Goal: Task Accomplishment & Management: Manage account settings

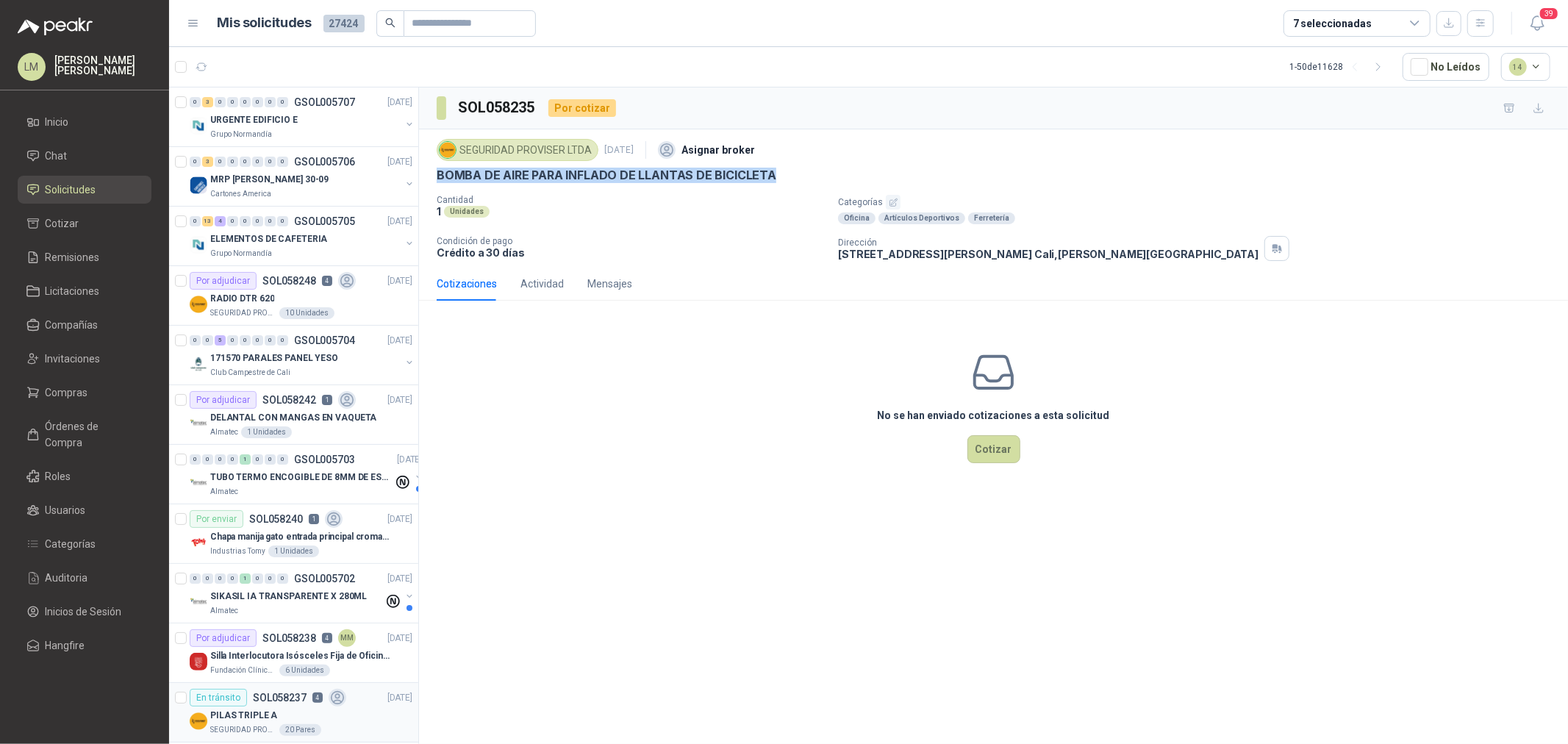
scroll to position [459, 0]
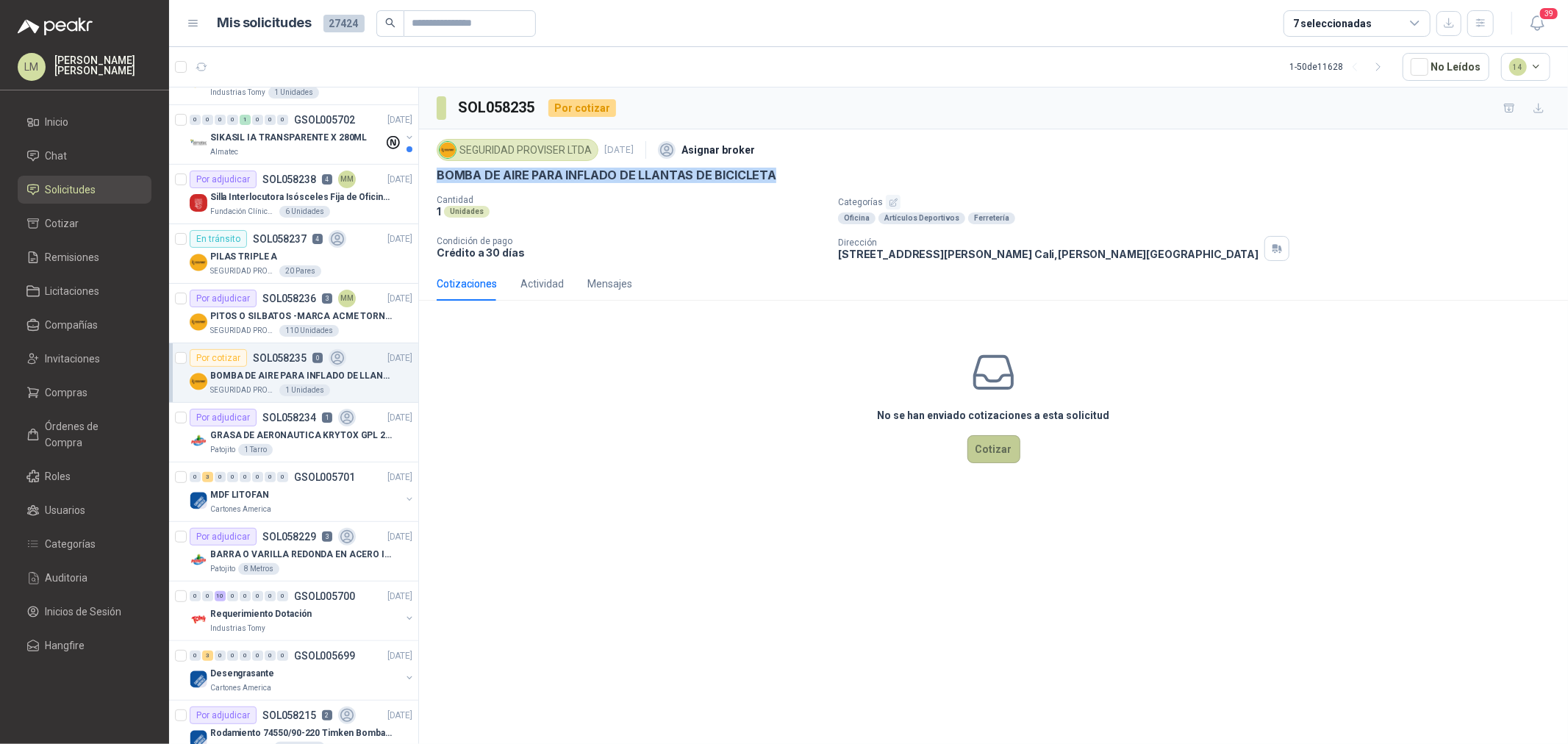
click at [978, 443] on button "Cotizar" at bounding box center [994, 450] width 53 height 28
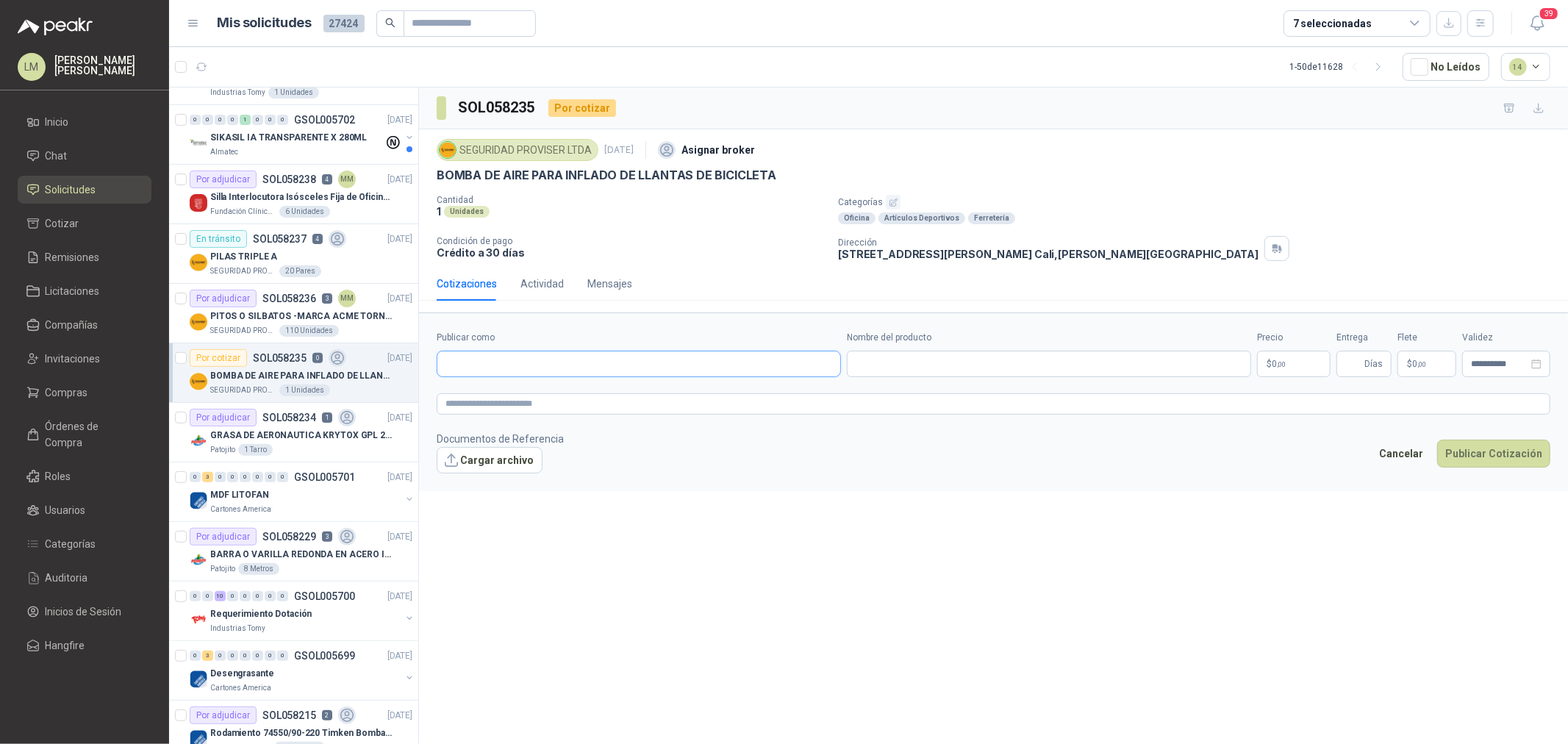
click at [512, 365] on input "Publicar como" at bounding box center [639, 364] width 403 height 25
type input "*****"
click at [509, 411] on button "Homecenter NIT : 800242106" at bounding box center [638, 400] width 391 height 25
type input "**********"
click at [887, 367] on input "Nombre del producto" at bounding box center [1049, 364] width 404 height 27
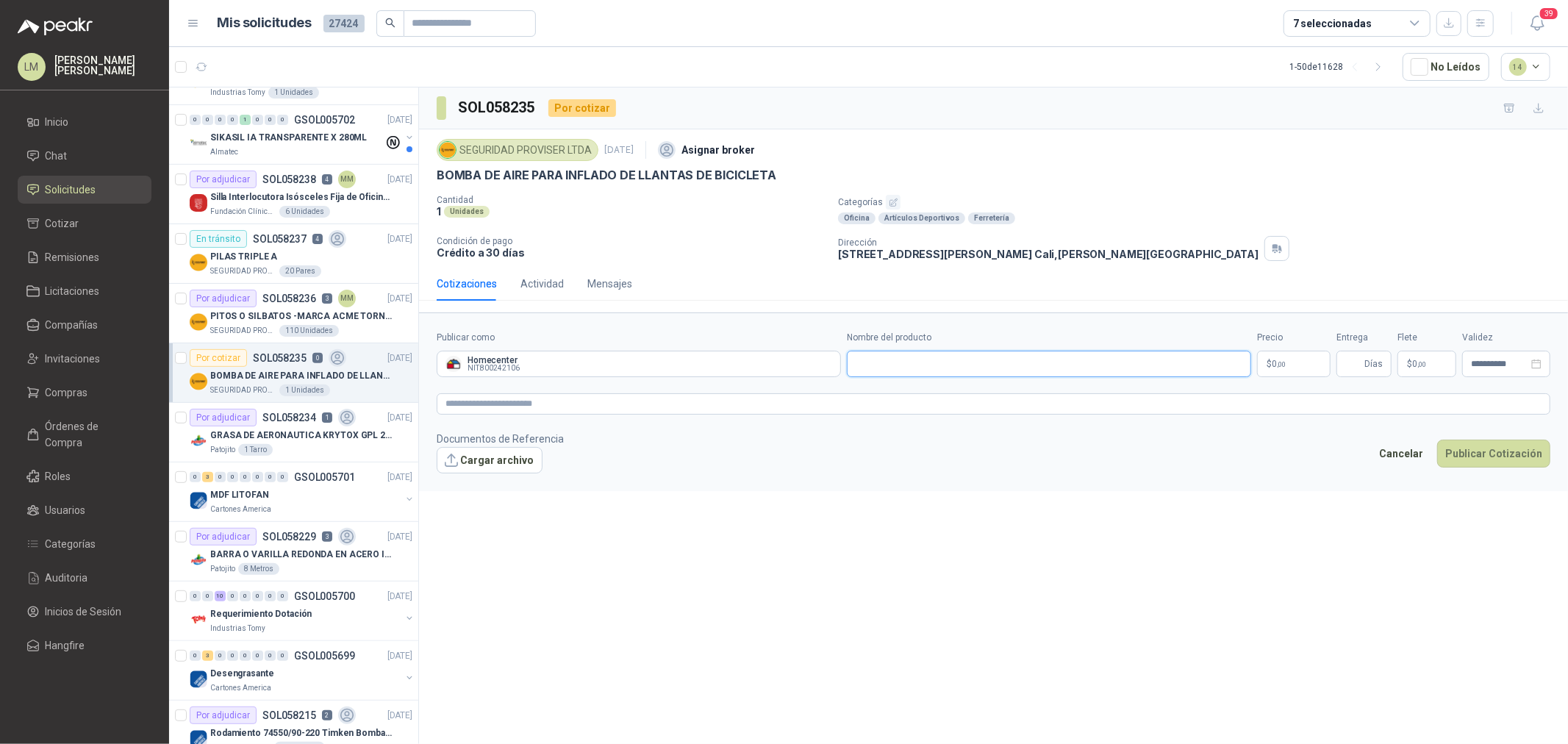
paste input "**********"
type input "**********"
click at [1277, 361] on span ",00" at bounding box center [1281, 364] width 9 height 8
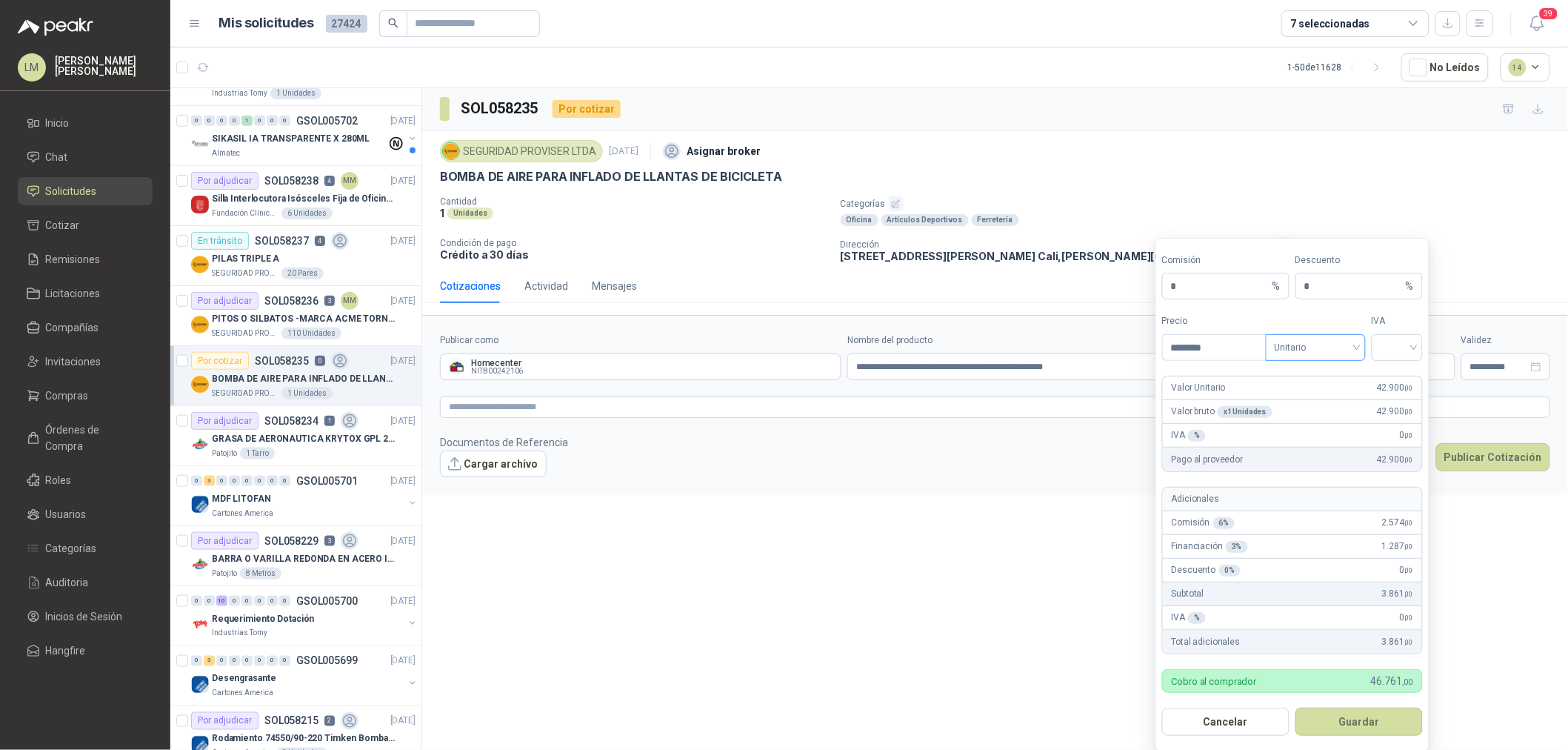
click at [1293, 349] on span "Unitario" at bounding box center [1316, 347] width 82 height 23
type input "********"
click at [1309, 406] on div "Unitario con IVA" at bounding box center [1316, 402] width 76 height 16
click at [1388, 350] on input "search" at bounding box center [1397, 346] width 33 height 23
drag, startPoint x: 1388, startPoint y: 369, endPoint x: 1388, endPoint y: 404, distance: 35.0
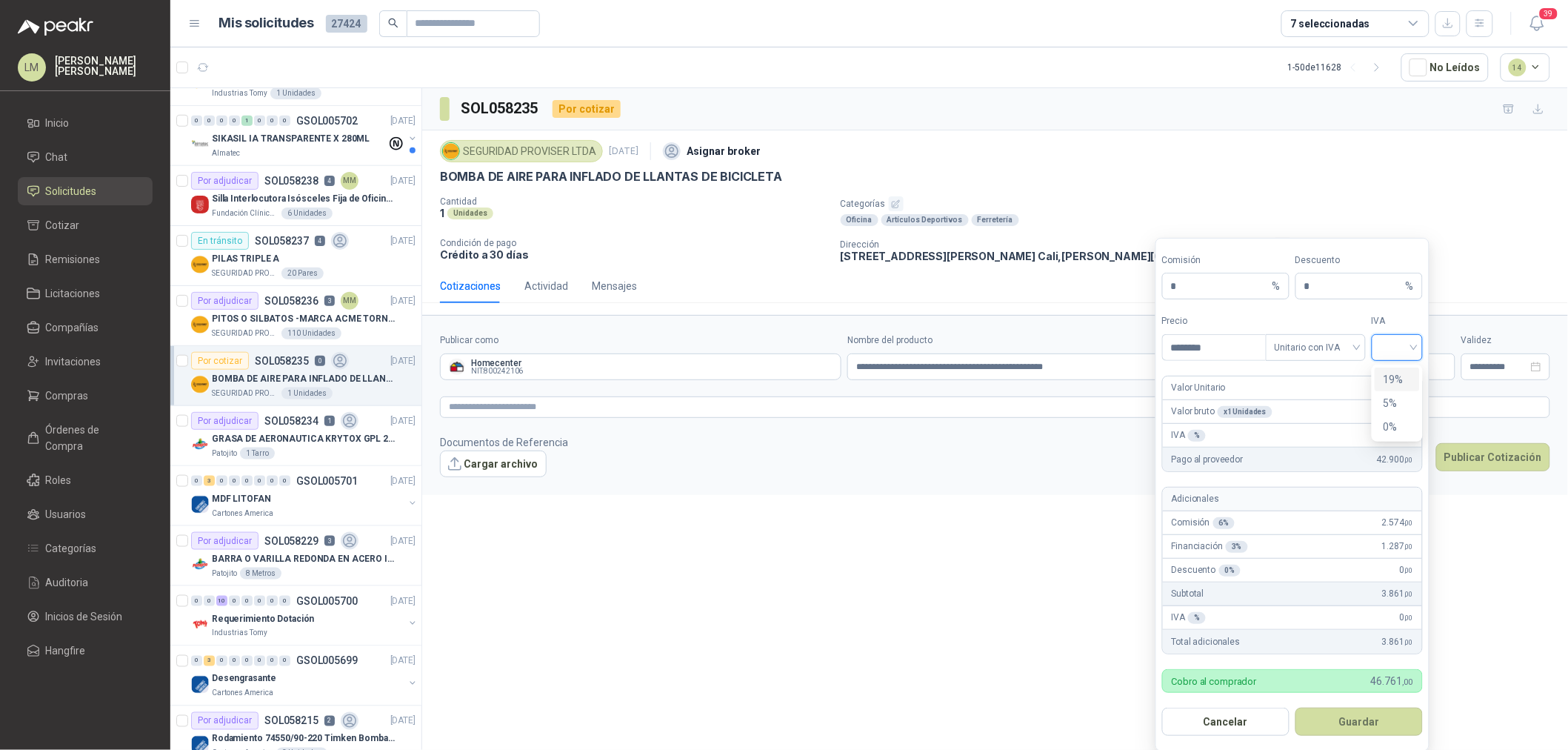
click at [1388, 370] on div "19%" at bounding box center [1397, 380] width 45 height 23
click at [1375, 708] on button "Guardar" at bounding box center [1359, 722] width 127 height 28
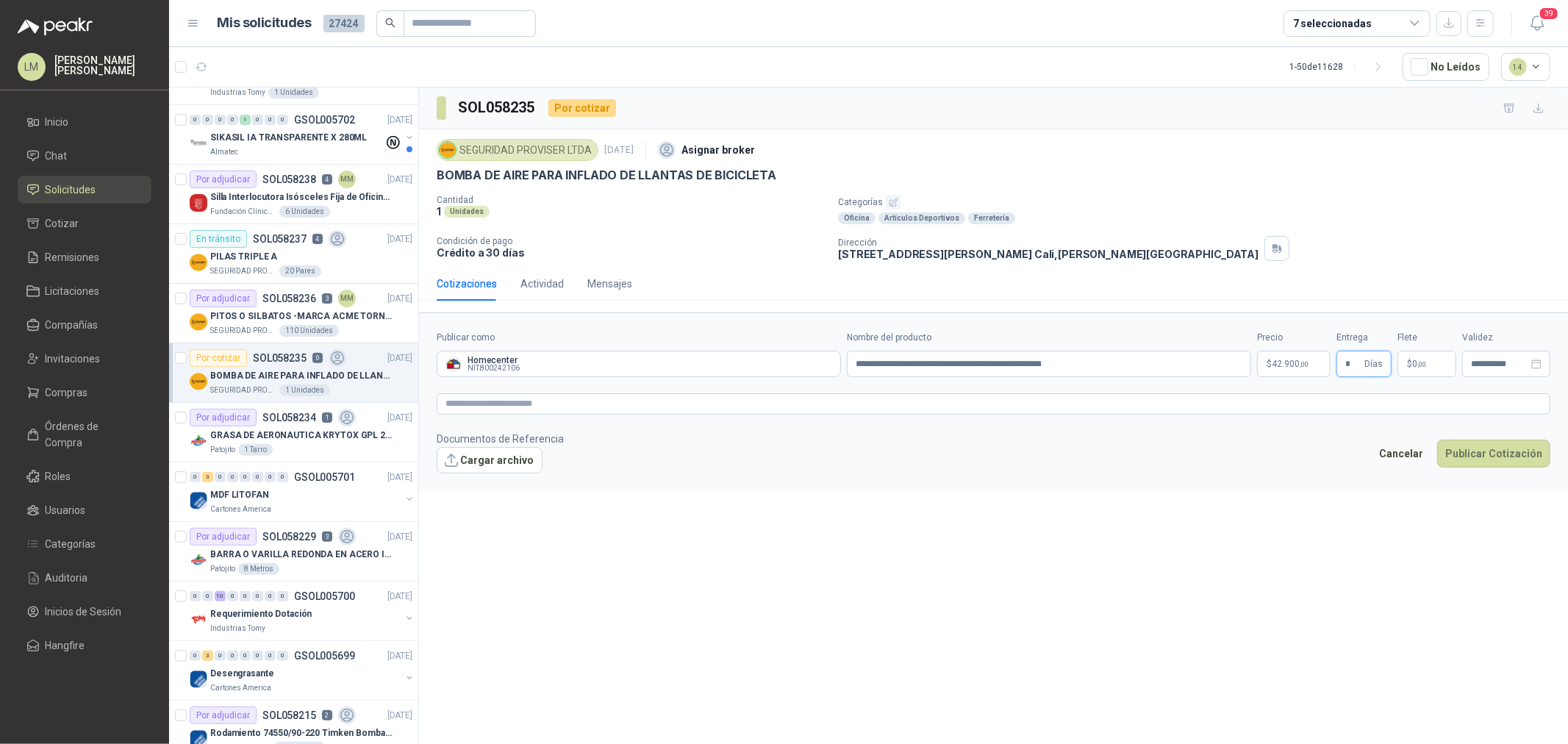
type input "*"
click at [1412, 361] on p "$ 0 ,00" at bounding box center [1427, 364] width 59 height 27
type input "*******"
click at [1321, 391] on form "**********" at bounding box center [993, 401] width 1149 height 178
click at [1319, 402] on textarea at bounding box center [993, 404] width 1113 height 22
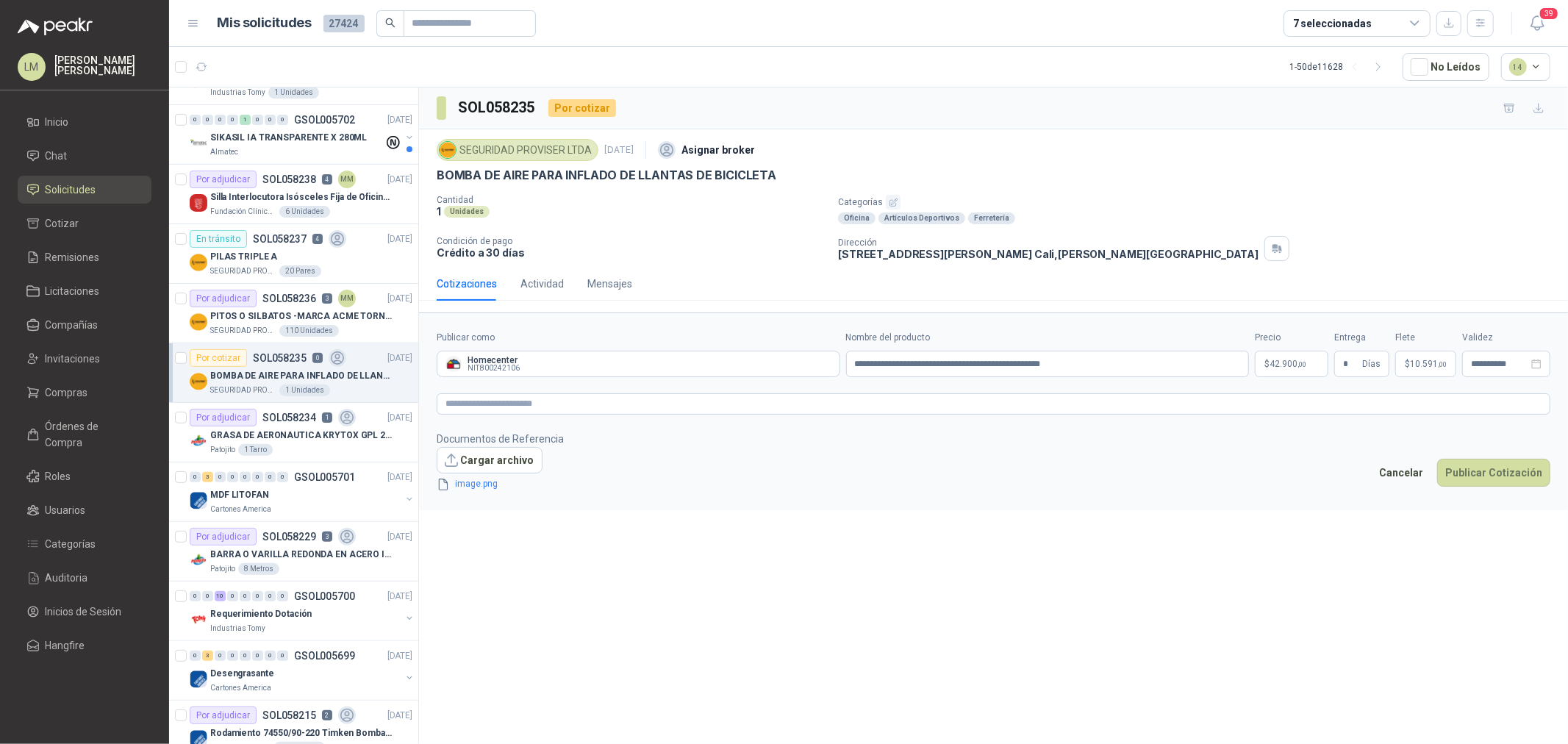
click at [1480, 455] on footer "Documentos de Referencia Cargar archivo image.png Cancelar Publicar Cotización" at bounding box center [993, 461] width 1113 height 61
click at [1482, 464] on button "Publicar Cotización" at bounding box center [1493, 473] width 113 height 28
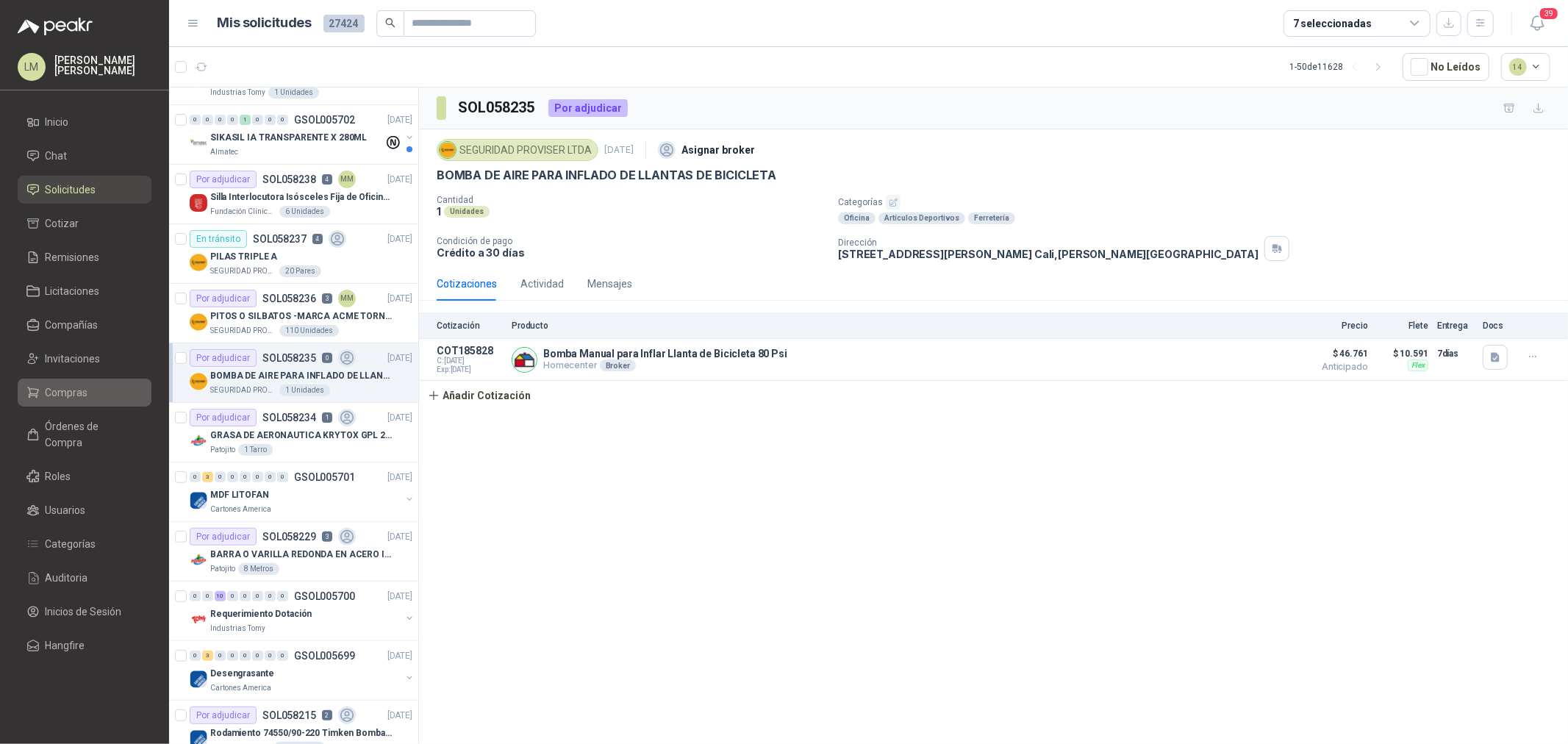
click at [46, 394] on span "Compras" at bounding box center [66, 391] width 42 height 16
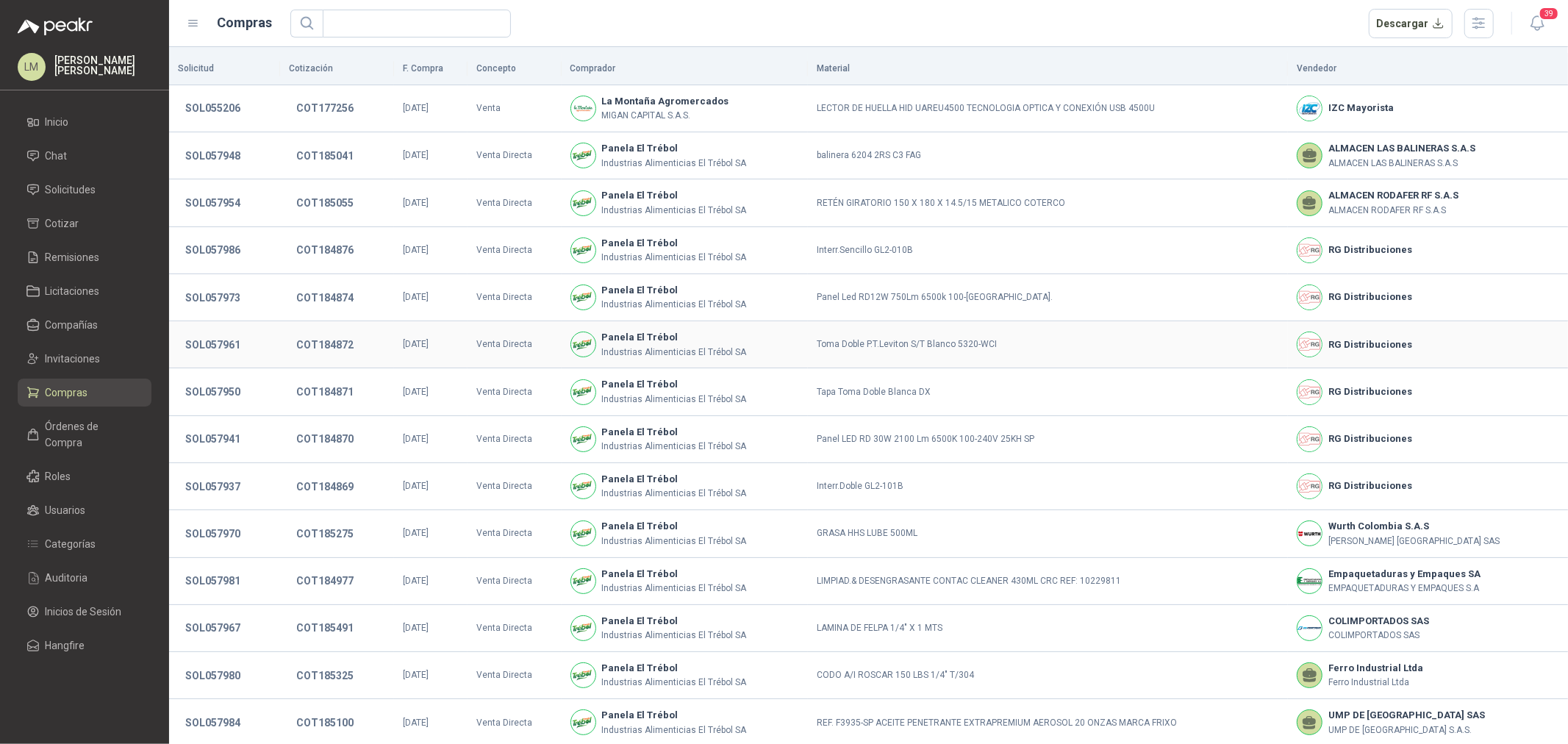
scroll to position [100, 0]
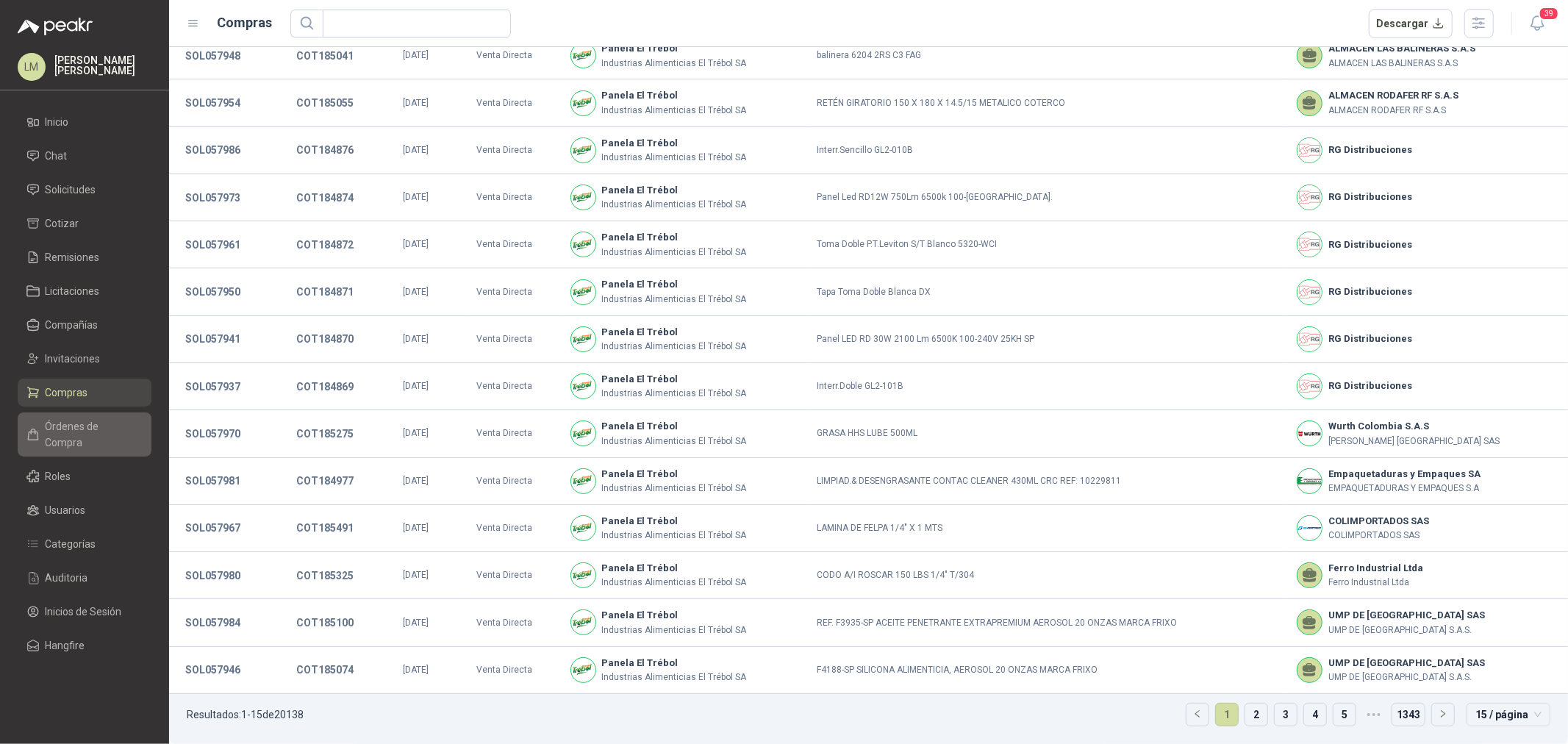
click at [114, 439] on link "Órdenes de Compra" at bounding box center [84, 434] width 134 height 44
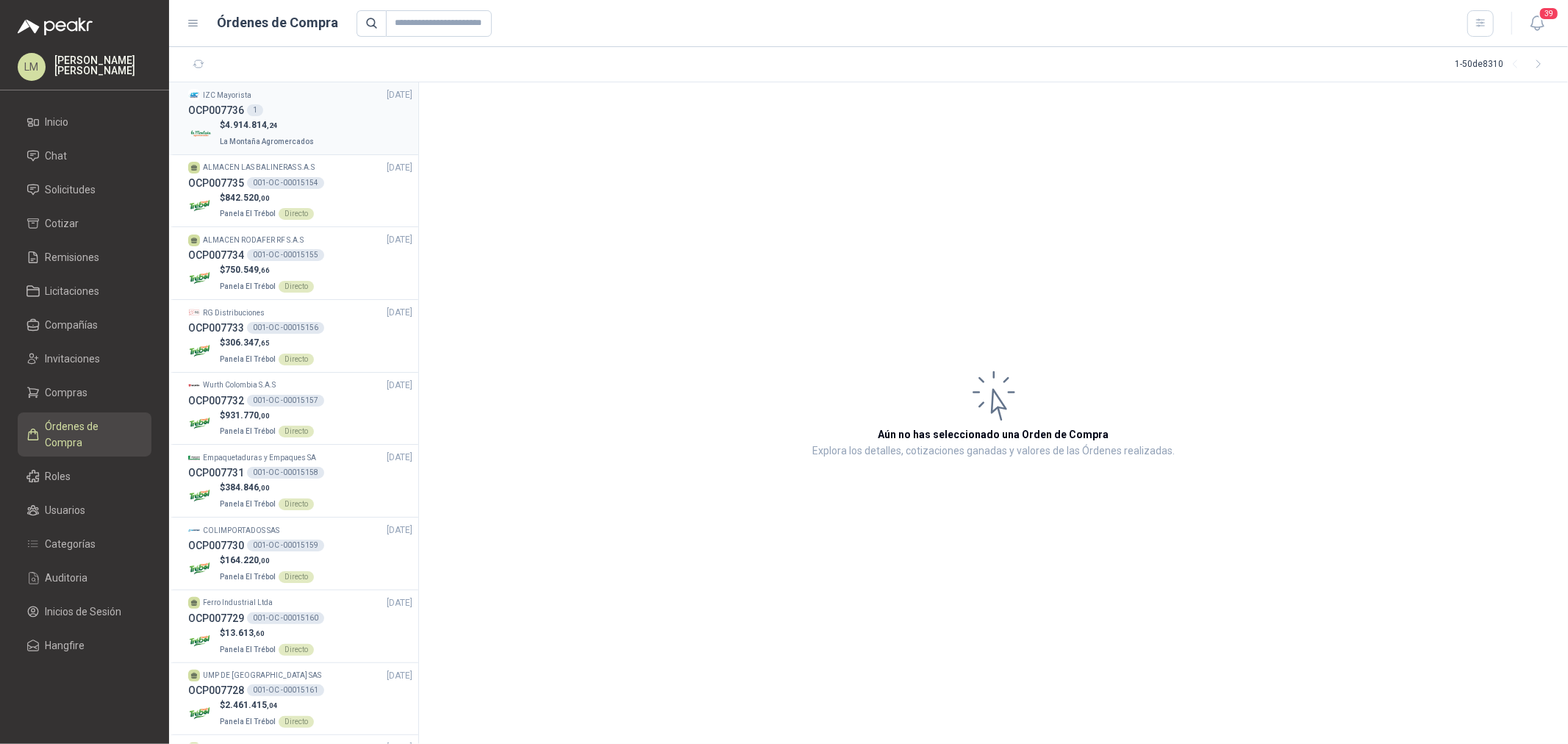
click at [251, 134] on p "La Montaña Agromercados" at bounding box center [268, 140] width 97 height 16
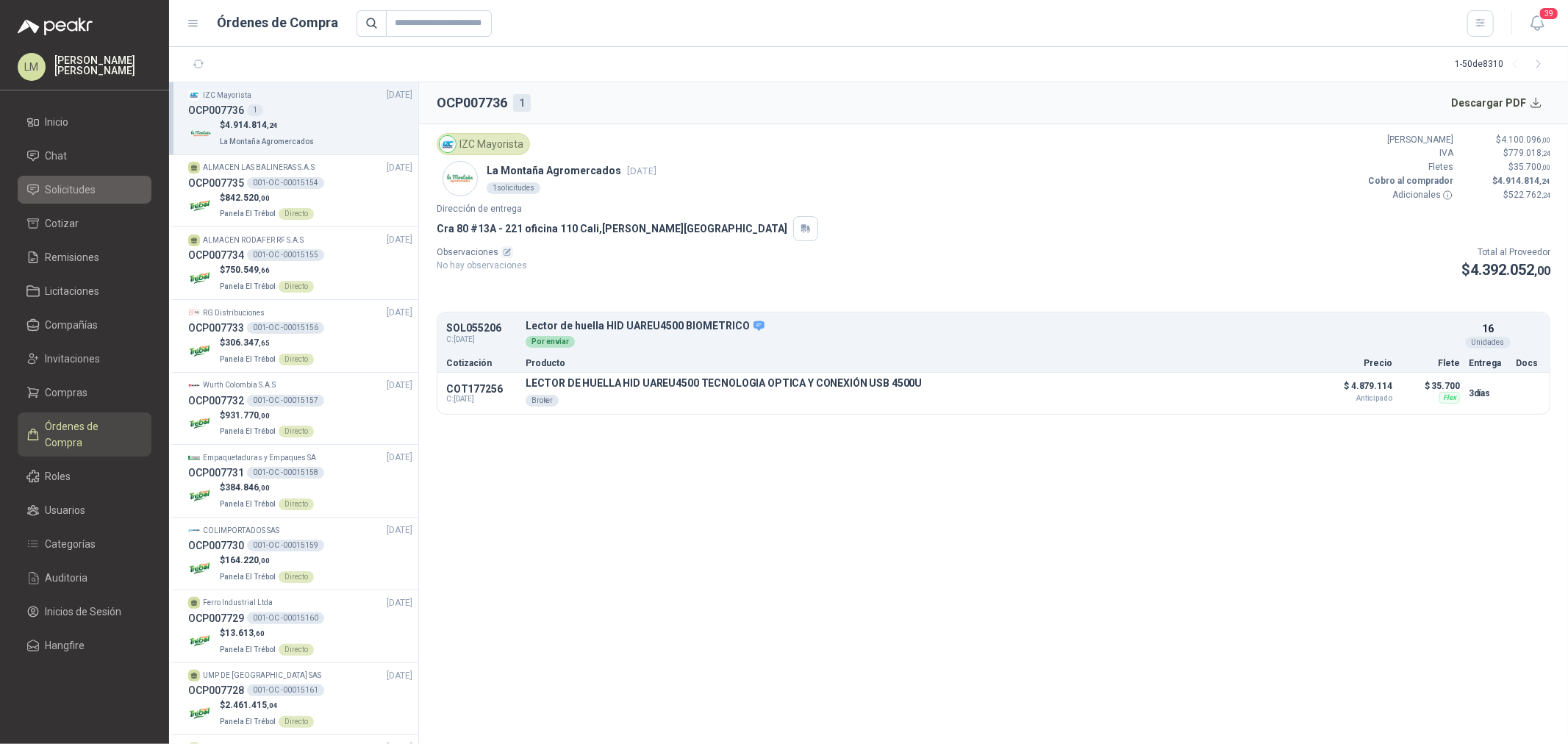
click at [64, 195] on span "Solicitudes" at bounding box center [71, 189] width 51 height 16
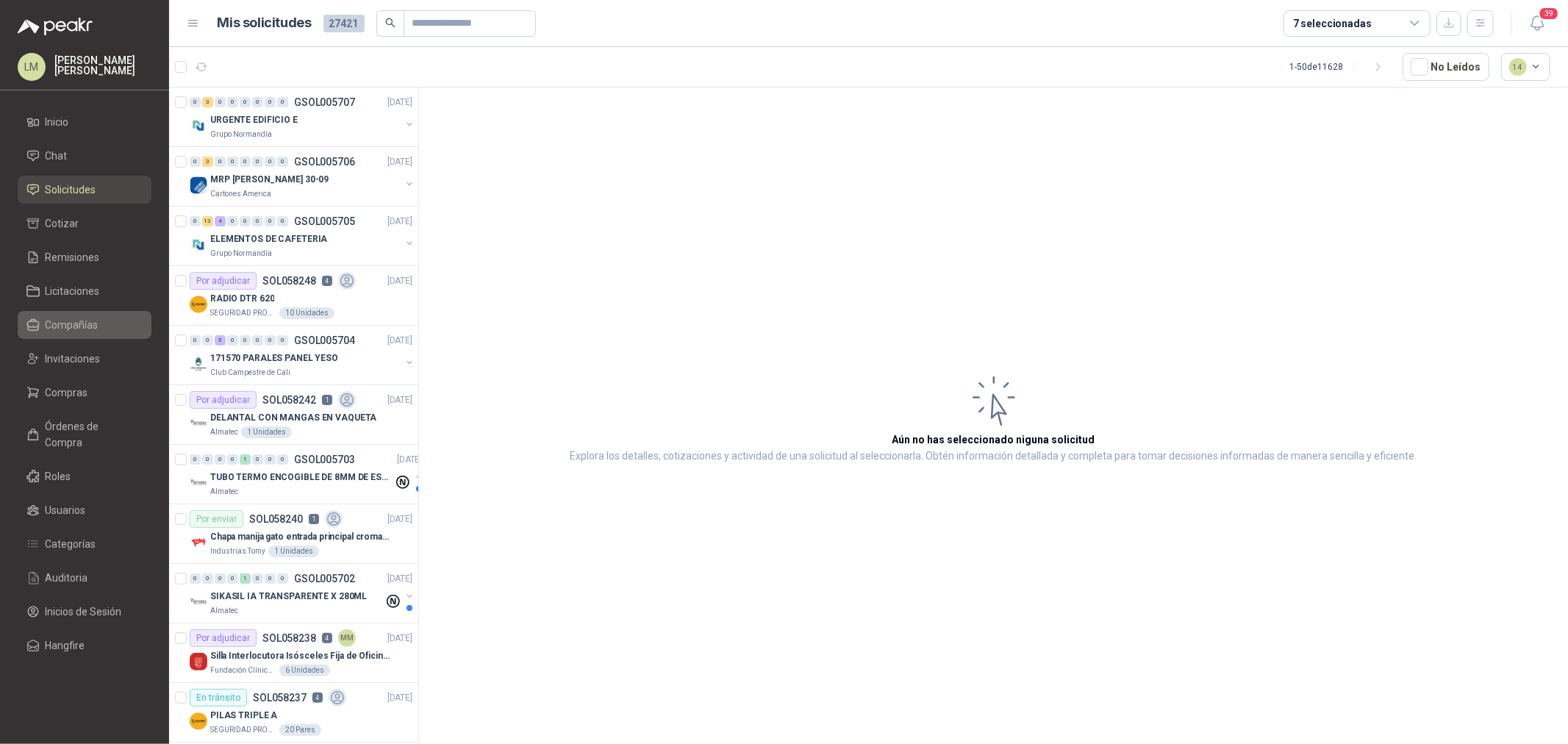
click at [57, 319] on span "Compañías" at bounding box center [72, 324] width 53 height 16
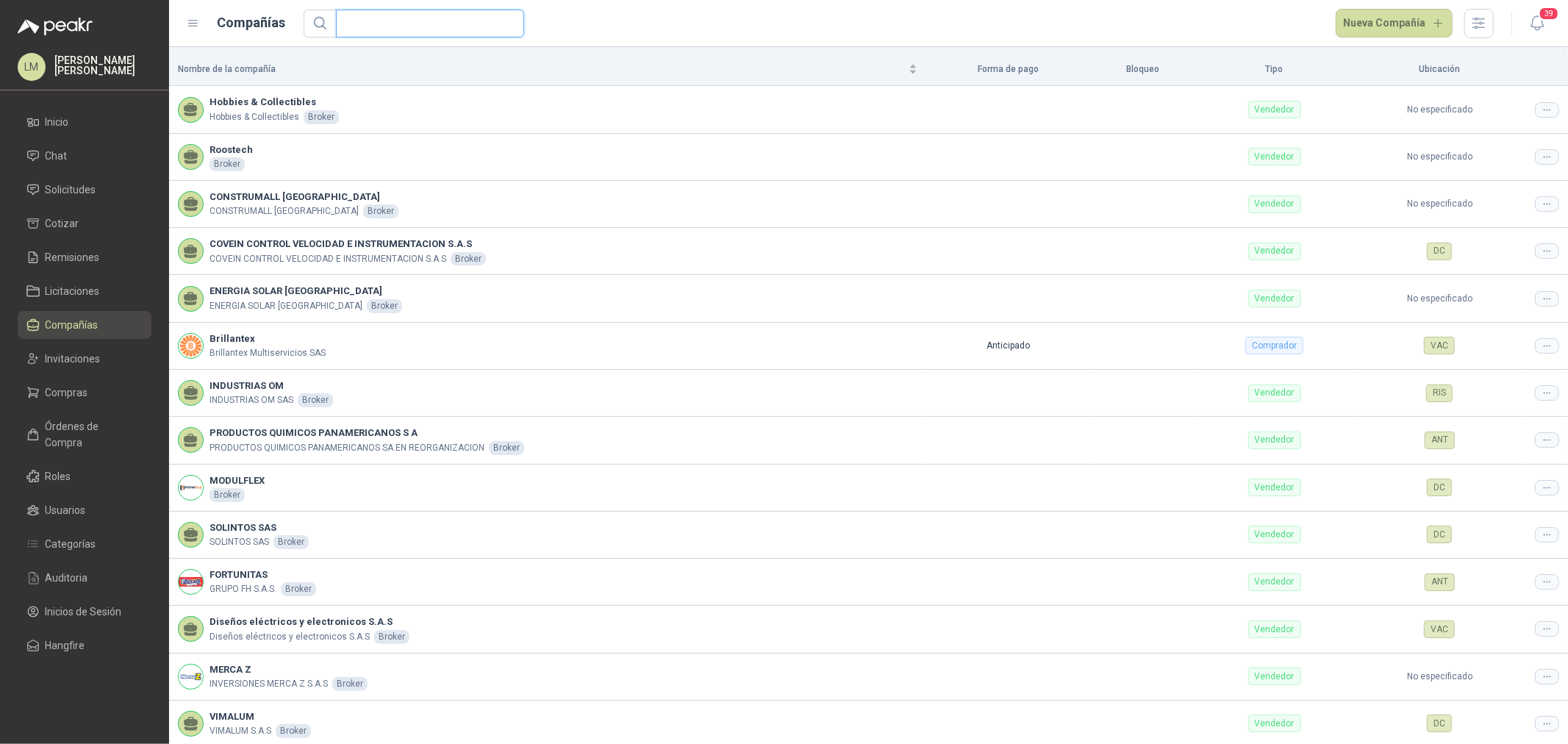
click at [376, 27] on input "text" at bounding box center [424, 23] width 158 height 27
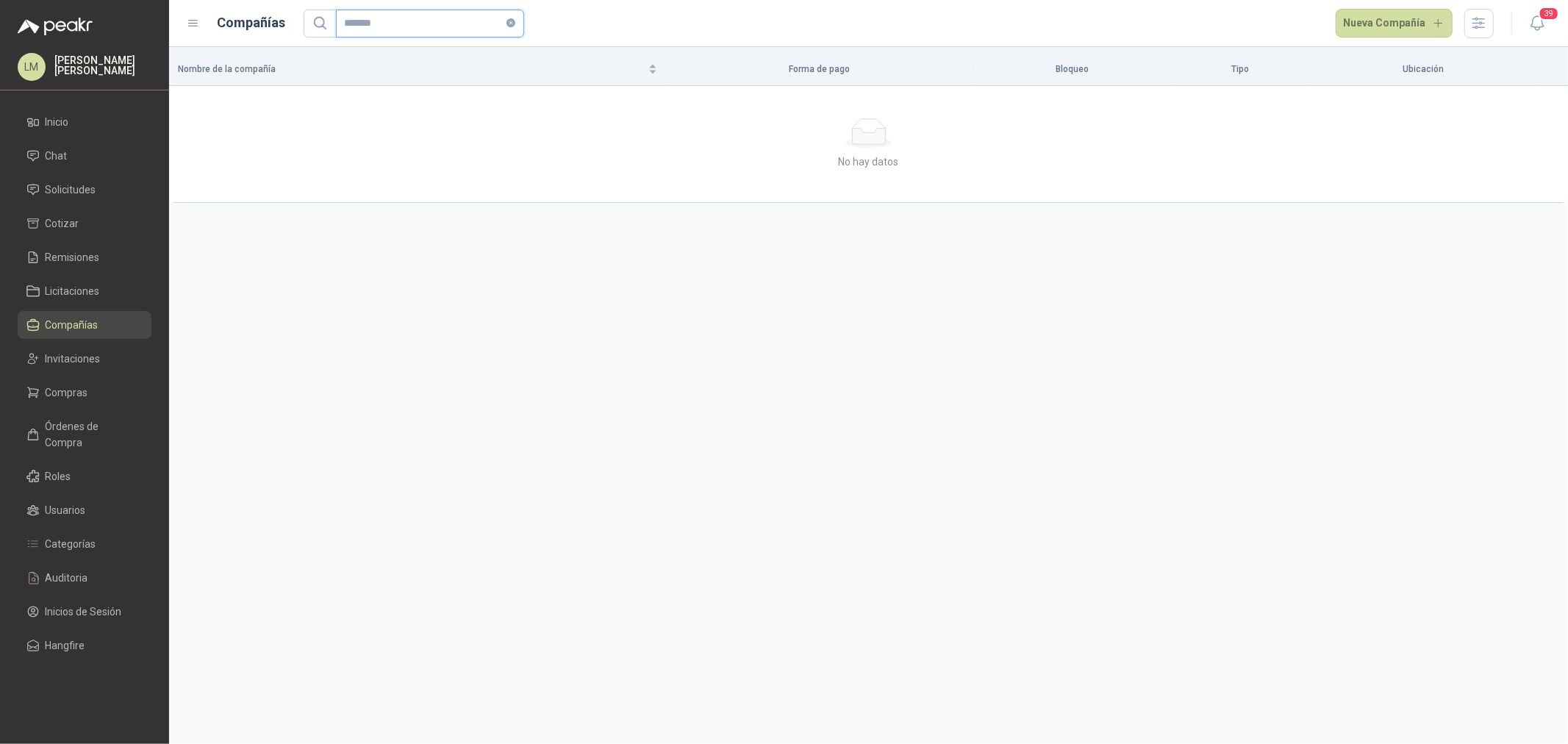
type input "*******"
drag, startPoint x: 414, startPoint y: 2, endPoint x: 314, endPoint y: 13, distance: 100.6
click at [314, 13] on header "Compañías ******* Nueva Compañía 39" at bounding box center [869, 23] width 1399 height 47
click at [401, 23] on input "*******" at bounding box center [424, 23] width 158 height 27
click at [507, 23] on icon "close-circle" at bounding box center [511, 22] width 9 height 9
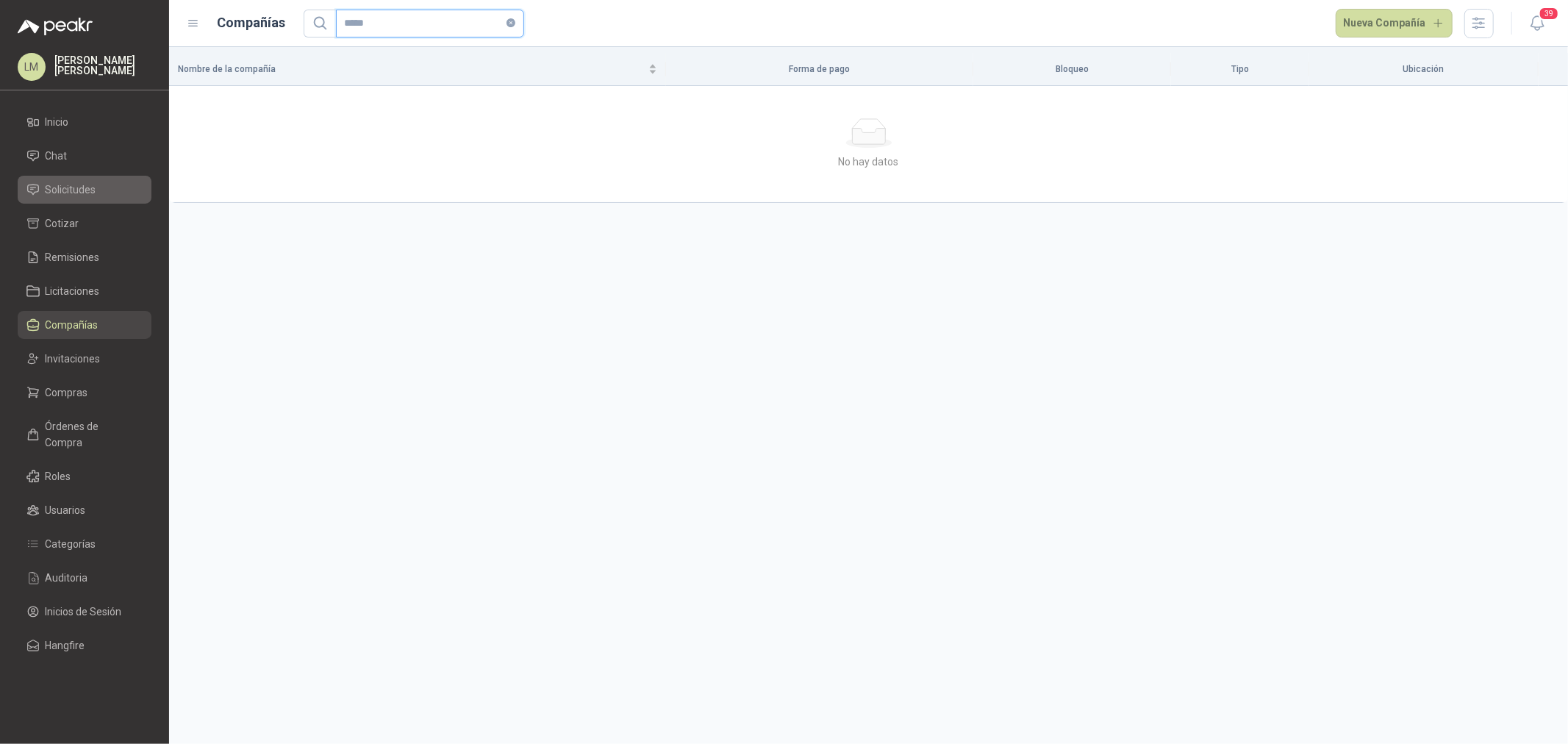
type input "*****"
click at [74, 186] on span "Solicitudes" at bounding box center [71, 189] width 51 height 16
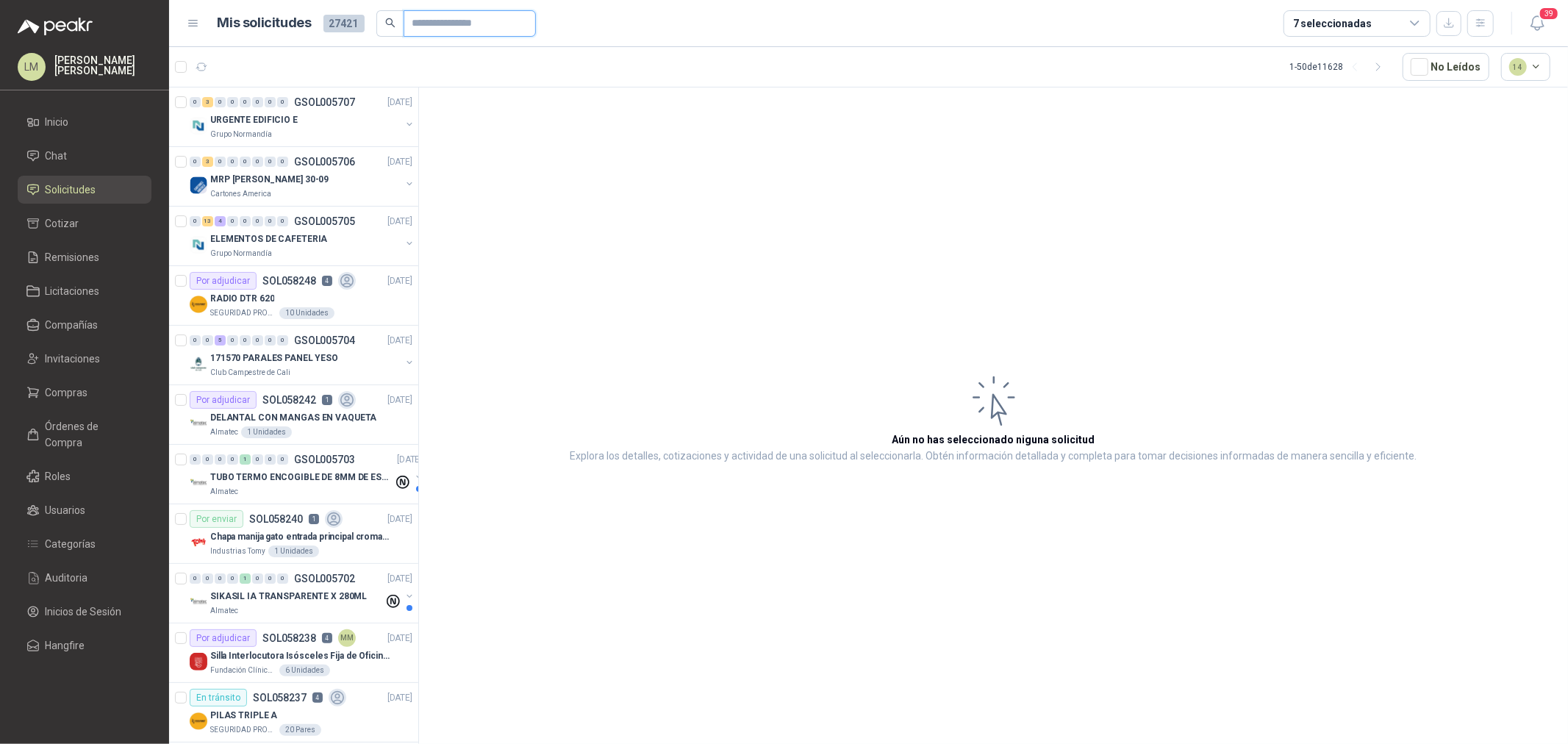
click at [421, 23] on input "text" at bounding box center [464, 23] width 103 height 25
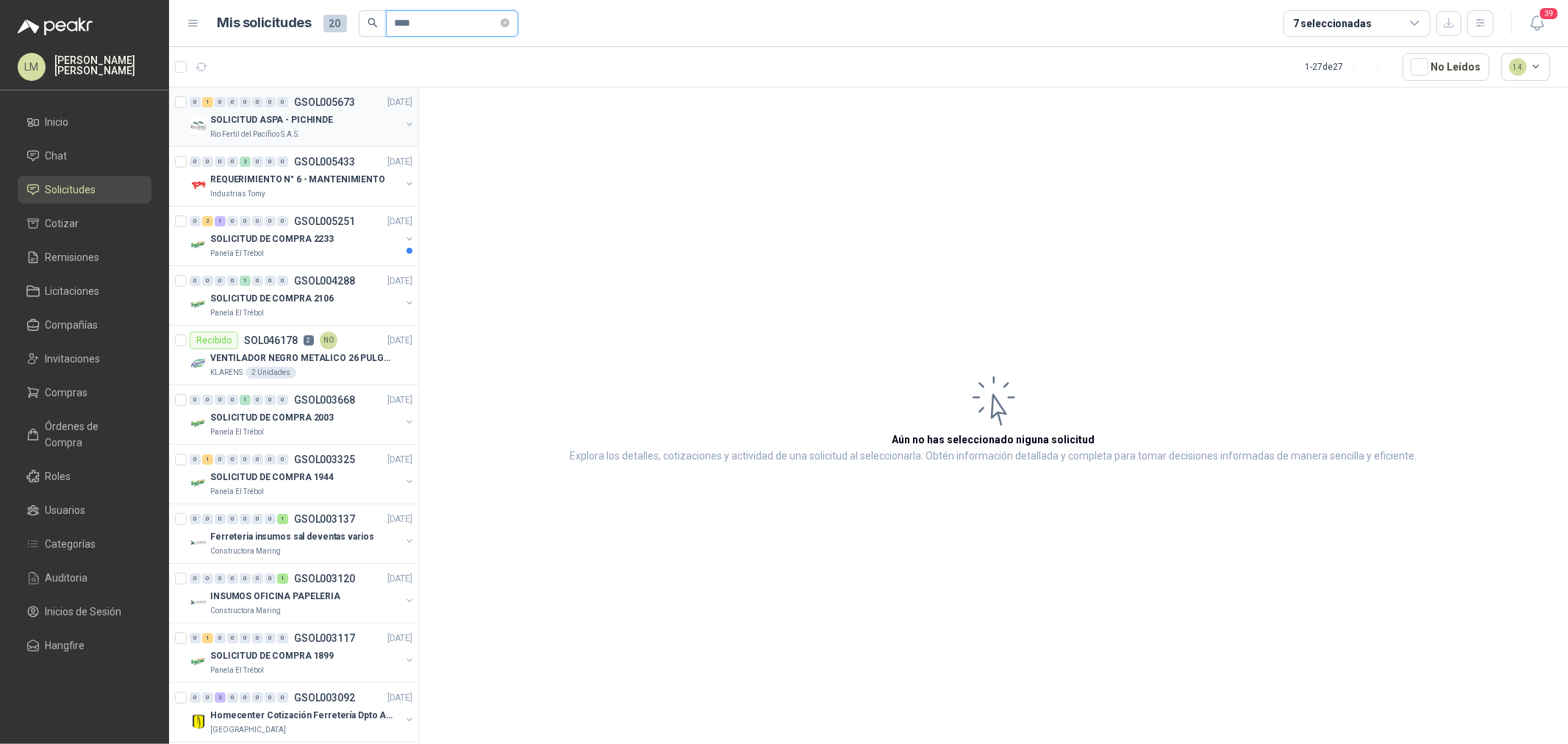
type input "****"
click at [403, 126] on button "button" at bounding box center [409, 124] width 12 height 12
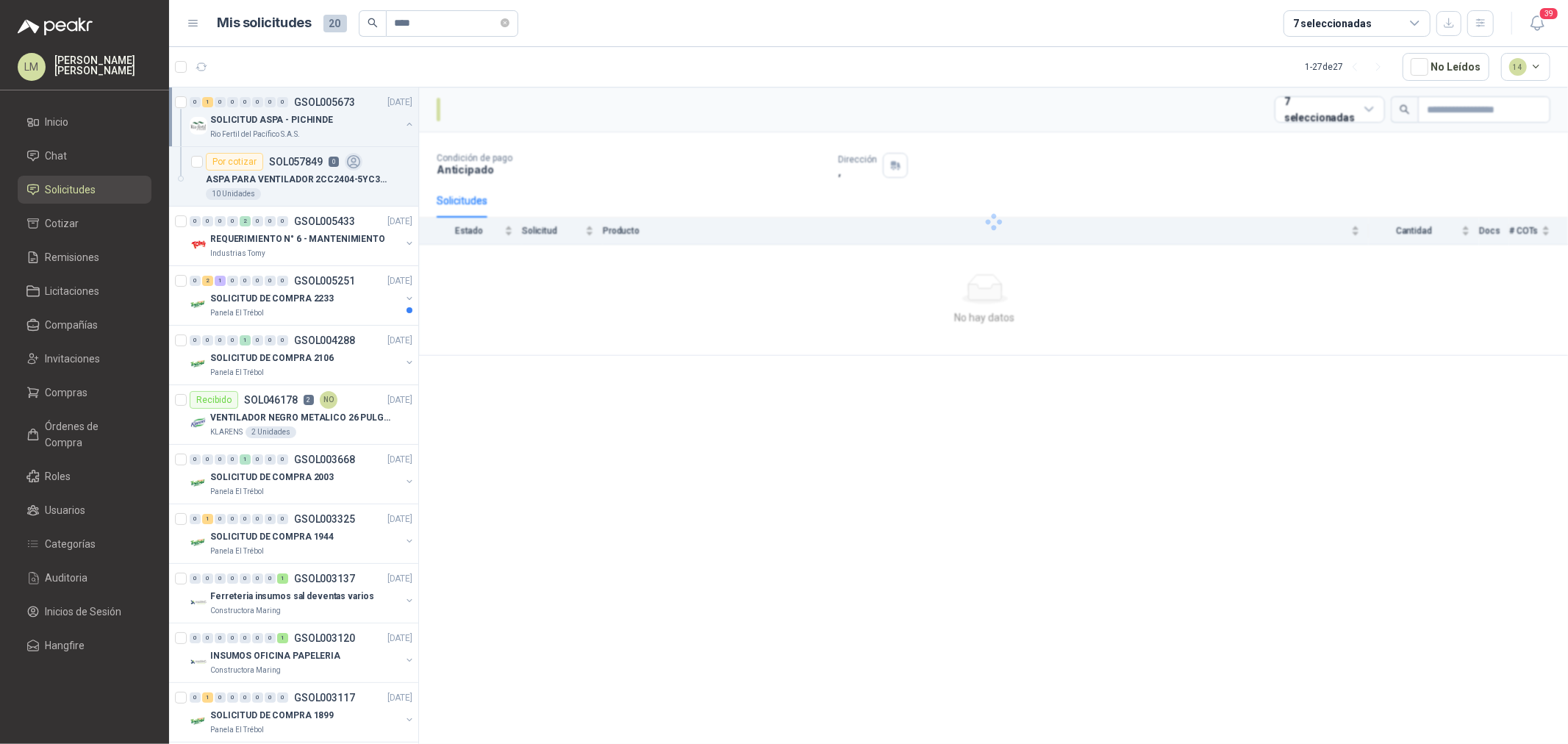
click at [369, 154] on div "Por cotizar SOL057849 0" at bounding box center [309, 161] width 207 height 17
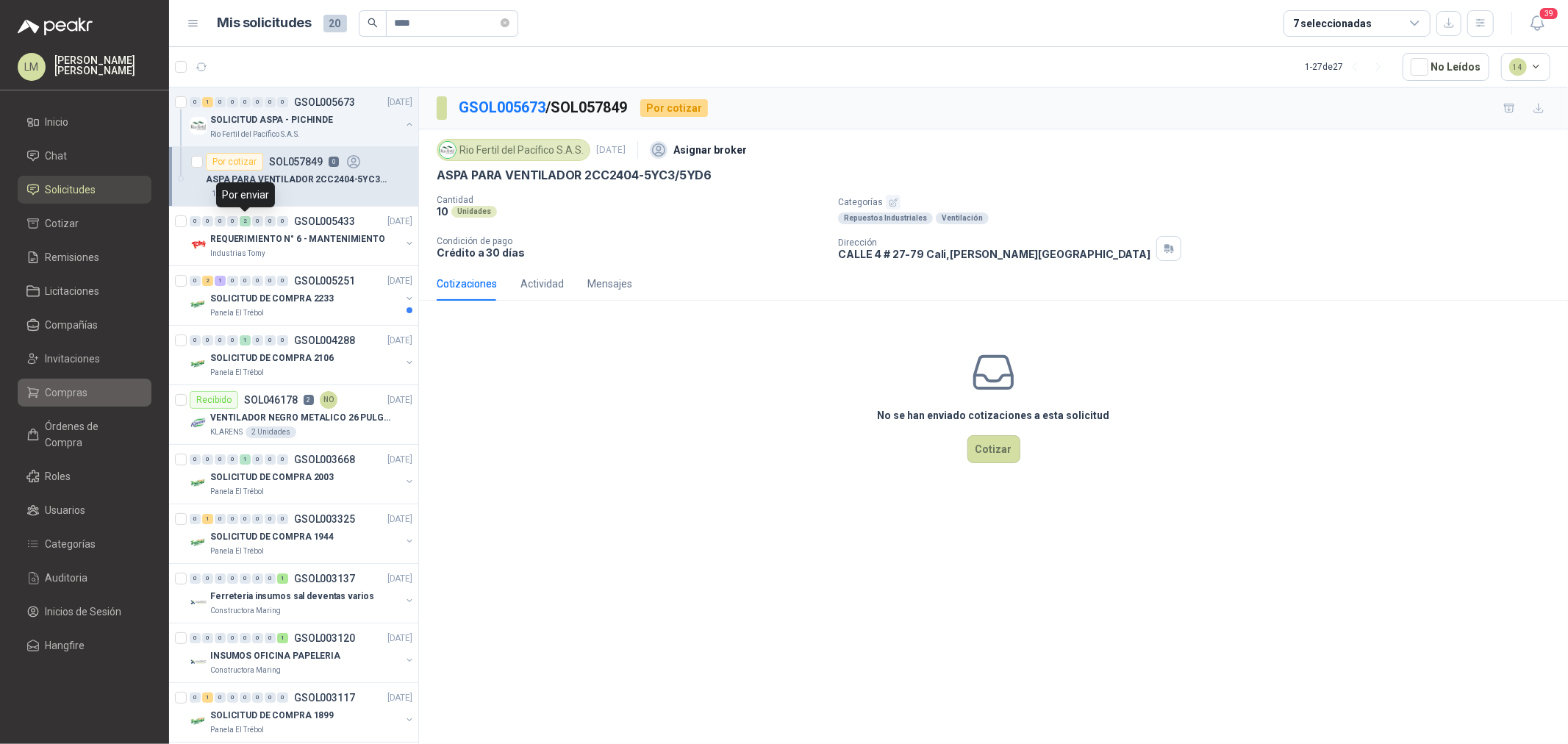
click at [59, 395] on span "Compras" at bounding box center [66, 391] width 42 height 16
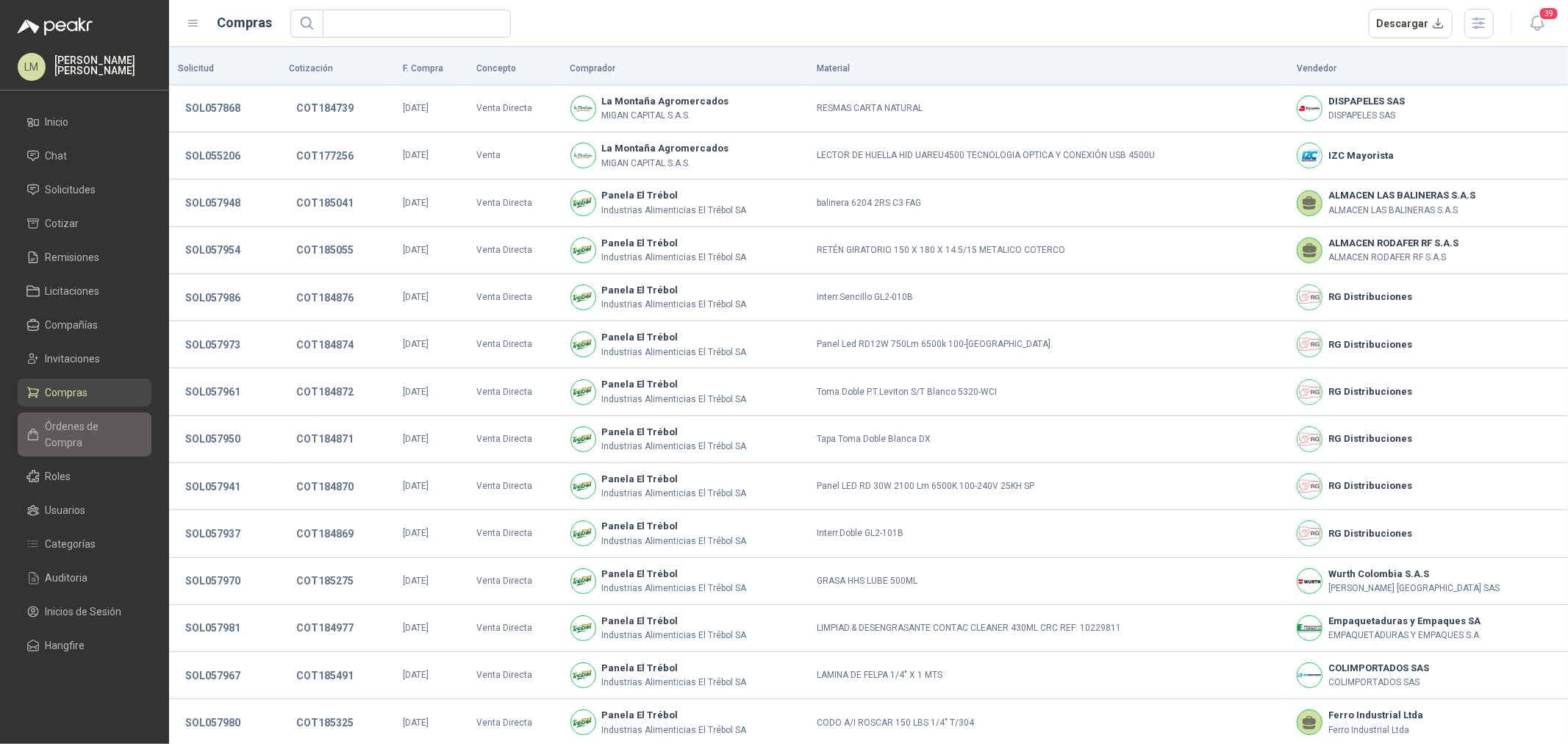
click at [88, 425] on span "Órdenes de Compra" at bounding box center [91, 434] width 92 height 32
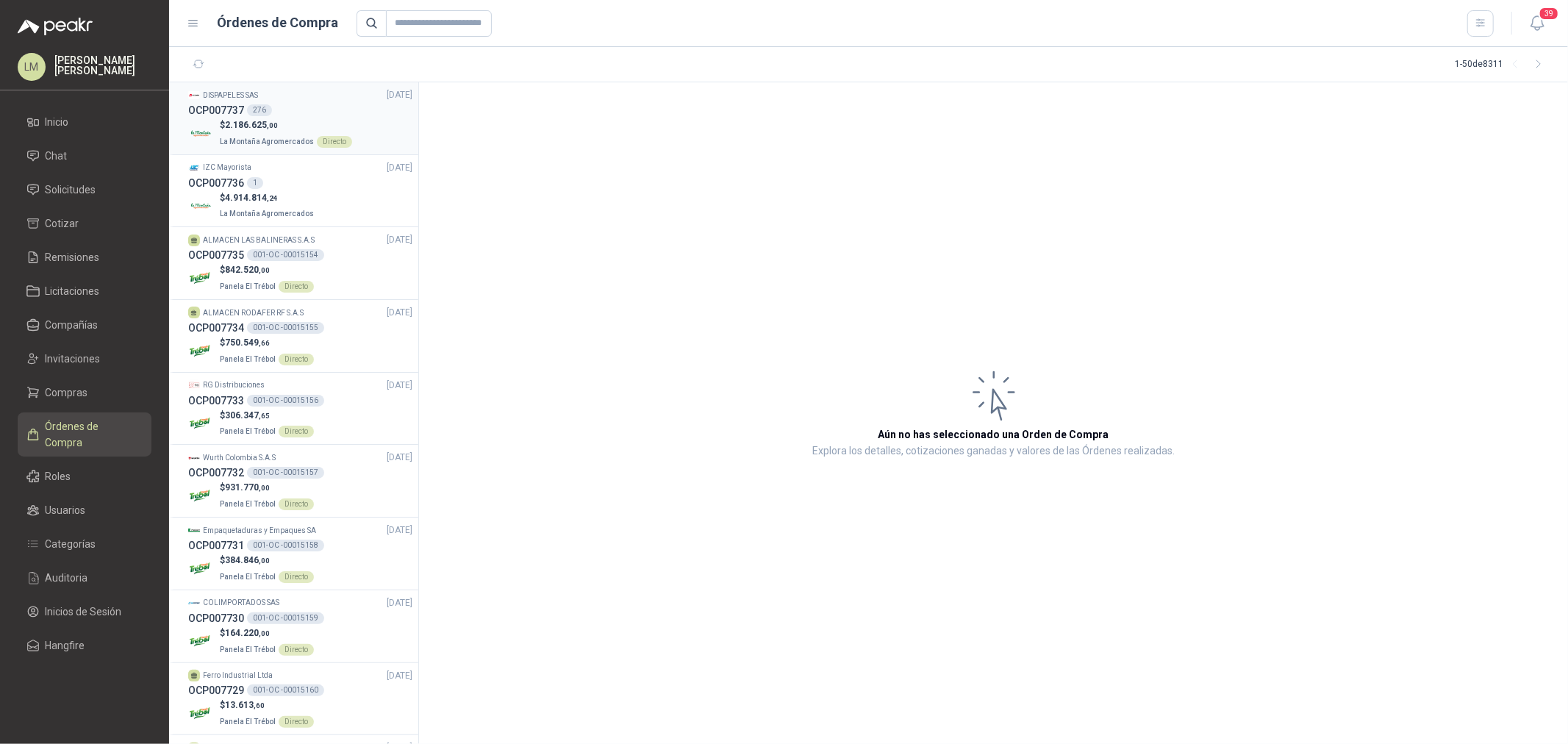
click at [250, 134] on p "La Montaña Agromercados Directo" at bounding box center [286, 140] width 133 height 16
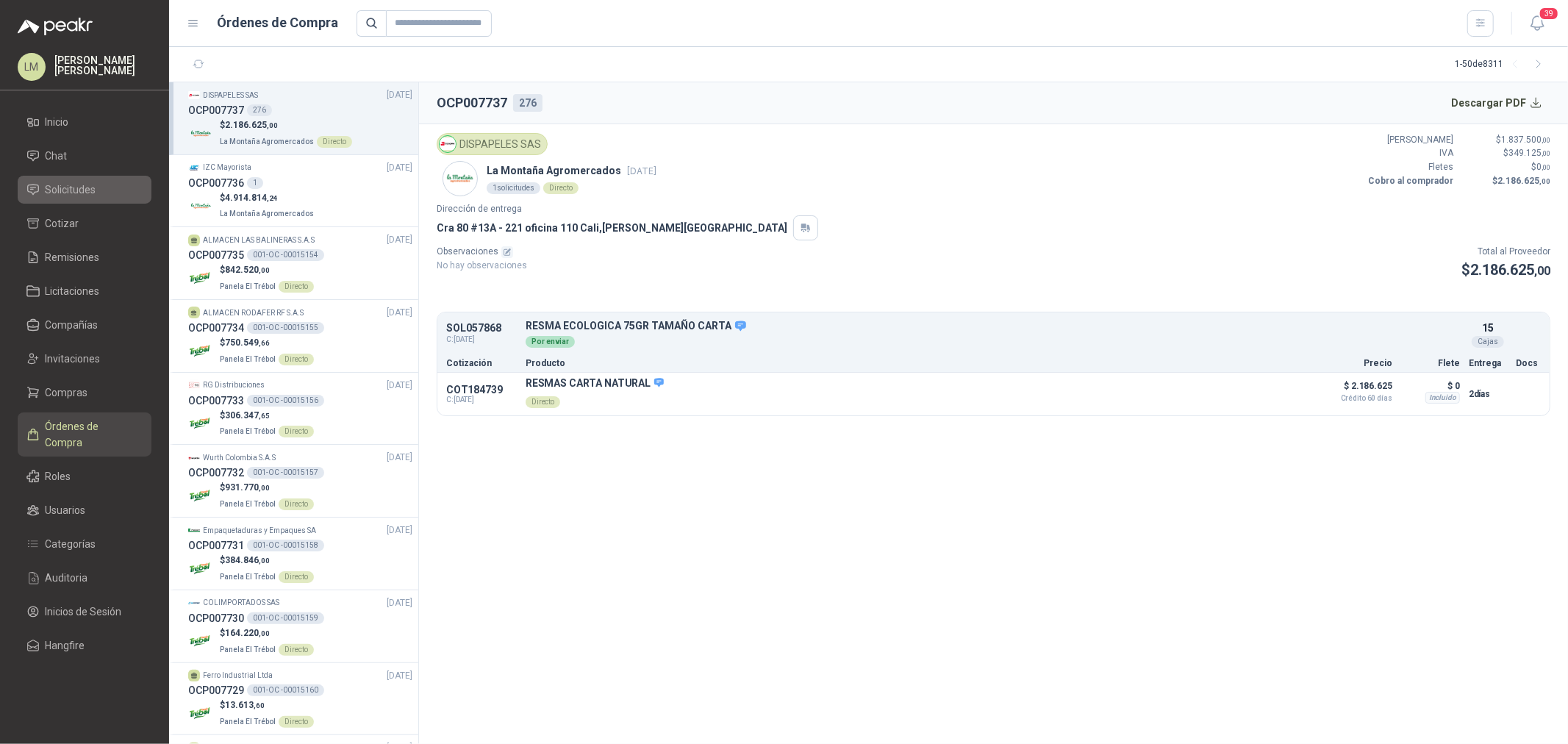
click at [89, 190] on span "Solicitudes" at bounding box center [71, 189] width 51 height 16
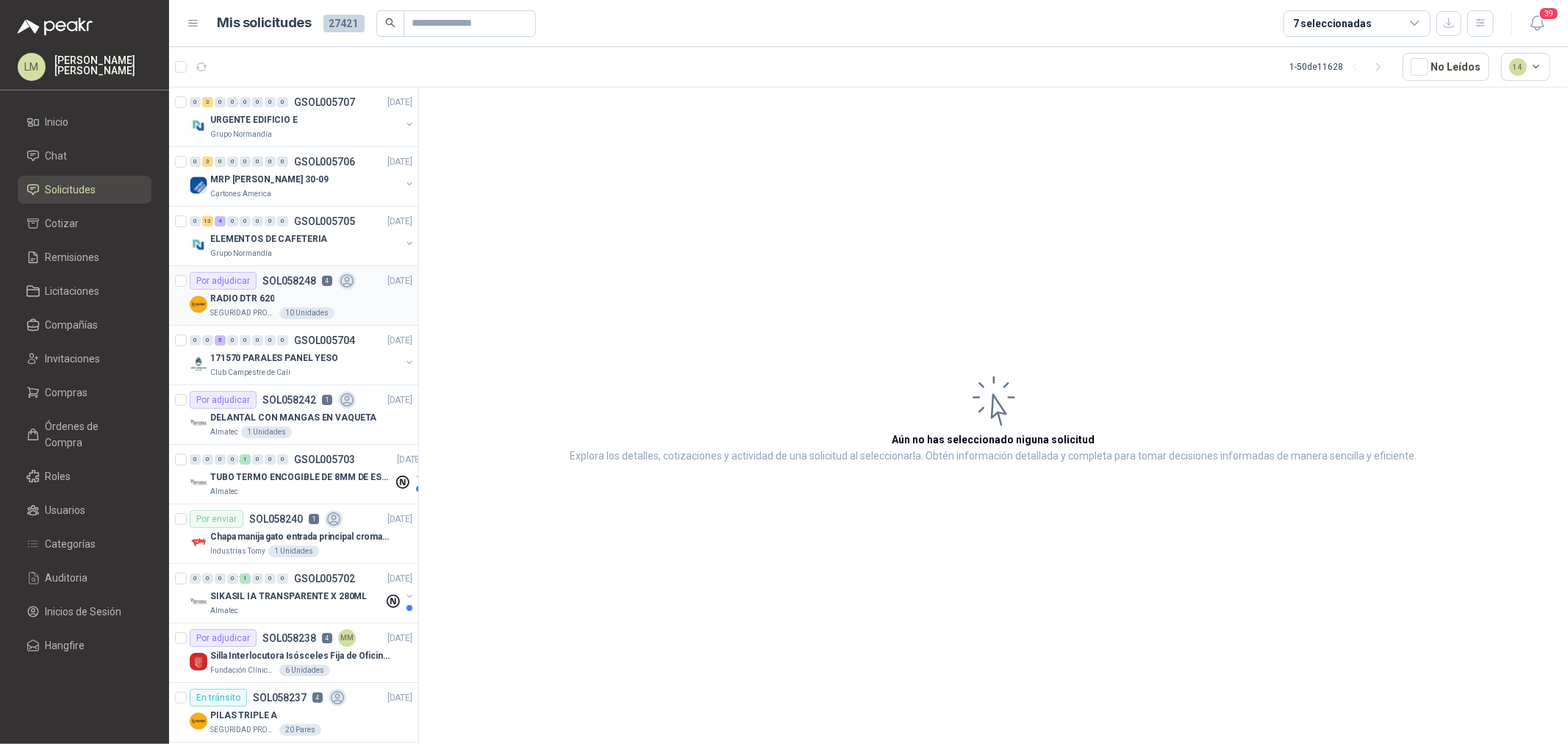
click at [265, 292] on p "RADIO DTR 620" at bounding box center [241, 299] width 64 height 14
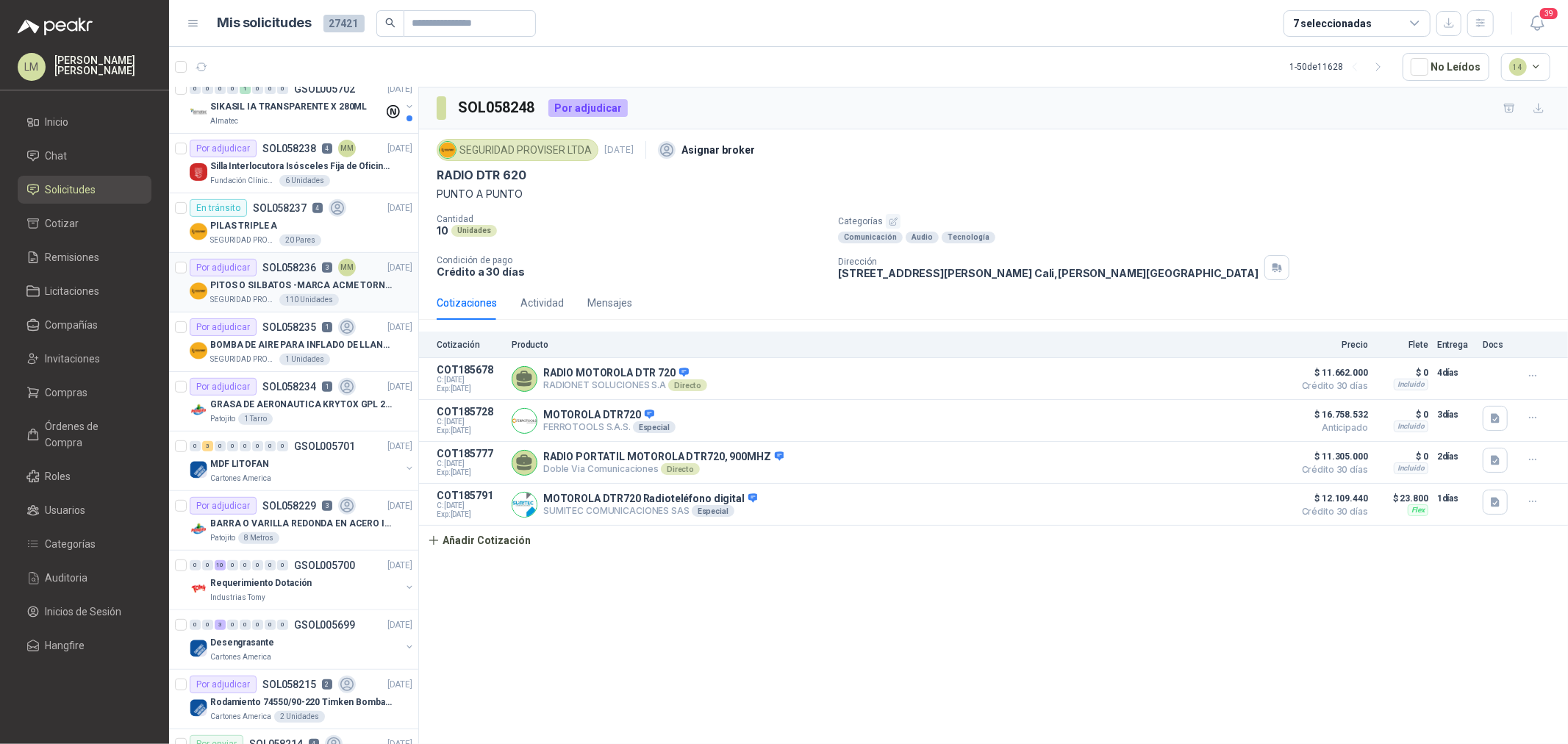
scroll to position [571, 0]
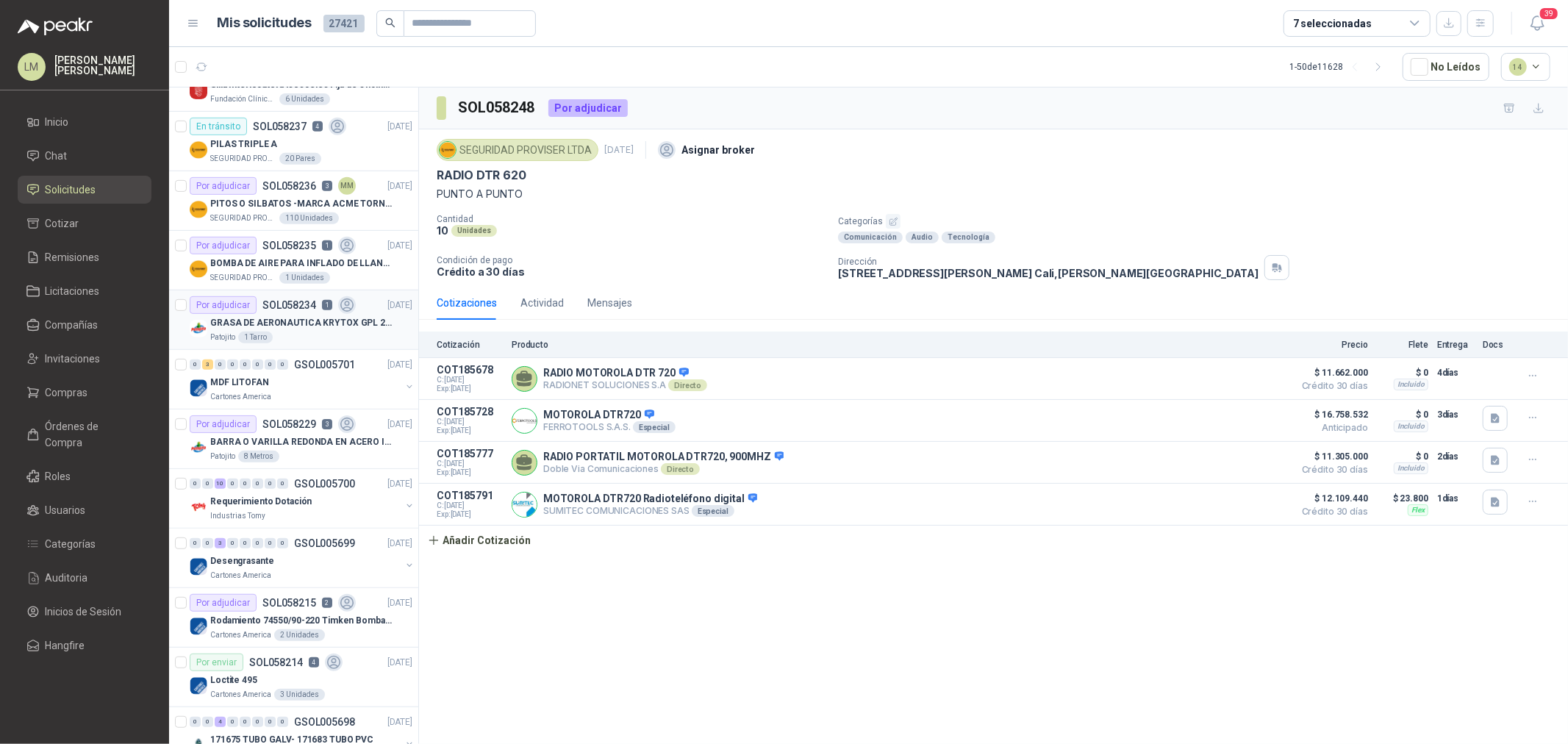
click at [280, 325] on p "GRASA DE AERONAUTICA KRYTOX GPL 207 (SE ADJUNTA IMAGEN DE REFERENCIA)" at bounding box center [301, 323] width 183 height 14
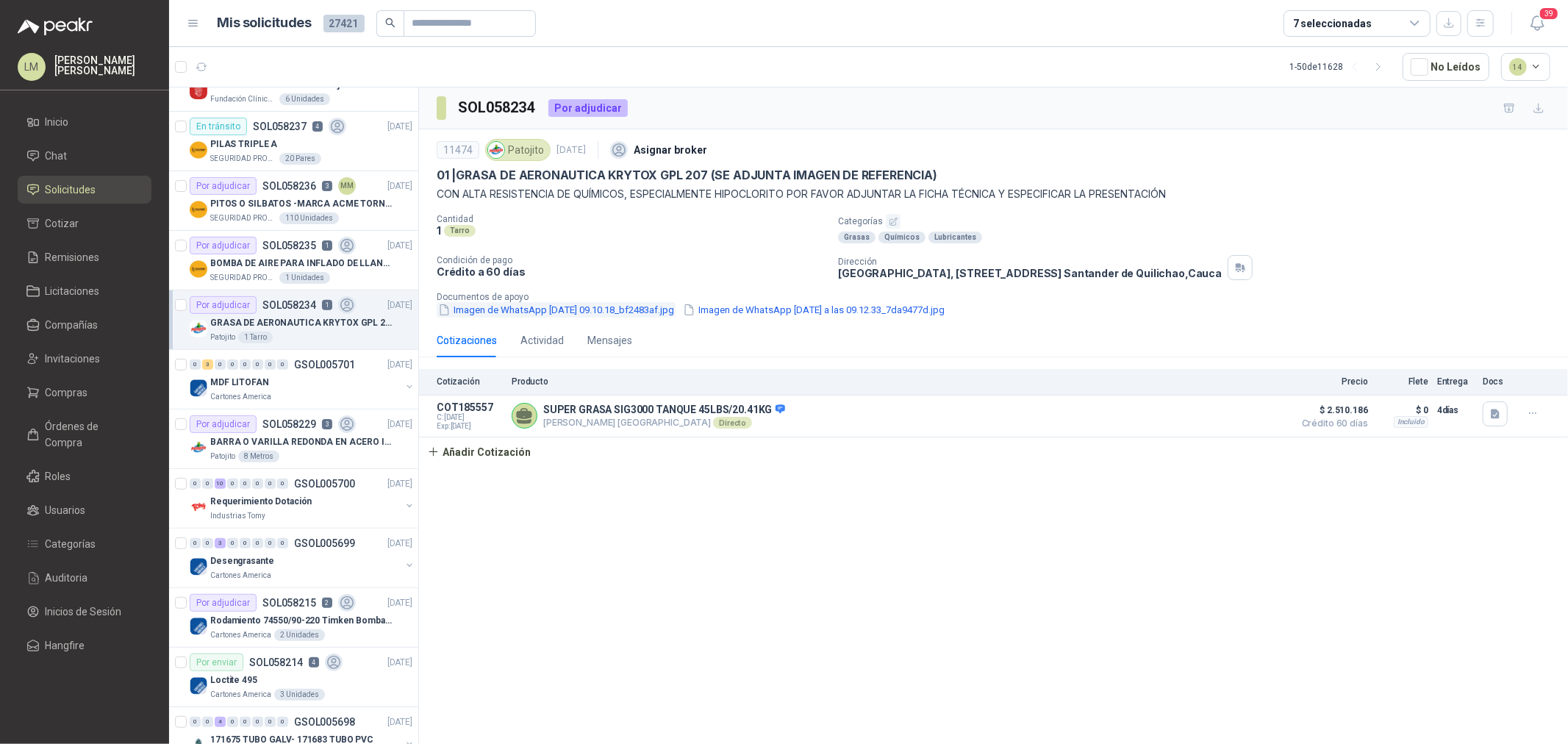
click at [524, 312] on button "Imagen de WhatsApp [DATE] 09.10.18_bf2483af.jpg" at bounding box center [556, 309] width 239 height 16
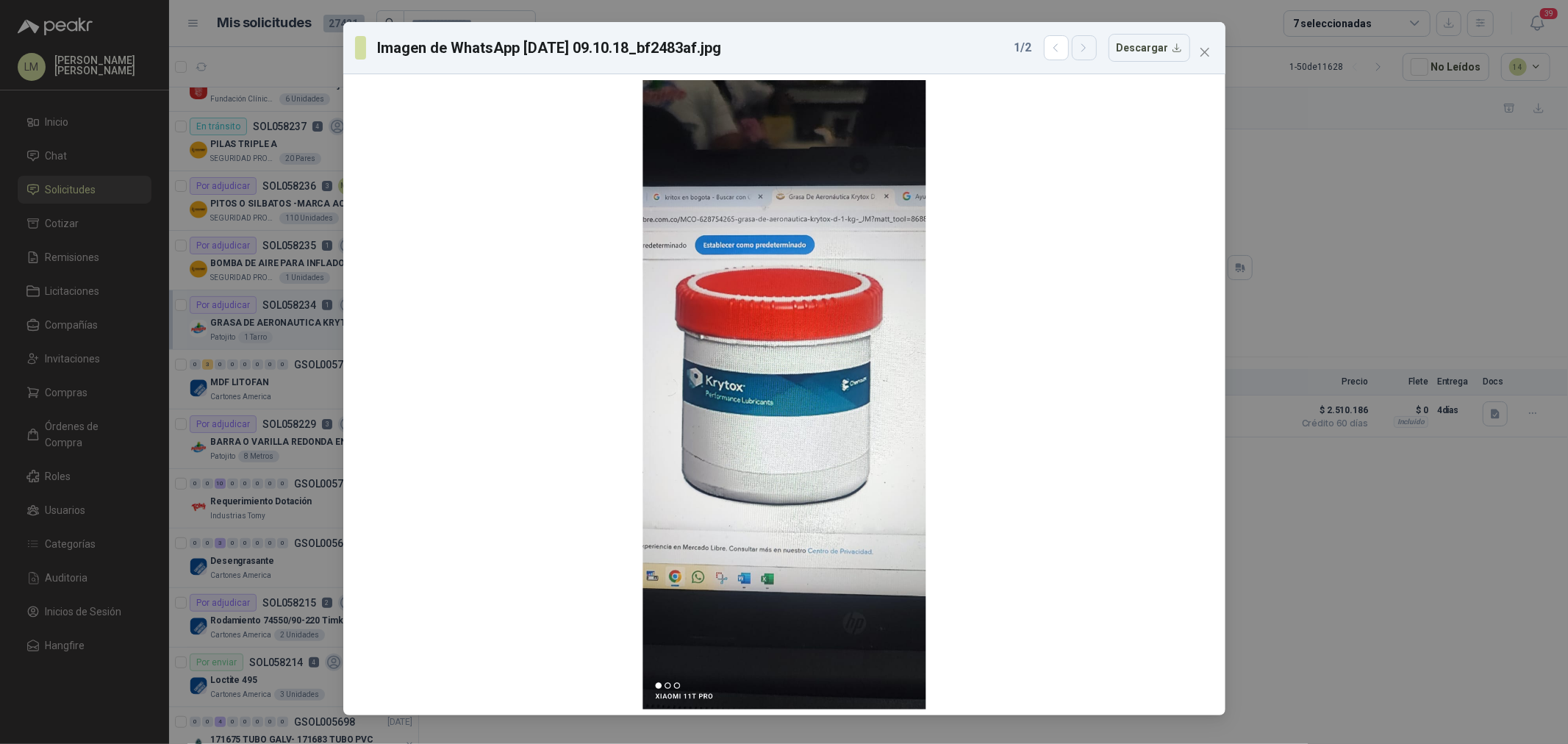
click at [1088, 42] on icon "button" at bounding box center [1083, 48] width 12 height 12
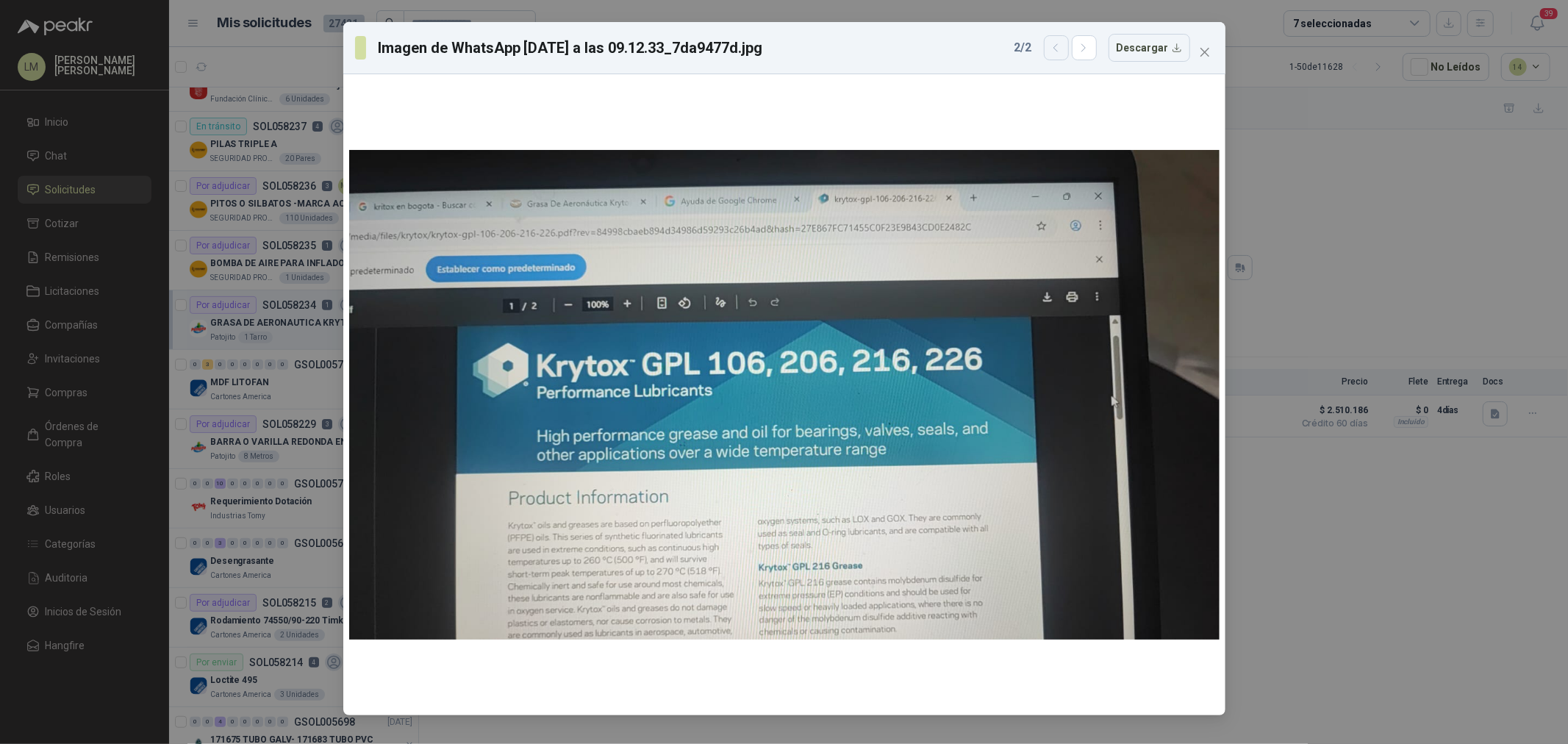
click at [1056, 50] on icon "button" at bounding box center [1055, 48] width 12 height 12
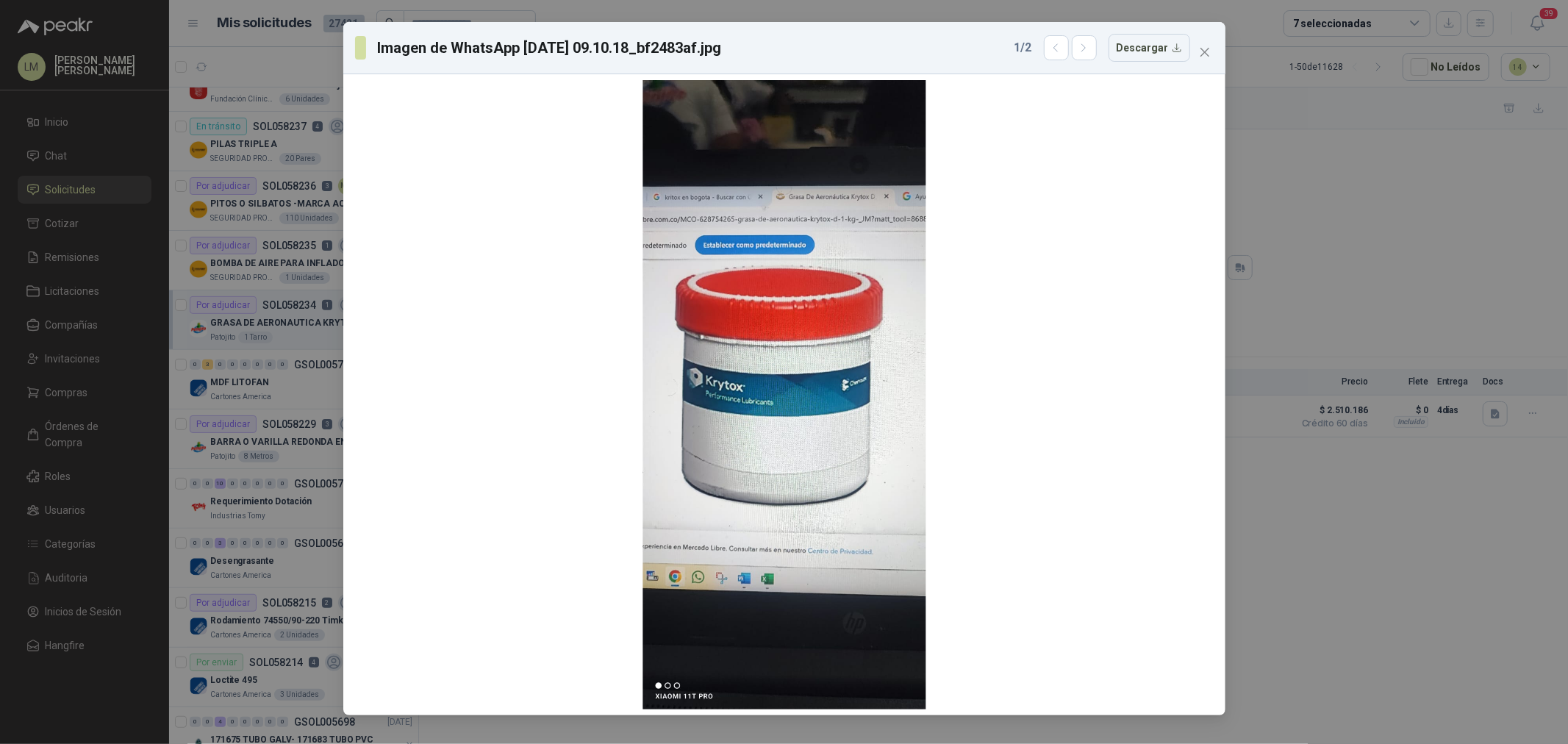
click at [1205, 42] on button "Close" at bounding box center [1205, 52] width 23 height 23
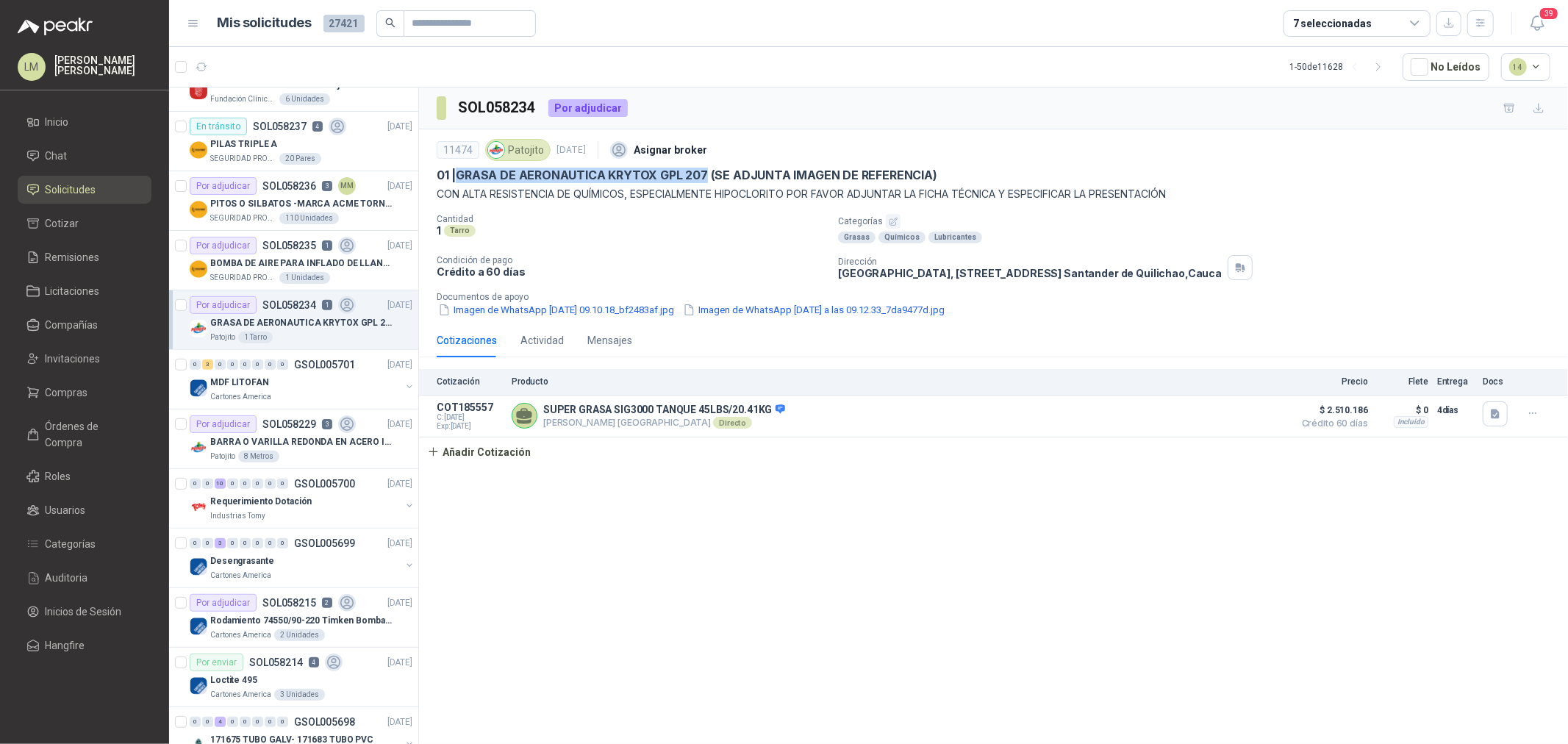
drag, startPoint x: 457, startPoint y: 172, endPoint x: 707, endPoint y: 167, distance: 250.0
click at [707, 168] on p "01 | GRASA DE AERONAUTICA KRYTOX GPL 207 (SE ADJUNTA IMAGEN DE REFERENCIA)" at bounding box center [686, 175] width 500 height 16
copy p "GRASA DE AERONAUTICA KRYTOX GPL 207"
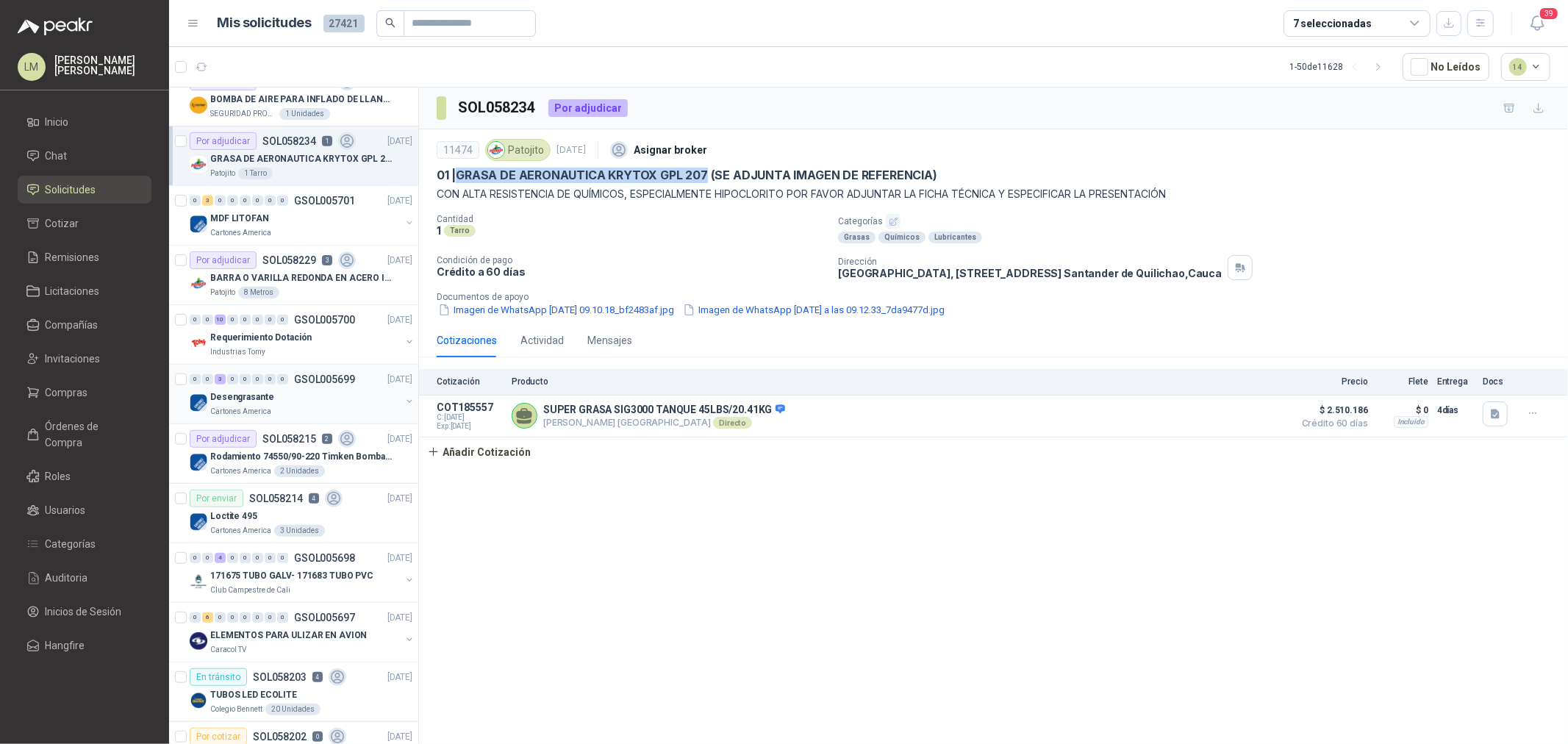
click at [403, 404] on button "button" at bounding box center [409, 401] width 12 height 12
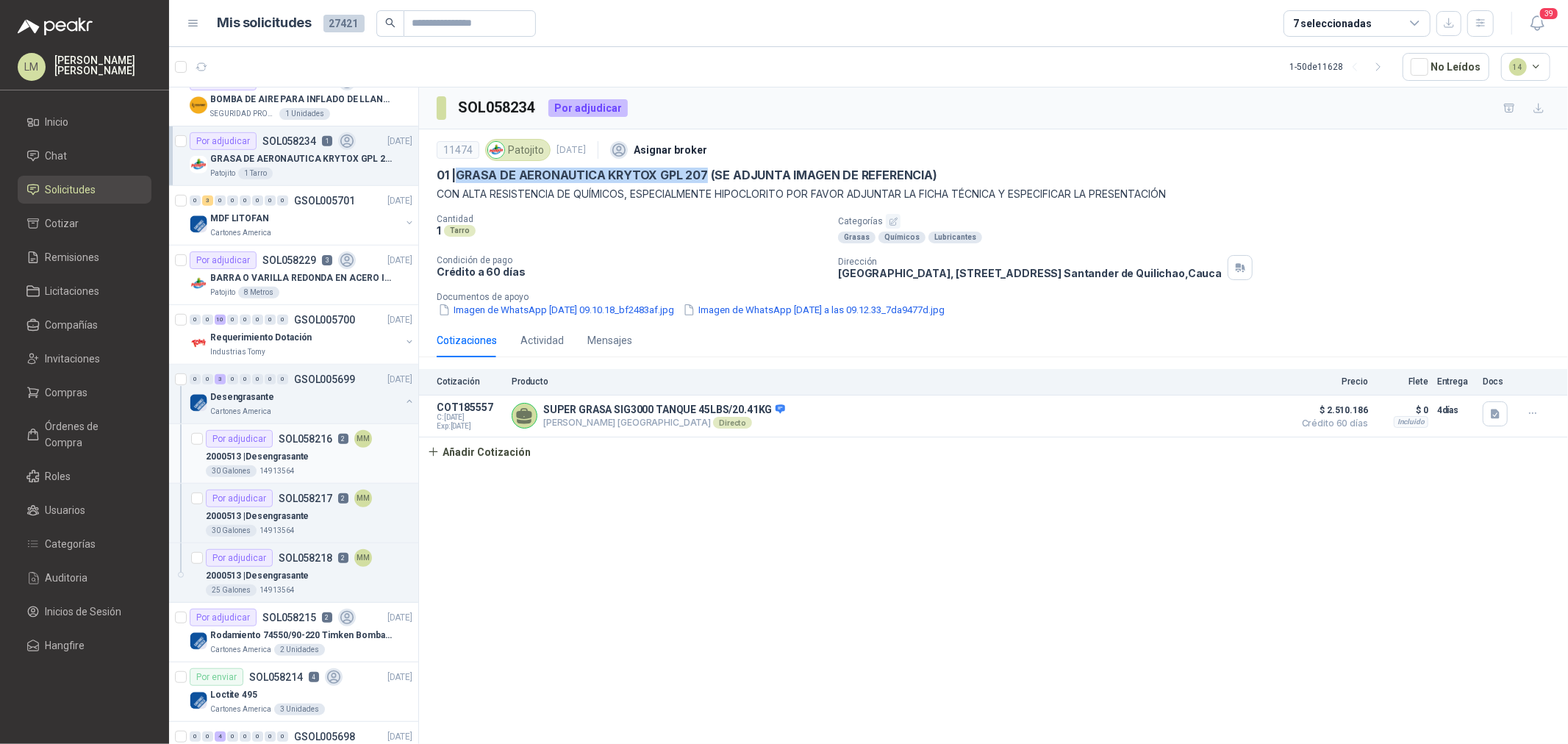
click at [329, 454] on div "2000513 | Desengrasante" at bounding box center [309, 456] width 207 height 17
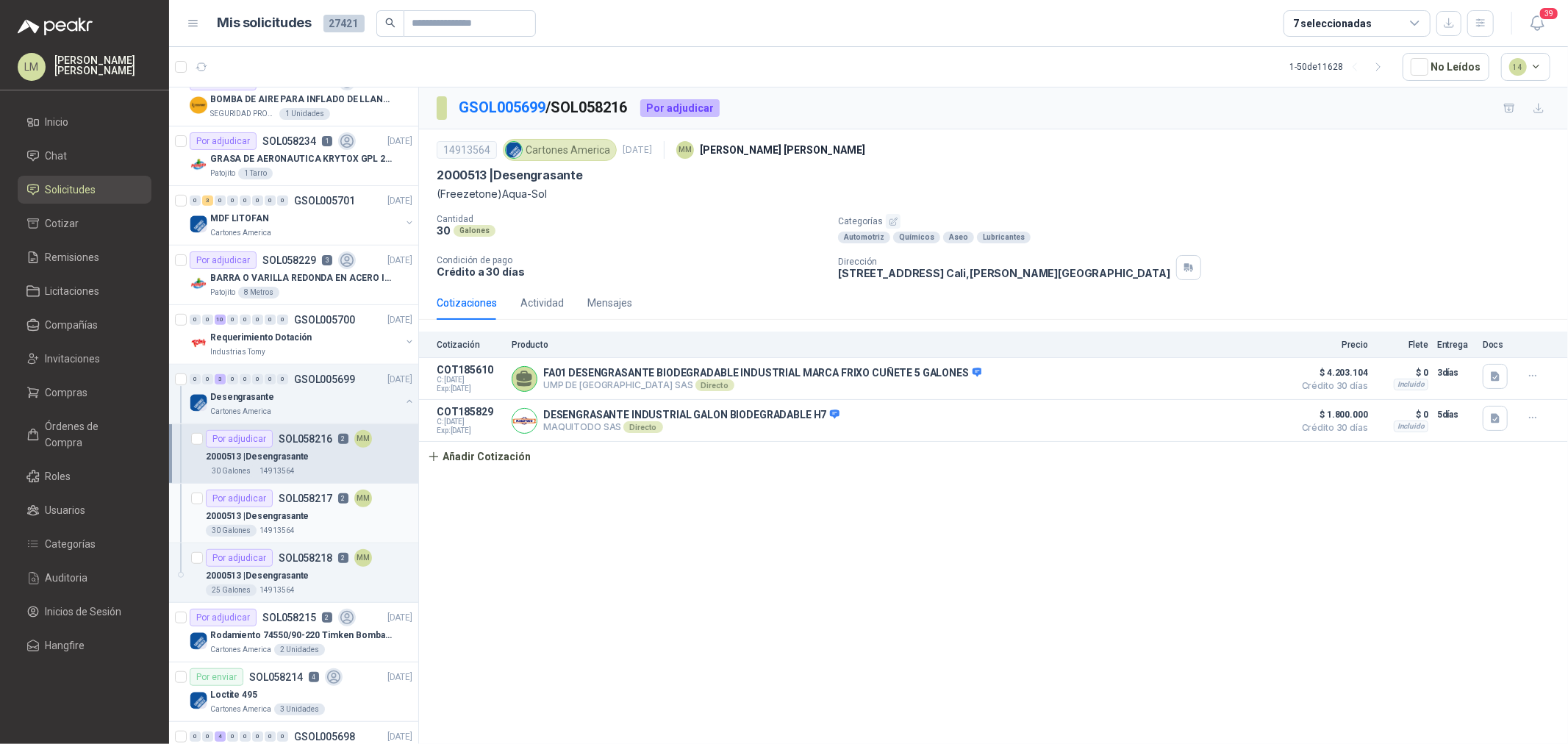
click at [304, 511] on p "2000513 | Desengrasante" at bounding box center [257, 516] width 103 height 14
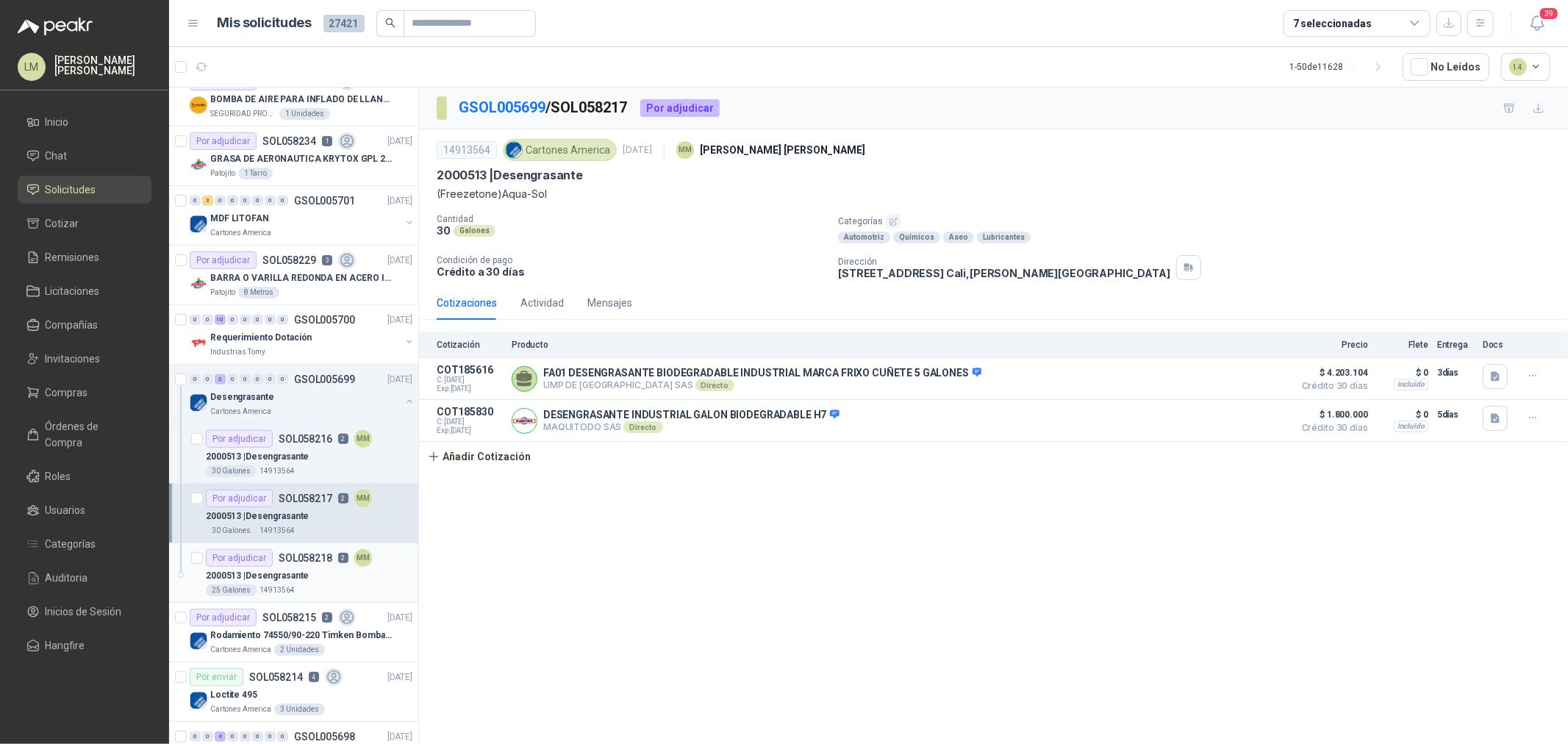
click at [299, 563] on p "SOL058218" at bounding box center [305, 557] width 54 height 10
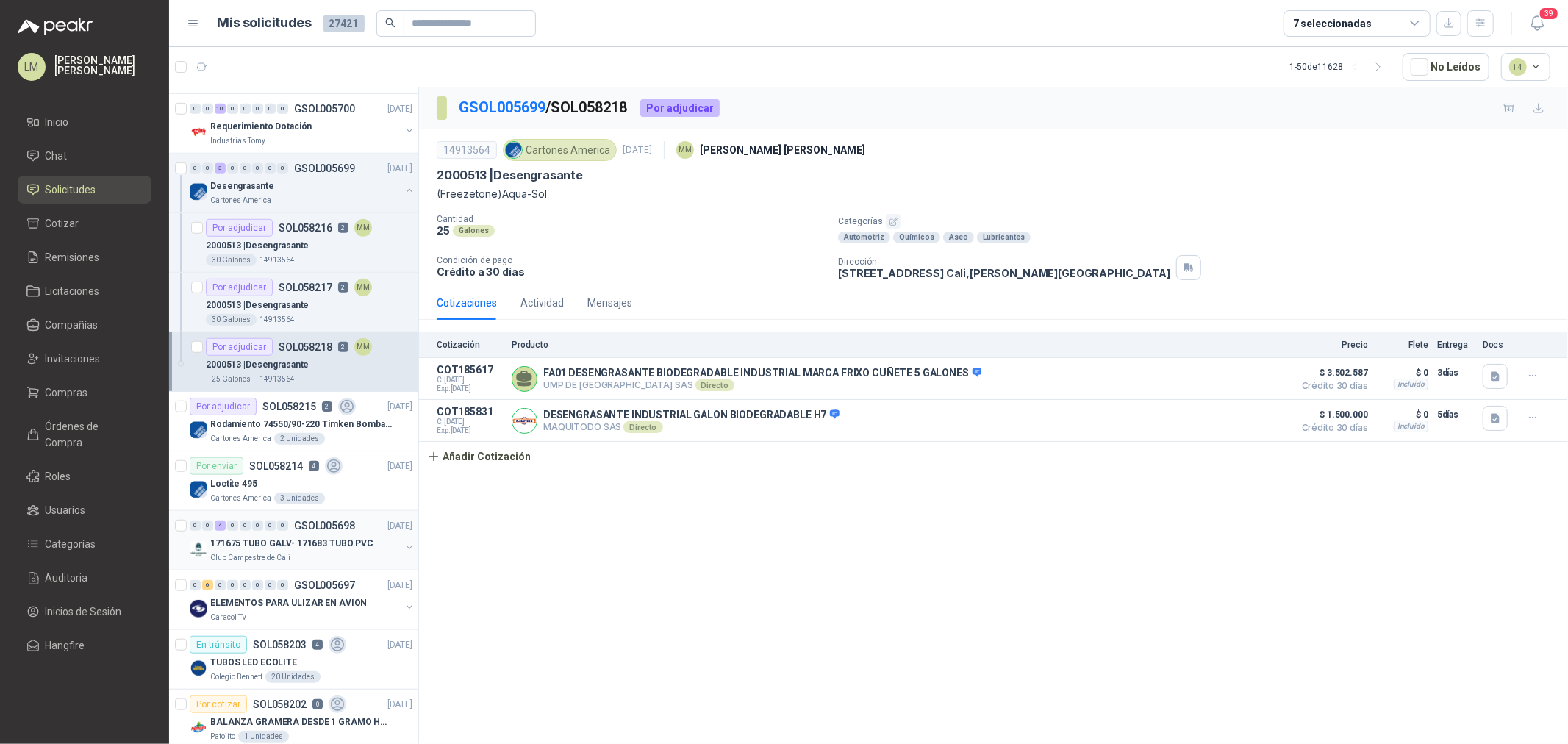
scroll to position [980, 0]
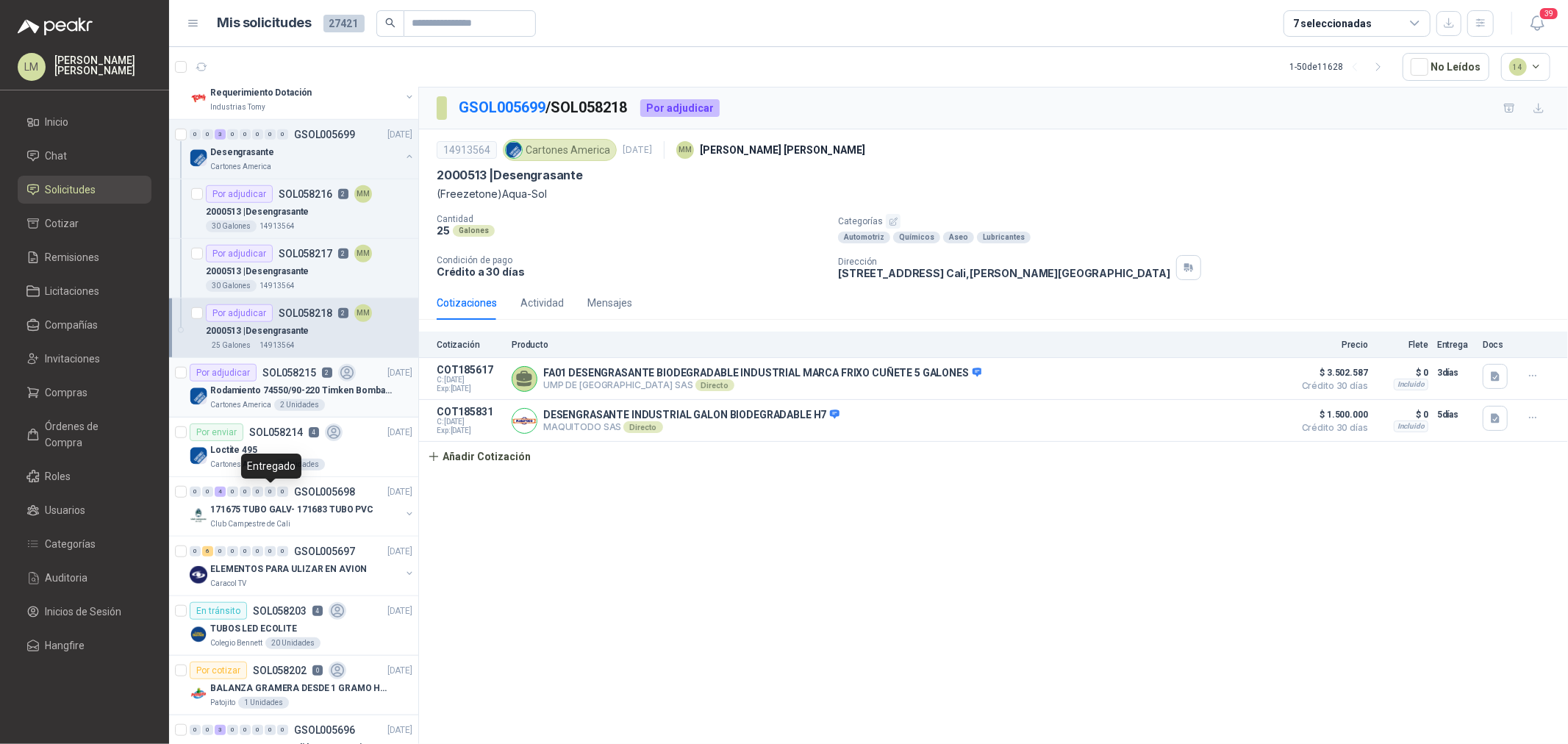
click at [265, 391] on p "Rodamiento 74550/90-220 Timken BombaVG40" at bounding box center [301, 391] width 183 height 14
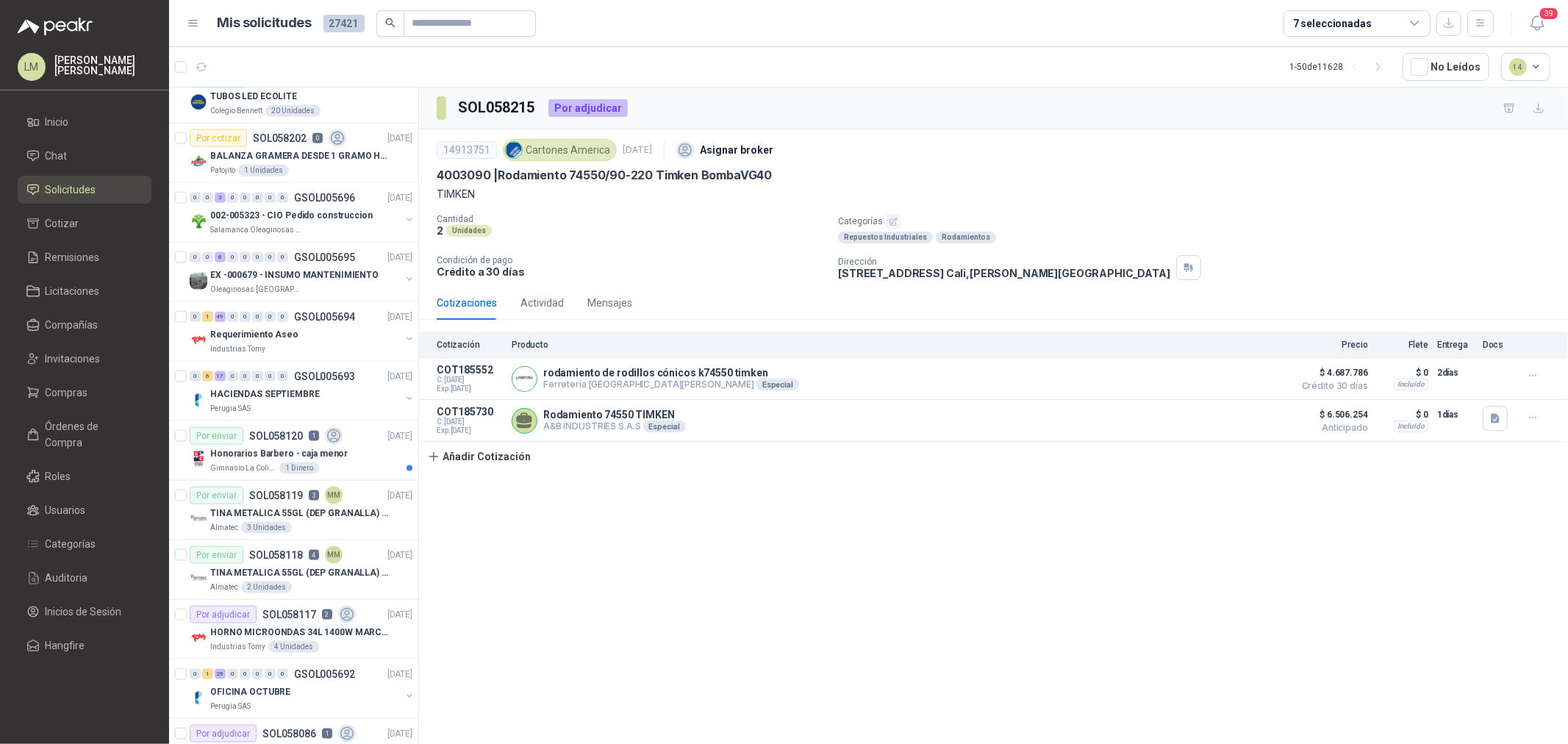
scroll to position [1552, 0]
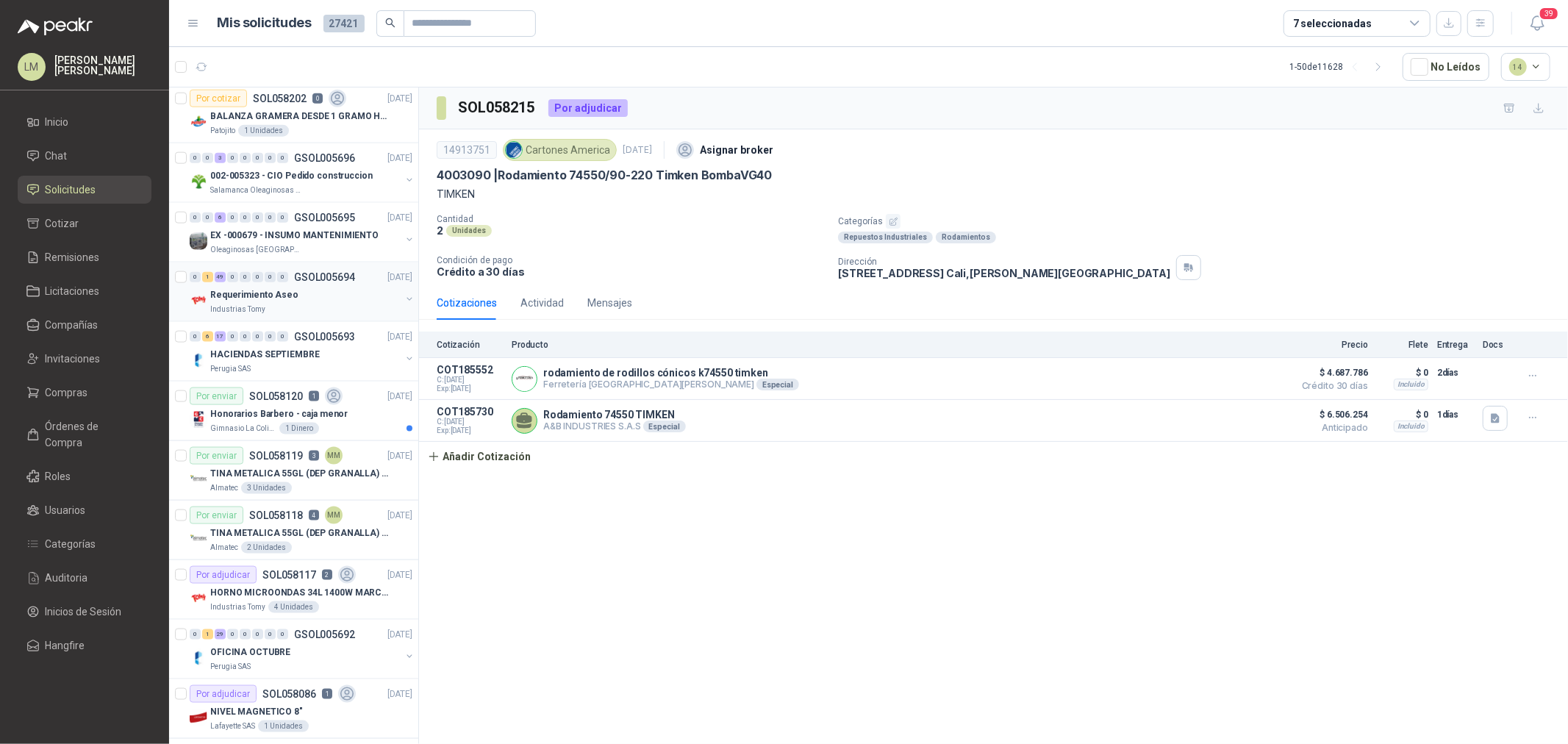
click at [288, 309] on div "Industrias Tomy" at bounding box center [305, 309] width 191 height 12
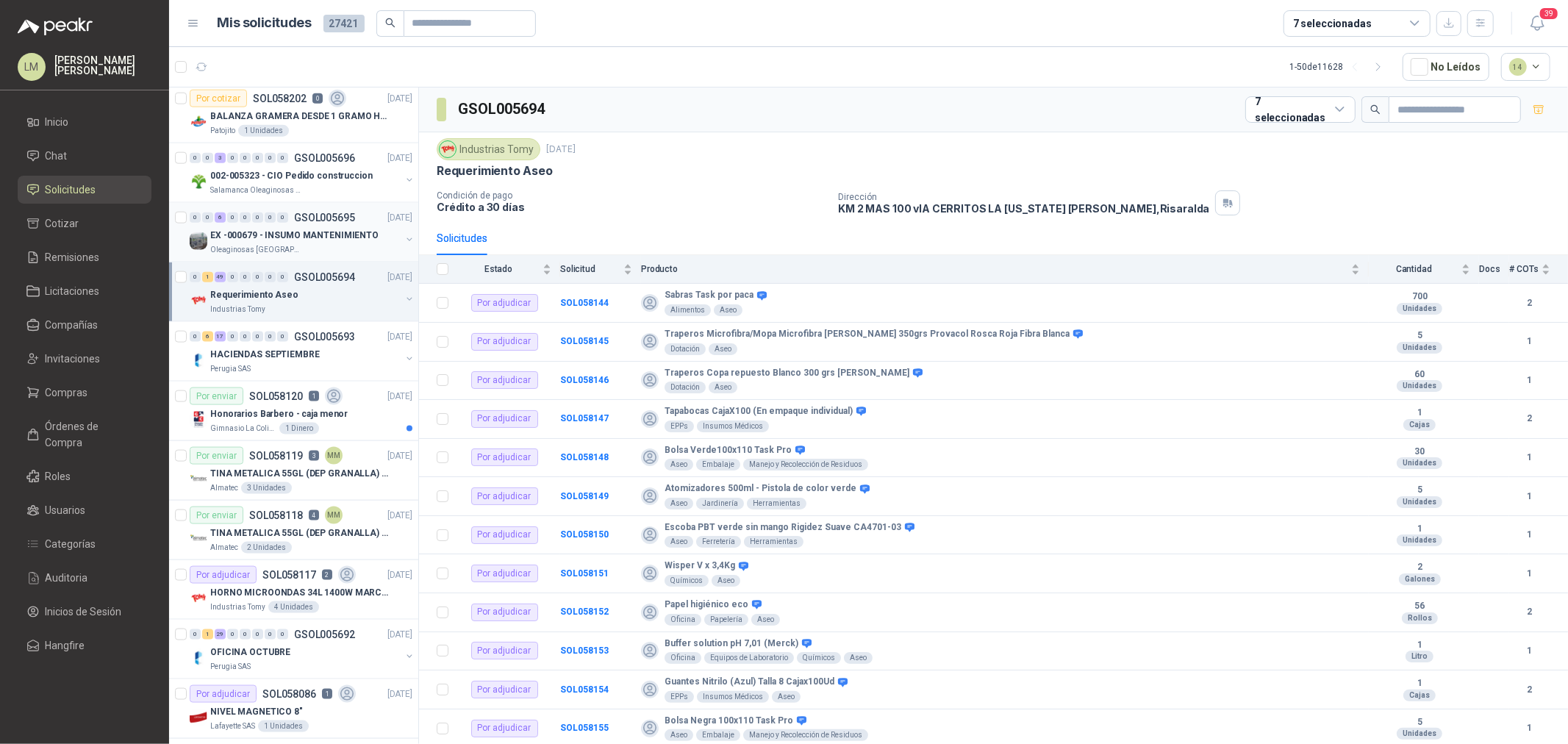
click at [268, 244] on div "EX -000679 - INSUMO MANTENIMIENTO" at bounding box center [305, 235] width 191 height 17
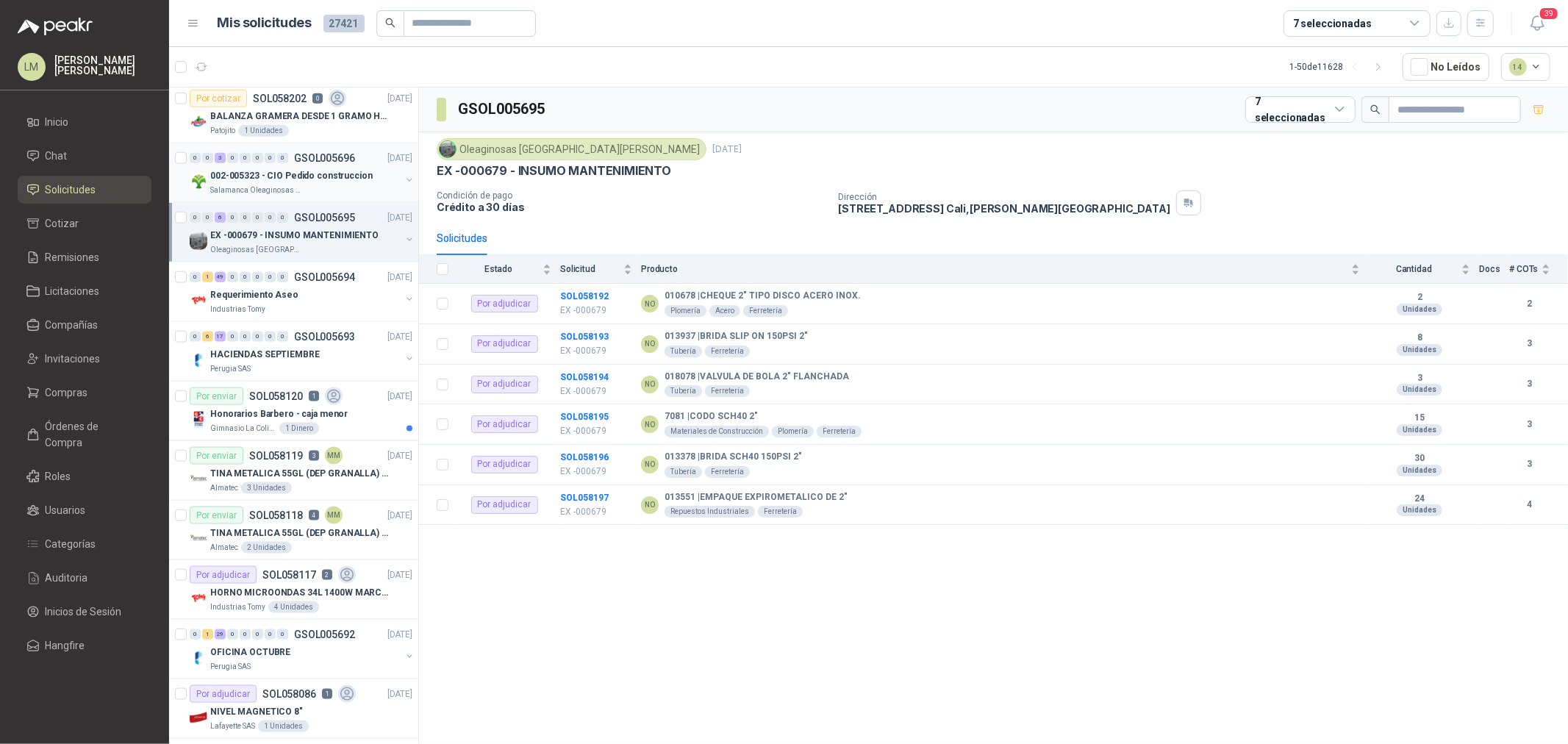
click at [288, 184] on div "002-005323 - CIO Pedido construccion" at bounding box center [305, 175] width 191 height 17
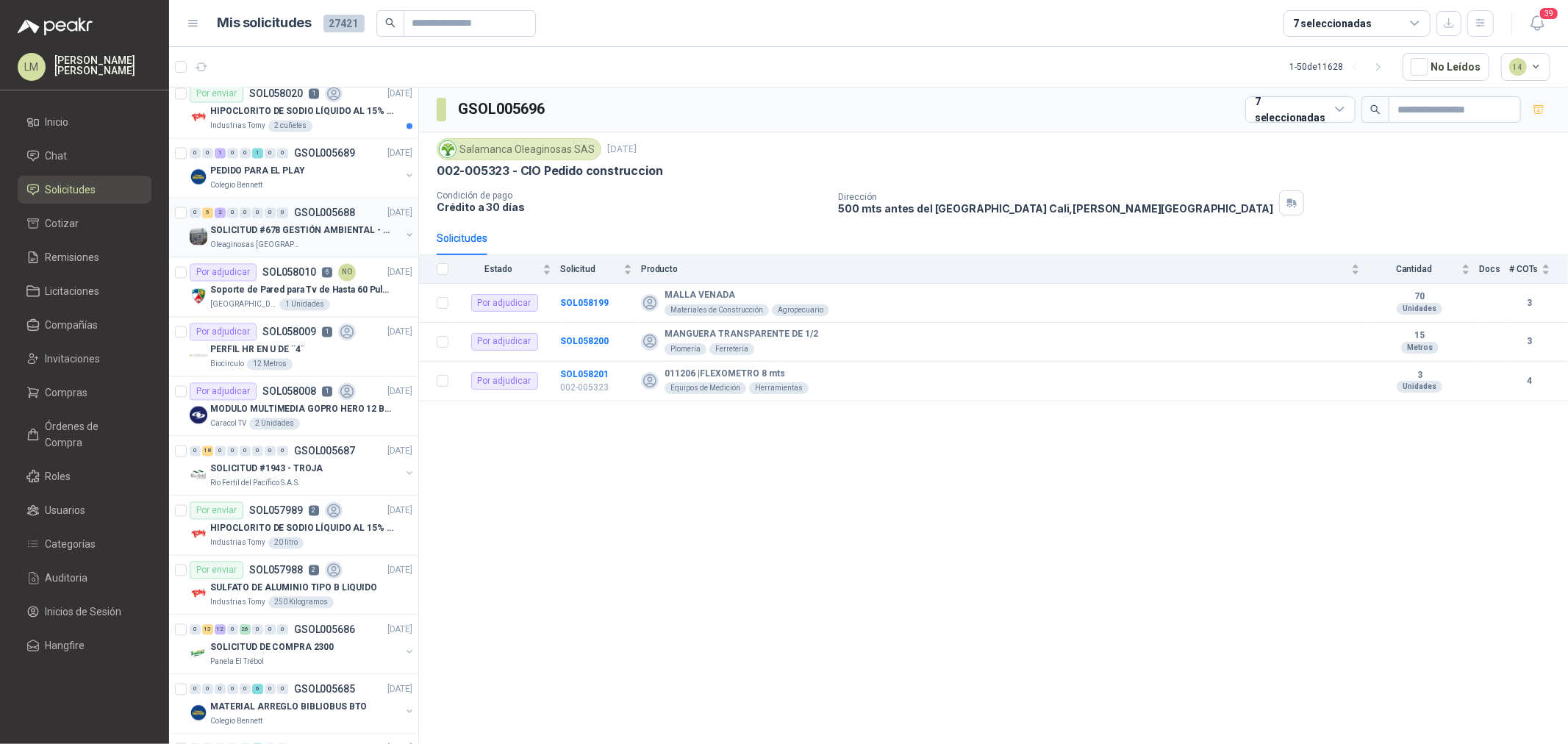
scroll to position [2526, 0]
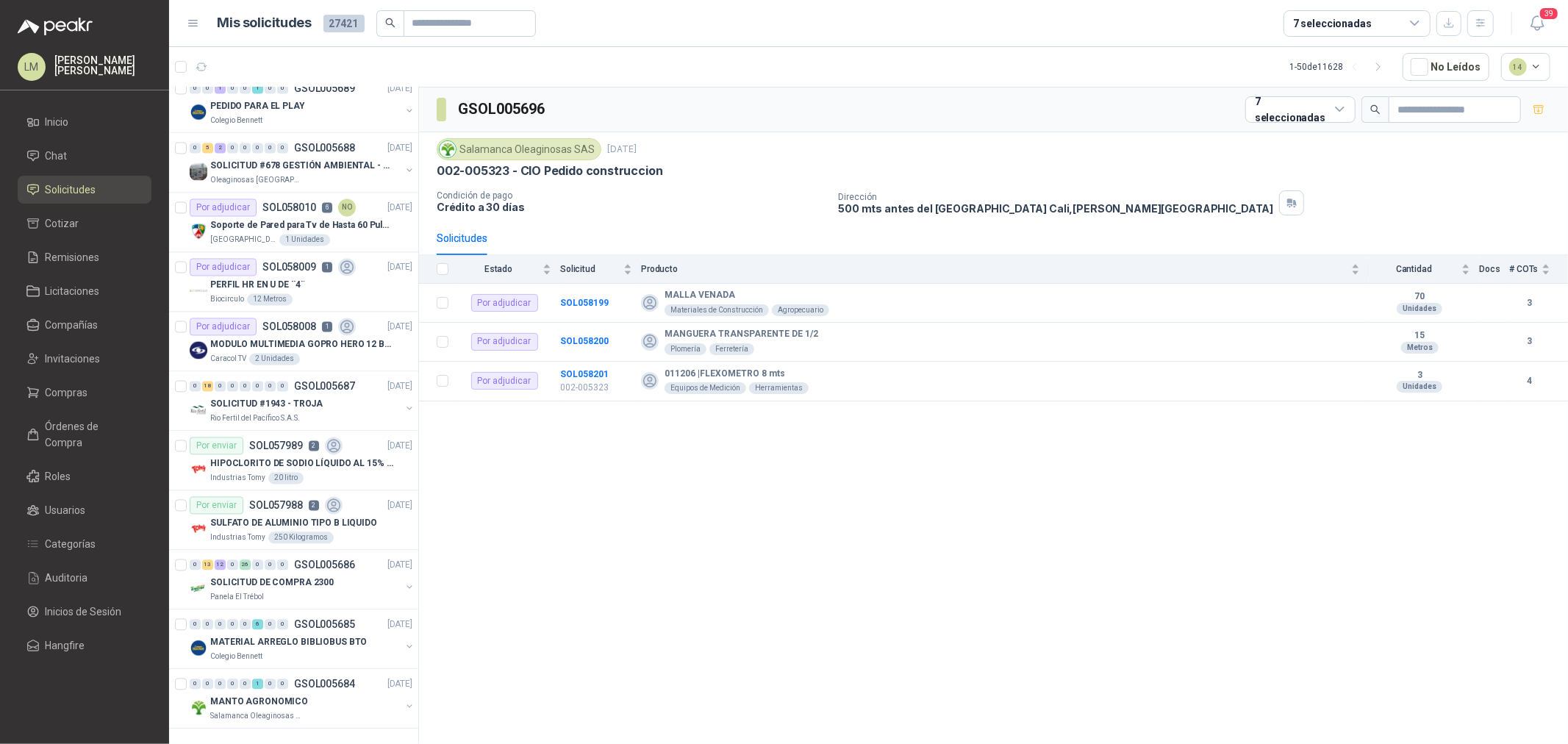
click at [1328, 12] on div "7 seleccionadas" at bounding box center [1356, 23] width 147 height 27
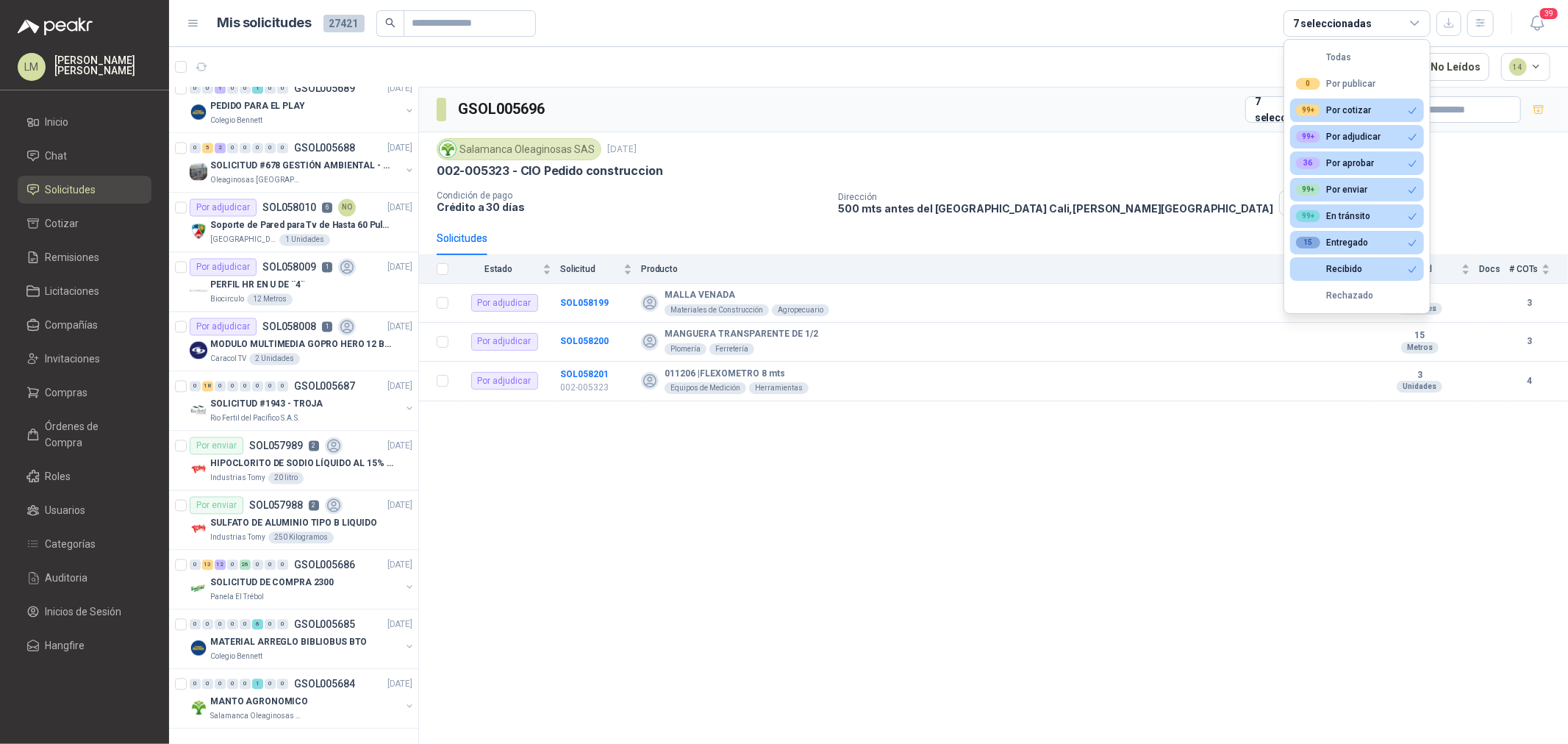
click at [1049, 99] on div "GSOL005696 7 seleccionadas" at bounding box center [993, 109] width 1149 height 45
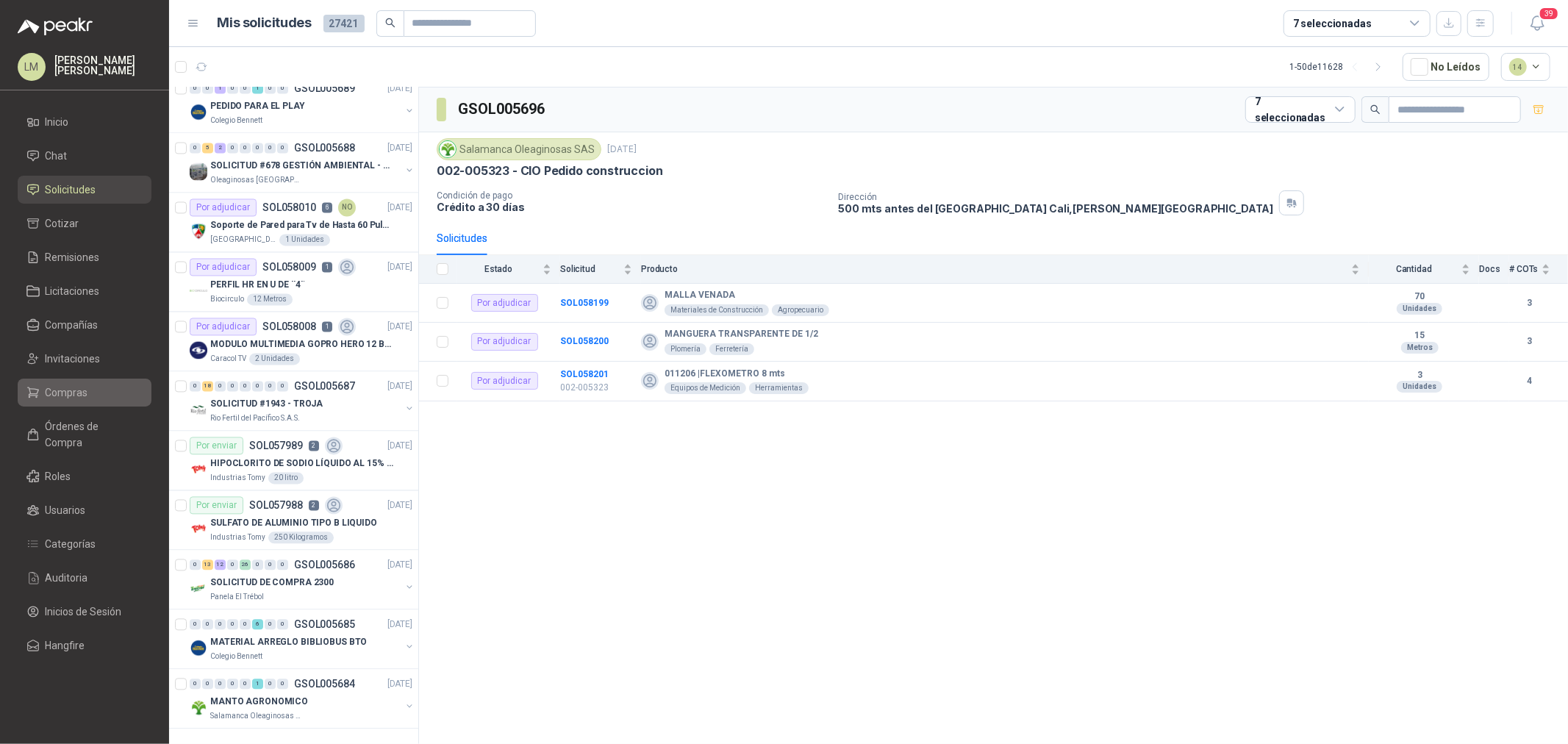
click at [61, 393] on span "Compras" at bounding box center [66, 391] width 42 height 16
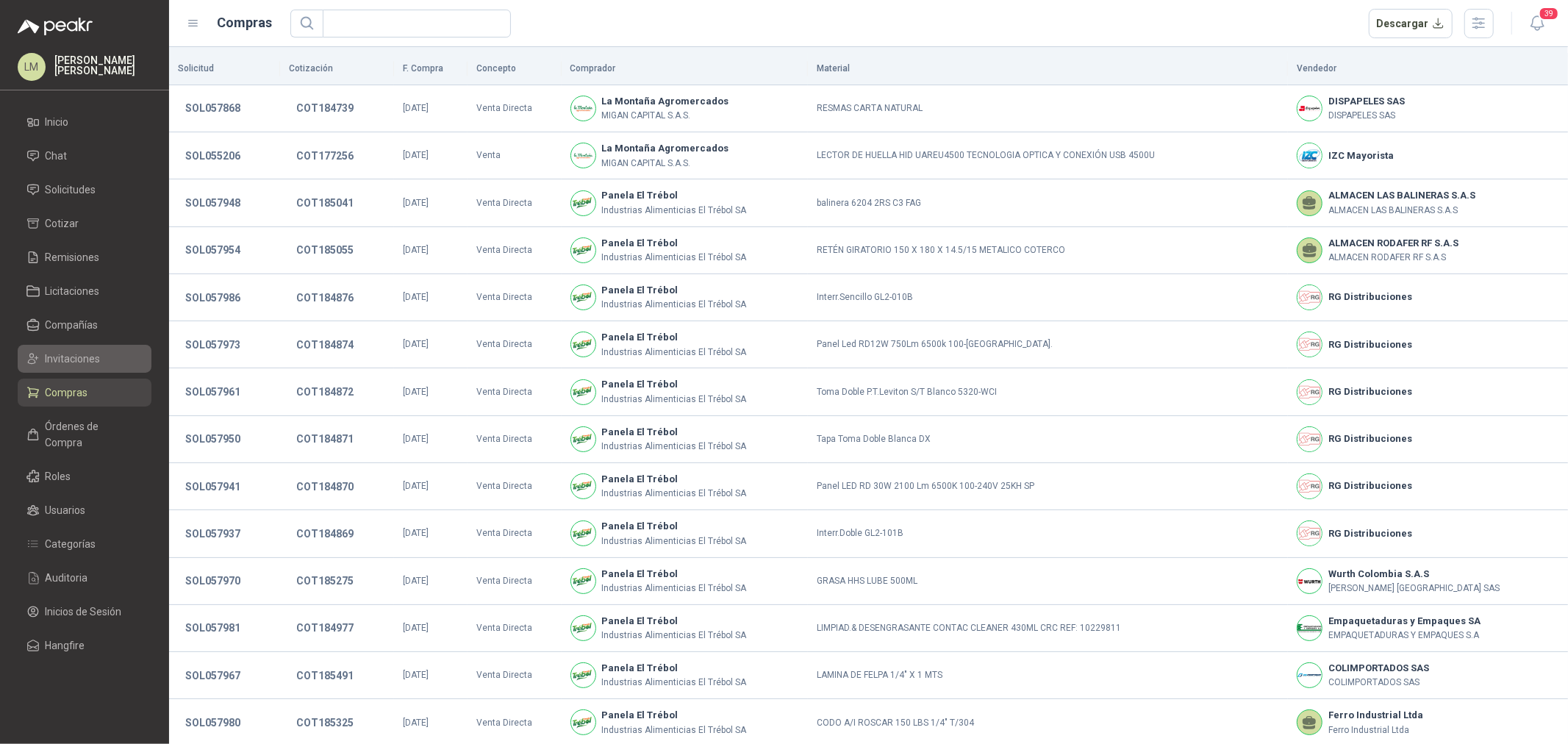
click at [69, 360] on span "Invitaciones" at bounding box center [73, 358] width 55 height 16
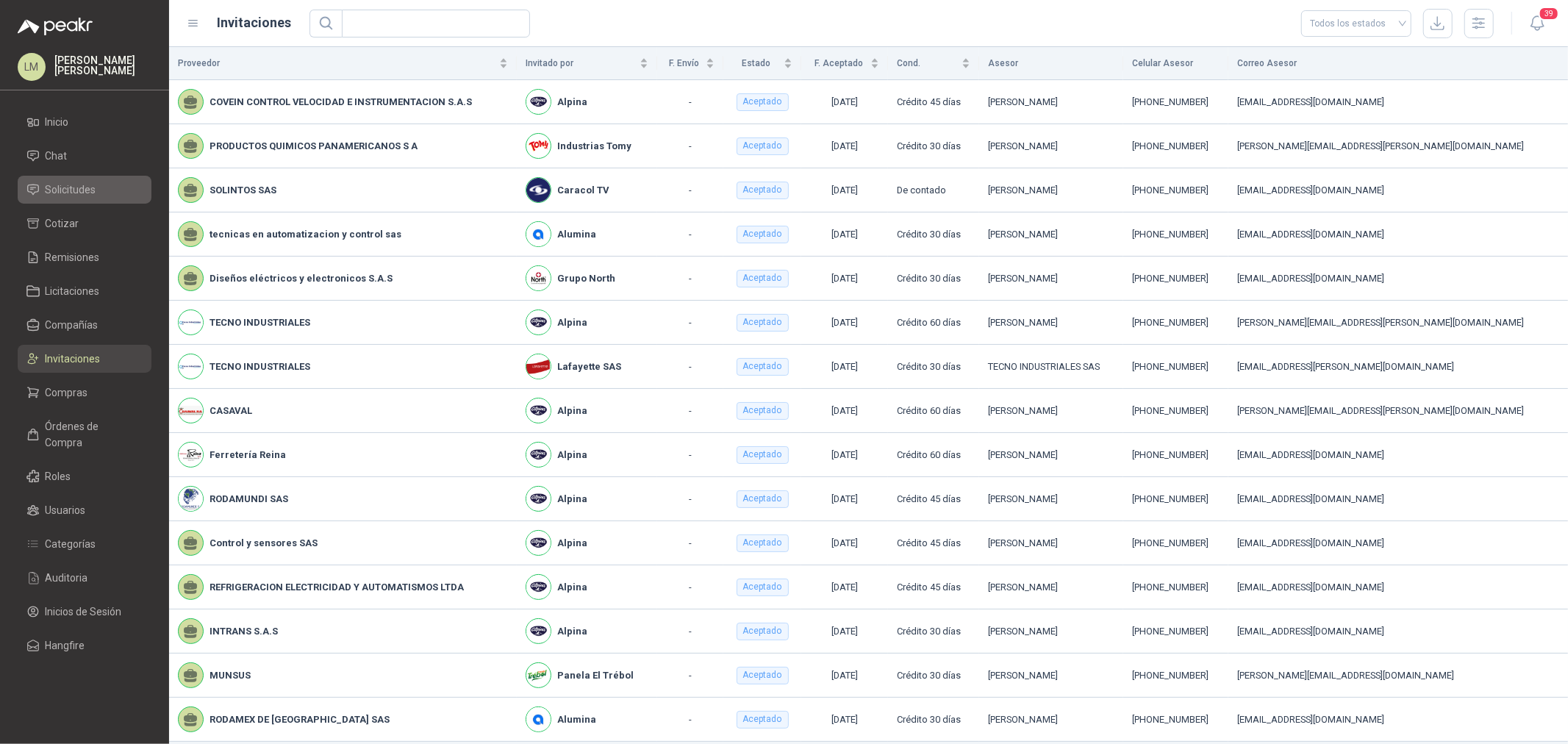
click at [78, 192] on span "Solicitudes" at bounding box center [71, 189] width 51 height 16
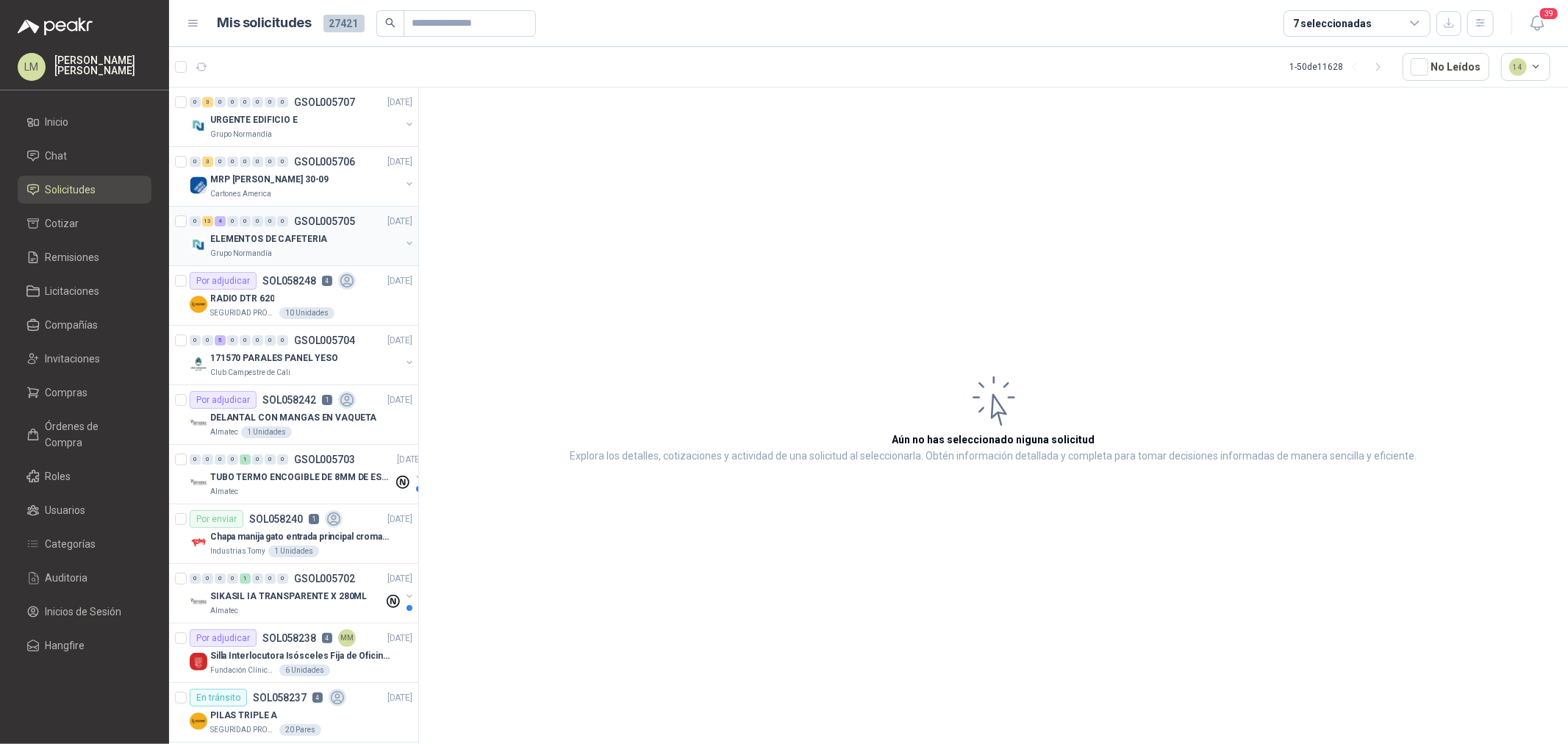
click at [302, 250] on div "Grupo Normandía" at bounding box center [305, 254] width 191 height 12
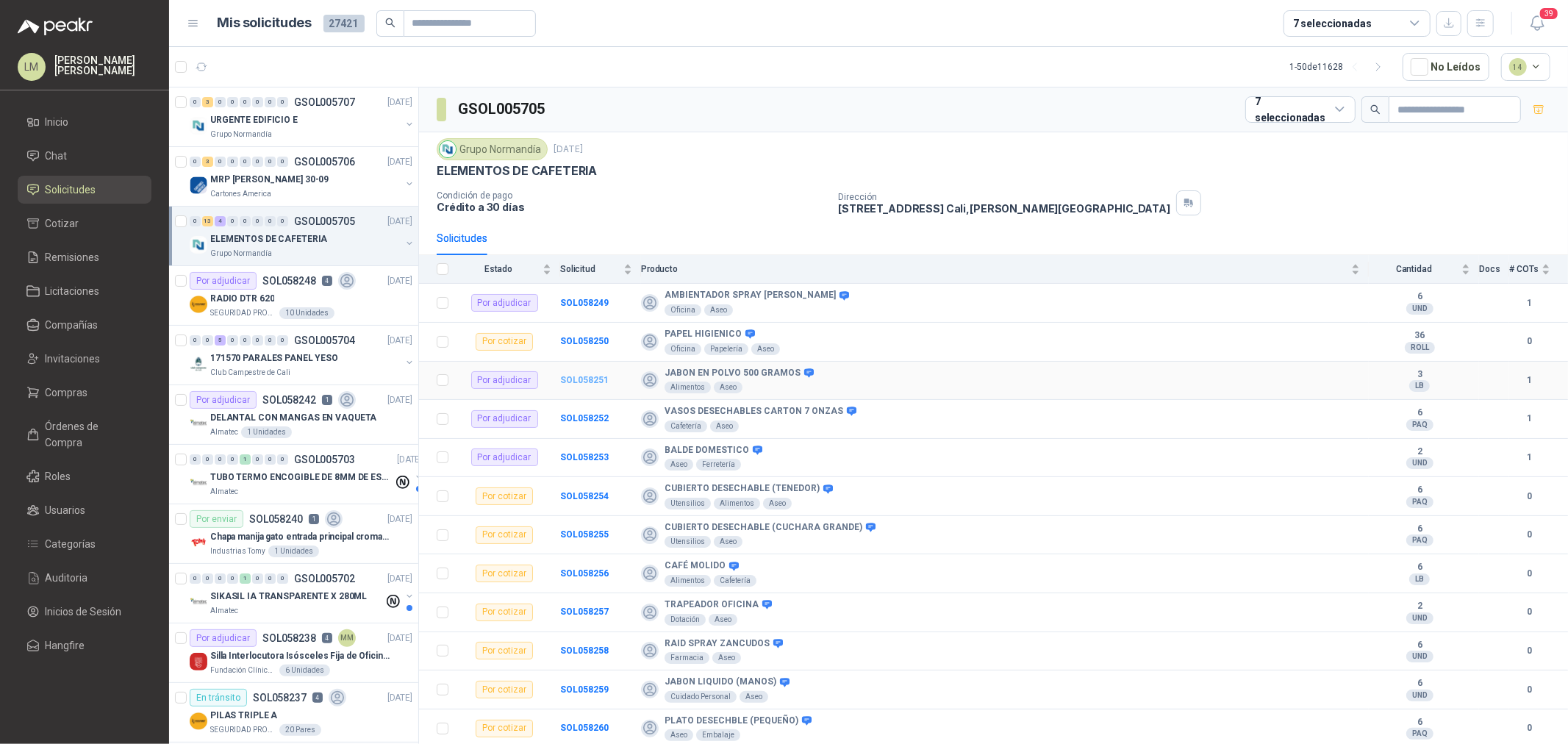
click at [571, 384] on b "SOL058251" at bounding box center [584, 380] width 48 height 10
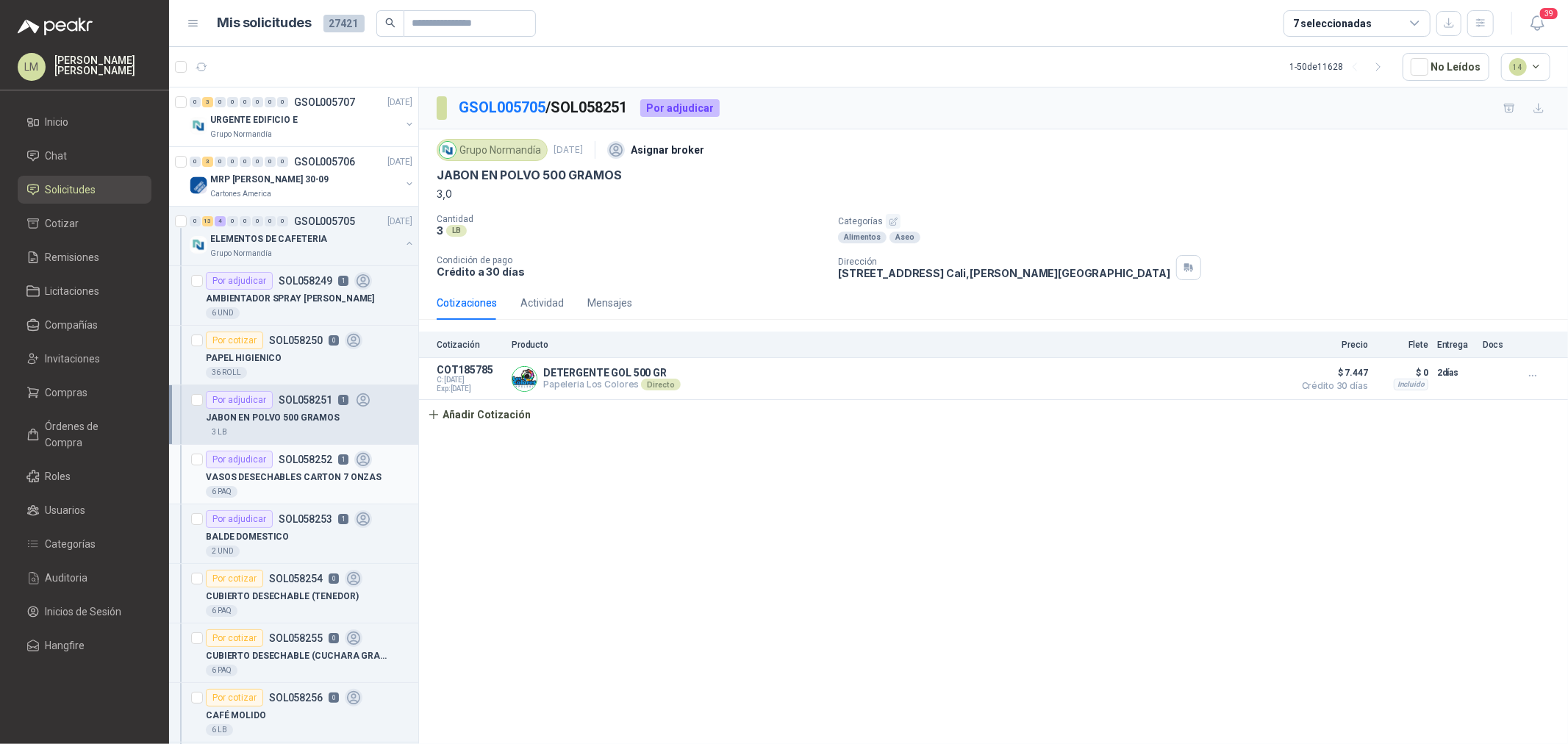
click at [285, 471] on p "VASOS DESECHABLES CARTON 7 ONZAS" at bounding box center [294, 477] width 176 height 14
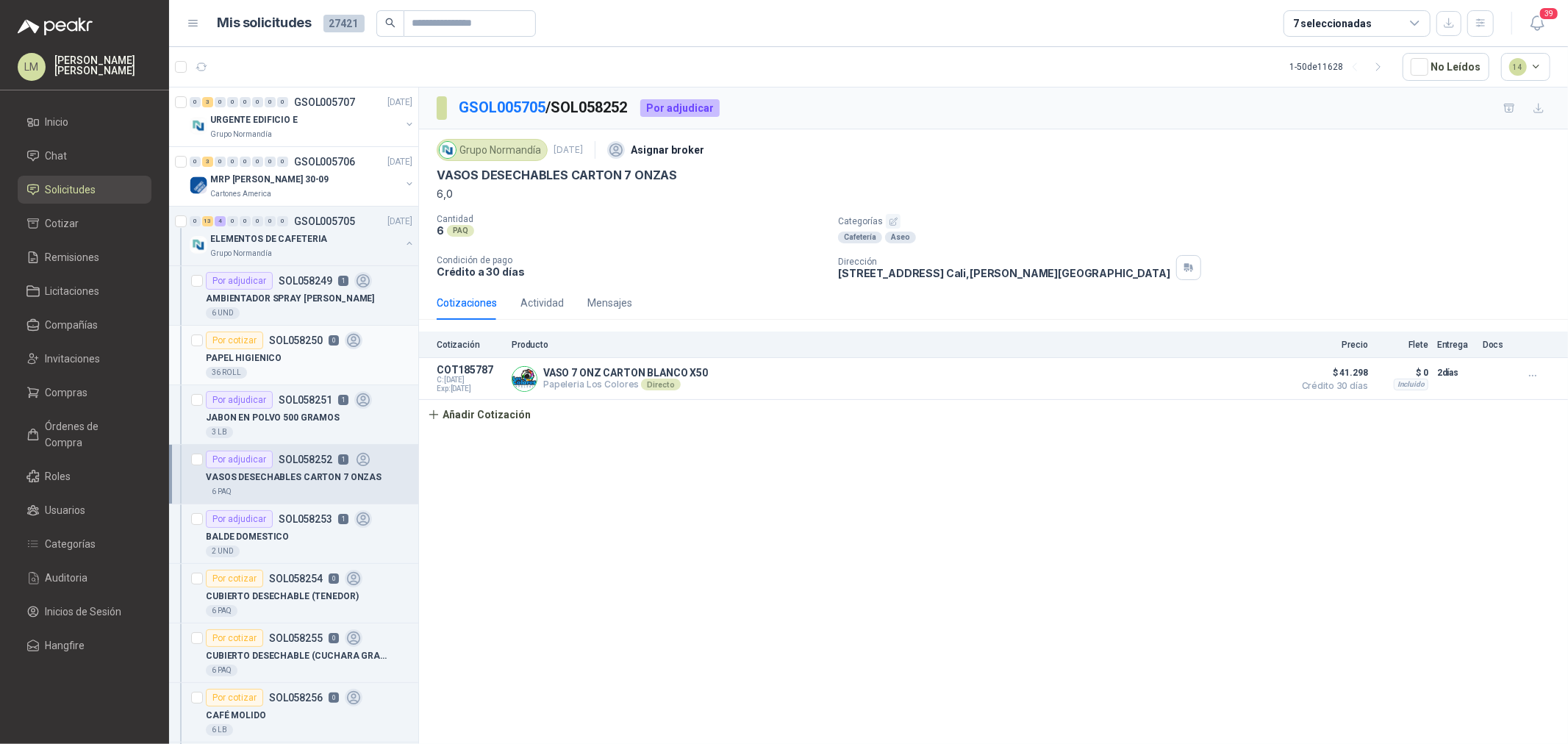
click at [278, 364] on div "PAPEL HIGIENICO" at bounding box center [309, 357] width 207 height 17
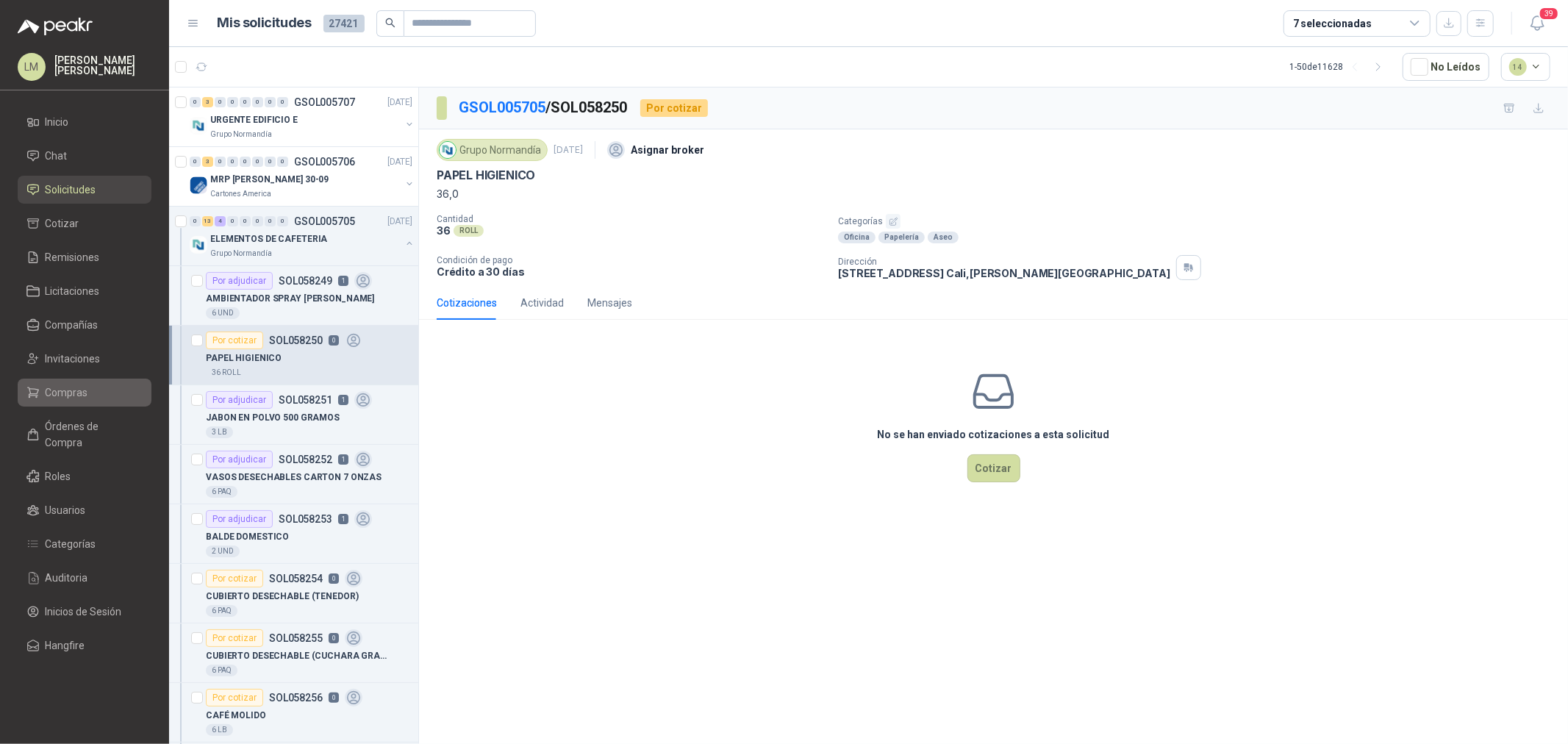
click at [79, 391] on span "Compras" at bounding box center [66, 391] width 42 height 16
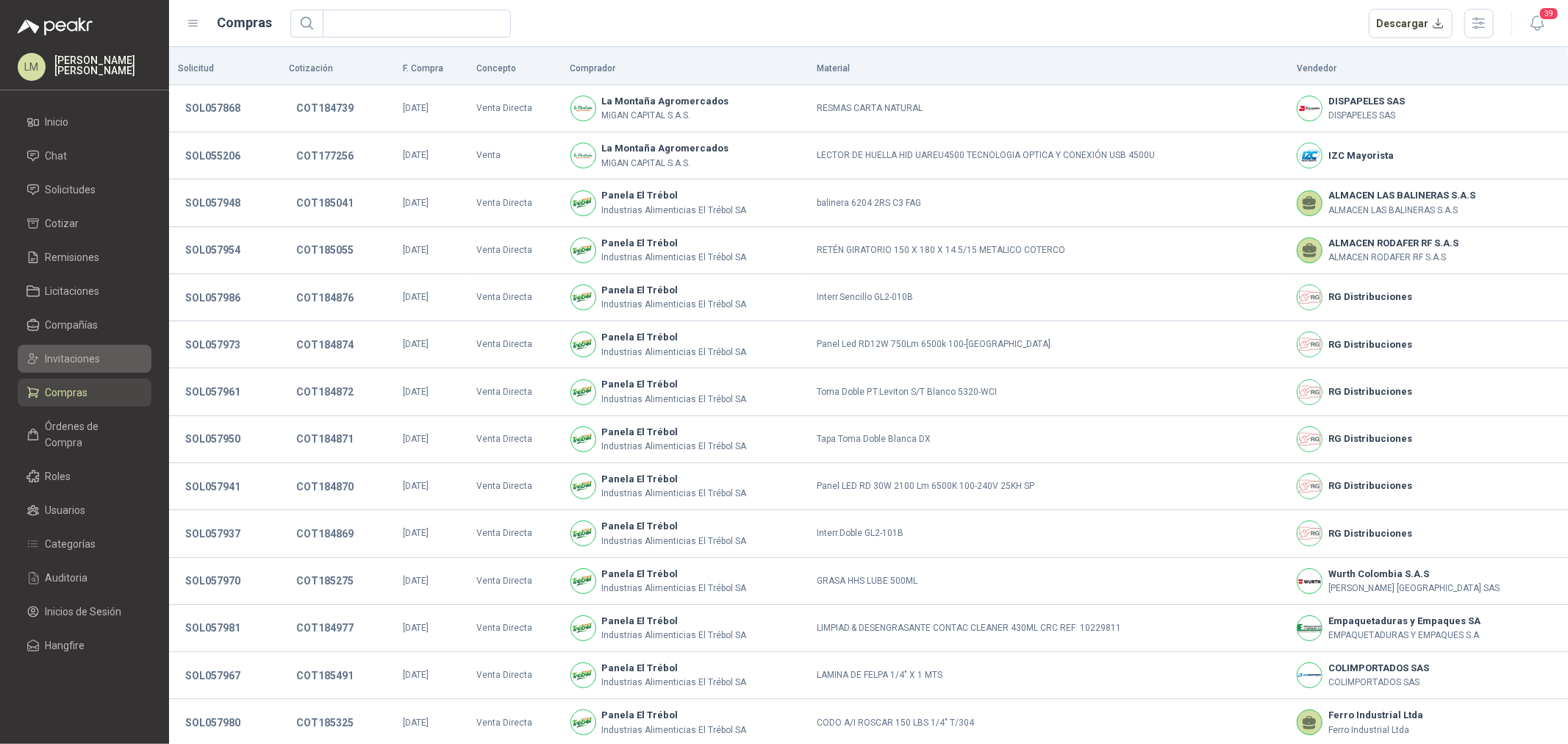
click at [76, 357] on span "Invitaciones" at bounding box center [73, 358] width 55 height 16
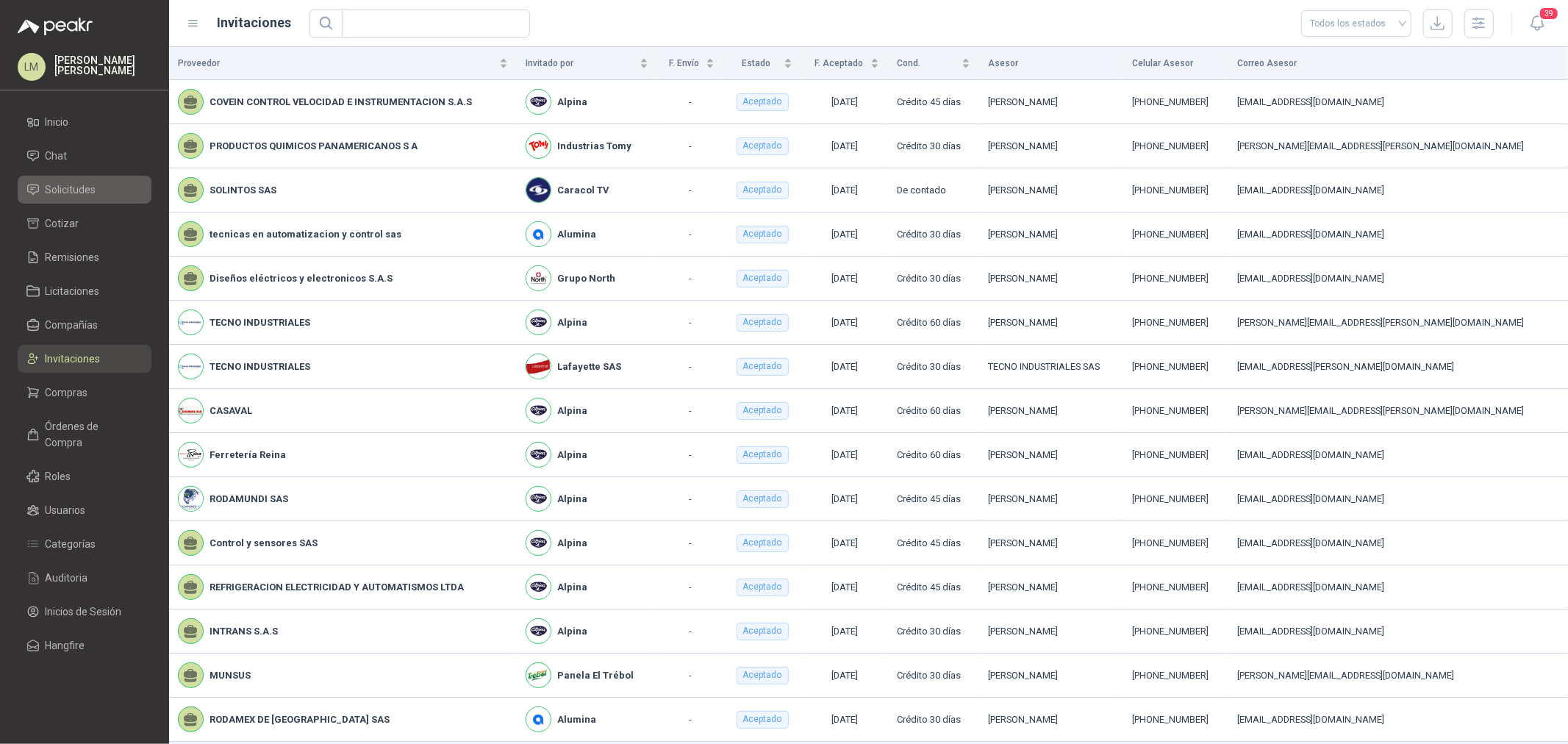
click at [65, 194] on span "Solicitudes" at bounding box center [71, 189] width 51 height 16
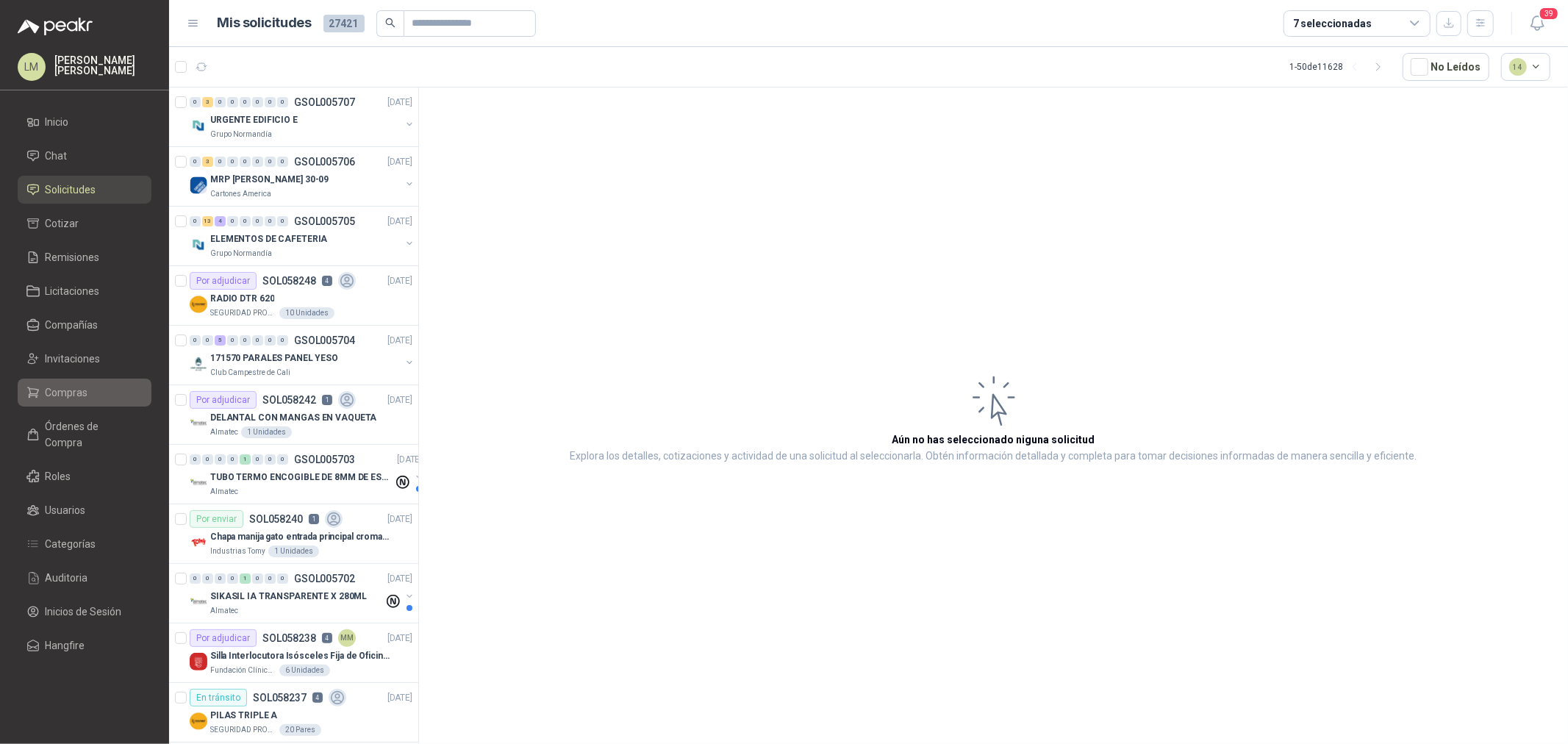
click at [80, 391] on span "Compras" at bounding box center [66, 391] width 42 height 16
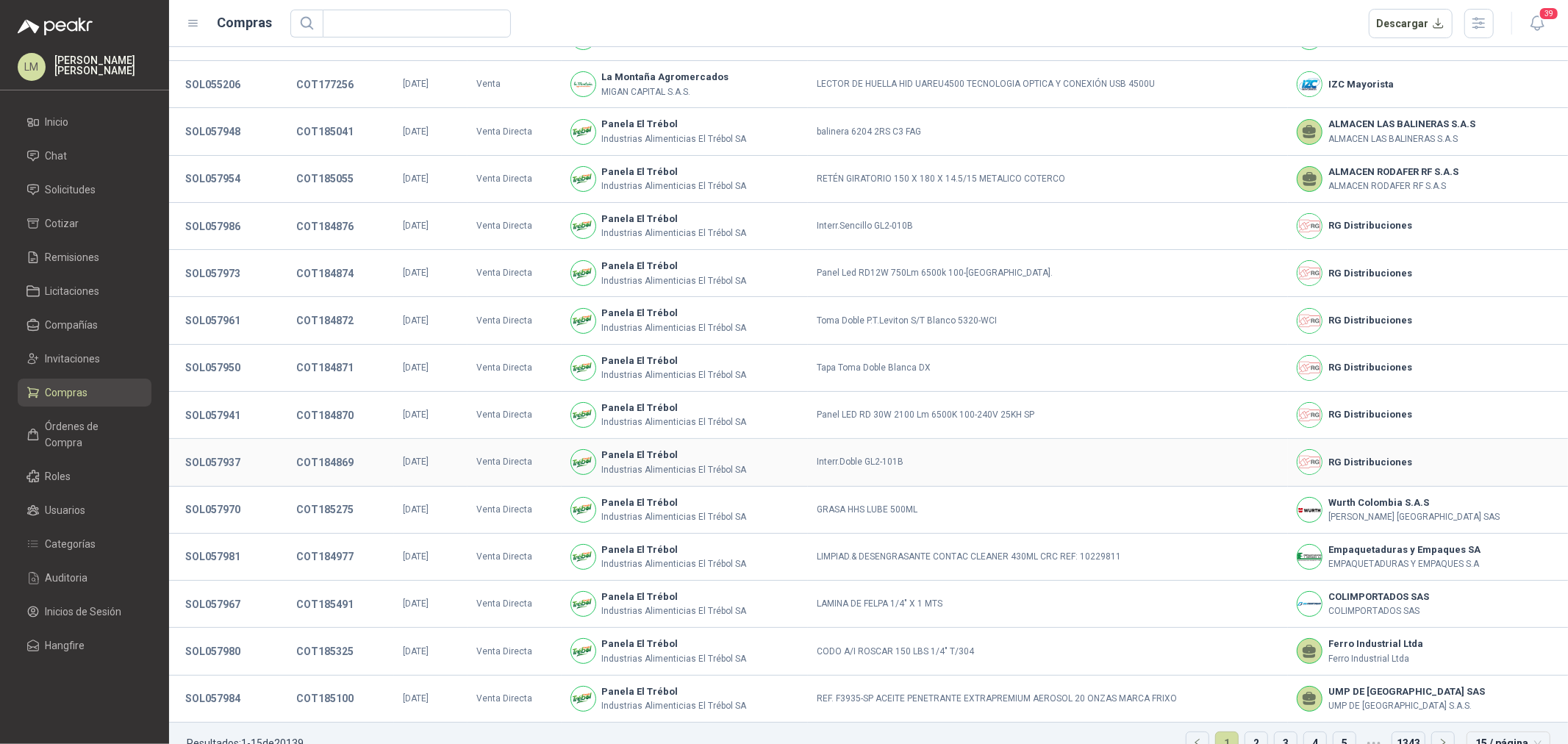
scroll to position [100, 0]
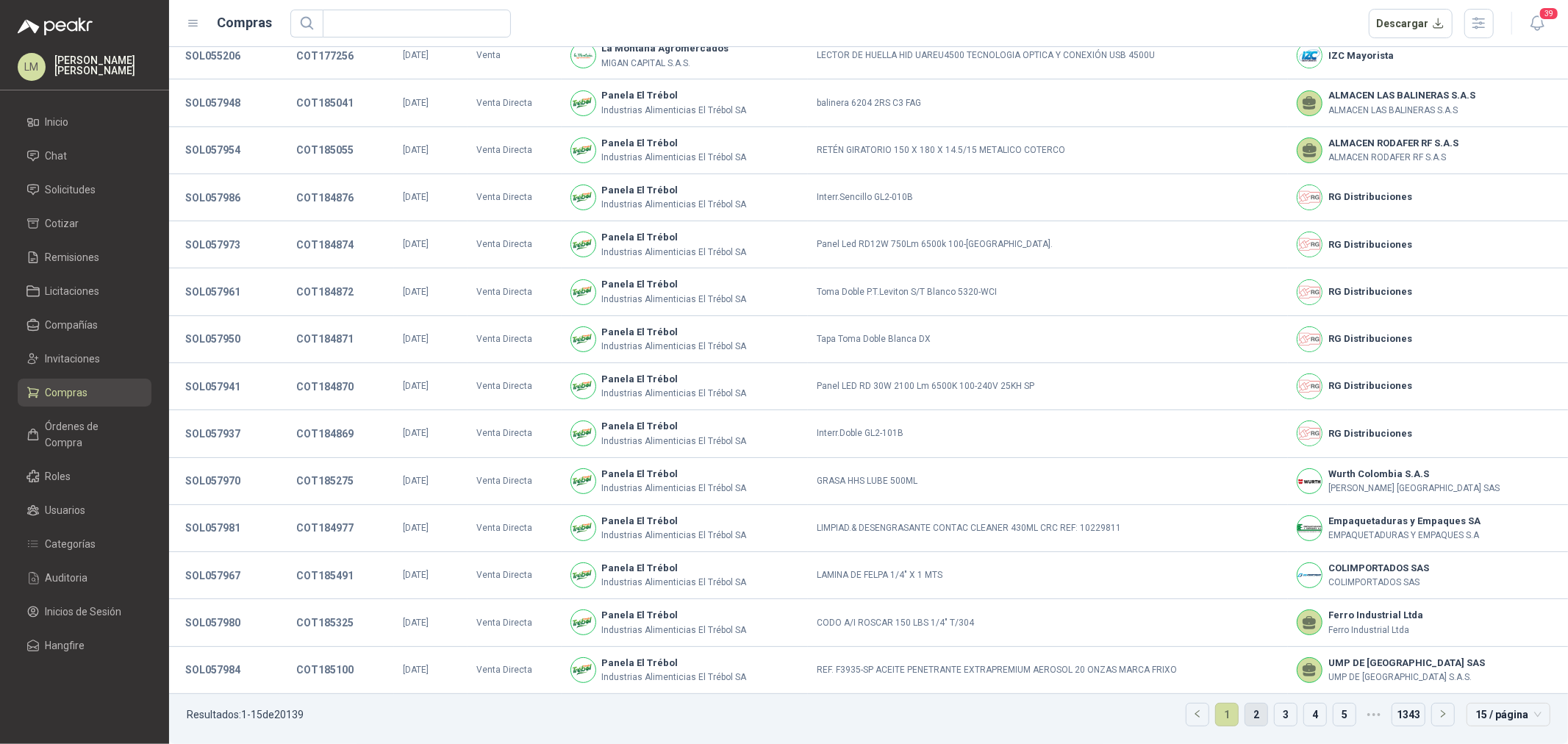
click at [1252, 713] on link "2" at bounding box center [1256, 714] width 22 height 22
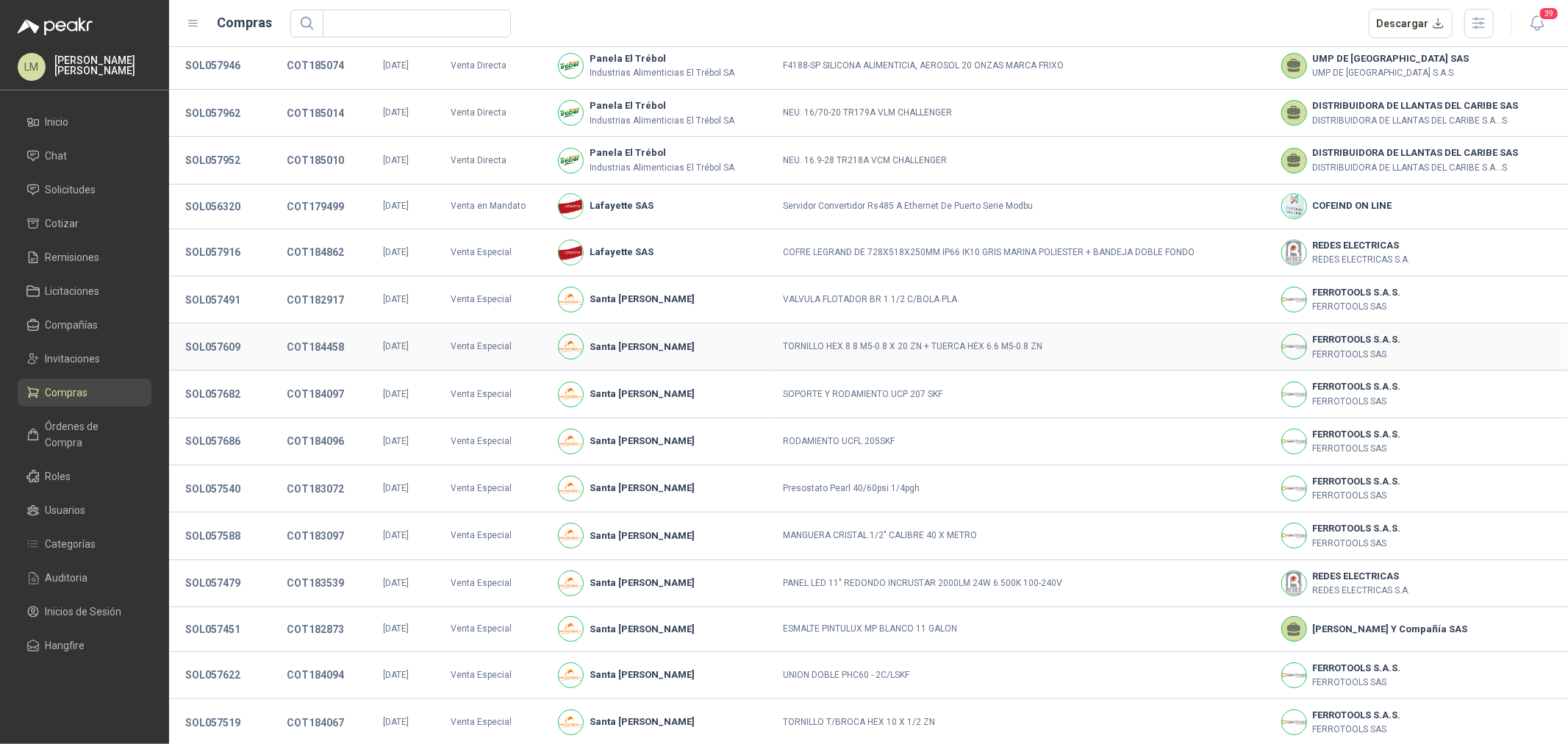
scroll to position [16, 0]
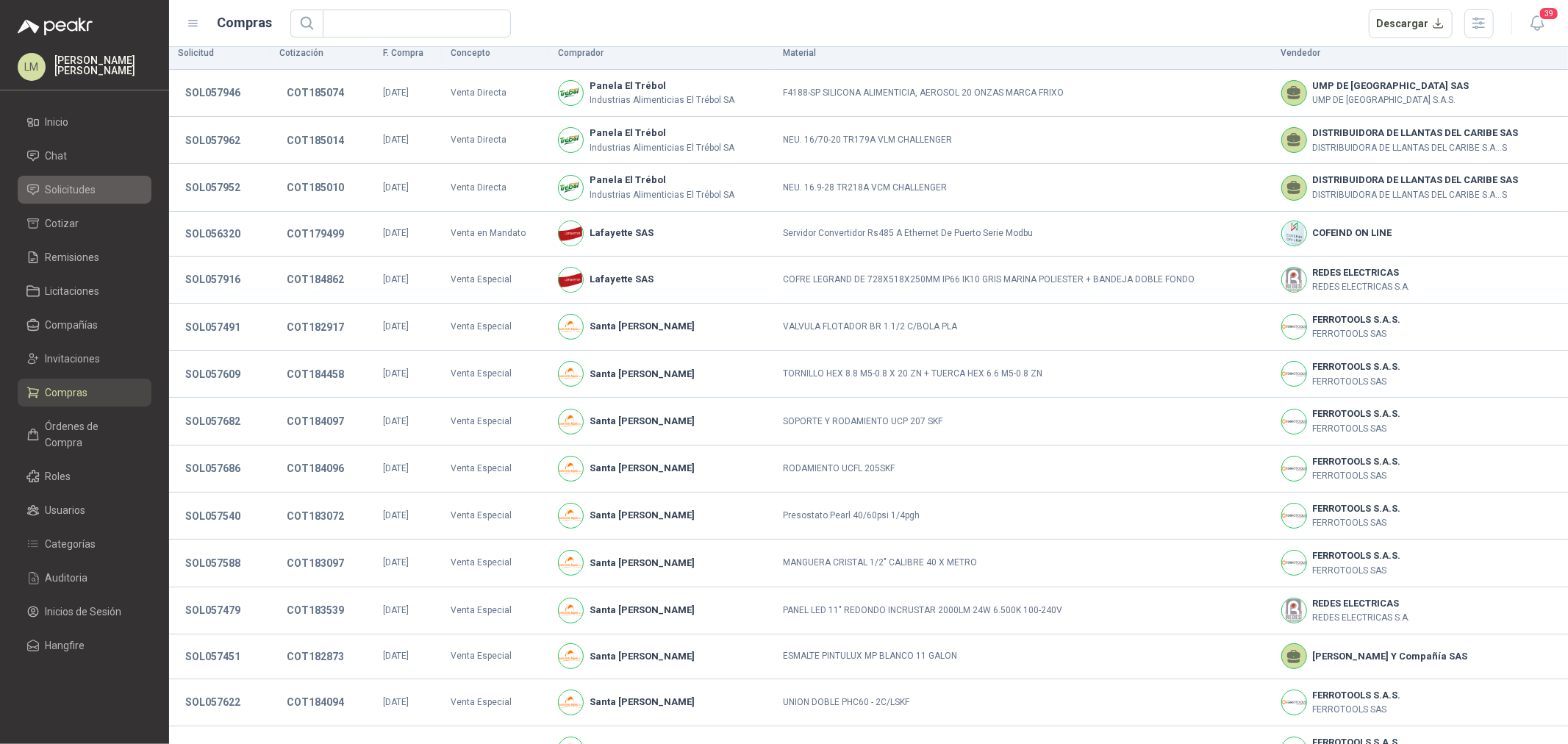
click at [74, 184] on span "Solicitudes" at bounding box center [71, 189] width 51 height 16
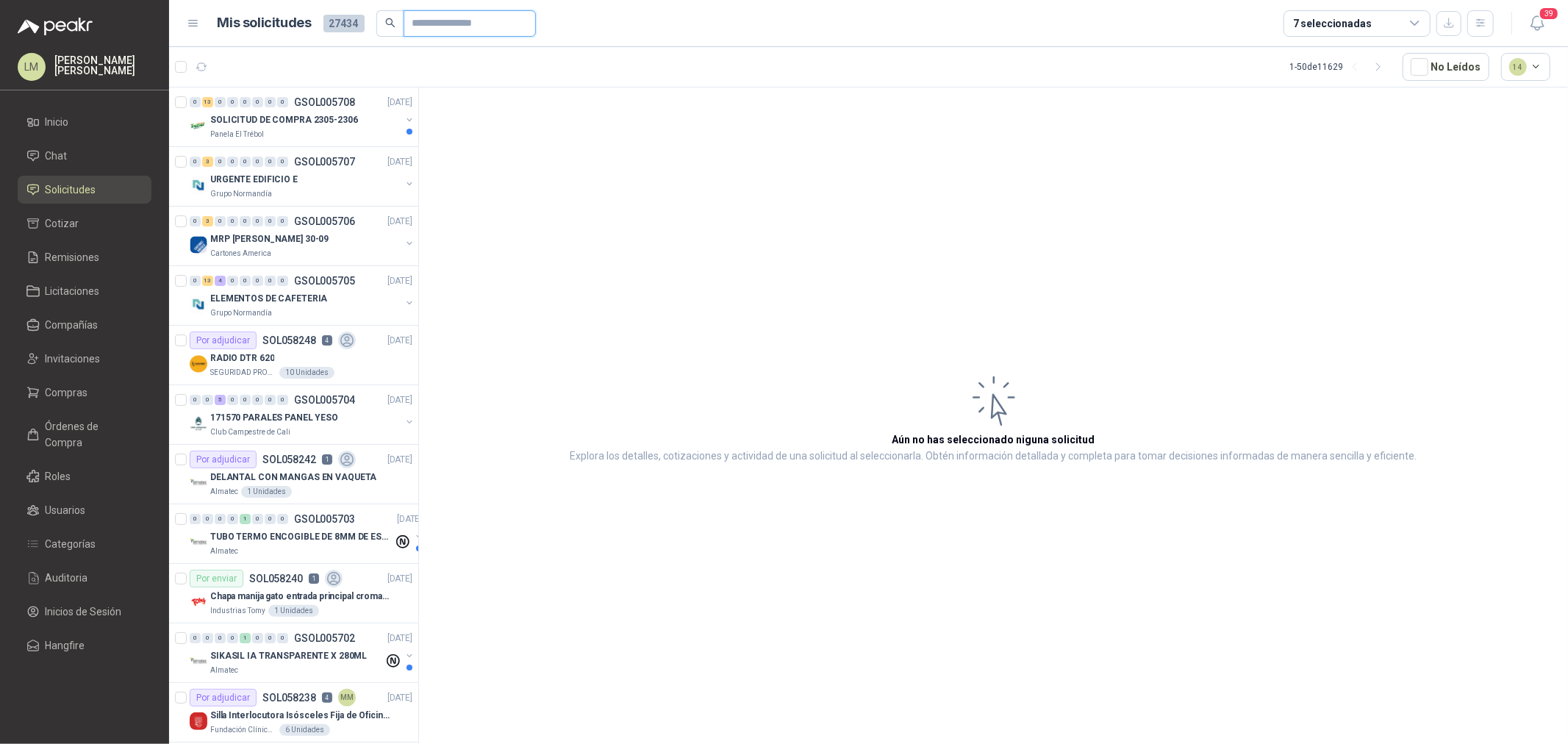
click at [465, 17] on input "text" at bounding box center [464, 23] width 103 height 25
type input "*****"
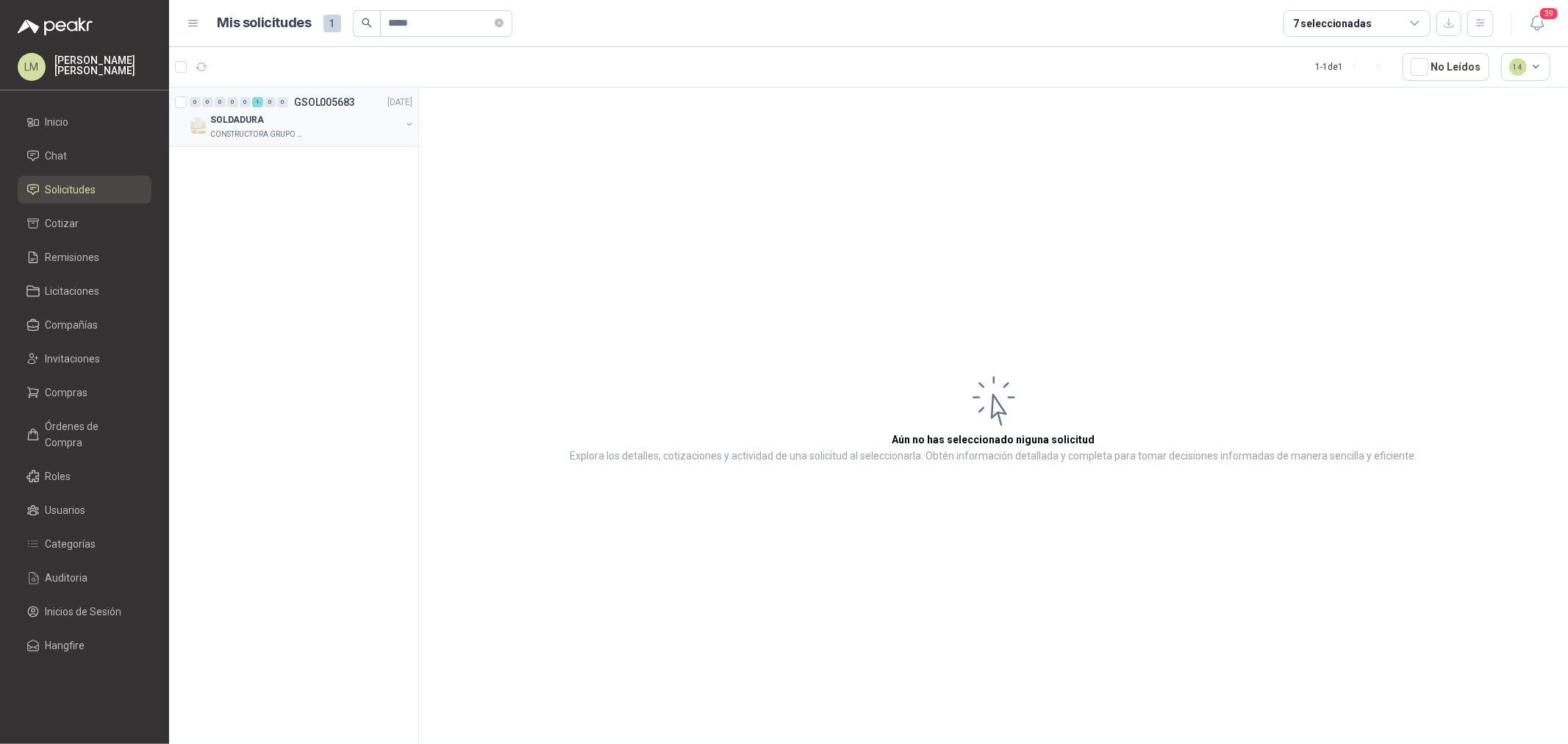
click at [407, 126] on button "button" at bounding box center [409, 124] width 12 height 12
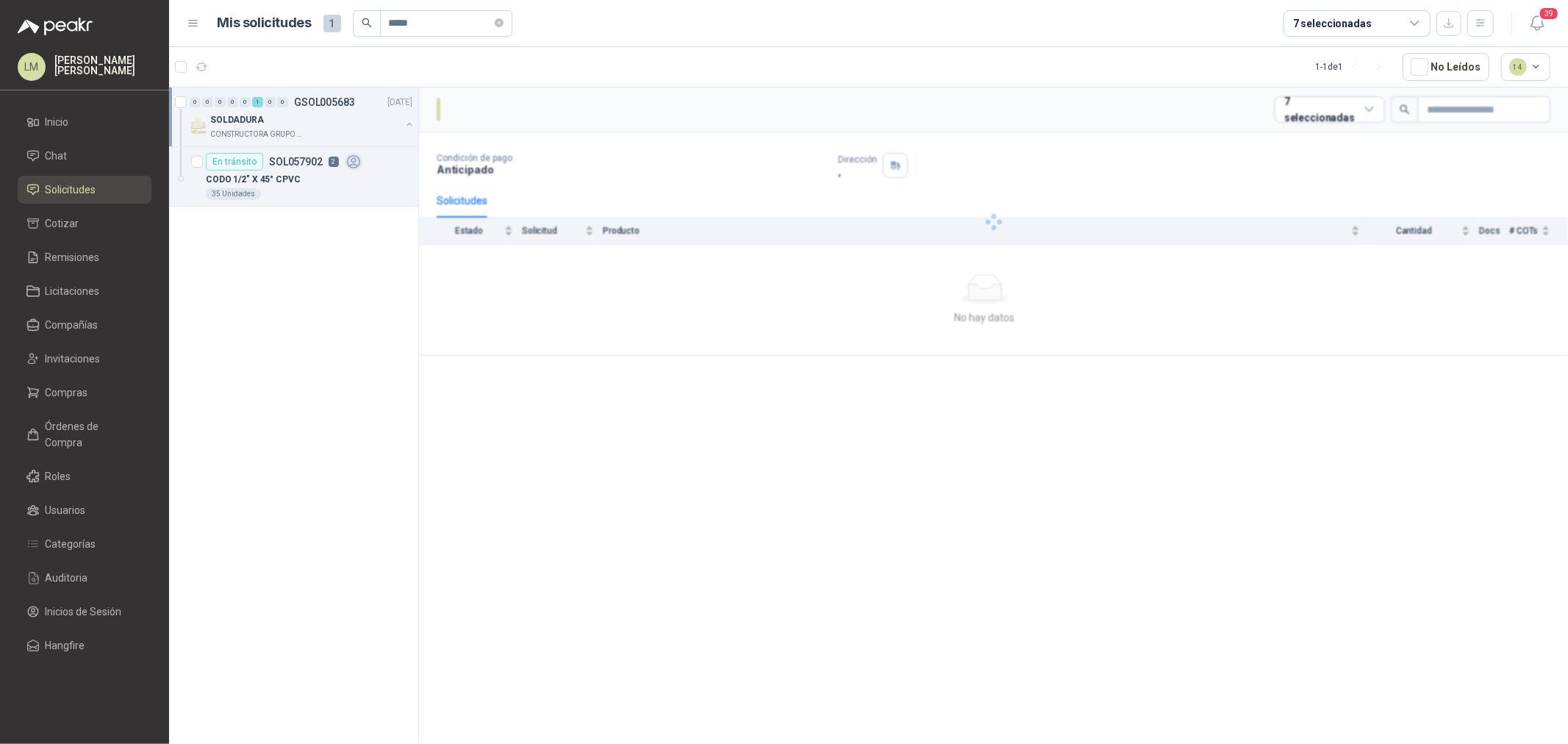
click at [269, 203] on article "En tránsito SOL057902 2 CODO 1/2" X 45° CPVC 35 Unidades" at bounding box center [294, 177] width 249 height 60
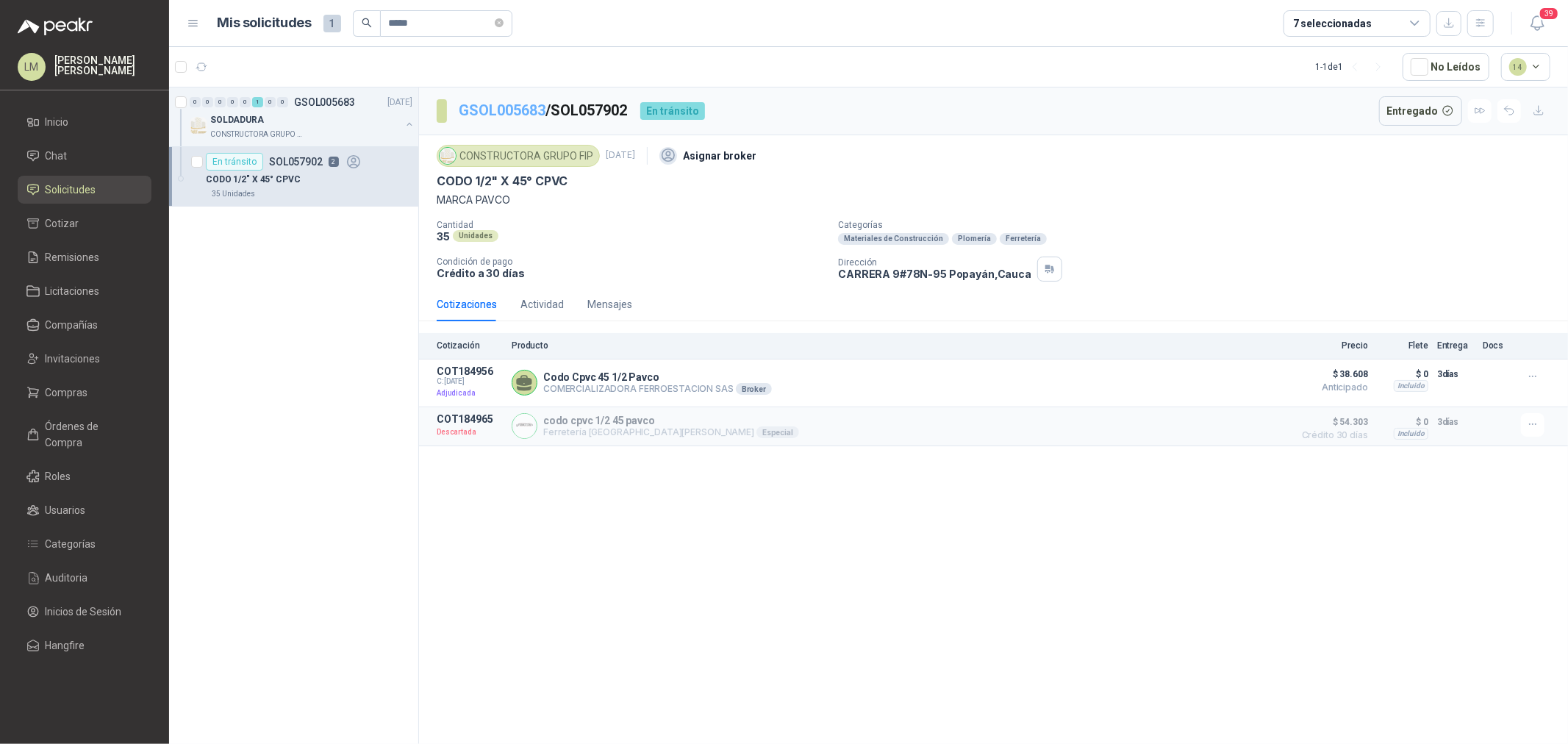
click at [514, 111] on link "GSOL005683" at bounding box center [502, 109] width 87 height 17
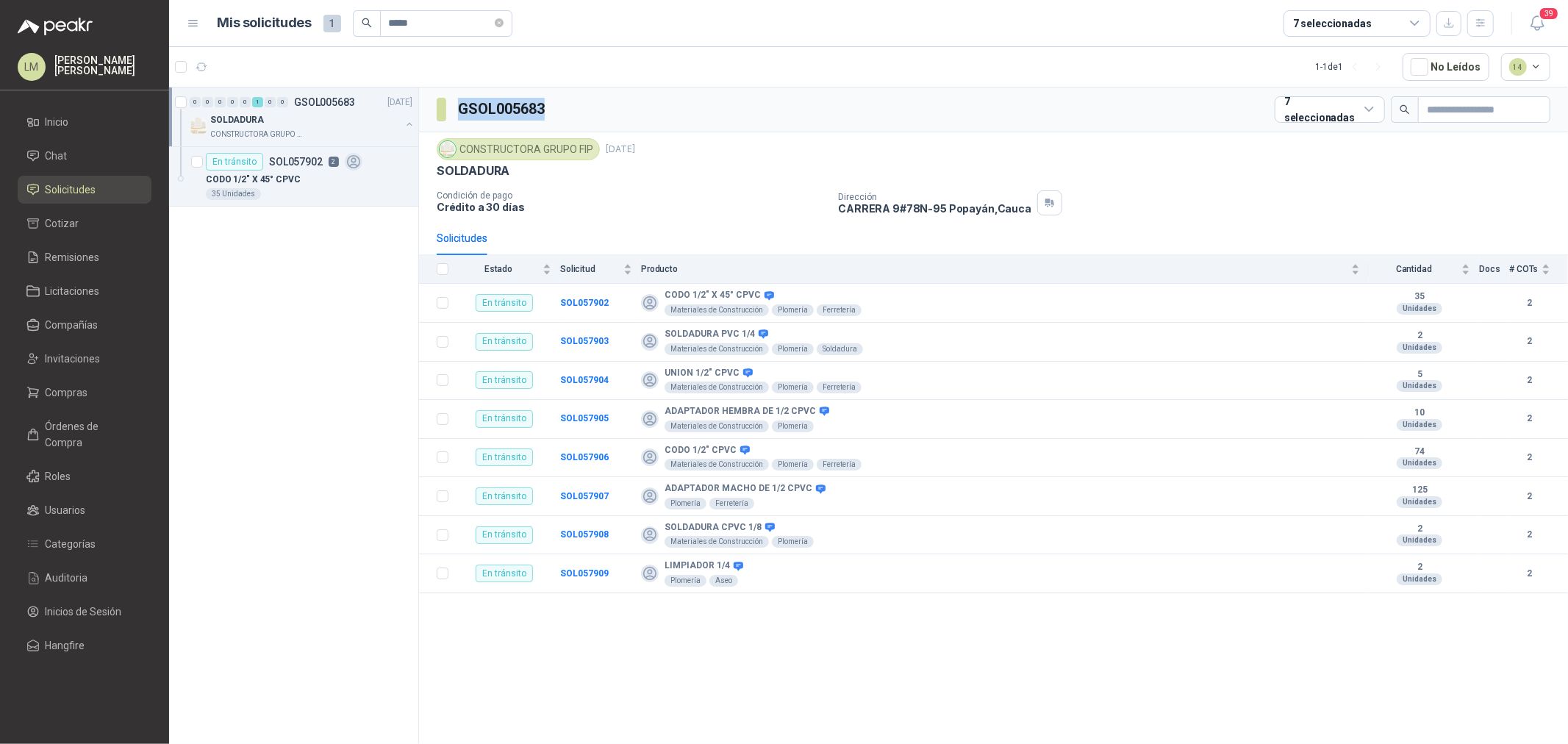
drag, startPoint x: 558, startPoint y: 101, endPoint x: 455, endPoint y: 114, distance: 103.8
click at [455, 114] on div "GSOL005683 7 seleccionadas" at bounding box center [993, 109] width 1149 height 45
copy h3 "GSOL005683"
click at [48, 384] on span "Compras" at bounding box center [66, 391] width 42 height 16
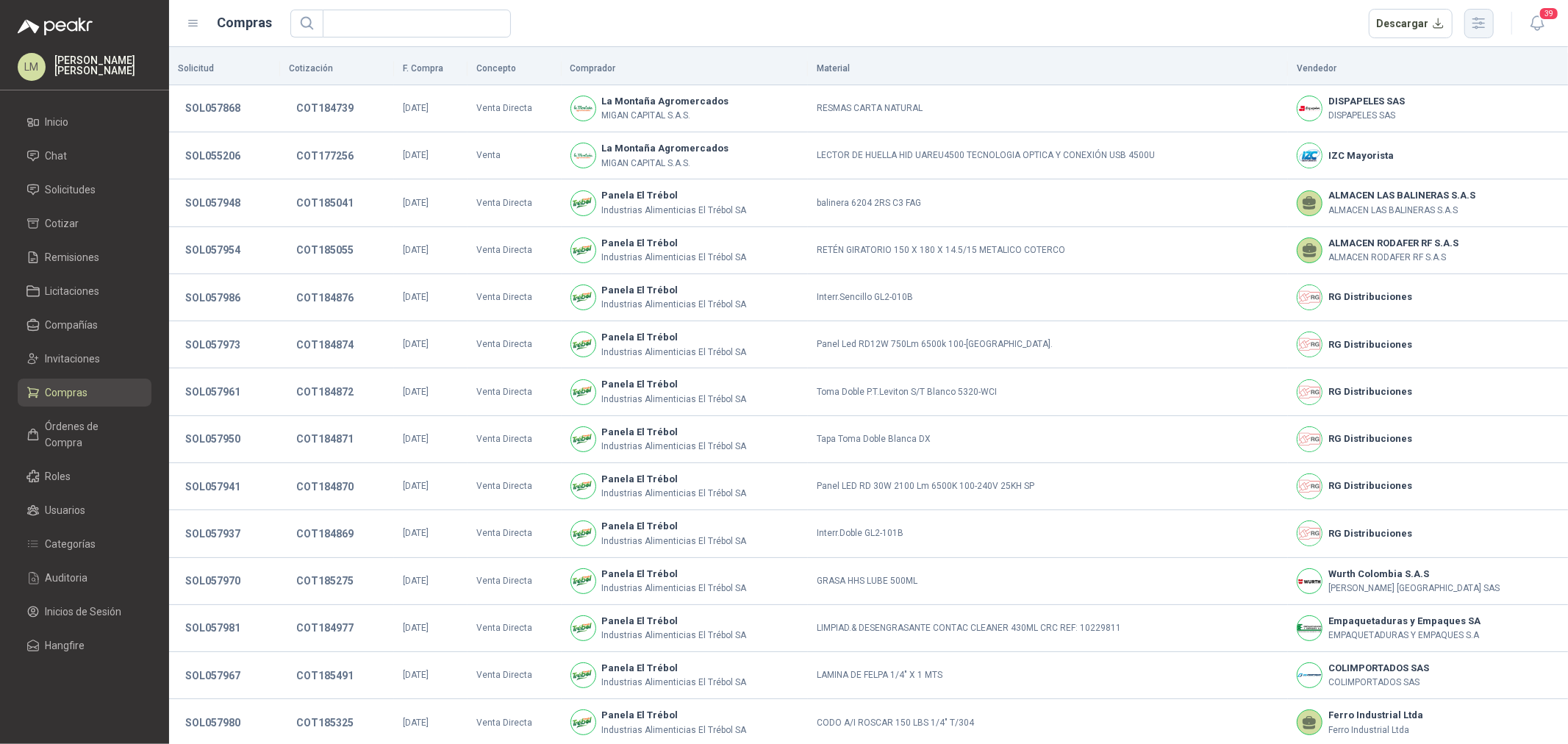
click at [1472, 19] on icon "button" at bounding box center [1478, 23] width 17 height 17
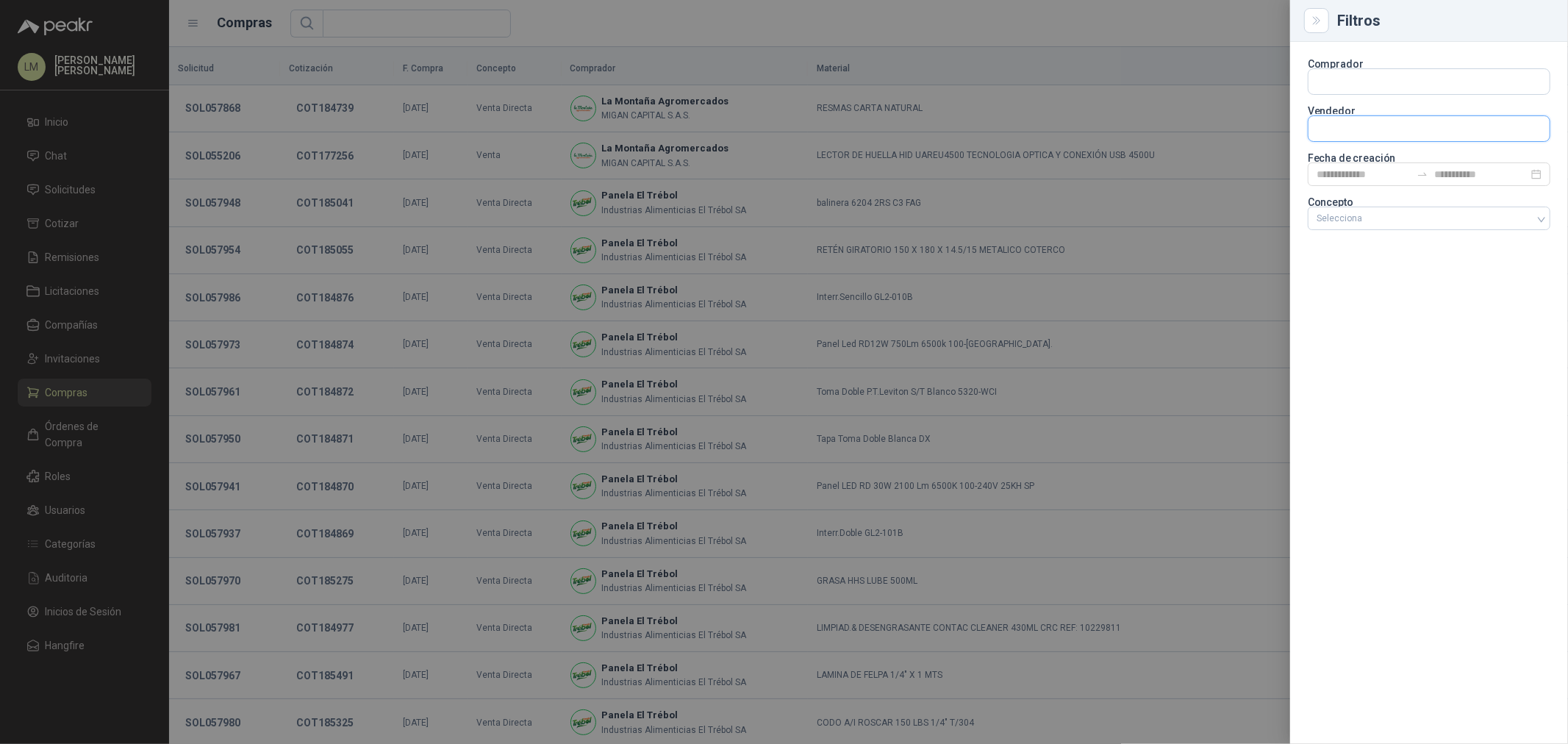
click at [1333, 121] on input "text" at bounding box center [1429, 129] width 241 height 25
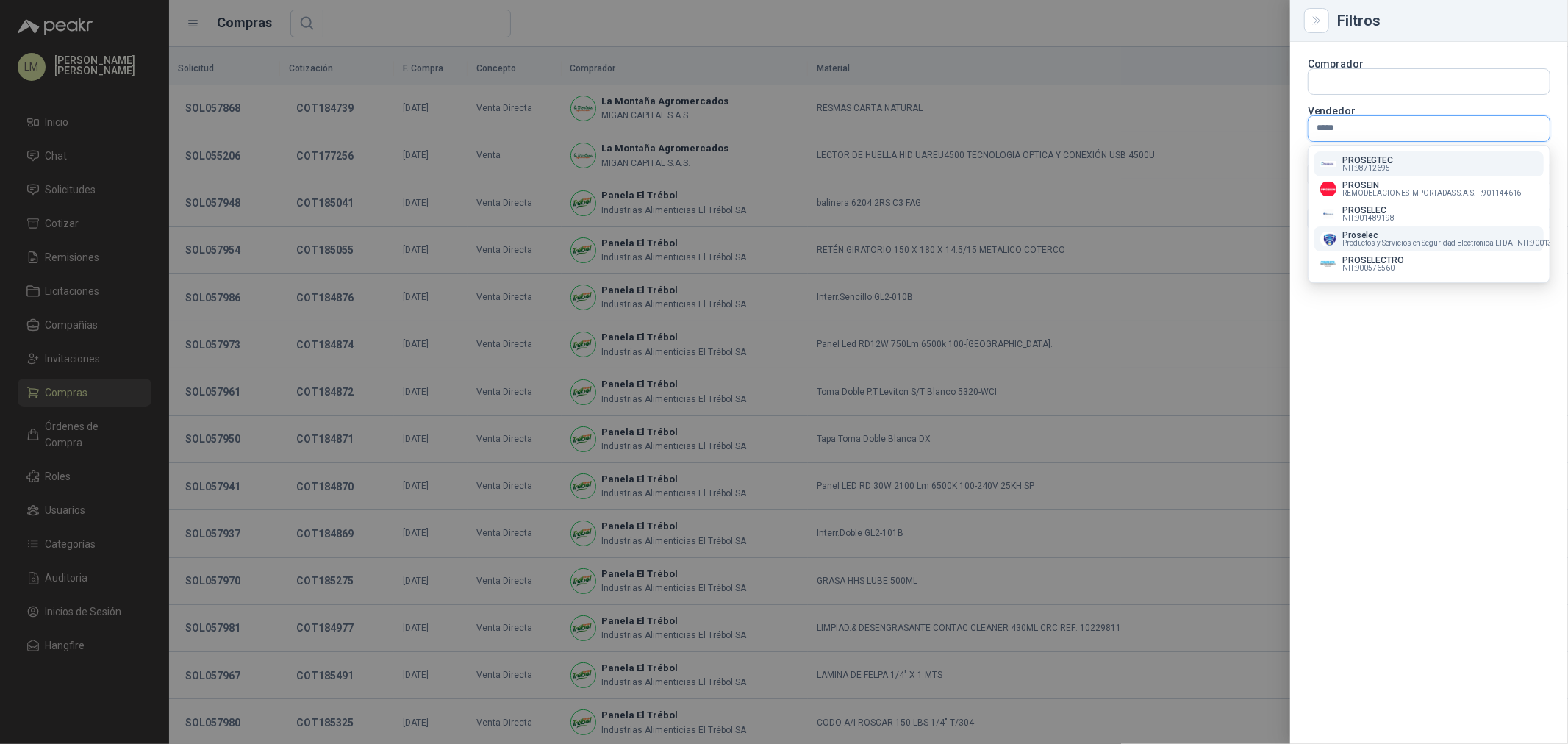
type input "*****"
click at [1375, 236] on p "Proselec" at bounding box center [1456, 235] width 227 height 9
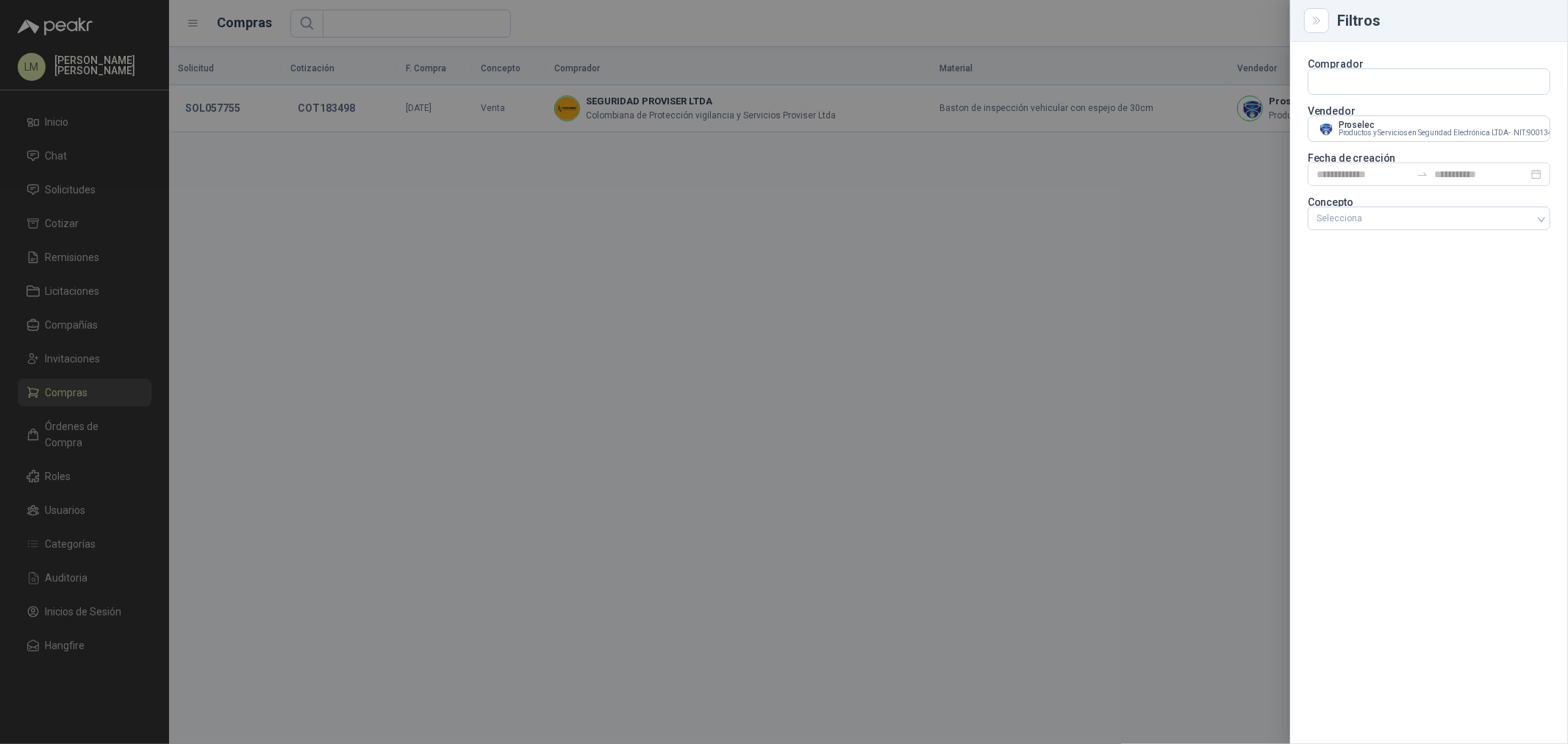
click at [617, 35] on div at bounding box center [784, 372] width 1568 height 744
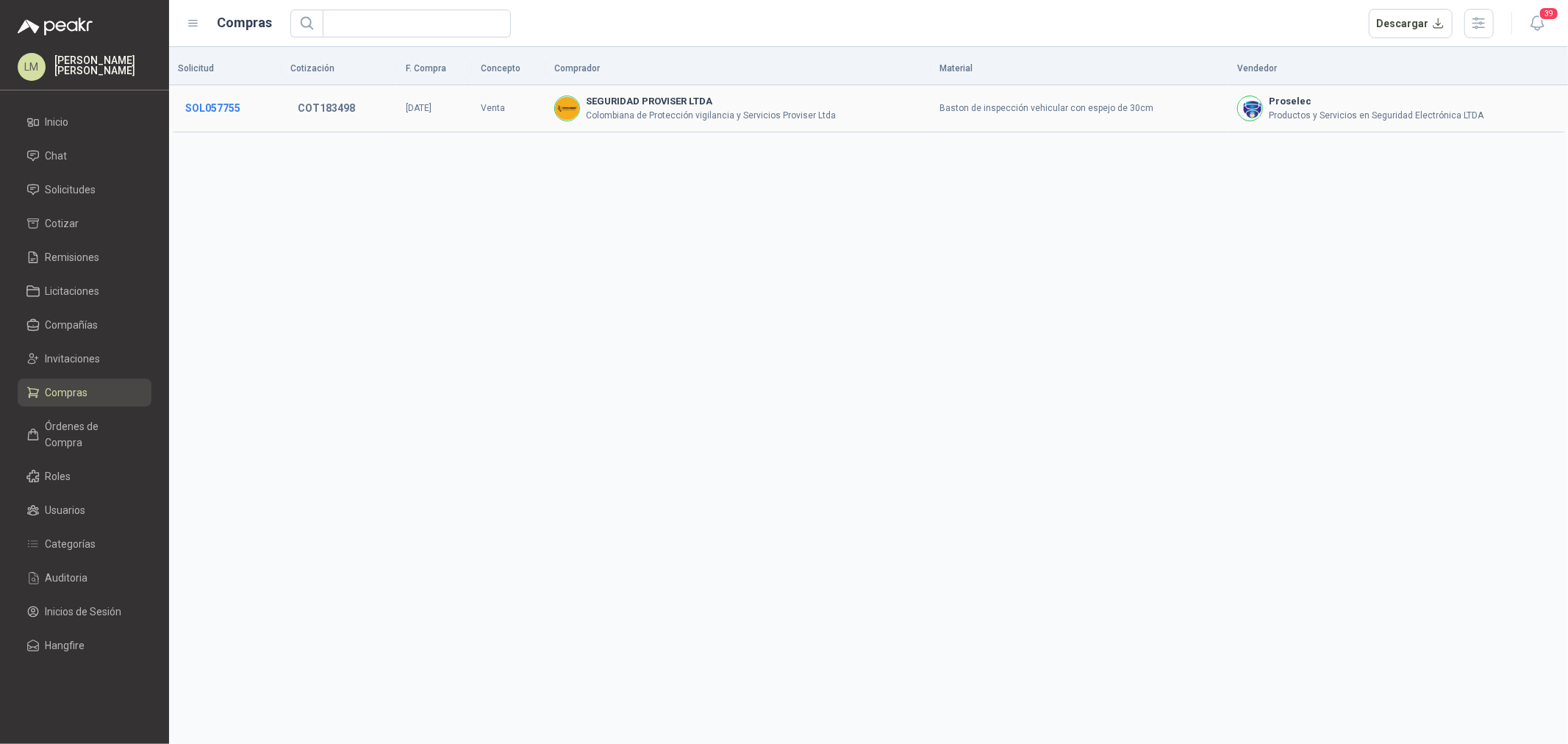
click at [224, 109] on button "SOL057755" at bounding box center [212, 108] width 70 height 27
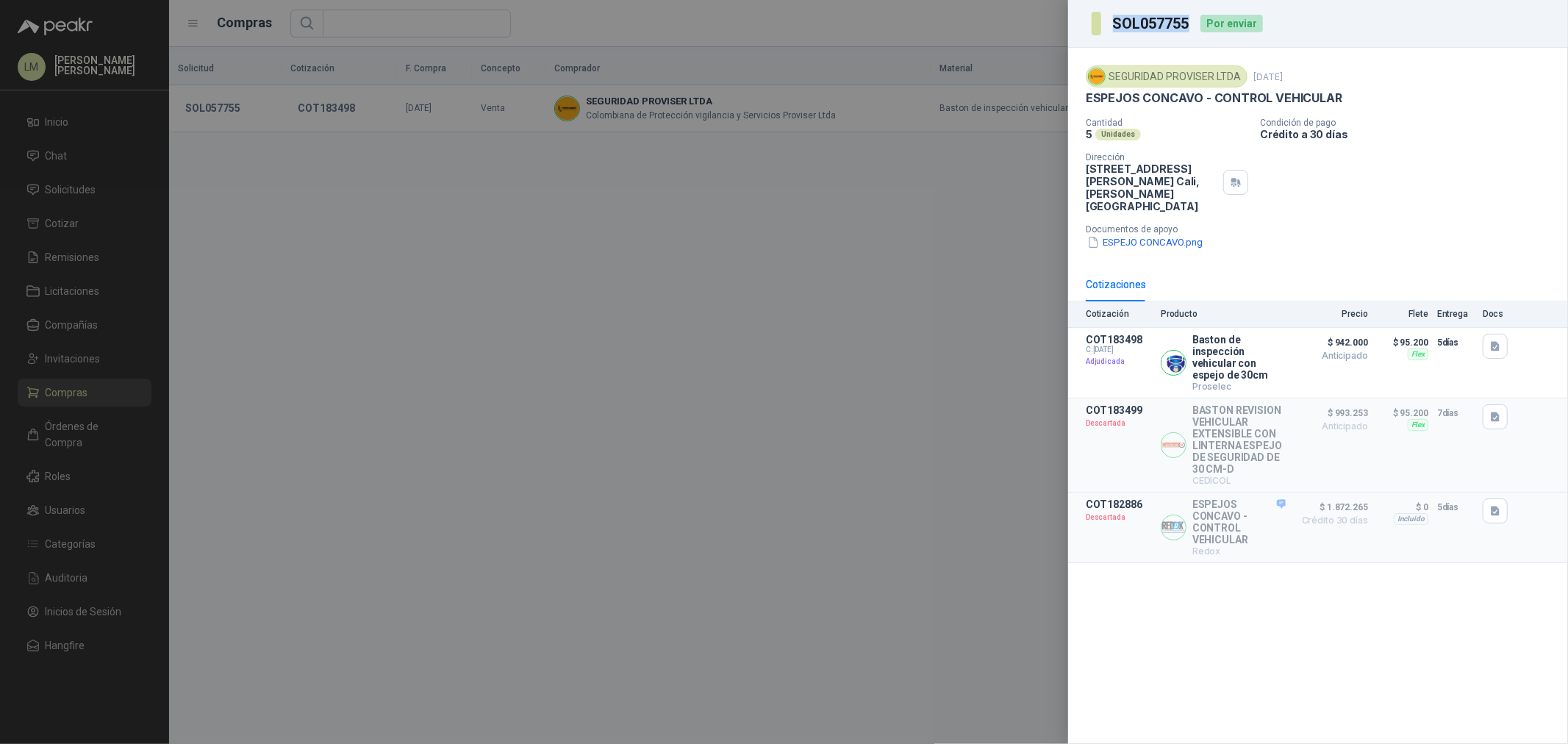
drag, startPoint x: 1193, startPoint y: 22, endPoint x: 1100, endPoint y: 32, distance: 93.5
click at [1100, 32] on div "SOL057755 Por enviar" at bounding box center [1177, 23] width 171 height 23
copy section "SOL057755"
click at [395, 29] on div at bounding box center [784, 372] width 1568 height 744
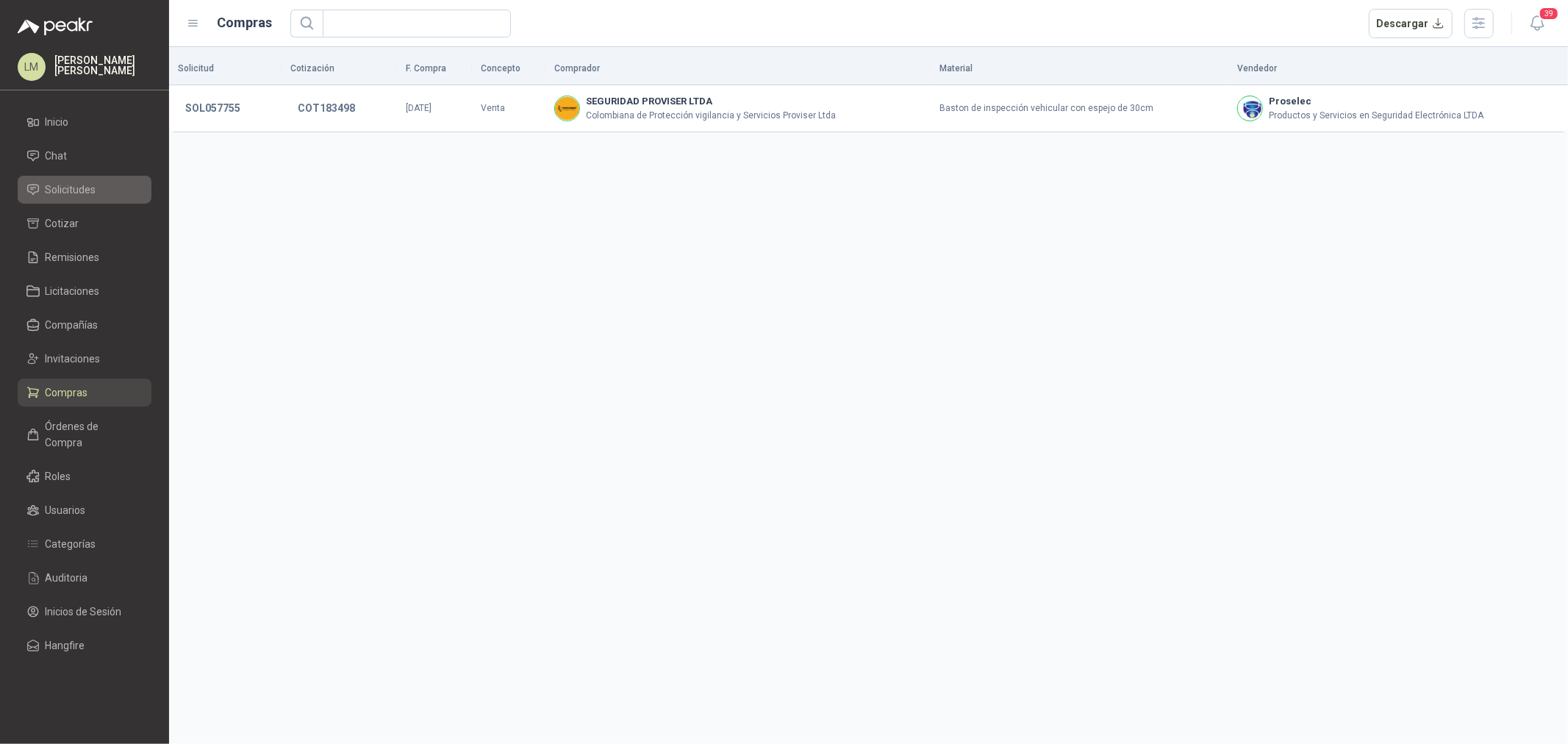
click at [82, 185] on span "Solicitudes" at bounding box center [71, 189] width 51 height 16
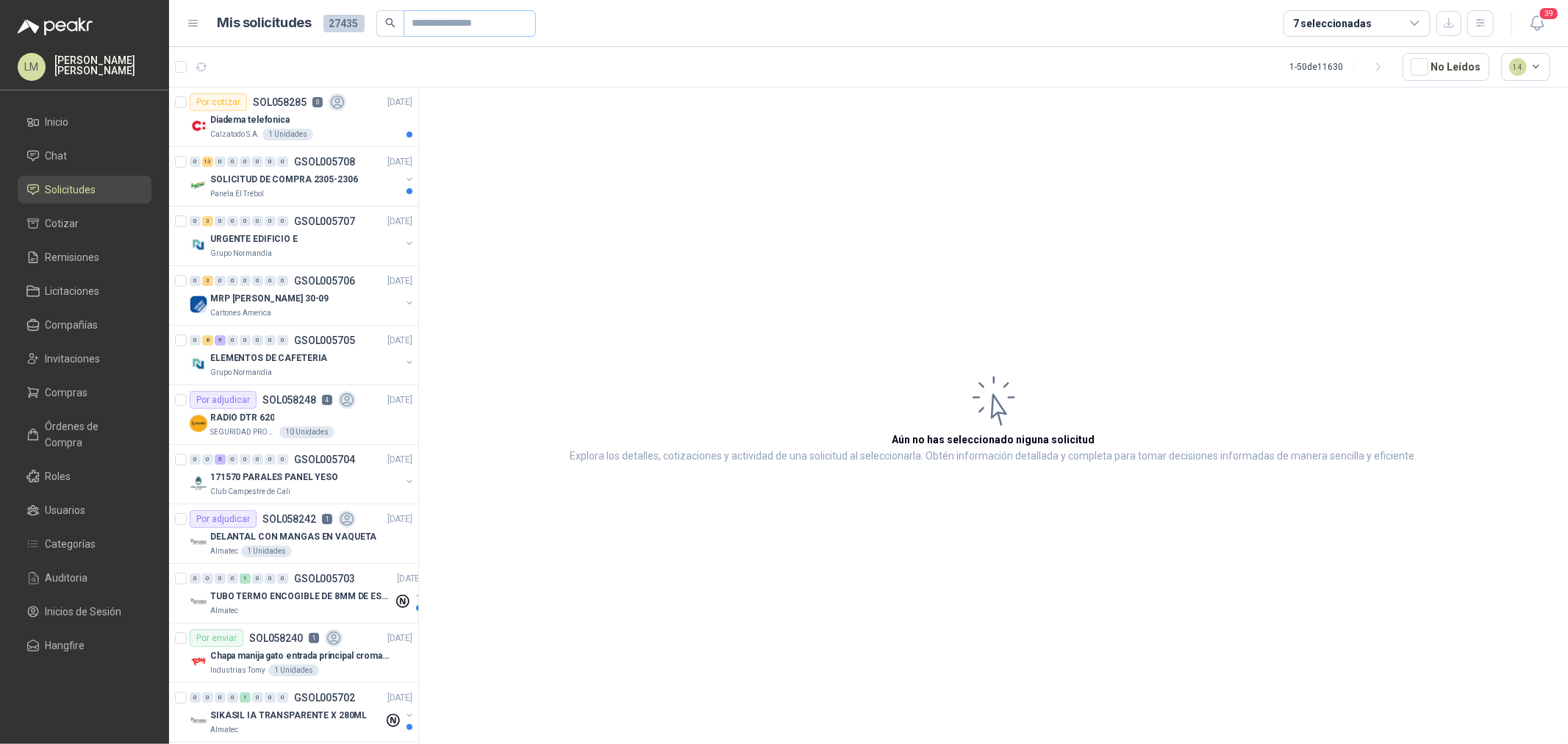
click at [407, 21] on span at bounding box center [470, 23] width 133 height 27
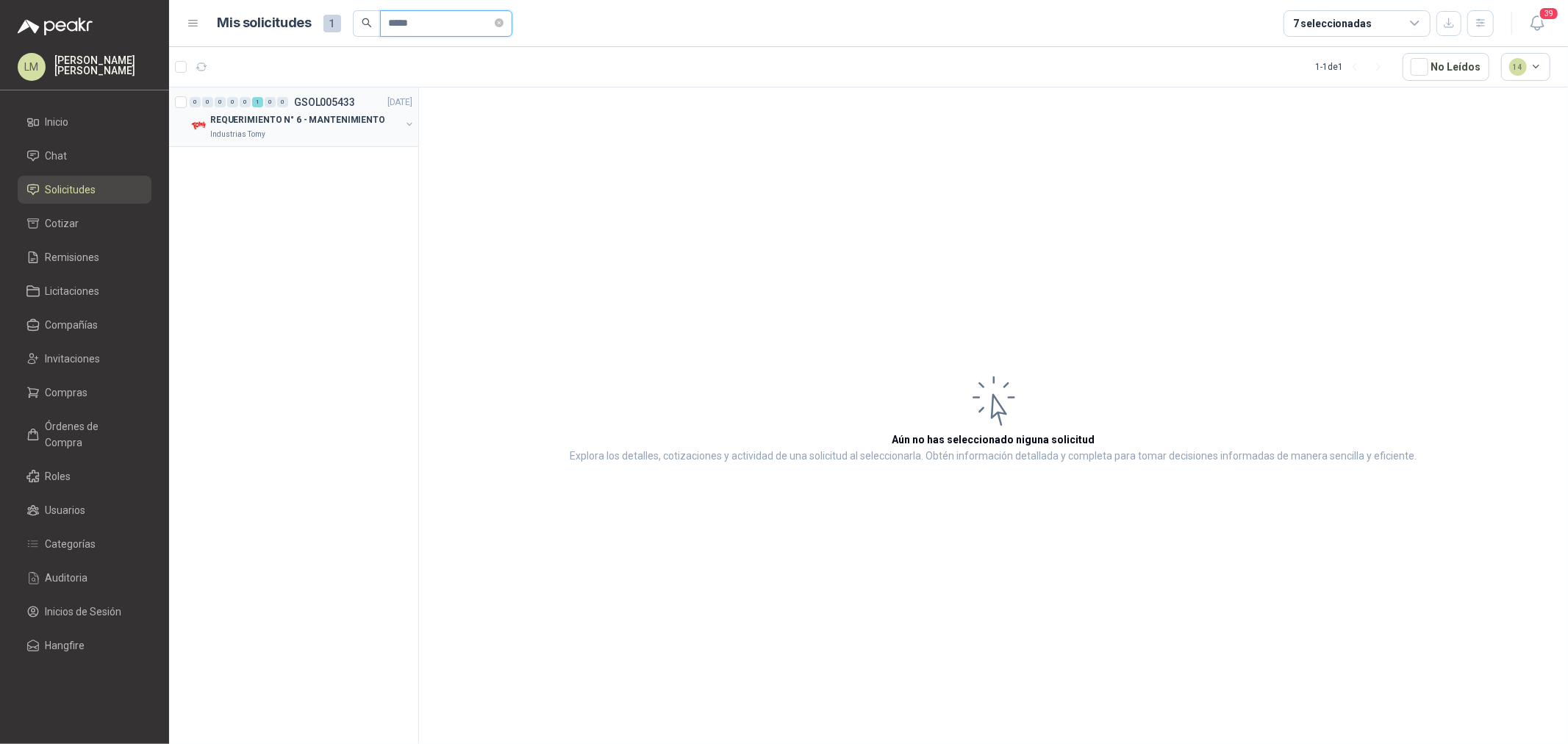
type input "*****"
click at [409, 123] on button "button" at bounding box center [409, 124] width 12 height 12
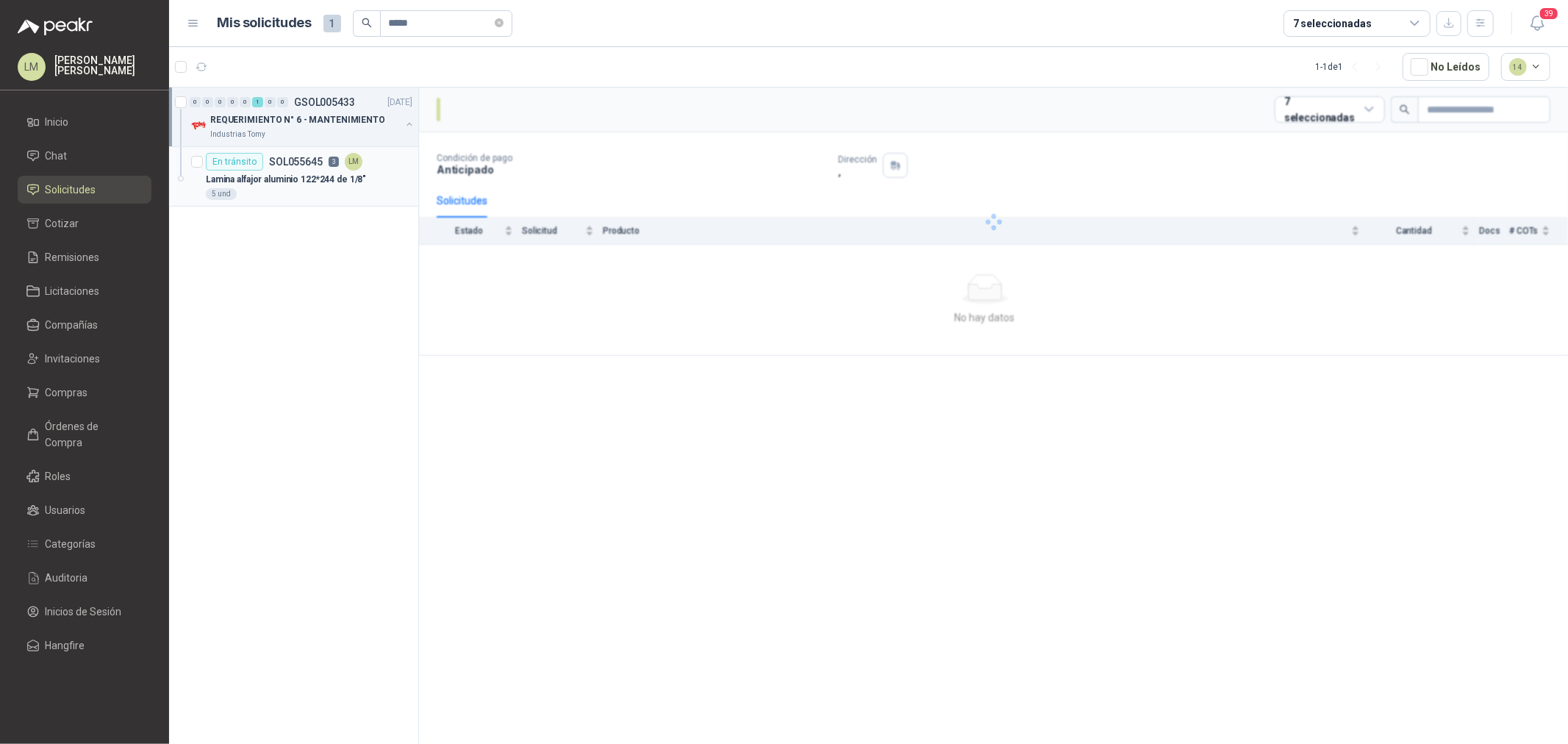
click at [358, 148] on article "En tránsito SOL055645 3 LM Lamina alfajor aluminio 122*244 de 1/8"  5 und" at bounding box center [294, 177] width 249 height 60
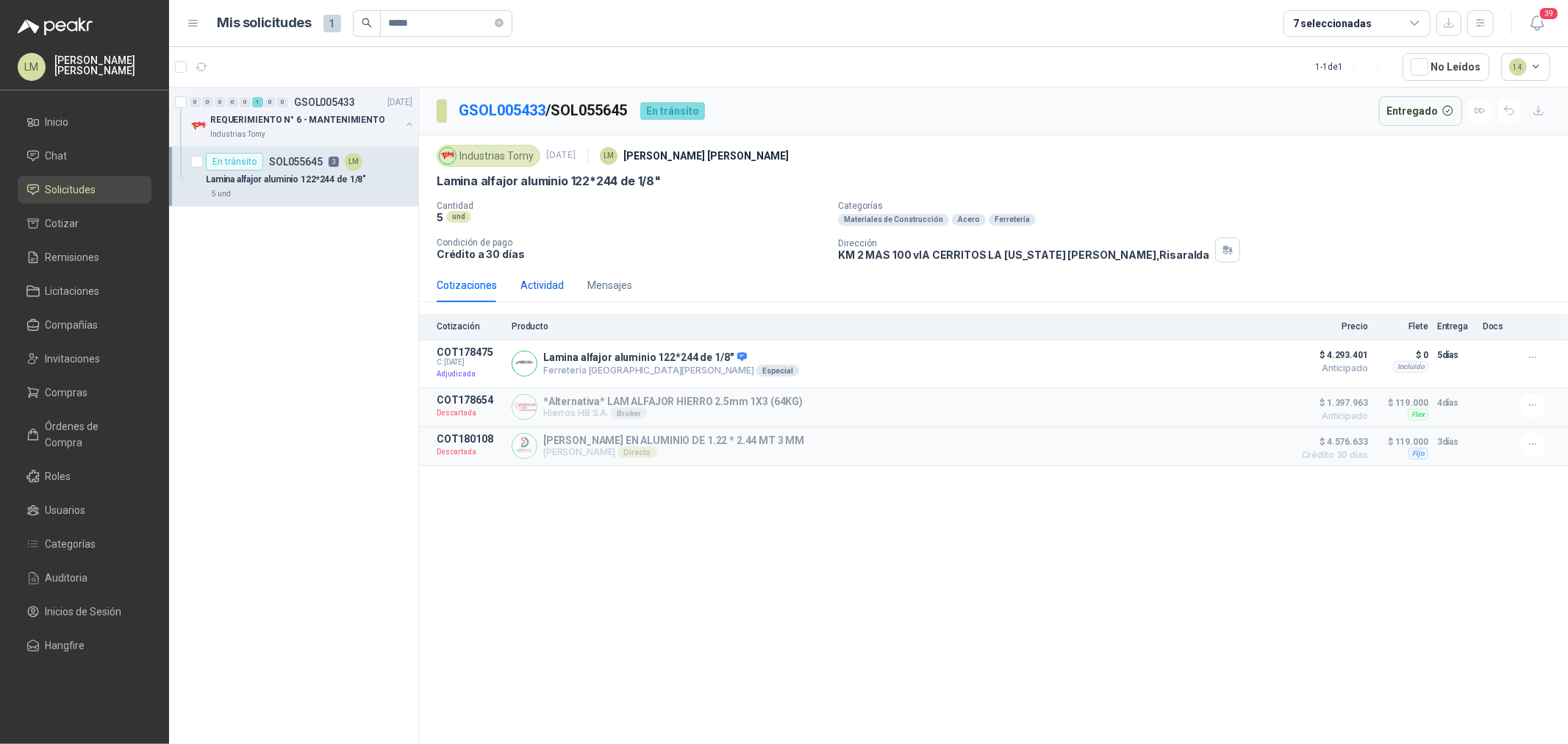
click at [539, 282] on div "Actividad" at bounding box center [542, 284] width 43 height 16
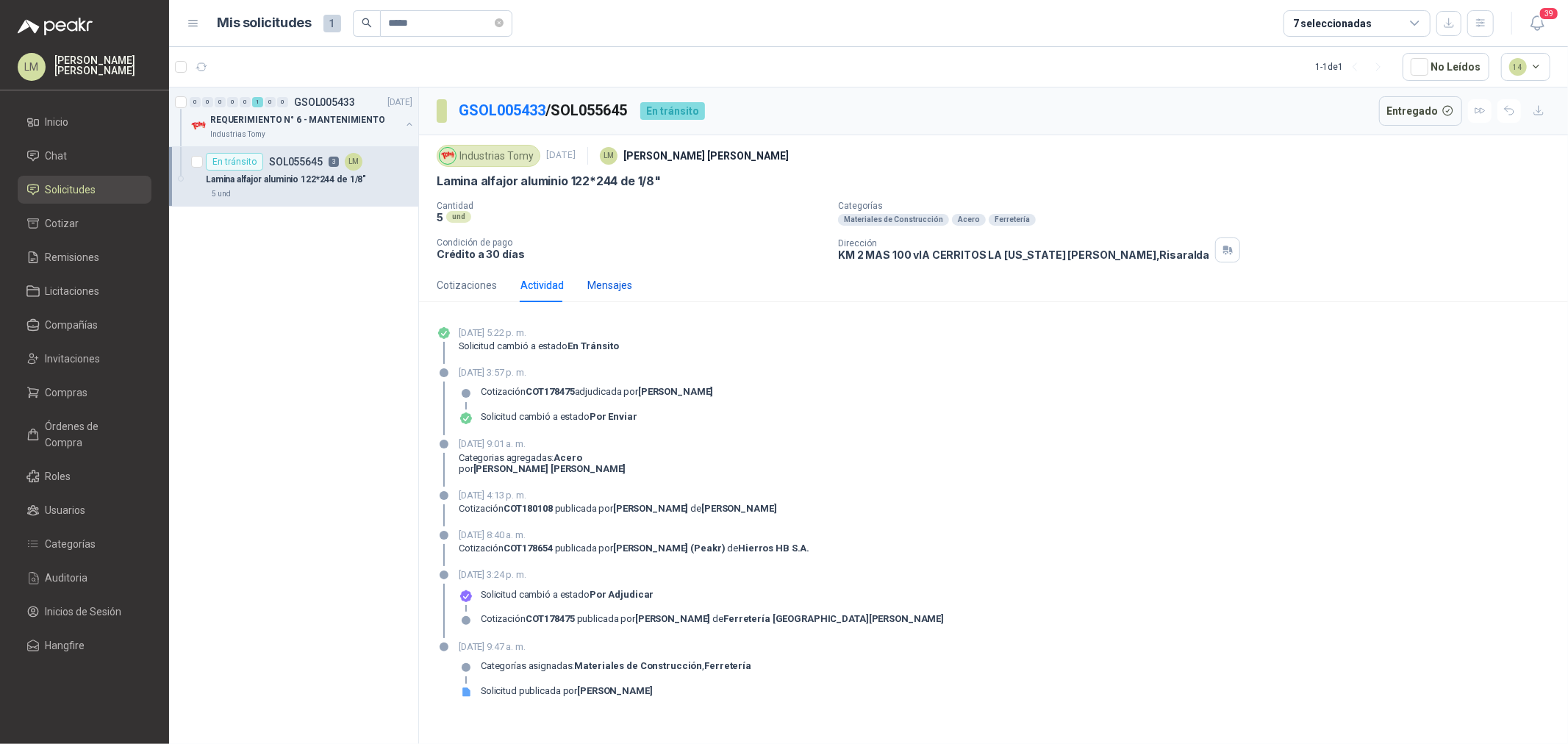
click at [590, 281] on div "Mensajes" at bounding box center [610, 284] width 45 height 16
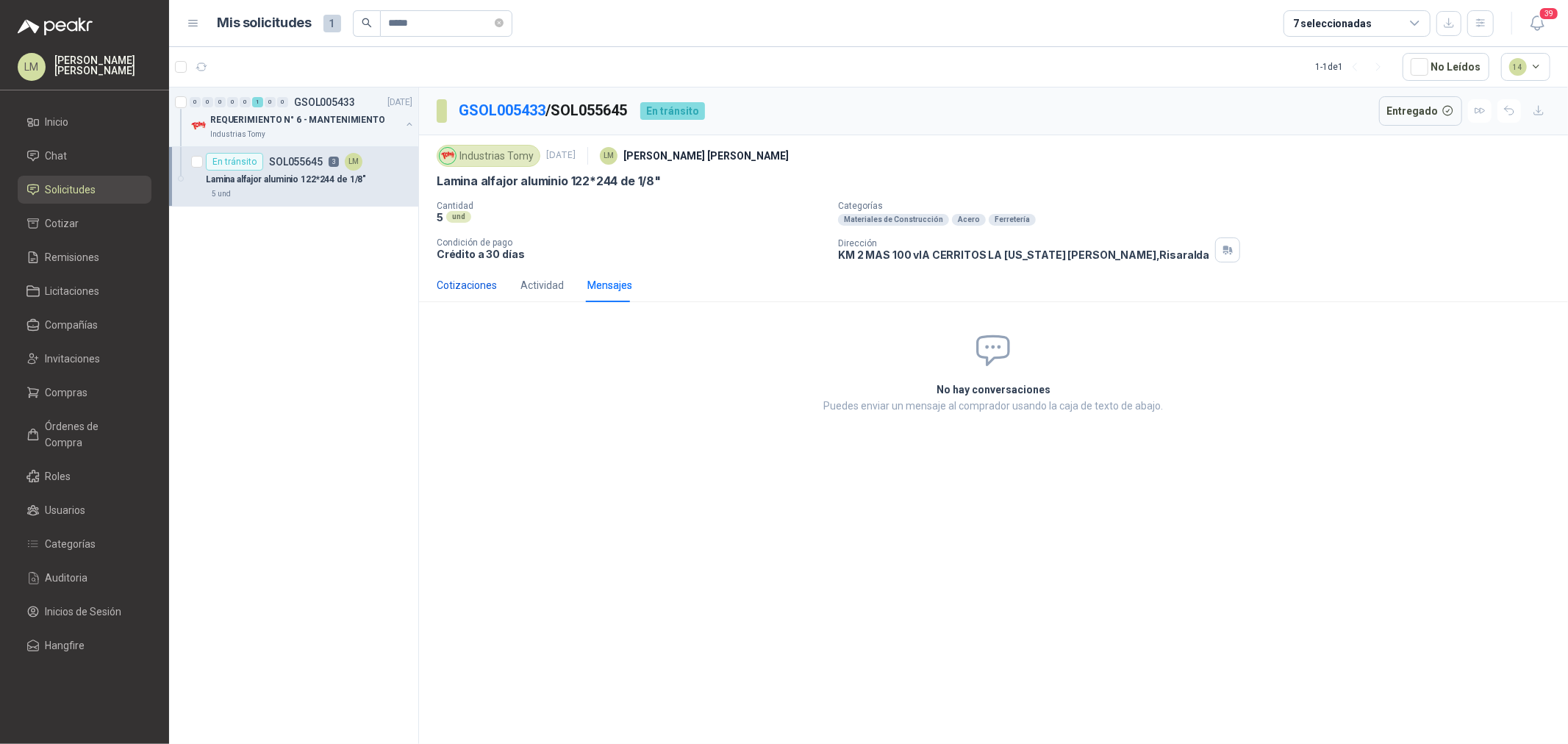
click at [450, 287] on div "Cotizaciones" at bounding box center [466, 284] width 61 height 16
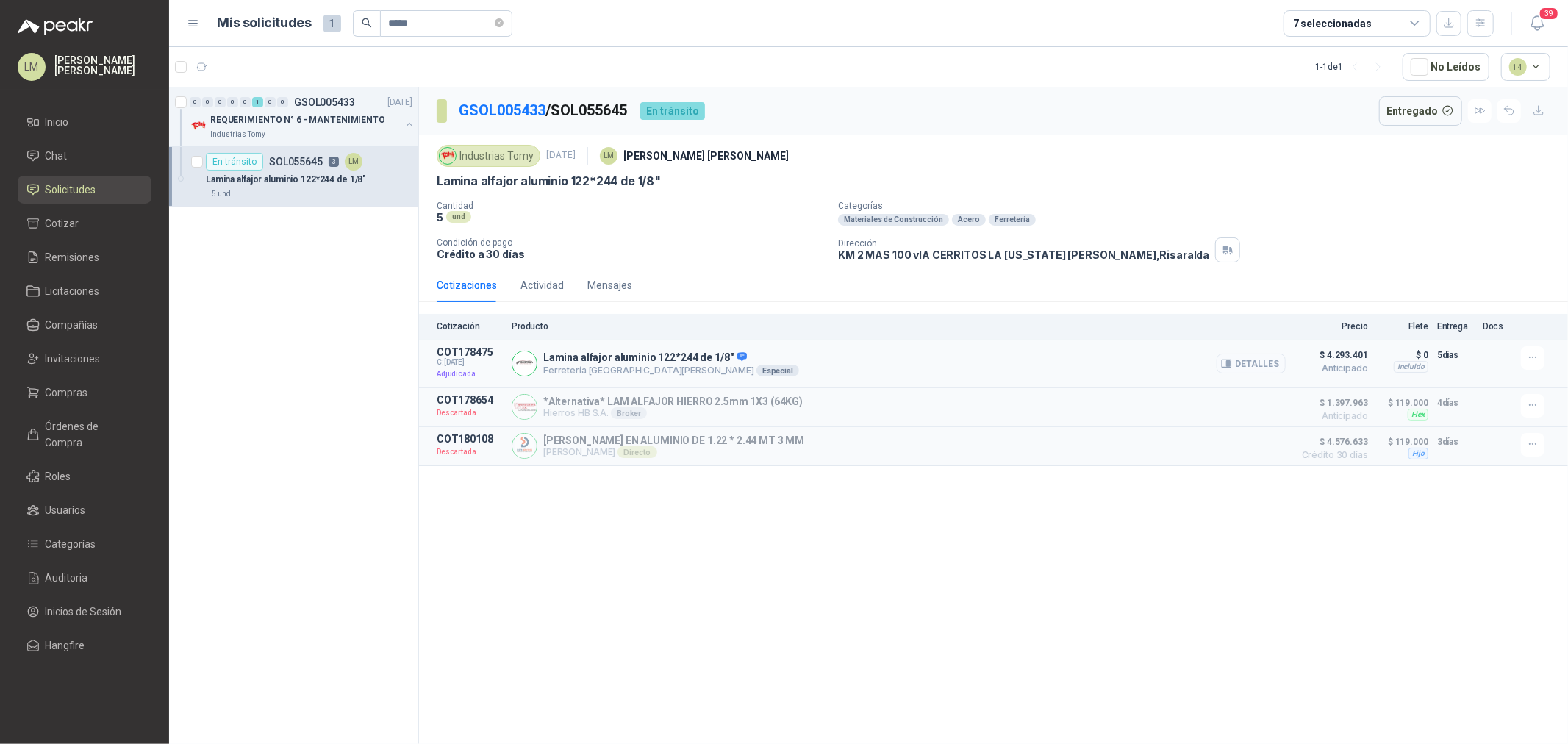
click at [1275, 367] on button "Detalles" at bounding box center [1251, 363] width 69 height 20
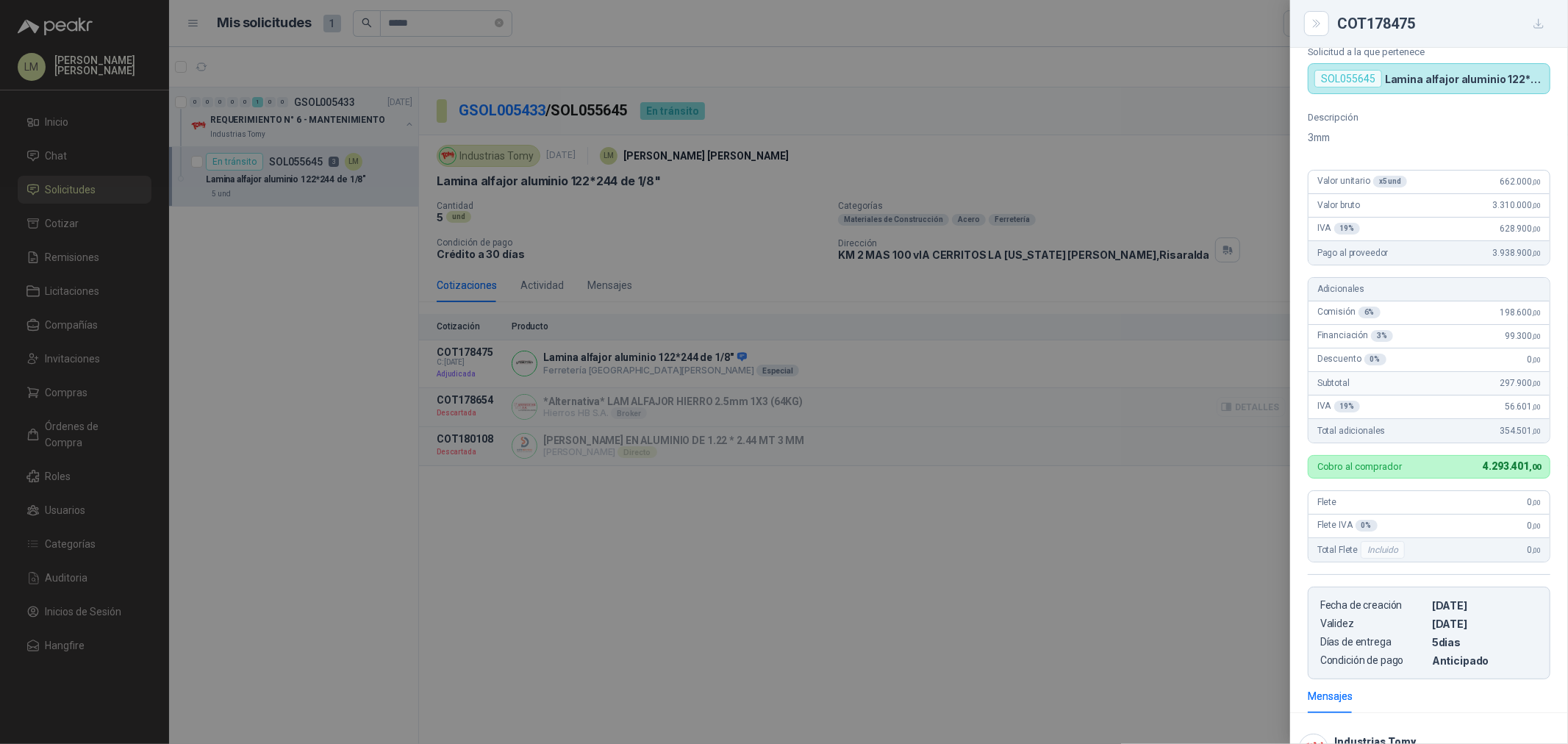
scroll to position [135, 0]
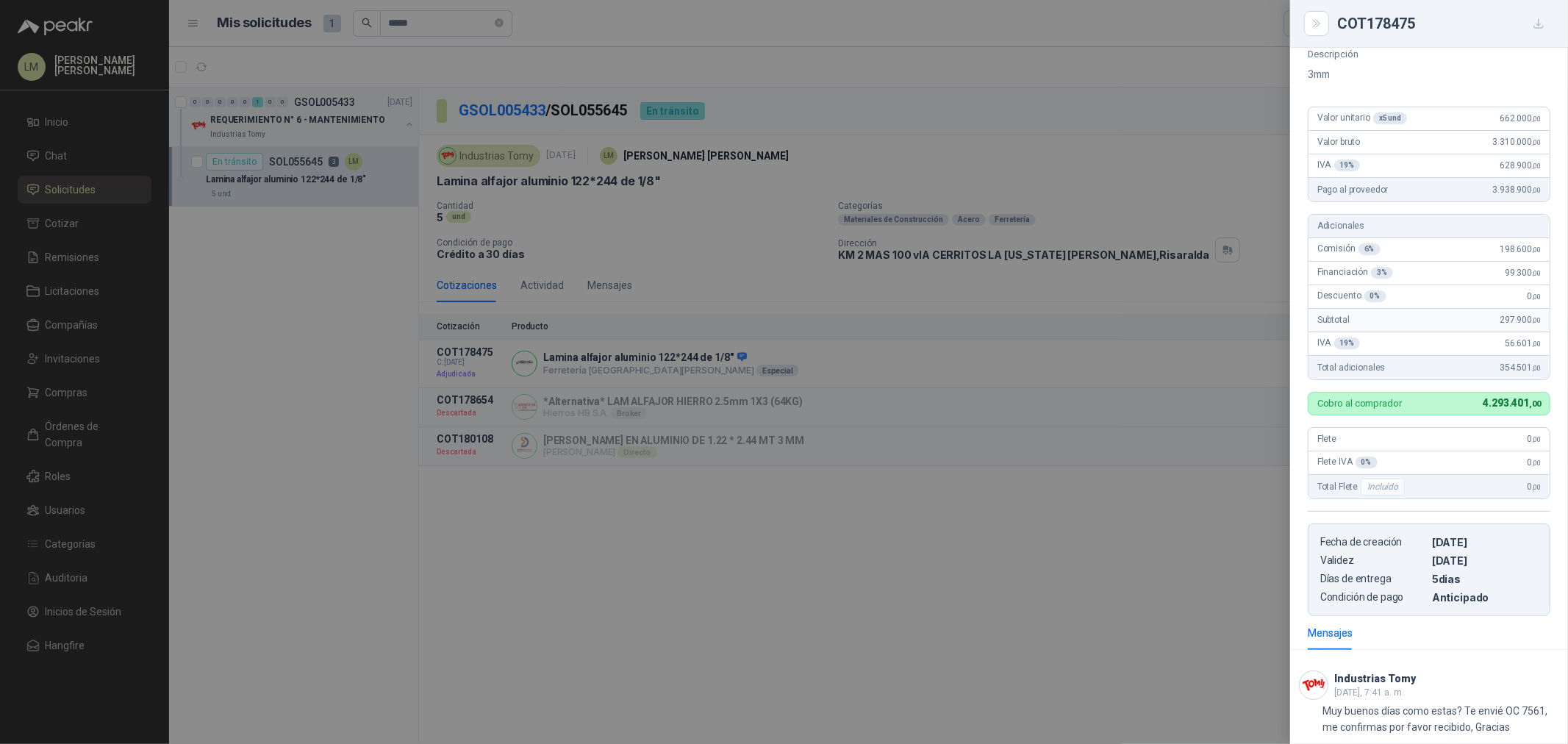
click at [760, 272] on div at bounding box center [784, 372] width 1568 height 744
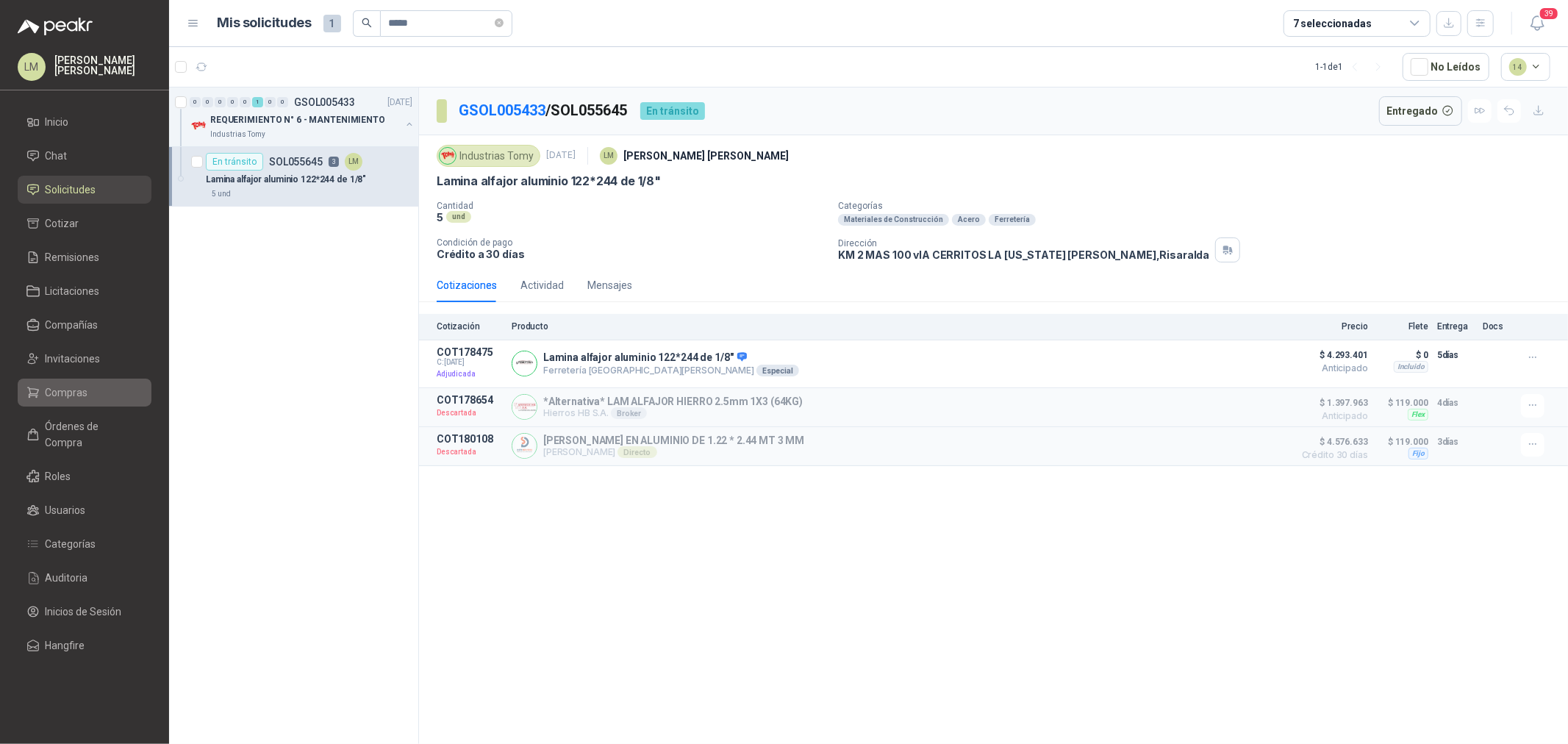
click at [52, 391] on span "Compras" at bounding box center [66, 391] width 42 height 16
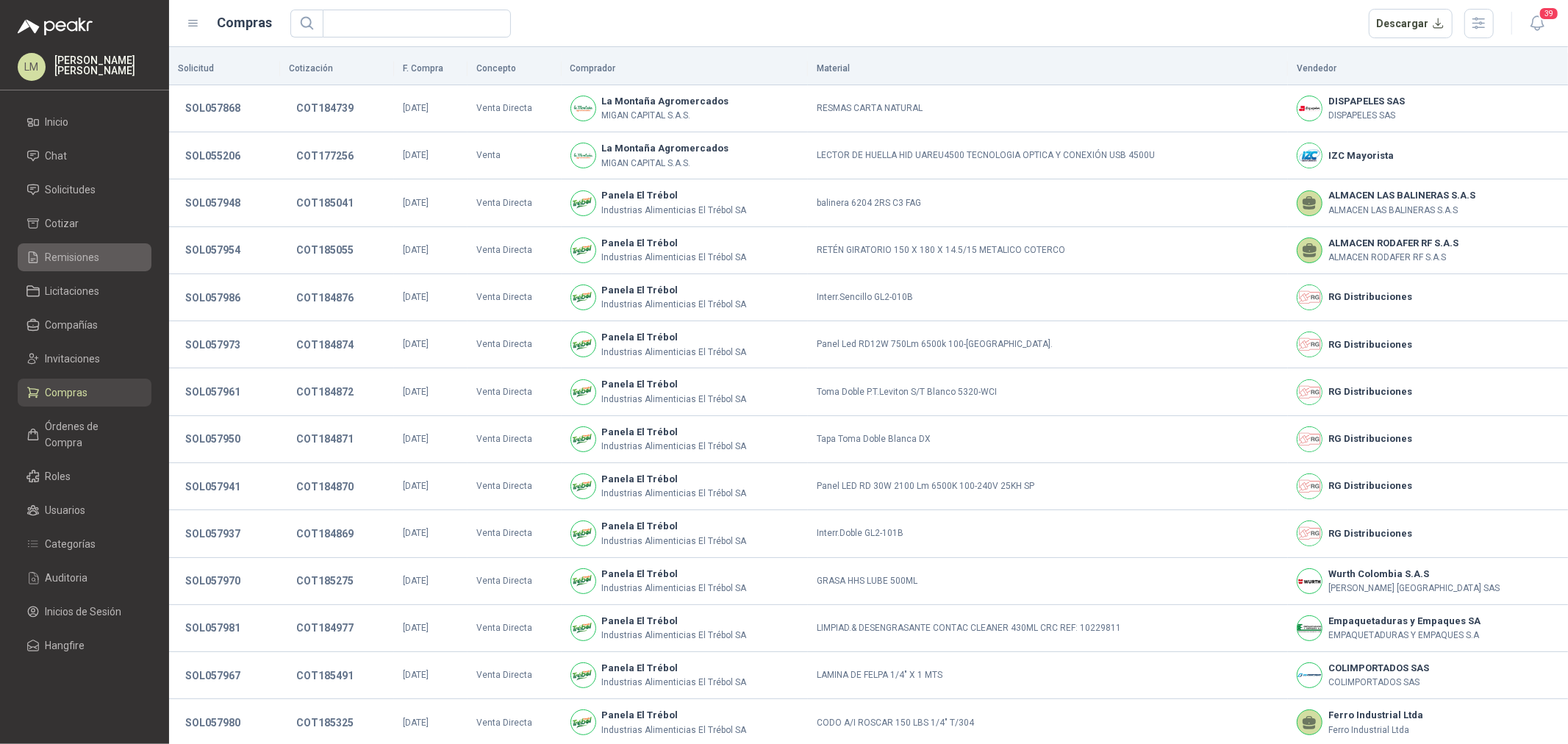
click at [71, 259] on span "Remisiones" at bounding box center [73, 256] width 55 height 16
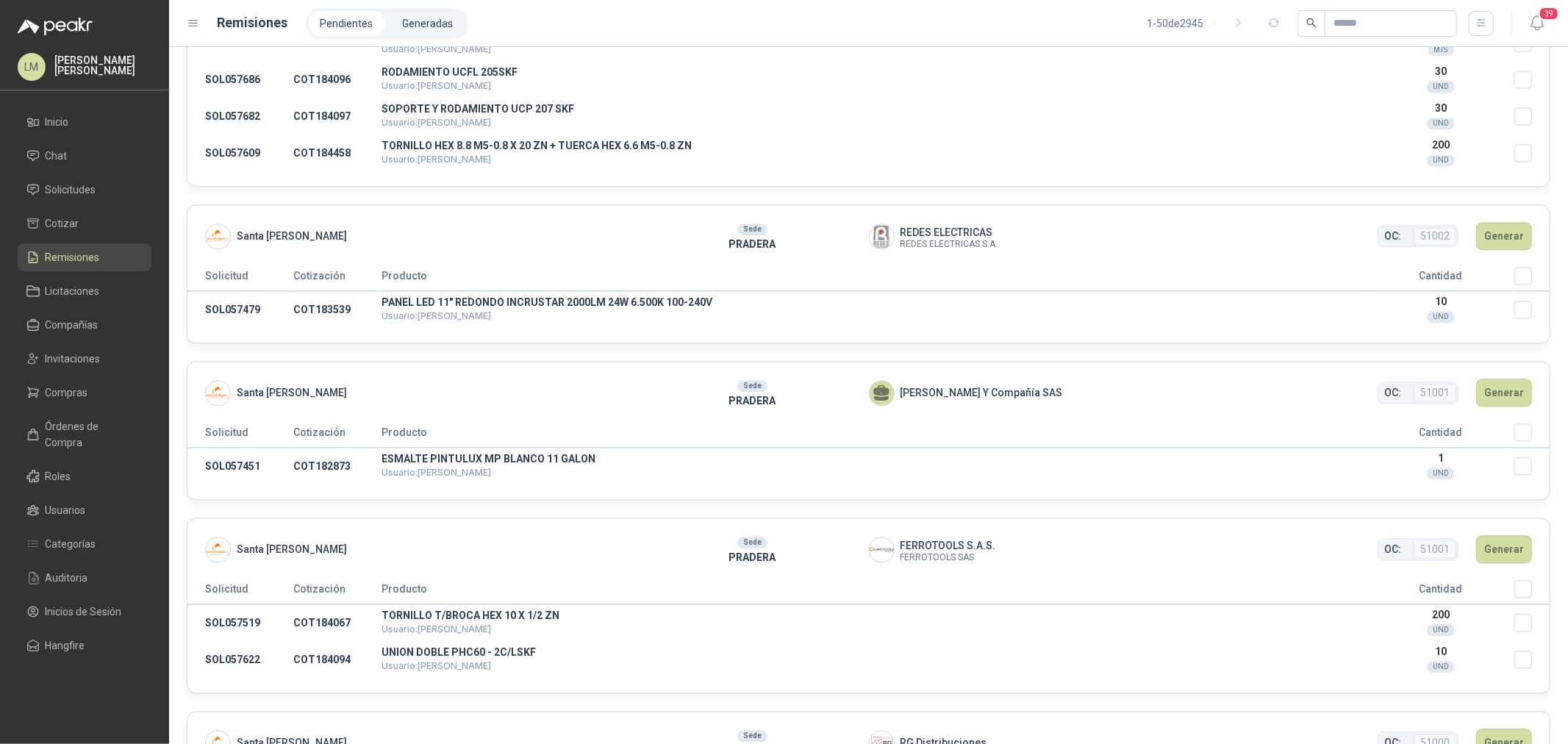
scroll to position [1959, 0]
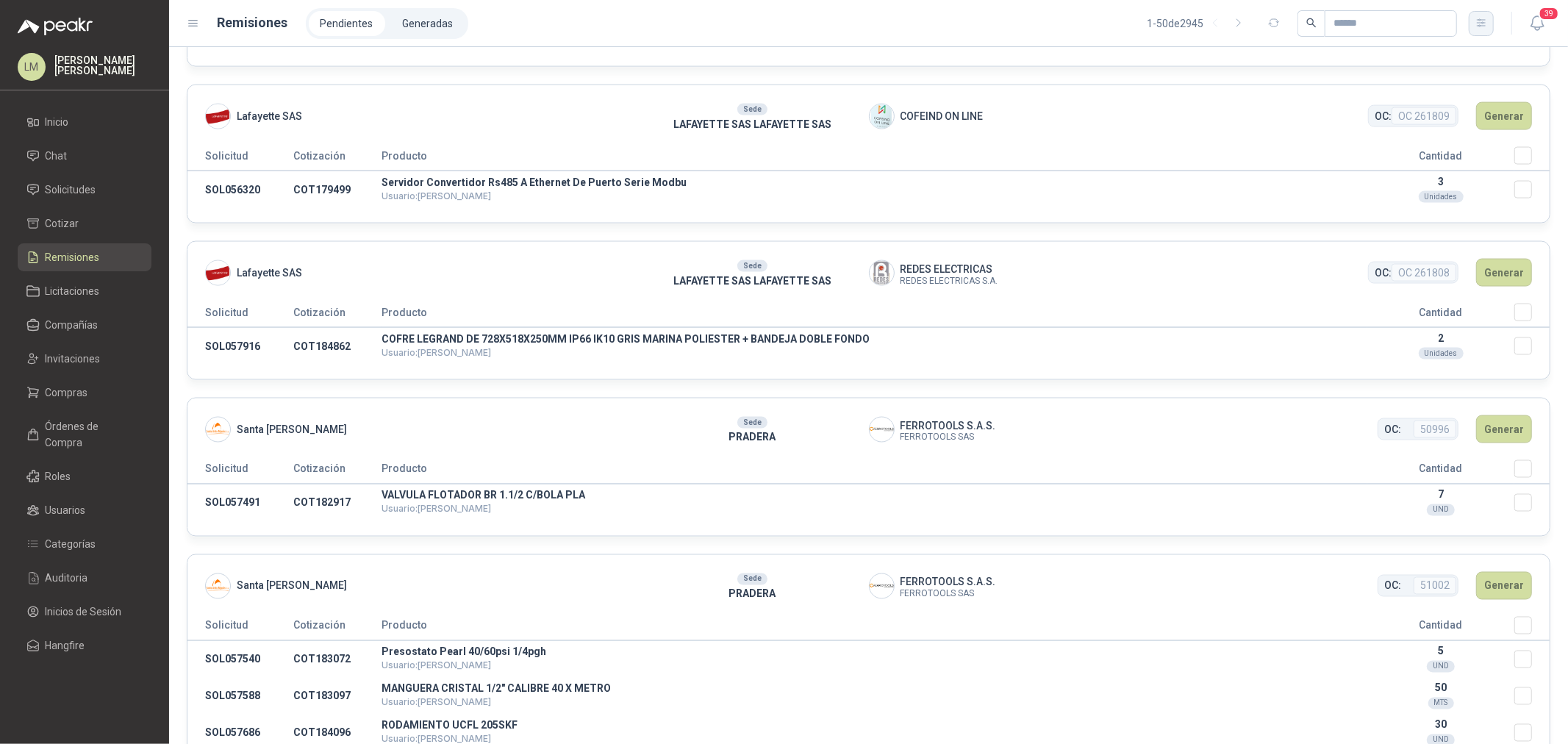
click at [1473, 18] on button "button" at bounding box center [1481, 23] width 25 height 25
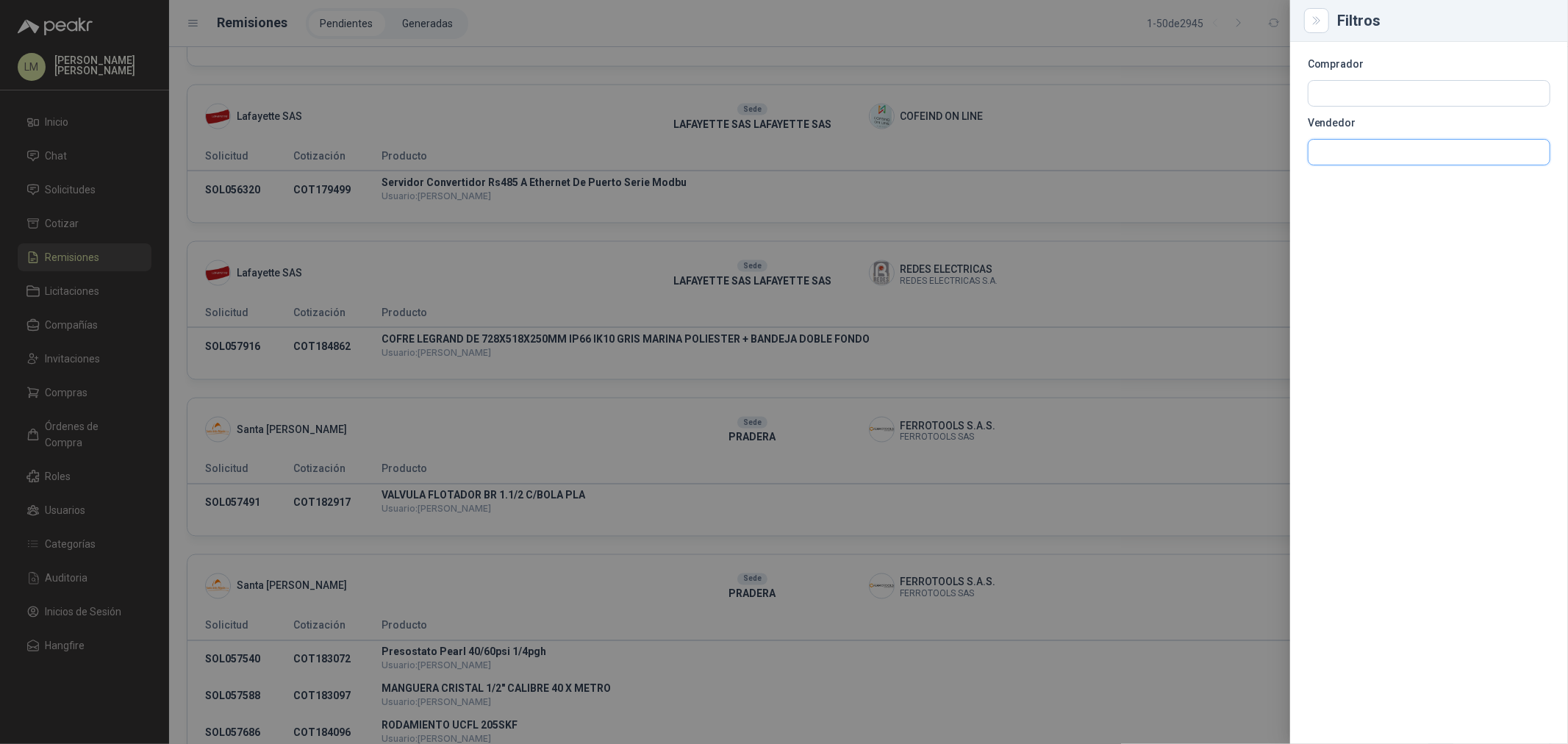
click at [1318, 141] on input "text" at bounding box center [1429, 152] width 241 height 25
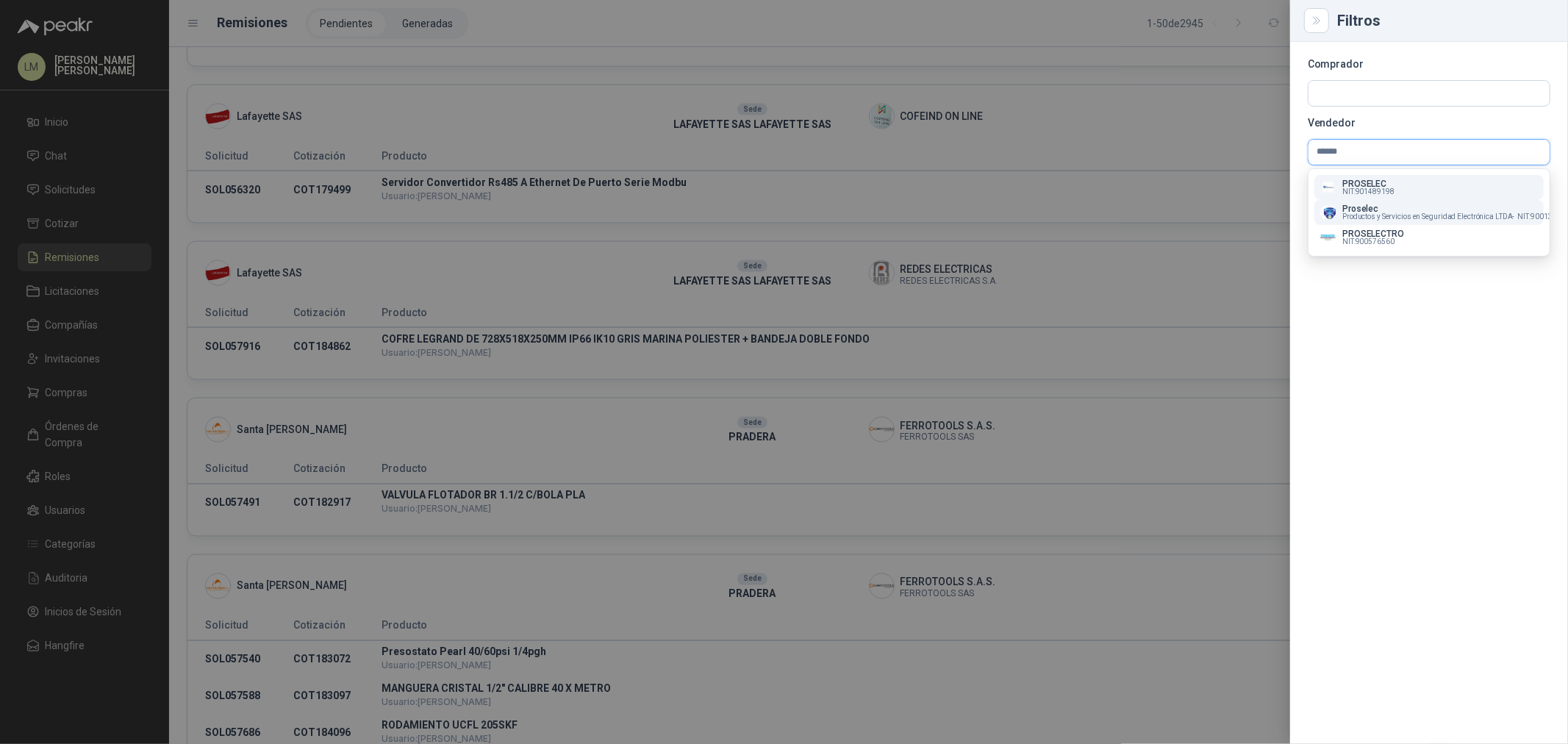
type input "******"
click at [1381, 204] on p "Proselec" at bounding box center [1456, 208] width 227 height 9
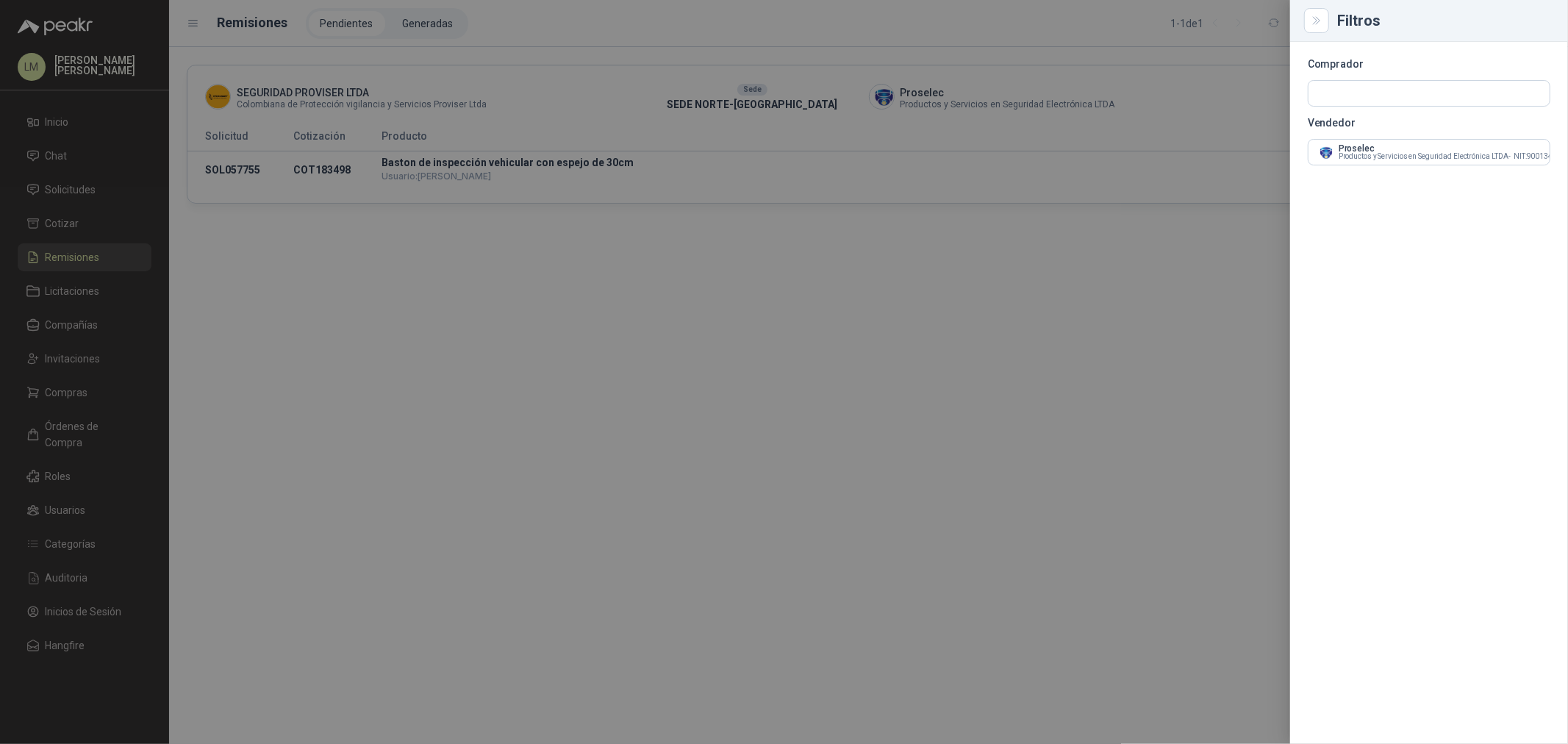
click at [653, 187] on div at bounding box center [784, 372] width 1568 height 744
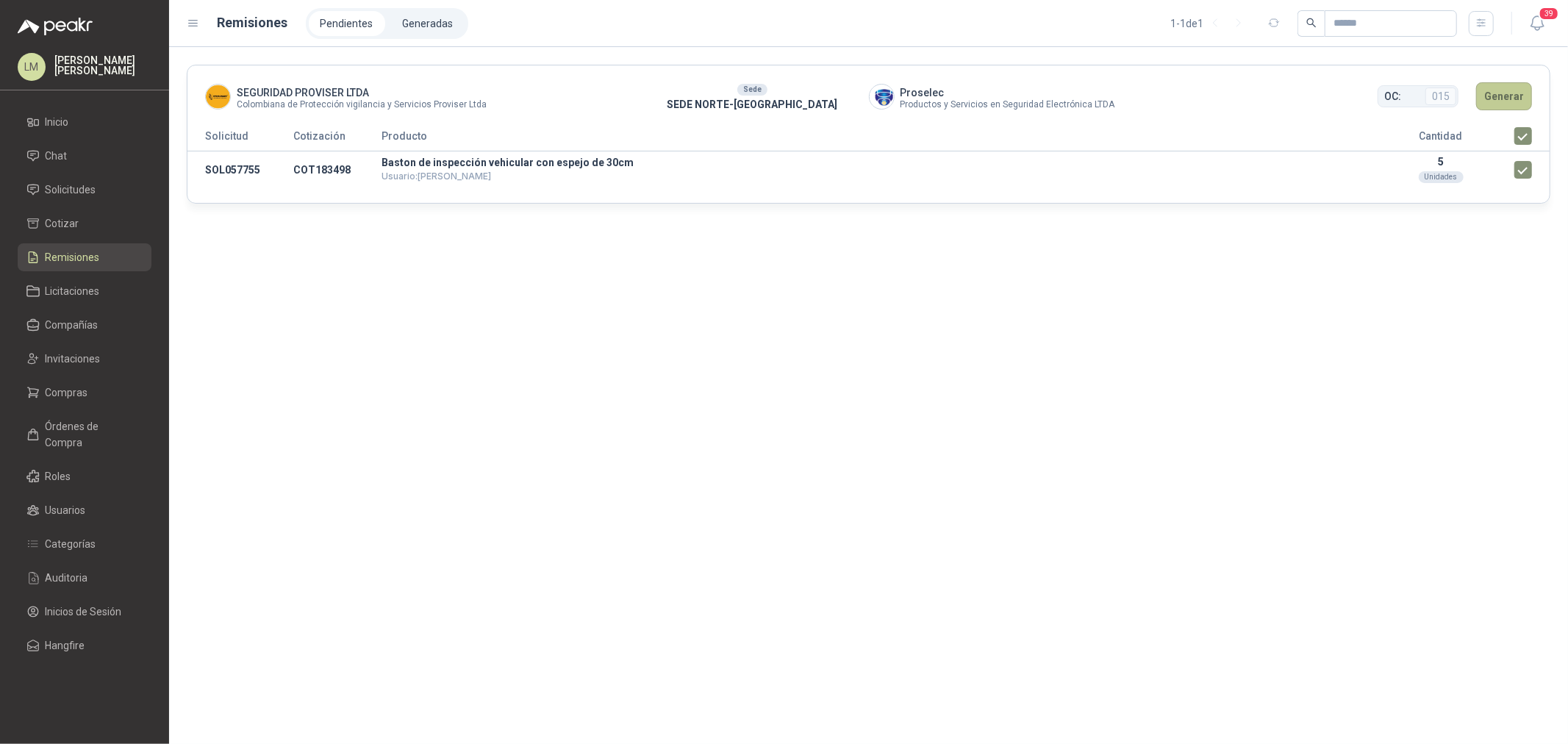
click at [1505, 98] on button "Generar" at bounding box center [1503, 96] width 56 height 28
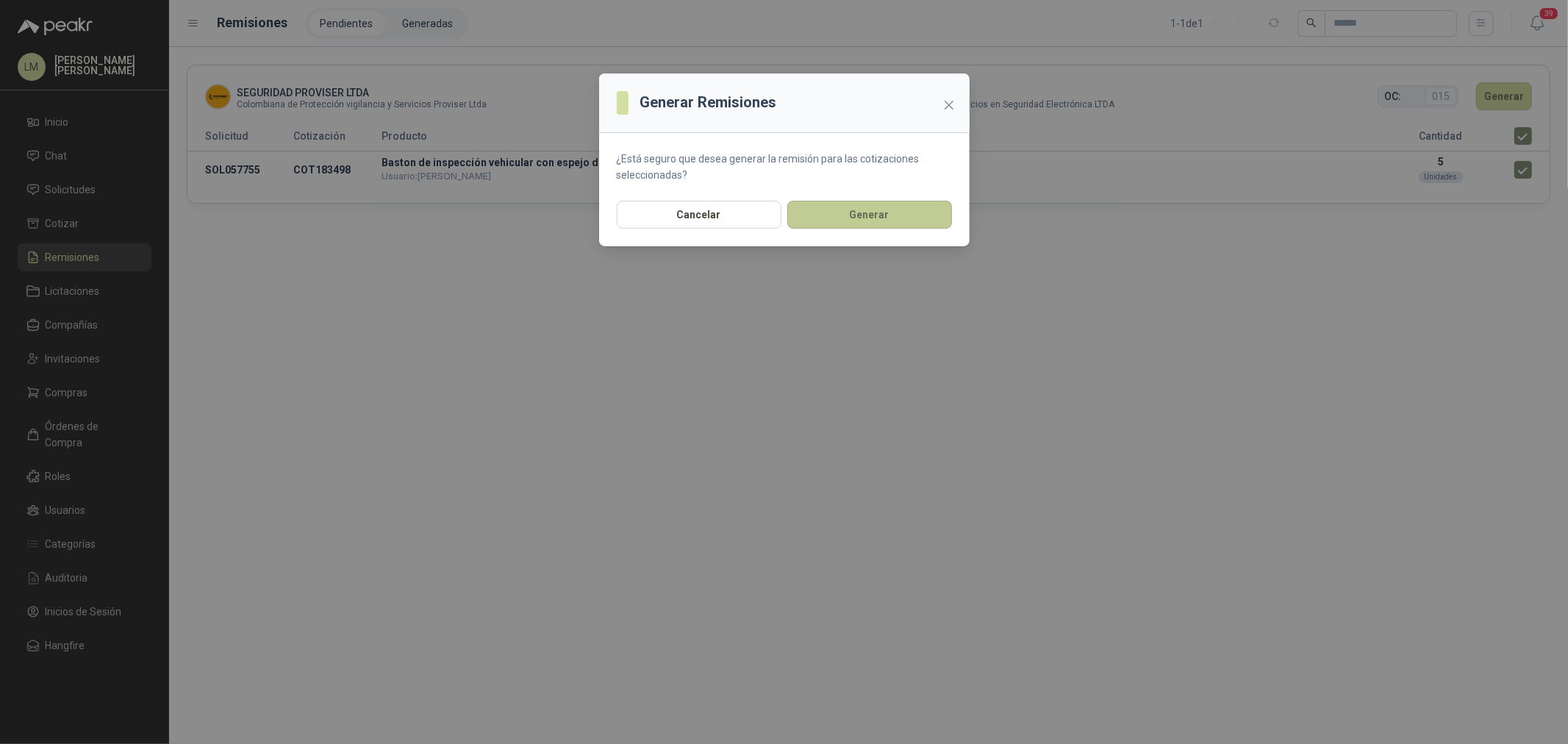
click at [864, 212] on button "Generar" at bounding box center [869, 215] width 164 height 28
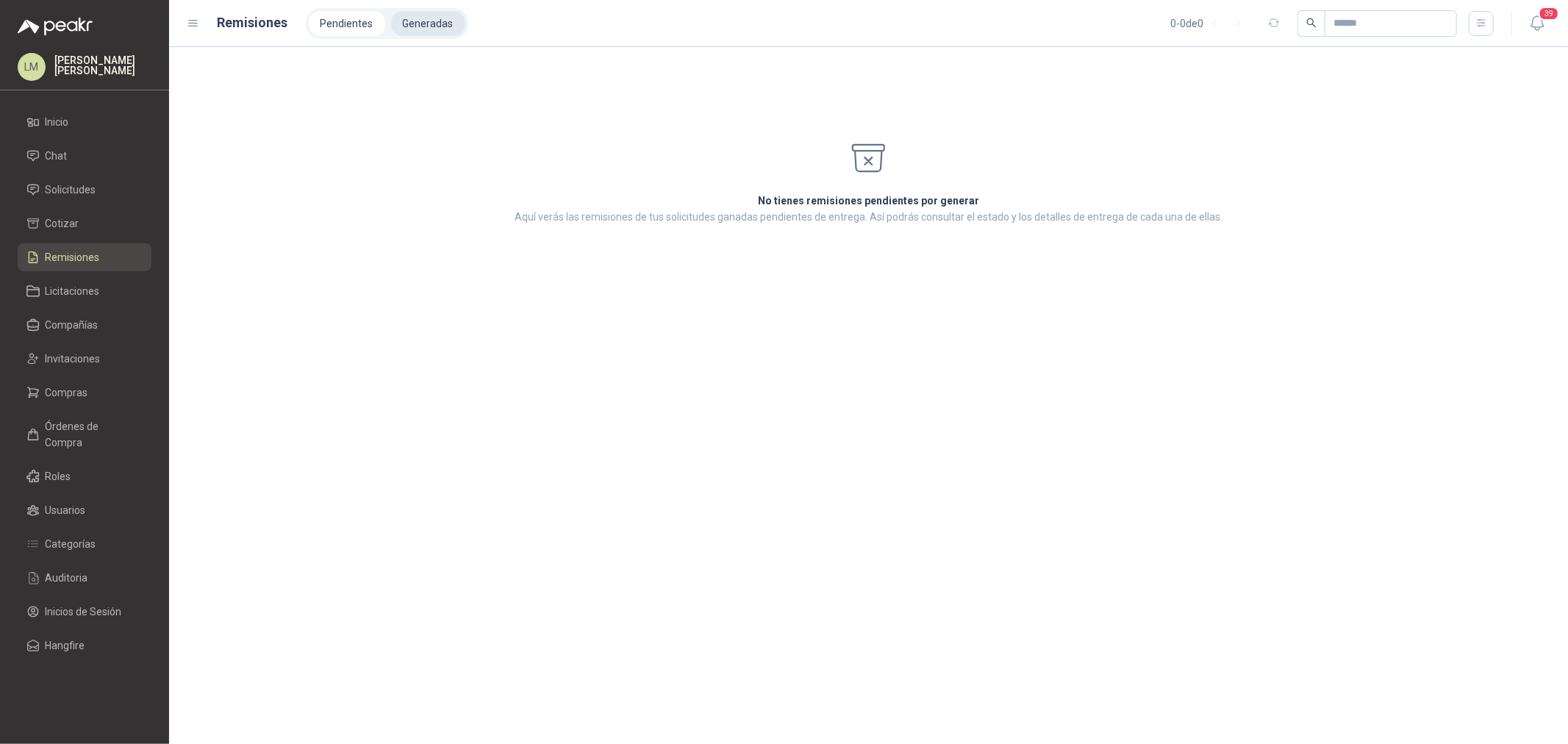
click at [422, 24] on li "Generadas" at bounding box center [427, 23] width 74 height 25
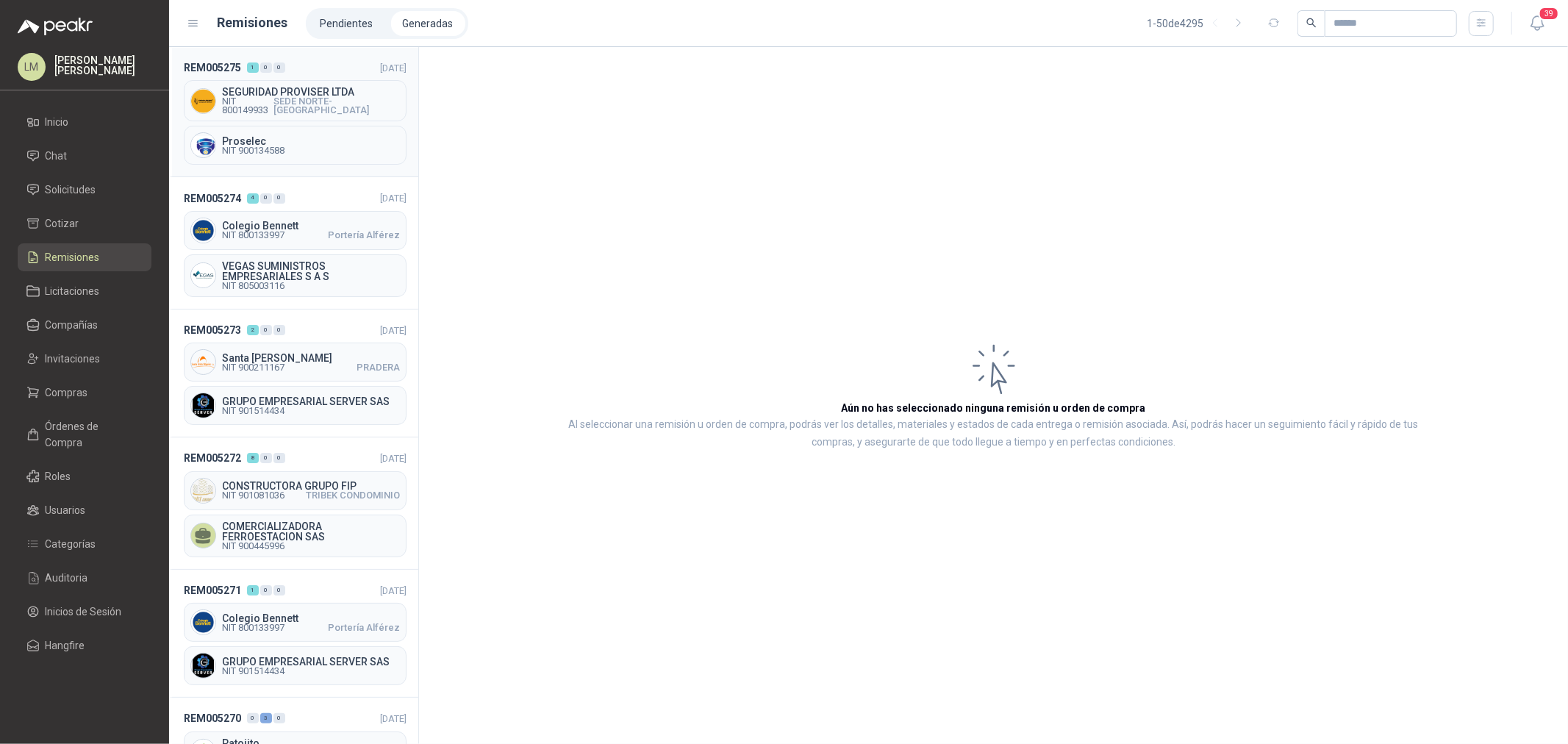
click at [275, 94] on span "SEGURIDAD PROVISER LTDA" at bounding box center [311, 92] width 178 height 10
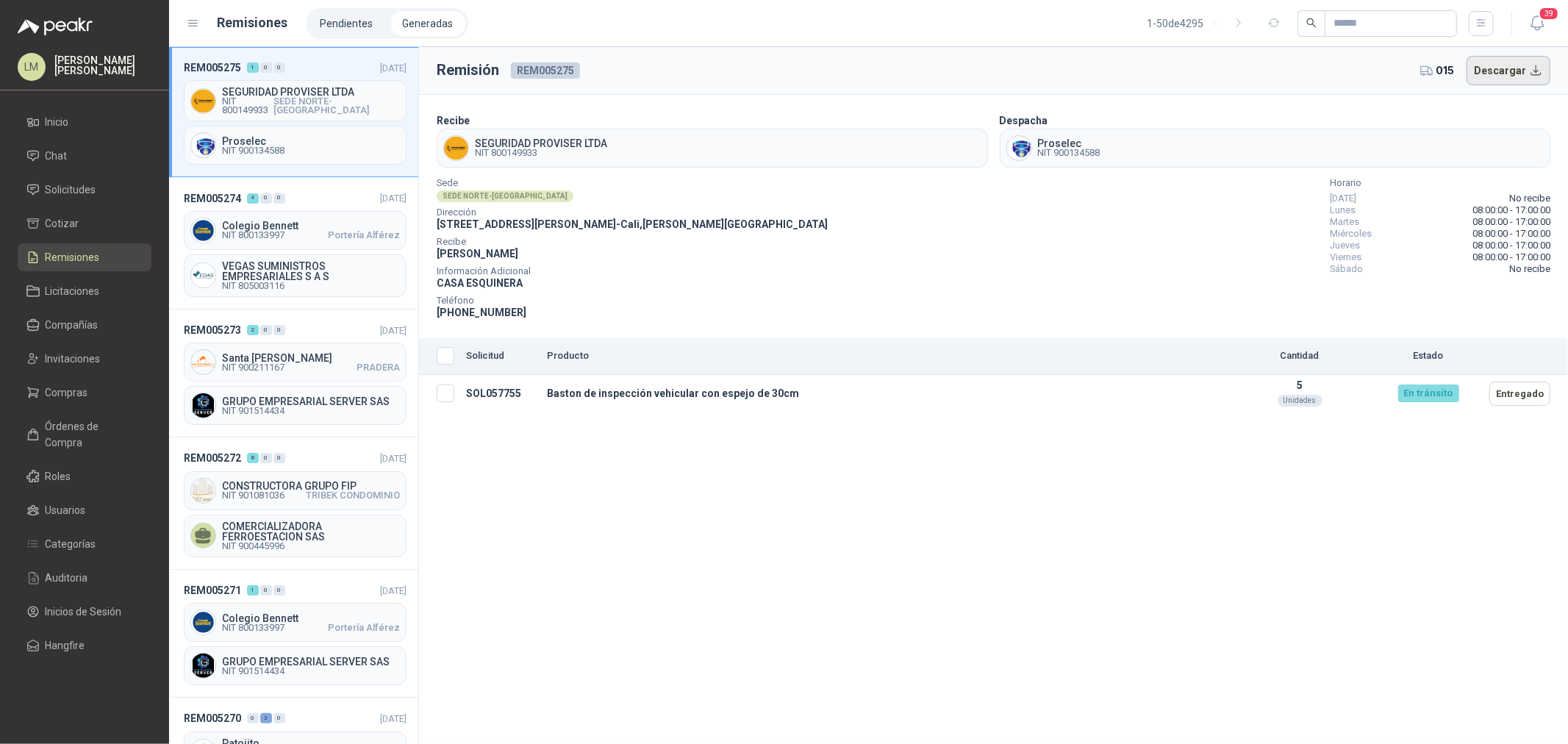
click at [1517, 72] on button "Descargar" at bounding box center [1509, 70] width 85 height 29
click at [74, 163] on li "Chat" at bounding box center [85, 155] width 116 height 16
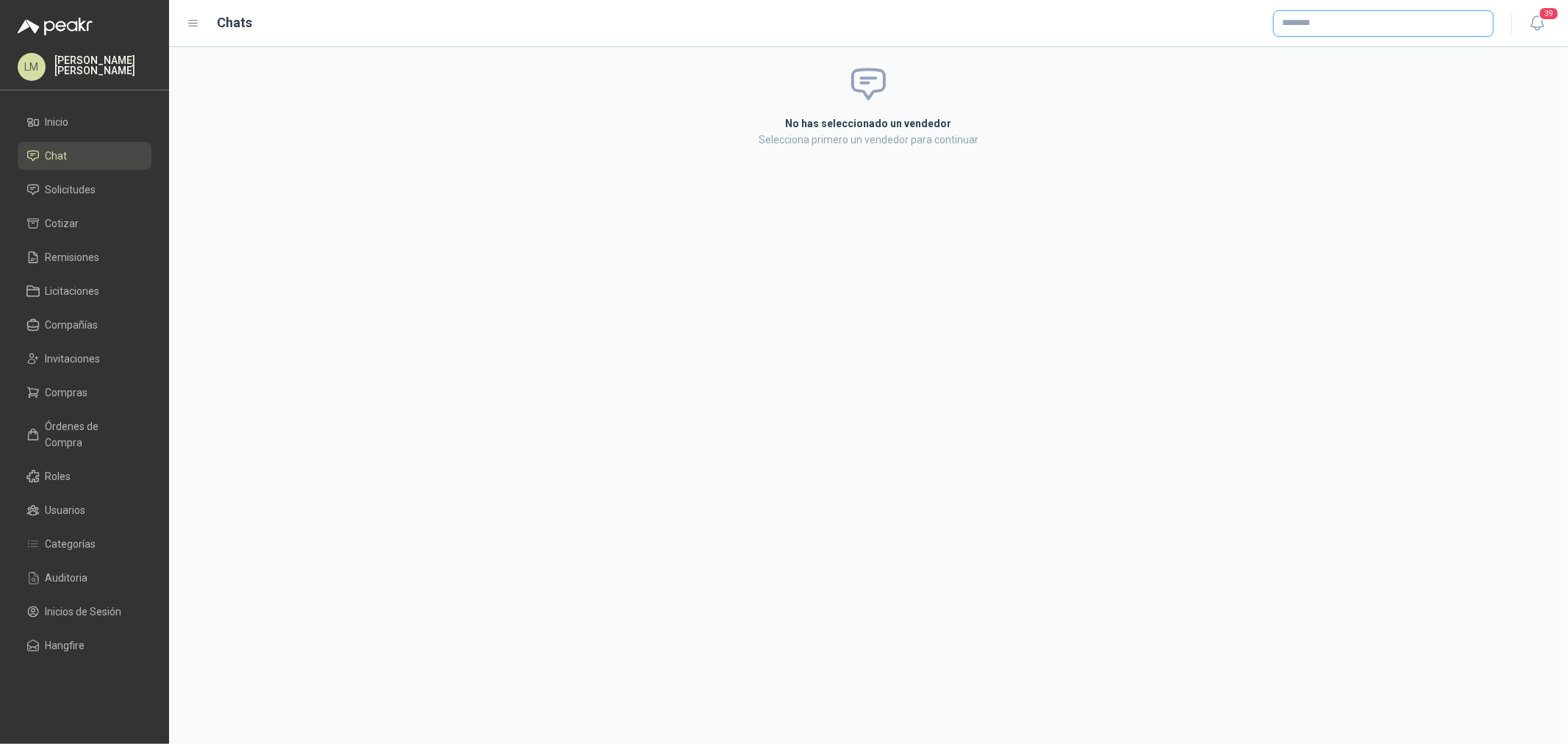
click at [1344, 22] on input "text" at bounding box center [1384, 23] width 219 height 25
type input "******"
click at [1340, 55] on p "Bearings Transmission Colombia Ltda" at bounding box center [1400, 54] width 186 height 9
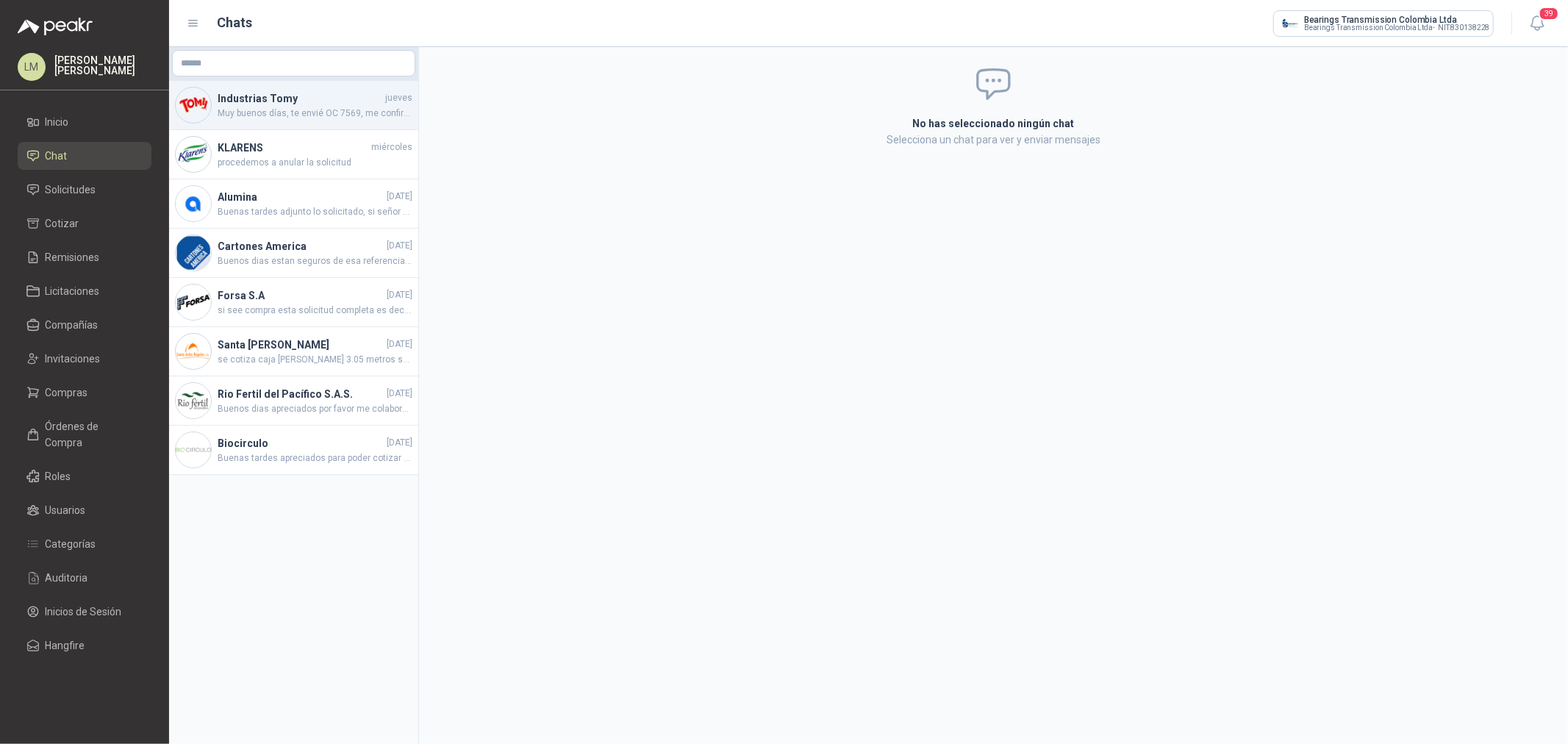
click at [306, 120] on div "Industrias Tomy [DATE] Muy buenos días, te envié OC 7569, me confirmas recibido…" at bounding box center [294, 105] width 249 height 49
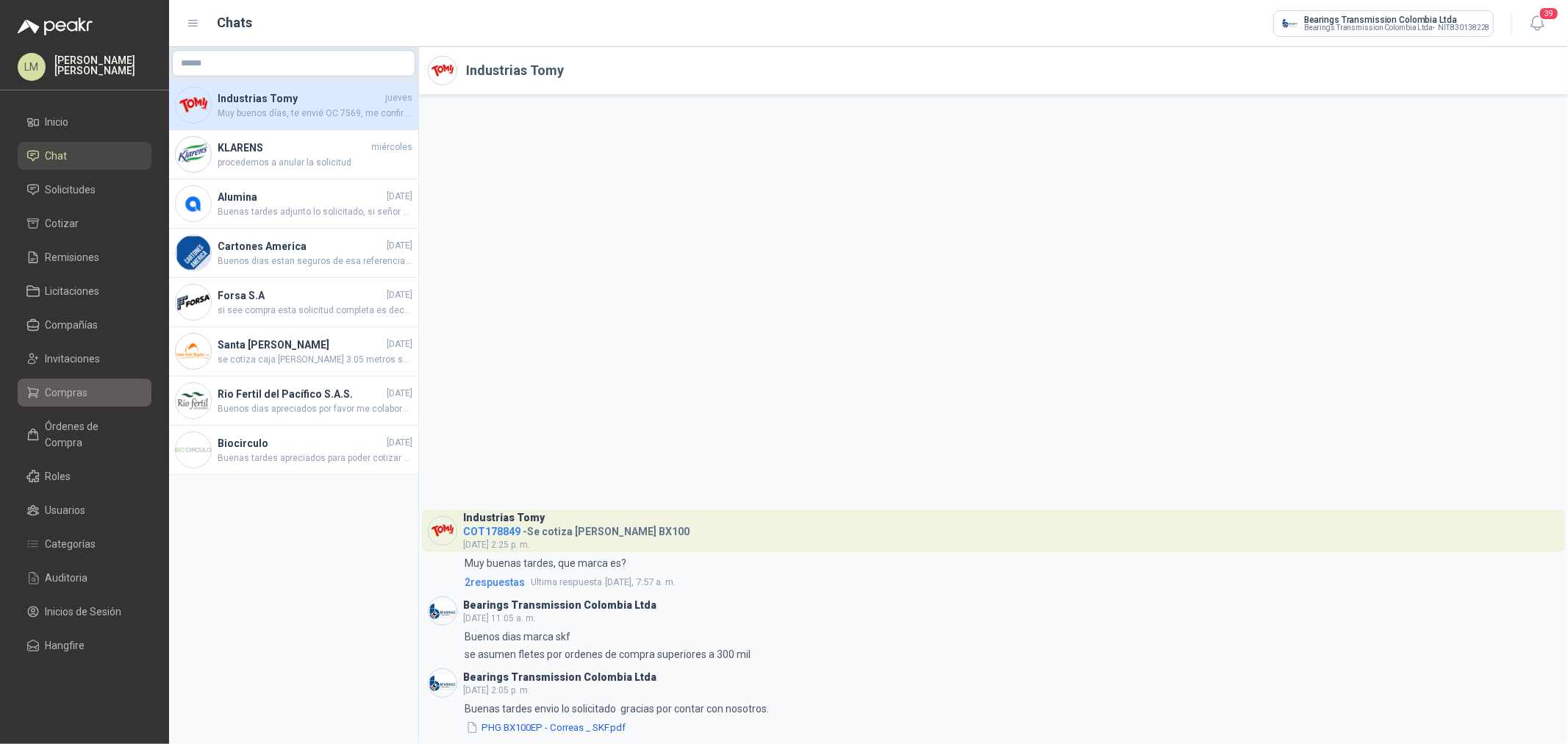
click at [72, 391] on span "Compras" at bounding box center [66, 391] width 42 height 16
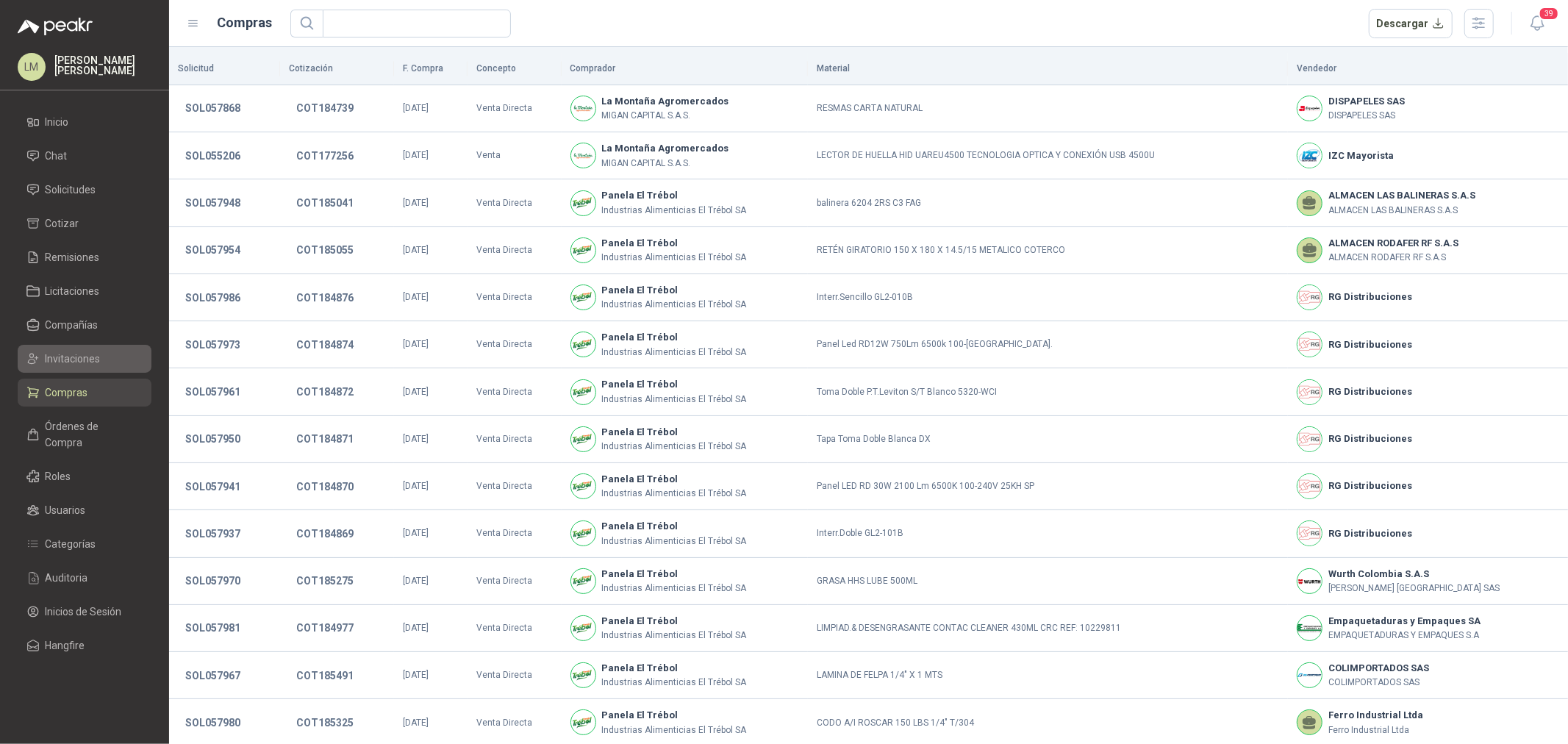
click at [64, 351] on span "Invitaciones" at bounding box center [73, 358] width 55 height 16
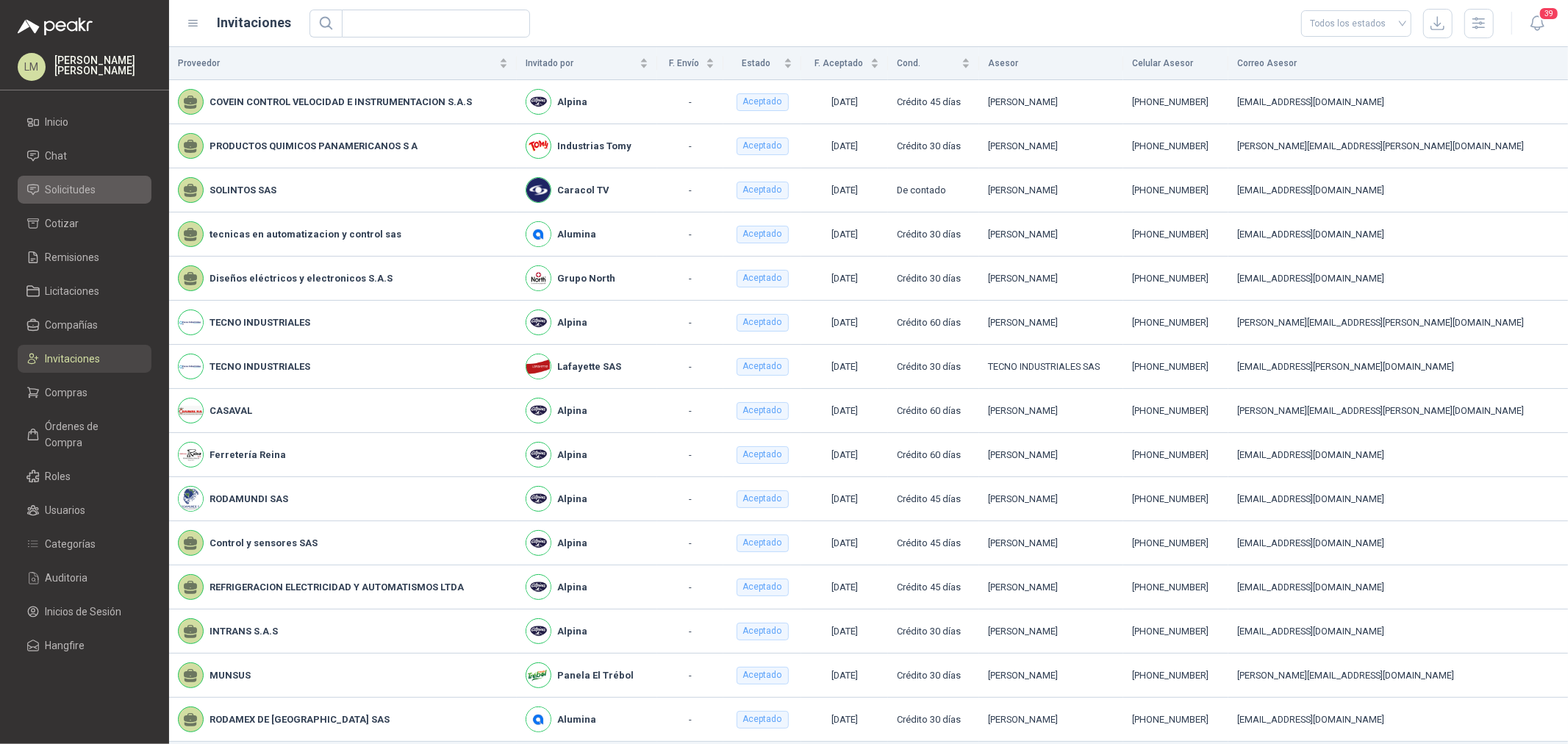
click at [74, 189] on span "Solicitudes" at bounding box center [71, 189] width 51 height 16
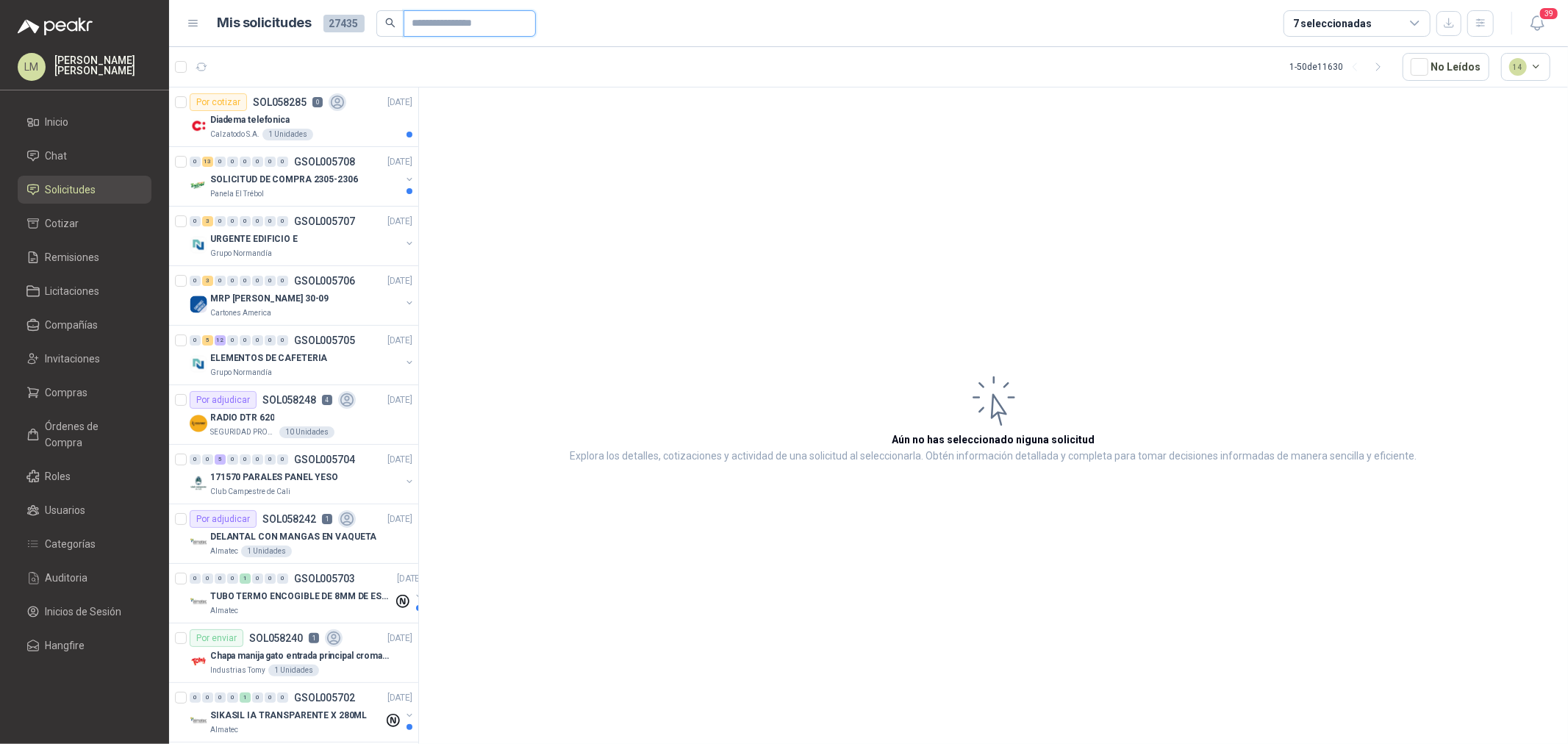
click at [425, 25] on input "text" at bounding box center [464, 23] width 103 height 25
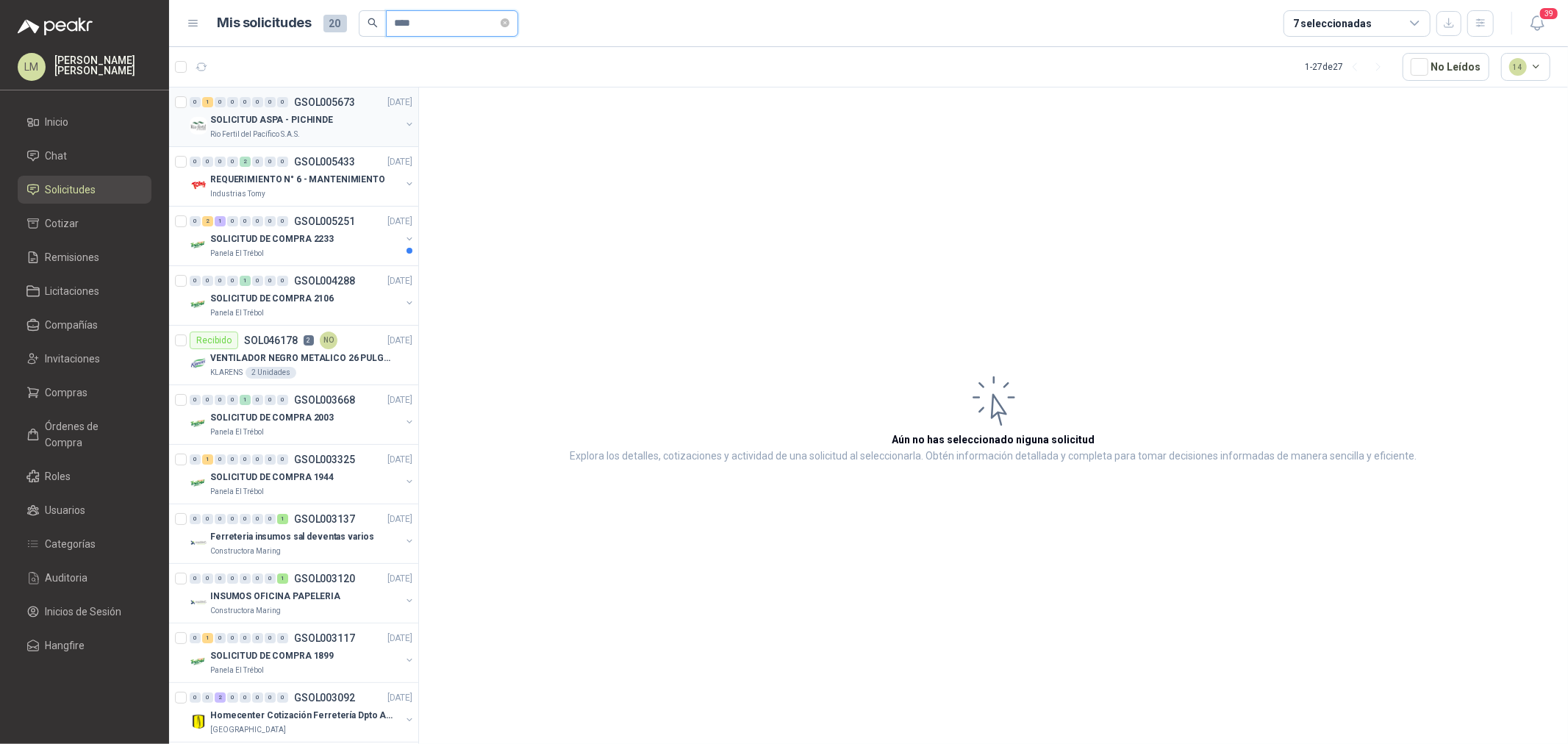
type input "****"
click at [403, 124] on button "button" at bounding box center [409, 124] width 12 height 12
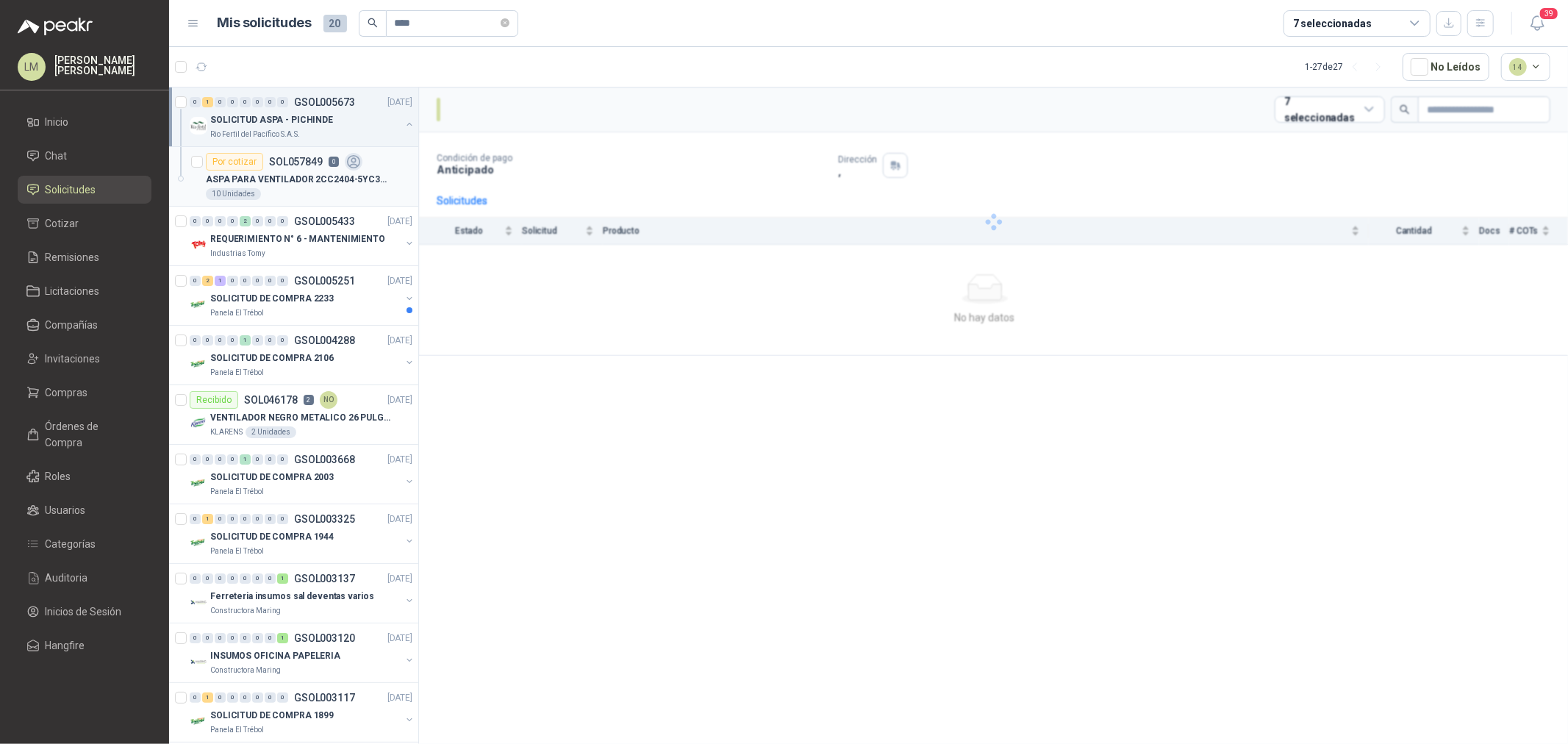
drag, startPoint x: 365, startPoint y: 139, endPoint x: 316, endPoint y: 163, distance: 54.6
click at [316, 163] on p "SOL057849" at bounding box center [295, 162] width 54 height 10
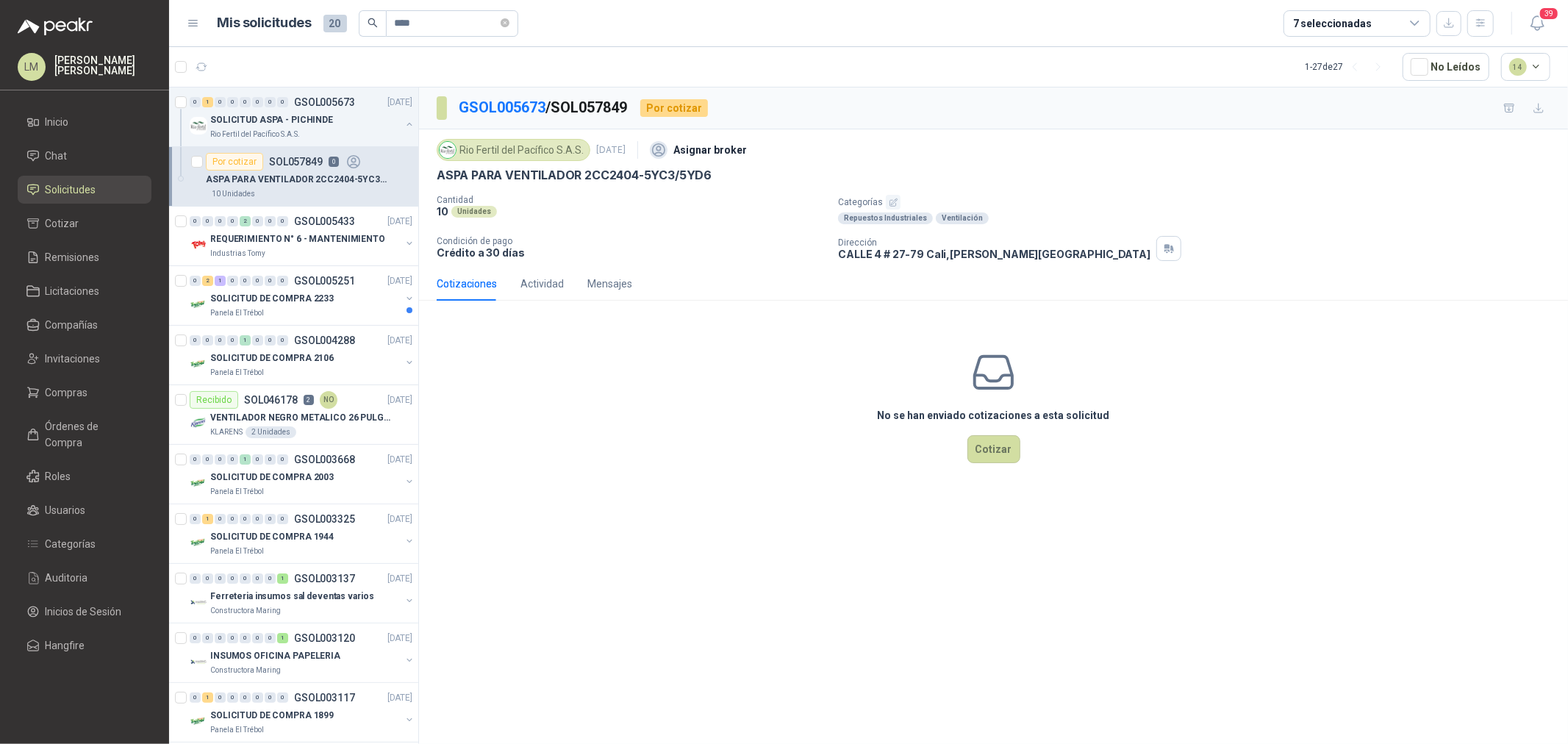
click at [894, 199] on icon "button" at bounding box center [894, 202] width 10 height 10
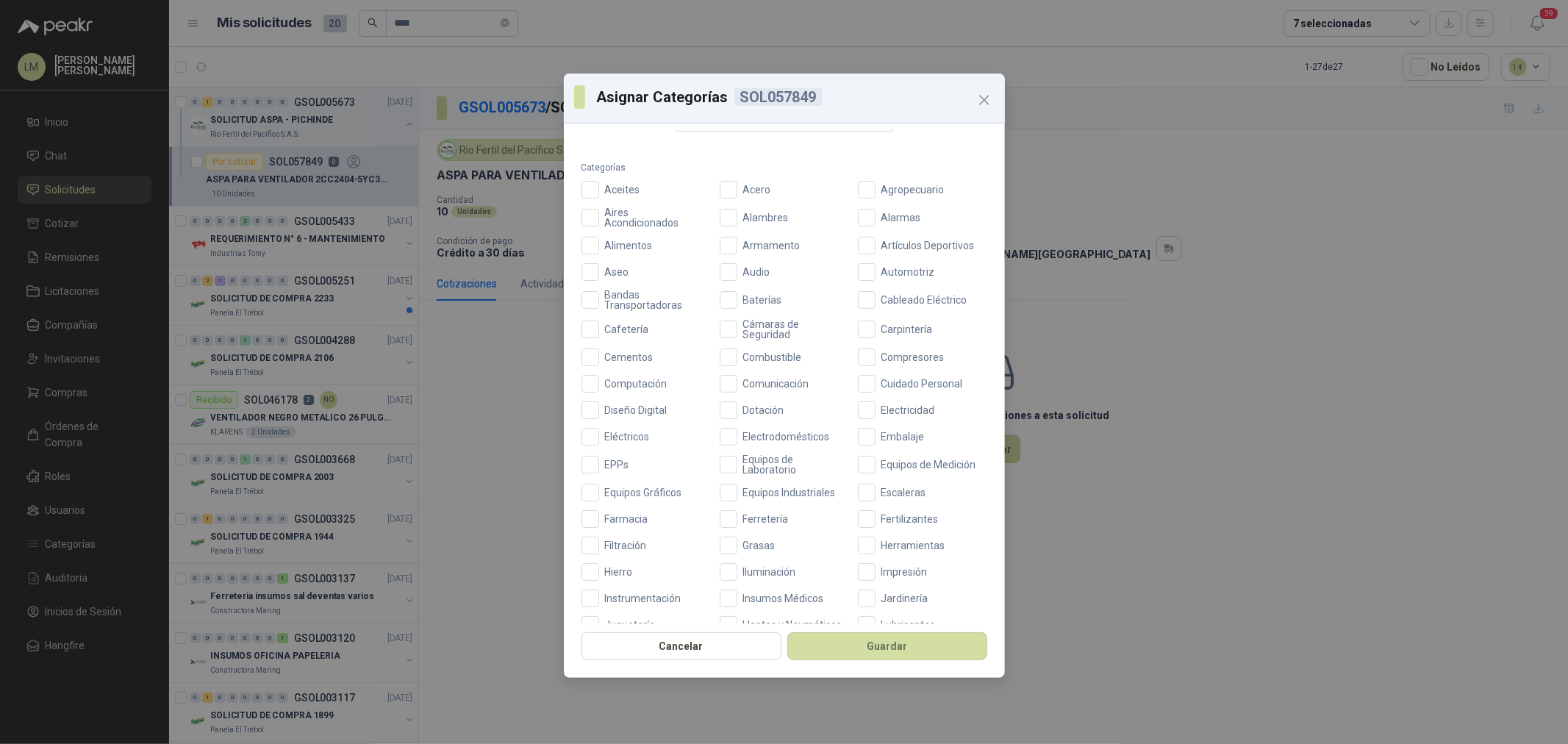
scroll to position [163, 0]
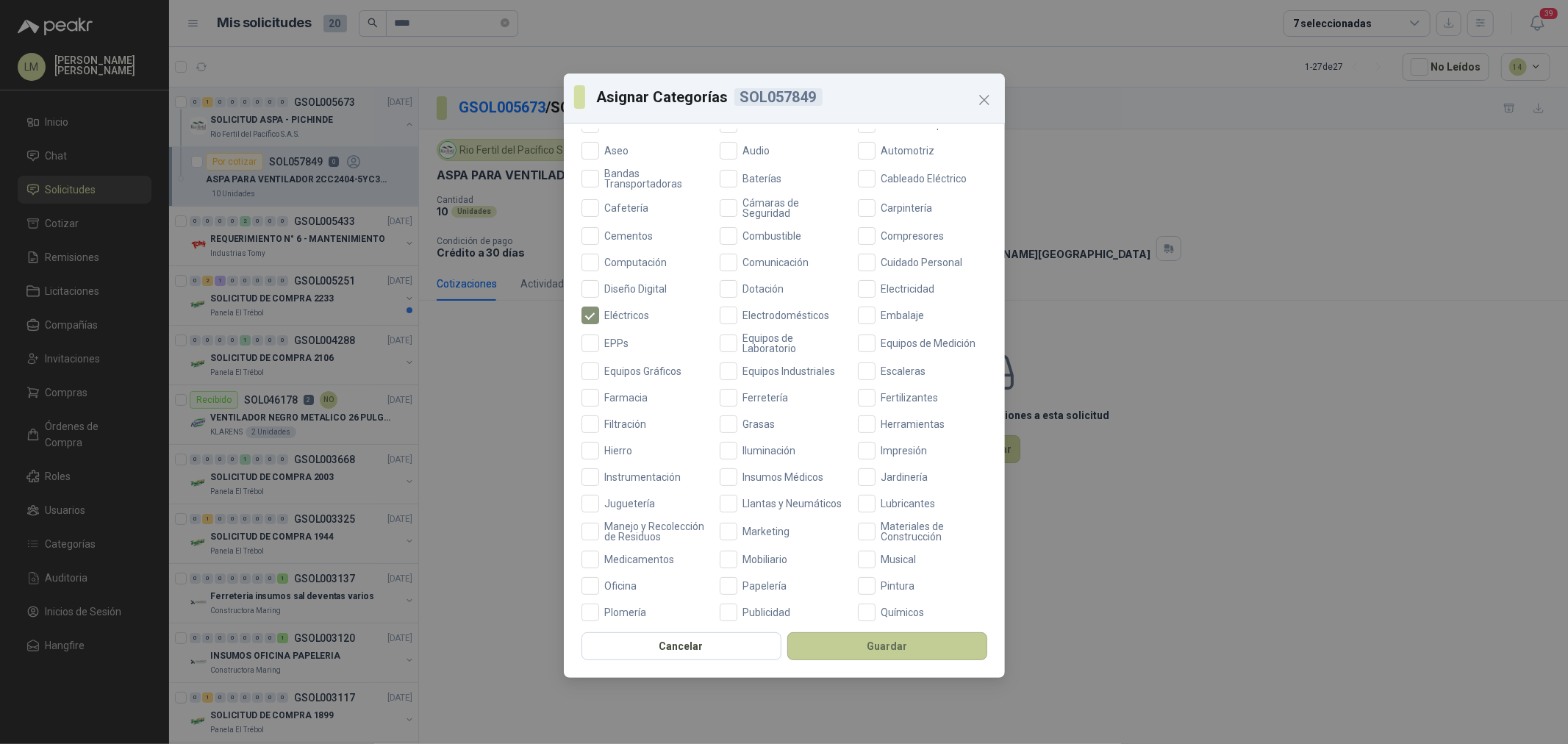
click at [873, 637] on button "Guardar" at bounding box center [887, 646] width 200 height 28
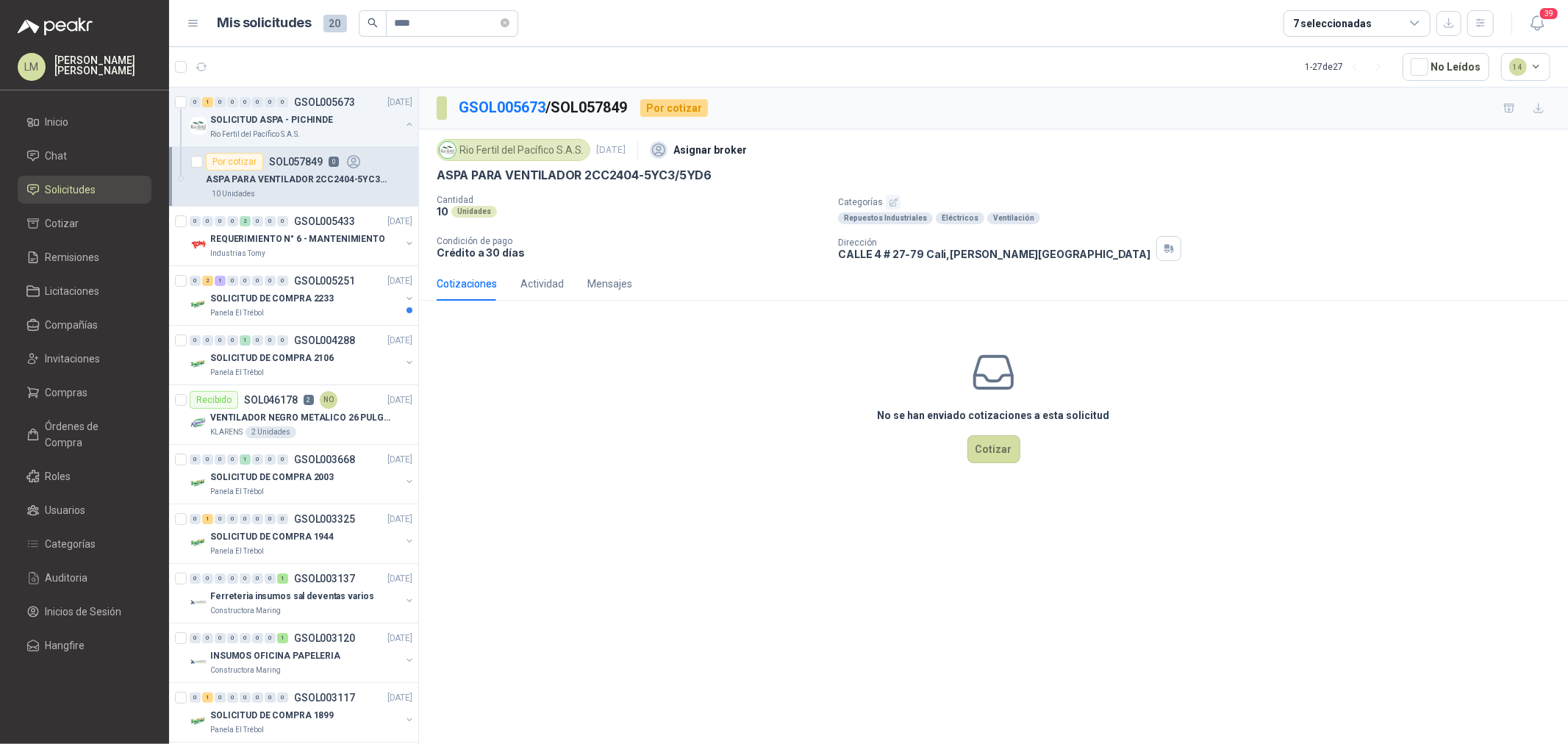
click at [630, 400] on div "No se han enviado cotizaciones a esta solicitud Cotizar" at bounding box center [993, 406] width 1149 height 187
click at [75, 388] on span "Compras" at bounding box center [66, 391] width 42 height 16
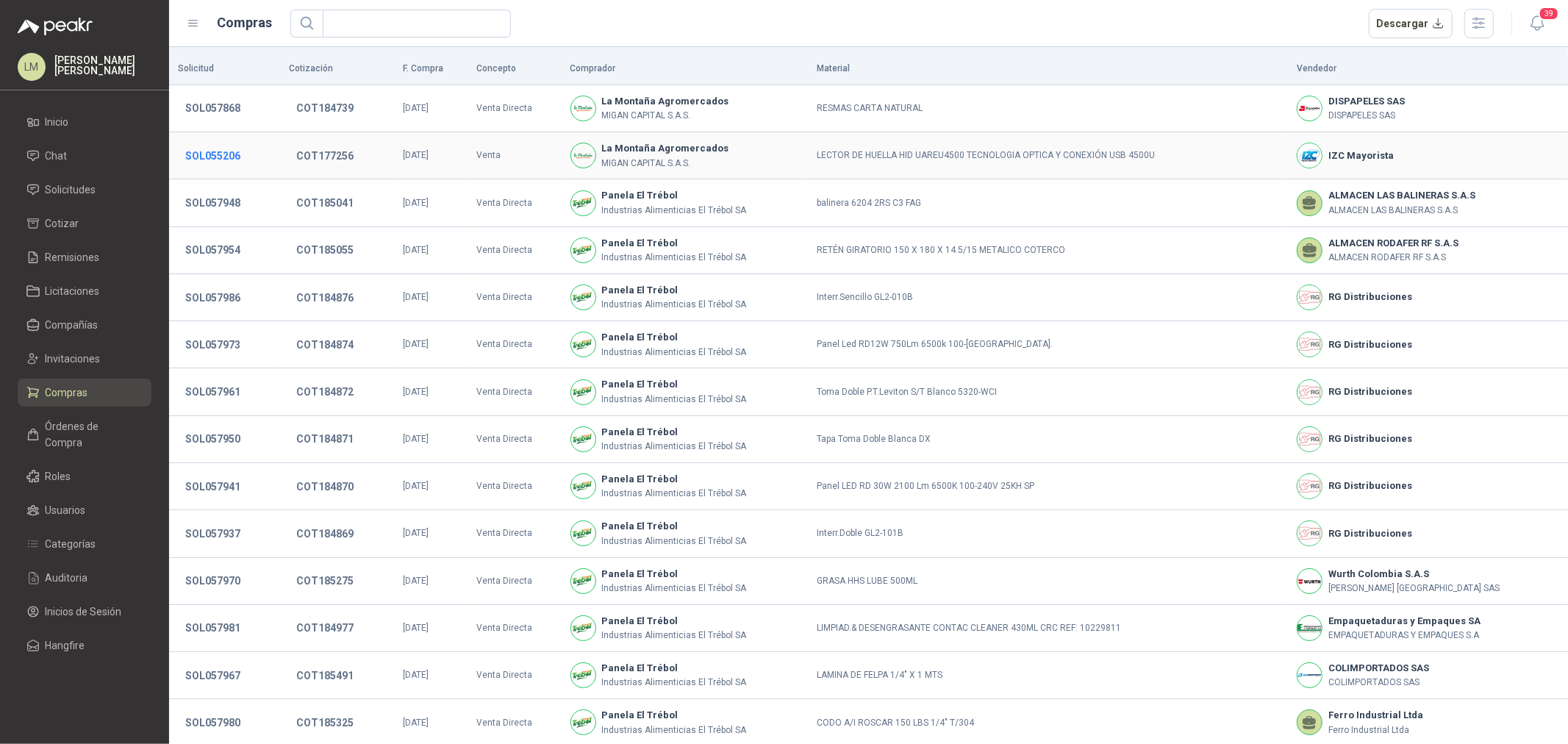
click at [228, 156] on button "SOL055206" at bounding box center [212, 156] width 70 height 27
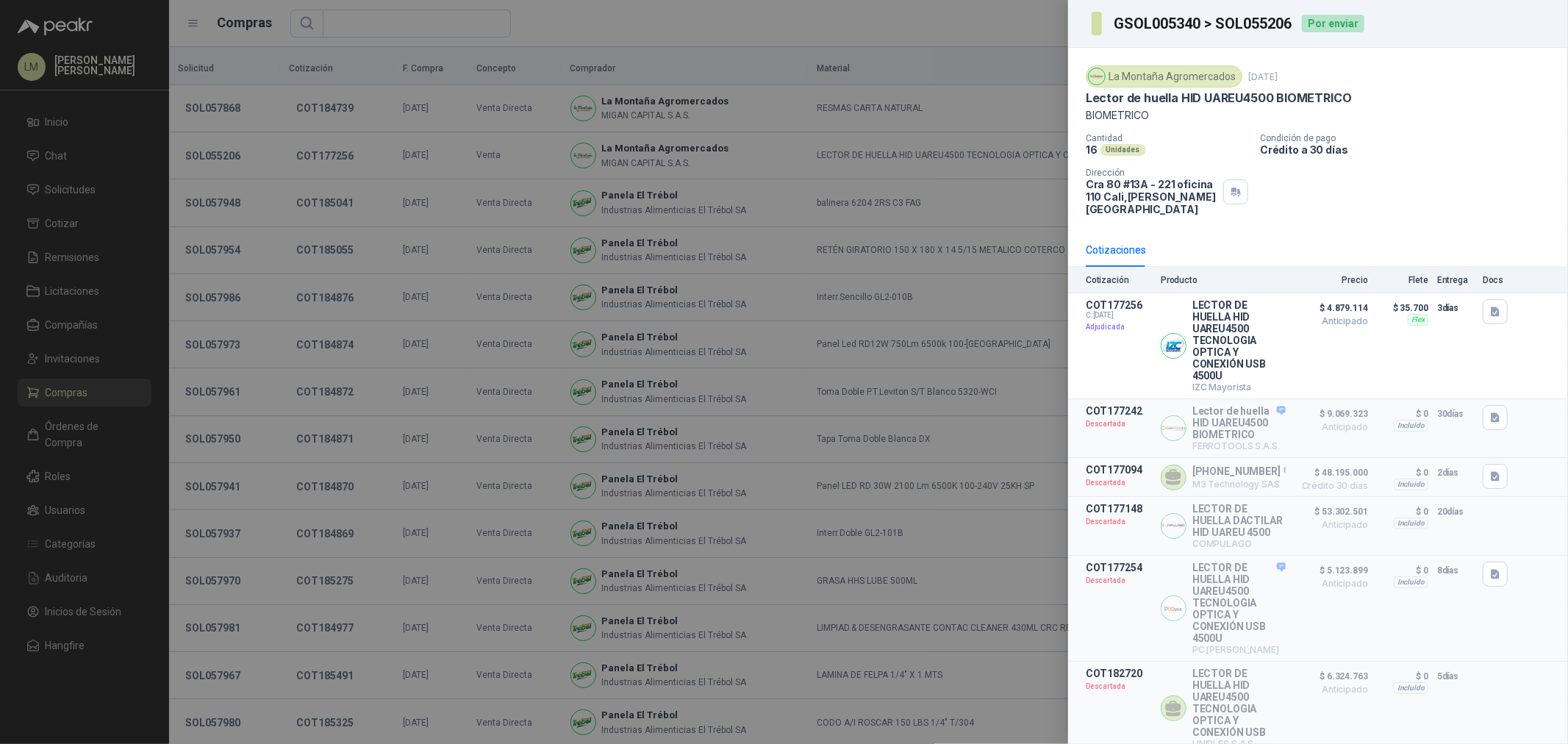
click at [377, 196] on div at bounding box center [784, 372] width 1568 height 744
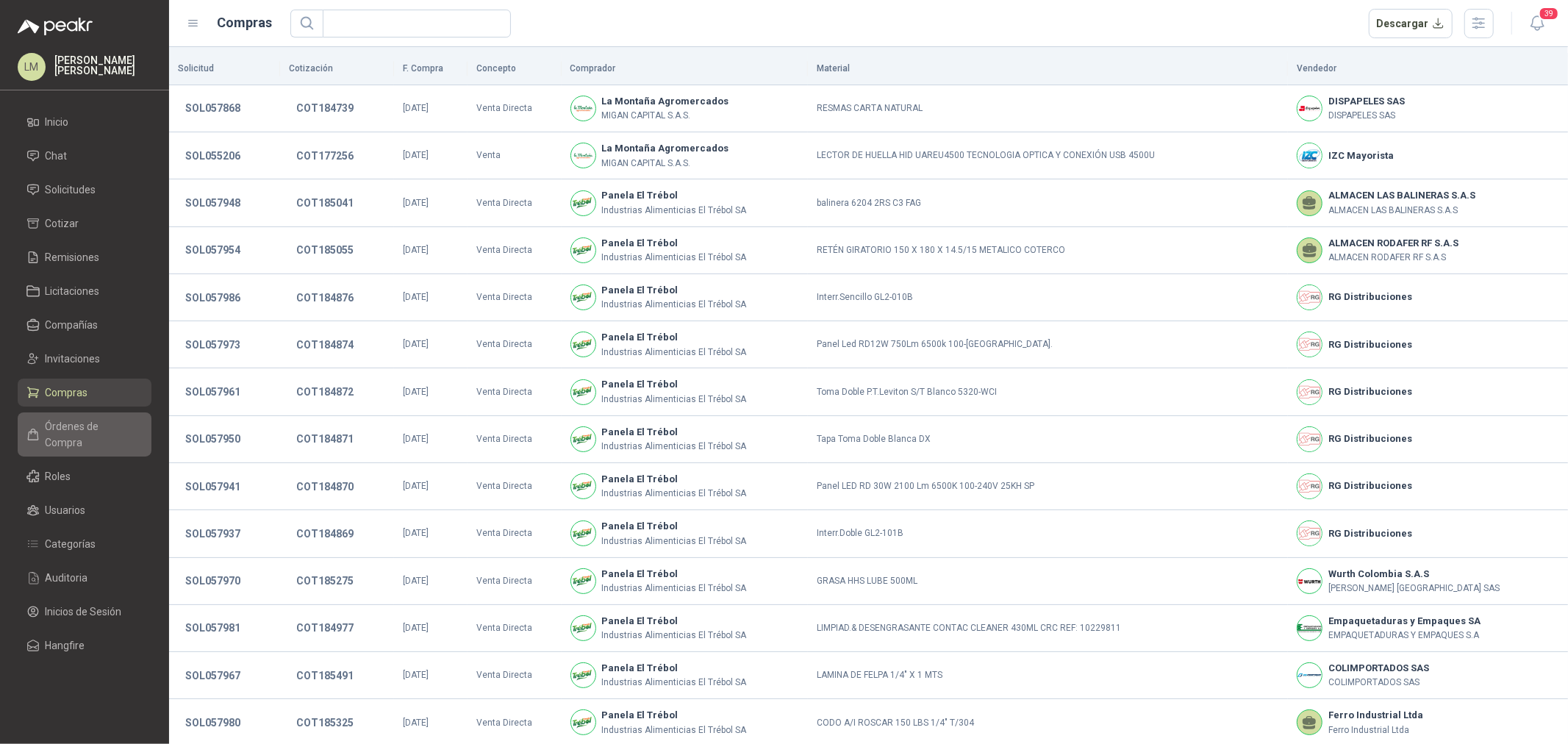
click at [79, 432] on span "Órdenes de Compra" at bounding box center [91, 434] width 92 height 32
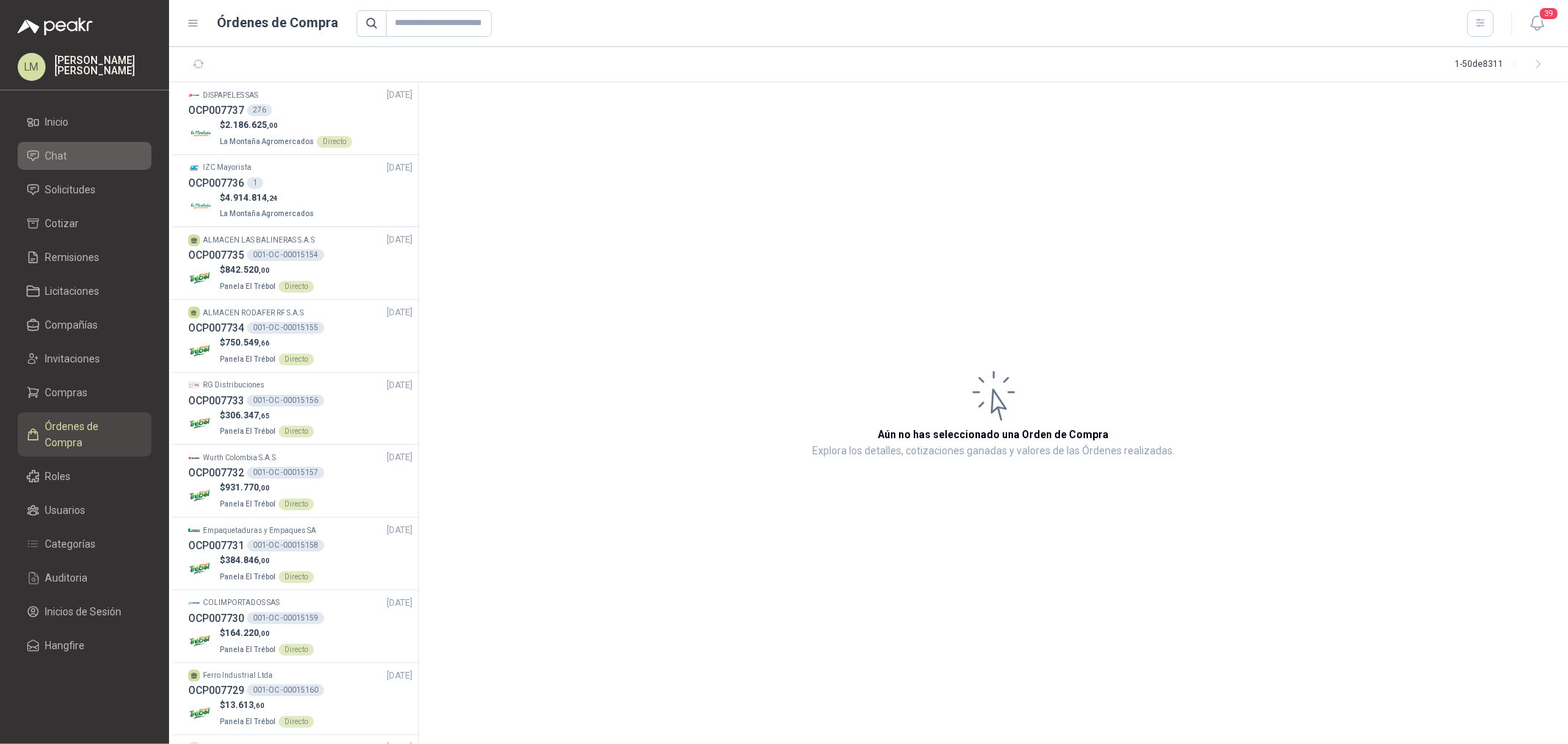
click at [74, 158] on li "Chat" at bounding box center [85, 155] width 116 height 16
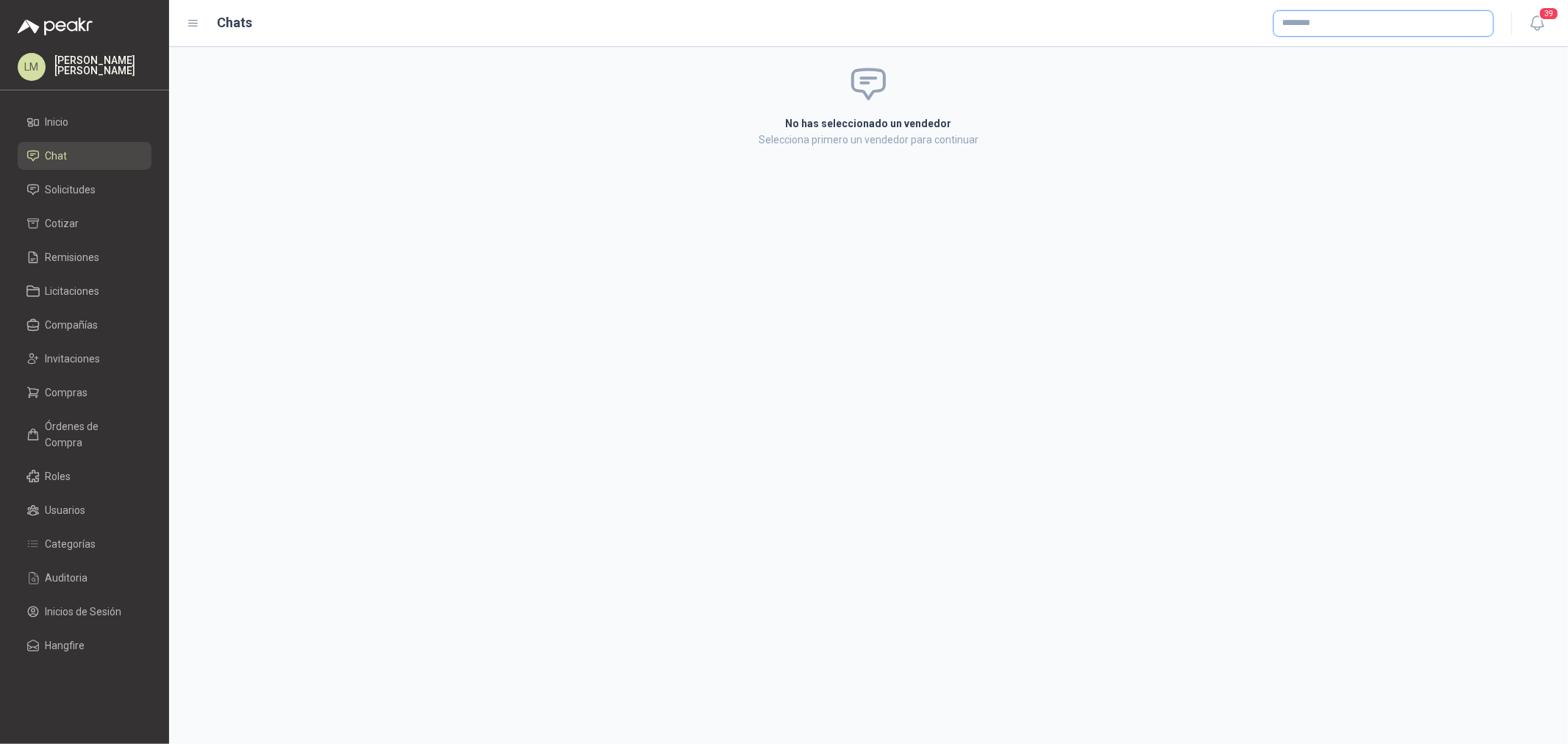
click at [1288, 18] on input "text" at bounding box center [1384, 23] width 219 height 25
type input "***"
click at [1313, 59] on span "NIT : 800153963" at bounding box center [1333, 62] width 52 height 7
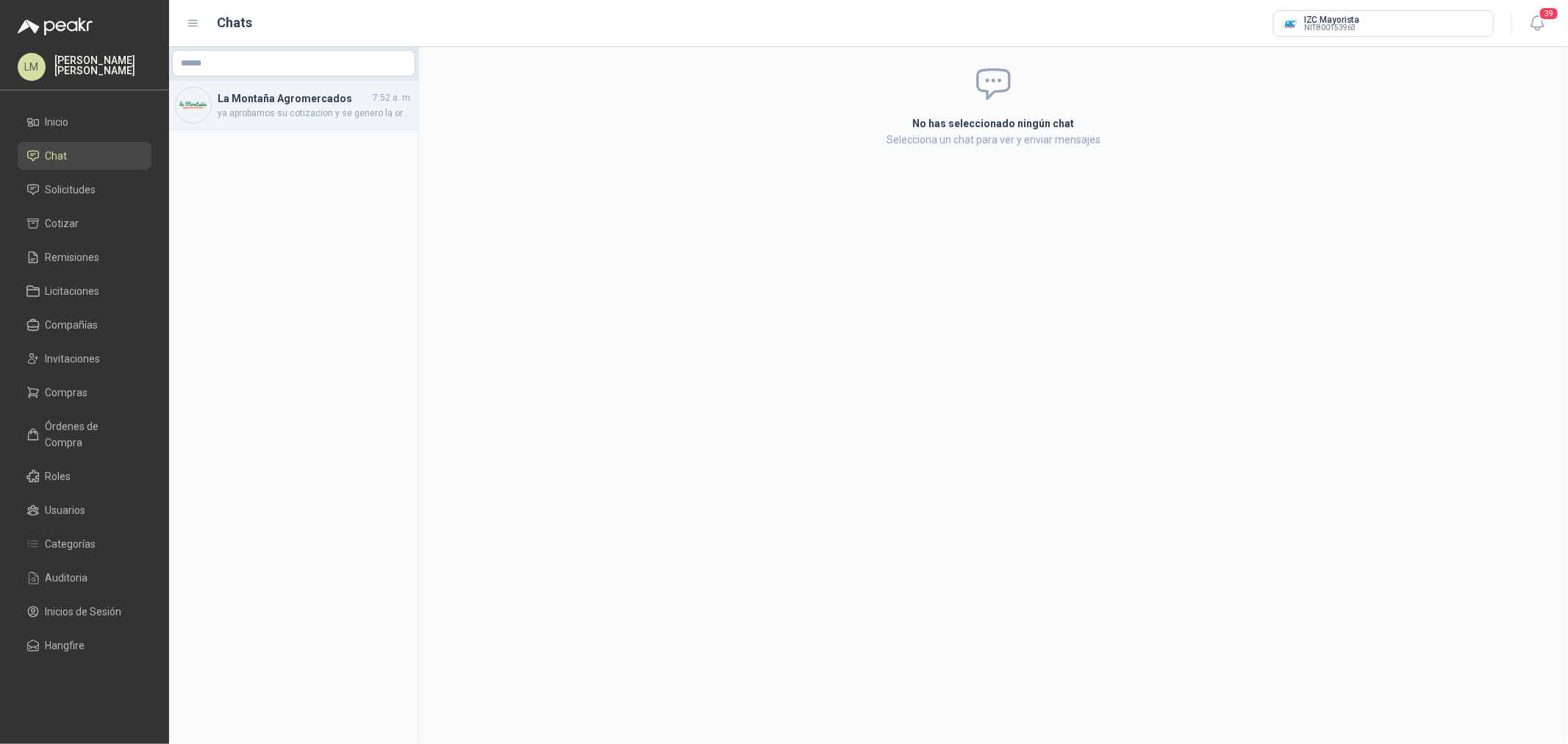
click at [292, 109] on span "ya aprobamos su cotizacion y se genero la orden de compra, es para entregar en …" at bounding box center [314, 113] width 195 height 14
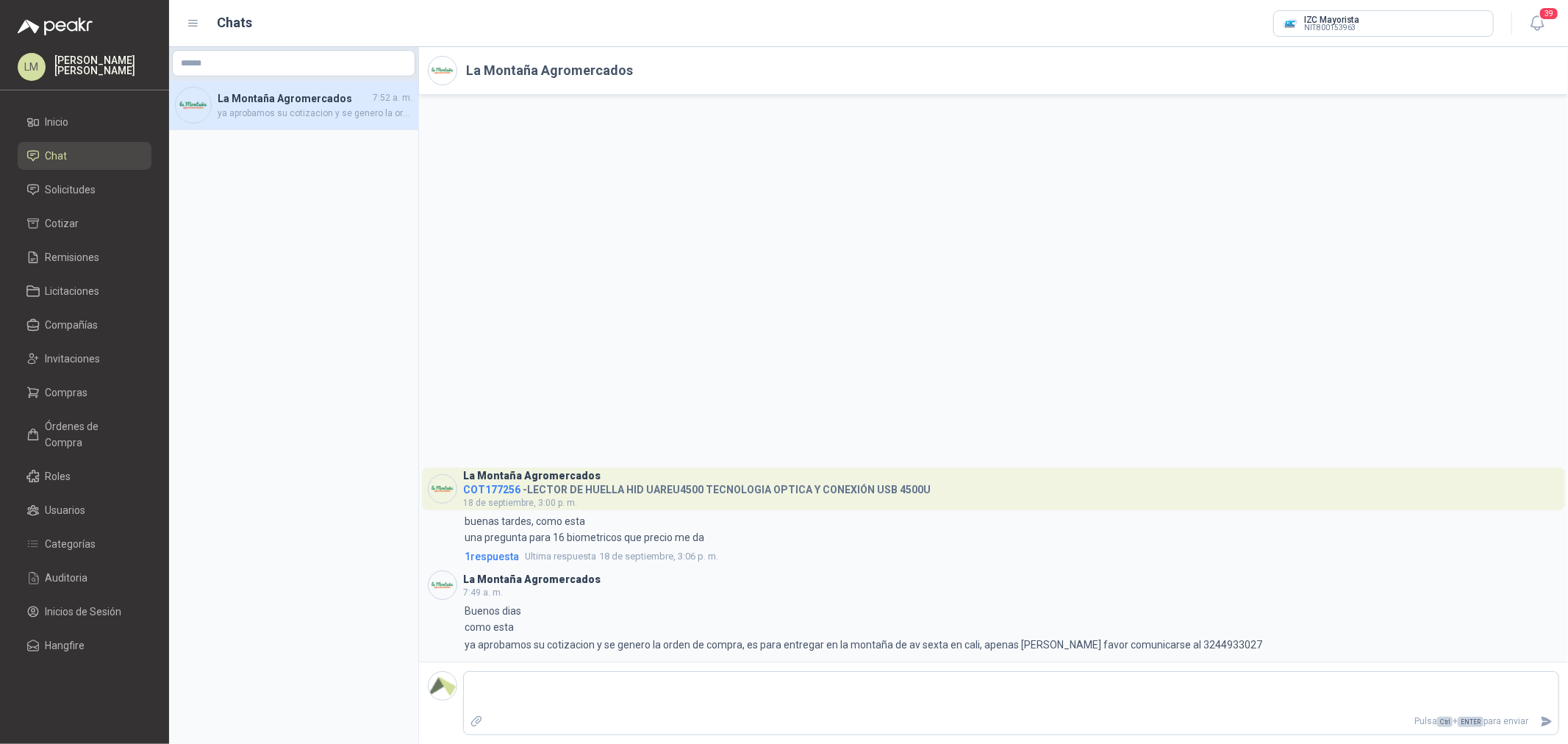
type textarea "*"
type textarea "**"
type textarea "***"
type textarea "****"
type textarea "******"
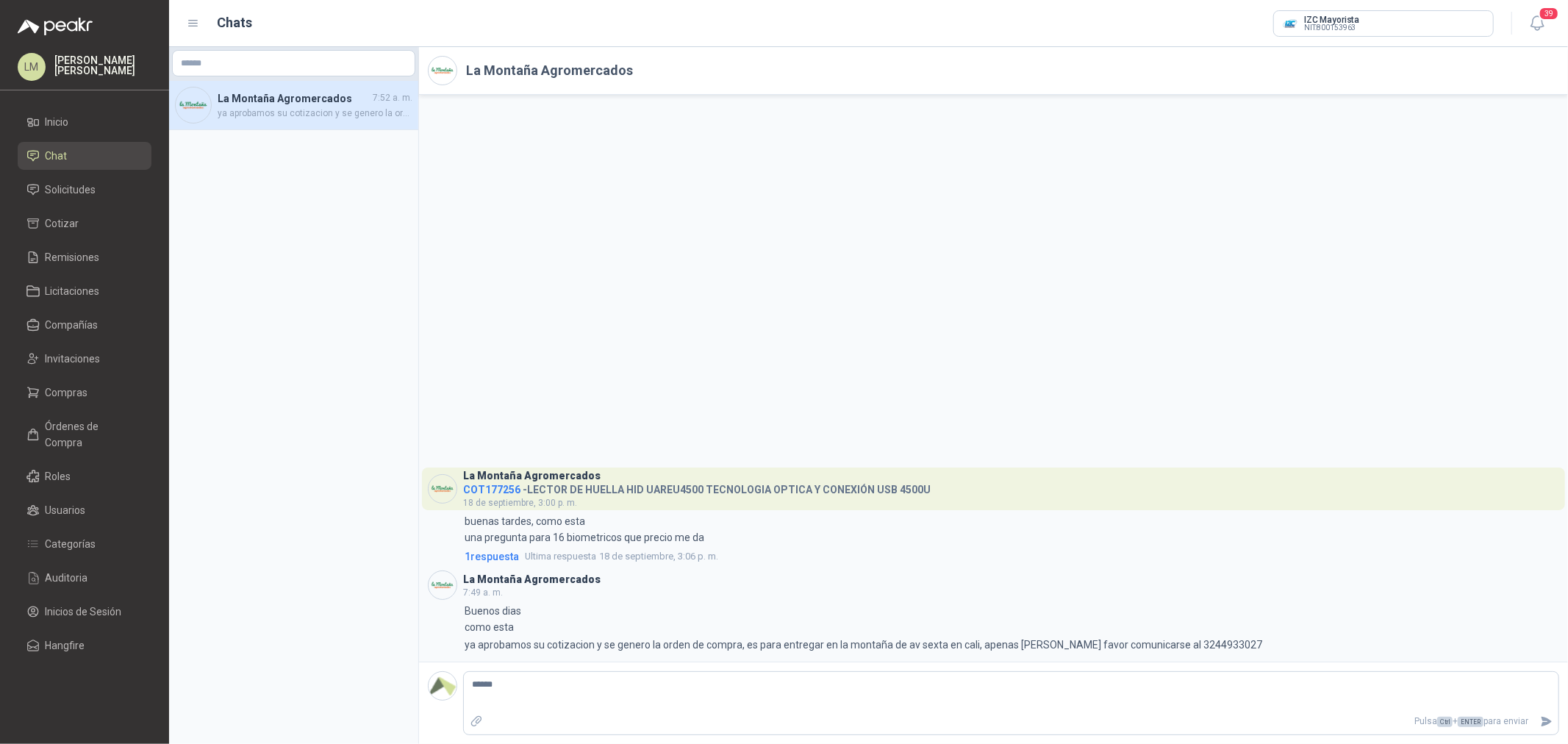
type textarea "******"
type textarea "********"
type textarea "*********"
type textarea "**********"
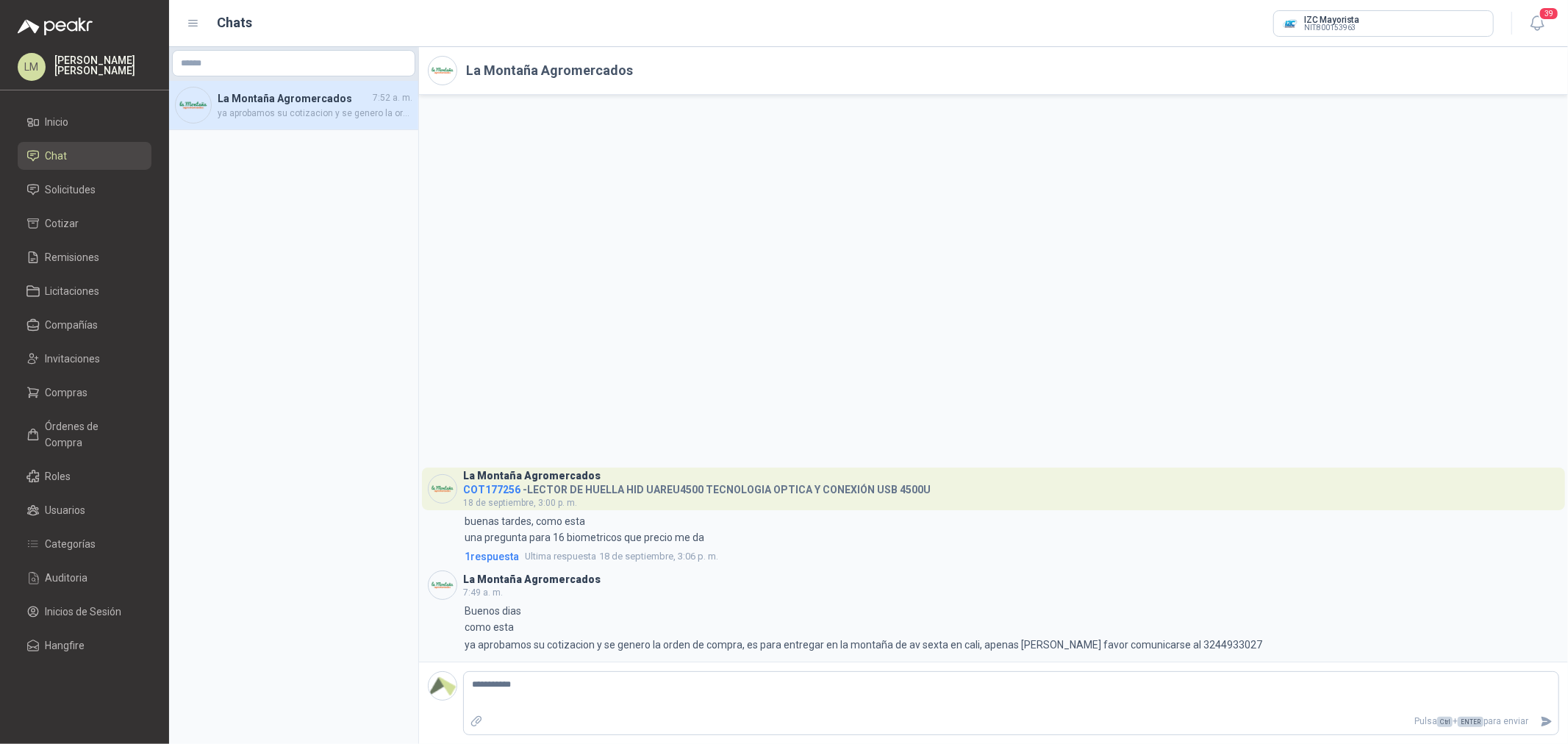
type textarea "**********"
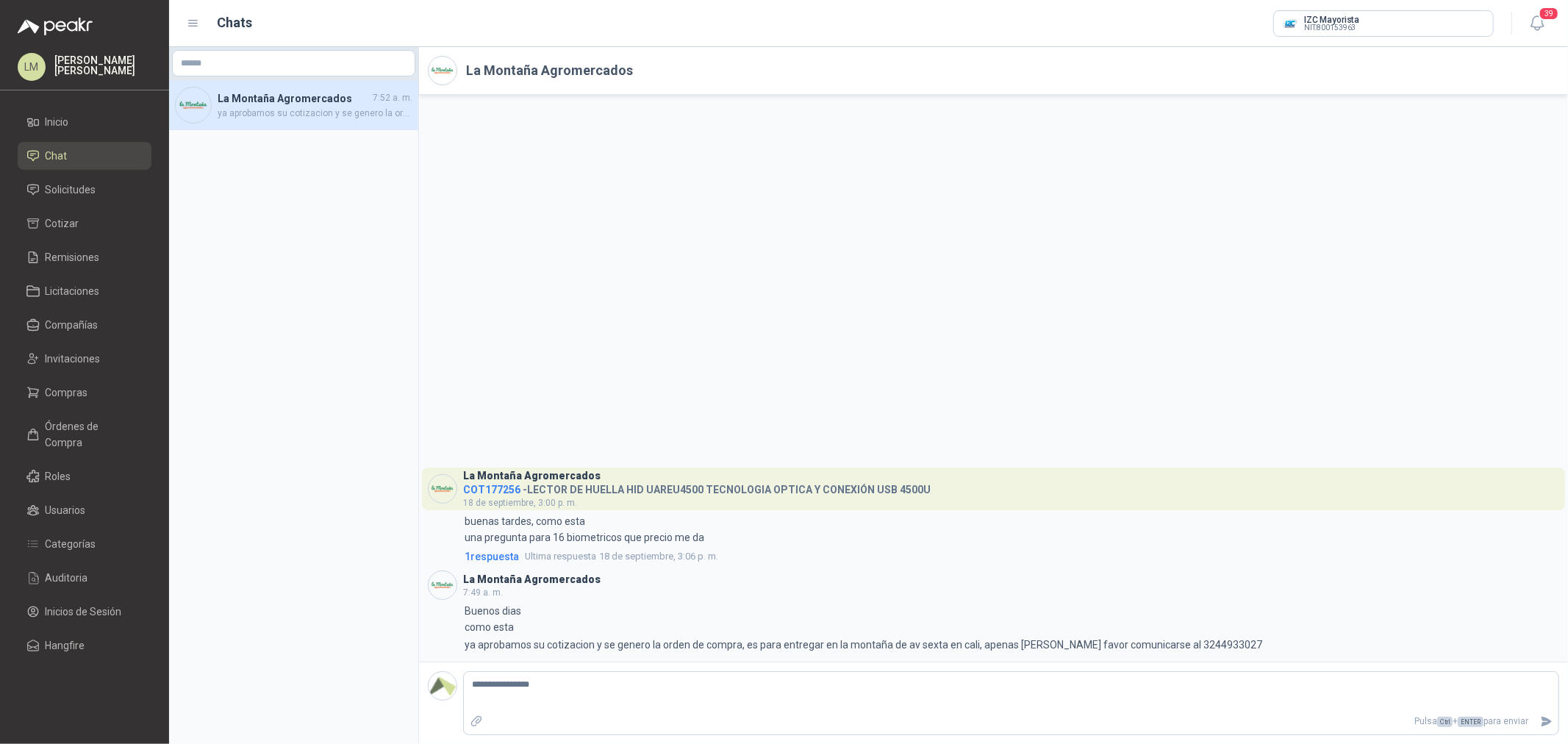
type textarea "**********"
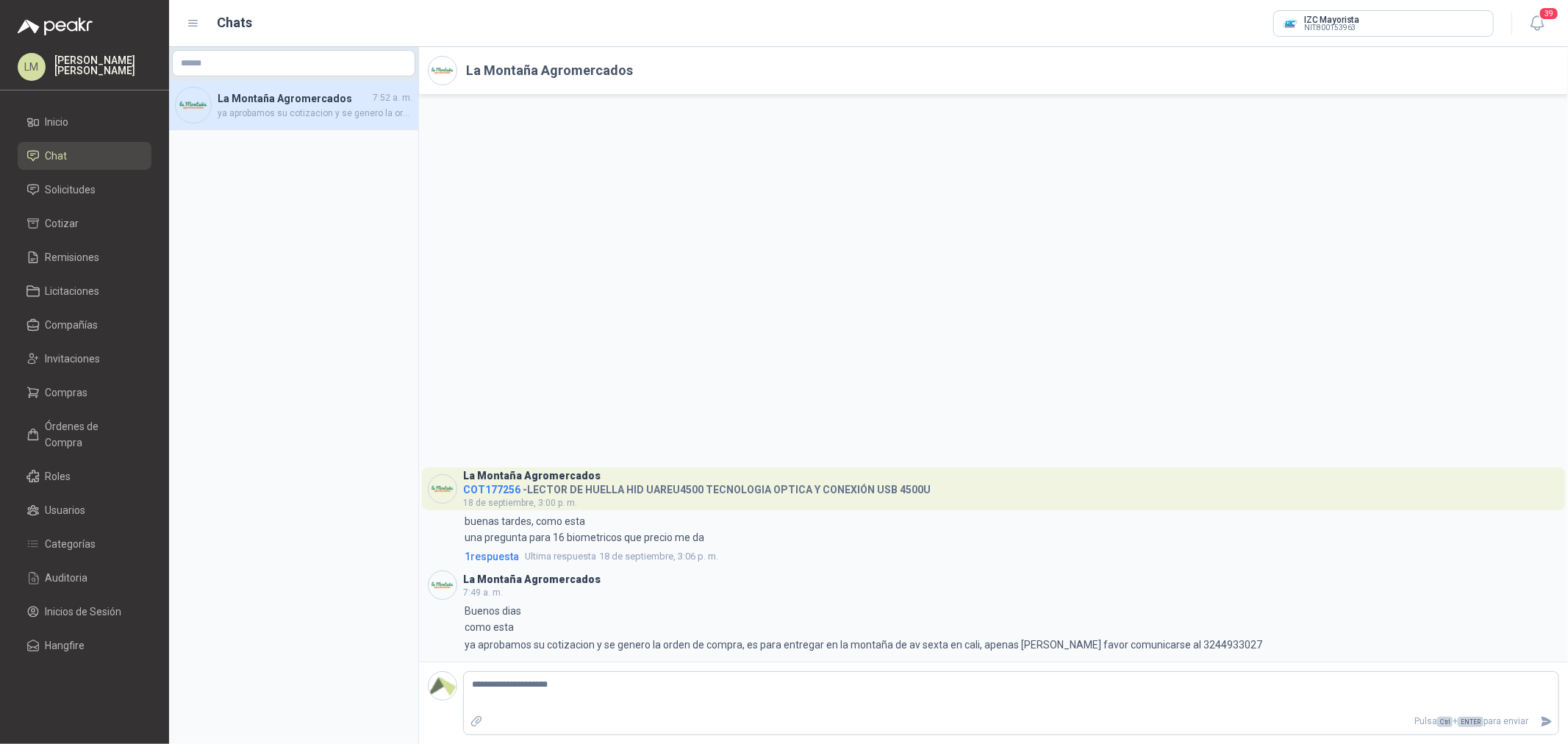
type textarea "**********"
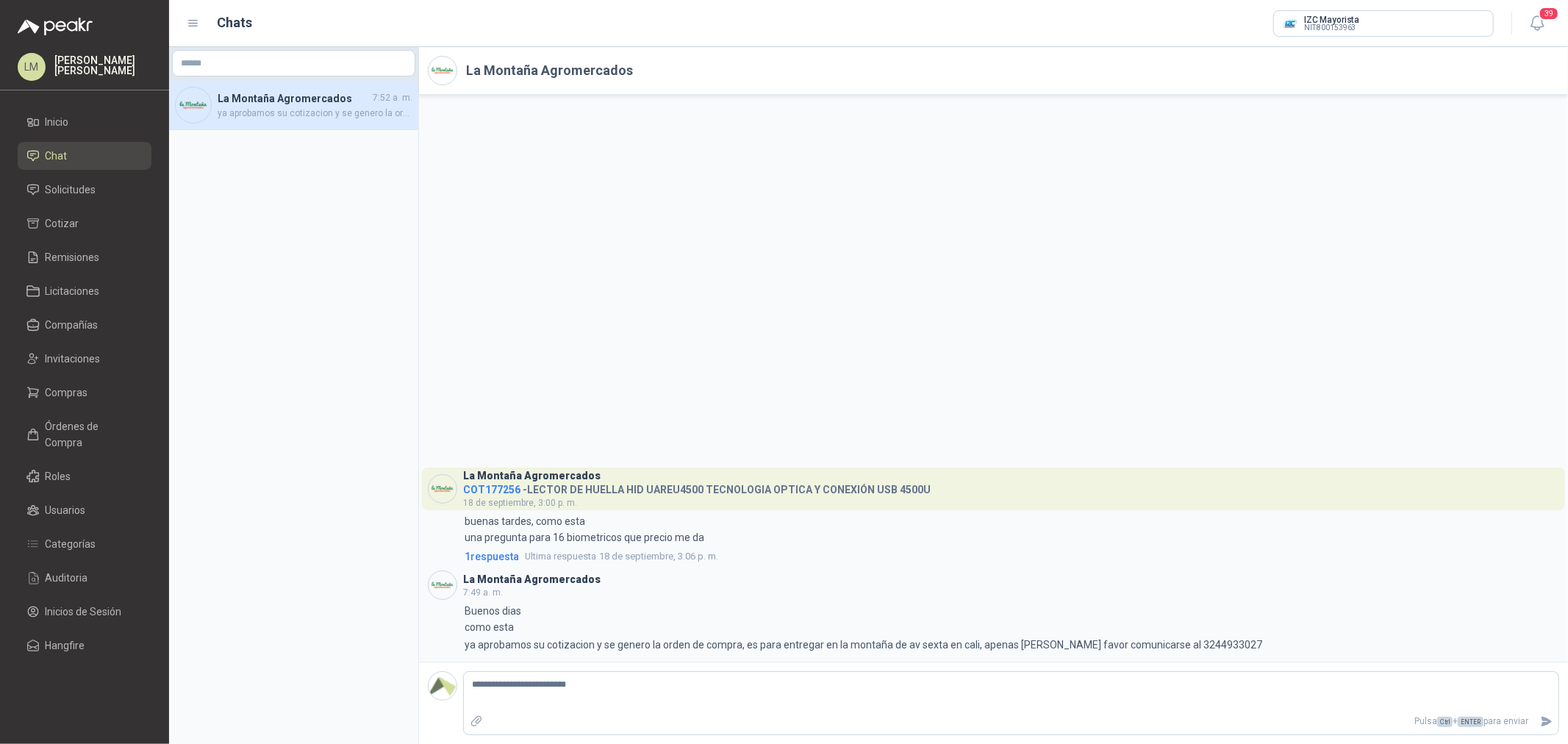
type textarea "**********"
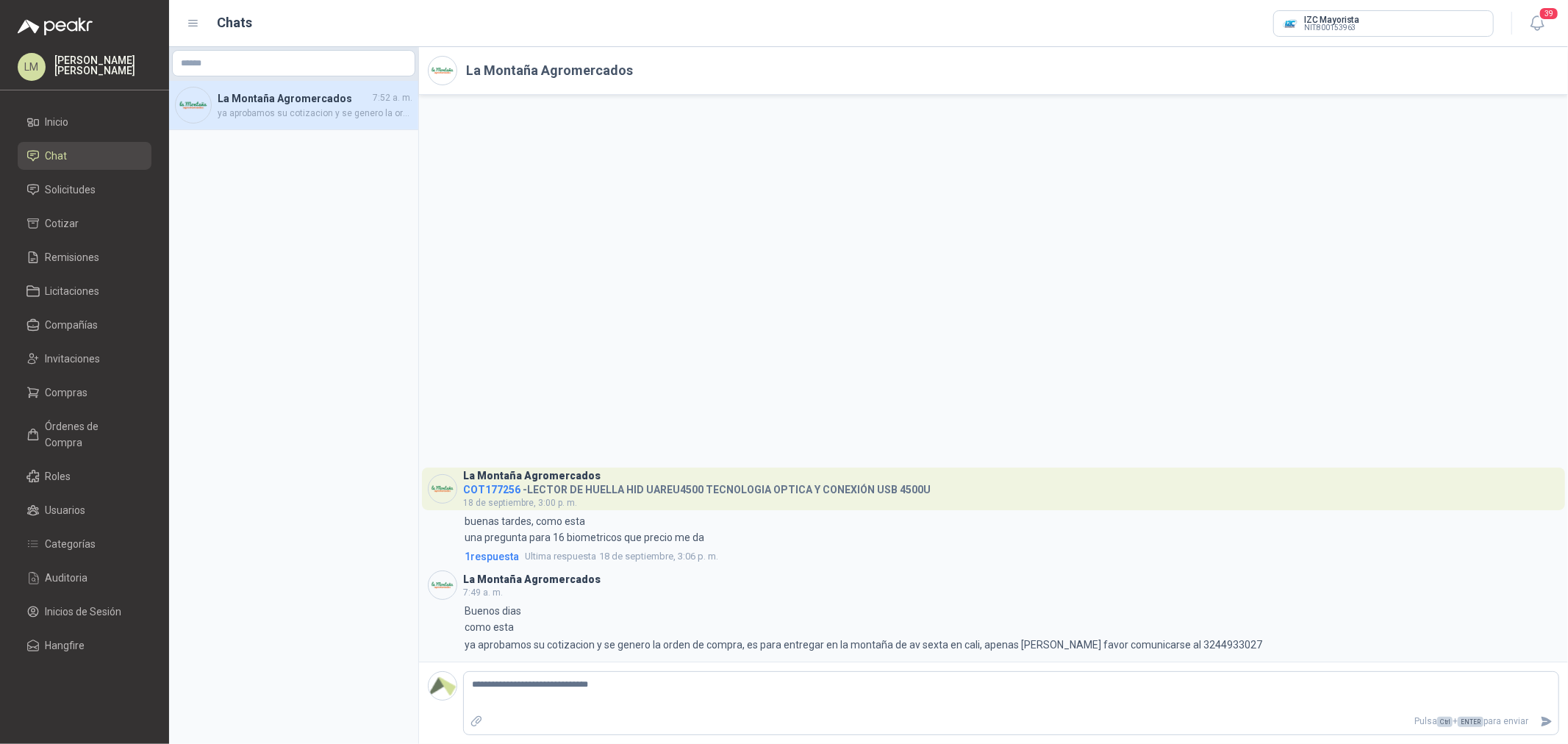
type textarea "**********"
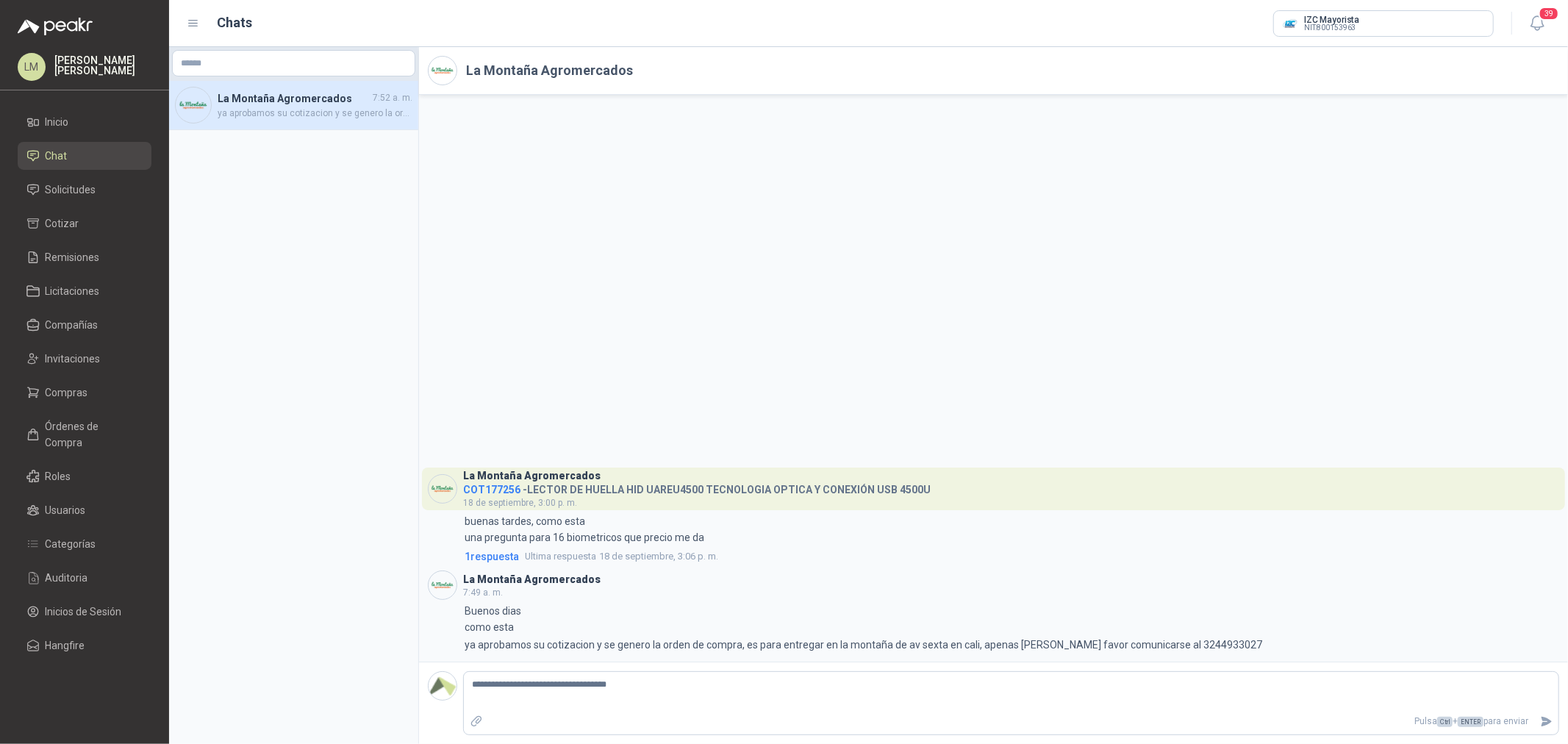
type textarea "**********"
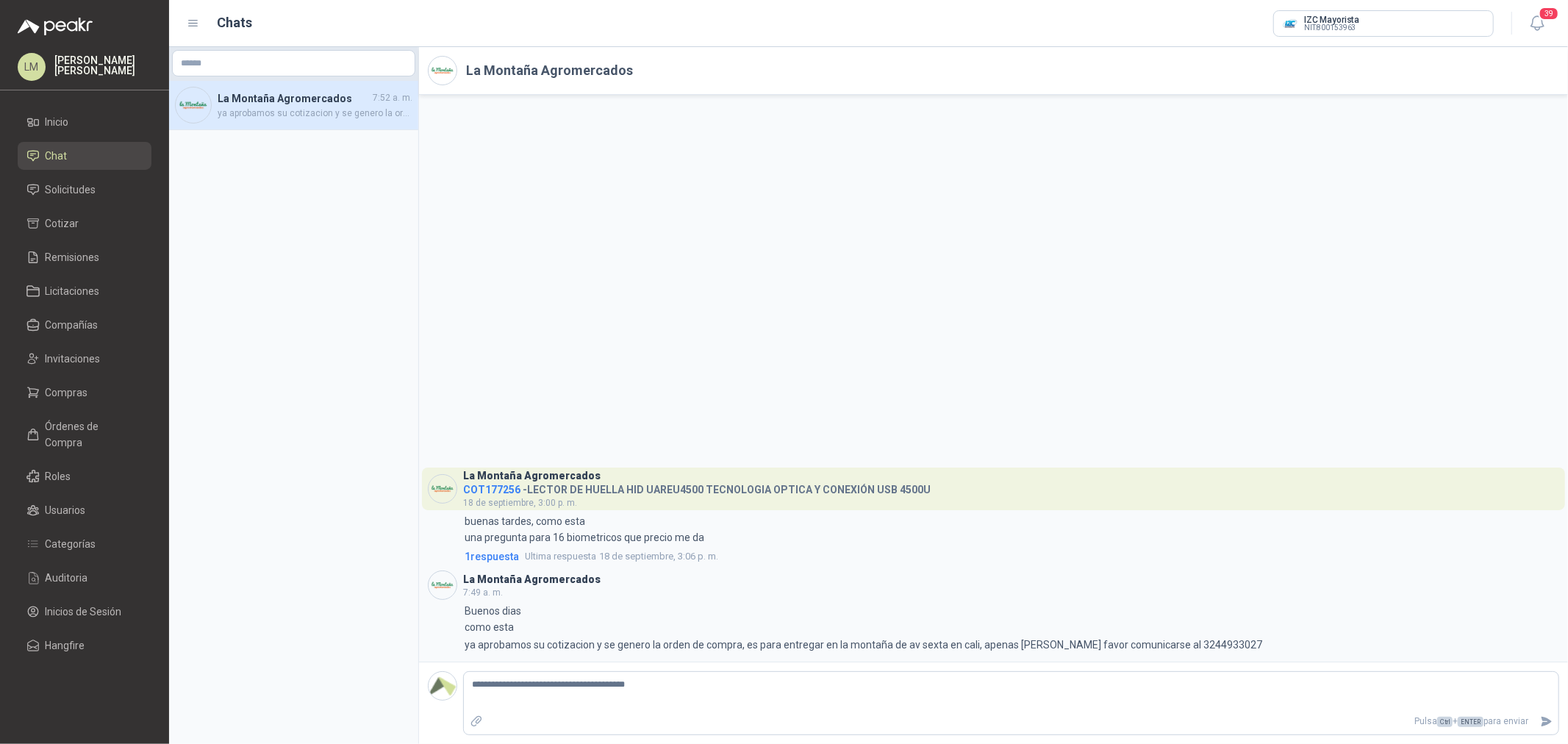
type textarea "**********"
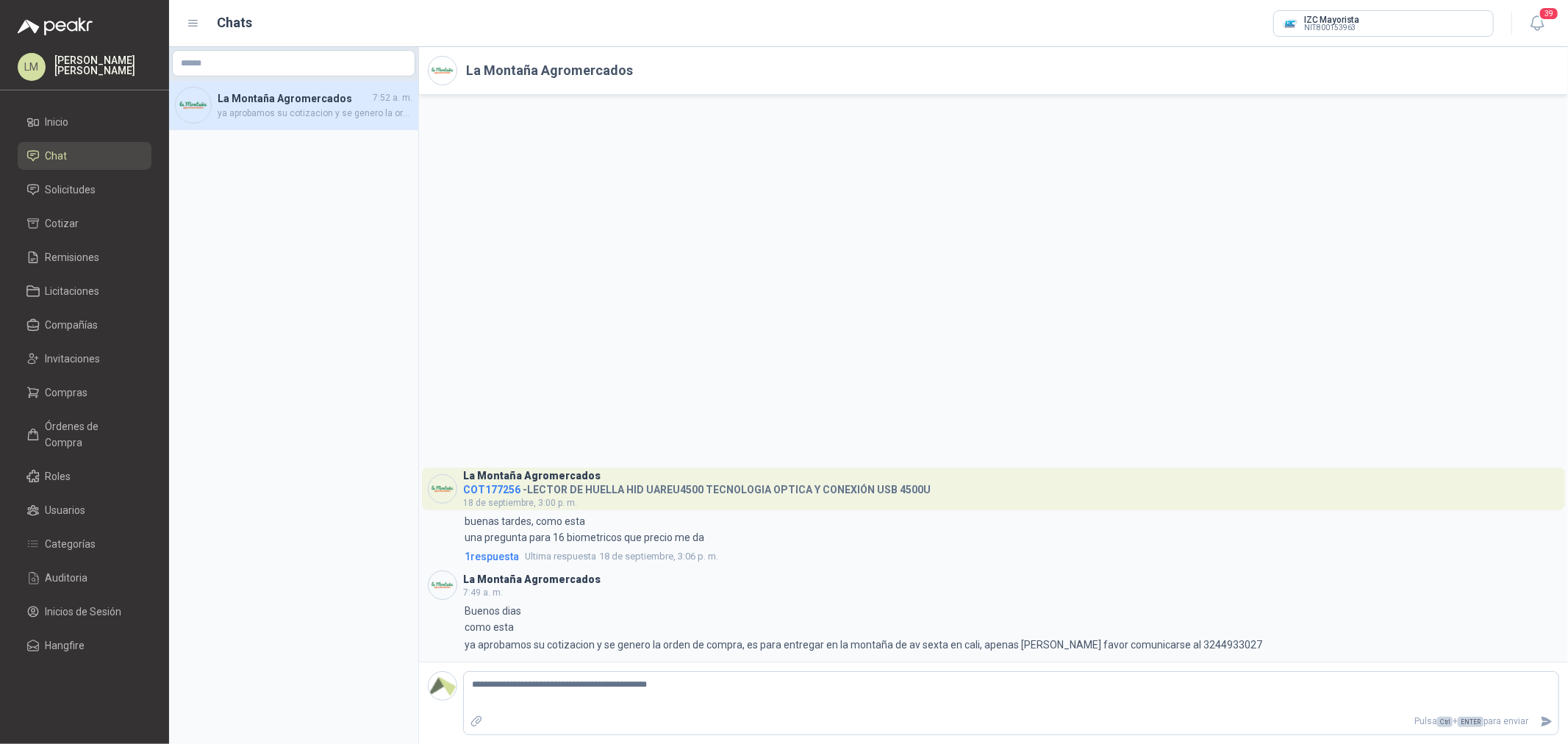
type textarea "**********"
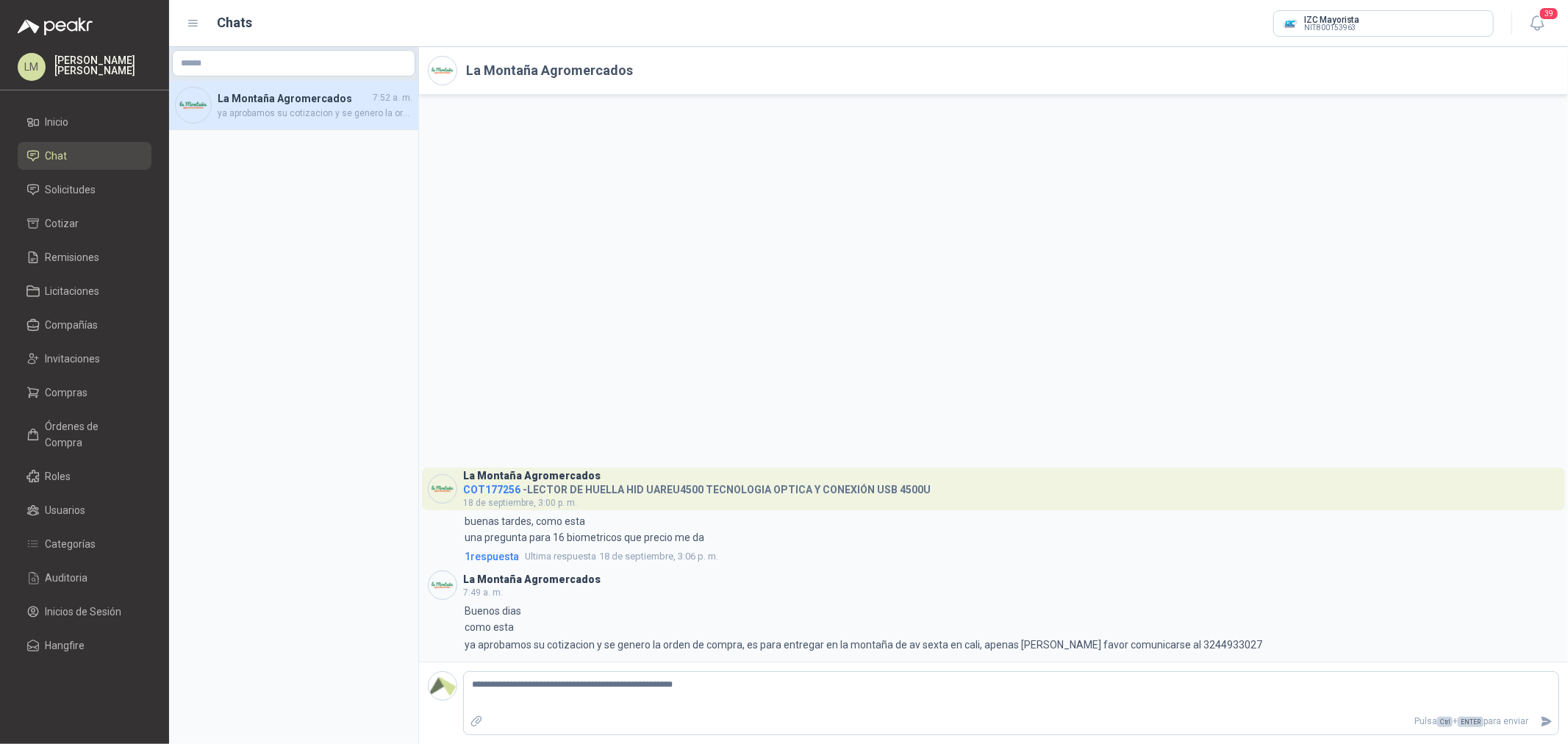
type textarea "**********"
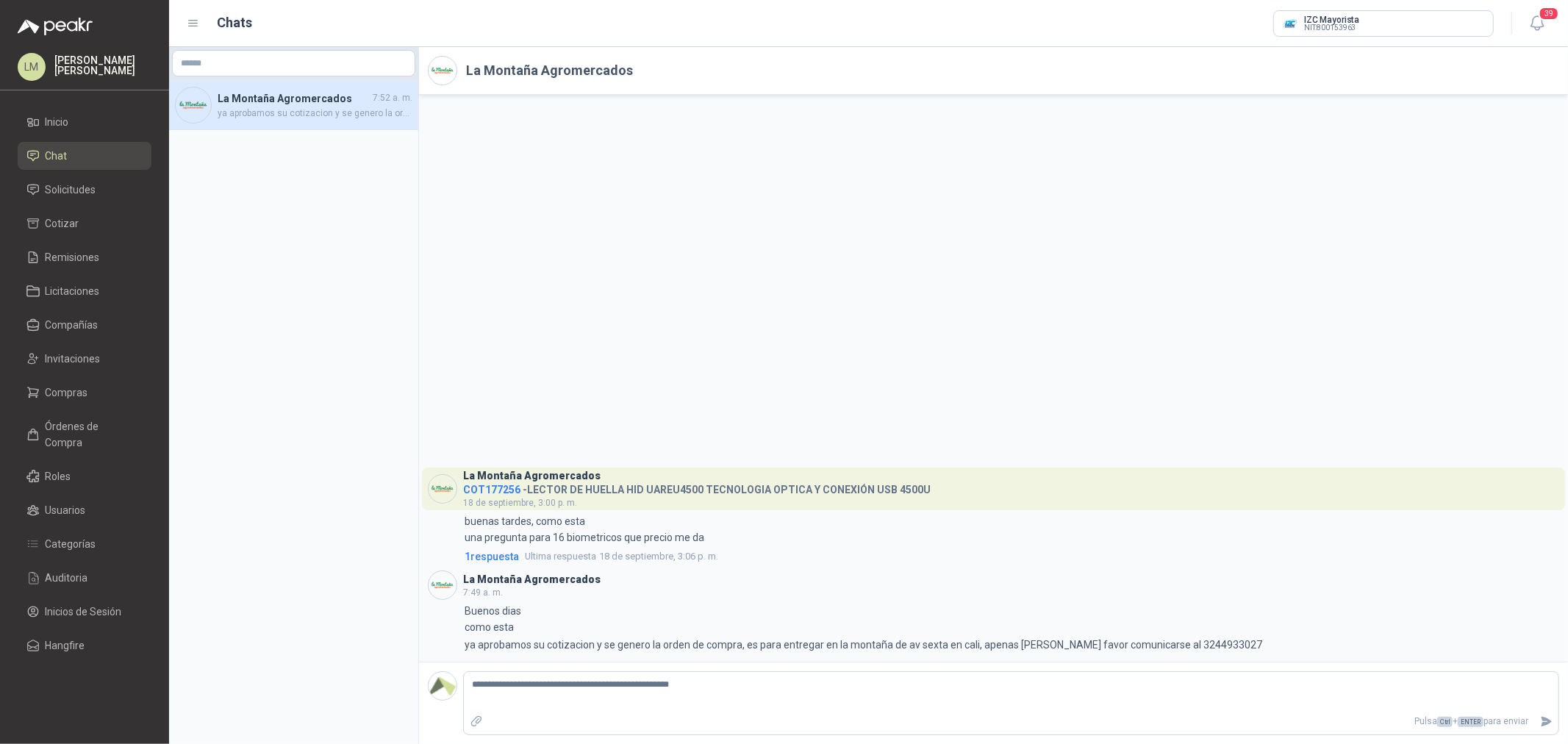
type textarea "**********"
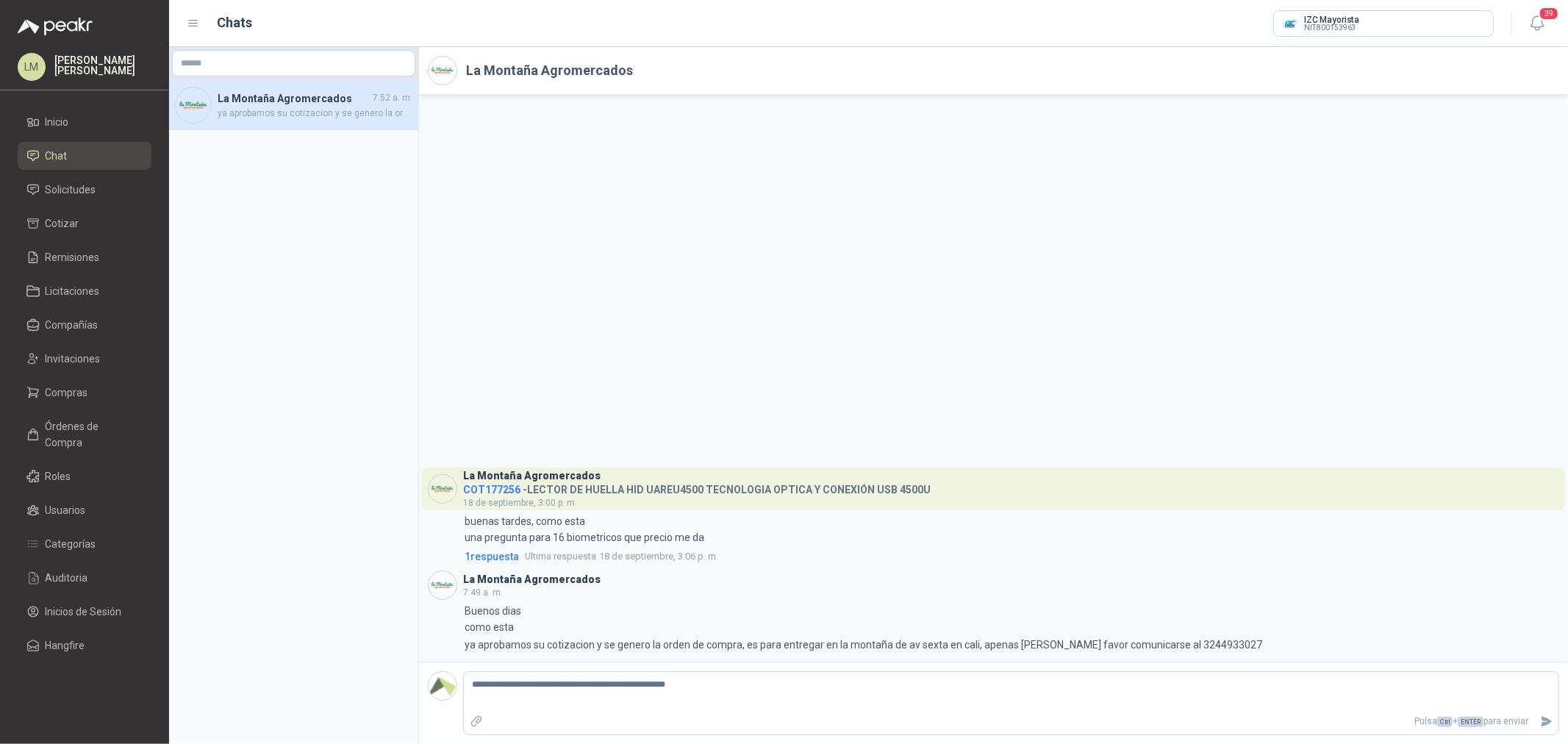
type textarea "**********"
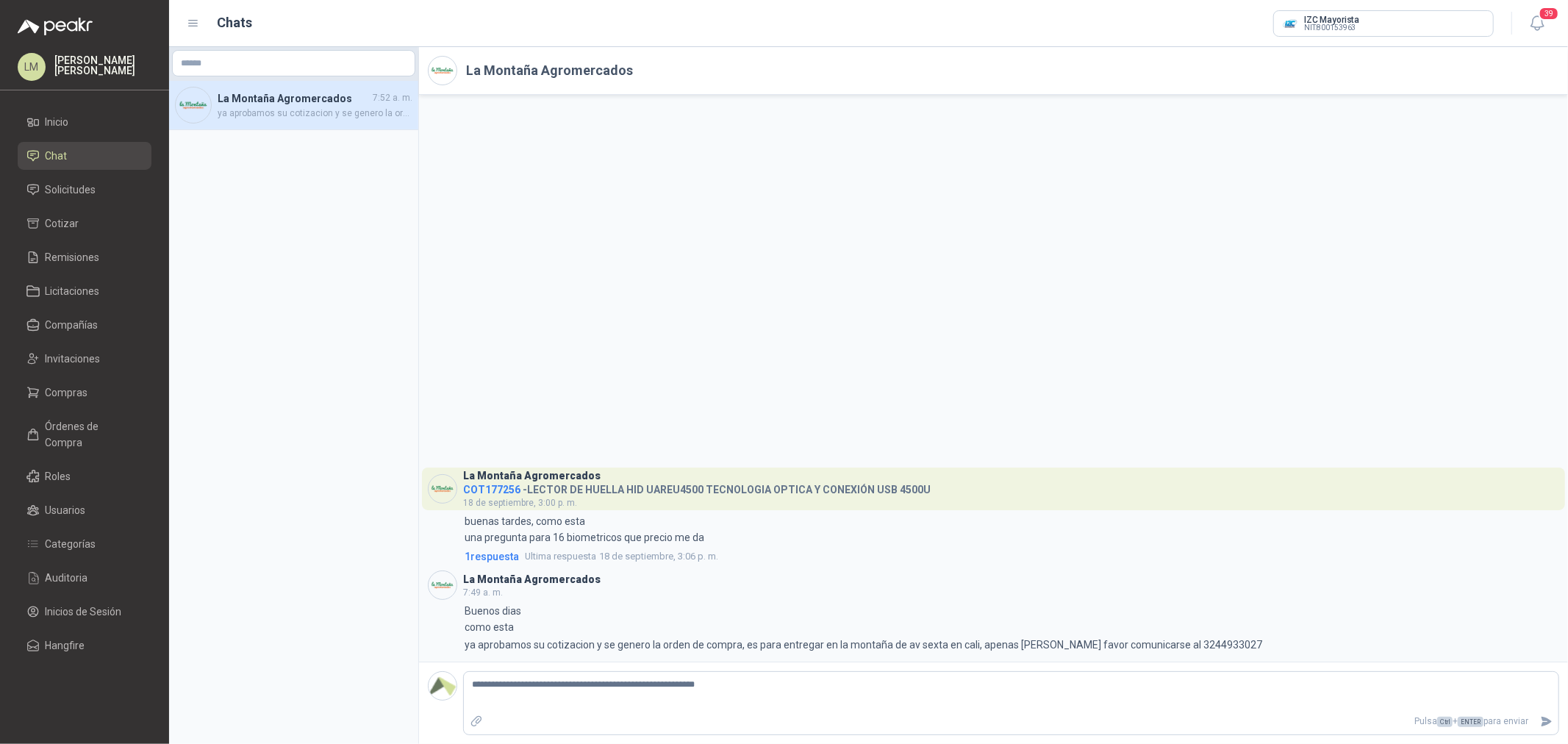
type textarea "**********"
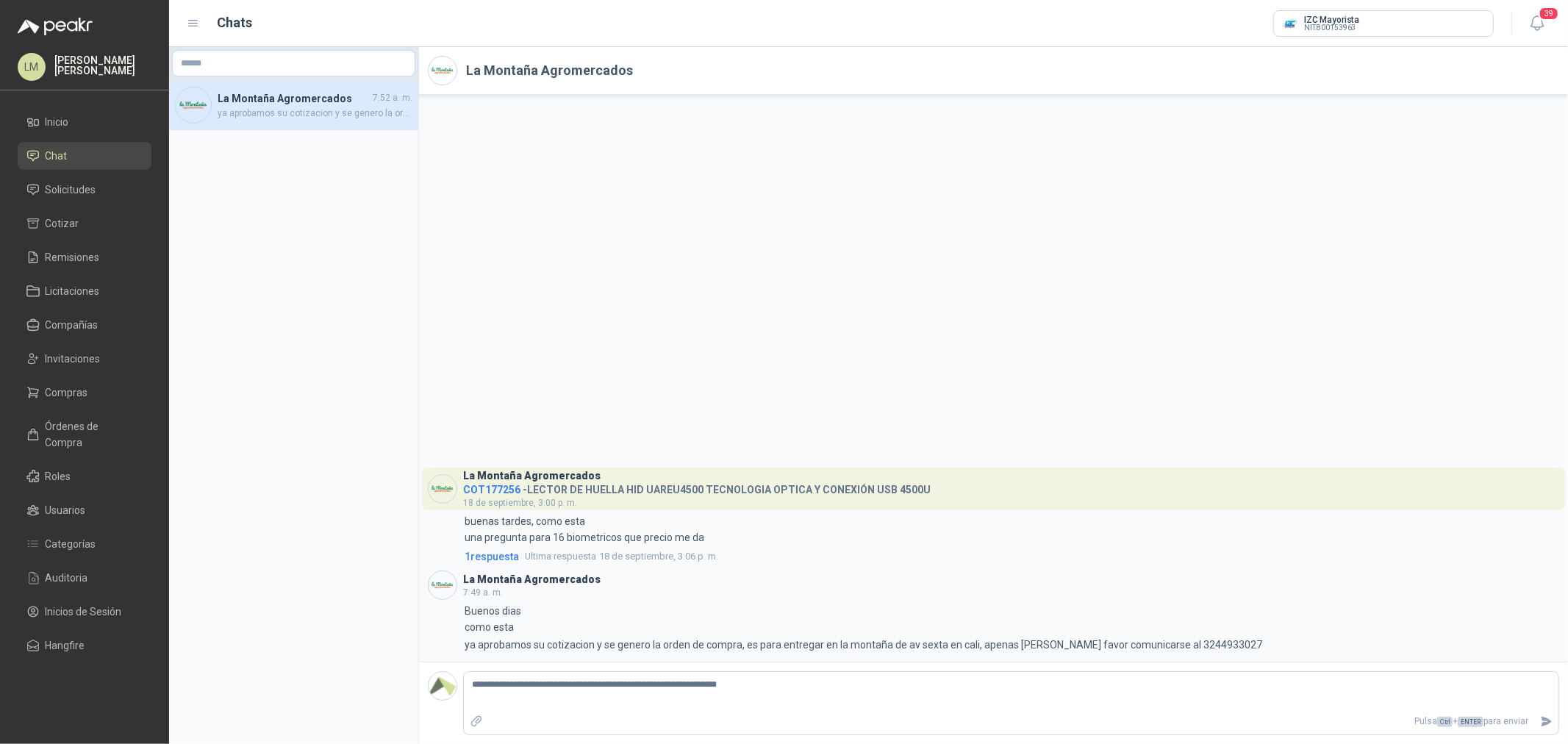
type textarea "**********"
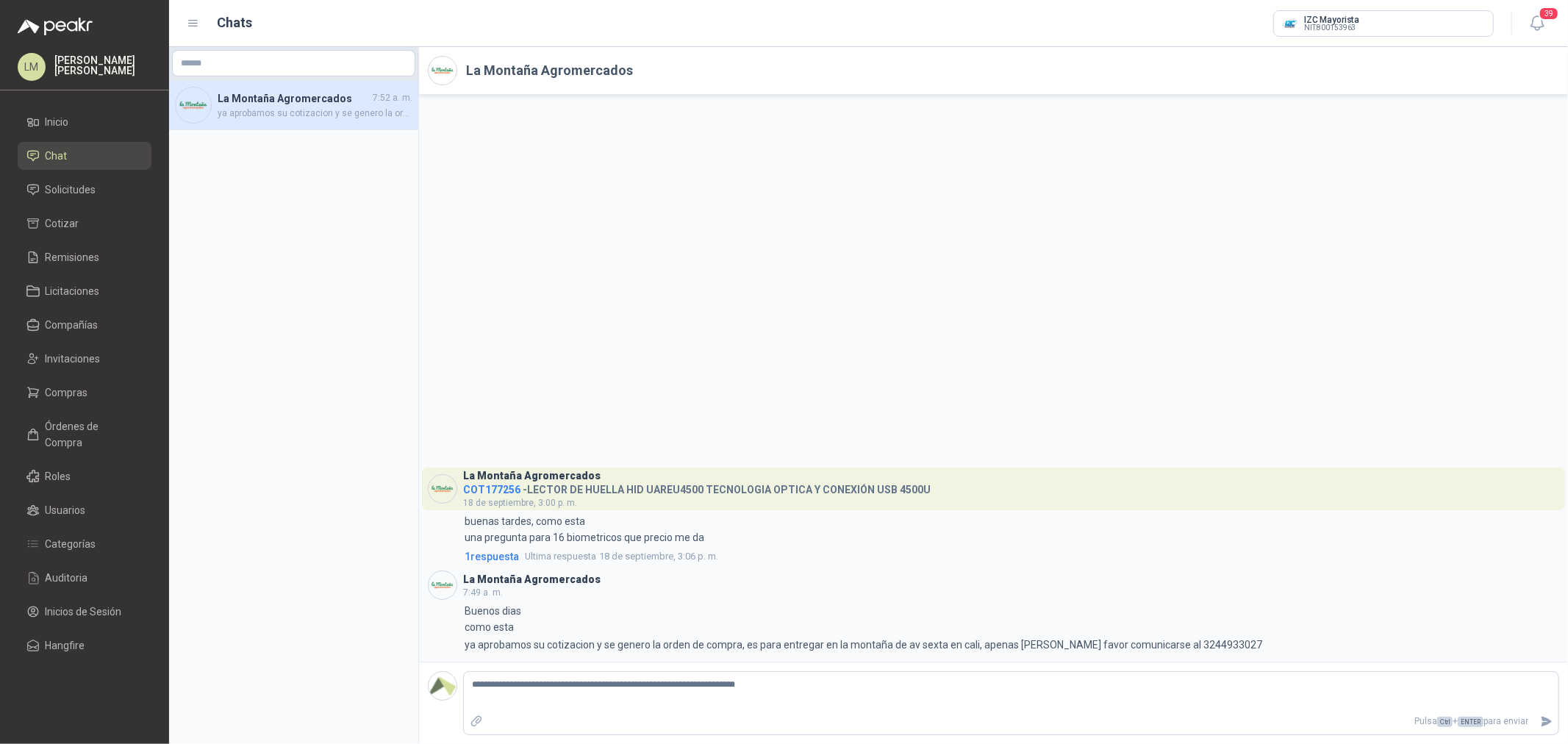
type textarea "**********"
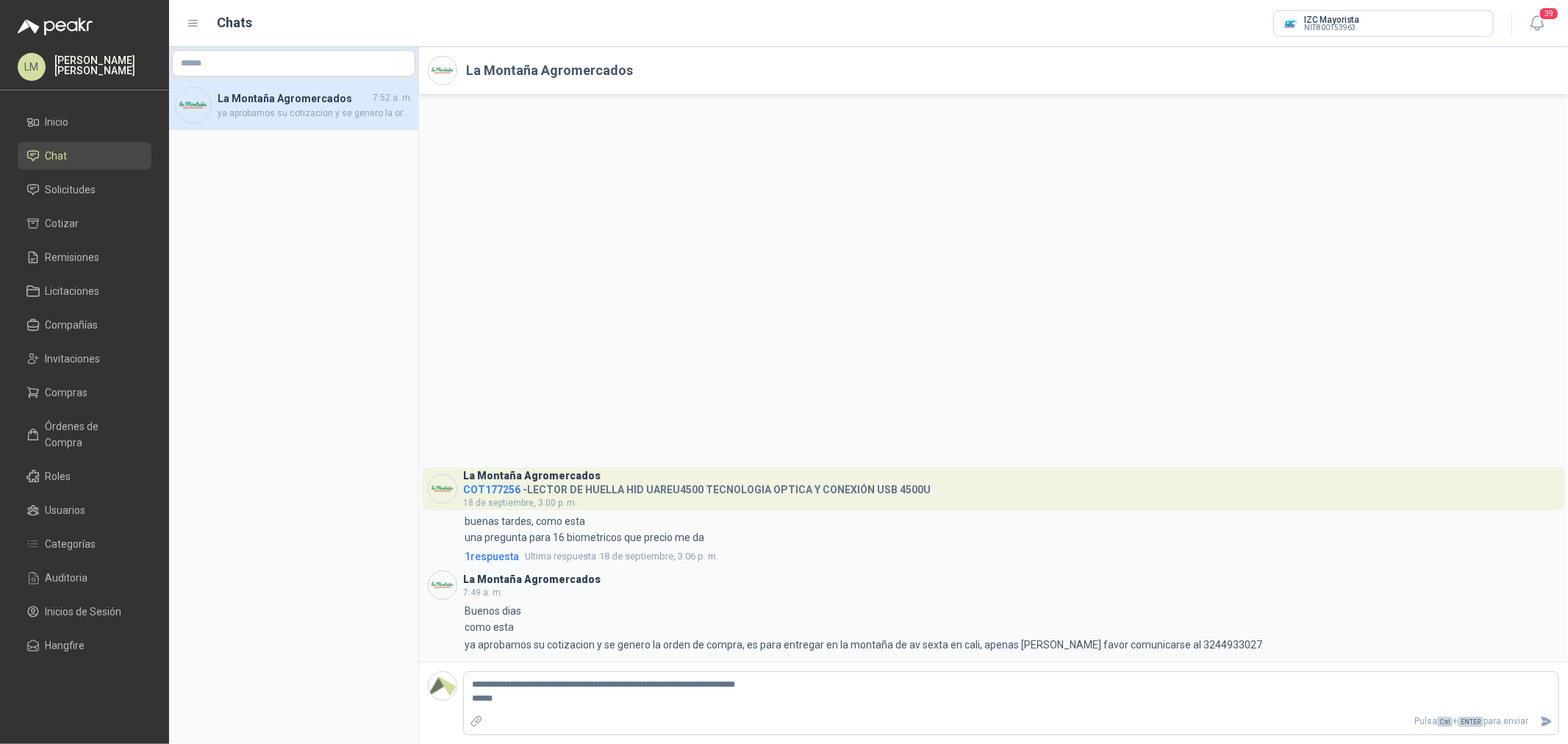
type textarea "**********"
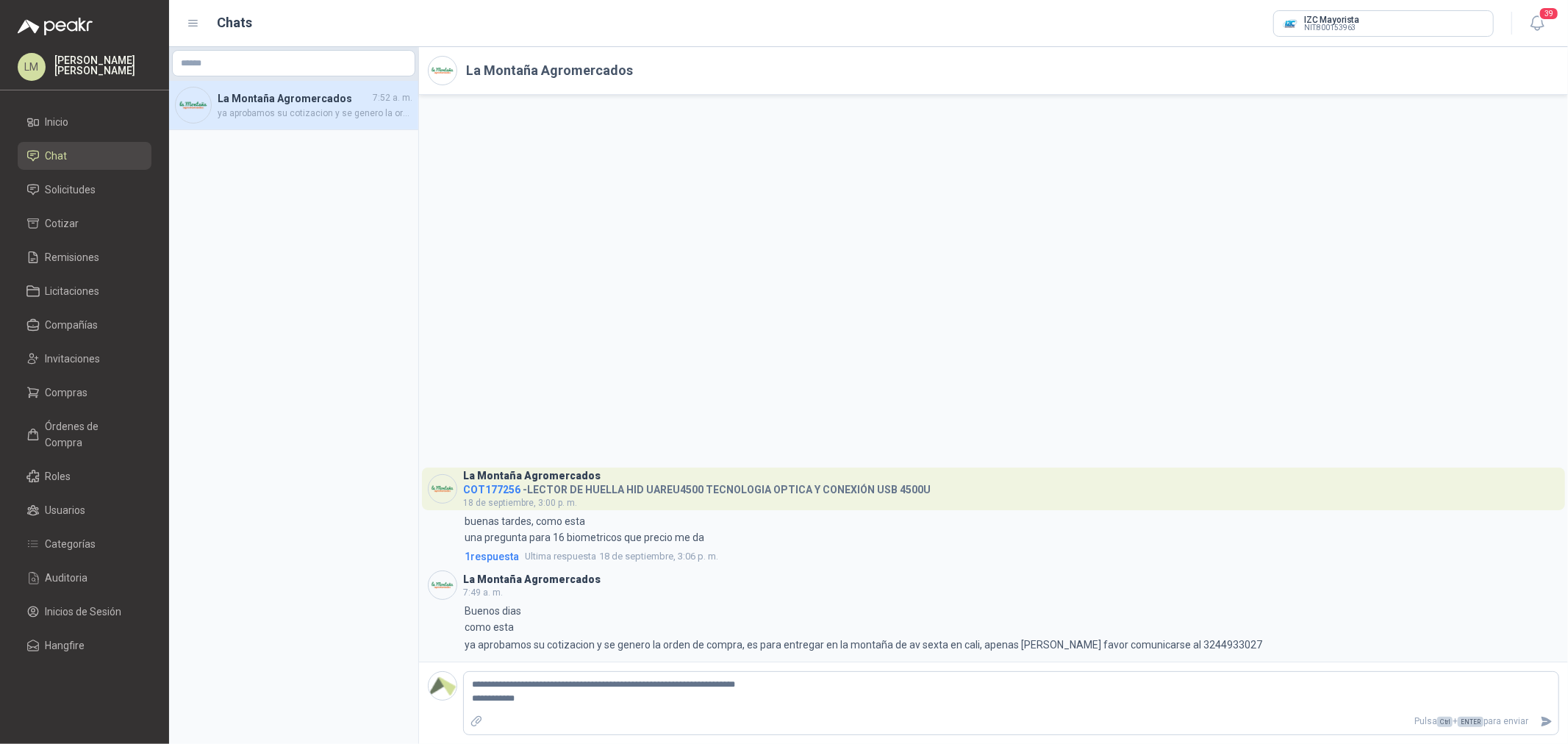
type textarea "**********"
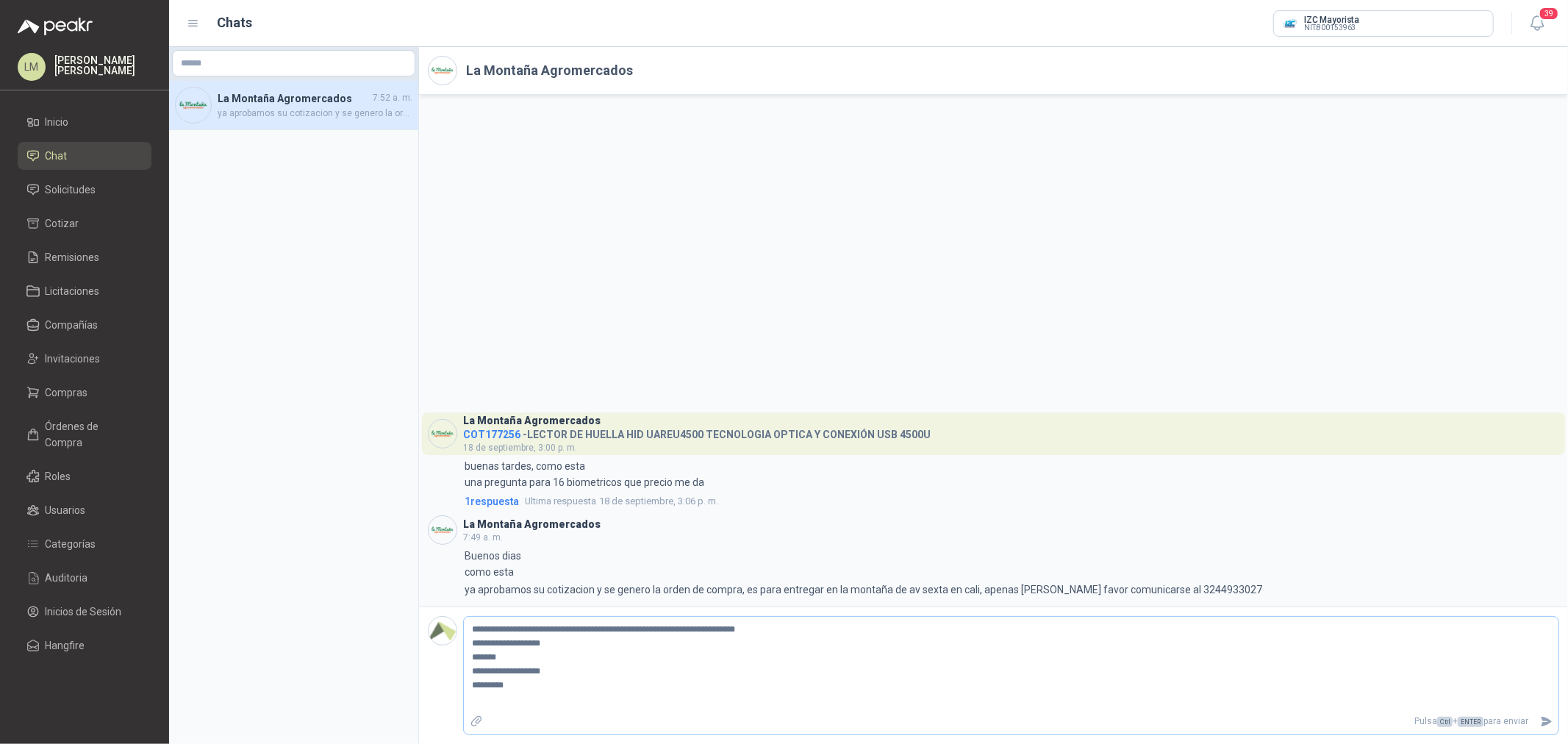
scroll to position [8, 0]
click at [1540, 717] on button "Enviar" at bounding box center [1546, 721] width 24 height 26
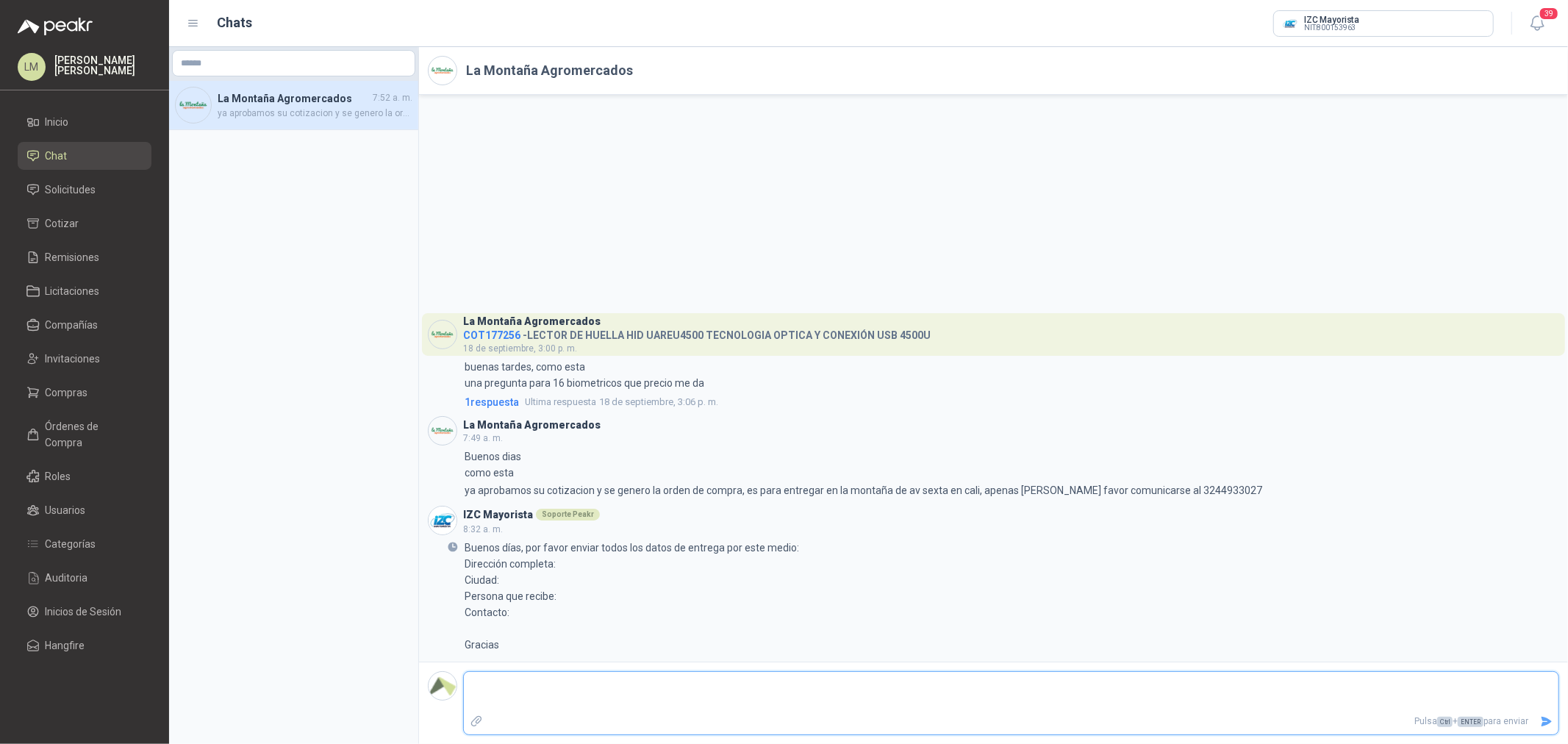
scroll to position [0, 0]
click at [77, 401] on link "Compras" at bounding box center [84, 392] width 134 height 28
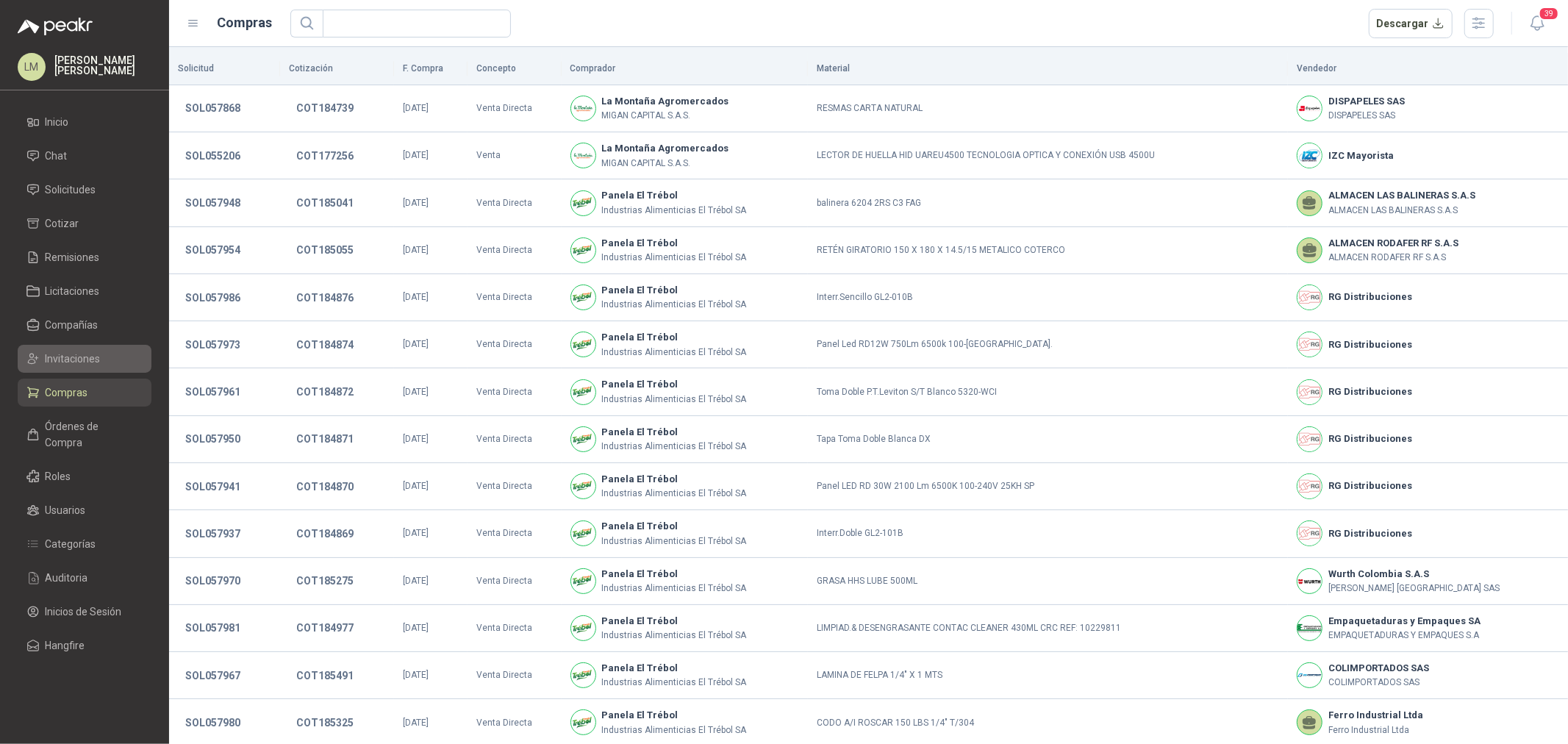
click at [70, 358] on span "Invitaciones" at bounding box center [73, 358] width 55 height 16
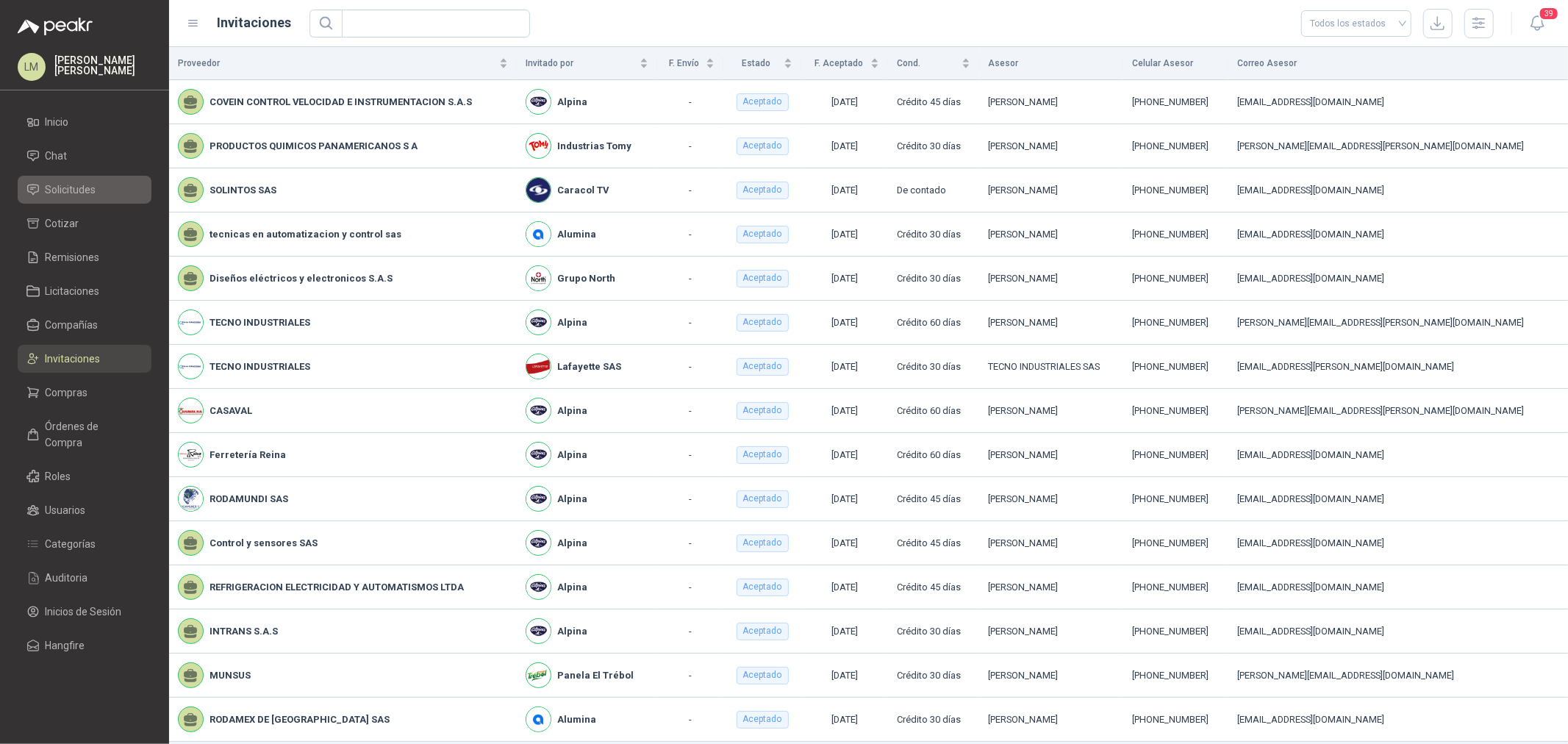
click at [67, 182] on span "Solicitudes" at bounding box center [71, 189] width 51 height 16
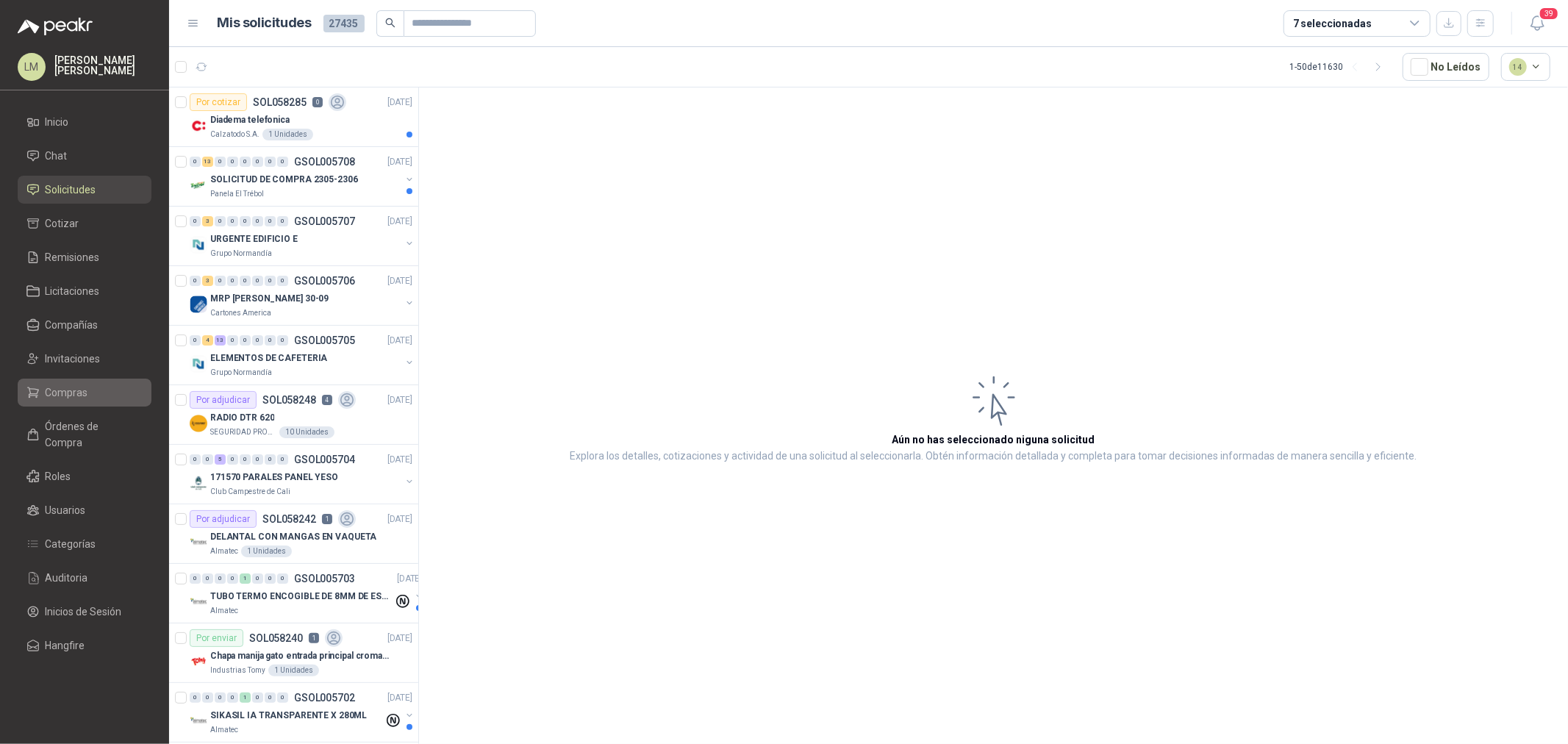
click at [76, 384] on span "Compras" at bounding box center [66, 391] width 42 height 16
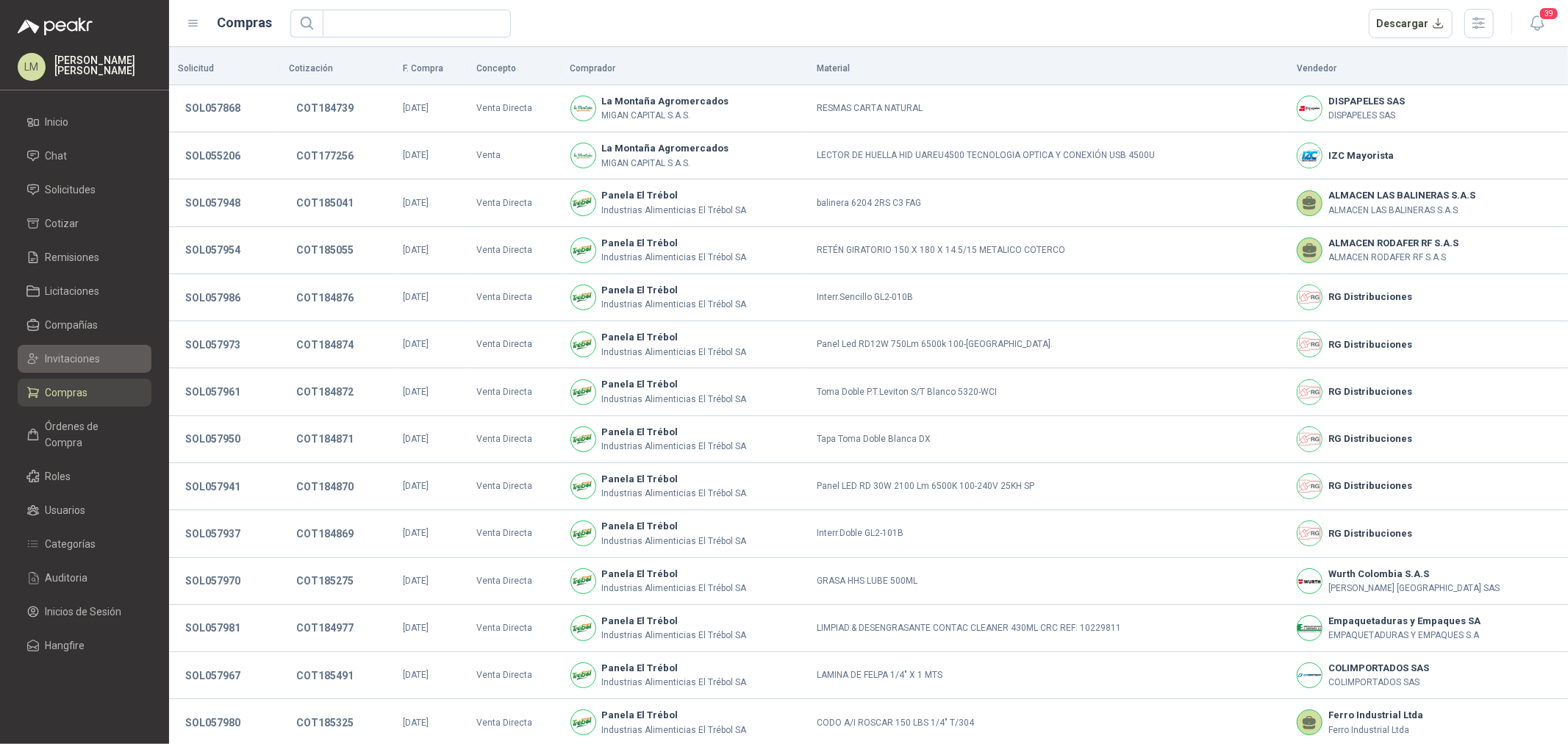
click at [75, 361] on span "Invitaciones" at bounding box center [73, 358] width 55 height 16
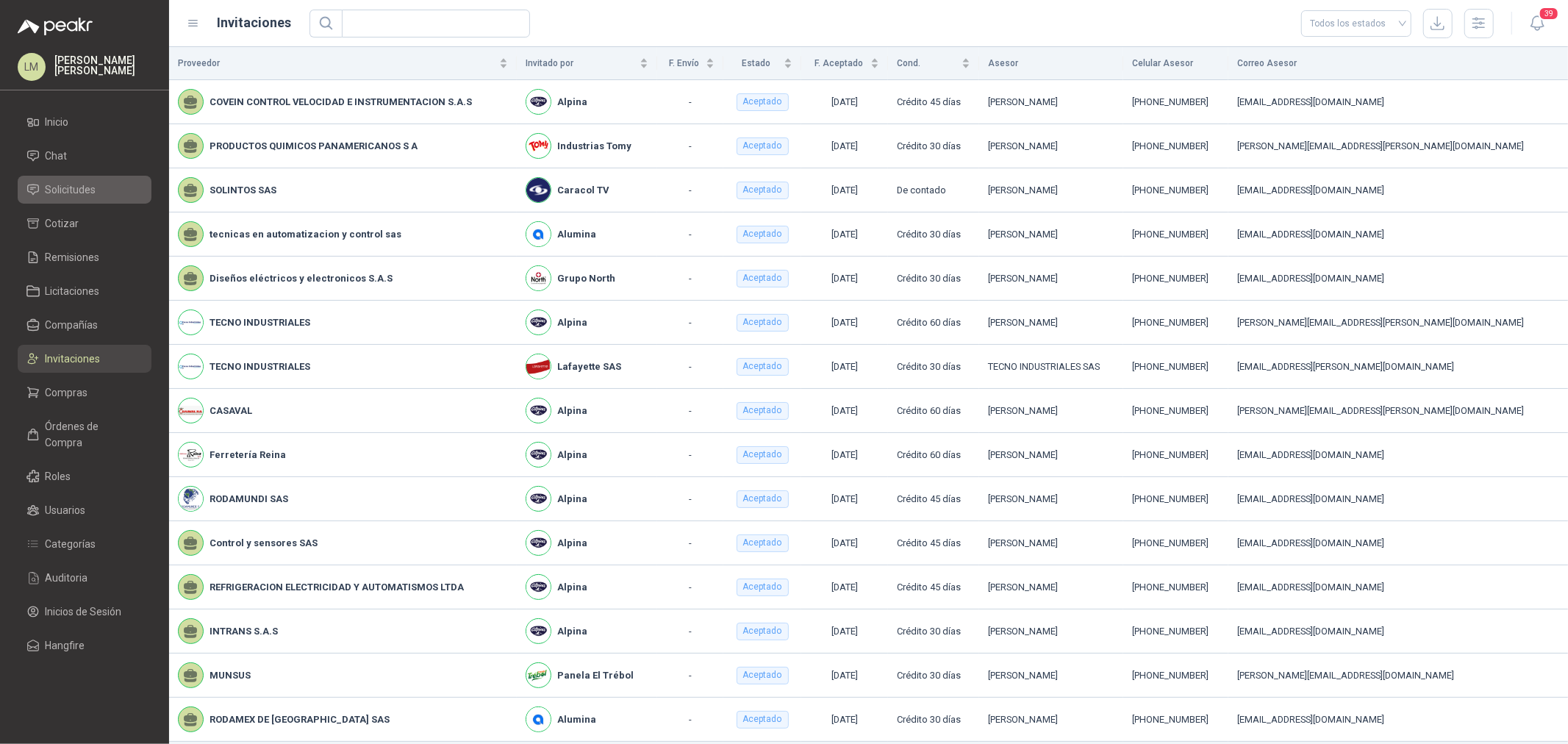
click at [68, 184] on span "Solicitudes" at bounding box center [71, 189] width 51 height 16
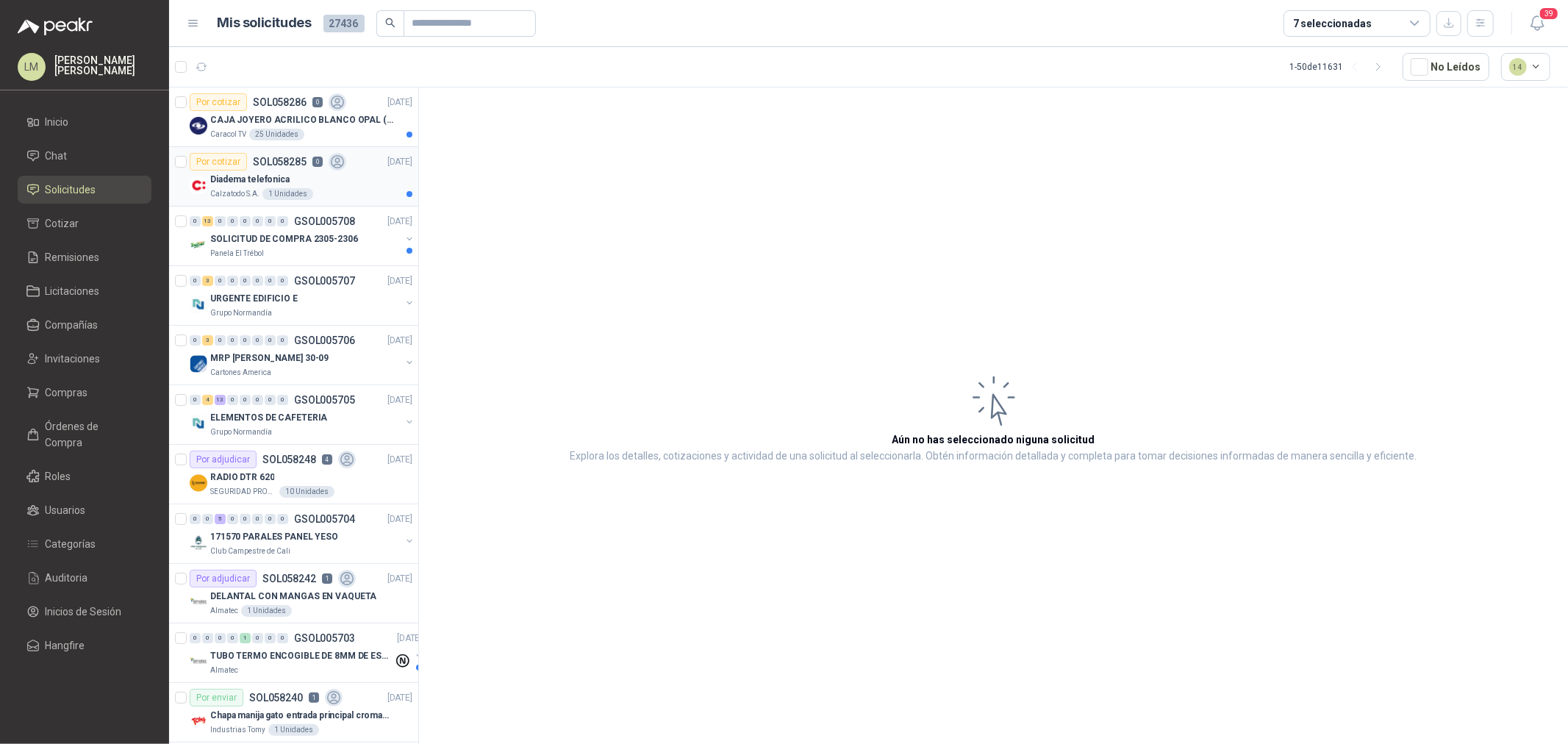
click at [288, 167] on div "Por cotizar SOL058285 0" at bounding box center [268, 161] width 157 height 17
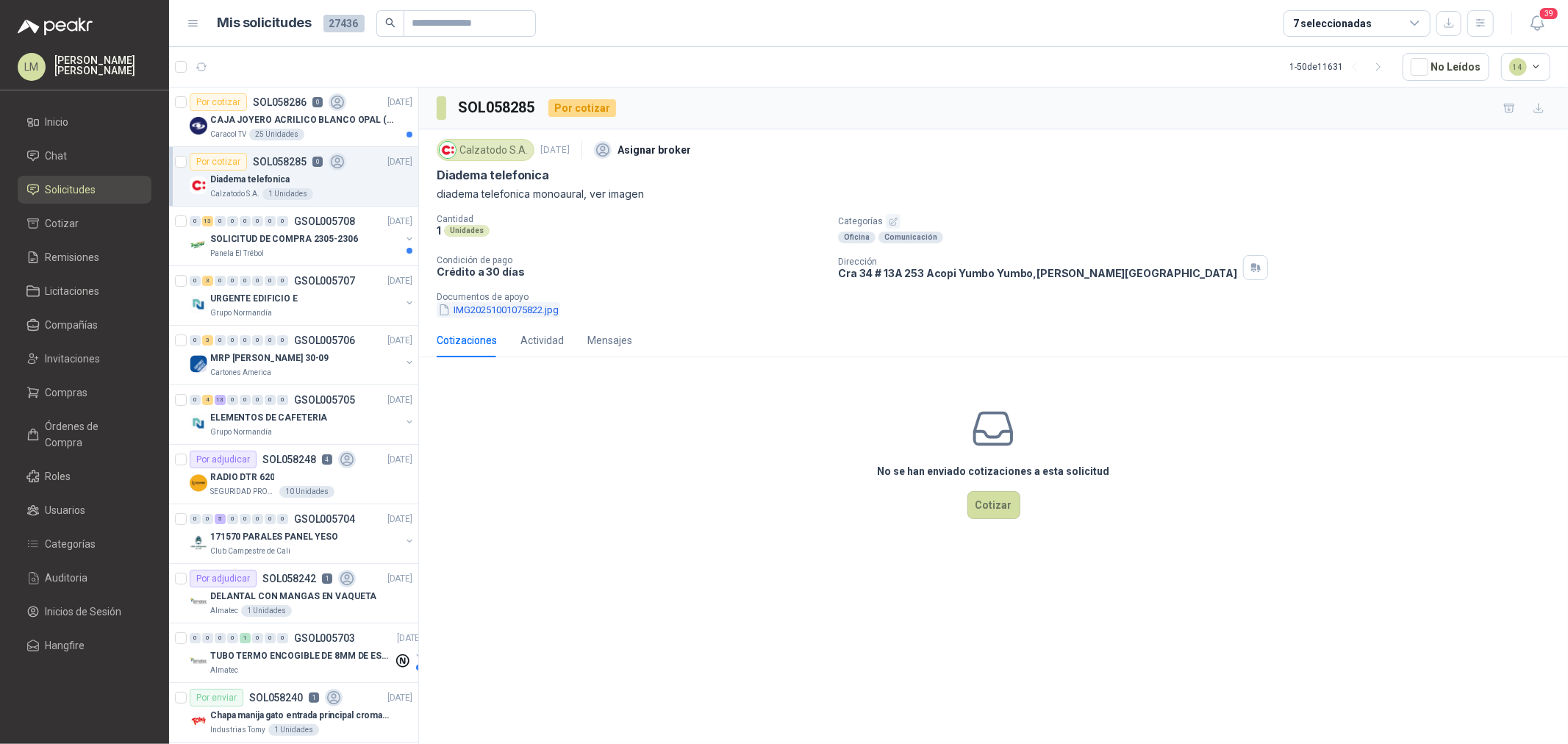
click at [530, 309] on button "IMG20251001075822.jpg" at bounding box center [498, 309] width 124 height 16
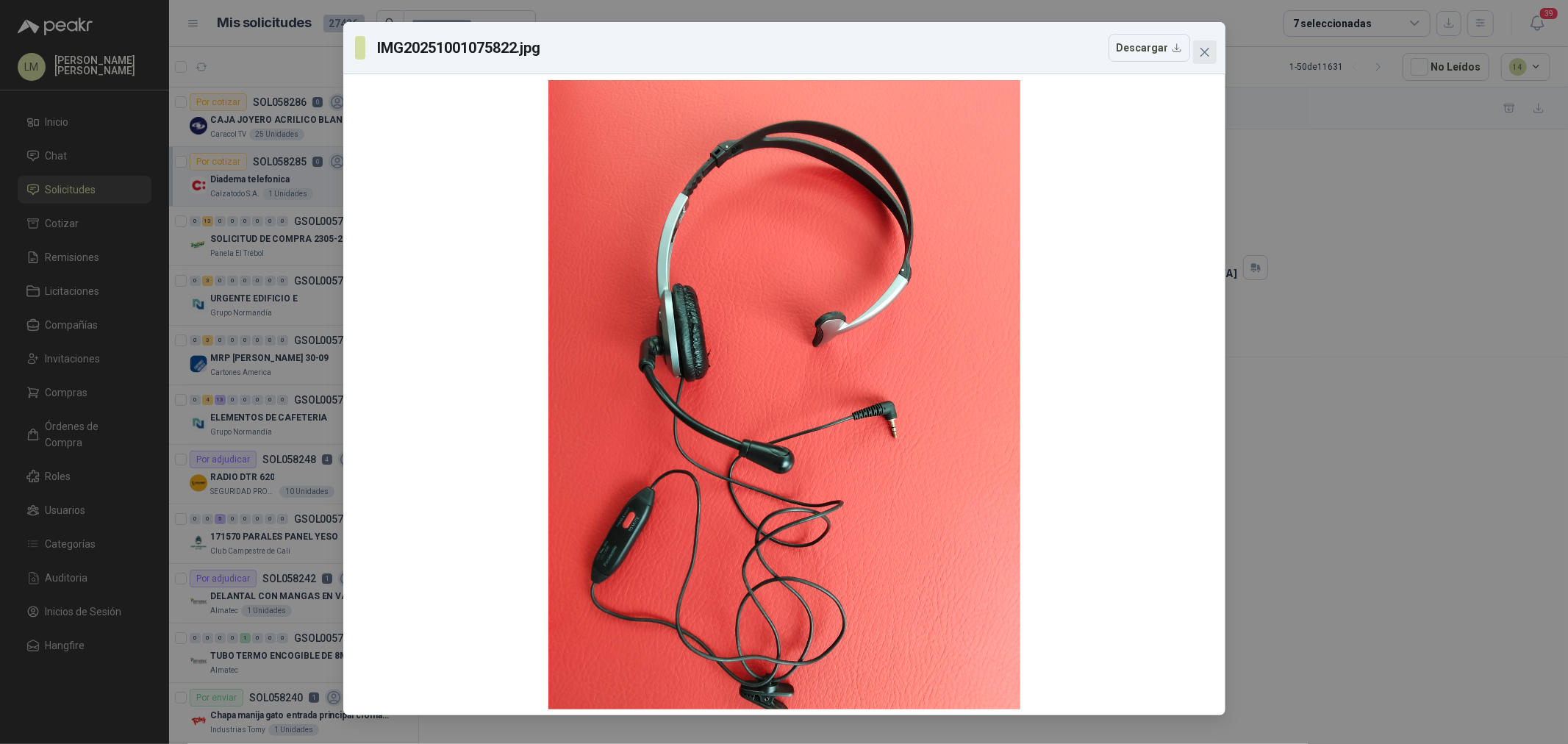
click at [1210, 51] on icon "close" at bounding box center [1205, 52] width 12 height 12
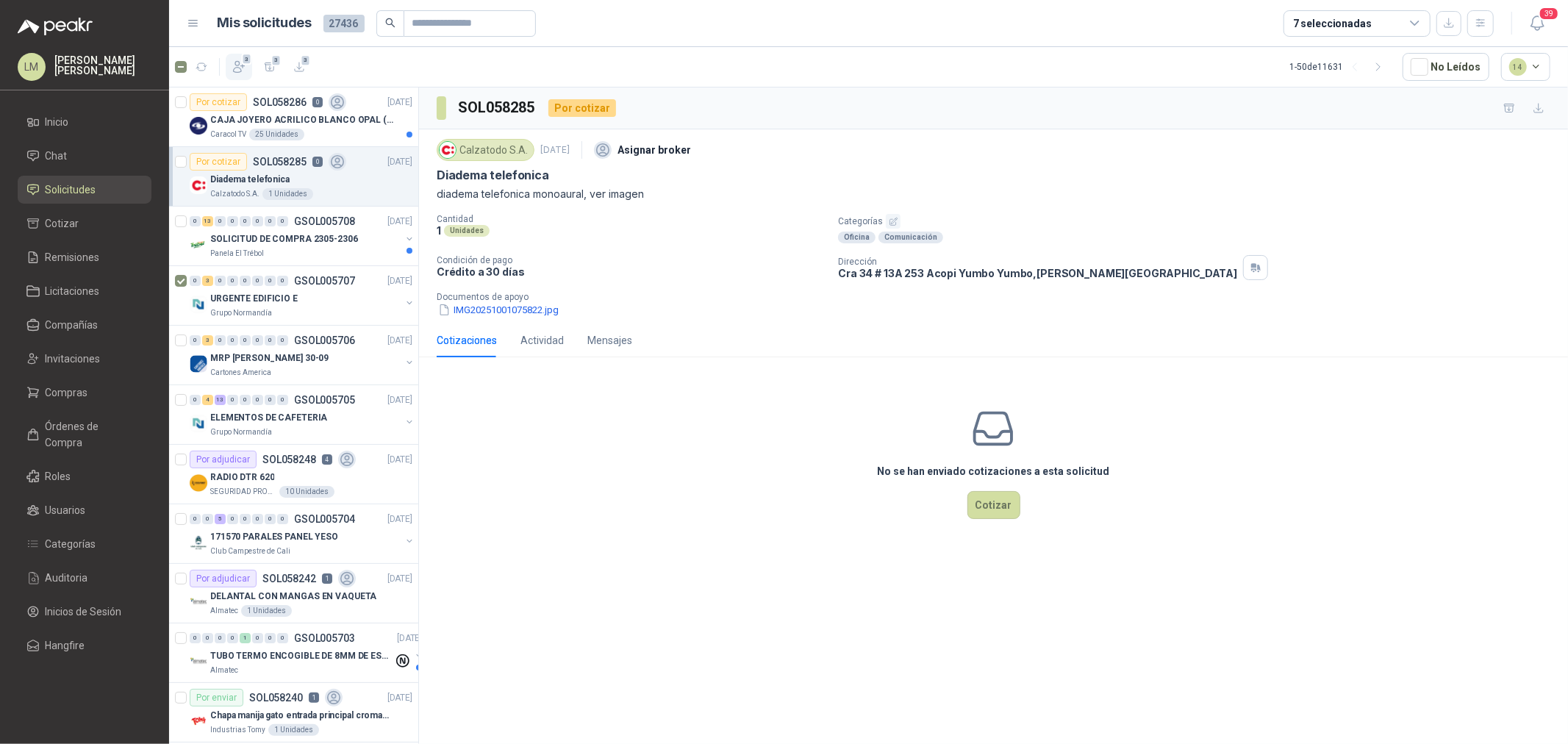
click at [241, 68] on icon "button" at bounding box center [239, 67] width 15 height 15
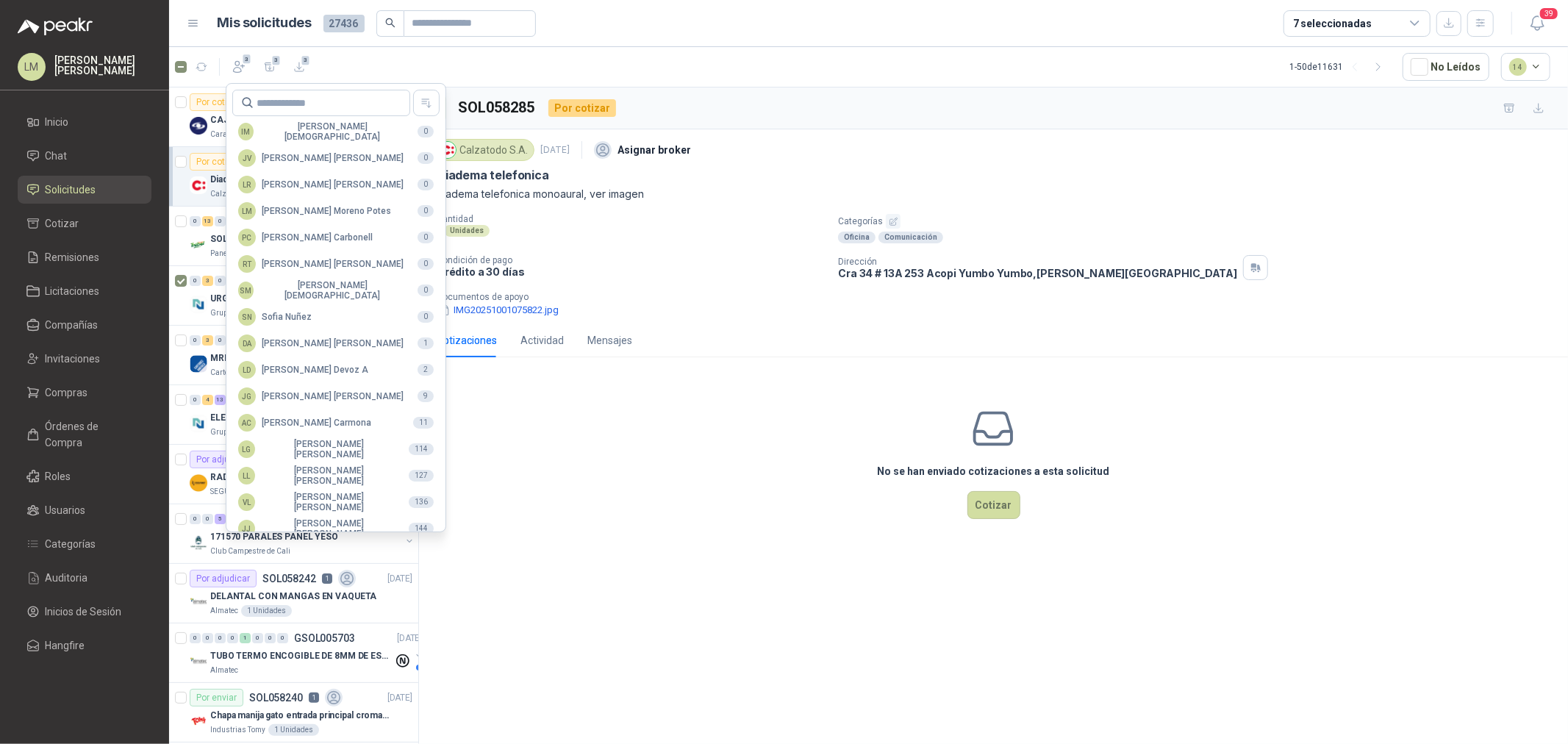
scroll to position [260, 0]
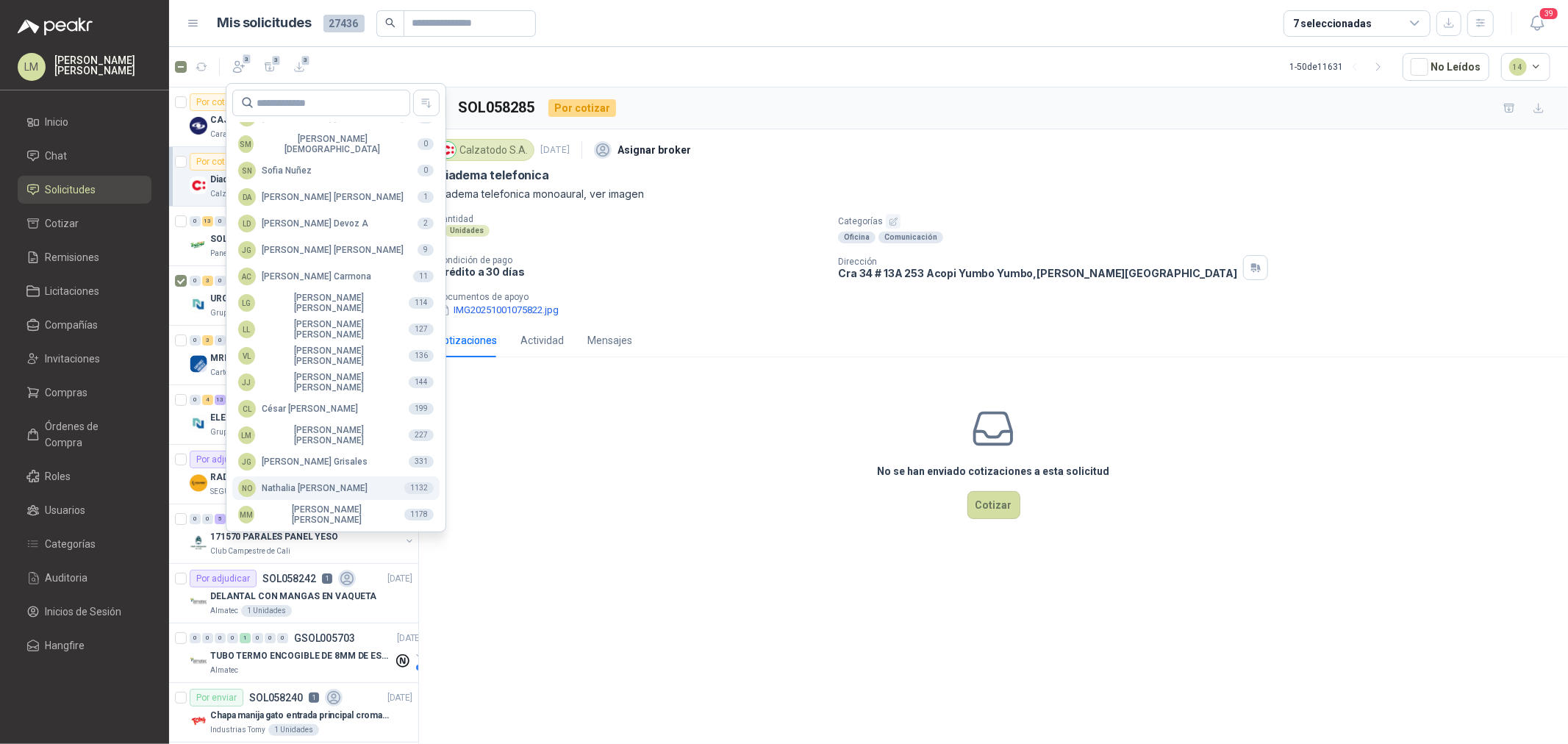
click at [312, 489] on div "NO [PERSON_NAME]" at bounding box center [303, 488] width 129 height 17
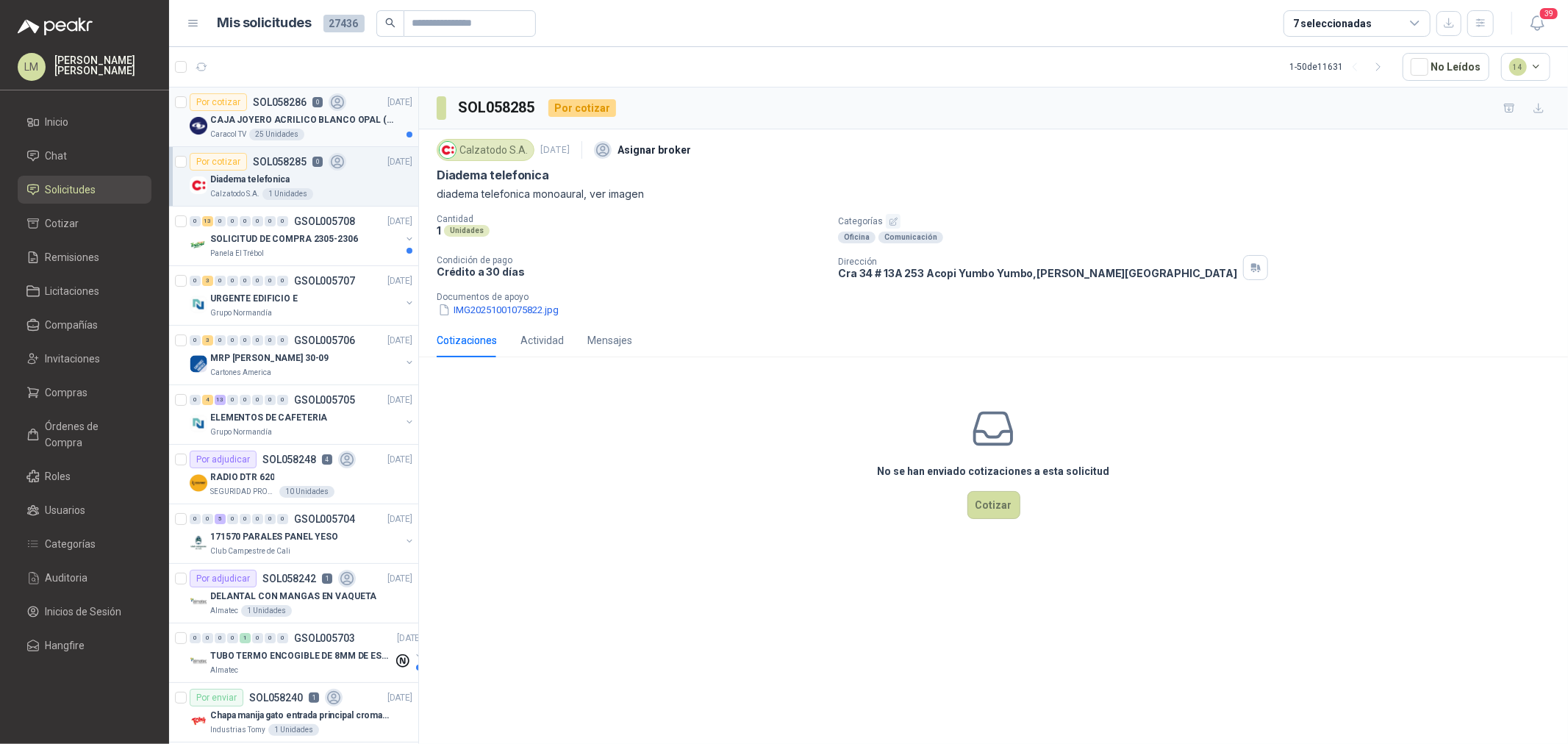
click at [268, 101] on p "SOL058286" at bounding box center [280, 102] width 54 height 10
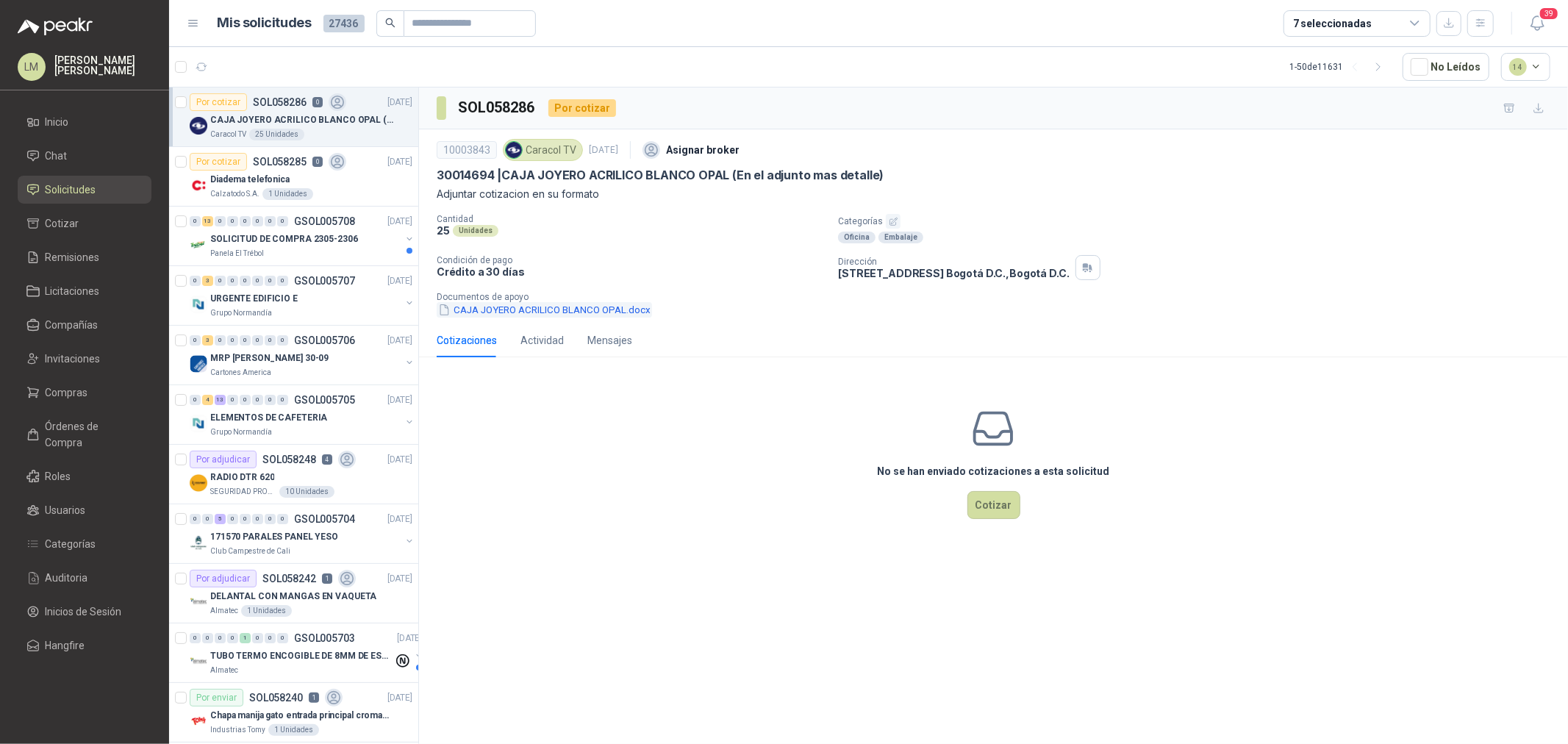
click at [519, 313] on button "CAJA JOYERO ACRILICO BLANCO OPAL.docx" at bounding box center [544, 309] width 216 height 16
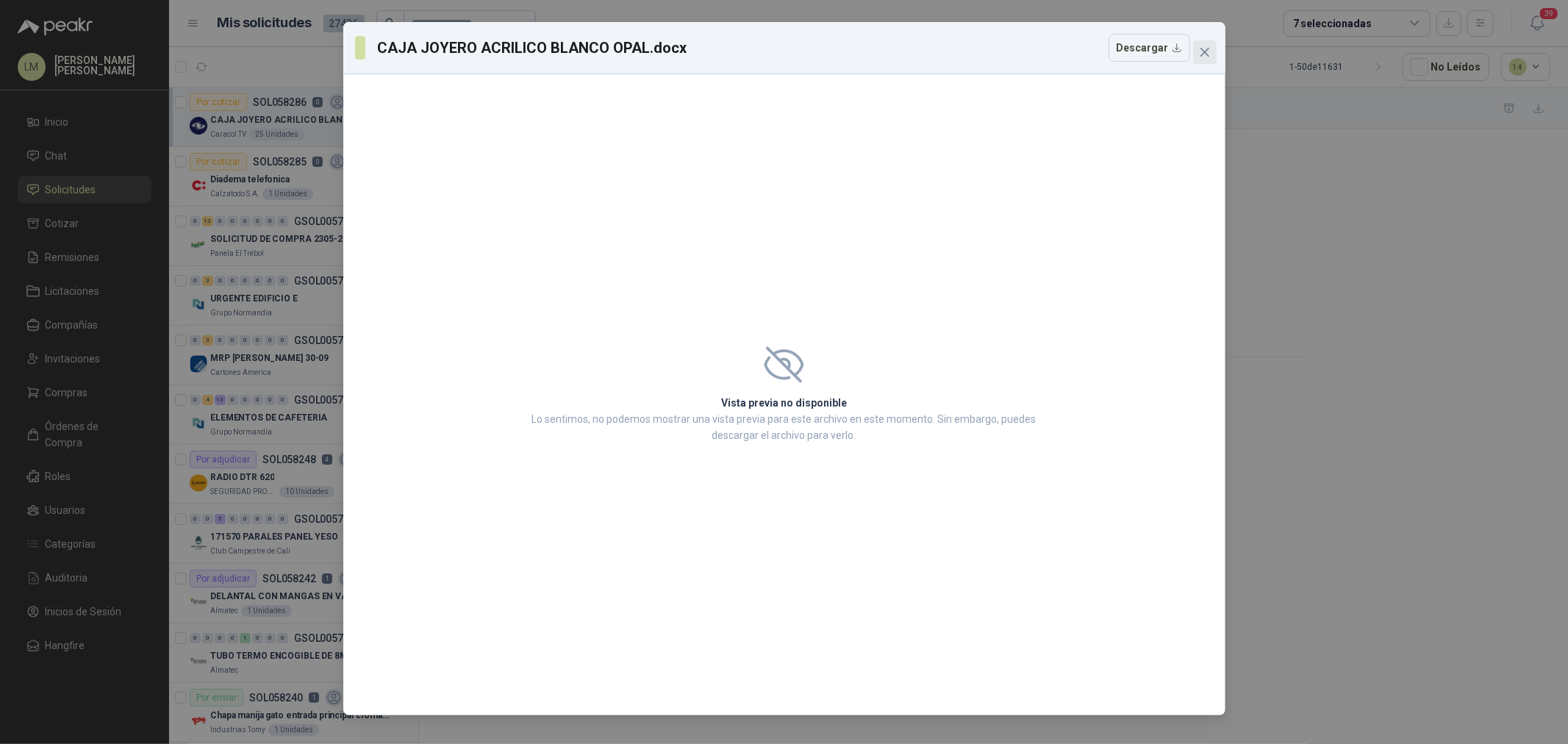
click at [1201, 50] on icon "close" at bounding box center [1205, 52] width 12 height 12
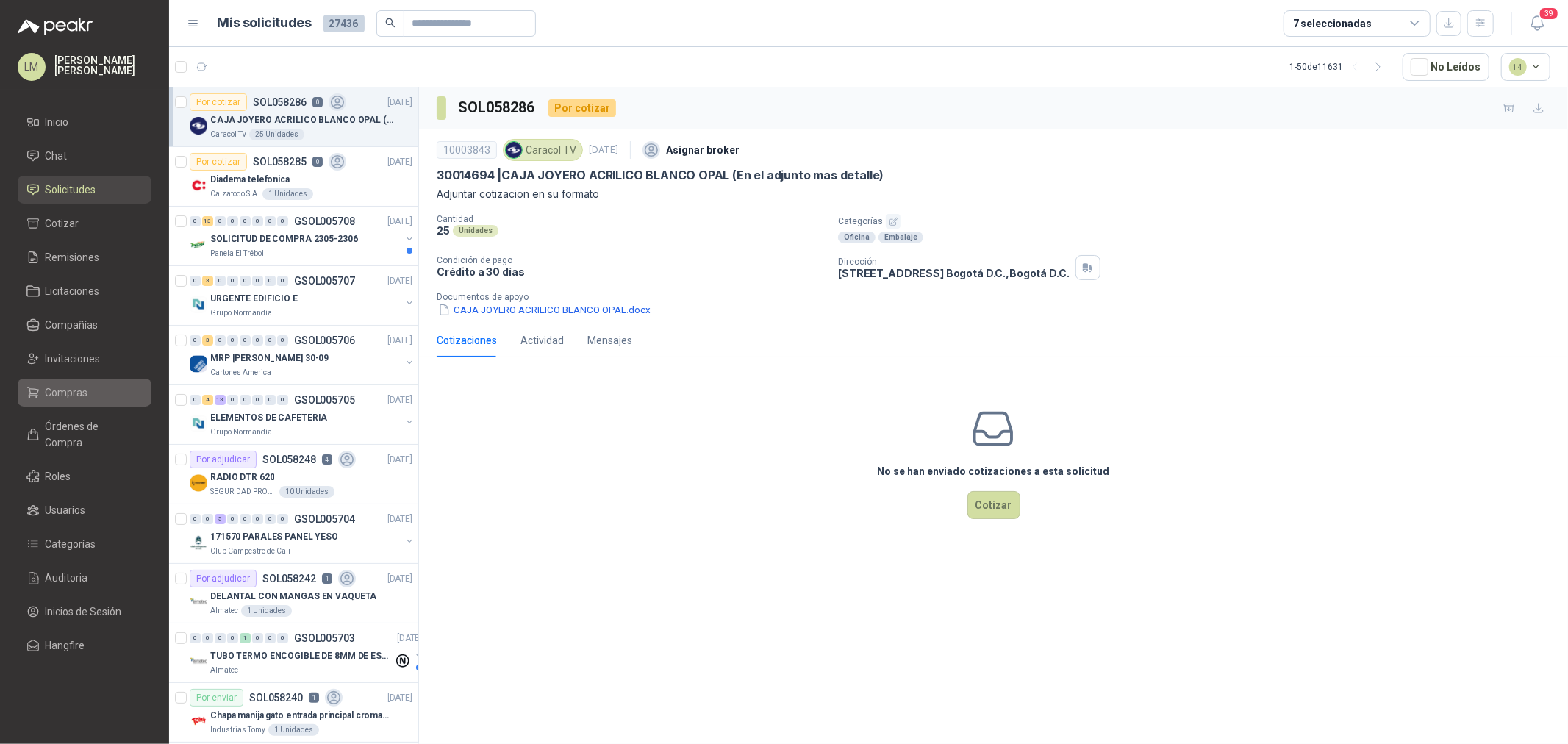
click at [69, 393] on span "Compras" at bounding box center [66, 391] width 42 height 16
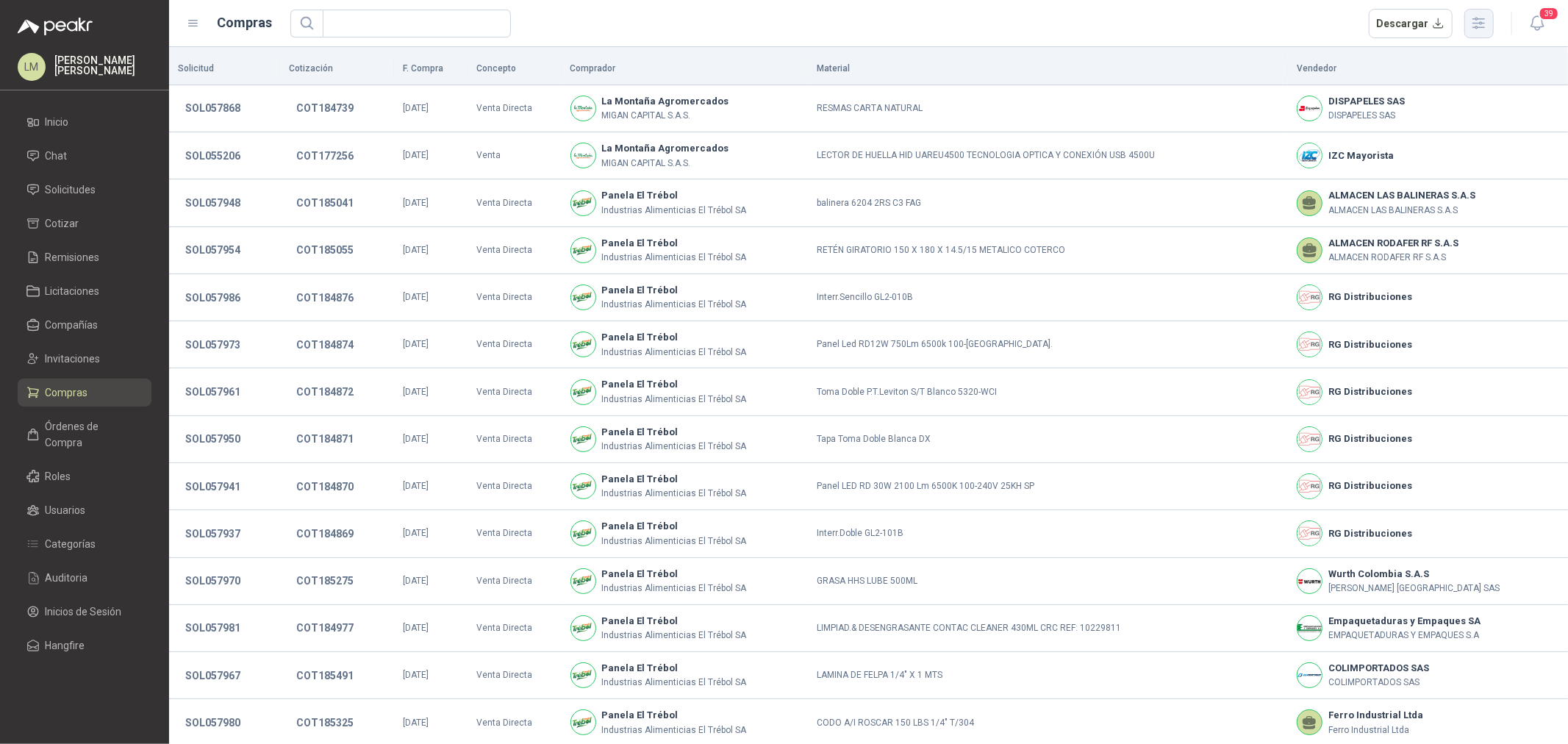
click at [1481, 22] on icon "button" at bounding box center [1479, 22] width 12 height 11
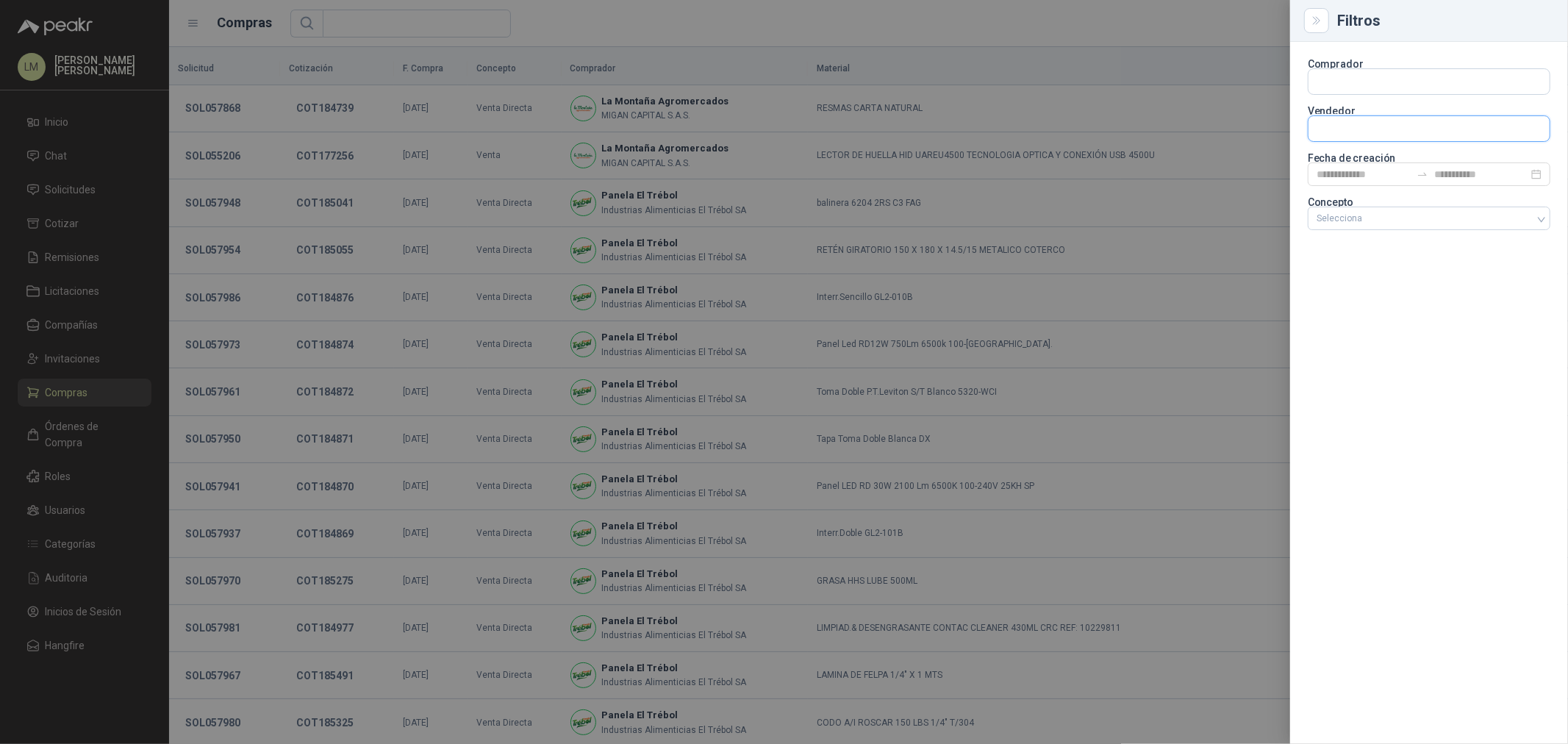
click at [1351, 125] on input "text" at bounding box center [1429, 129] width 241 height 25
click at [1364, 165] on span "NIT : 800216499" at bounding box center [1368, 168] width 52 height 7
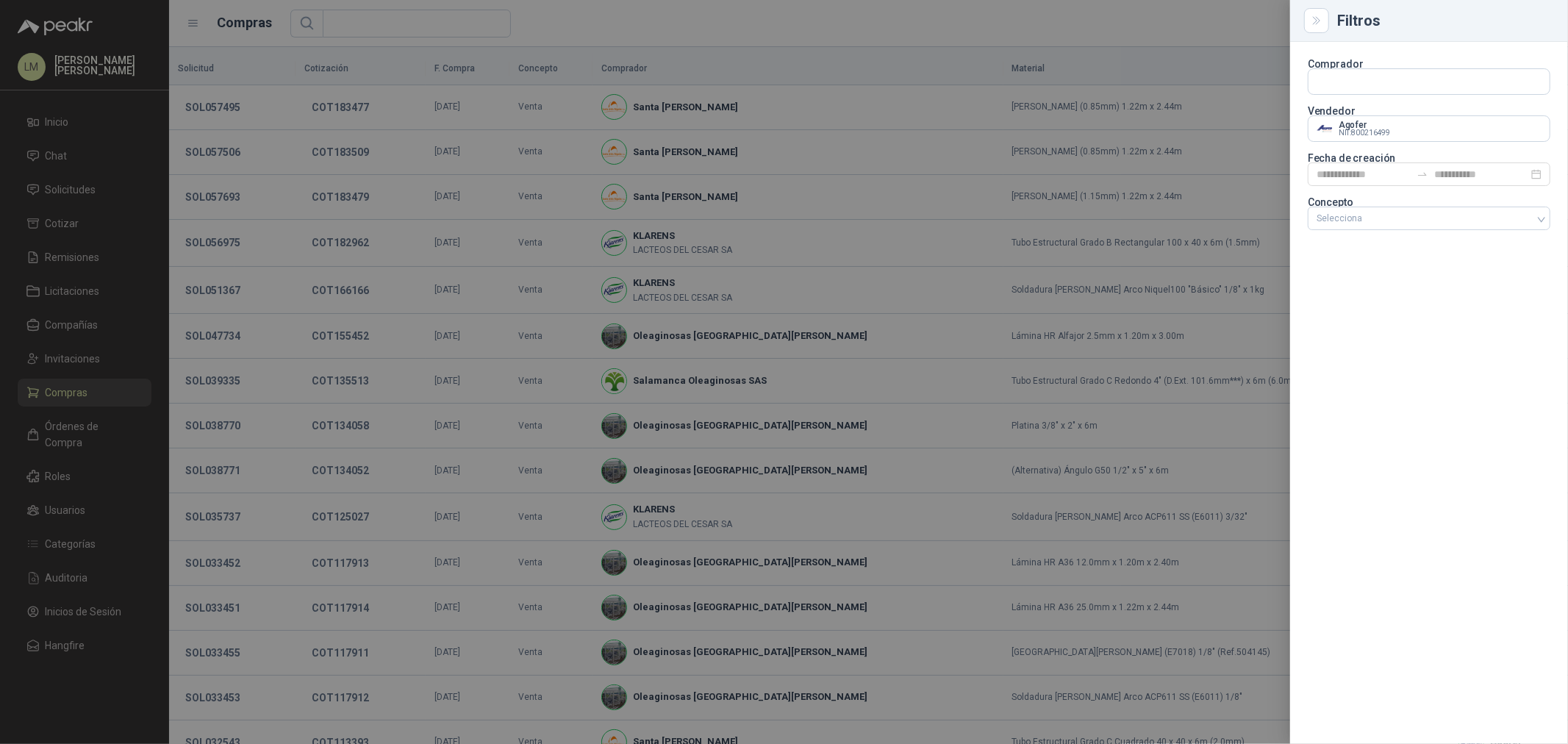
click at [897, 34] on div at bounding box center [784, 372] width 1568 height 744
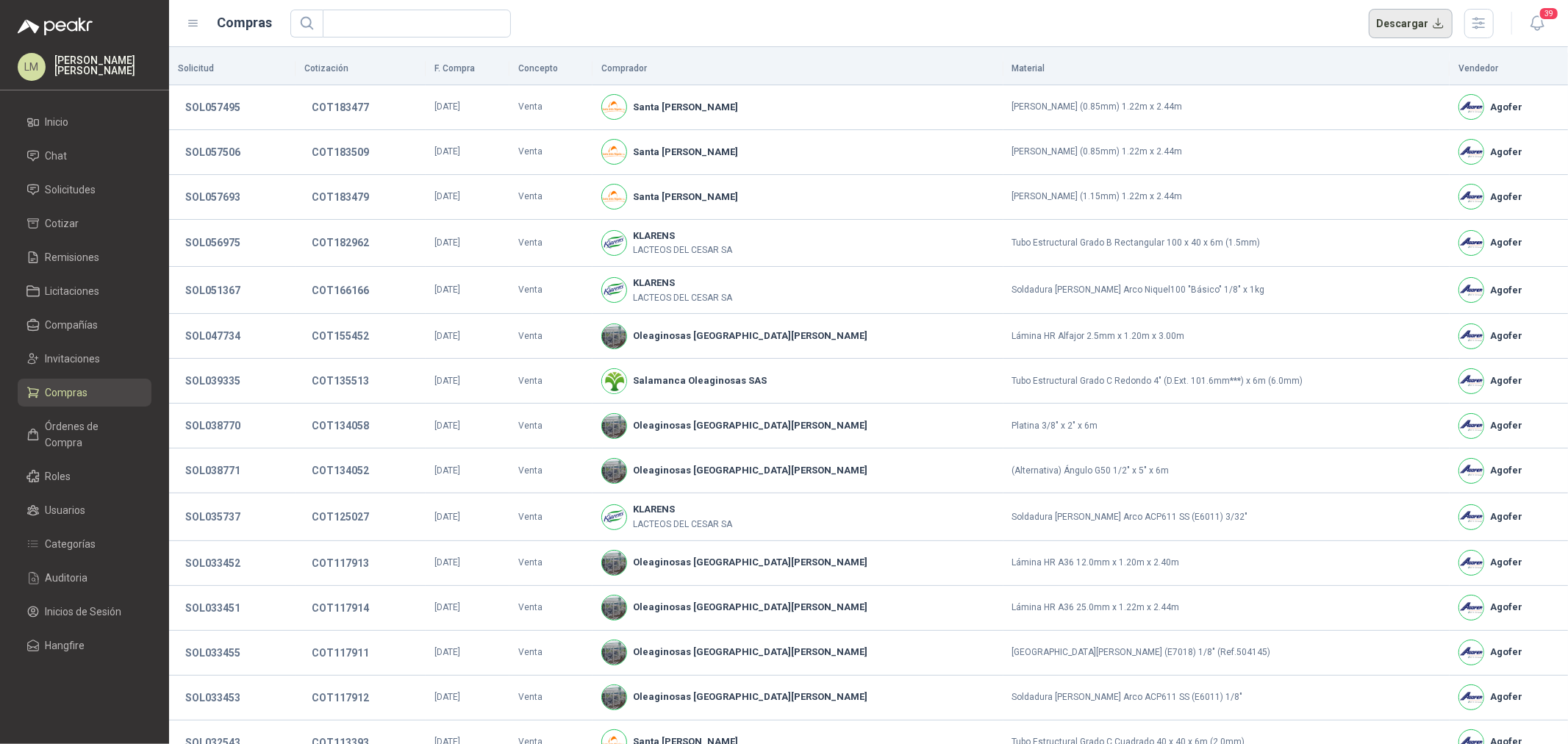
click at [1405, 19] on button "Descargar" at bounding box center [1411, 23] width 85 height 29
click at [202, 243] on button "SOL056975" at bounding box center [212, 242] width 70 height 27
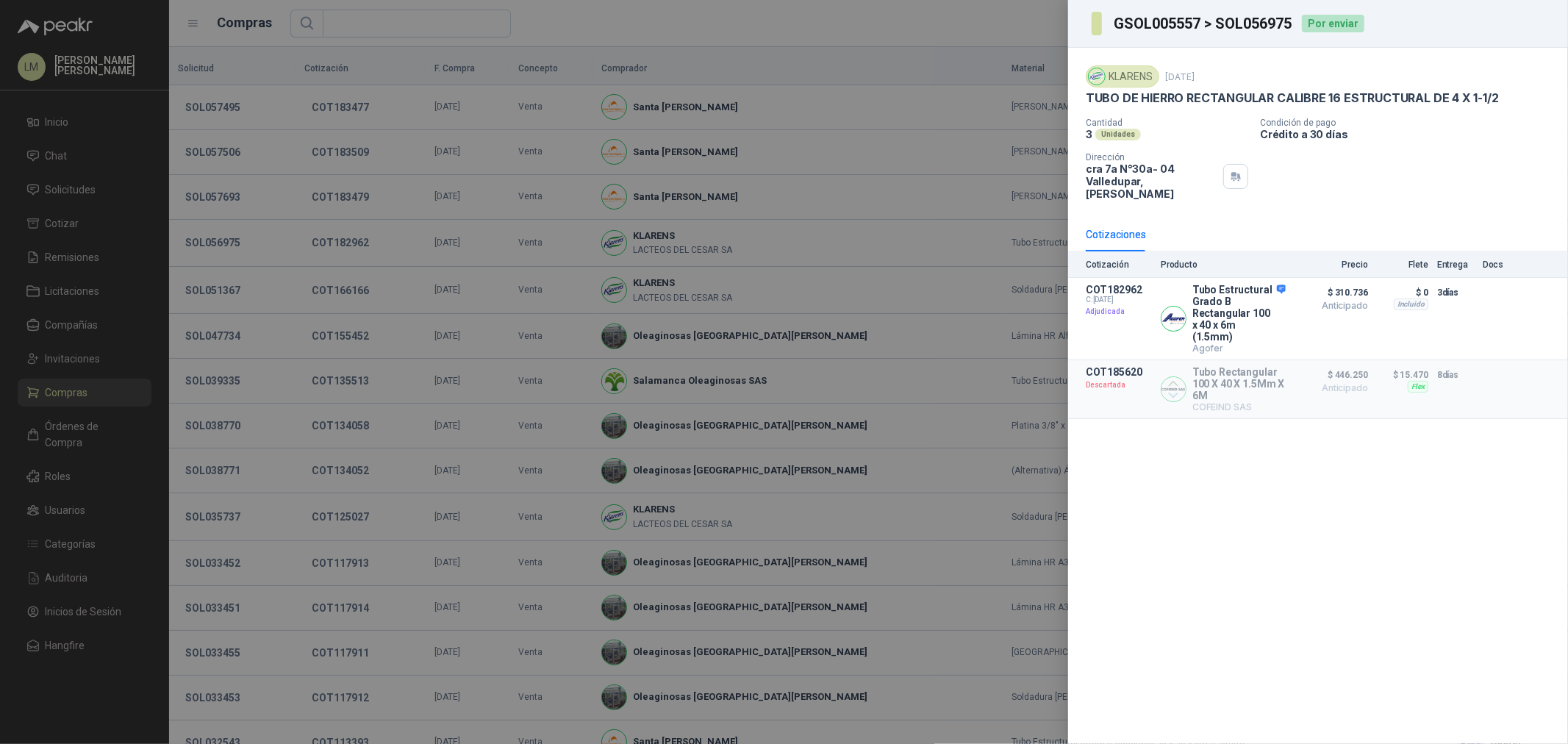
click at [93, 401] on div at bounding box center [784, 372] width 1568 height 744
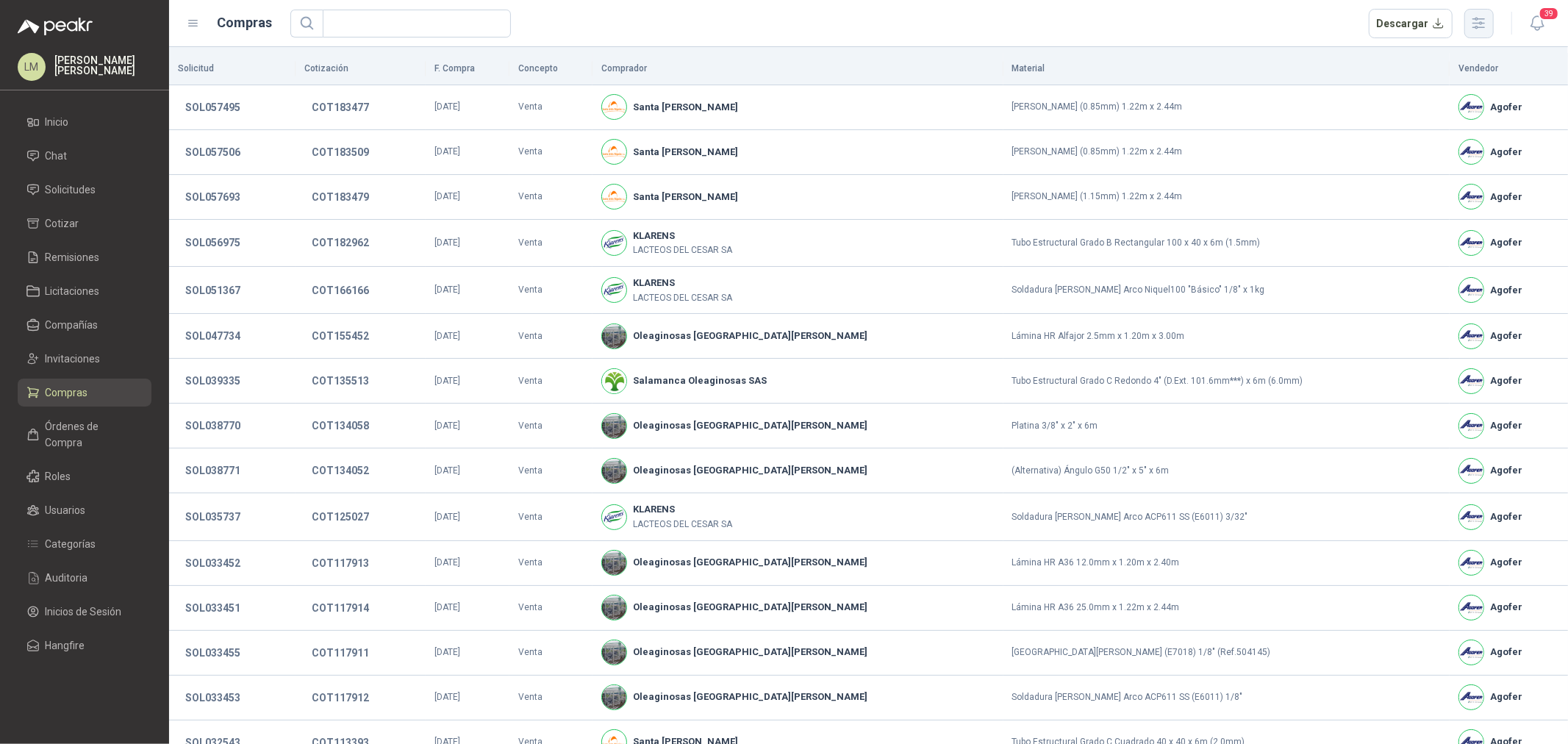
click at [1468, 28] on button "button" at bounding box center [1478, 23] width 29 height 29
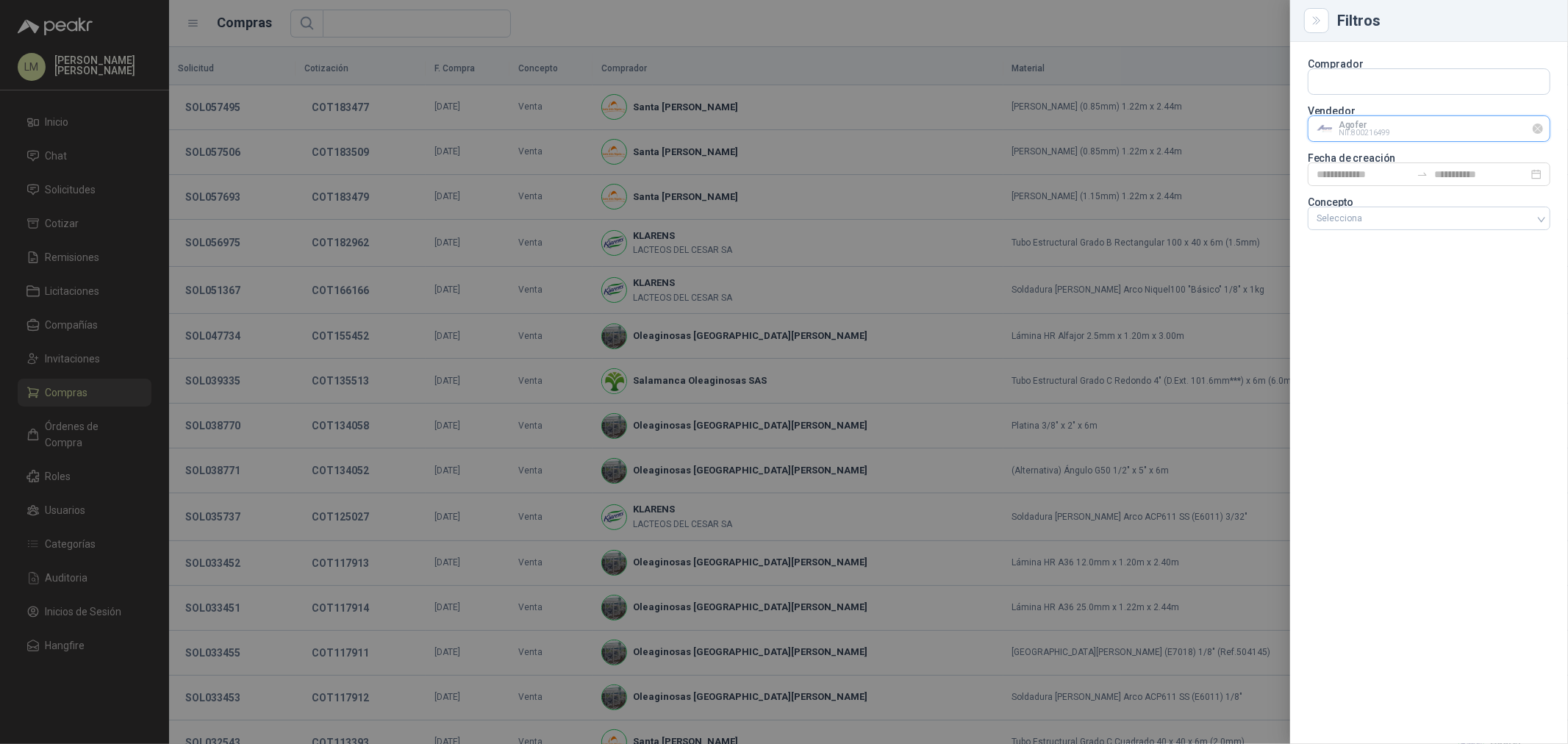
click at [1351, 127] on input "text" at bounding box center [1429, 129] width 241 height 25
click at [1360, 162] on p "SUPER FOX" at bounding box center [1368, 160] width 52 height 9
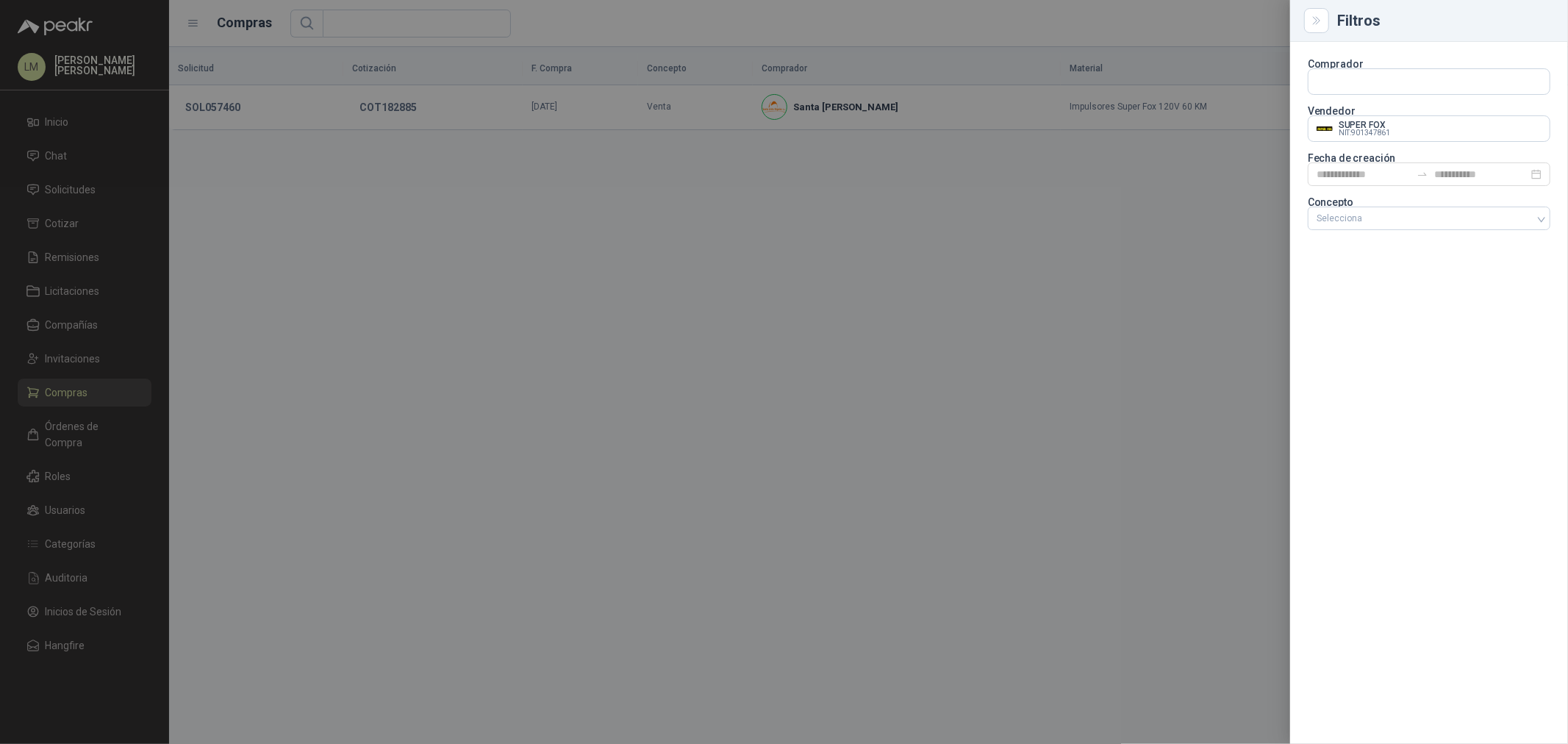
click at [770, 192] on div at bounding box center [784, 372] width 1568 height 744
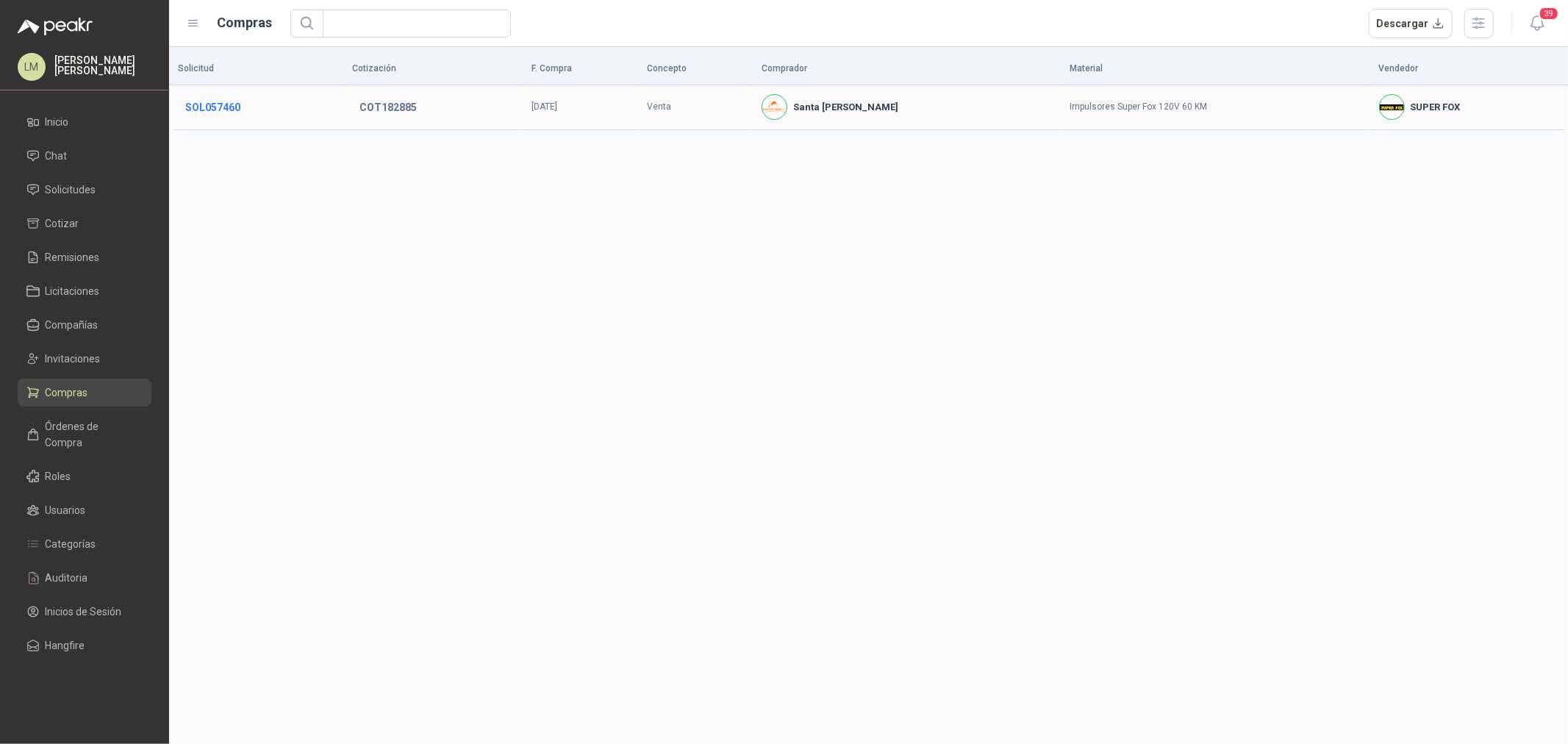
click at [204, 105] on button "SOL057460" at bounding box center [212, 107] width 70 height 27
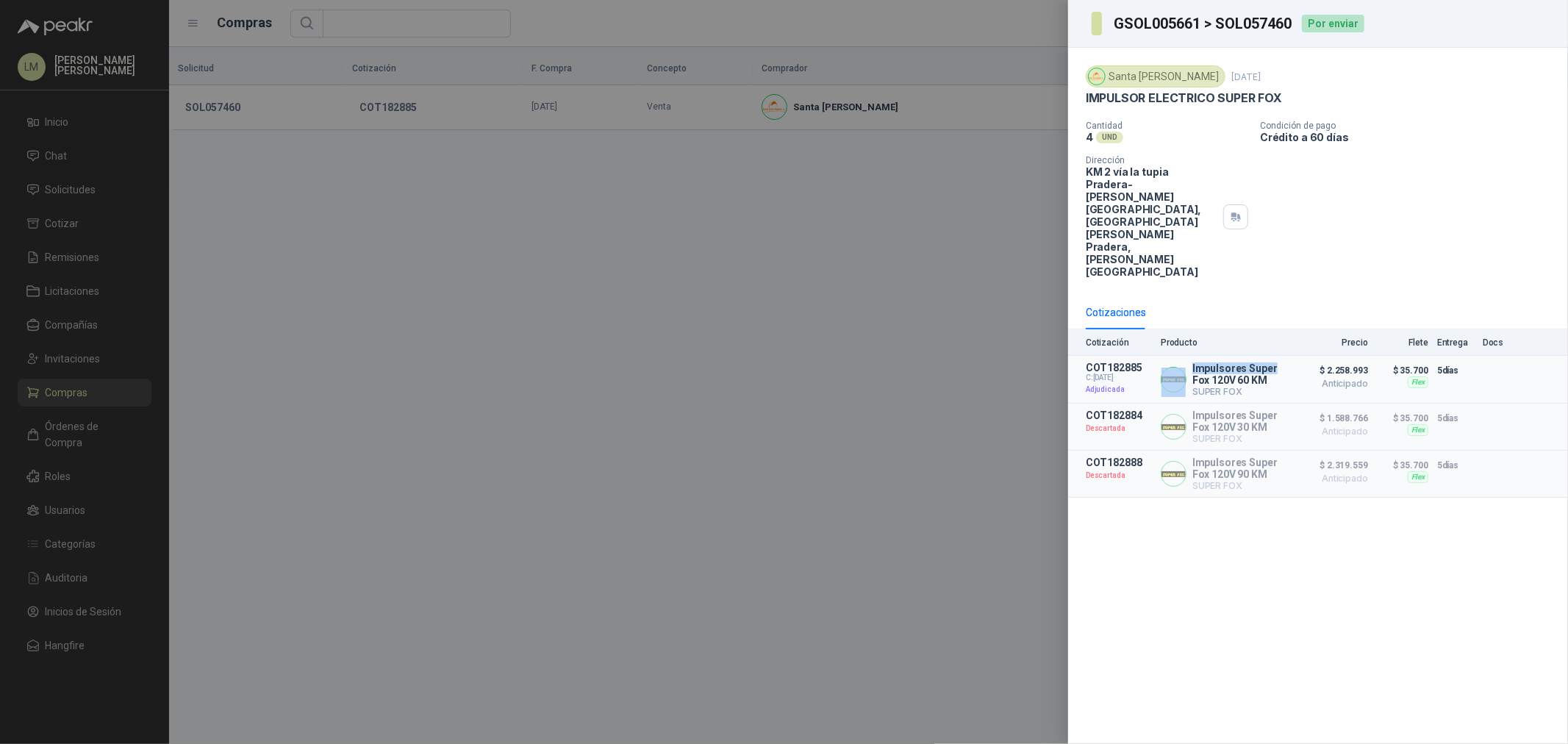
drag, startPoint x: 1187, startPoint y: 302, endPoint x: 1275, endPoint y: 309, distance: 88.3
click at [1275, 362] on div "Impulsores Super [PERSON_NAME] 120V 60 KM SUPER [PERSON_NAME]" at bounding box center [1223, 379] width 125 height 36
click at [1275, 362] on p "Impulsores Super Fox 120V 60 KM" at bounding box center [1239, 374] width 94 height 23
drag, startPoint x: 1268, startPoint y: 318, endPoint x: 1192, endPoint y: 304, distance: 77.3
click at [1192, 362] on p "Impulsores Super Fox 120V 60 KM" at bounding box center [1239, 374] width 94 height 23
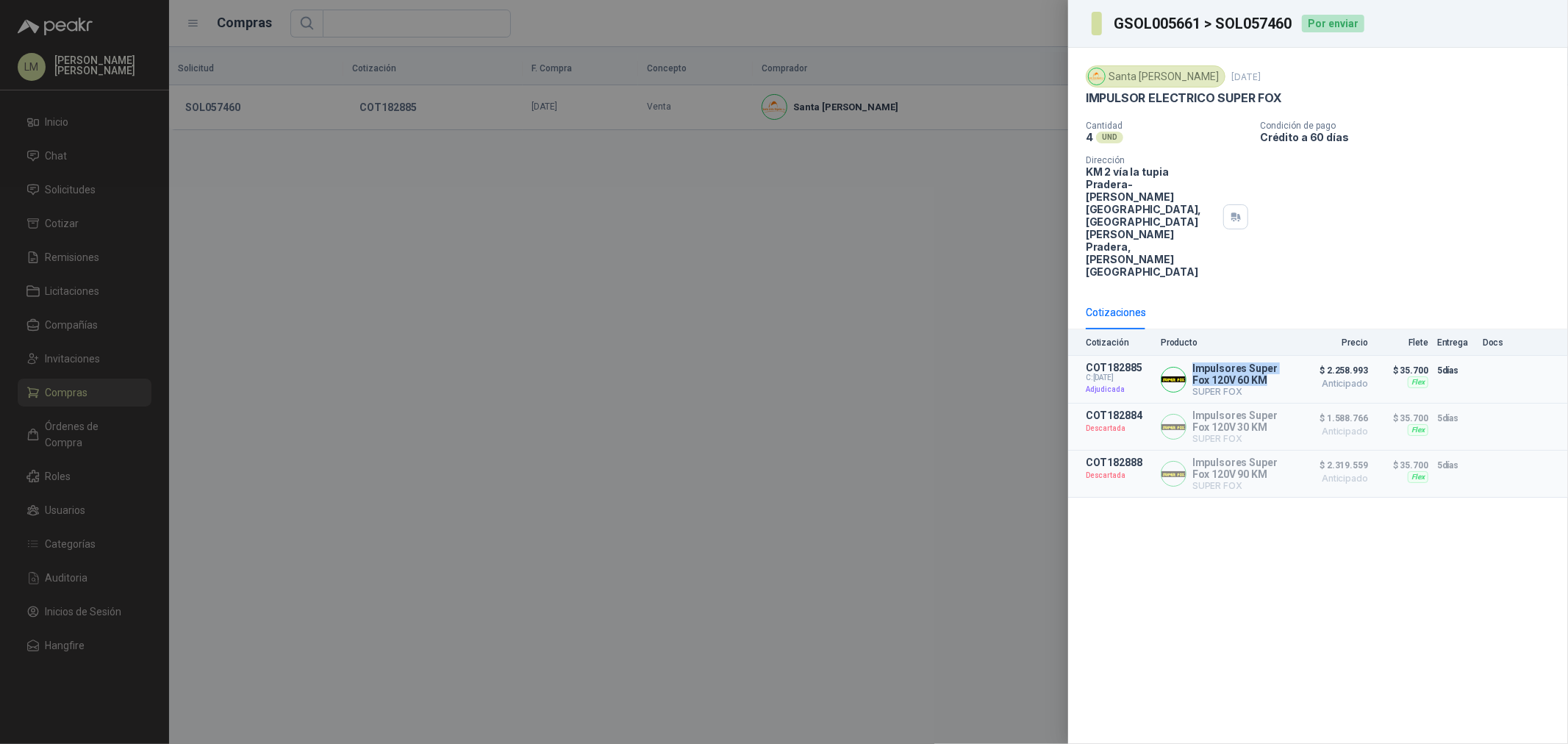
copy p "Impulsores Super Fox 120V 60 KM"
click at [455, 217] on div at bounding box center [784, 372] width 1568 height 744
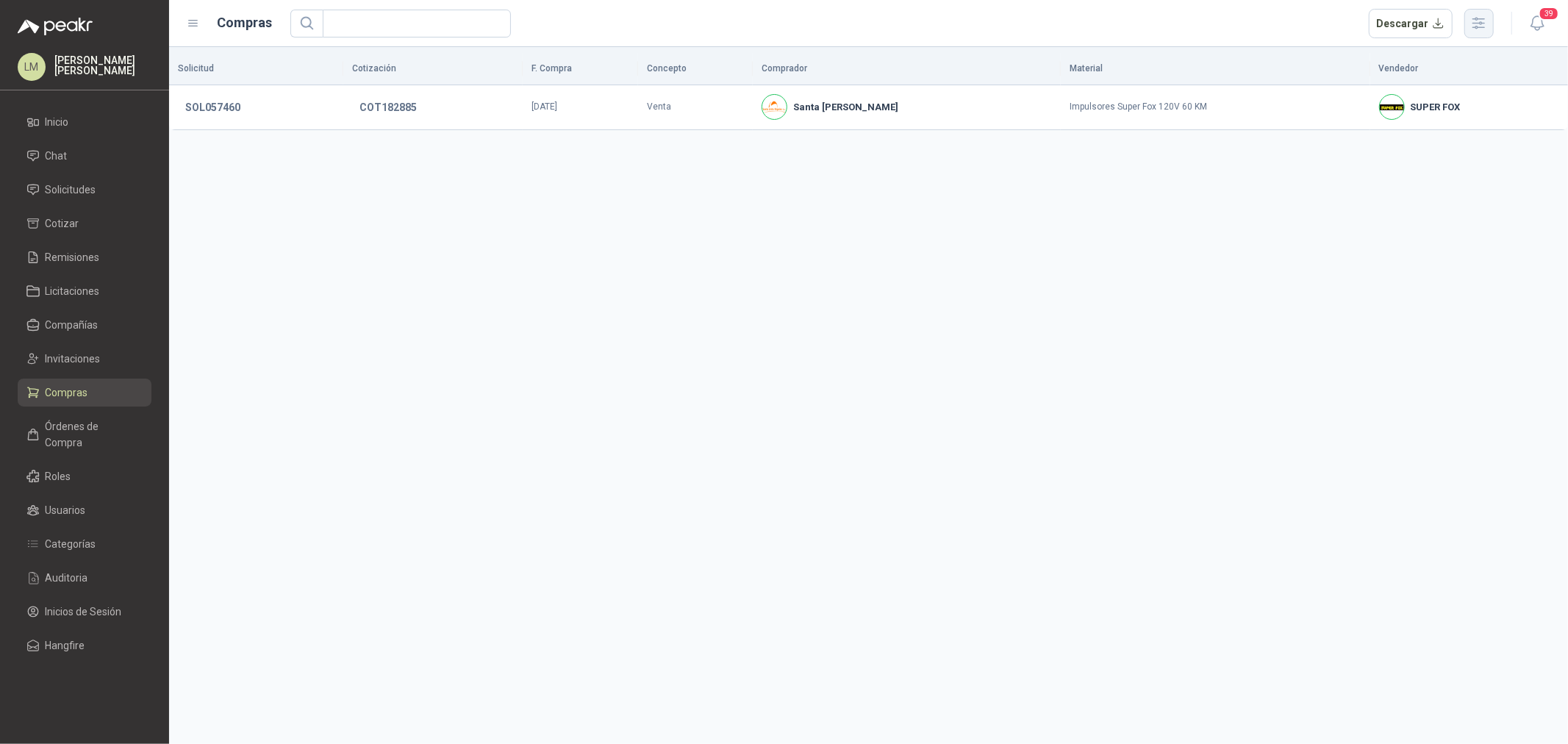
click at [1470, 22] on icon "button" at bounding box center [1478, 23] width 17 height 17
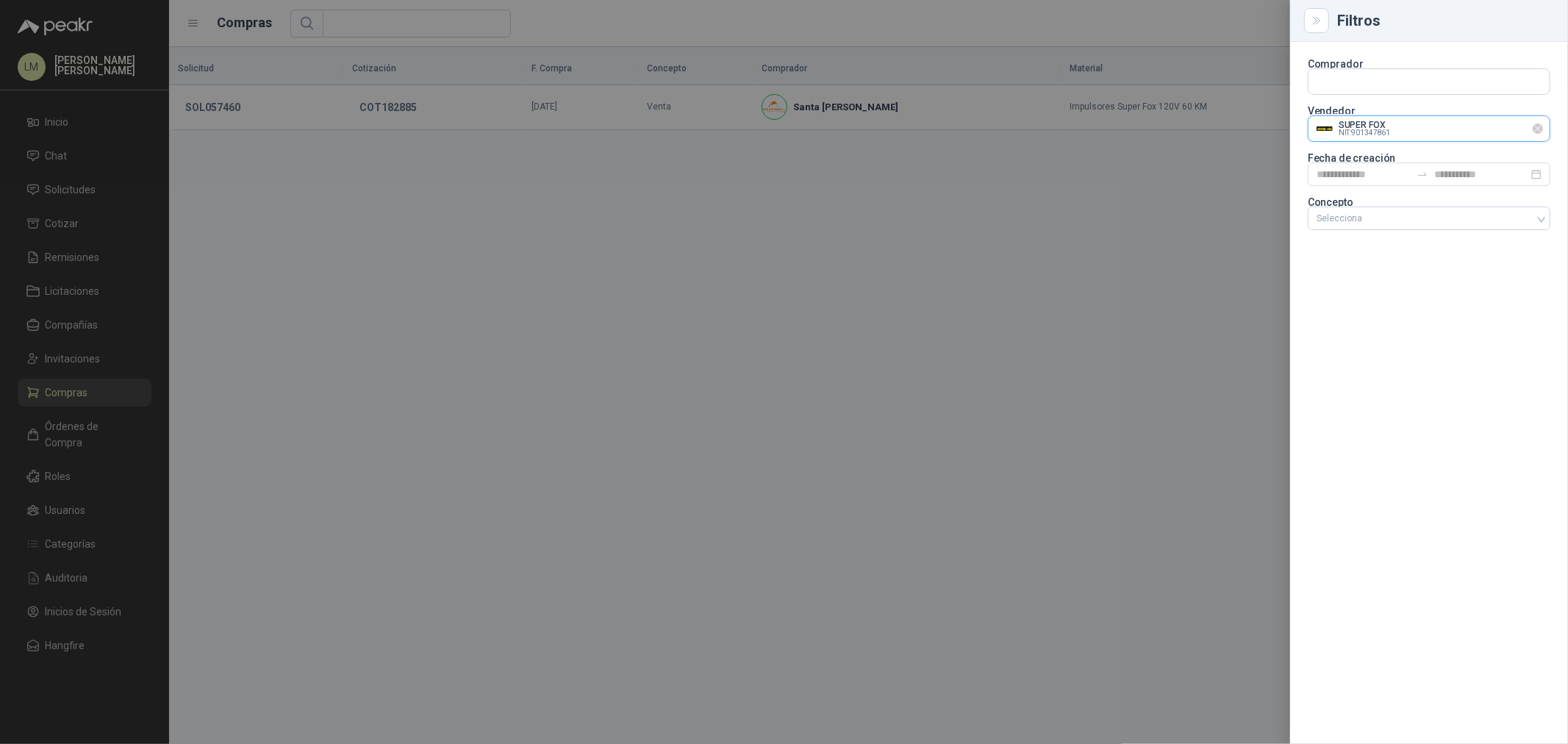
click at [1361, 134] on input "text" at bounding box center [1429, 129] width 241 height 25
click at [1373, 168] on span "NIT : 800216499" at bounding box center [1368, 168] width 52 height 7
click at [642, 172] on div at bounding box center [784, 372] width 1568 height 744
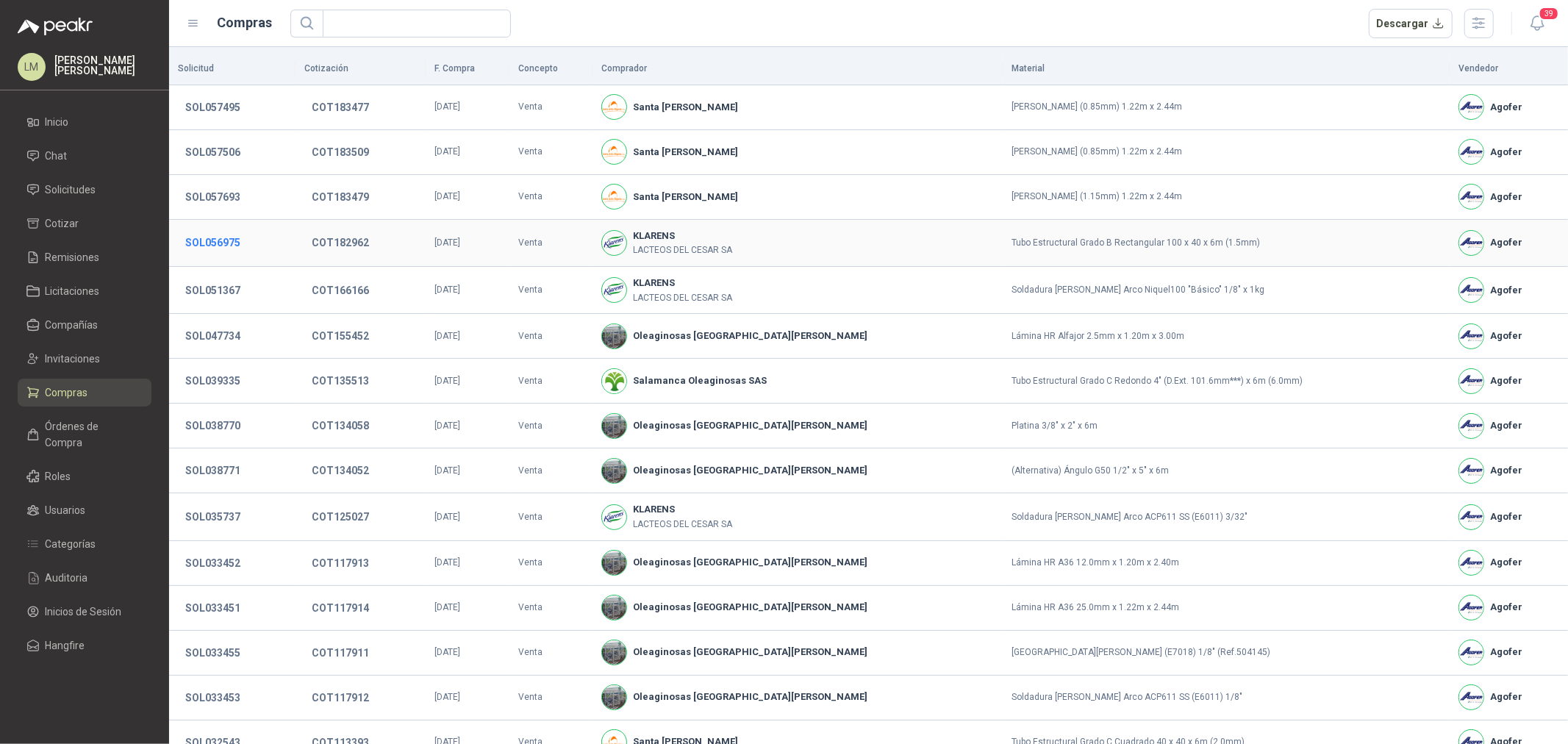
click at [215, 242] on button "SOL056975" at bounding box center [212, 242] width 70 height 27
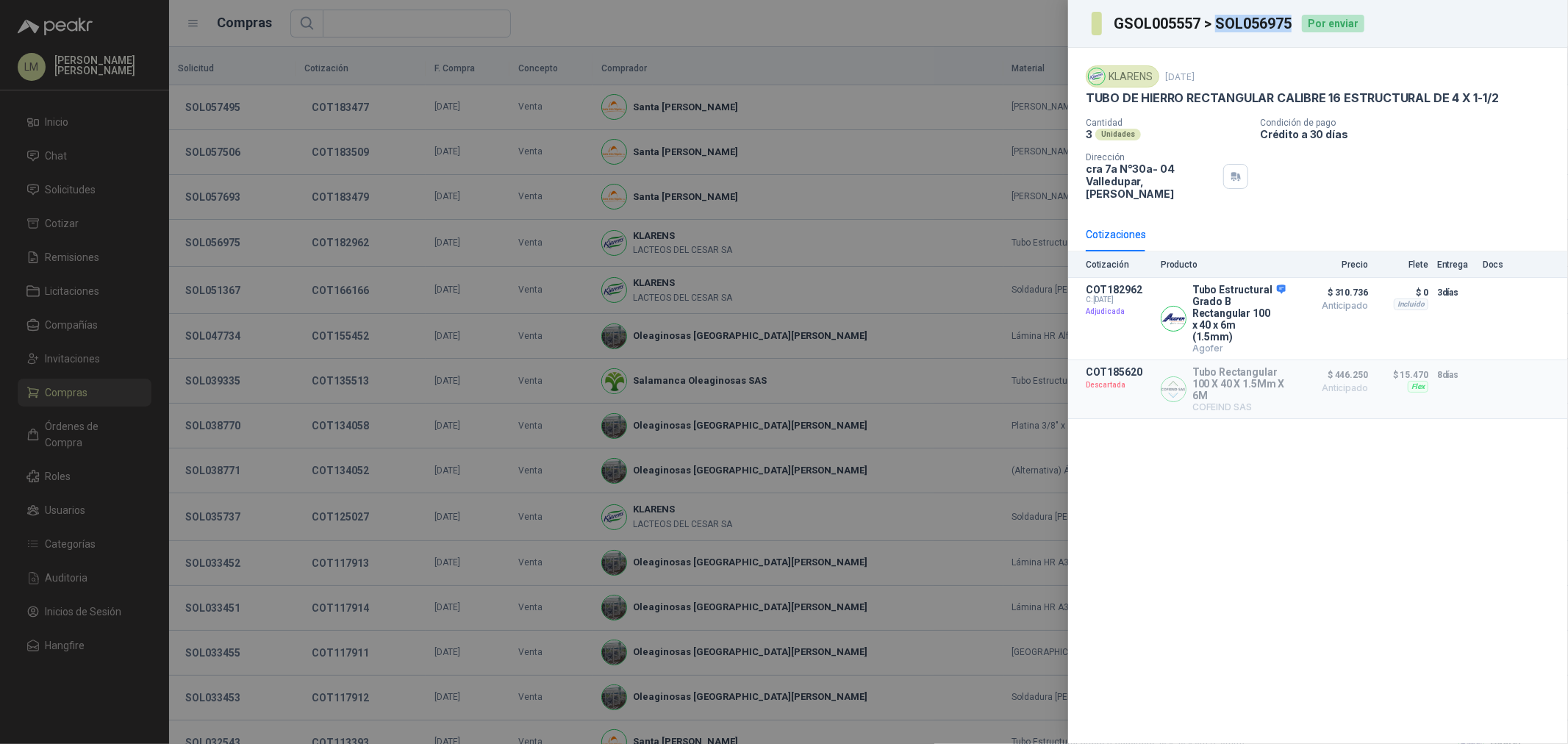
drag, startPoint x: 1294, startPoint y: 20, endPoint x: 1220, endPoint y: 23, distance: 74.1
click at [1220, 23] on h3 "GSOL005557 > SOL056975" at bounding box center [1203, 23] width 179 height 15
copy h3 "SOL056975"
click at [151, 368] on div at bounding box center [784, 372] width 1568 height 744
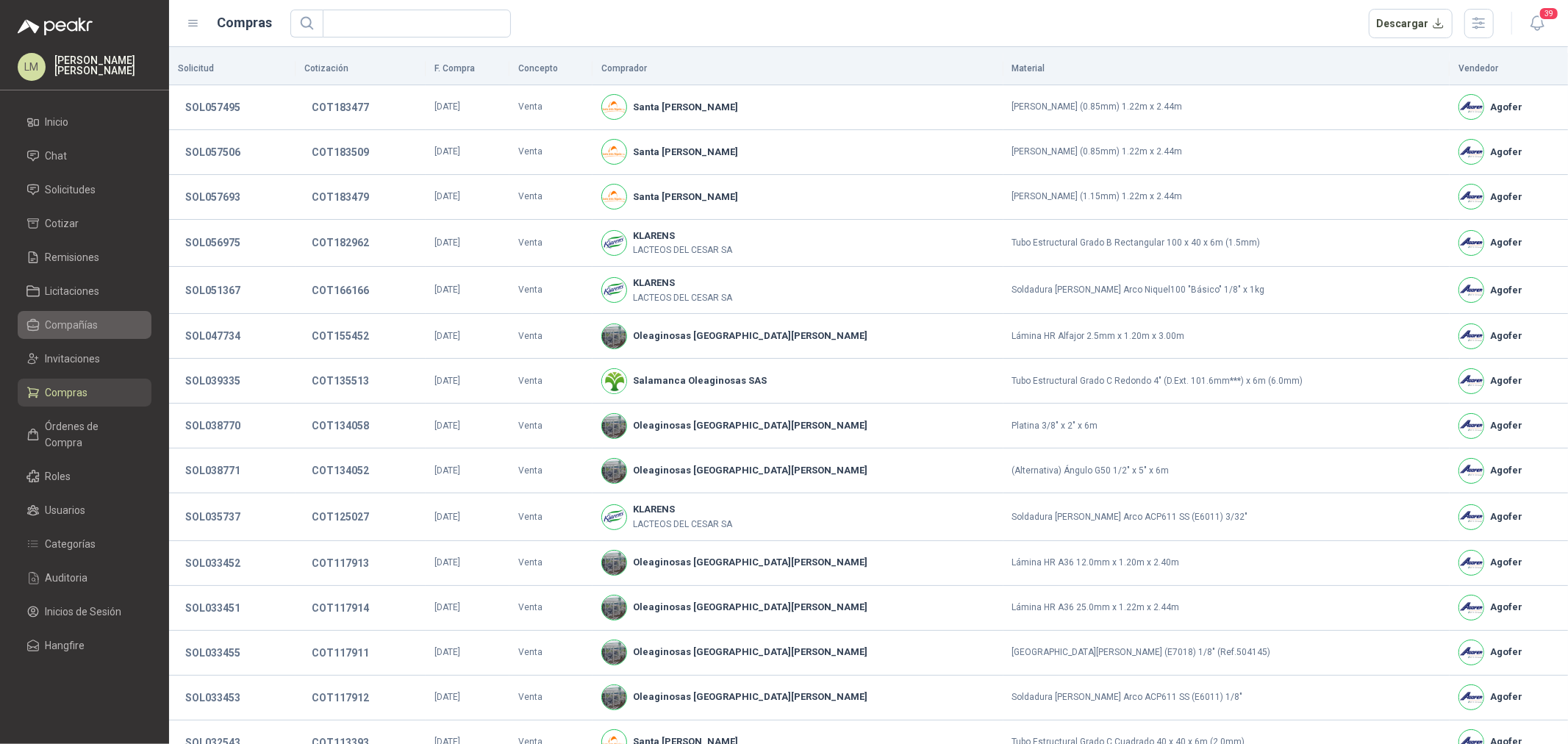
click at [64, 319] on span "Compañías" at bounding box center [72, 324] width 53 height 16
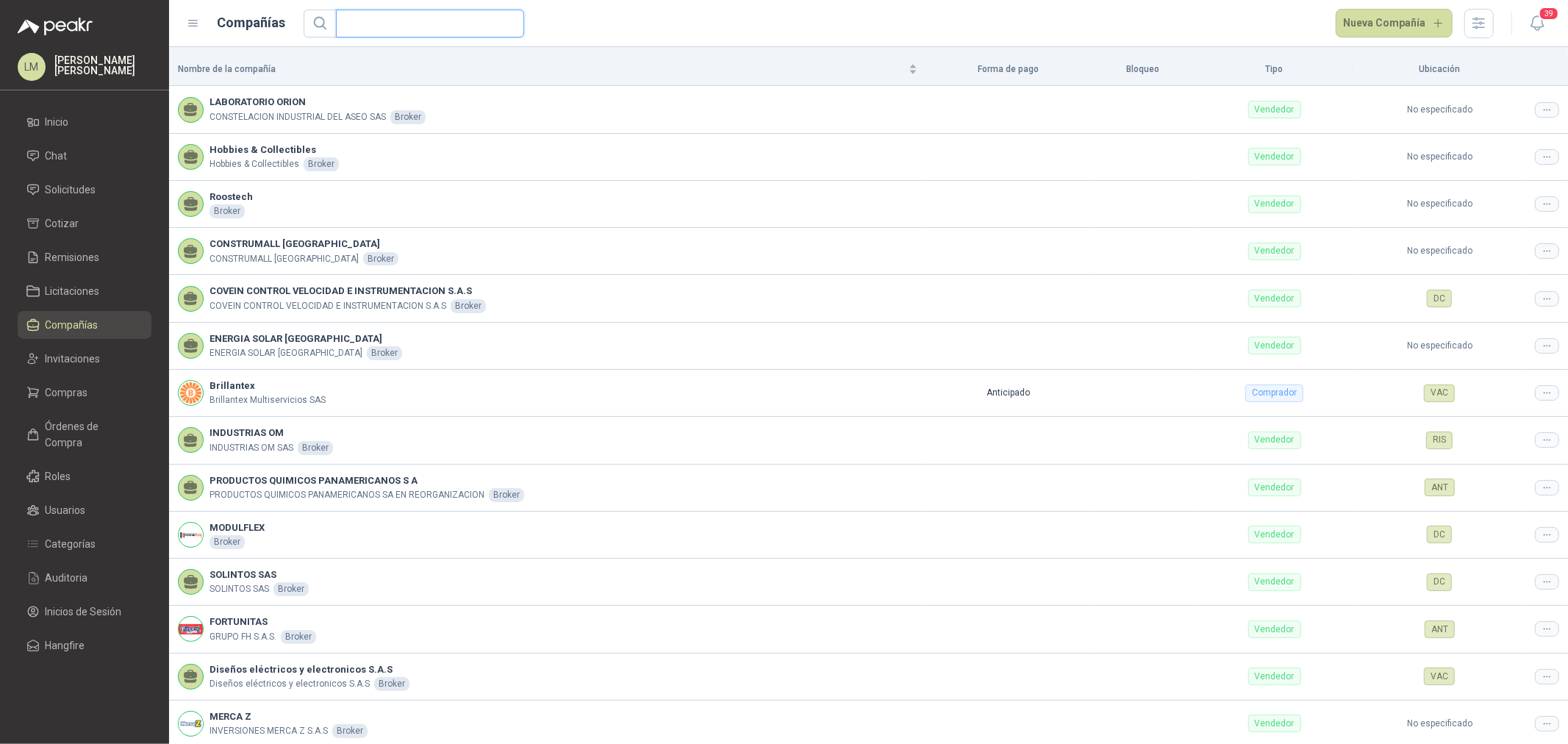
click at [387, 17] on input "text" at bounding box center [424, 23] width 158 height 27
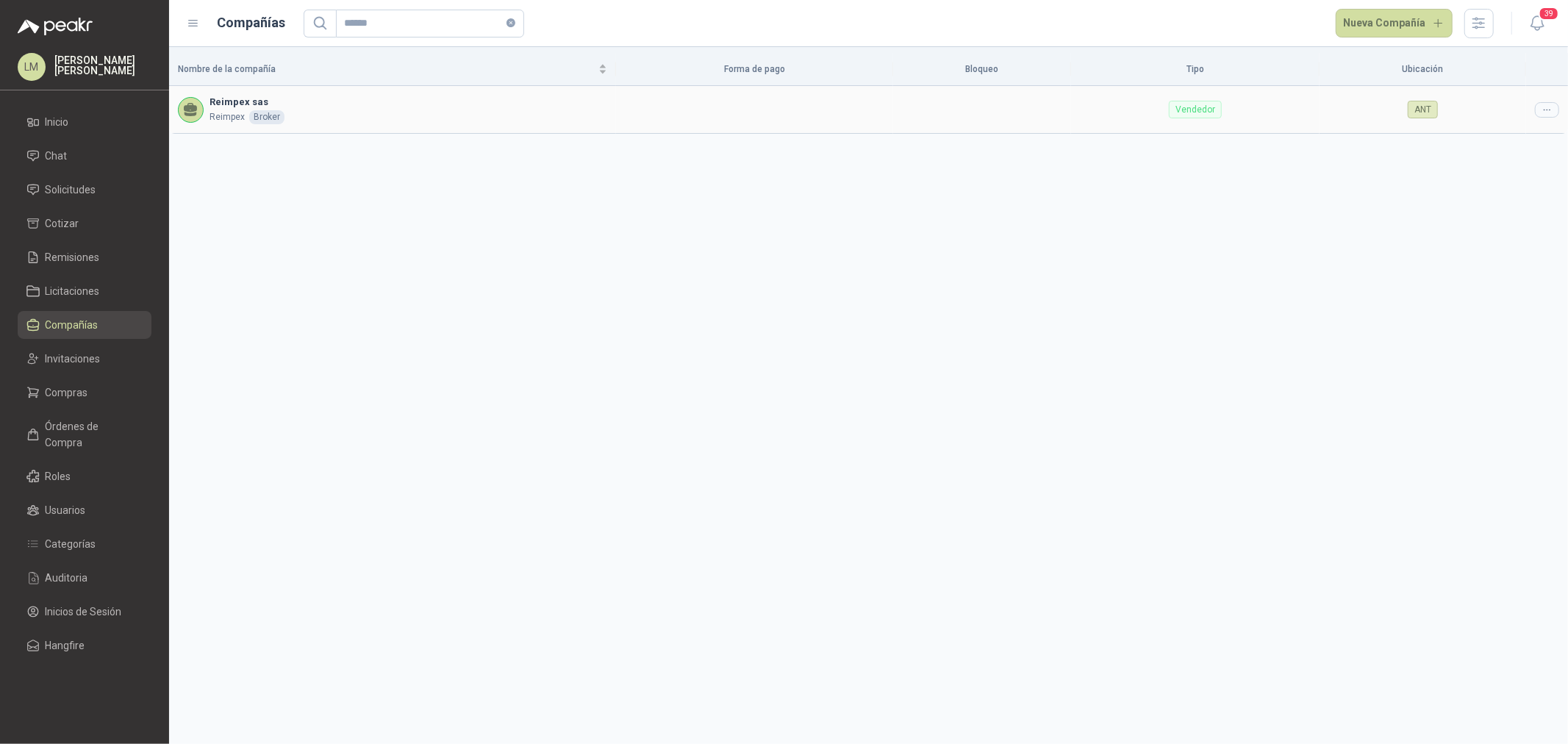
click at [1546, 110] on icon at bounding box center [1546, 109] width 6 height 1
click at [1507, 153] on div "Nombre de la compañía Forma de pago Bloqueo Tipo Ubicación Reimpex sas Reimpex …" at bounding box center [869, 396] width 1399 height 697
click at [1498, 130] on td "ANT" at bounding box center [1423, 109] width 207 height 47
click at [1548, 113] on icon at bounding box center [1546, 109] width 11 height 11
click at [1540, 133] on span "Editar compañía" at bounding box center [1509, 134] width 75 height 16
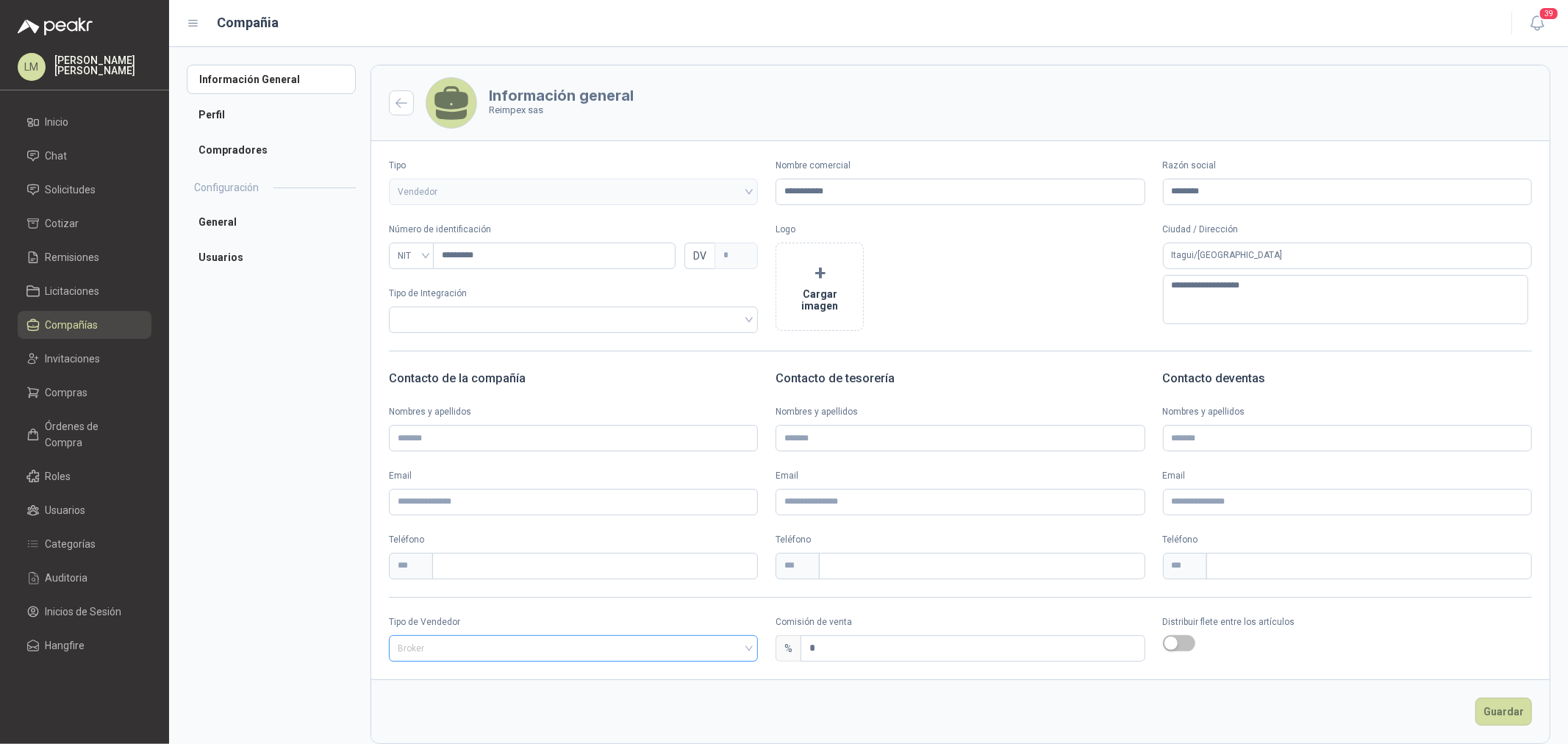
click at [416, 653] on span "Broker" at bounding box center [573, 648] width 352 height 22
click at [423, 722] on div "Especial" at bounding box center [572, 726] width 342 height 16
drag, startPoint x: 842, startPoint y: 655, endPoint x: 670, endPoint y: 674, distance: 173.0
click at [726, 663] on form "**********" at bounding box center [961, 404] width 1180 height 679
click at [1483, 713] on button "Guardar" at bounding box center [1503, 712] width 56 height 28
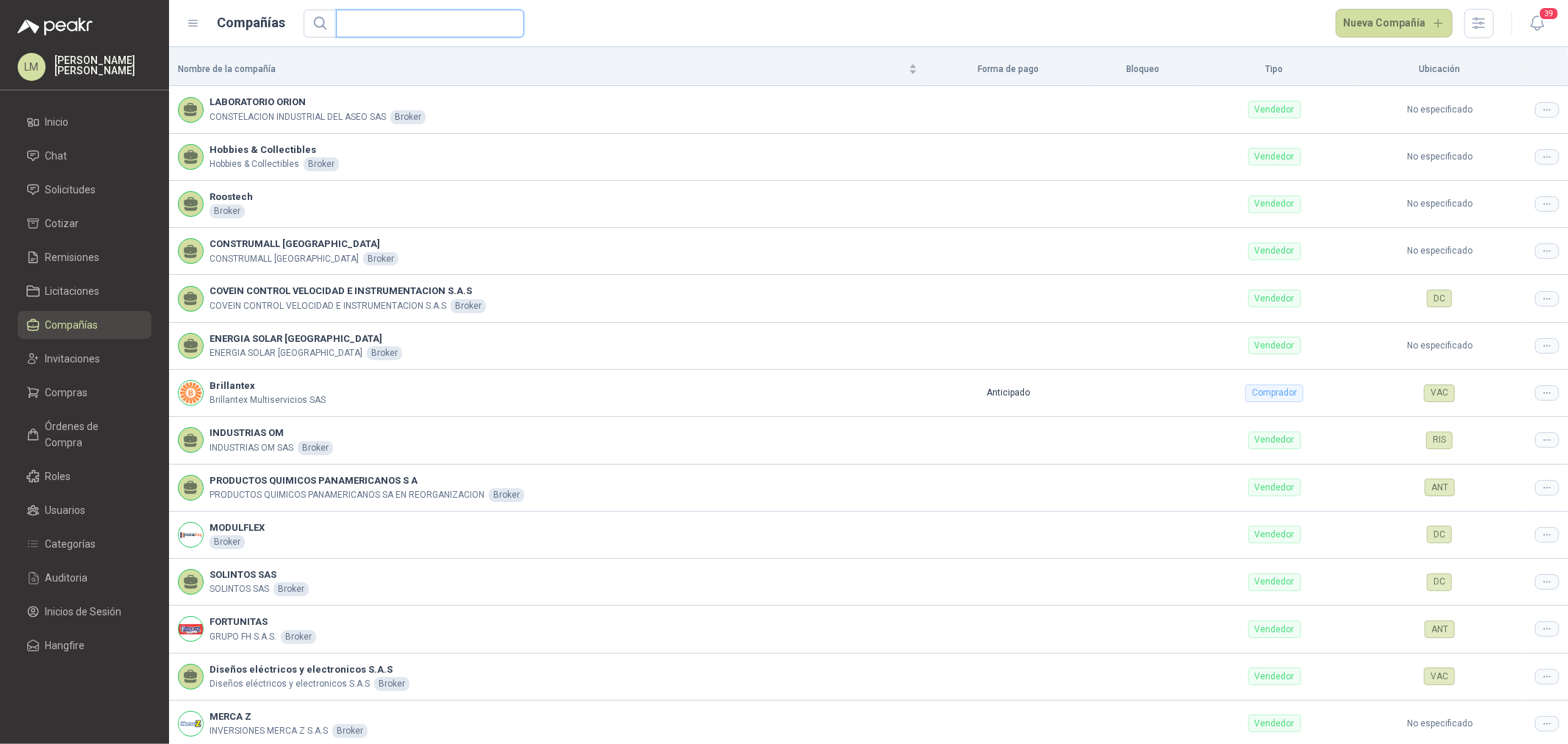
click at [379, 31] on input "text" at bounding box center [424, 23] width 158 height 27
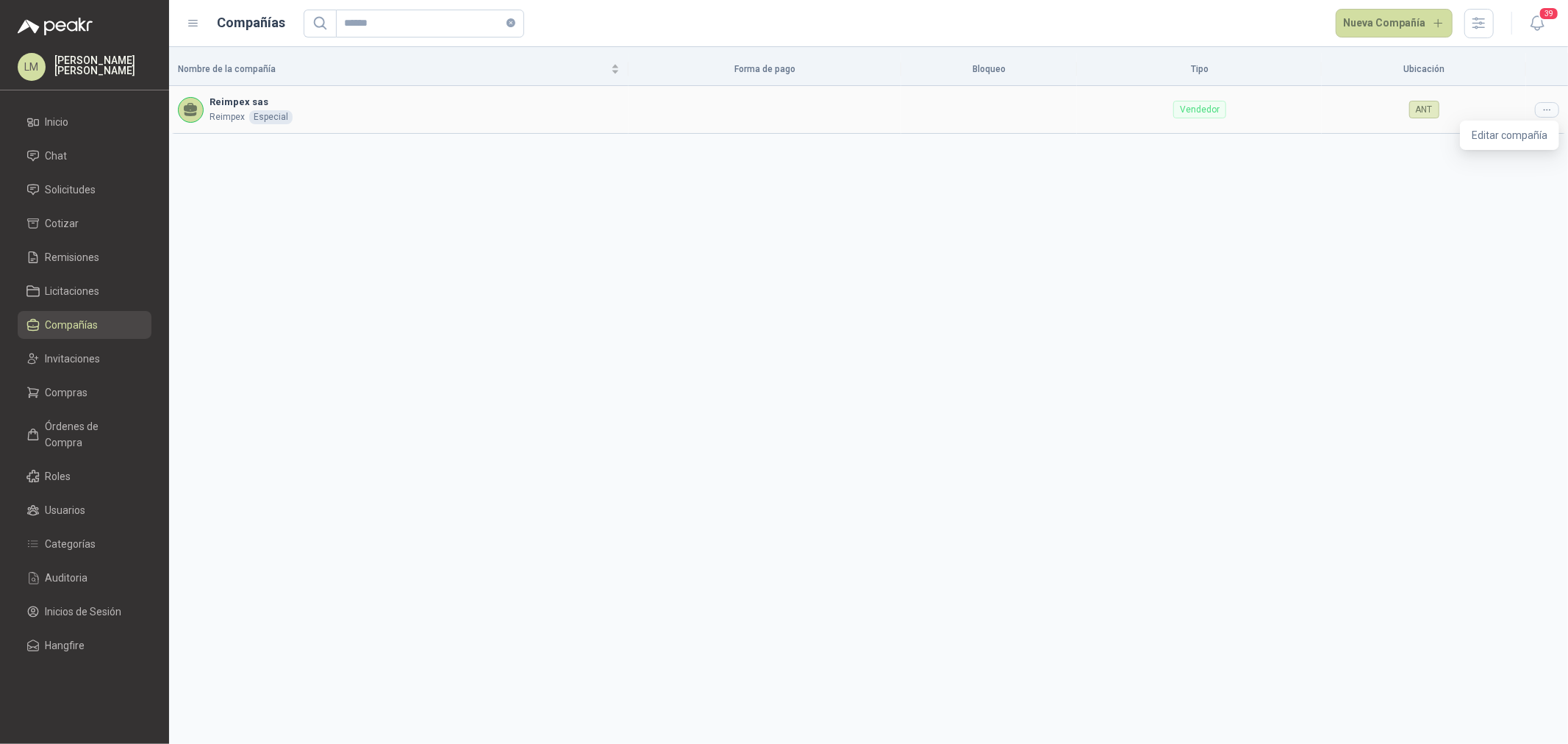
click at [1539, 108] on div at bounding box center [1546, 109] width 24 height 16
click at [1494, 141] on span "Editar compañía" at bounding box center [1509, 134] width 75 height 16
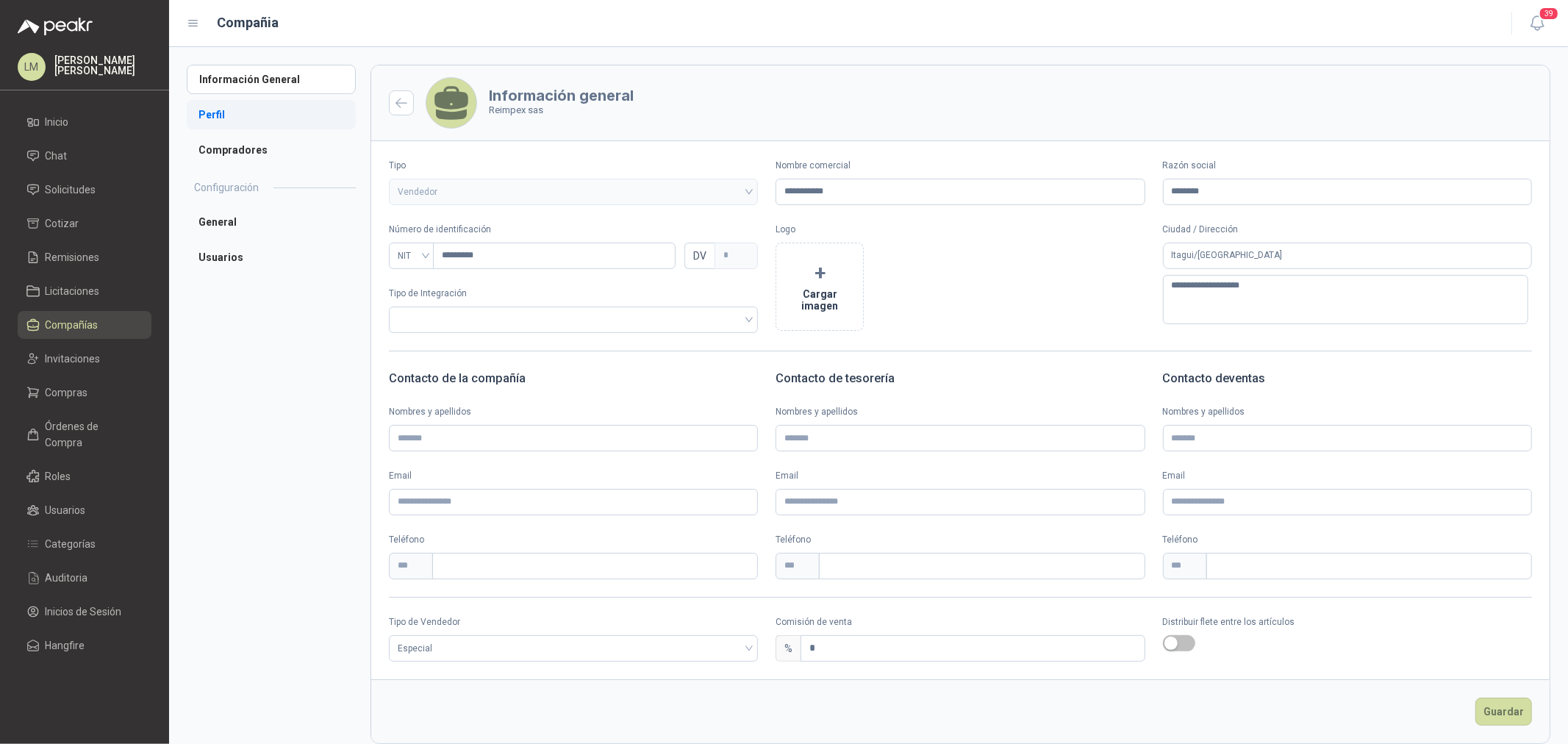
click at [217, 114] on li "Perfil" at bounding box center [271, 114] width 169 height 29
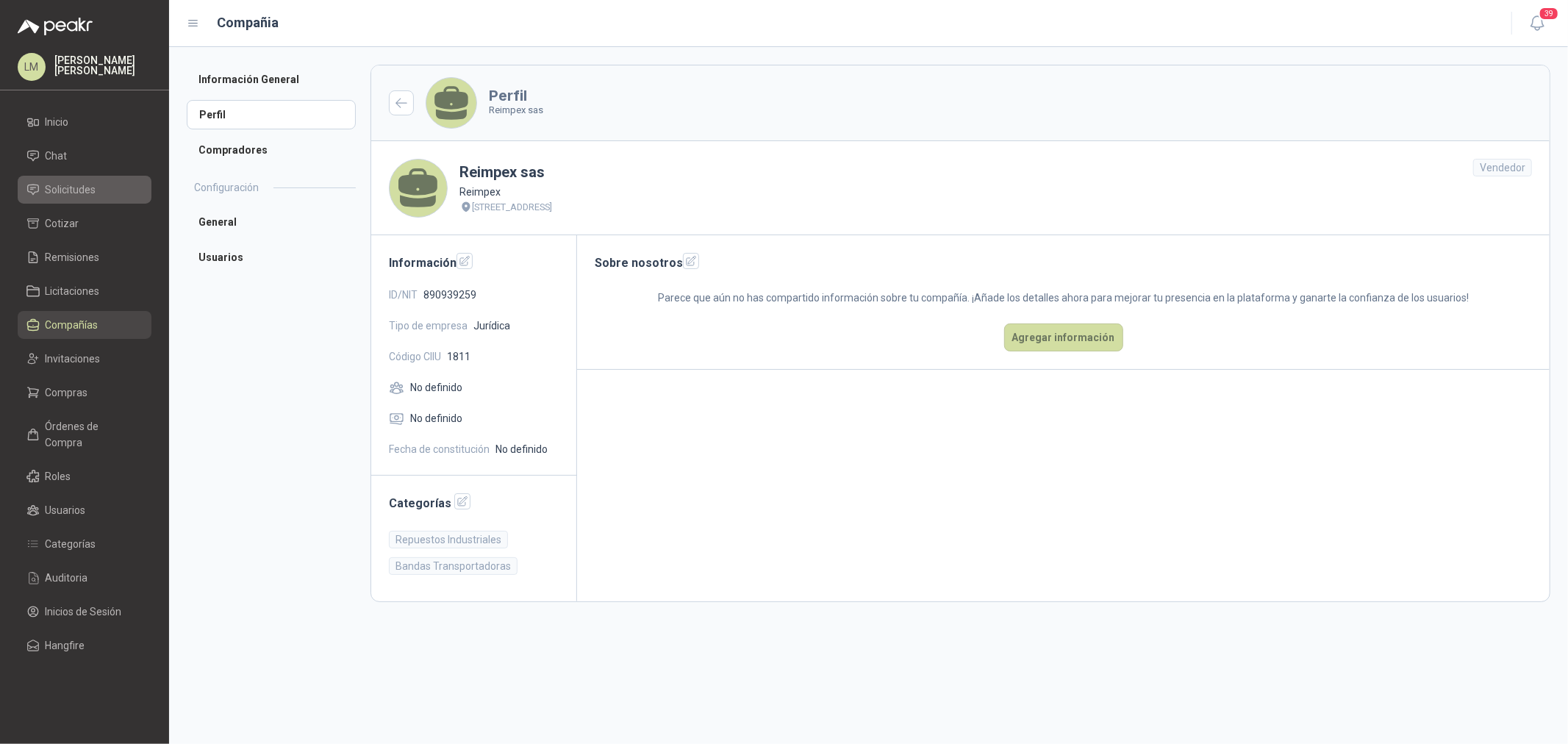
click at [48, 191] on span "Solicitudes" at bounding box center [71, 189] width 51 height 16
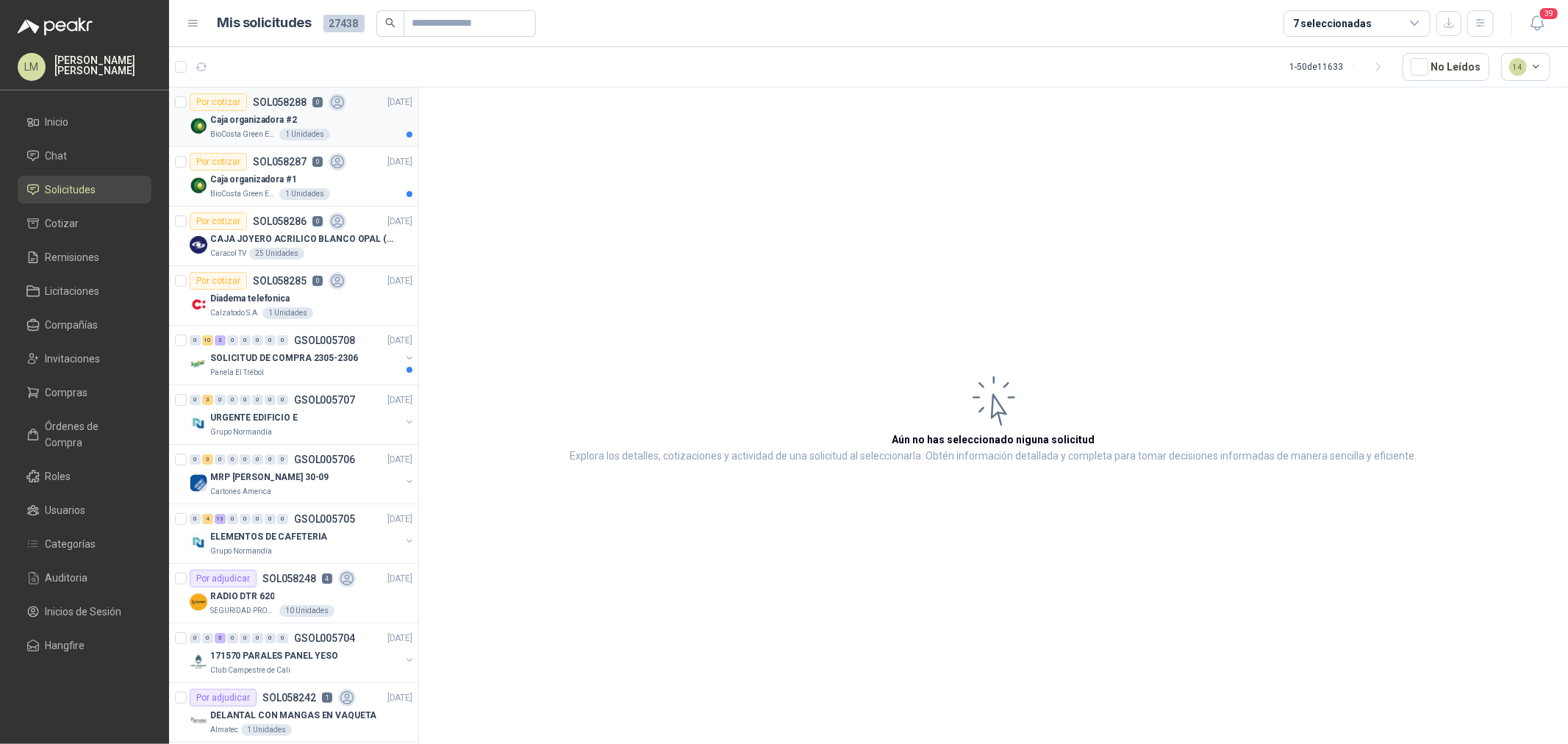
click at [253, 131] on p "BioCosta Green Energy S.A.S" at bounding box center [243, 134] width 66 height 12
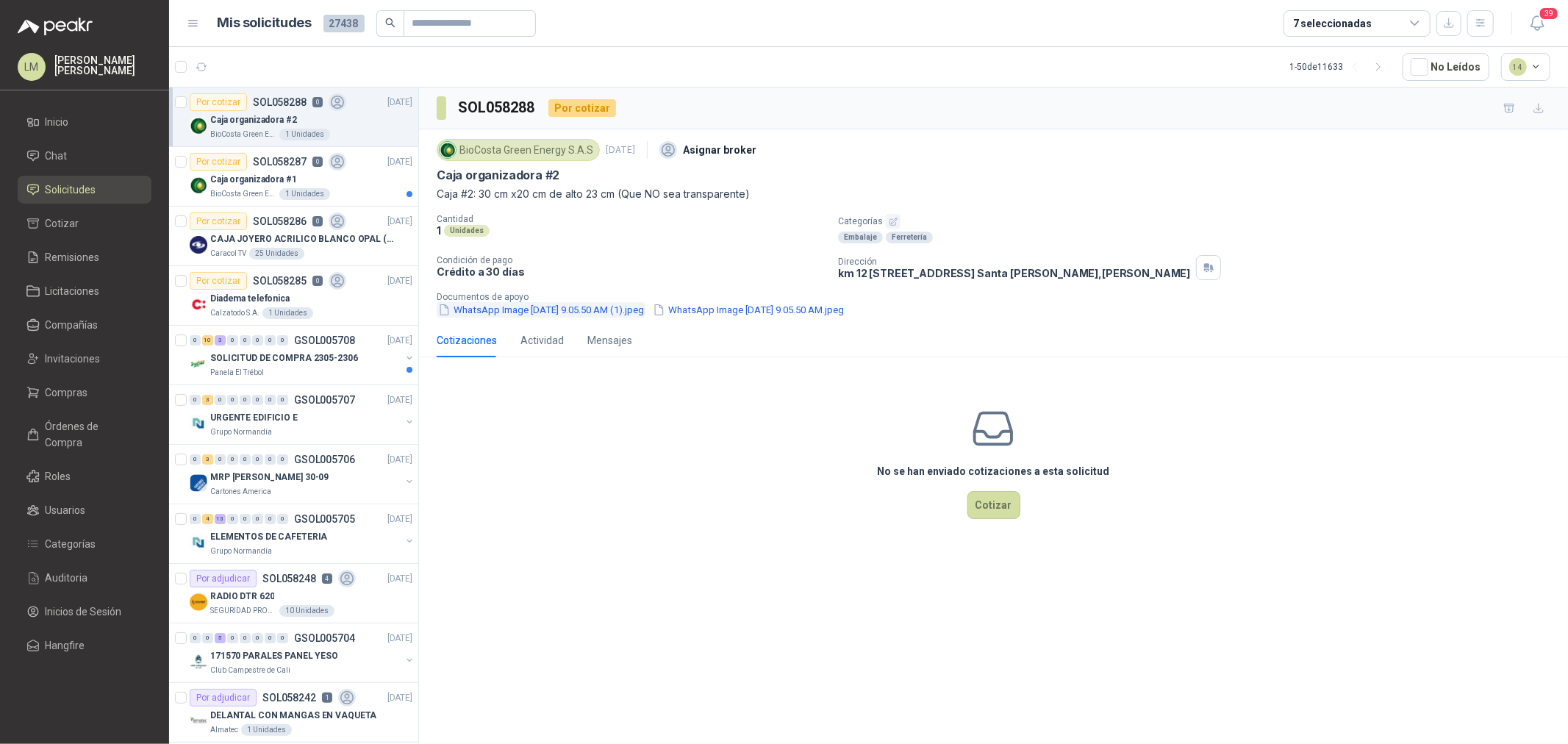
click at [528, 307] on button "WhatsApp Image [DATE] 9.05.50 AM (1).jpeg" at bounding box center [541, 309] width 209 height 16
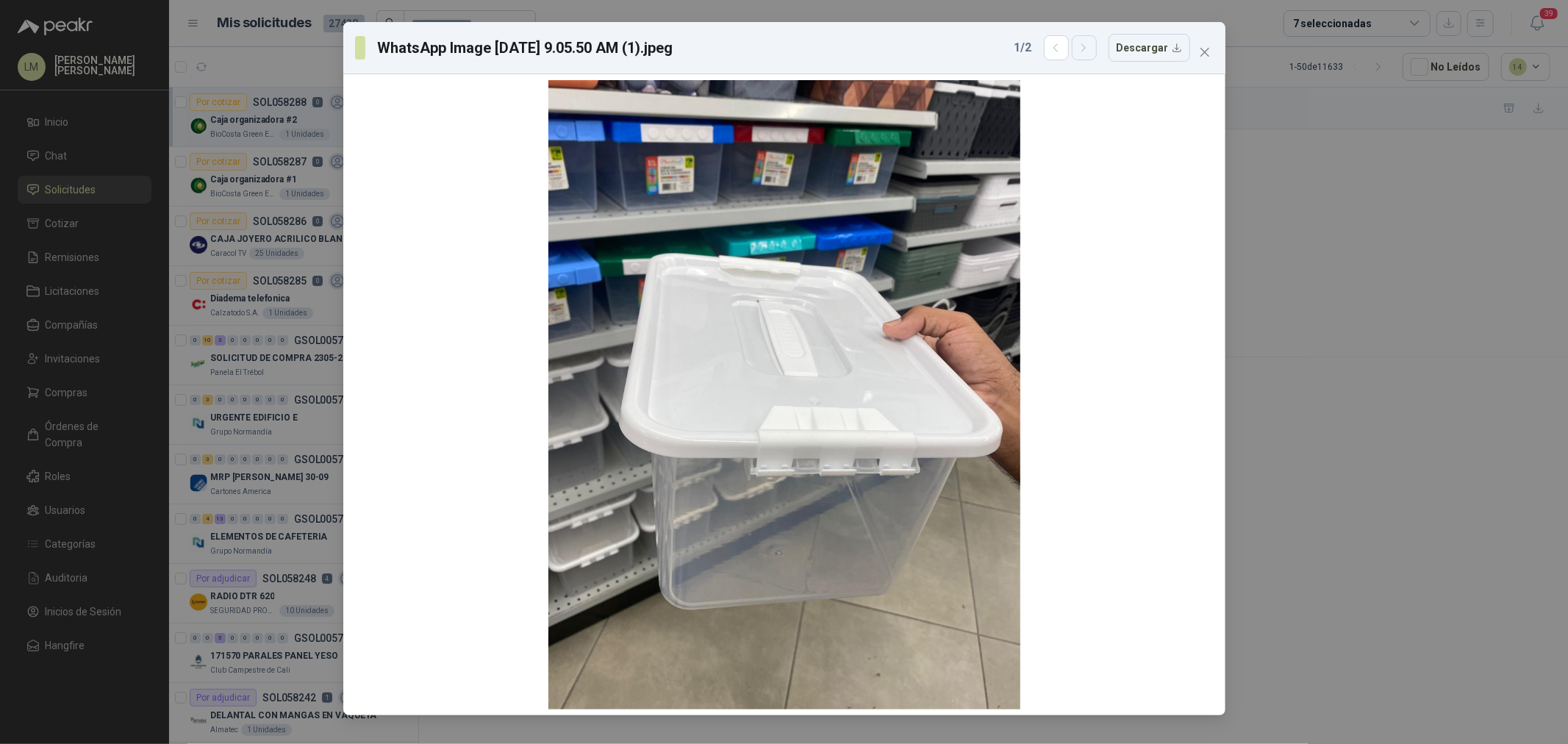
click at [1088, 47] on icon "button" at bounding box center [1083, 48] width 12 height 12
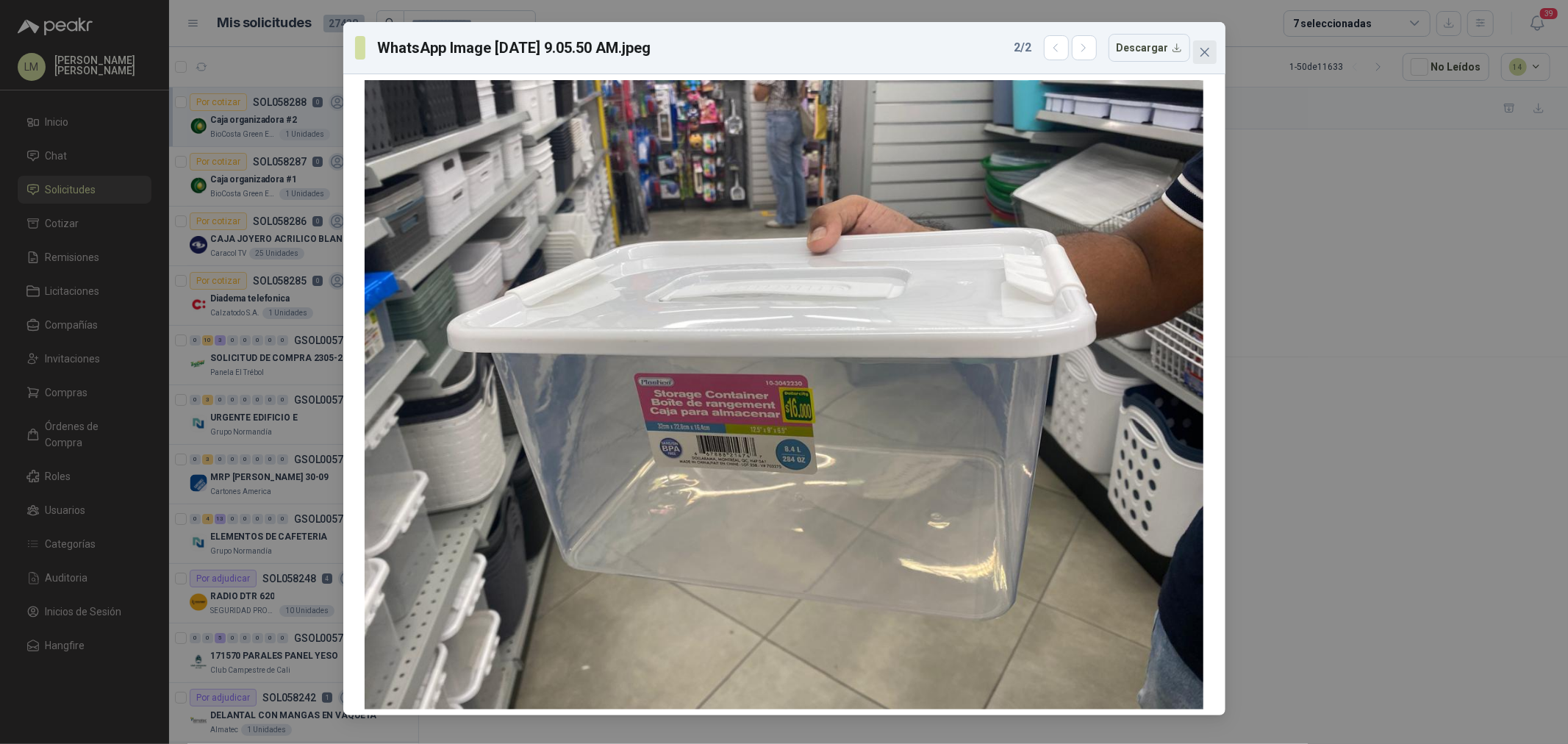
click at [1210, 50] on span "Close" at bounding box center [1205, 52] width 23 height 12
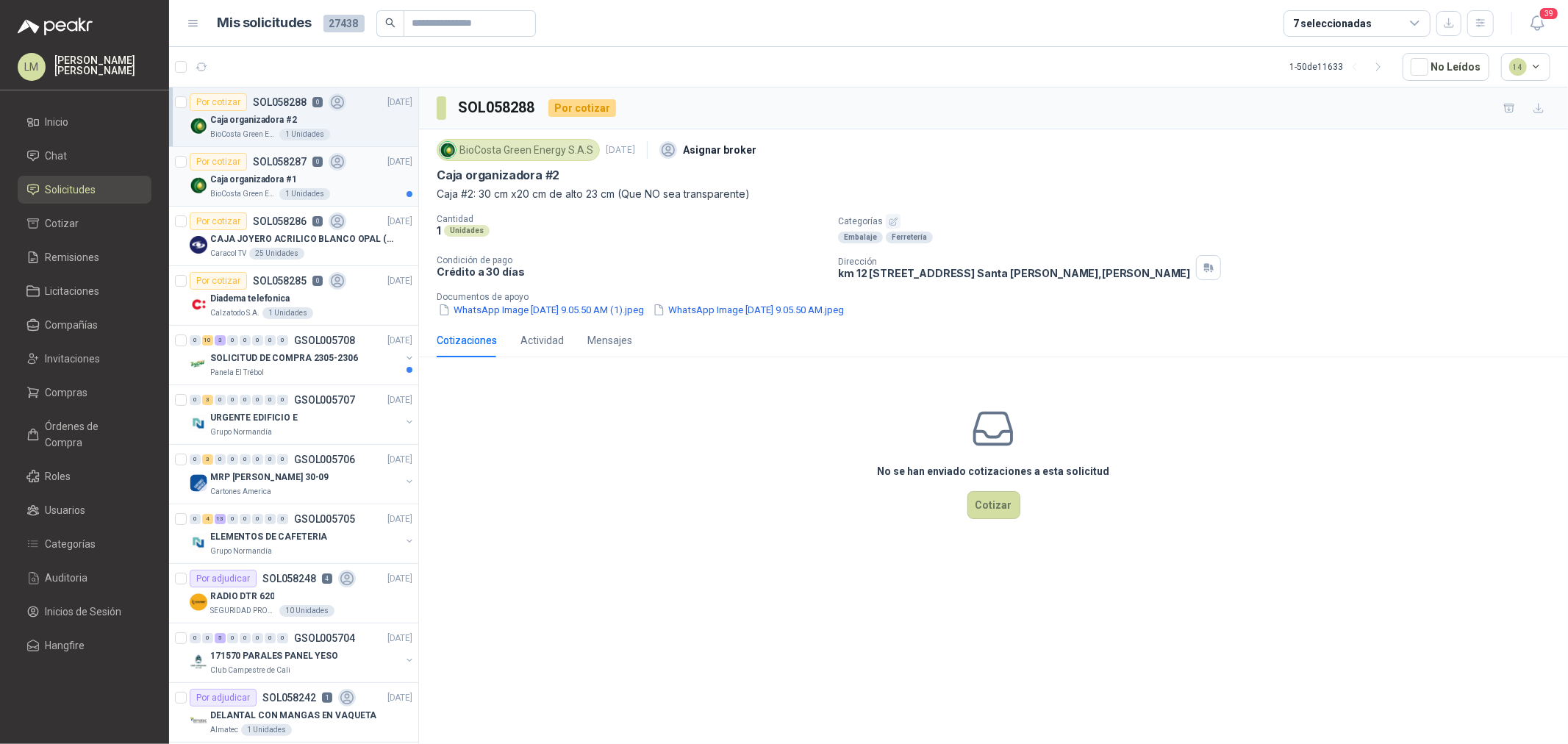
click at [277, 184] on p "Caja organizadora #1" at bounding box center [253, 179] width 87 height 14
click at [294, 236] on p "CAJA JOYERO ACRILICO BLANCO OPAL (En el adjunto mas detalle)" at bounding box center [301, 239] width 183 height 14
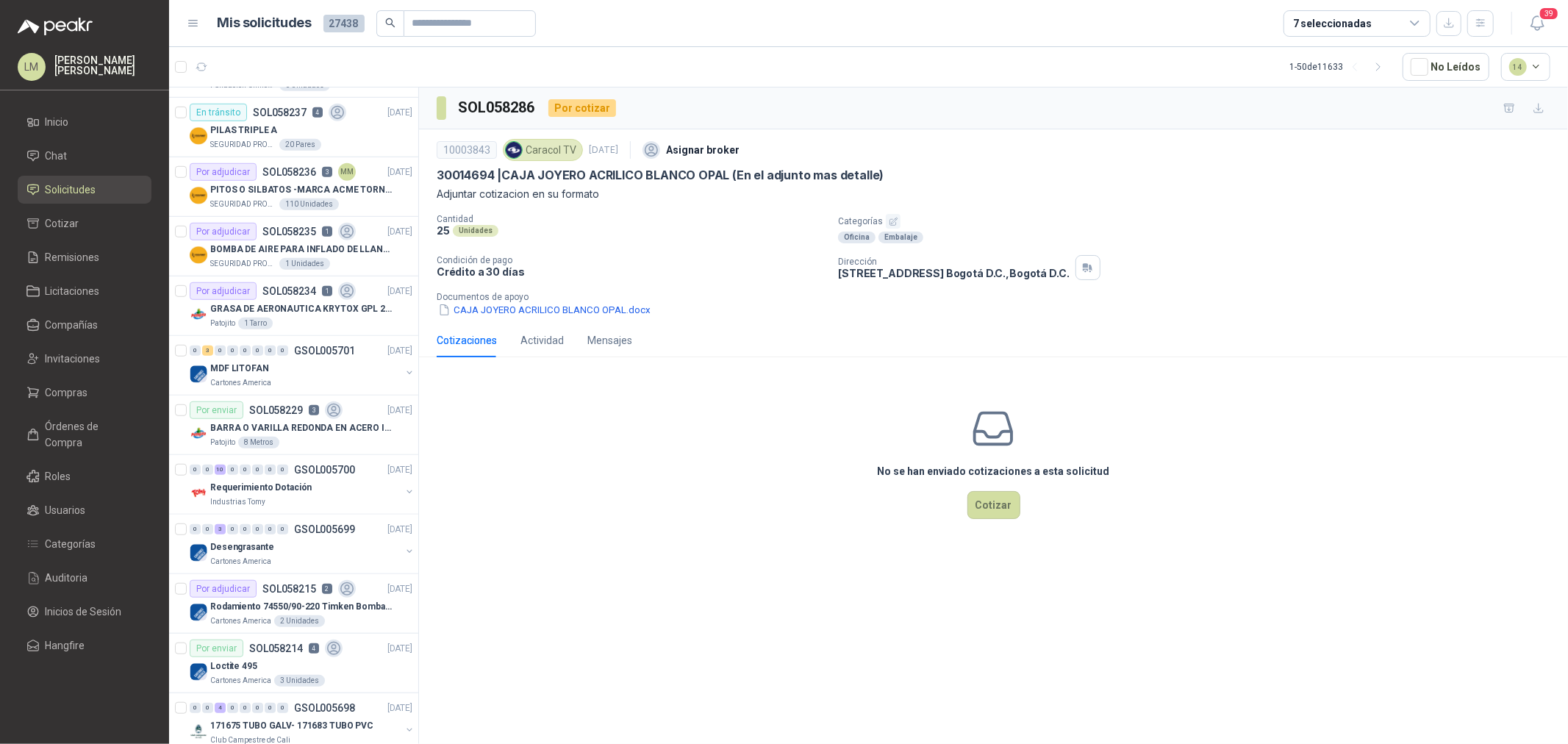
scroll to position [898, 0]
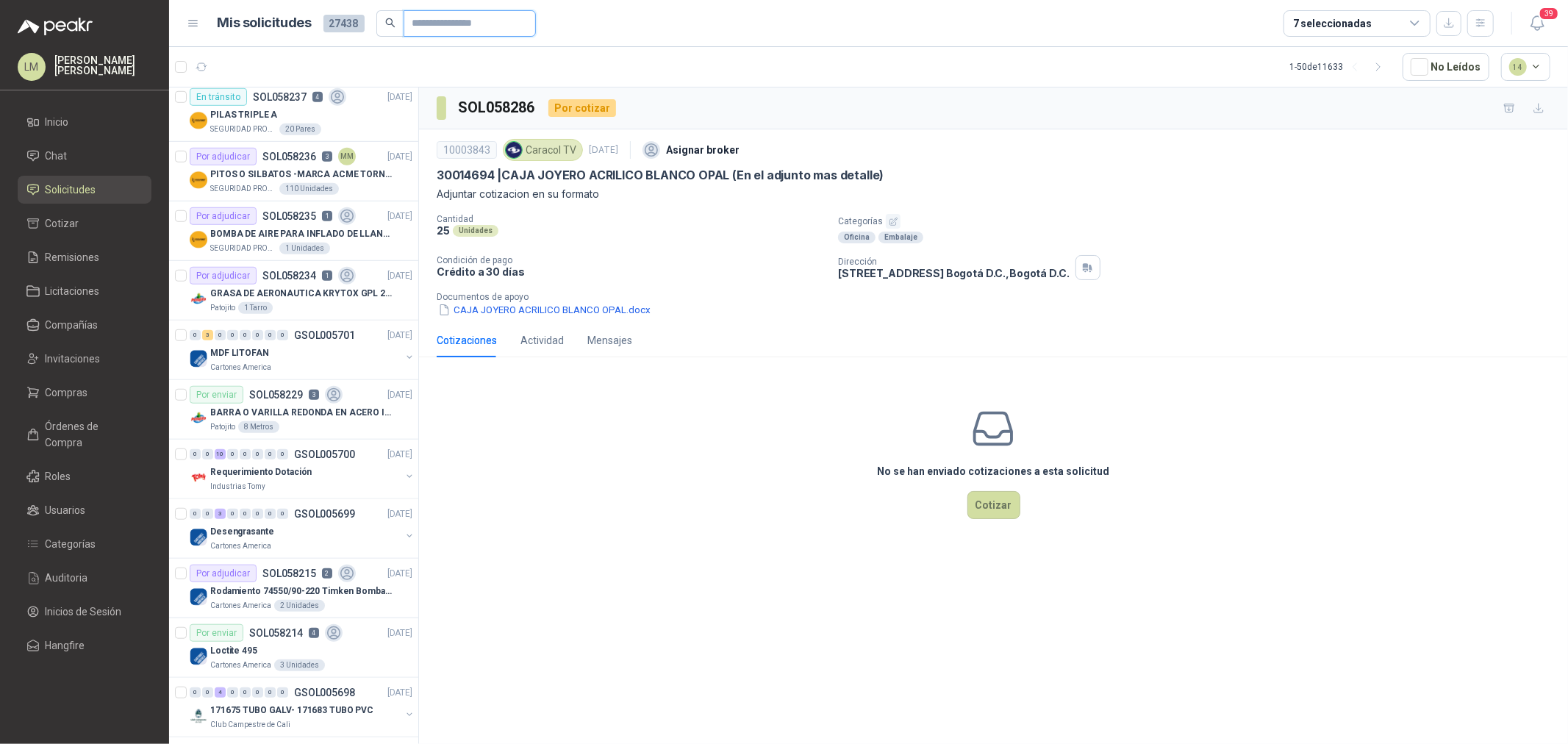
click at [465, 27] on input "text" at bounding box center [464, 23] width 103 height 25
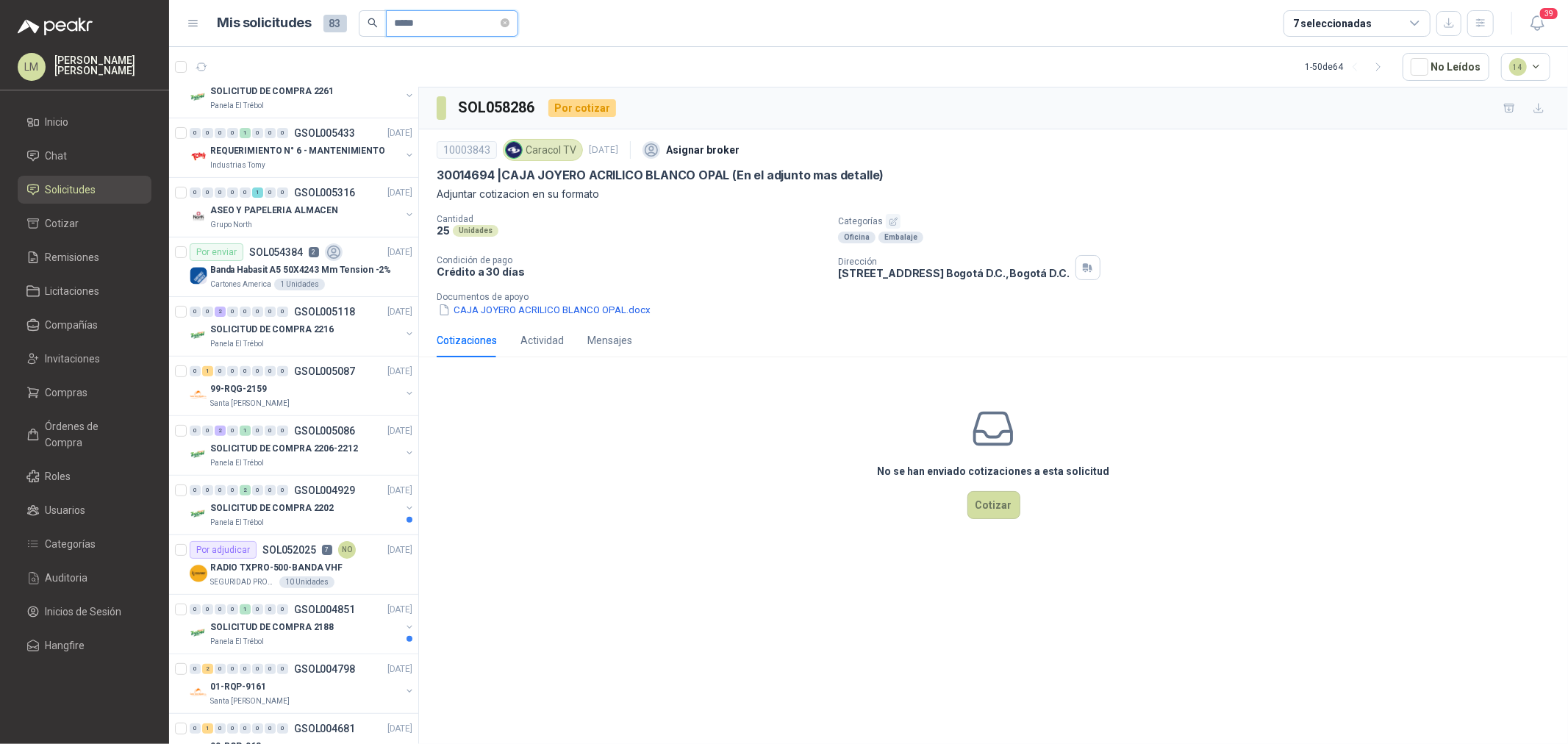
scroll to position [0, 0]
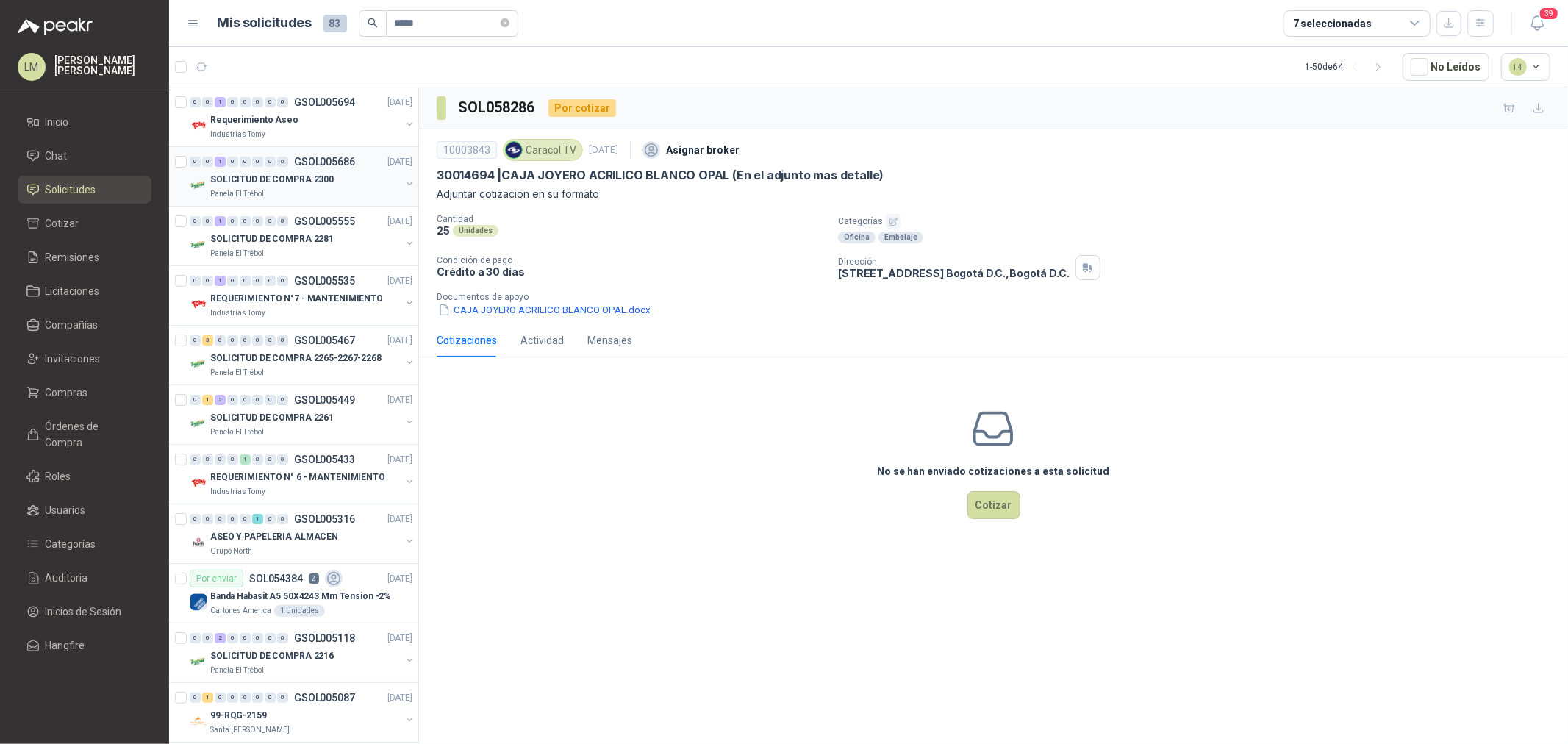
click at [403, 181] on button "button" at bounding box center [409, 183] width 12 height 12
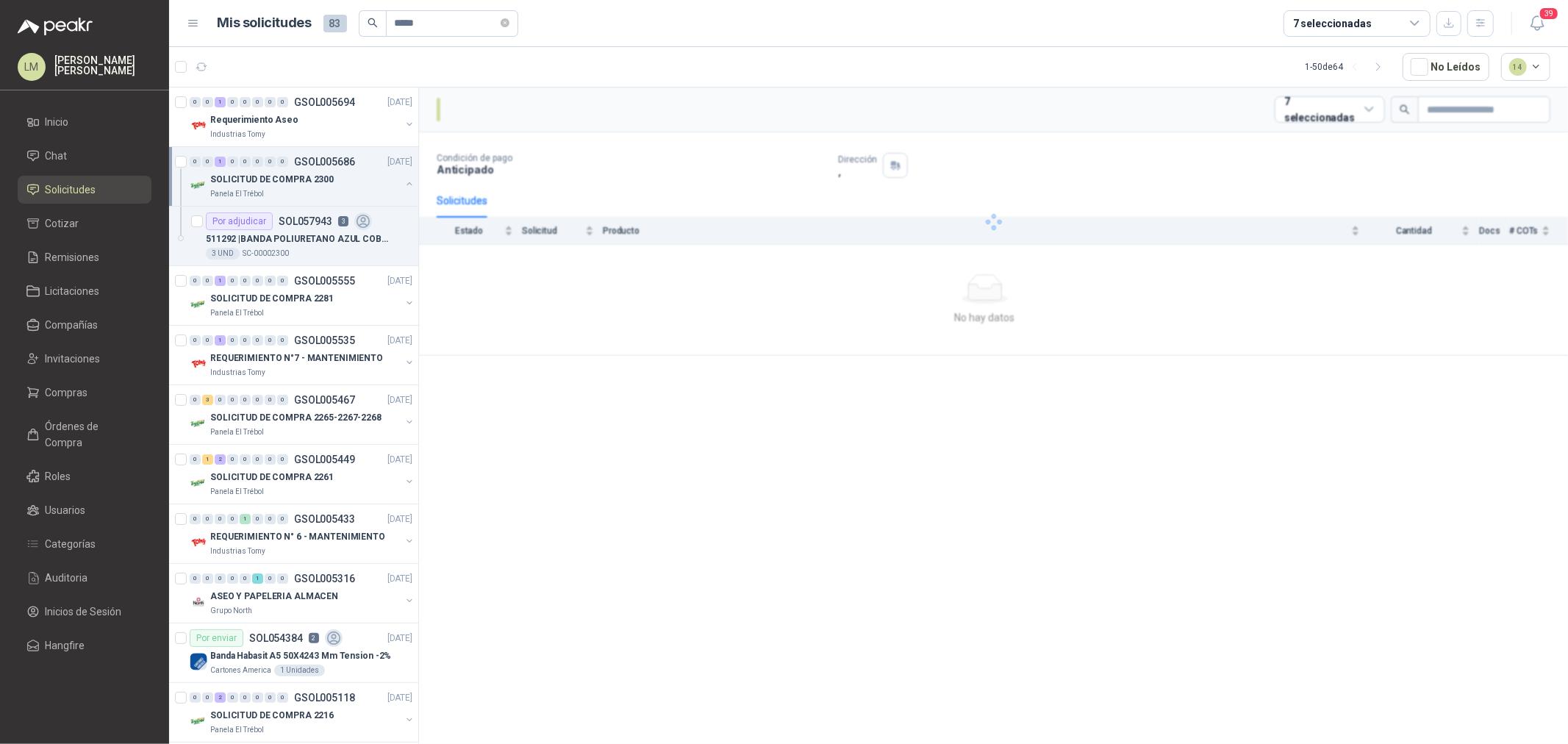
click at [403, 181] on button "button" at bounding box center [409, 183] width 12 height 12
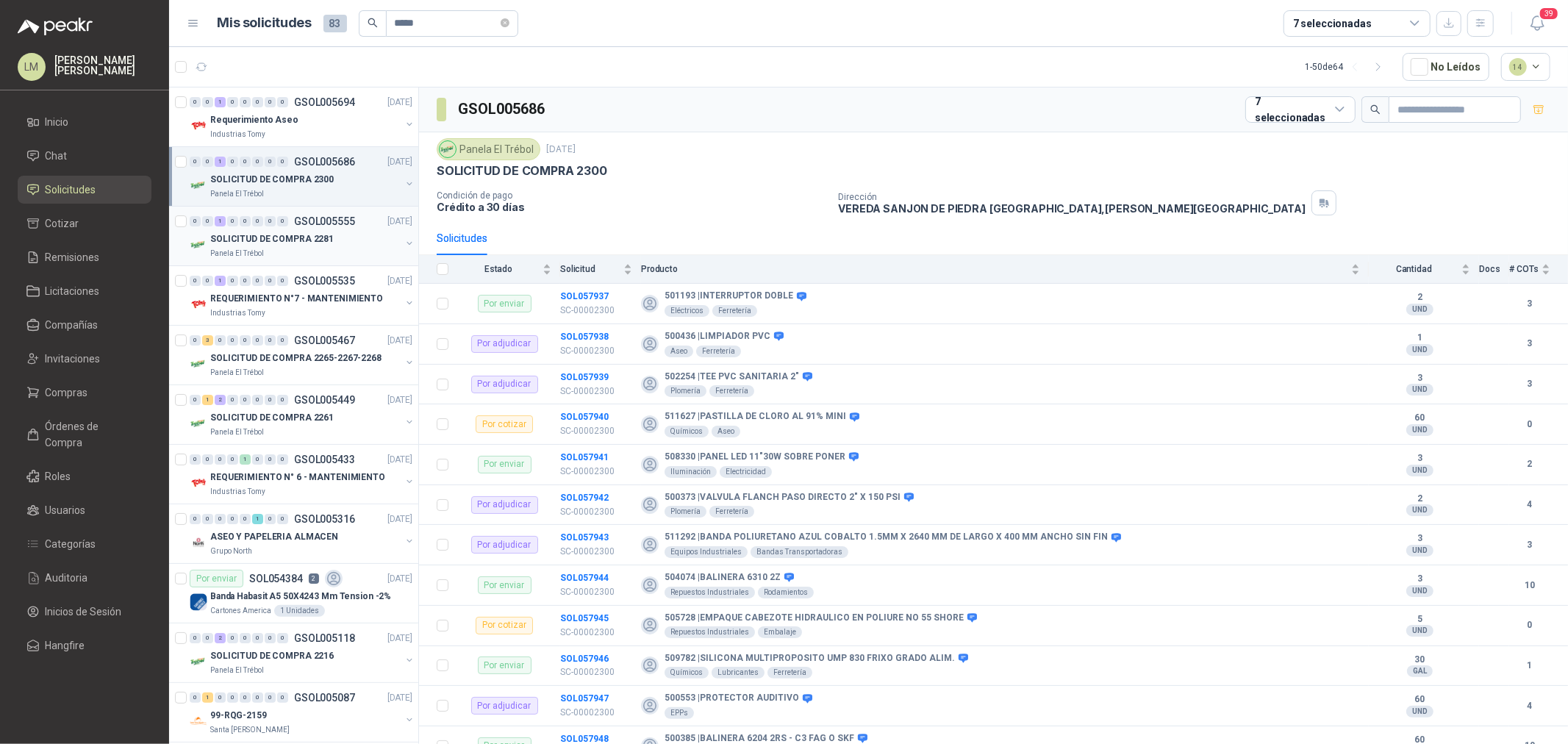
click at [403, 240] on button "button" at bounding box center [409, 243] width 12 height 12
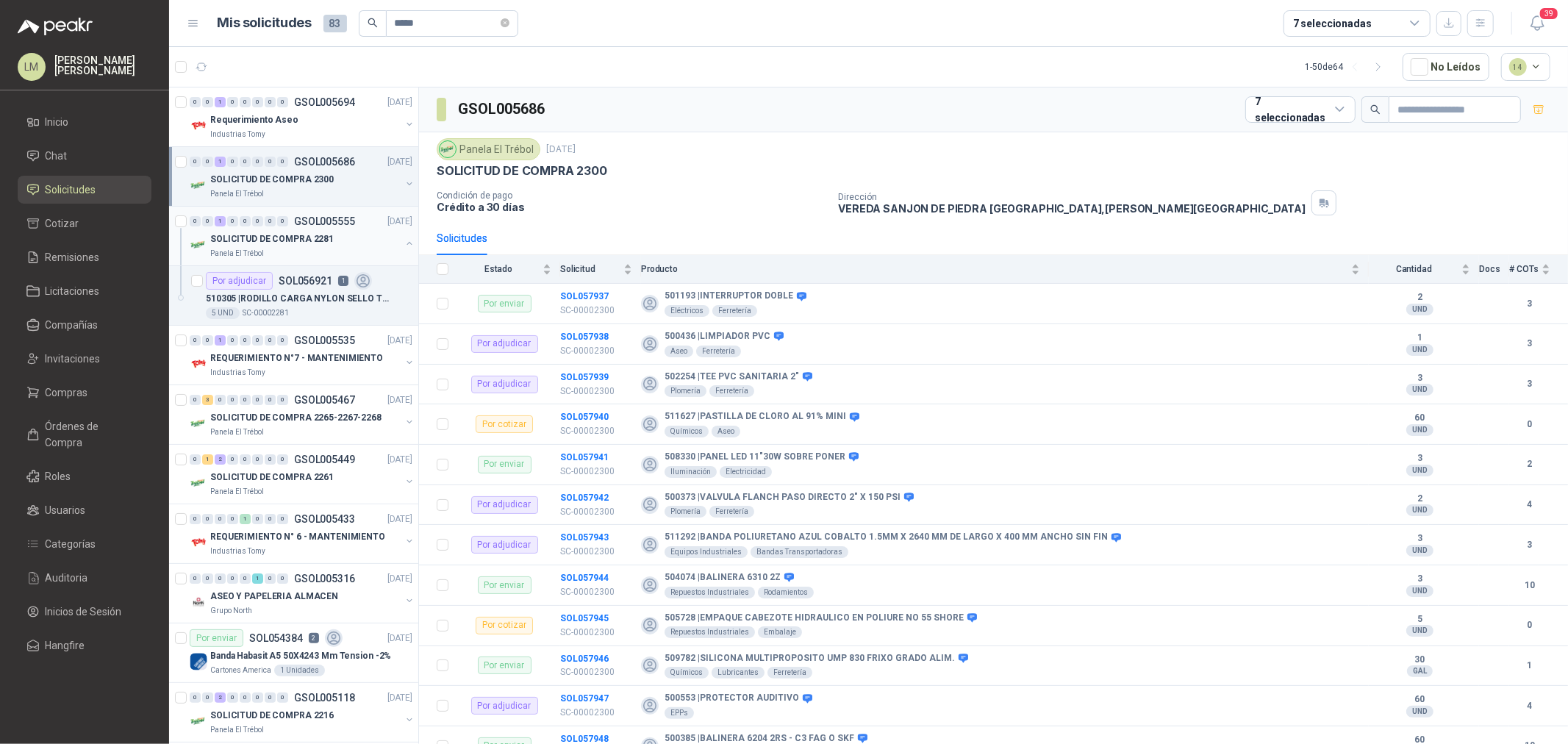
scroll to position [5, 0]
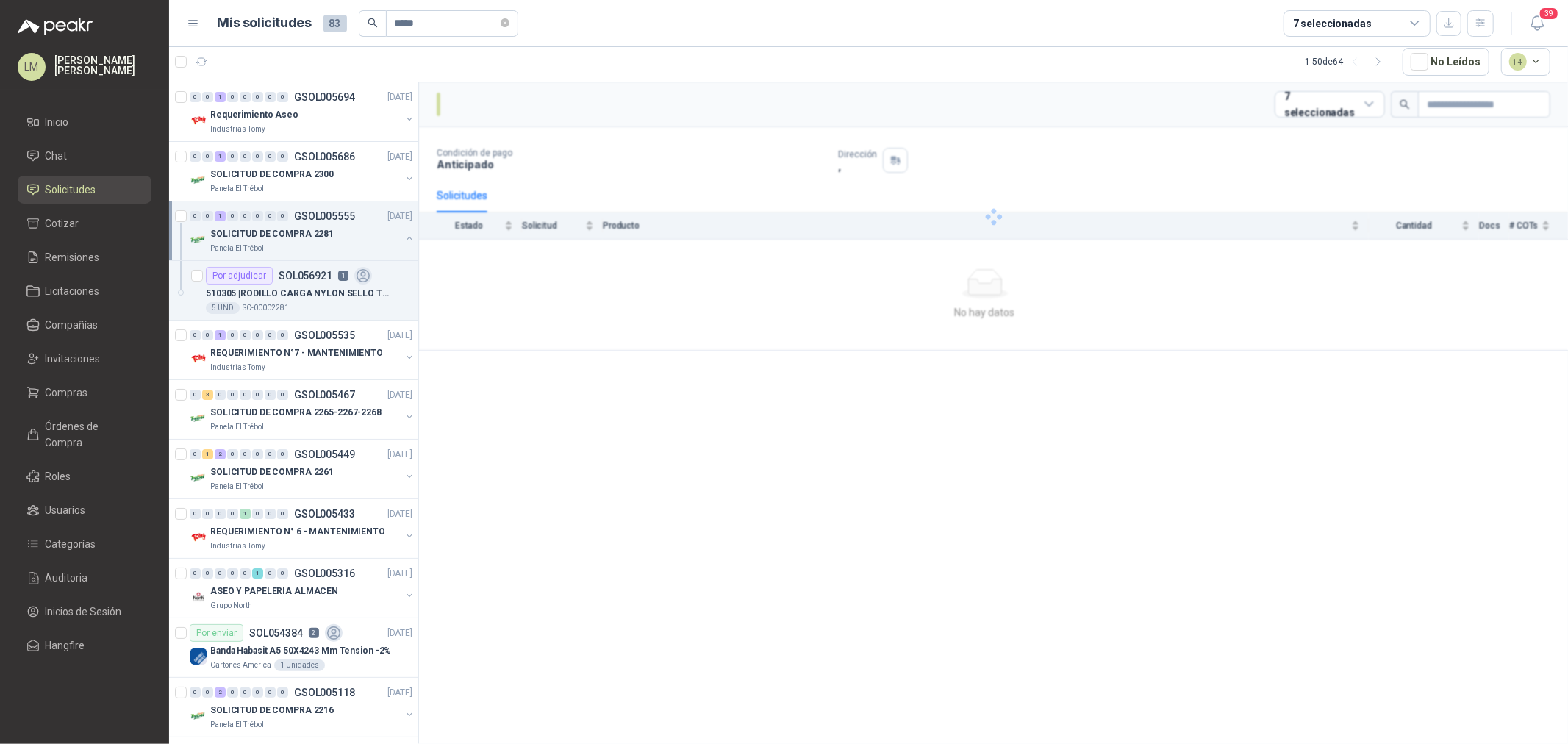
click at [403, 237] on button "button" at bounding box center [409, 238] width 12 height 12
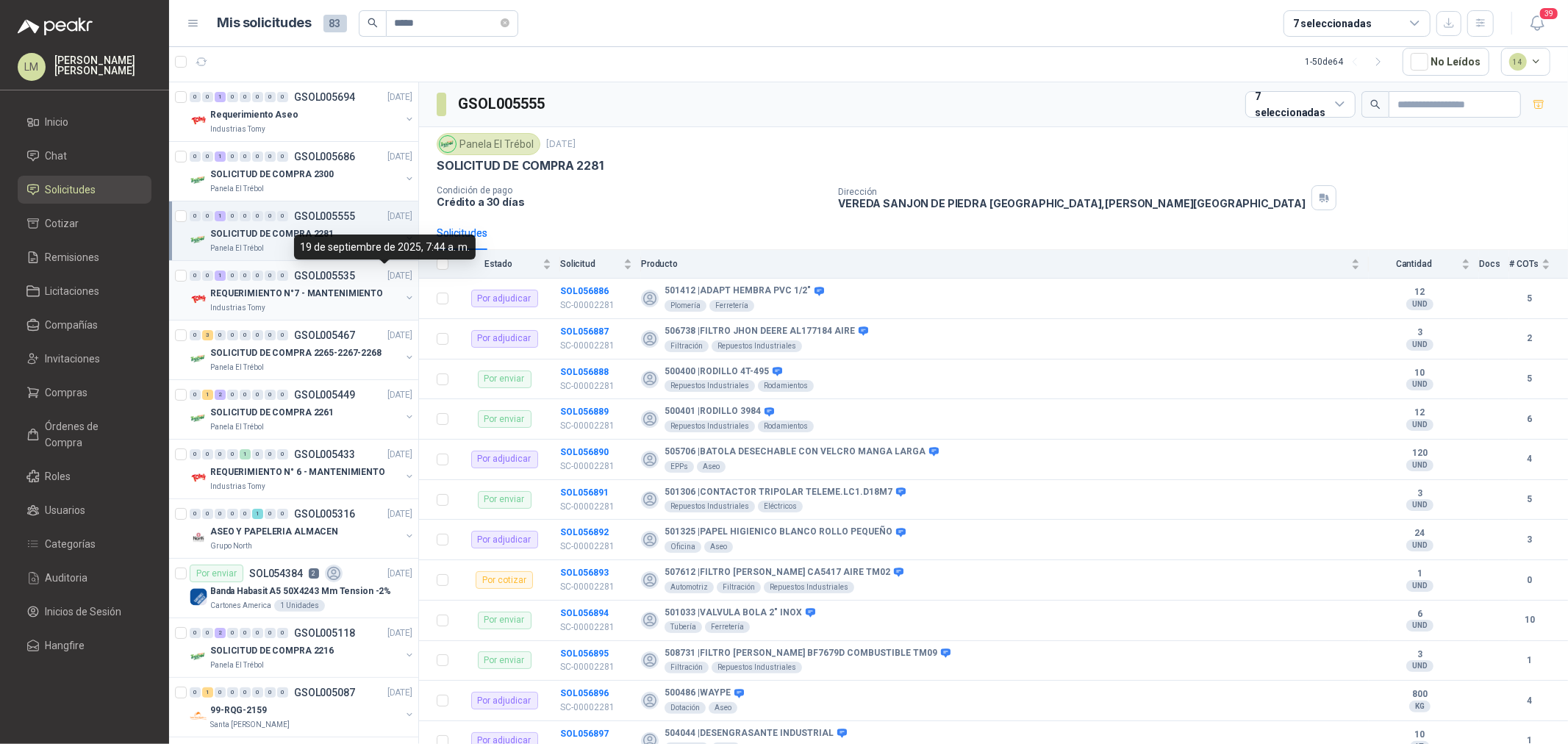
click at [403, 298] on button "button" at bounding box center [409, 298] width 12 height 12
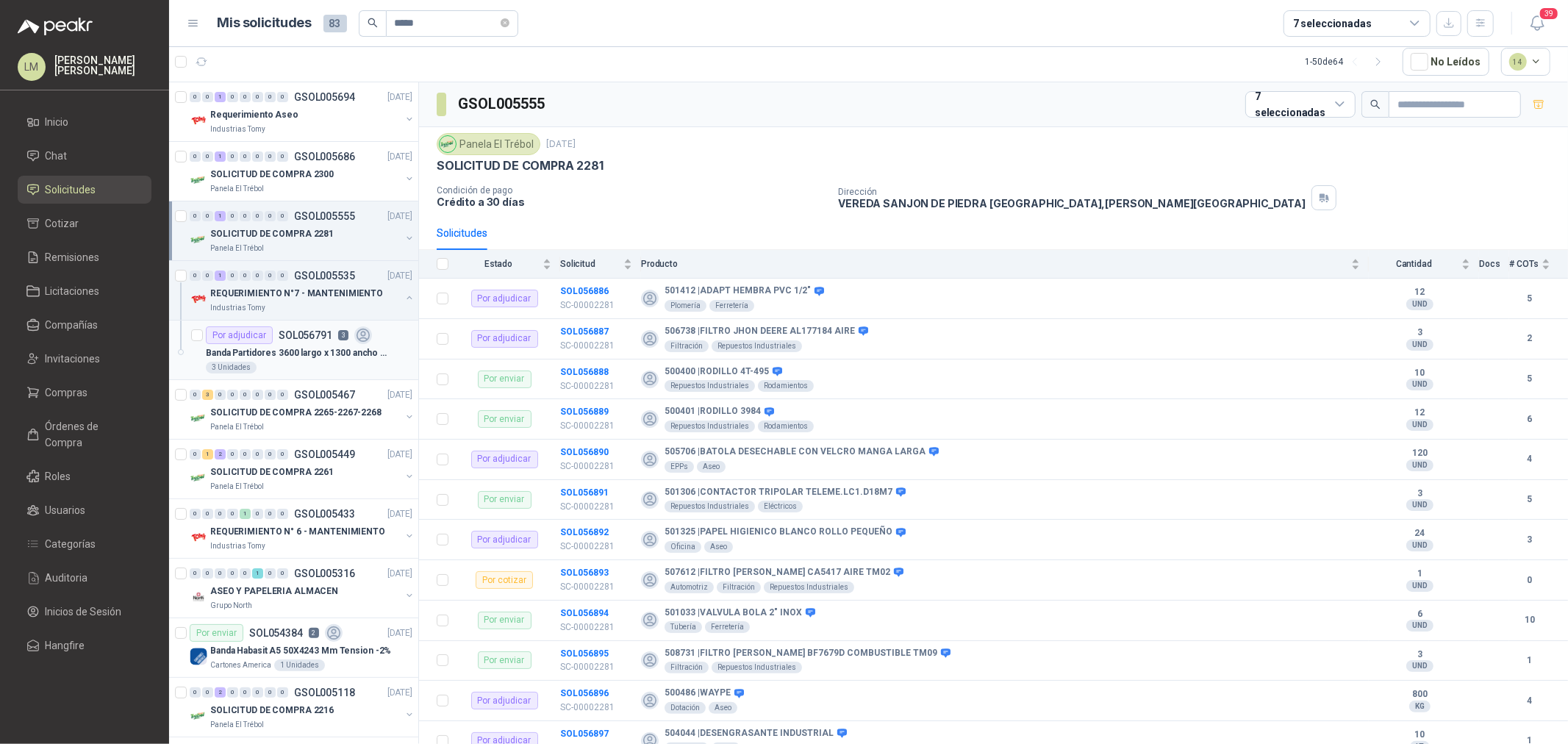
click at [304, 339] on p "SOL056791" at bounding box center [305, 335] width 54 height 10
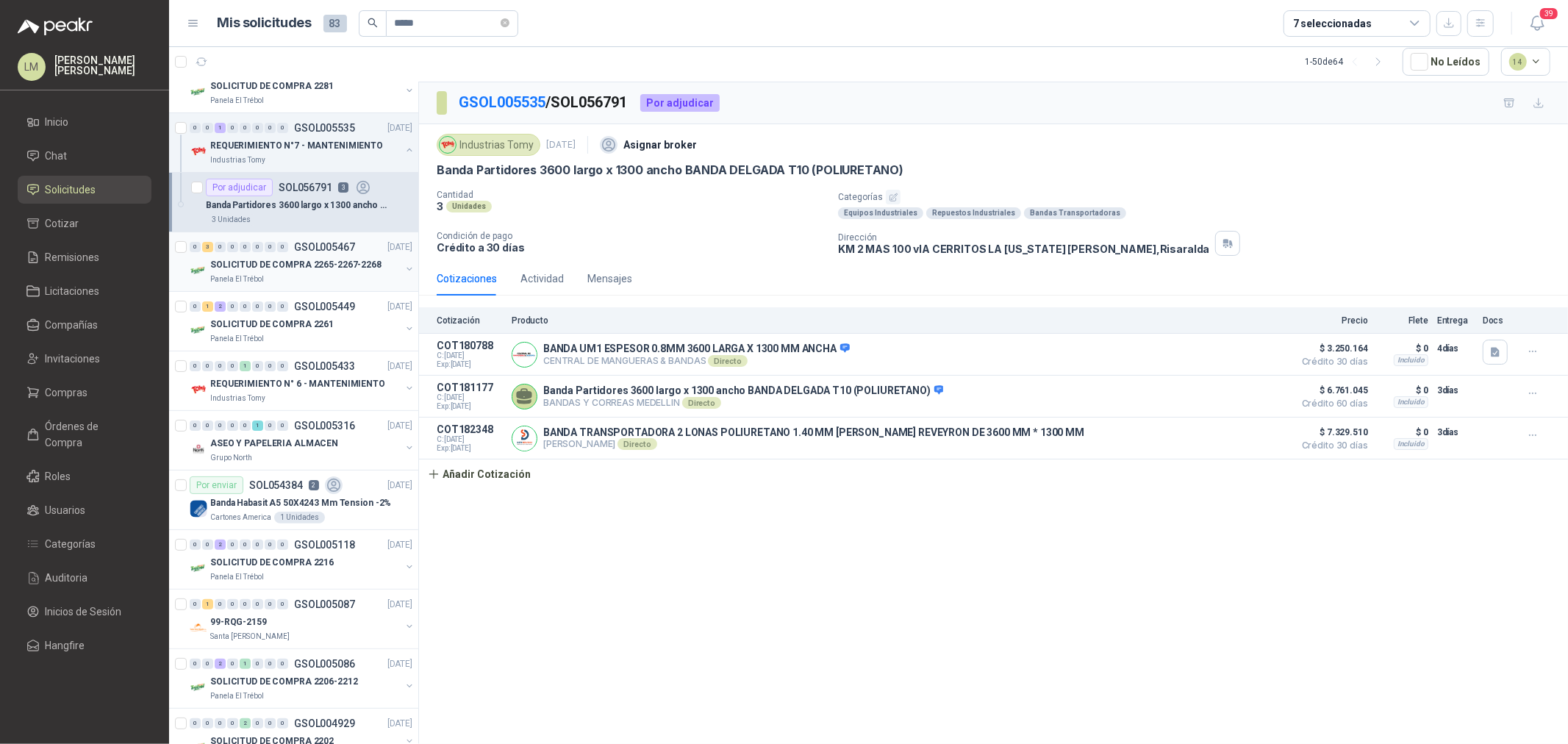
scroll to position [163, 0]
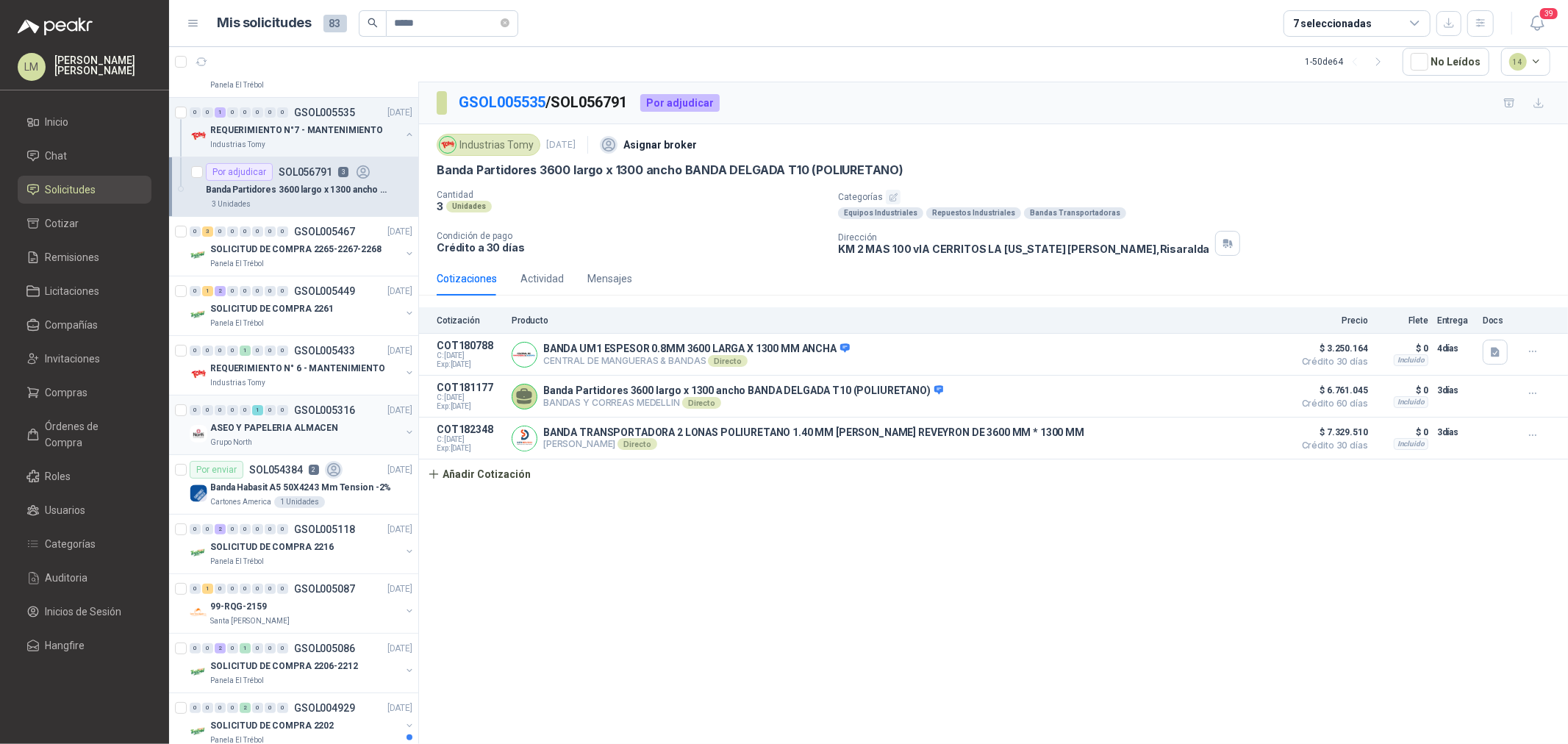
click at [403, 431] on button "button" at bounding box center [409, 432] width 12 height 12
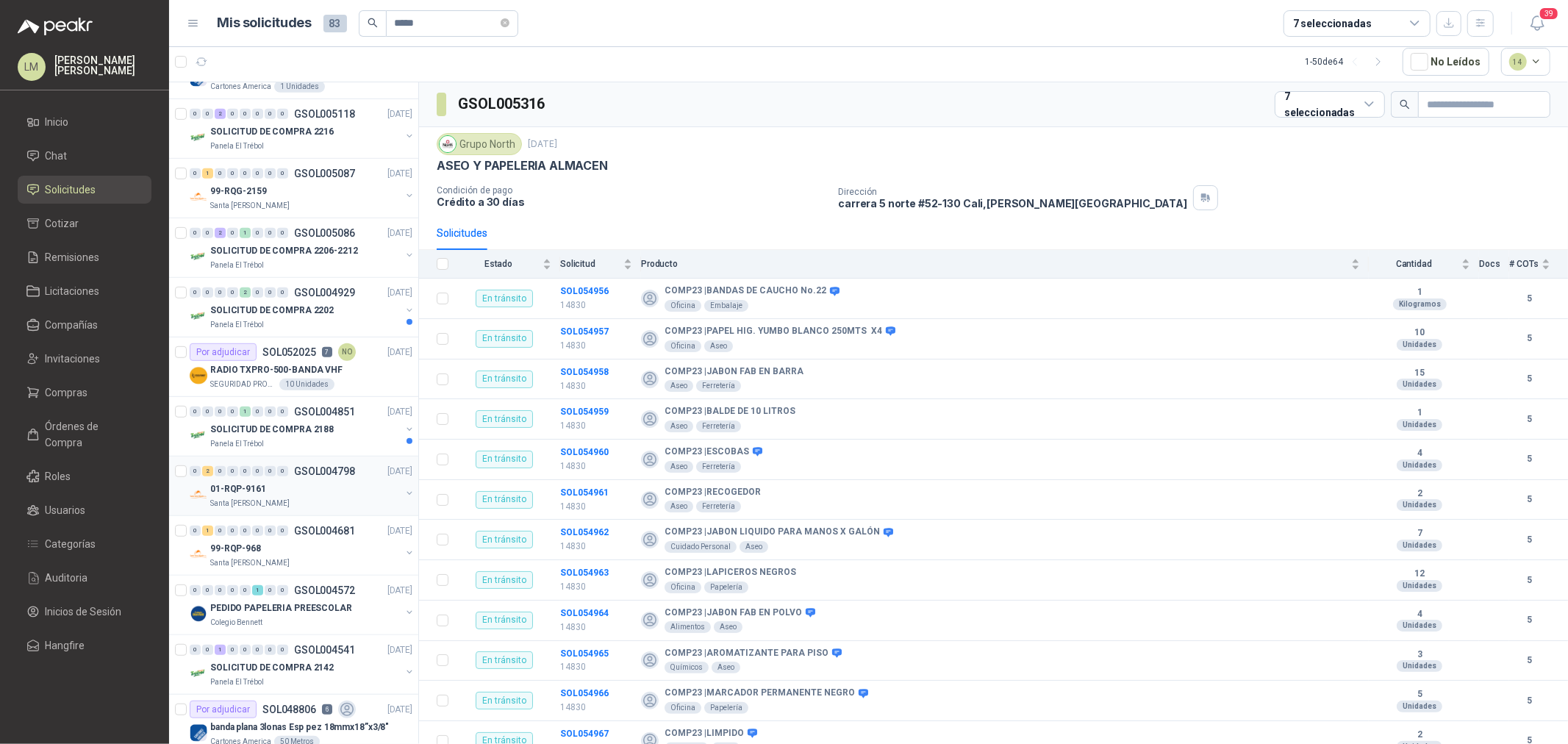
scroll to position [653, 0]
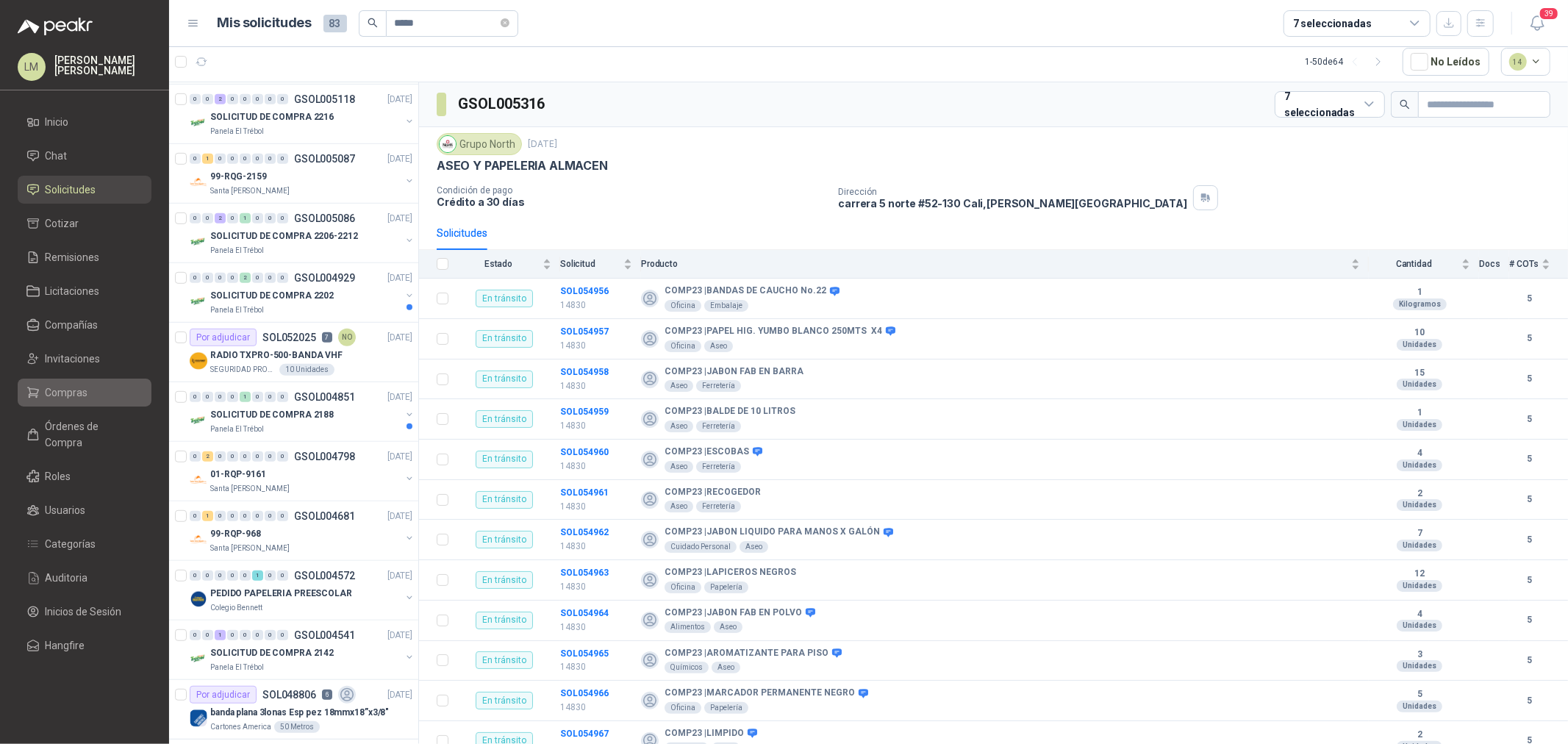
click at [59, 398] on span "Compras" at bounding box center [66, 391] width 42 height 16
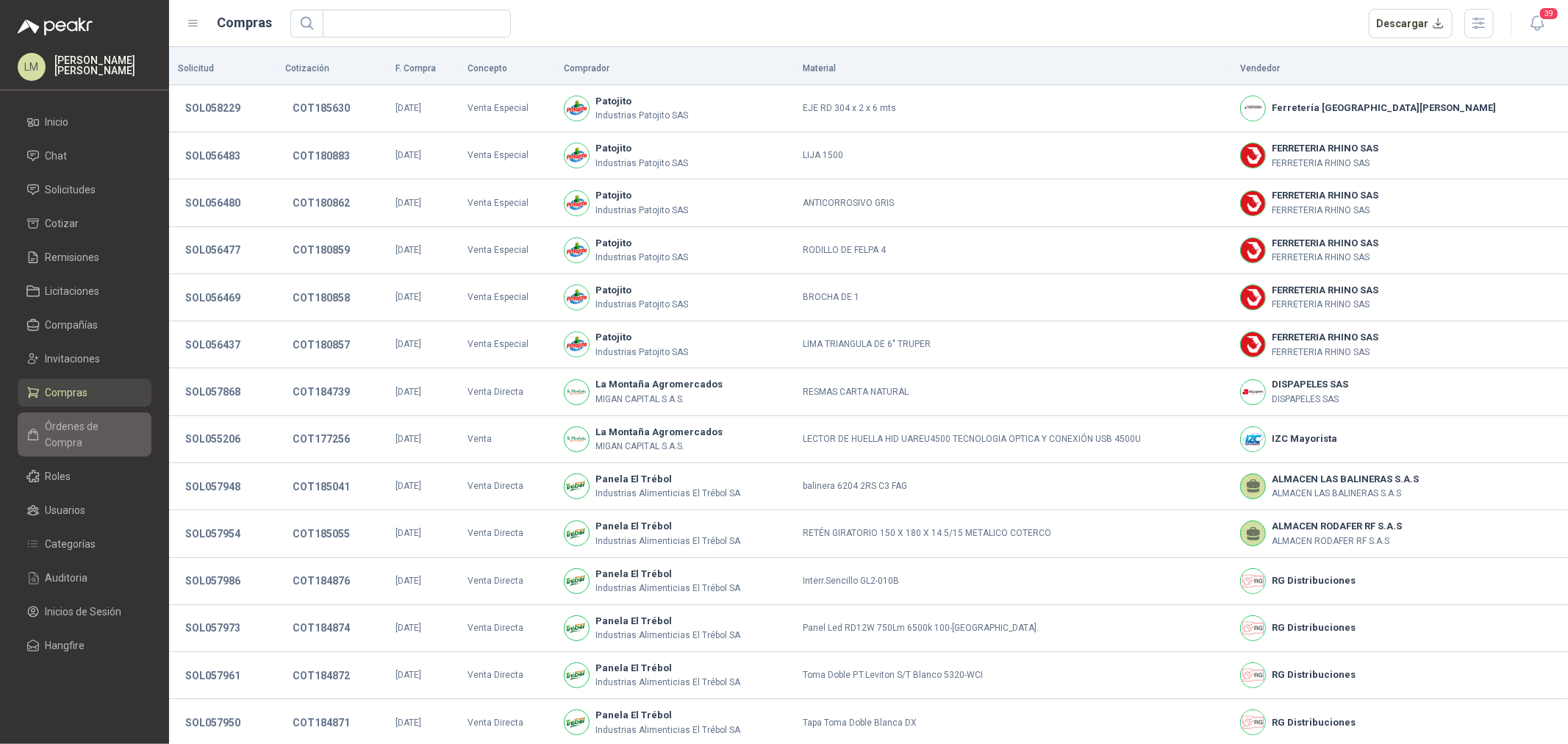
click at [78, 421] on span "Órdenes de Compra" at bounding box center [91, 434] width 92 height 32
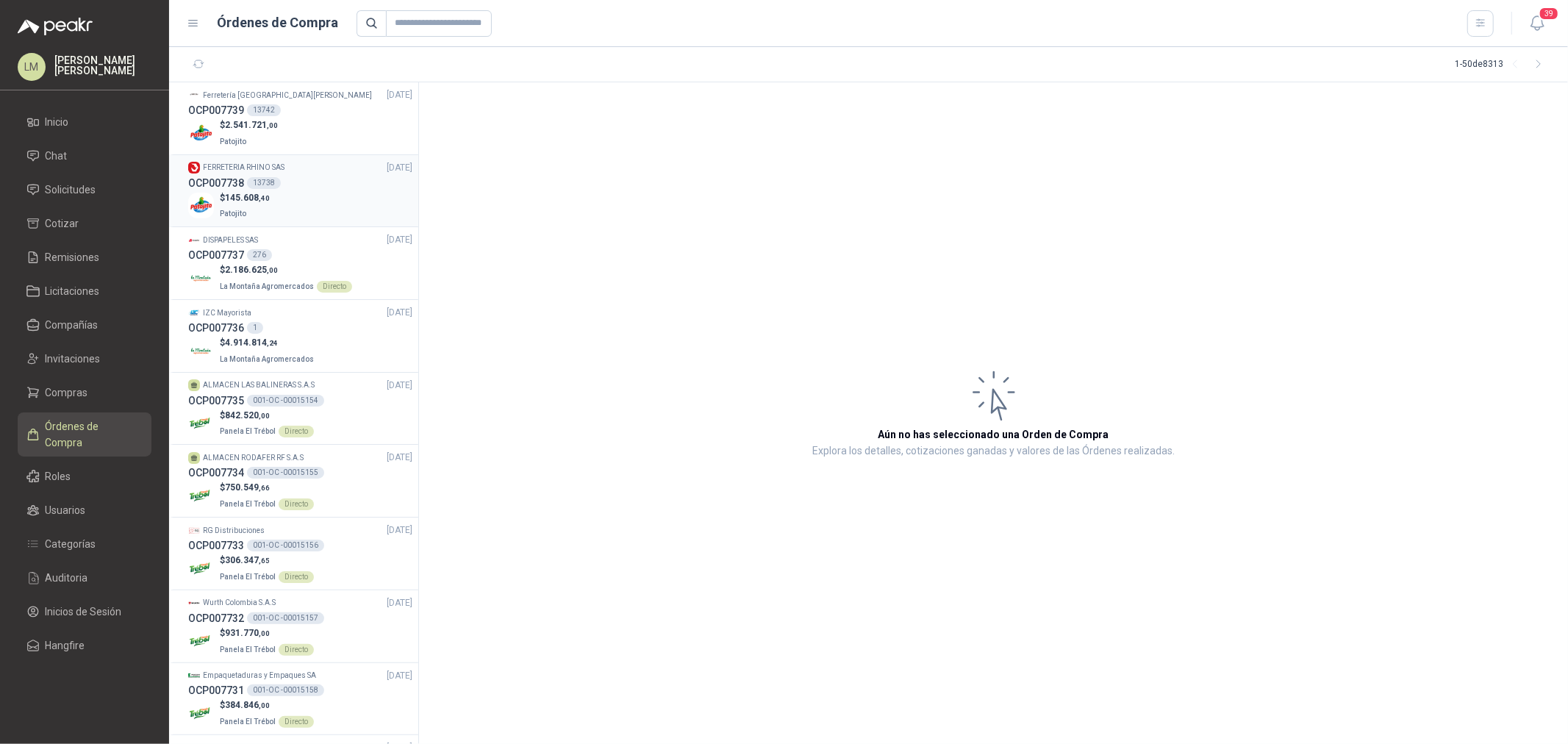
click at [270, 192] on div "$ 145.608 ,40 Patojito" at bounding box center [300, 206] width 224 height 30
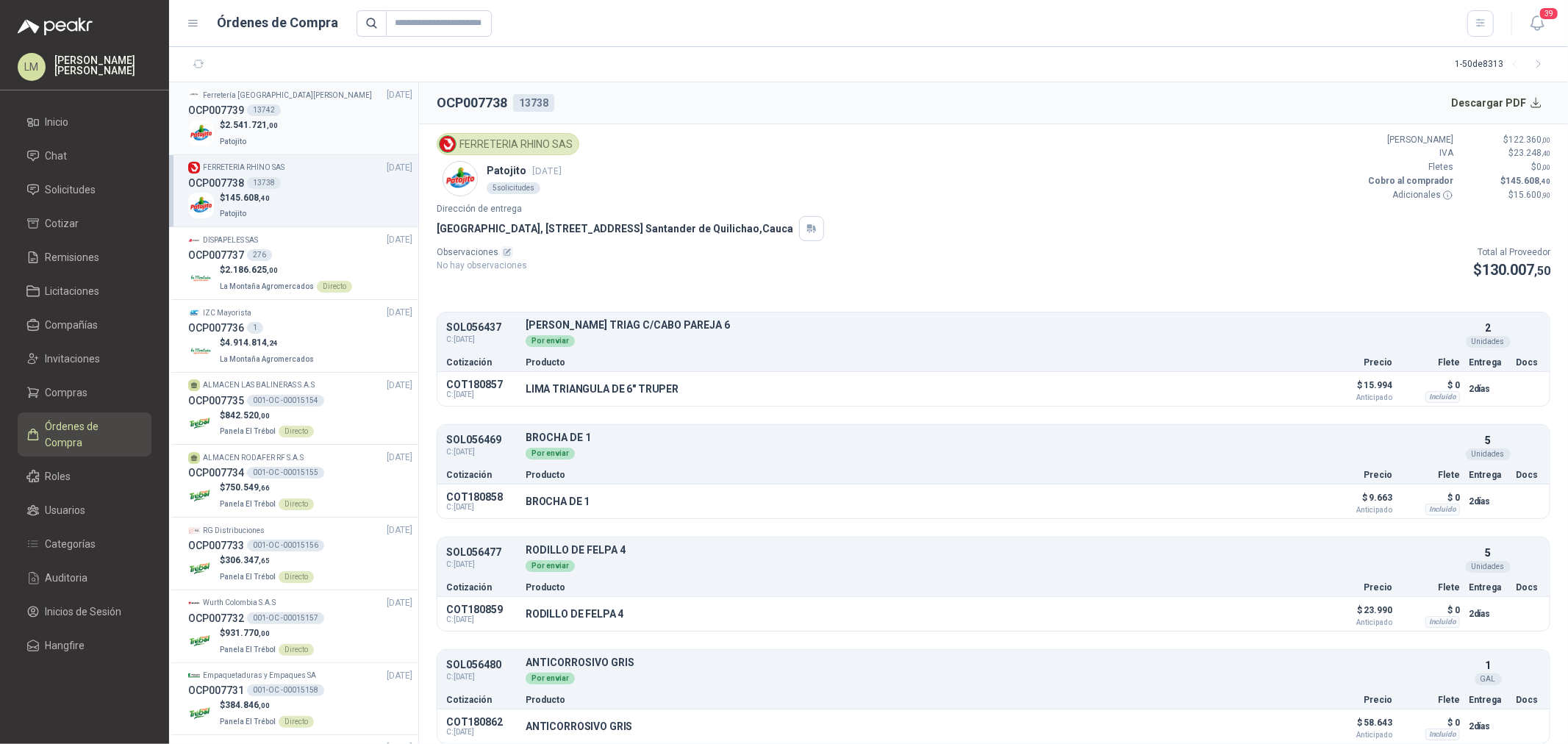
click at [256, 111] on div "13742" at bounding box center [264, 110] width 34 height 12
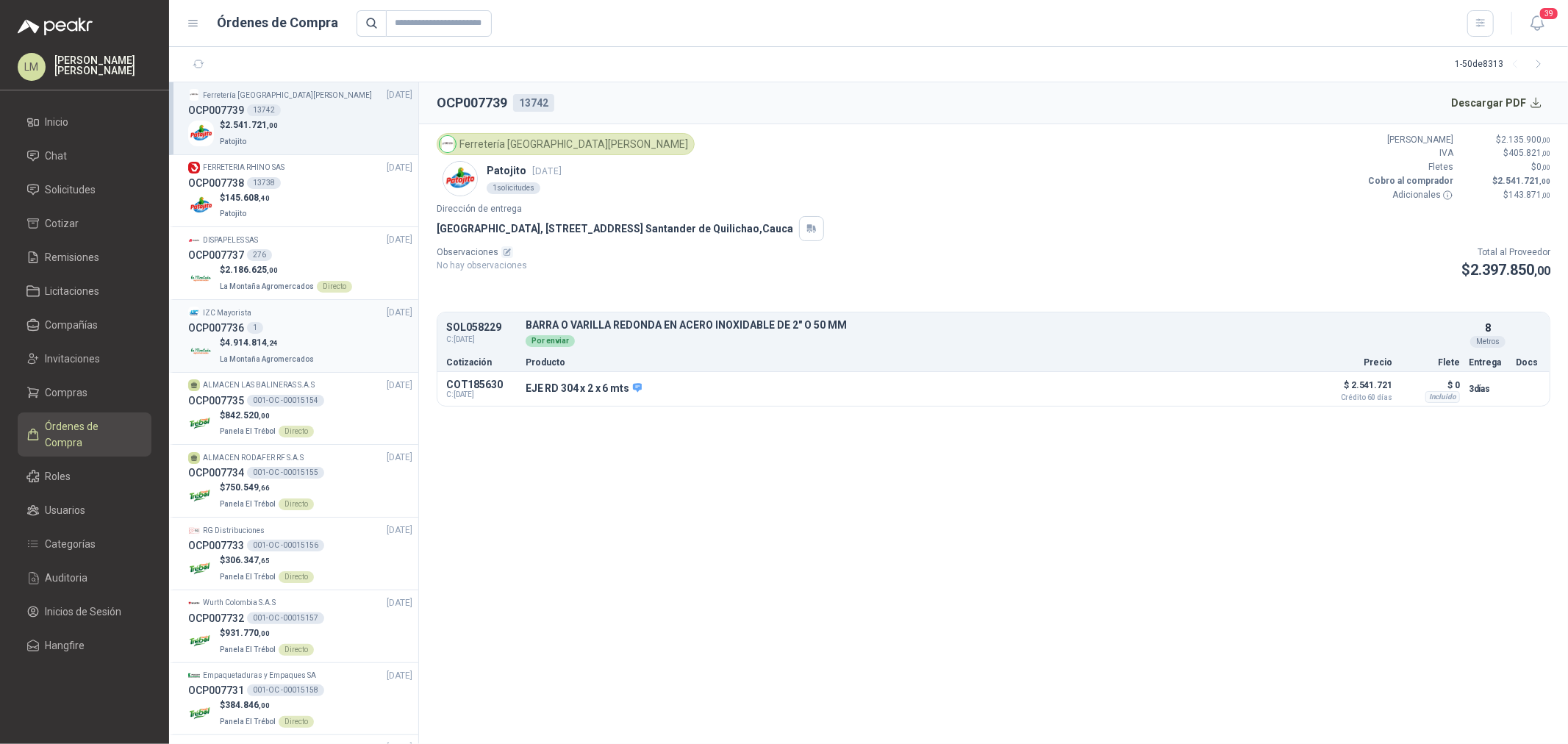
click at [274, 331] on div "OCP007736 1" at bounding box center [300, 327] width 224 height 16
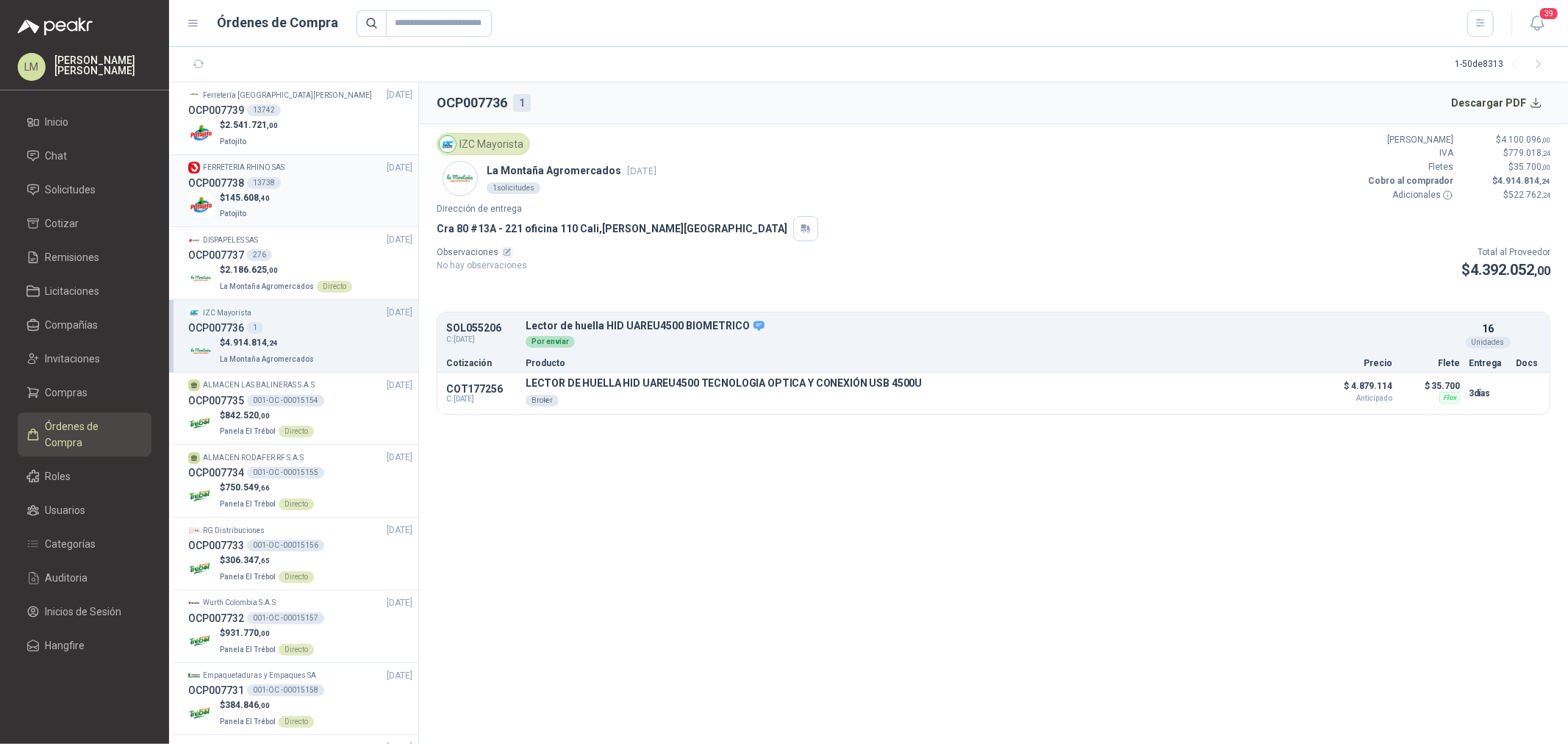
click at [268, 192] on span "145.608 ,40" at bounding box center [247, 197] width 45 height 10
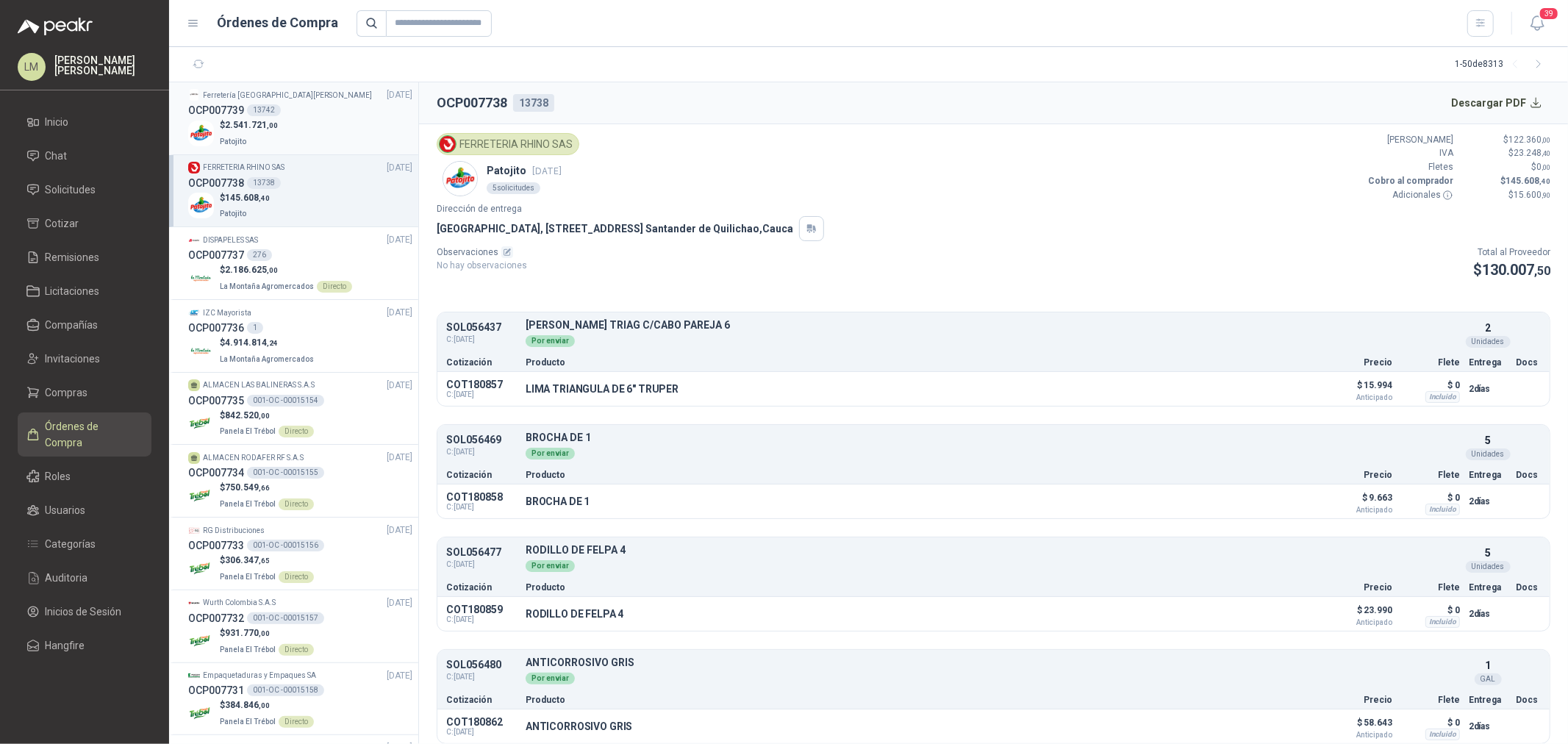
click at [198, 111] on h3 "OCP007739" at bounding box center [216, 109] width 56 height 16
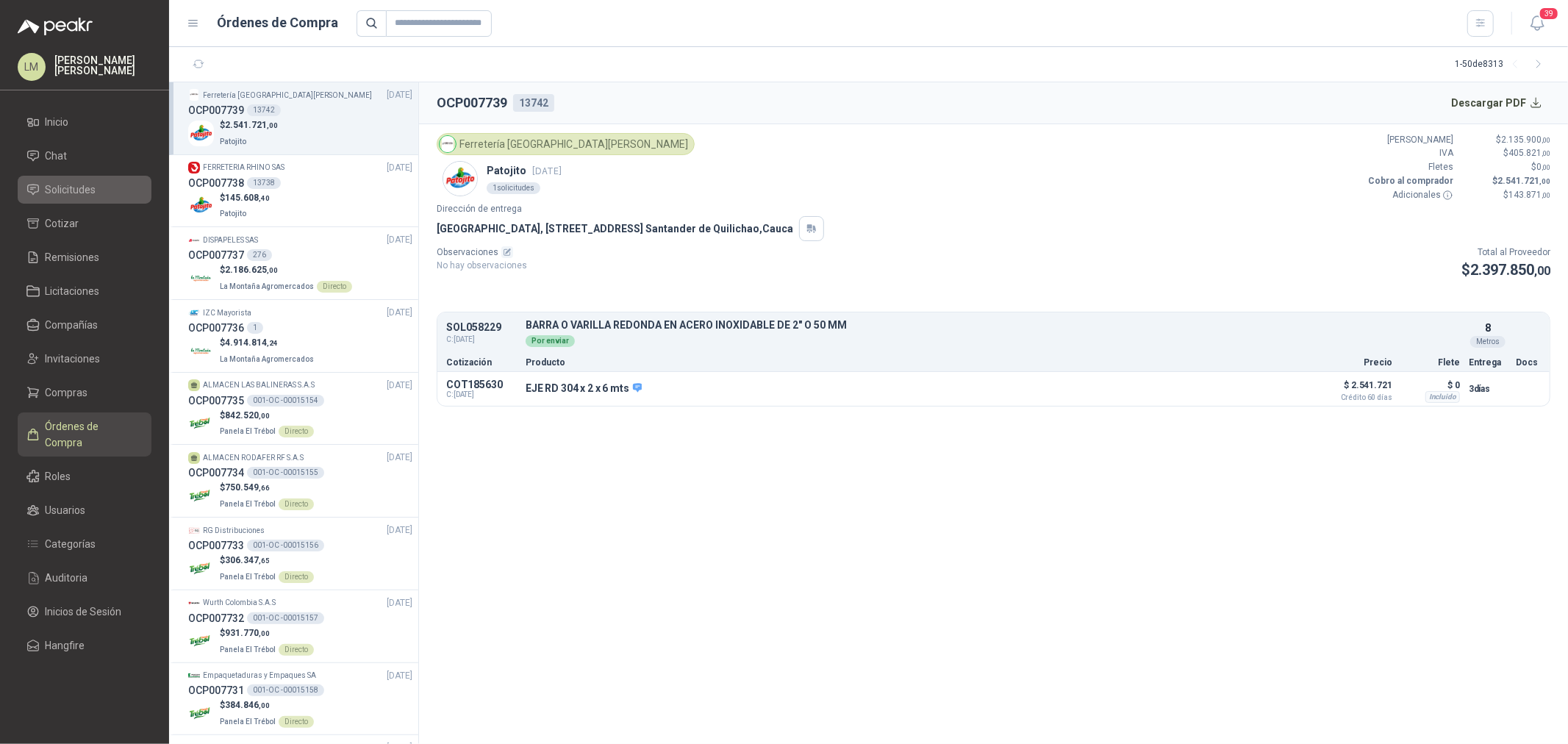
click at [91, 188] on span "Solicitudes" at bounding box center [71, 189] width 51 height 16
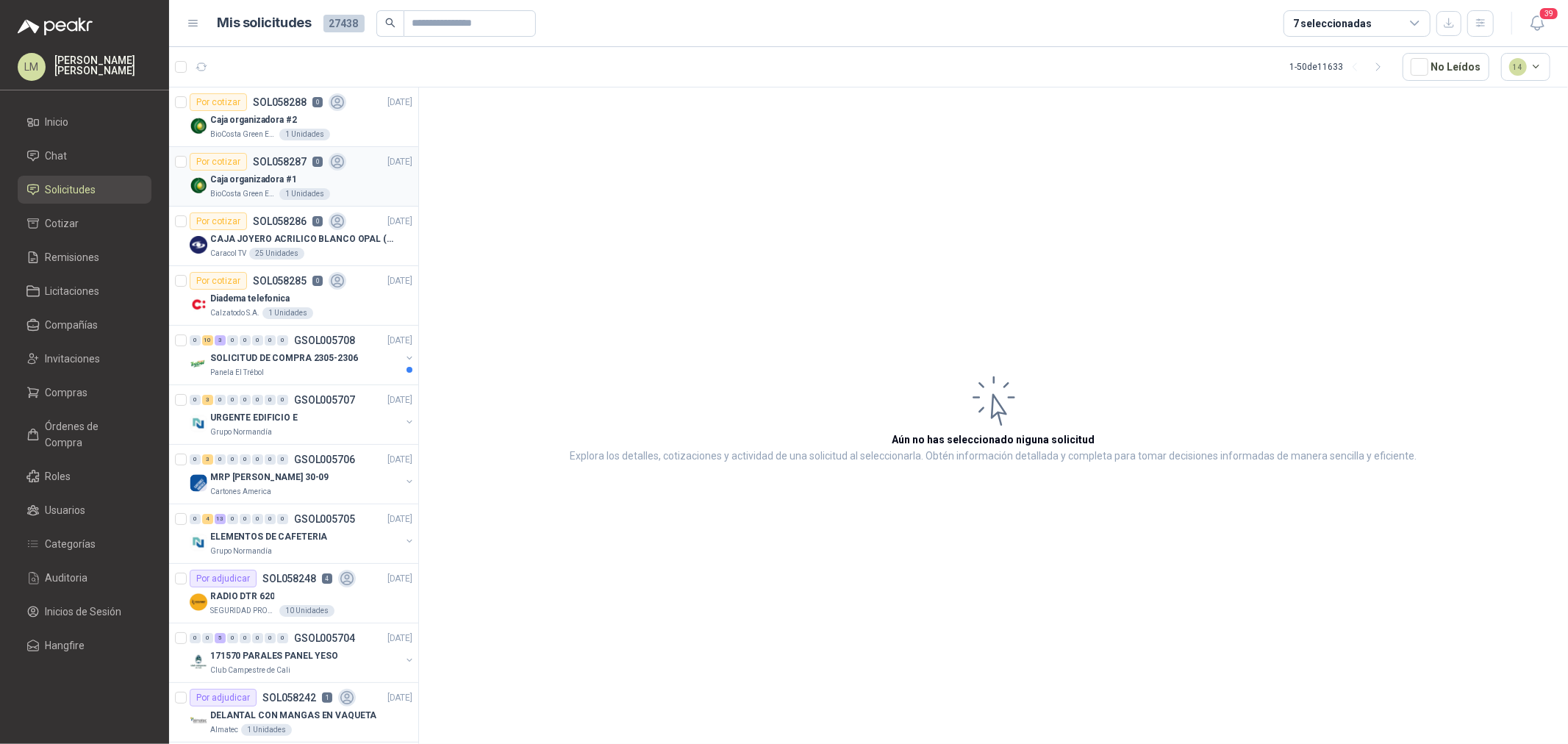
click at [343, 159] on icon at bounding box center [338, 162] width 17 height 17
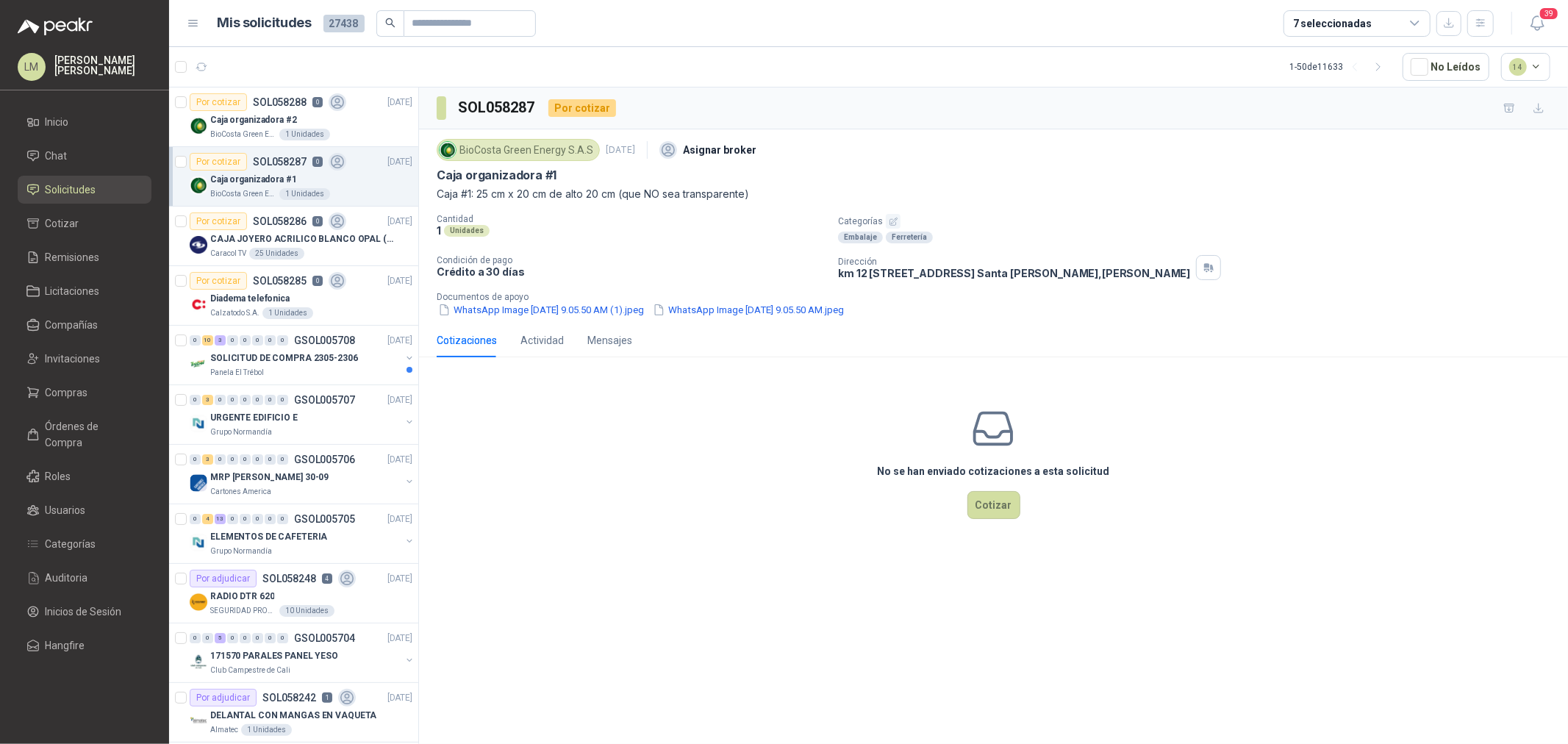
click at [539, 320] on div "BioCosta [PERSON_NAME] Energy S.A.S [DATE] Asignar broker Caja organizadora #1 …" at bounding box center [993, 226] width 1149 height 194
click at [547, 309] on button "WhatsApp Image [DATE] 9.05.50 AM (1).jpeg" at bounding box center [541, 309] width 209 height 16
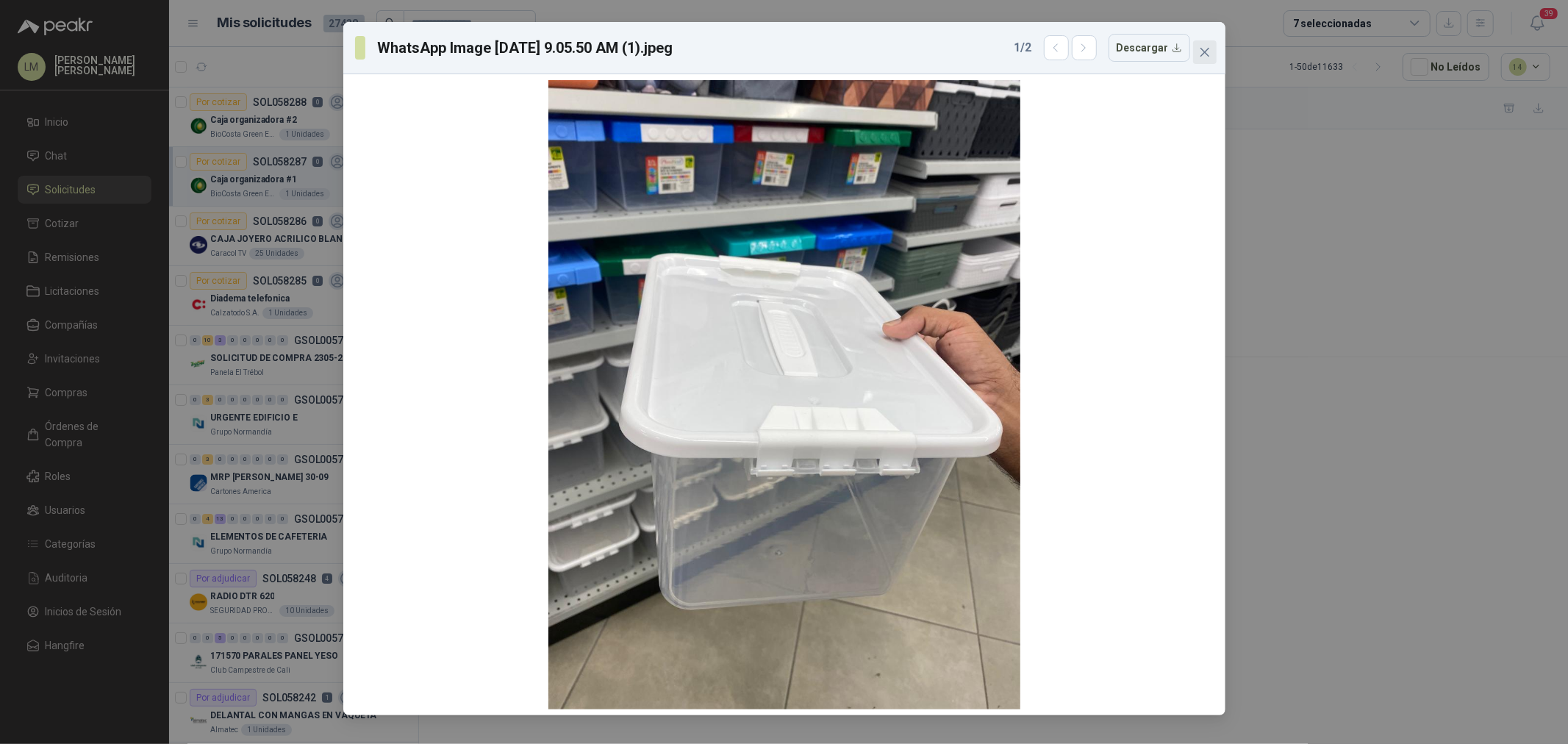
click at [1202, 47] on icon "close" at bounding box center [1205, 52] width 12 height 12
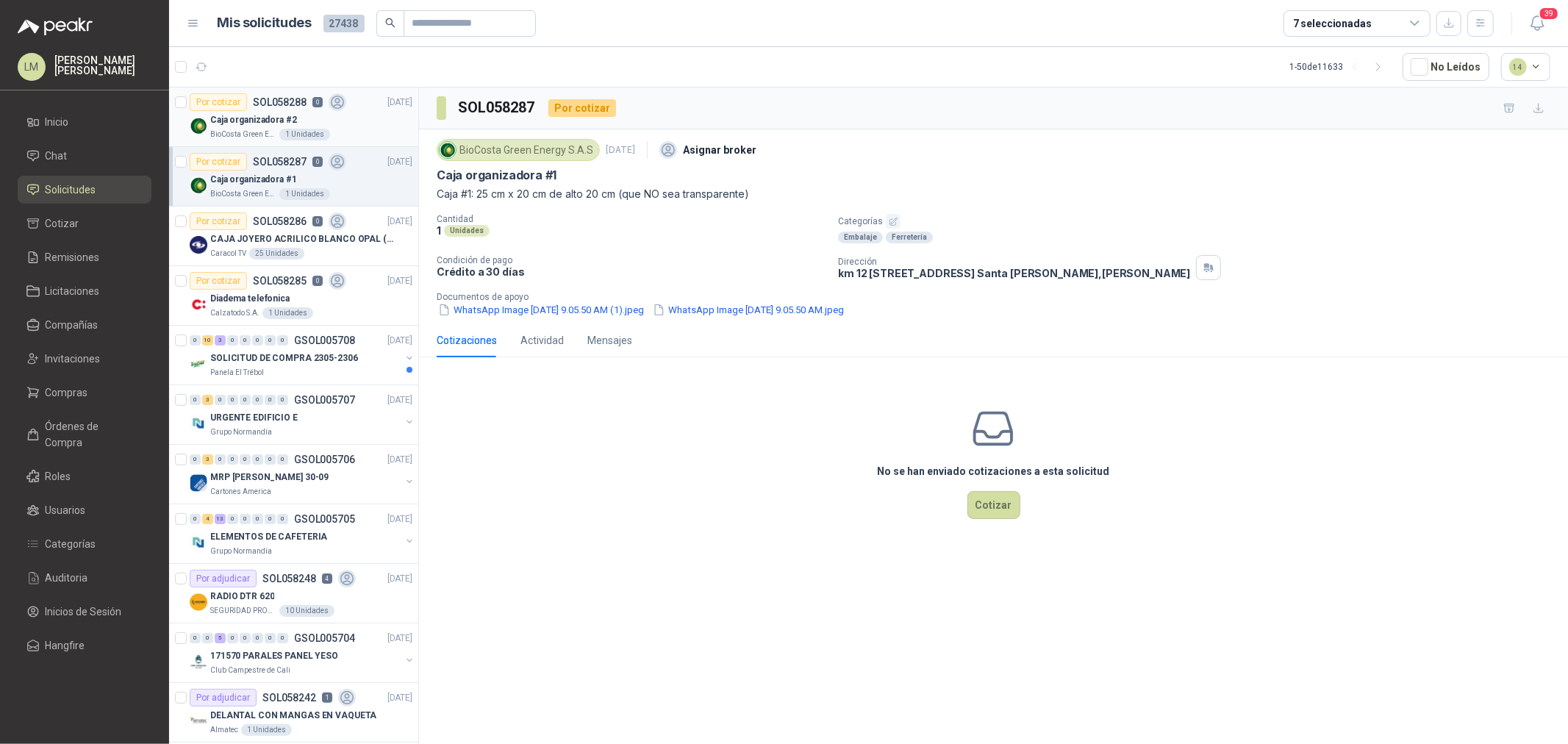
click at [203, 126] on img at bounding box center [198, 125] width 17 height 17
click at [588, 317] on button "WhatsApp Image [DATE] 9.05.50 AM (1).jpeg" at bounding box center [541, 309] width 209 height 16
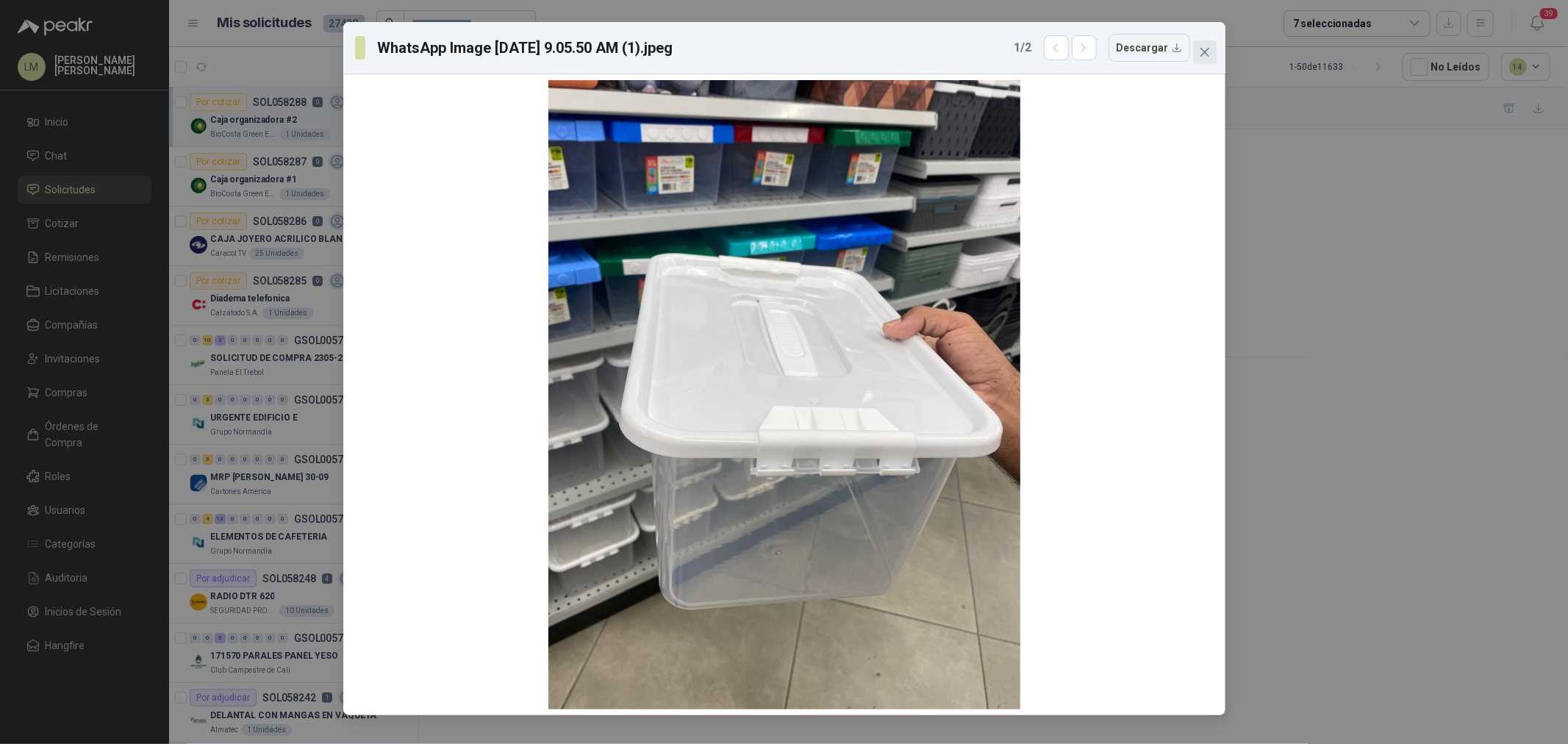
click at [1206, 45] on button "Close" at bounding box center [1205, 52] width 23 height 23
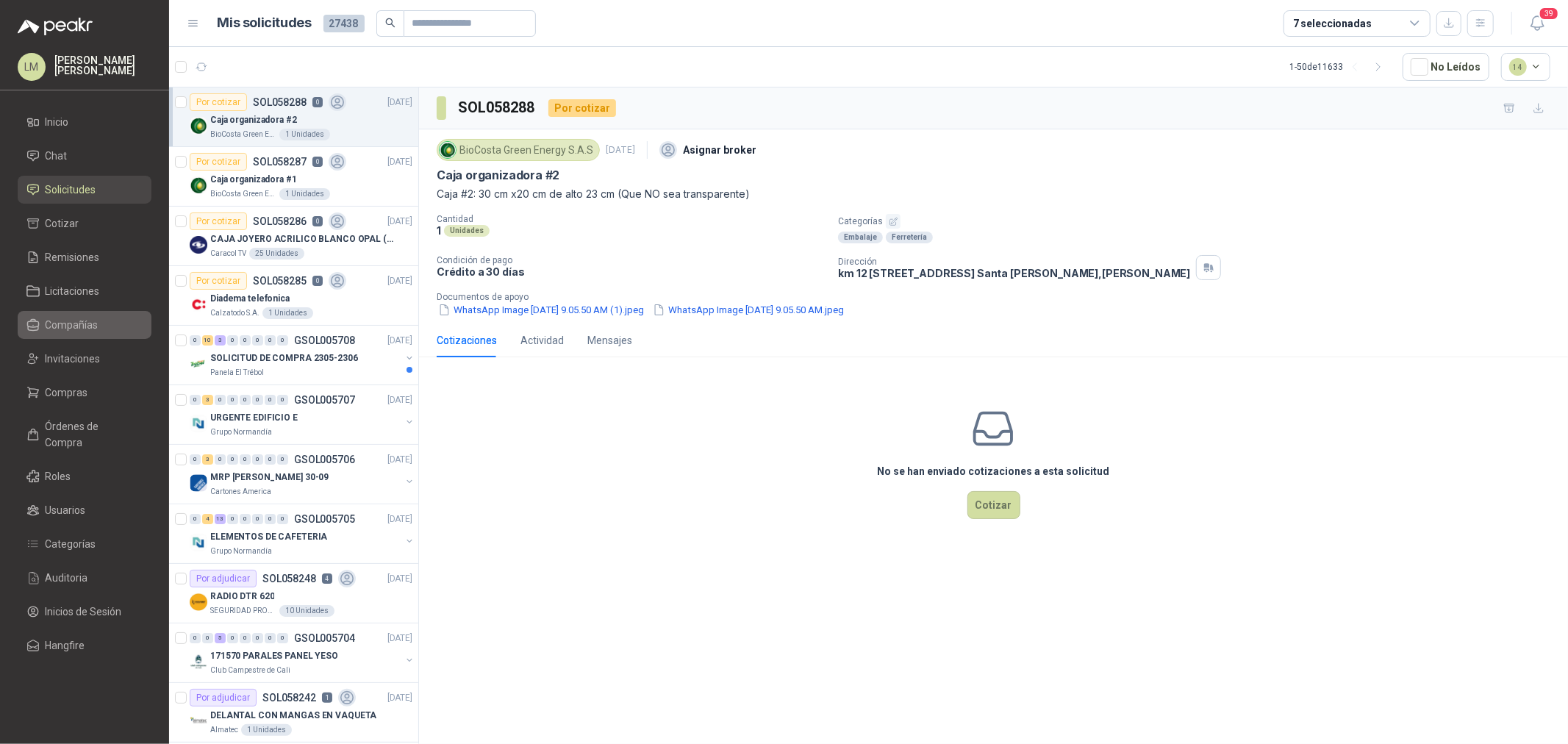
click at [67, 333] on span "Compañías" at bounding box center [72, 324] width 53 height 16
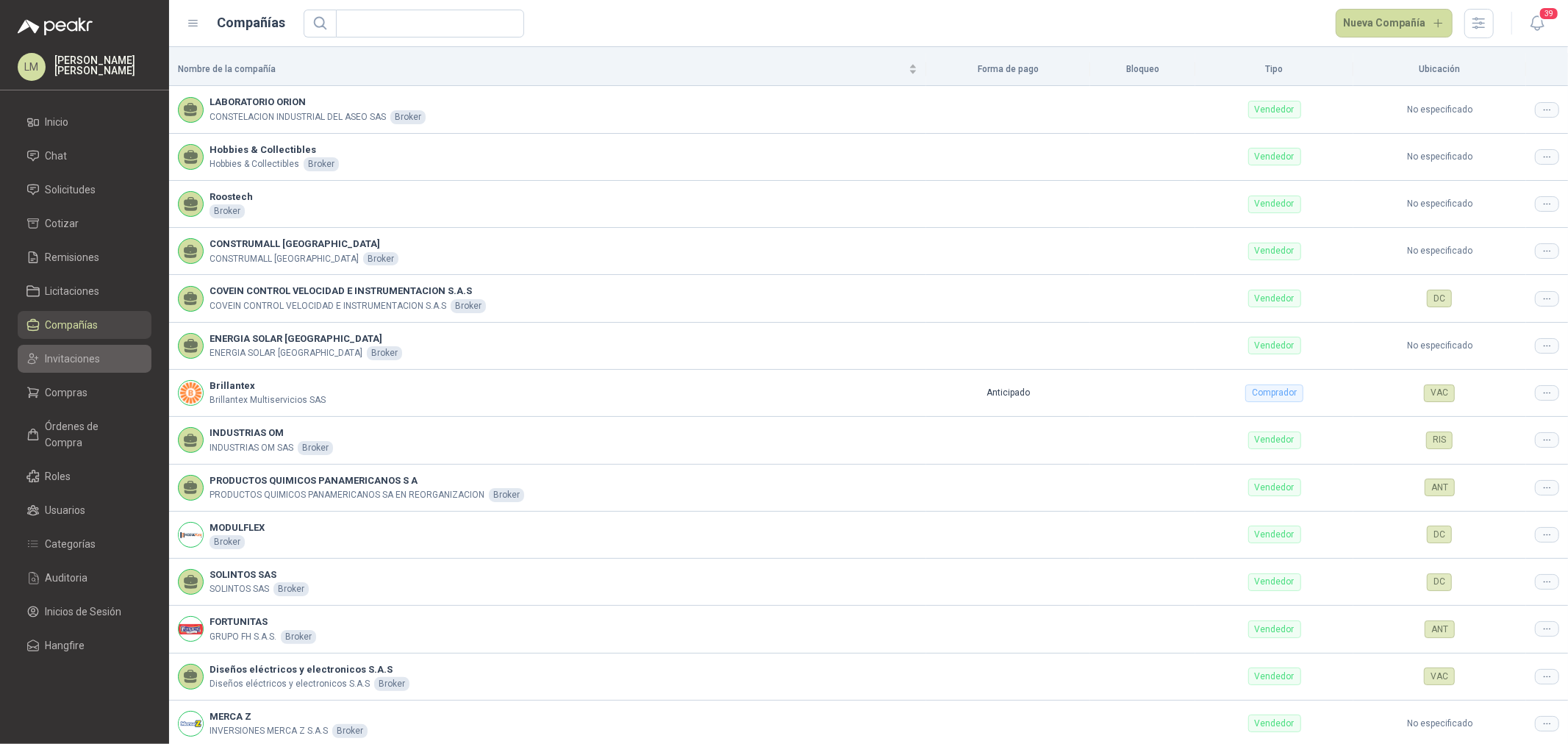
click at [61, 355] on span "Invitaciones" at bounding box center [73, 358] width 55 height 16
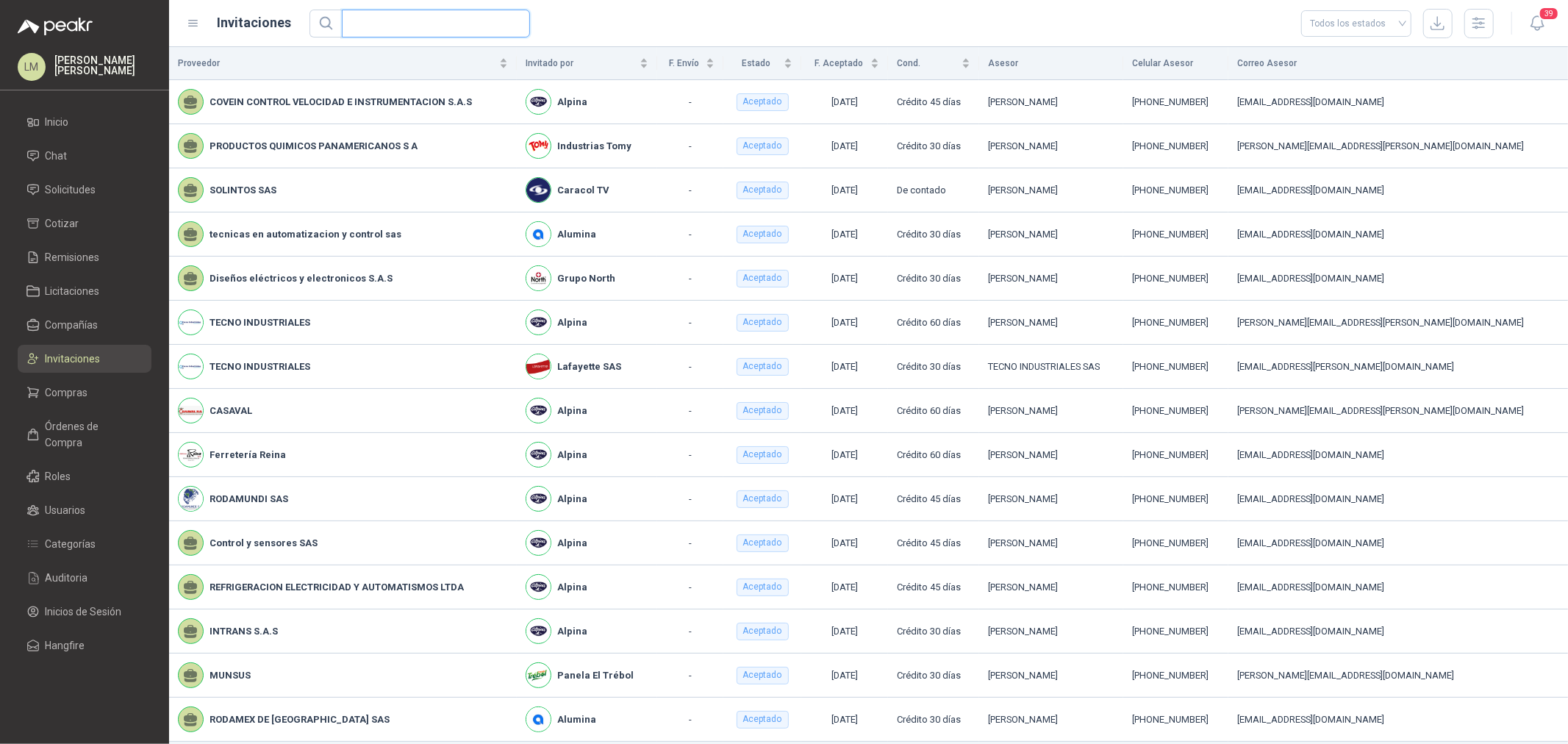
click at [406, 27] on input "text" at bounding box center [430, 23] width 158 height 27
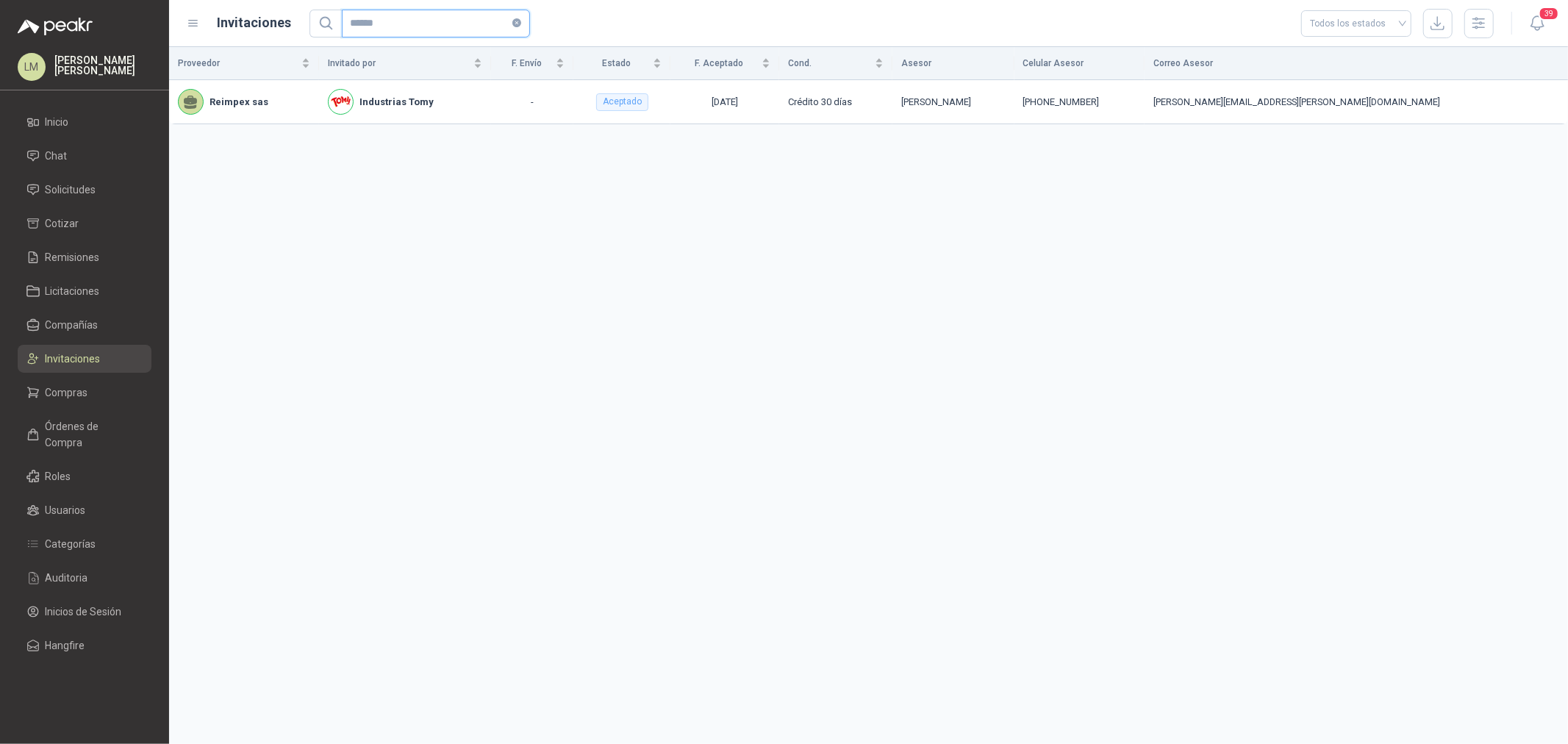
click at [518, 24] on icon "close-circle" at bounding box center [517, 22] width 9 height 9
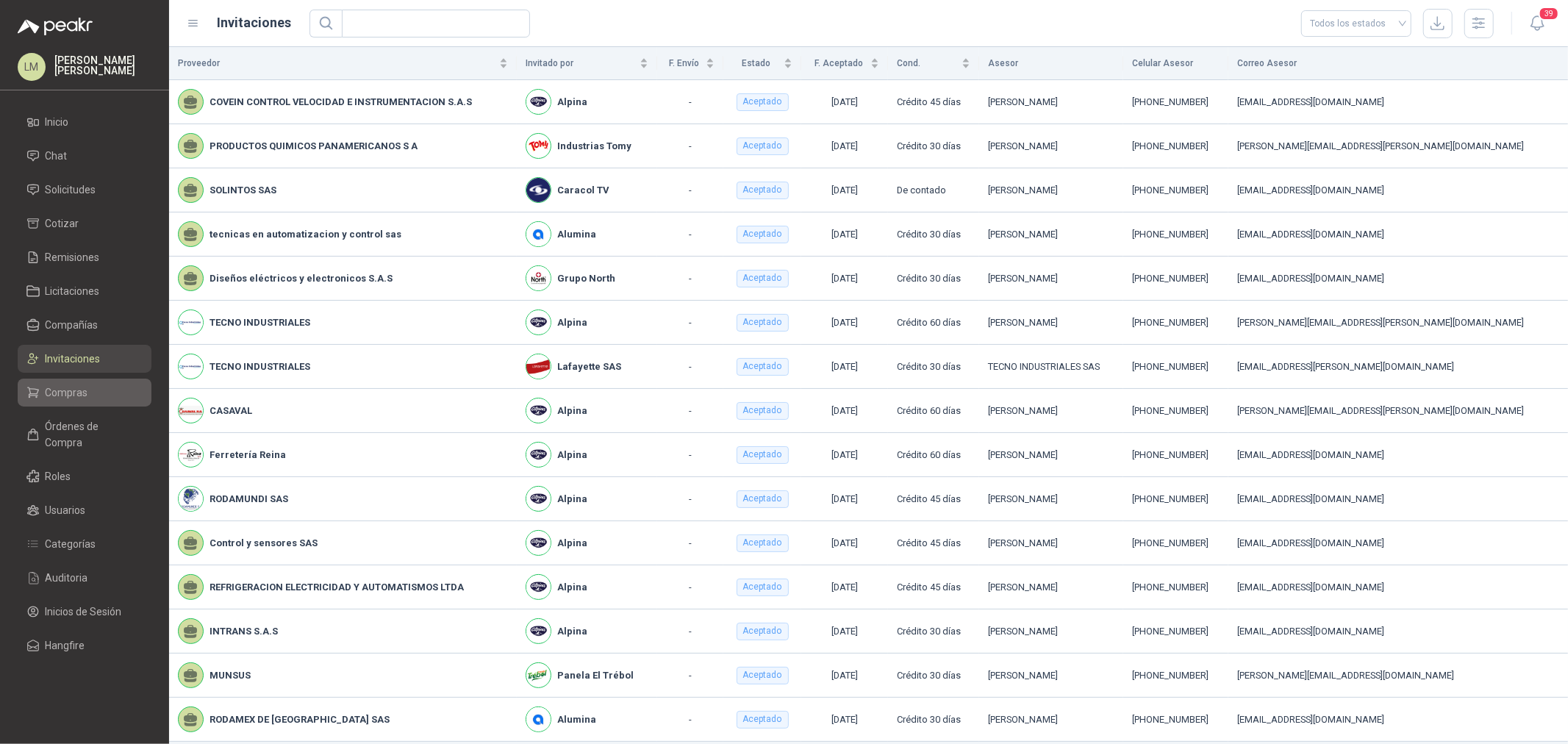
click at [84, 390] on span "Compras" at bounding box center [66, 391] width 42 height 16
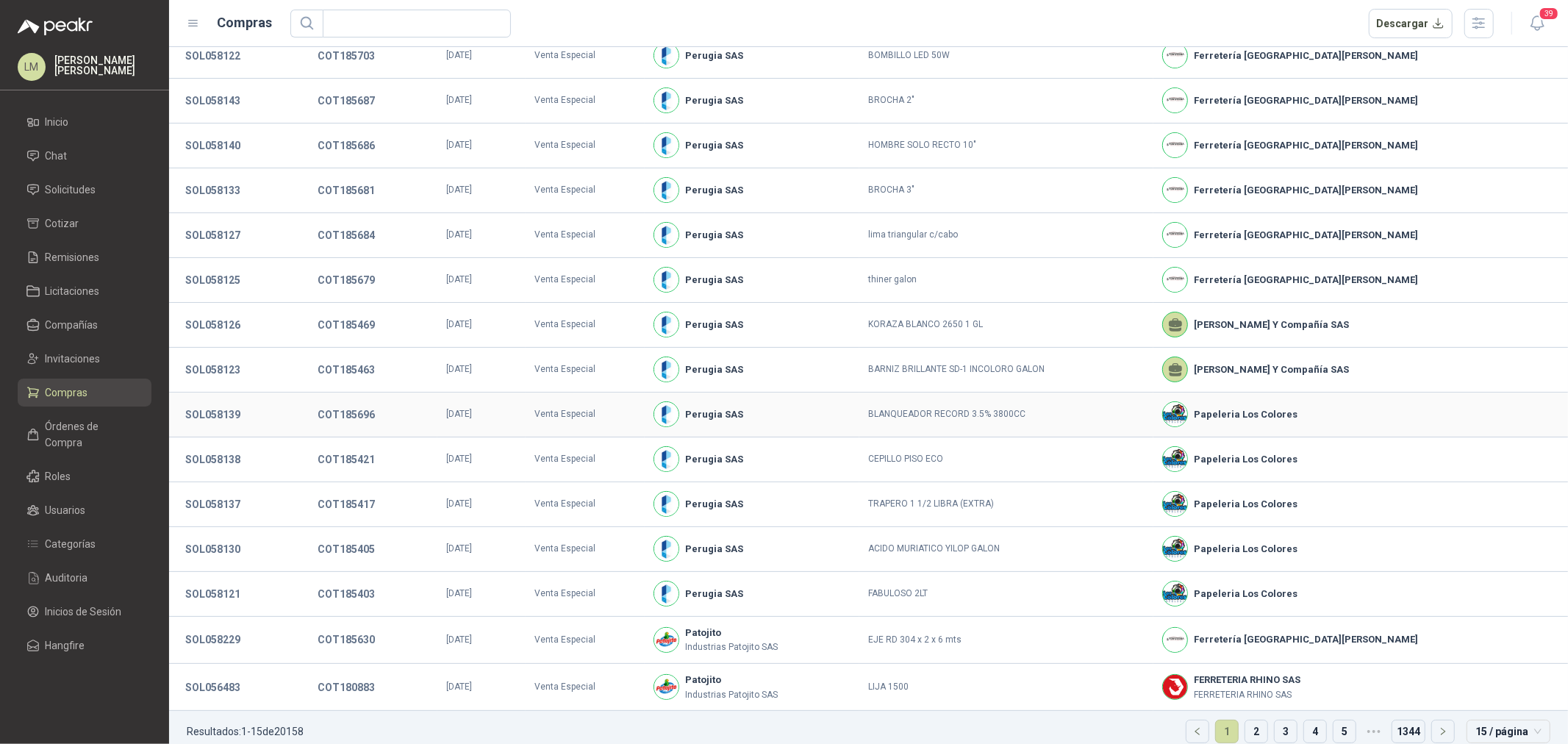
scroll to position [75, 0]
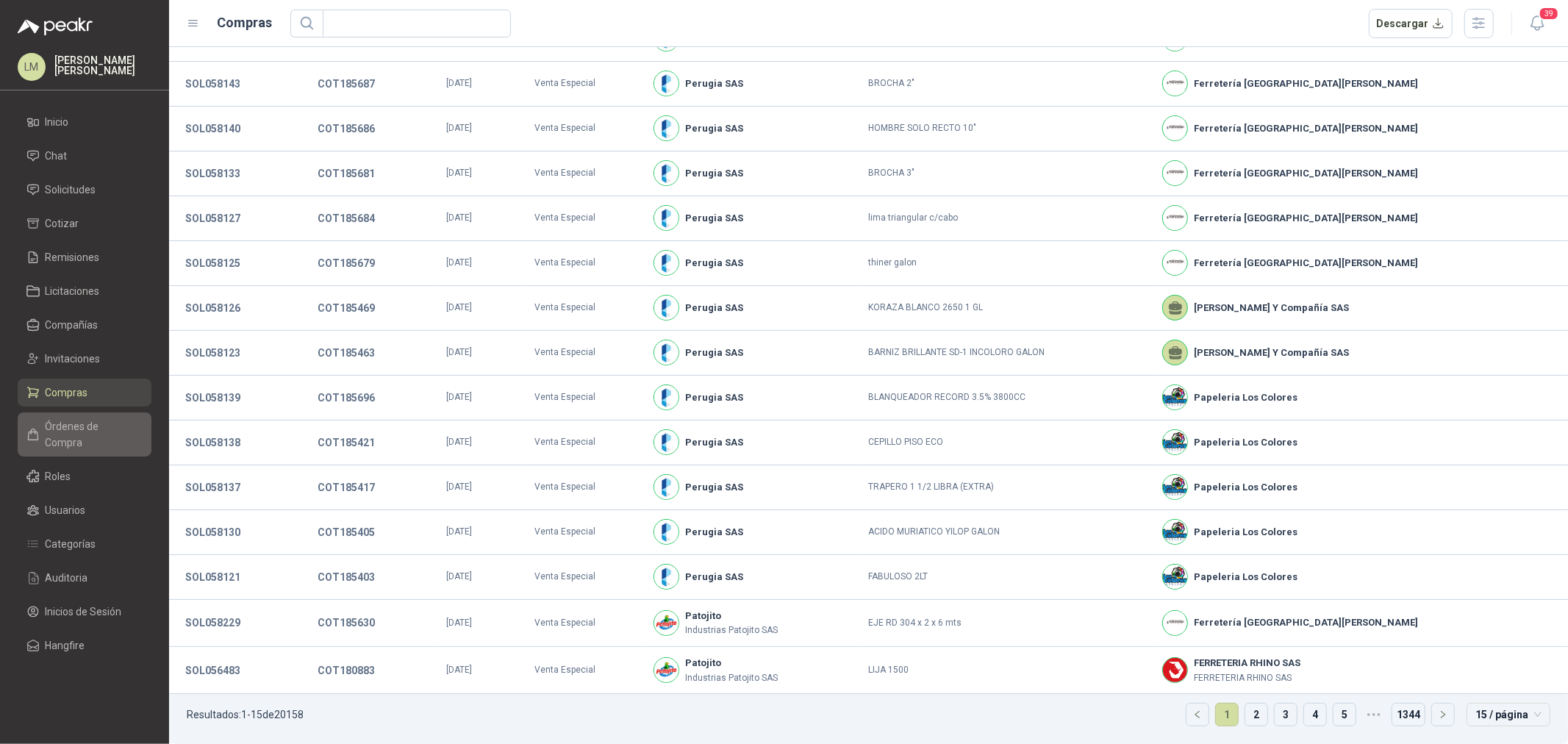
click at [67, 428] on span "Órdenes de Compra" at bounding box center [91, 434] width 92 height 32
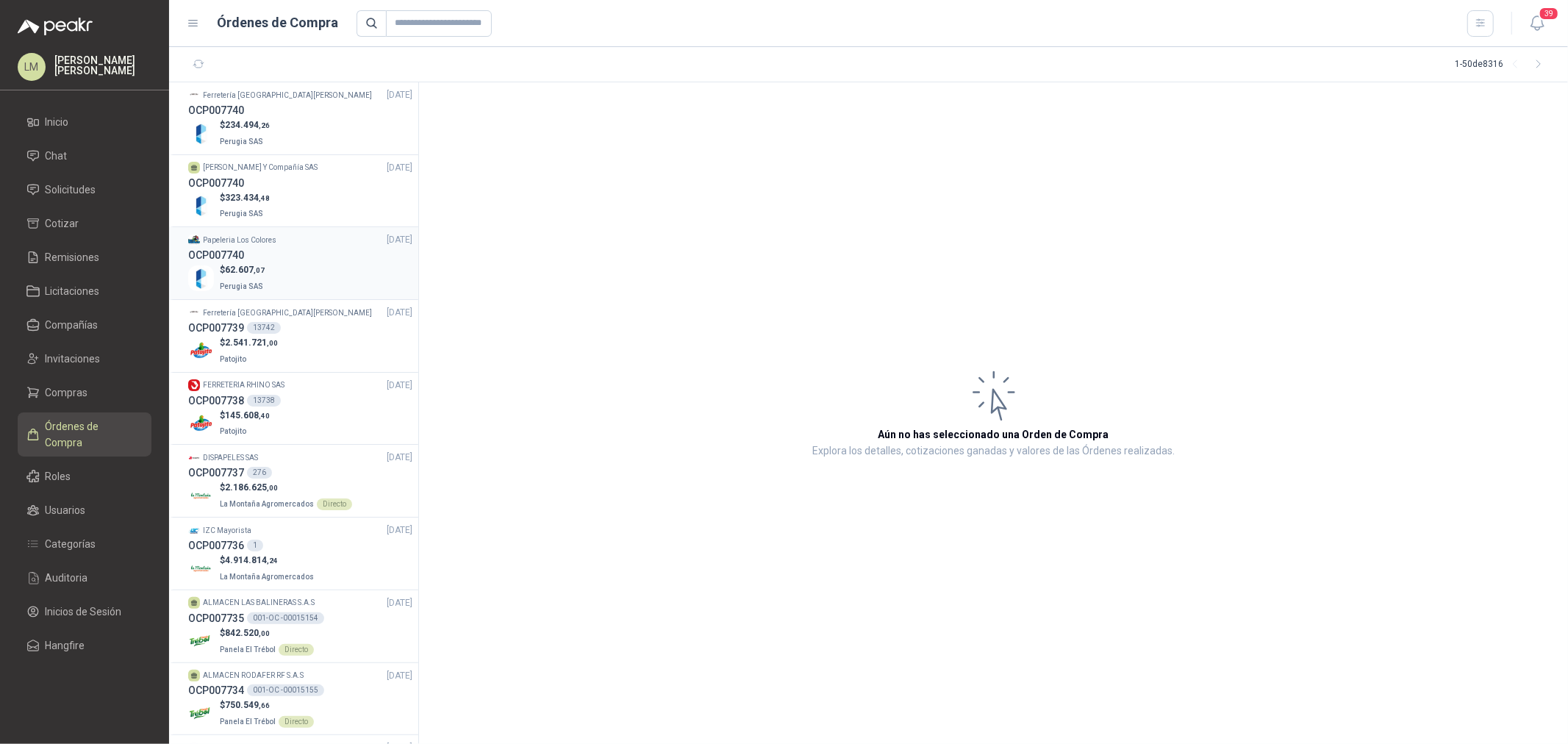
click at [270, 263] on div "$ 62.607 ,07 Perugia SAS" at bounding box center [300, 278] width 224 height 30
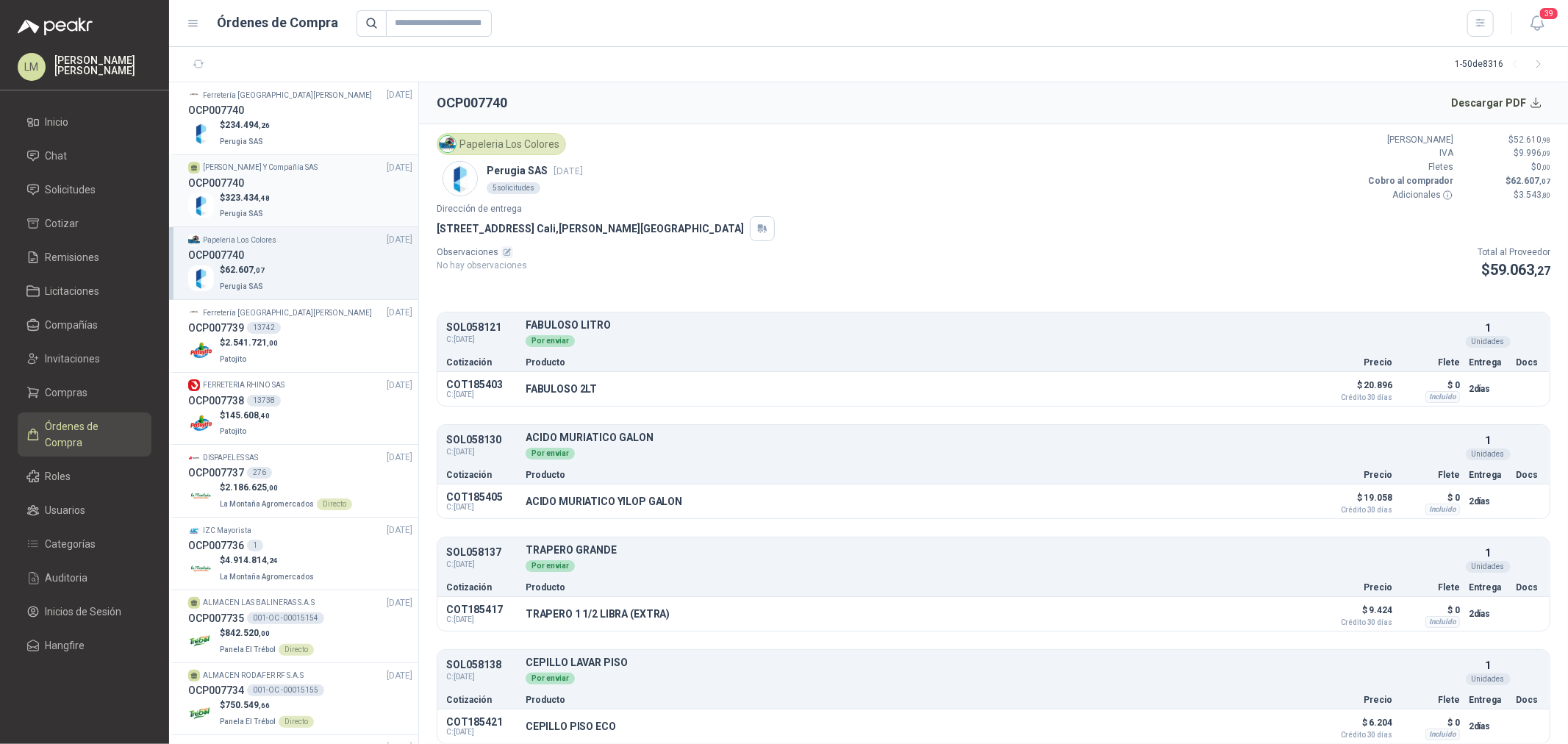
click at [275, 188] on div "OCP007740" at bounding box center [300, 182] width 224 height 16
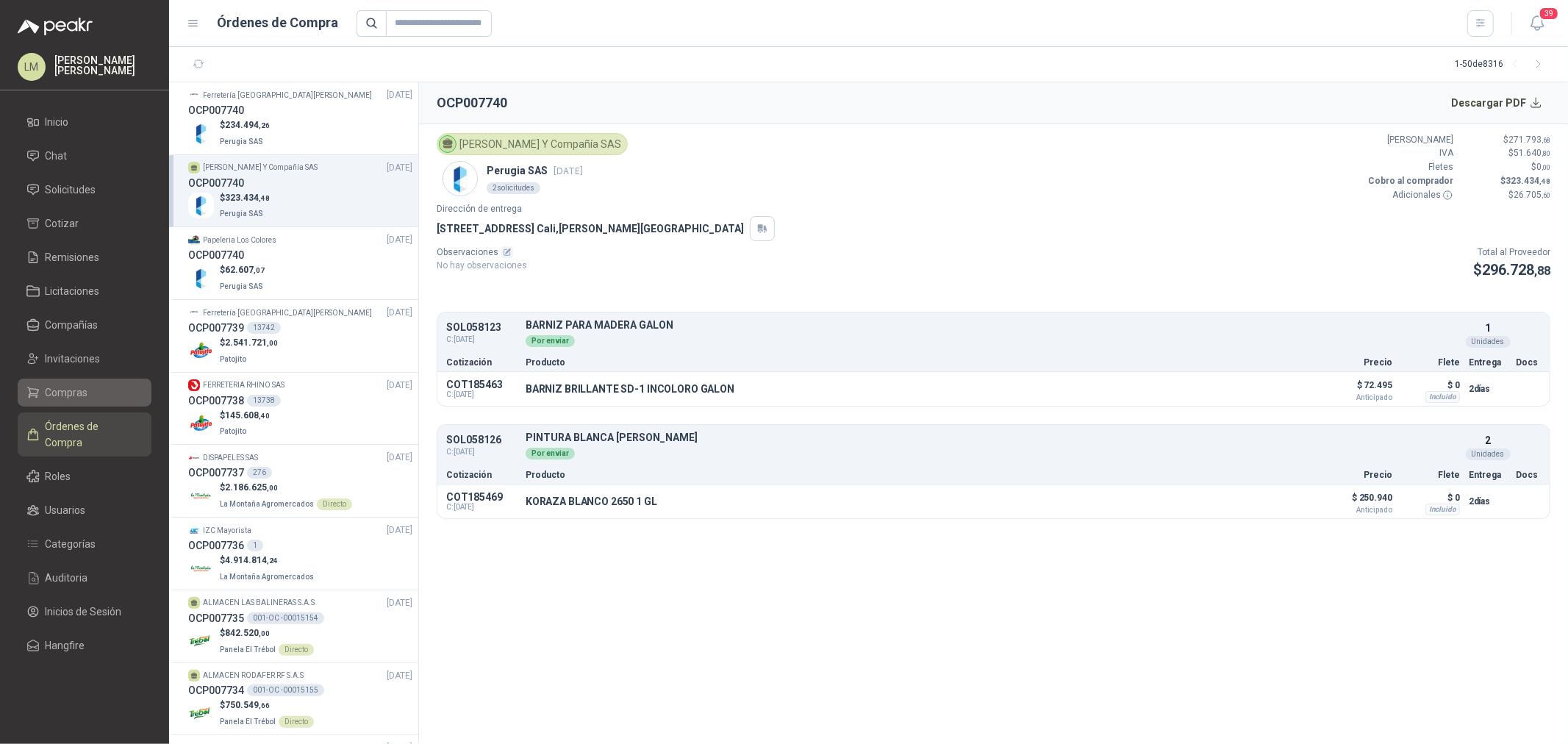
click at [71, 393] on span "Compras" at bounding box center [66, 391] width 42 height 16
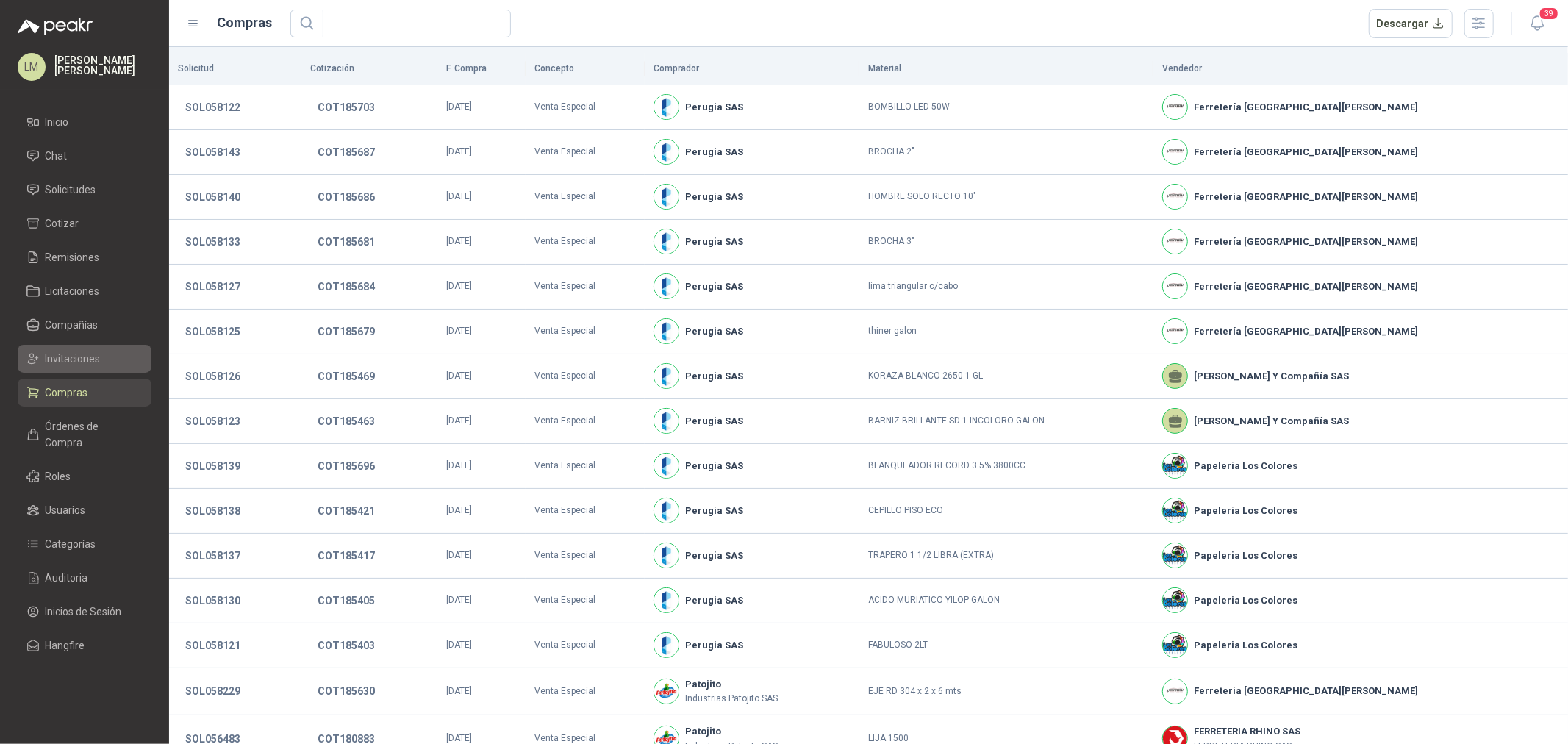
click at [71, 356] on span "Invitaciones" at bounding box center [73, 358] width 55 height 16
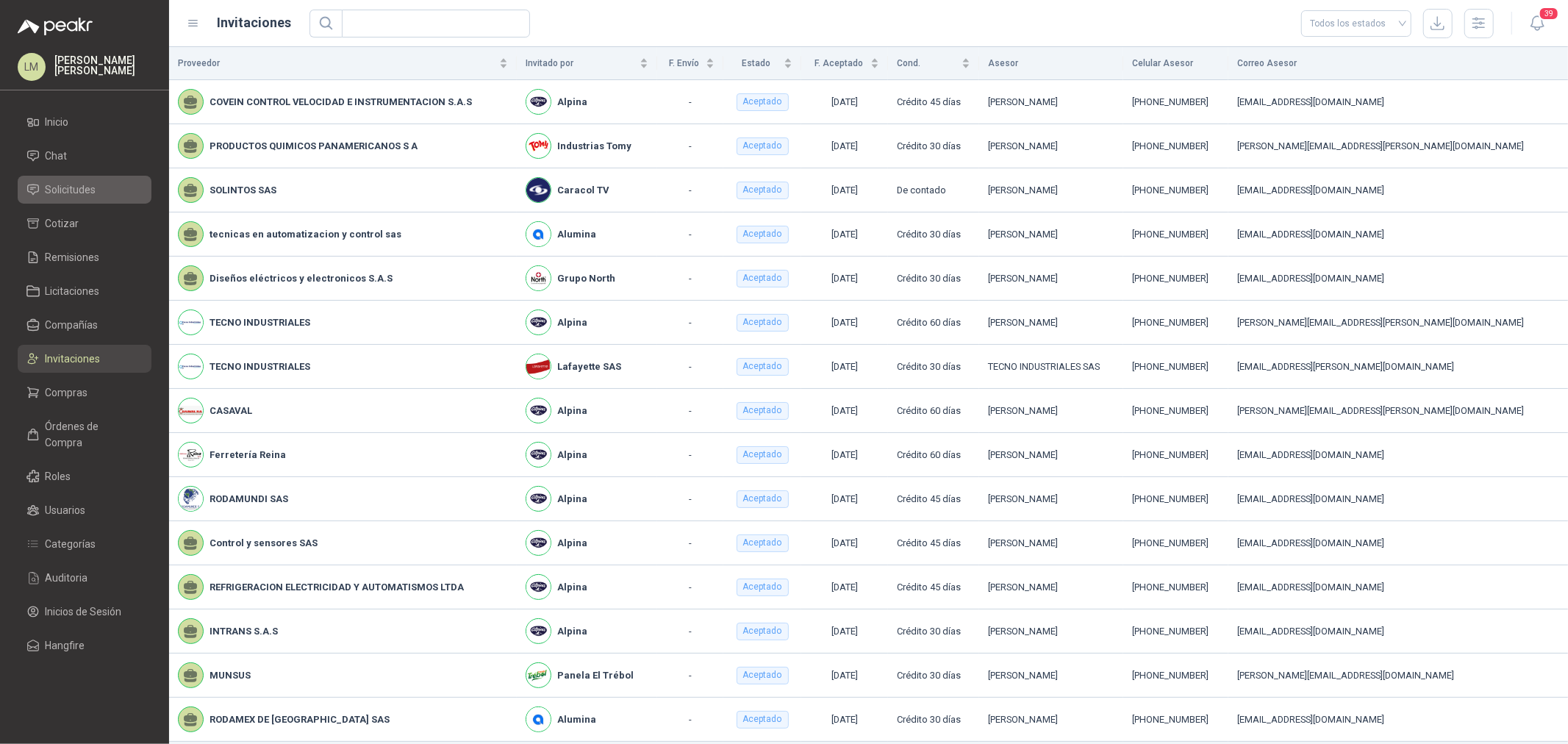
click at [74, 189] on span "Solicitudes" at bounding box center [71, 189] width 51 height 16
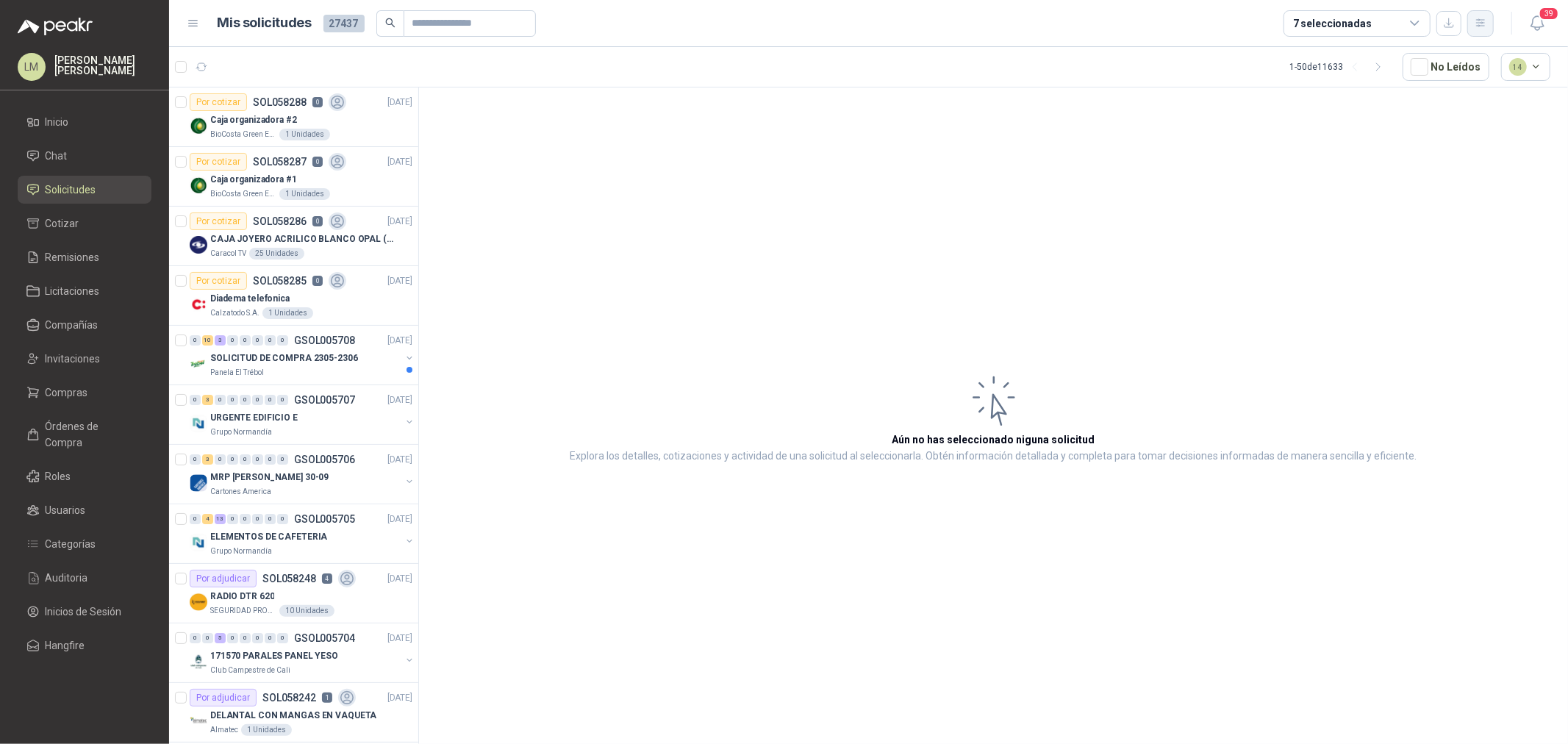
click at [1482, 21] on icon "button" at bounding box center [1481, 22] width 12 height 12
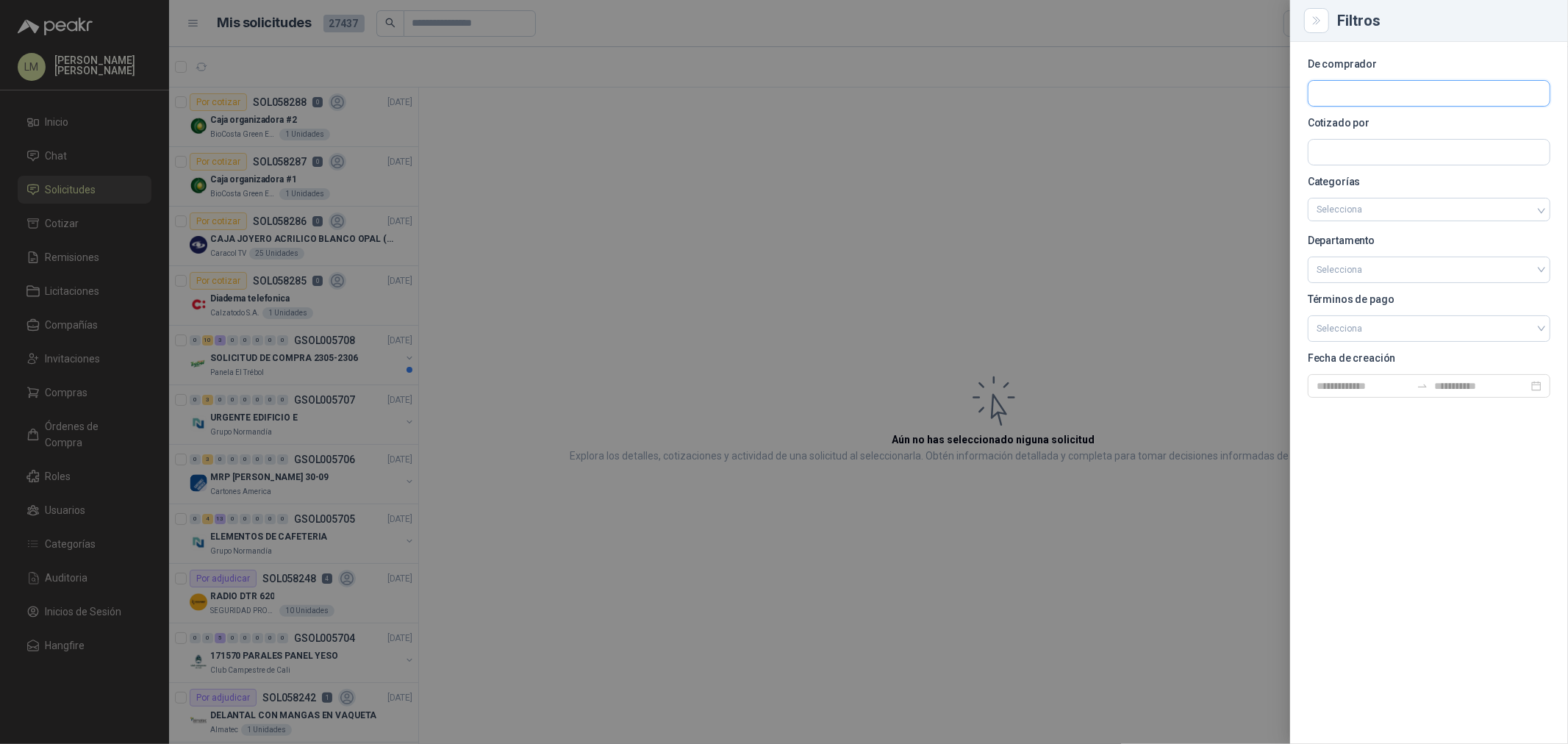
click at [1340, 93] on input "text" at bounding box center [1429, 93] width 241 height 25
click at [1339, 147] on input "text" at bounding box center [1429, 152] width 241 height 25
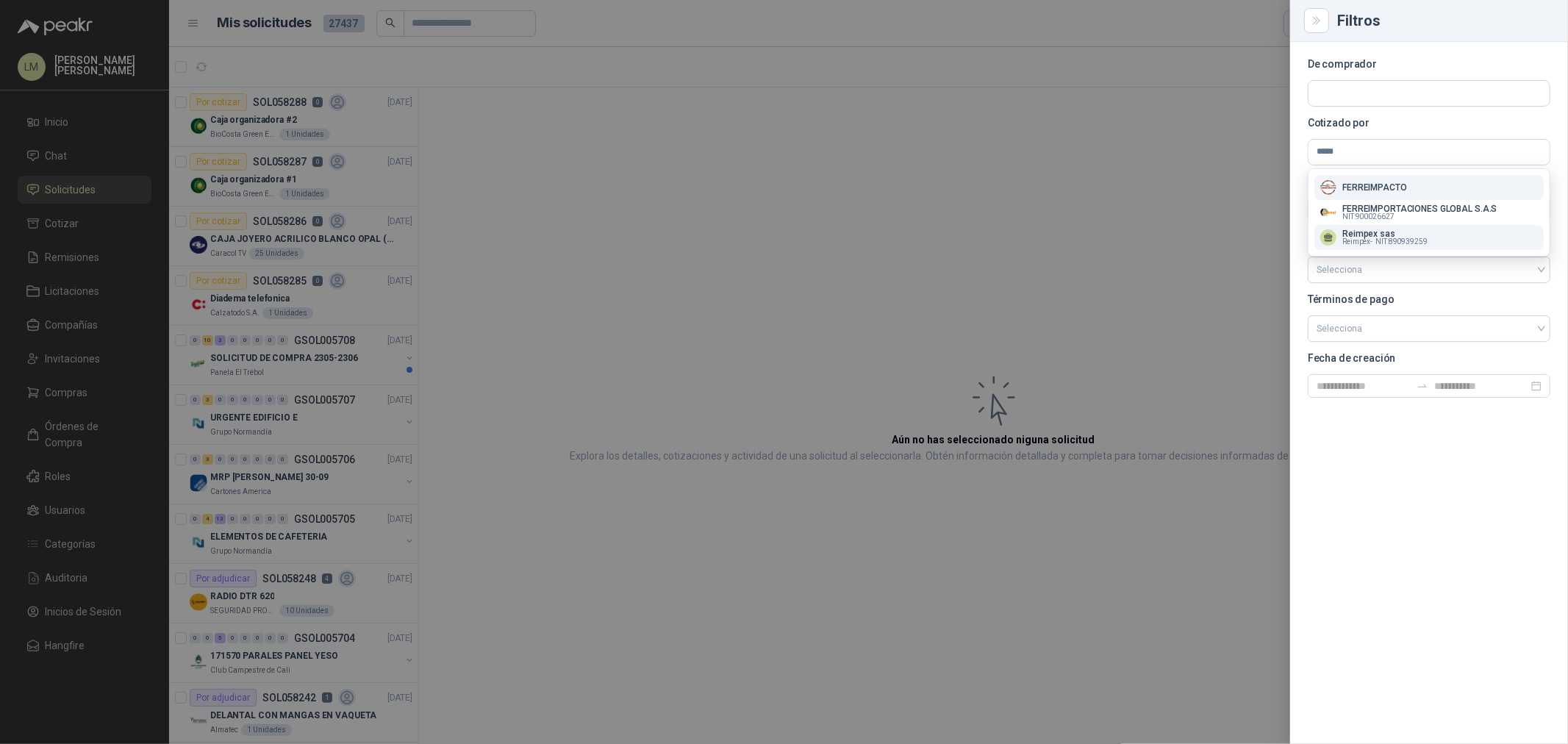
click at [1378, 246] on button "Reimpex sas Reimpex - NIT : 890939259" at bounding box center [1429, 237] width 229 height 25
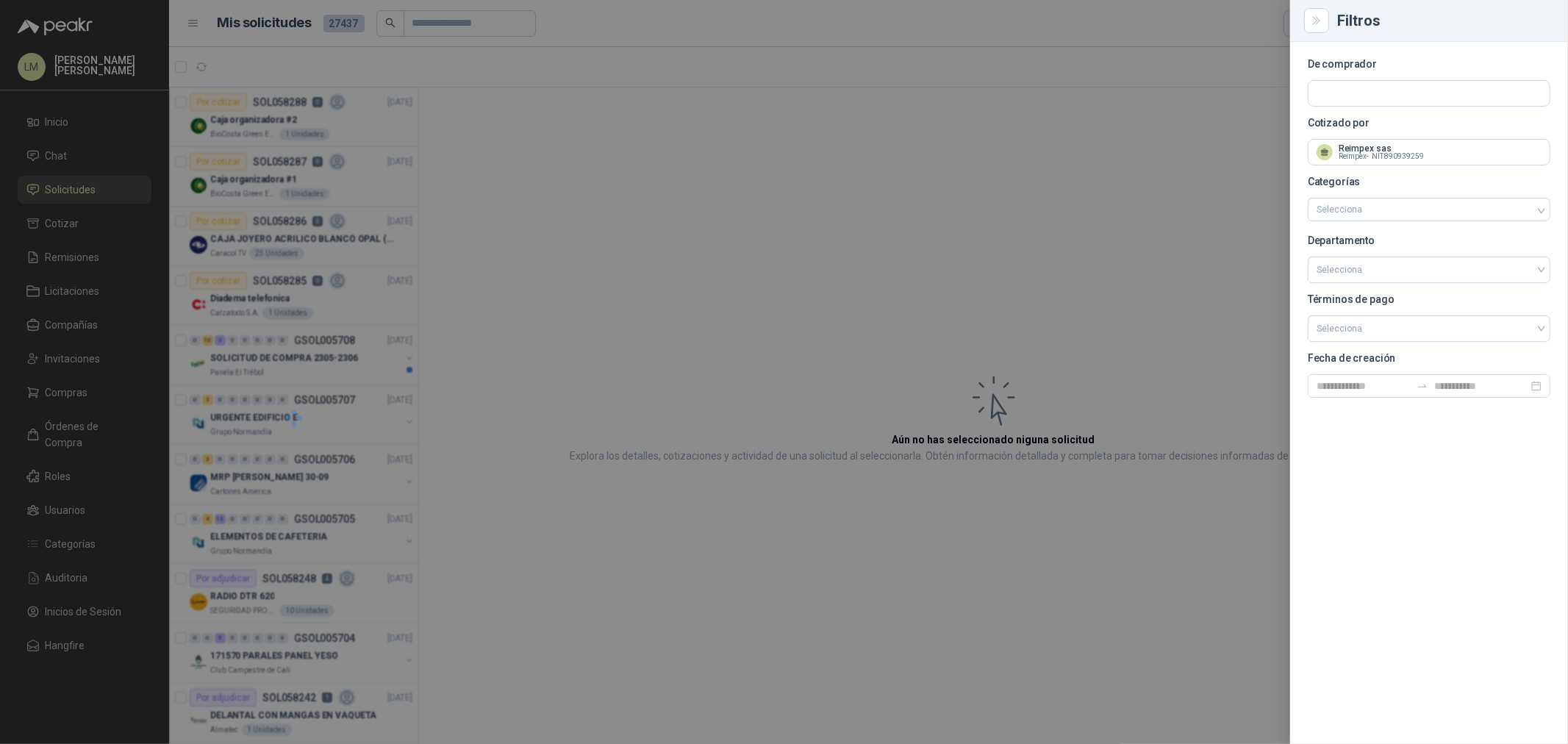
click at [751, 215] on div at bounding box center [784, 372] width 1568 height 744
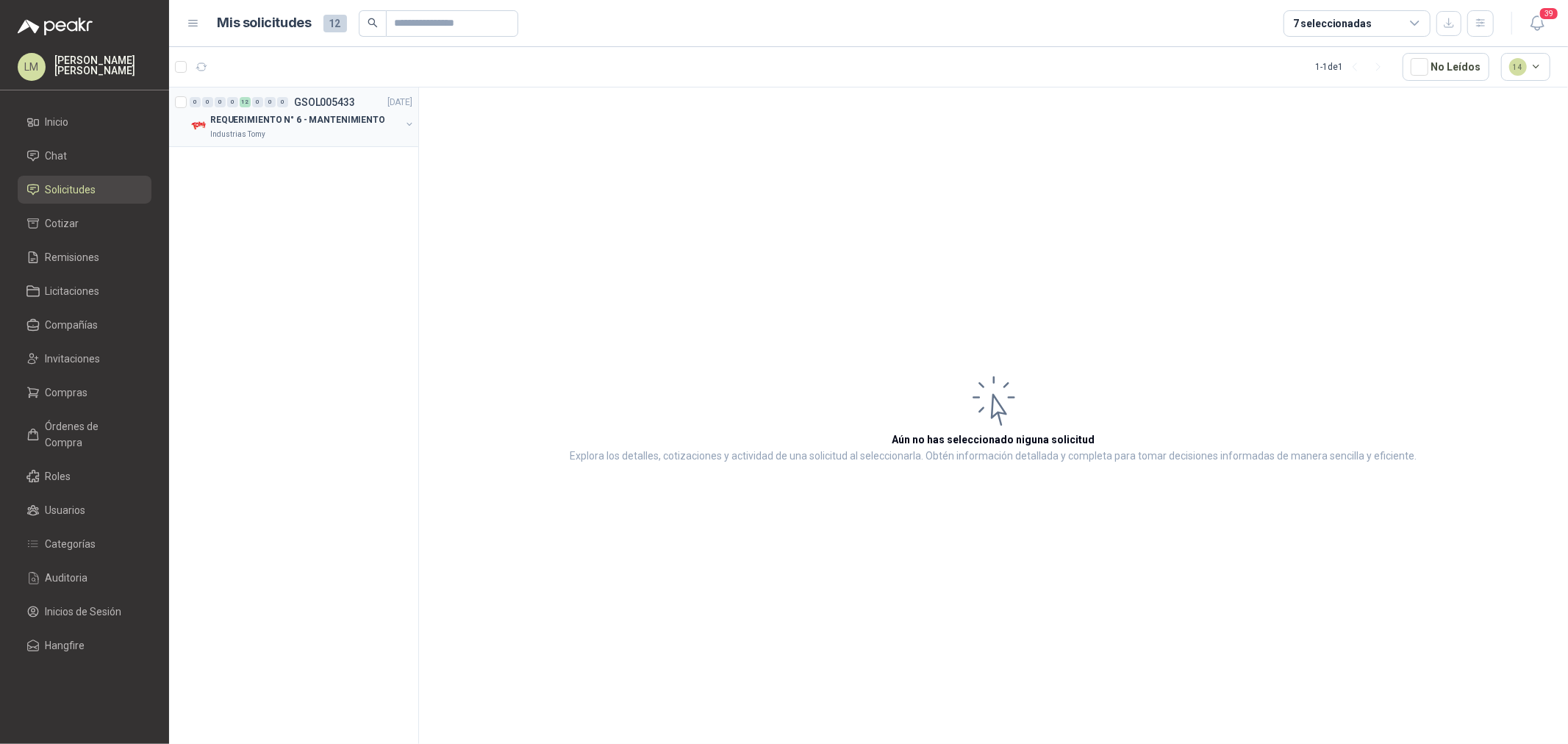
click at [408, 122] on button "button" at bounding box center [409, 124] width 12 height 12
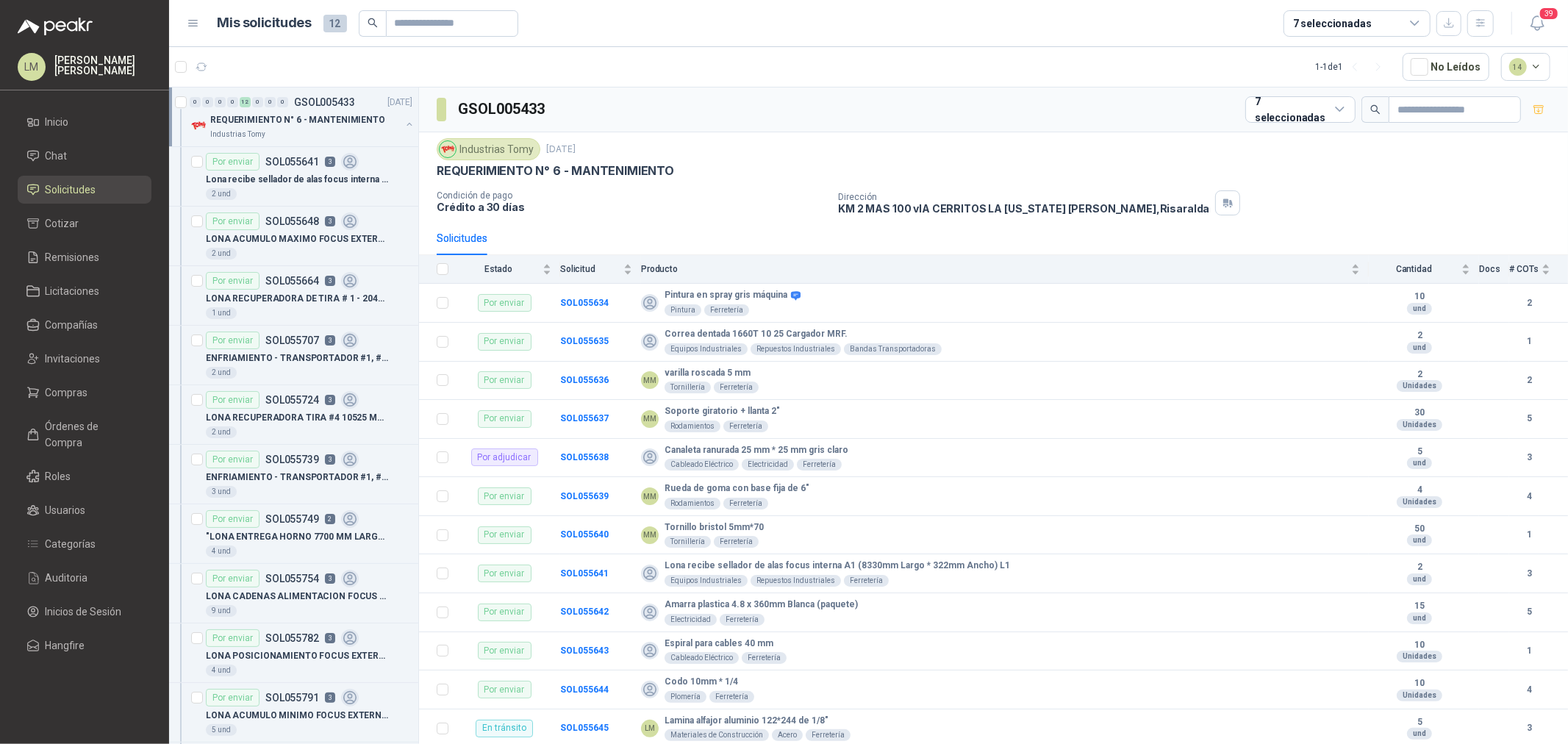
click at [403, 122] on button "button" at bounding box center [409, 124] width 12 height 12
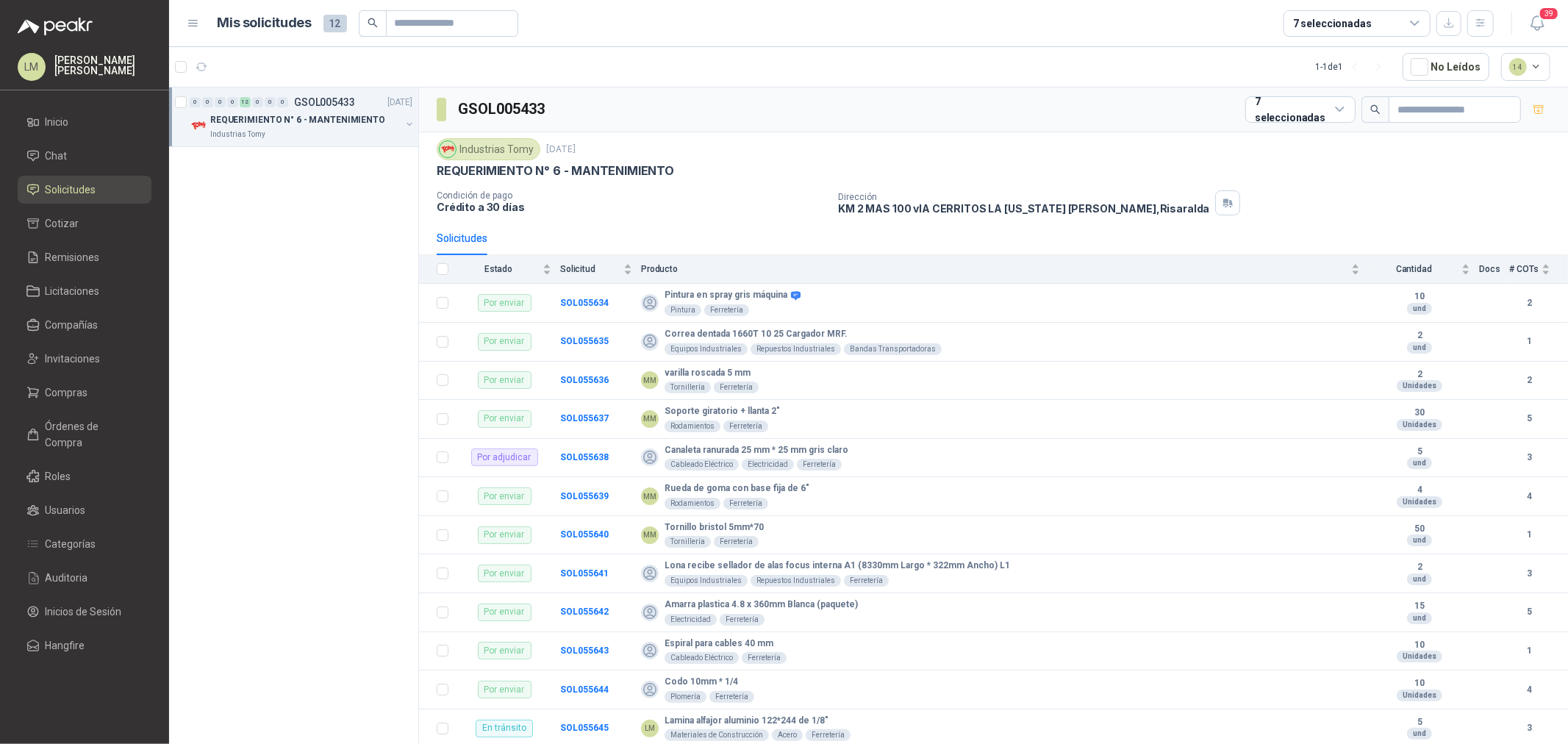
scroll to position [5, 0]
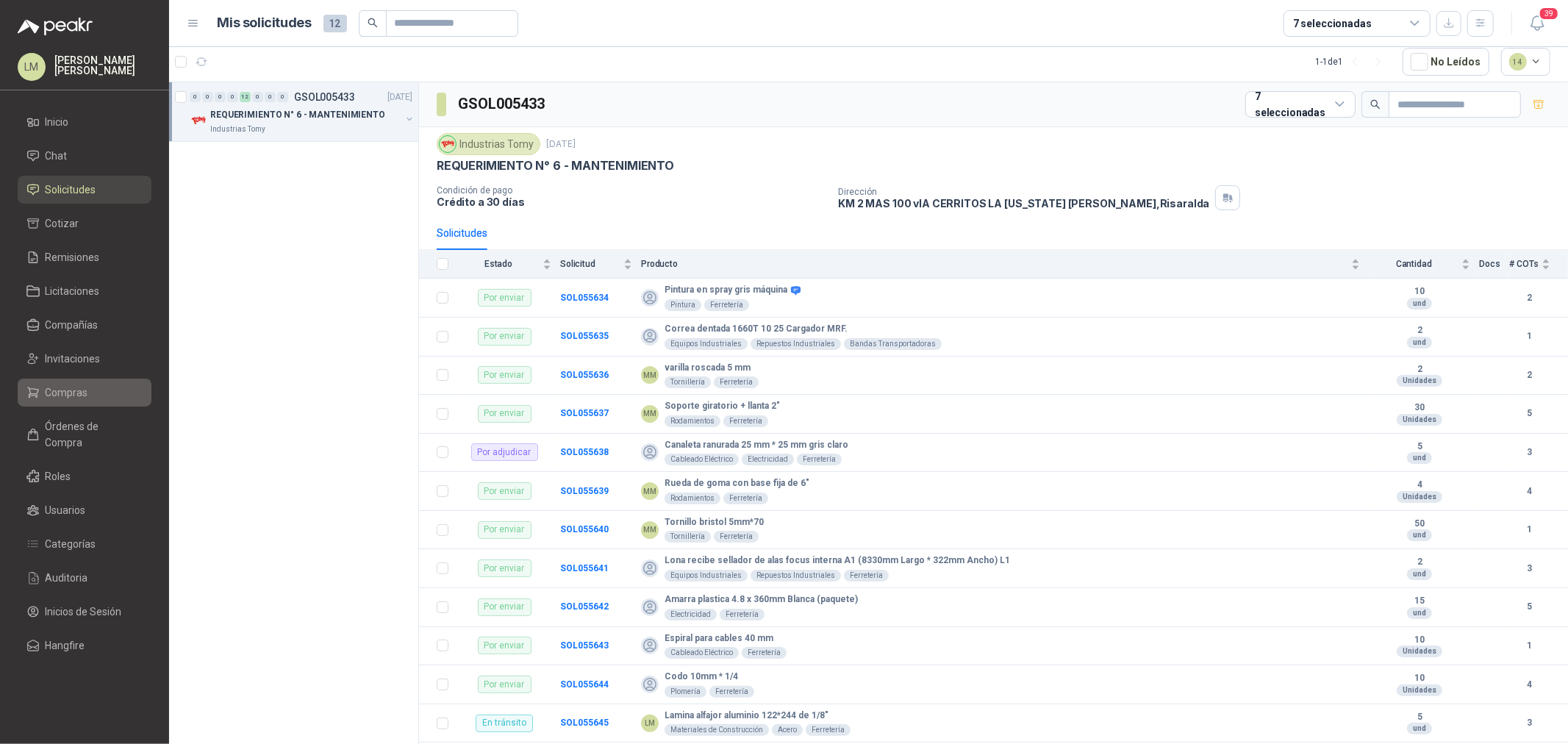
click at [61, 394] on span "Compras" at bounding box center [66, 391] width 42 height 16
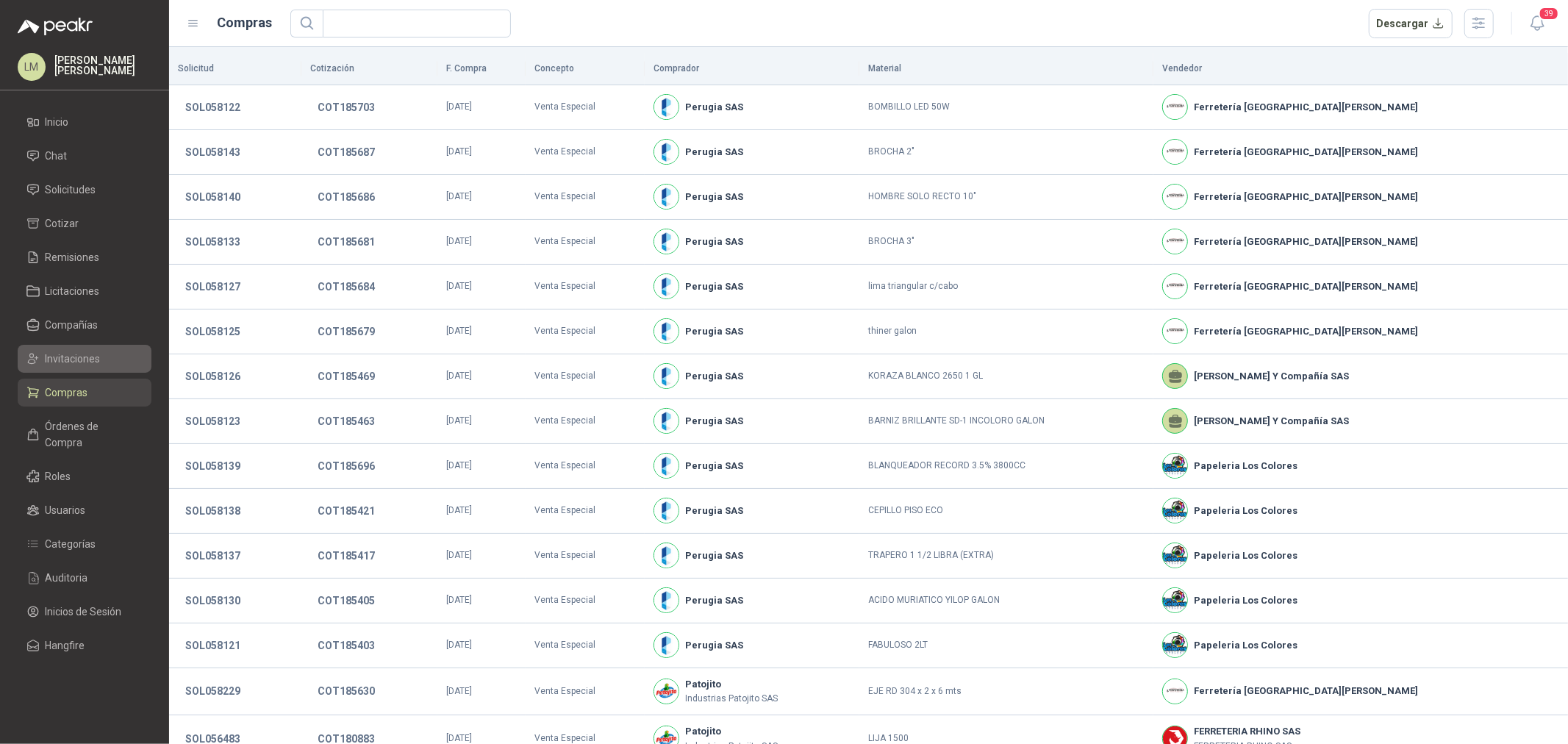
click at [72, 354] on span "Invitaciones" at bounding box center [73, 358] width 55 height 16
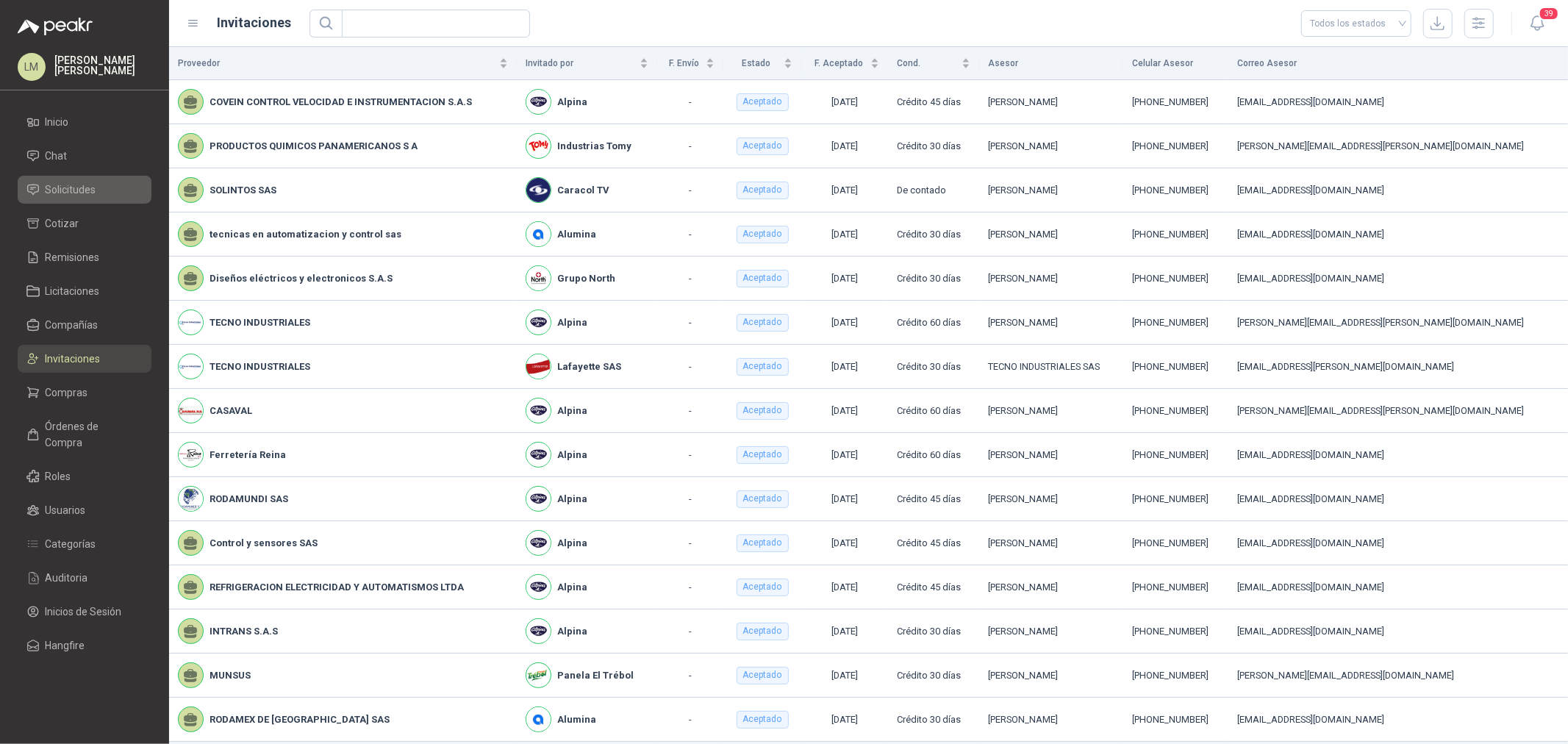
click at [55, 189] on span "Solicitudes" at bounding box center [71, 189] width 51 height 16
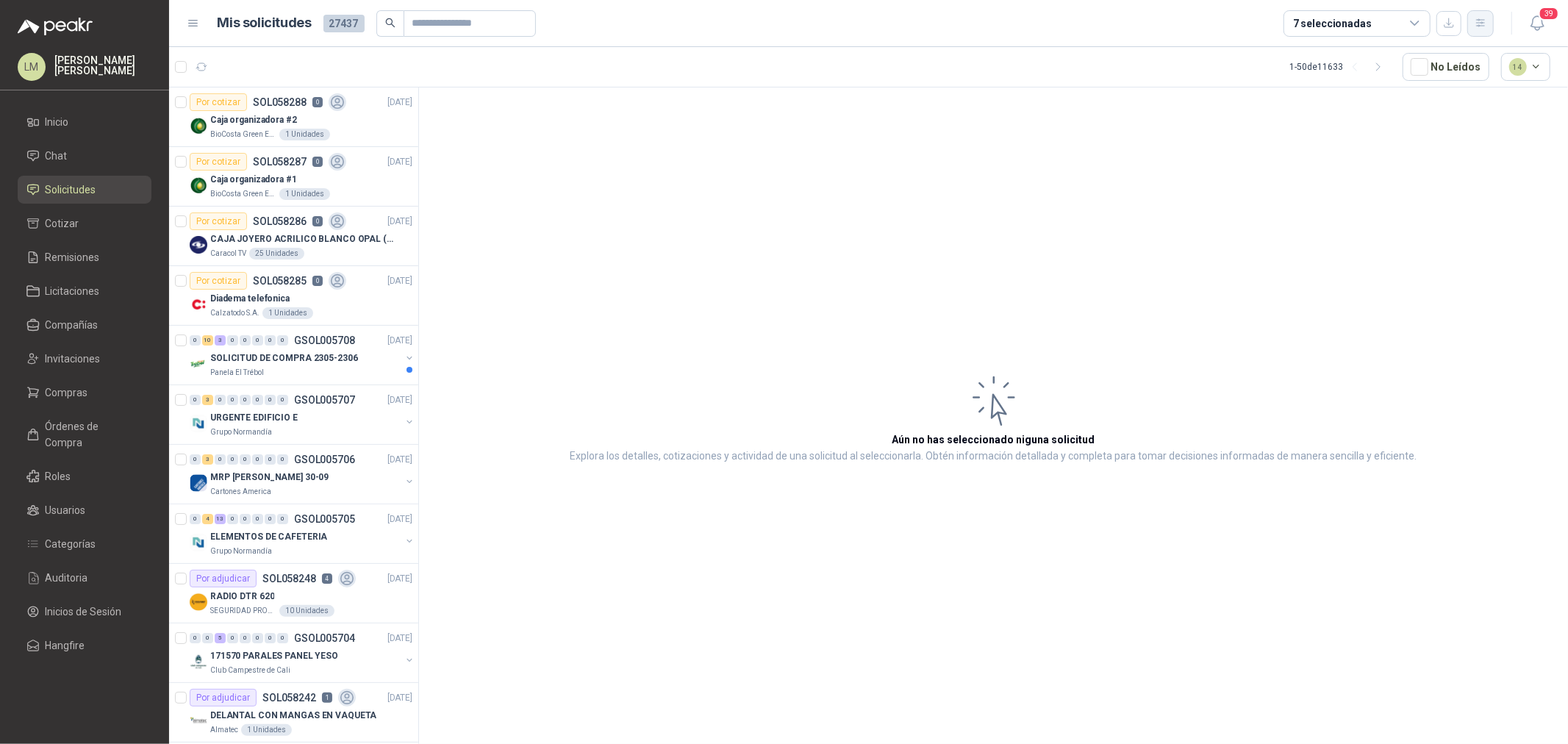
click at [1478, 22] on icon "button" at bounding box center [1481, 22] width 12 height 12
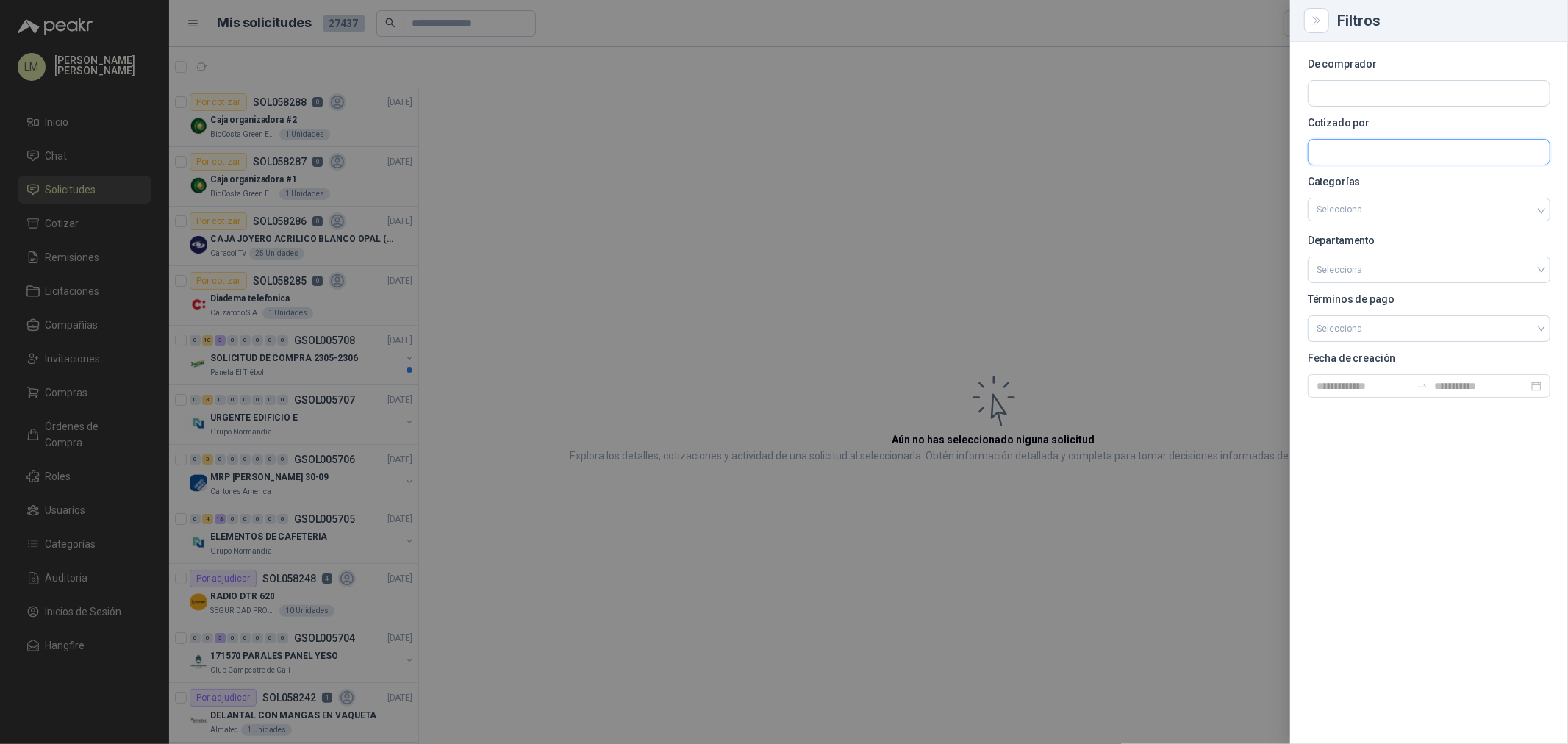
click at [1333, 150] on input "text" at bounding box center [1429, 152] width 241 height 25
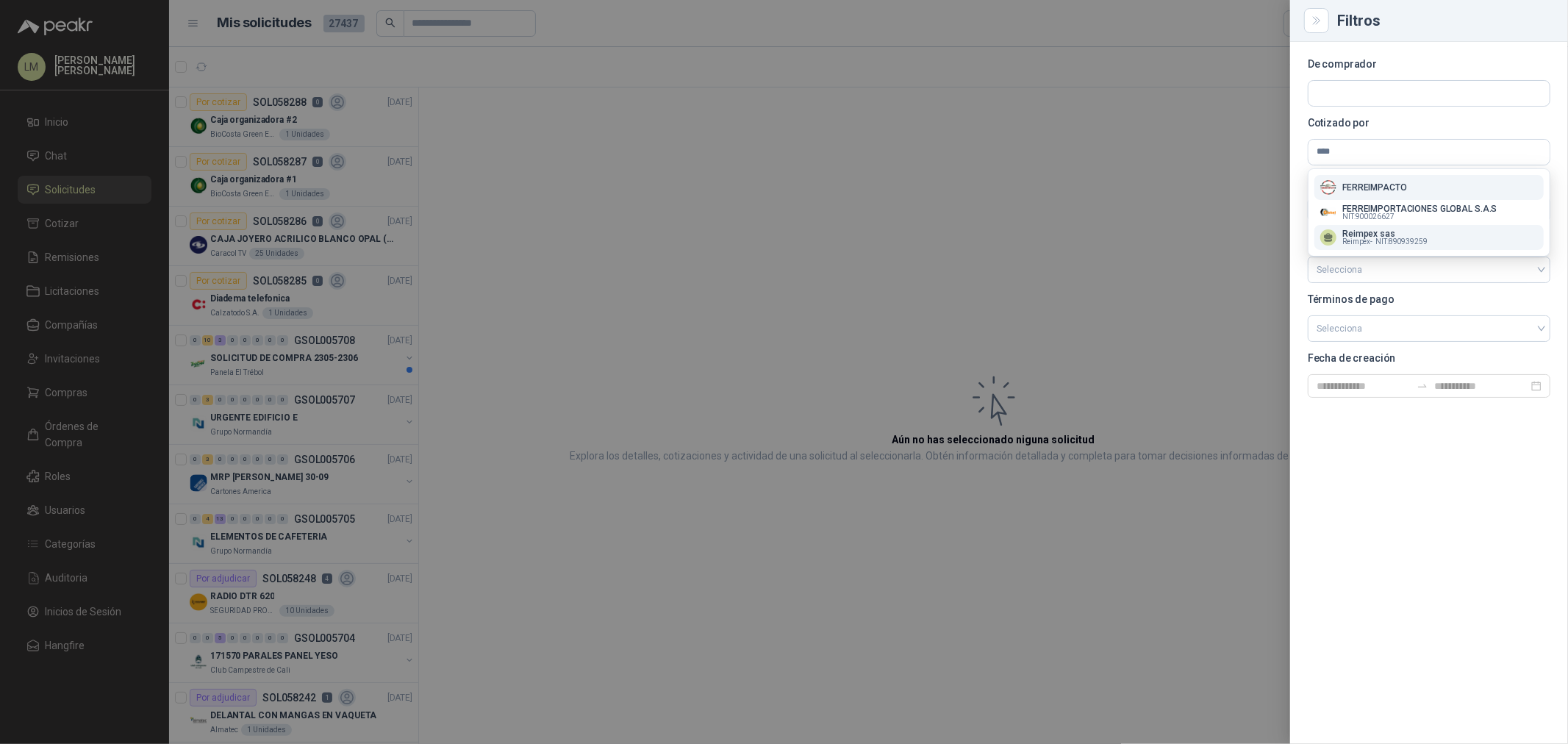
click at [1378, 231] on p "Reimpex sas" at bounding box center [1385, 233] width 85 height 9
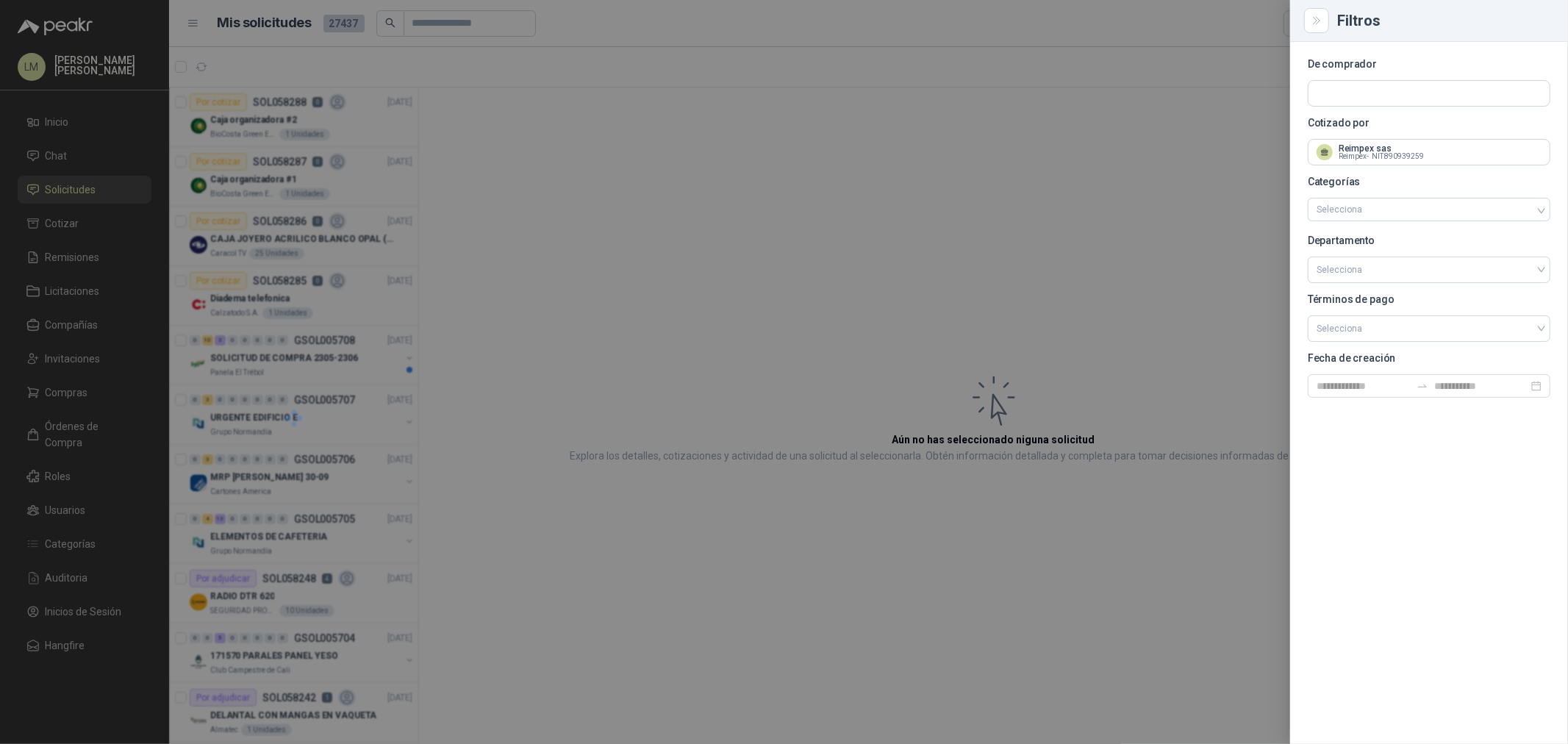
click at [656, 170] on div at bounding box center [784, 372] width 1568 height 744
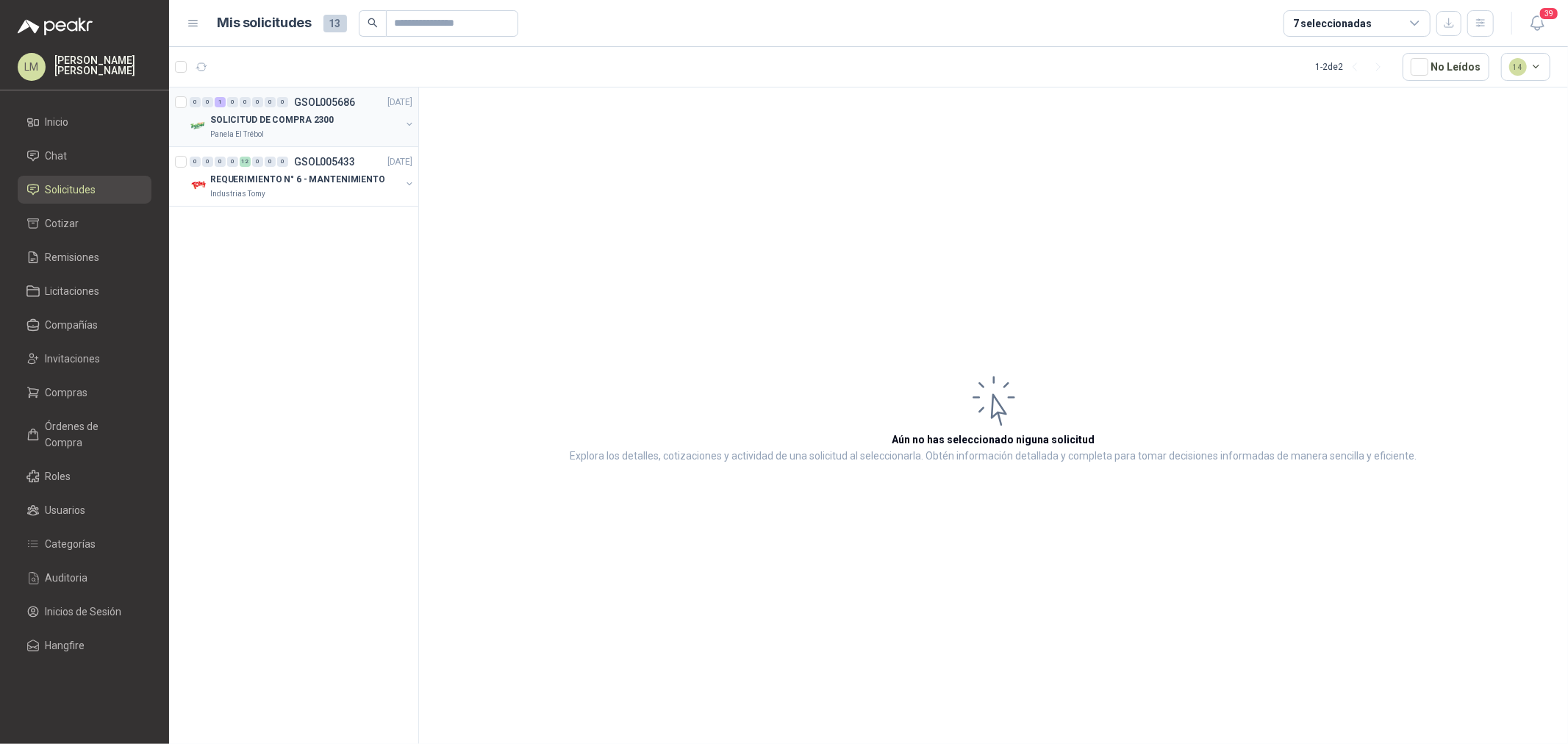
click at [407, 126] on button "button" at bounding box center [409, 124] width 12 height 12
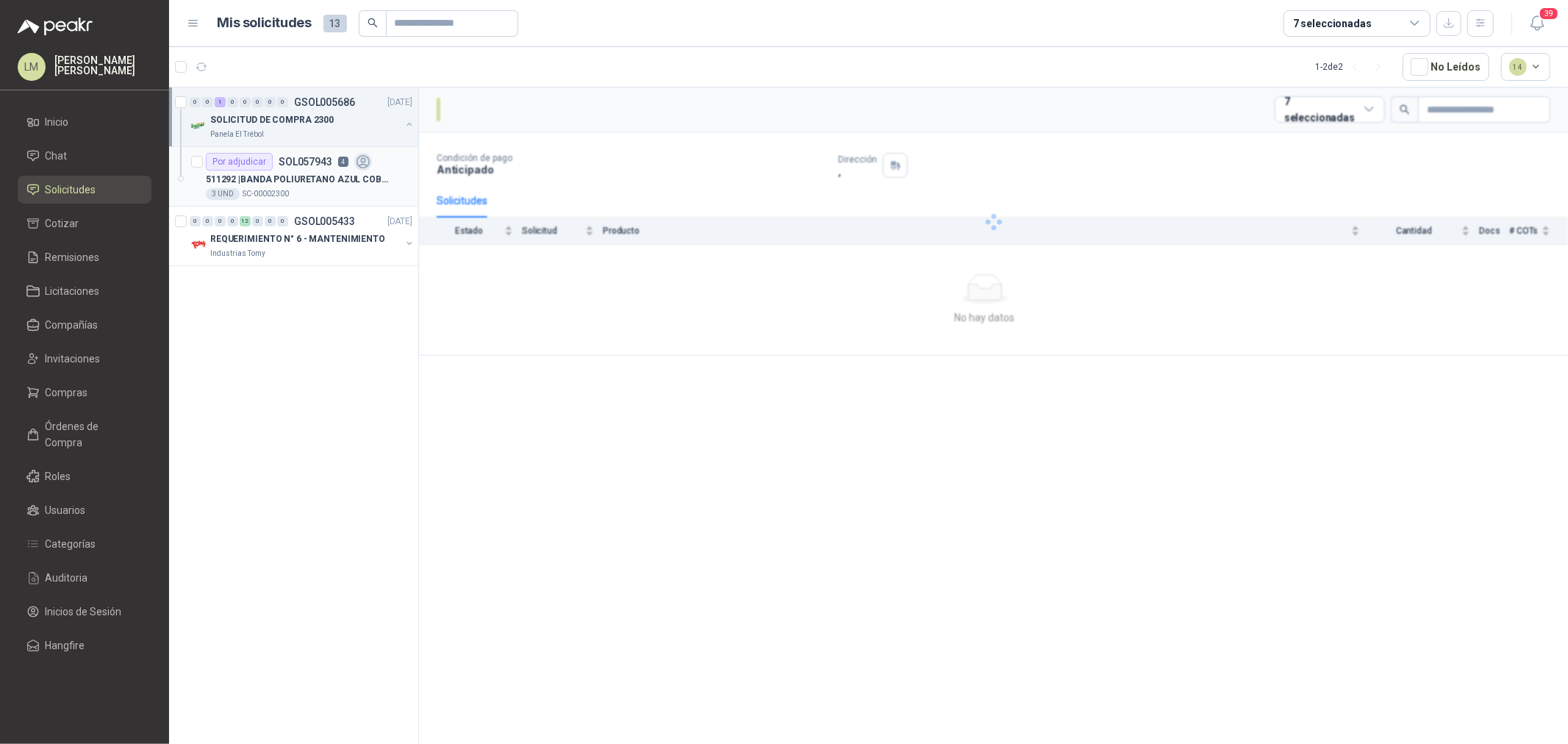
click at [310, 177] on p "511292 | BANDA POLIURETANO AZUL COBALTO 1.5MM X 2640 MM DE LARGO X 400 MM ANCHO…" at bounding box center [297, 179] width 183 height 14
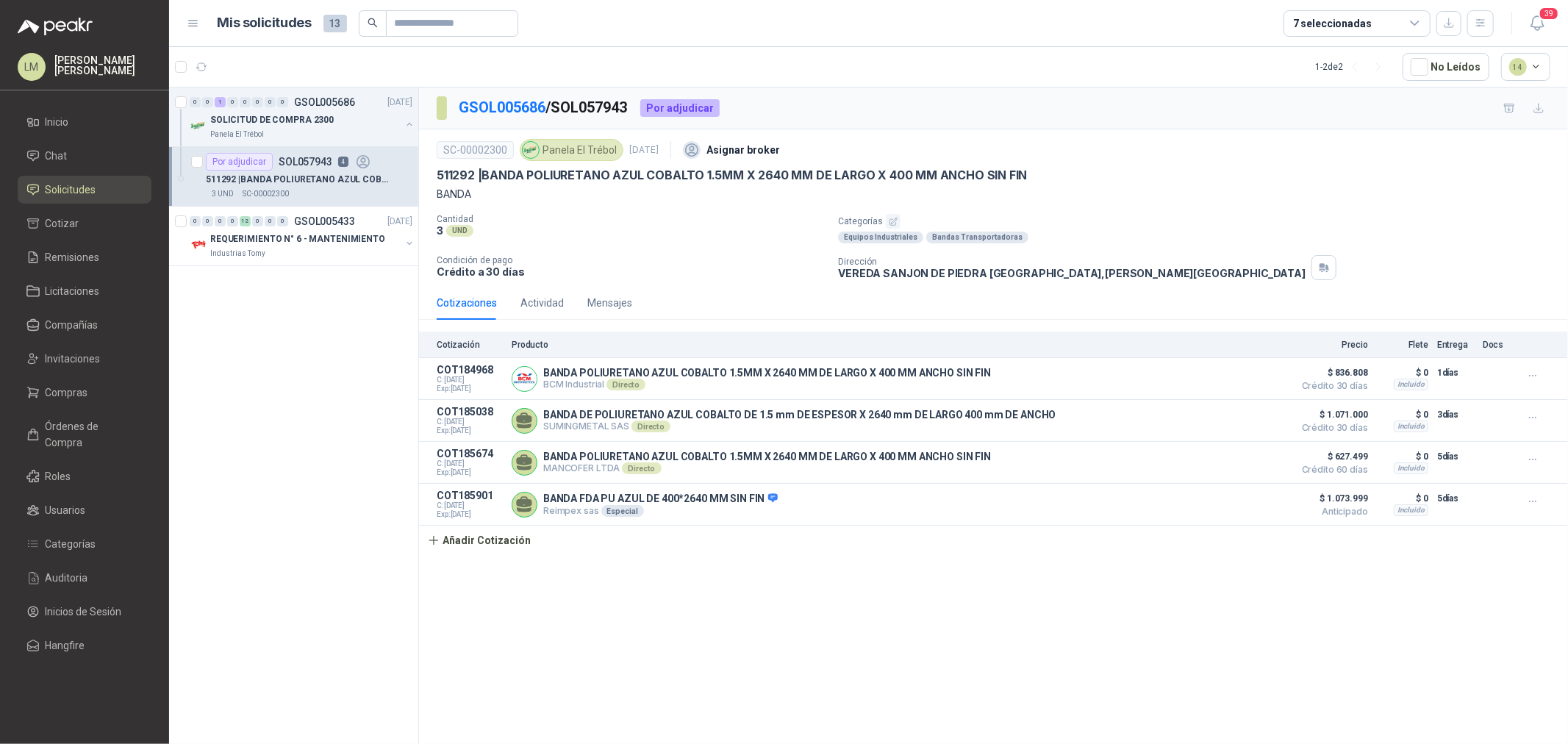
click at [57, 410] on ul "Inicio Chat Solicitudes Cotizar Remisiones Licitaciones Compañías Invitaciones …" at bounding box center [85, 387] width 169 height 557
click at [74, 398] on span "Compras" at bounding box center [66, 391] width 42 height 16
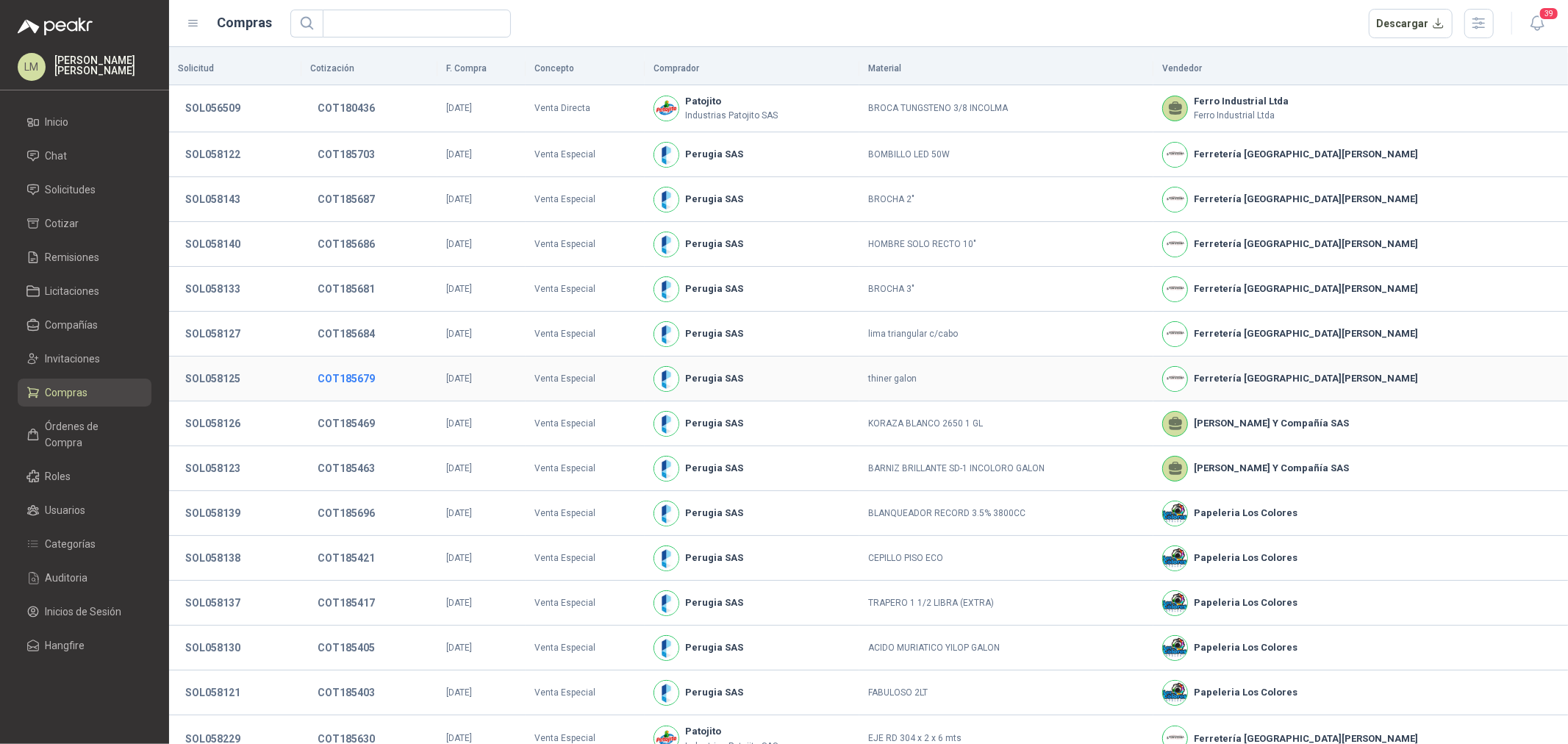
scroll to position [75, 0]
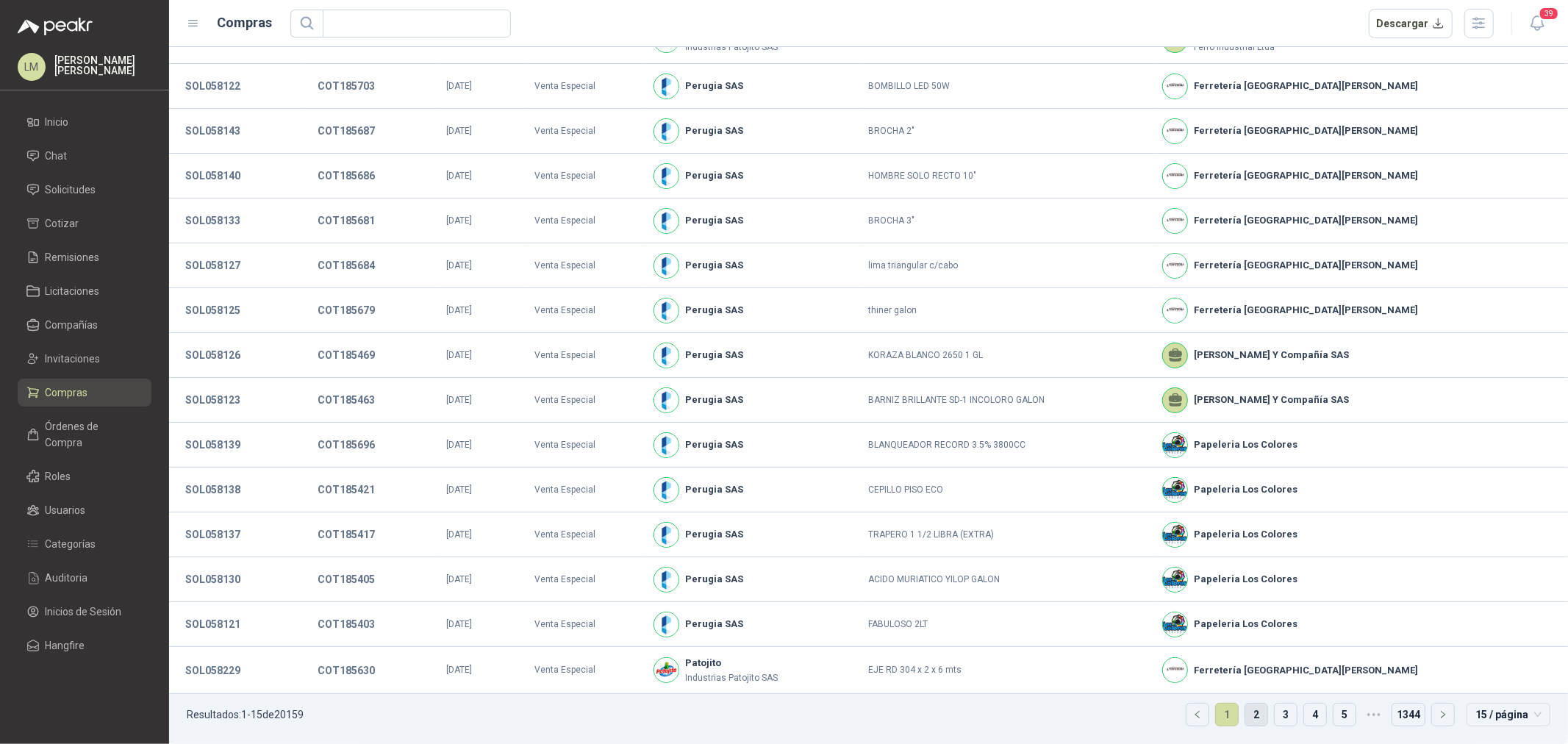
click at [1250, 720] on link "2" at bounding box center [1256, 714] width 22 height 22
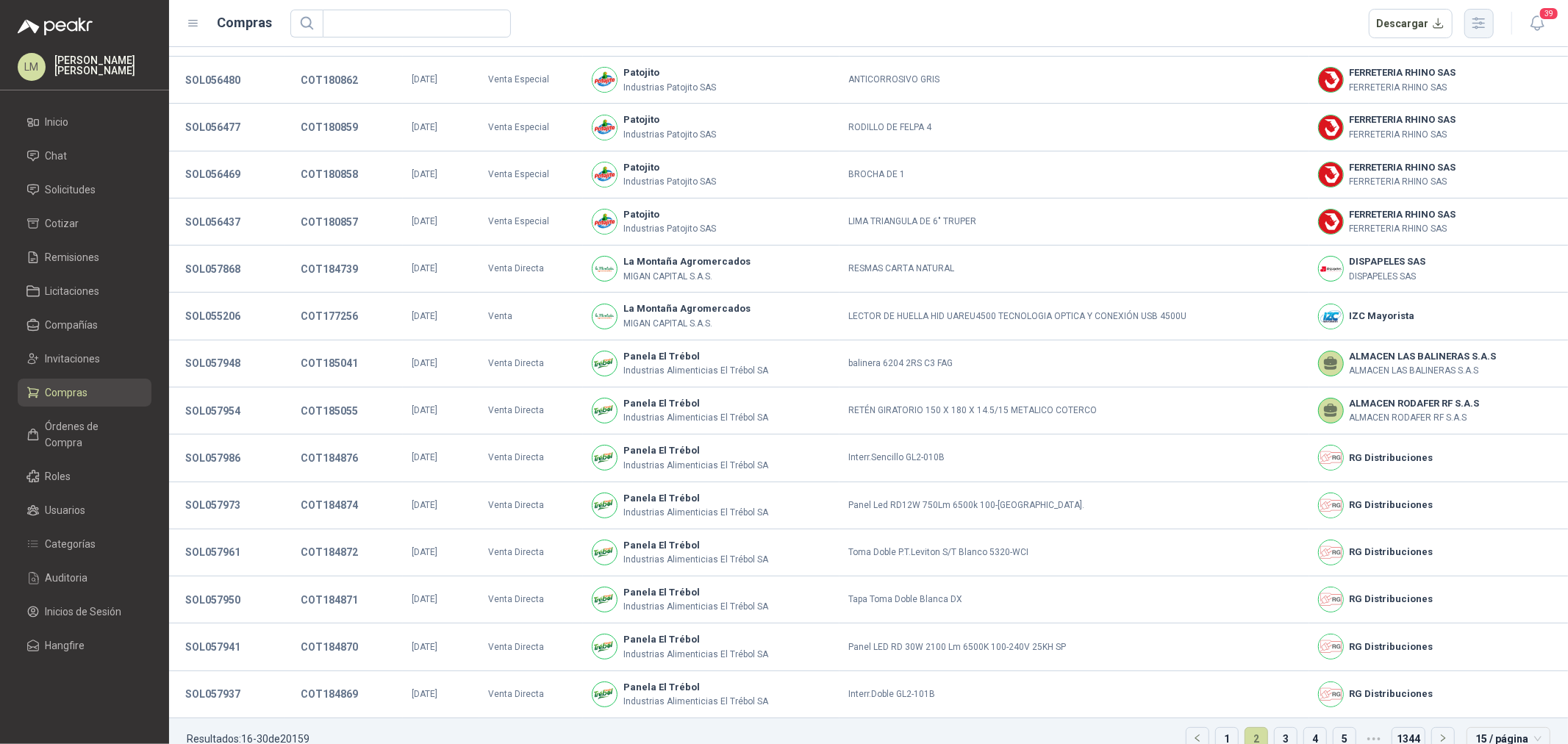
click at [1482, 26] on icon "button" at bounding box center [1478, 23] width 17 height 17
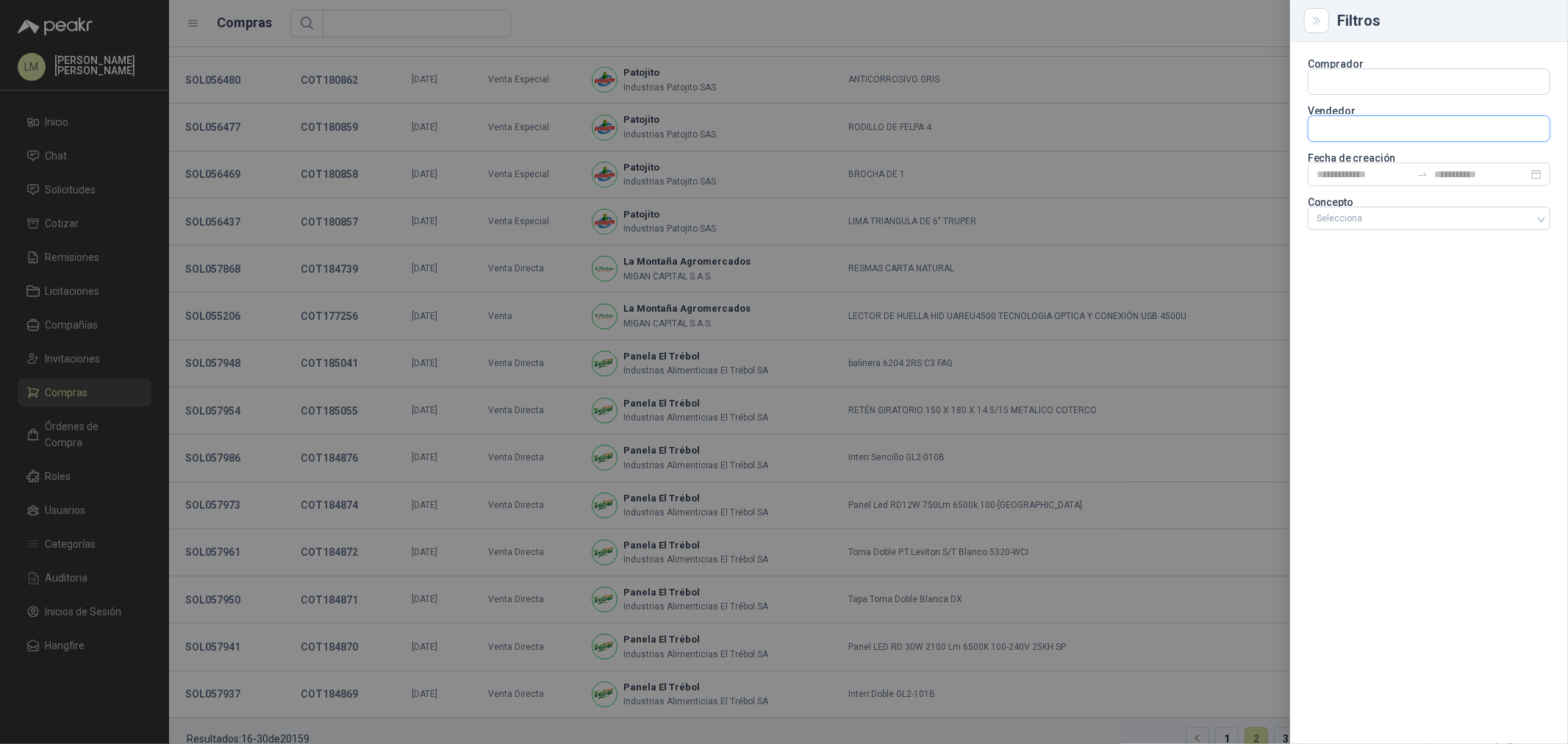
click at [1350, 128] on input "text" at bounding box center [1429, 129] width 241 height 25
click at [1354, 80] on input "text" at bounding box center [1429, 81] width 241 height 25
click at [1361, 109] on p "Patojito" at bounding box center [1408, 113] width 132 height 9
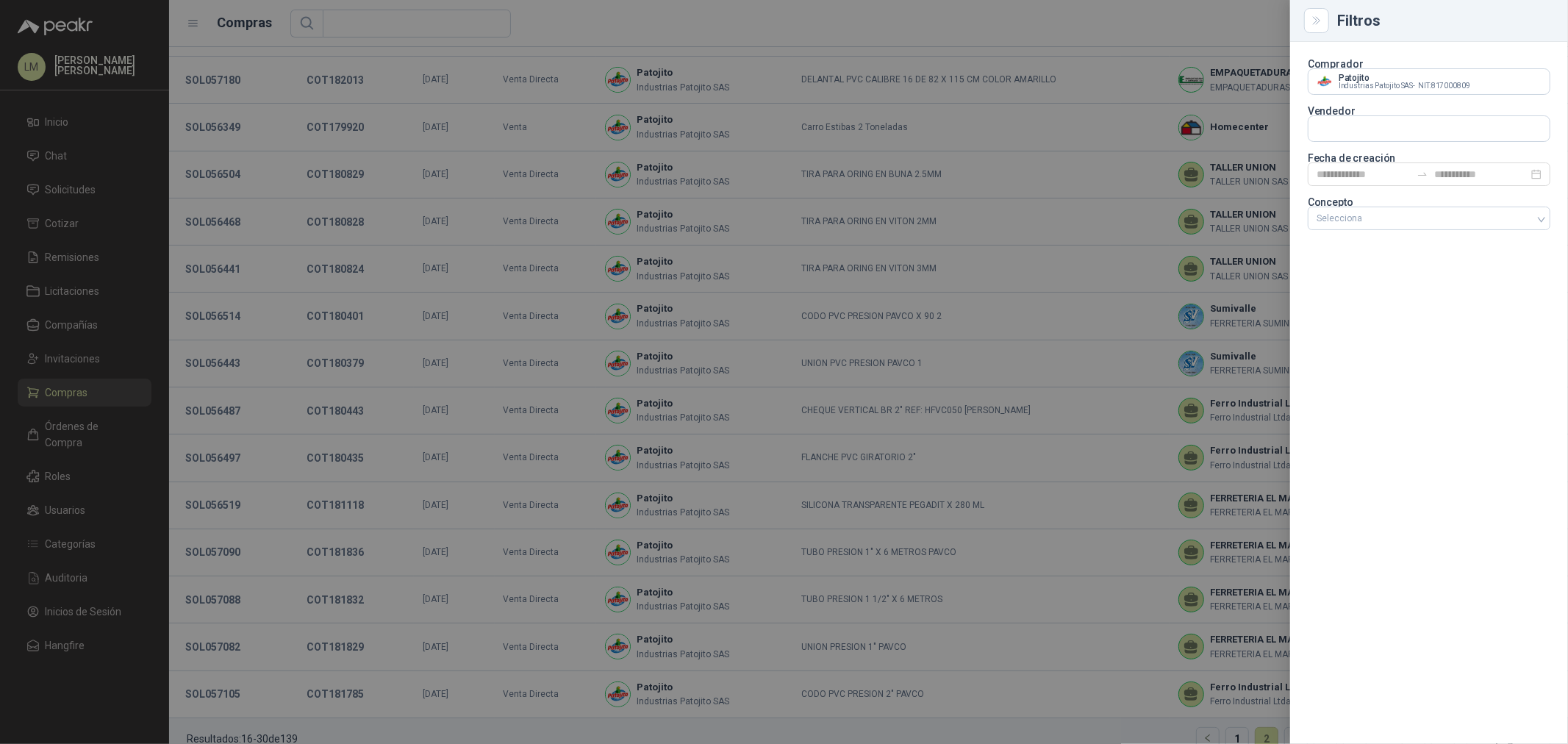
click at [790, 156] on div at bounding box center [784, 372] width 1568 height 744
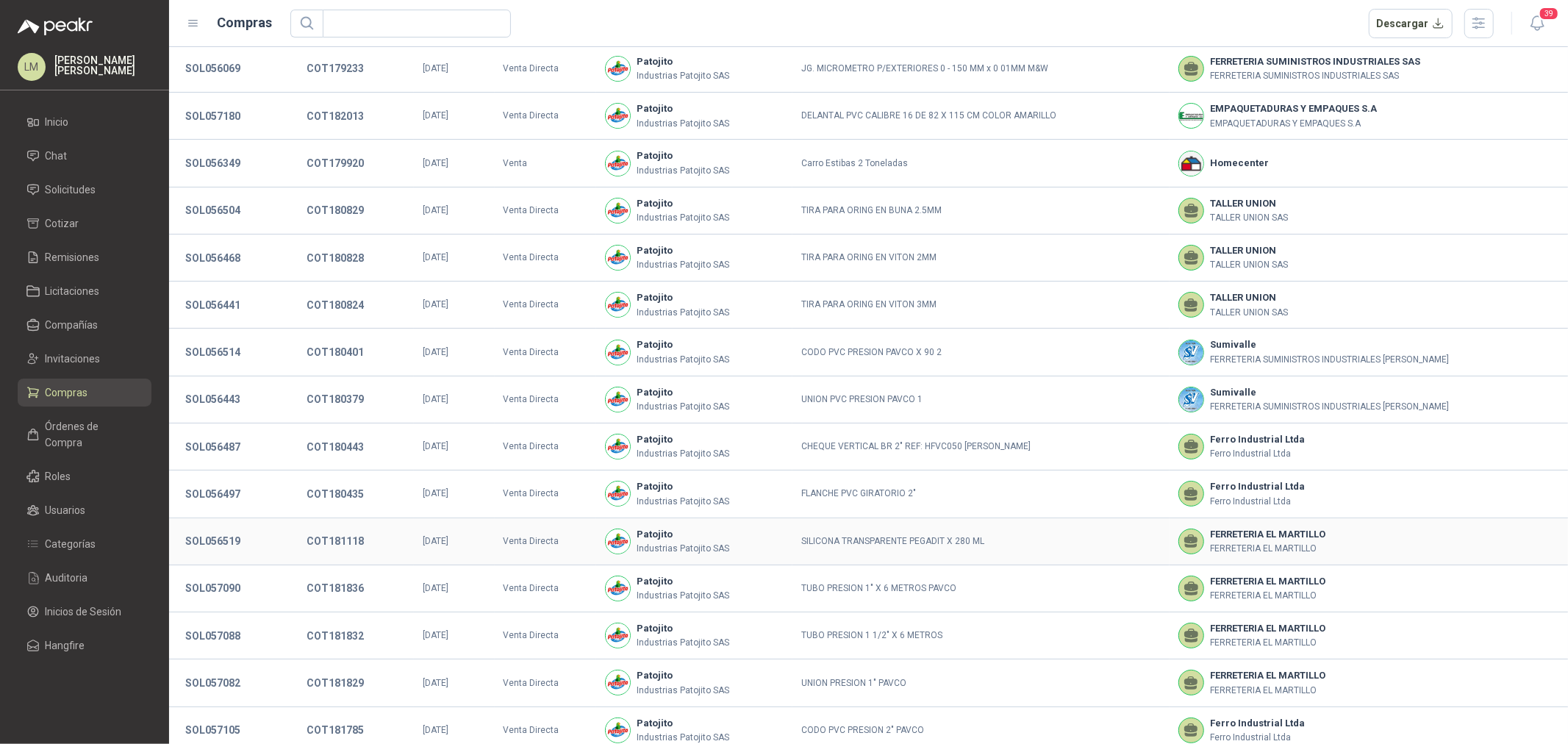
scroll to position [100, 0]
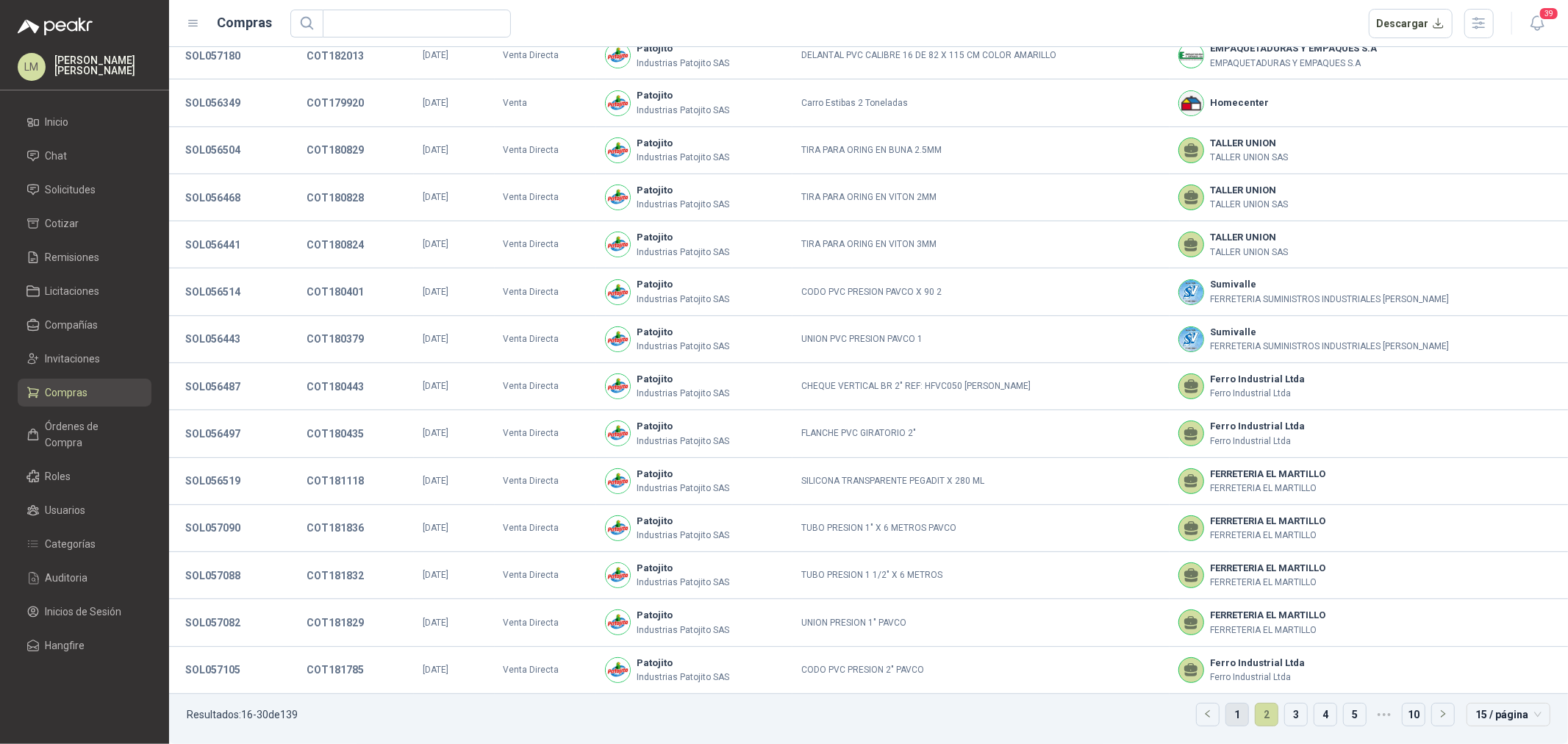
click at [1226, 715] on link "1" at bounding box center [1237, 714] width 22 height 22
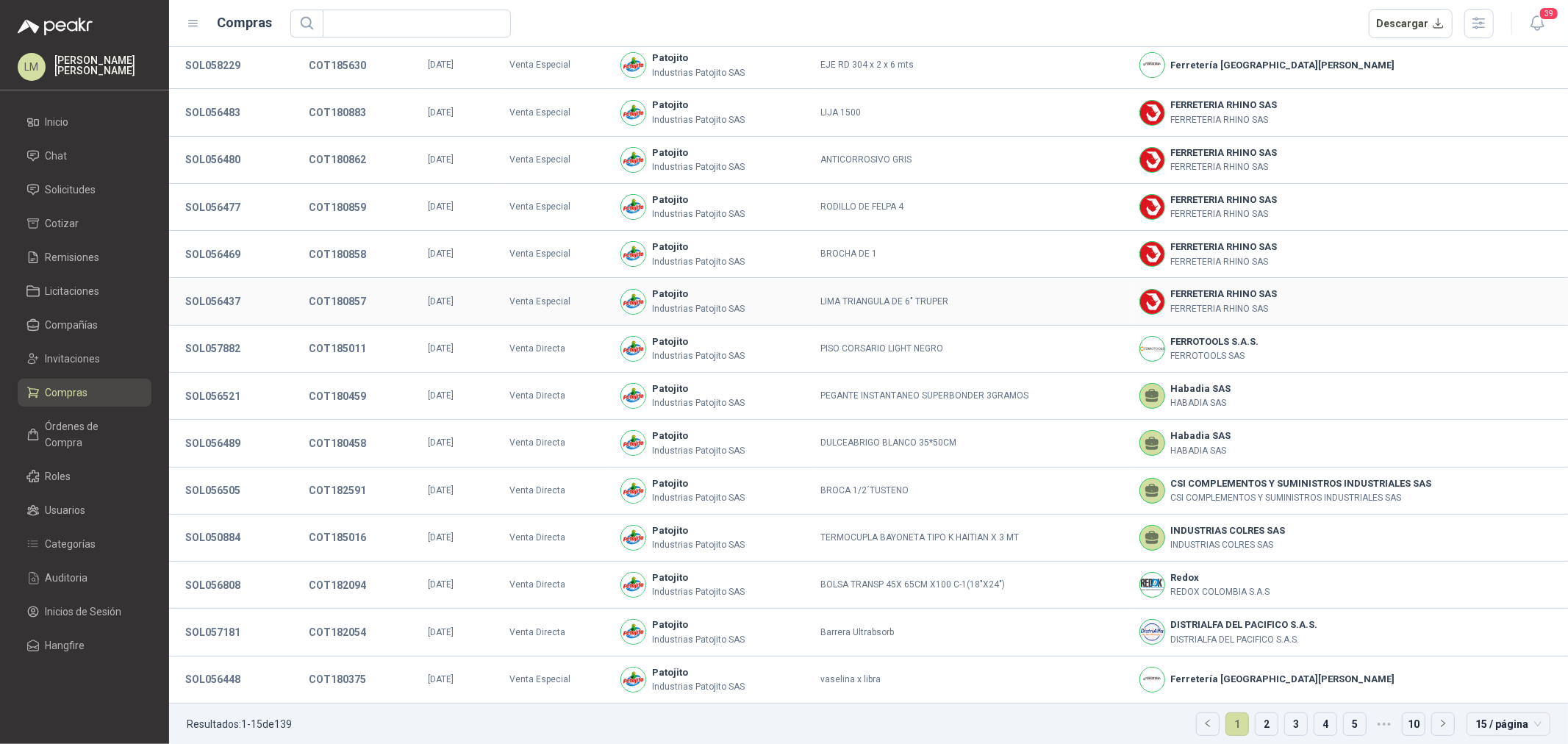
scroll to position [100, 0]
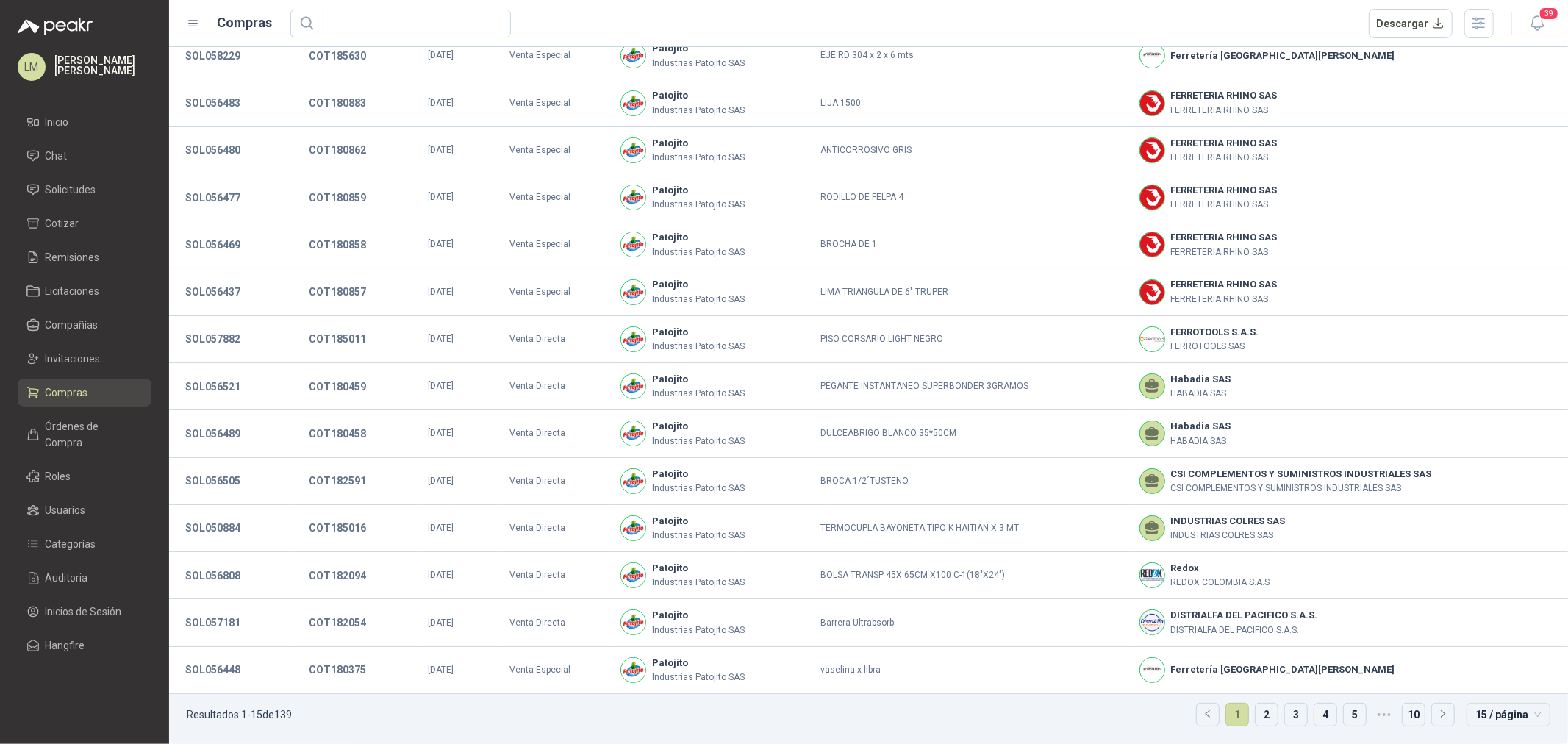
click at [1273, 713] on ul "Resultados: 1 - 15 de 139 1 2 3 4 5 ••• 10 15 / página" at bounding box center [869, 719] width 1399 height 50
click at [1259, 713] on link "2" at bounding box center [1267, 714] width 22 height 22
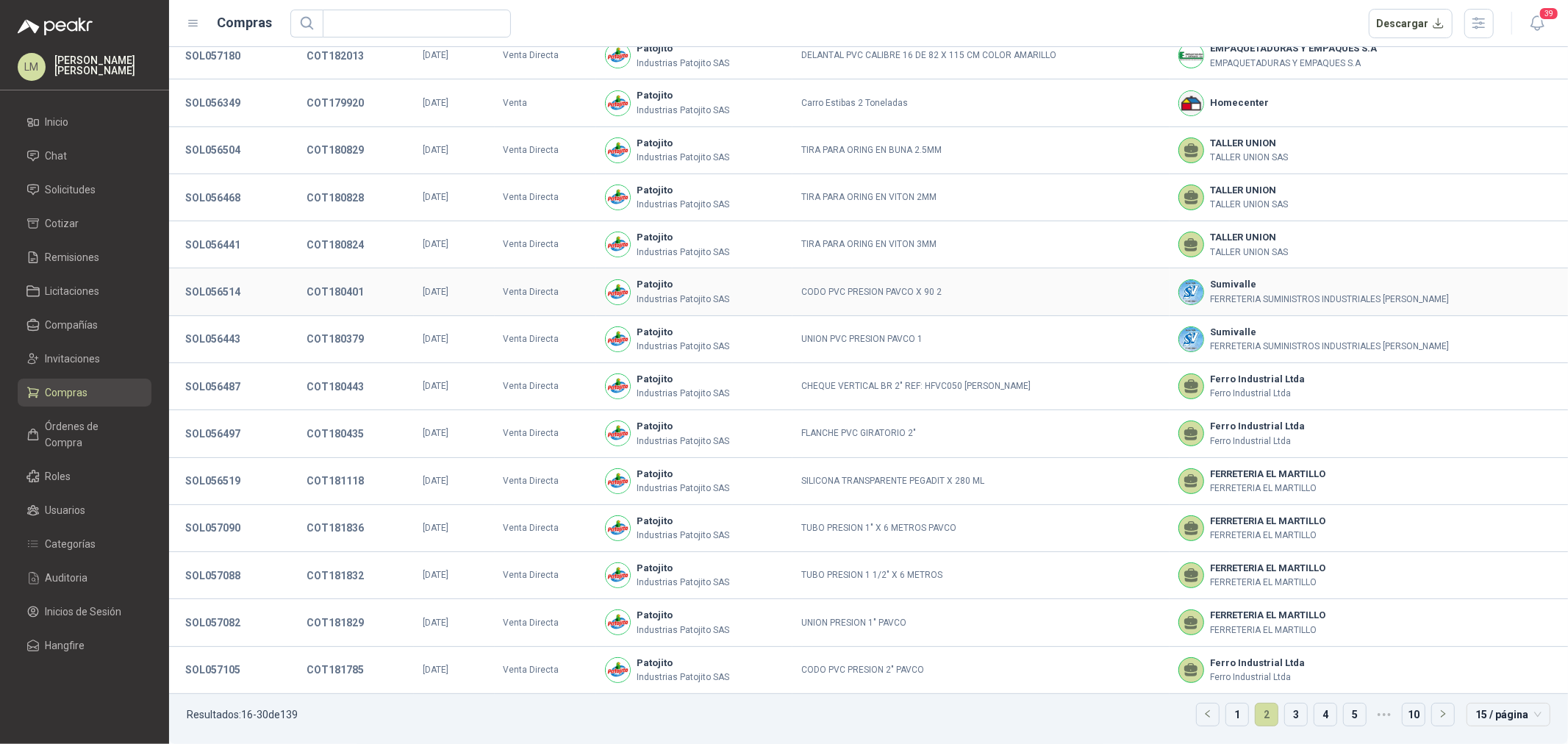
scroll to position [100, 0]
click at [1285, 719] on link "3" at bounding box center [1296, 714] width 22 height 22
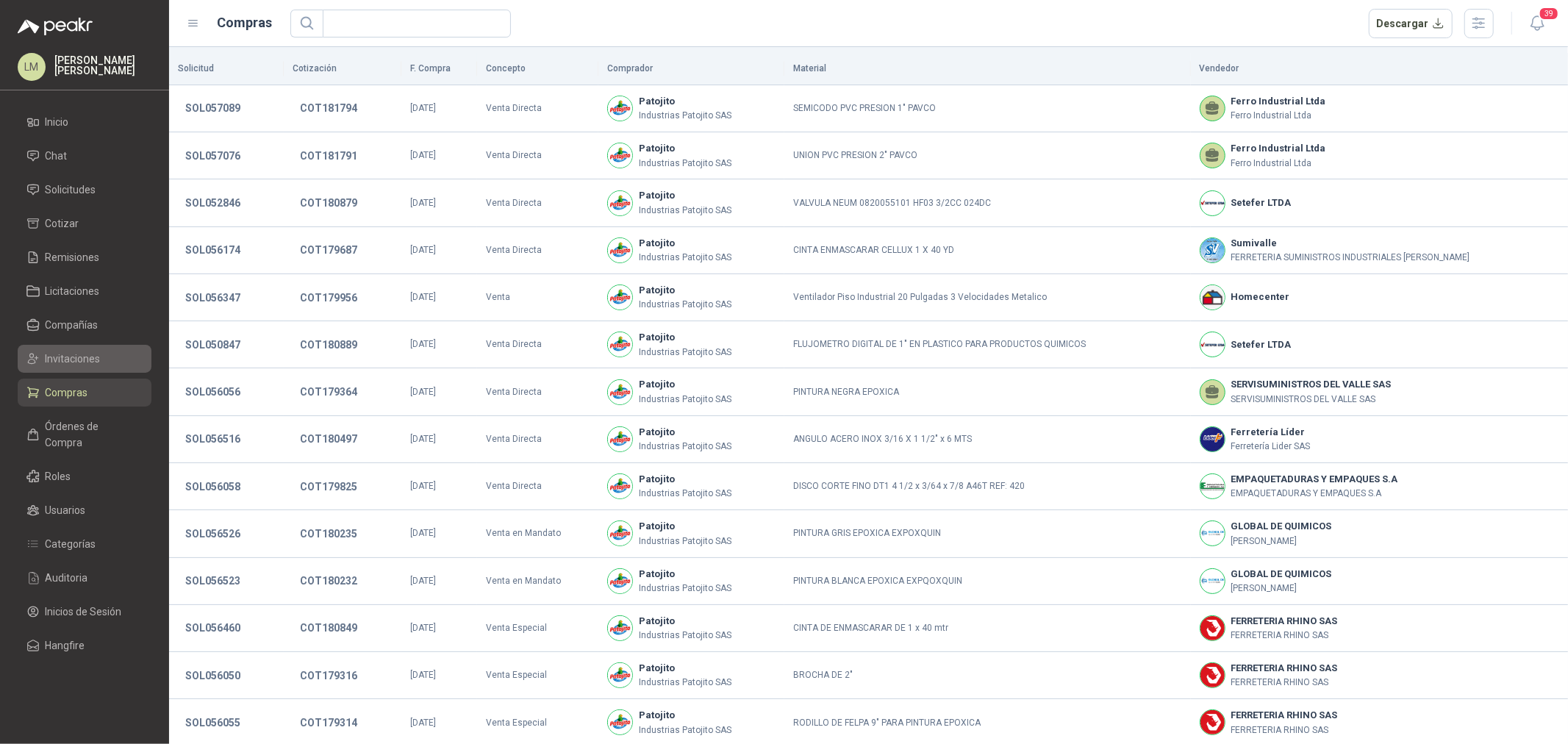
click at [72, 364] on span "Invitaciones" at bounding box center [73, 358] width 55 height 16
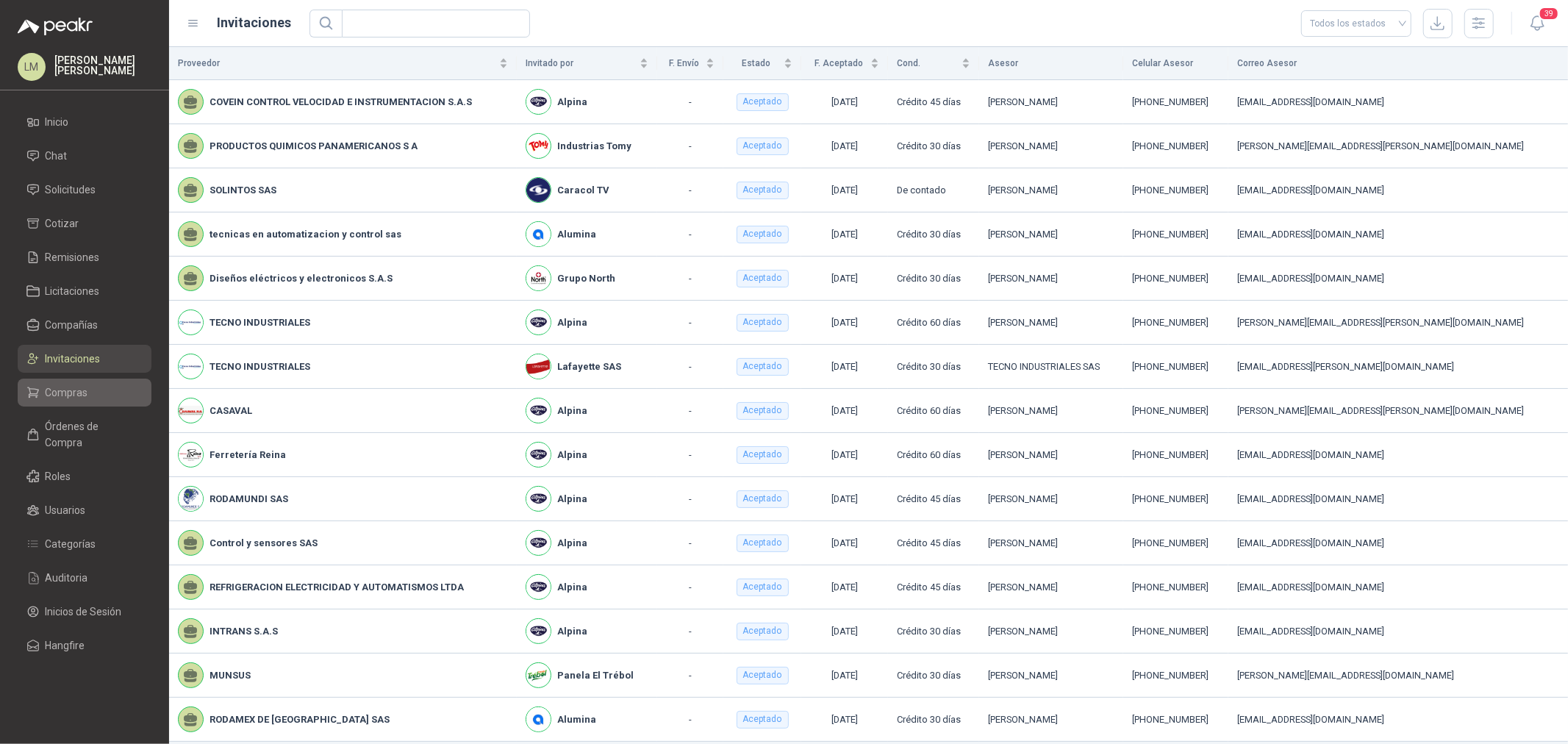
click at [72, 391] on span "Compras" at bounding box center [66, 391] width 42 height 16
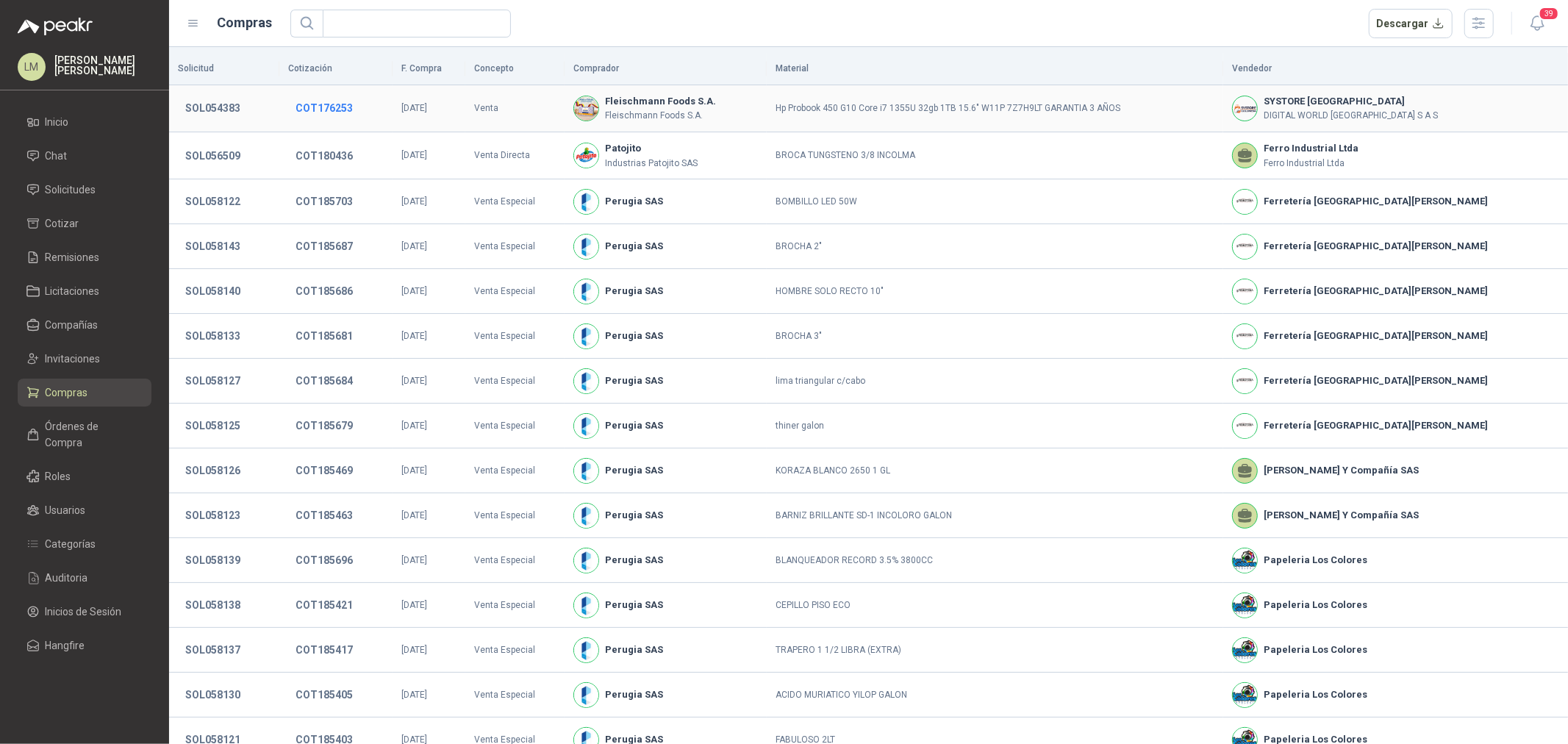
click at [334, 105] on button "COT176253" at bounding box center [324, 108] width 72 height 27
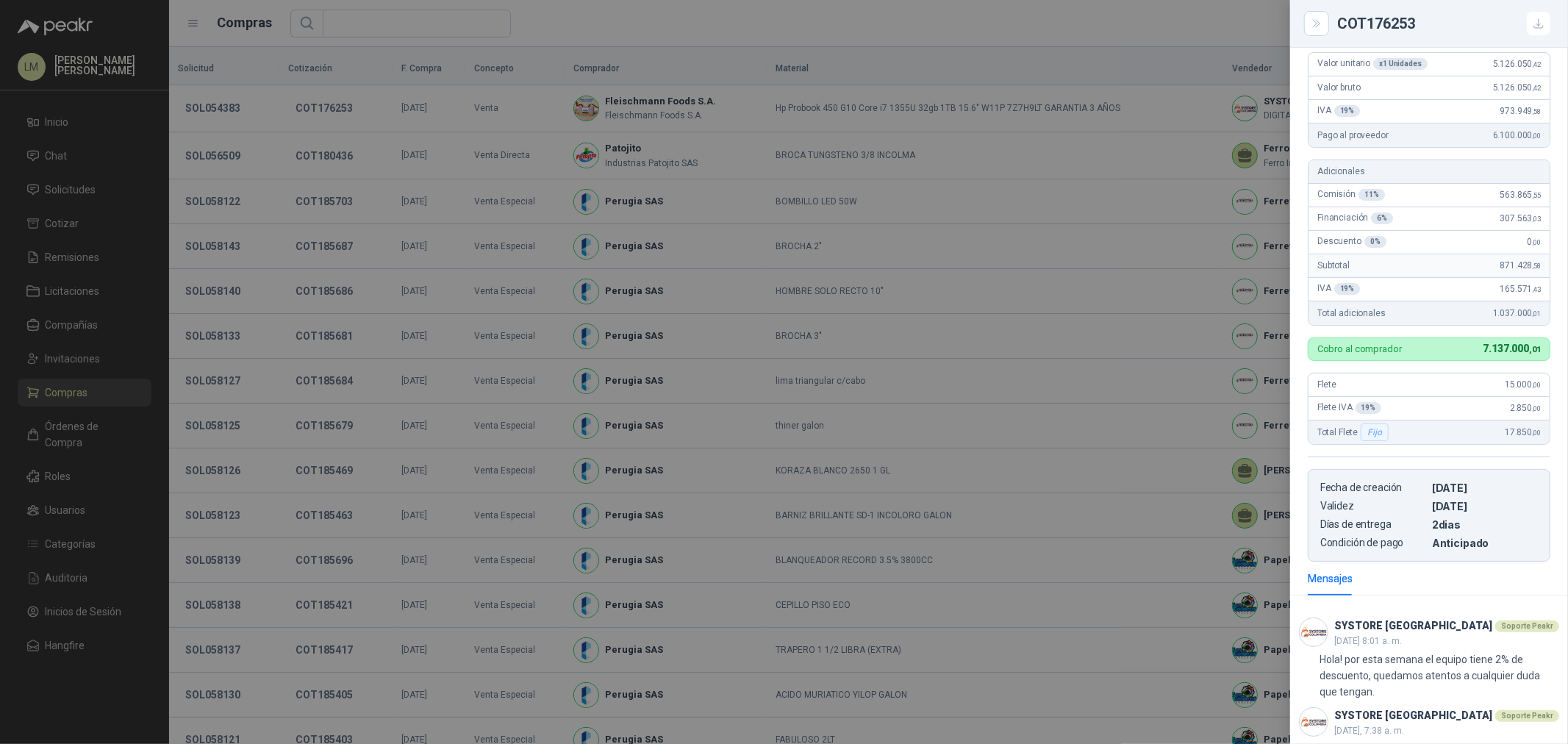
scroll to position [280, 0]
click at [804, 285] on div at bounding box center [784, 372] width 1568 height 744
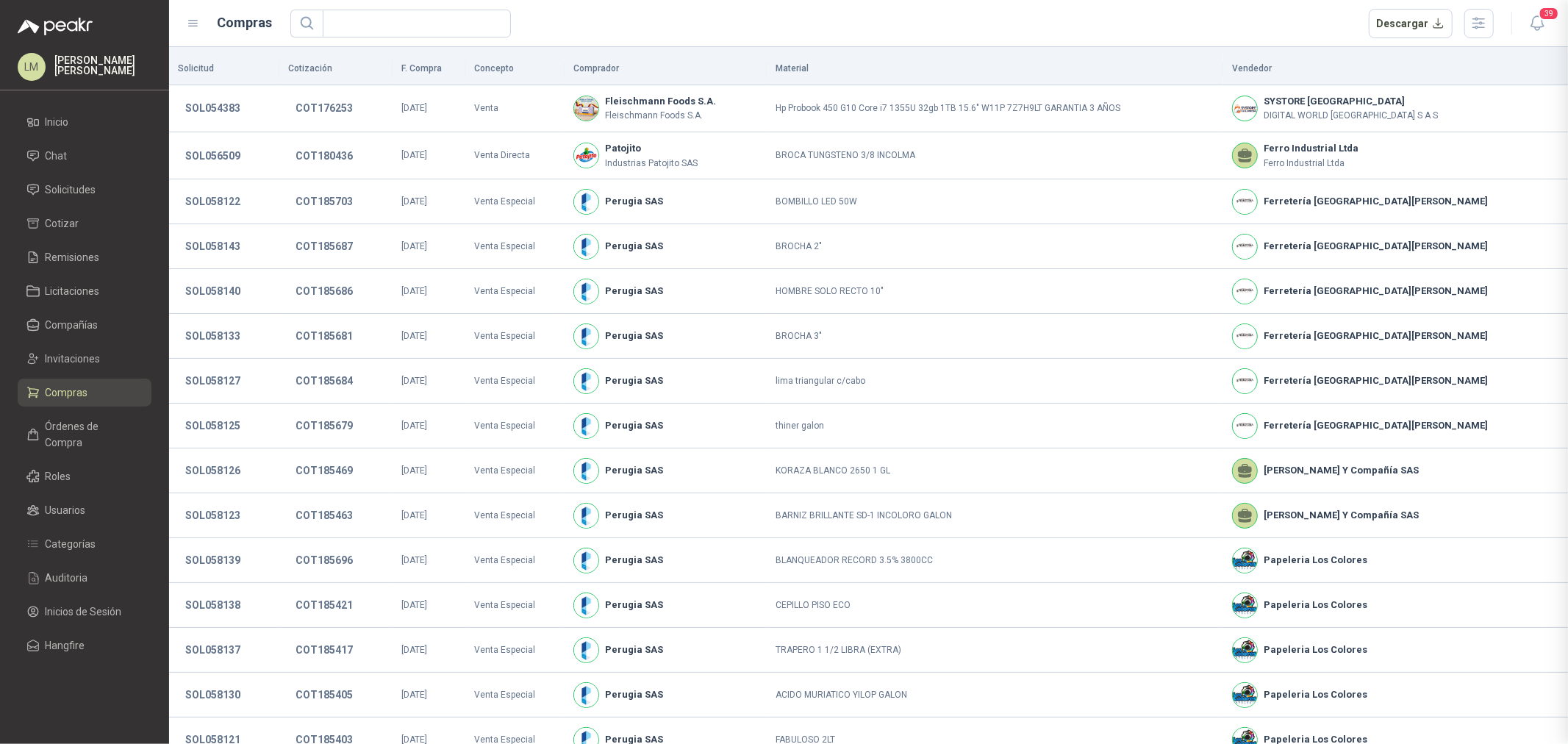
scroll to position [451, 0]
click at [80, 190] on span "Solicitudes" at bounding box center [71, 189] width 51 height 16
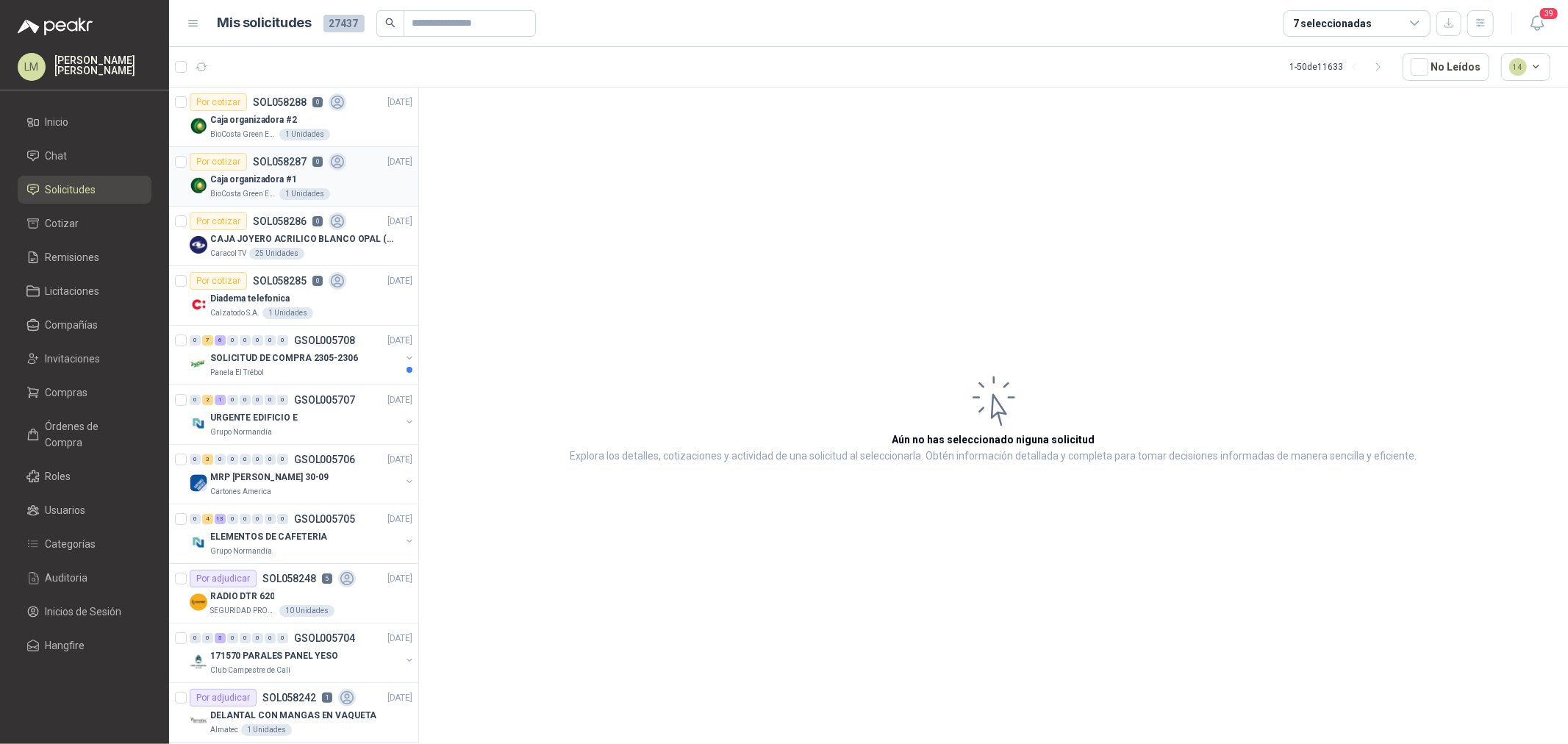
scroll to position [81, 0]
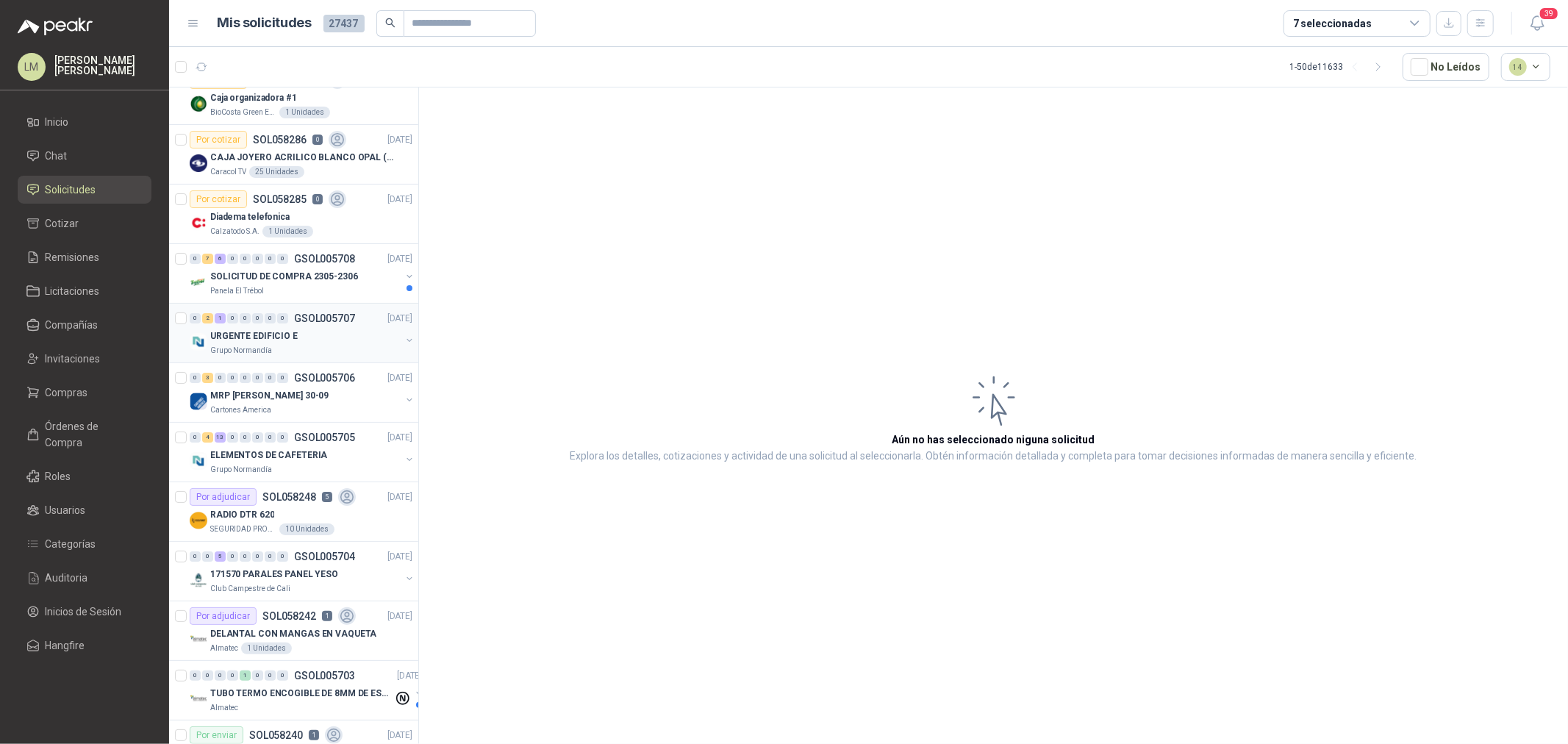
click at [403, 338] on button "button" at bounding box center [409, 340] width 12 height 12
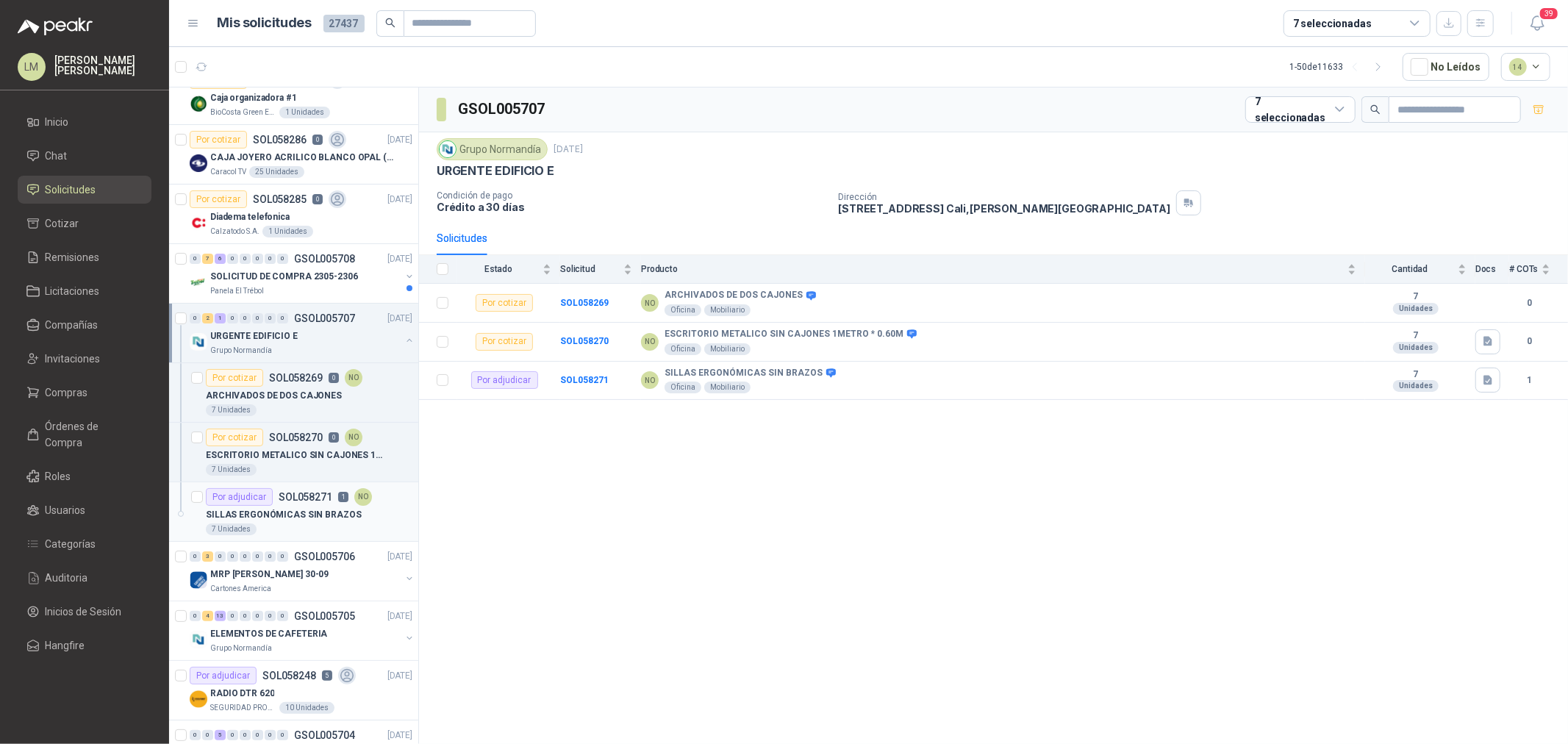
click at [301, 500] on p "SOL058271" at bounding box center [305, 497] width 54 height 10
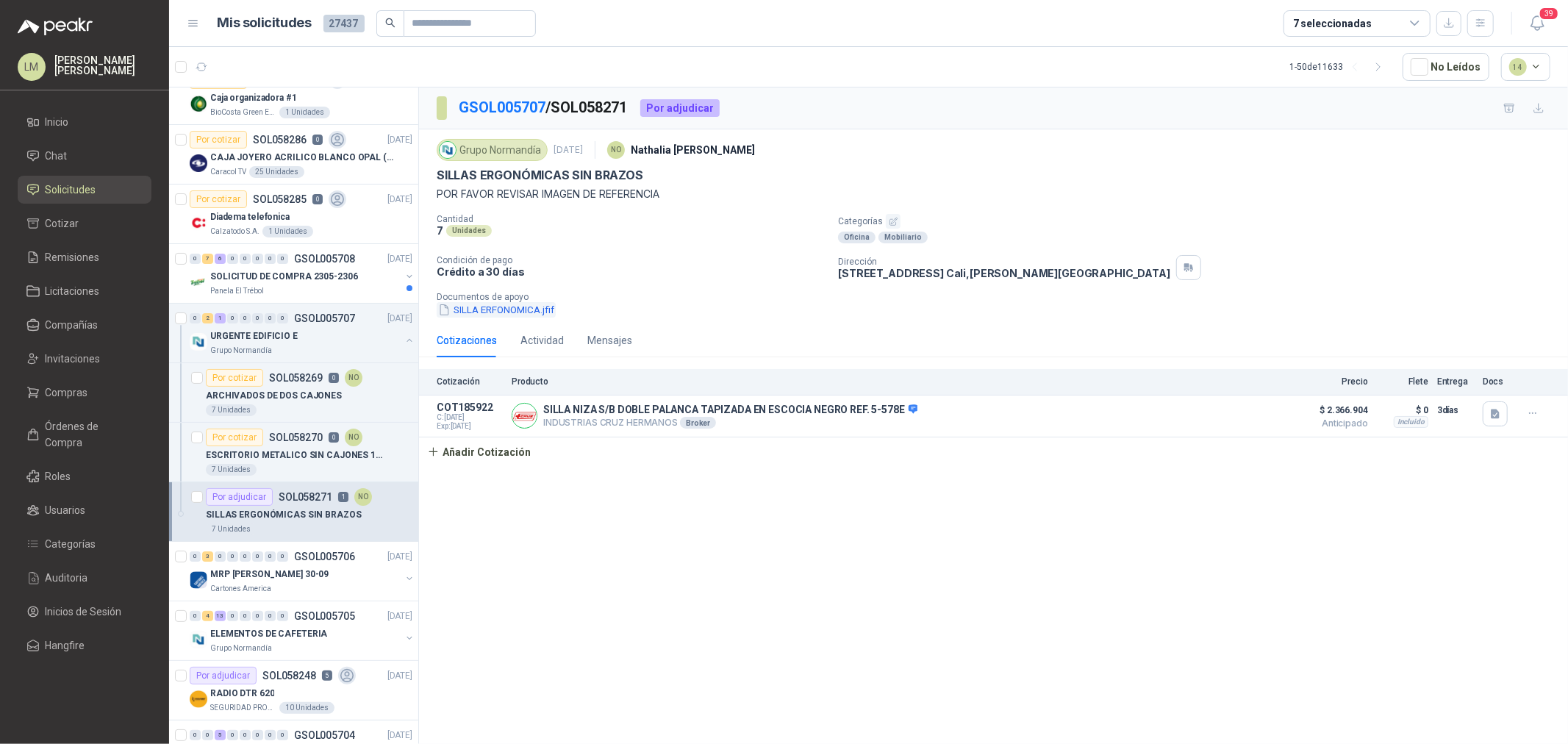
click at [510, 317] on button "SILLA ERFONOMICA.jfif" at bounding box center [496, 309] width 119 height 16
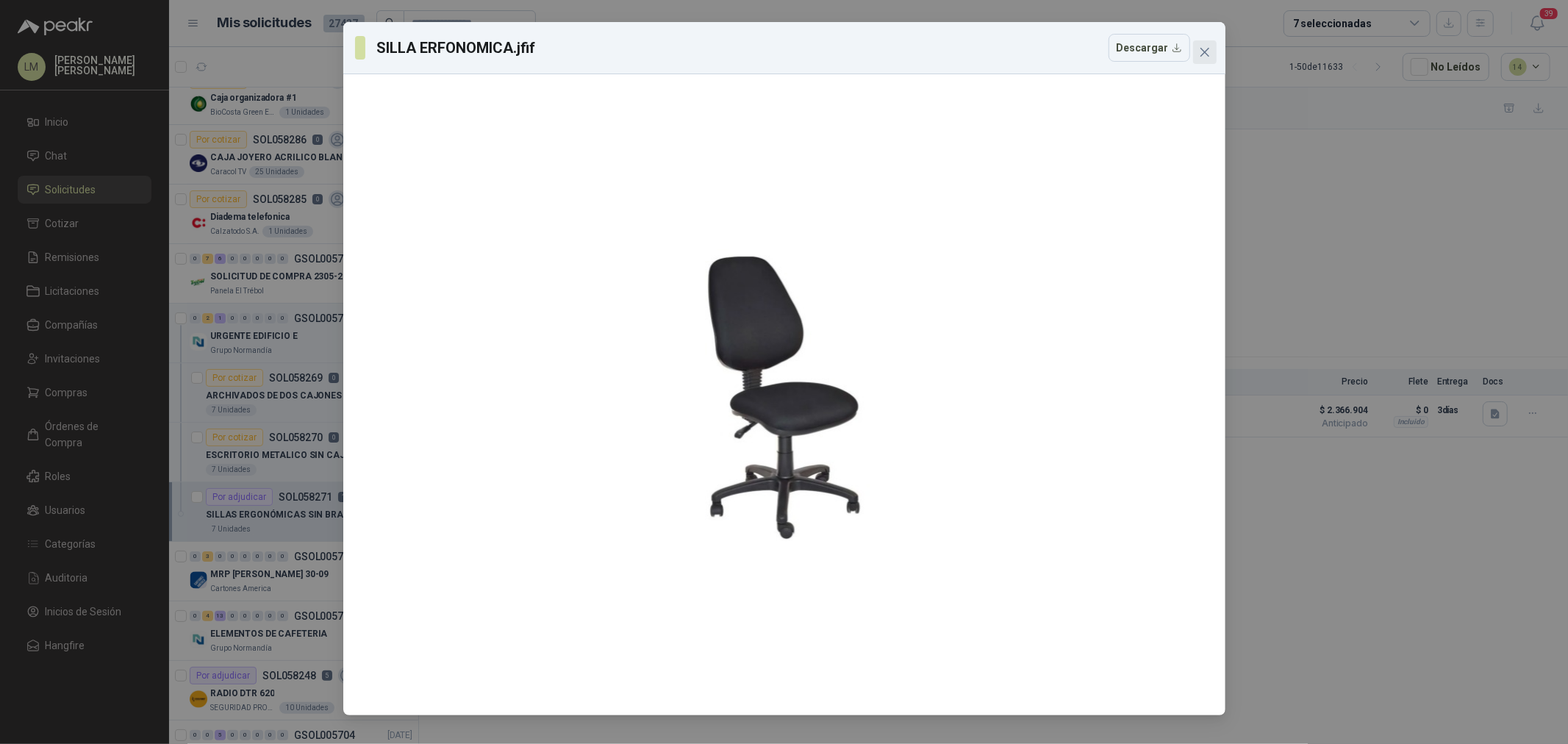
click at [1205, 45] on button "Close" at bounding box center [1205, 52] width 23 height 23
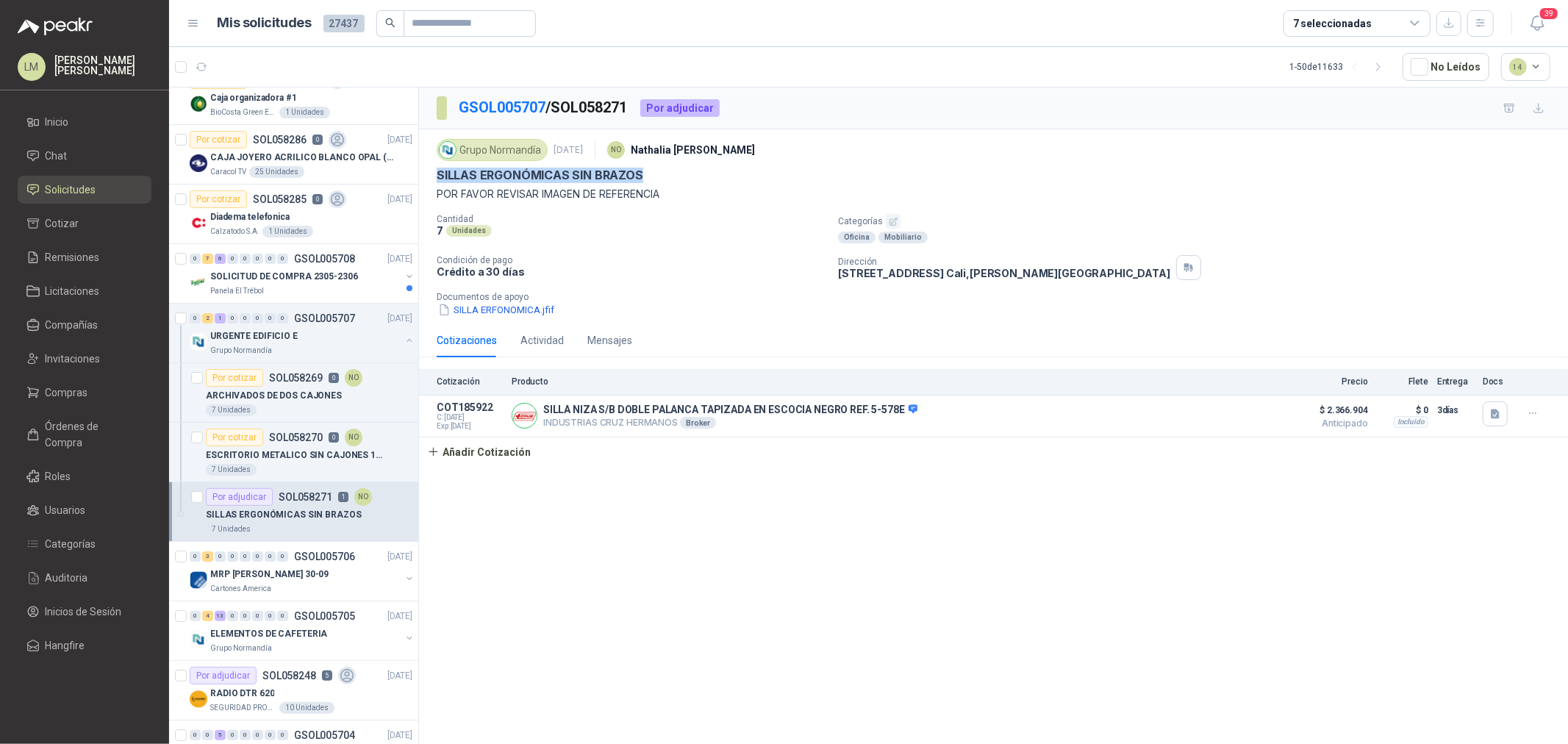
drag, startPoint x: 431, startPoint y: 177, endPoint x: 689, endPoint y: 174, distance: 258.0
click at [689, 174] on div "Grupo [PERSON_NAME] [DATE] NO [PERSON_NAME] ERGONÓMICAS SIN BRAZOS POR FAVOR RE…" at bounding box center [993, 226] width 1149 height 194
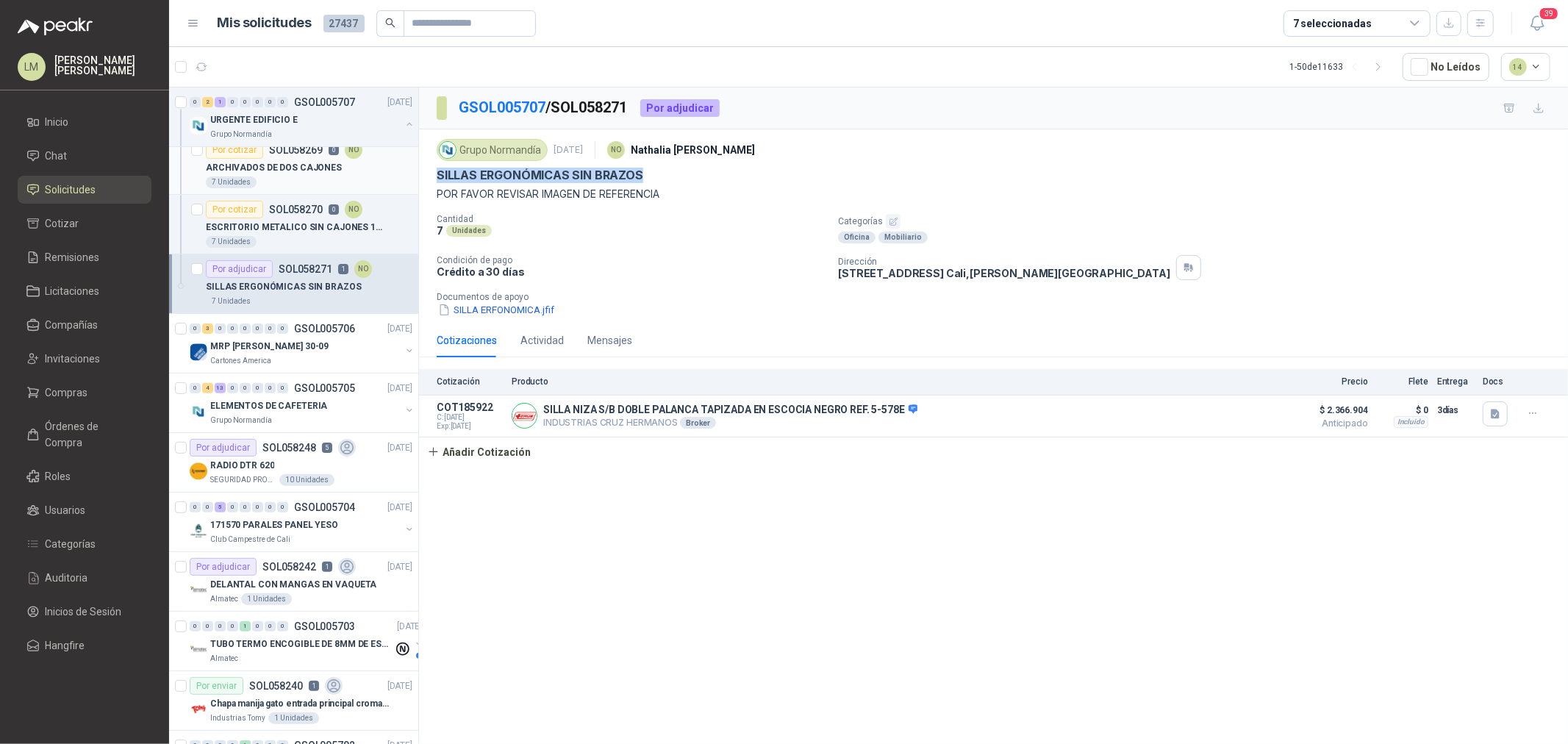
scroll to position [408, 0]
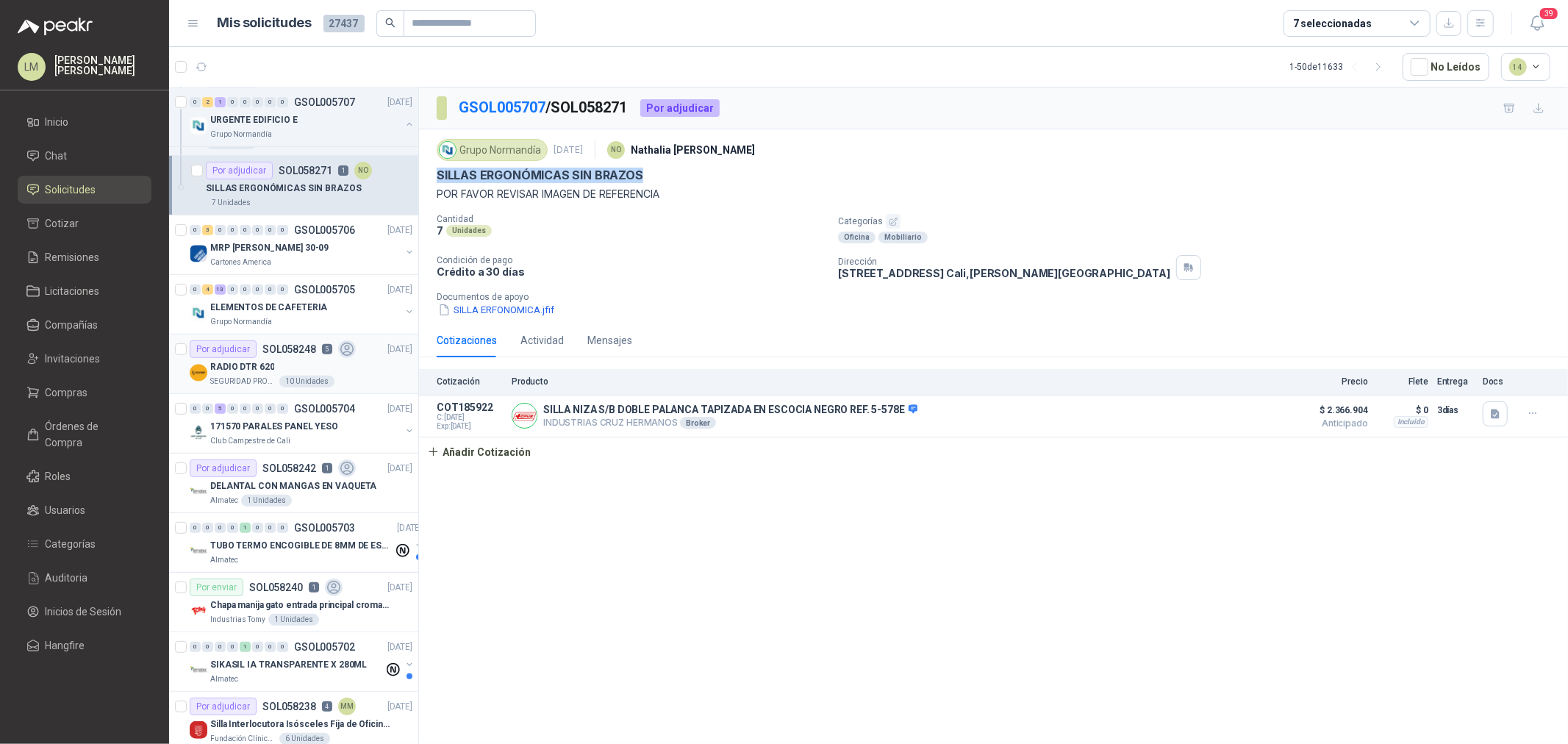
click at [289, 358] on div "RADIO DTR 620" at bounding box center [311, 367] width 202 height 17
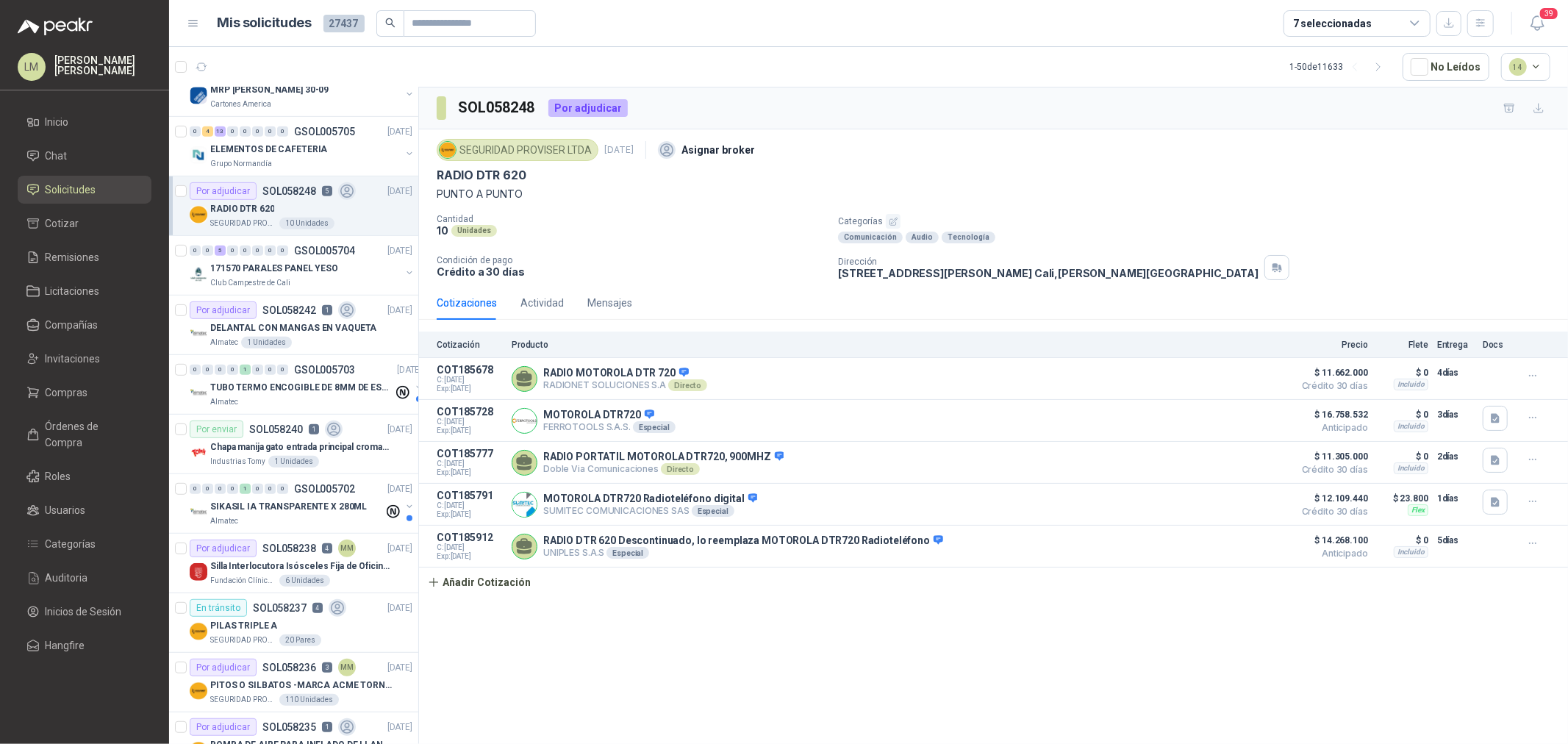
scroll to position [571, 0]
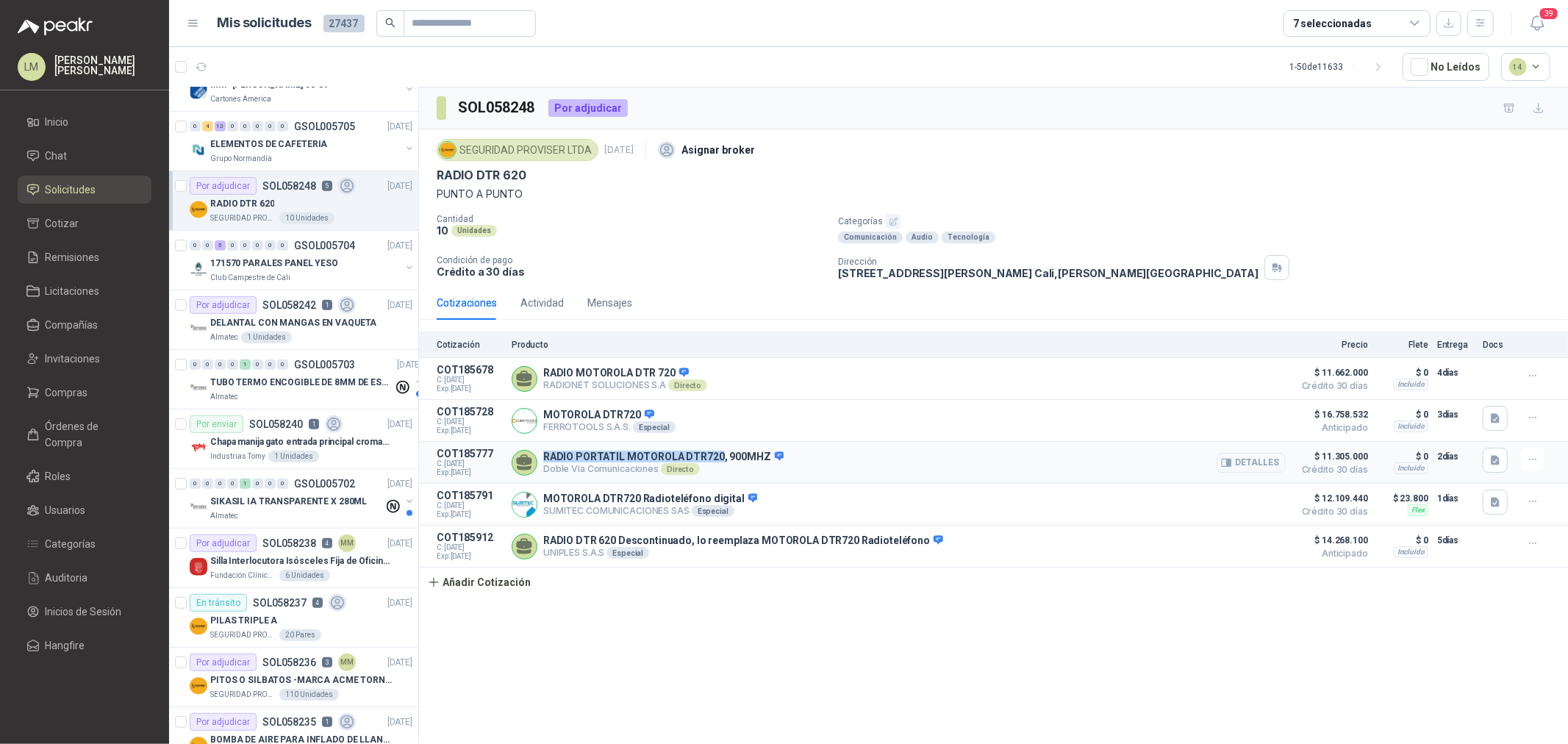
drag, startPoint x: 544, startPoint y: 455, endPoint x: 716, endPoint y: 454, distance: 172.0
click at [716, 454] on p "RADIO PORTATIL MOTOROLA DTR720, 900MHZ" at bounding box center [664, 457] width 241 height 13
copy p "RADIO PORTATIL MOTOROLA DTR720"
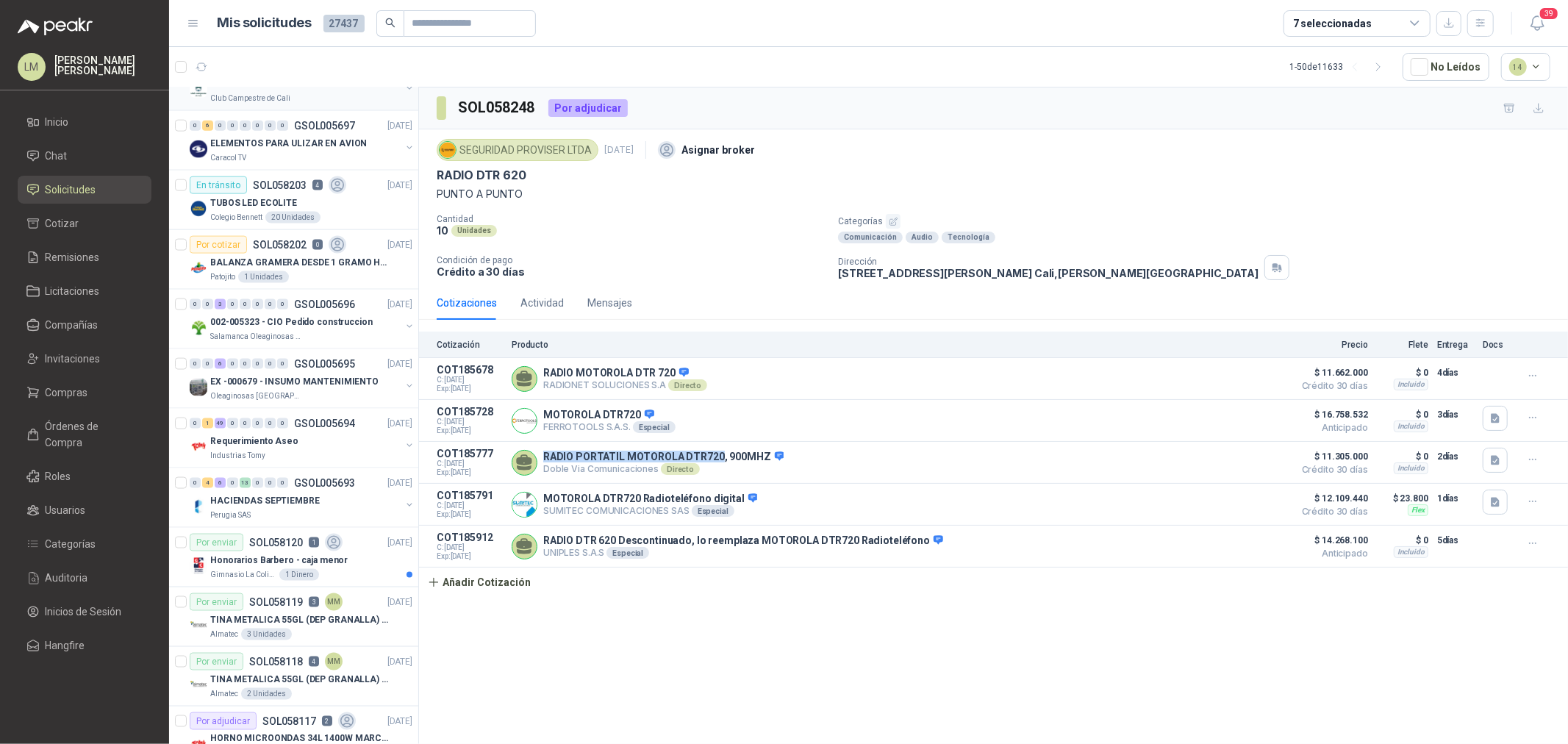
scroll to position [1714, 0]
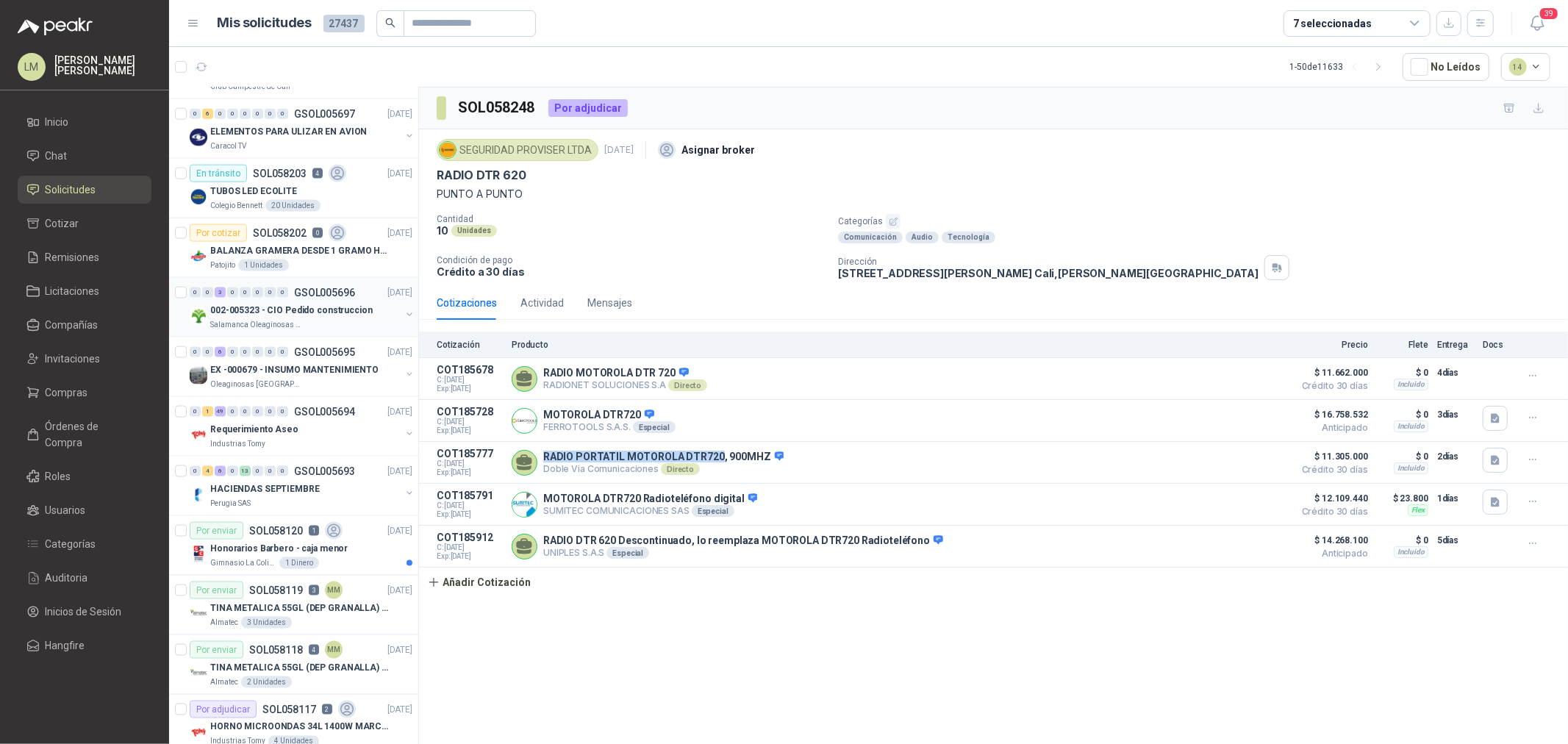
click at [293, 313] on p "002-005323 - CIO Pedido construccion" at bounding box center [291, 310] width 163 height 14
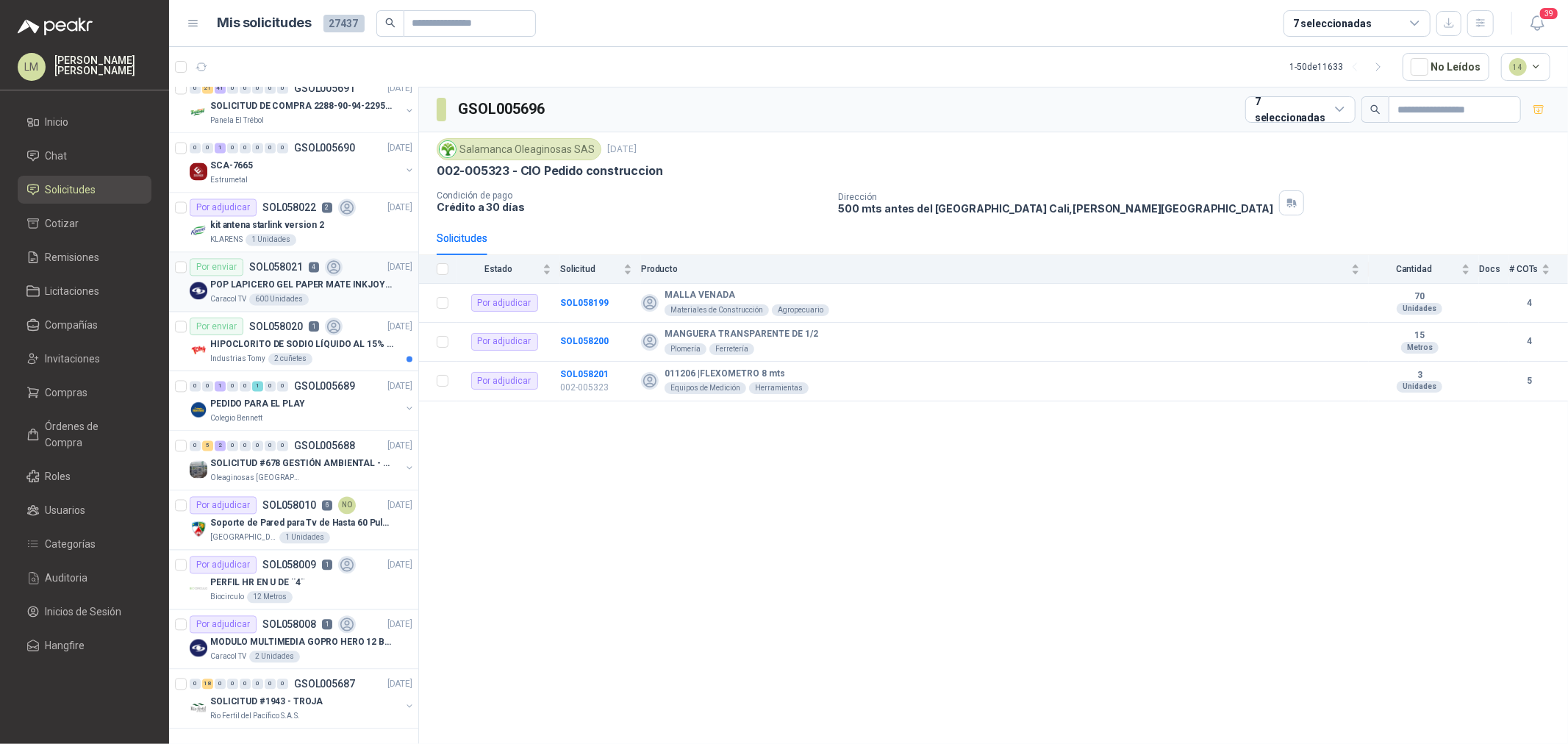
scroll to position [2526, 0]
click at [1312, 16] on div "7 seleccionadas" at bounding box center [1332, 23] width 79 height 16
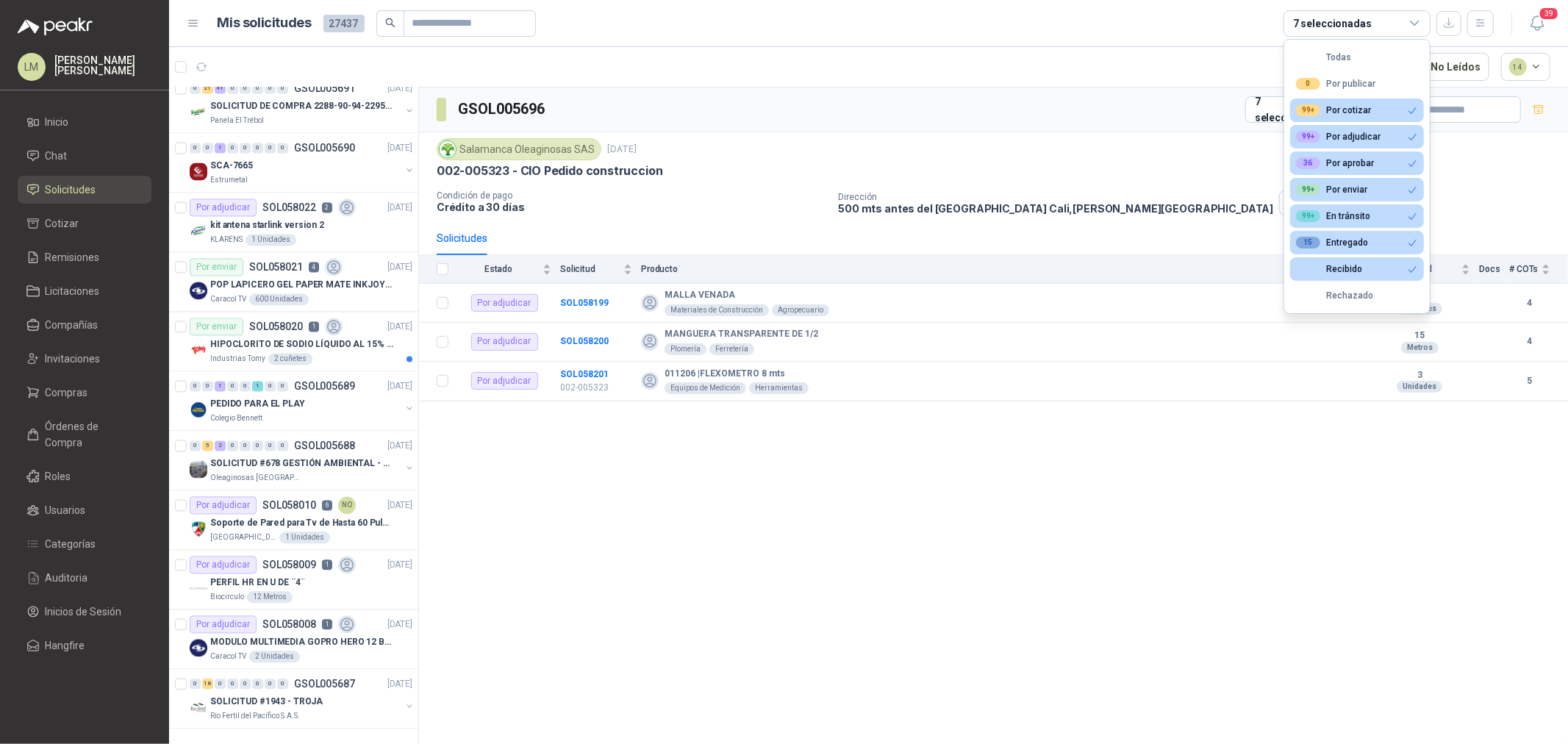
click at [1312, 16] on div "7 seleccionadas" at bounding box center [1332, 23] width 79 height 16
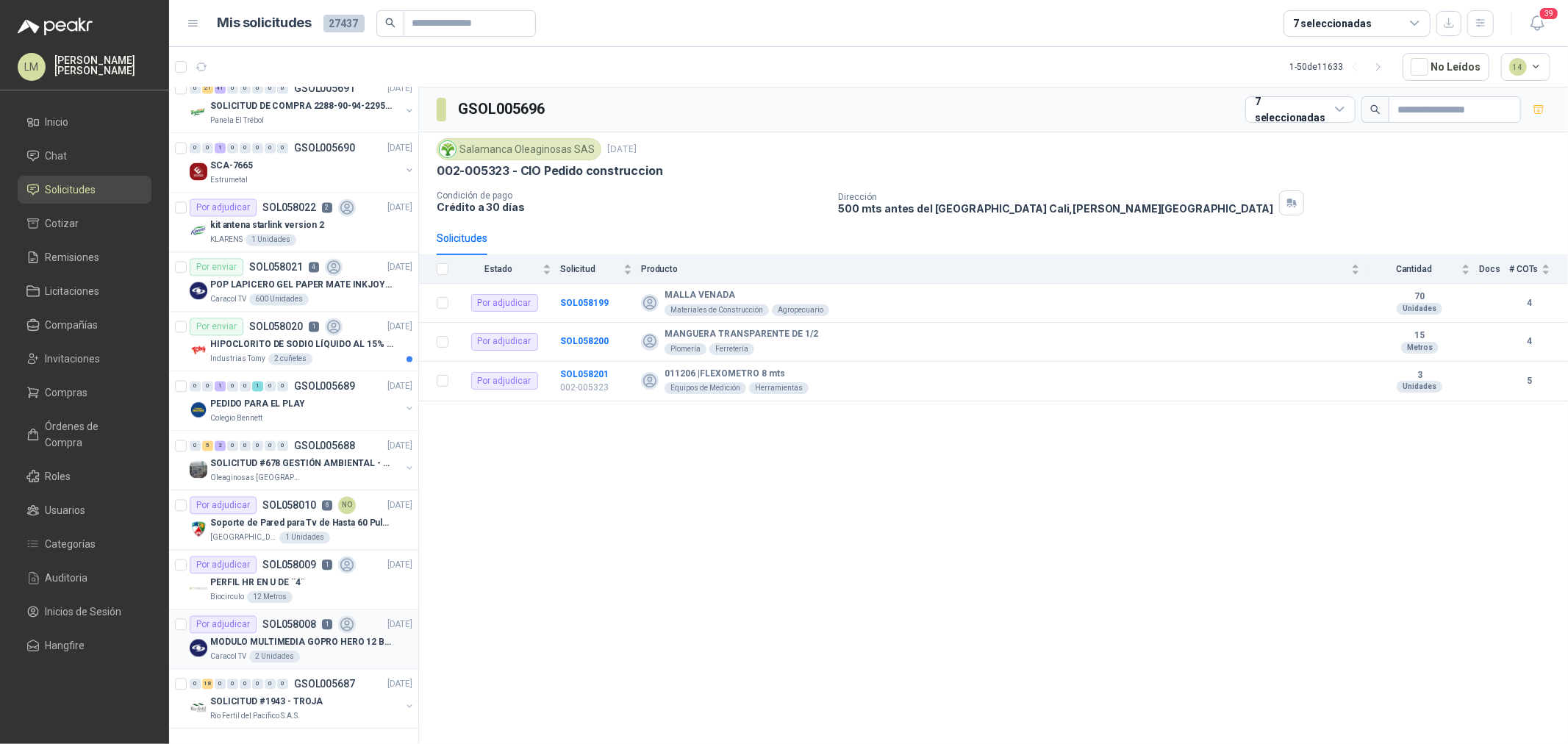
click at [303, 635] on p "MODULO MULTIMEDIA GOPRO HERO 12 BLACK" at bounding box center [301, 642] width 183 height 14
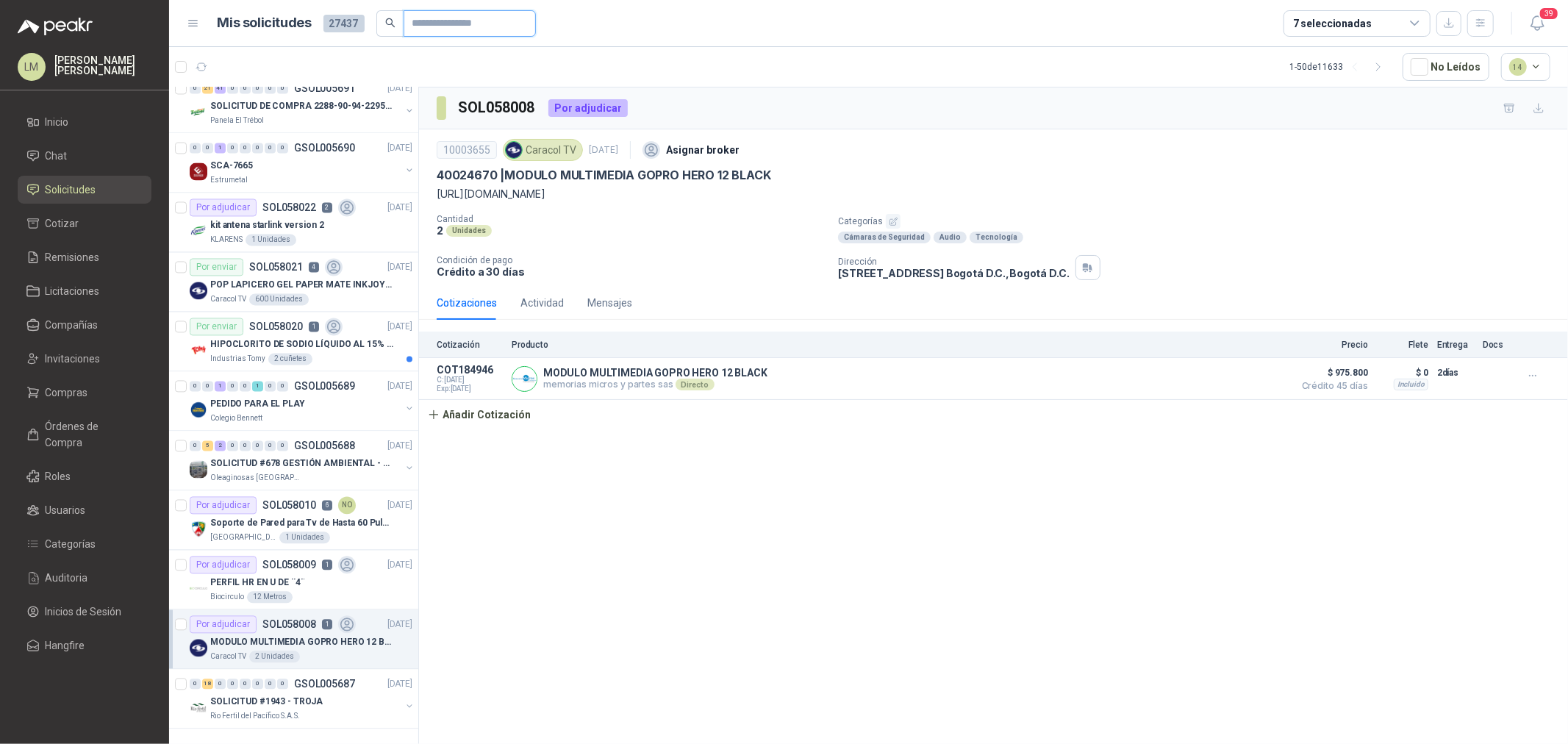
click at [432, 17] on input "text" at bounding box center [464, 23] width 103 height 25
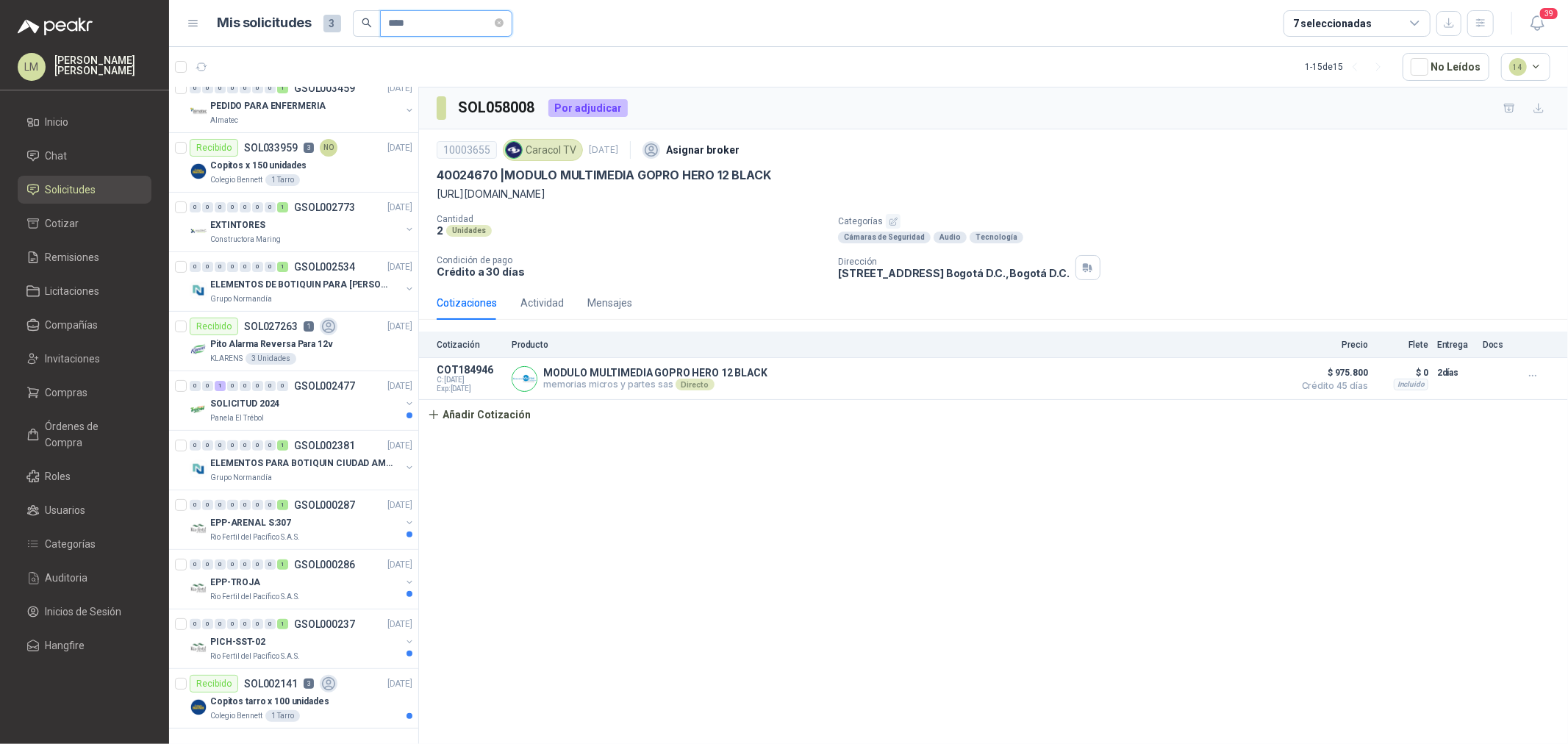
scroll to position [263, 0]
click at [504, 18] on icon "close-circle" at bounding box center [499, 22] width 9 height 9
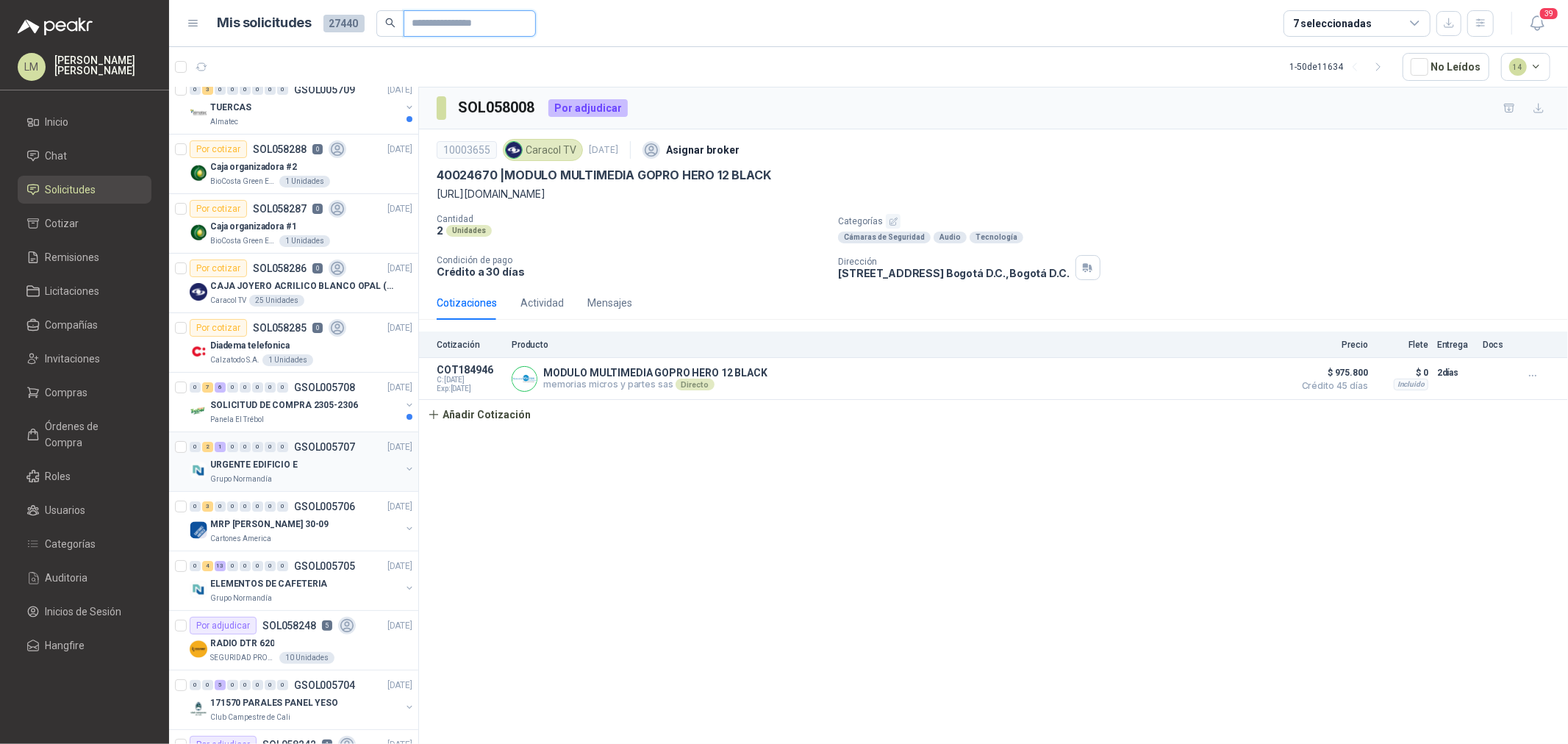
scroll to position [0, 0]
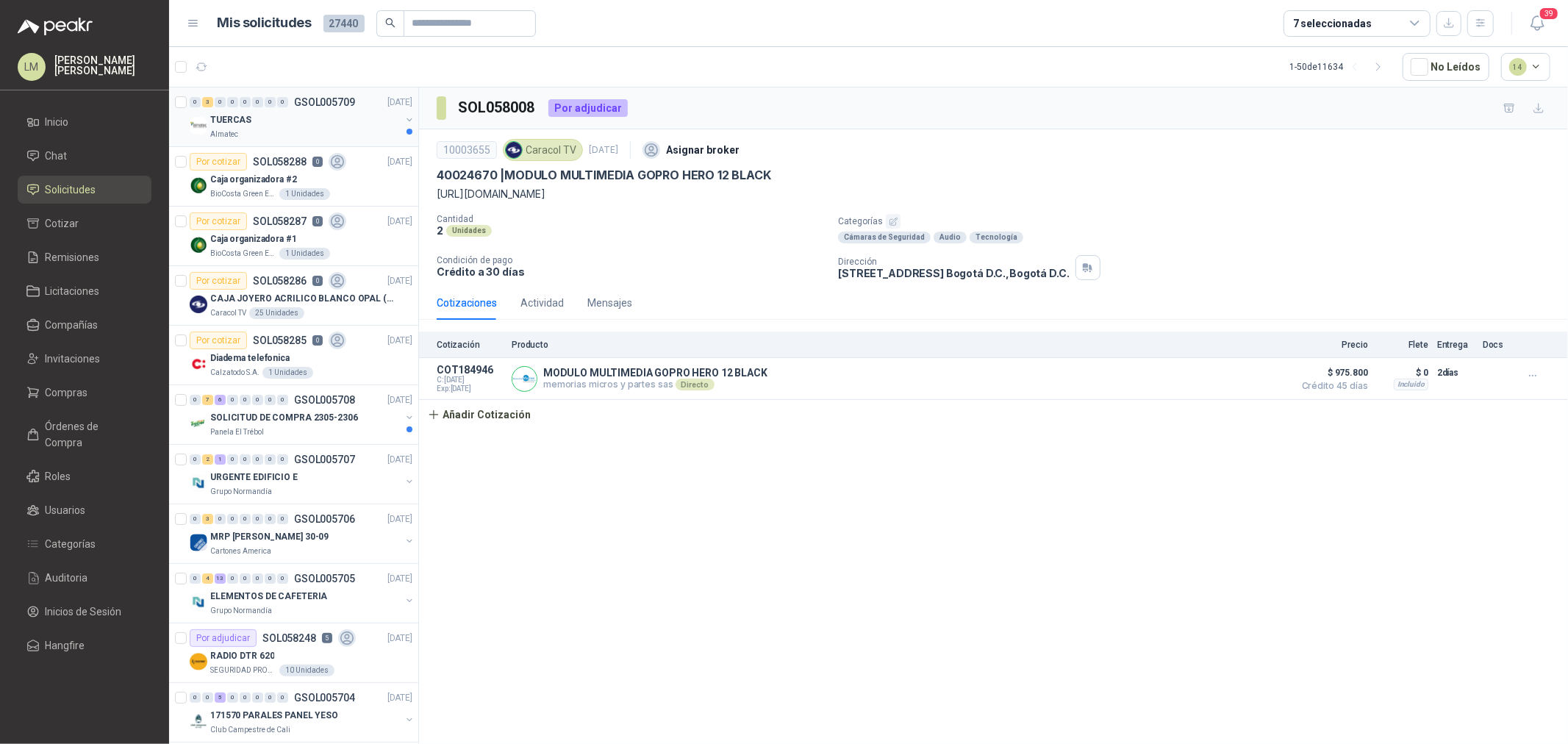
click at [347, 106] on p "GSOL005709" at bounding box center [324, 102] width 61 height 10
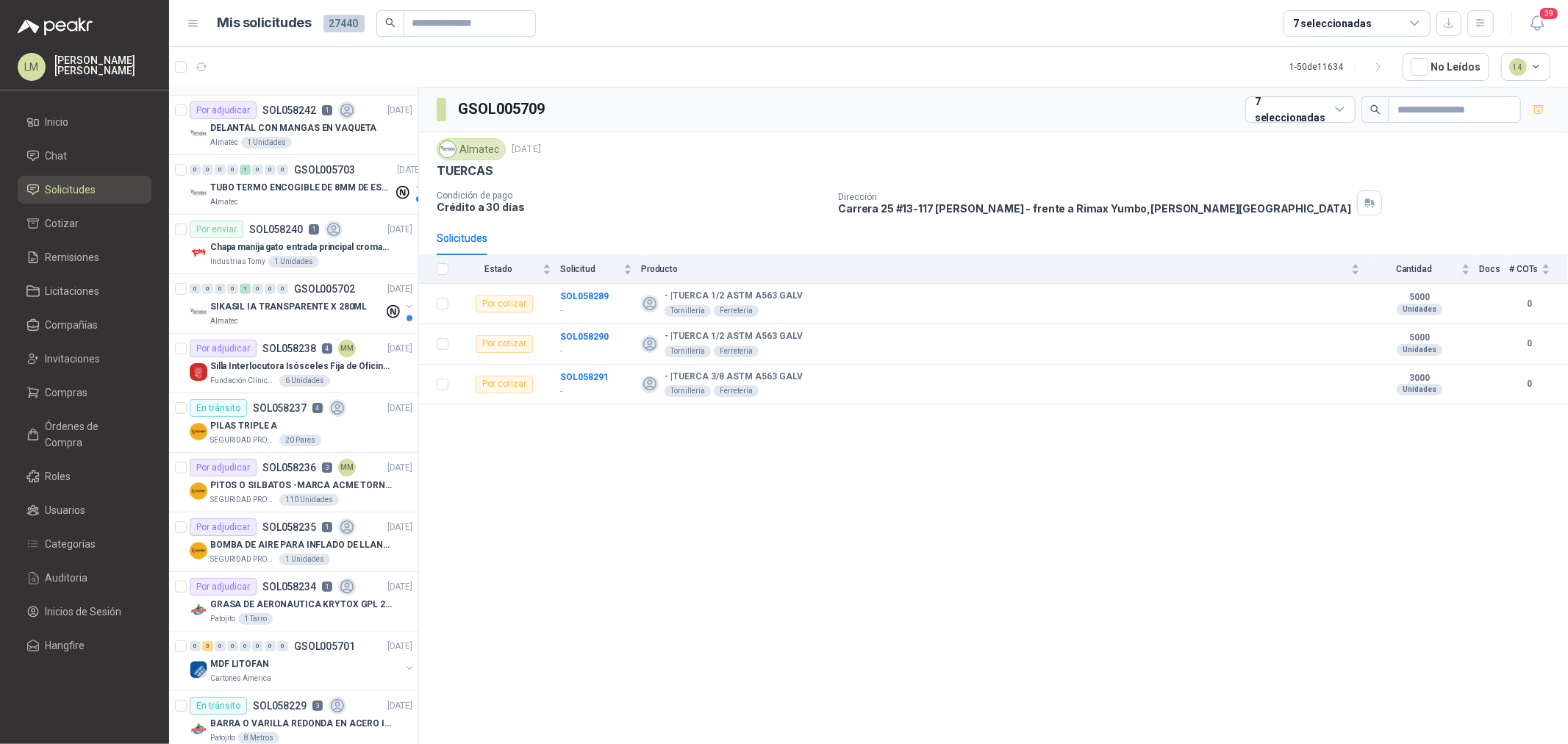
scroll to position [653, 0]
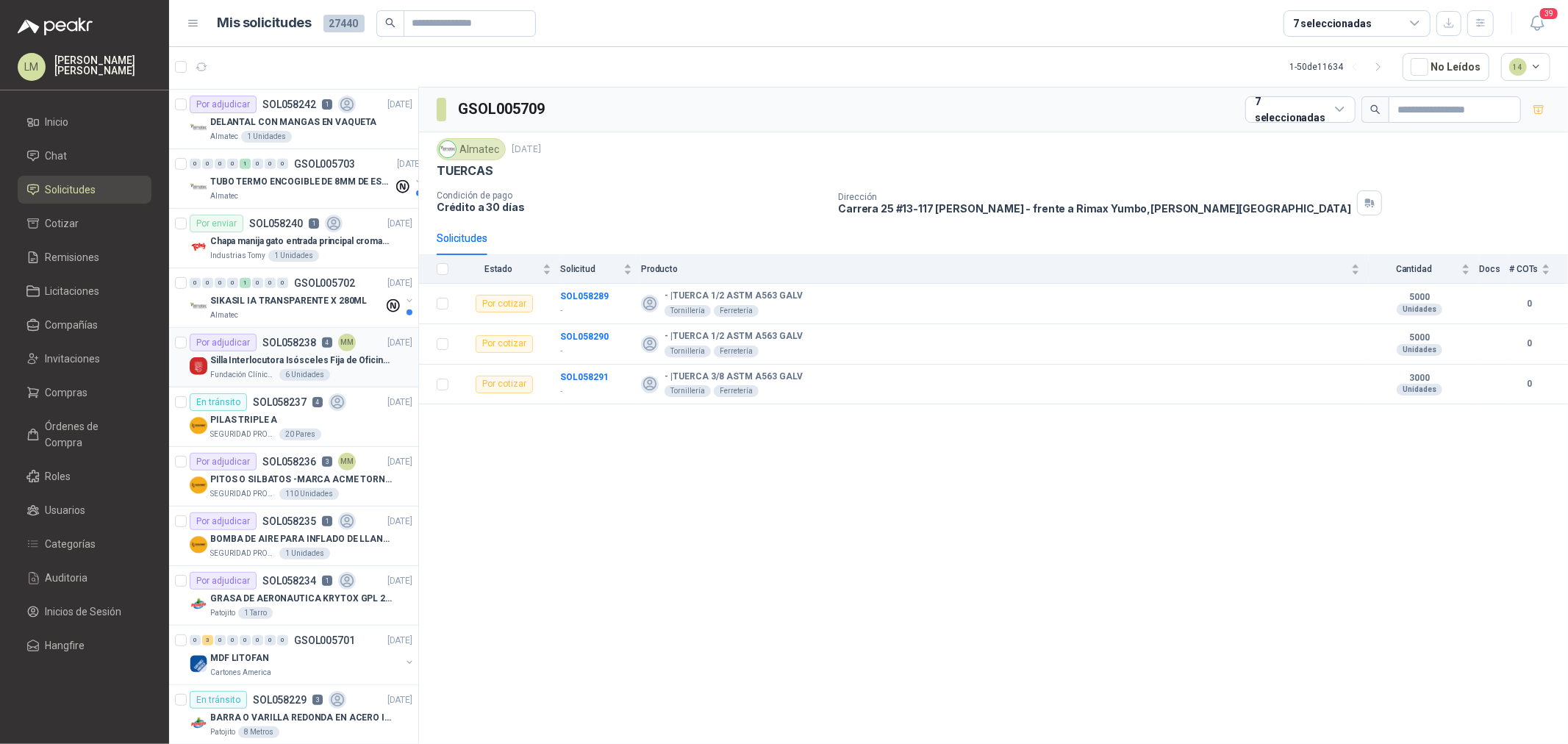
click at [281, 352] on div "Silla Interlocutora Isósceles Fija de Oficina Tela Negra Just Home Collection" at bounding box center [311, 360] width 202 height 17
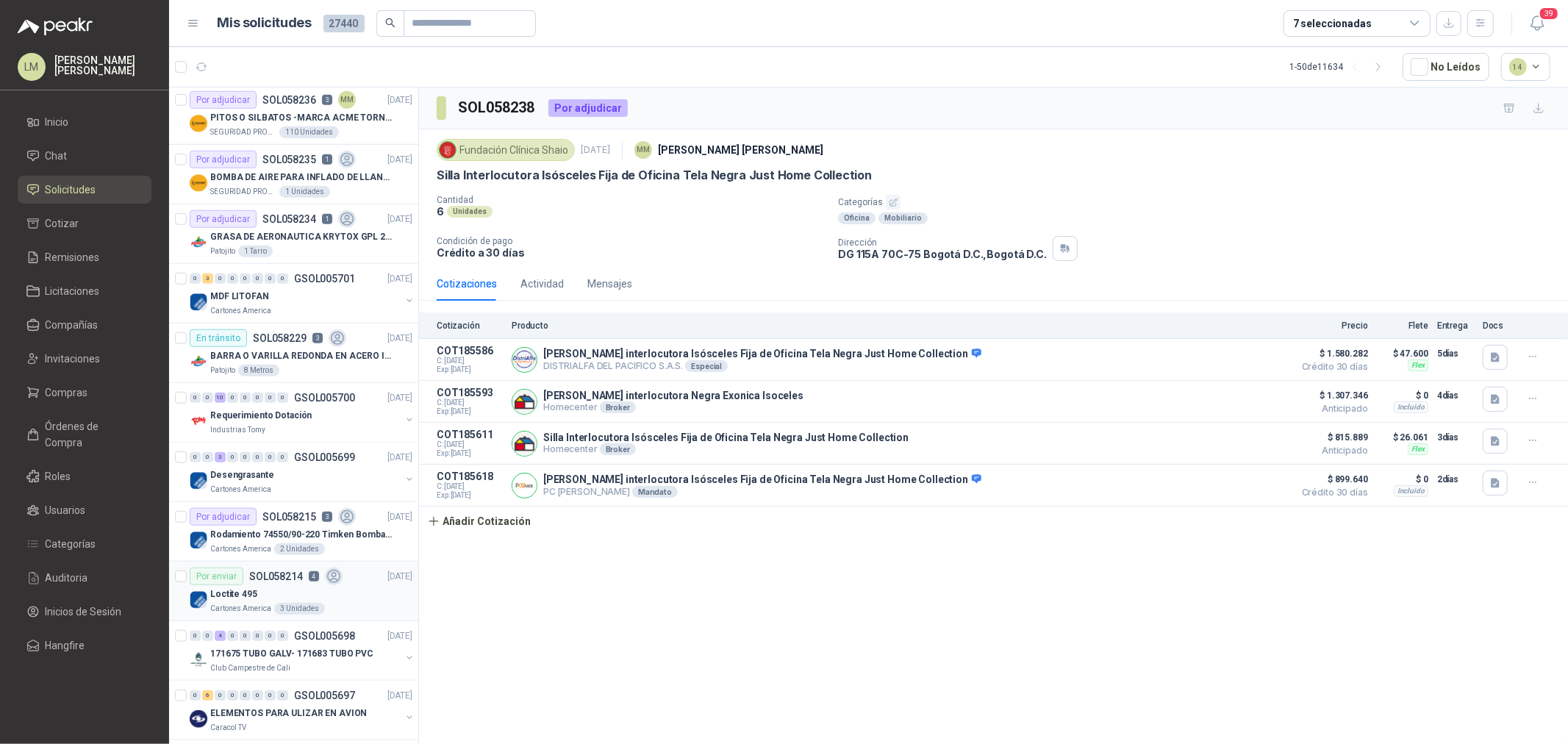
scroll to position [1062, 0]
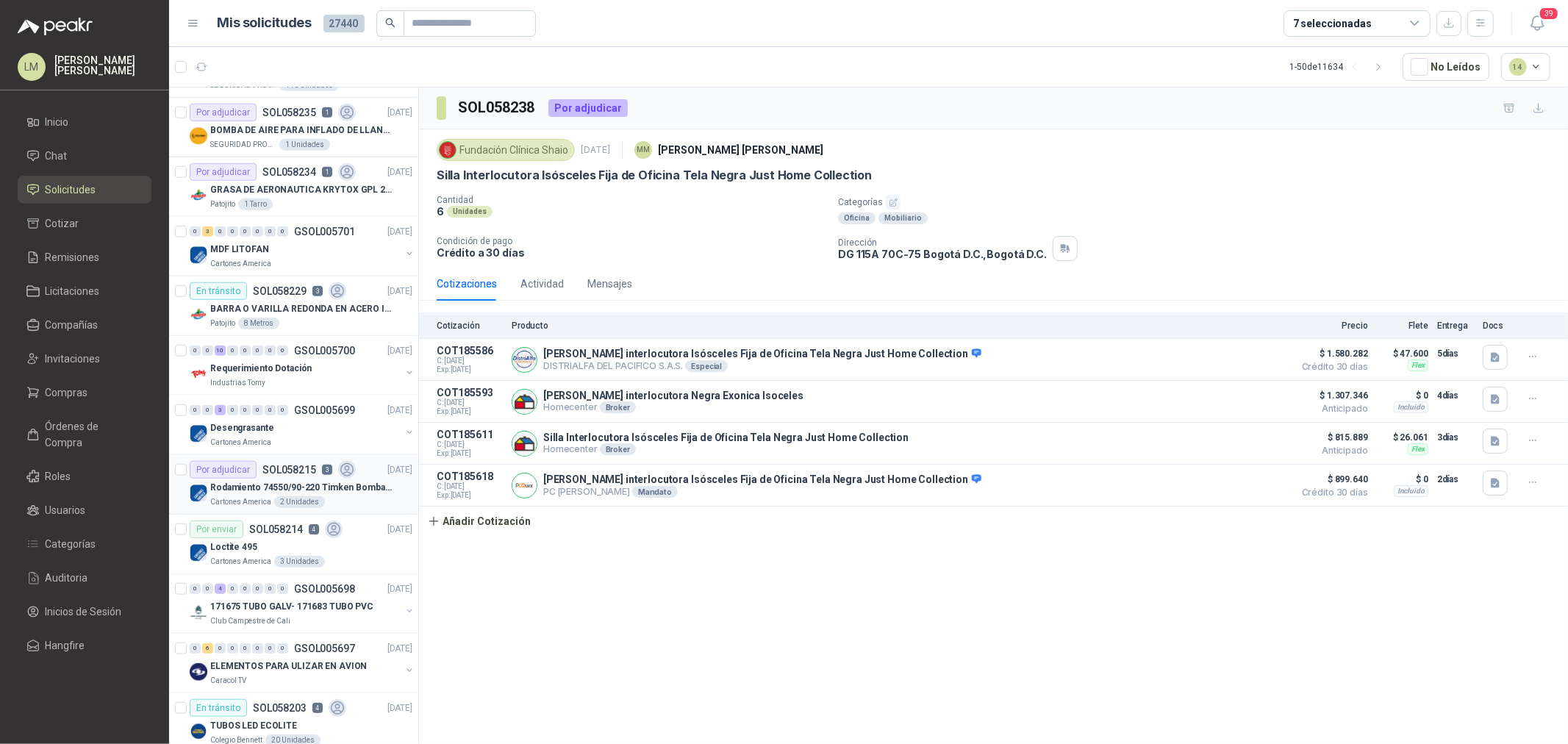
click at [295, 489] on p "Rodamiento 74550/90-220 Timken BombaVG40" at bounding box center [301, 488] width 183 height 14
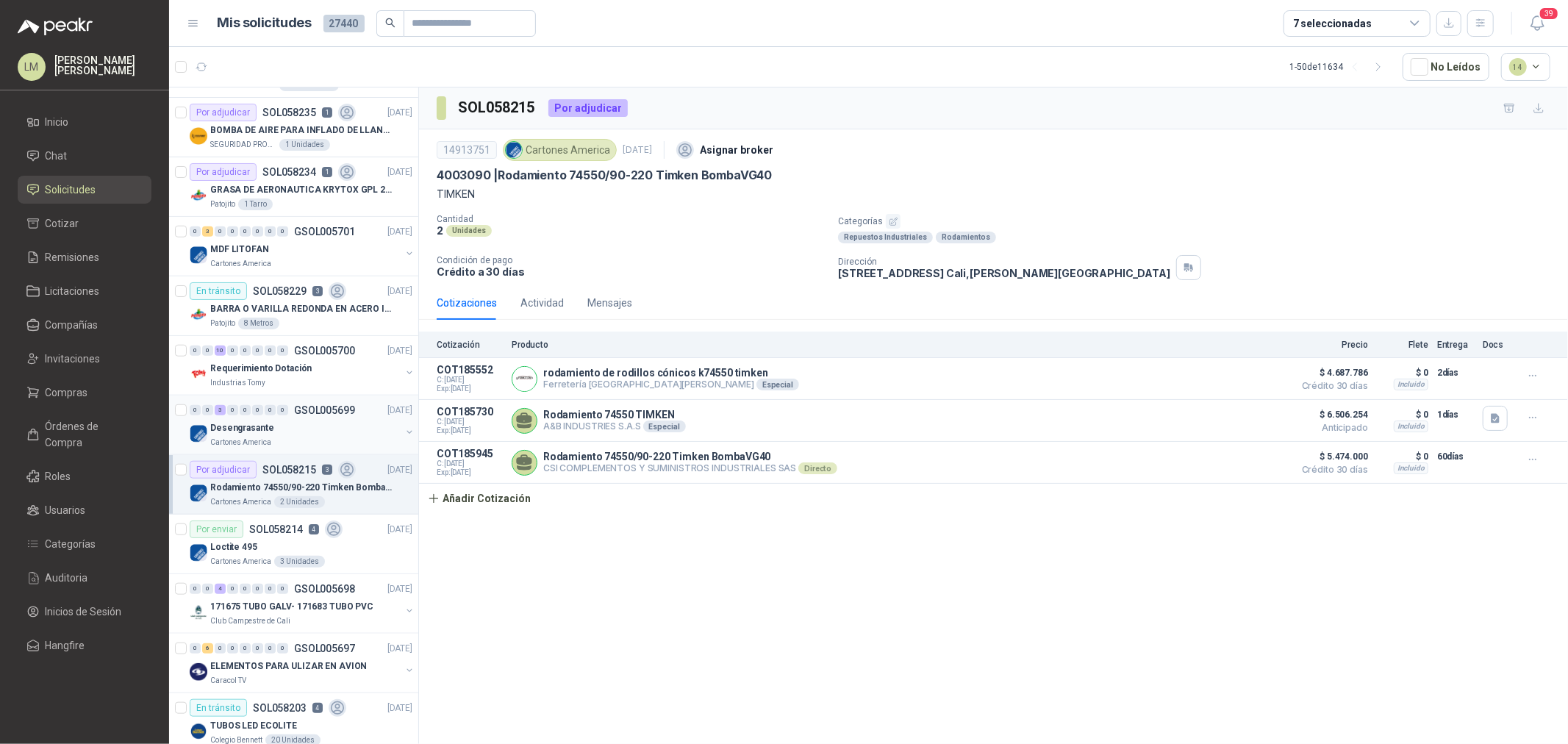
click at [287, 427] on div "Desengrasante" at bounding box center [305, 427] width 191 height 17
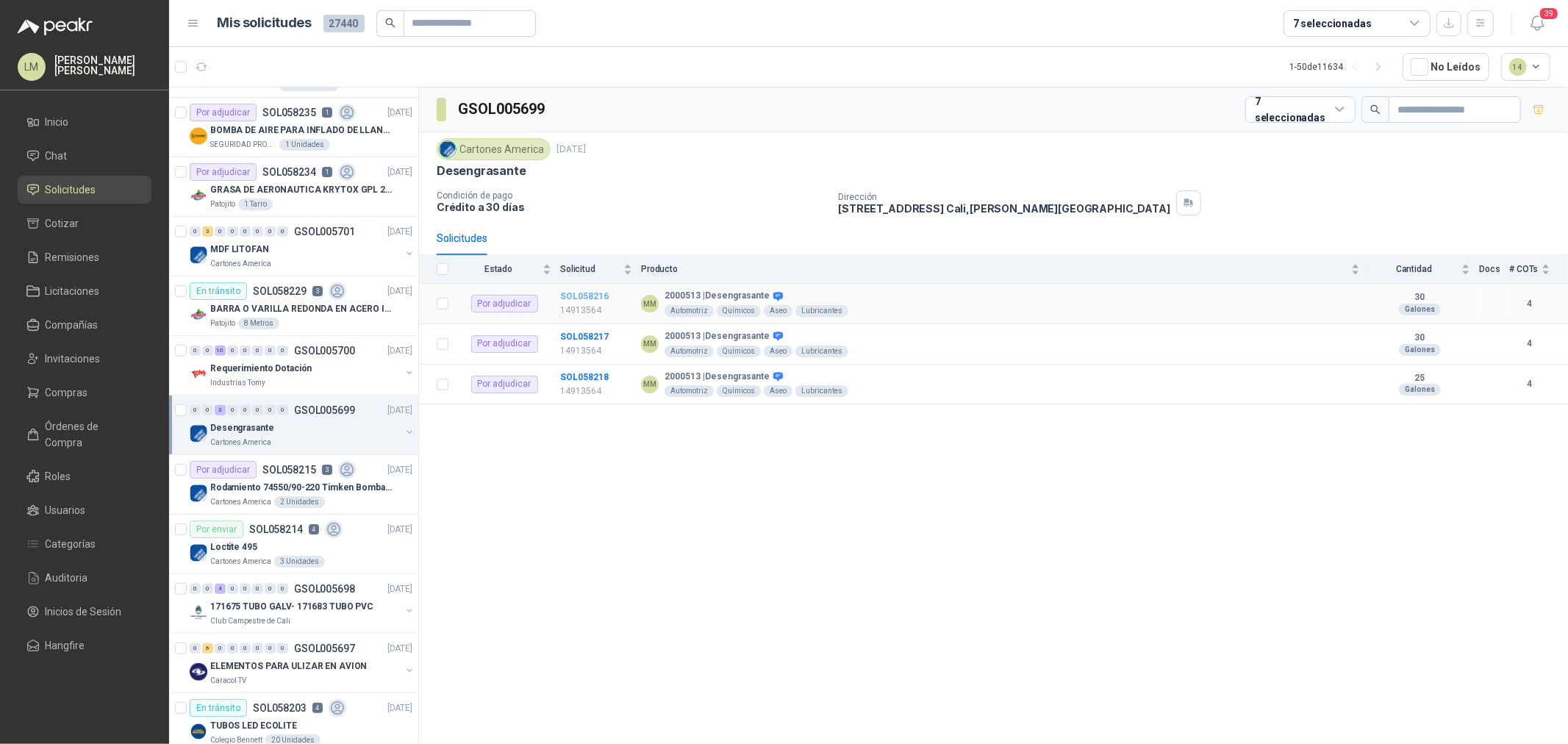
click at [604, 294] on b "SOL058216" at bounding box center [584, 296] width 48 height 10
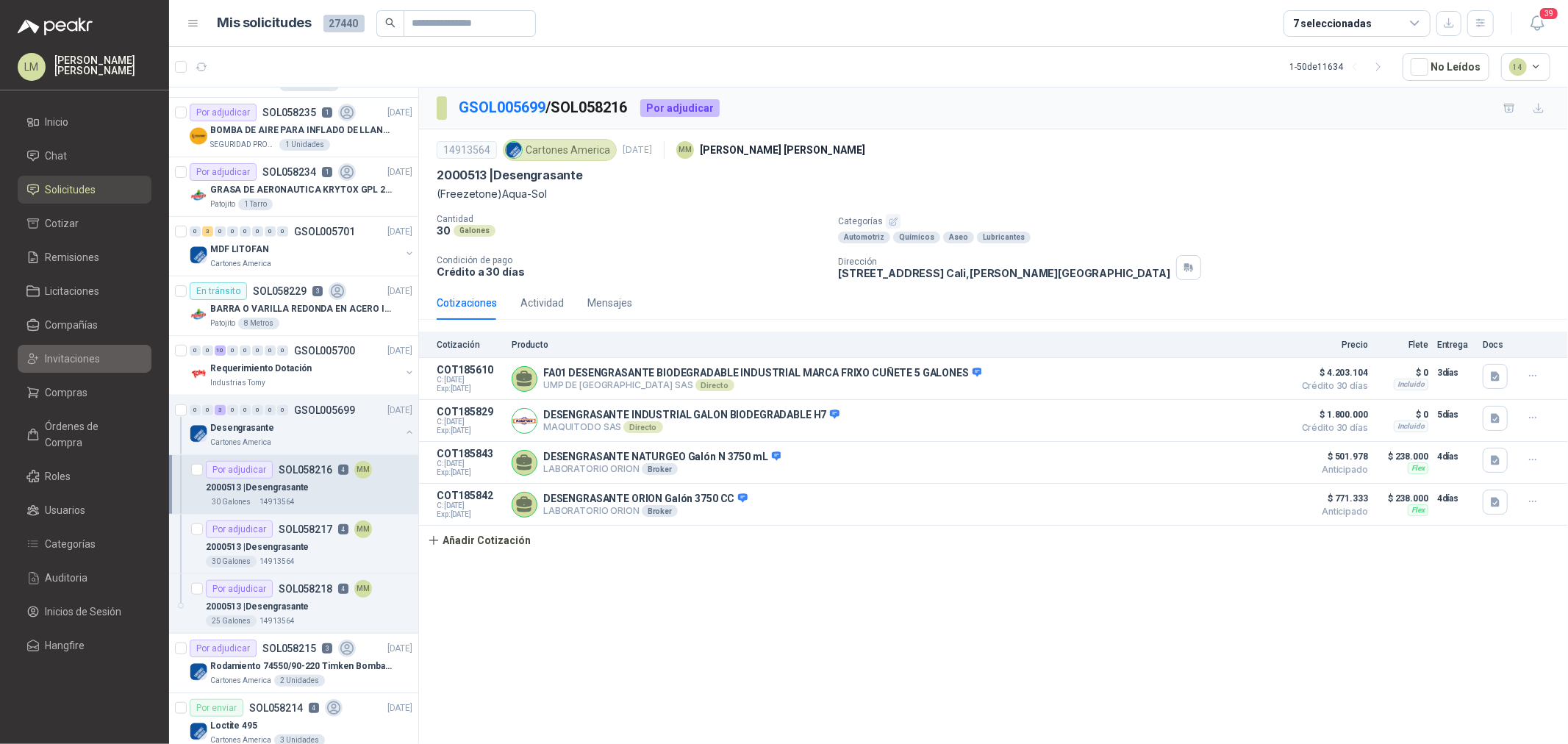
click at [89, 369] on link "Invitaciones" at bounding box center [84, 359] width 134 height 28
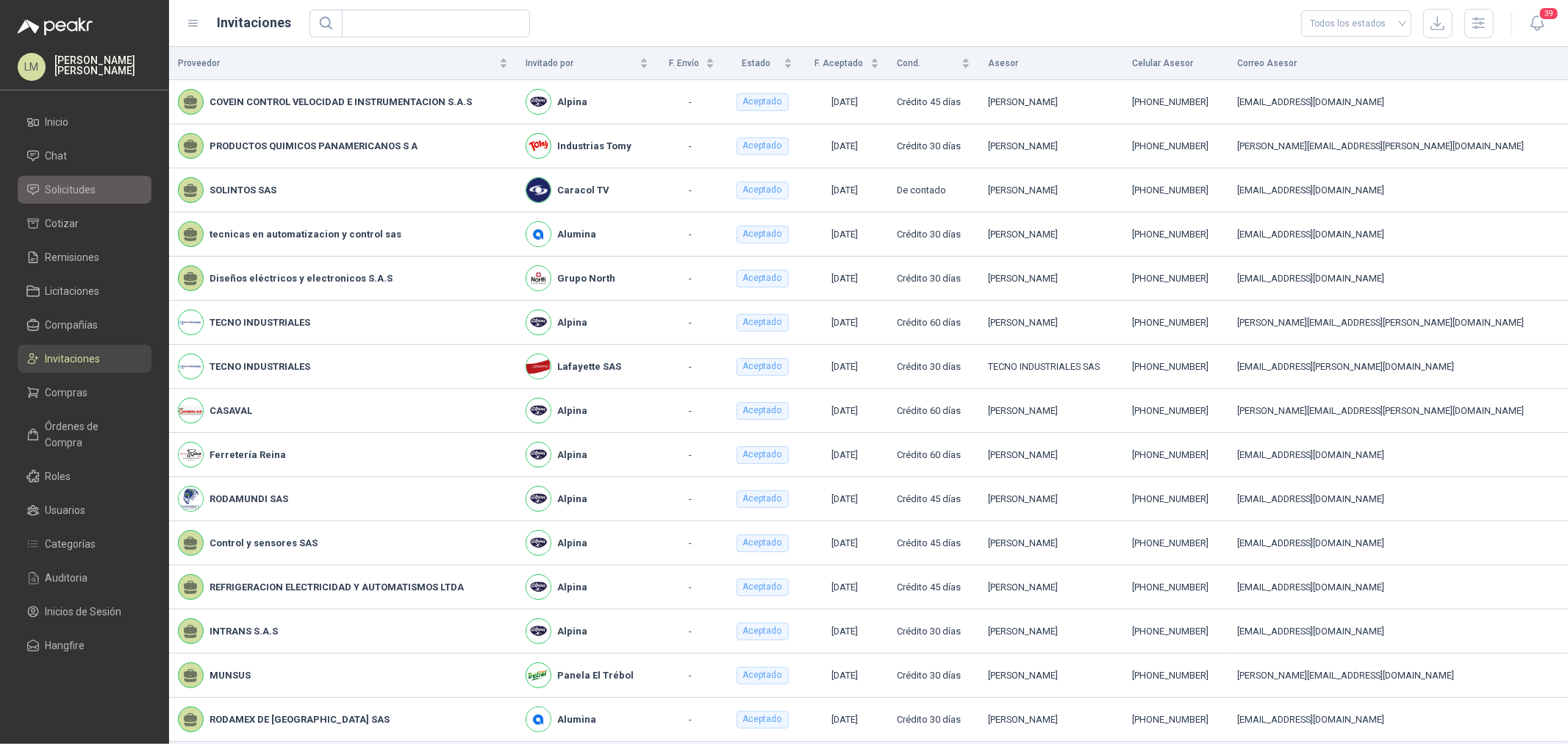
click at [53, 186] on span "Solicitudes" at bounding box center [71, 189] width 51 height 16
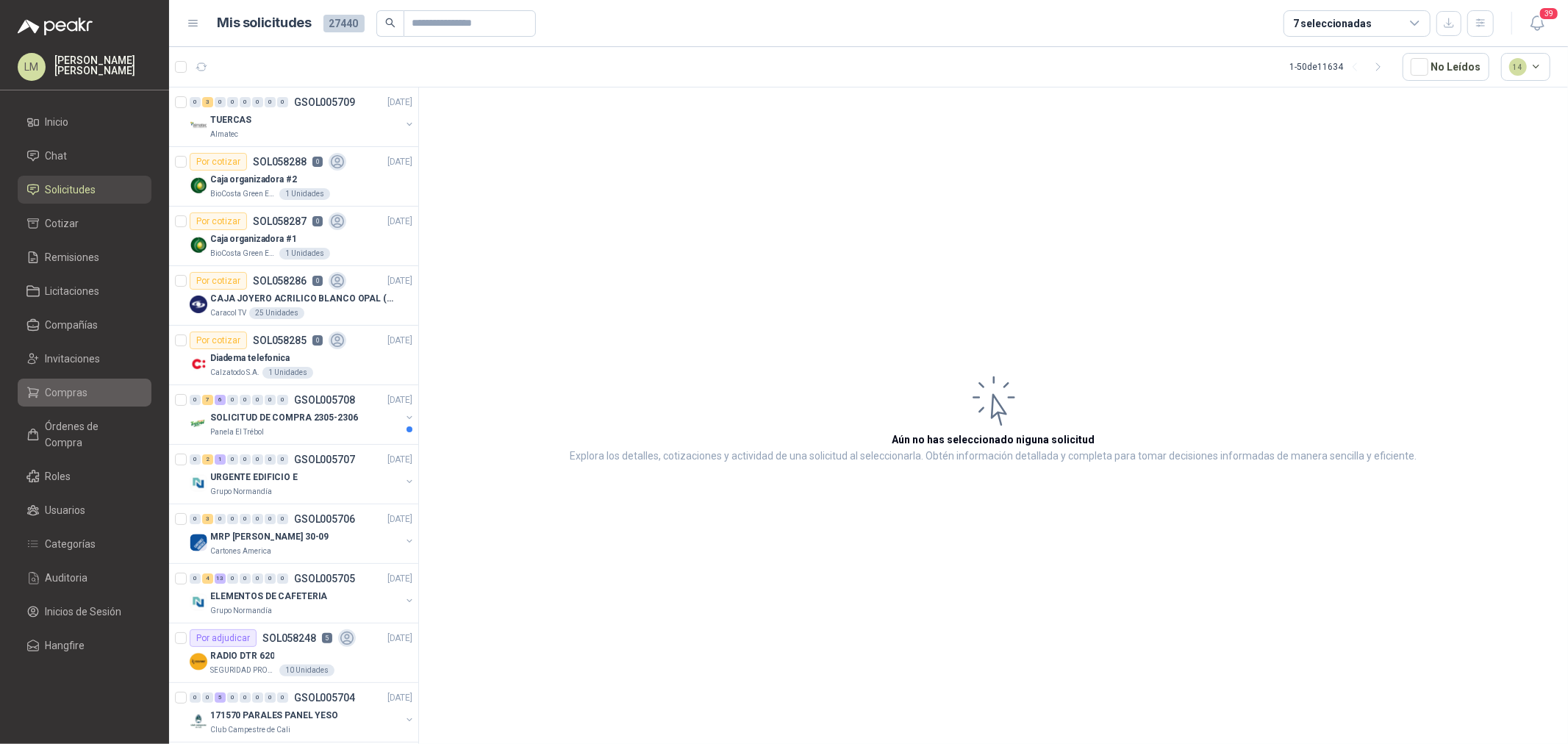
click at [91, 392] on li "Compras" at bounding box center [85, 391] width 116 height 16
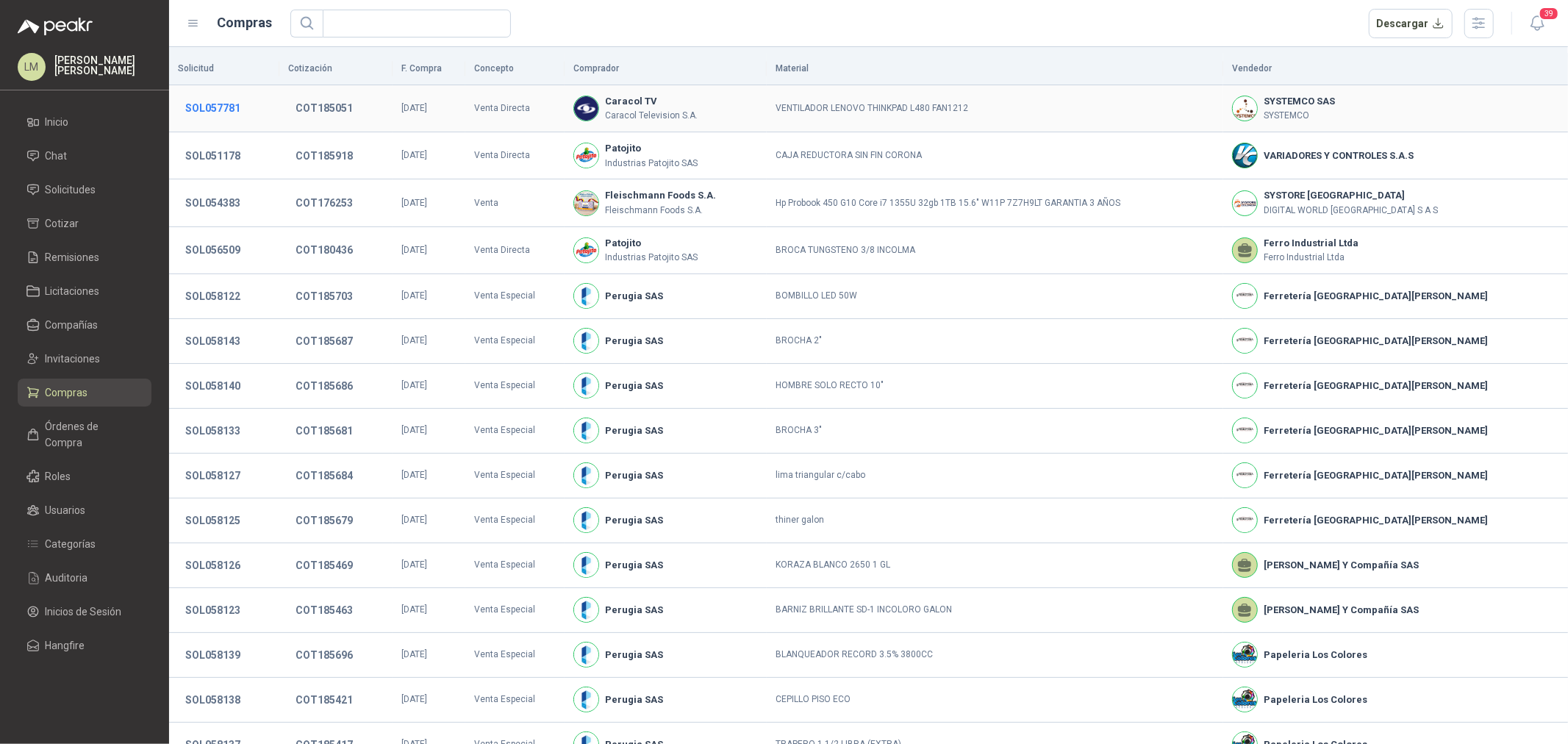
click at [222, 101] on button "SOL057781" at bounding box center [212, 108] width 70 height 27
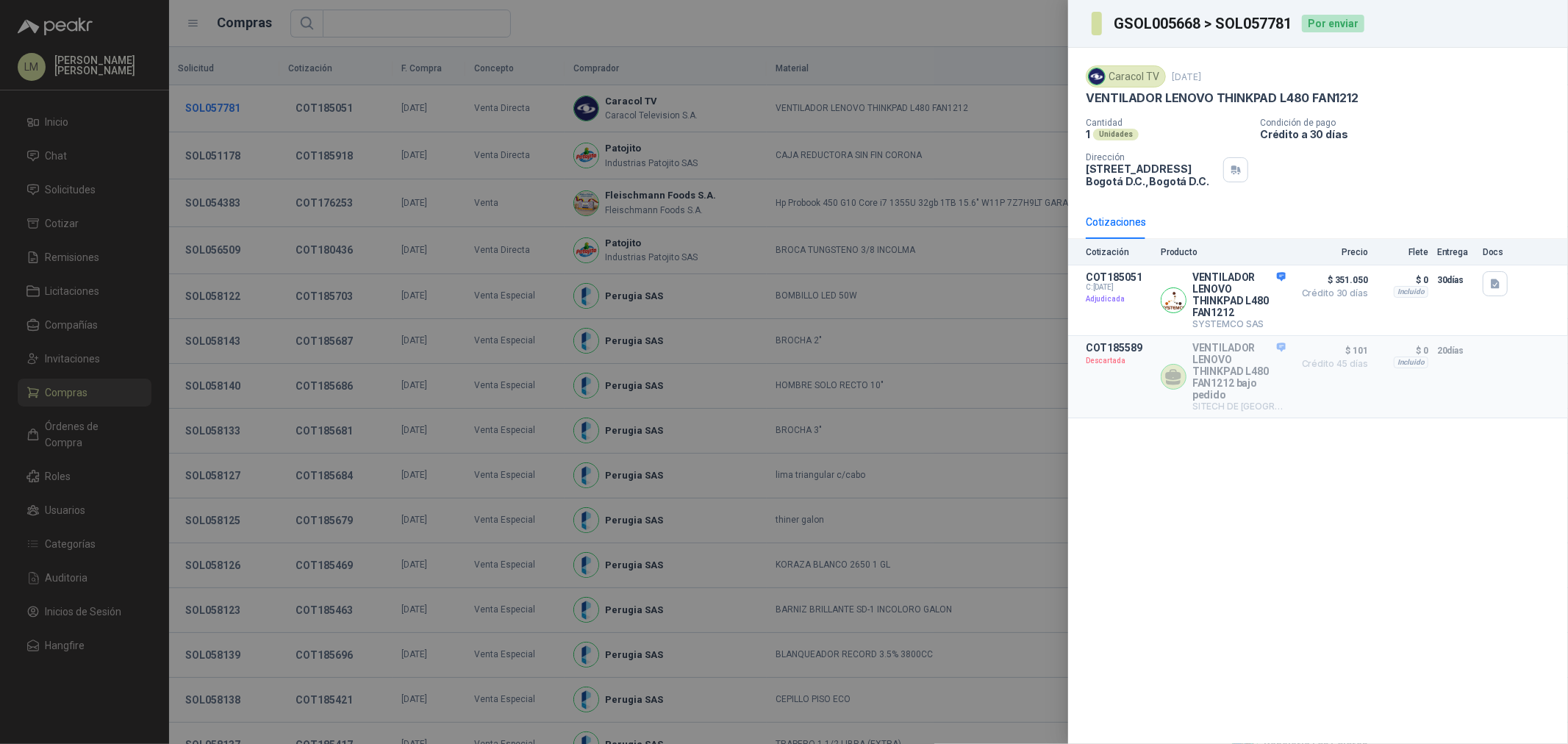
click at [222, 101] on div at bounding box center [784, 372] width 1568 height 744
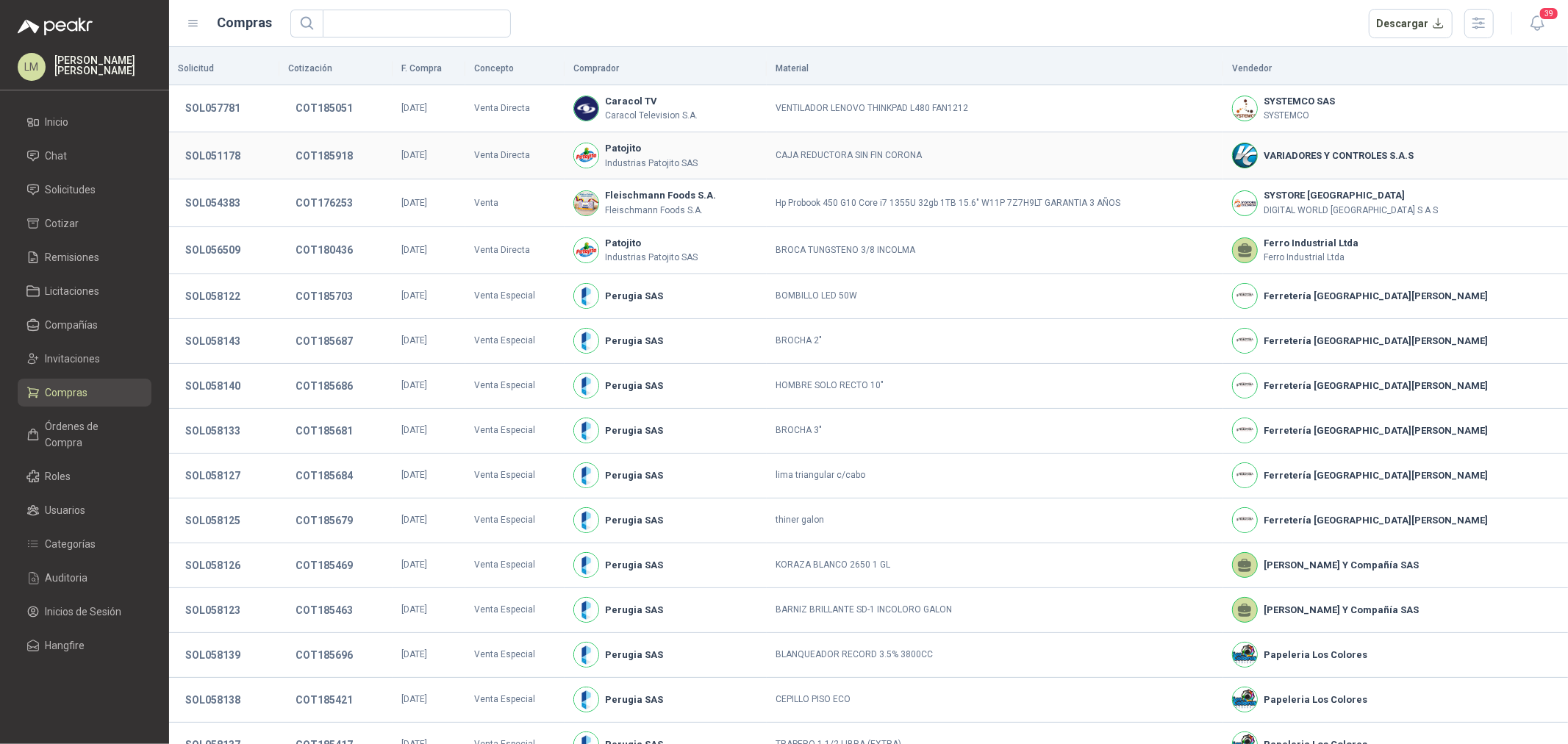
click at [222, 139] on td "SOL051178" at bounding box center [224, 156] width 110 height 47
click at [222, 145] on button "SOL051178" at bounding box center [212, 156] width 70 height 27
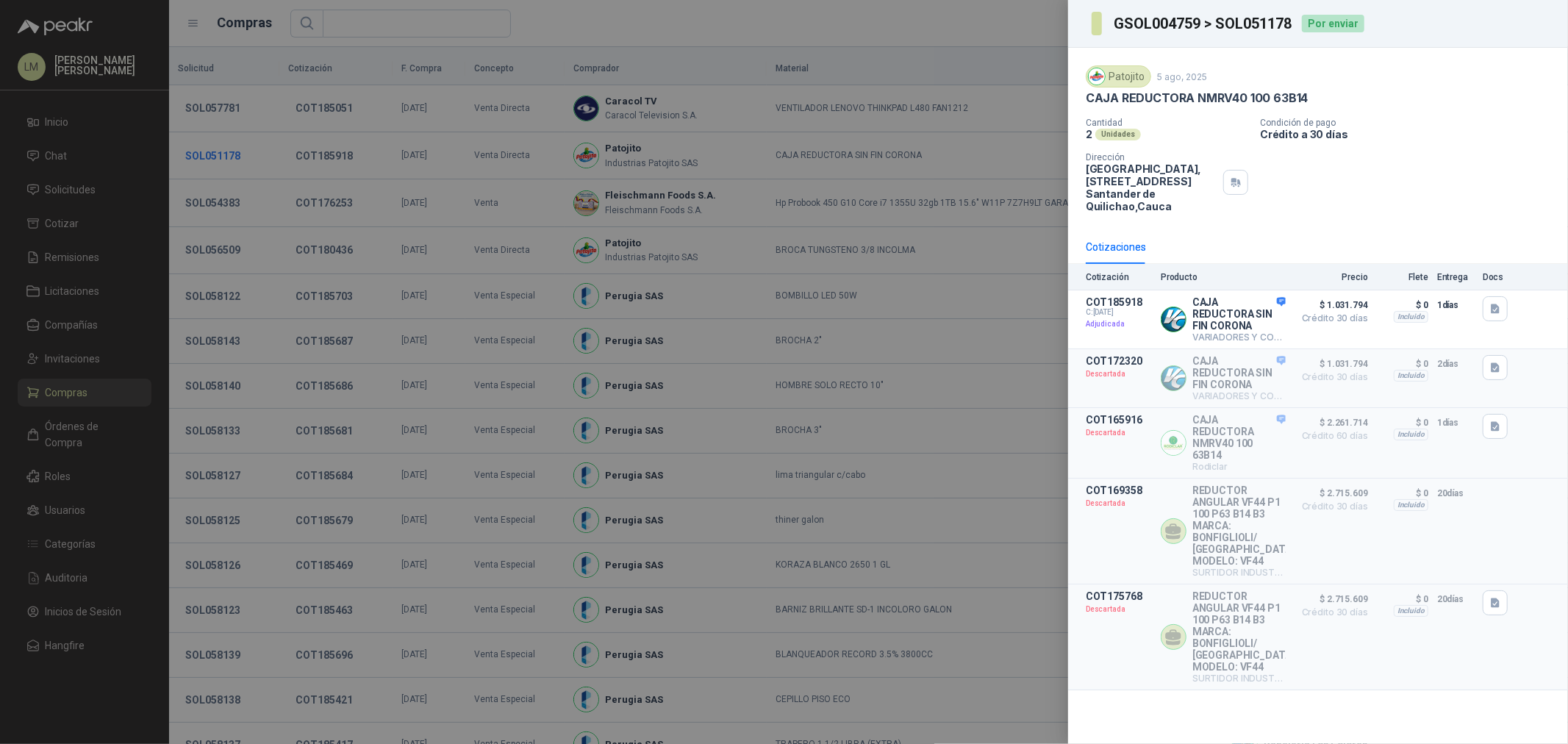
click at [222, 145] on div at bounding box center [784, 372] width 1568 height 744
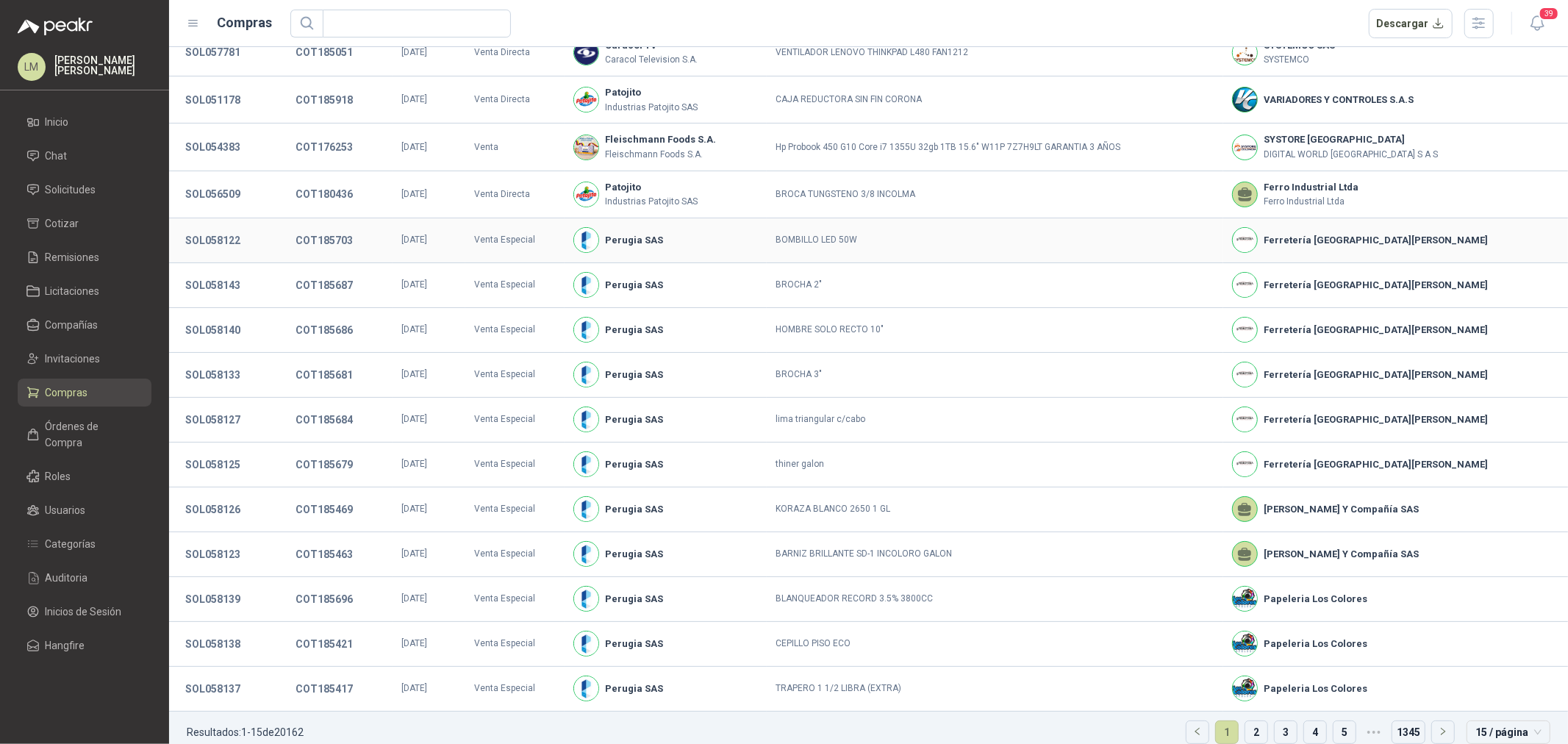
scroll to position [80, 0]
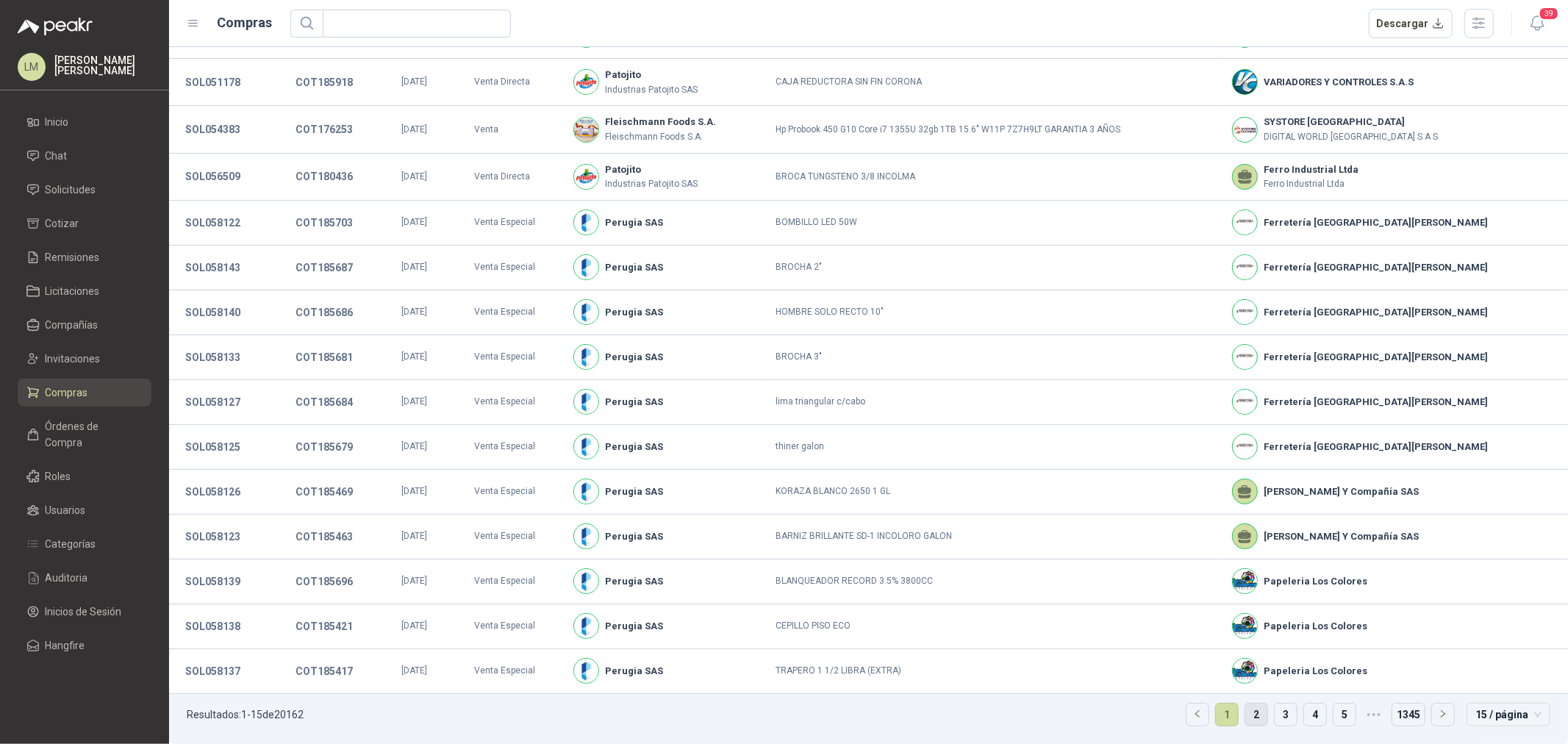
click at [1245, 711] on link "2" at bounding box center [1256, 714] width 22 height 22
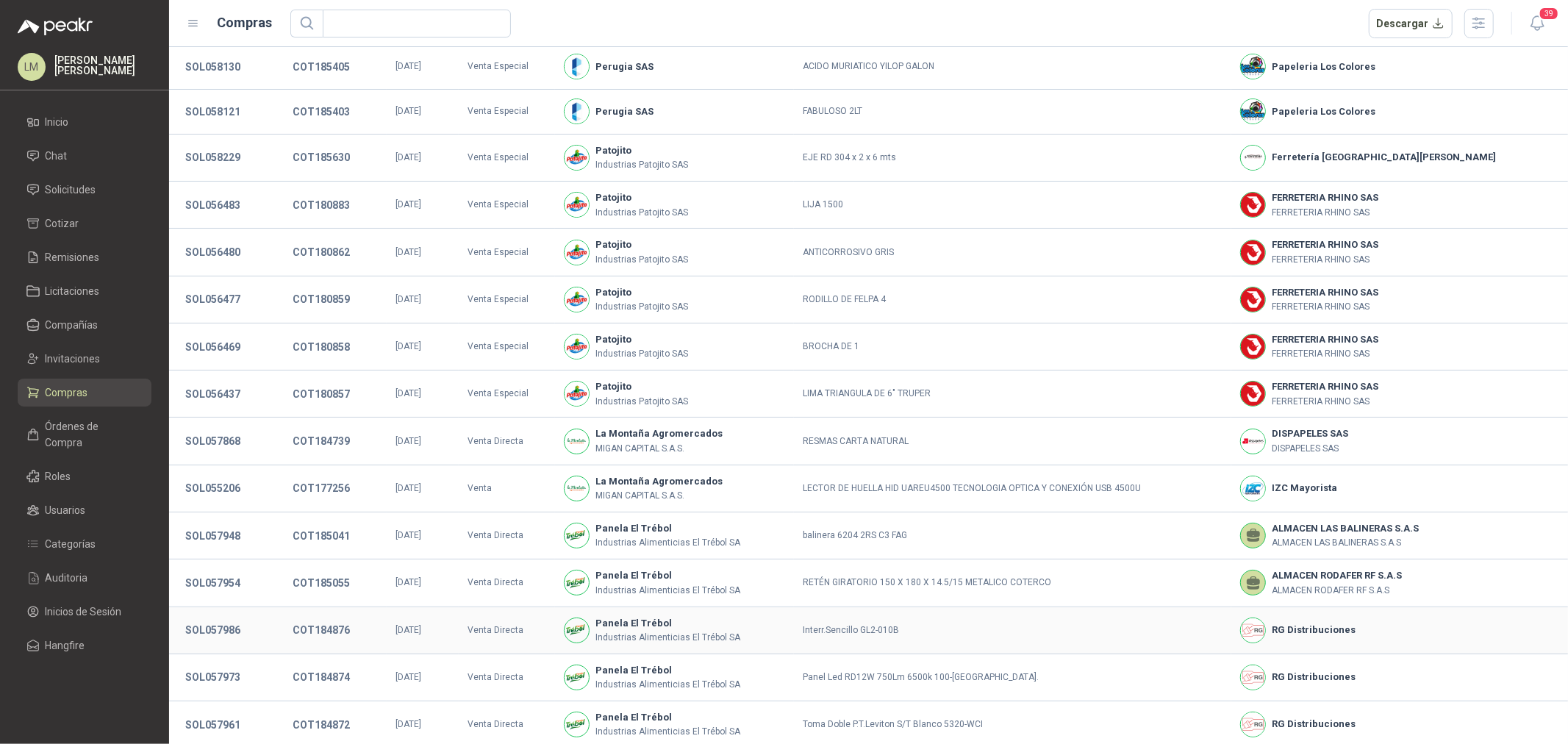
scroll to position [97, 0]
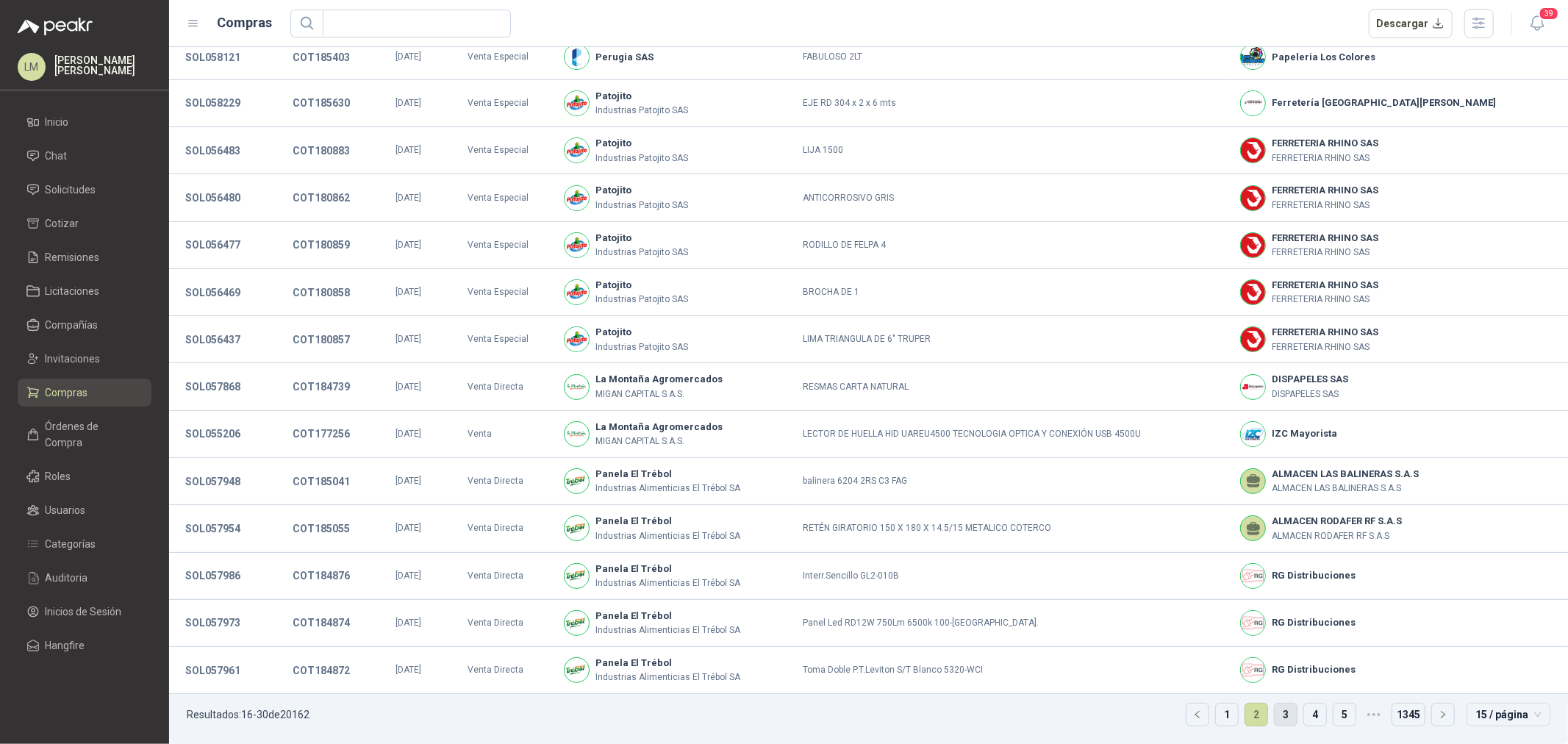
click at [1285, 713] on link "3" at bounding box center [1286, 714] width 22 height 22
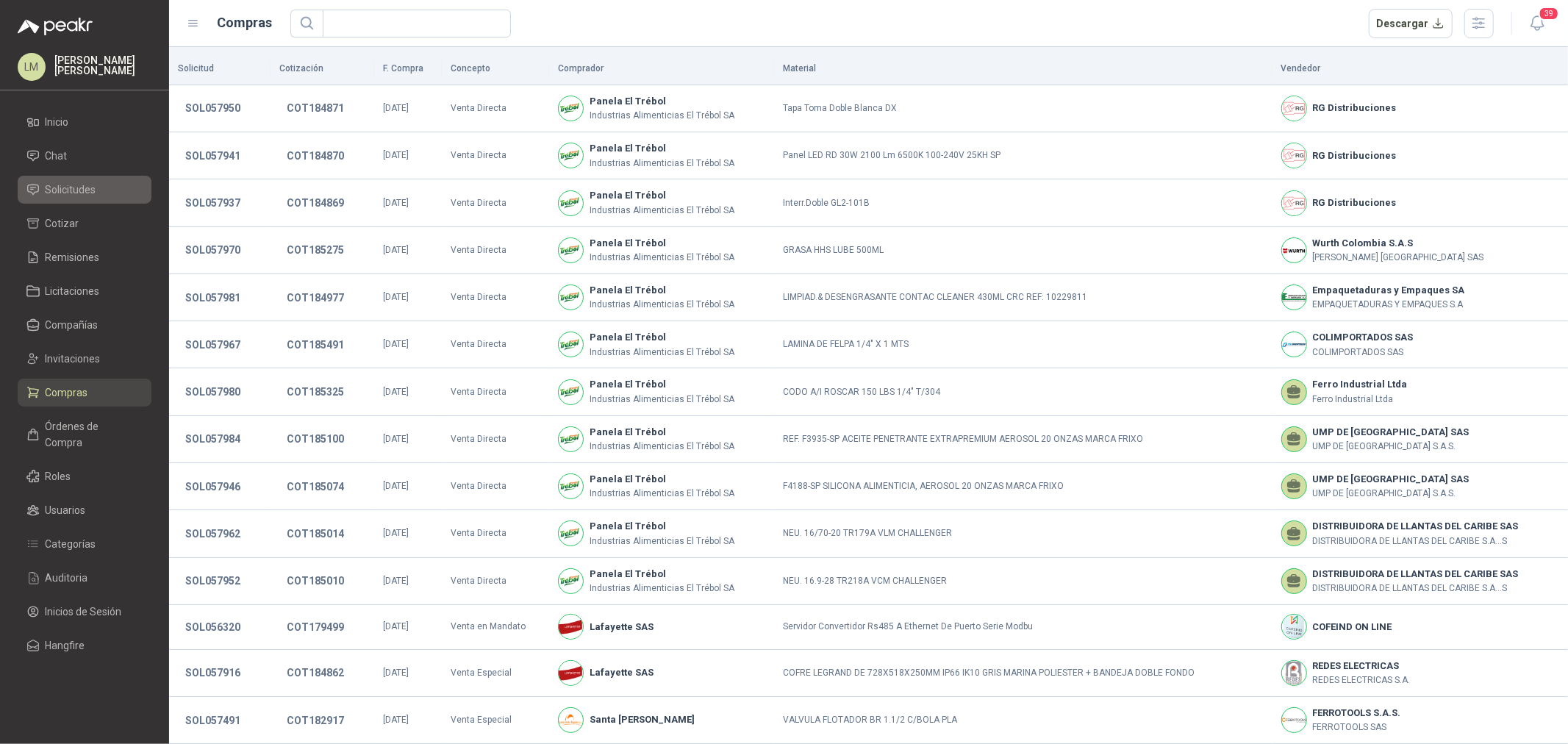
click at [71, 198] on link "Solicitudes" at bounding box center [84, 190] width 134 height 28
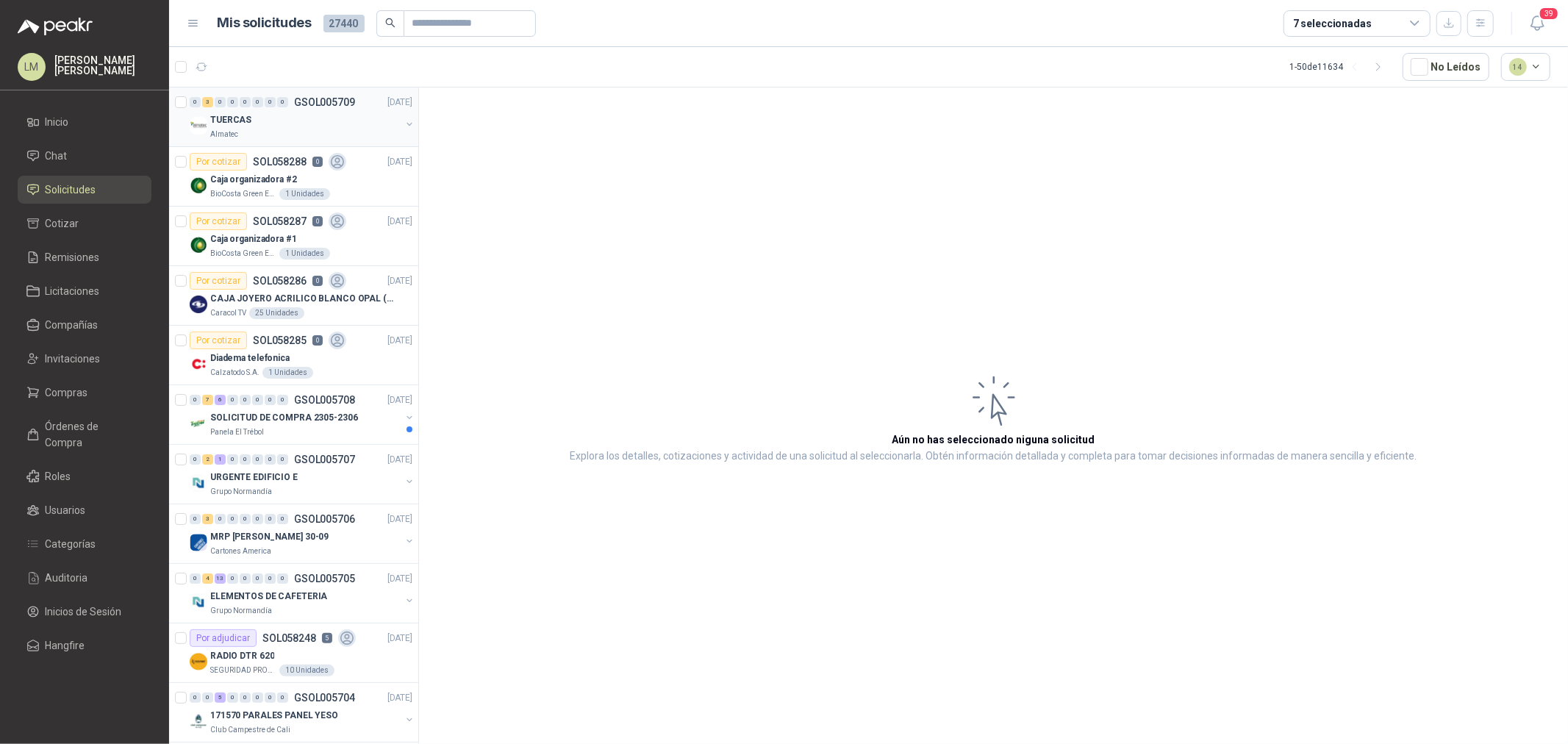
click at [222, 113] on p "TUERCAS" at bounding box center [231, 119] width 41 height 14
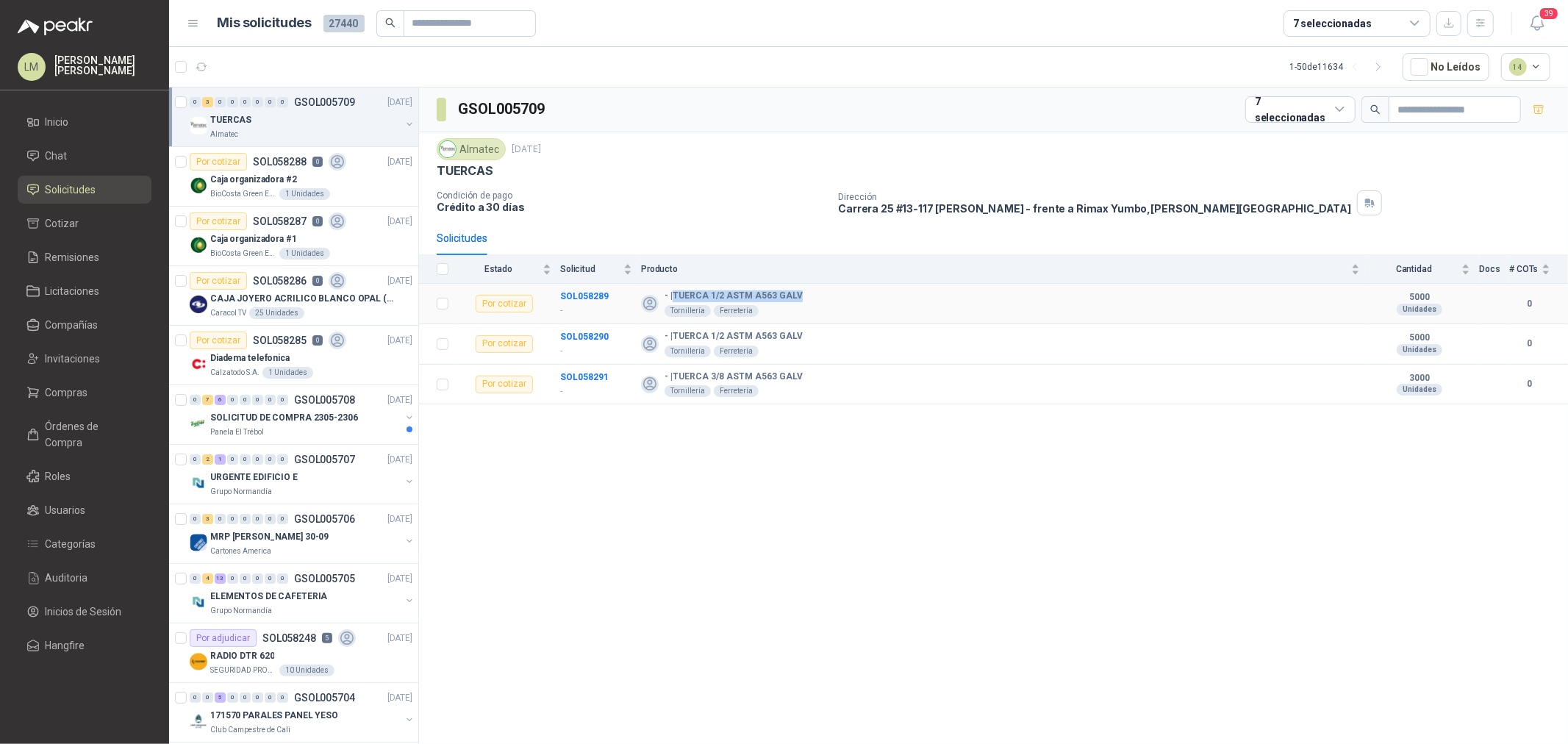
drag, startPoint x: 676, startPoint y: 295, endPoint x: 798, endPoint y: 297, distance: 122.0
click at [798, 297] on div "- | TUERCA 1/2 ASTM A563 GALV Tornillería Ferretería" at bounding box center [1001, 304] width 719 height 27
copy b "TUERCA 1/2 ASTM A563 GALV"
click at [241, 70] on icon "button" at bounding box center [239, 66] width 11 height 11
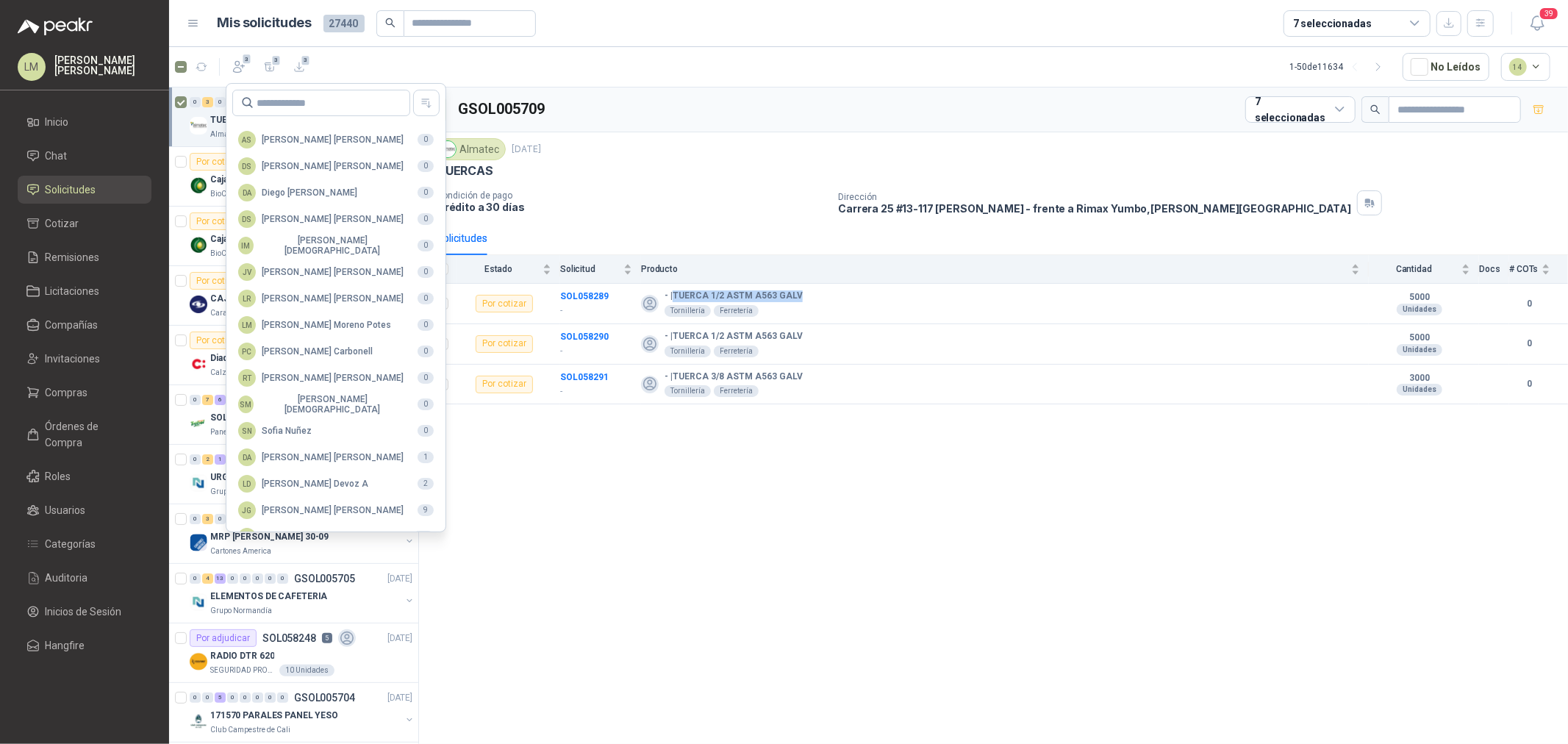
scroll to position [260, 0]
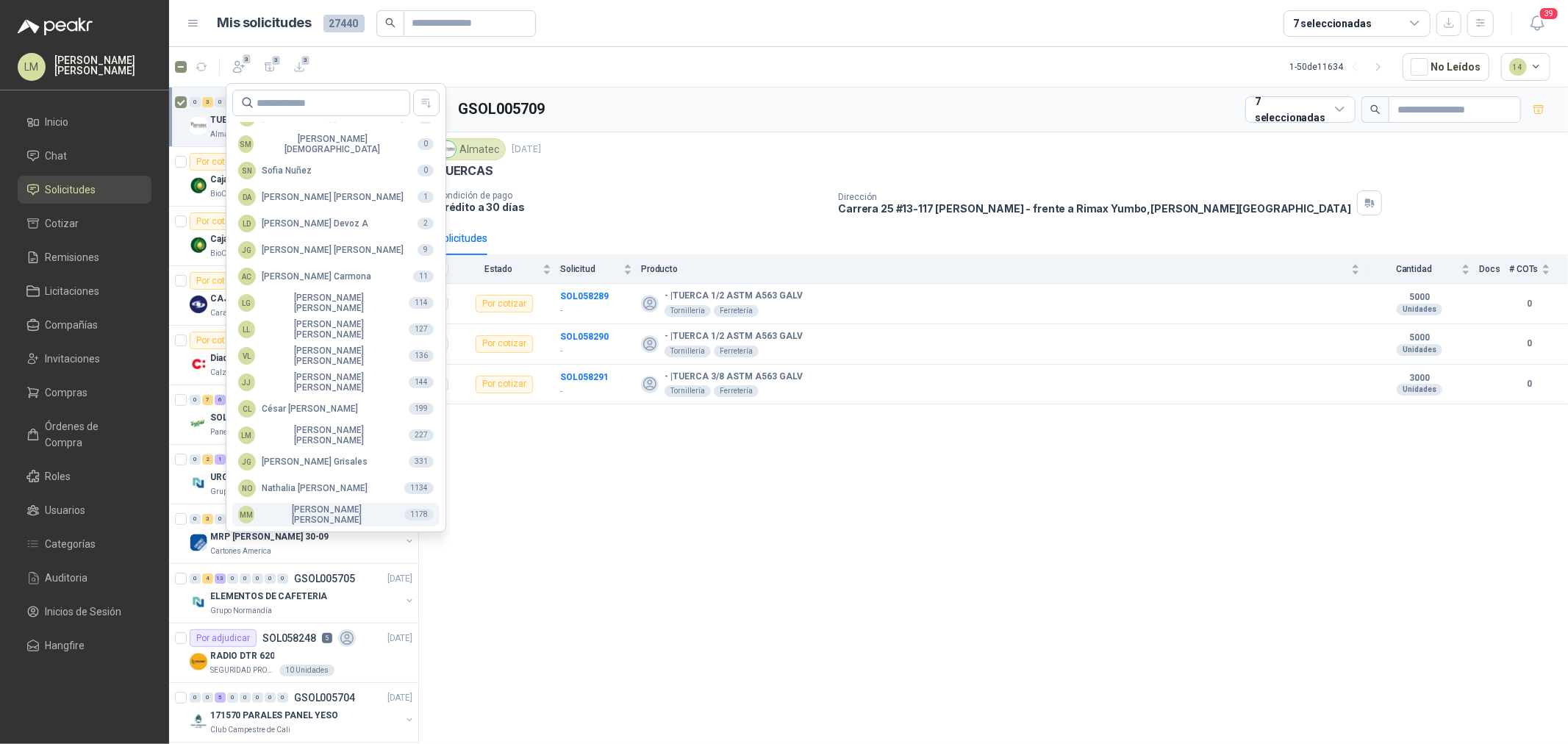
click at [301, 508] on div "MM [PERSON_NAME]" at bounding box center [315, 514] width 154 height 21
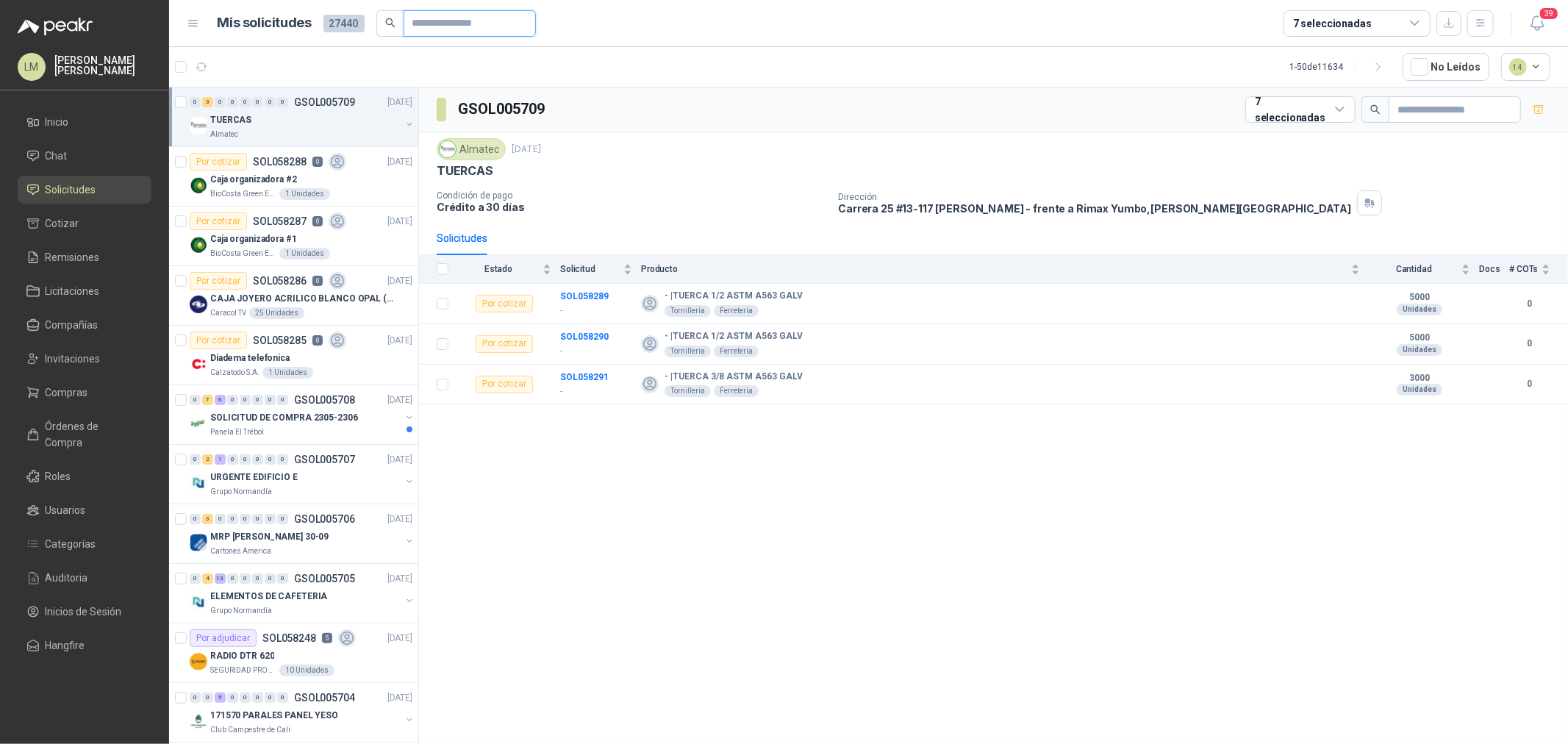
click at [449, 28] on input "text" at bounding box center [464, 23] width 103 height 25
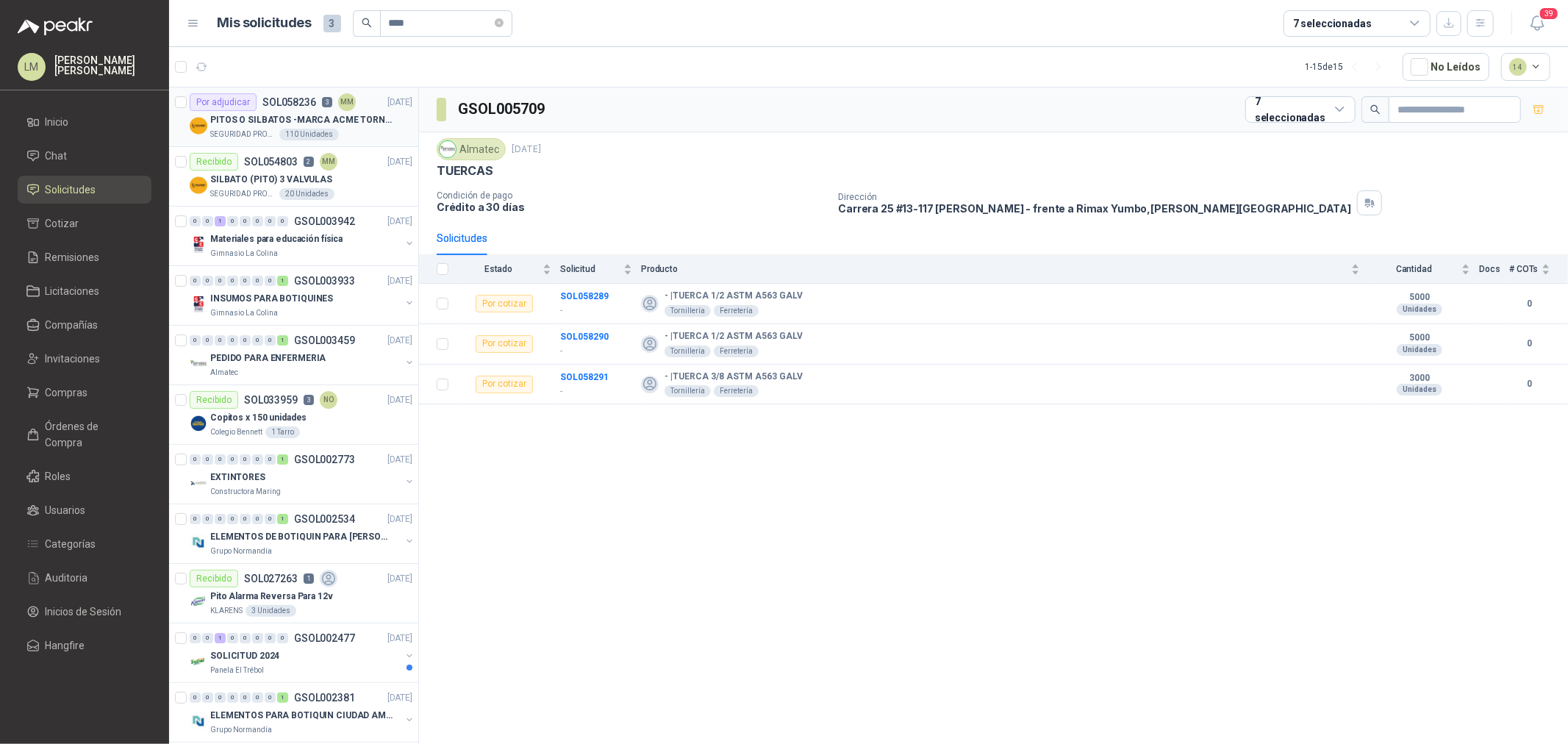
click at [288, 109] on div "Por adjudicar SOL058236 3 MM" at bounding box center [273, 102] width 166 height 17
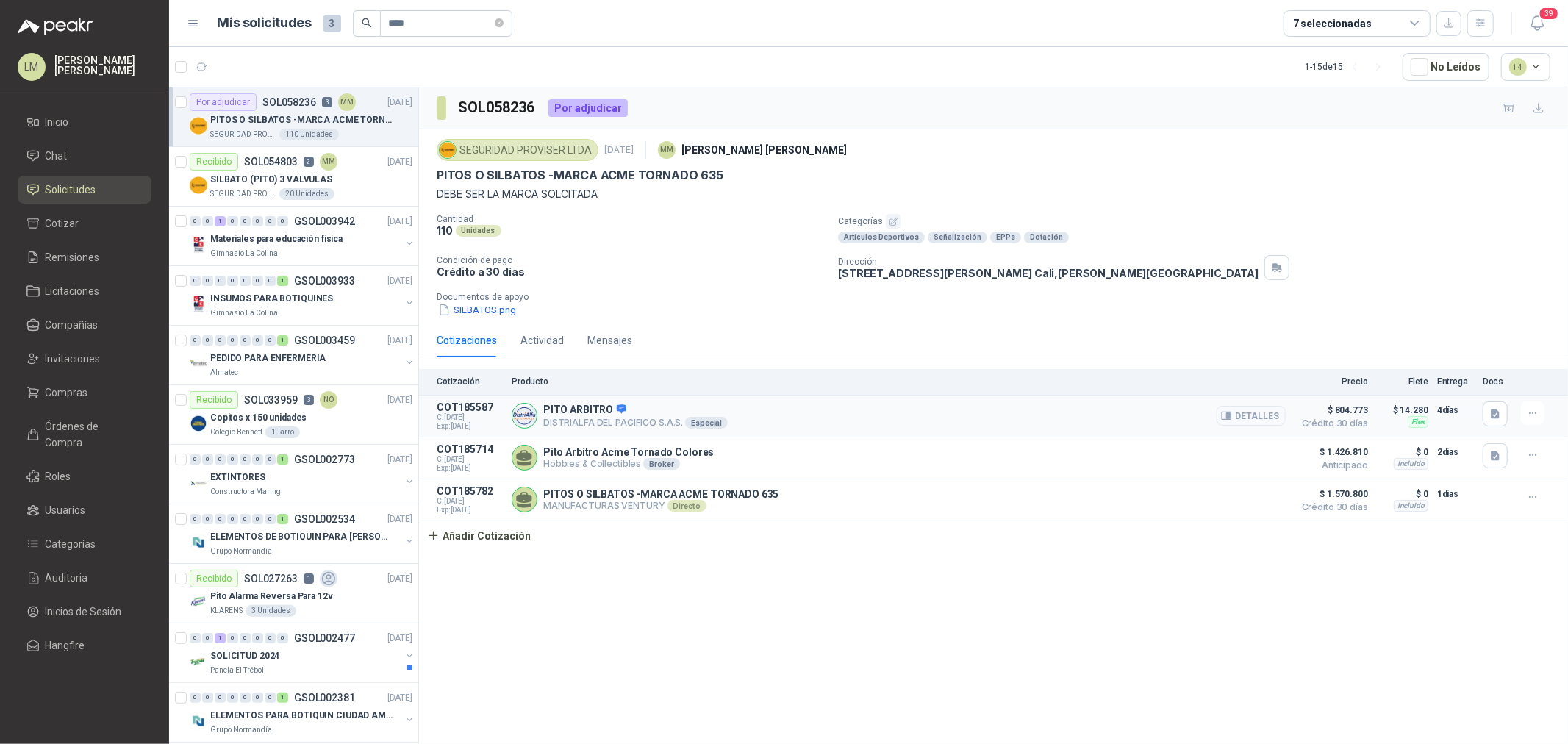
click at [1232, 421] on icon "button" at bounding box center [1226, 415] width 11 height 11
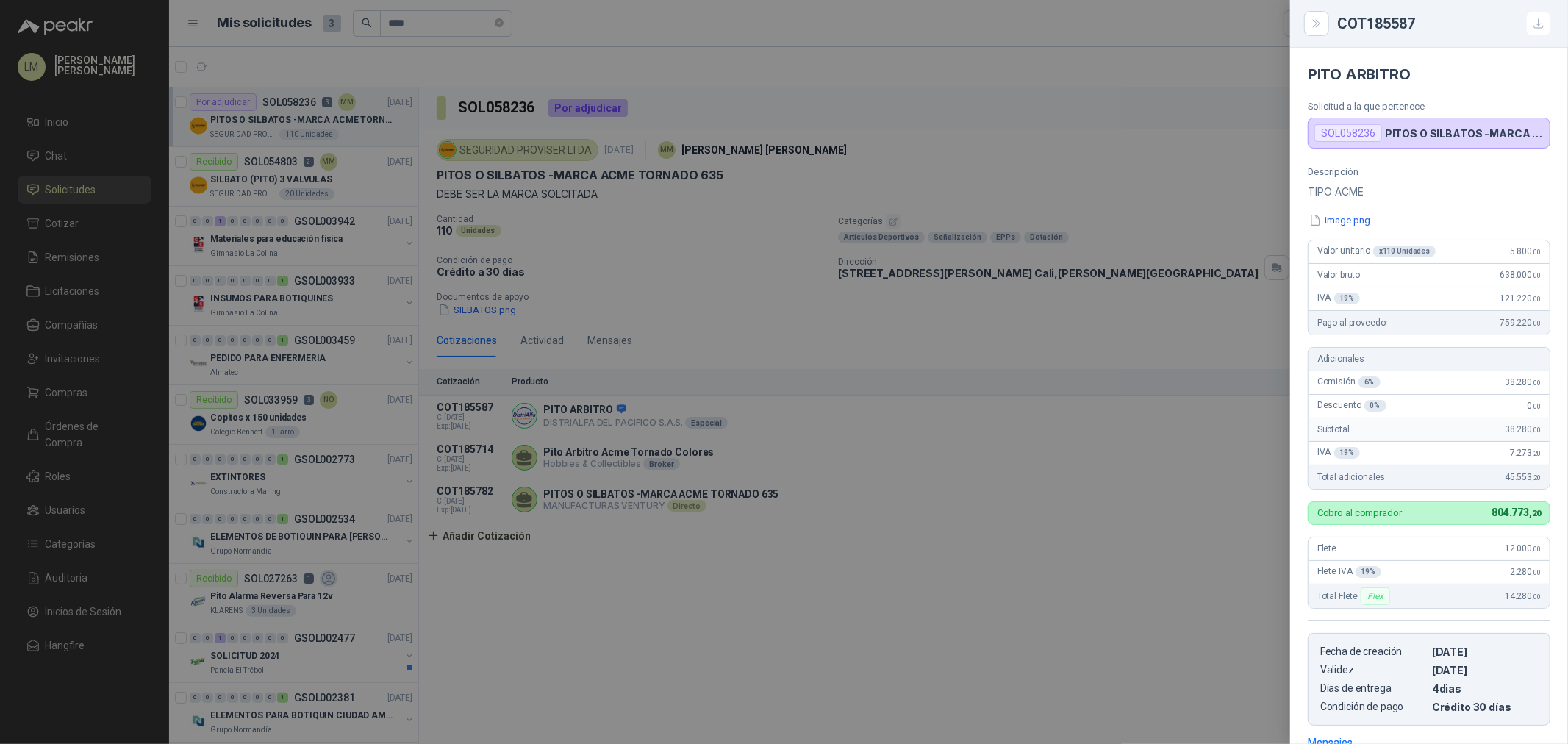
click at [766, 336] on div at bounding box center [784, 372] width 1568 height 744
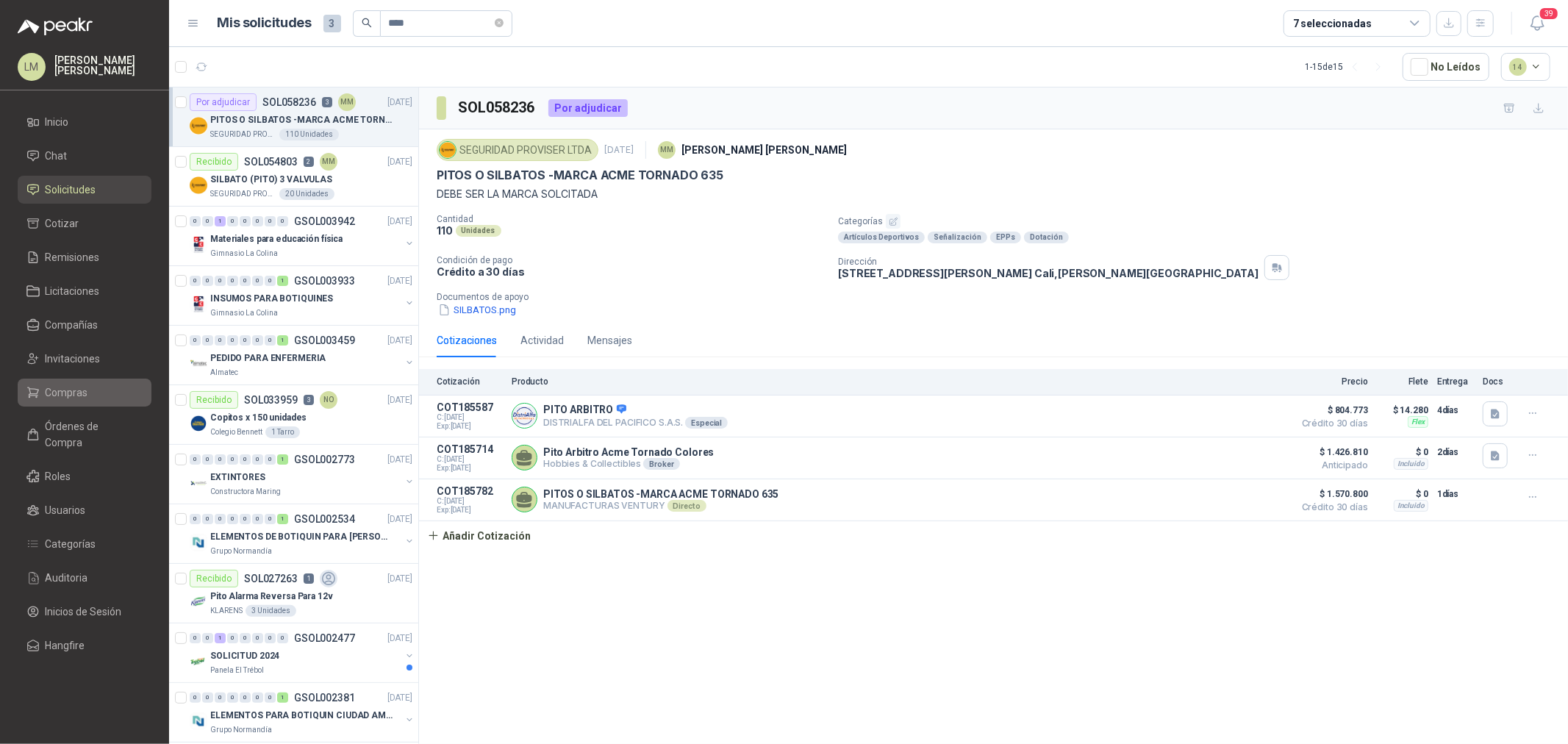
click at [70, 381] on link "Compras" at bounding box center [84, 392] width 134 height 28
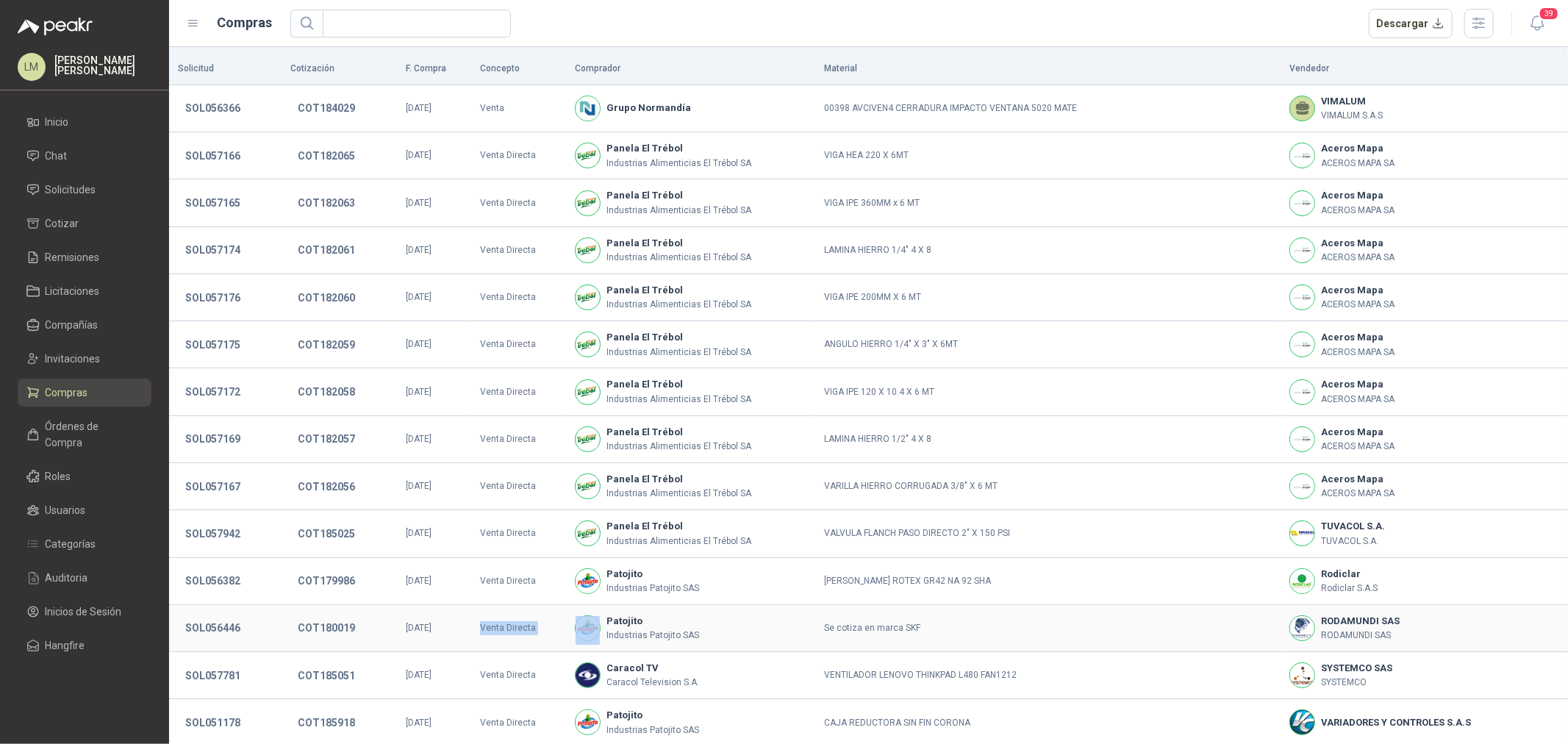
drag, startPoint x: 509, startPoint y: 629, endPoint x: 597, endPoint y: 626, distance: 88.1
click at [597, 626] on tr "SOL056446 COT180019 [DATE] Venta Directa Patojito Industrias Patojito SAS Se co…" at bounding box center [869, 628] width 1399 height 47
click at [214, 99] on button "SOL056366" at bounding box center [212, 108] width 70 height 27
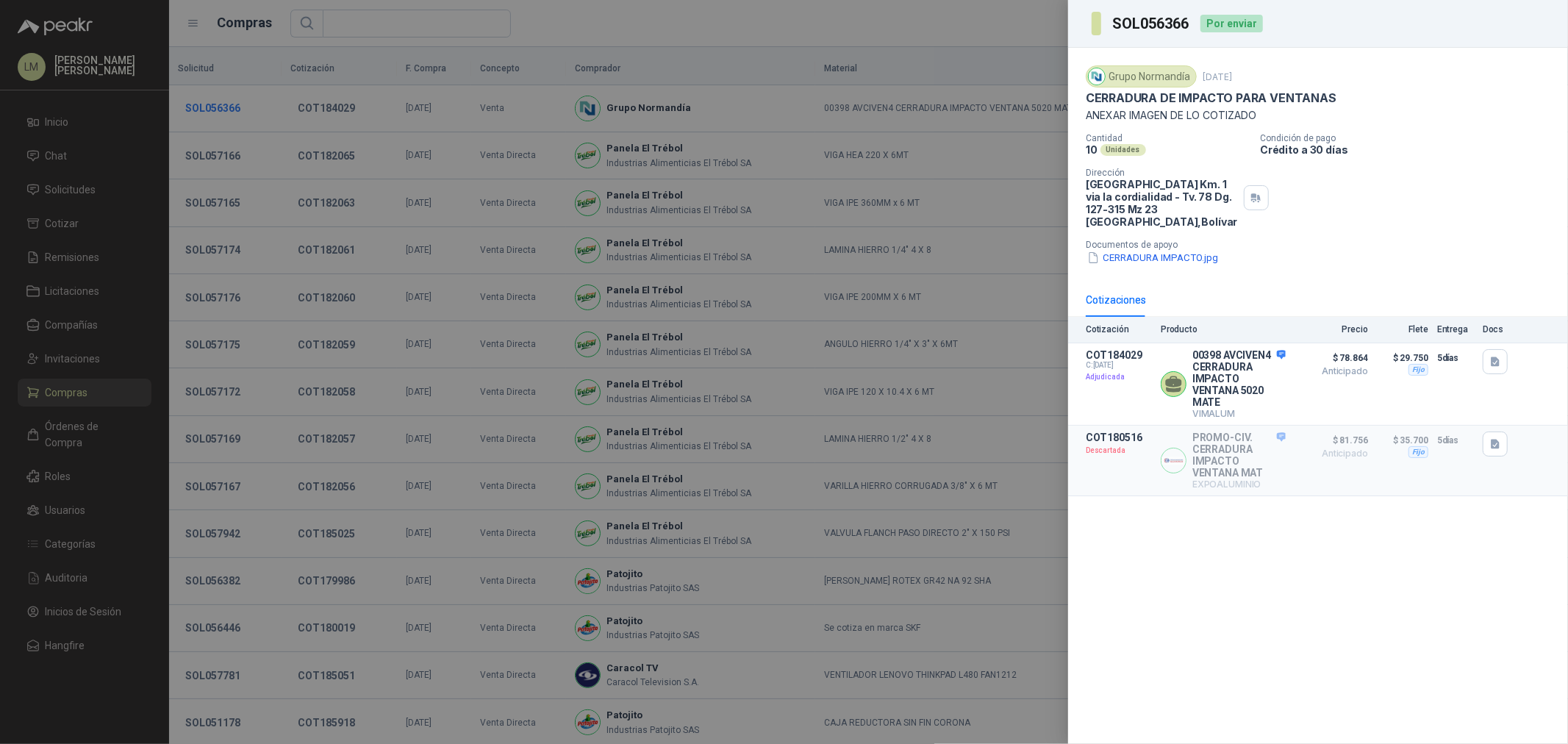
click at [214, 99] on div at bounding box center [784, 372] width 1568 height 744
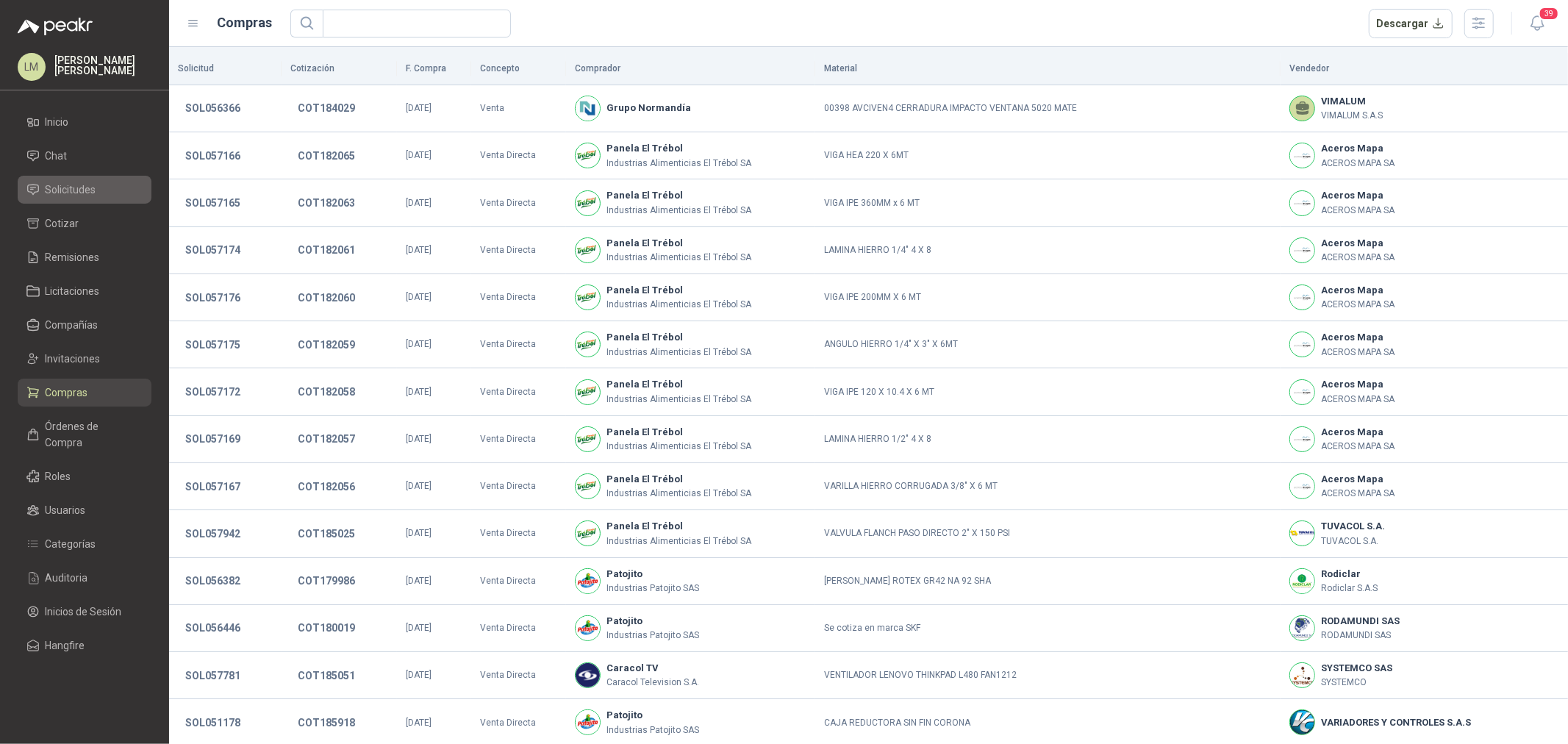
click at [75, 187] on span "Solicitudes" at bounding box center [71, 189] width 51 height 16
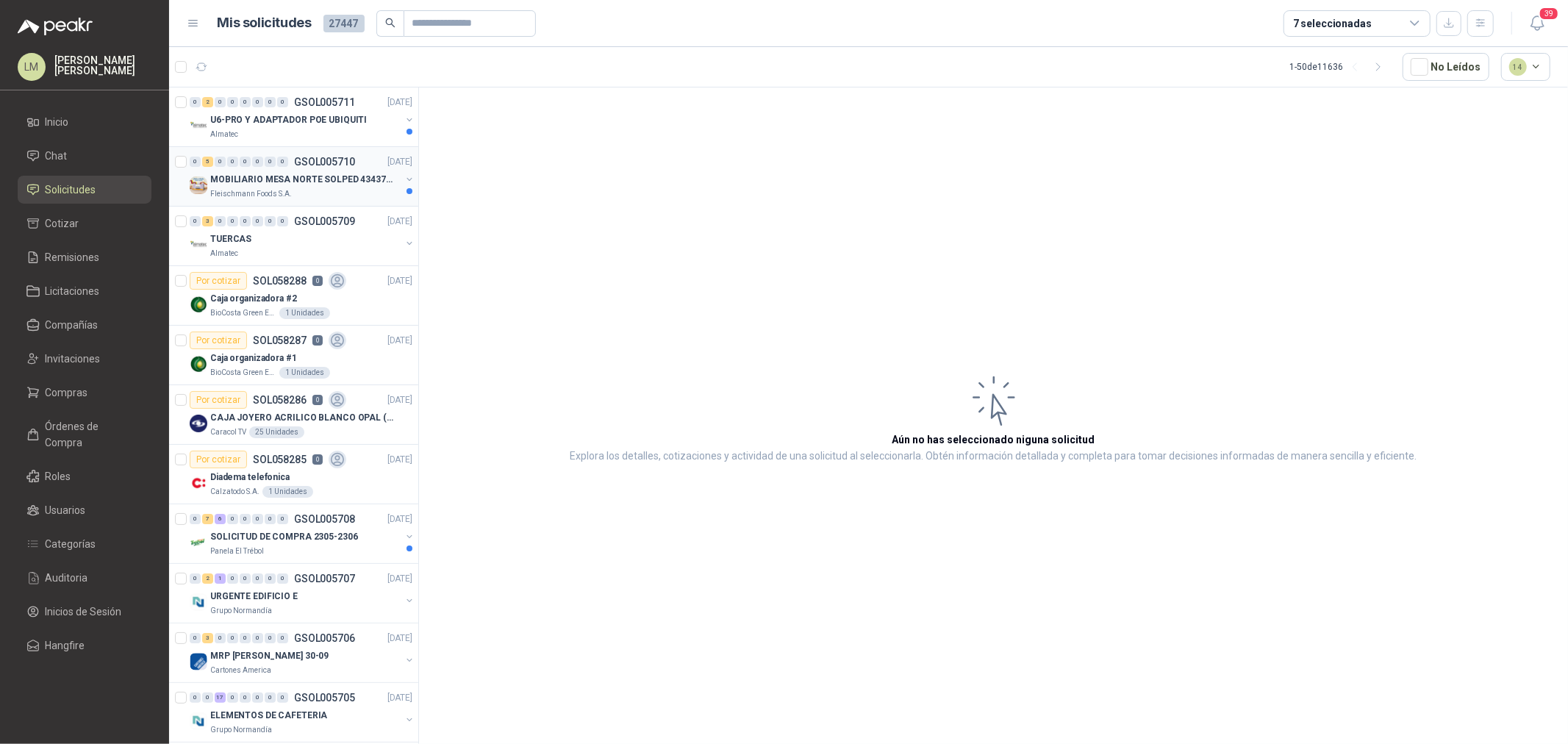
click at [307, 178] on p "MOBILIARIO MESA NORTE SOLPED 4343782" at bounding box center [301, 179] width 183 height 14
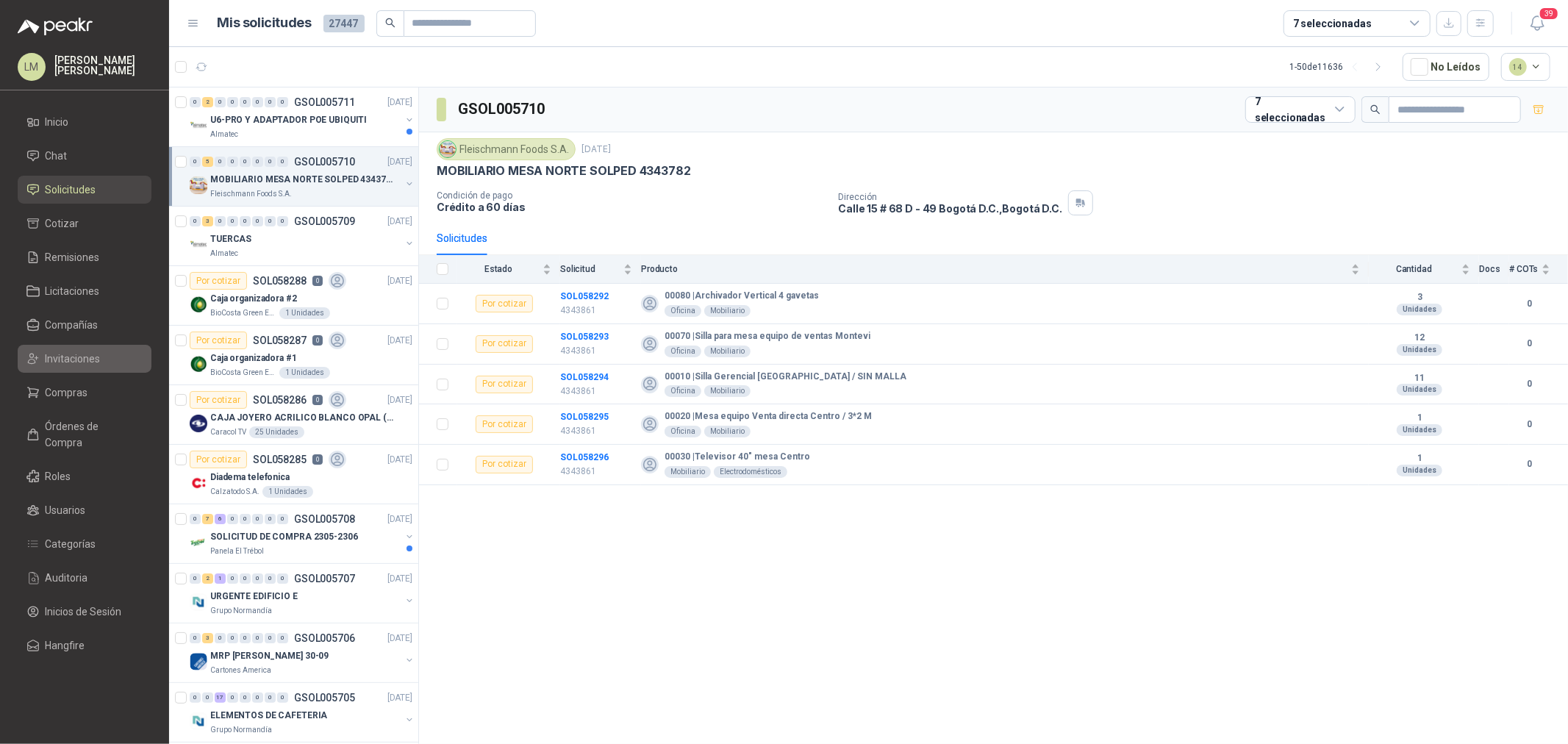
click at [64, 361] on span "Invitaciones" at bounding box center [73, 358] width 55 height 16
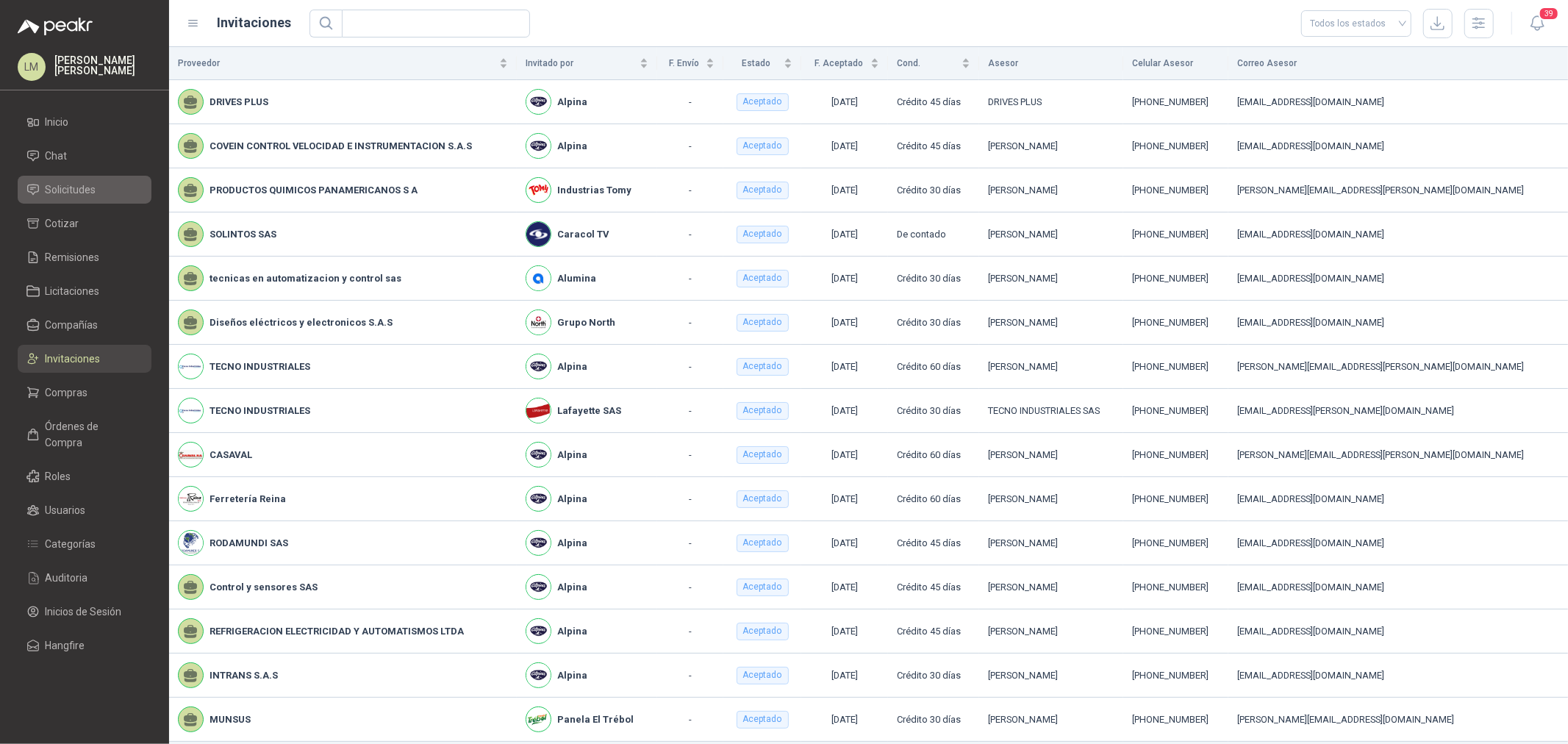
click at [89, 187] on span "Solicitudes" at bounding box center [71, 189] width 51 height 16
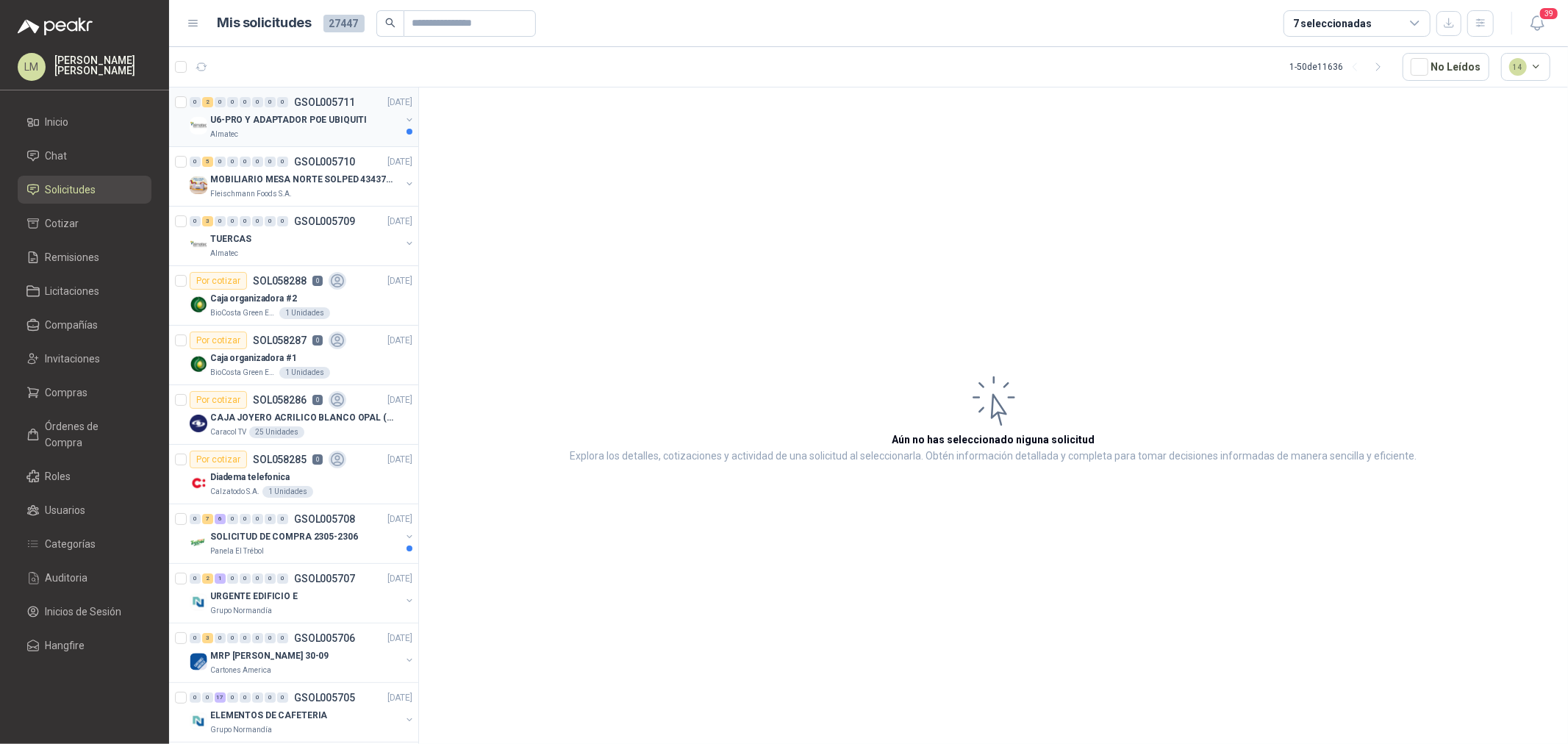
click at [403, 119] on button "button" at bounding box center [409, 119] width 12 height 12
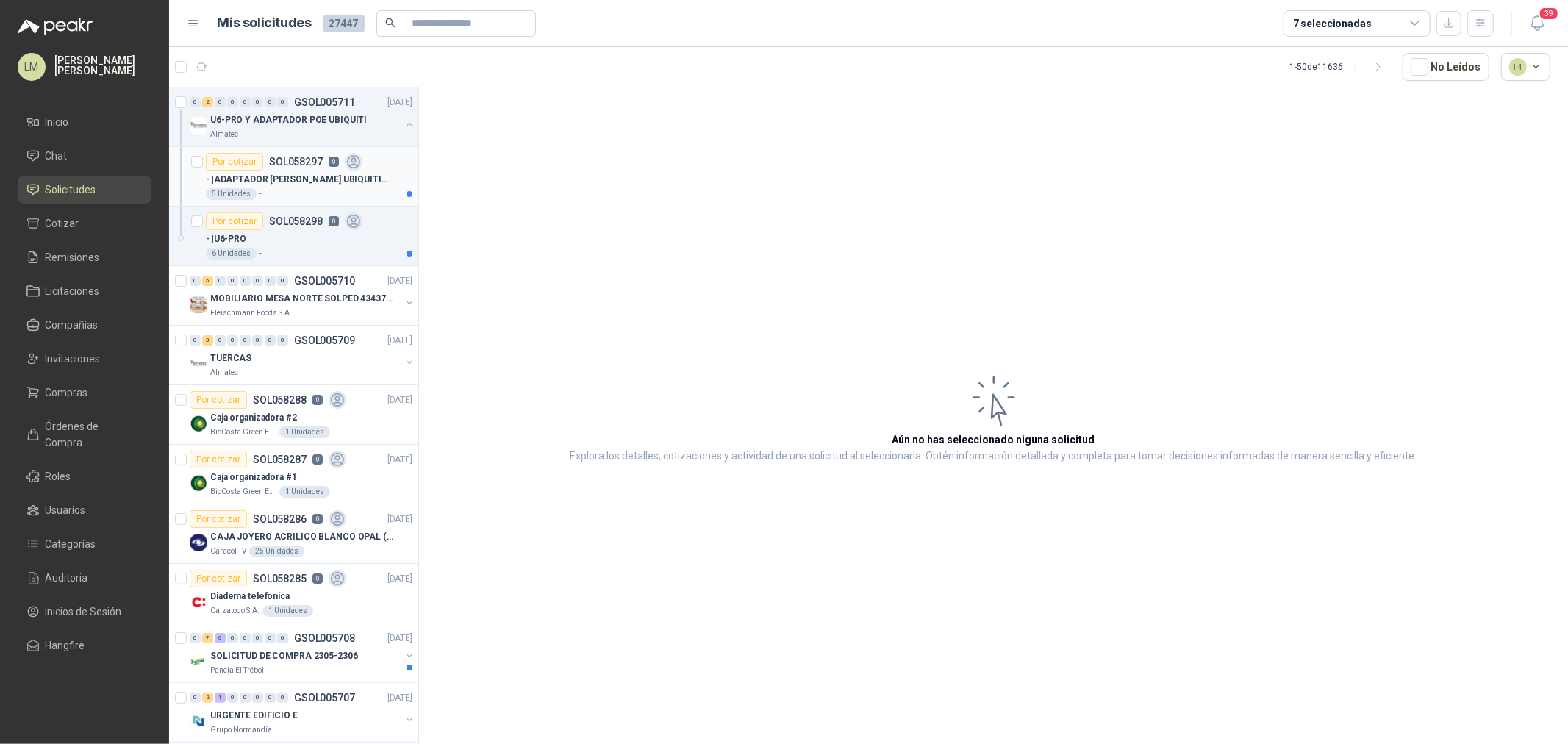
click at [300, 173] on p "- | ADAPTADOR [PERSON_NAME] UBIQUITI DE [DATE], 0.65A, 30W" at bounding box center [297, 179] width 183 height 14
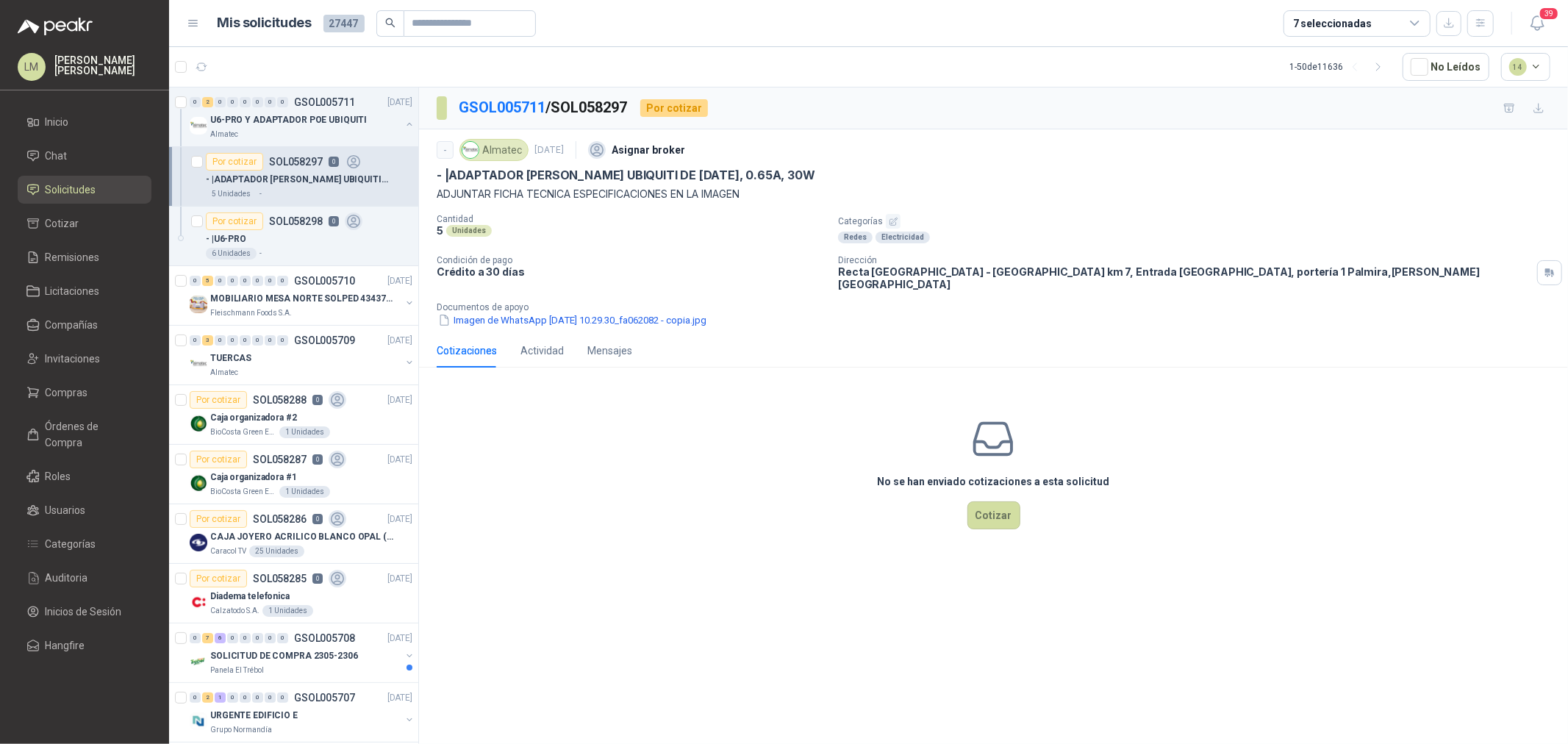
click at [890, 217] on icon "button" at bounding box center [894, 221] width 10 height 10
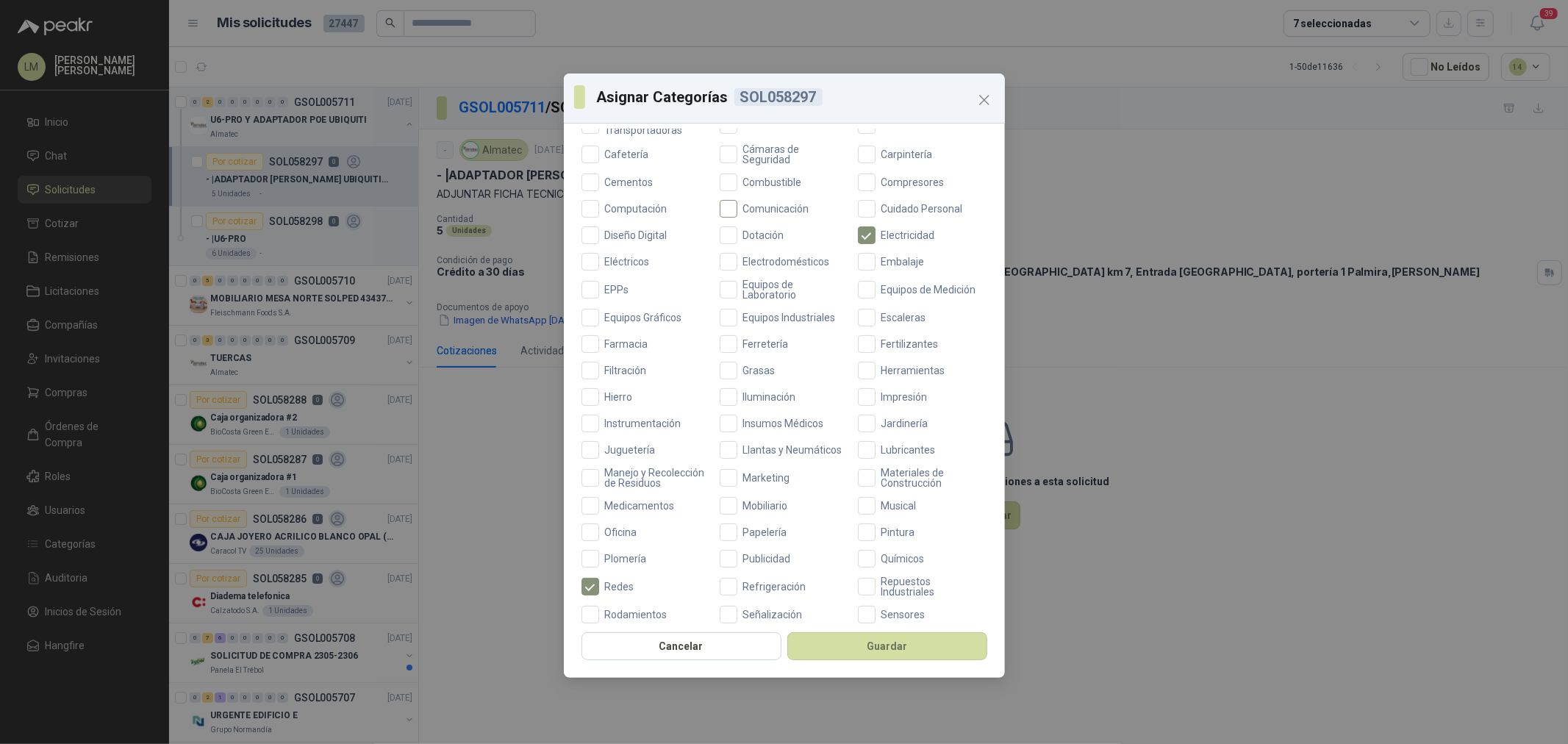
scroll to position [347, 0]
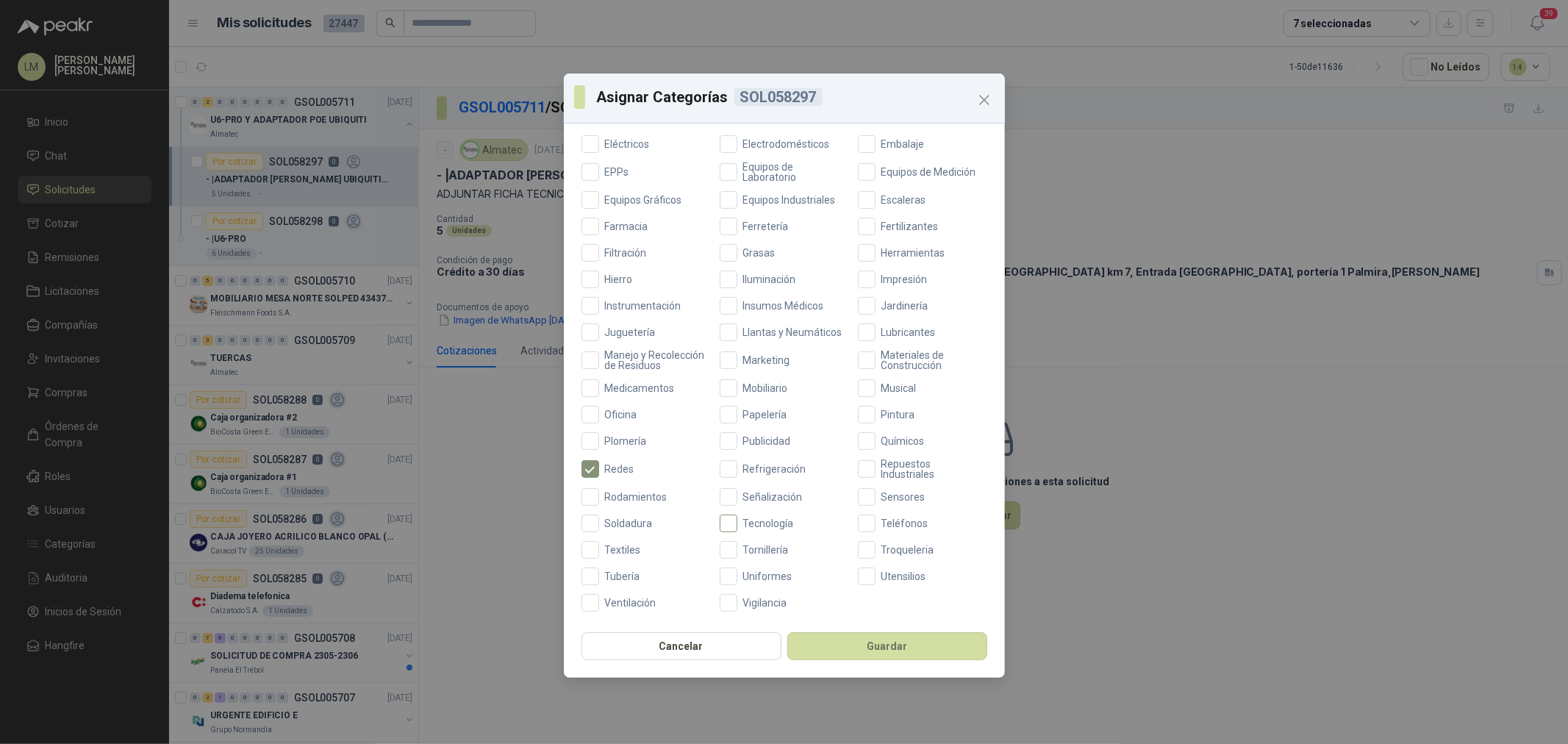
click at [758, 518] on span "Tecnología" at bounding box center [768, 523] width 62 height 10
click at [840, 630] on div "Cancelar Guardar" at bounding box center [785, 650] width 441 height 55
click at [843, 644] on button "Guardar" at bounding box center [887, 646] width 200 height 28
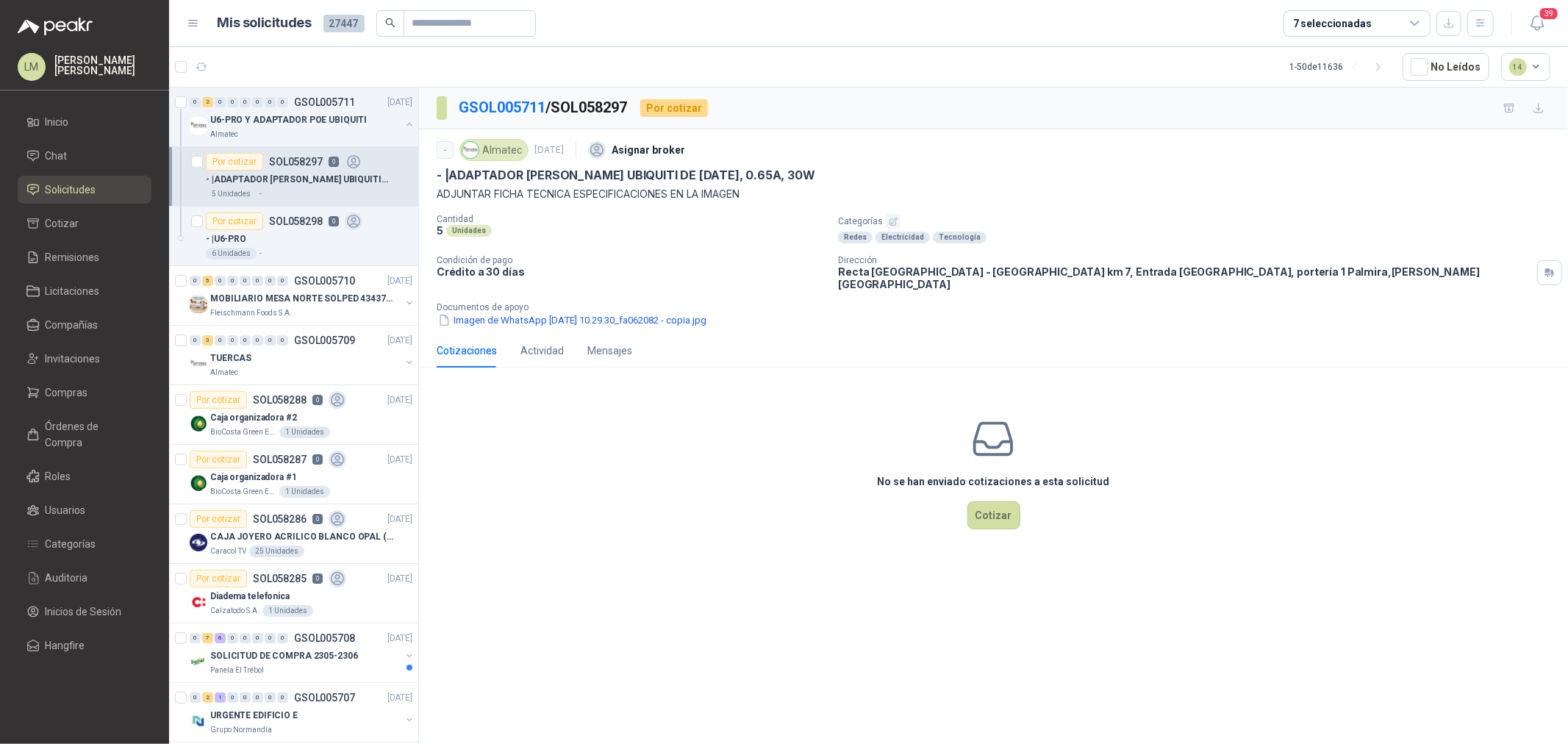
click at [505, 320] on div "- Almatec [DATE] Asignar broker - | ADAPTADOR [PERSON_NAME] UBIQUITI DE [DATE],…" at bounding box center [993, 231] width 1149 height 204
click at [507, 313] on button "Imagen de WhatsApp [DATE] 10.29.30_fa062082 - copia.jpg" at bounding box center [572, 320] width 271 height 16
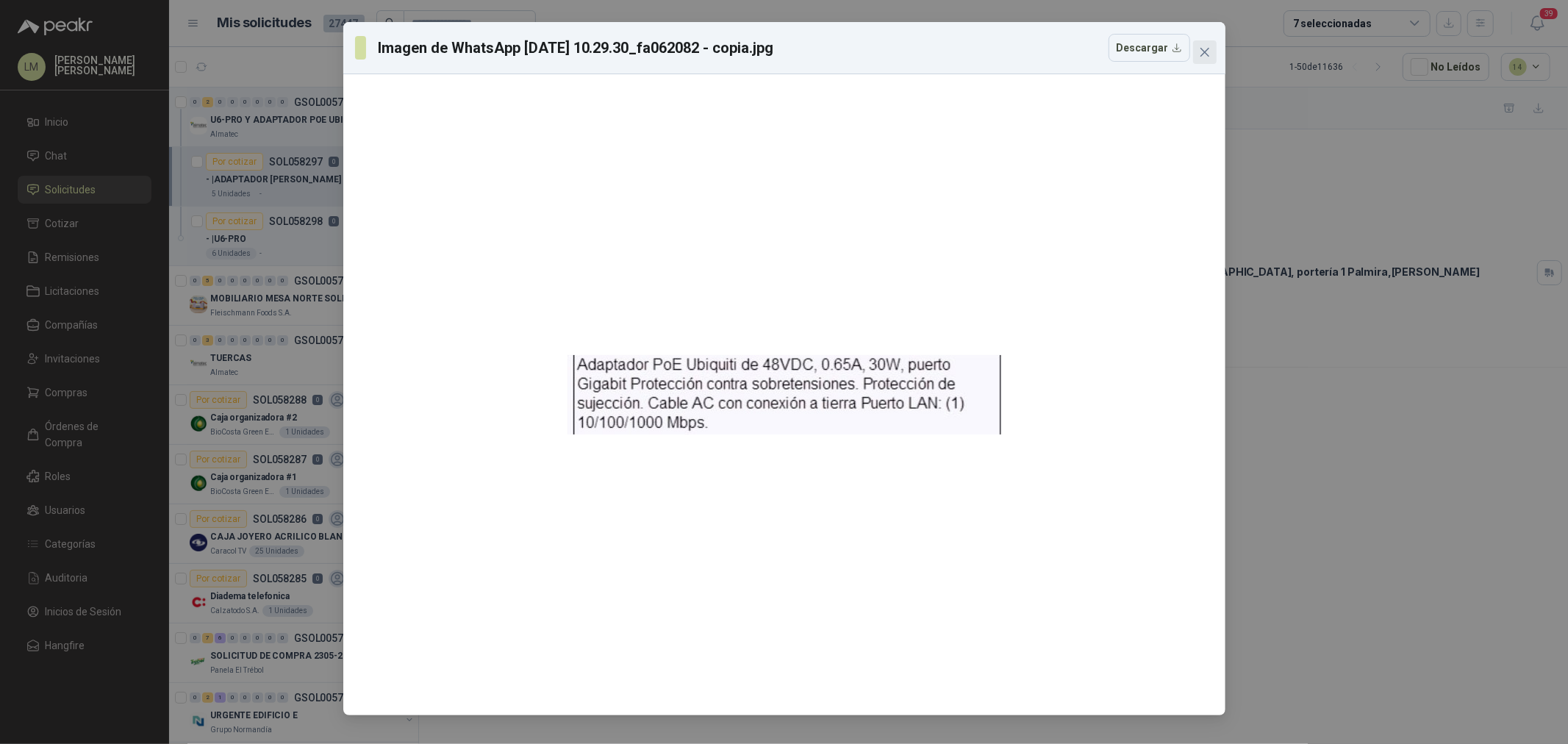
click at [1210, 61] on button "Close" at bounding box center [1205, 52] width 23 height 23
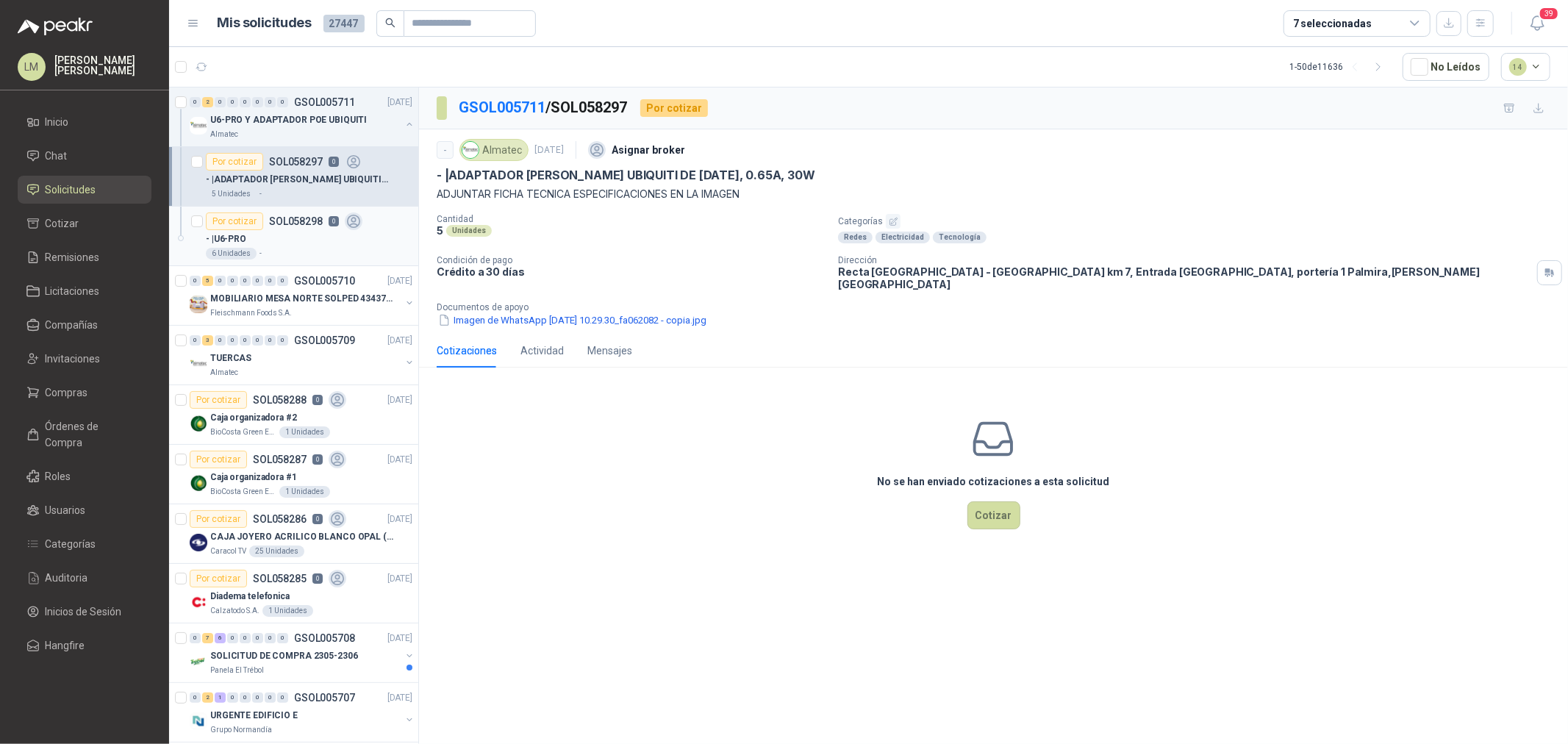
click at [289, 231] on div "- | U6-PRO" at bounding box center [309, 238] width 207 height 17
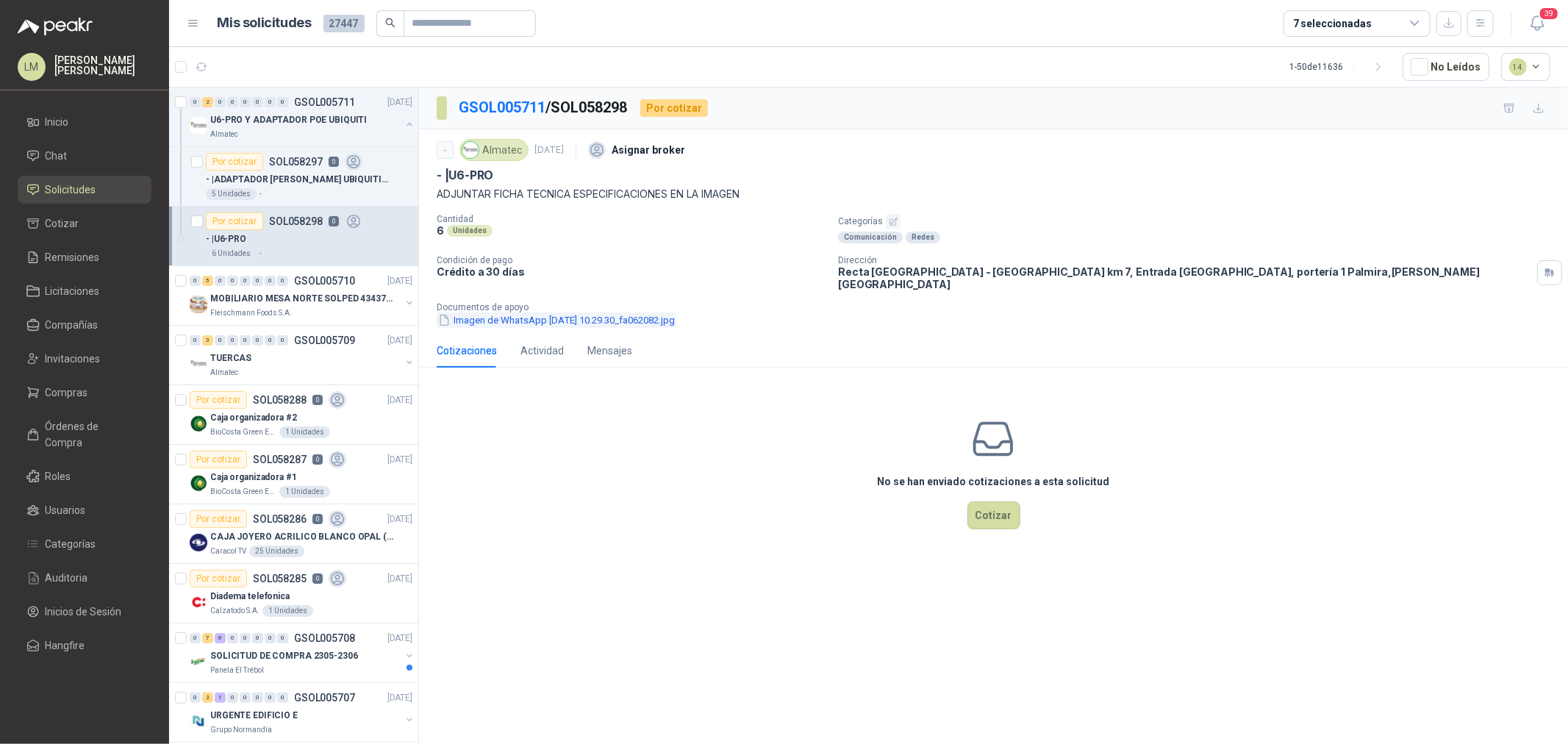
click at [597, 313] on button "Imagen de WhatsApp [DATE] 10.29.30_fa062082.jpg" at bounding box center [556, 320] width 240 height 16
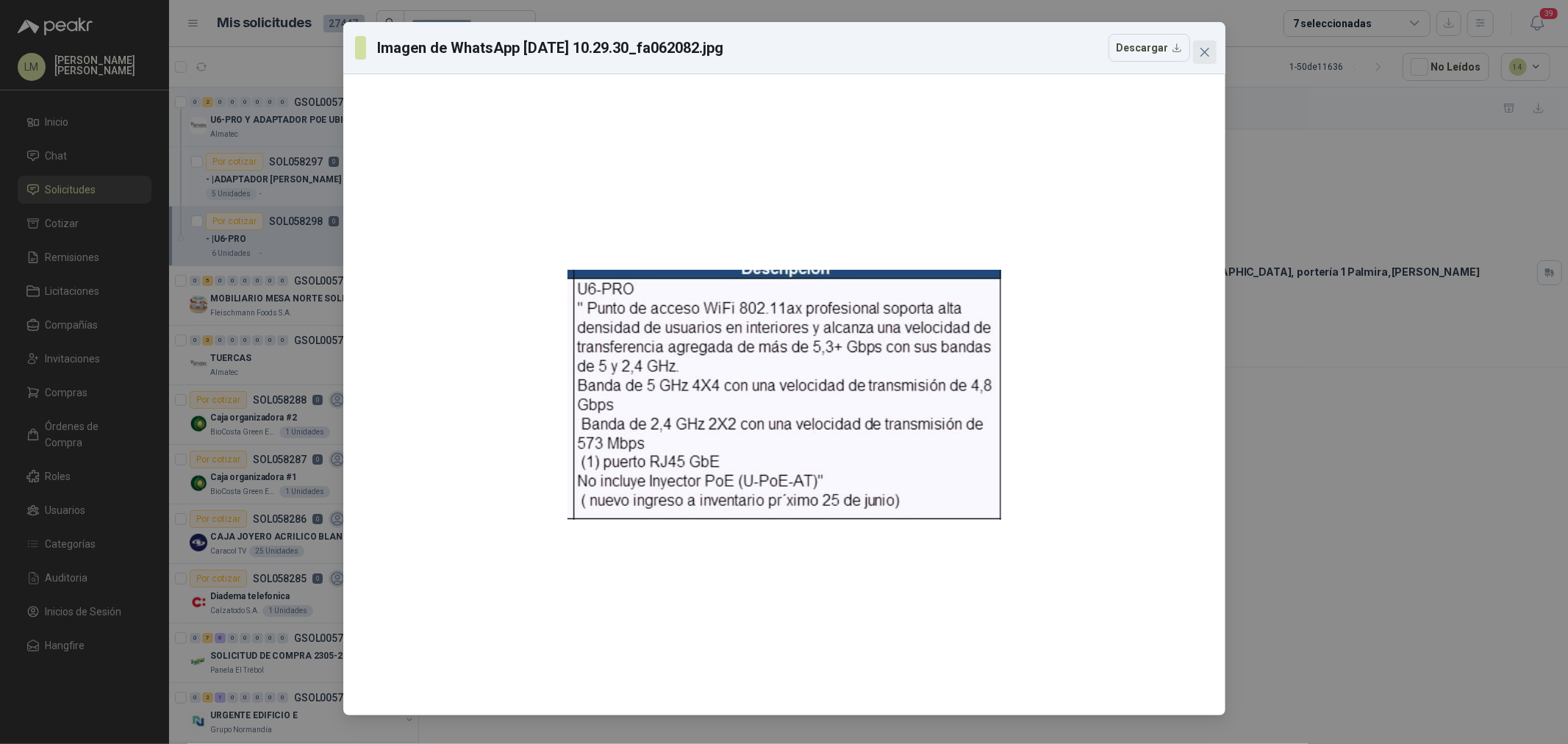
click at [1210, 56] on span "Close" at bounding box center [1205, 52] width 23 height 12
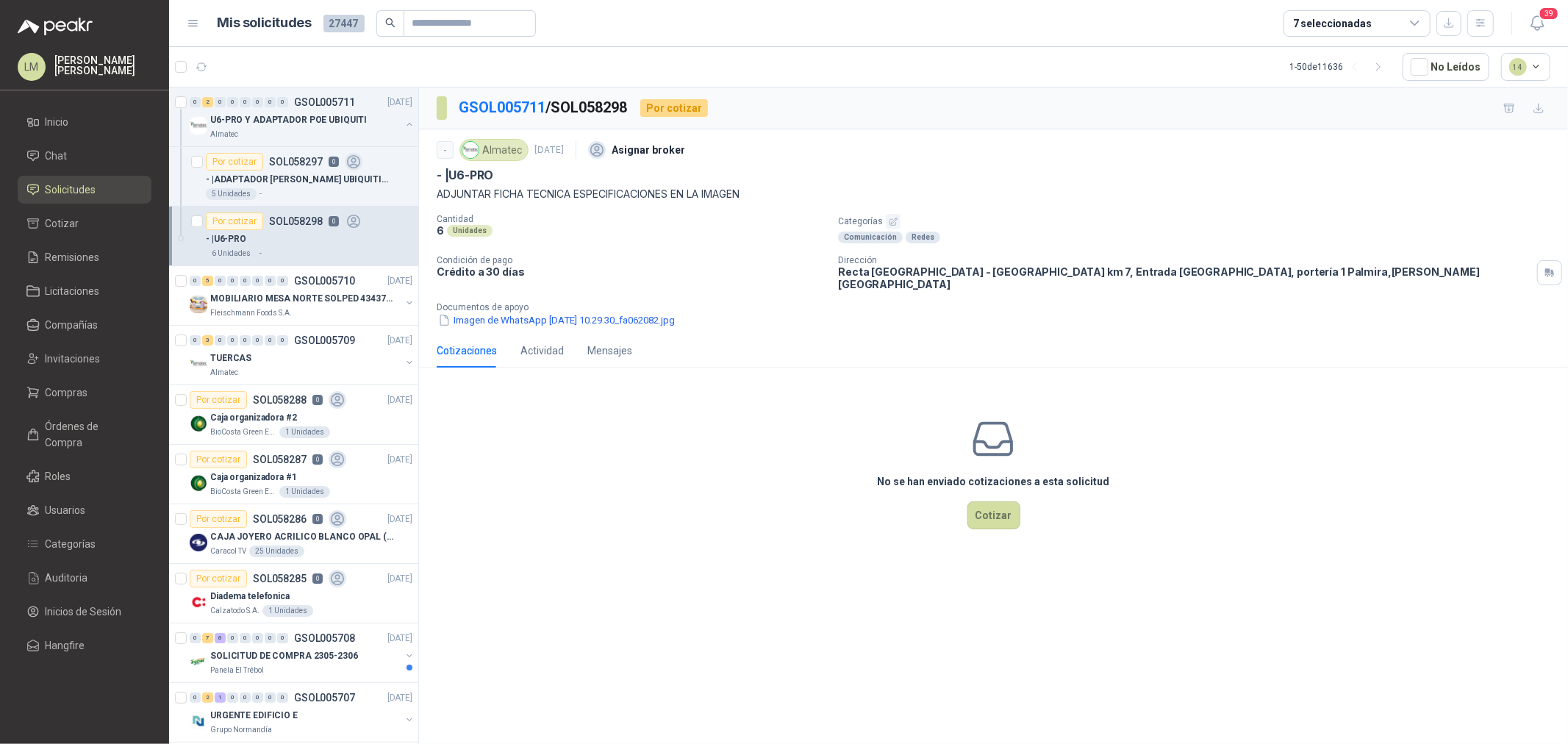
click at [894, 226] on button "button" at bounding box center [894, 221] width 15 height 15
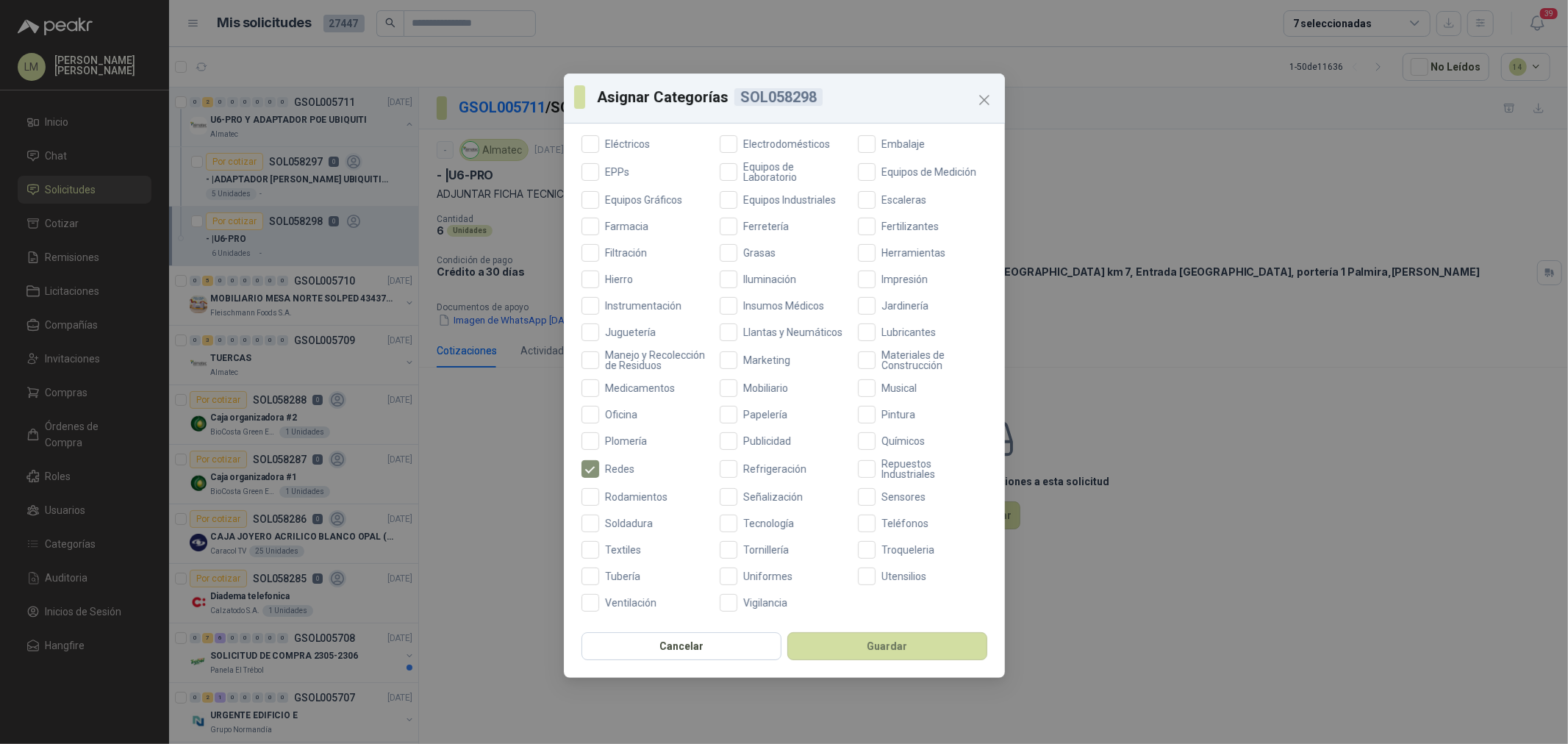
scroll to position [347, 0]
click at [748, 520] on span "Tecnología" at bounding box center [768, 523] width 62 height 10
click at [838, 648] on button "Guardar" at bounding box center [887, 646] width 200 height 28
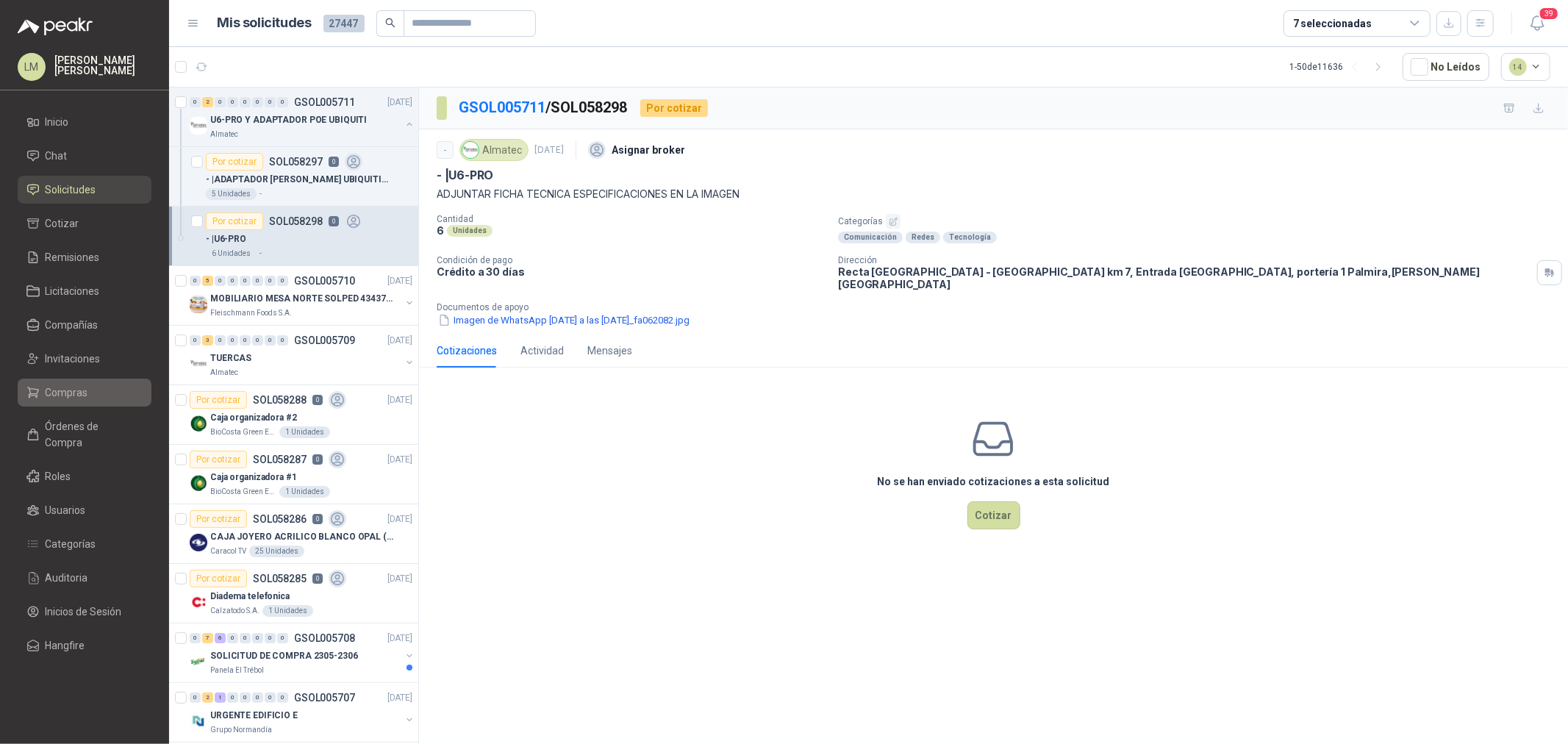
click at [68, 393] on span "Compras" at bounding box center [66, 391] width 42 height 16
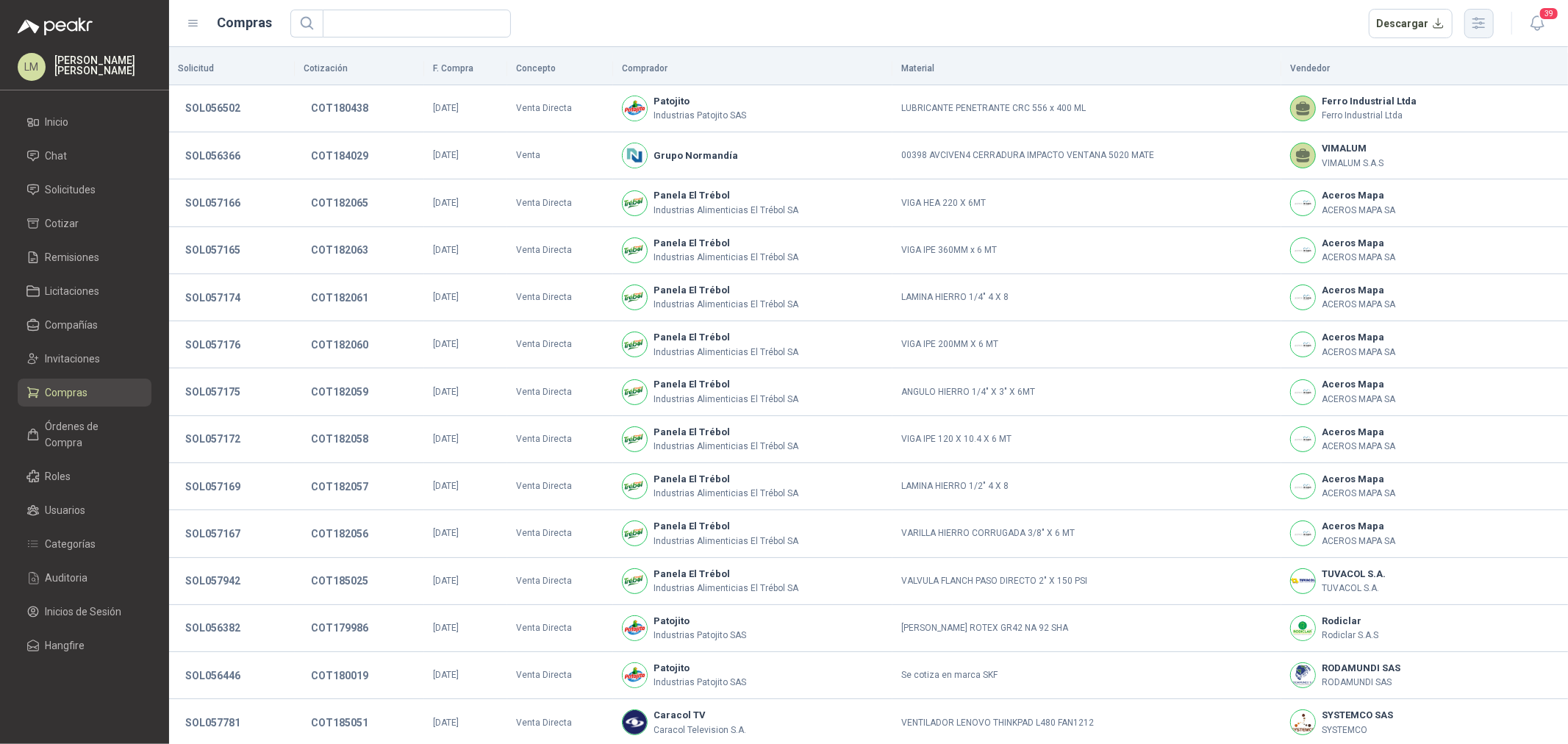
click at [1482, 21] on icon "button" at bounding box center [1478, 23] width 17 height 17
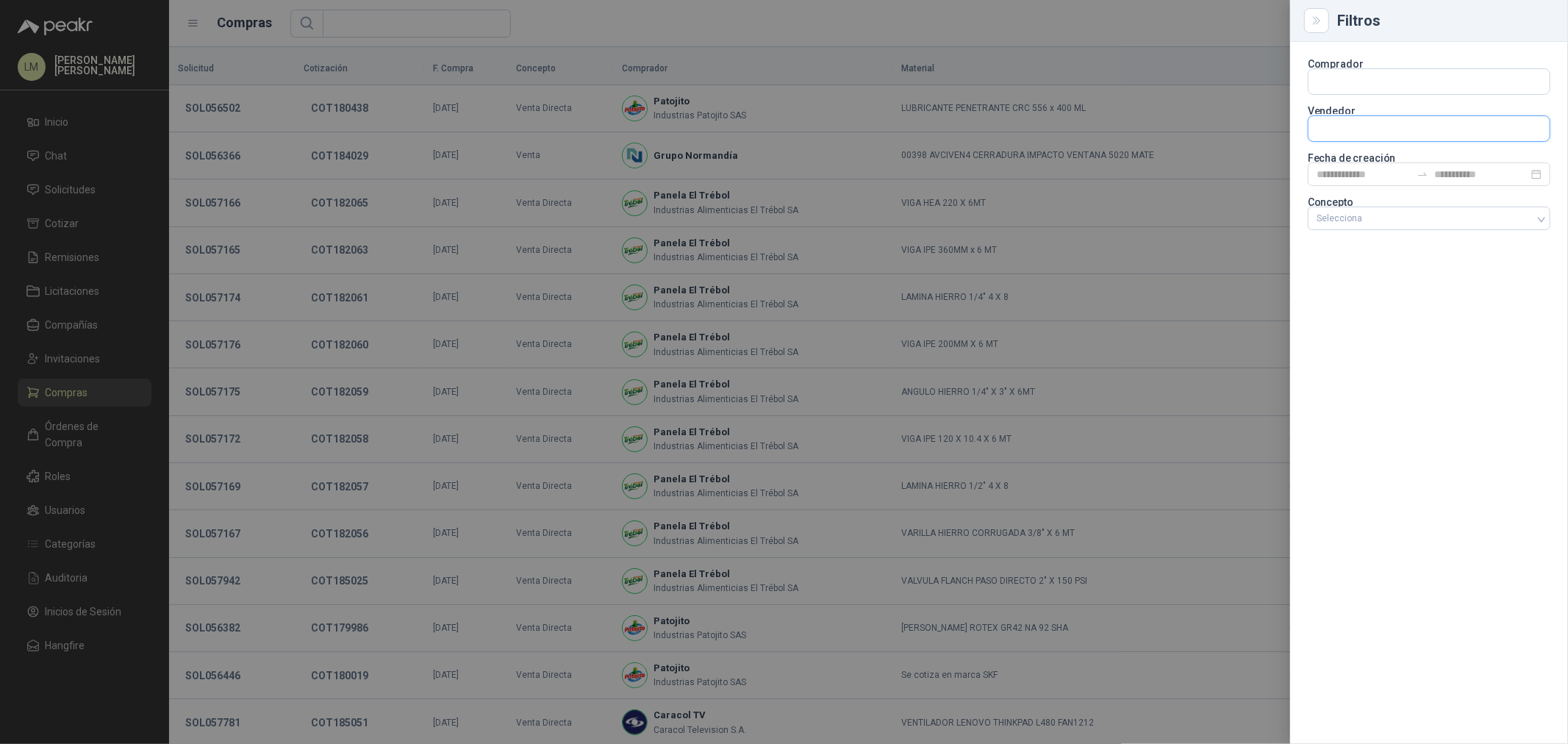
click at [1390, 134] on input "text" at bounding box center [1429, 129] width 241 height 25
type input "*******"
click at [1378, 187] on p "SUPER FOX" at bounding box center [1368, 185] width 52 height 9
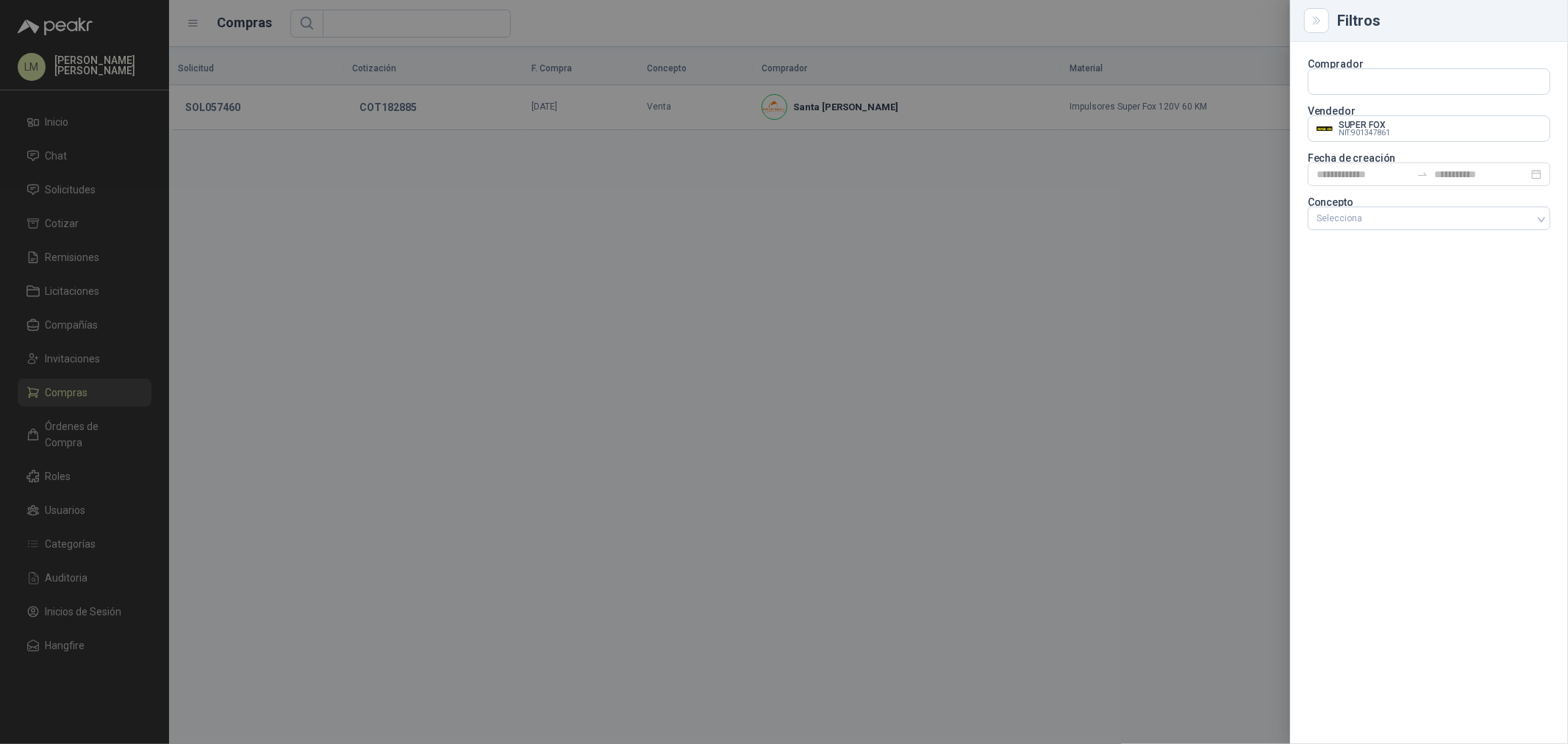
click at [497, 134] on div at bounding box center [784, 372] width 1568 height 744
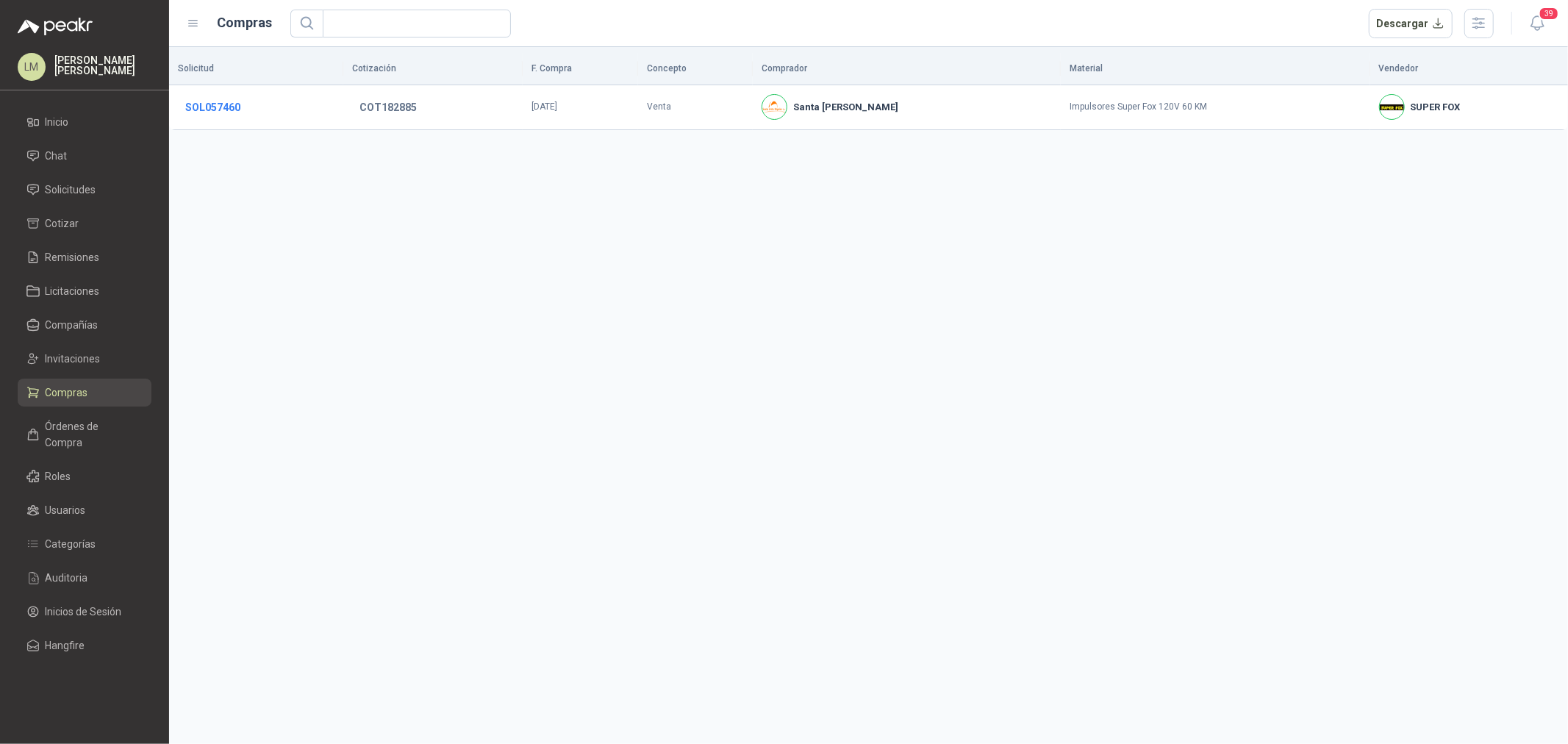
click at [213, 105] on button "SOL057460" at bounding box center [212, 107] width 70 height 27
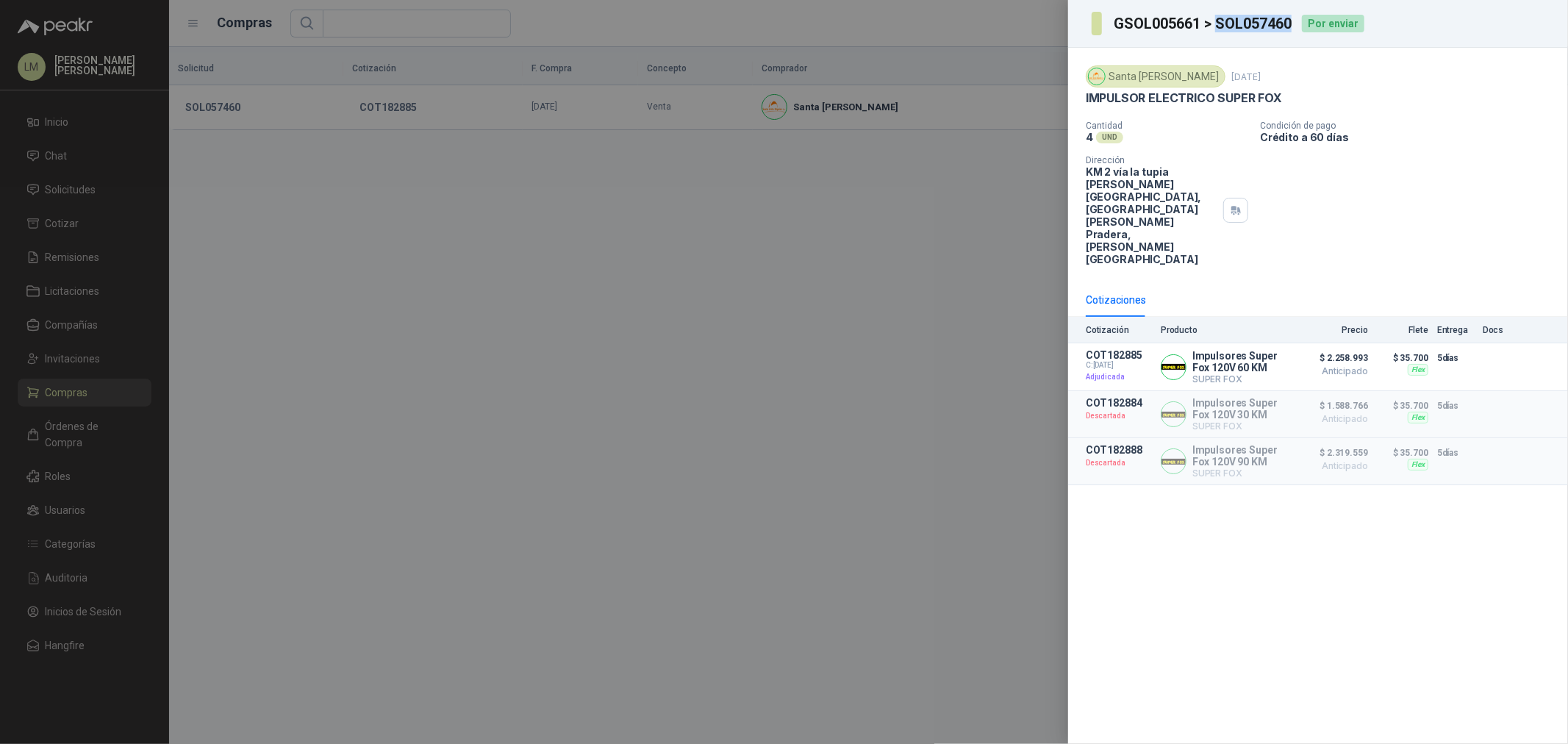
drag, startPoint x: 1294, startPoint y: 26, endPoint x: 1221, endPoint y: 24, distance: 73.0
click at [1221, 24] on h3 "GSOL005661 > SOL057460" at bounding box center [1203, 23] width 179 height 15
copy h3 "SOL057460"
click at [488, 353] on div at bounding box center [784, 372] width 1568 height 744
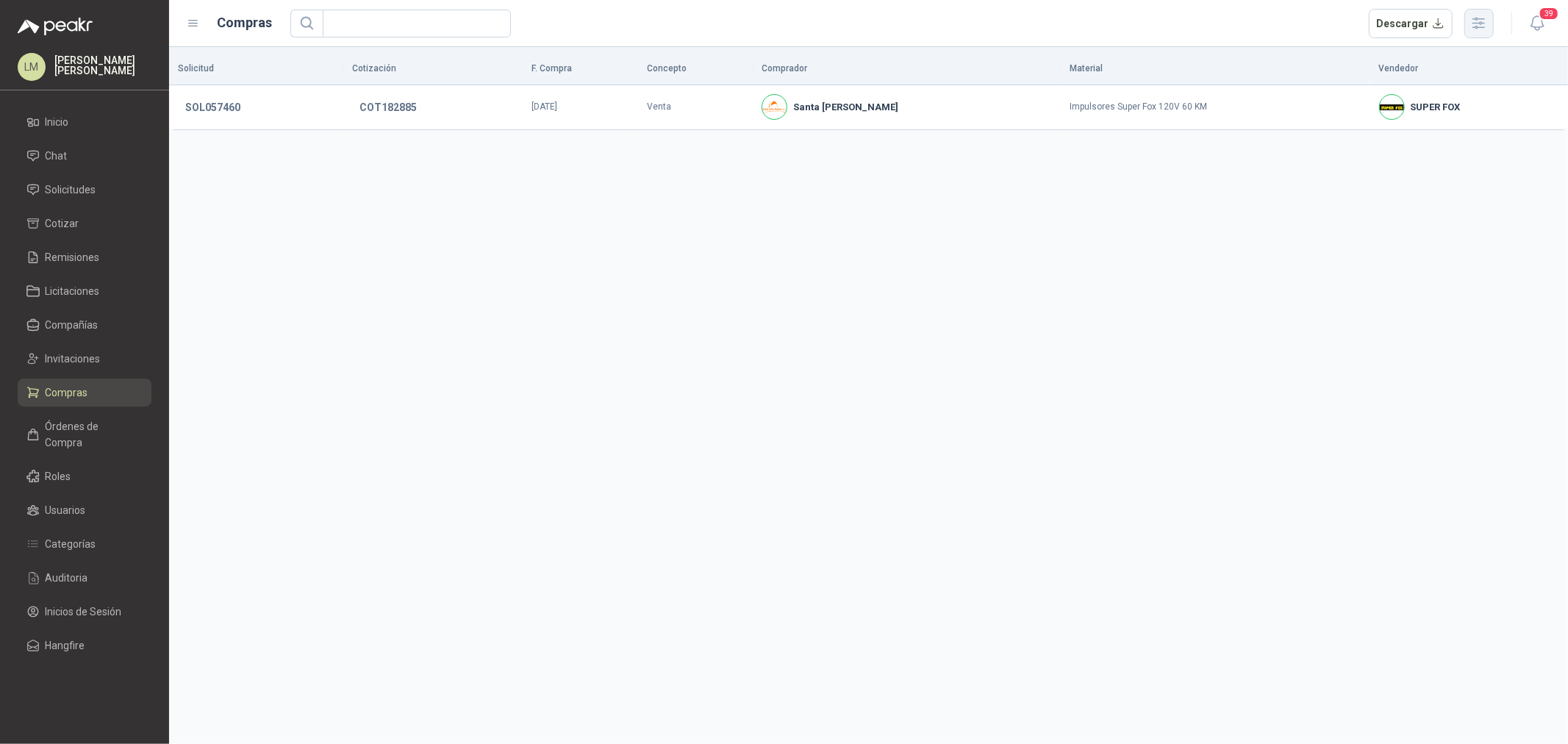
click at [1478, 22] on icon "button" at bounding box center [1479, 22] width 12 height 11
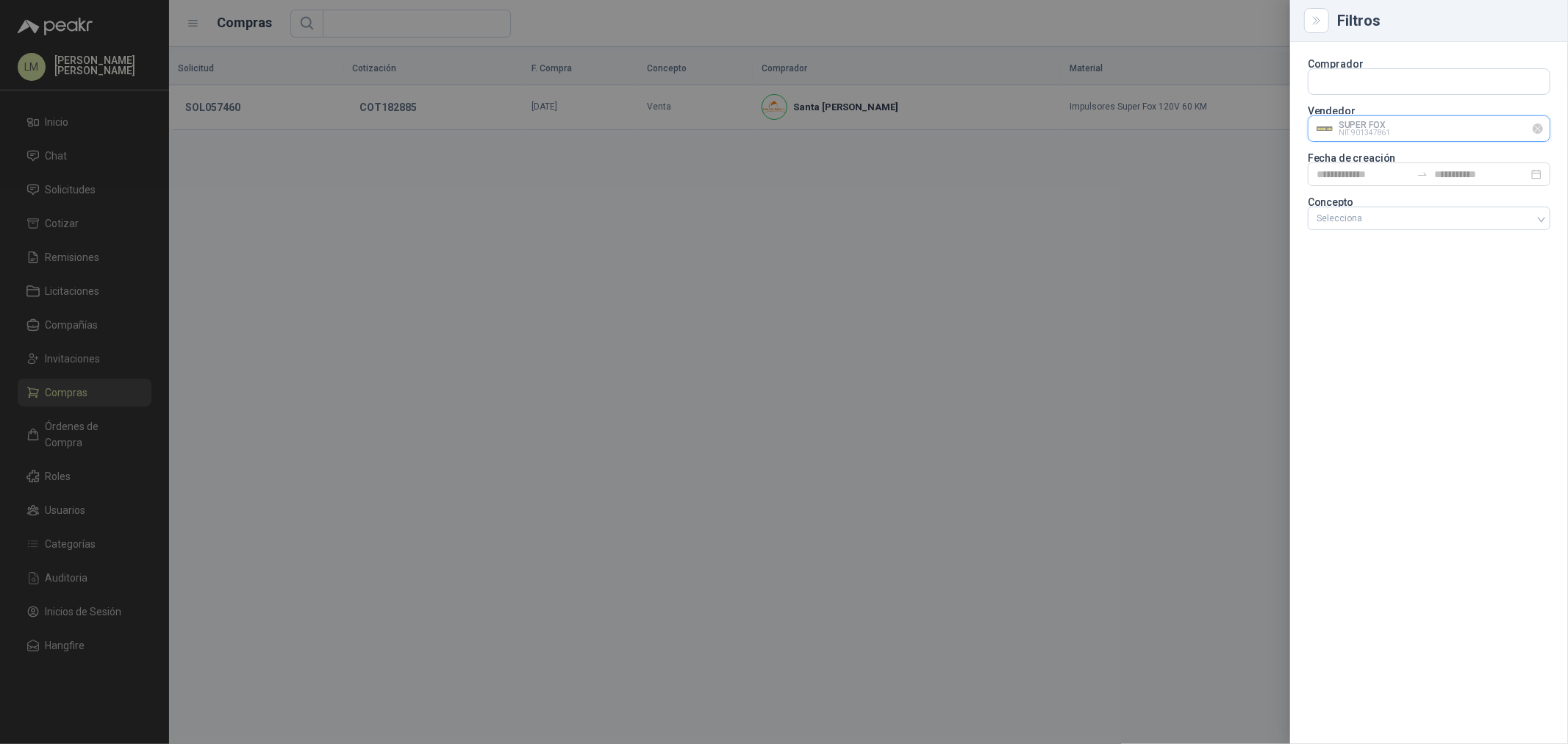
click at [1350, 129] on input "text" at bounding box center [1429, 129] width 241 height 25
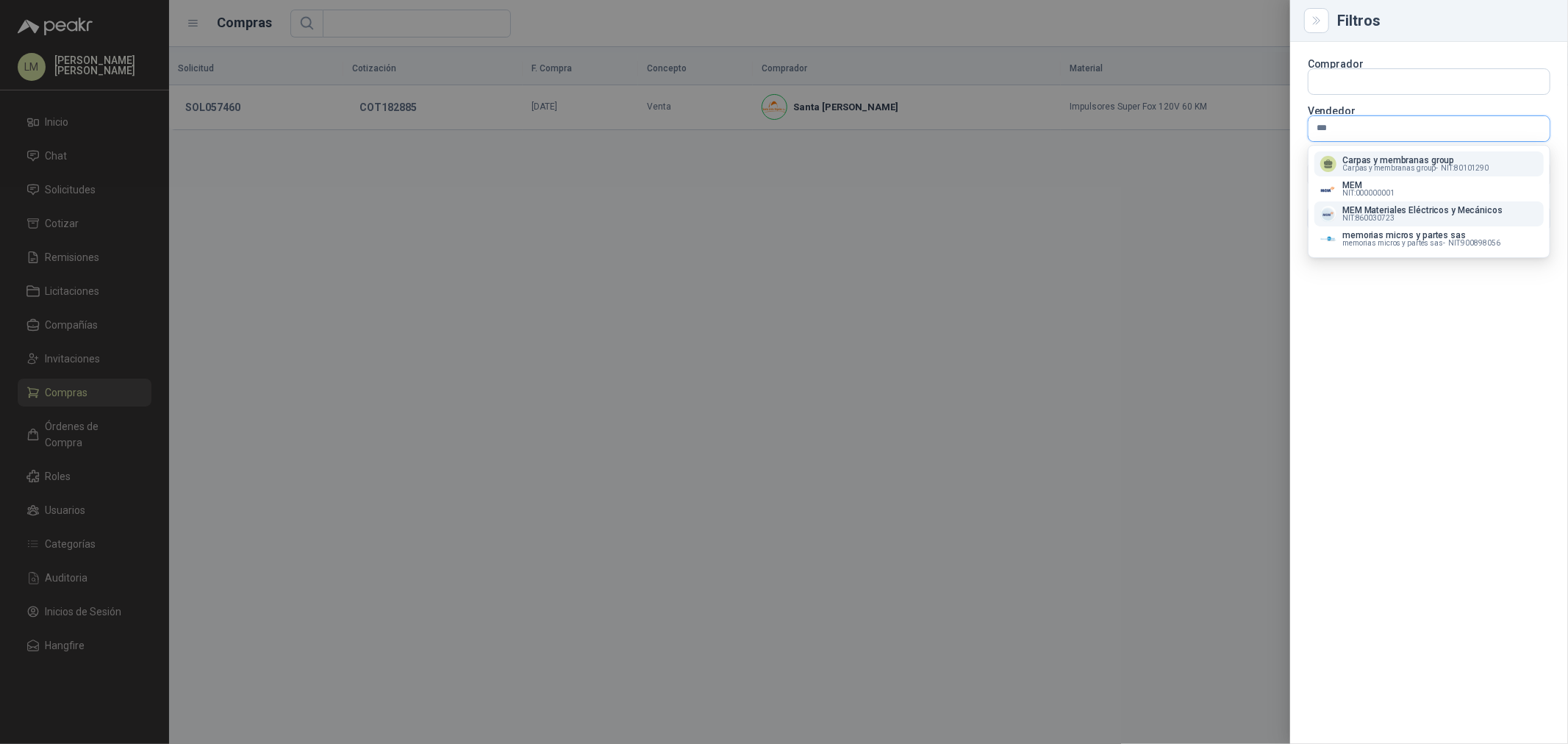
type input "***"
click at [1371, 211] on p "MEM Materiales Eléctricos y Mecánicos" at bounding box center [1422, 210] width 160 height 9
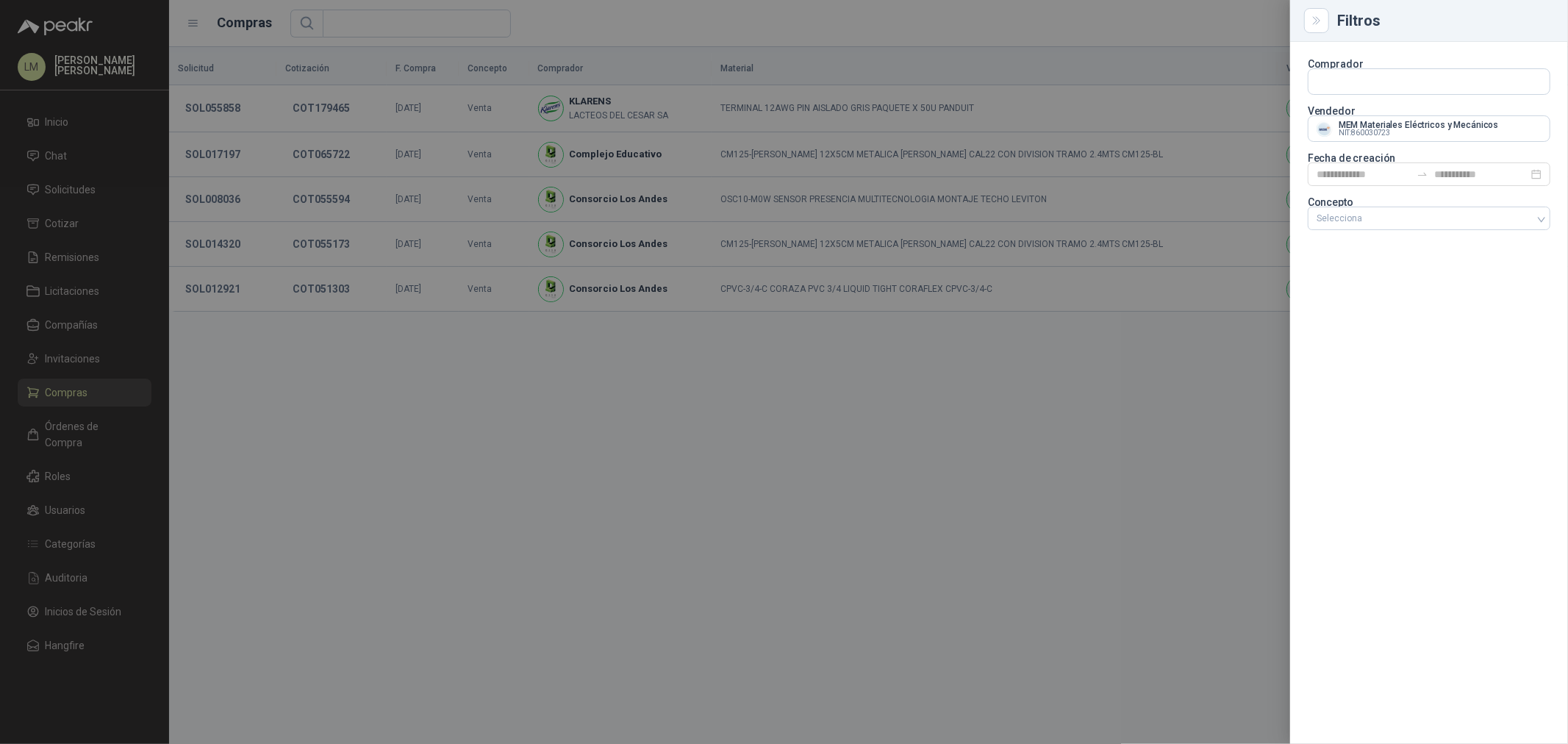
click at [650, 348] on div at bounding box center [784, 372] width 1568 height 744
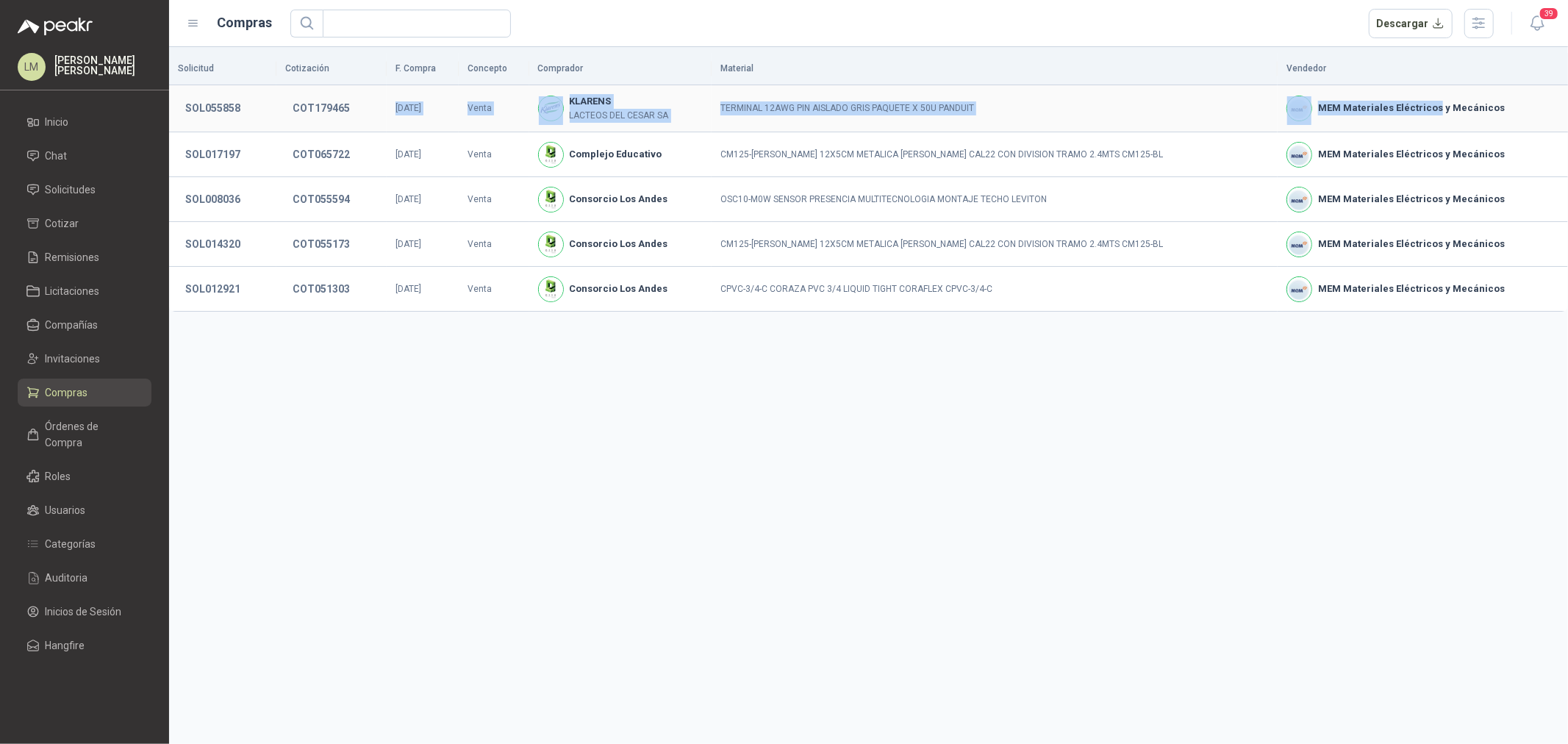
drag, startPoint x: 380, startPoint y: 101, endPoint x: 1435, endPoint y: 105, distance: 1055.0
click at [1435, 105] on tr "SOL055858 COT179465 26/09/2025 Venta KLARENS LACTEOS DEL CESAR SA TERMINAL 12AW…" at bounding box center [869, 109] width 1399 height 47
click at [695, 99] on div "KLARENS LACTEOS DEL CESAR SA" at bounding box center [621, 108] width 164 height 29
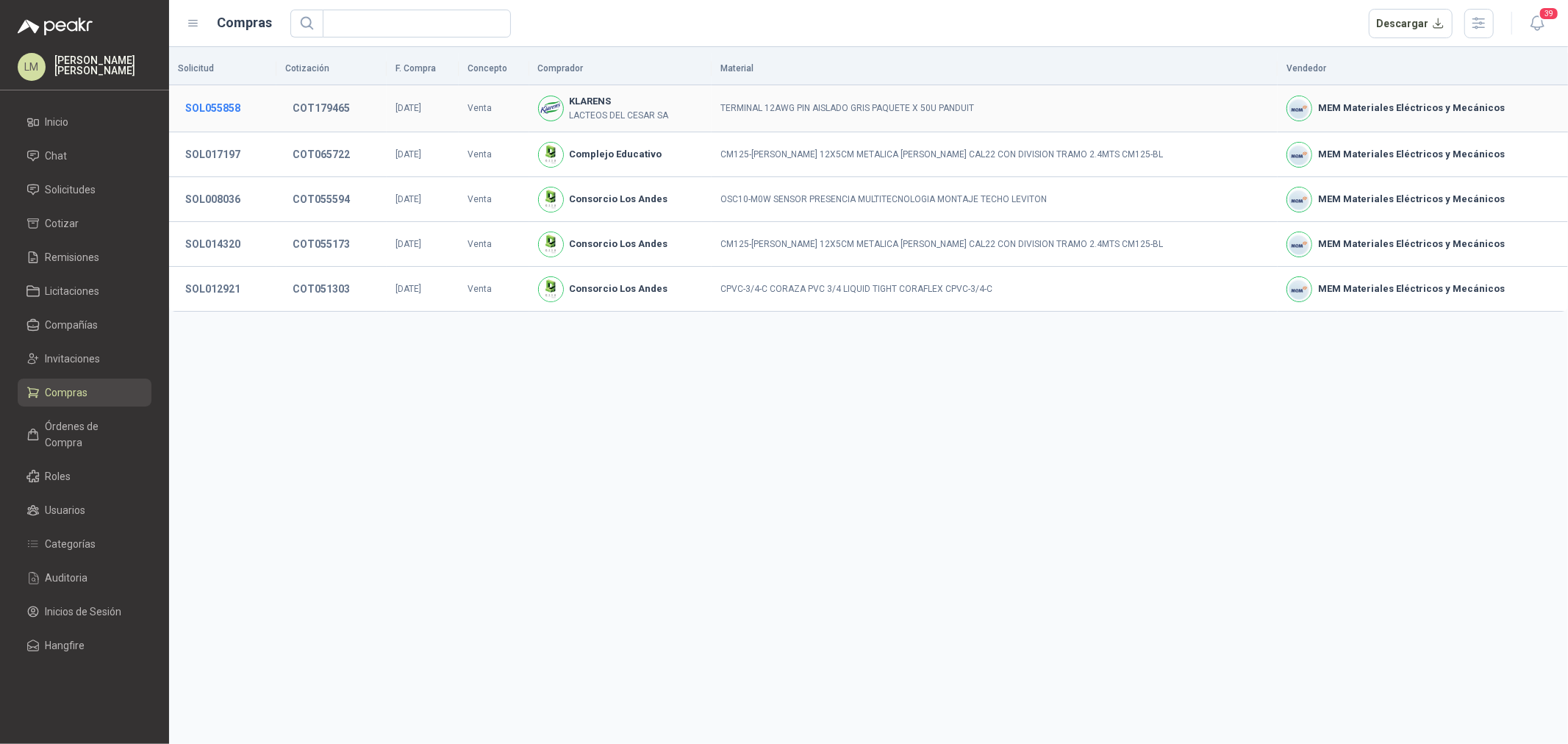
click at [217, 114] on button "SOL055858" at bounding box center [212, 108] width 70 height 27
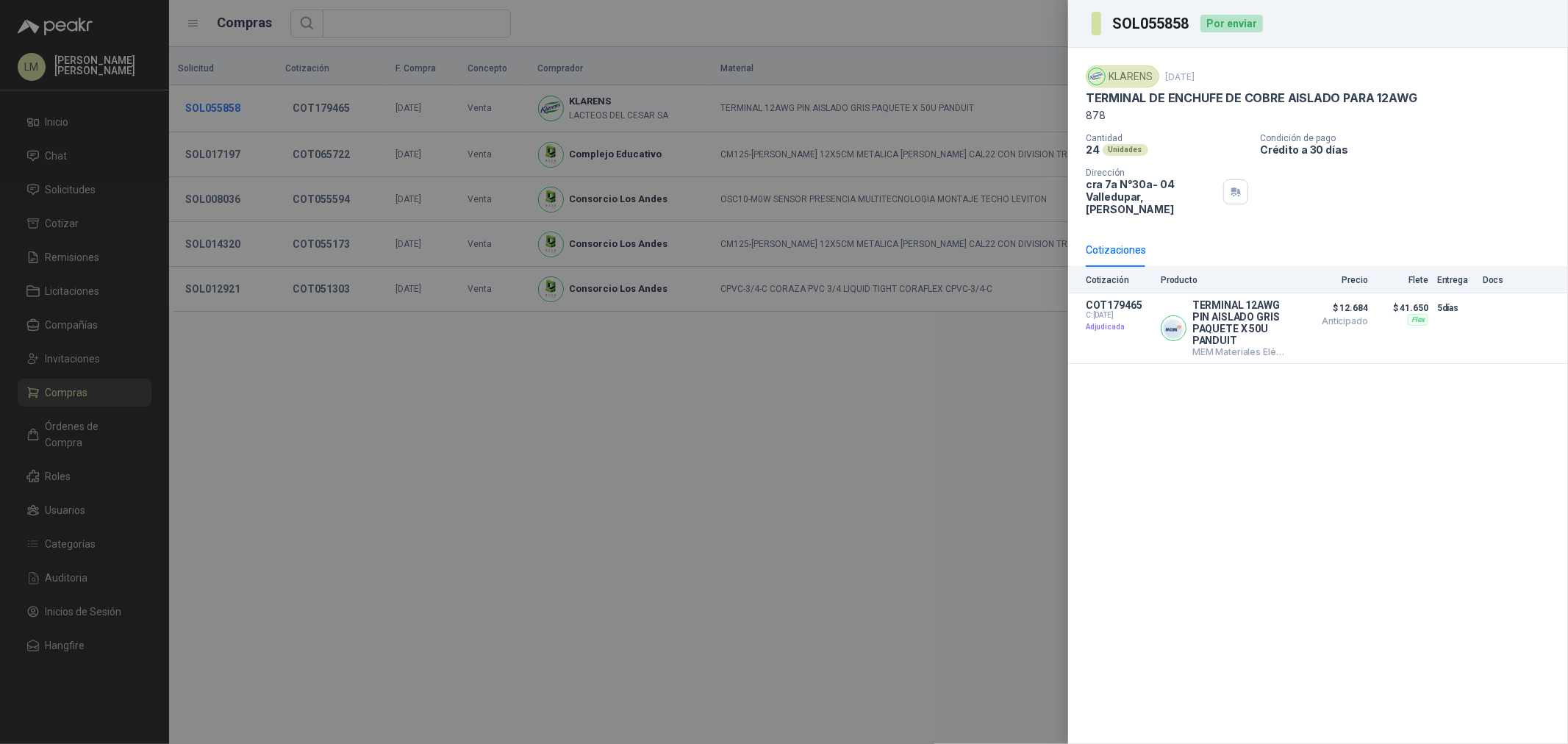
click at [217, 114] on div at bounding box center [784, 372] width 1568 height 744
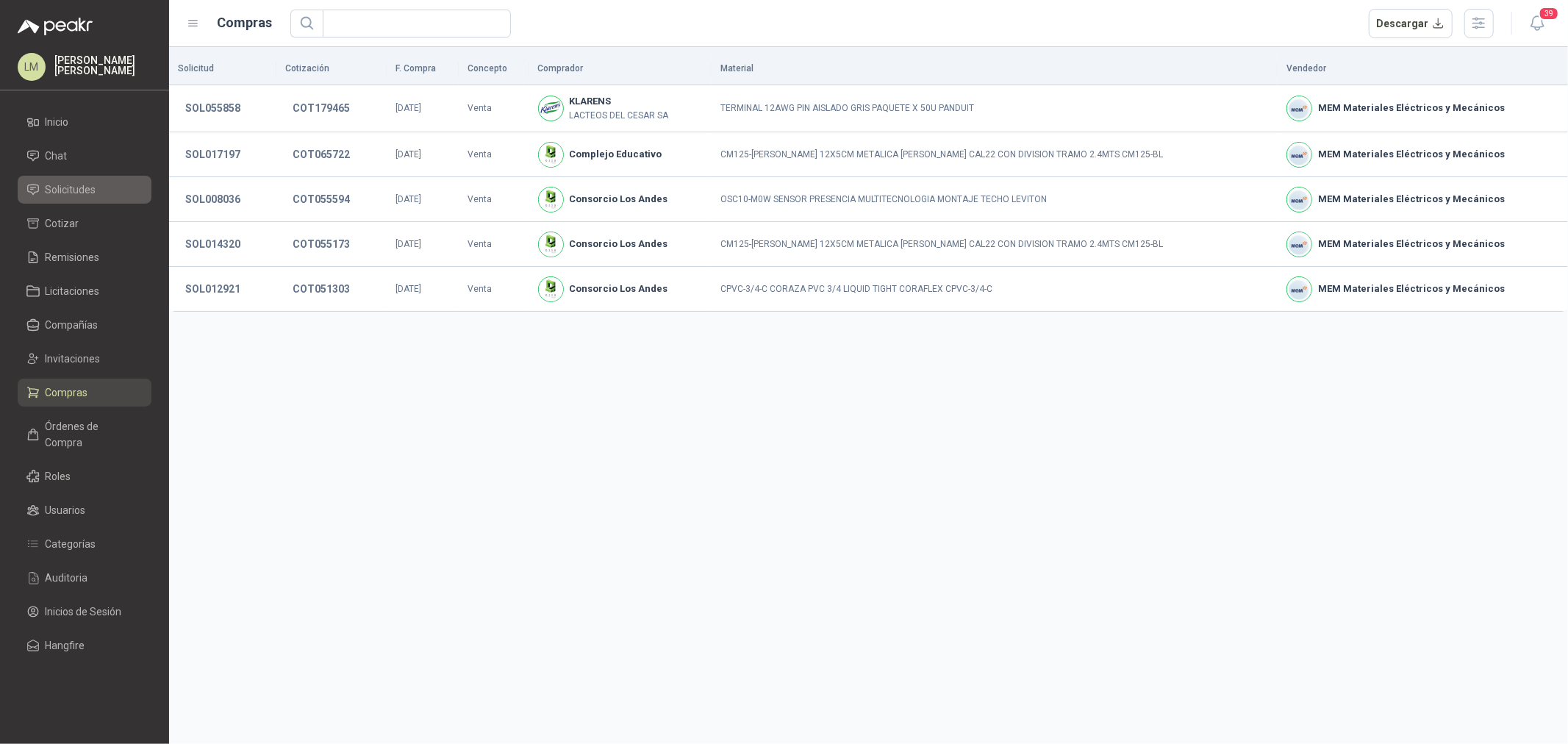
click at [85, 193] on span "Solicitudes" at bounding box center [71, 189] width 51 height 16
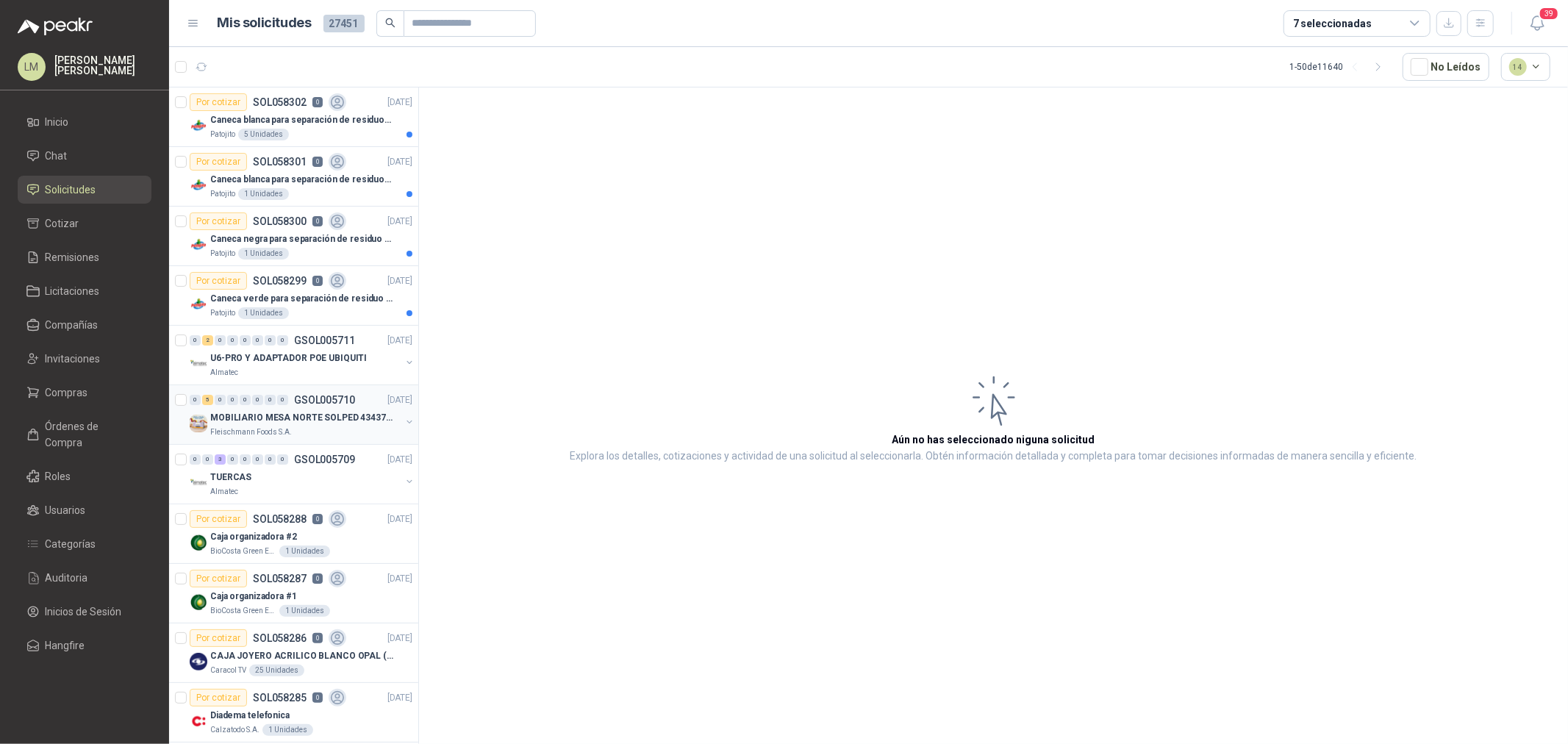
click at [319, 407] on div "0 5 0 0 0 0 0 0 GSOL005710 01/10/25" at bounding box center [303, 399] width 226 height 17
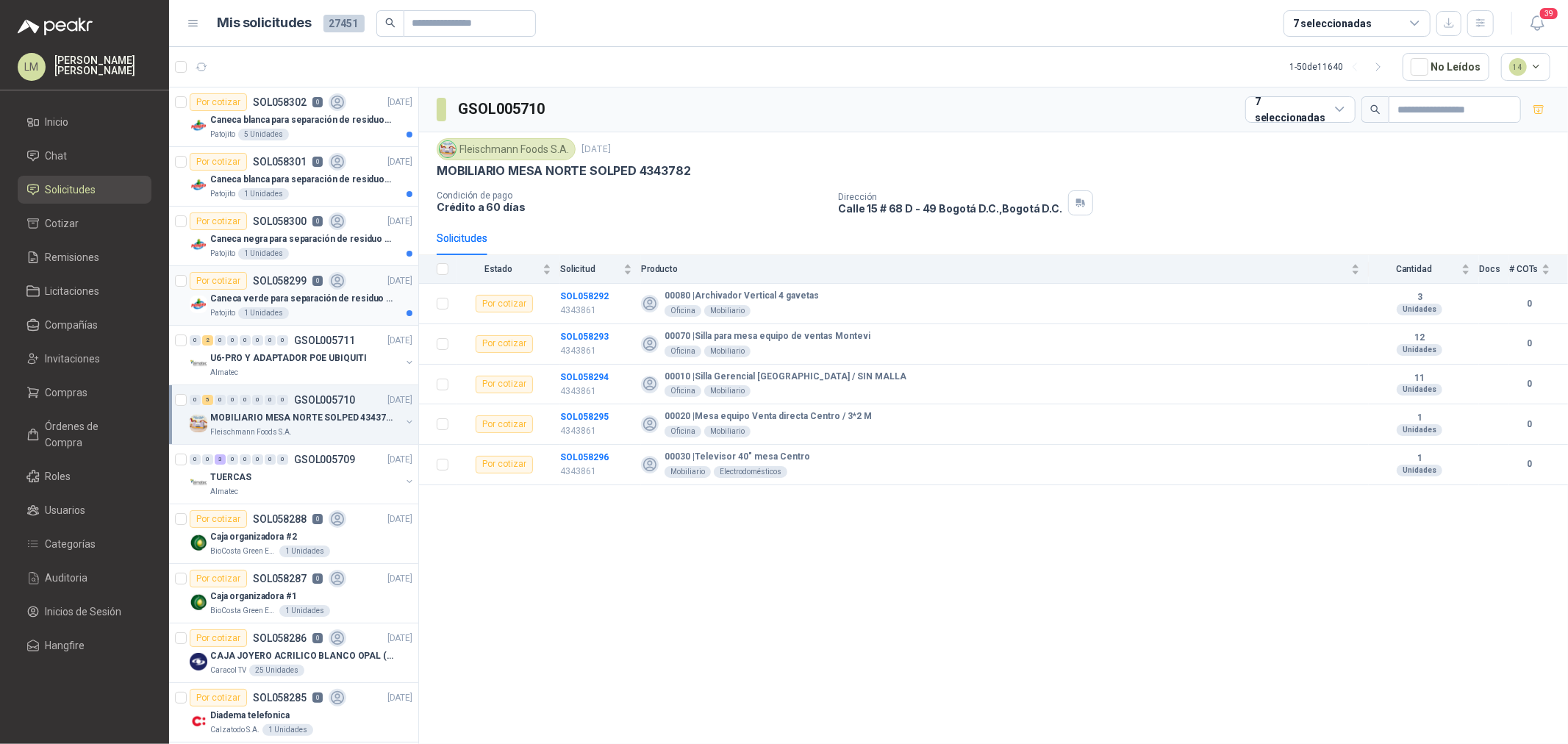
click at [263, 299] on p "Caneca verde para separación de residuo 55 LT" at bounding box center [301, 299] width 183 height 14
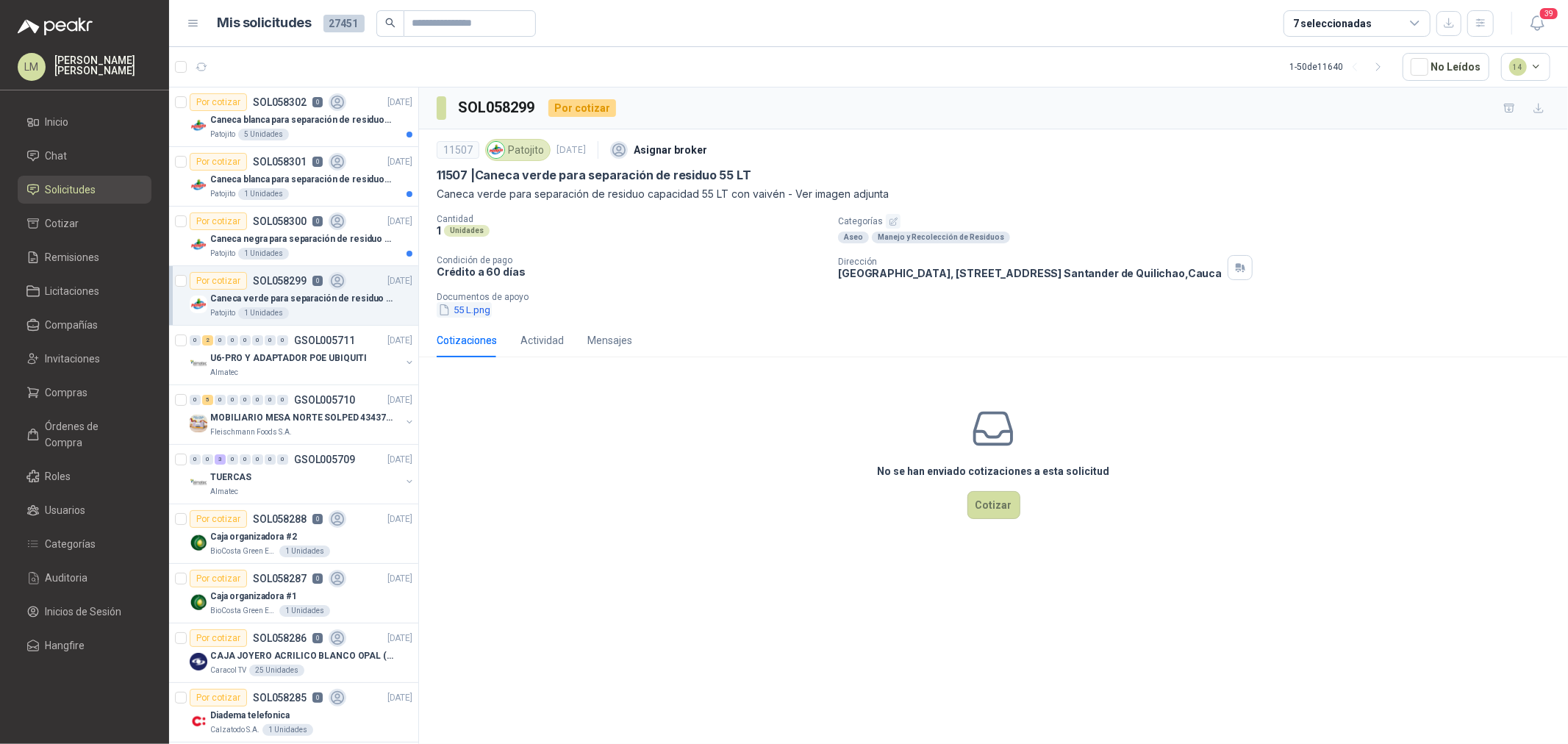
click at [460, 304] on button "55 L.png" at bounding box center [464, 309] width 55 height 16
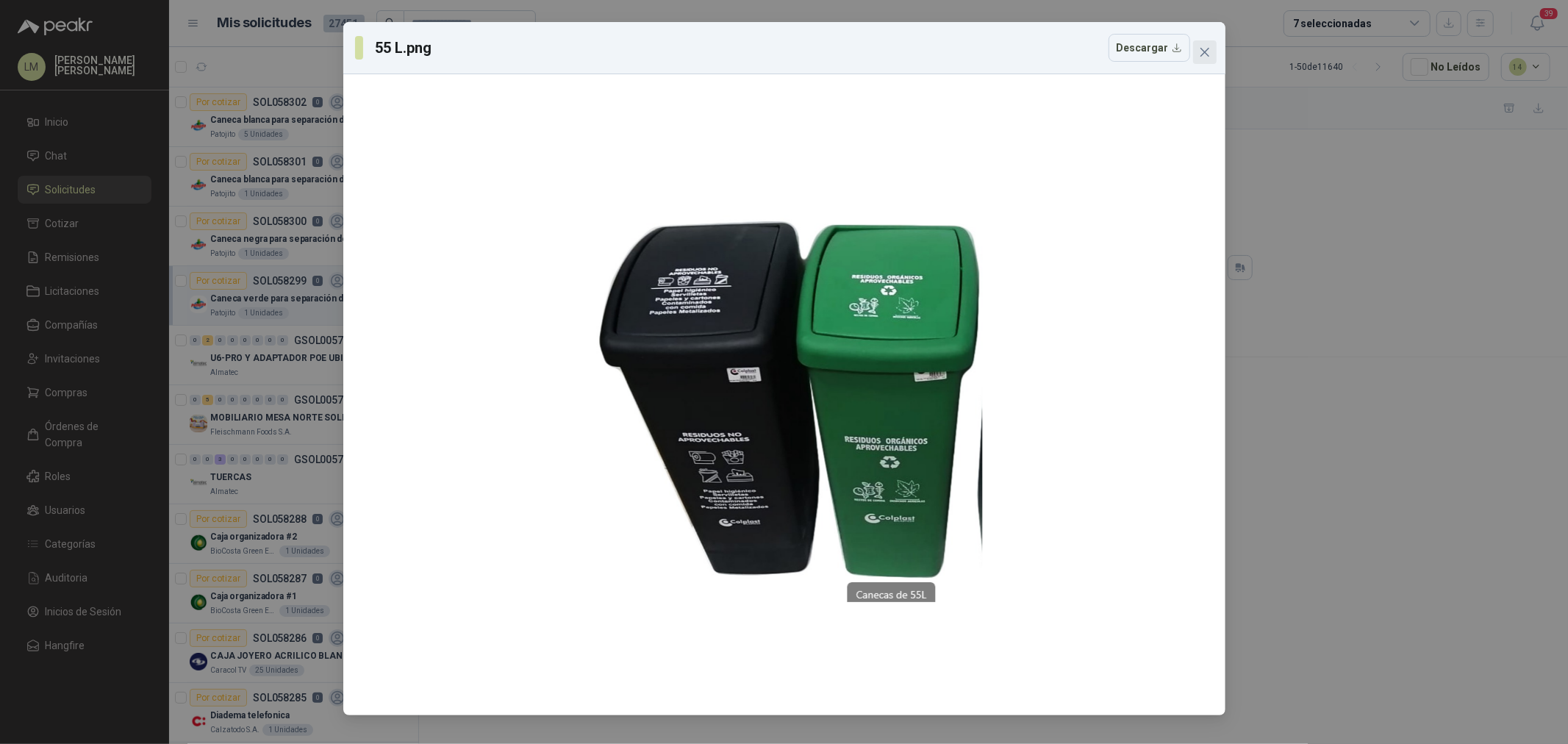
click at [1206, 49] on icon "close" at bounding box center [1204, 52] width 9 height 9
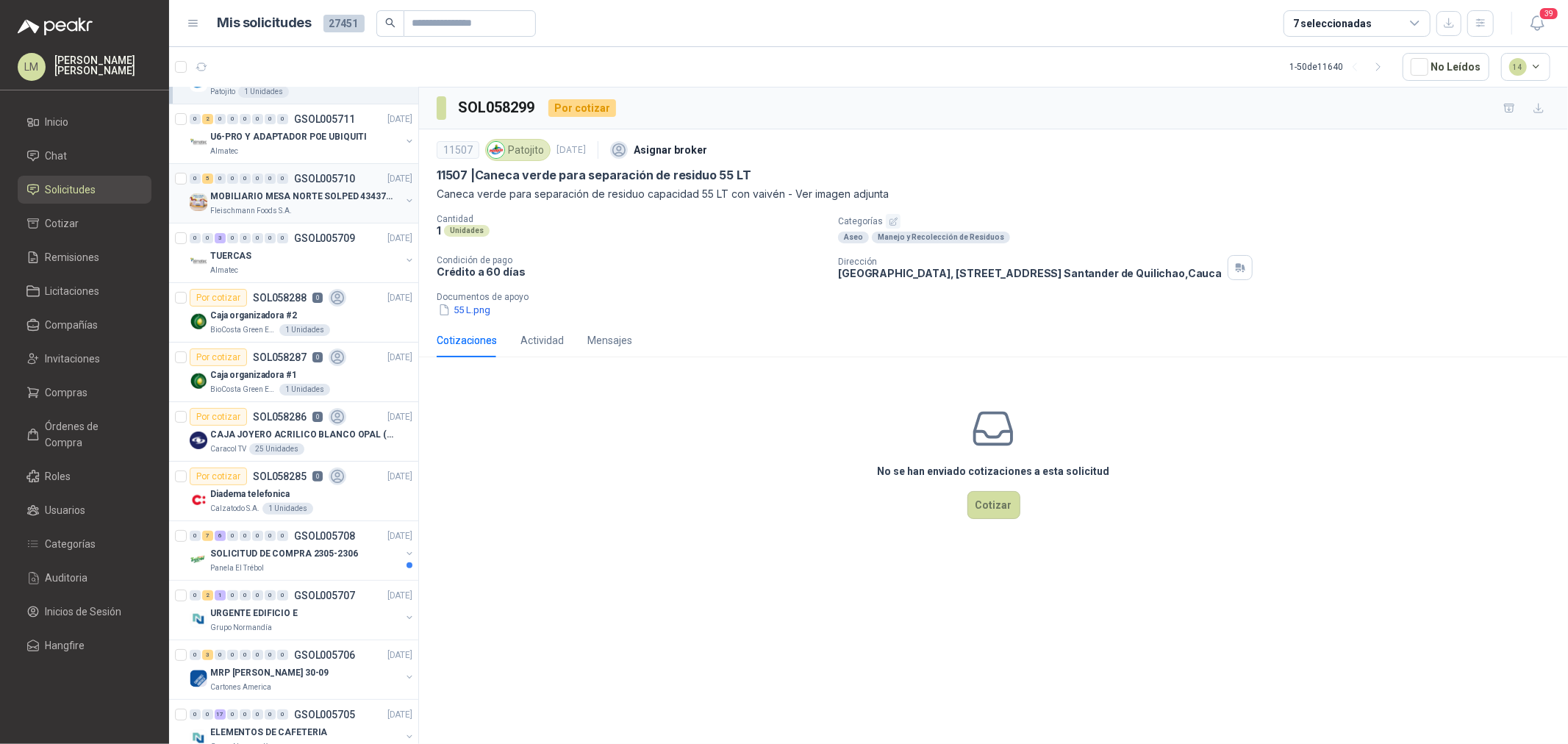
scroll to position [245, 0]
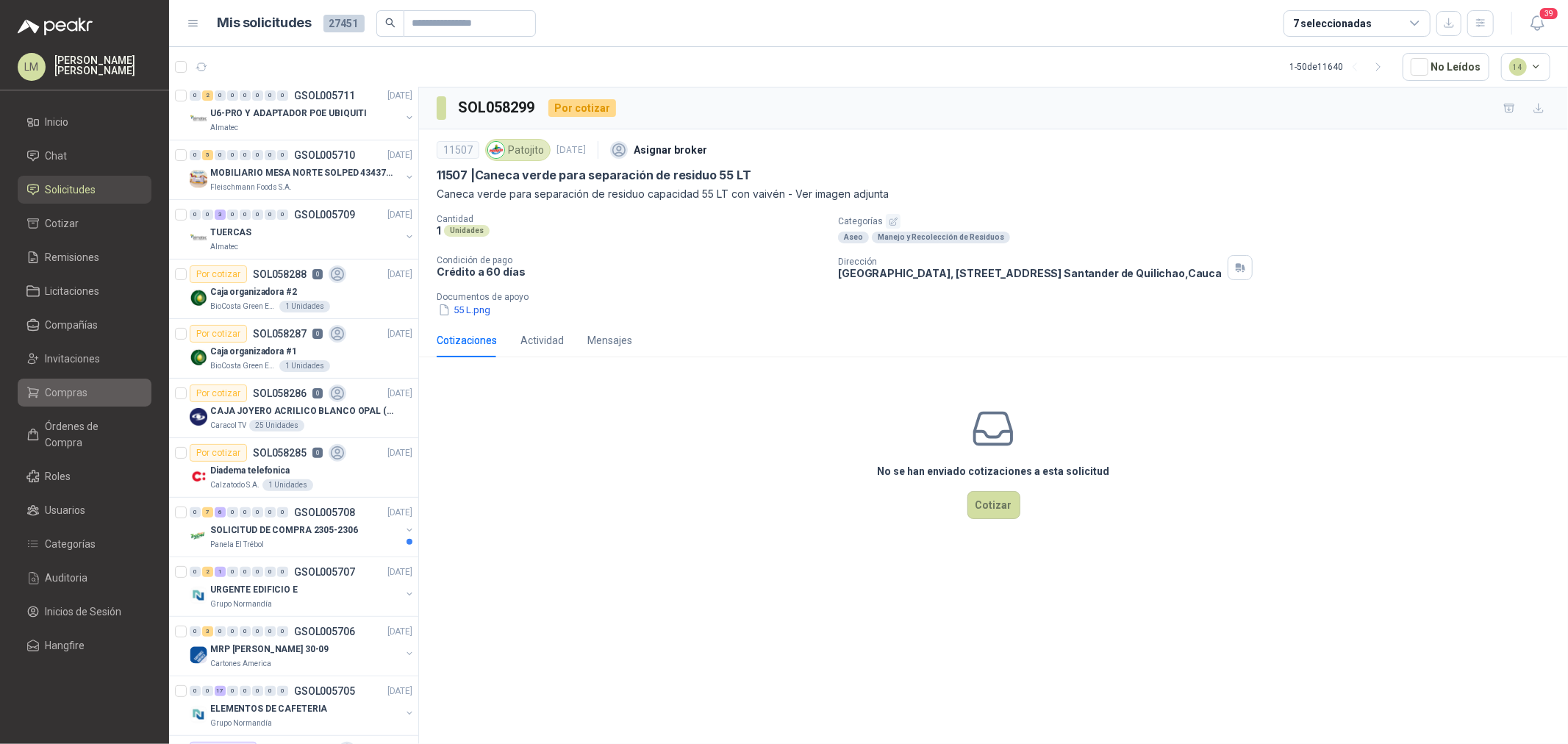
click at [63, 390] on span "Compras" at bounding box center [66, 391] width 42 height 16
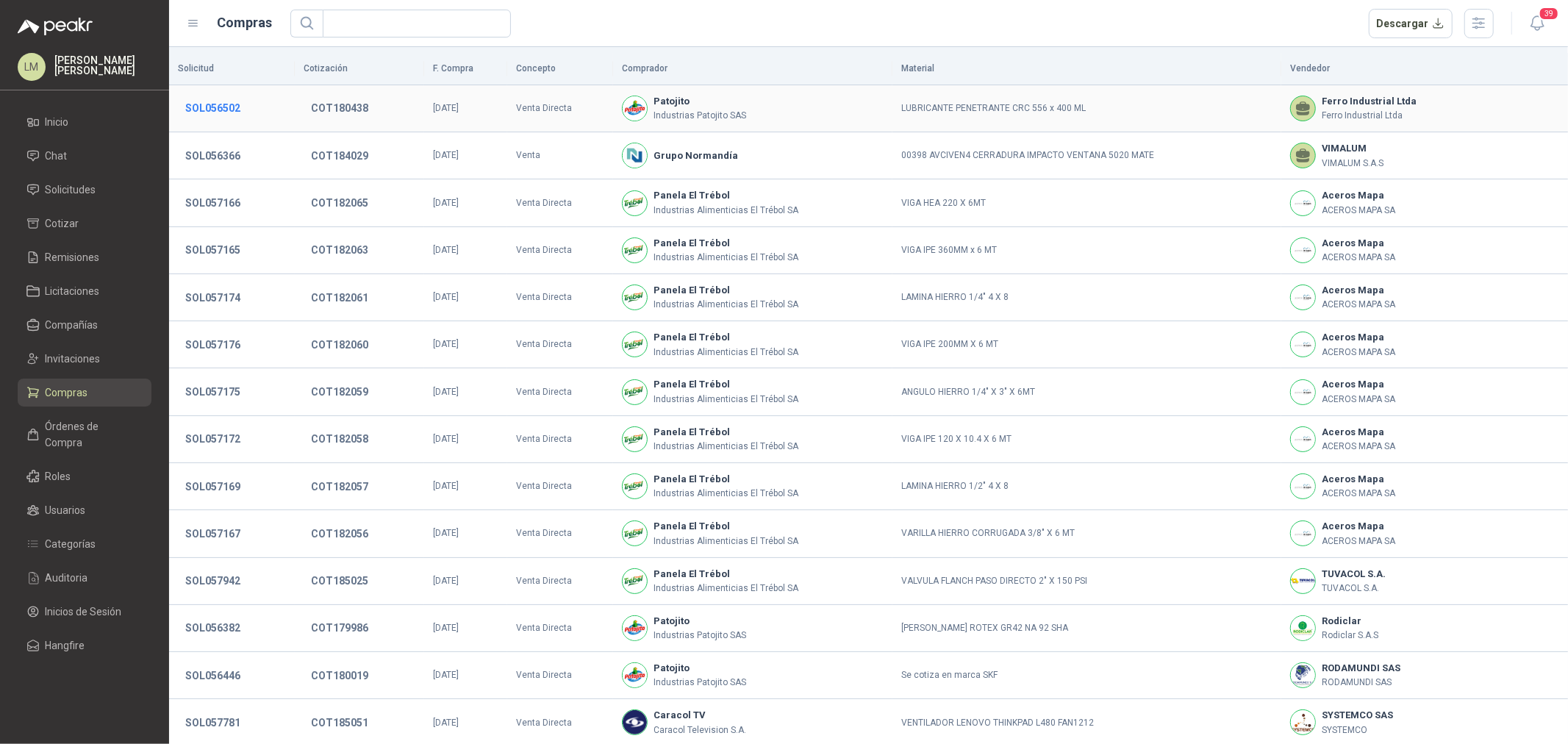
click at [217, 98] on button "SOL056502" at bounding box center [212, 108] width 70 height 27
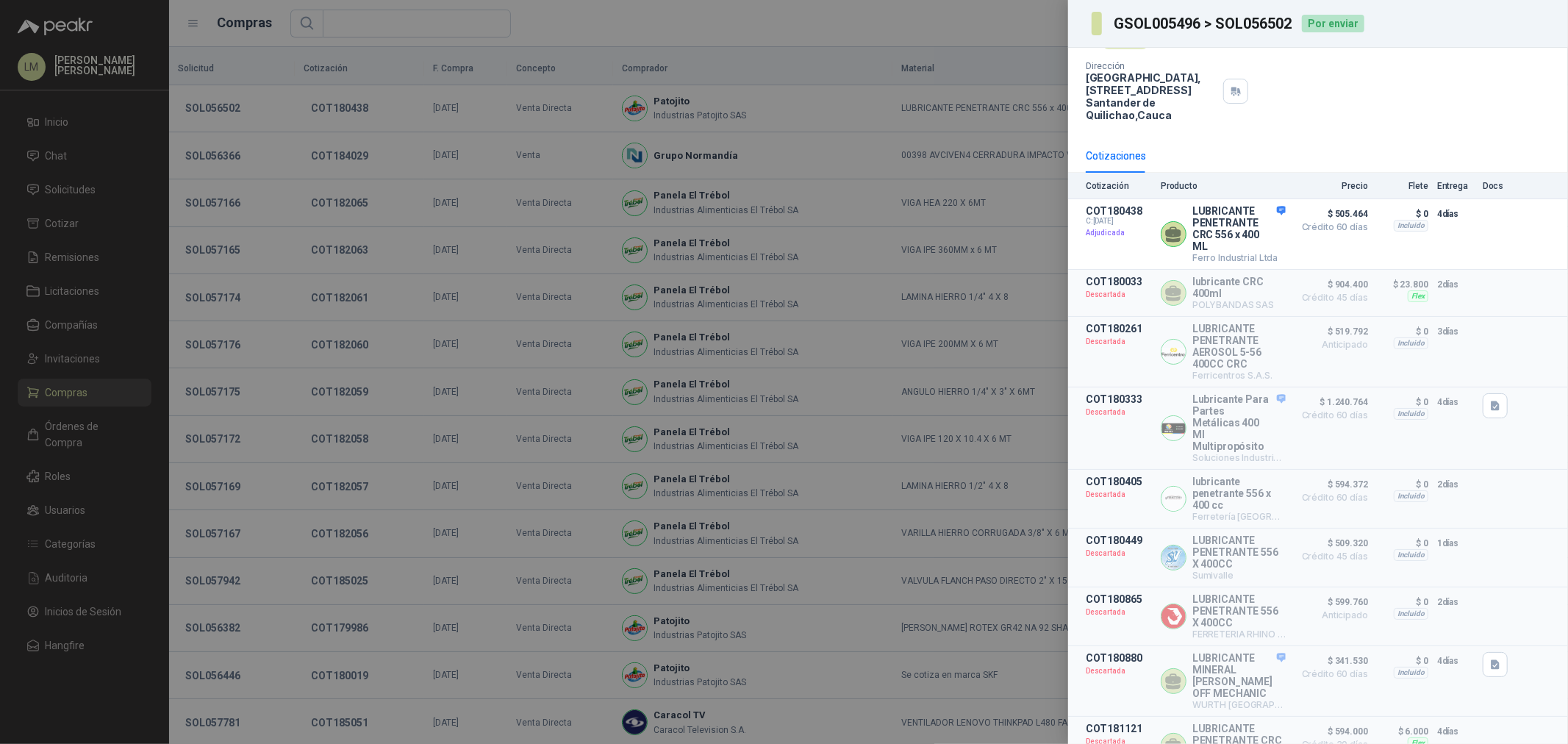
scroll to position [90, 0]
drag, startPoint x: 640, startPoint y: 437, endPoint x: 627, endPoint y: 447, distance: 16.4
click at [638, 440] on div at bounding box center [784, 372] width 1568 height 744
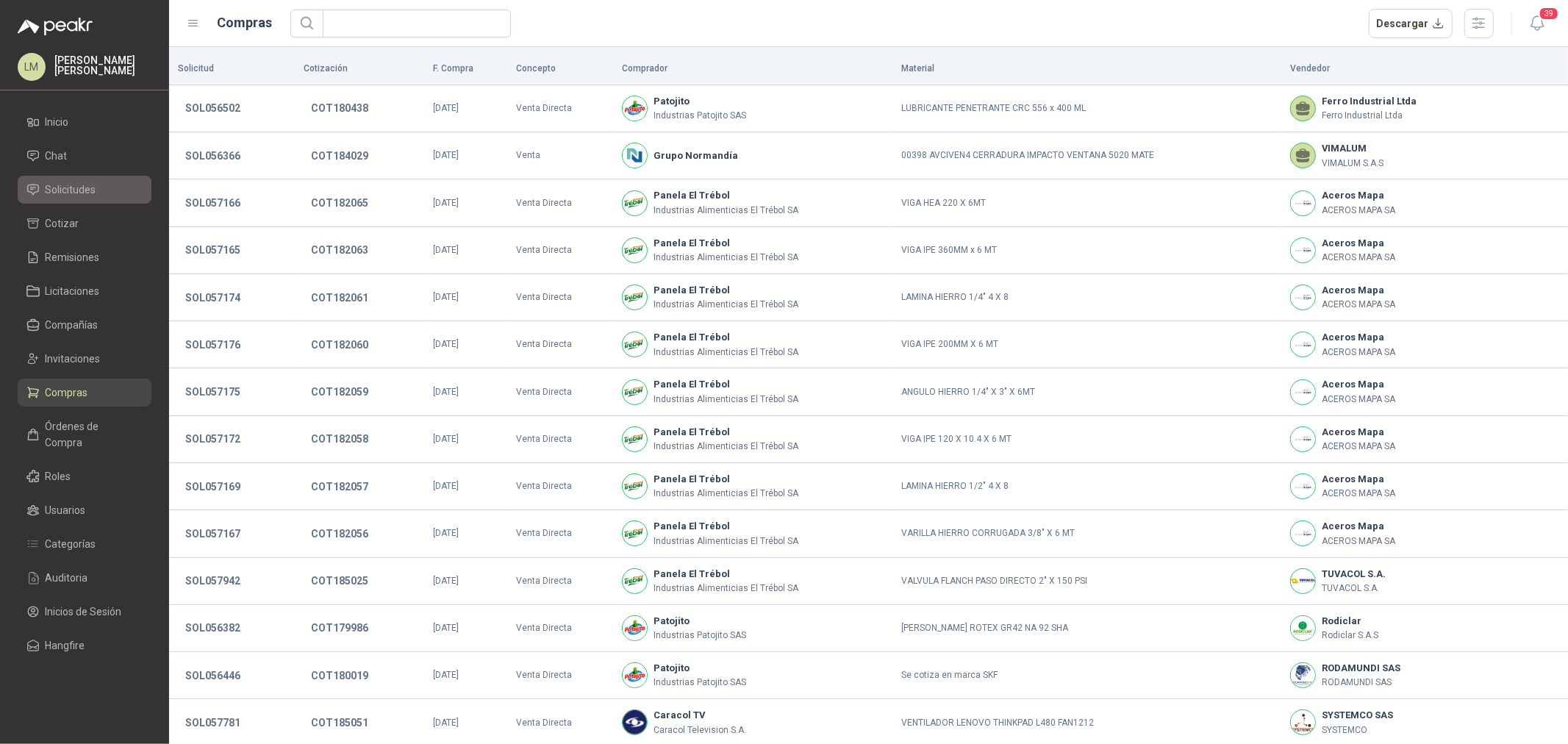
click at [101, 188] on li "Solicitudes" at bounding box center [85, 189] width 116 height 16
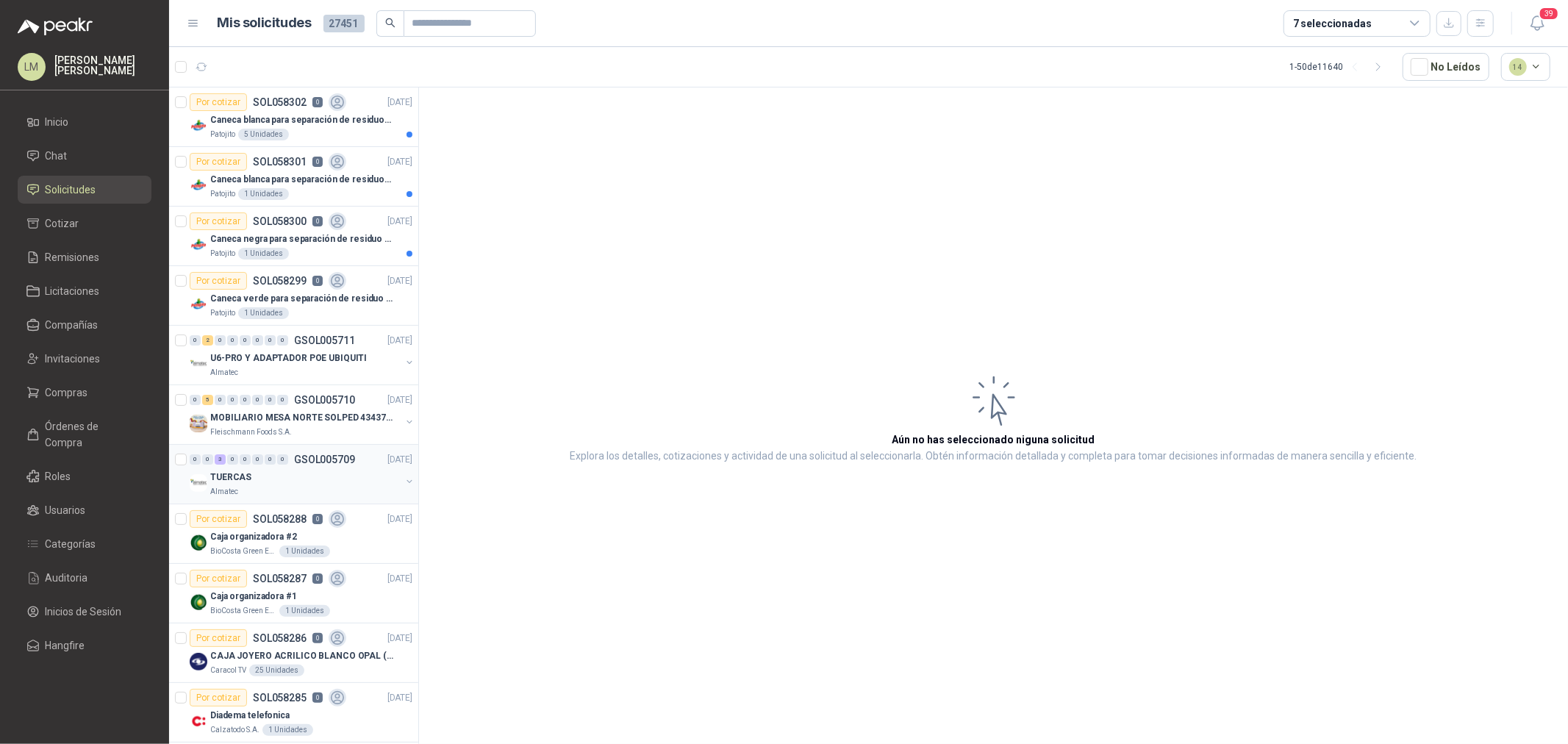
click at [403, 480] on button "button" at bounding box center [409, 481] width 12 height 12
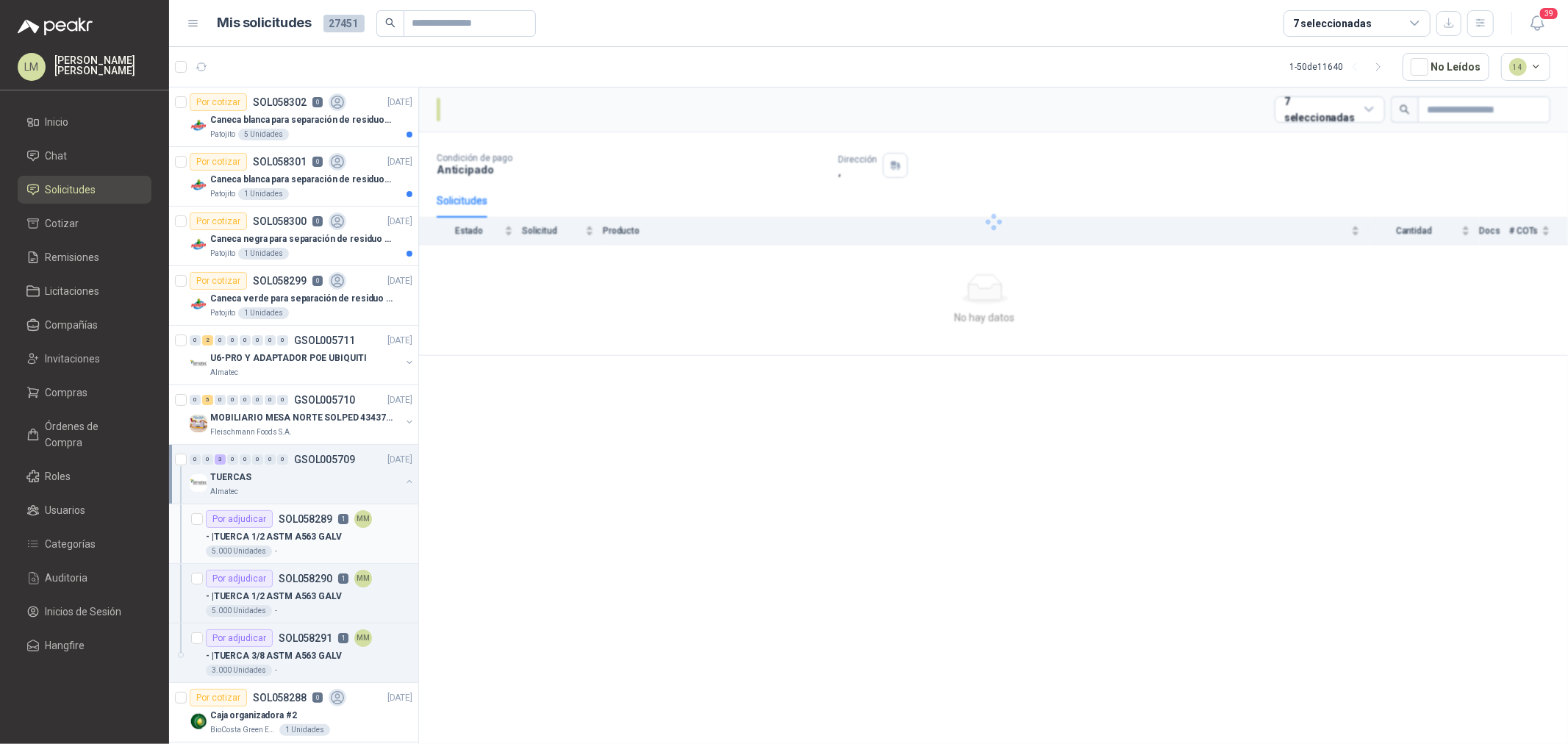
click at [339, 524] on p "1" at bounding box center [343, 518] width 10 height 10
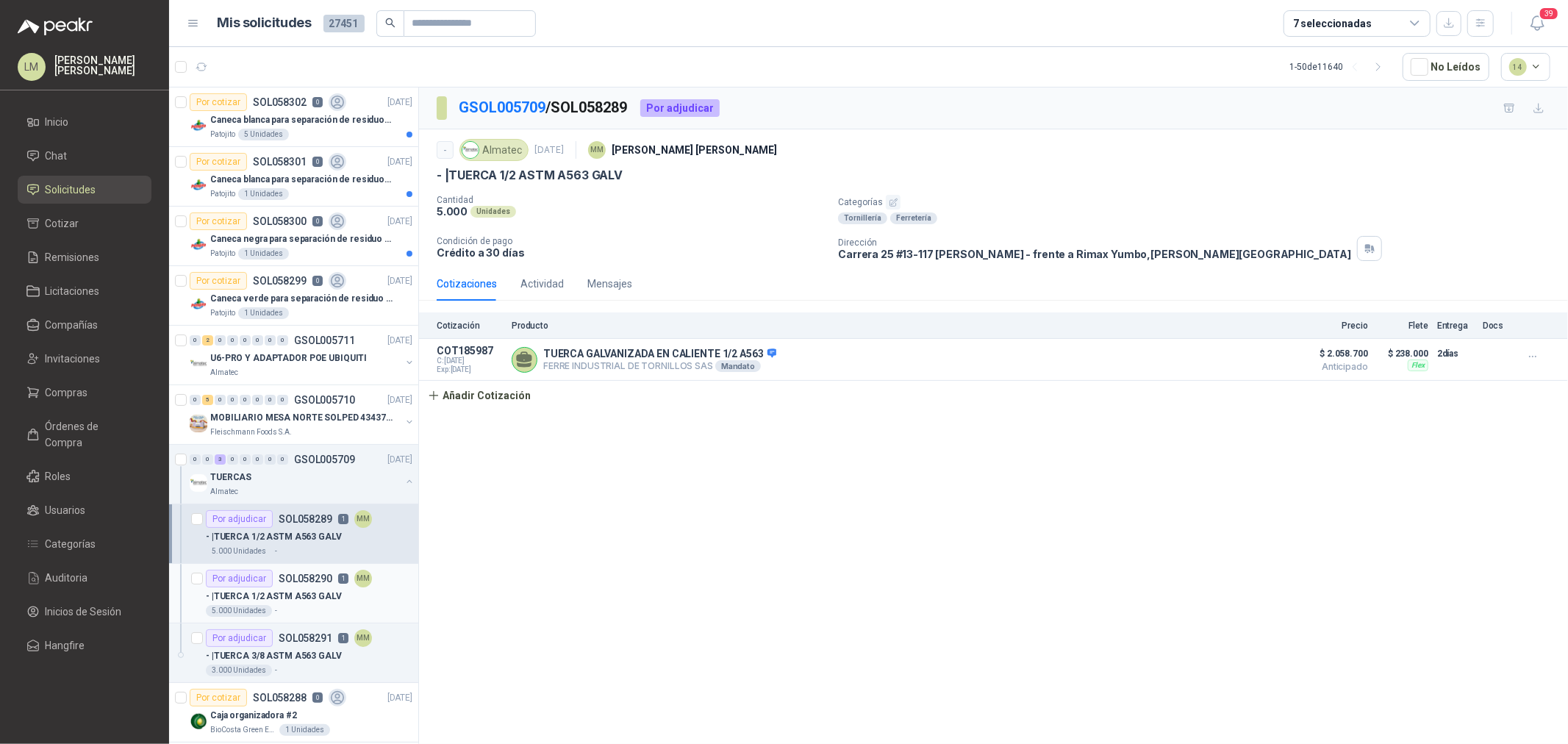
click at [326, 584] on div "Por adjudicar SOL058290 1 MM" at bounding box center [289, 578] width 166 height 17
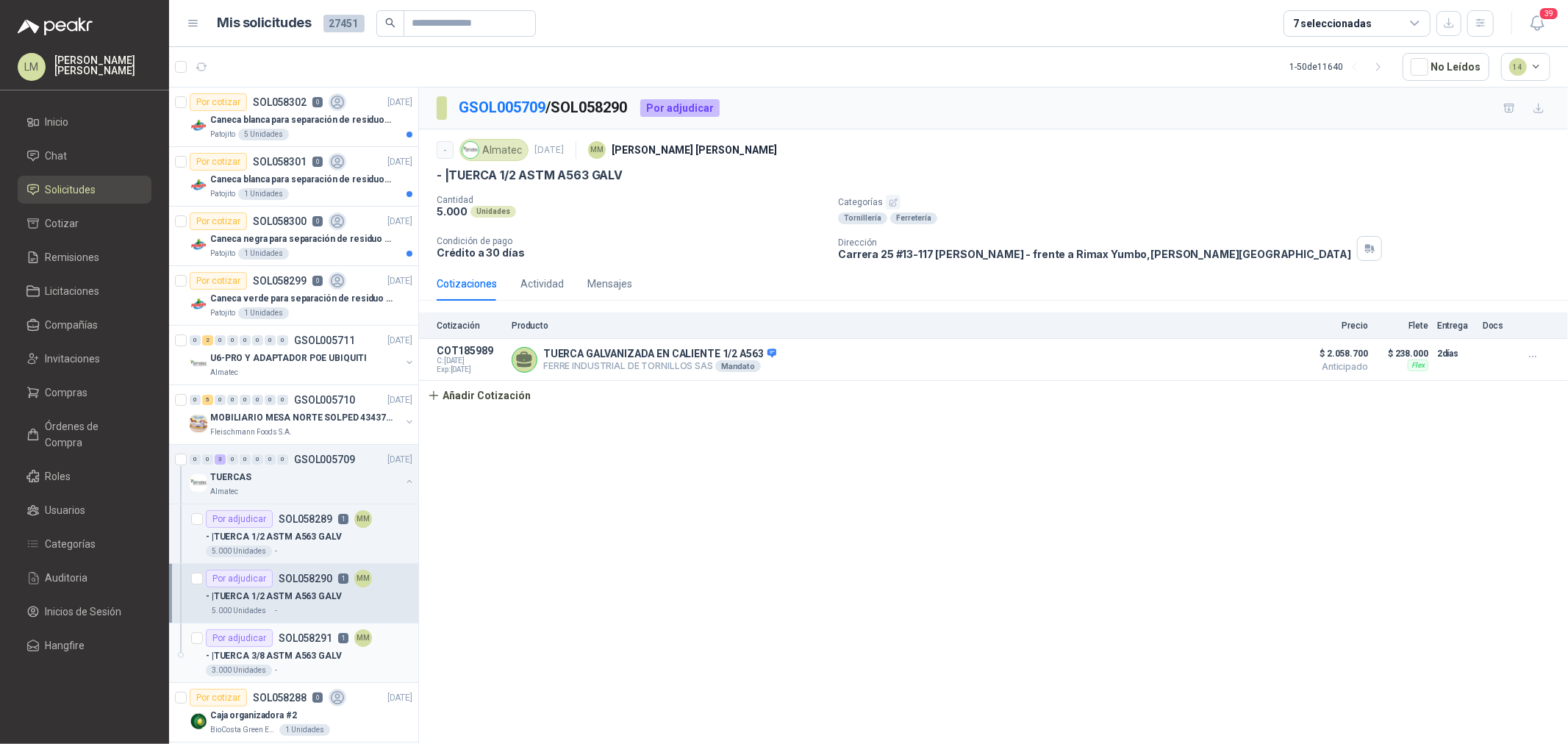
click at [319, 636] on p "SOL058291" at bounding box center [305, 638] width 54 height 10
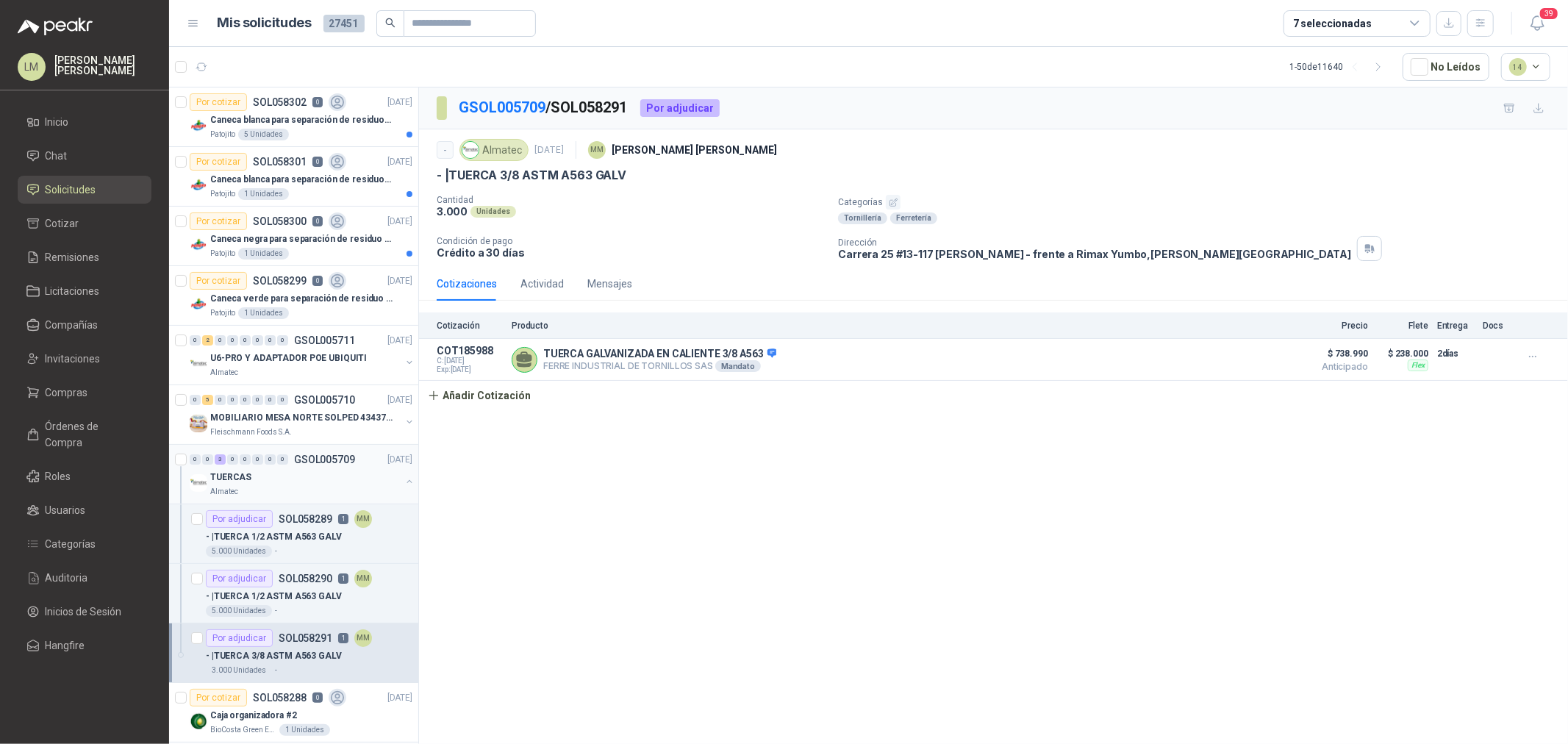
click at [403, 483] on button "button" at bounding box center [409, 481] width 12 height 12
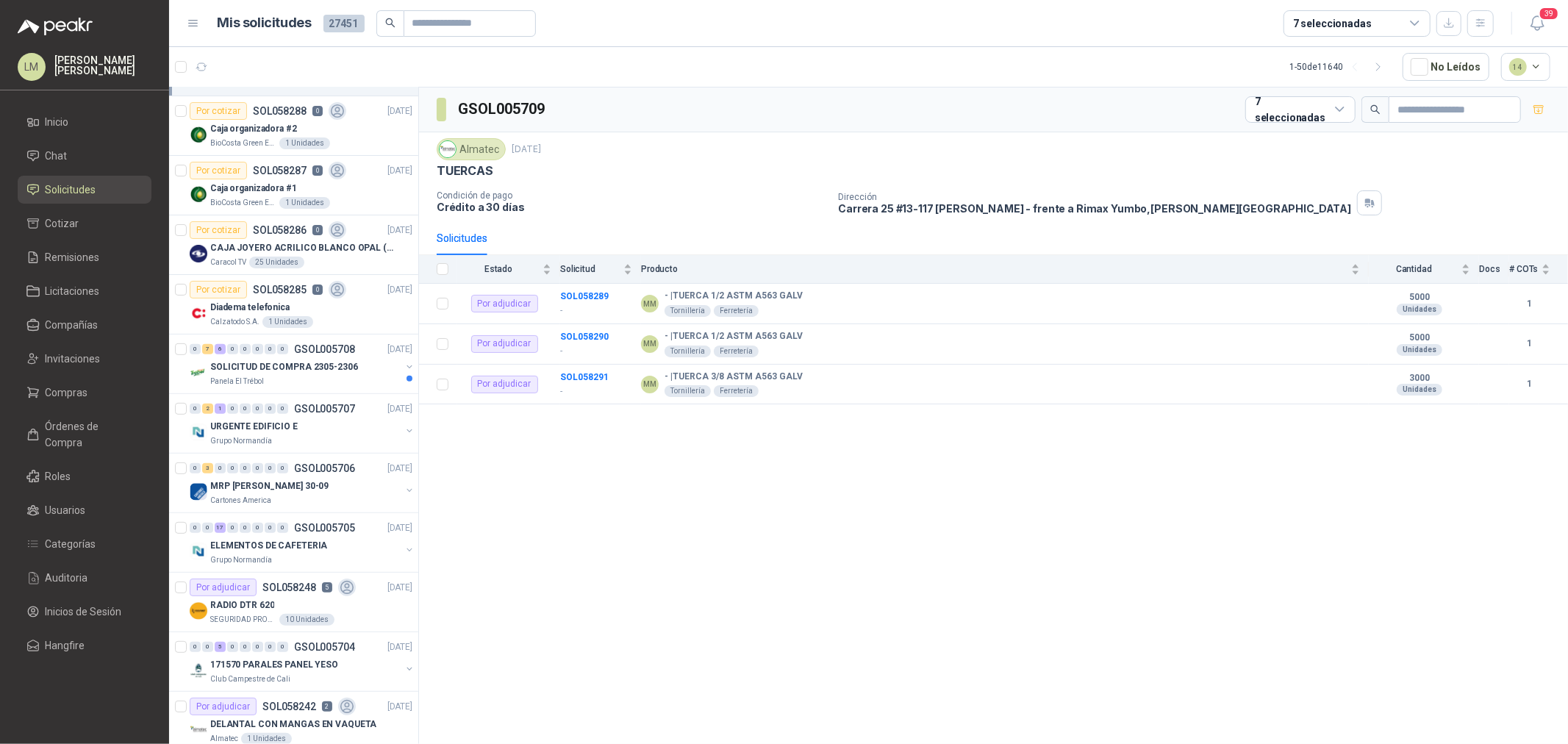
scroll to position [489, 0]
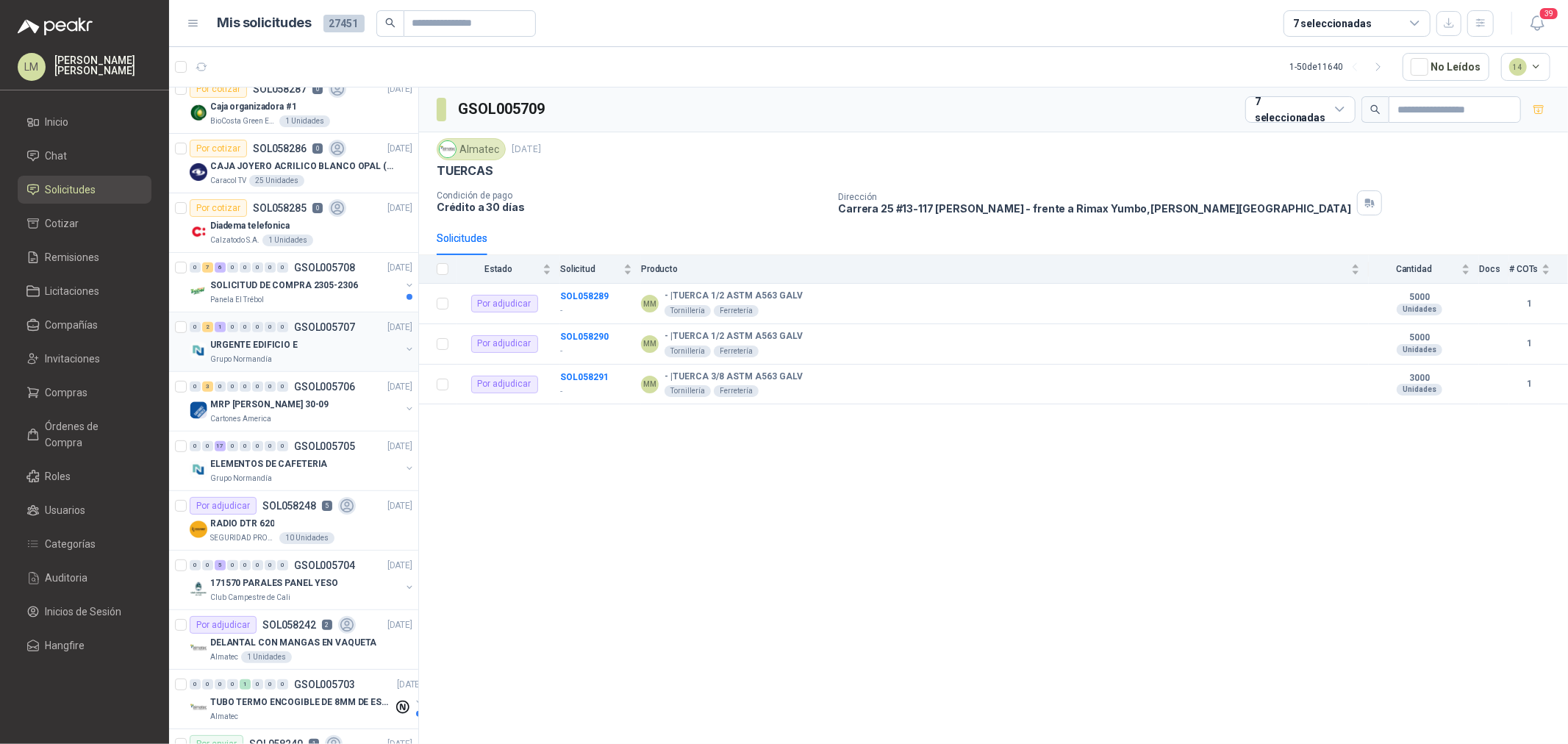
click at [325, 353] on div "Grupo Normandía" at bounding box center [305, 359] width 191 height 12
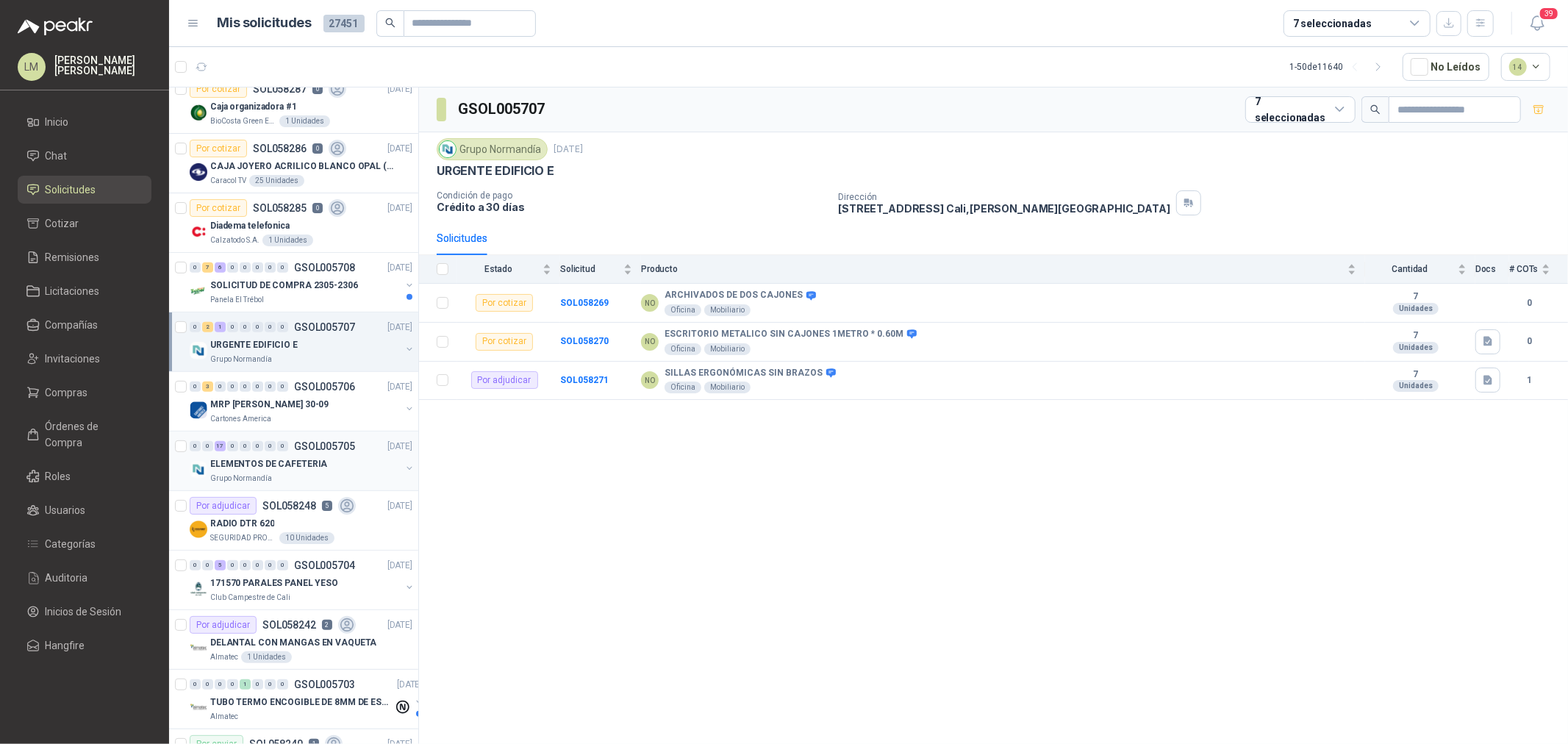
click at [318, 461] on p "ELEMENTOS DE CAFETERIA" at bounding box center [268, 464] width 117 height 14
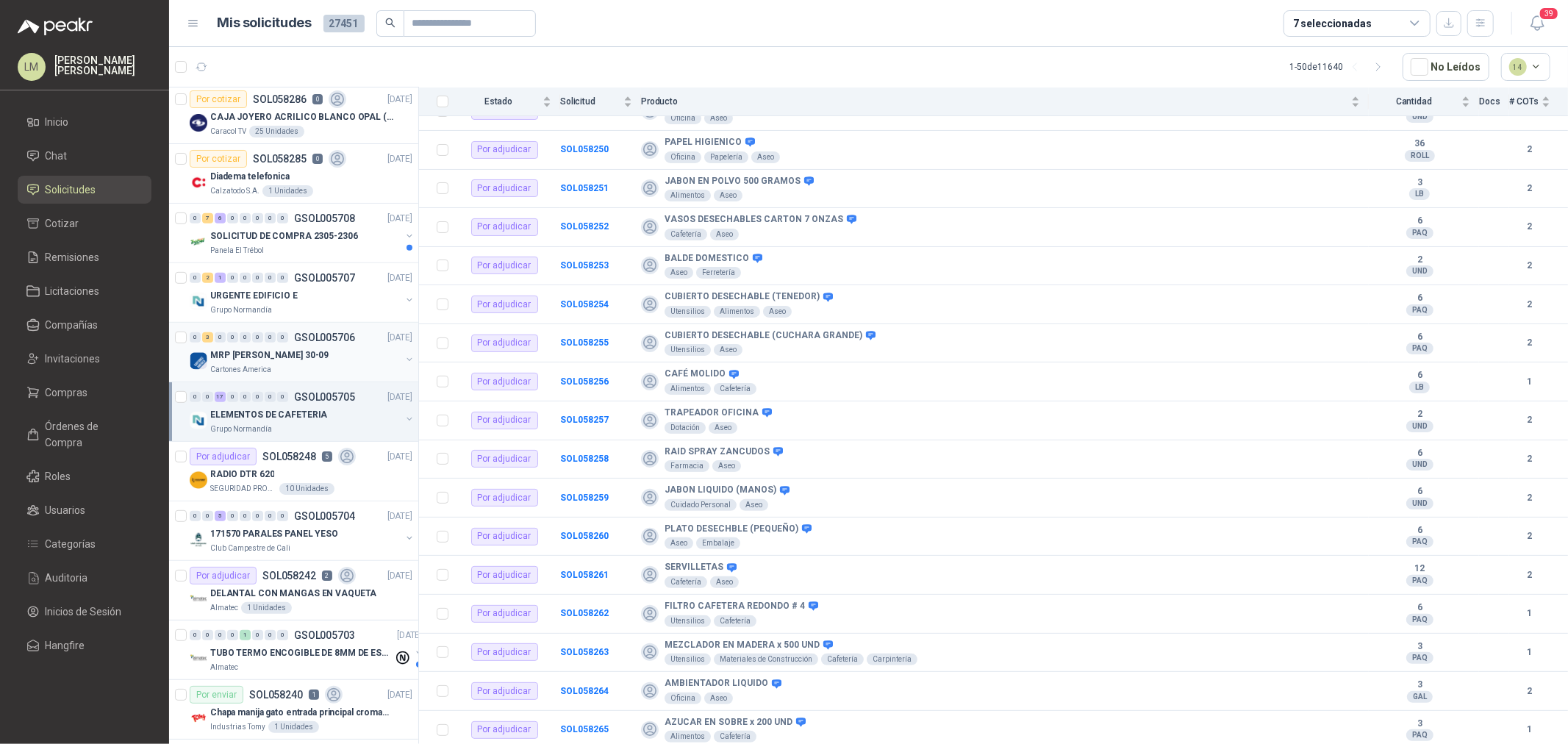
scroll to position [571, 0]
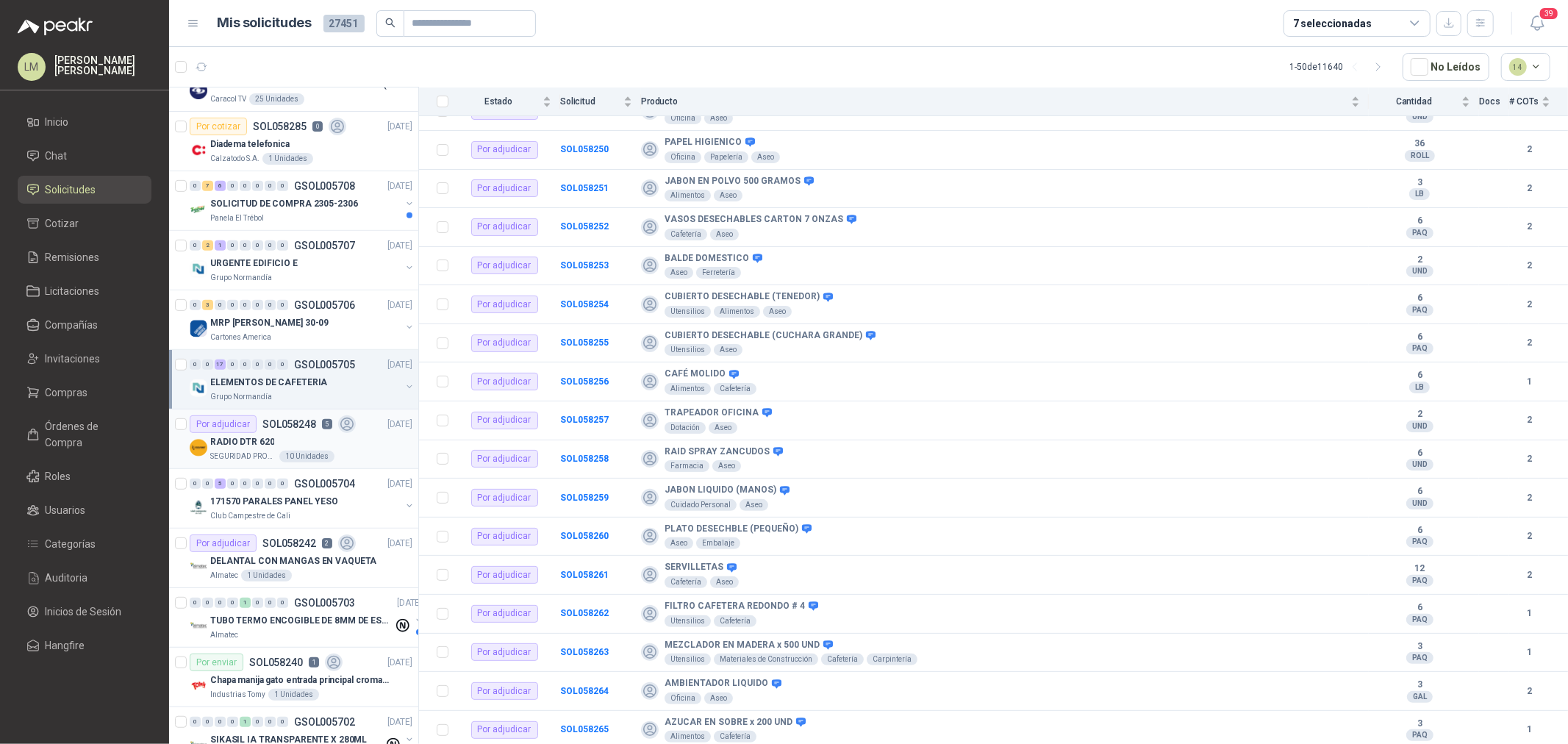
click at [276, 434] on div "RADIO DTR 620" at bounding box center [311, 441] width 202 height 17
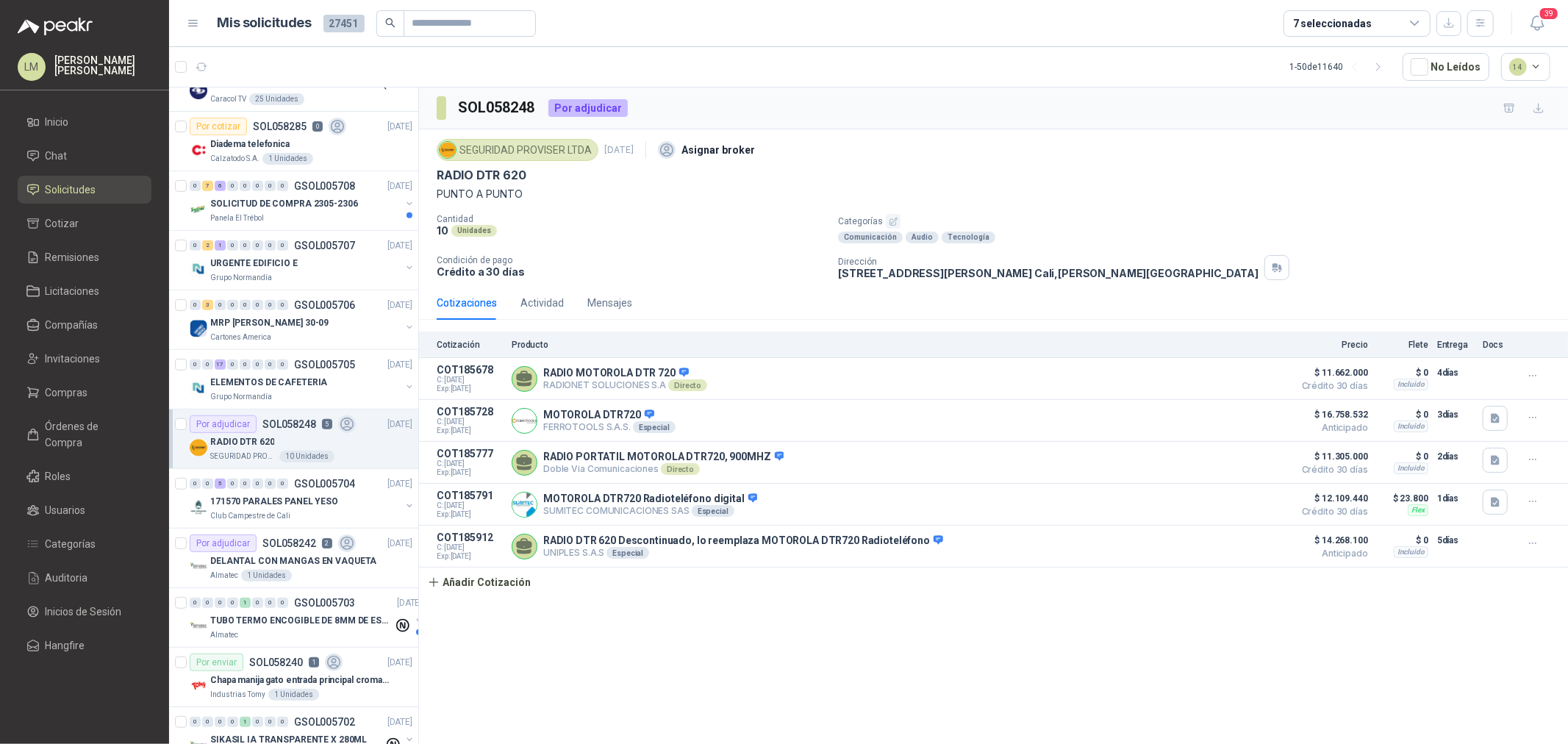
scroll to position [735, 0]
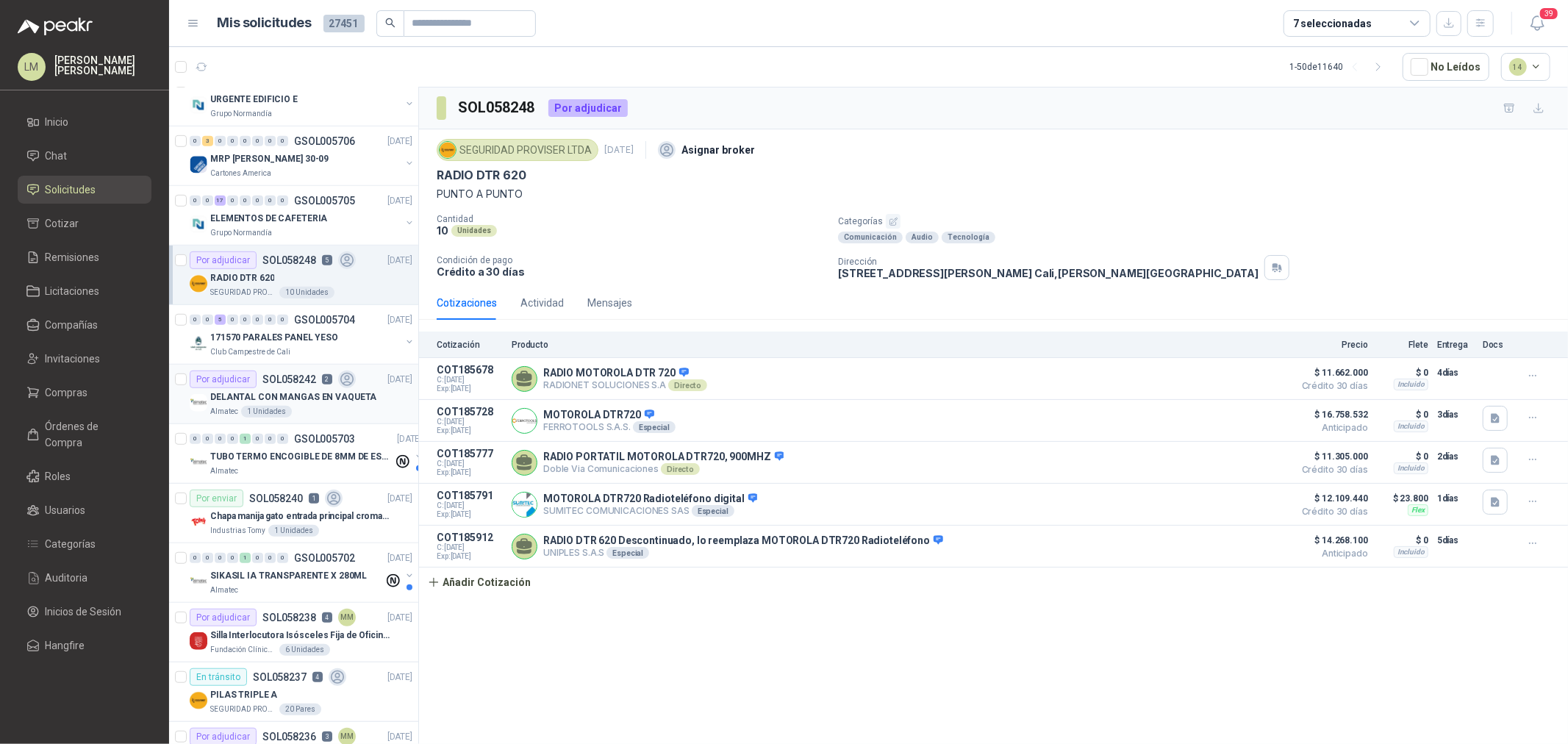
click at [265, 390] on div "DELANTAL CON MANGAS EN VAQUETA" at bounding box center [311, 396] width 202 height 17
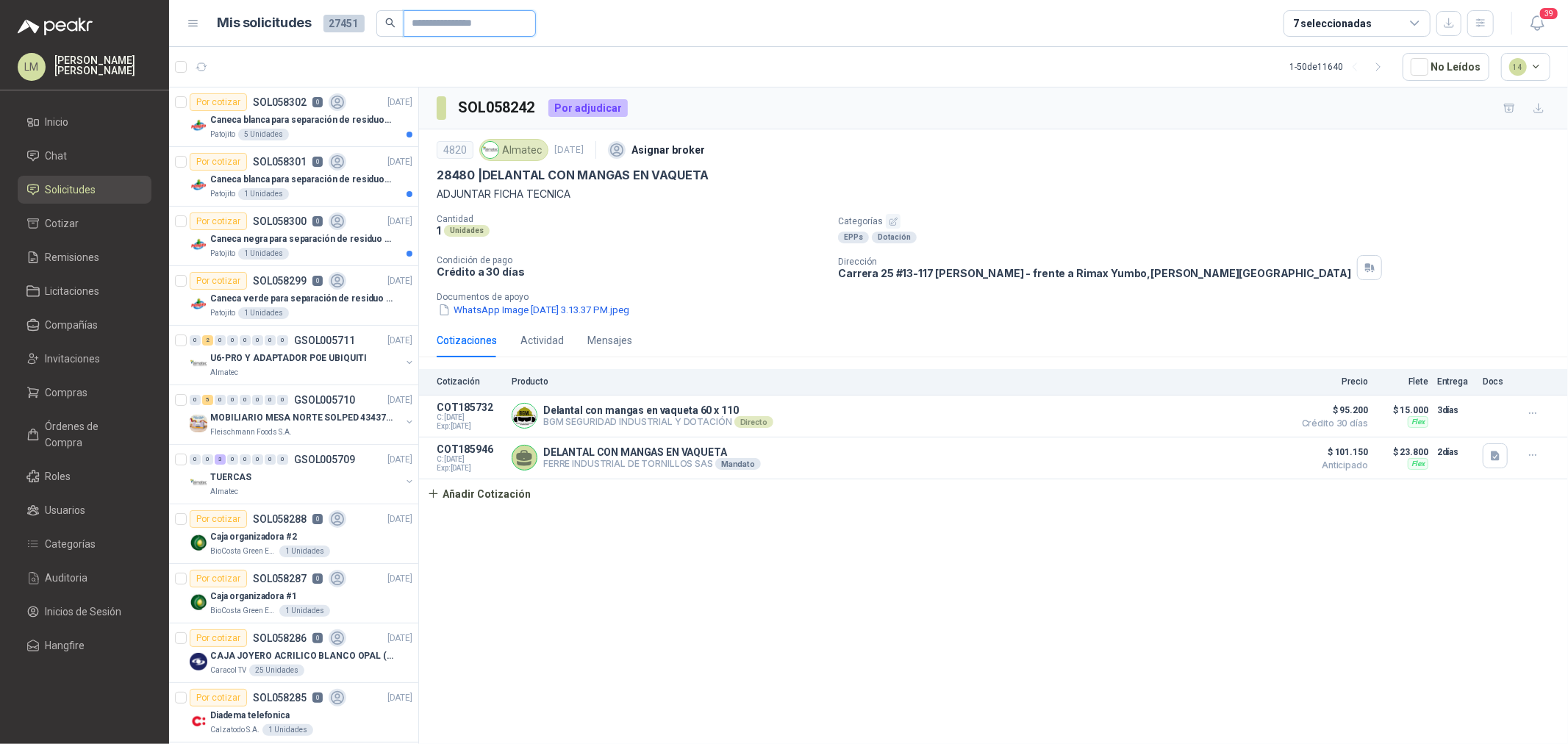
click at [438, 23] on input "text" at bounding box center [464, 23] width 103 height 25
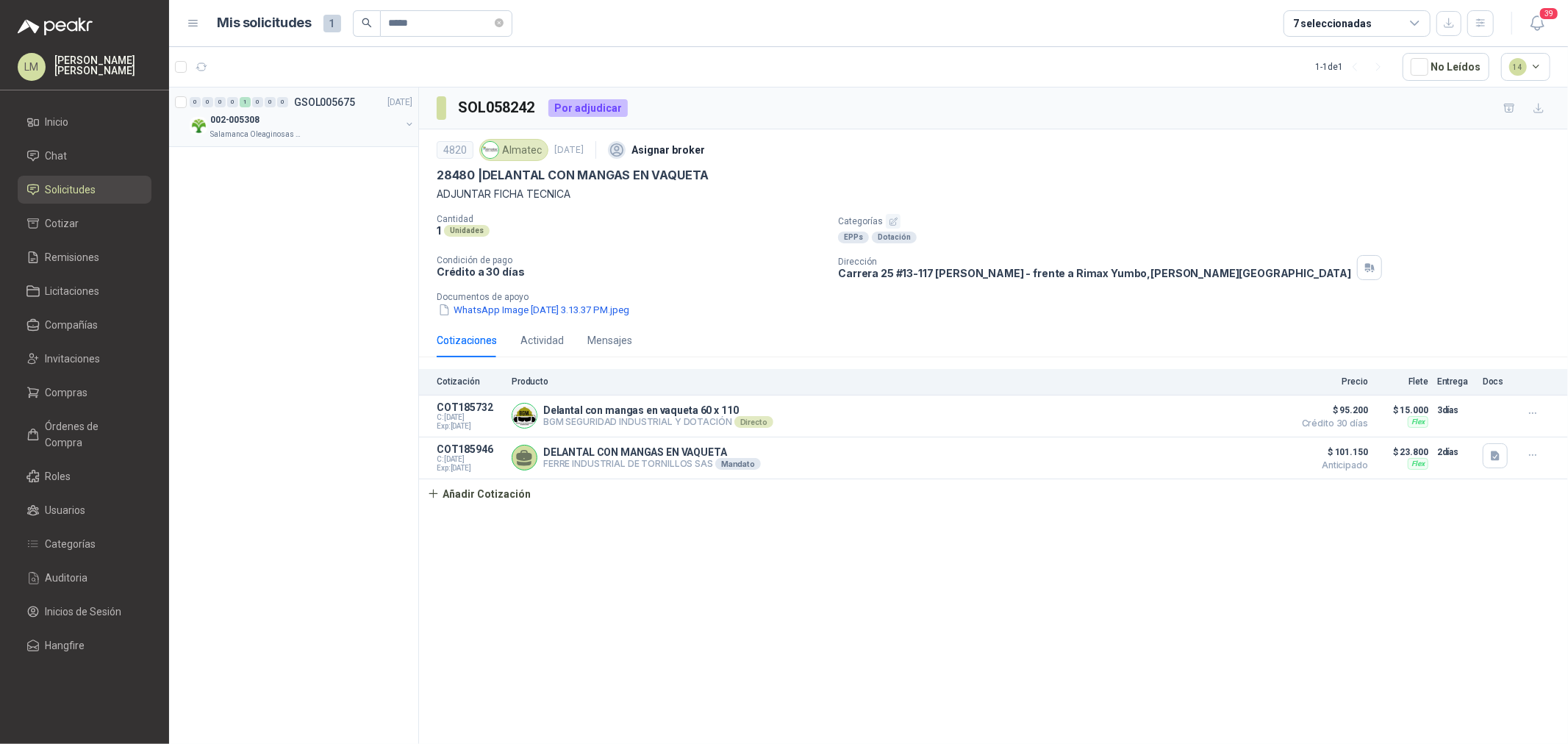
click at [405, 120] on button "button" at bounding box center [409, 124] width 12 height 12
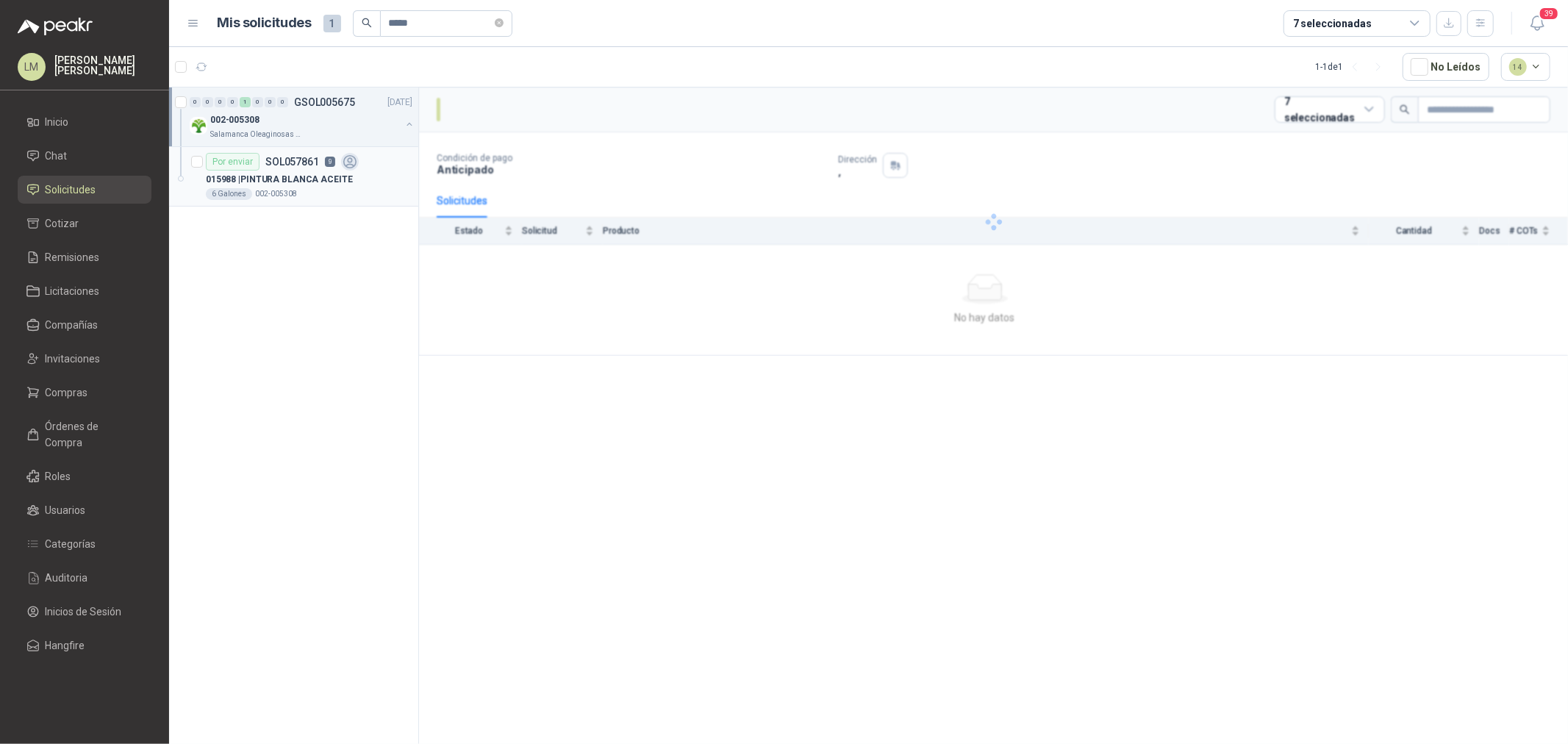
click at [338, 197] on div "6 Galones 002-005308" at bounding box center [309, 194] width 207 height 12
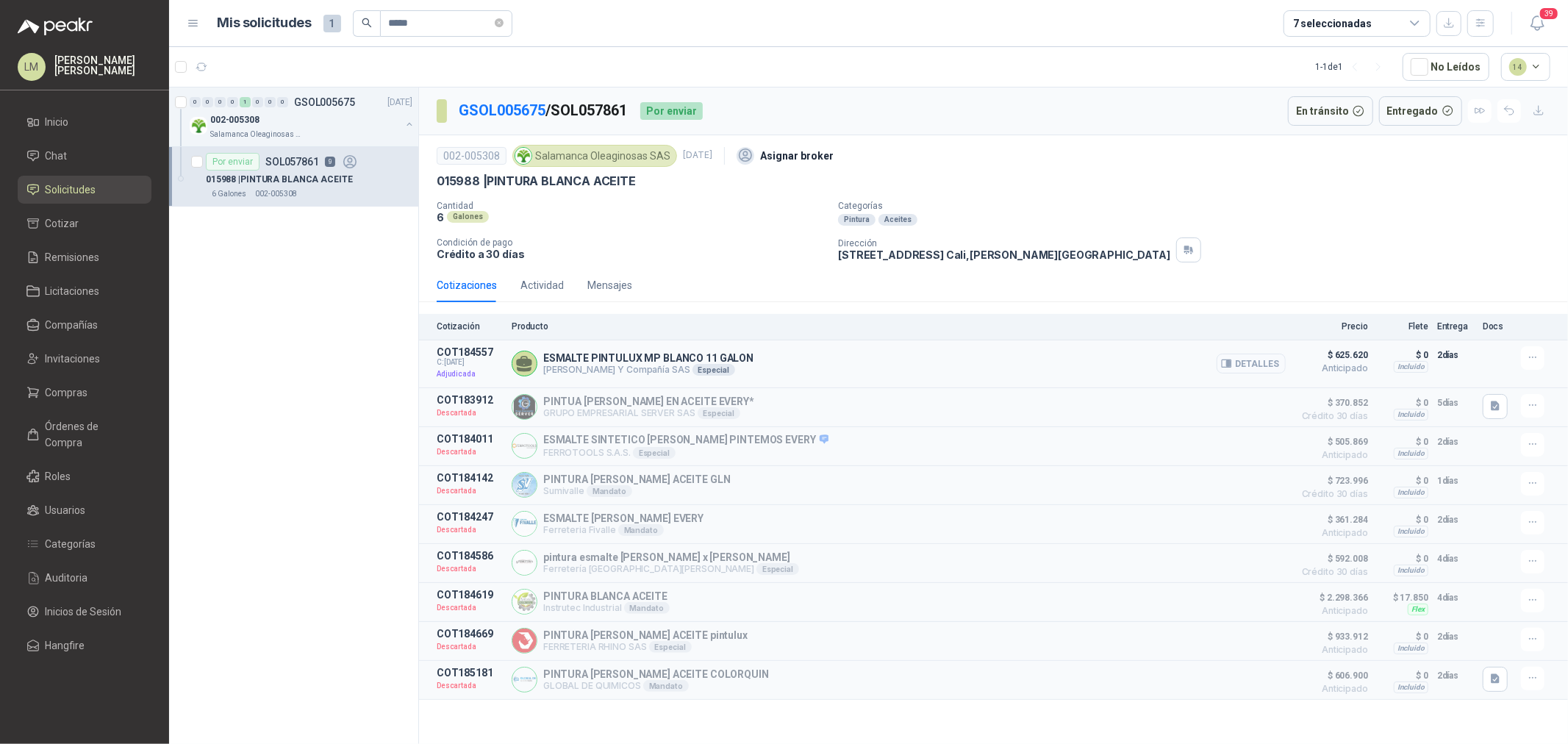
click at [1239, 362] on button "Detalles" at bounding box center [1251, 363] width 69 height 20
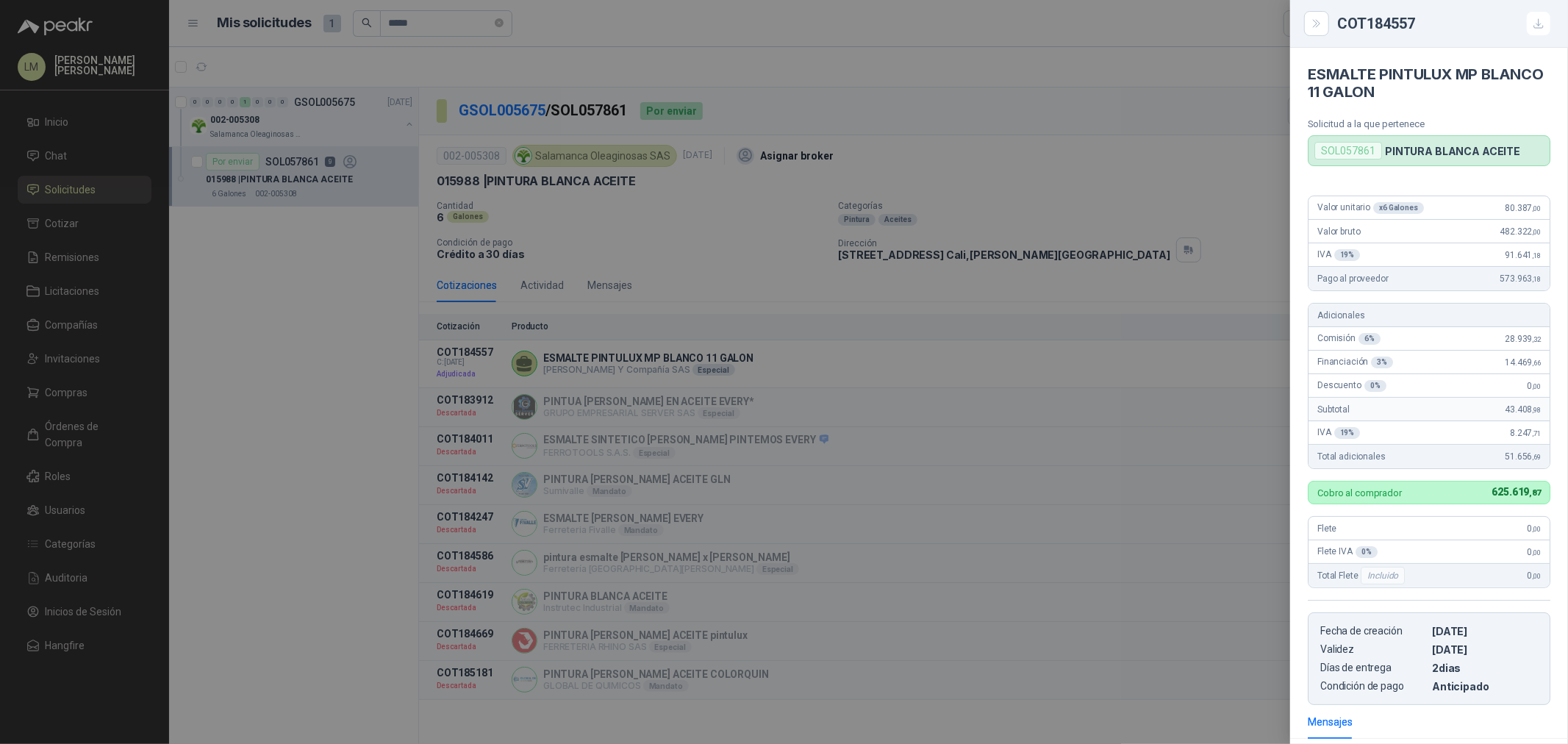
click at [1120, 276] on div at bounding box center [784, 372] width 1568 height 744
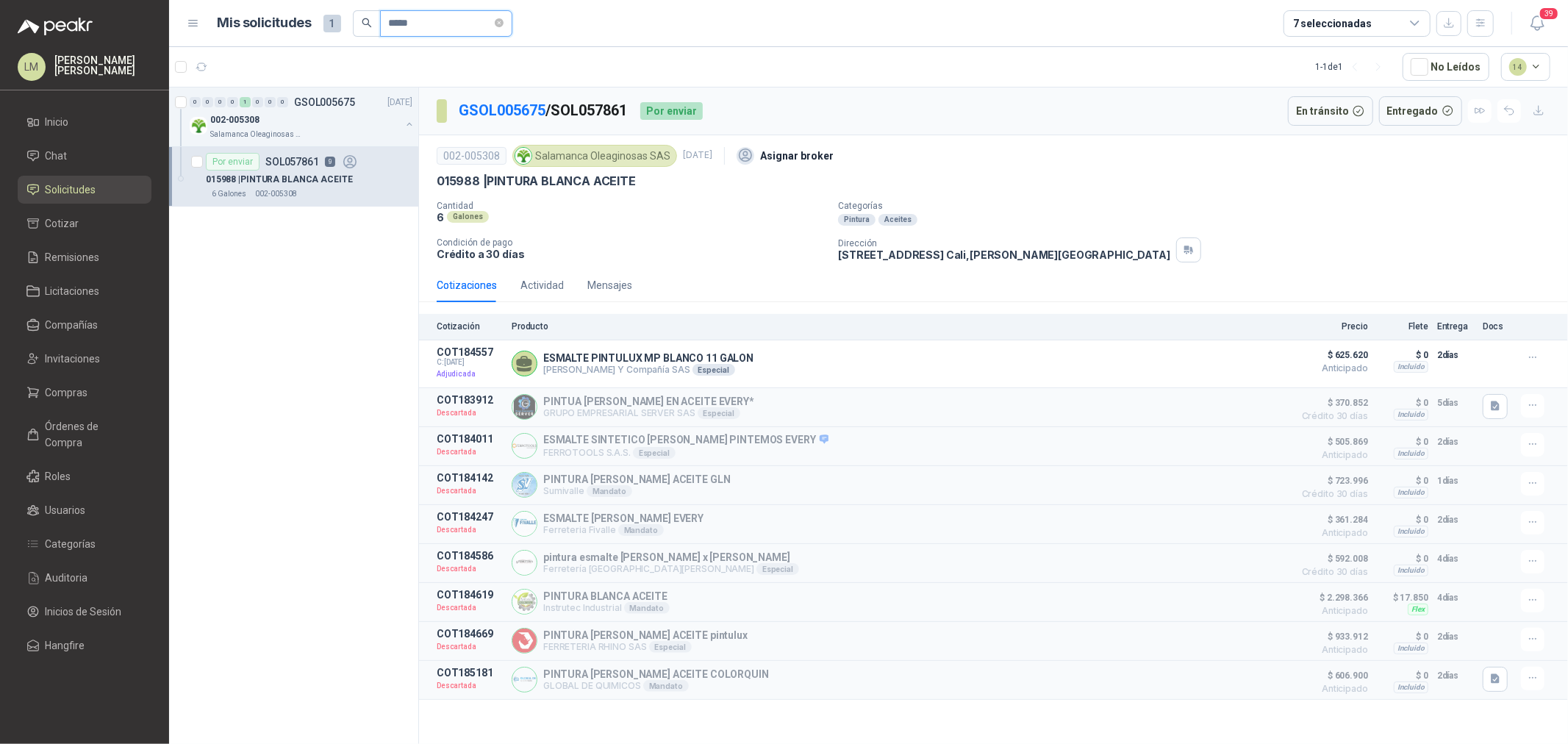
drag, startPoint x: 427, startPoint y: 27, endPoint x: 331, endPoint y: 29, distance: 96.0
click at [331, 29] on div "Mis solicitudes 1 *****" at bounding box center [364, 23] width 295 height 27
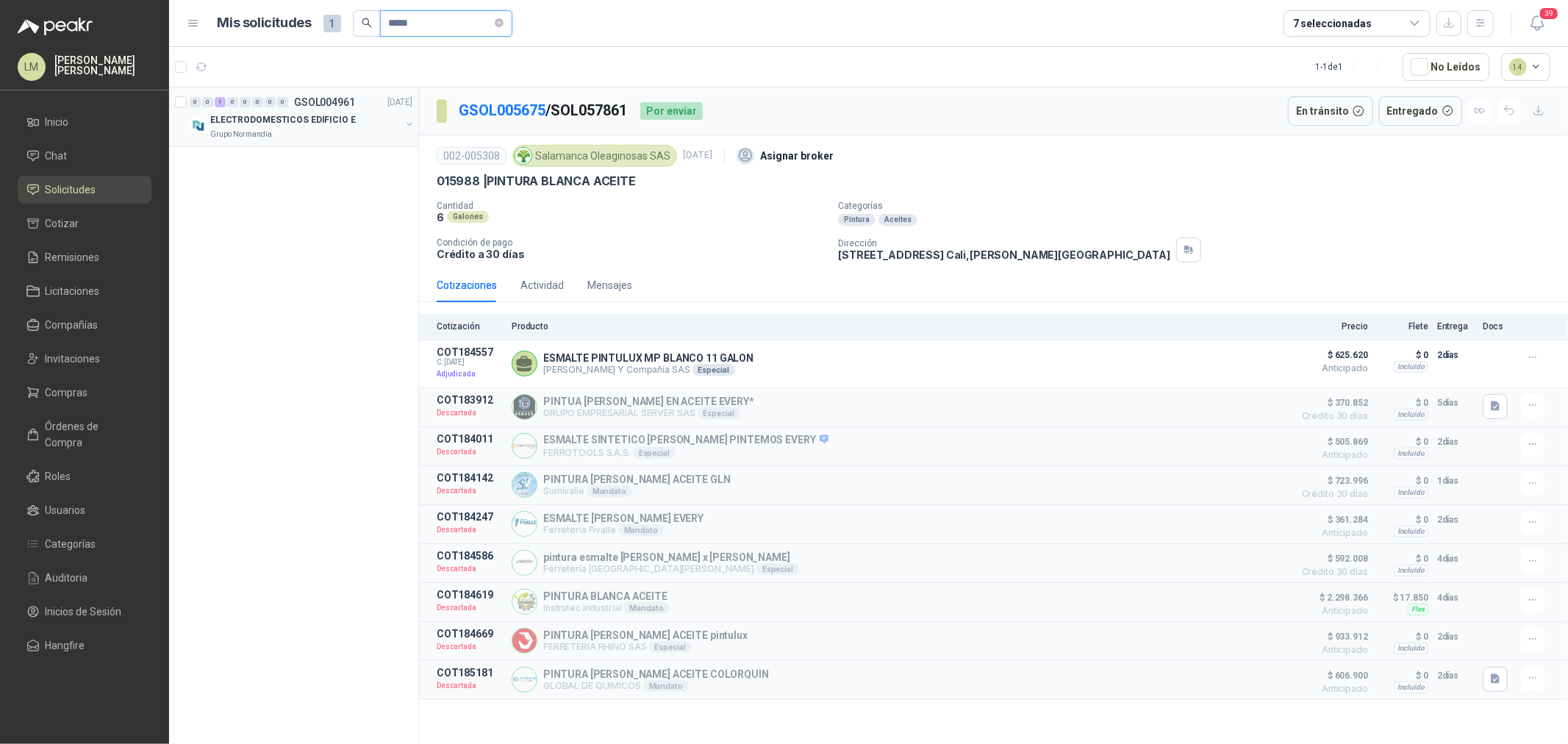
type input "*****"
click at [410, 121] on button "button" at bounding box center [409, 124] width 12 height 12
click at [301, 167] on div "Por adjudicar SOL052599 8 NO" at bounding box center [289, 161] width 166 height 17
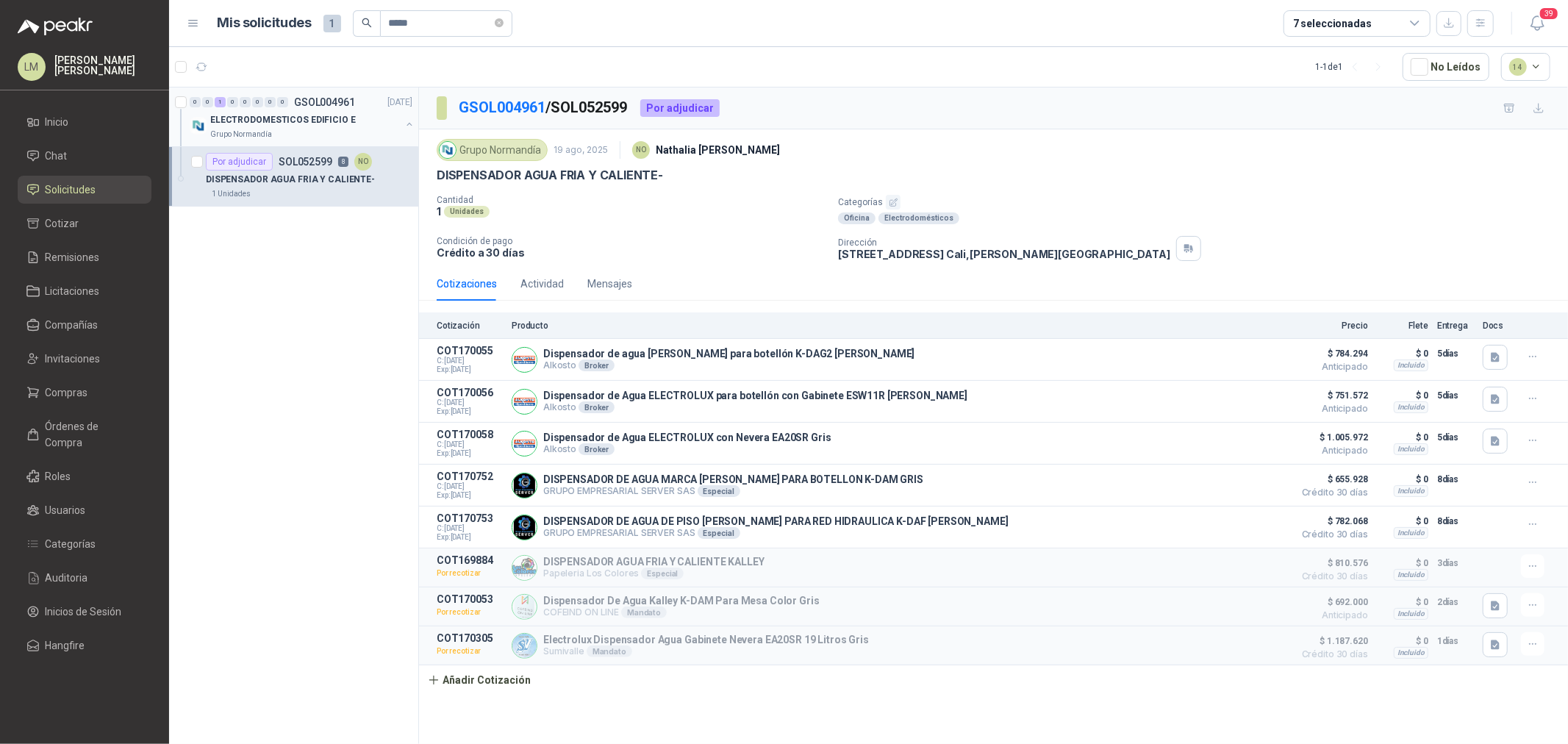
click at [316, 106] on p "GSOL004961" at bounding box center [324, 102] width 61 height 10
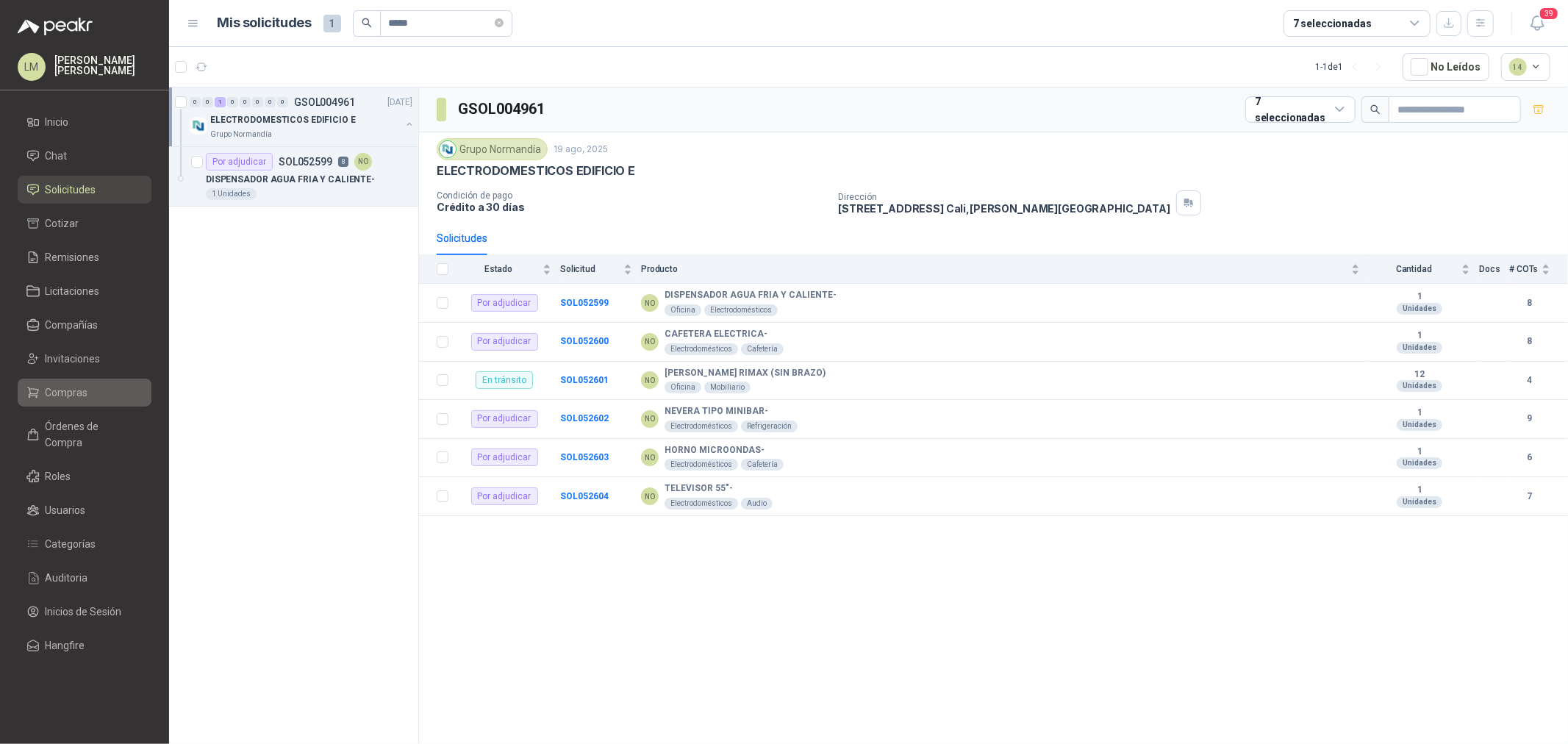
click at [64, 390] on span "Compras" at bounding box center [66, 391] width 42 height 16
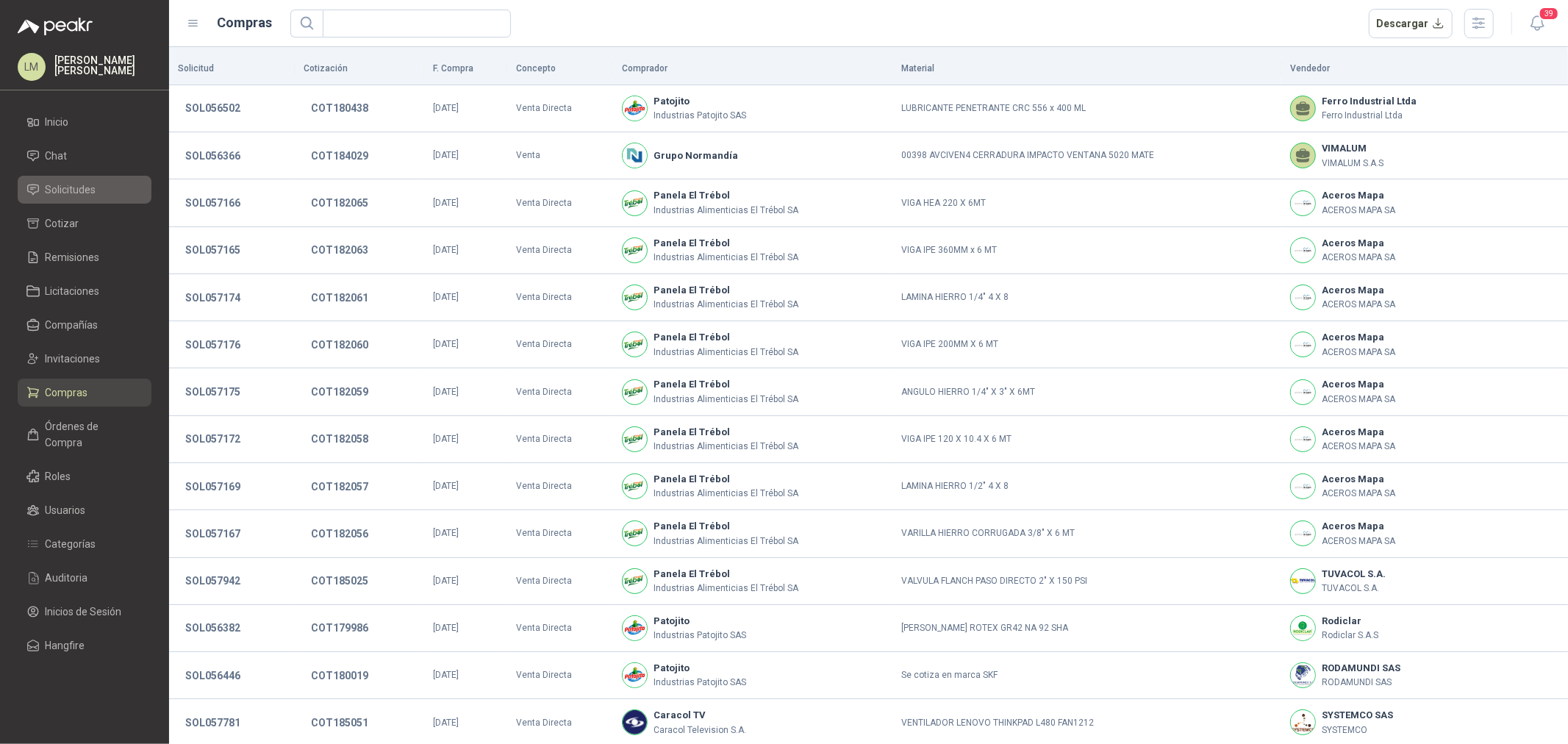
click at [80, 191] on span "Solicitudes" at bounding box center [71, 189] width 51 height 16
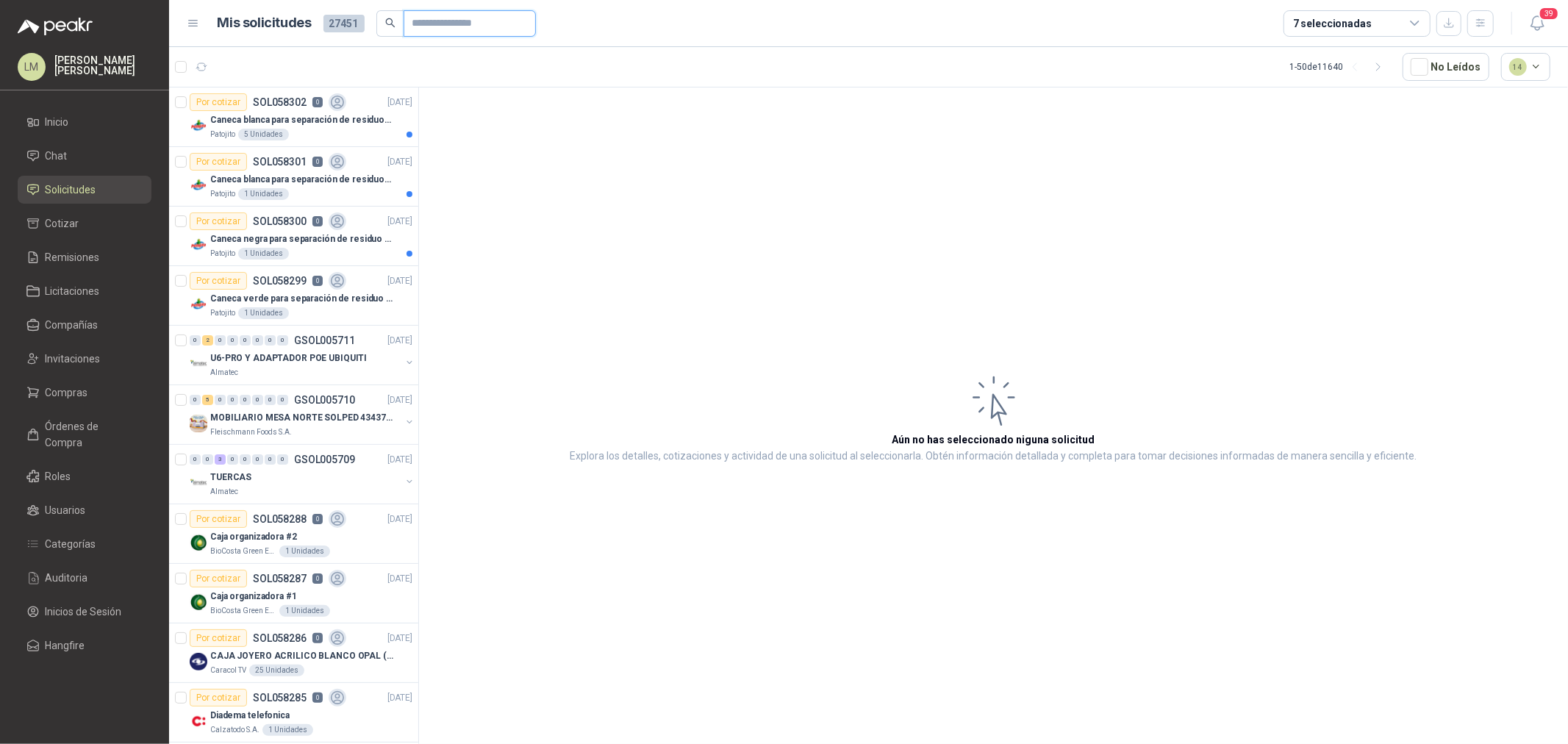
click at [419, 24] on input "text" at bounding box center [464, 23] width 103 height 25
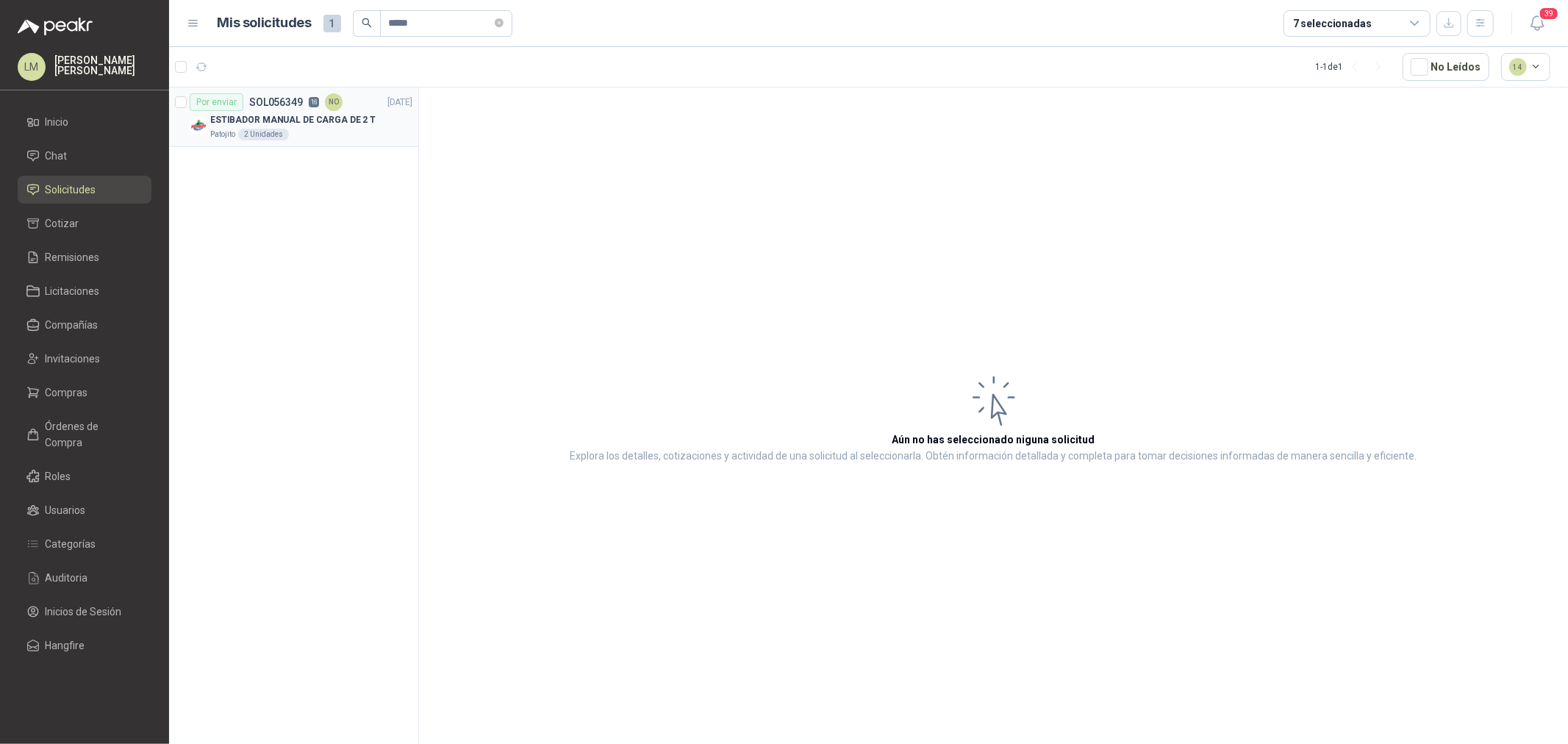
click at [260, 107] on div "Por enviar SOL056349 16 NO" at bounding box center [266, 102] width 153 height 17
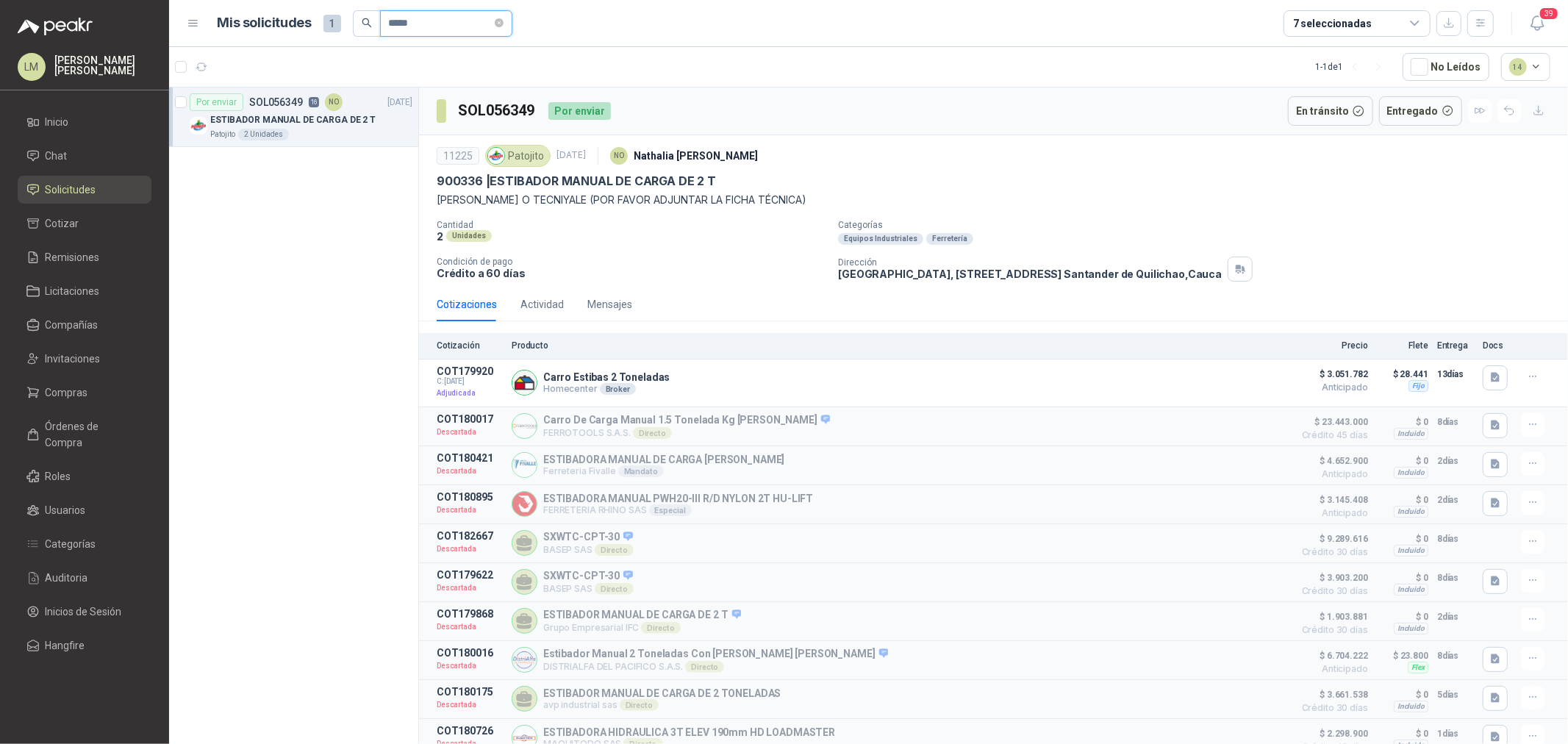
drag, startPoint x: 416, startPoint y: 17, endPoint x: 370, endPoint y: 18, distance: 46.0
click at [371, 18] on span "*****" at bounding box center [432, 23] width 159 height 27
type input "*****"
drag, startPoint x: 407, startPoint y: 123, endPoint x: 392, endPoint y: 139, distance: 21.9
click at [407, 123] on button "button" at bounding box center [409, 124] width 12 height 12
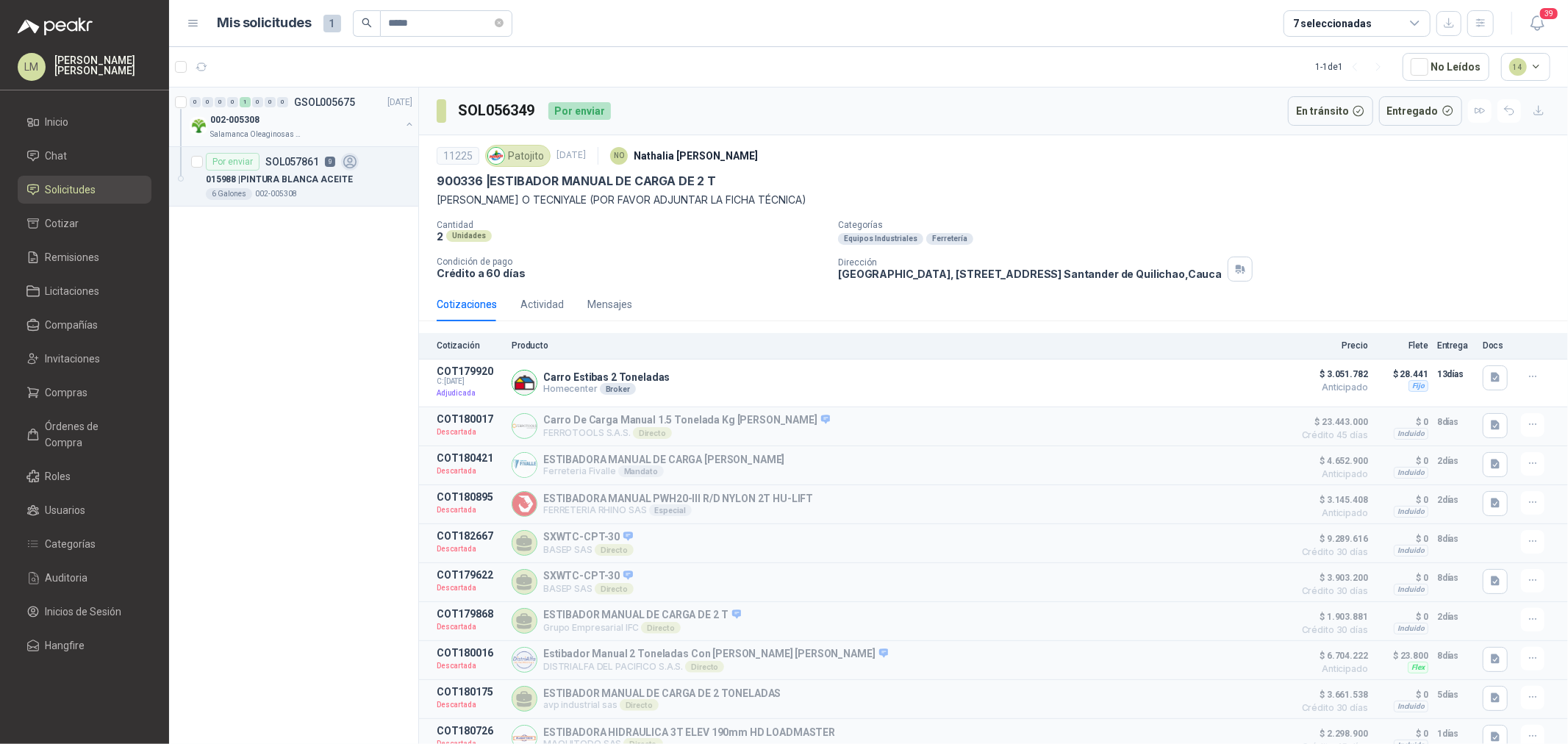
click at [371, 165] on div "Por enviar SOL057861 9" at bounding box center [309, 161] width 207 height 17
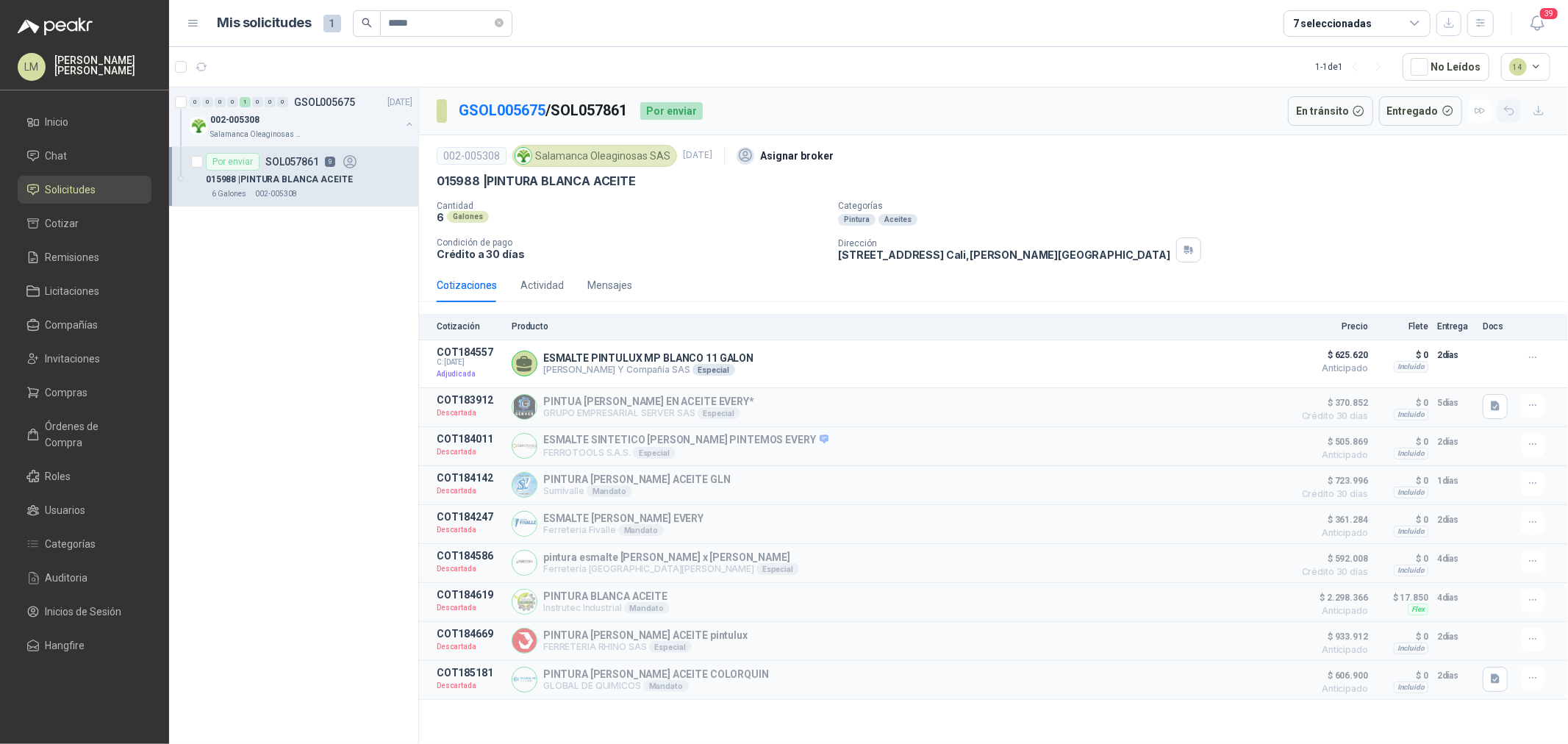
click at [1511, 116] on icon "button" at bounding box center [1509, 110] width 12 height 12
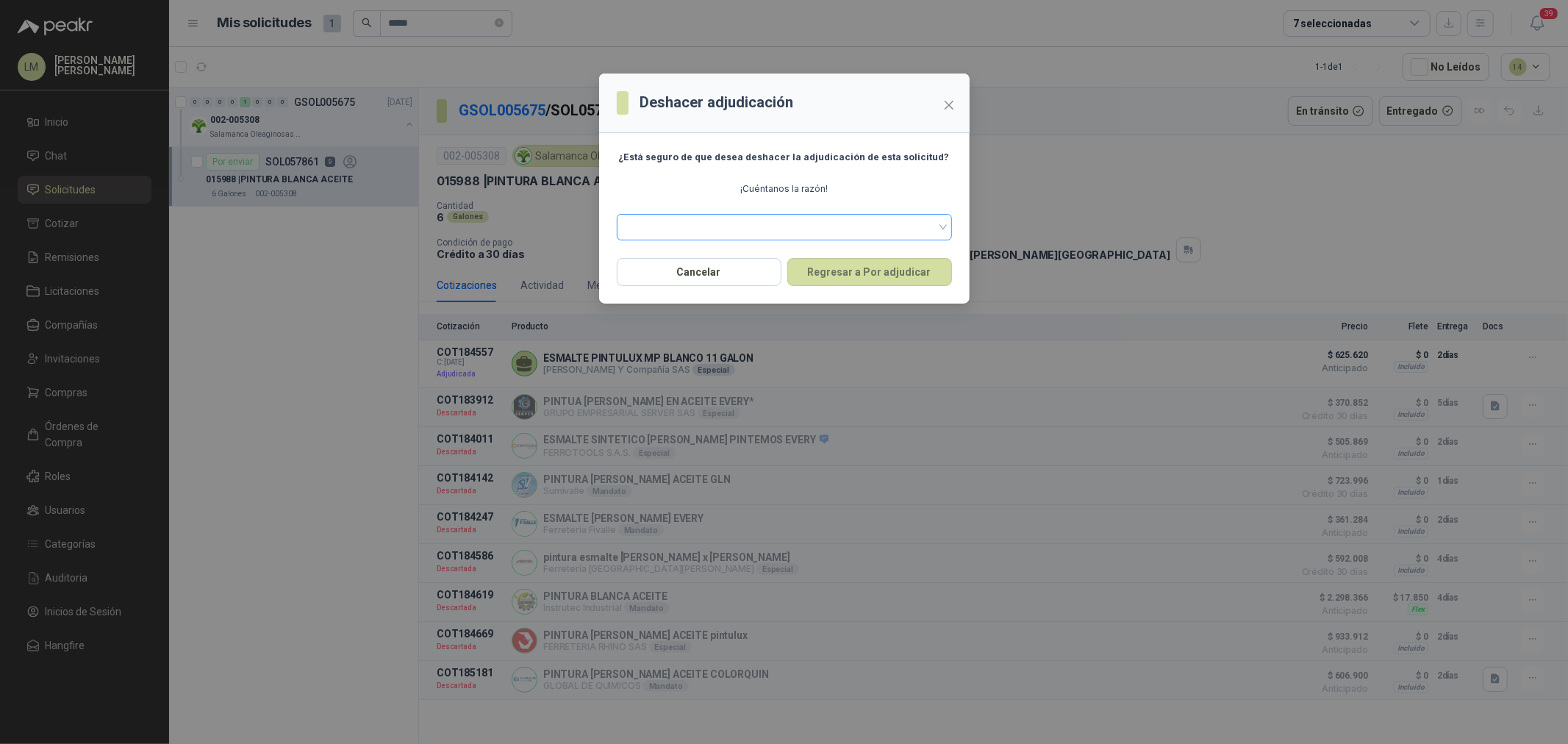
click at [723, 221] on span at bounding box center [784, 227] width 318 height 22
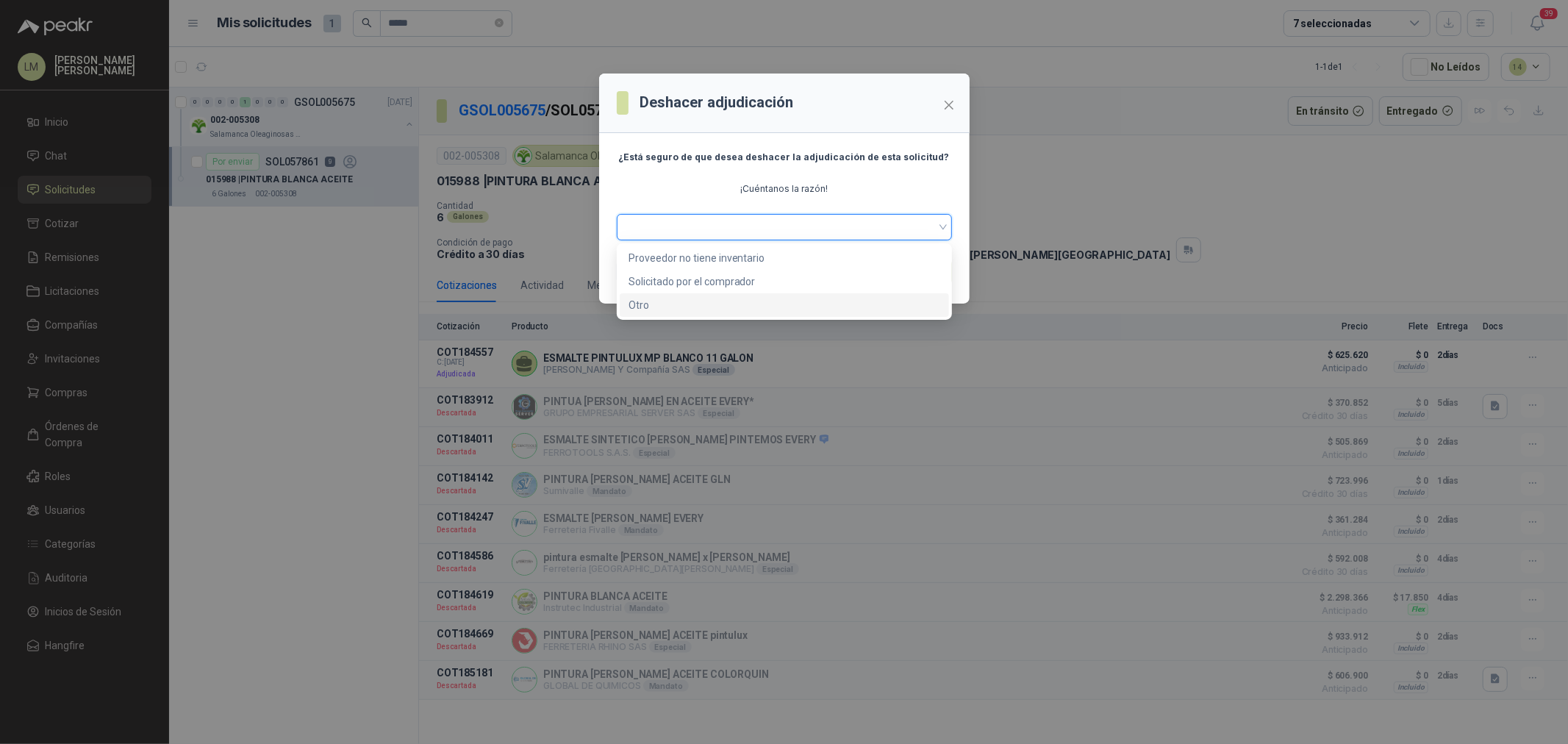
click at [695, 302] on div "Otro" at bounding box center [785, 304] width 312 height 16
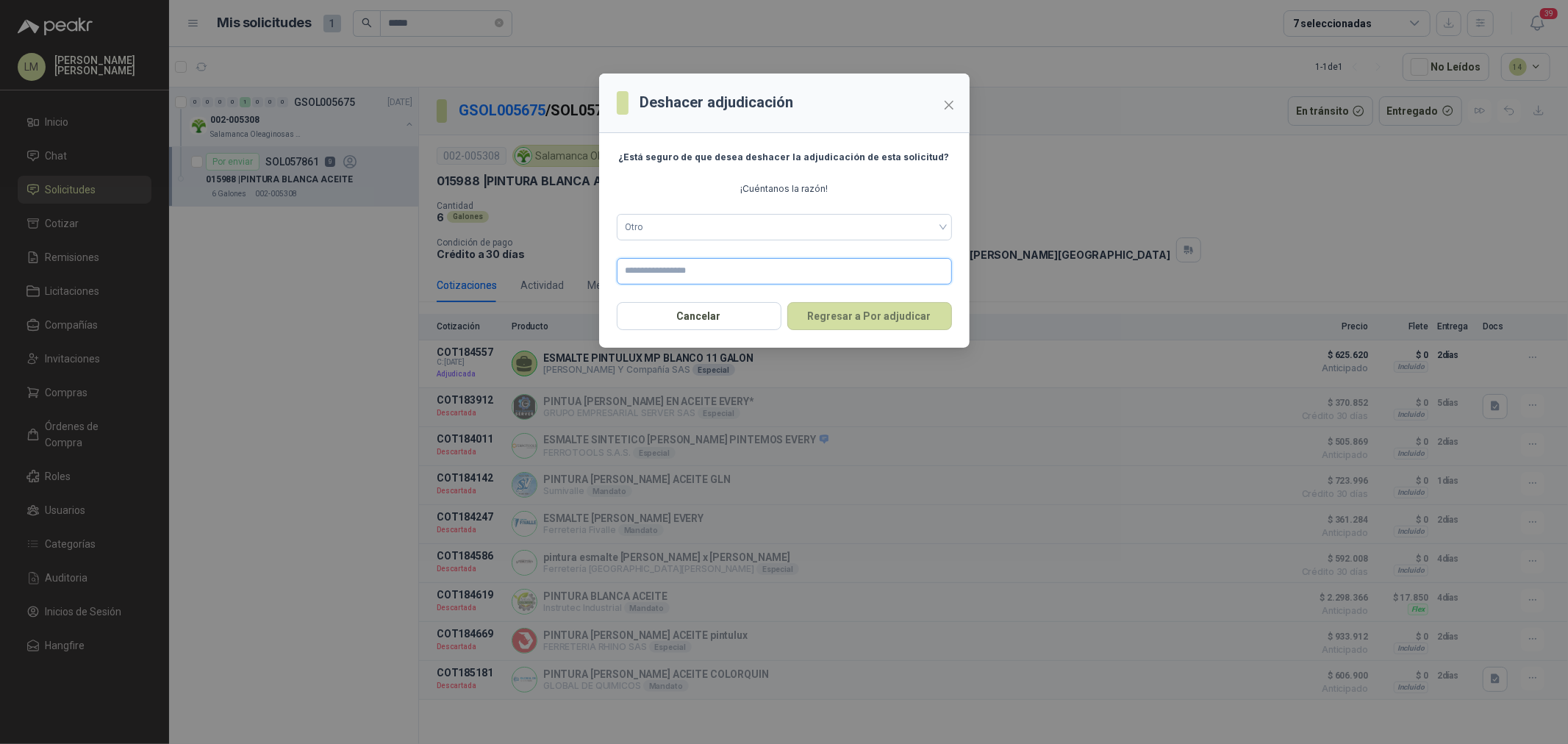
click at [670, 275] on input "text" at bounding box center [784, 271] width 335 height 27
type input "**********"
click at [856, 318] on button "Regresar a Por adjudicar" at bounding box center [869, 316] width 164 height 28
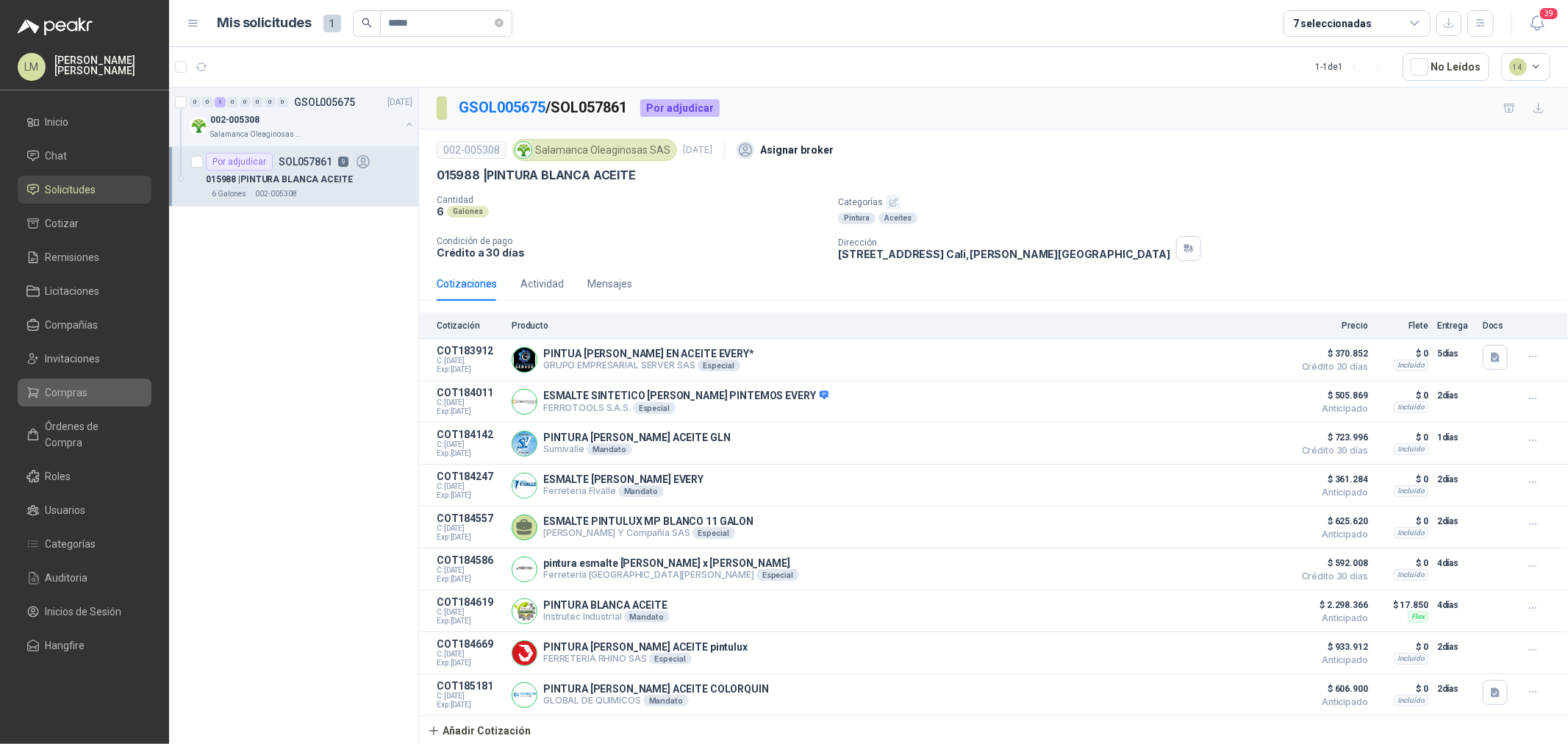
click at [60, 397] on span "Compras" at bounding box center [66, 391] width 42 height 16
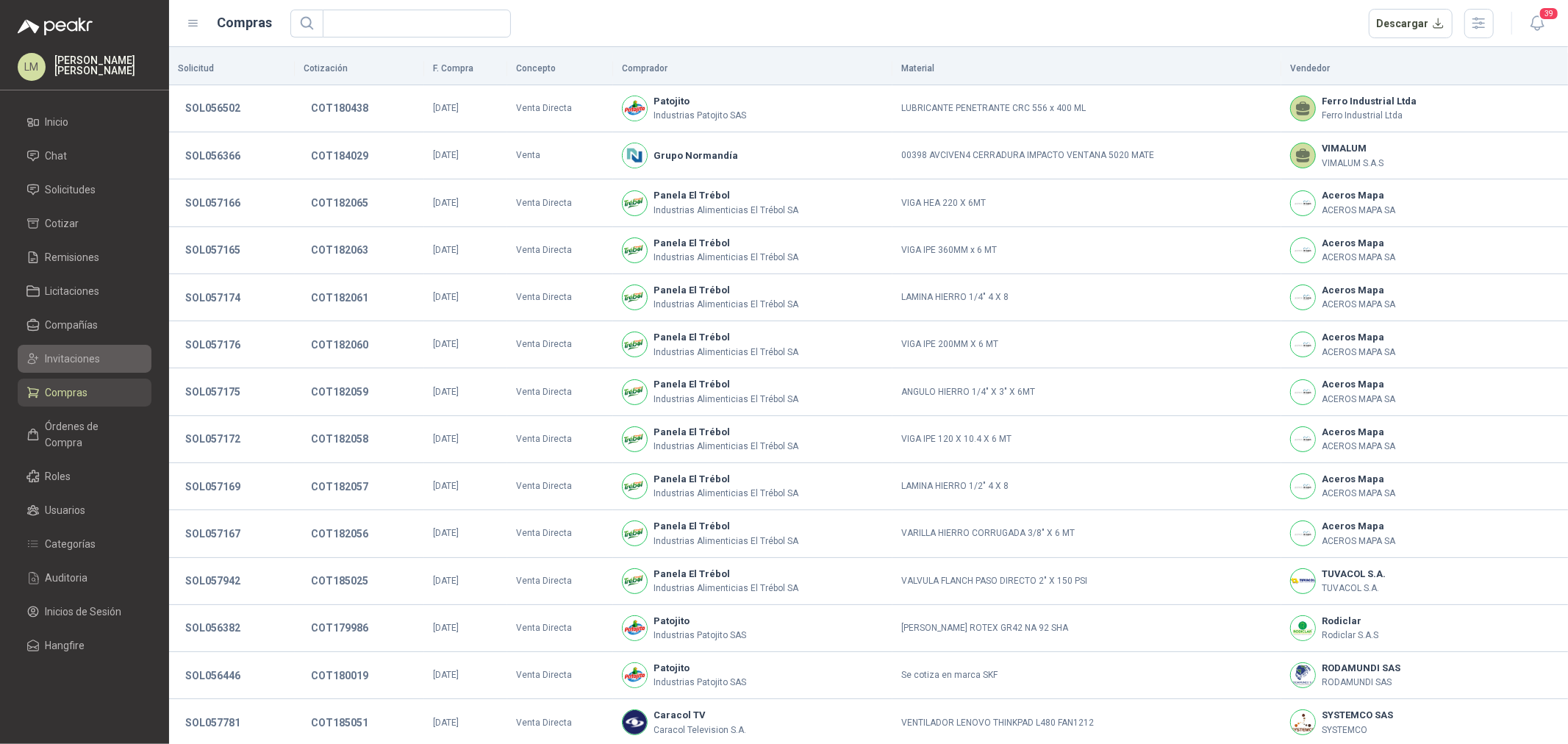
click at [71, 362] on span "Invitaciones" at bounding box center [73, 358] width 55 height 16
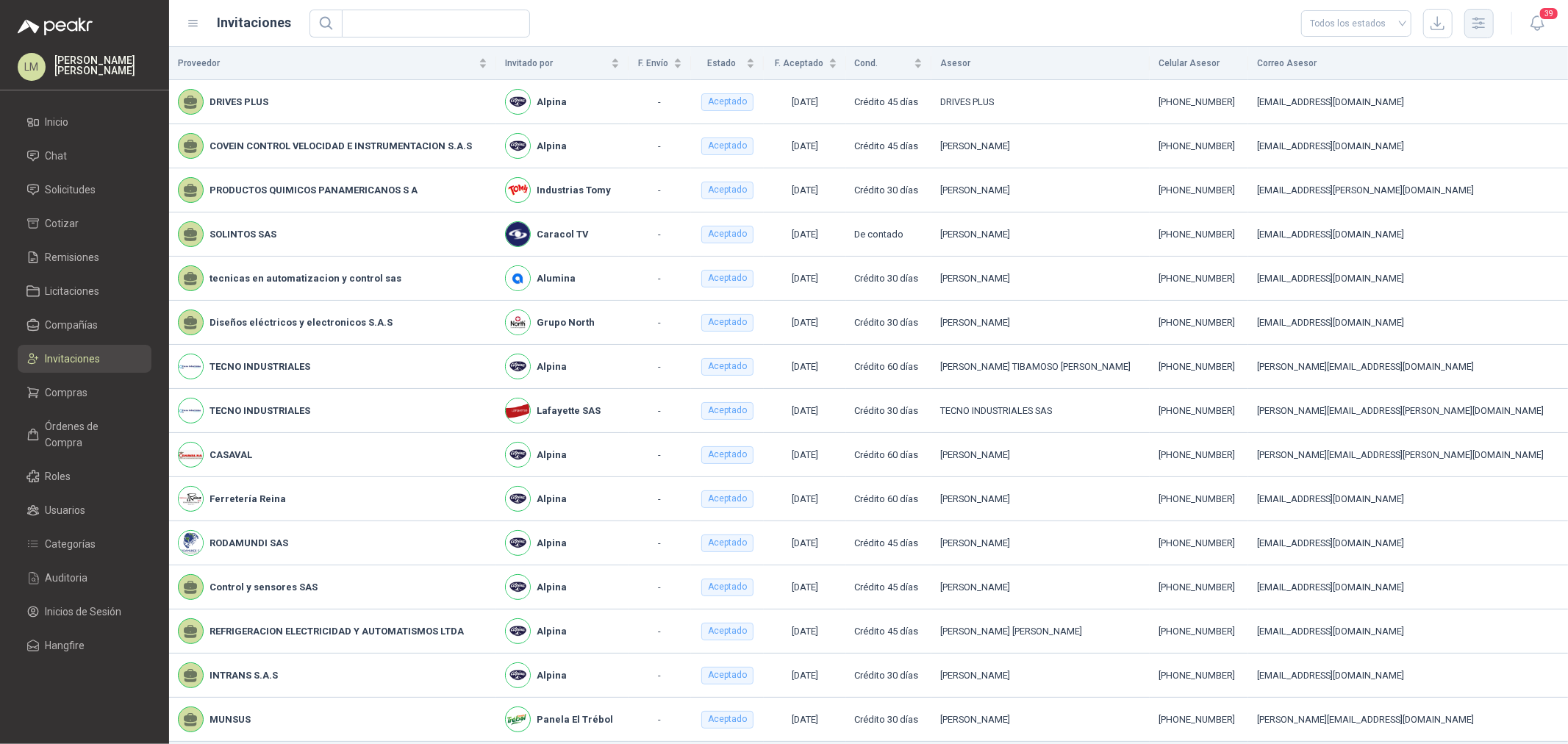
click at [1486, 27] on icon "button" at bounding box center [1478, 23] width 17 height 17
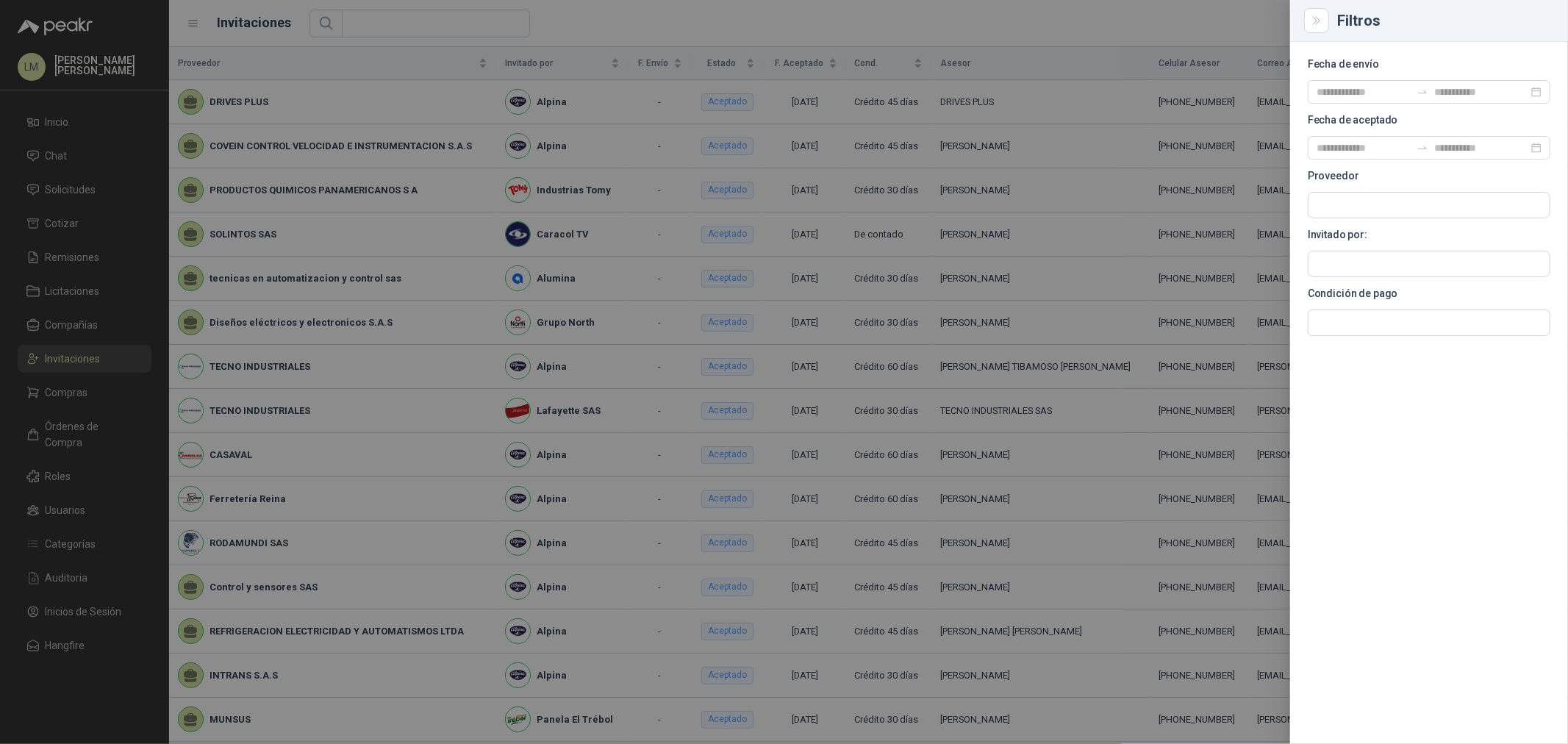
click at [1069, 22] on div at bounding box center [784, 372] width 1568 height 744
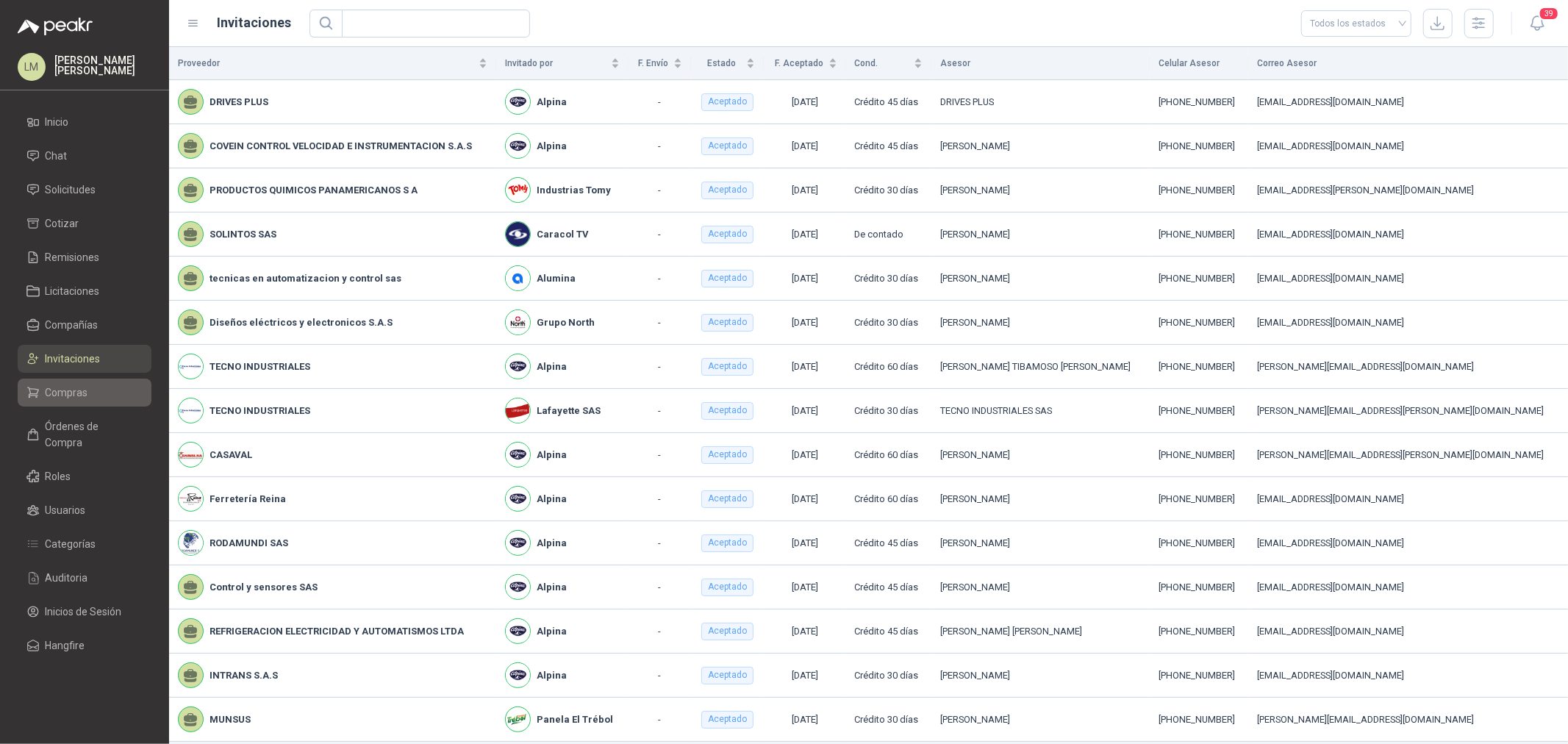
click at [65, 399] on span "Compras" at bounding box center [66, 391] width 42 height 16
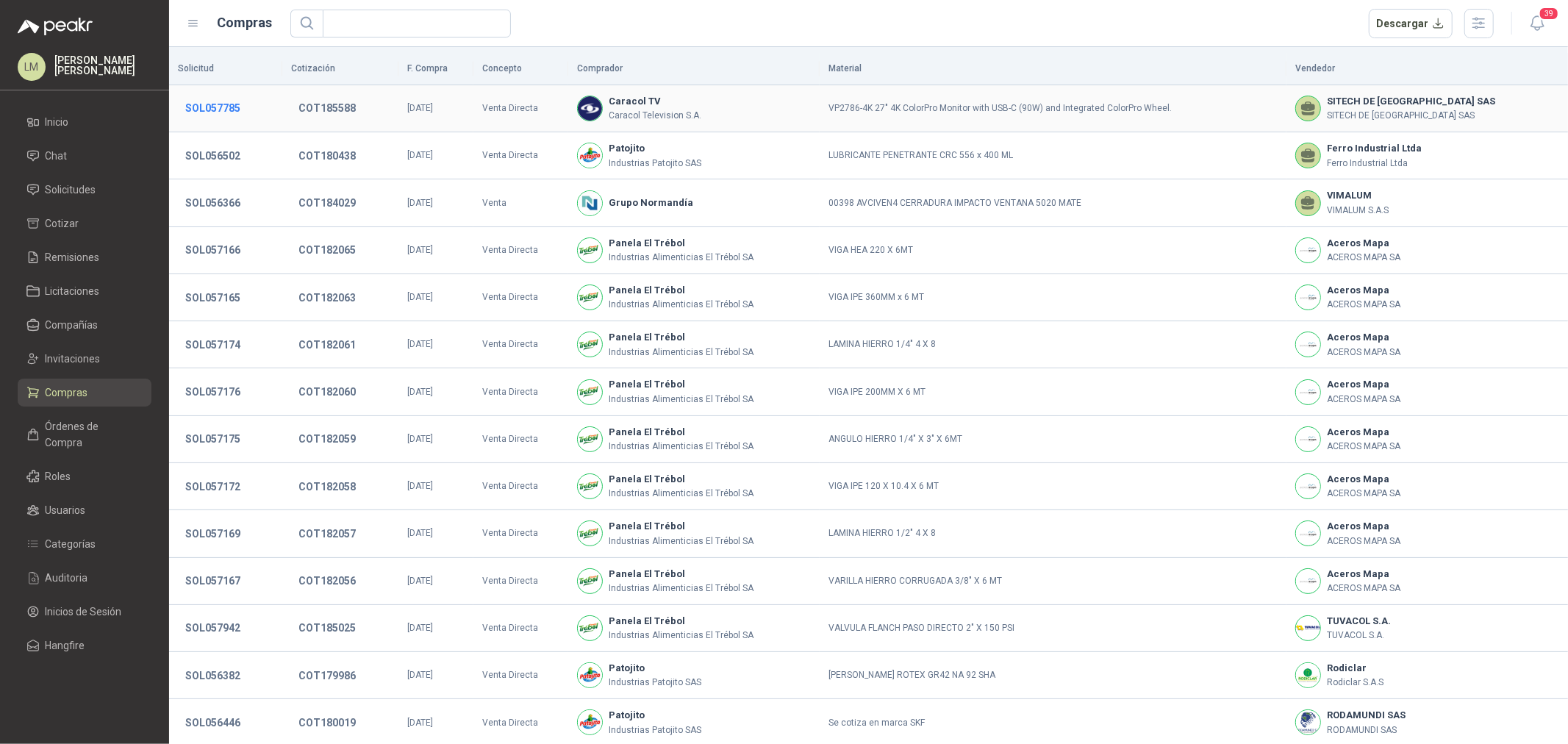
click at [207, 109] on button "SOL057785" at bounding box center [212, 108] width 70 height 27
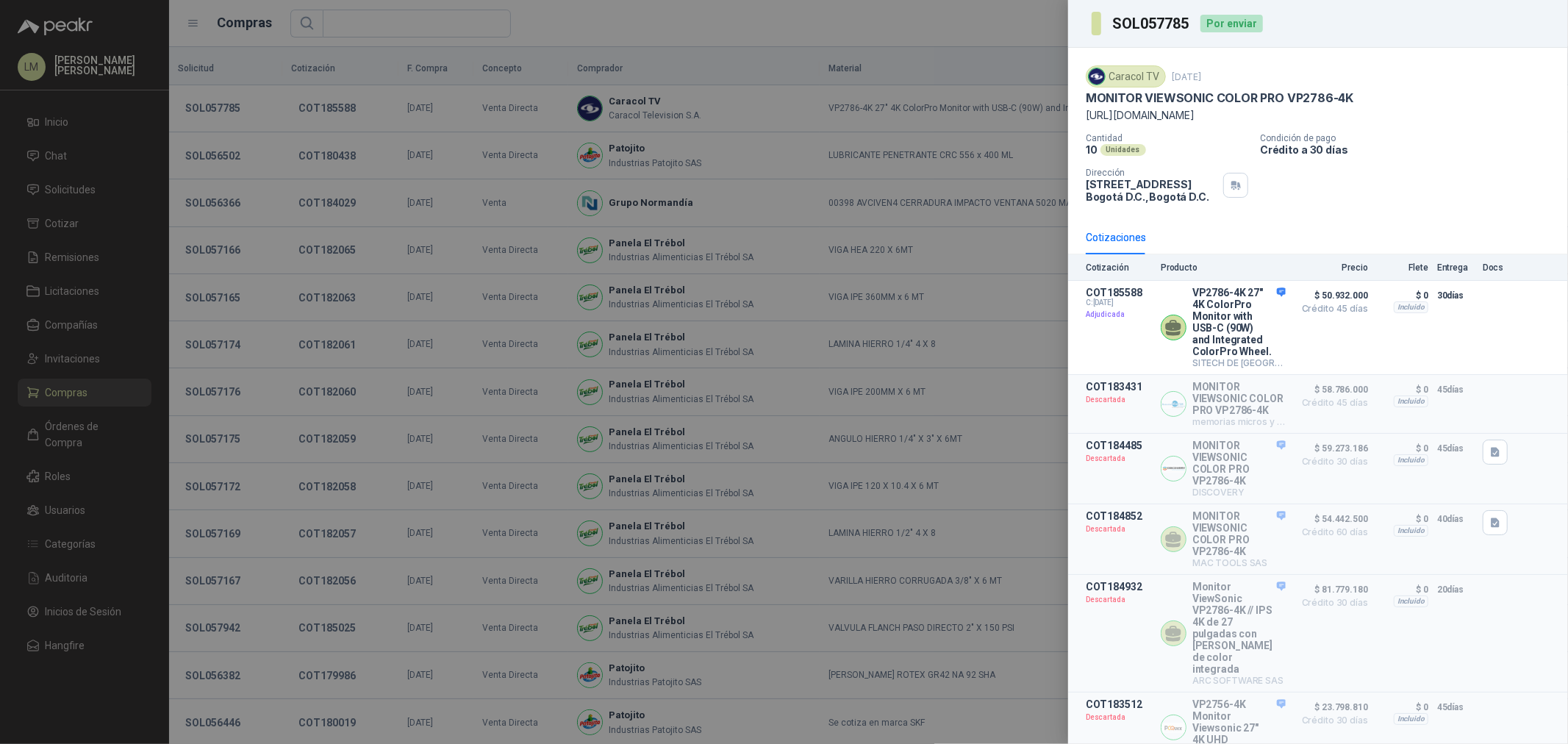
scroll to position [55, 0]
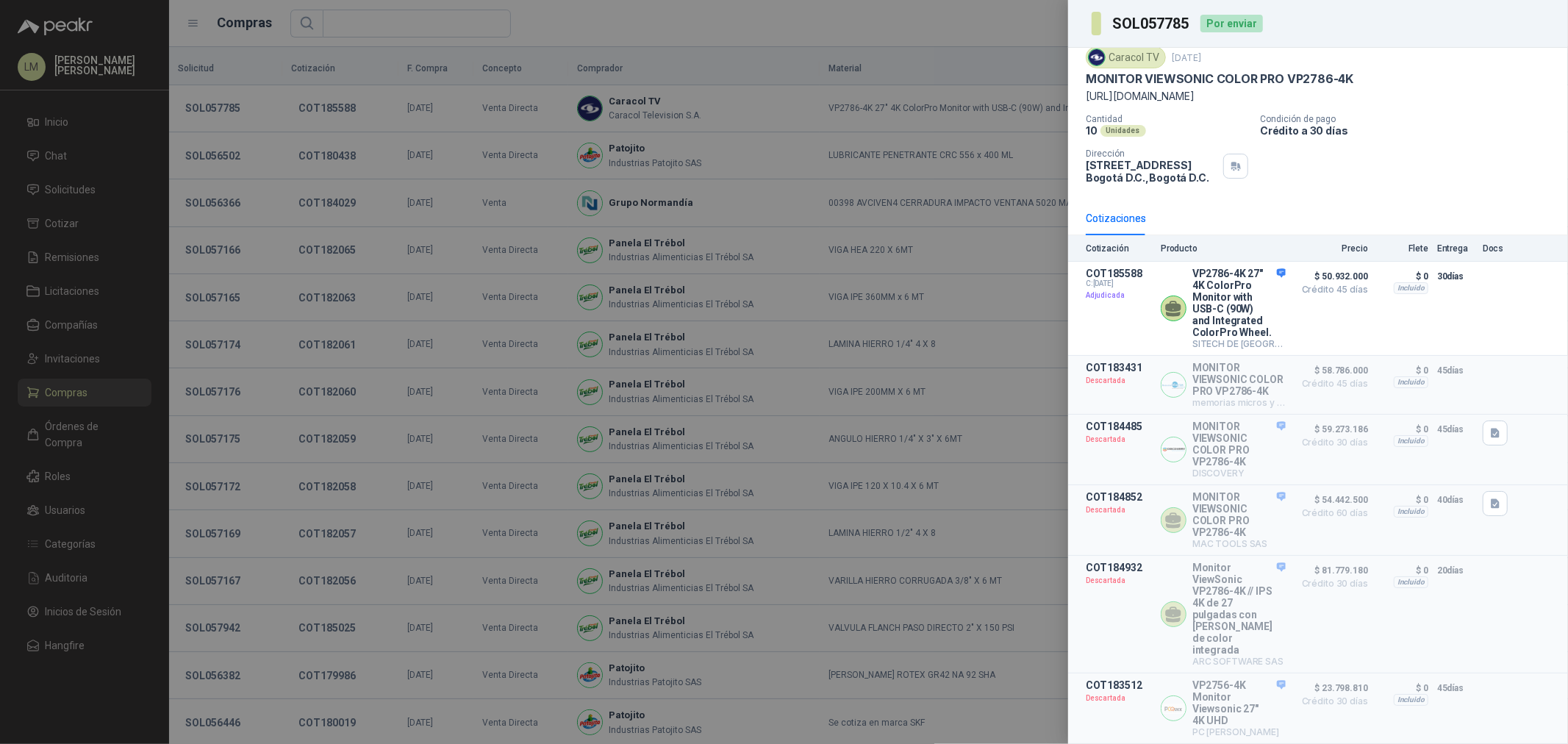
click at [563, 335] on div at bounding box center [784, 372] width 1568 height 744
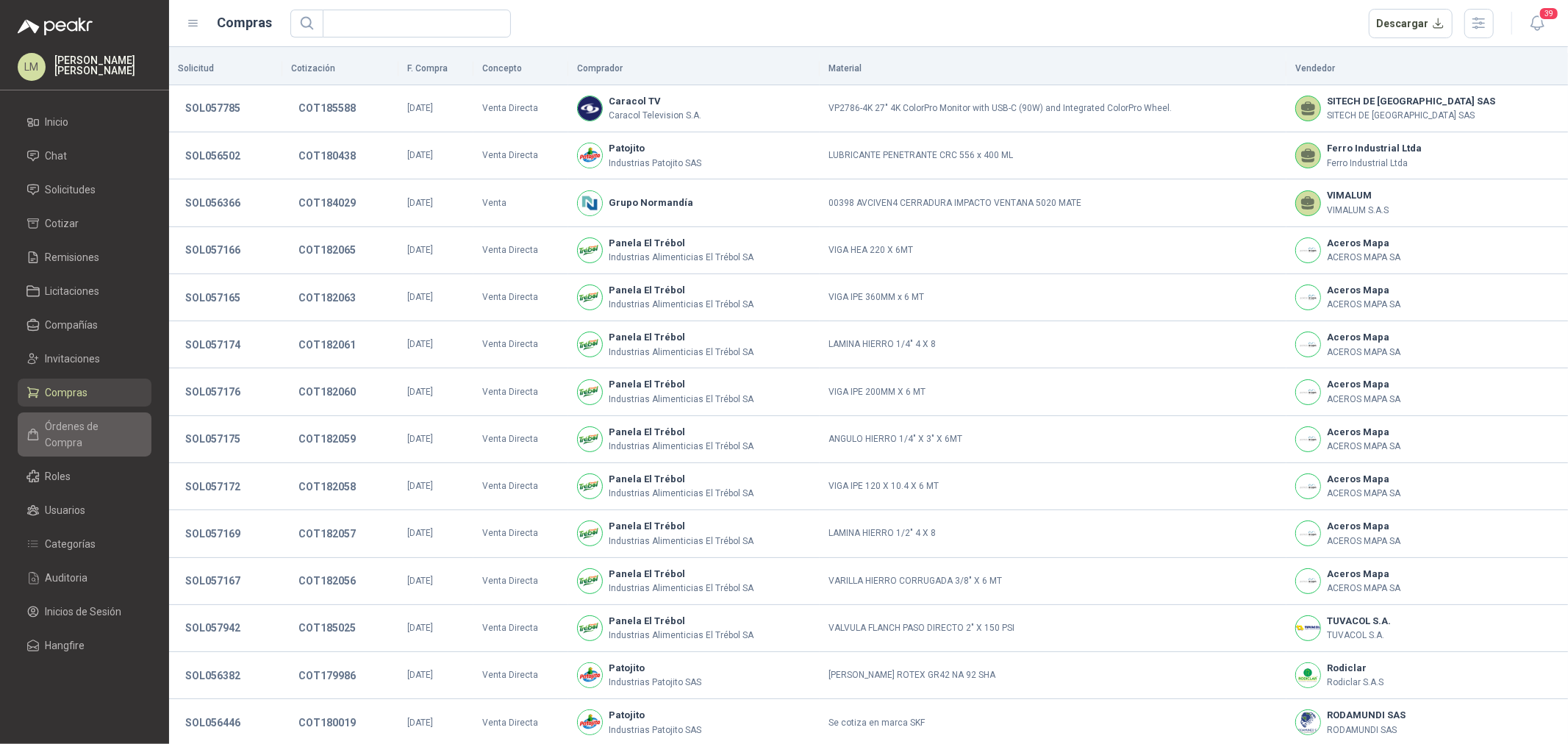
click at [66, 434] on span "Órdenes de Compra" at bounding box center [91, 434] width 92 height 32
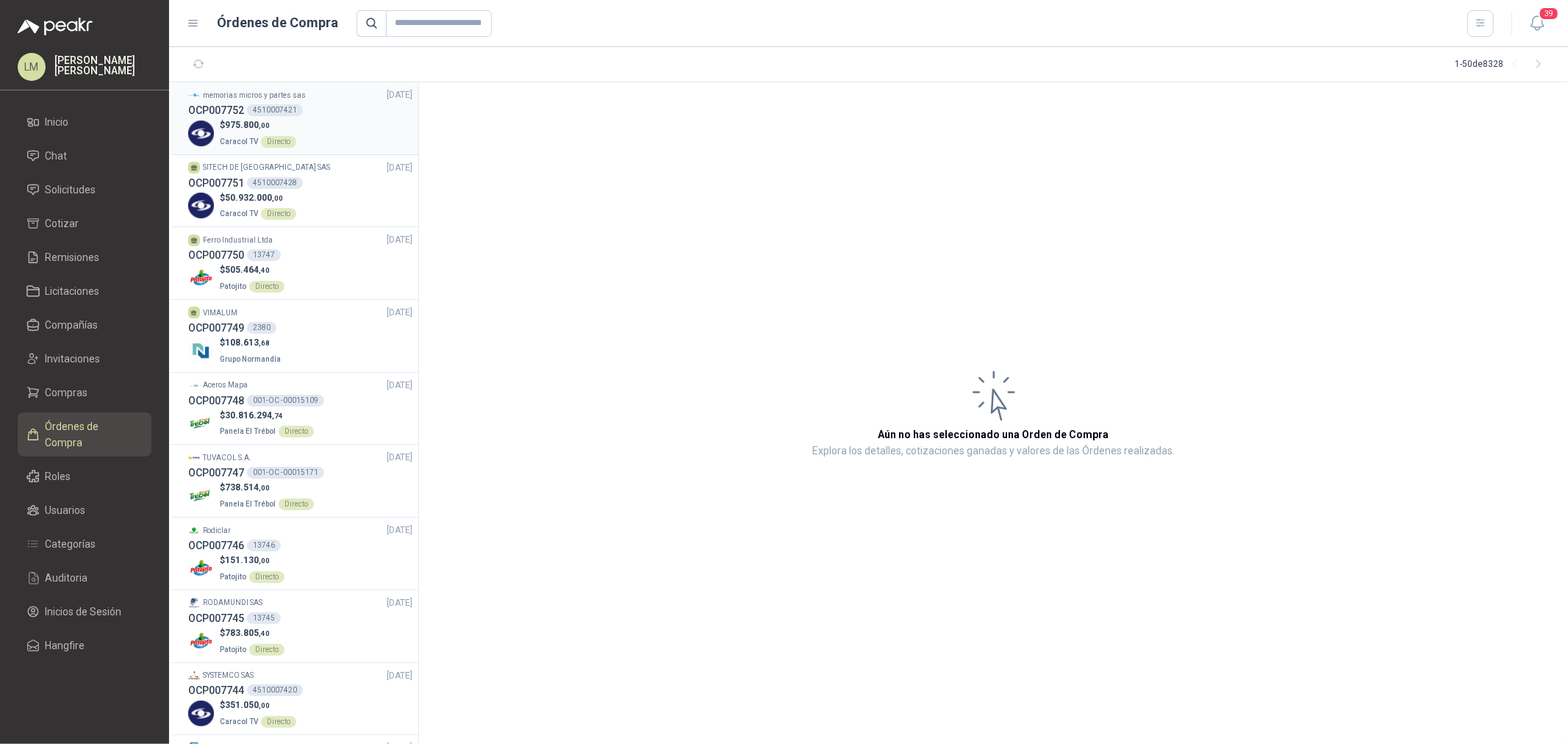
click at [292, 126] on p "$ 975.800 ,00" at bounding box center [258, 125] width 76 height 14
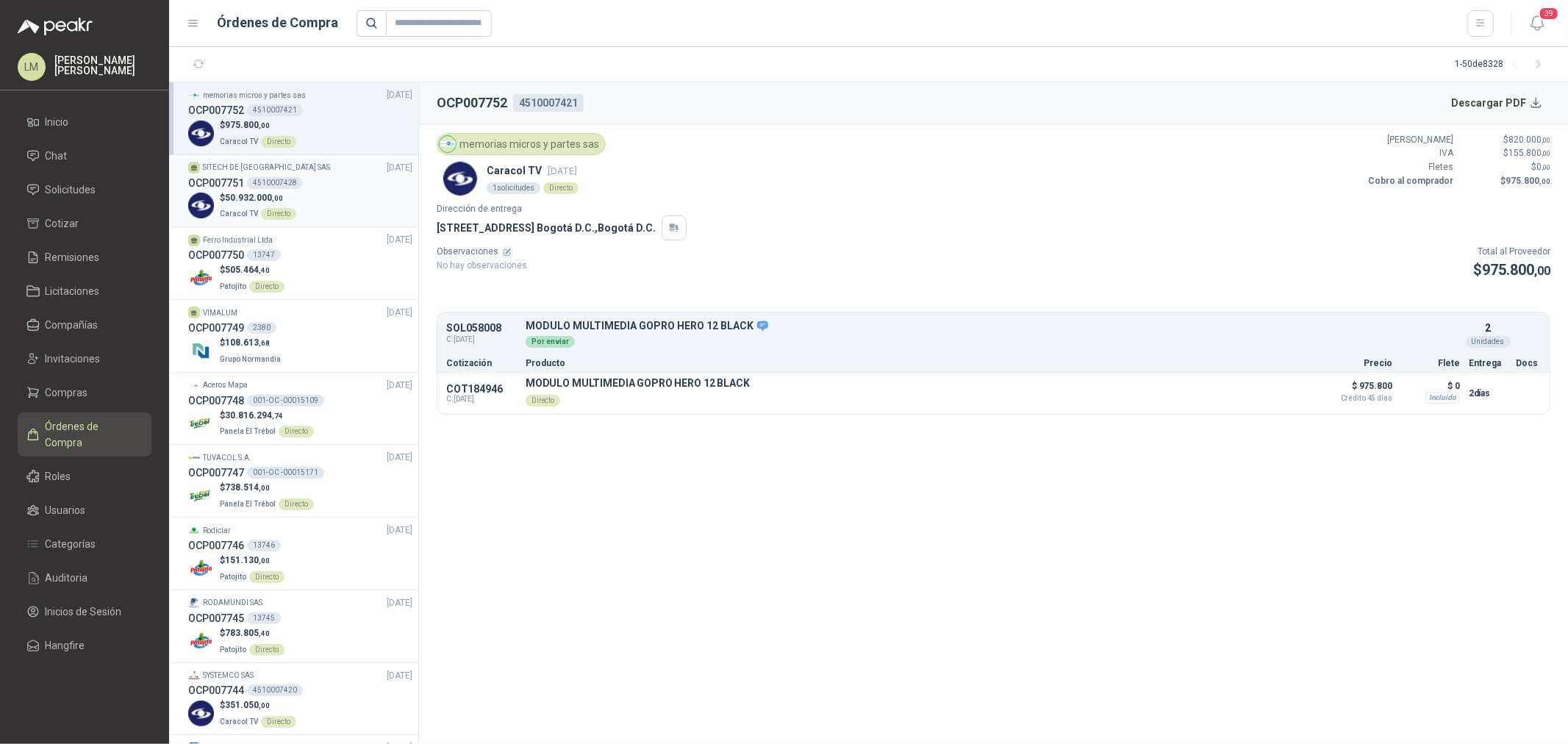
click at [280, 200] on span ",00" at bounding box center [277, 198] width 11 height 8
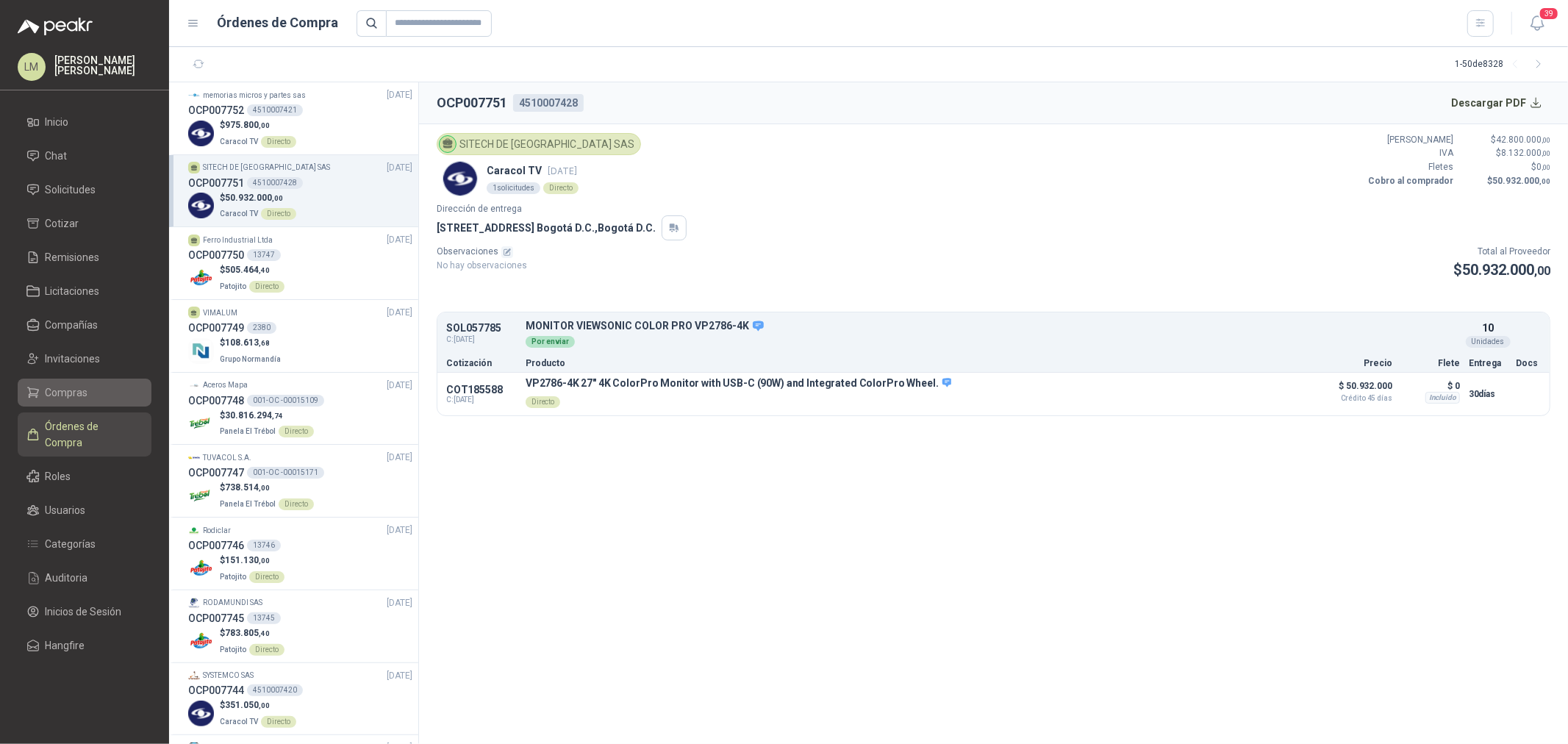
click at [61, 396] on span "Compras" at bounding box center [66, 391] width 42 height 16
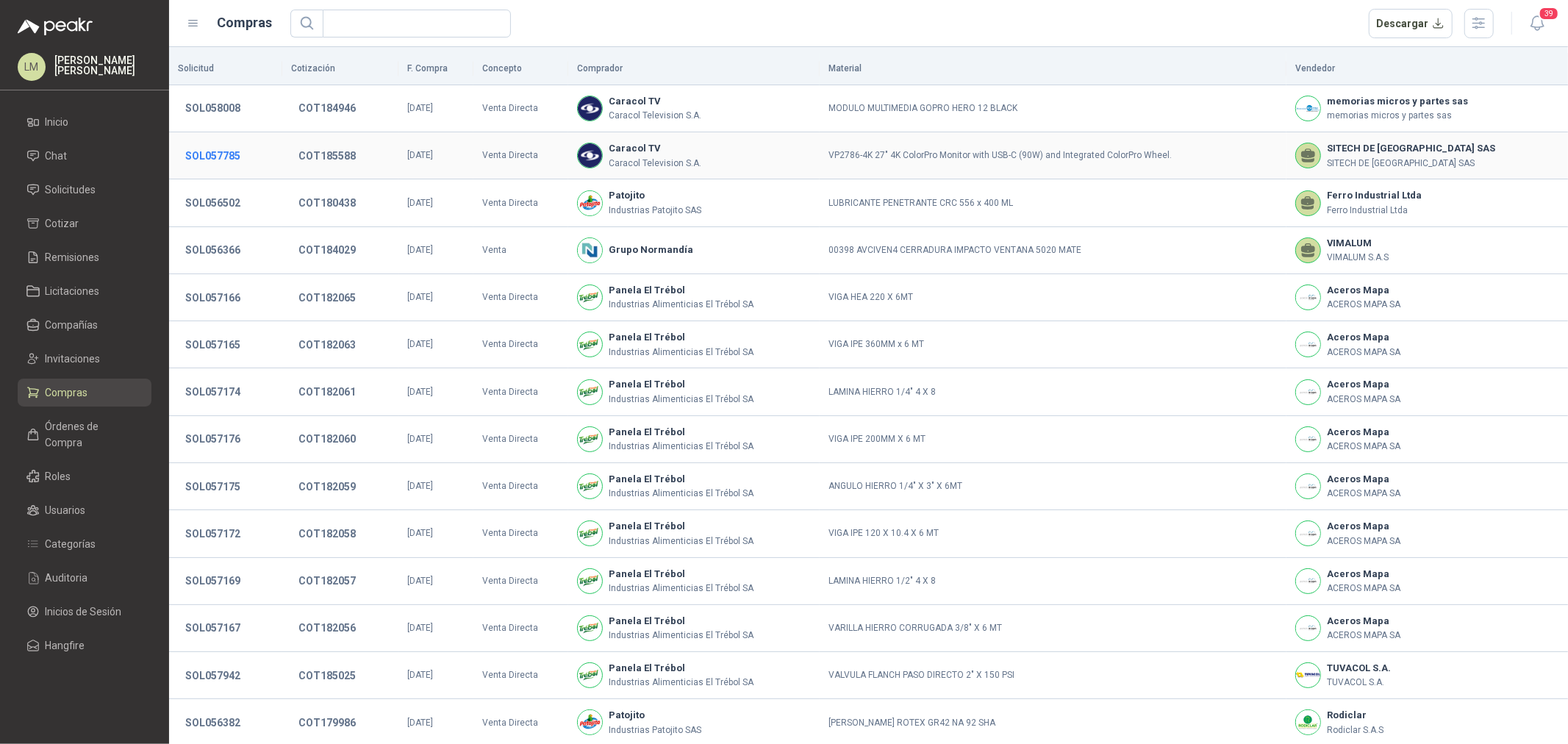
click at [225, 152] on button "SOL057785" at bounding box center [212, 156] width 70 height 27
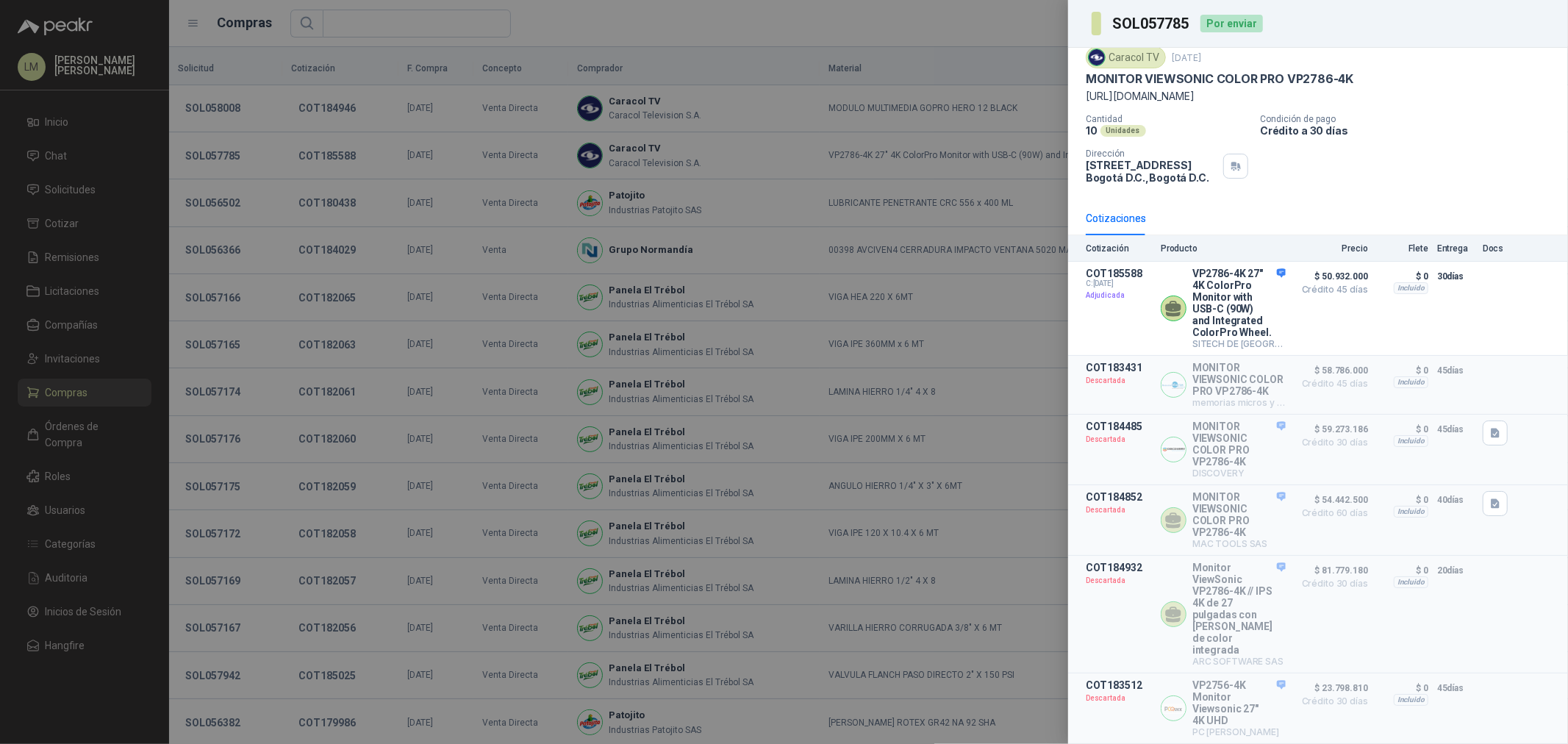
scroll to position [55, 0]
drag, startPoint x: 1312, startPoint y: 685, endPoint x: 1364, endPoint y: 685, distance: 52.0
click at [1364, 685] on article "COT183512 Descartada VP2756-4K Monitor Viewsonic 27" 4K UHD PC QUICK $ 23.798.8…" at bounding box center [1318, 708] width 500 height 71
click at [1332, 697] on span "Crédito 30 días" at bounding box center [1331, 701] width 74 height 9
drag, startPoint x: 1206, startPoint y: 686, endPoint x: 1230, endPoint y: 692, distance: 24.7
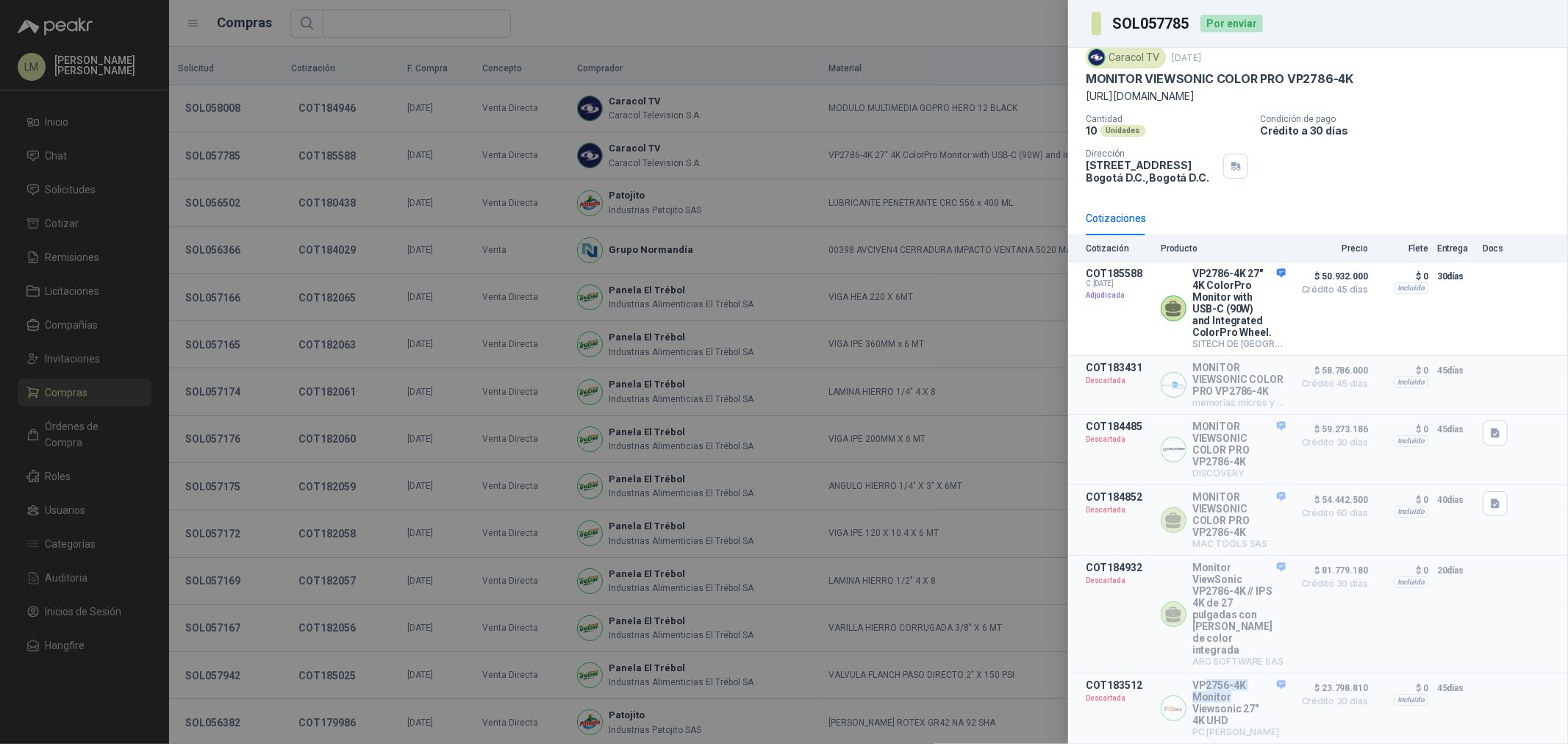
click at [1230, 692] on p "VP2756-4K Monitor Viewsonic 27" 4K UHD" at bounding box center [1239, 703] width 94 height 47
drag, startPoint x: 562, startPoint y: 291, endPoint x: 548, endPoint y: 288, distance: 14.3
click at [559, 291] on div at bounding box center [784, 372] width 1568 height 744
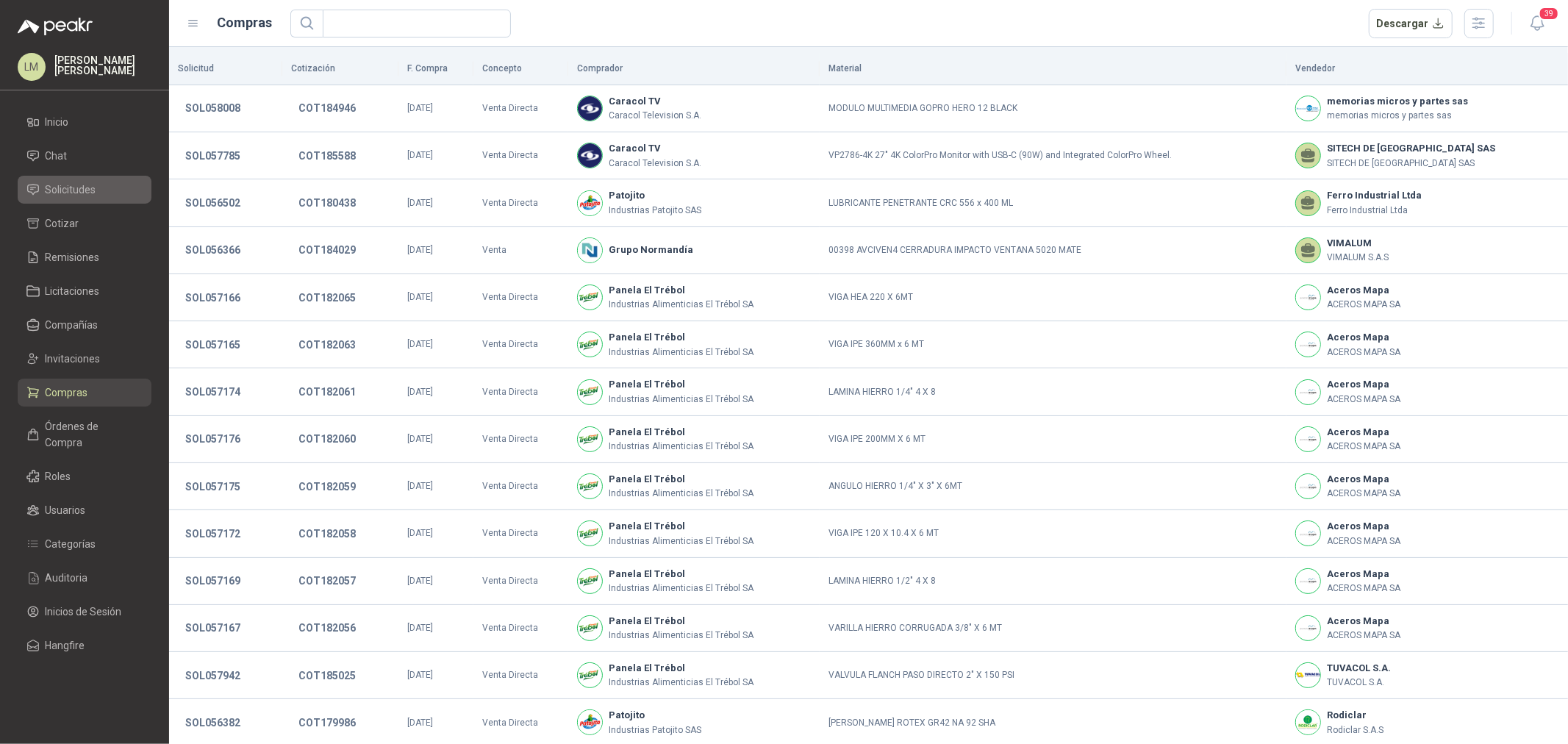
click at [68, 190] on span "Solicitudes" at bounding box center [71, 189] width 51 height 16
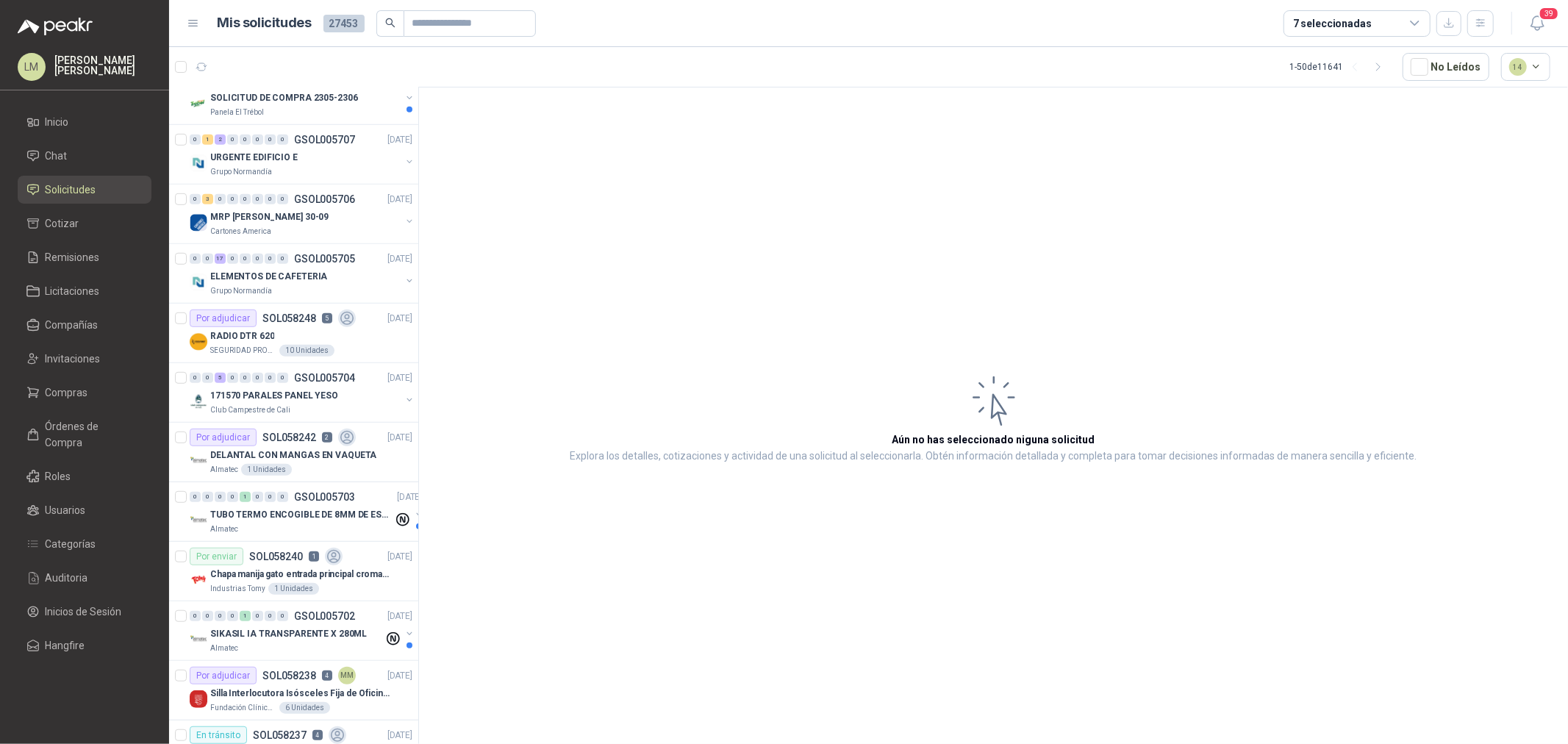
scroll to position [735, 0]
click at [403, 163] on button "button" at bounding box center [409, 163] width 12 height 12
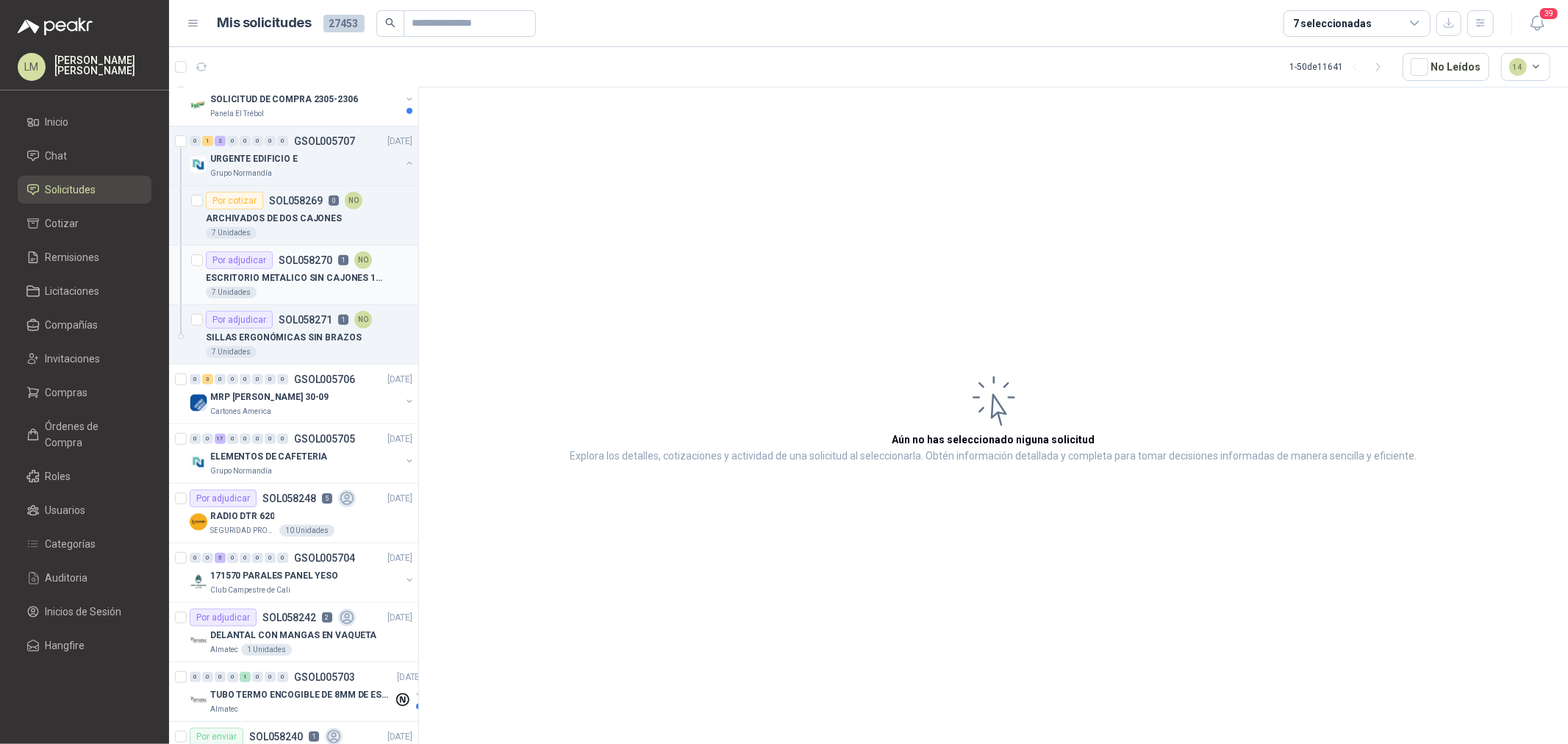
click at [294, 282] on p "ESCRITORIO METALICO SIN CAJONES 1METRO * 0.60M" at bounding box center [297, 278] width 183 height 14
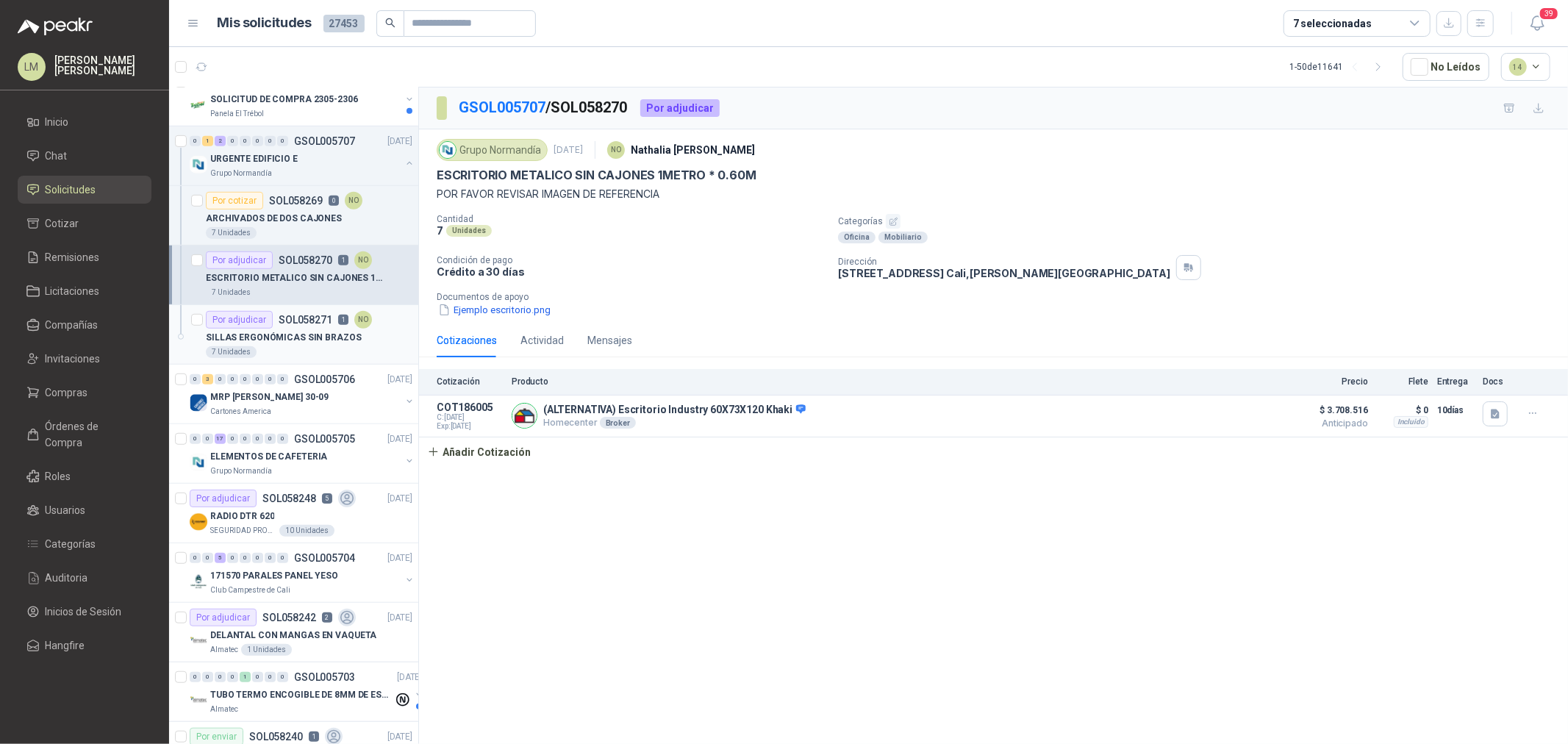
click at [297, 343] on p "SILLAS ERGONÓMICAS SIN BRAZOS" at bounding box center [284, 338] width 156 height 14
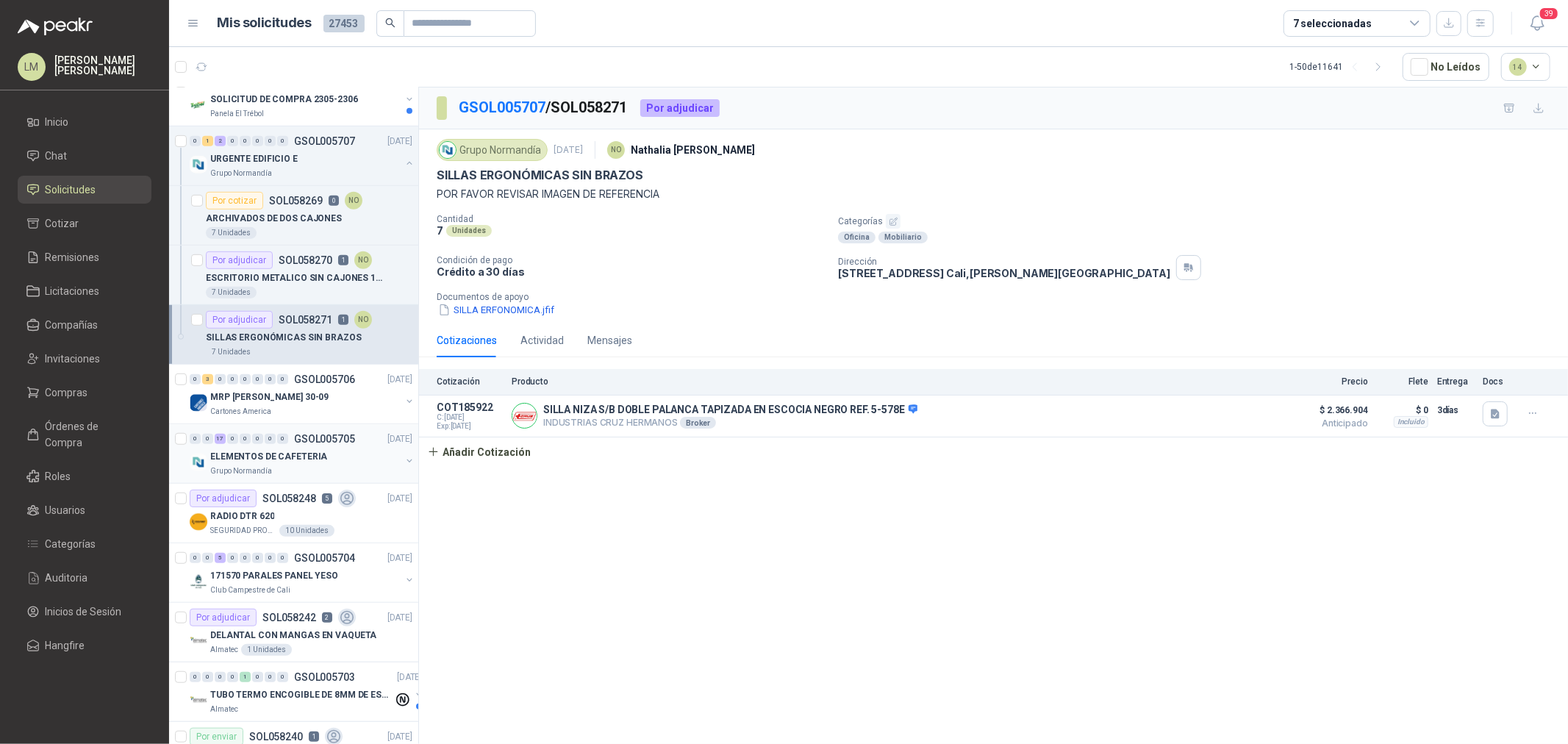
click at [269, 460] on p "ELEMENTOS DE CAFETERIA" at bounding box center [268, 456] width 117 height 14
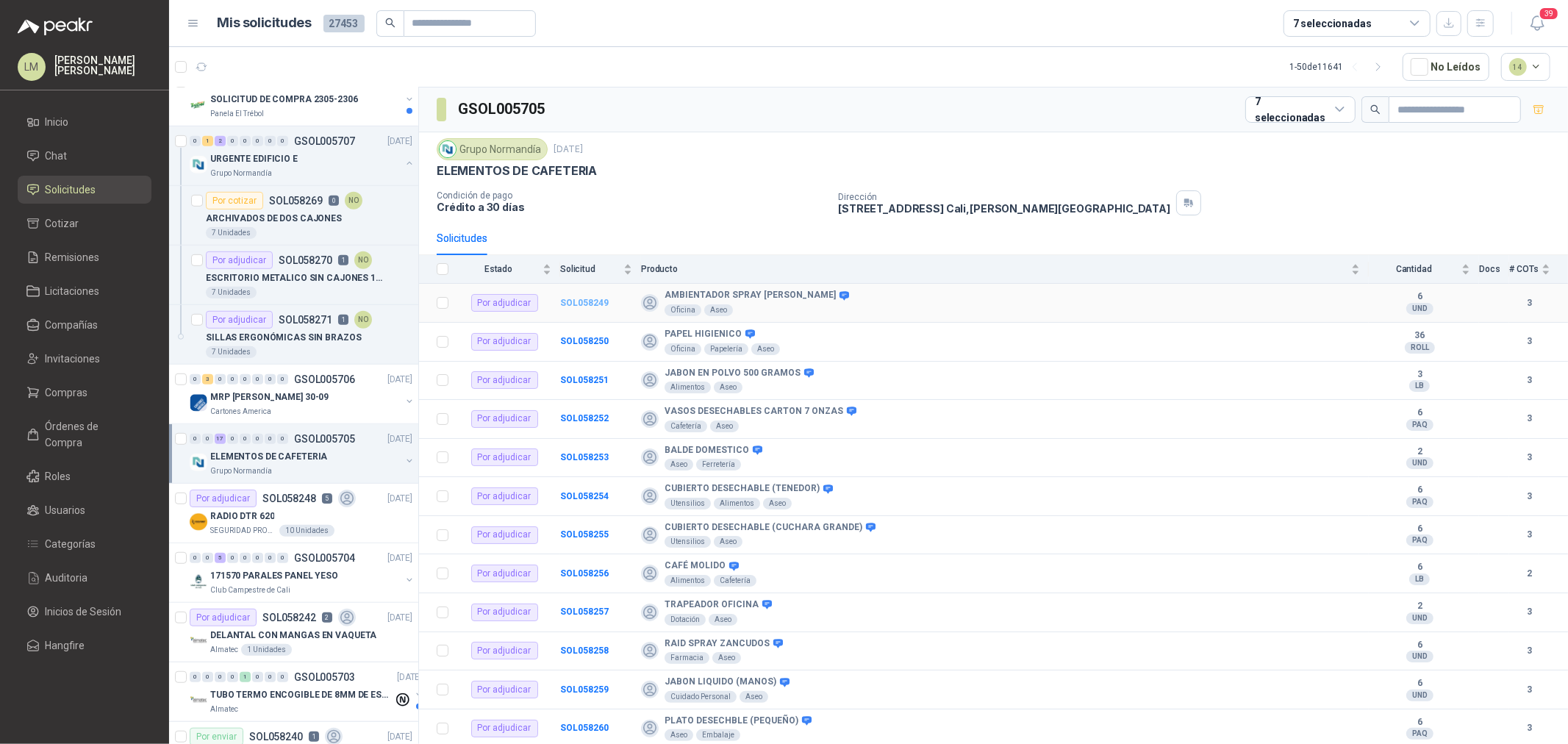
click at [576, 303] on b "SOL058249" at bounding box center [584, 303] width 48 height 10
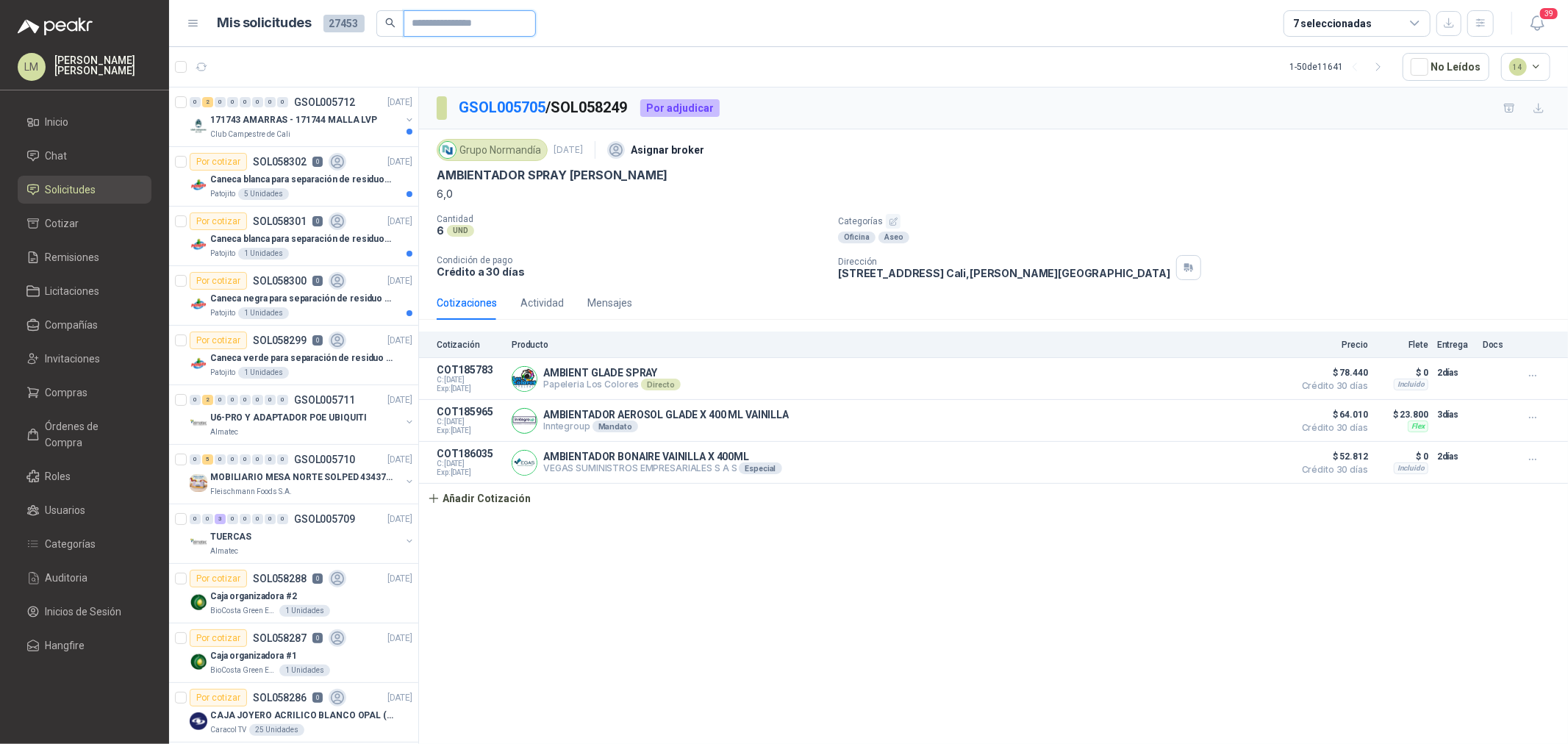
drag, startPoint x: 429, startPoint y: 11, endPoint x: 436, endPoint y: 23, distance: 13.9
click at [431, 12] on input "text" at bounding box center [464, 23] width 103 height 25
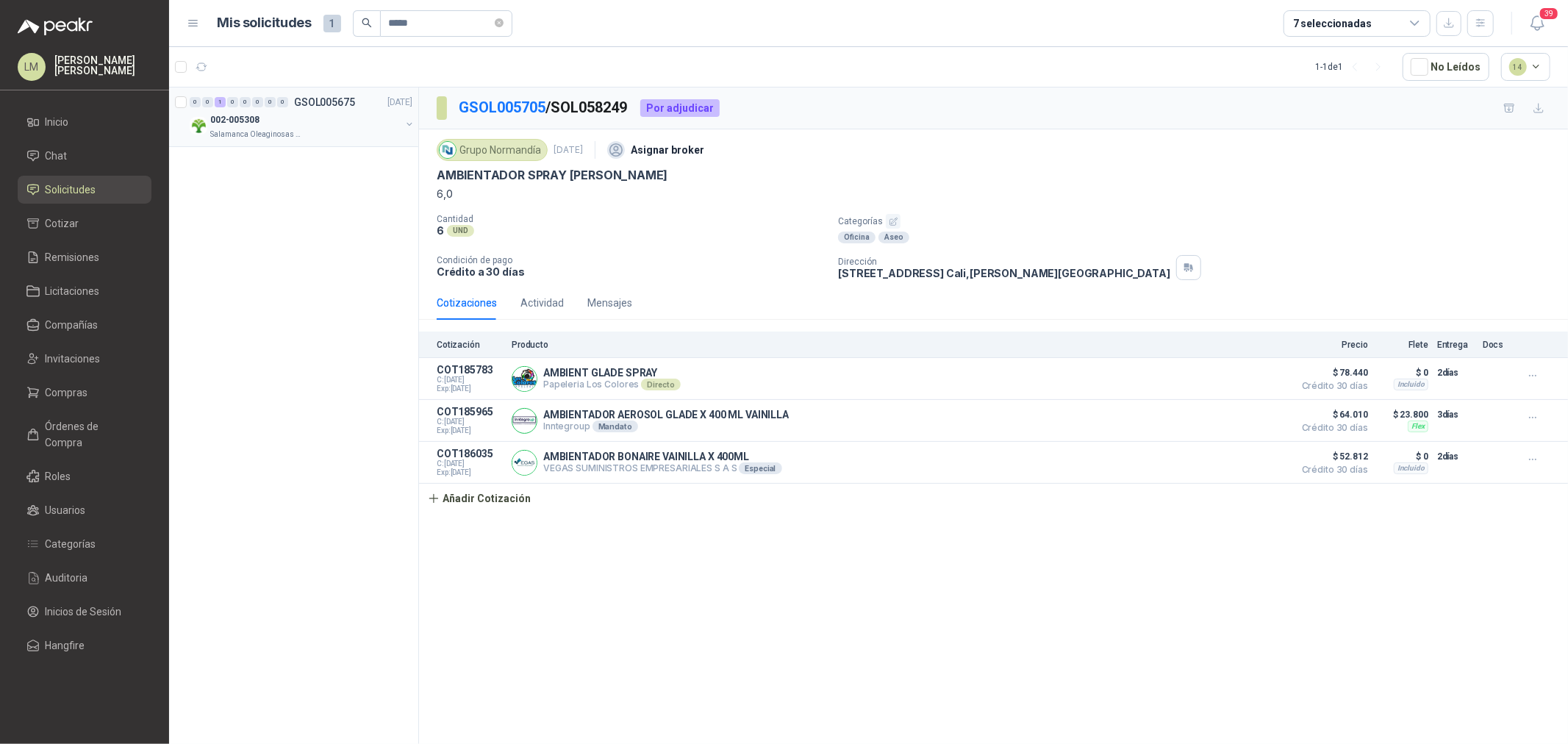
click at [406, 121] on button "button" at bounding box center [409, 124] width 12 height 12
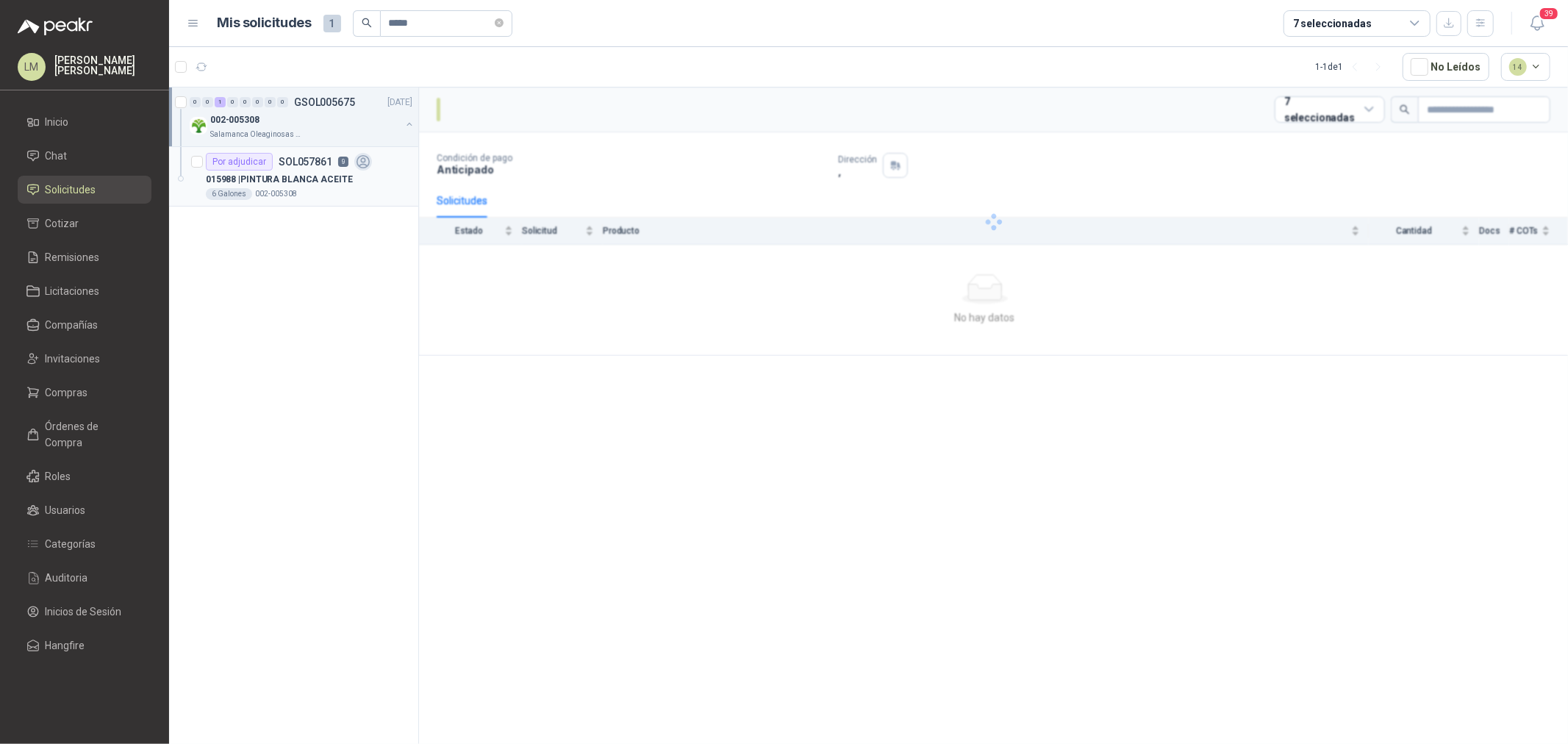
click at [292, 169] on div "Por adjudicar SOL057861 9" at bounding box center [289, 161] width 166 height 17
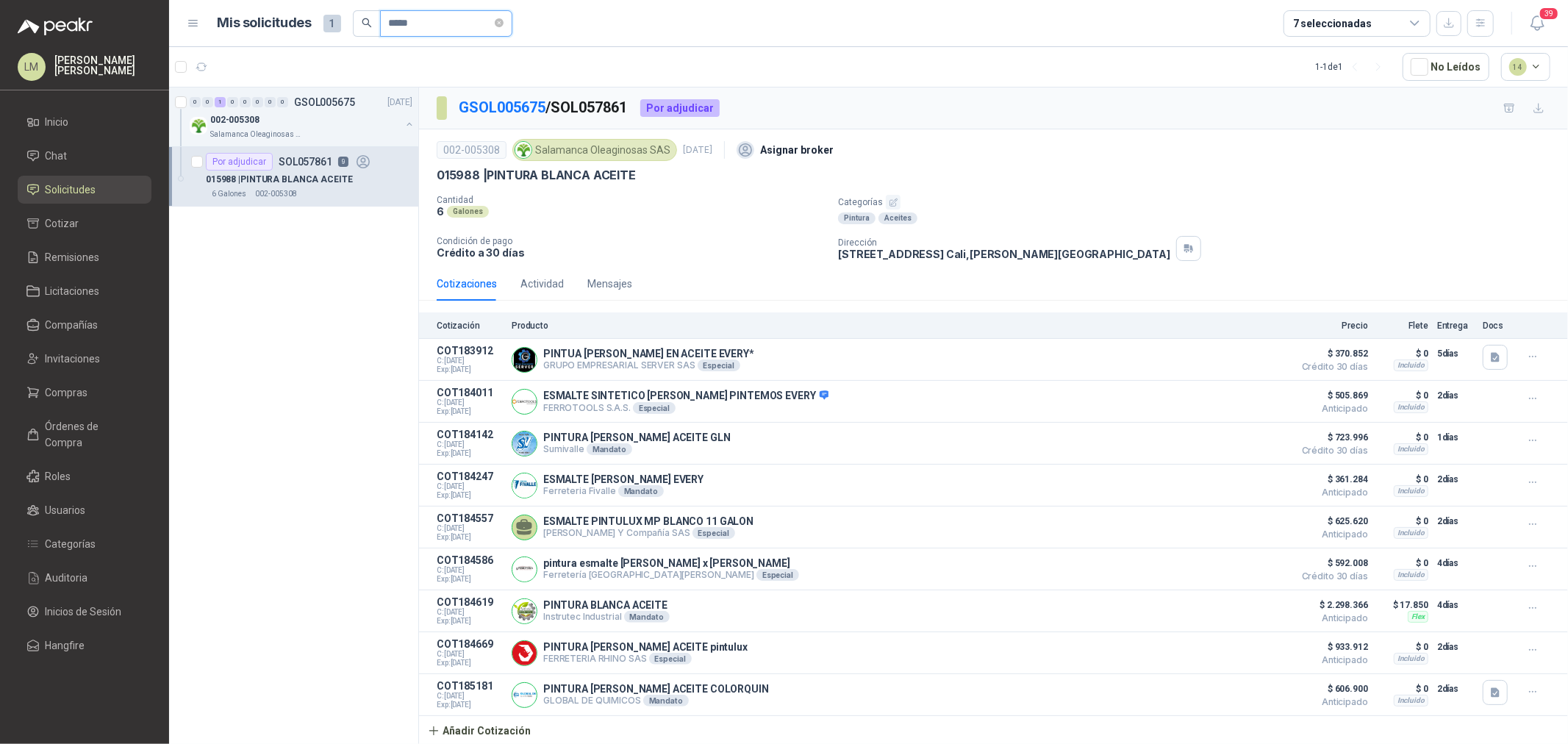
drag, startPoint x: 432, startPoint y: 30, endPoint x: 342, endPoint y: 24, distance: 90.2
click at [342, 24] on div "Mis solicitudes 1 *****" at bounding box center [364, 23] width 295 height 27
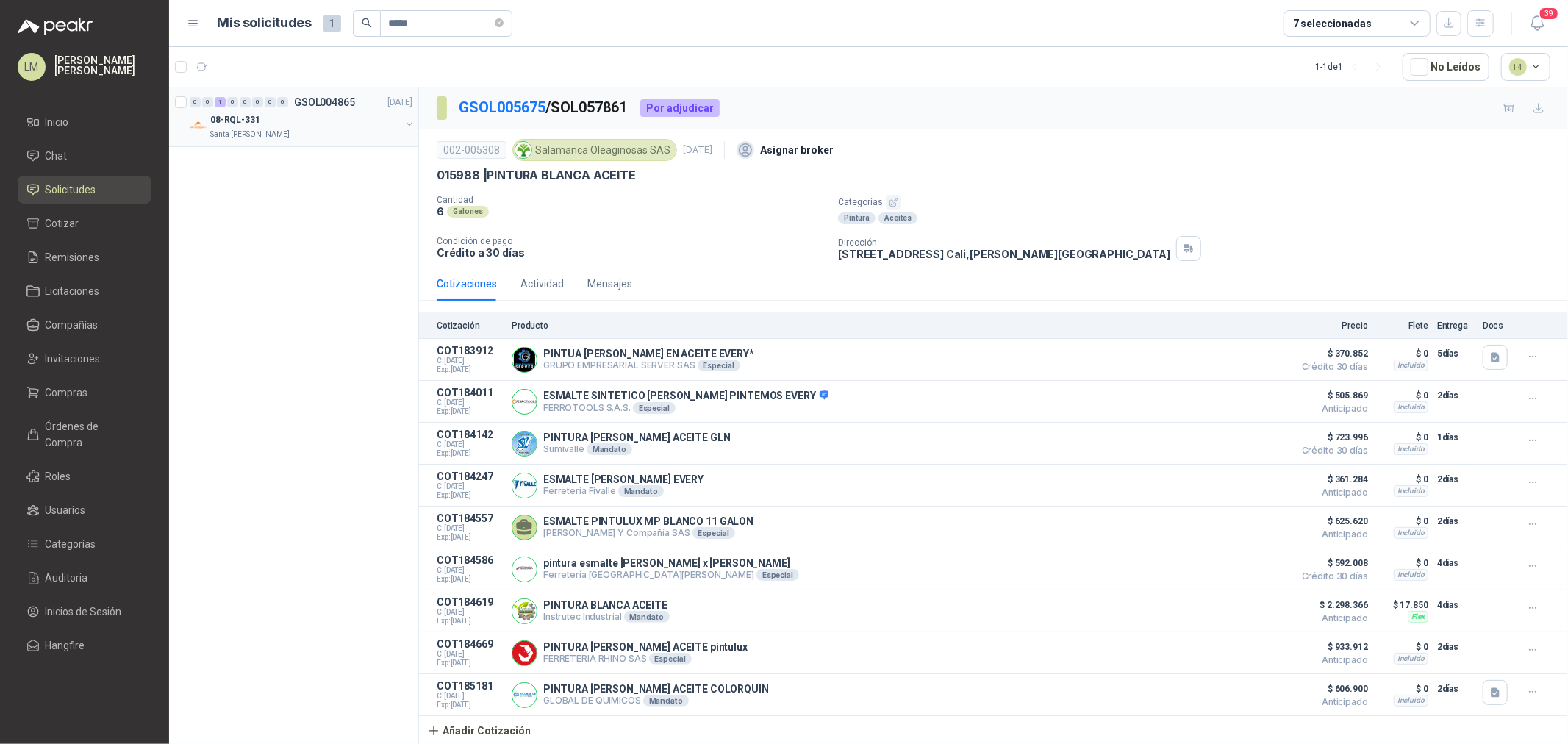
click at [407, 123] on button "button" at bounding box center [409, 124] width 12 height 12
click at [338, 164] on p "7" at bounding box center [343, 162] width 10 height 10
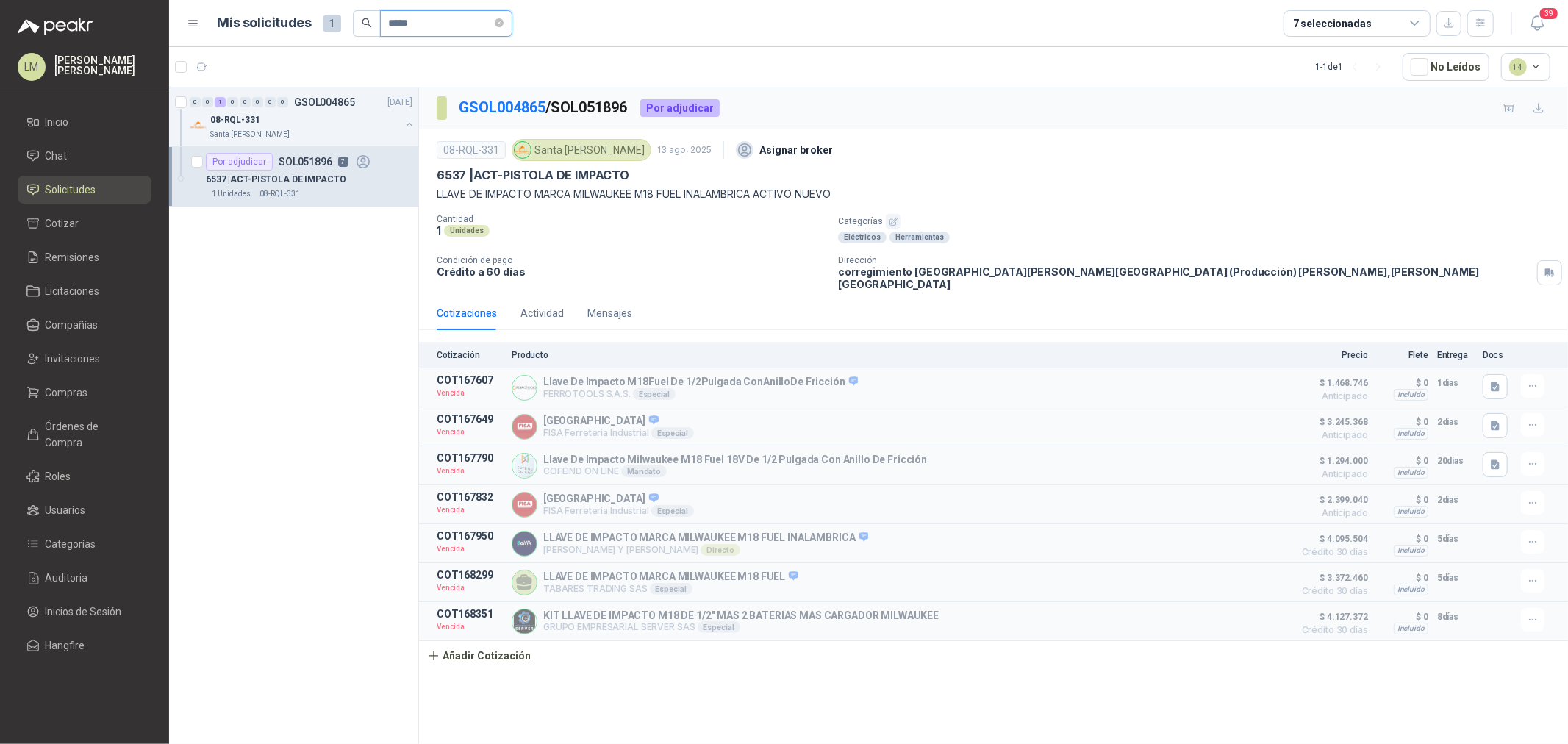
drag, startPoint x: 405, startPoint y: 23, endPoint x: 421, endPoint y: 24, distance: 16.0
click at [416, 24] on input "*****" at bounding box center [441, 23] width 103 height 25
click at [453, 26] on input "*****" at bounding box center [441, 23] width 103 height 25
drag, startPoint x: 449, startPoint y: 26, endPoint x: 360, endPoint y: 20, distance: 89.2
click at [360, 20] on span "*****" at bounding box center [432, 23] width 159 height 27
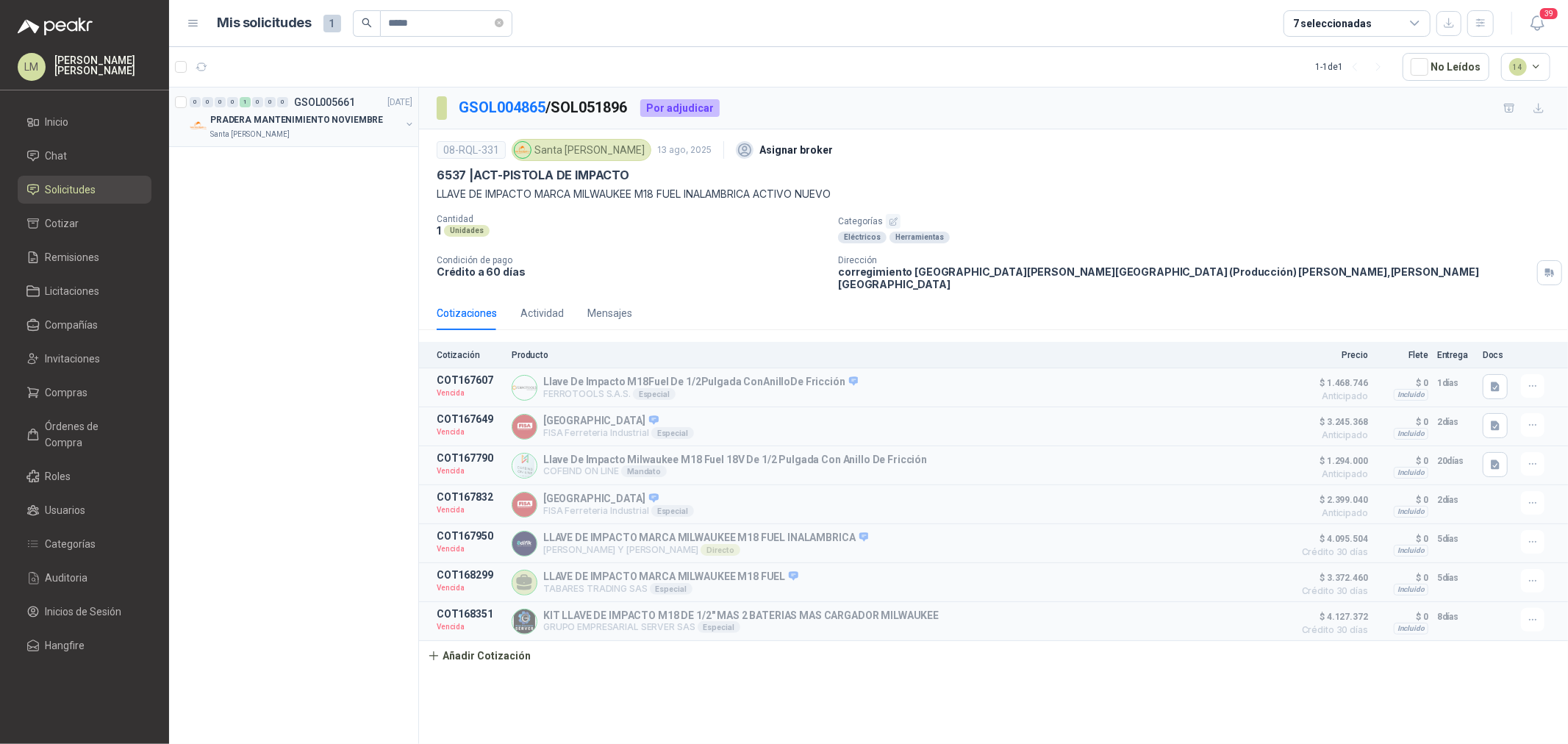
click at [409, 125] on button "button" at bounding box center [409, 124] width 12 height 12
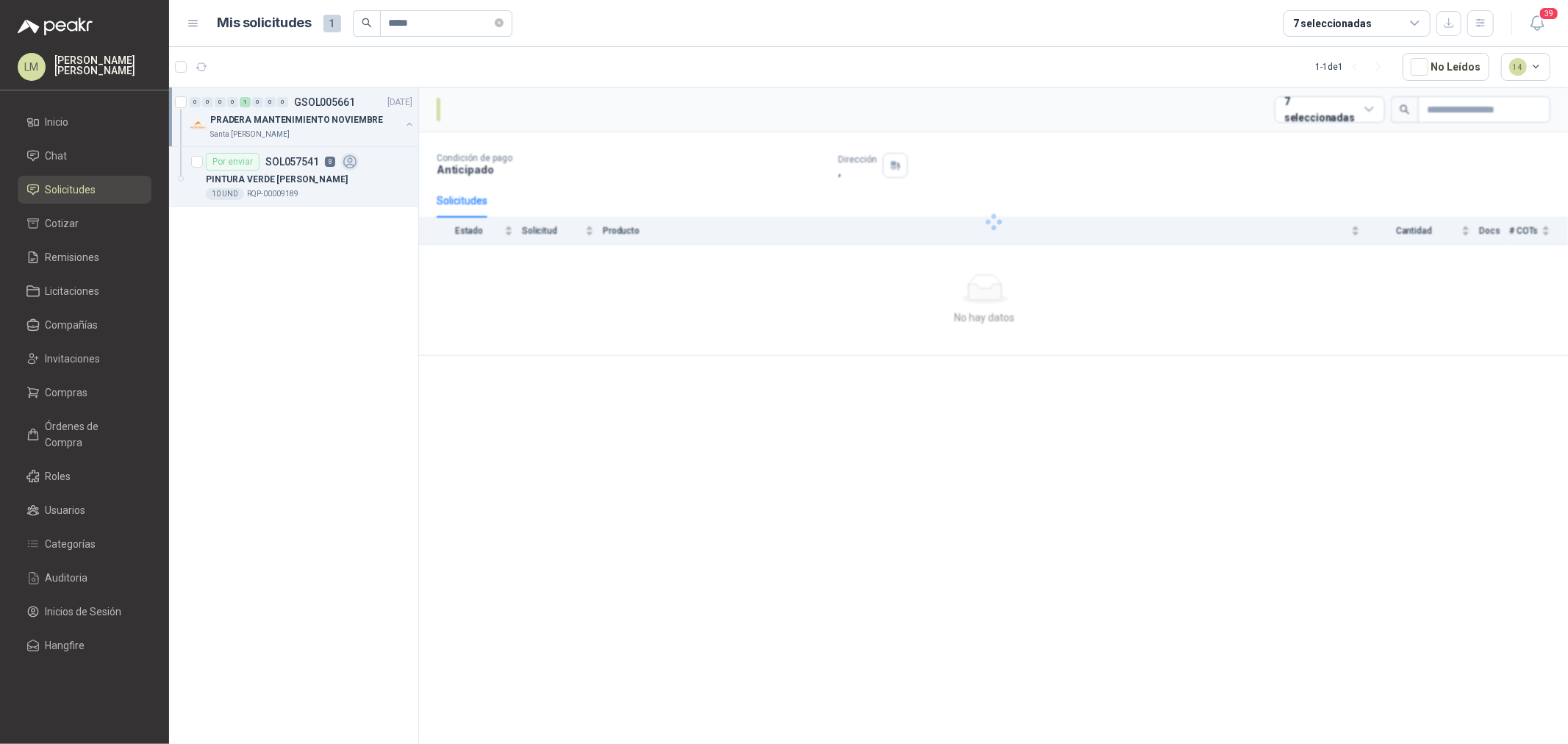
click at [306, 164] on p "SOL057541" at bounding box center [292, 162] width 54 height 10
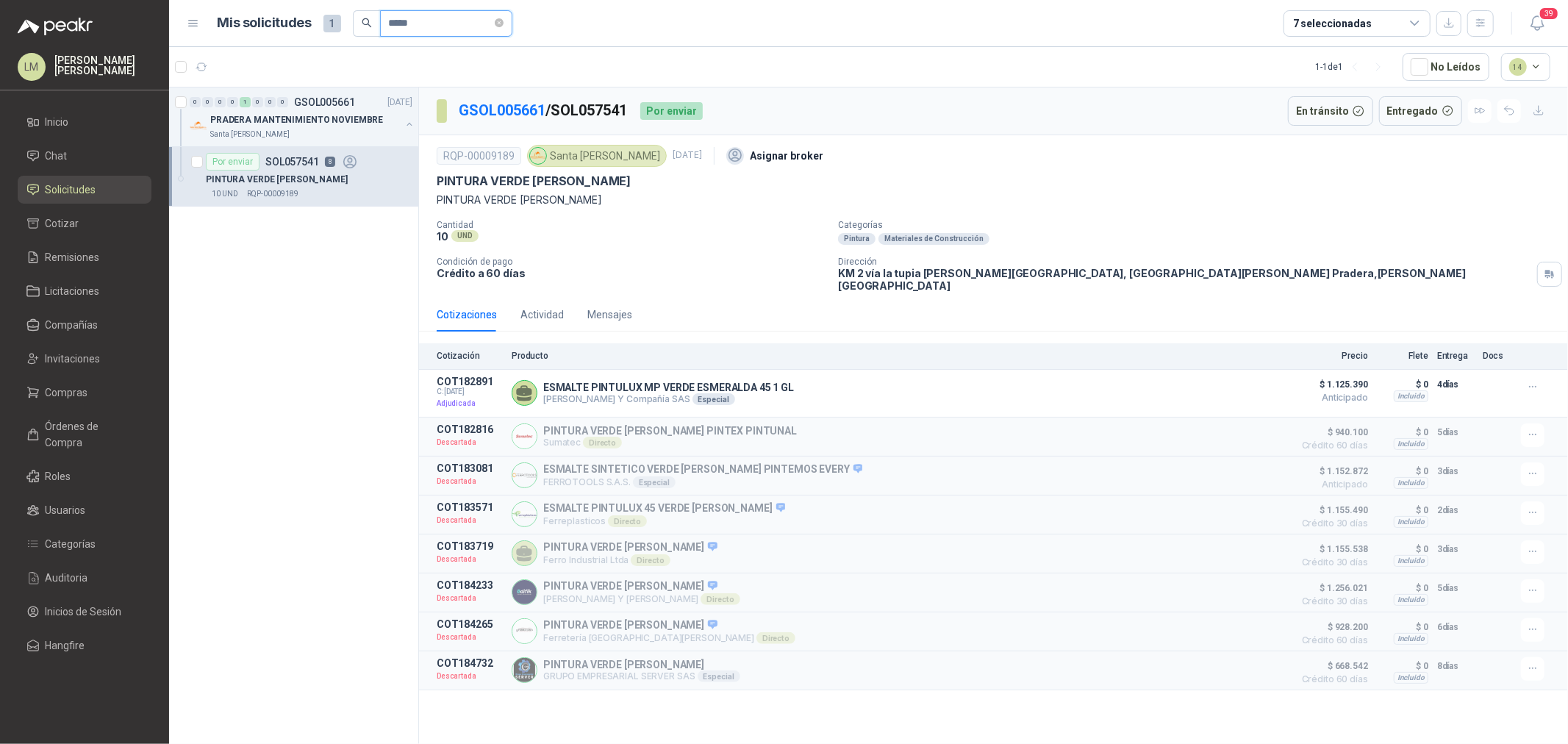
drag, startPoint x: 455, startPoint y: 20, endPoint x: 365, endPoint y: 15, distance: 90.1
click at [365, 15] on span "*****" at bounding box center [432, 23] width 159 height 27
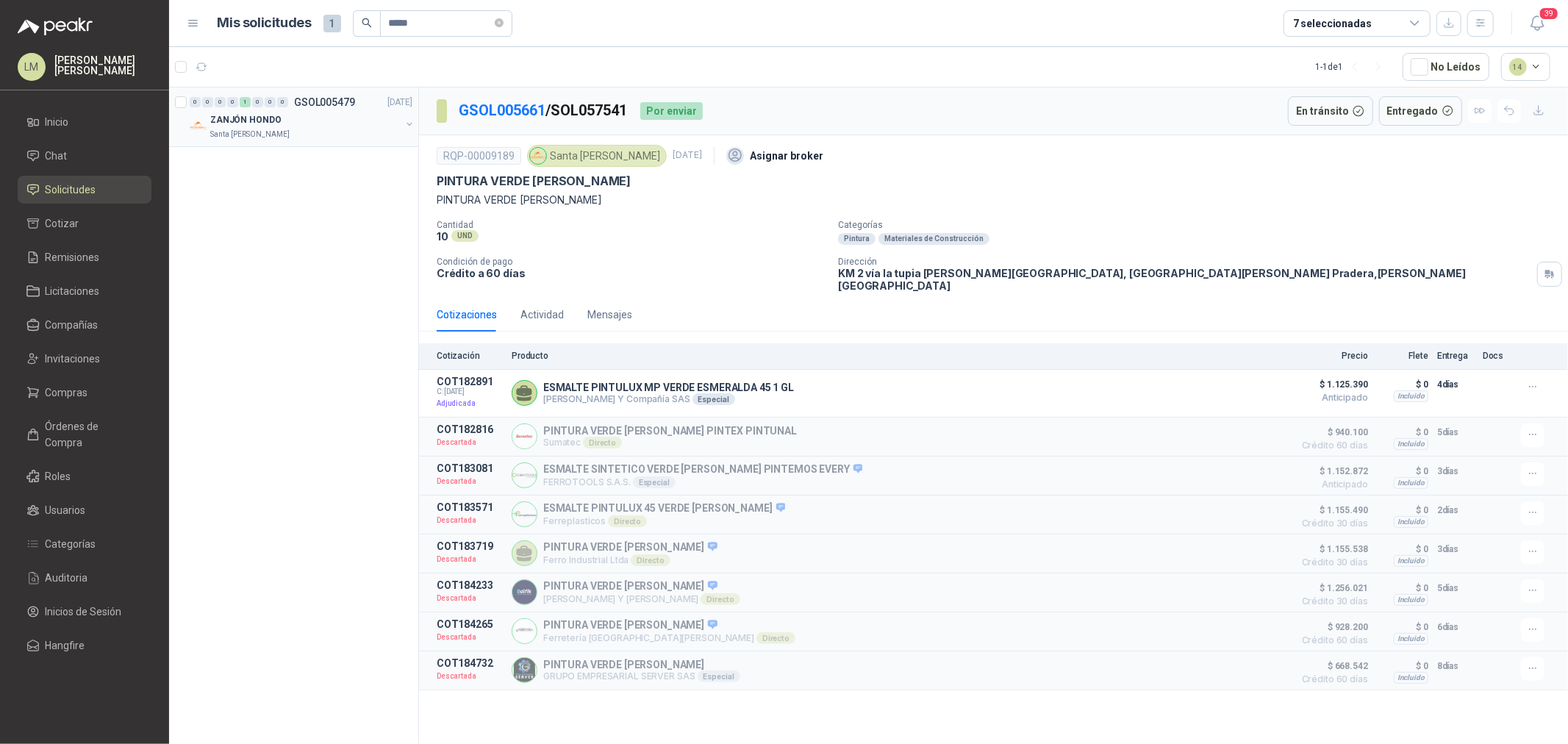
click at [407, 126] on button "button" at bounding box center [409, 124] width 12 height 12
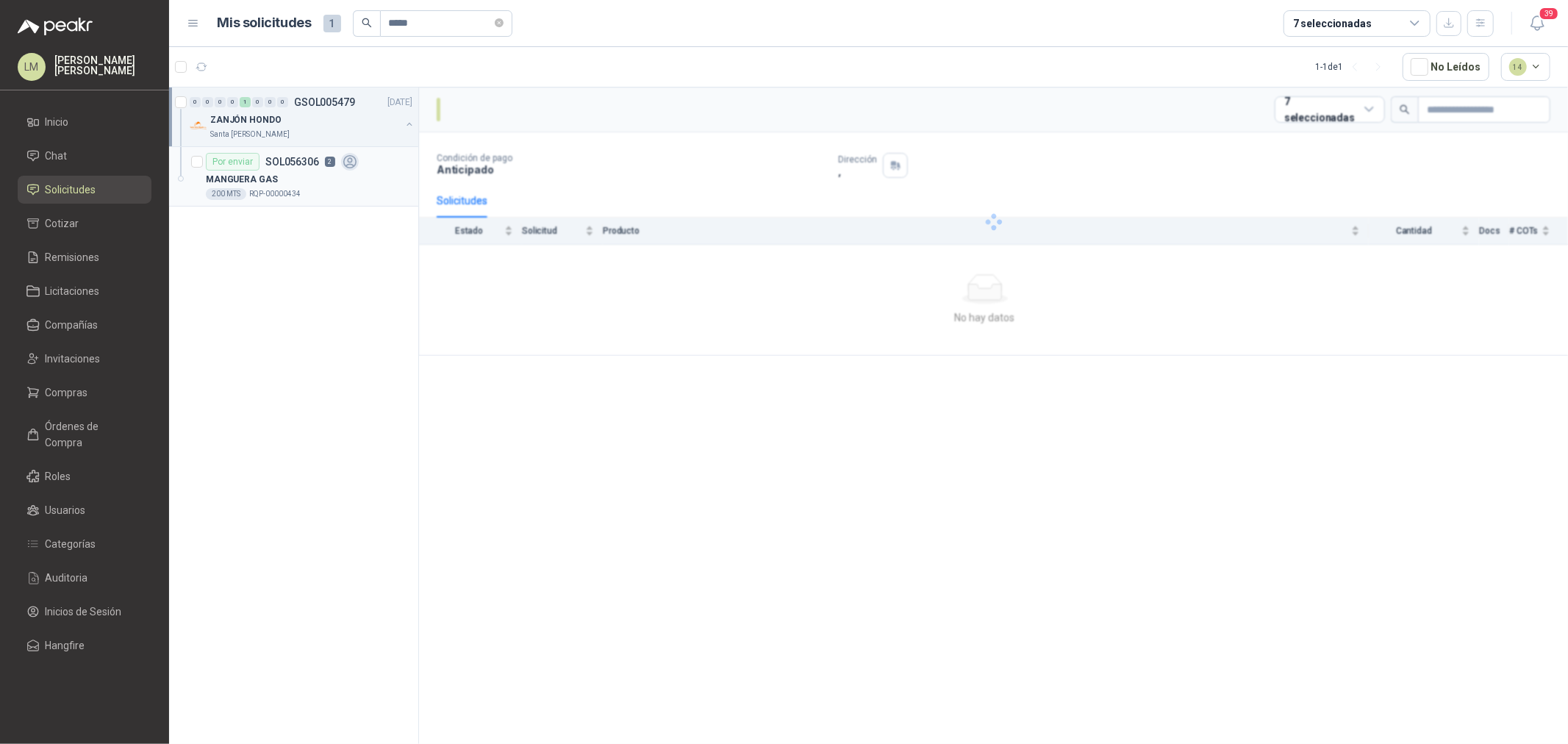
click at [311, 163] on p "SOL056306" at bounding box center [292, 162] width 54 height 10
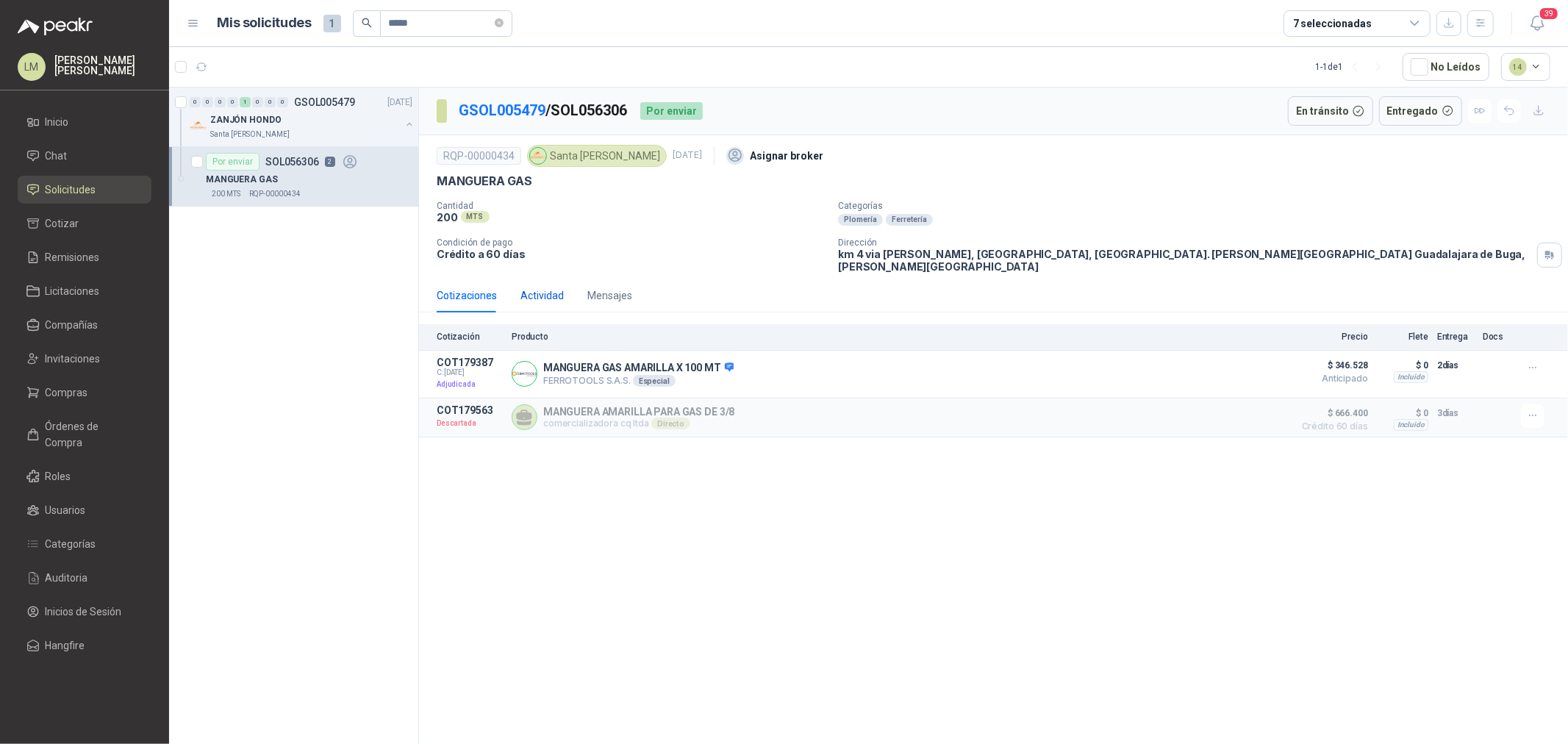
click at [546, 289] on div "Actividad" at bounding box center [542, 294] width 43 height 16
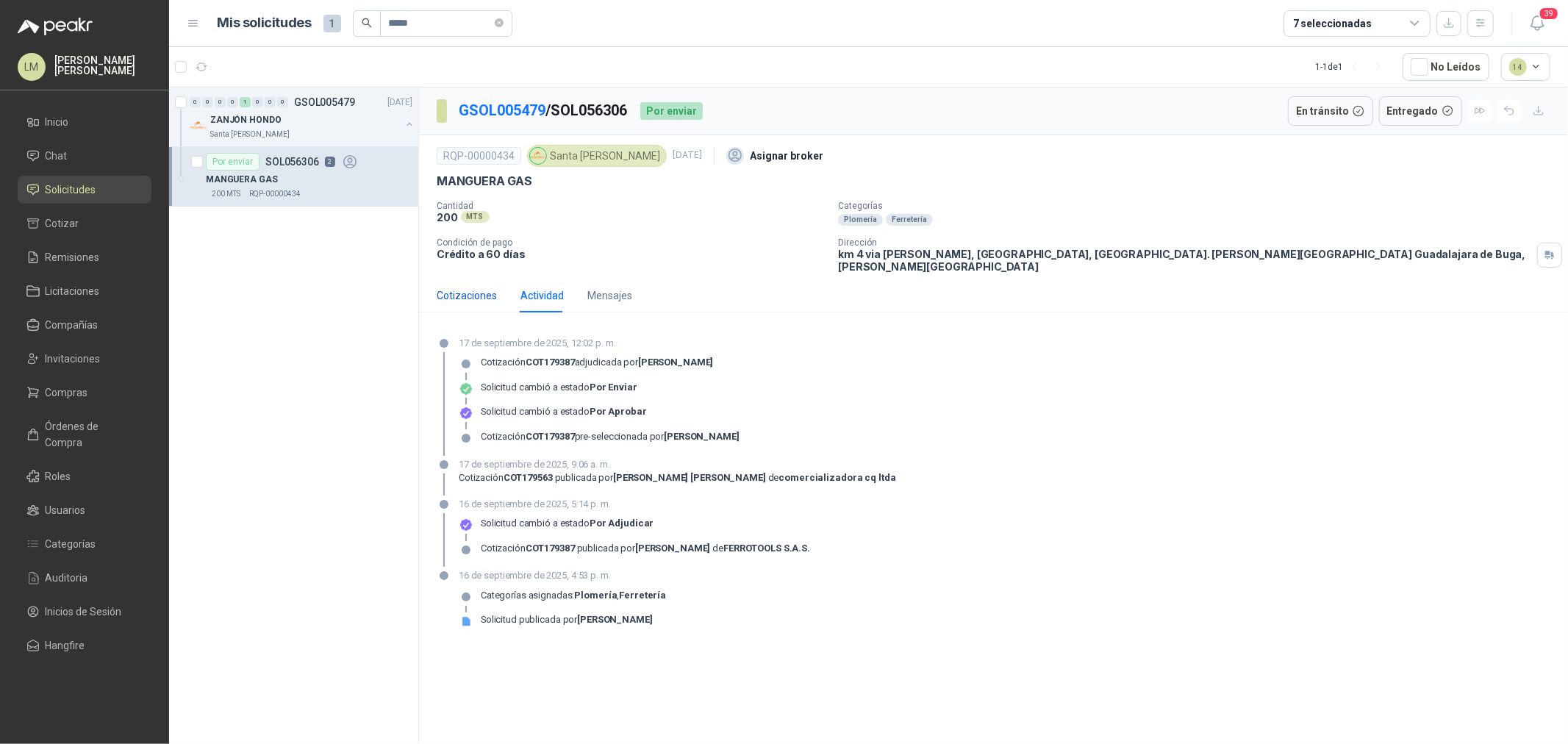
click at [488, 287] on div "Cotizaciones" at bounding box center [466, 294] width 61 height 16
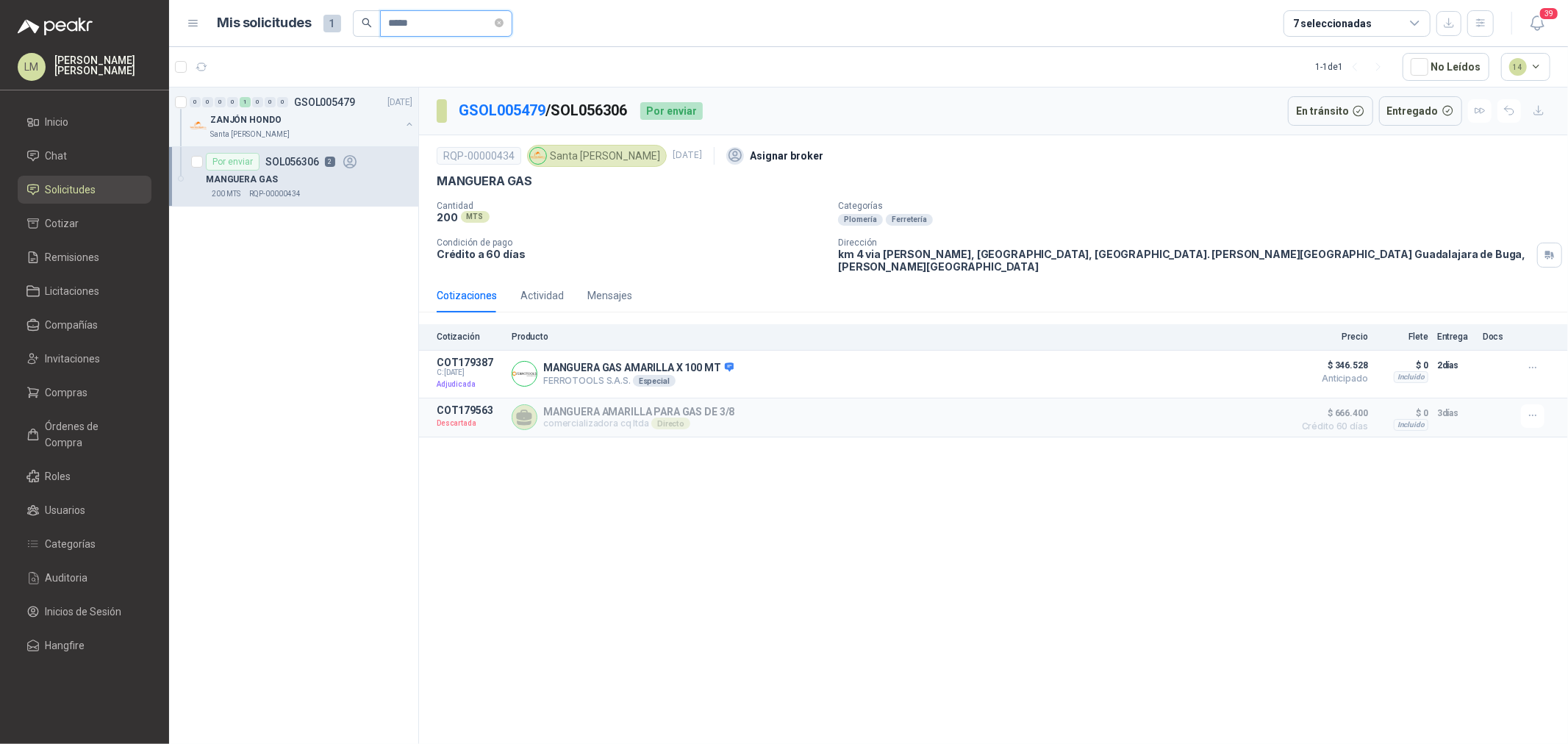
drag, startPoint x: 423, startPoint y: 32, endPoint x: 399, endPoint y: 36, distance: 24.3
click at [399, 36] on span "*****" at bounding box center [446, 23] width 133 height 27
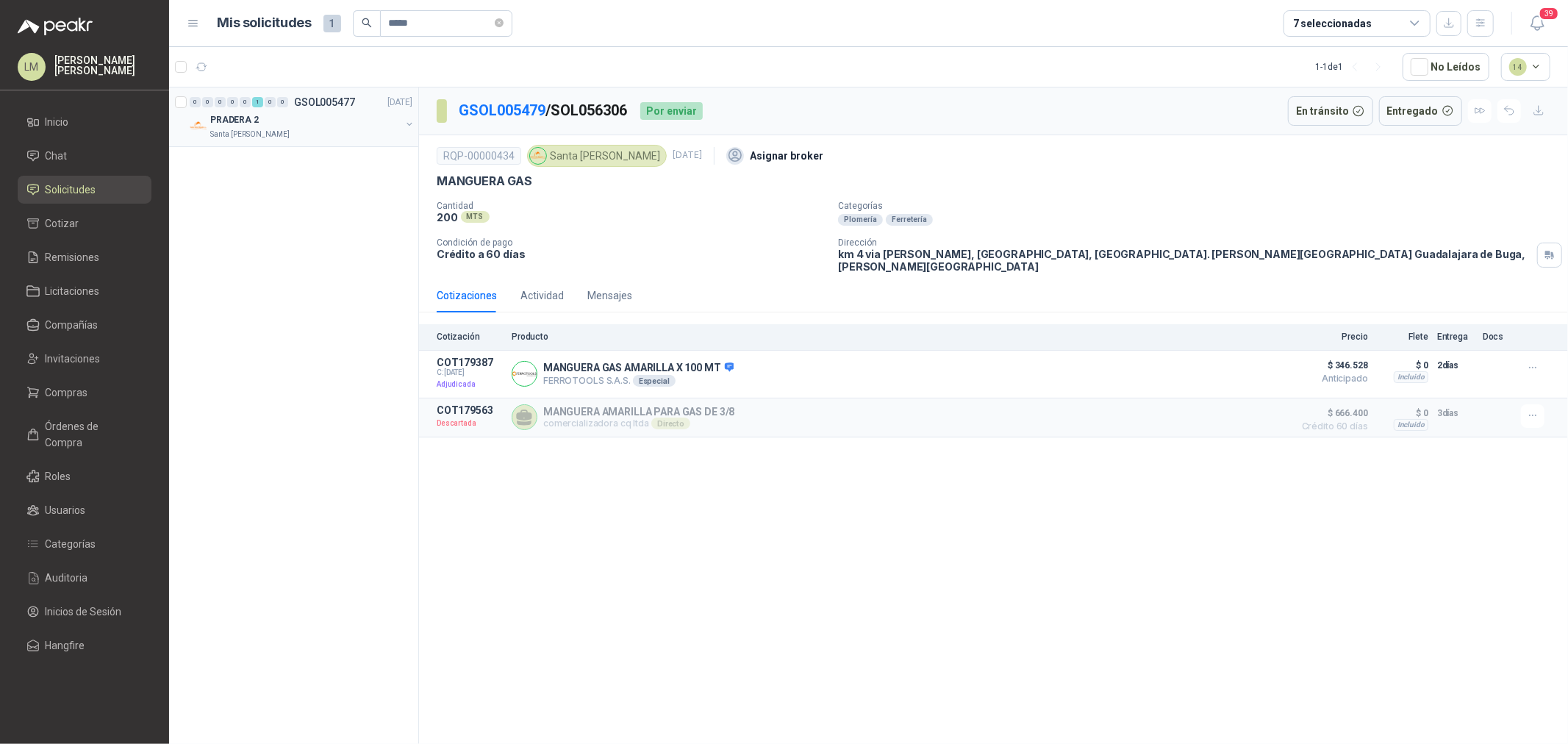
click at [406, 123] on button "button" at bounding box center [409, 124] width 12 height 12
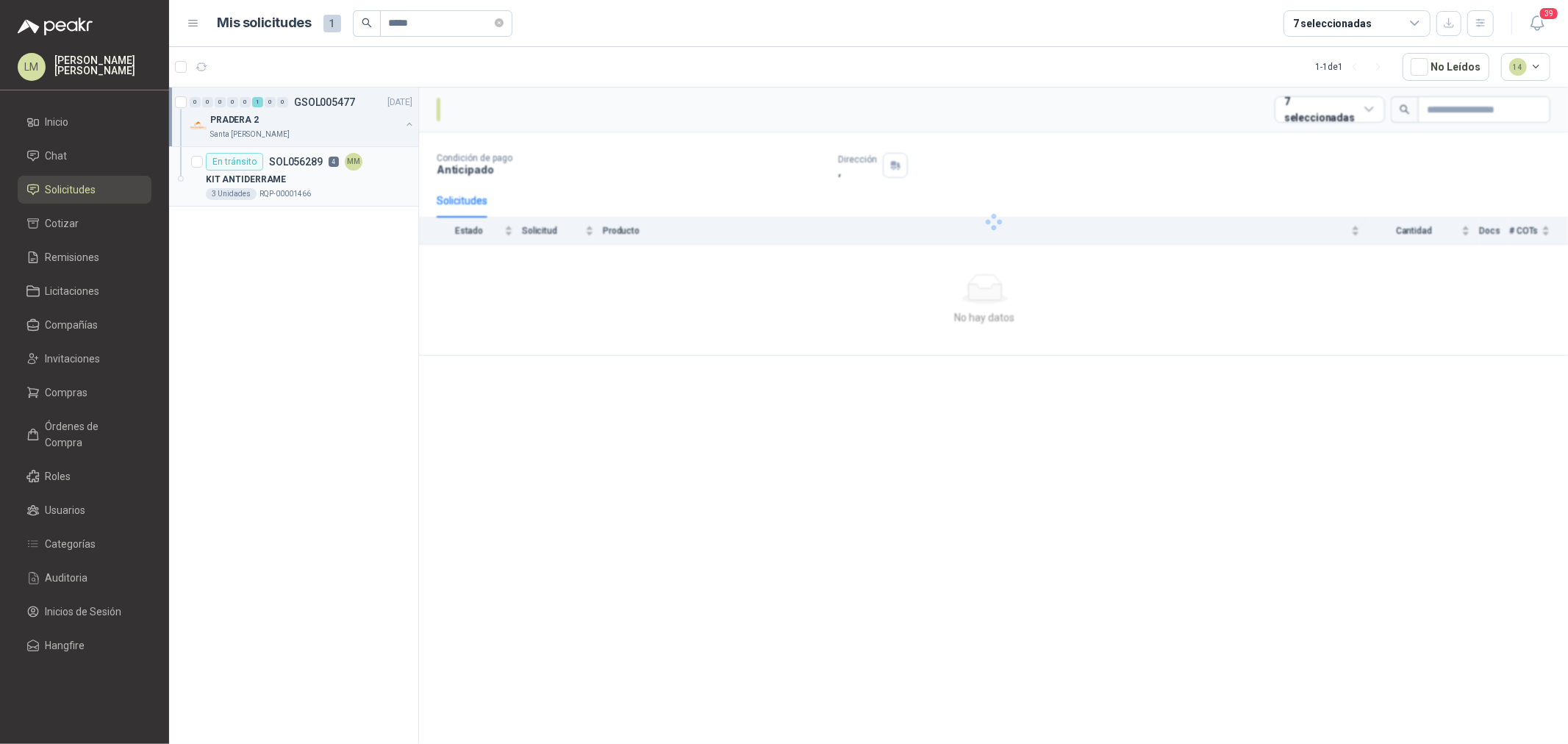
click at [221, 200] on div "3 Unidades" at bounding box center [231, 194] width 51 height 12
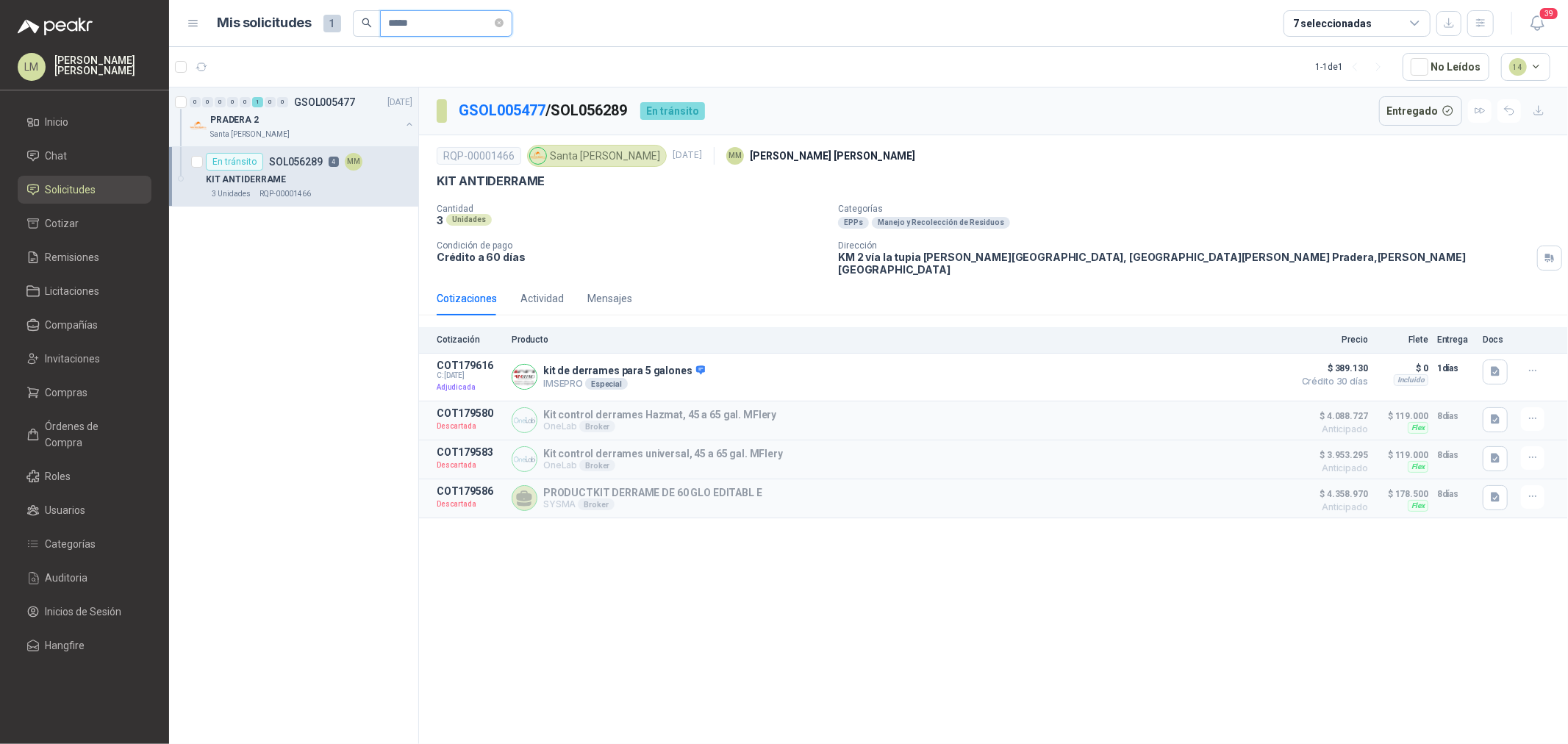
drag, startPoint x: 441, startPoint y: 18, endPoint x: 334, endPoint y: 20, distance: 107.0
click at [357, 17] on span "*****" at bounding box center [432, 23] width 159 height 27
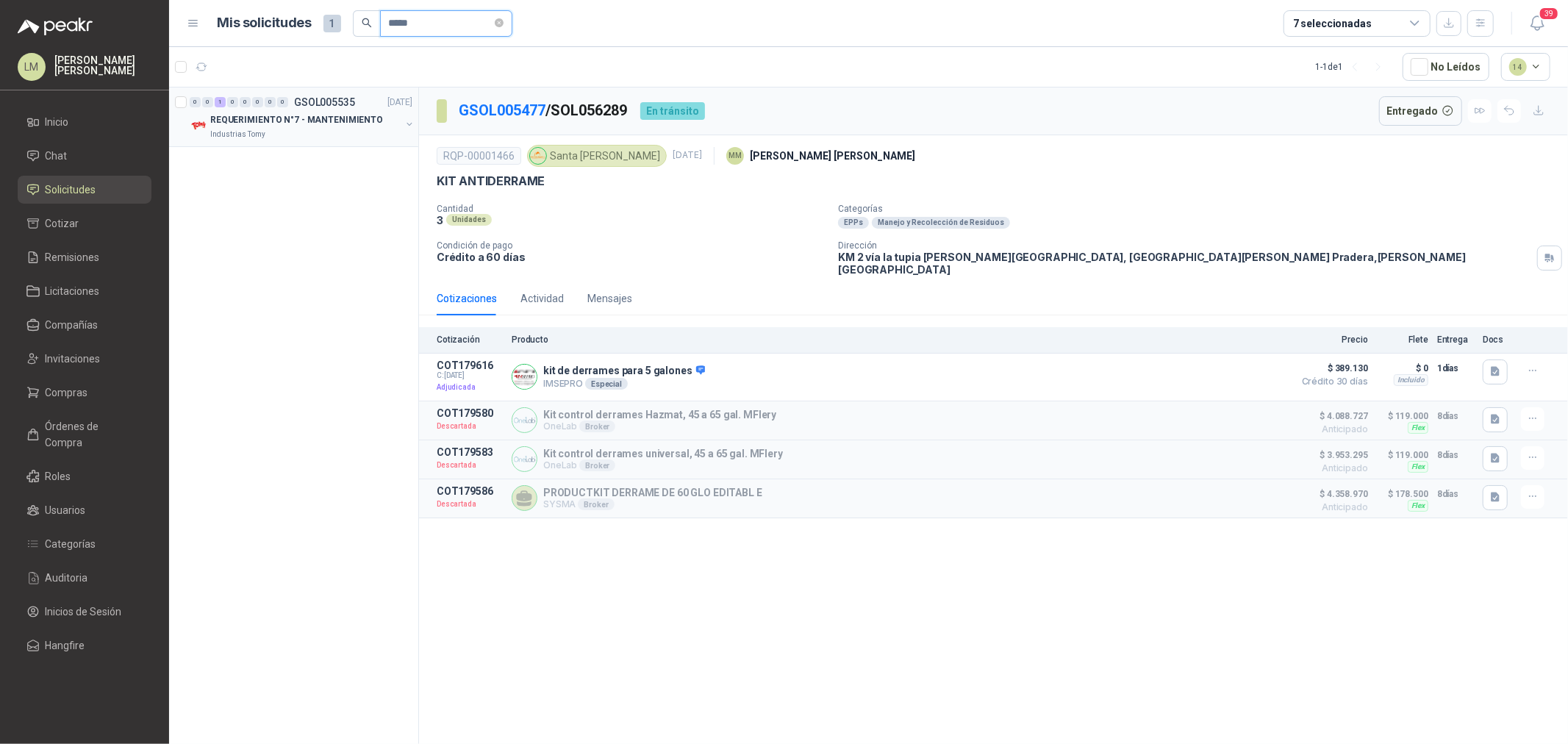
type input "*****"
click at [409, 122] on button "button" at bounding box center [409, 124] width 12 height 12
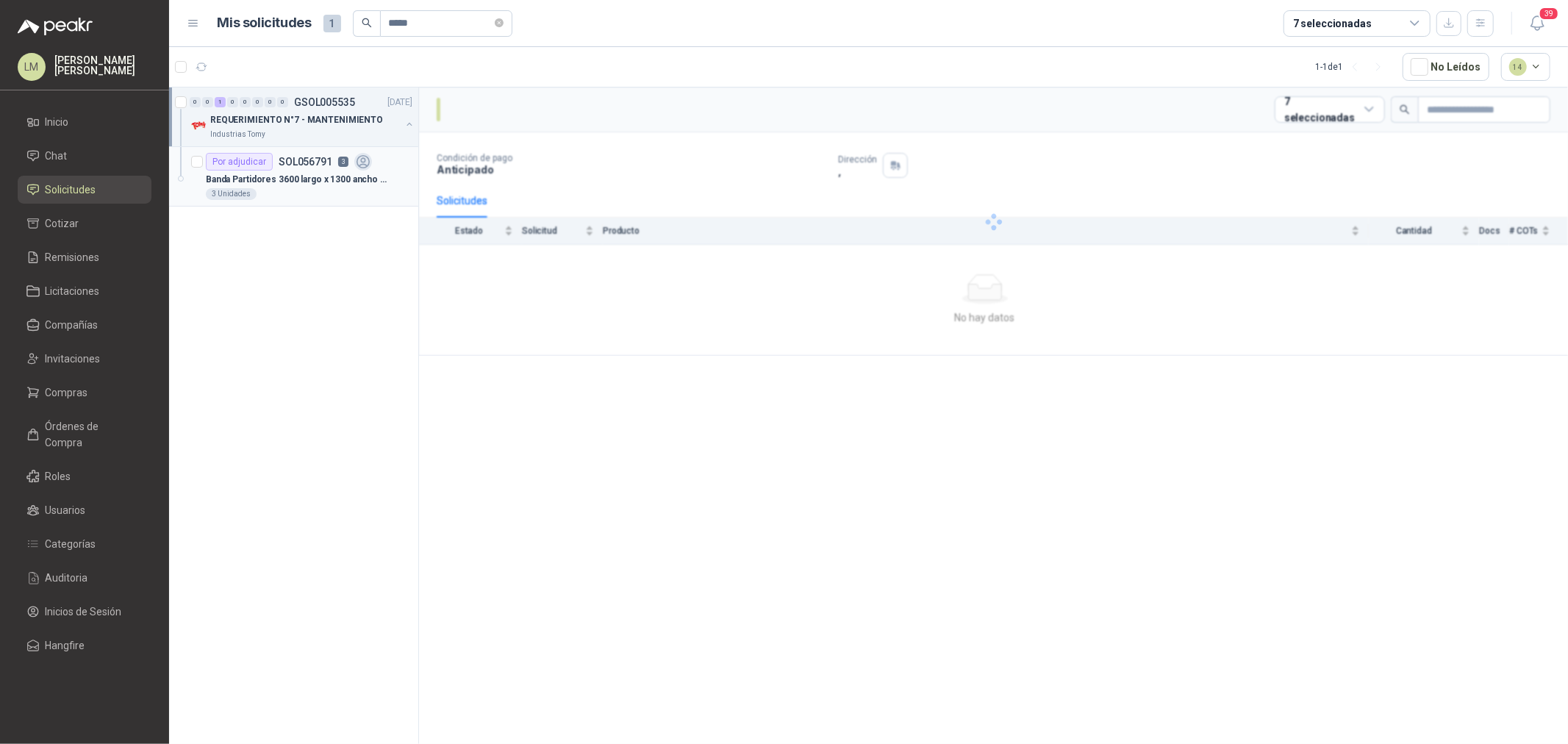
click at [302, 177] on p "Banda Partidores 3600 largo x 1300 ancho BANDA DELGADA T10 (POLIURETANO)" at bounding box center [297, 179] width 183 height 14
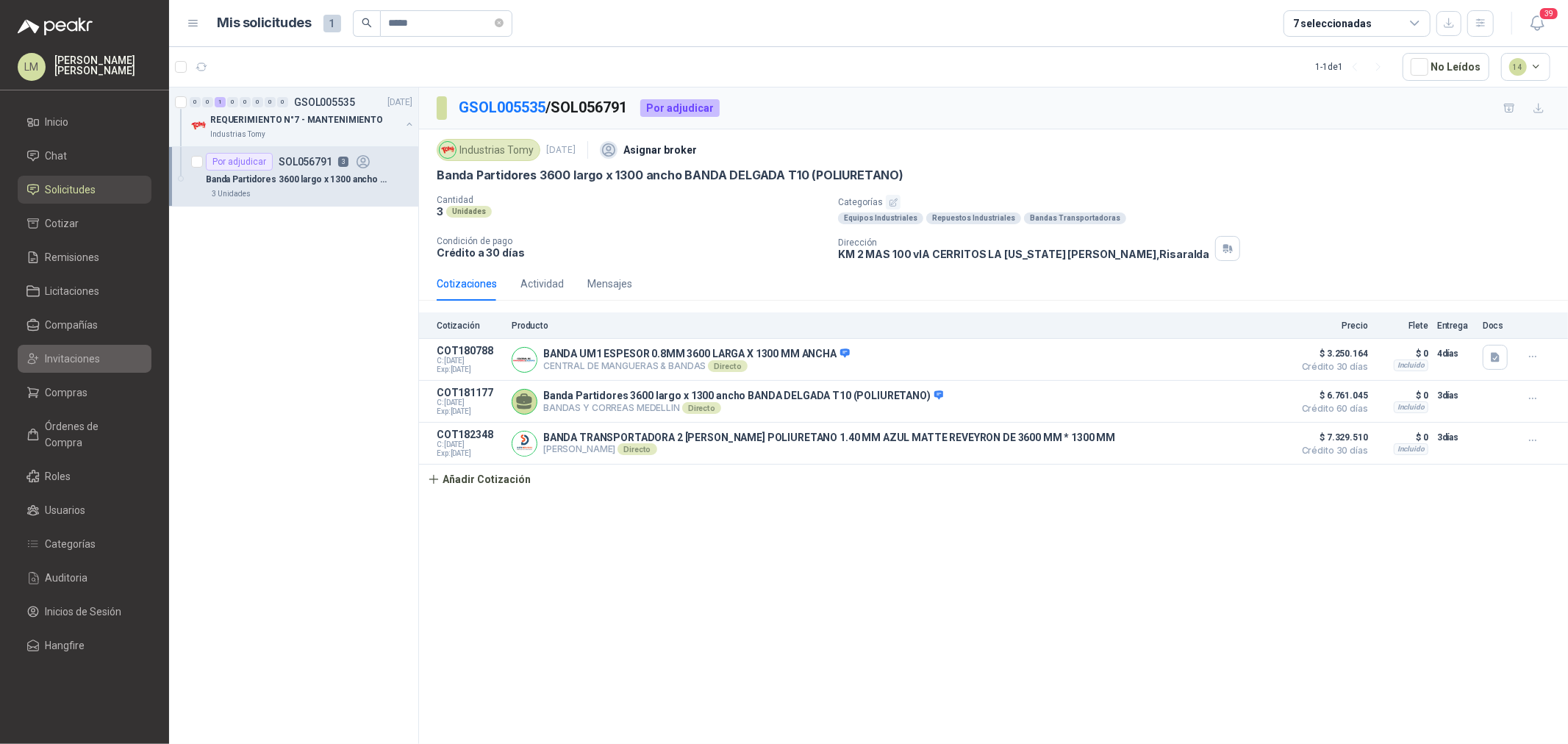
click at [74, 357] on span "Invitaciones" at bounding box center [73, 358] width 55 height 16
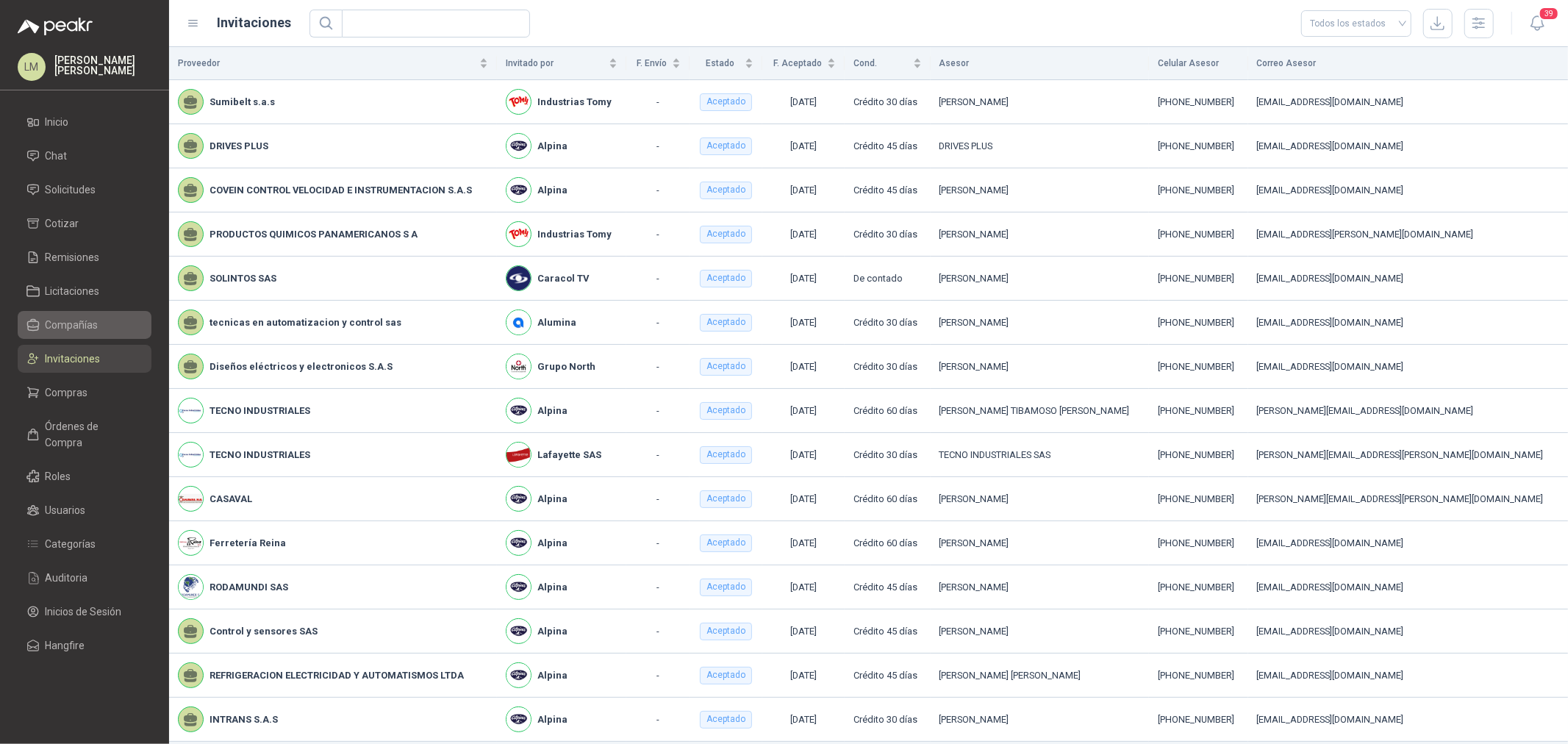
click at [74, 314] on link "Compañías" at bounding box center [84, 325] width 134 height 28
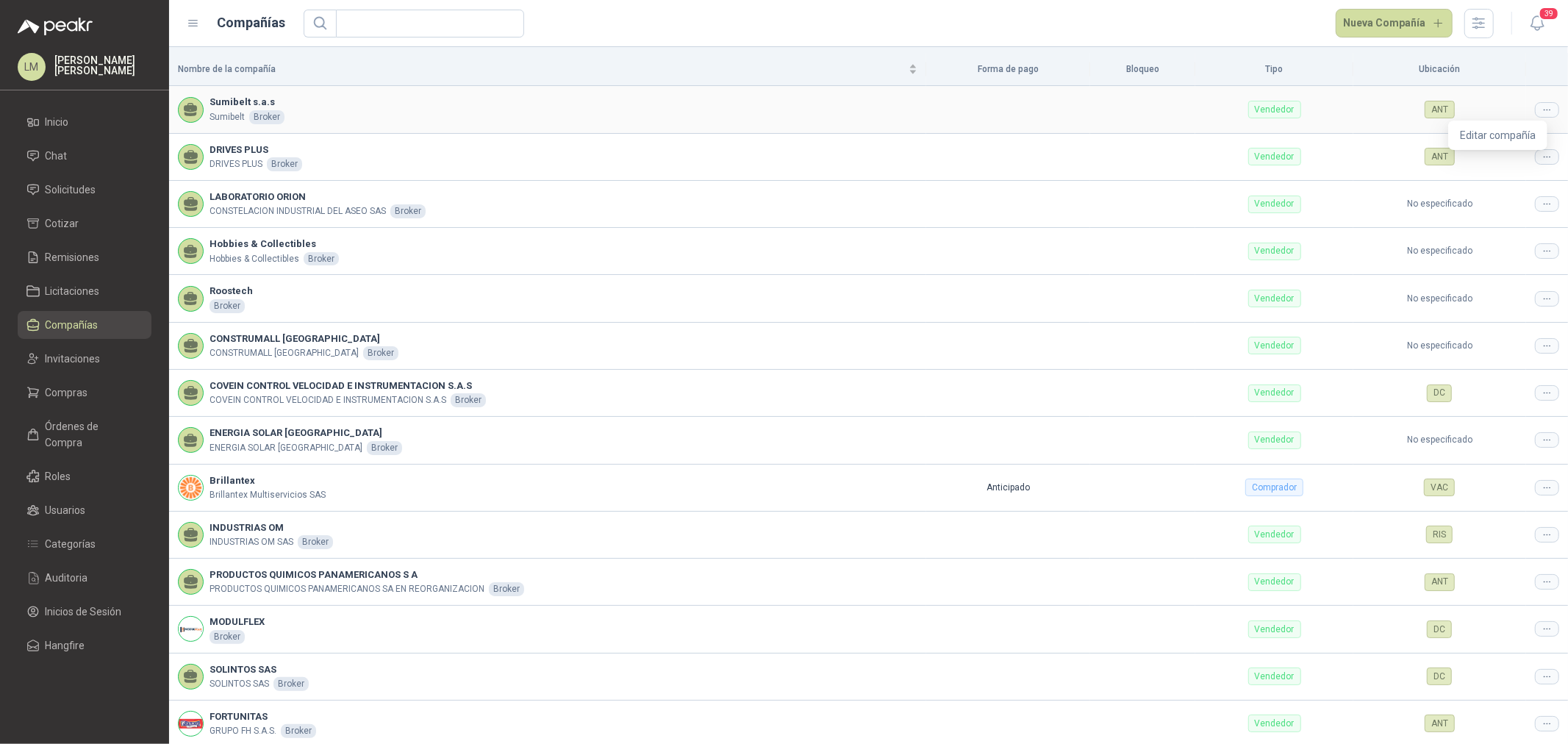
click at [1541, 107] on icon at bounding box center [1546, 109] width 11 height 11
click at [1518, 138] on span "Editar compañía" at bounding box center [1497, 134] width 75 height 16
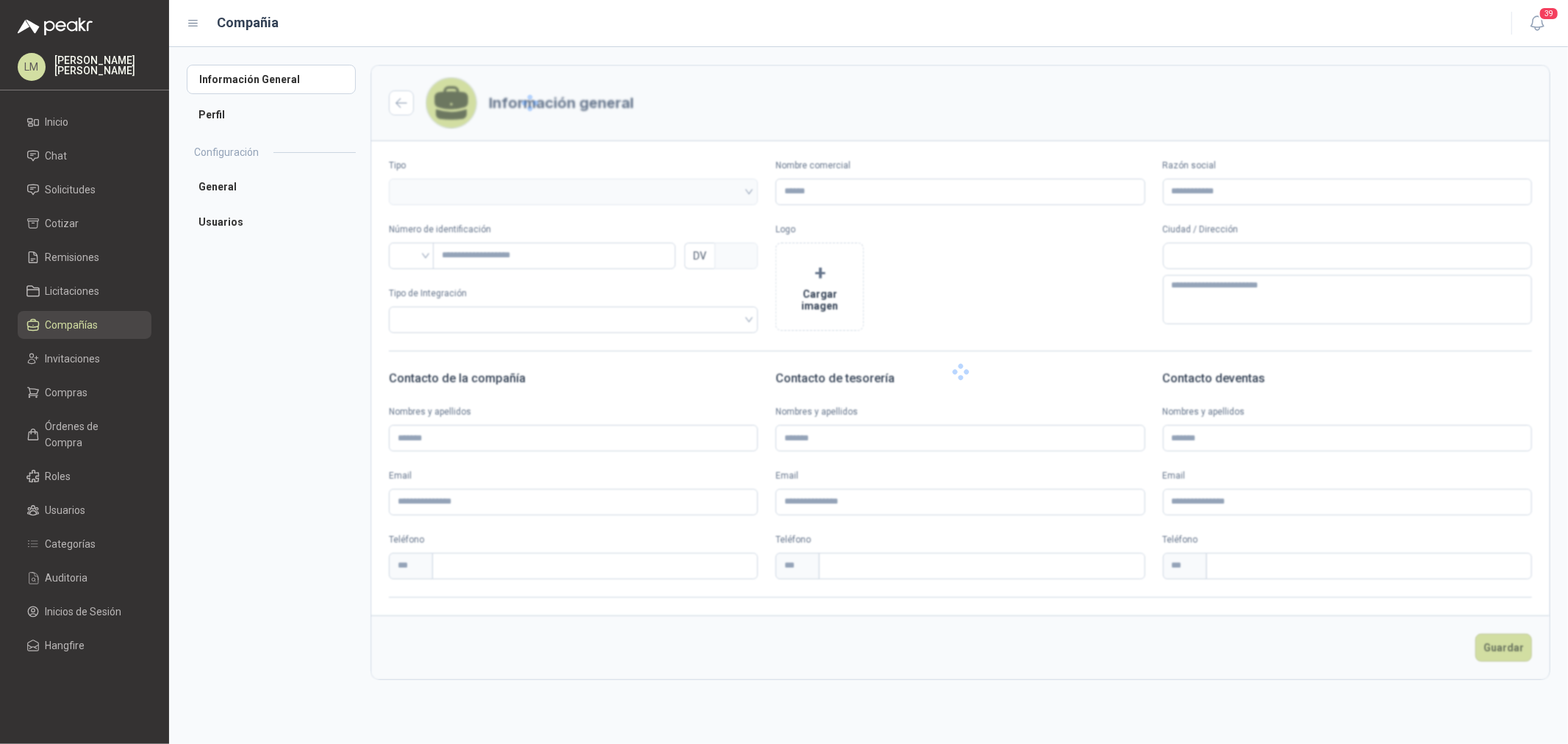
type input "**********"
type input "********"
type input "*********"
type input "*"
type textarea "**********"
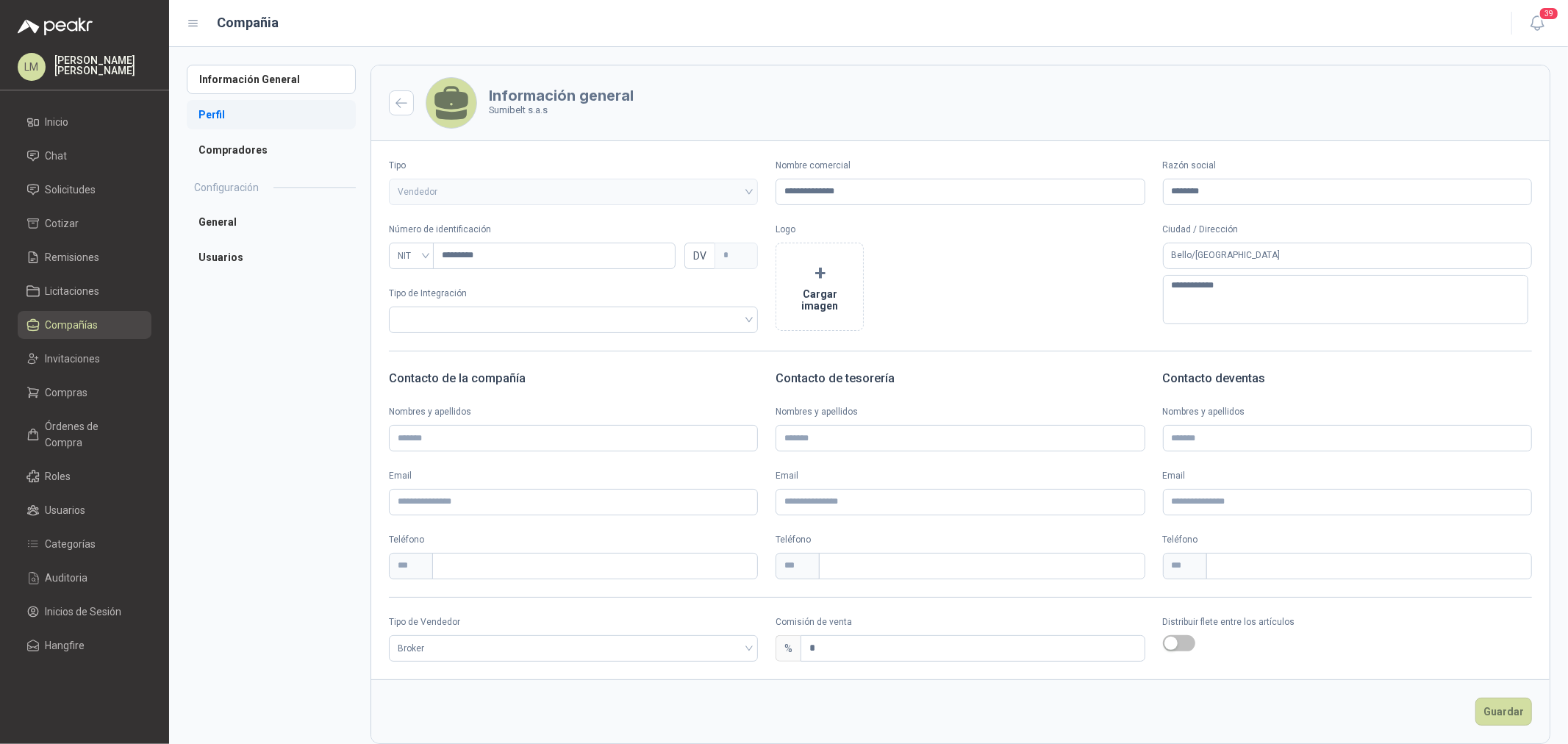
click at [236, 123] on li "Perfil" at bounding box center [271, 114] width 169 height 29
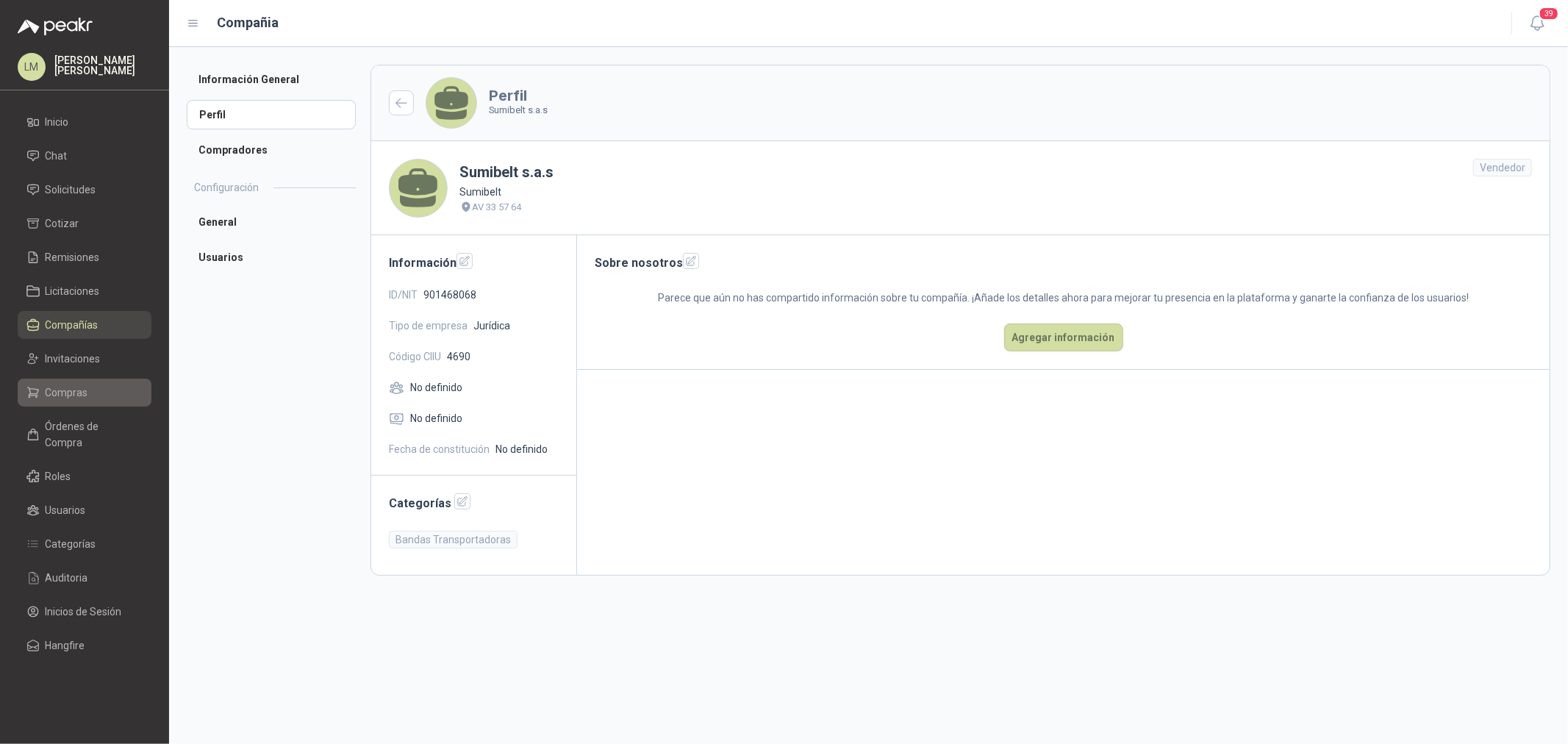
click at [69, 386] on span "Compras" at bounding box center [66, 391] width 42 height 16
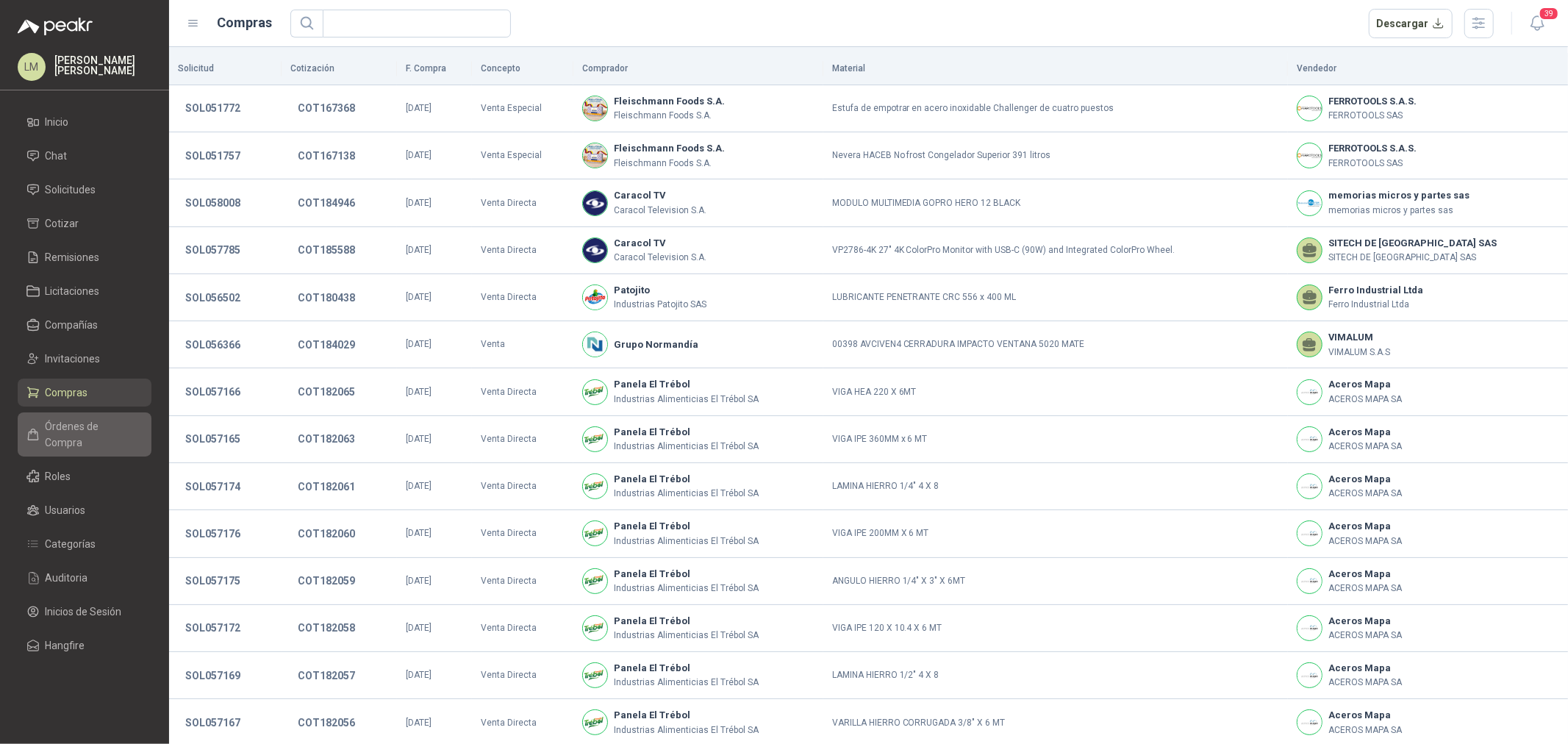
click at [67, 412] on link "Órdenes de Compra" at bounding box center [84, 434] width 134 height 44
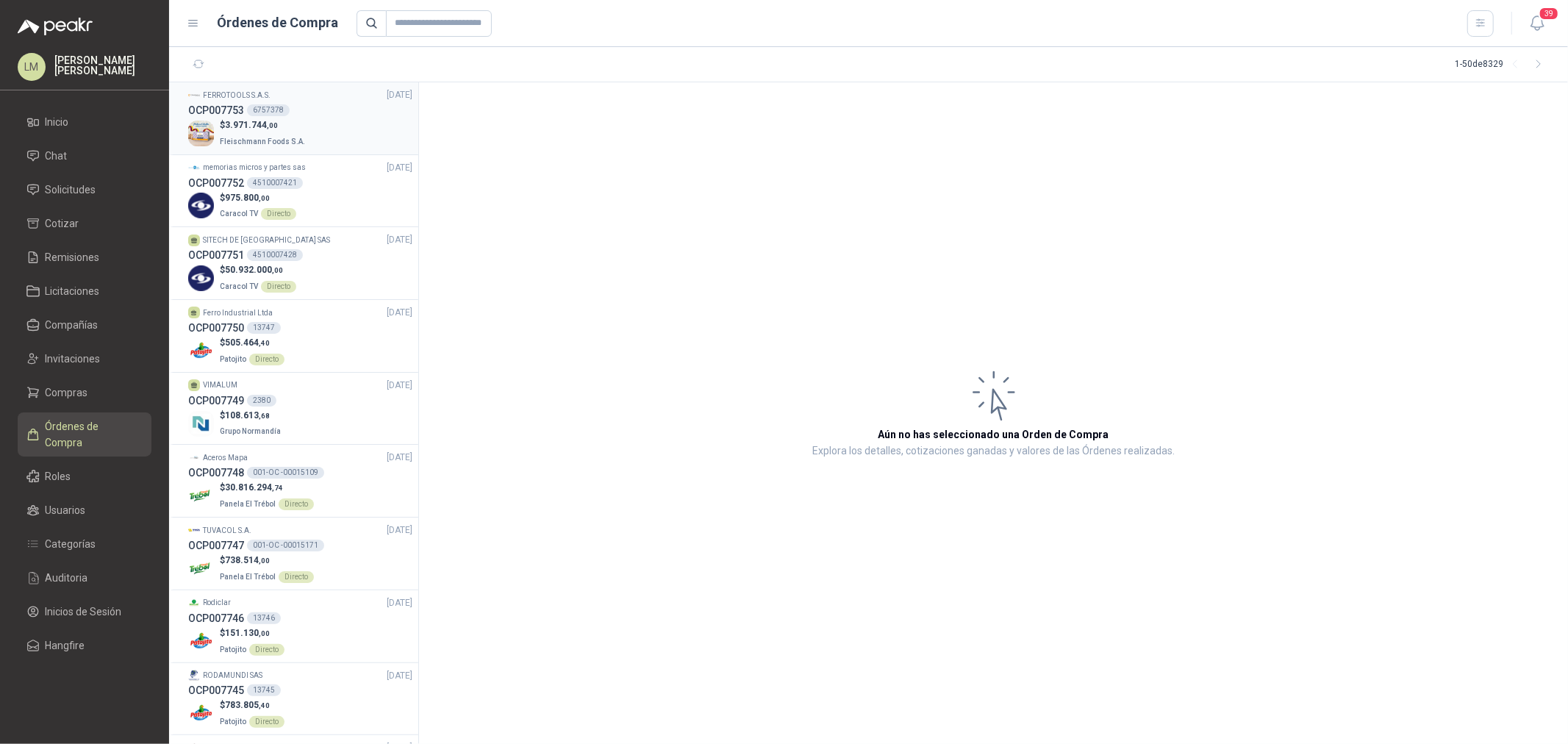
click at [247, 109] on div "6757378" at bounding box center [268, 110] width 42 height 12
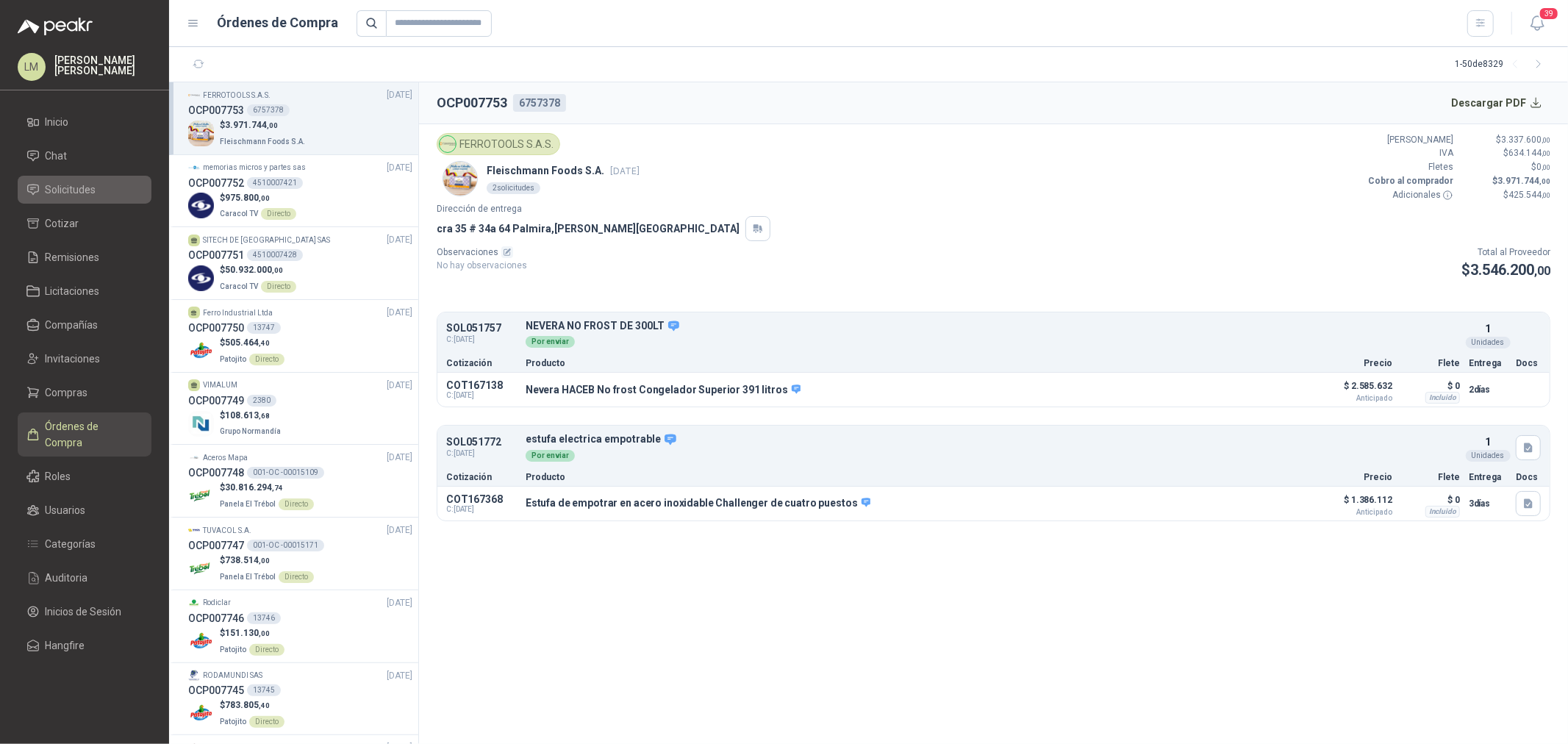
click at [62, 187] on span "Solicitudes" at bounding box center [71, 189] width 51 height 16
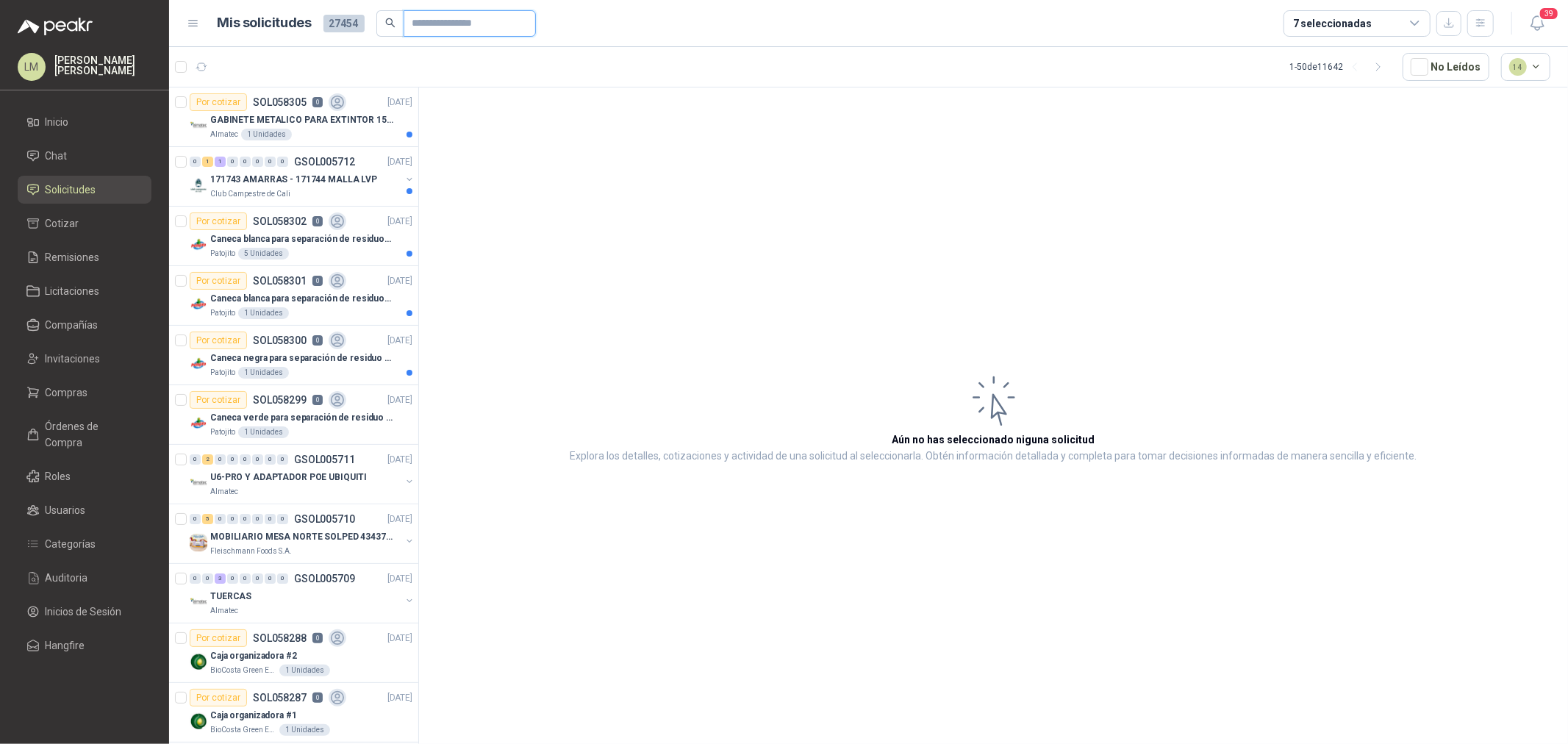
click at [425, 29] on input "text" at bounding box center [464, 23] width 103 height 25
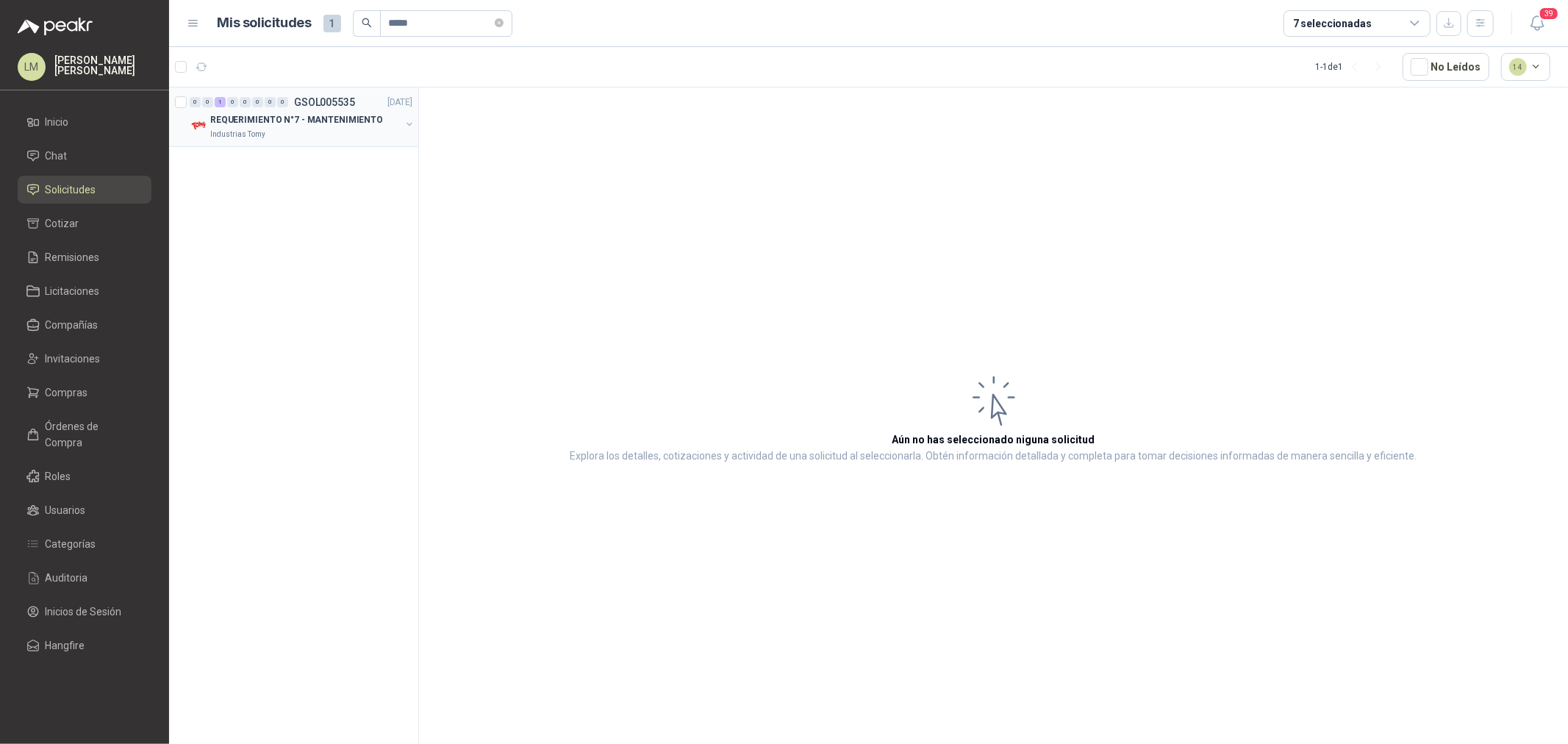
click at [411, 120] on button "button" at bounding box center [409, 124] width 12 height 12
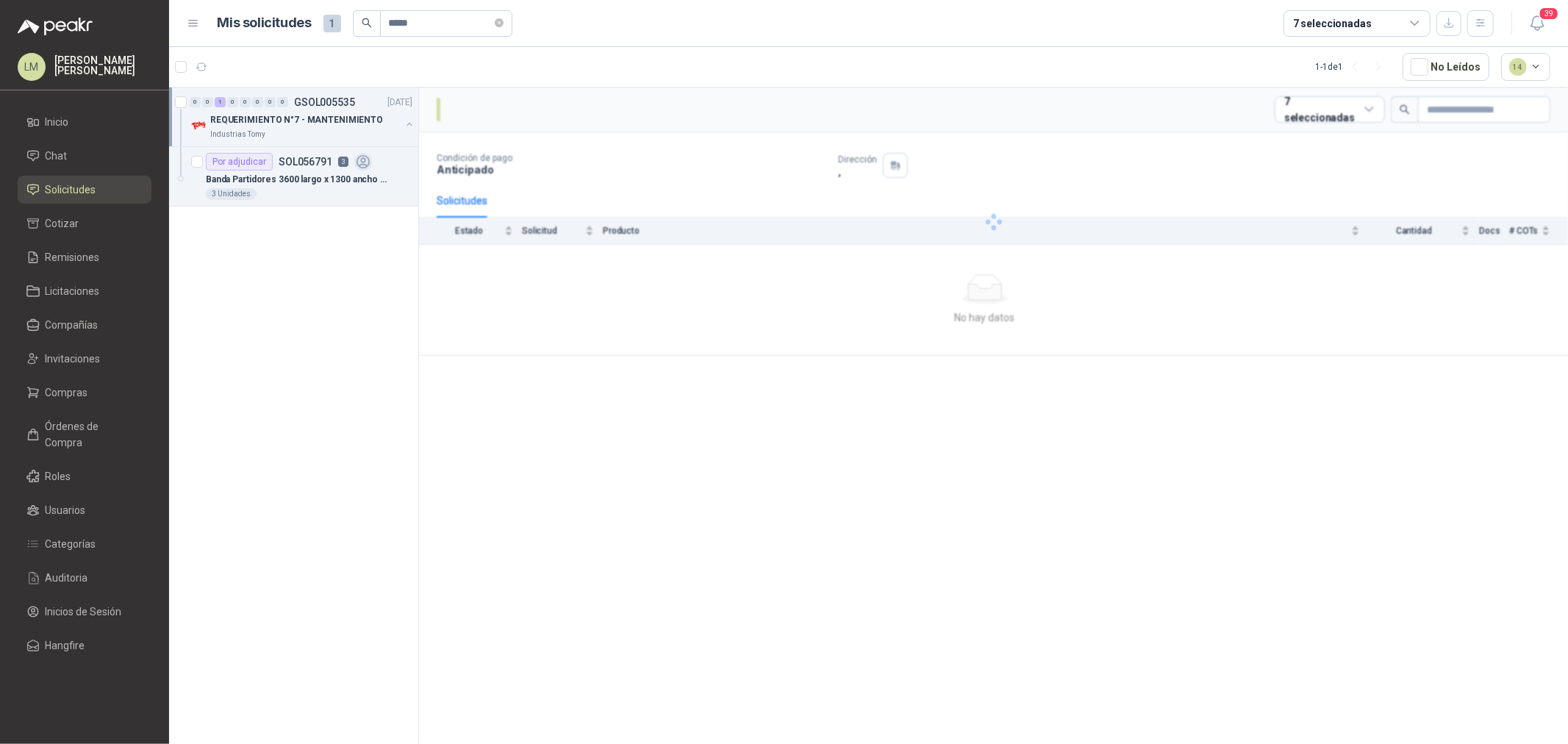
click at [332, 170] on div "Por adjudicar SOL056791 3" at bounding box center [289, 161] width 166 height 17
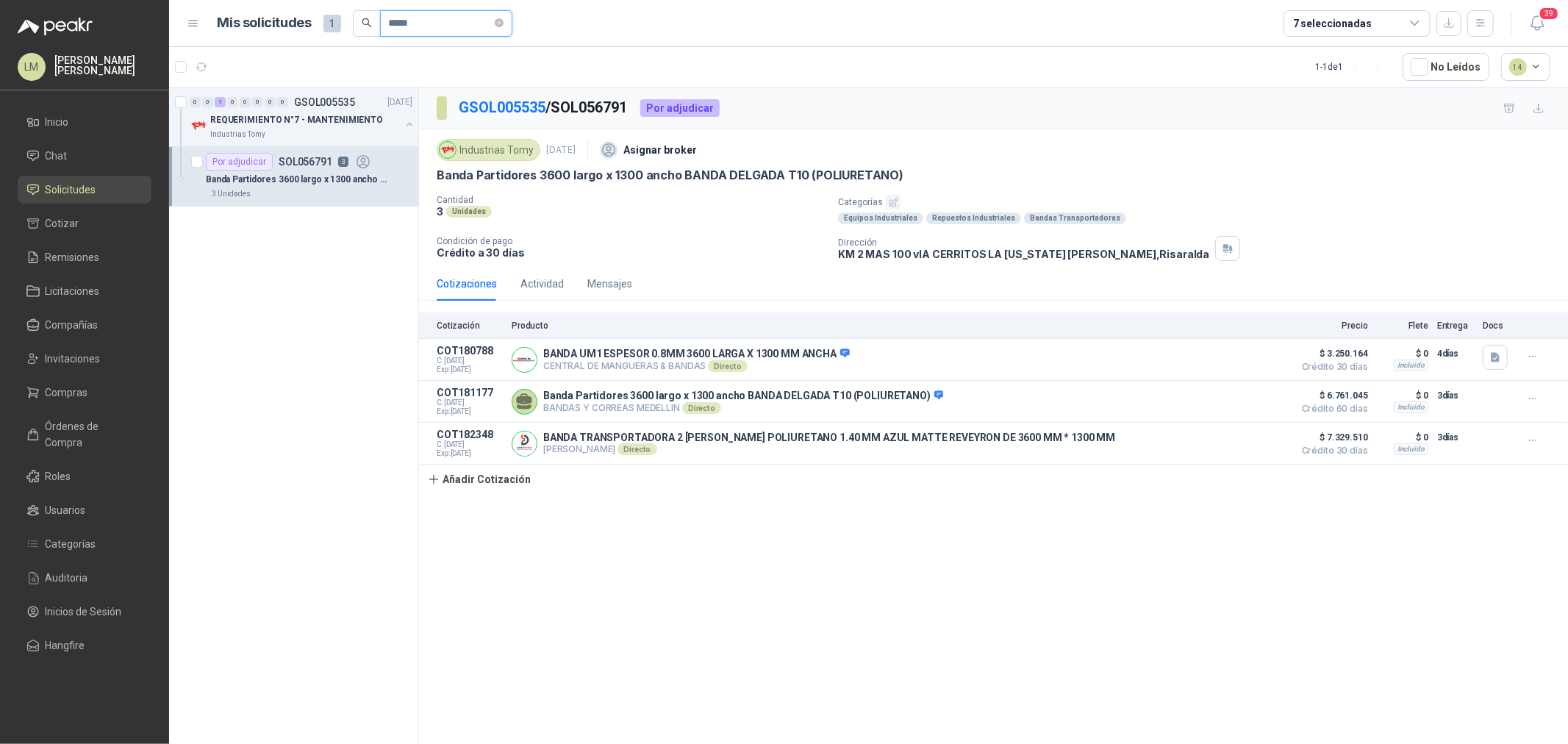
drag, startPoint x: 436, startPoint y: 21, endPoint x: 395, endPoint y: 27, distance: 41.4
click at [395, 27] on input "*****" at bounding box center [441, 23] width 103 height 25
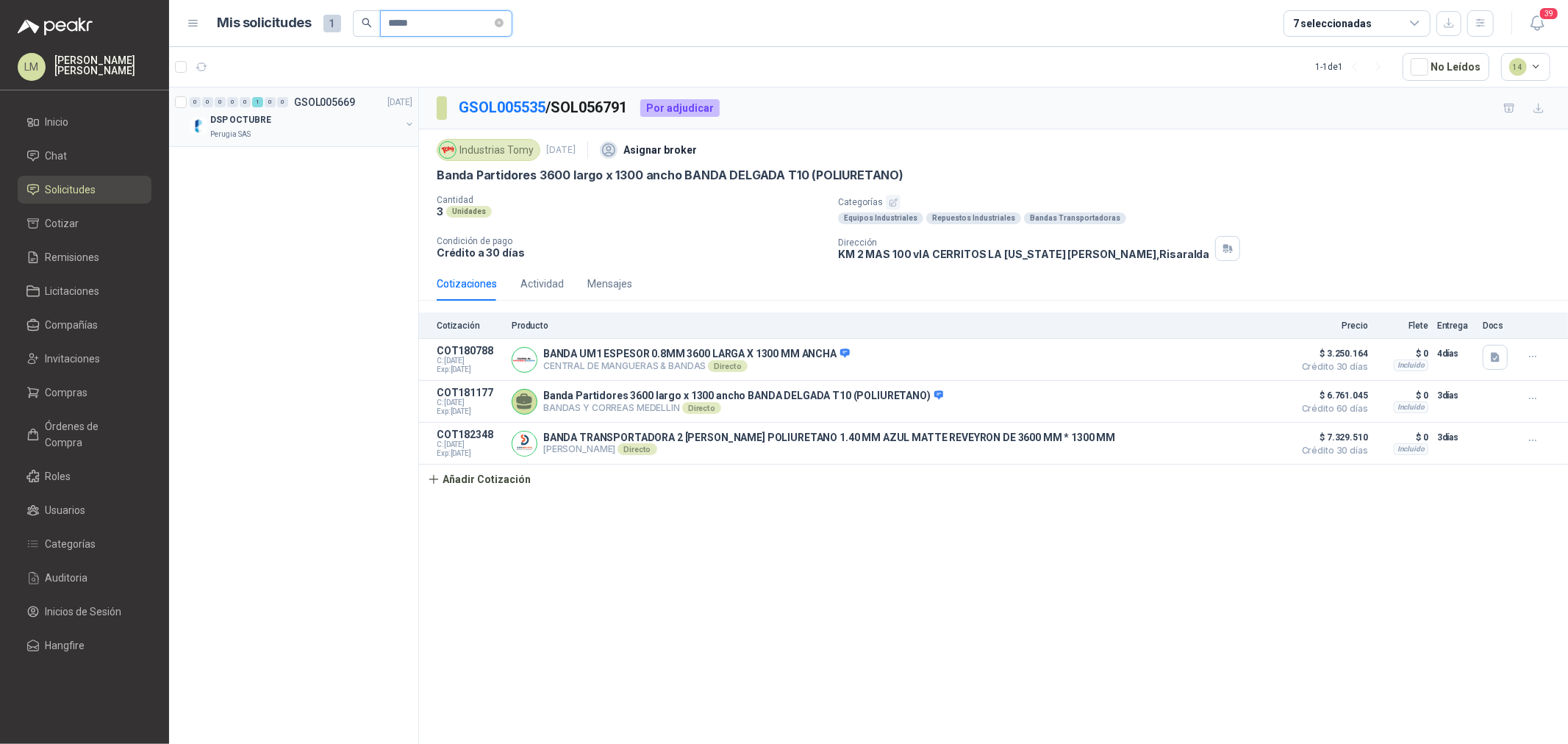
type input "*****"
drag, startPoint x: 407, startPoint y: 124, endPoint x: 397, endPoint y: 129, distance: 11.2
click at [407, 124] on button "button" at bounding box center [409, 124] width 12 height 12
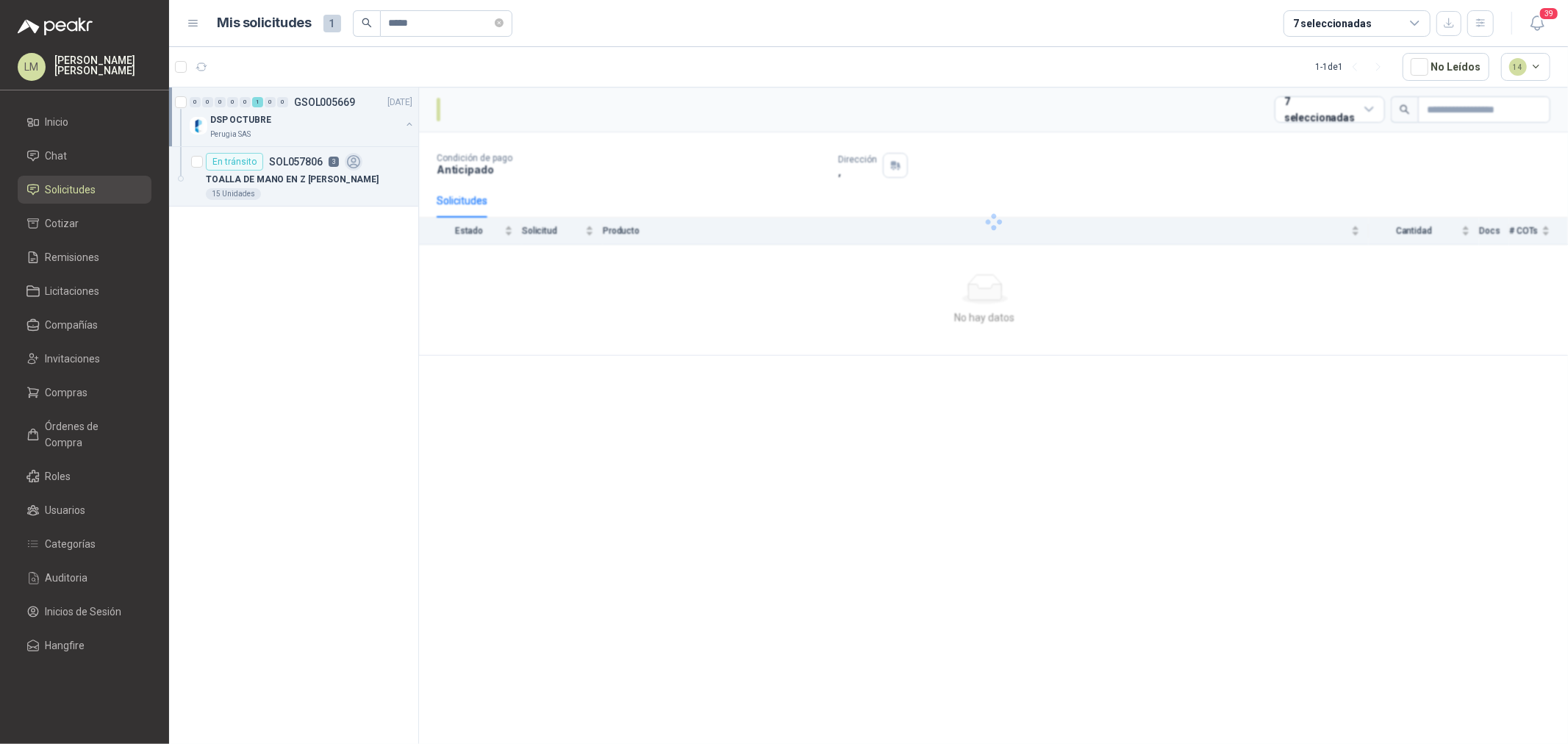
click at [321, 174] on p "TOALLA DE MANO EN Z BLANCA TISU" at bounding box center [292, 179] width 173 height 14
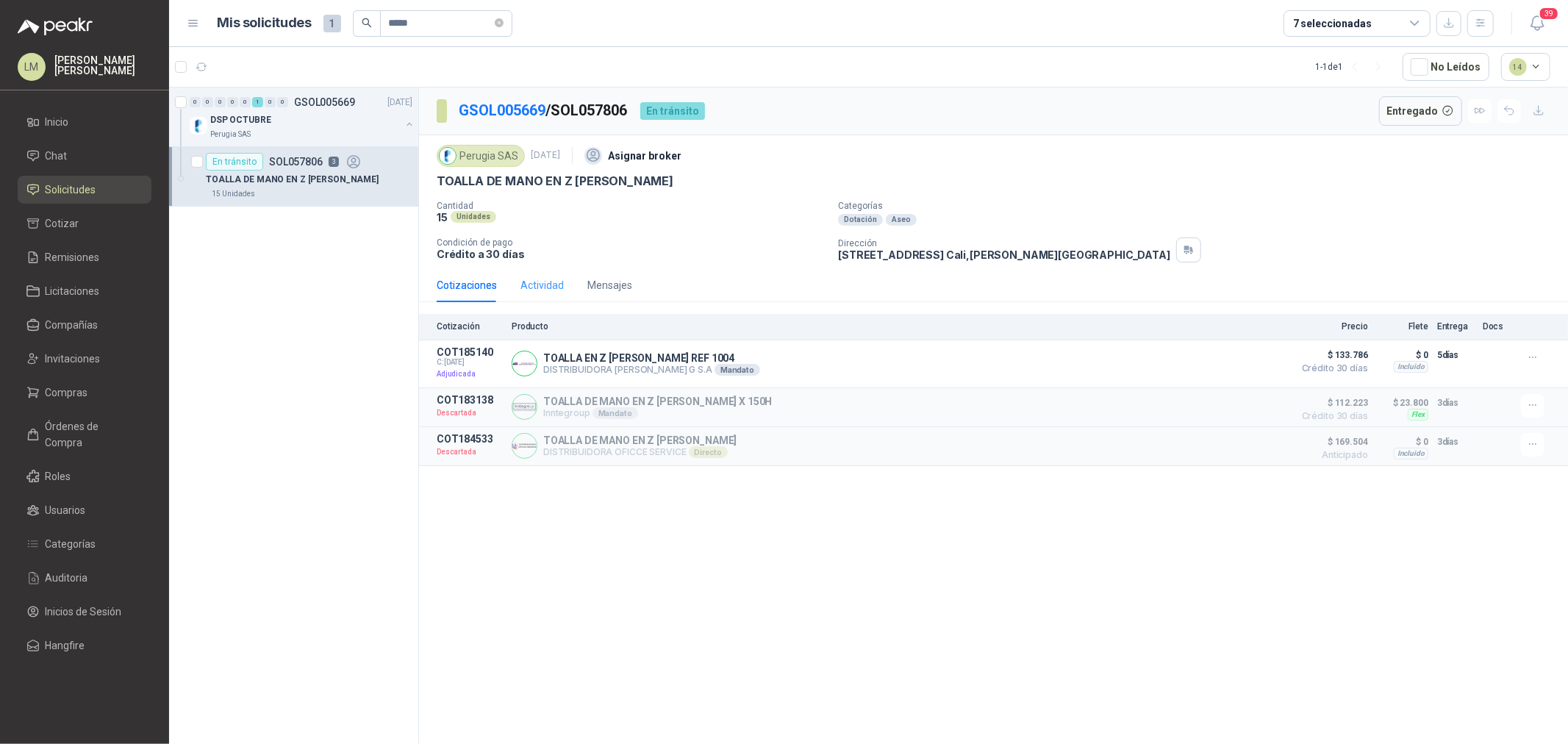
click at [538, 275] on div "Actividad" at bounding box center [542, 284] width 43 height 34
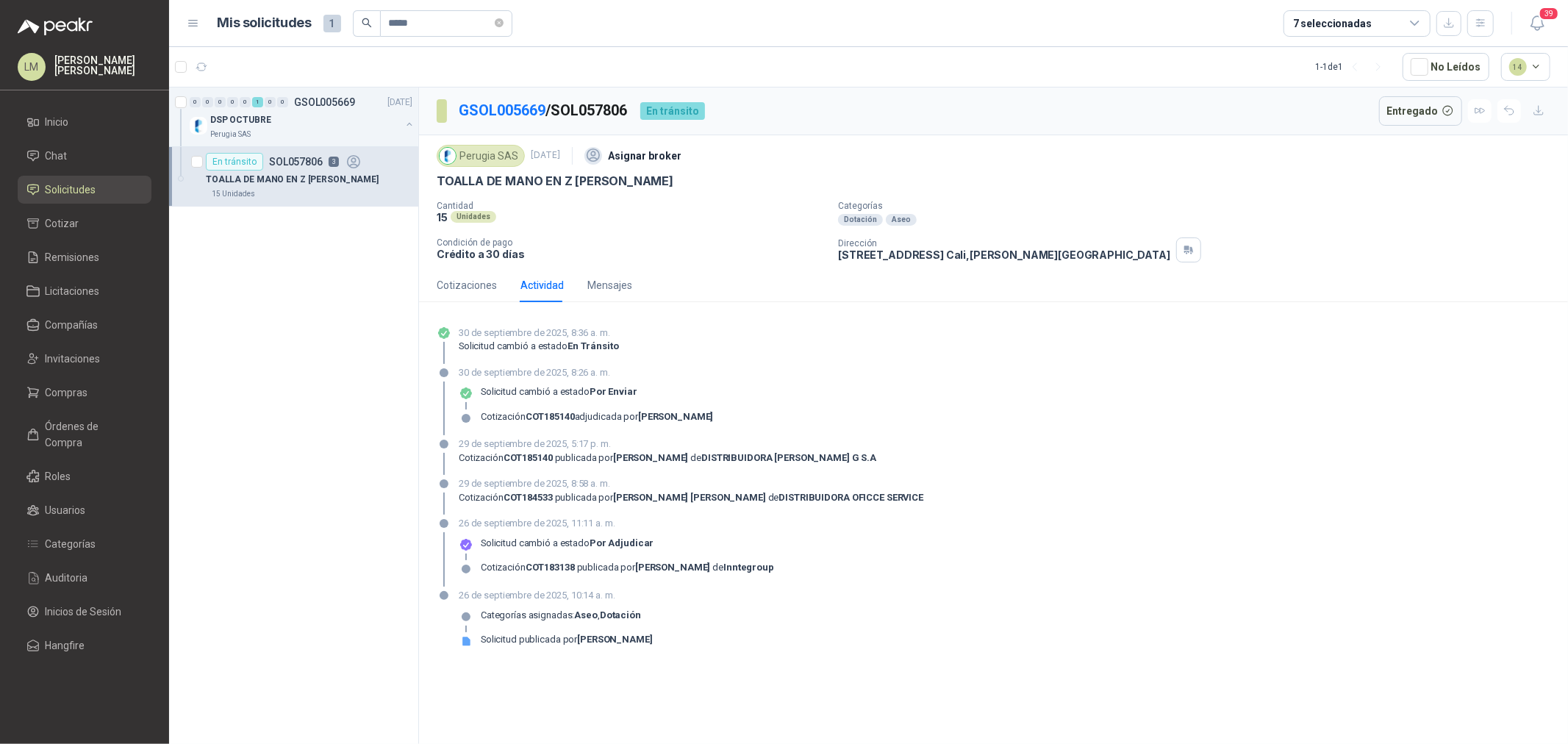
click at [616, 249] on p "Crédito a 30 días" at bounding box center [631, 254] width 390 height 12
click at [469, 289] on div "Cotizaciones" at bounding box center [466, 284] width 61 height 16
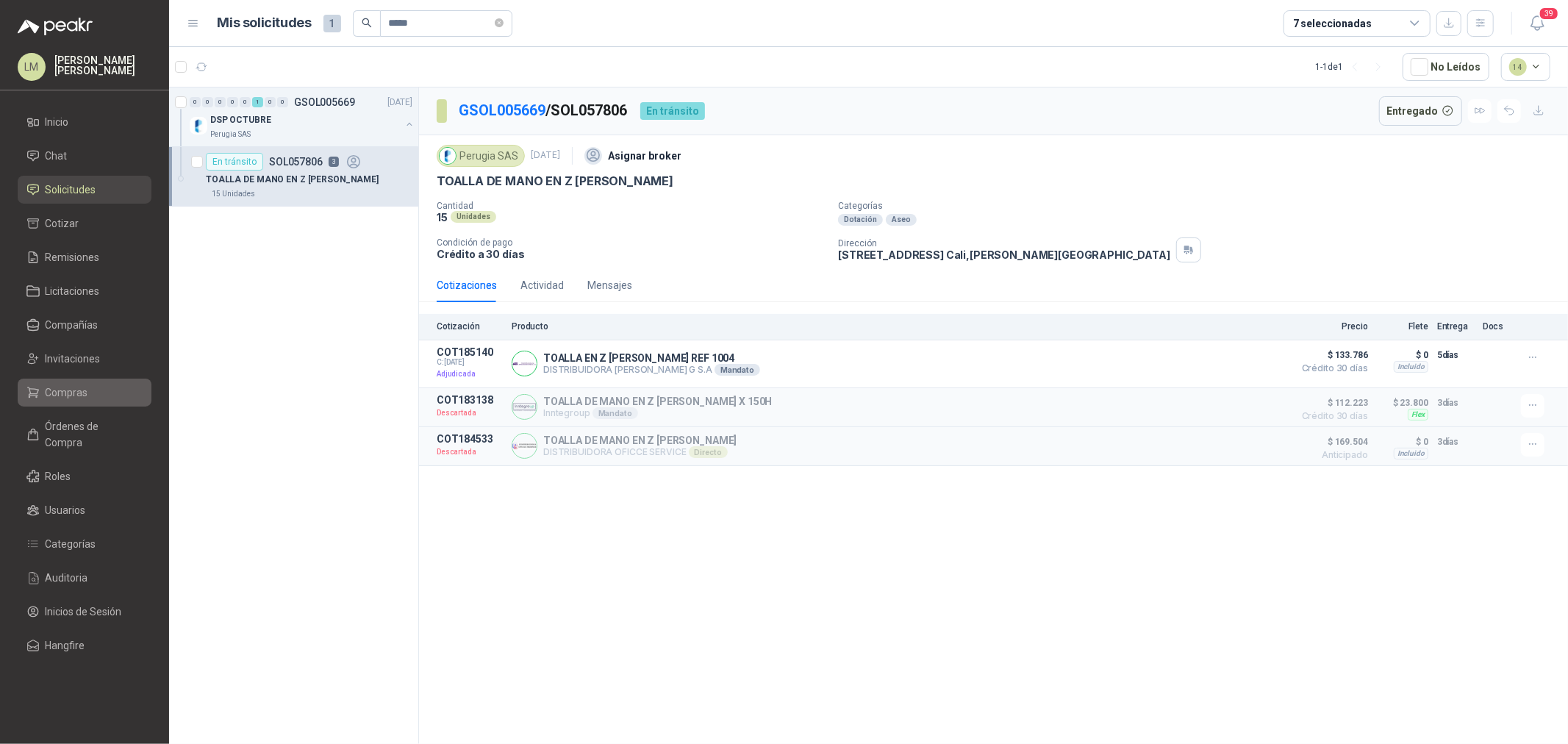
click at [61, 391] on span "Compras" at bounding box center [66, 391] width 42 height 16
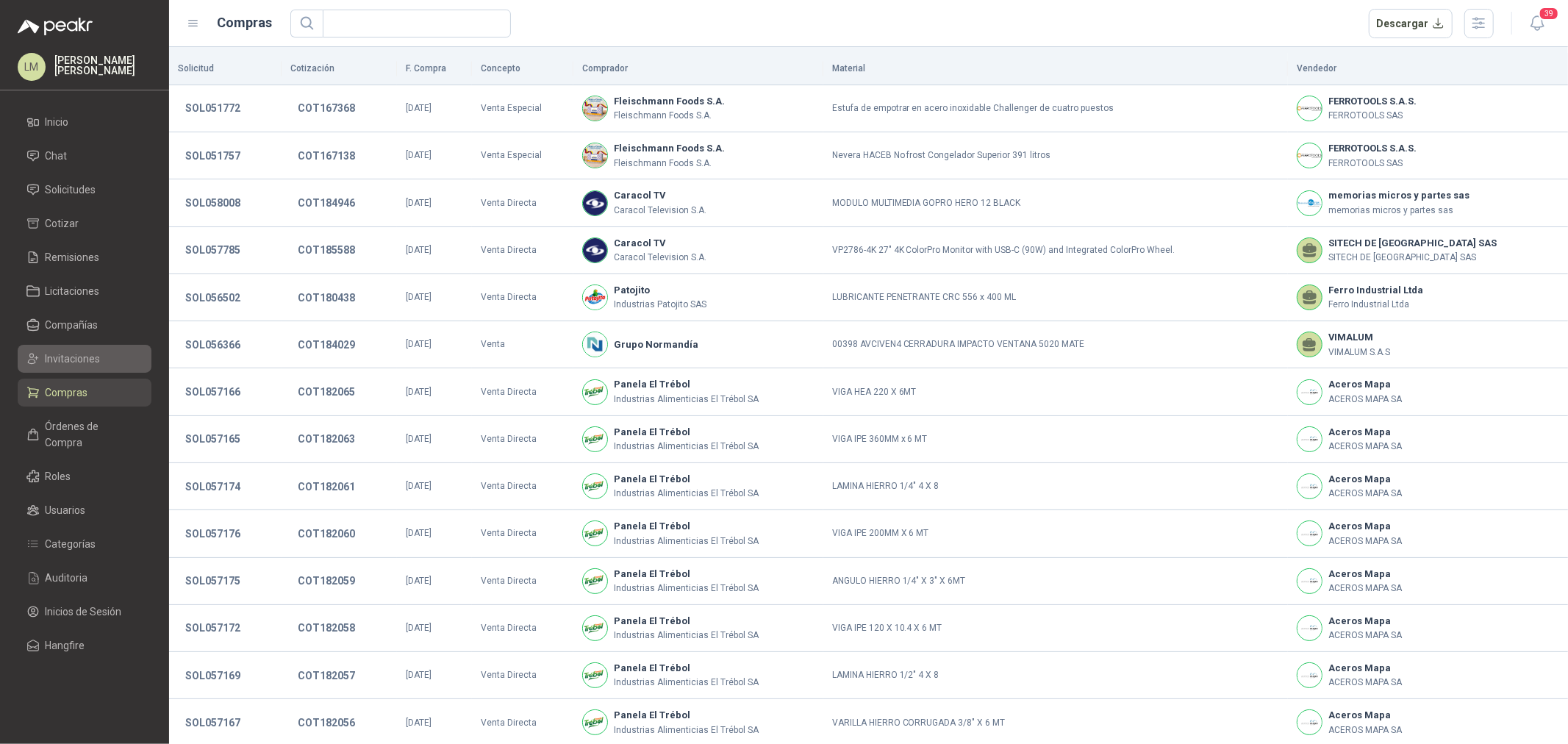
click at [68, 357] on span "Invitaciones" at bounding box center [73, 358] width 55 height 16
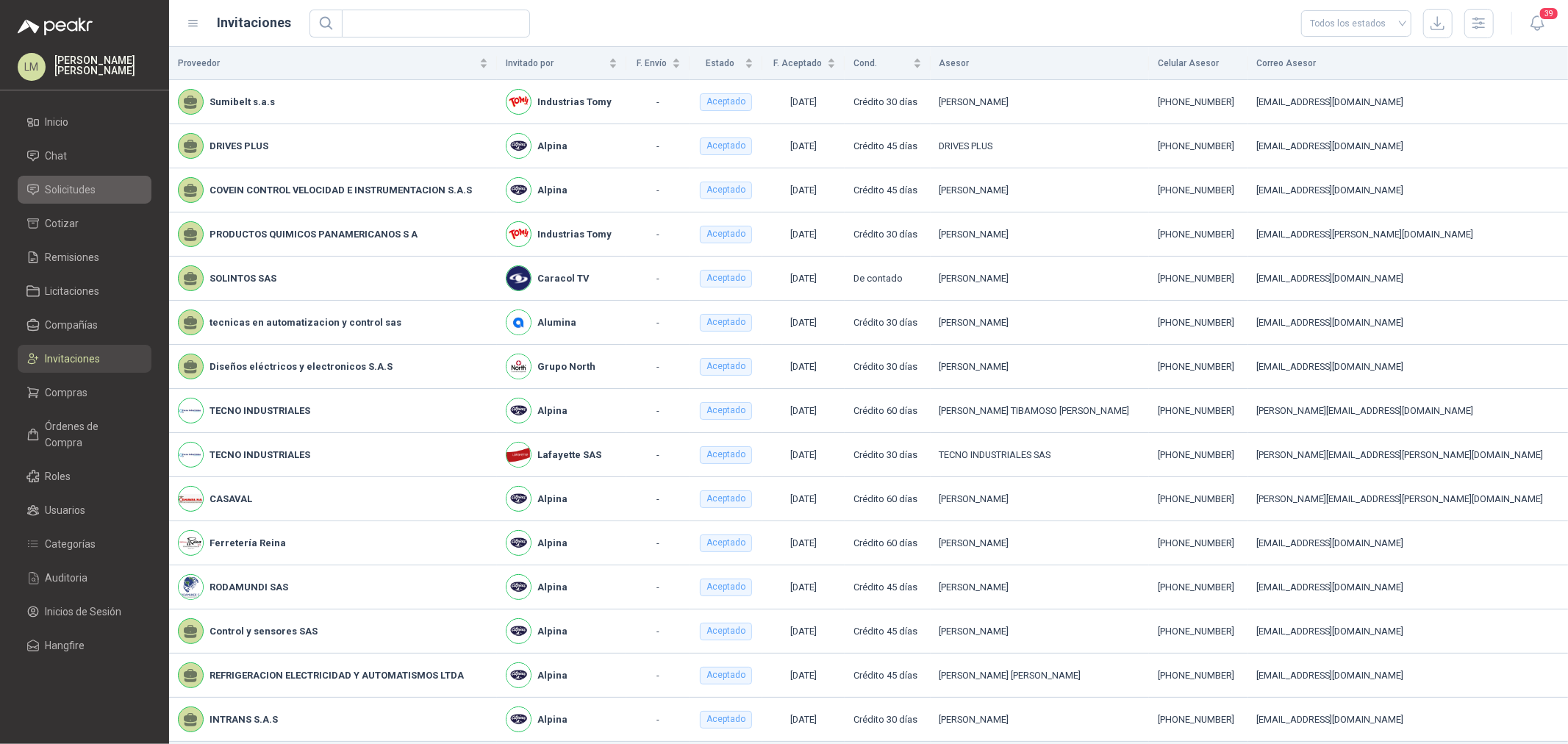
click at [65, 188] on span "Solicitudes" at bounding box center [71, 189] width 51 height 16
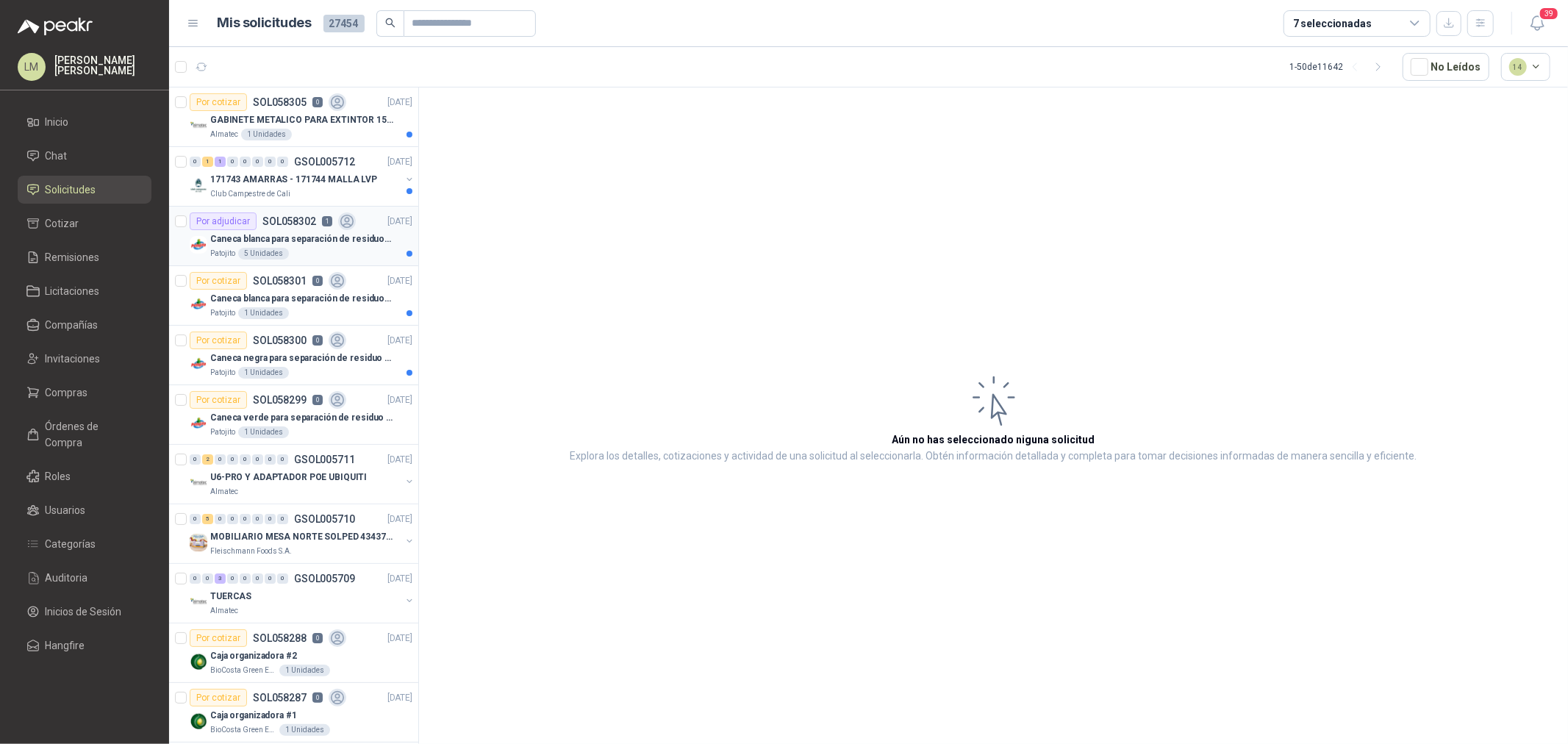
click at [274, 226] on p "SOL058302" at bounding box center [289, 221] width 54 height 10
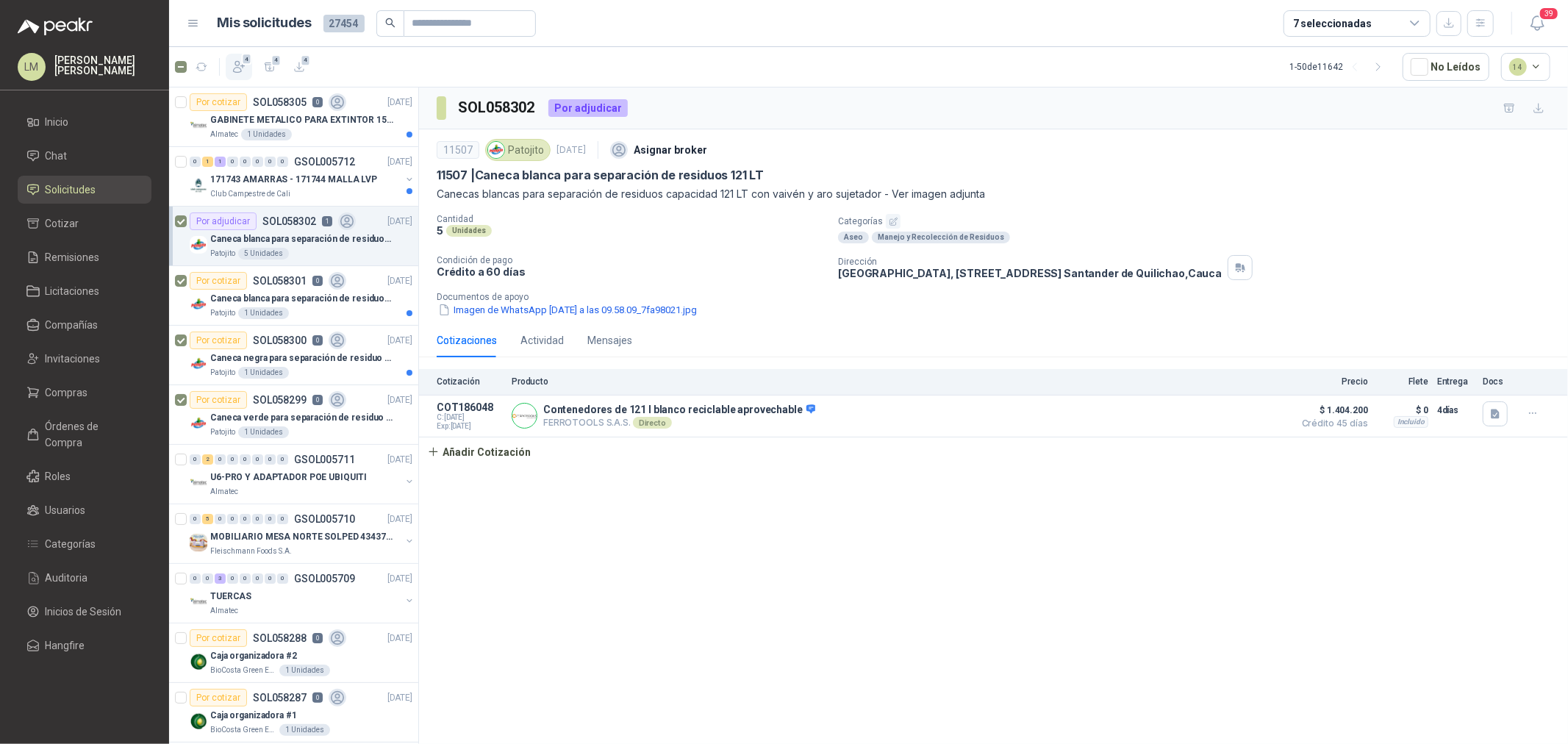
click at [237, 60] on icon "button" at bounding box center [239, 67] width 15 height 15
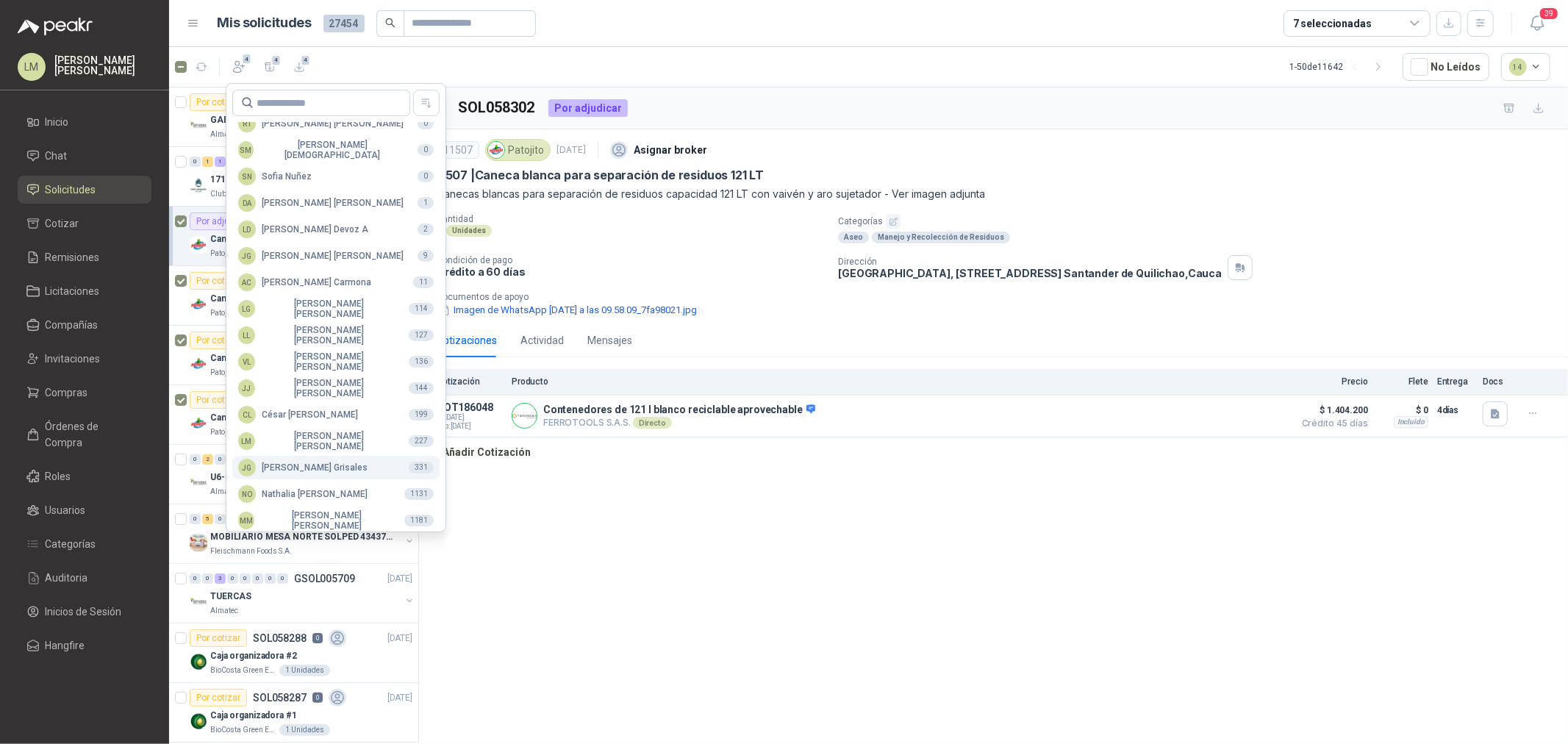
scroll to position [260, 0]
click at [301, 508] on div "MM [PERSON_NAME]" at bounding box center [315, 514] width 154 height 21
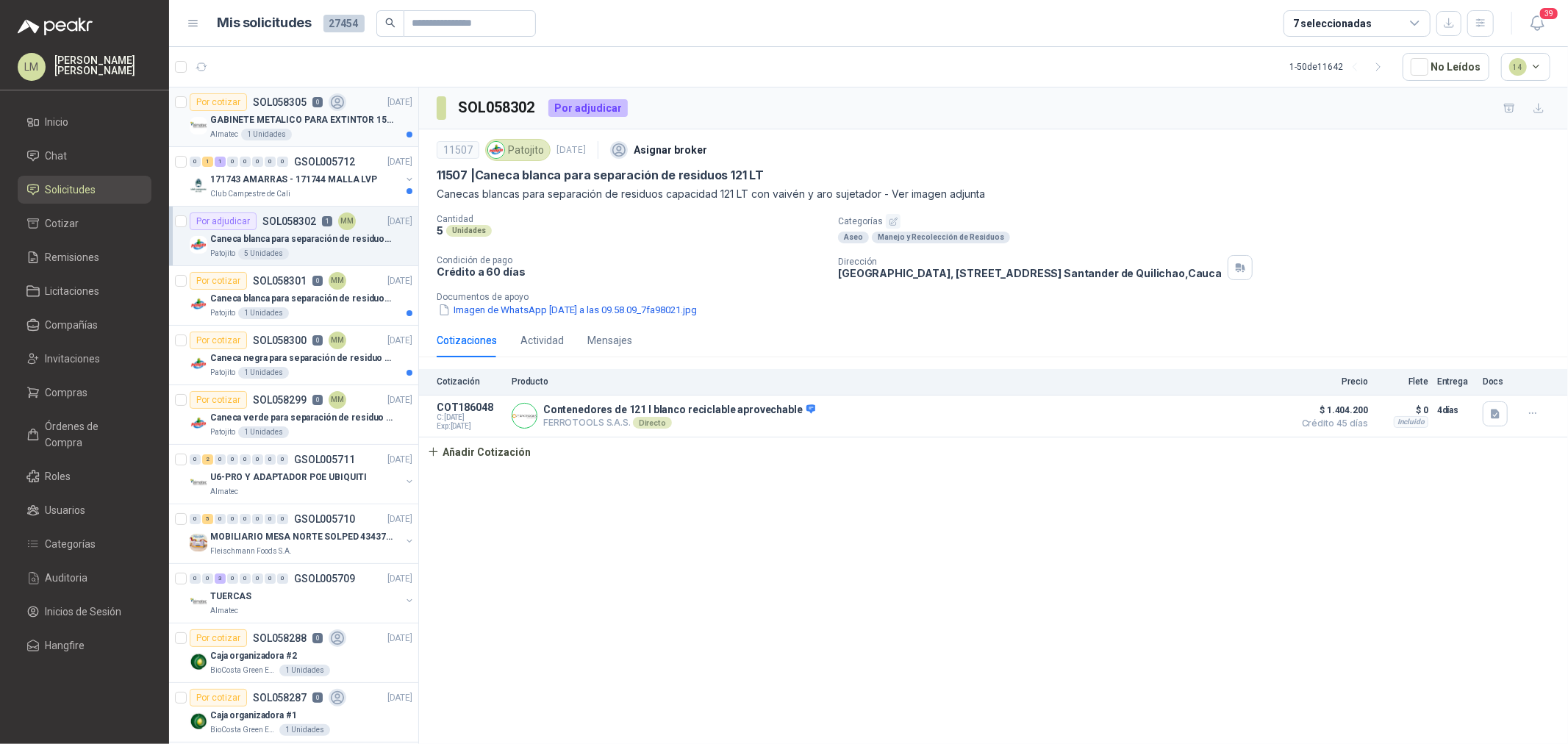
click at [270, 112] on div "GABINETE METALICO PARA EXTINTOR 15 LB" at bounding box center [311, 119] width 202 height 17
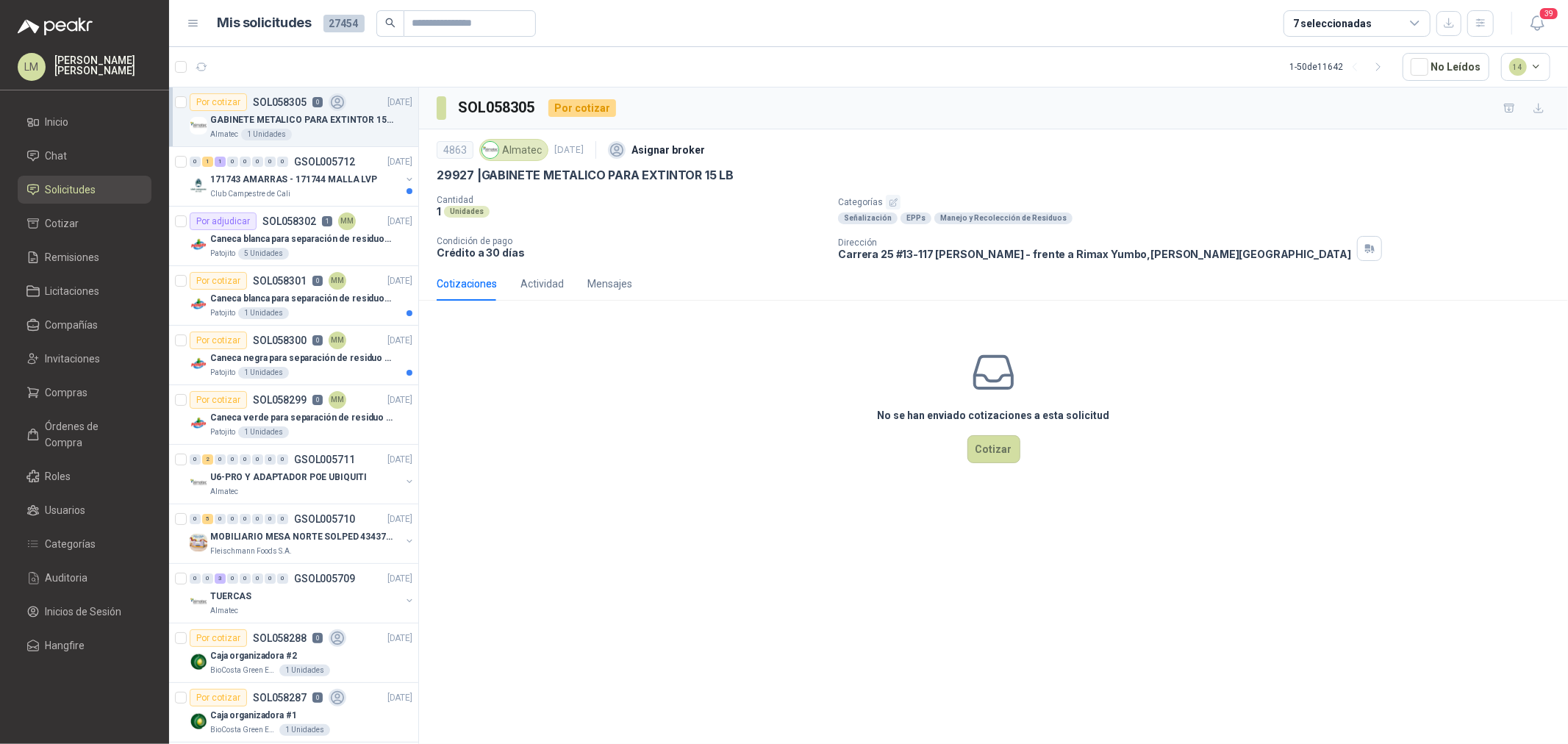
click at [891, 199] on icon "button" at bounding box center [894, 202] width 10 height 10
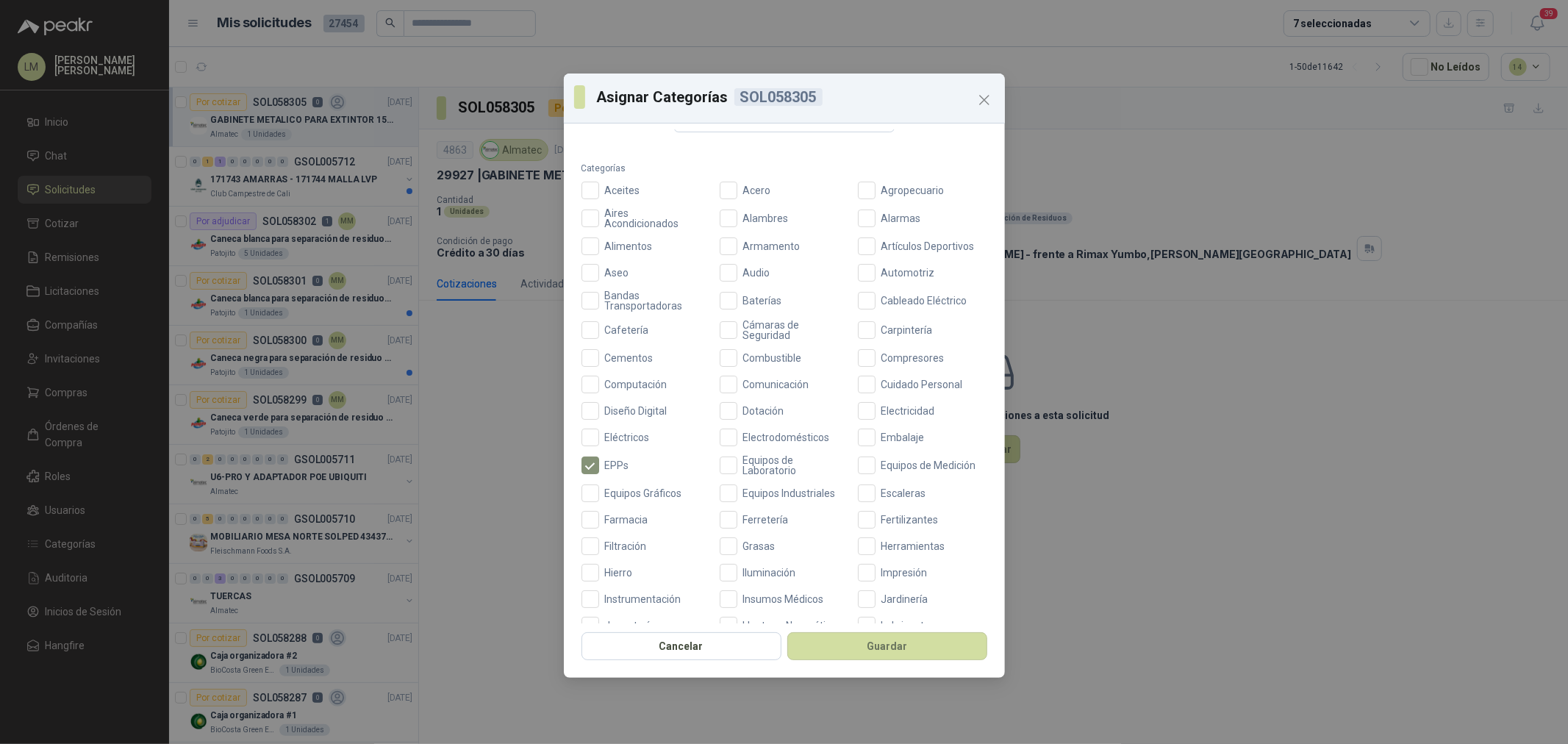
scroll to position [163, 0]
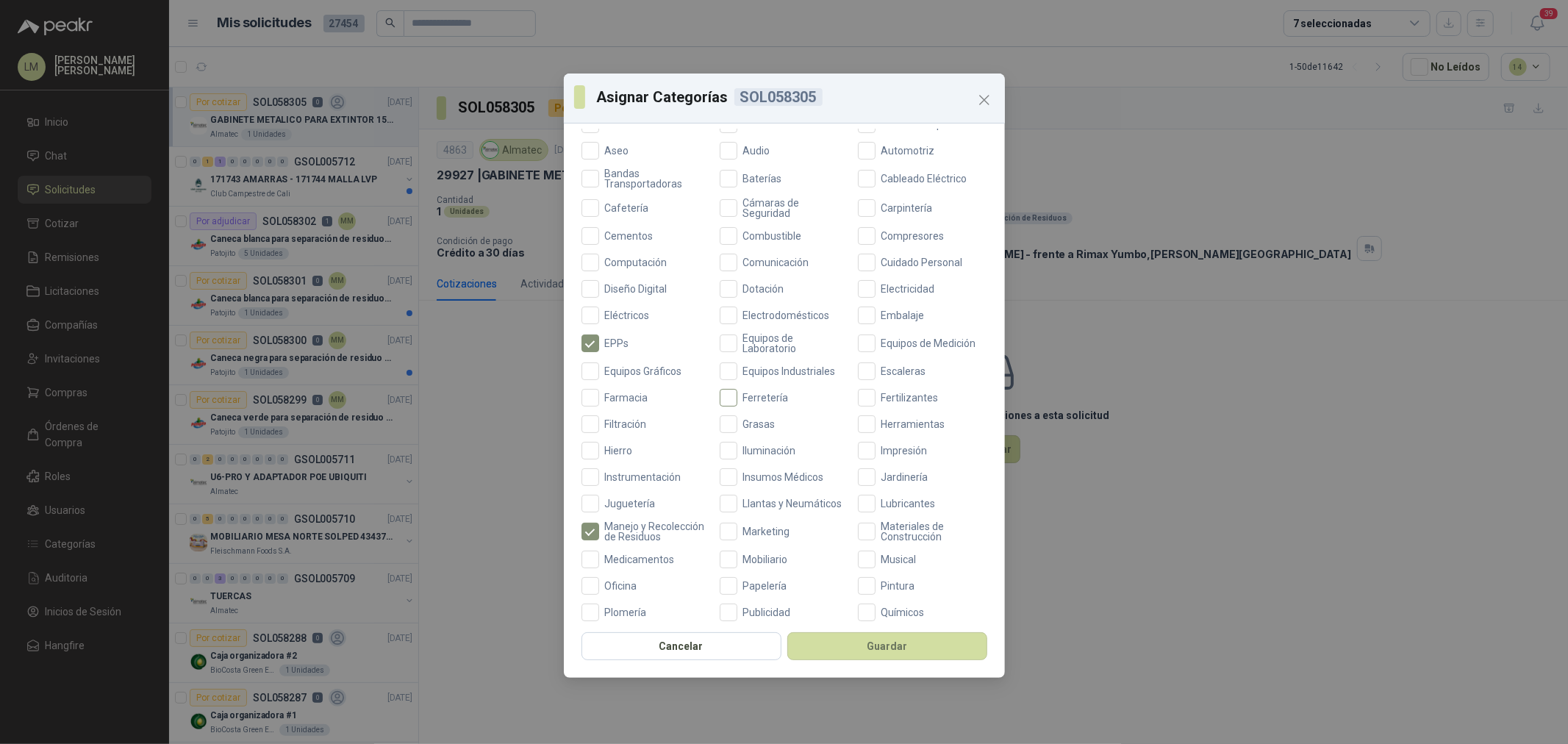
click at [739, 398] on span "Ferretería" at bounding box center [766, 397] width 57 height 10
click at [844, 649] on button "Guardar" at bounding box center [887, 646] width 200 height 28
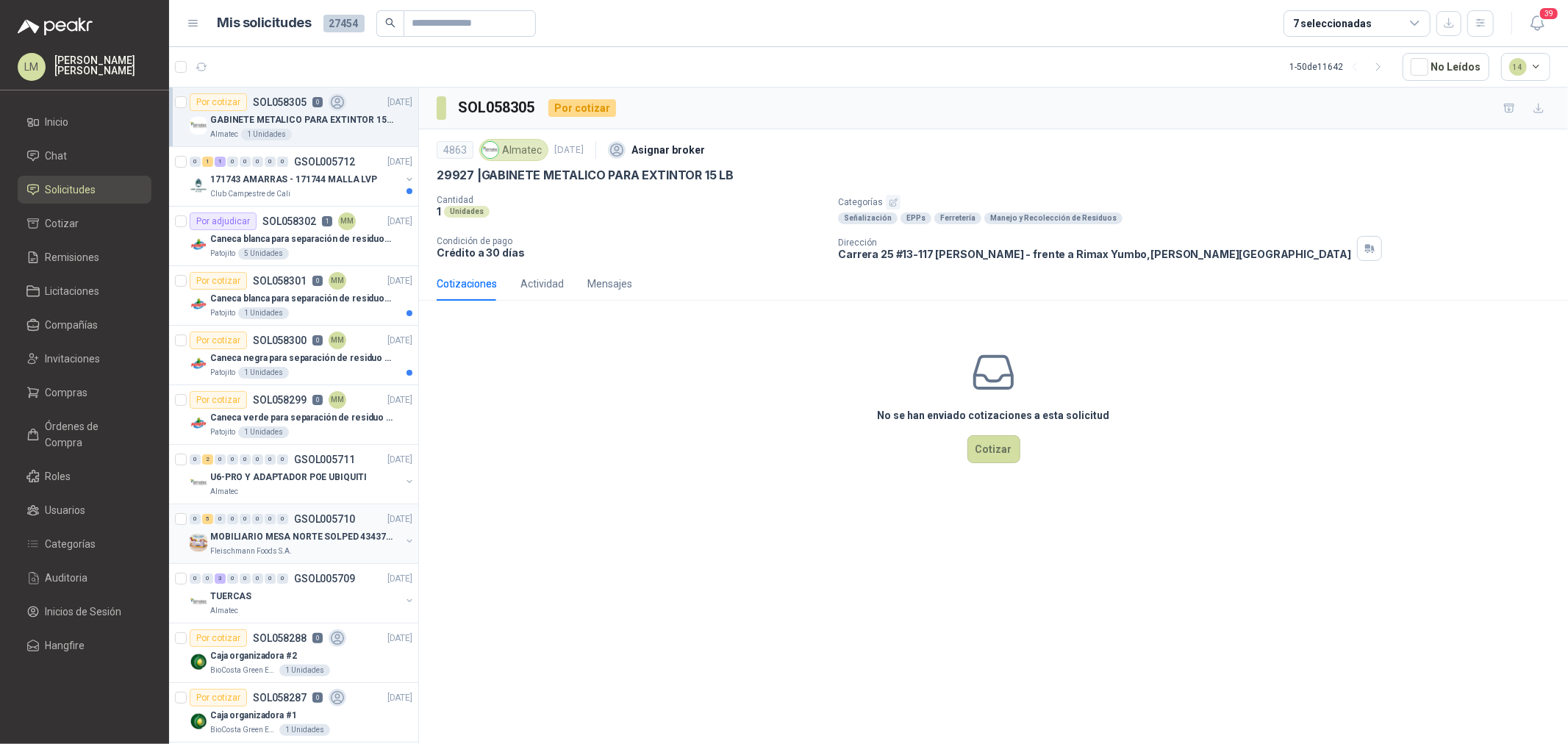
click at [283, 542] on p "MOBILIARIO MESA NORTE SOLPED 4343782" at bounding box center [301, 537] width 183 height 14
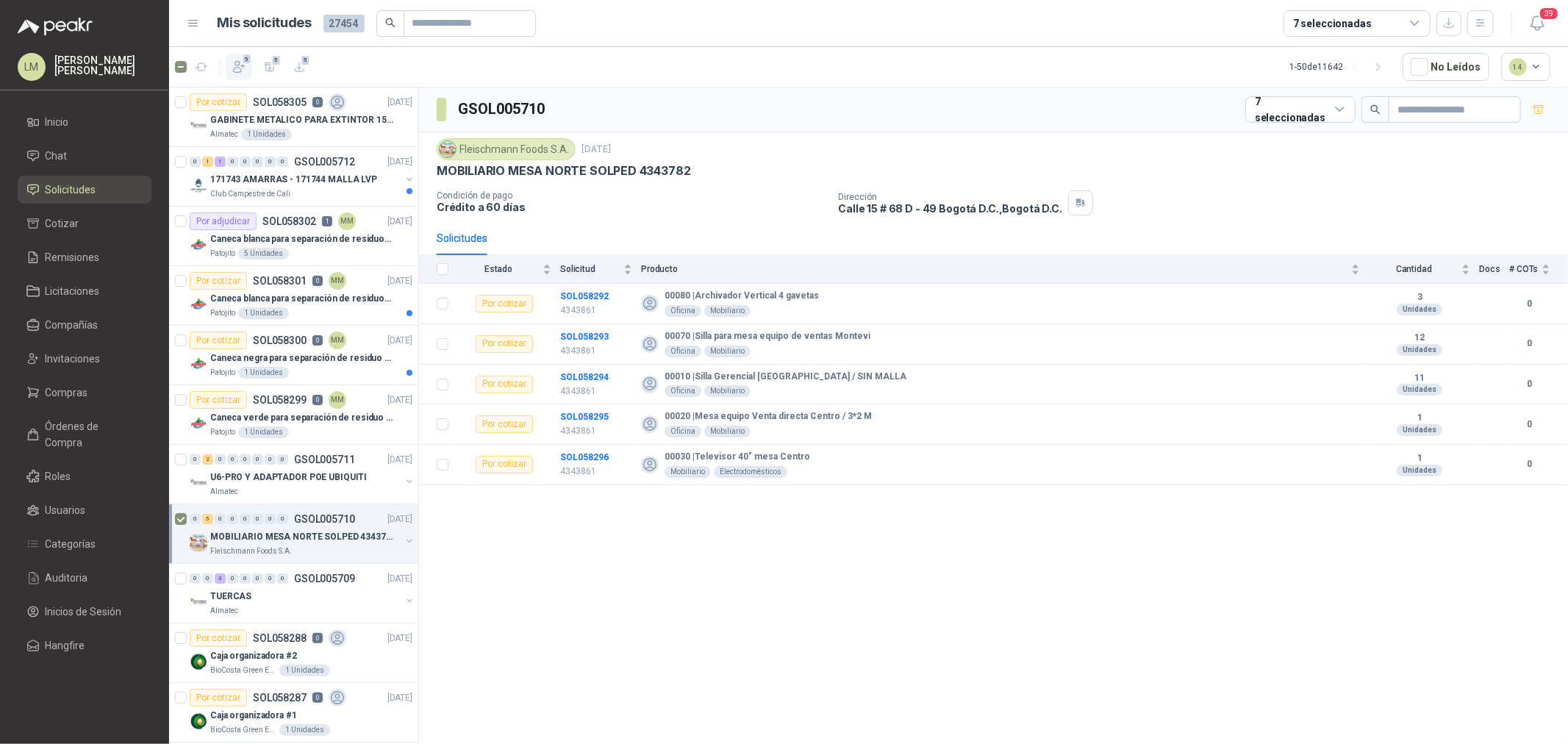
click at [243, 62] on span "5" at bounding box center [247, 59] width 10 height 12
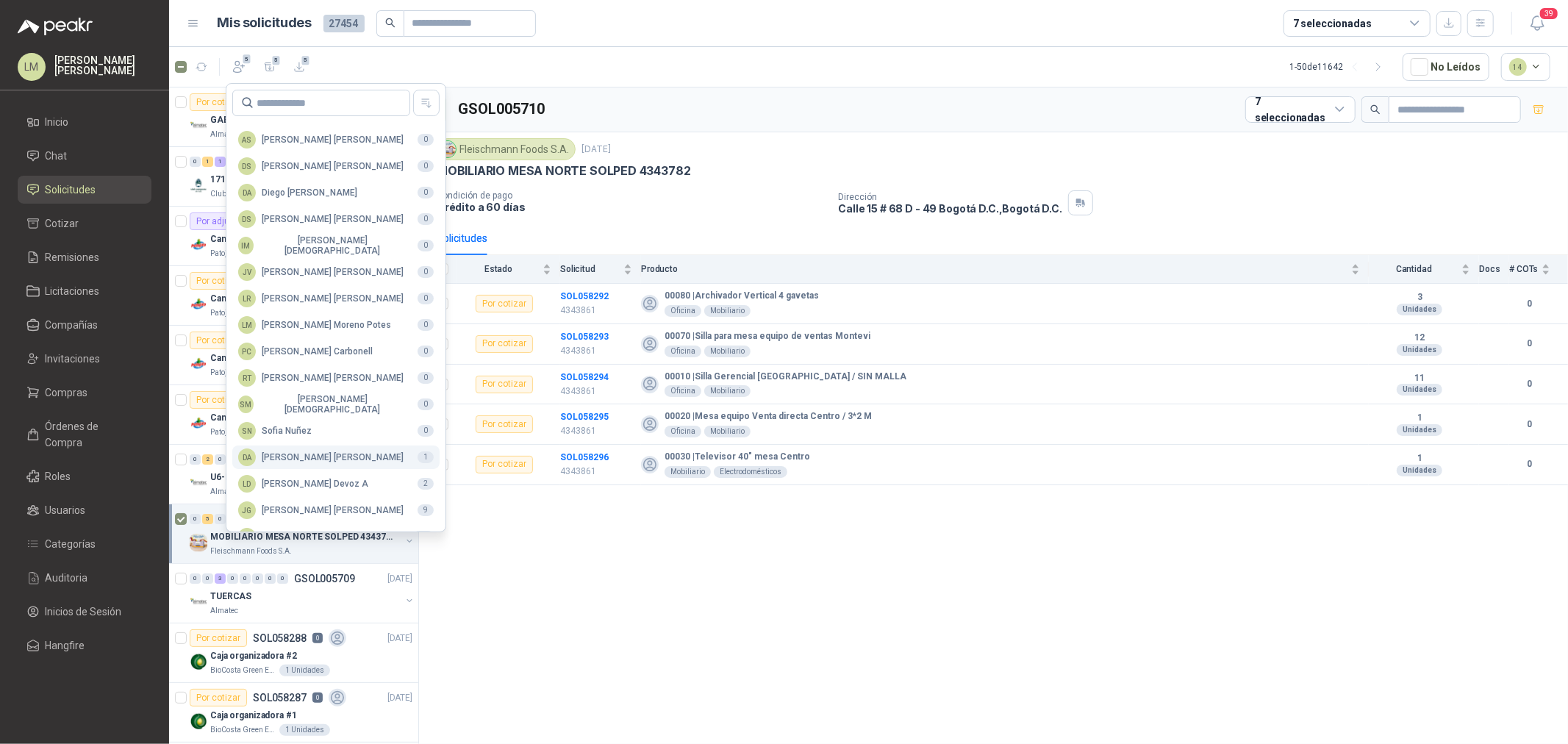
scroll to position [260, 0]
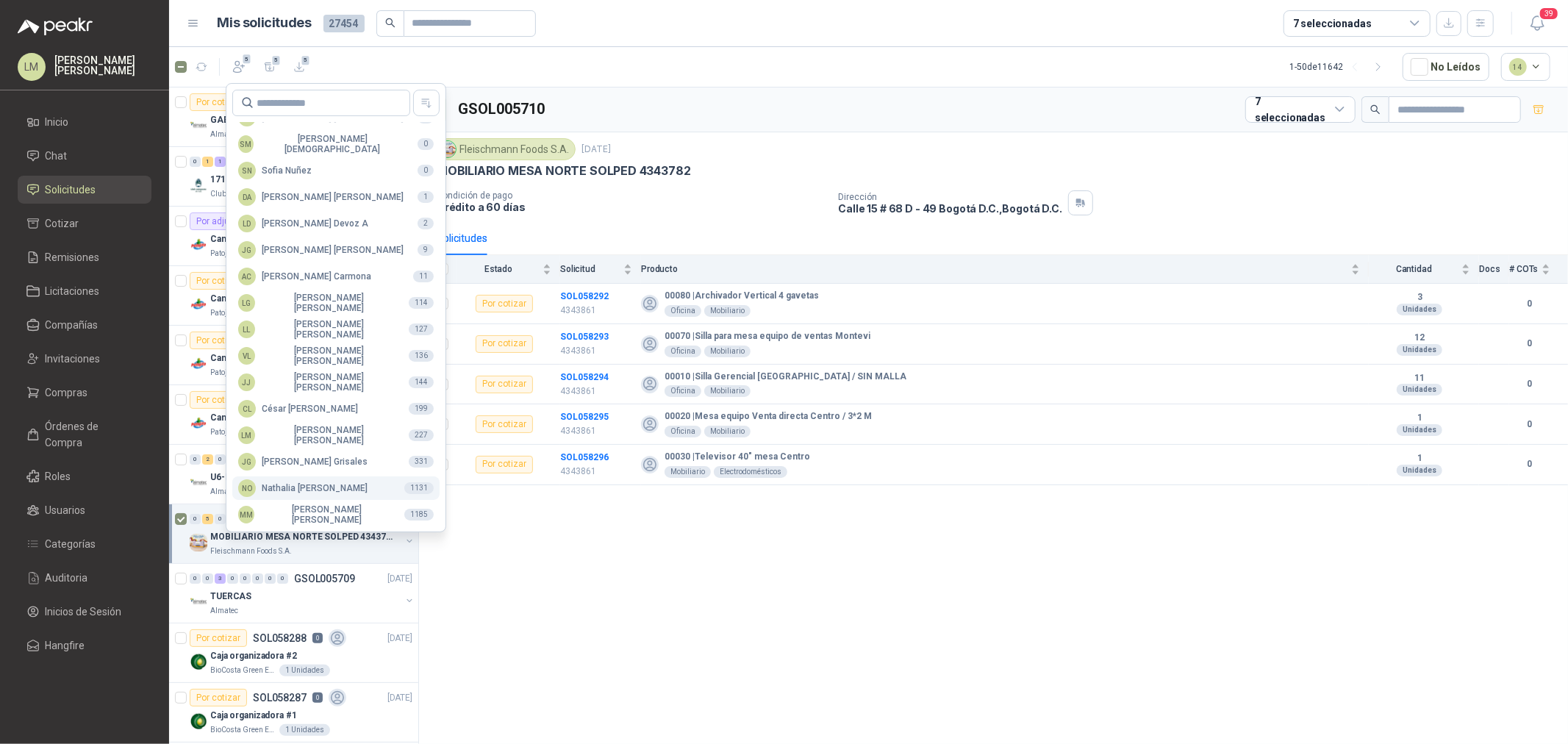
click at [293, 496] on div "NO [PERSON_NAME]" at bounding box center [303, 488] width 129 height 17
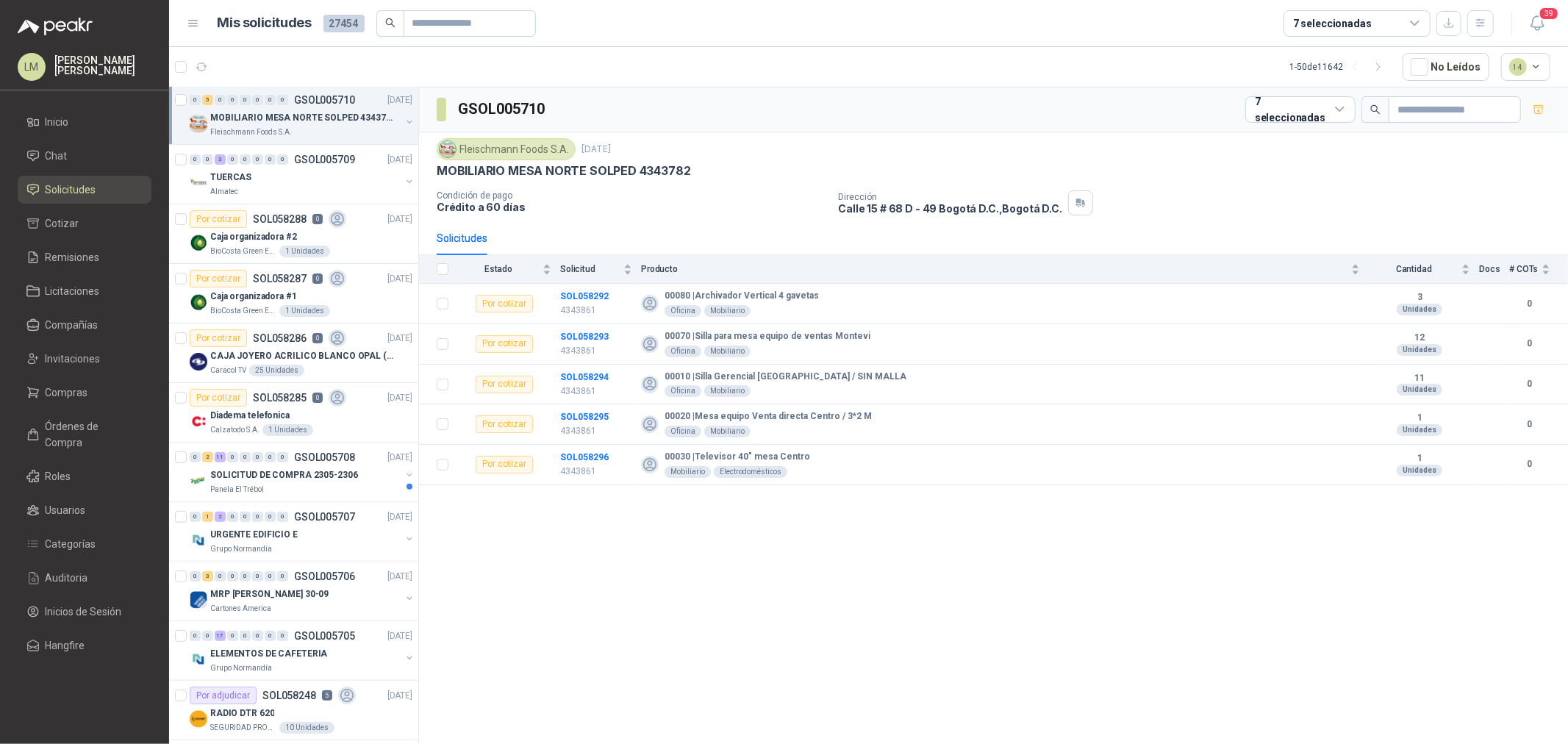
scroll to position [489, 0]
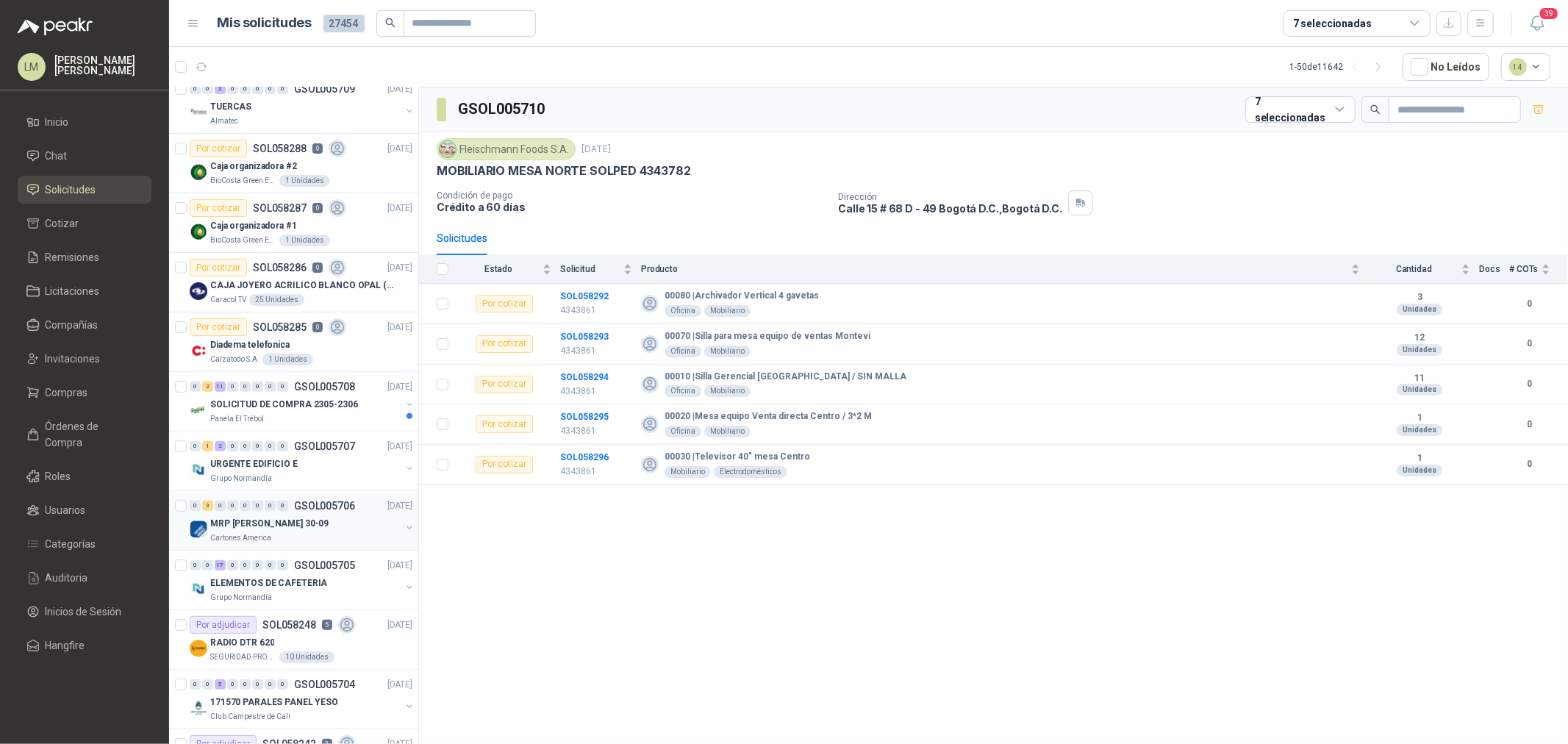
click at [288, 508] on div "0 3 0 0 0 0 0 0 GSOL005706" at bounding box center [272, 505] width 165 height 10
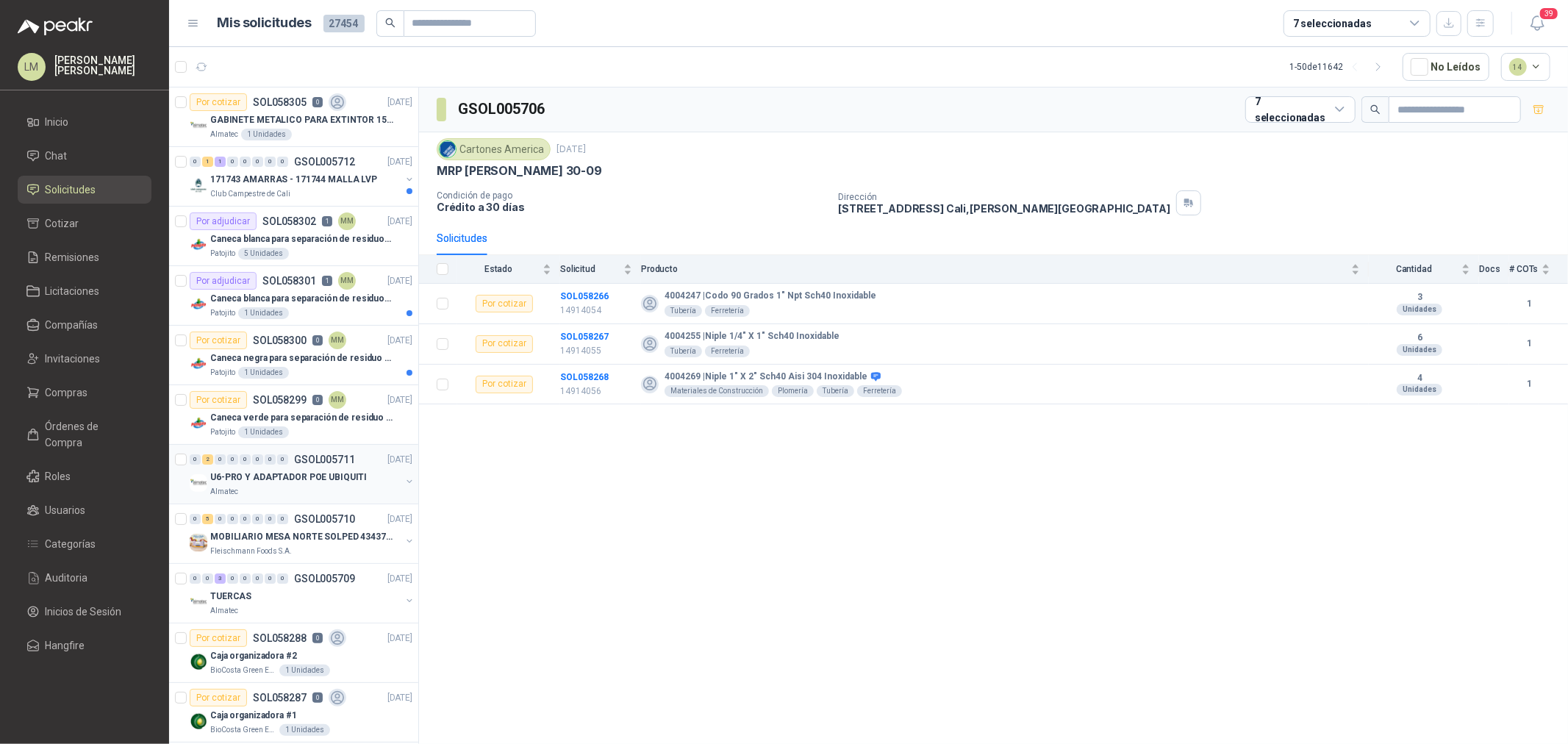
click at [403, 479] on button "button" at bounding box center [409, 481] width 12 height 12
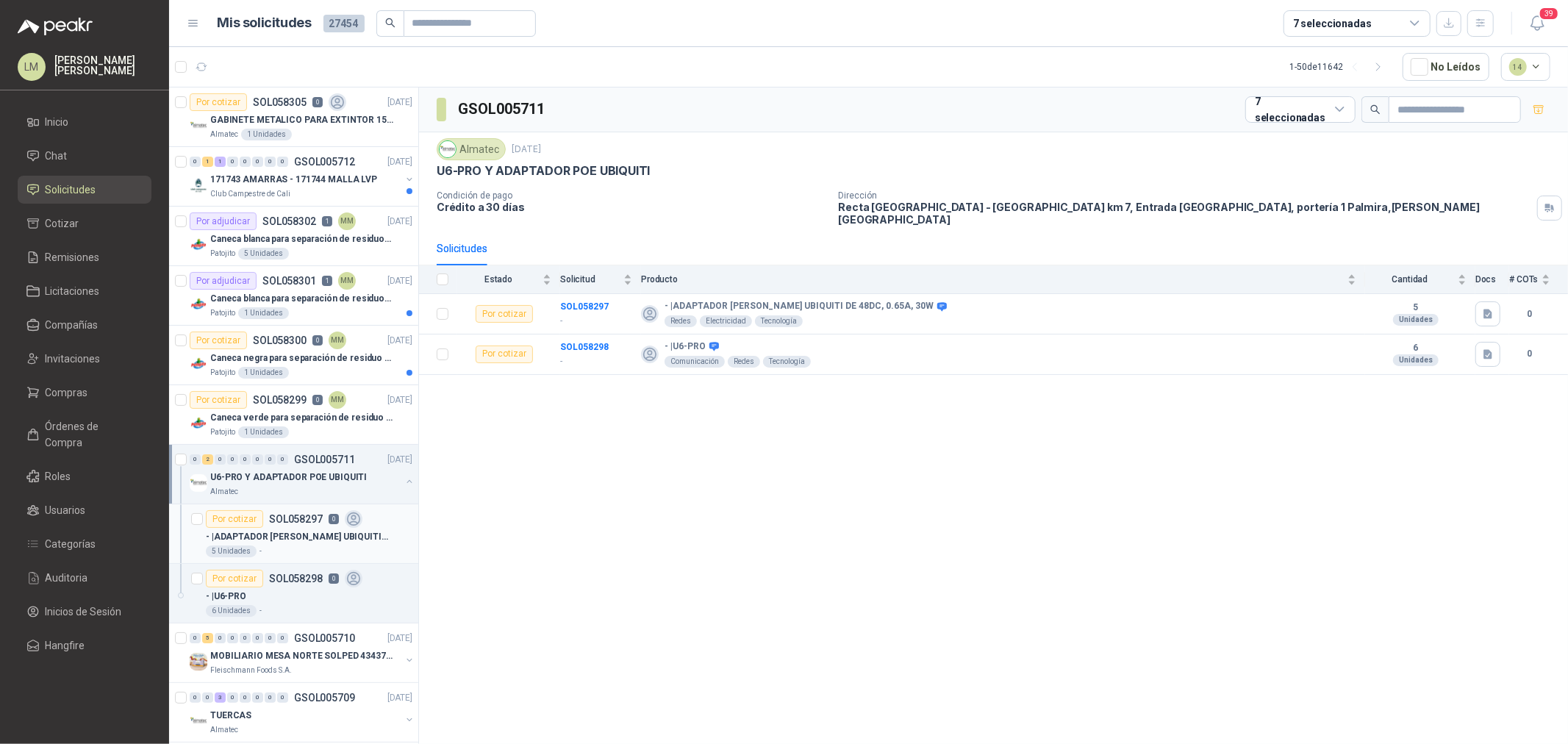
click at [280, 533] on p "- | ADAPTADOR [PERSON_NAME] UBIQUITI DE [DATE], 0.65A, 30W" at bounding box center [297, 537] width 183 height 14
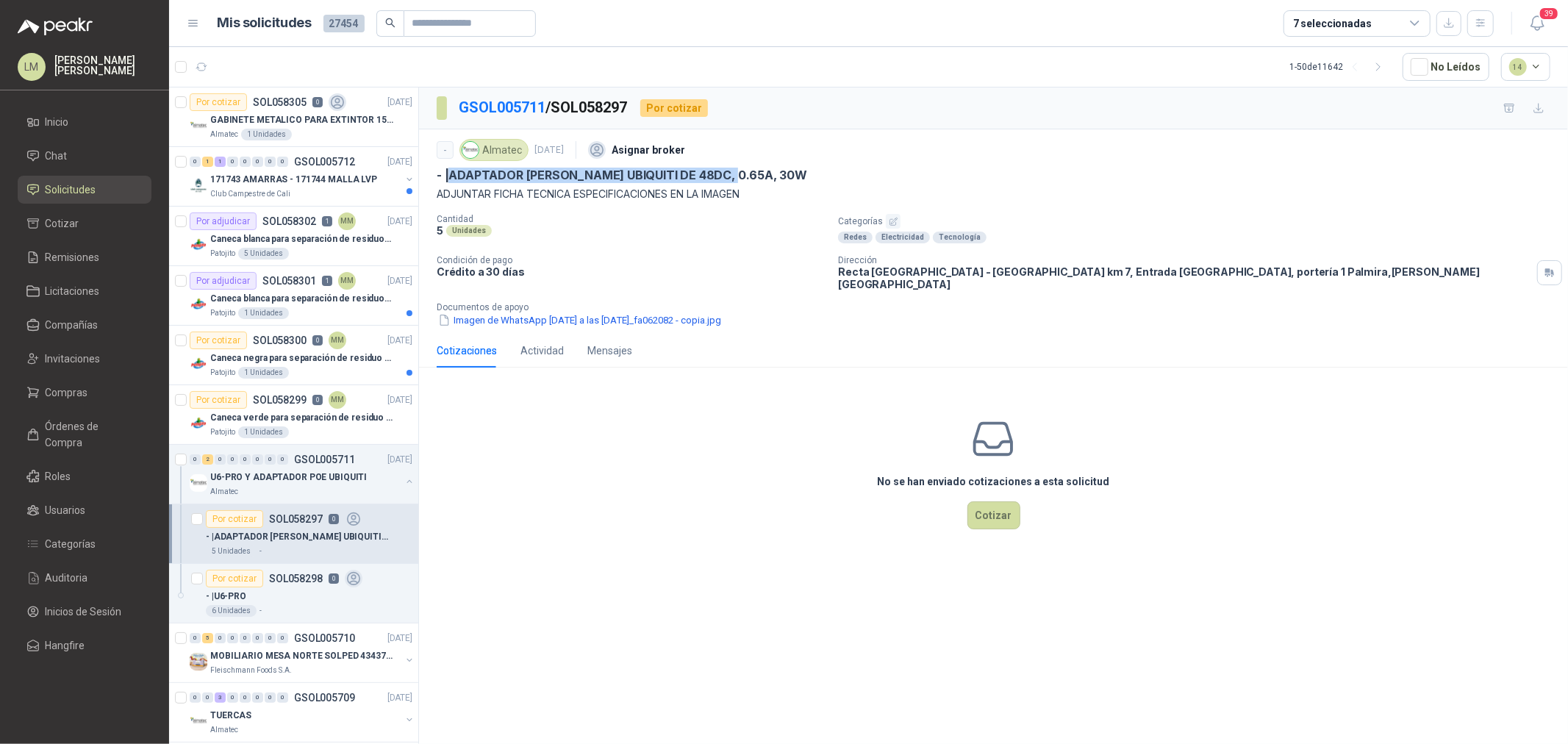
drag, startPoint x: 447, startPoint y: 171, endPoint x: 747, endPoint y: 169, distance: 300.0
click at [747, 169] on div "- | ADAPTADOR [PERSON_NAME] UBIQUITI DE [DATE], 0.65A, 30W" at bounding box center [993, 175] width 1113 height 16
copy p "ADAPTADOR [PERSON_NAME] UBIQUITI DE [DATE], 0.65A, 30W"
click at [460, 23] on input "text" at bounding box center [464, 23] width 103 height 25
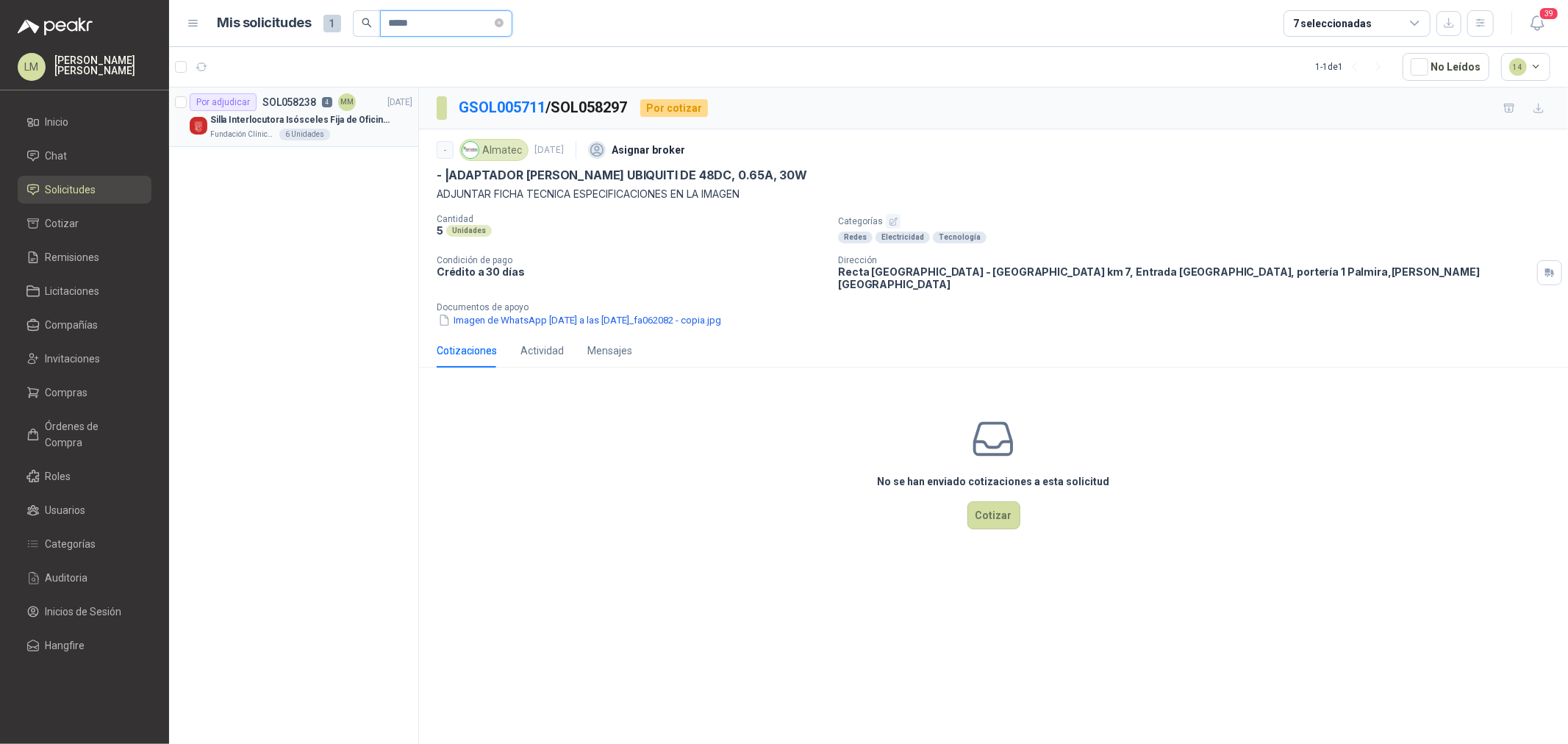
type input "*****"
click at [332, 114] on p "Silla Interlocutora Isósceles Fija de Oficina Tela Negra Just Home Collection" at bounding box center [301, 119] width 183 height 14
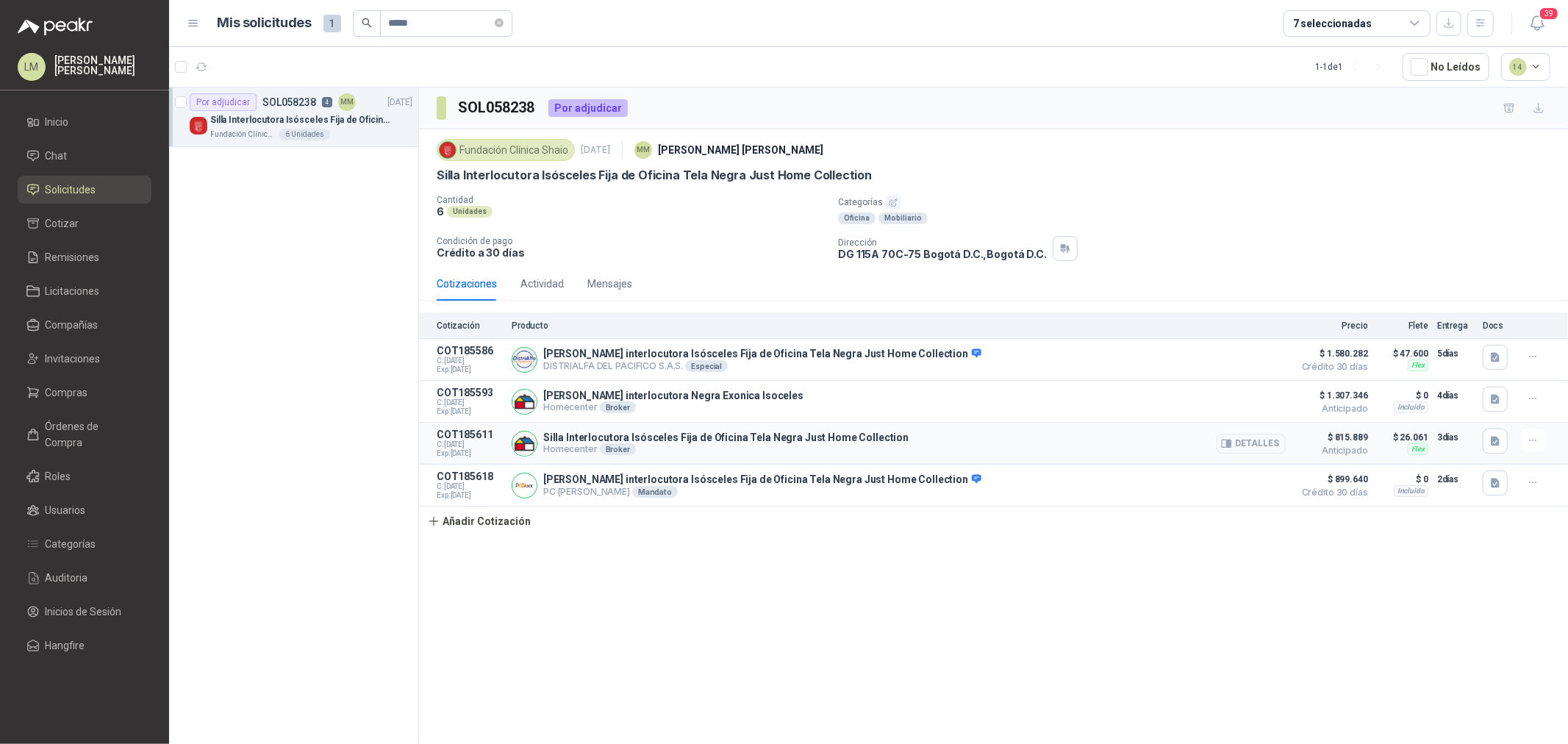
click at [1247, 446] on button "Detalles" at bounding box center [1251, 444] width 69 height 20
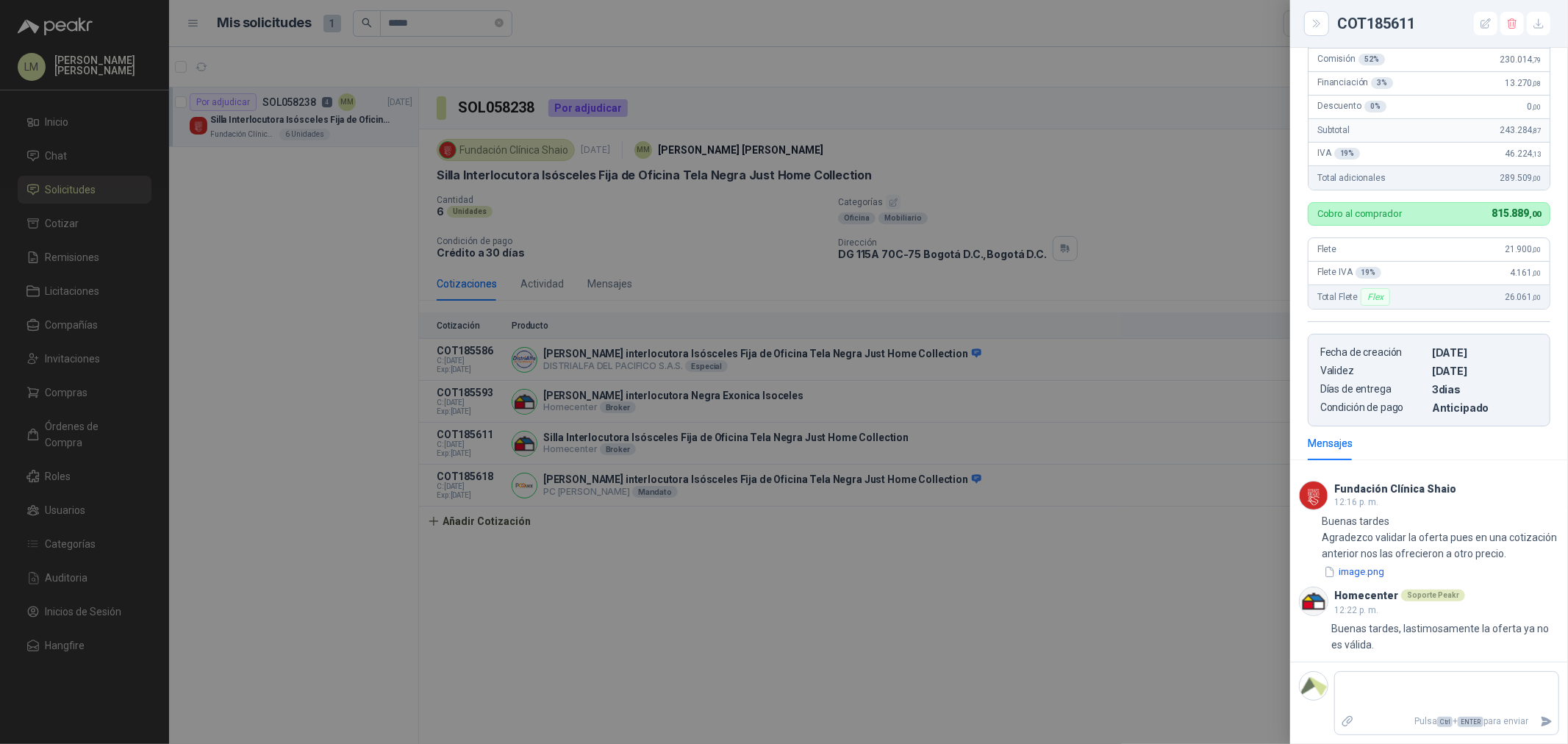
scroll to position [328, 0]
click at [1355, 571] on button "image.png" at bounding box center [1356, 572] width 64 height 16
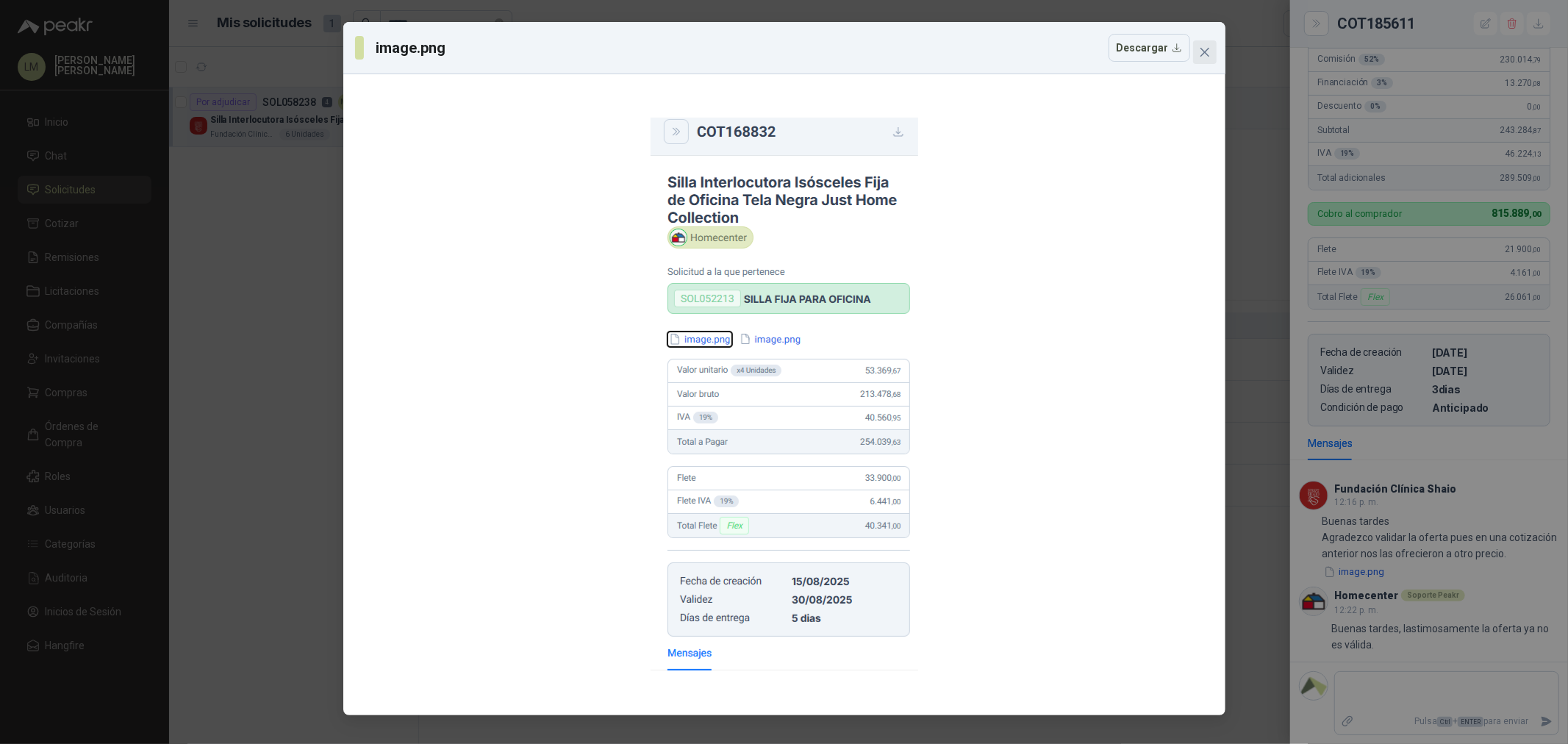
click at [1202, 44] on button "Close" at bounding box center [1205, 52] width 23 height 23
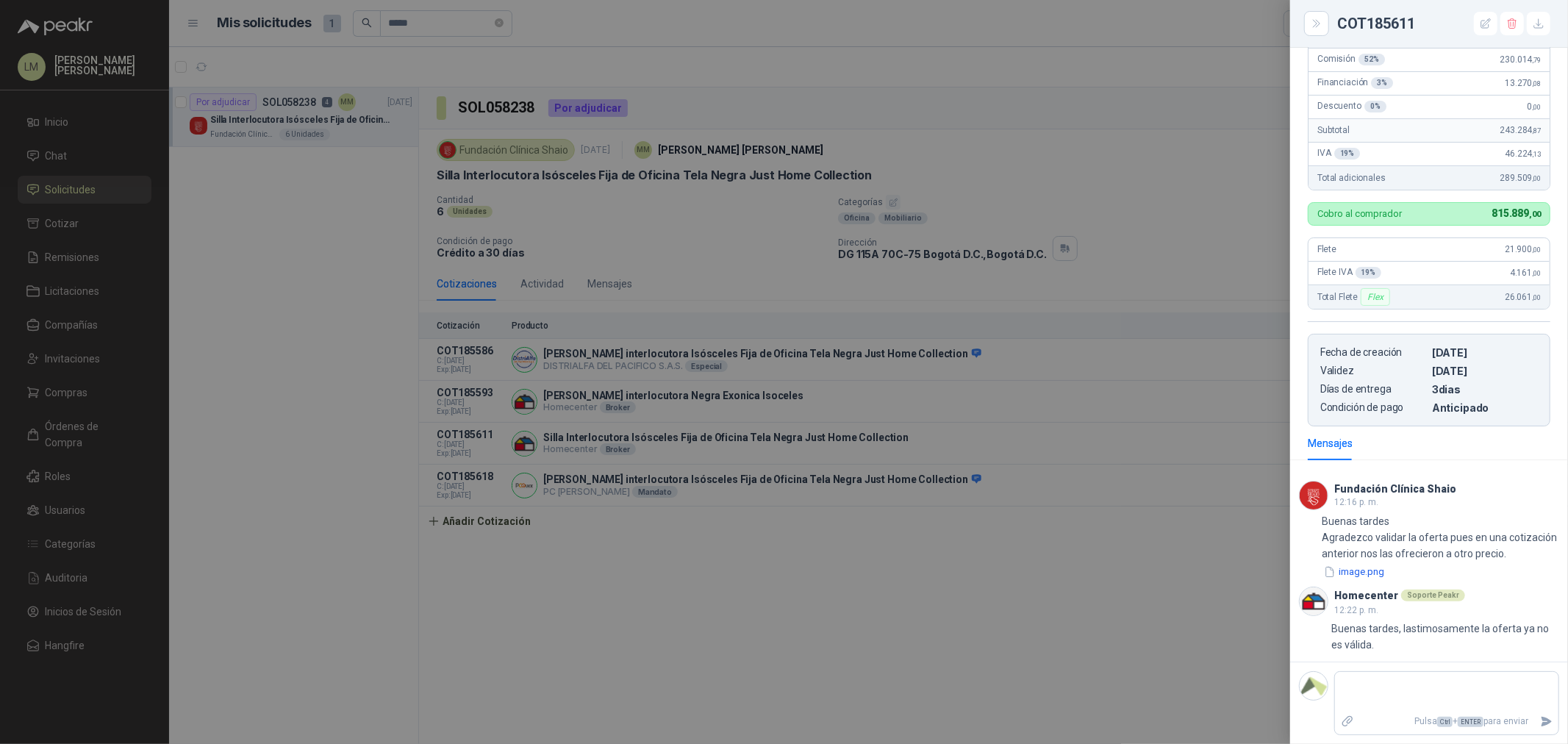
click at [438, 22] on div at bounding box center [784, 372] width 1568 height 744
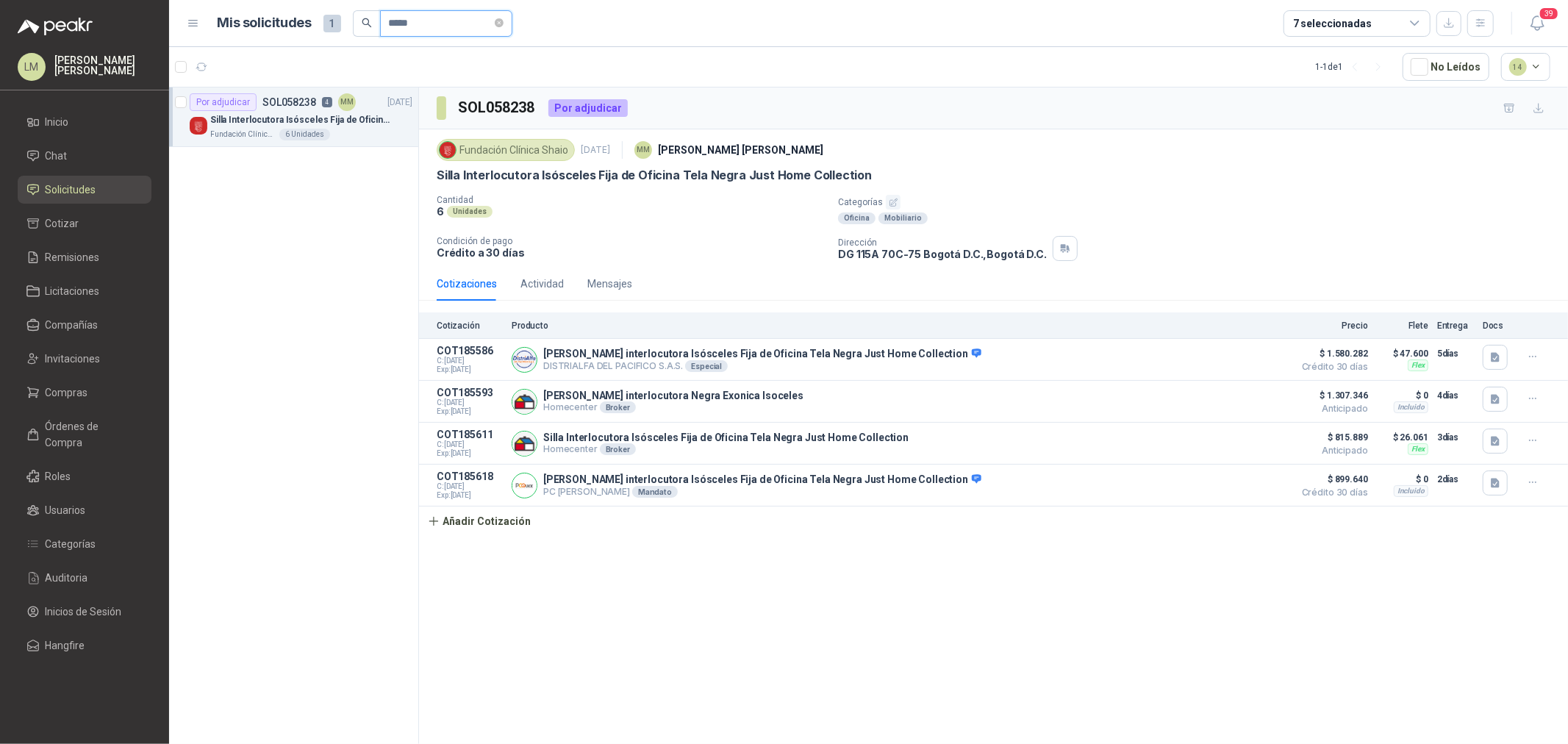
drag, startPoint x: 438, startPoint y: 22, endPoint x: 353, endPoint y: 25, distance: 85.1
click at [353, 25] on span "*****" at bounding box center [432, 23] width 159 height 27
click at [297, 120] on p "SILLA FIJA PARA OFICINA" at bounding box center [265, 119] width 112 height 14
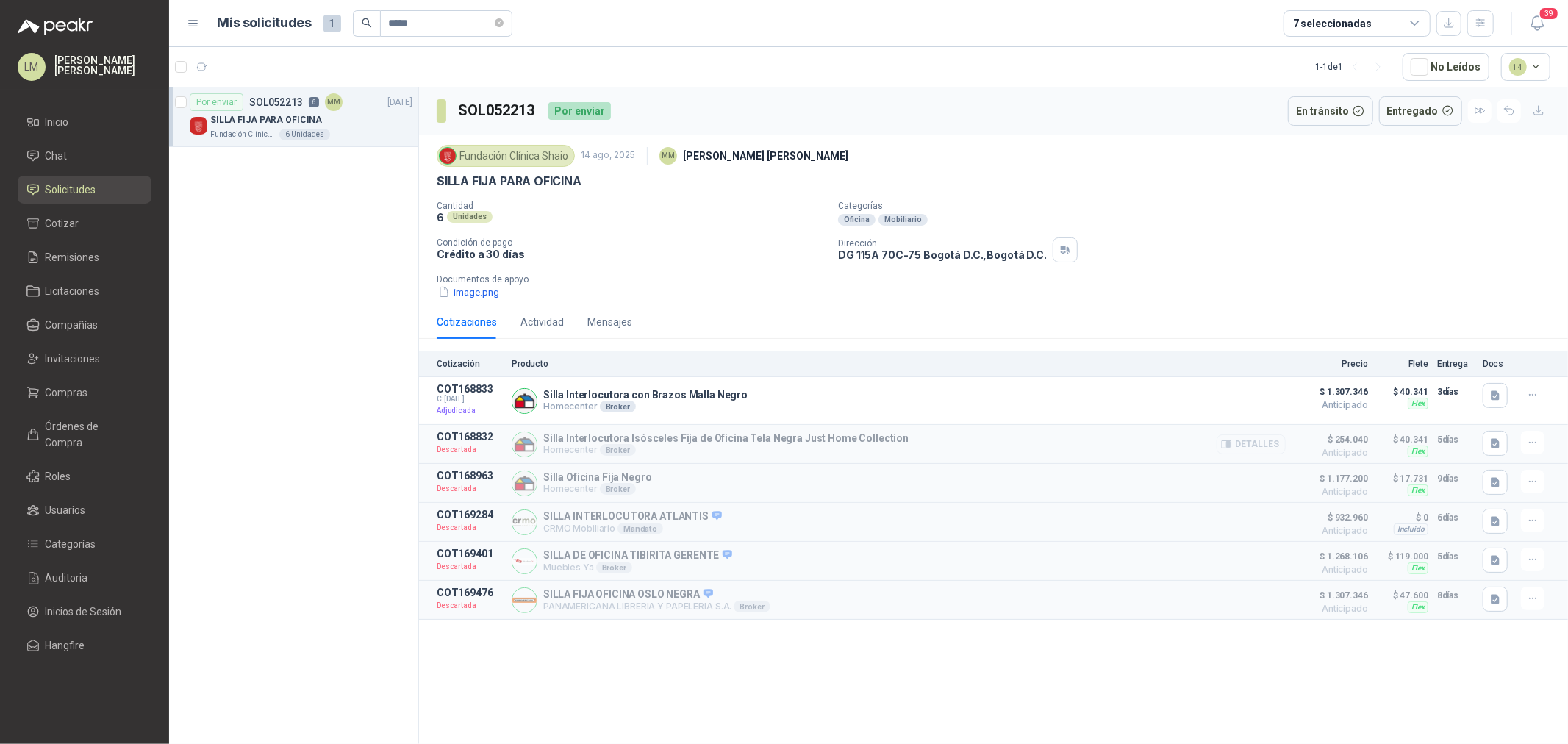
click at [1269, 444] on button "Detalles" at bounding box center [1251, 445] width 69 height 20
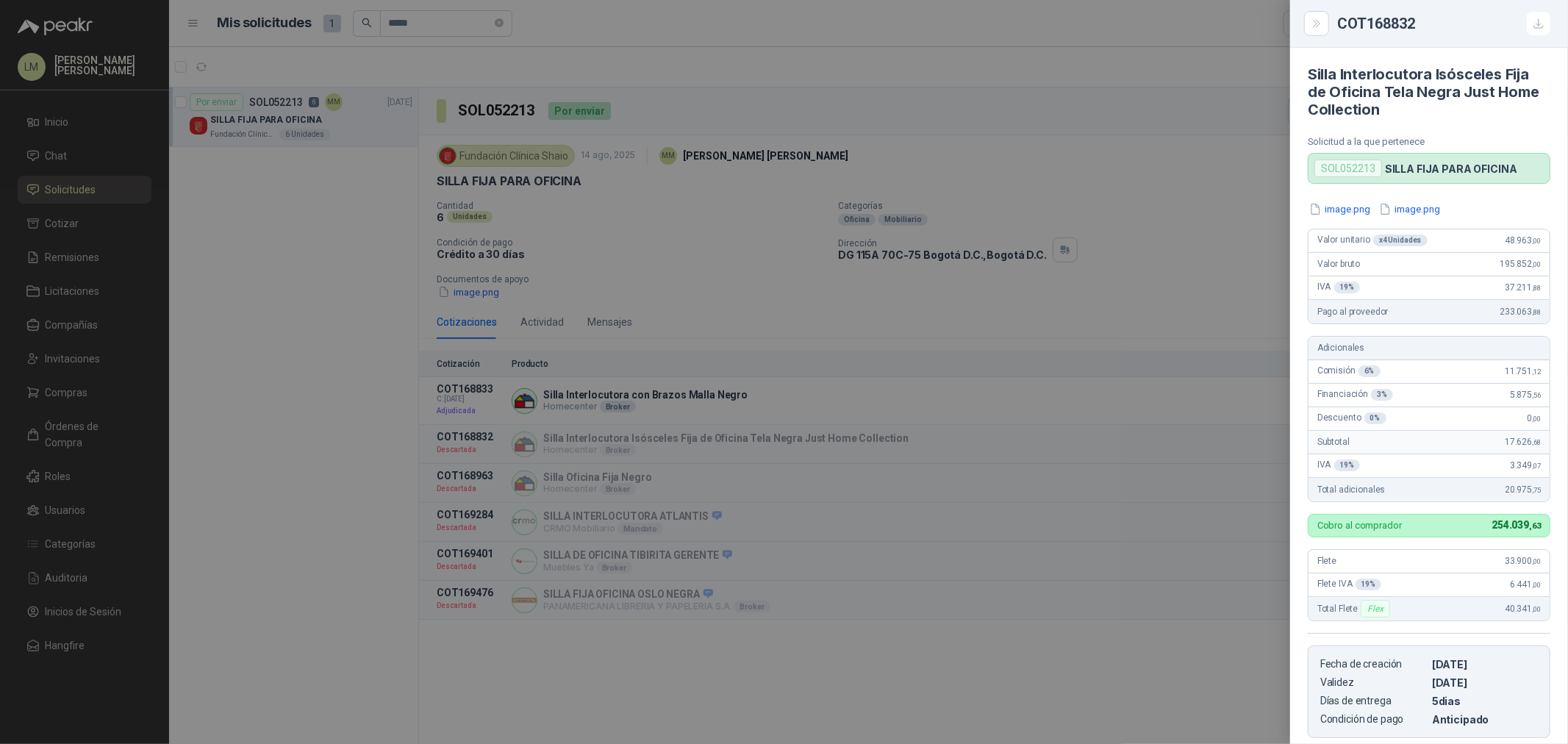
click at [743, 450] on div at bounding box center [784, 372] width 1568 height 744
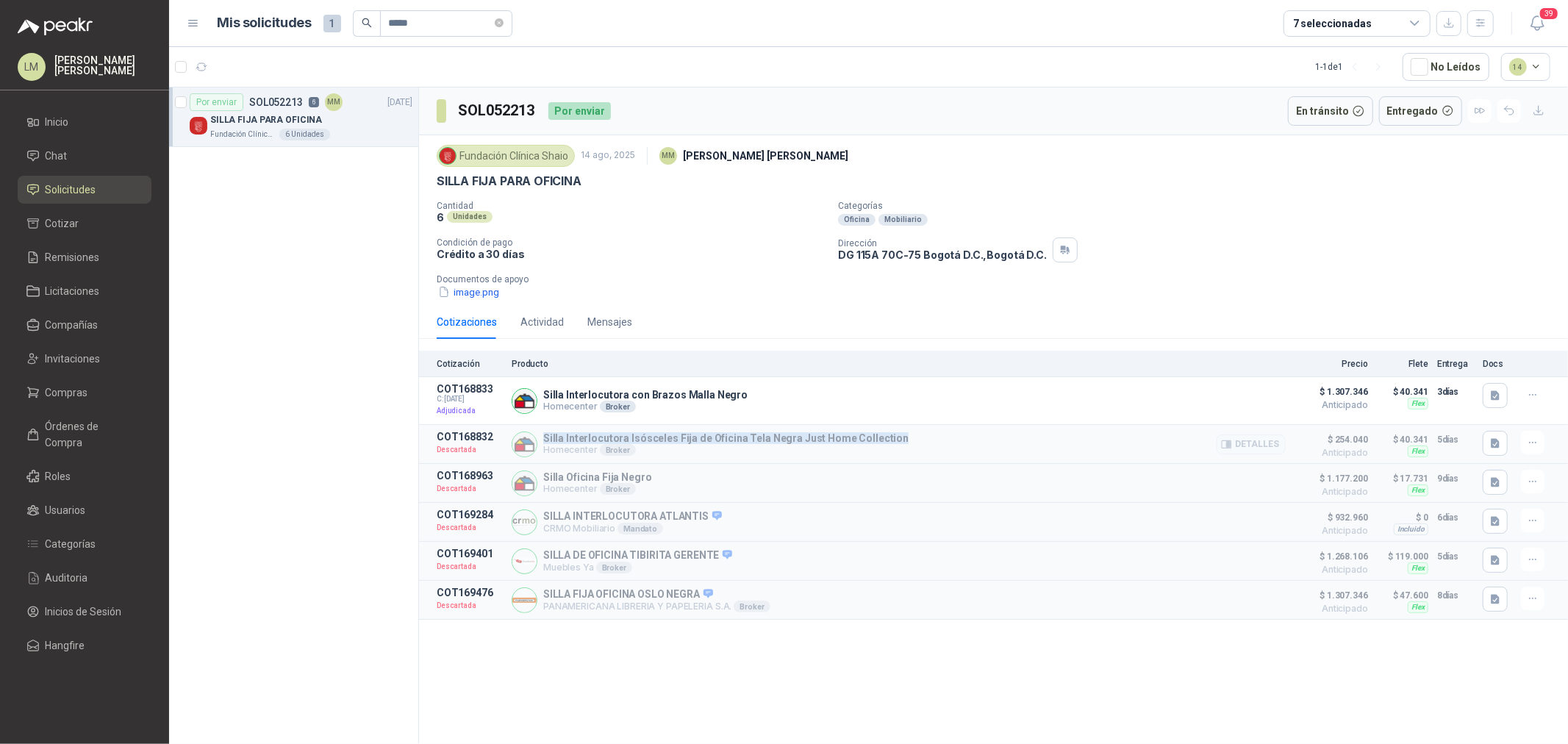
drag, startPoint x: 544, startPoint y: 435, endPoint x: 899, endPoint y: 436, distance: 355.0
click at [899, 436] on div "Silla Interlocutora Isósceles Fija de Oficina Tela Negra Just Home Collection H…" at bounding box center [898, 444] width 774 height 27
copy p "Silla Interlocutora Isósceles Fija de Oficina Tela Negra Just Home Collection"
click at [1494, 393] on icon "button" at bounding box center [1495, 396] width 9 height 10
click at [1463, 332] on button "image.png" at bounding box center [1466, 333] width 64 height 16
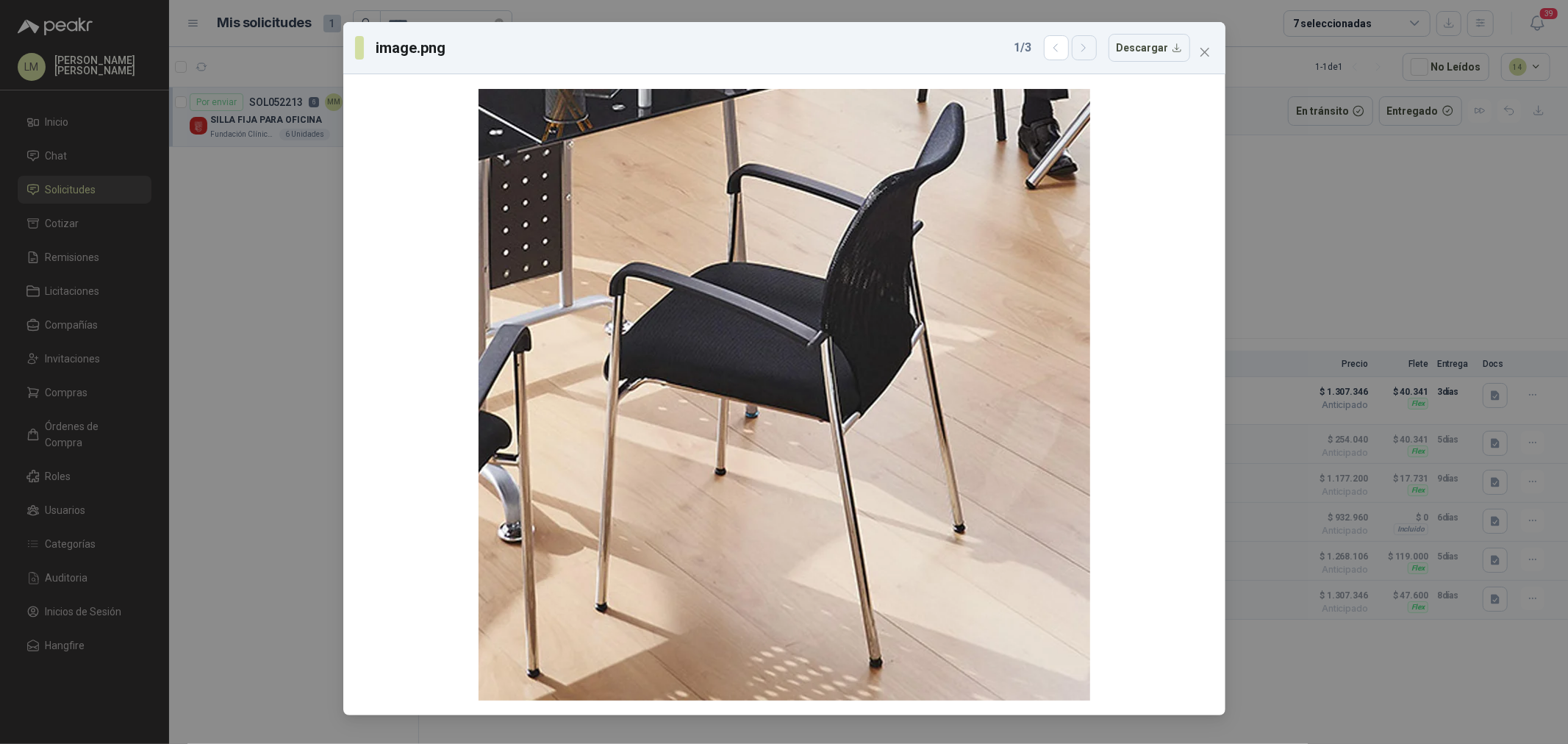
click at [1091, 40] on button "button" at bounding box center [1084, 48] width 25 height 25
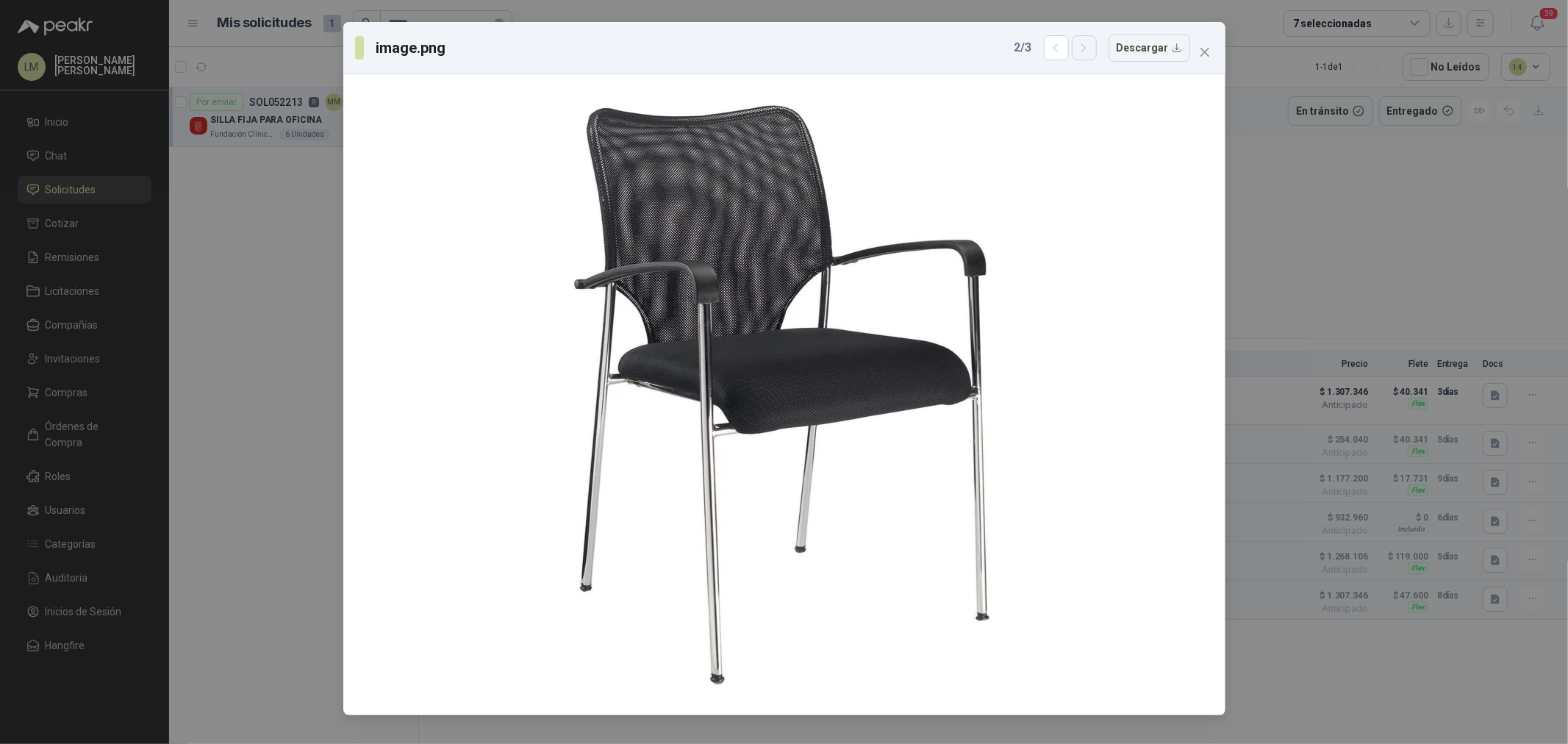
click at [1090, 49] on icon "button" at bounding box center [1083, 48] width 12 height 12
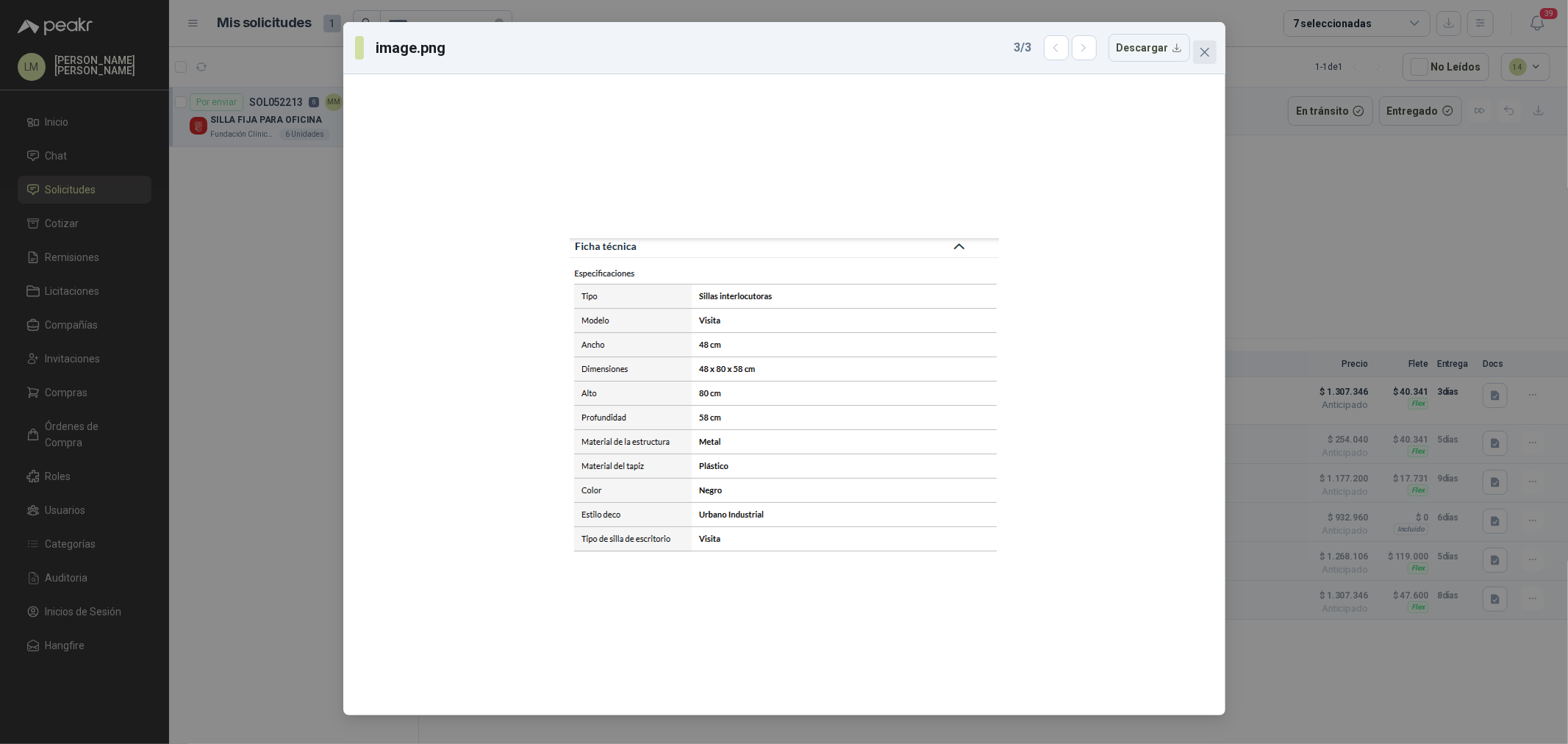
click at [1204, 53] on icon "close" at bounding box center [1204, 52] width 9 height 9
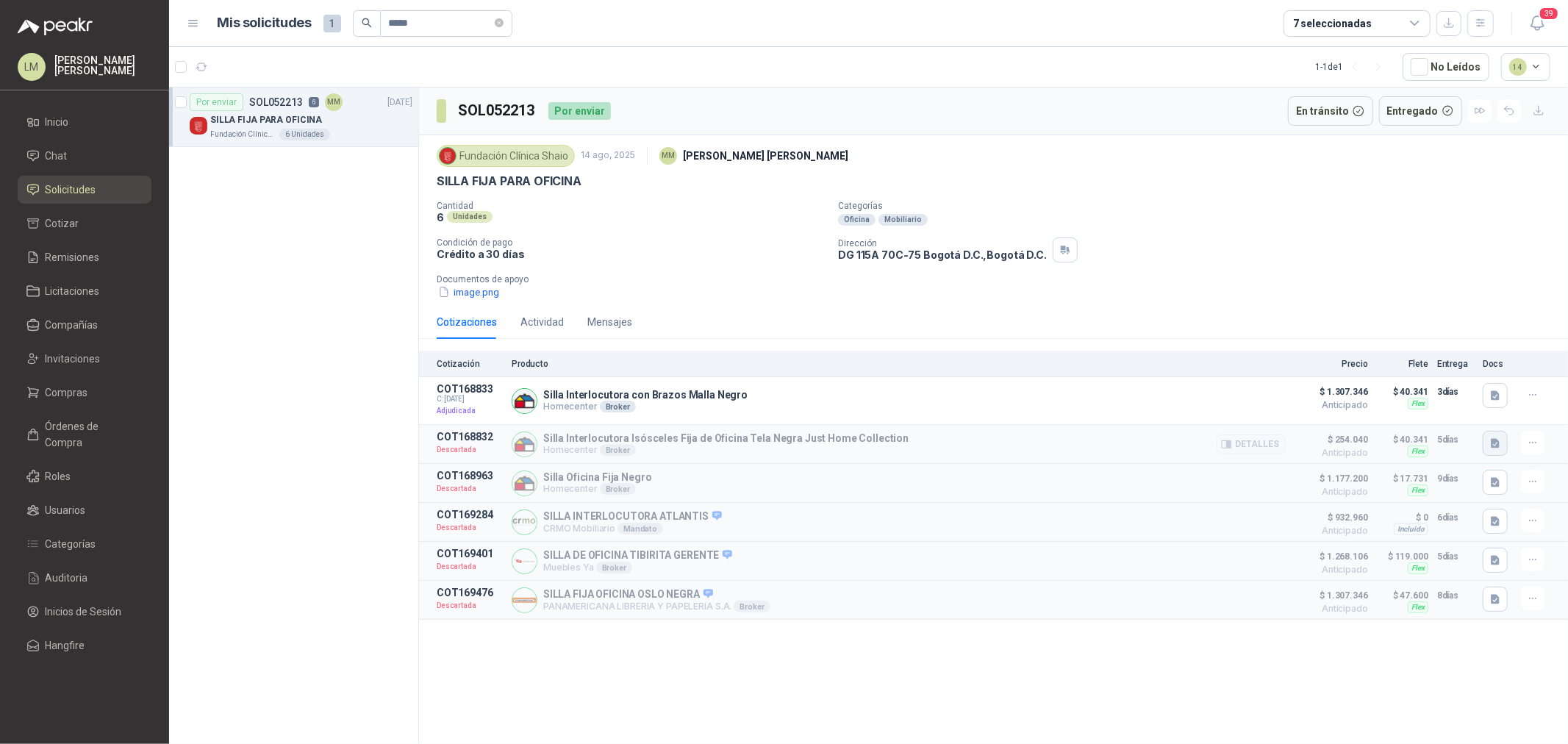
click at [1503, 436] on button "button" at bounding box center [1495, 443] width 25 height 25
click at [1491, 405] on button "image.png" at bounding box center [1466, 412] width 64 height 16
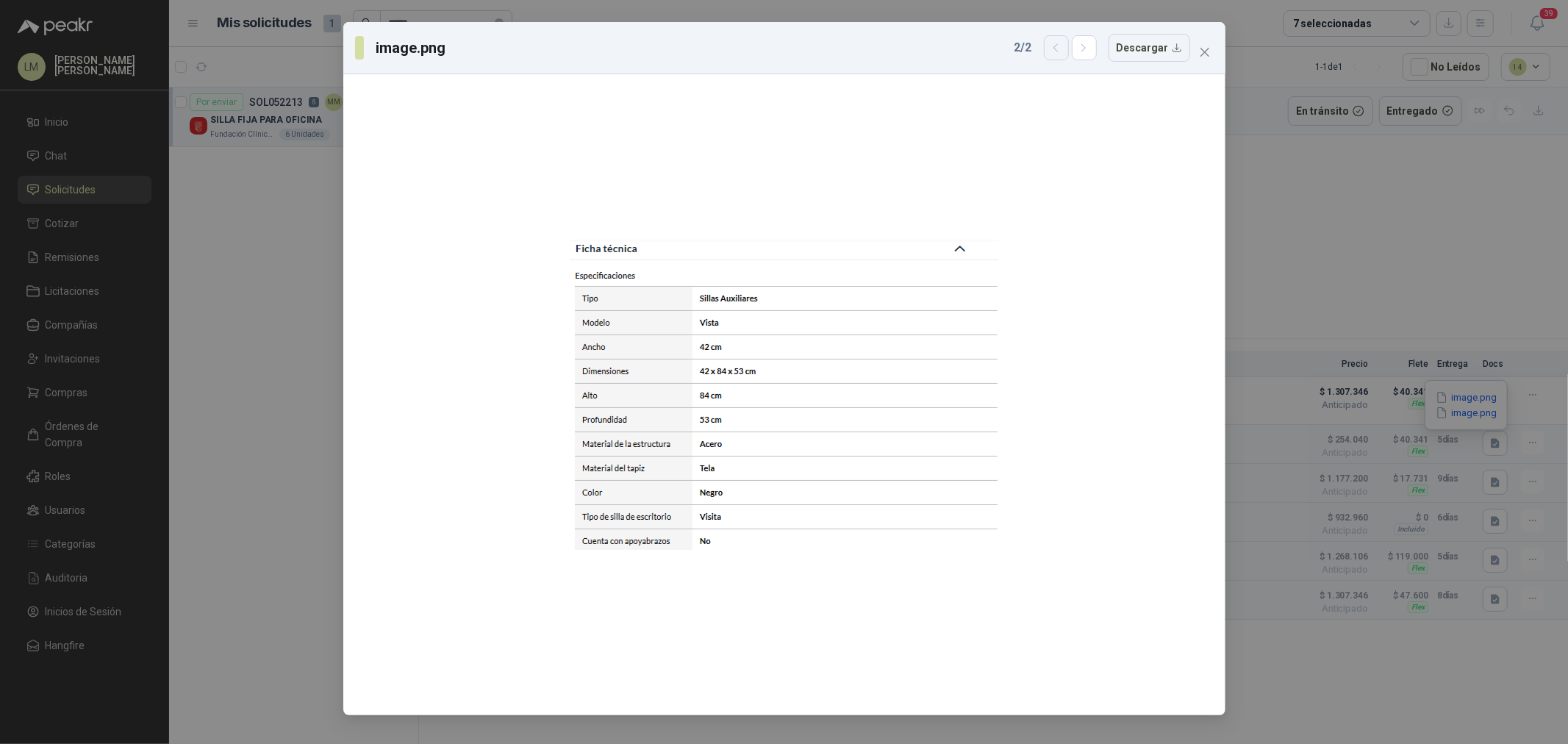
click at [1062, 46] on icon "button" at bounding box center [1055, 48] width 12 height 12
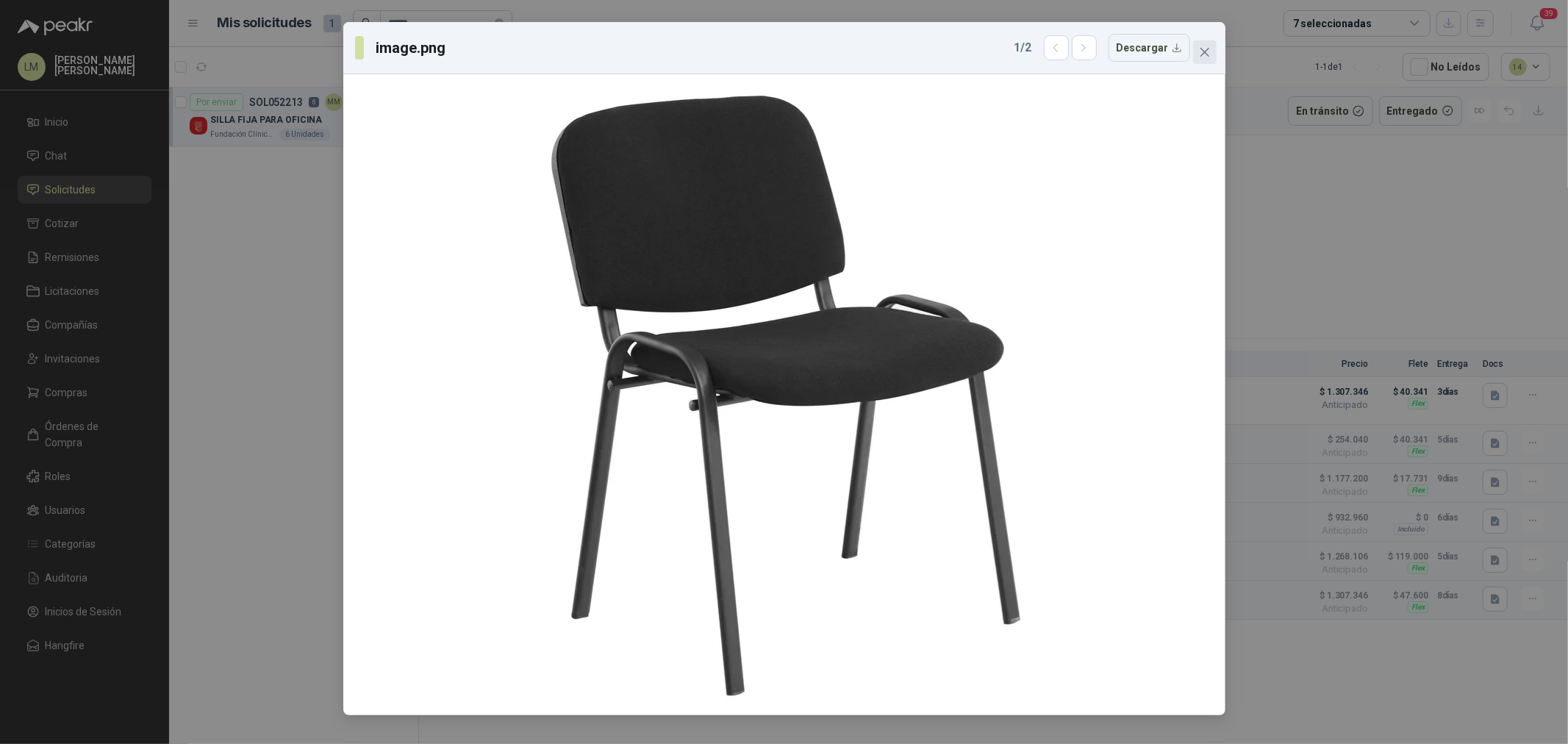
click at [1208, 48] on icon "close" at bounding box center [1204, 52] width 9 height 9
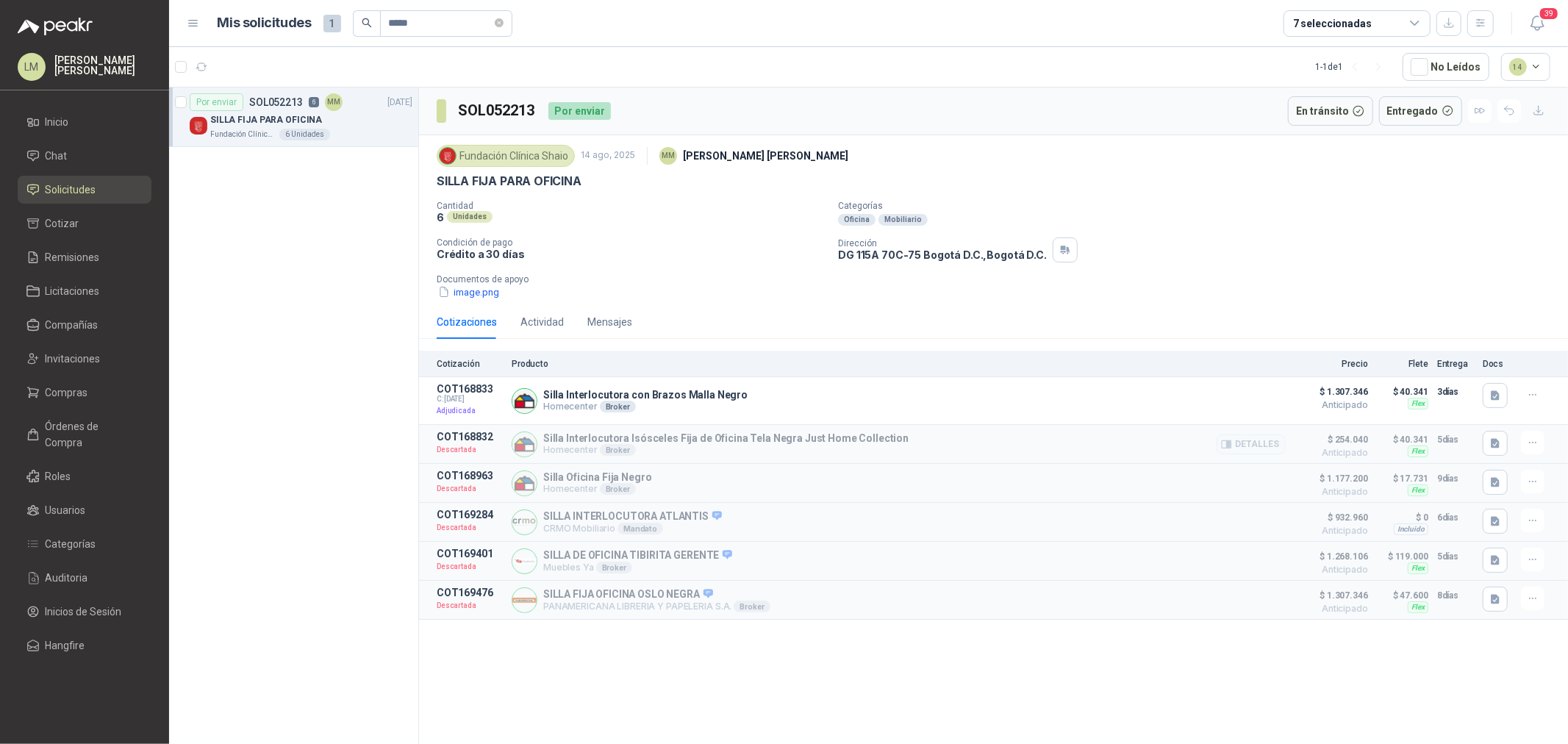
click at [859, 444] on p "Silla Interlocutora Isósceles Fija de Oficina Tela Negra Just Home Collection" at bounding box center [726, 438] width 365 height 12
drag, startPoint x: 892, startPoint y: 439, endPoint x: 540, endPoint y: 445, distance: 352.1
click at [540, 445] on div "Silla Interlocutora Isósceles Fija de Oficina Tela Negra Just Home Collection H…" at bounding box center [898, 444] width 774 height 27
copy p "Silla Interlocutora Isósceles Fija de Oficina Tela Negra Just Home Collection"
click at [1239, 447] on button "Detalles" at bounding box center [1251, 445] width 69 height 20
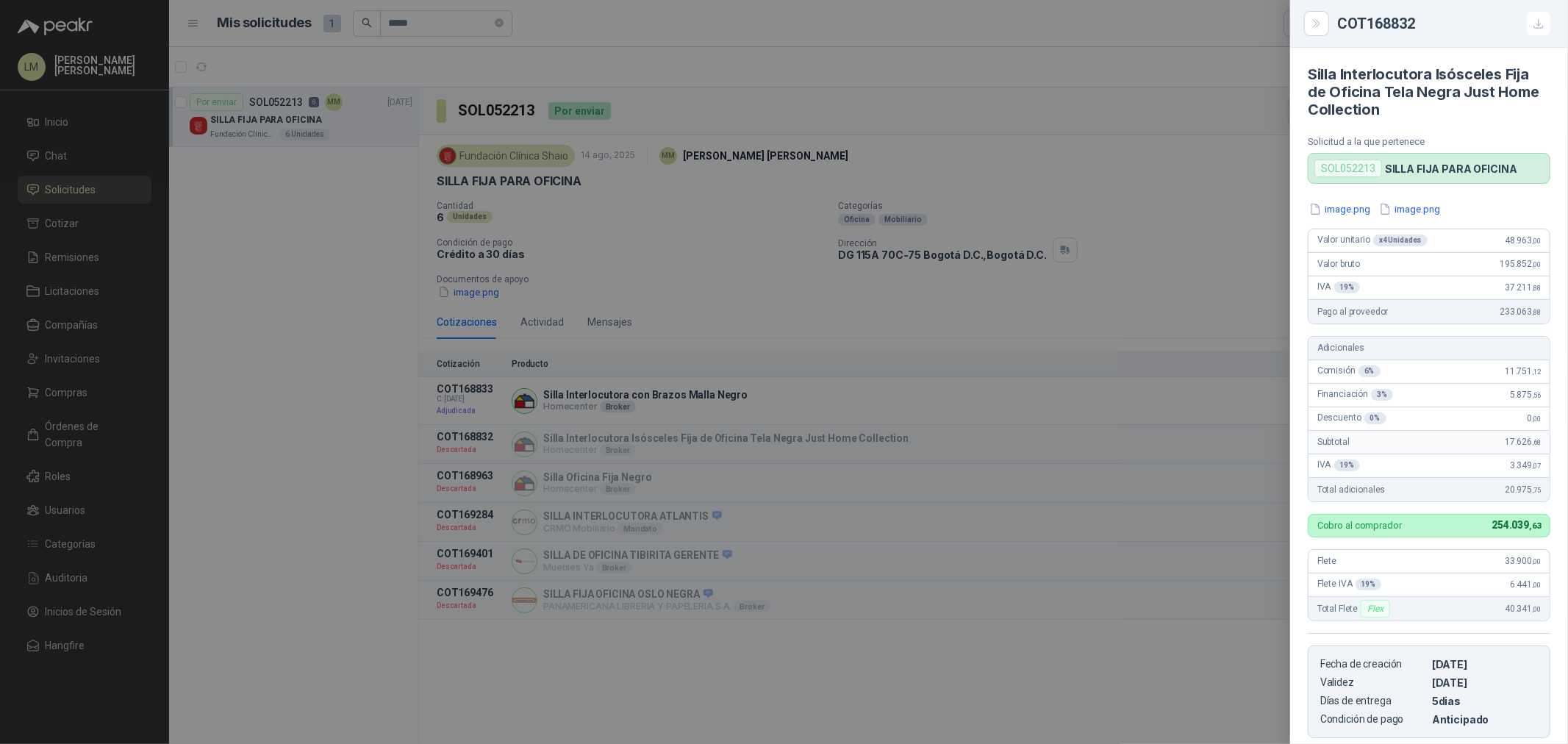
click at [1339, 219] on div "image.png image.png Valor unitario x 4 Unidades 48.963 ,00 Valor bruto 195.852 …" at bounding box center [1429, 469] width 278 height 537
click at [1340, 210] on button "image.png" at bounding box center [1339, 209] width 64 height 16
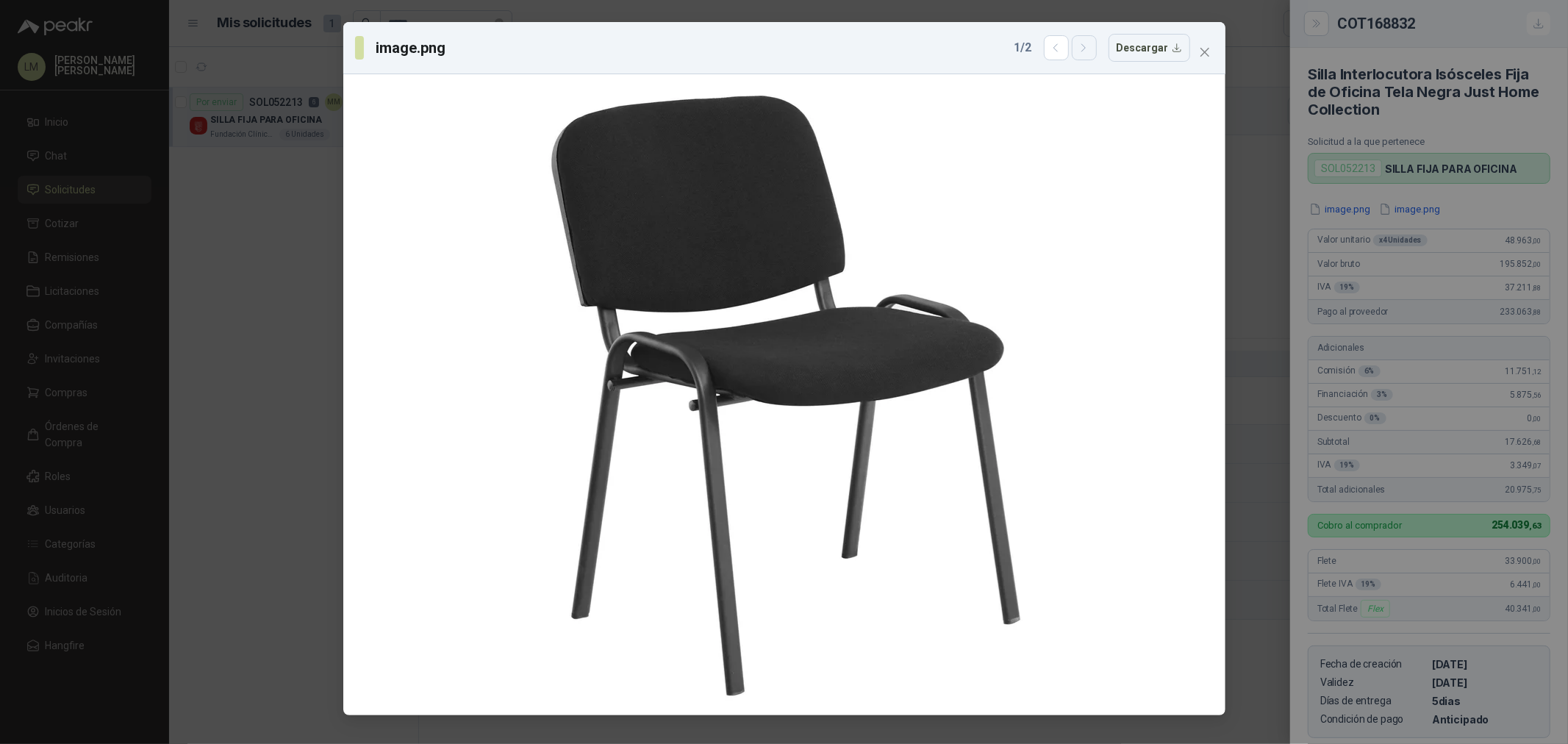
click at [1090, 48] on icon "button" at bounding box center [1083, 48] width 12 height 12
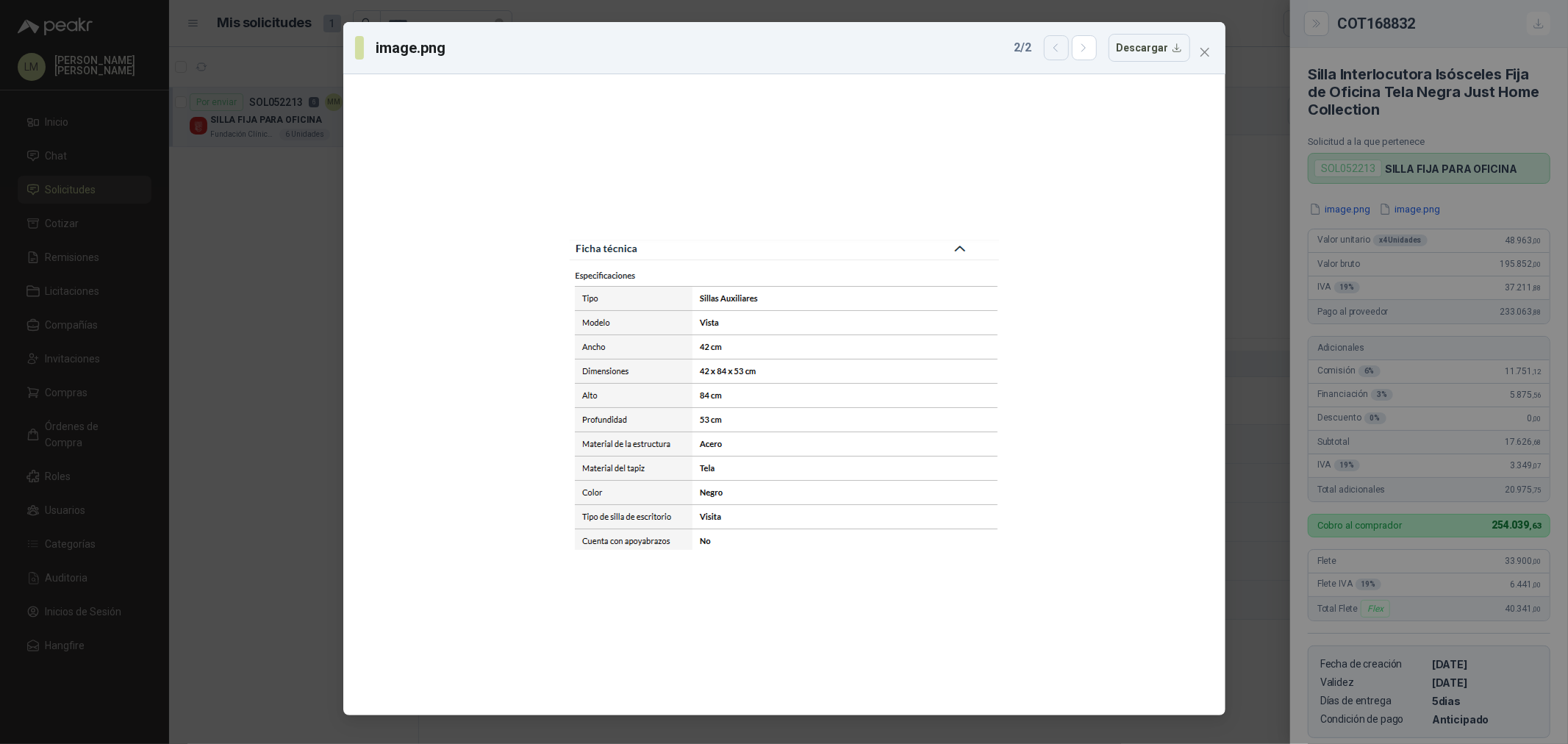
click at [1064, 59] on button "button" at bounding box center [1056, 48] width 25 height 25
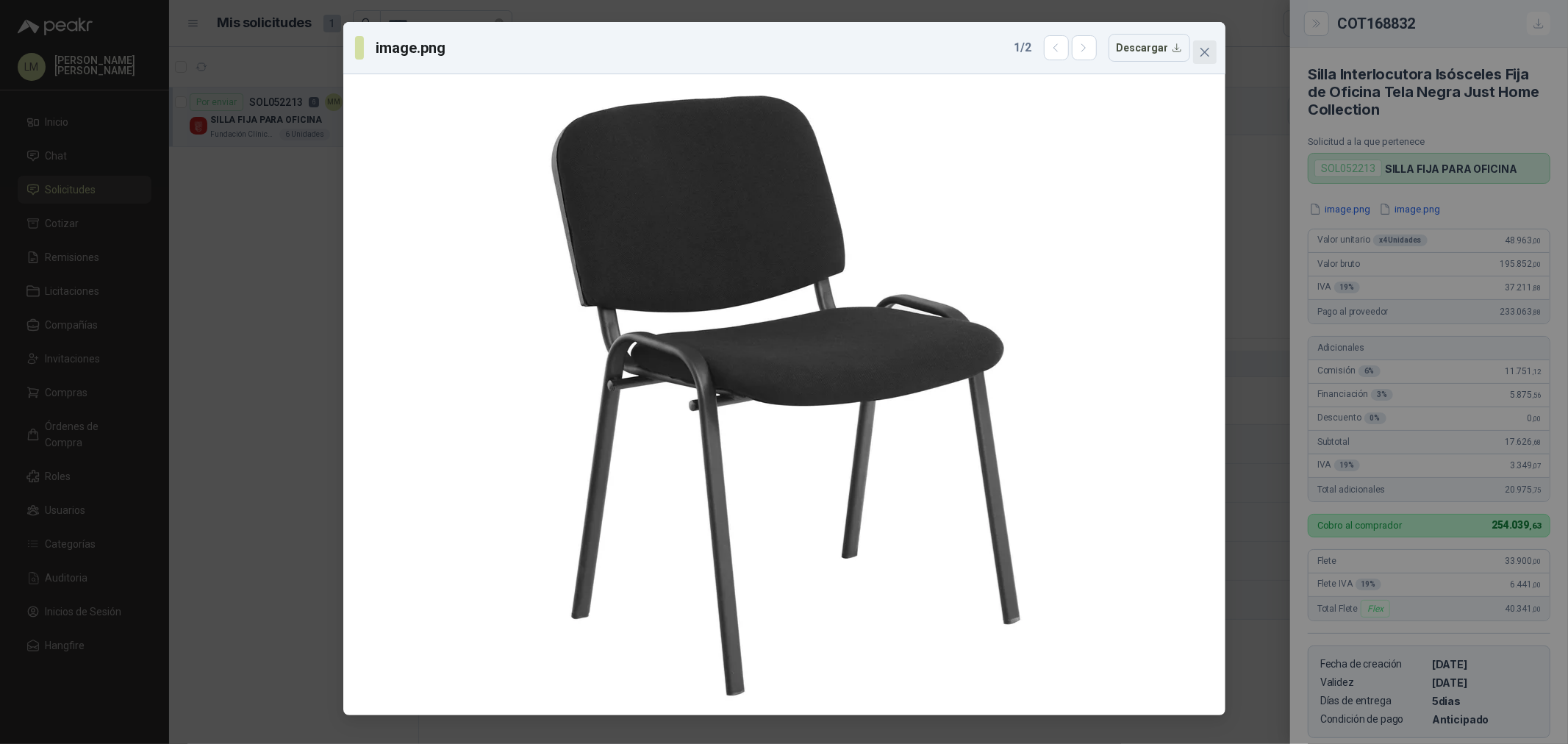
click at [1207, 50] on icon "close" at bounding box center [1205, 52] width 12 height 12
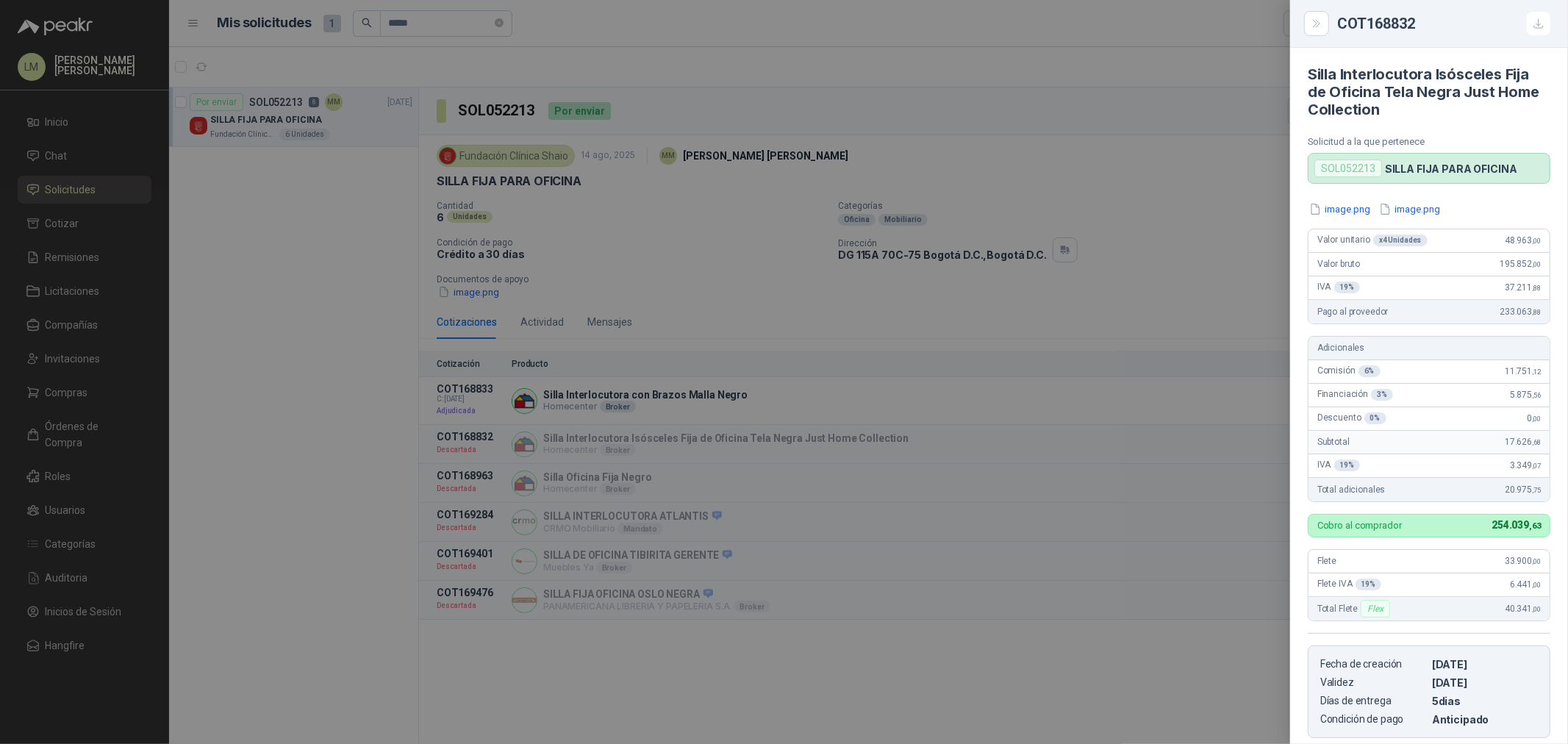
click at [738, 259] on div at bounding box center [784, 372] width 1568 height 744
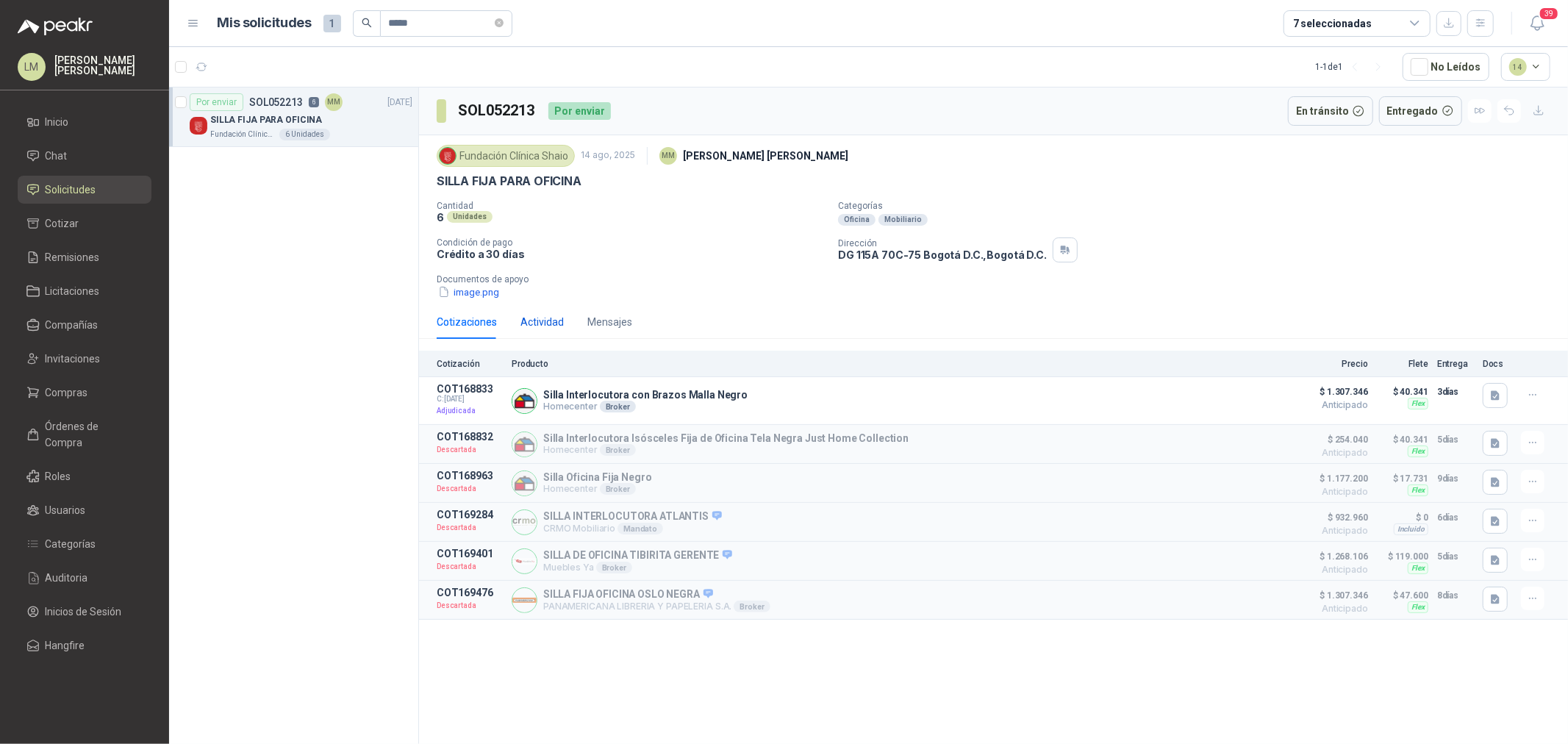
click at [544, 323] on div "Actividad" at bounding box center [542, 321] width 43 height 16
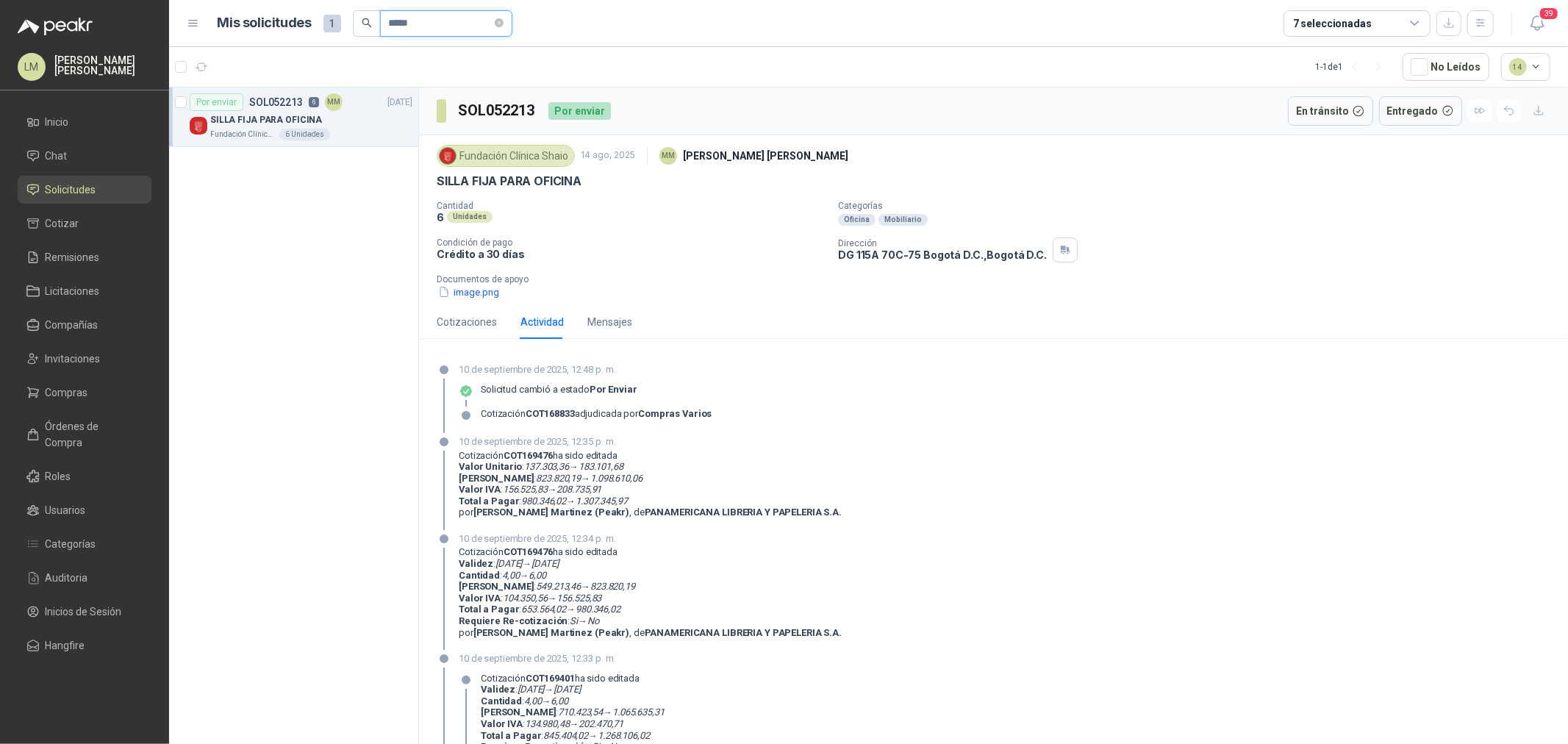
drag, startPoint x: 427, startPoint y: 26, endPoint x: 357, endPoint y: 21, distance: 70.2
click at [357, 21] on span "*****" at bounding box center [432, 23] width 159 height 27
type input "*****"
click at [340, 126] on p "Silla Interlocutora Isósceles Fija de Oficina Tela Negra Just Home Collection" at bounding box center [301, 119] width 183 height 14
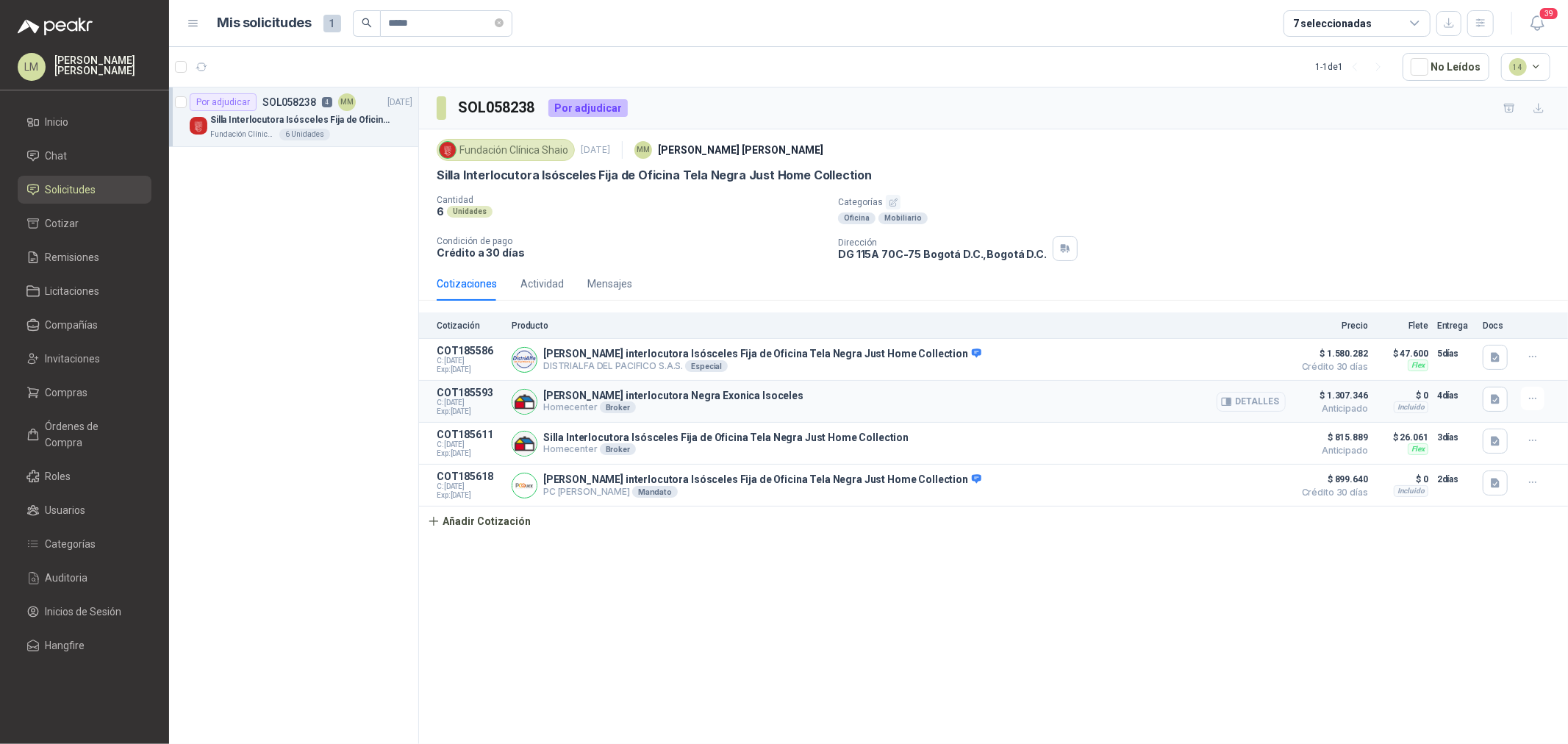
click at [1240, 400] on button "Detalles" at bounding box center [1251, 401] width 69 height 20
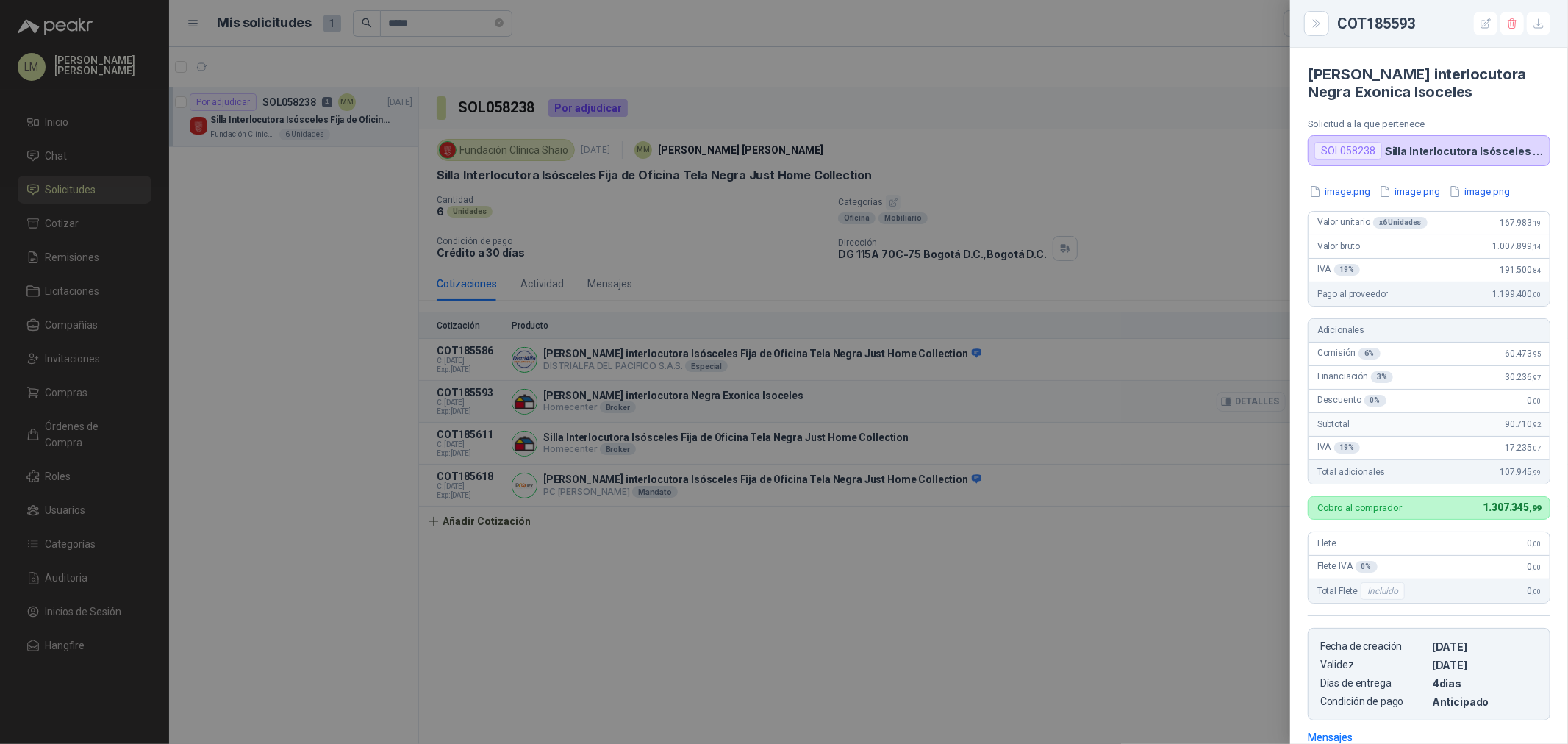
scroll to position [213, 0]
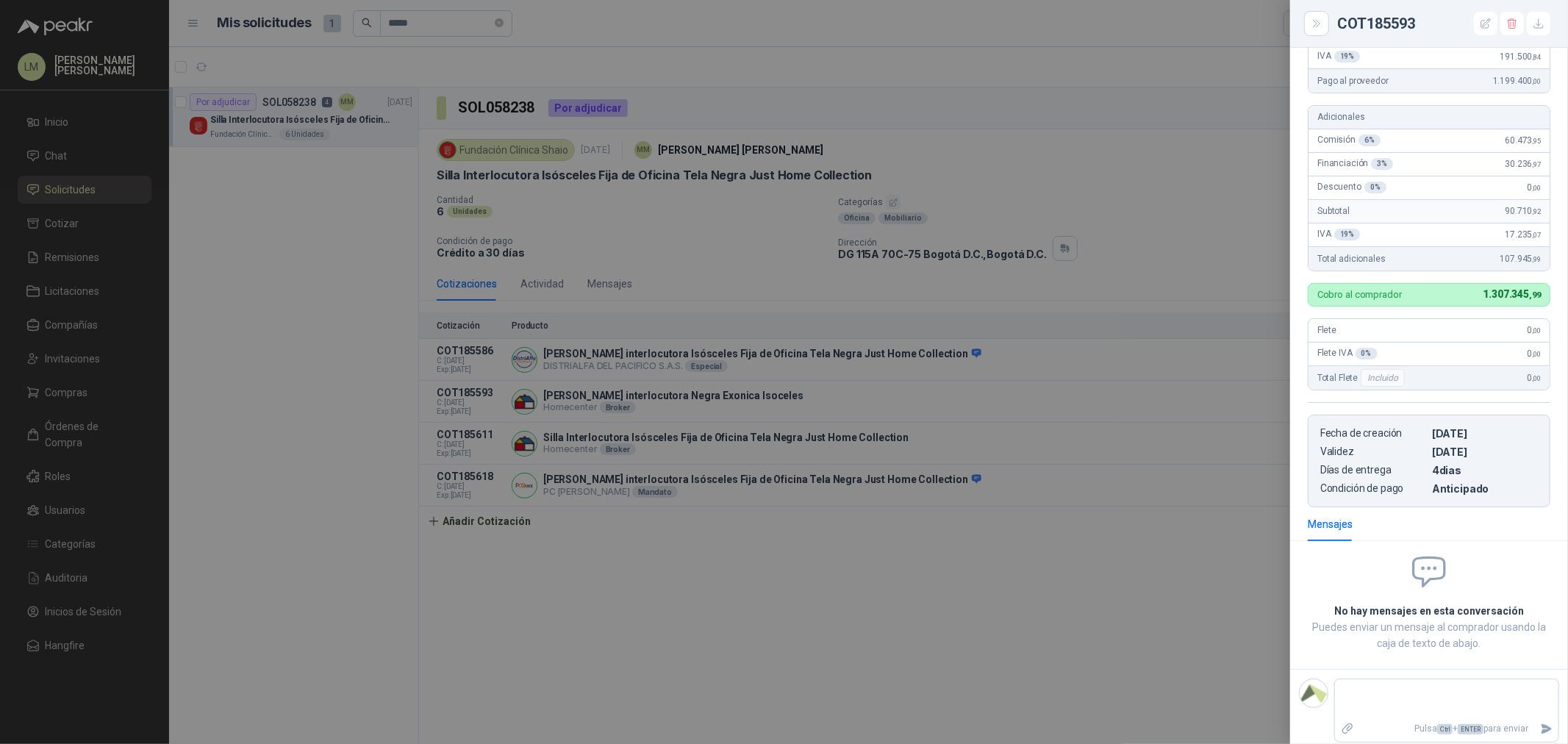
click at [1194, 398] on div at bounding box center [784, 372] width 1568 height 744
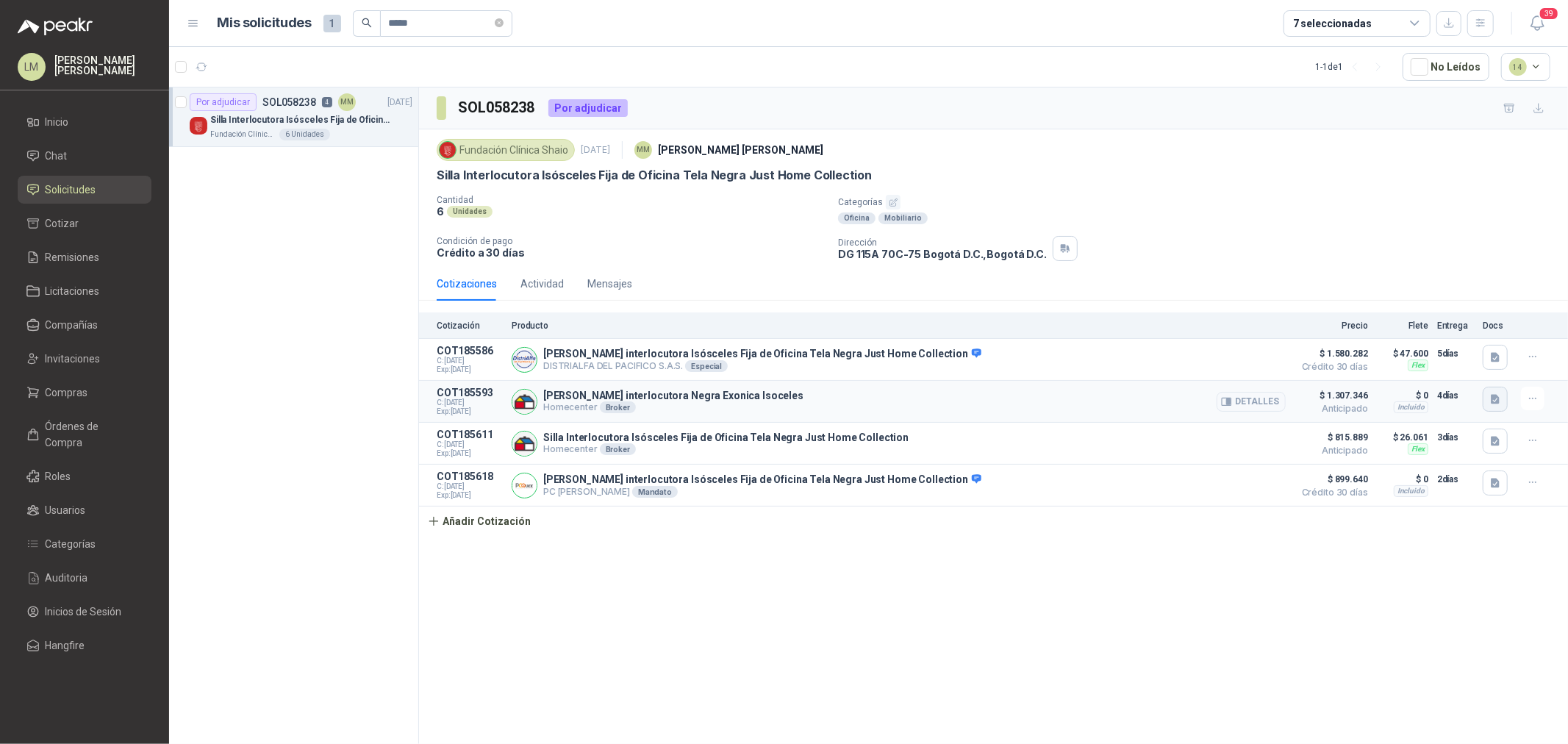
click at [1490, 397] on icon "button" at bounding box center [1495, 399] width 12 height 12
click at [1456, 332] on button "image.png" at bounding box center [1466, 337] width 64 height 16
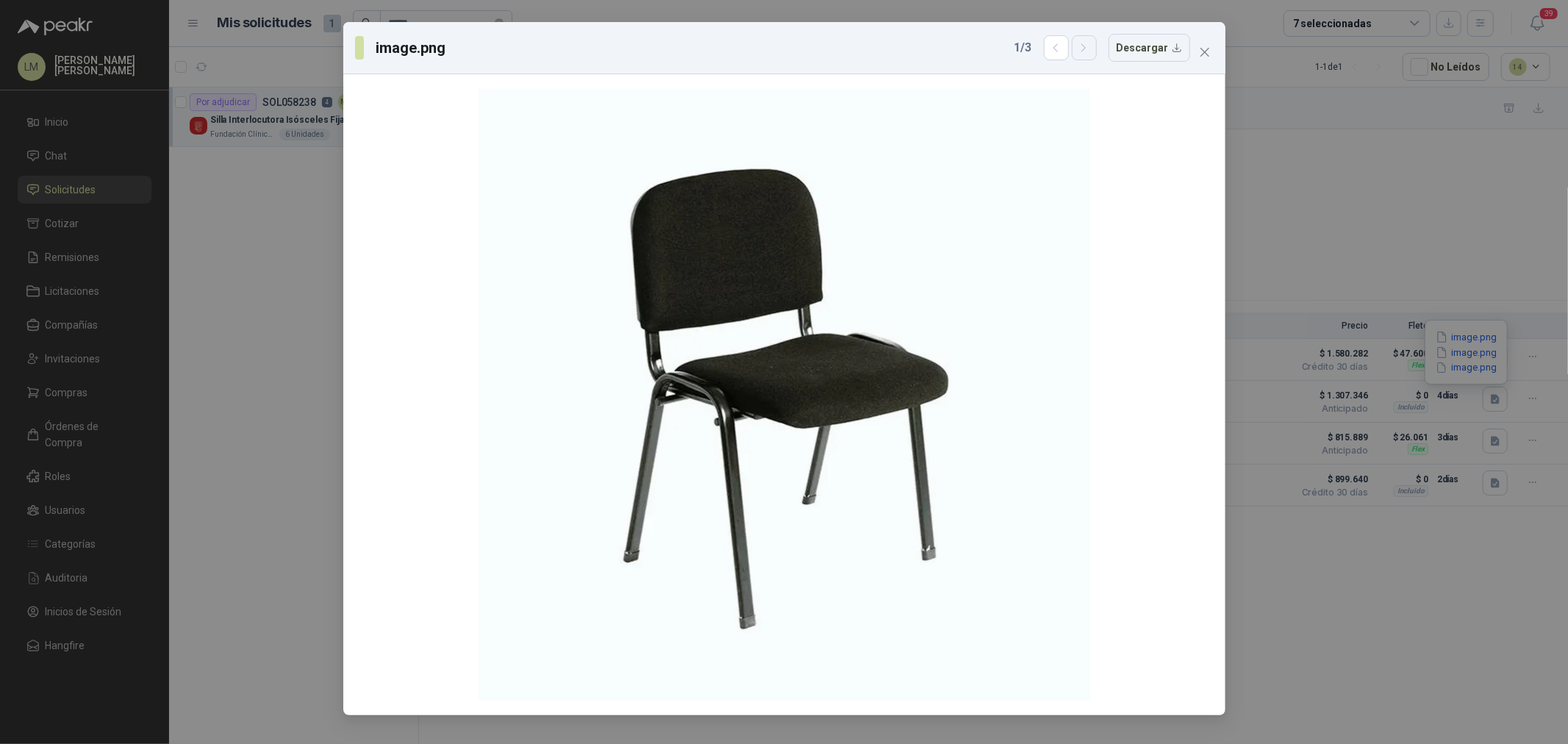
click at [1090, 44] on icon "button" at bounding box center [1083, 48] width 12 height 12
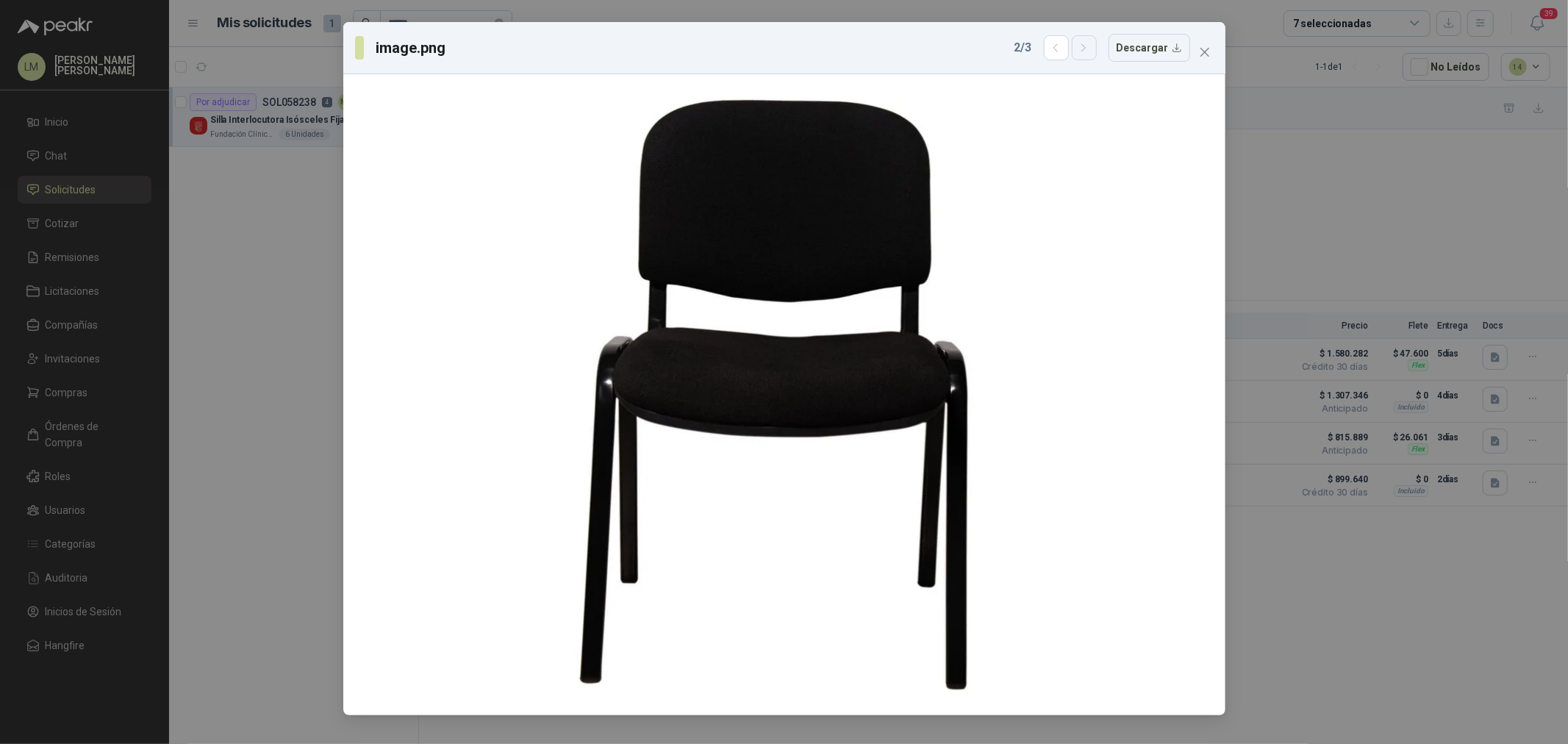
click at [1090, 44] on icon "button" at bounding box center [1083, 48] width 12 height 12
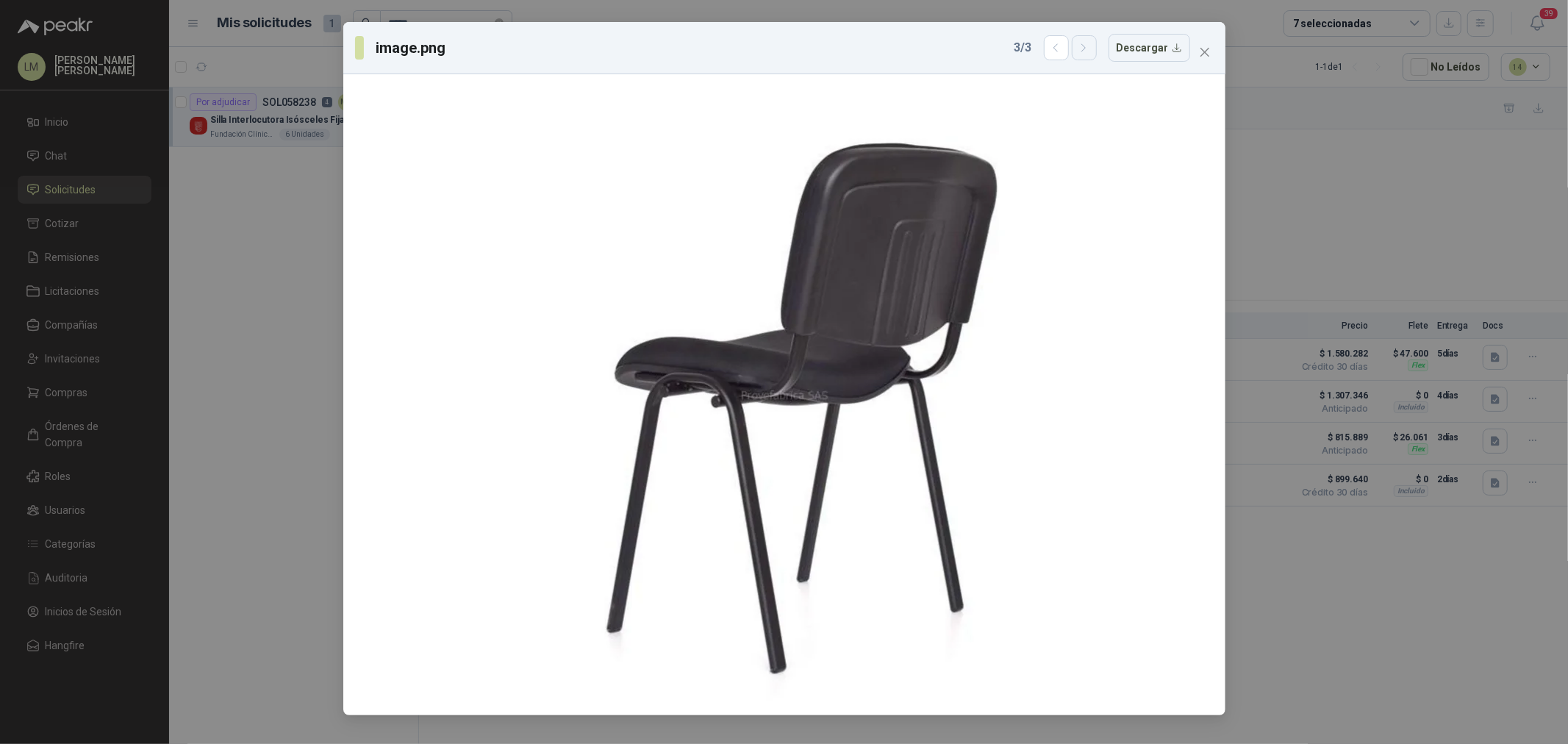
click at [1090, 44] on icon "button" at bounding box center [1083, 48] width 12 height 12
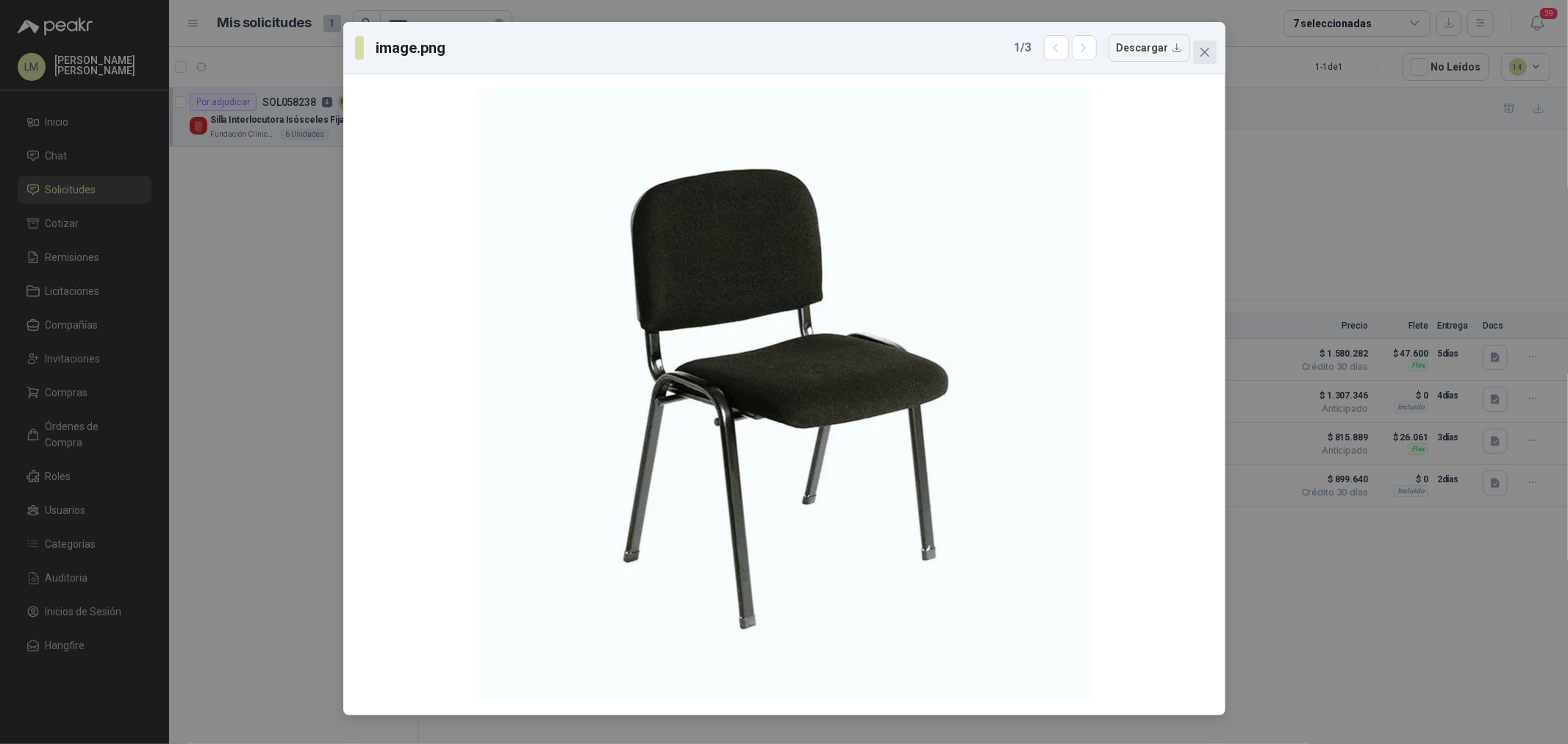
click at [1201, 49] on icon "close" at bounding box center [1204, 52] width 9 height 9
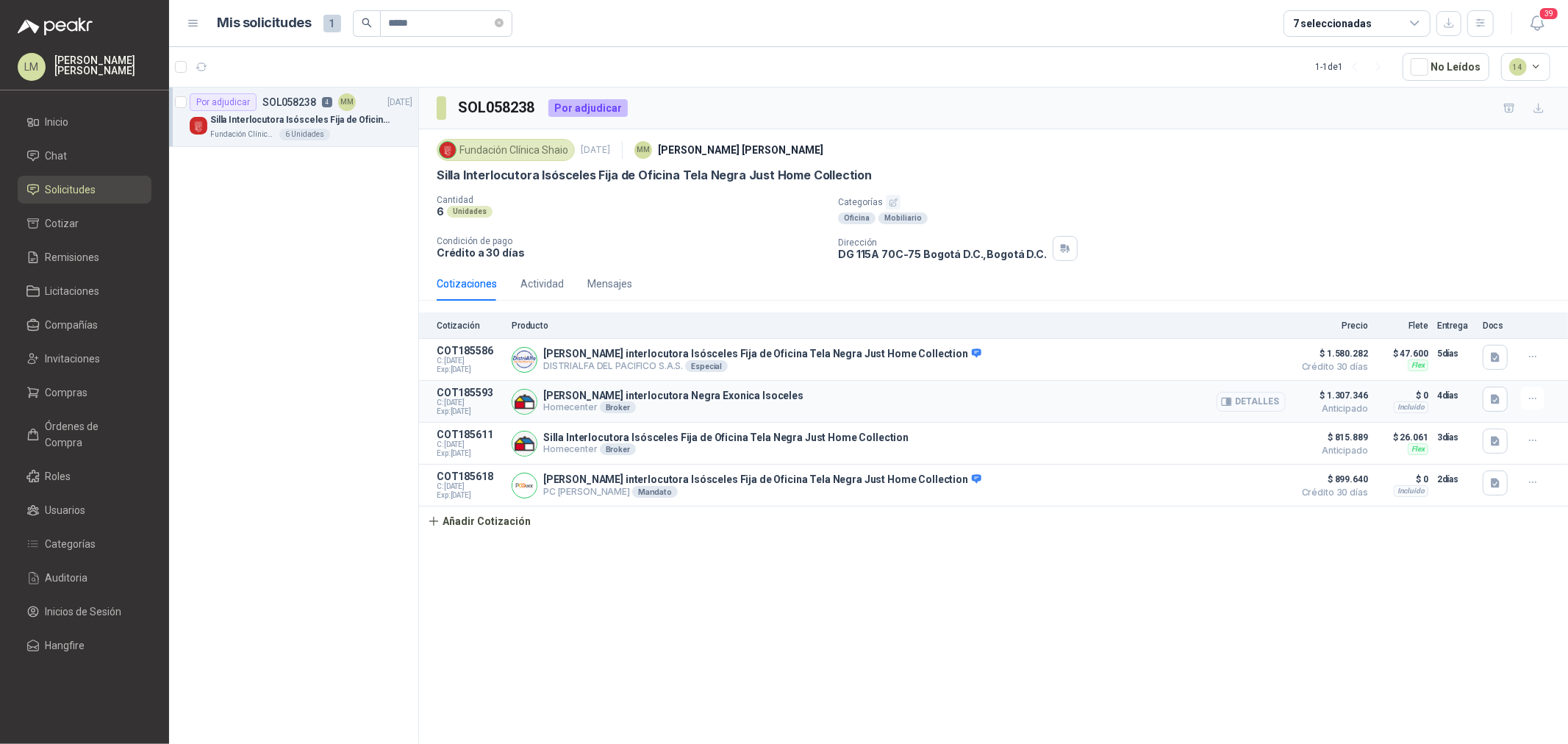
click at [1260, 392] on button "Detalles" at bounding box center [1251, 401] width 69 height 20
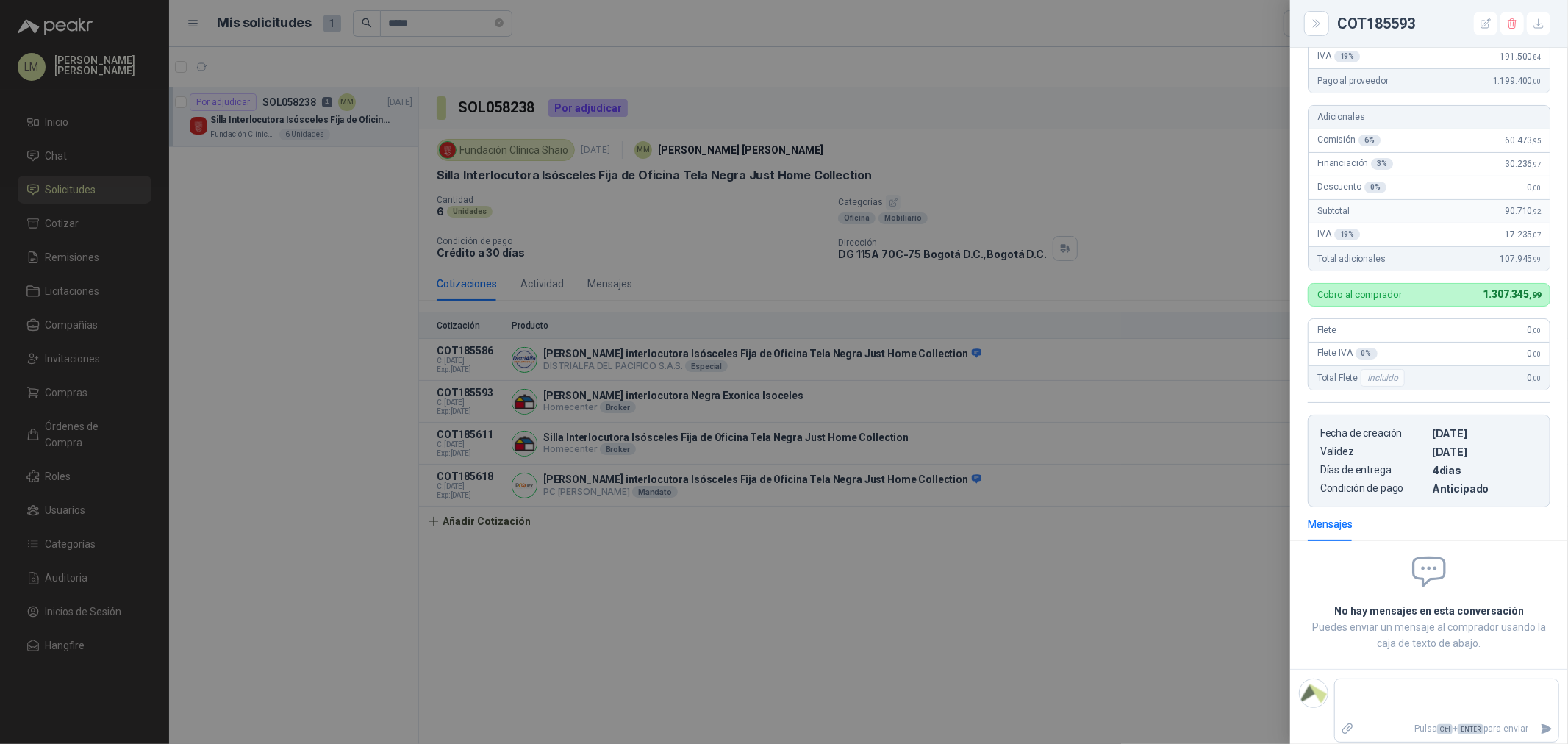
scroll to position [0, 0]
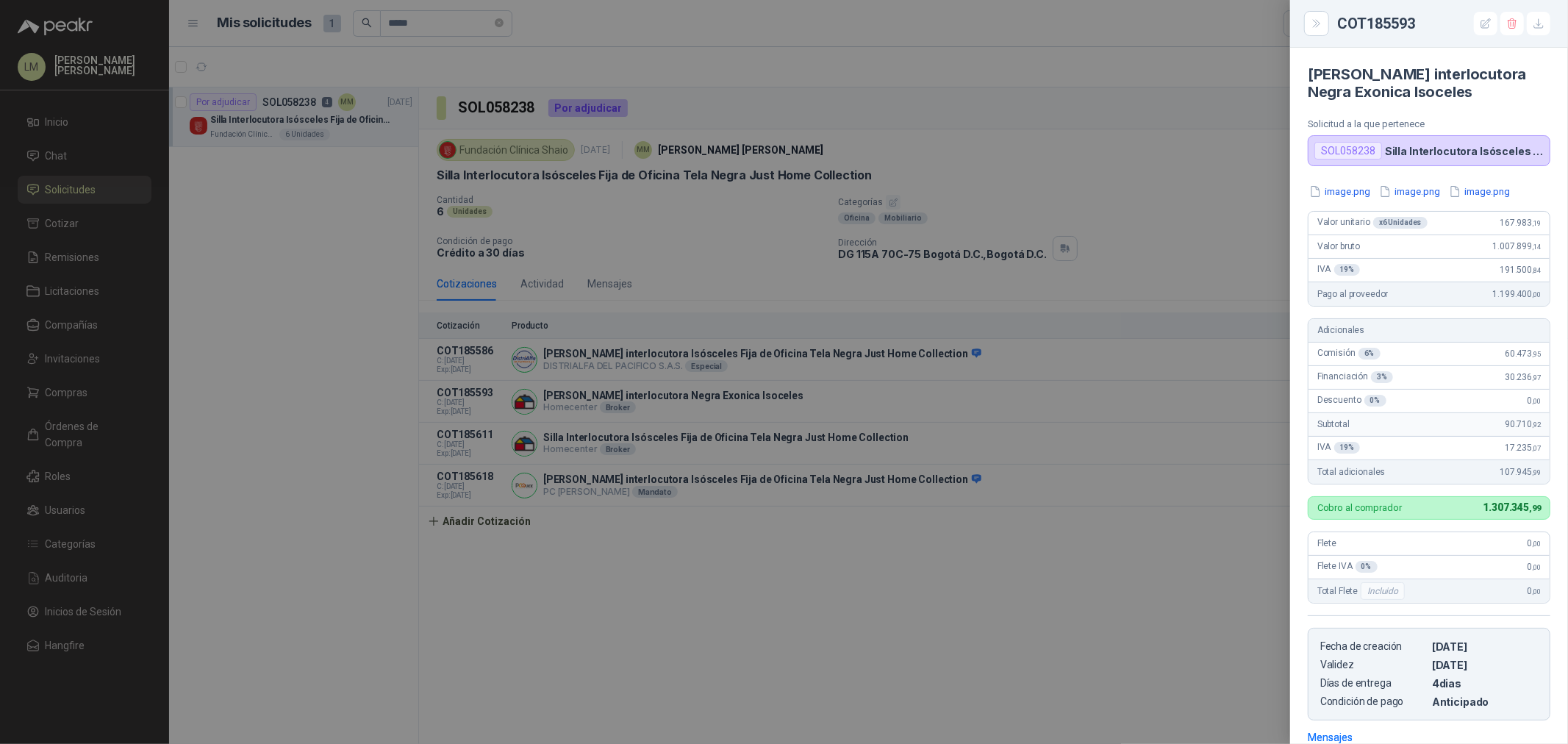
click at [988, 397] on div at bounding box center [784, 372] width 1568 height 744
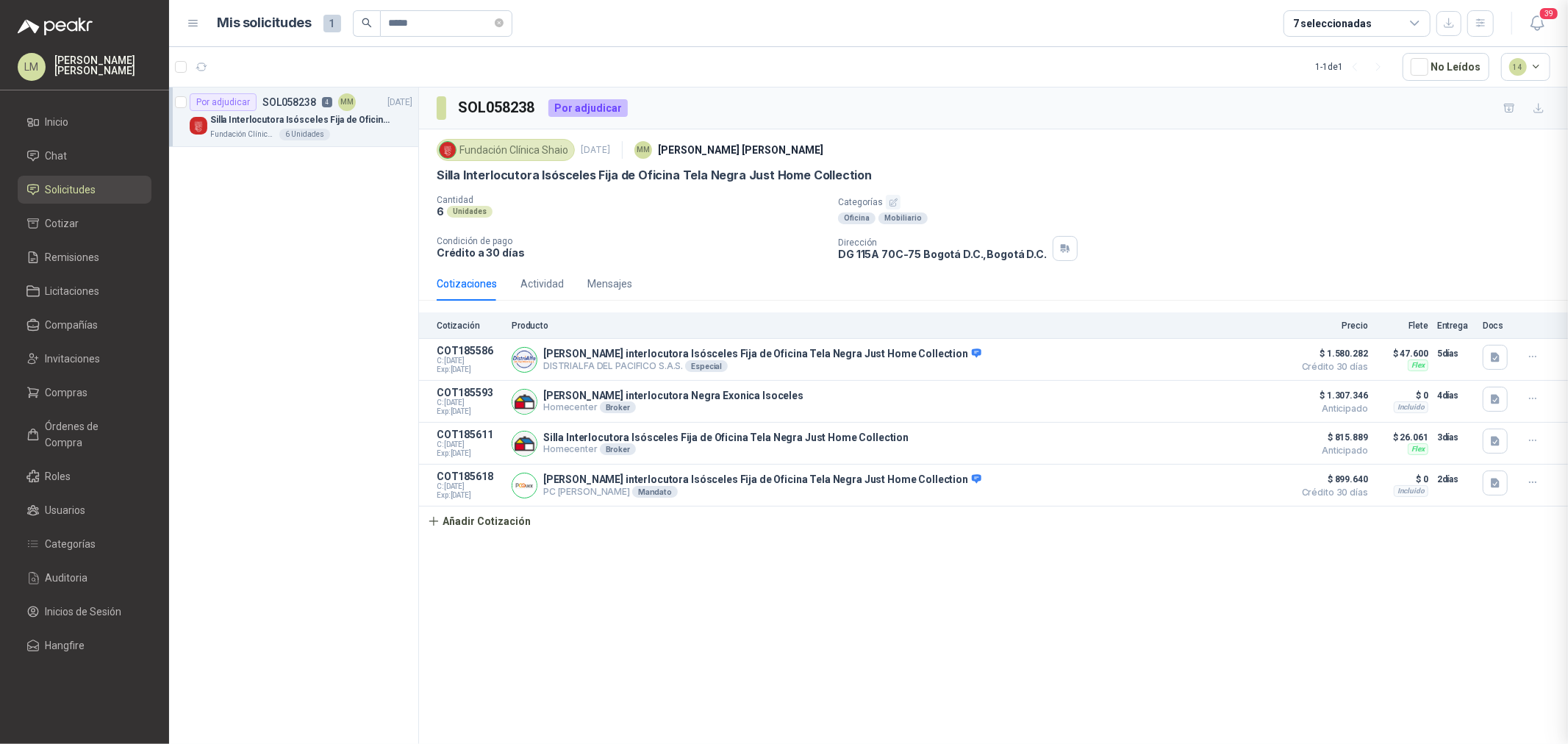
scroll to position [221, 0]
click at [1259, 449] on button "Detalles" at bounding box center [1251, 444] width 69 height 20
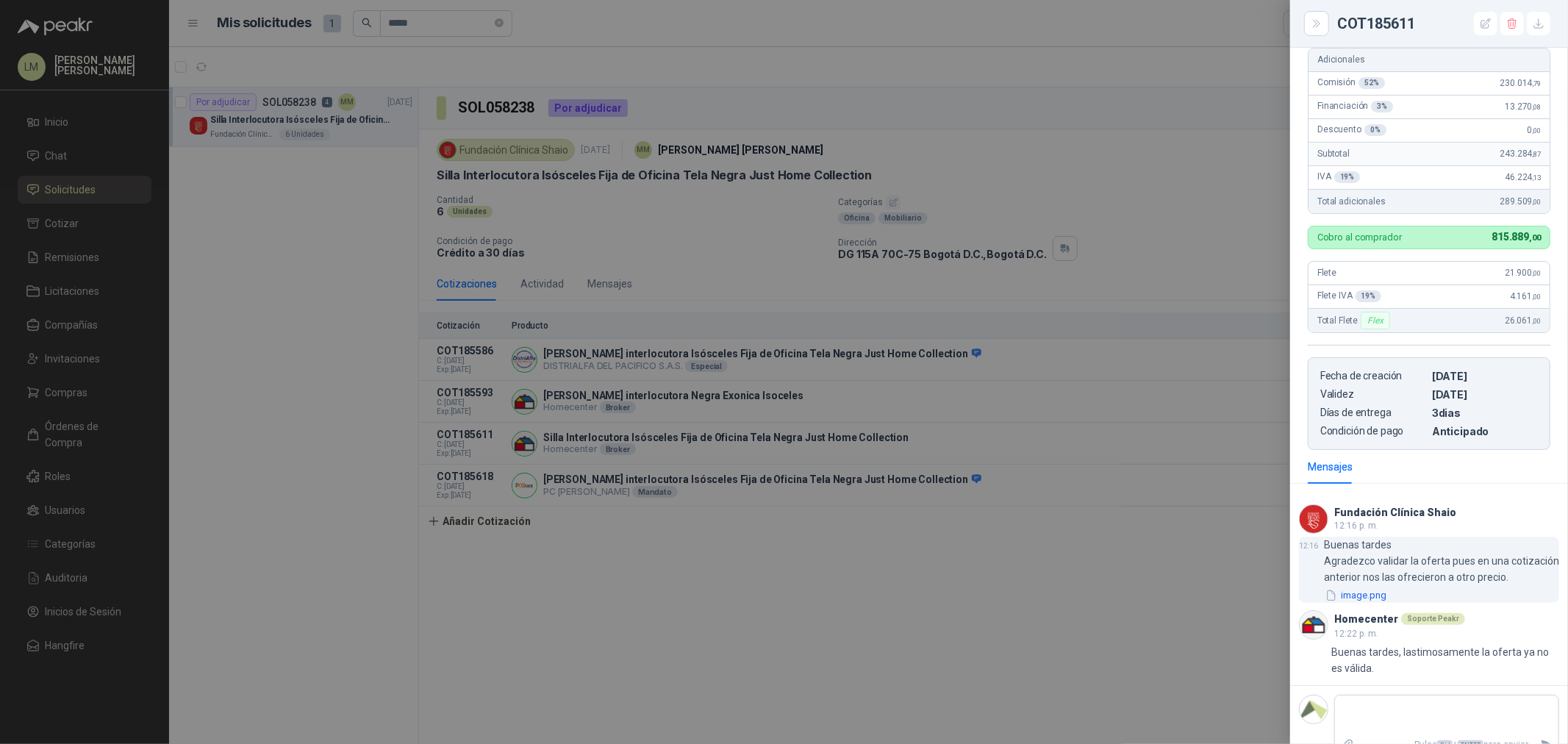
scroll to position [328, 0]
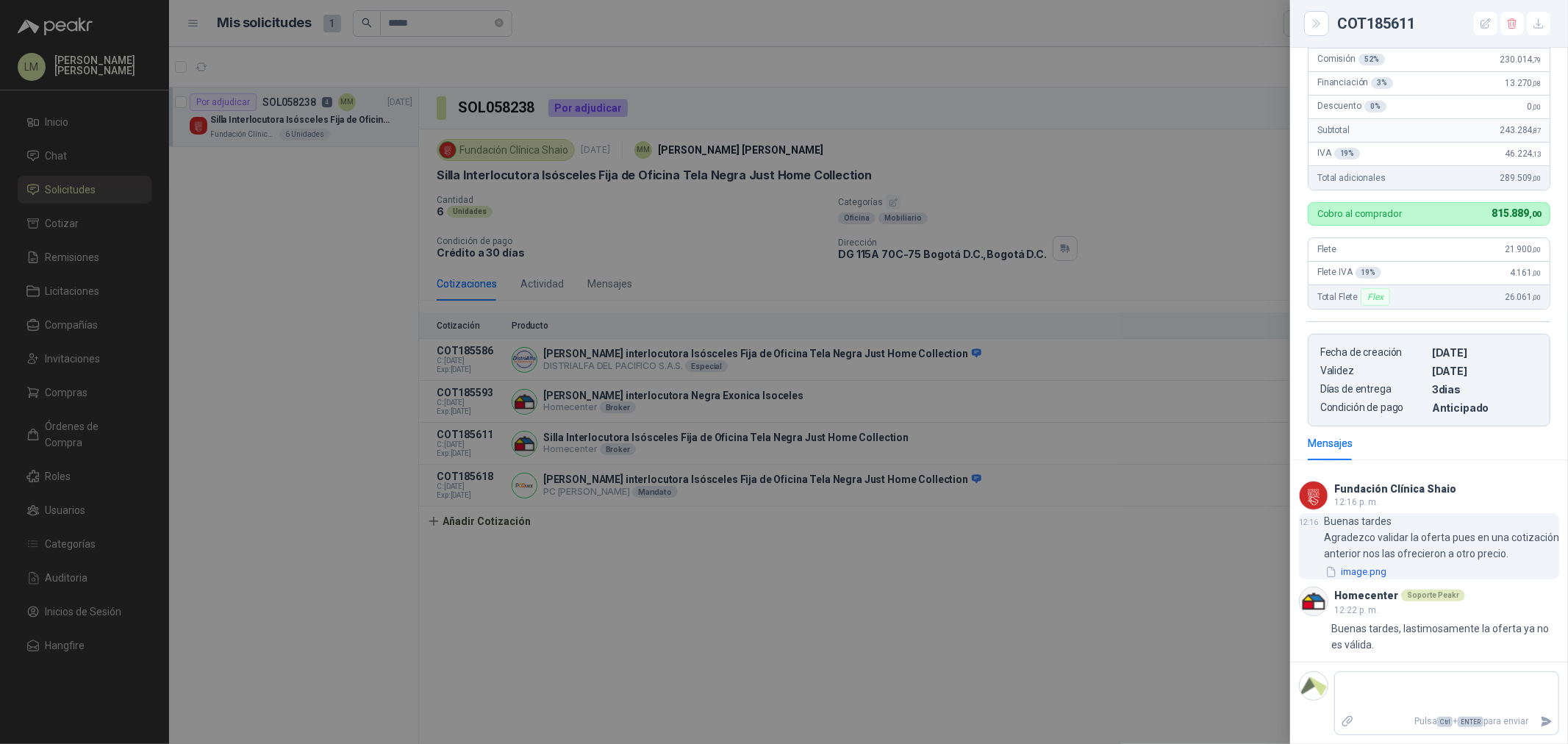
click at [1357, 568] on button "image.png" at bounding box center [1356, 572] width 64 height 16
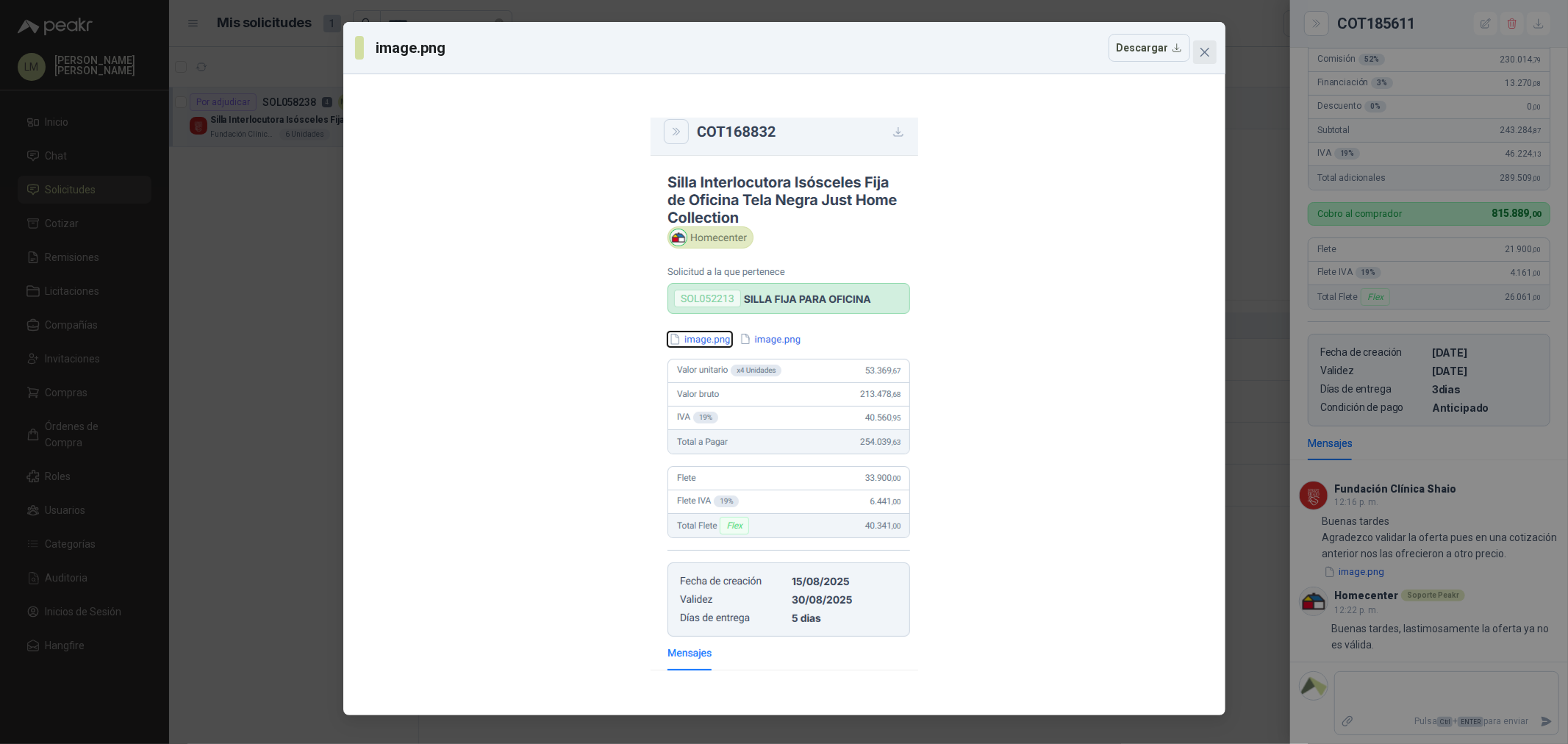
click at [1203, 56] on icon "close" at bounding box center [1205, 52] width 12 height 12
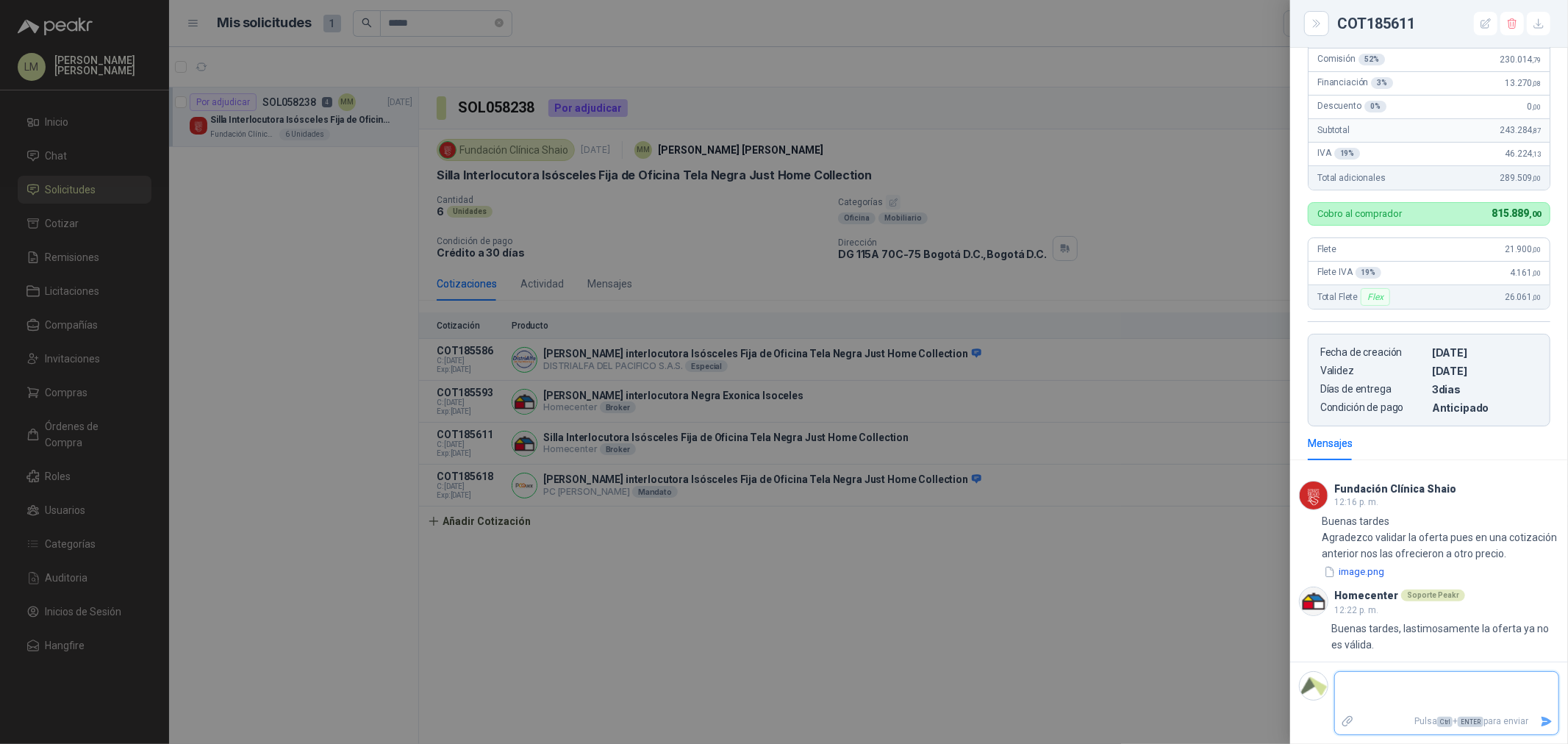
click at [1375, 680] on textarea at bounding box center [1446, 691] width 223 height 34
type textarea "*"
type textarea "**"
type textarea "*****"
type textarea "*******"
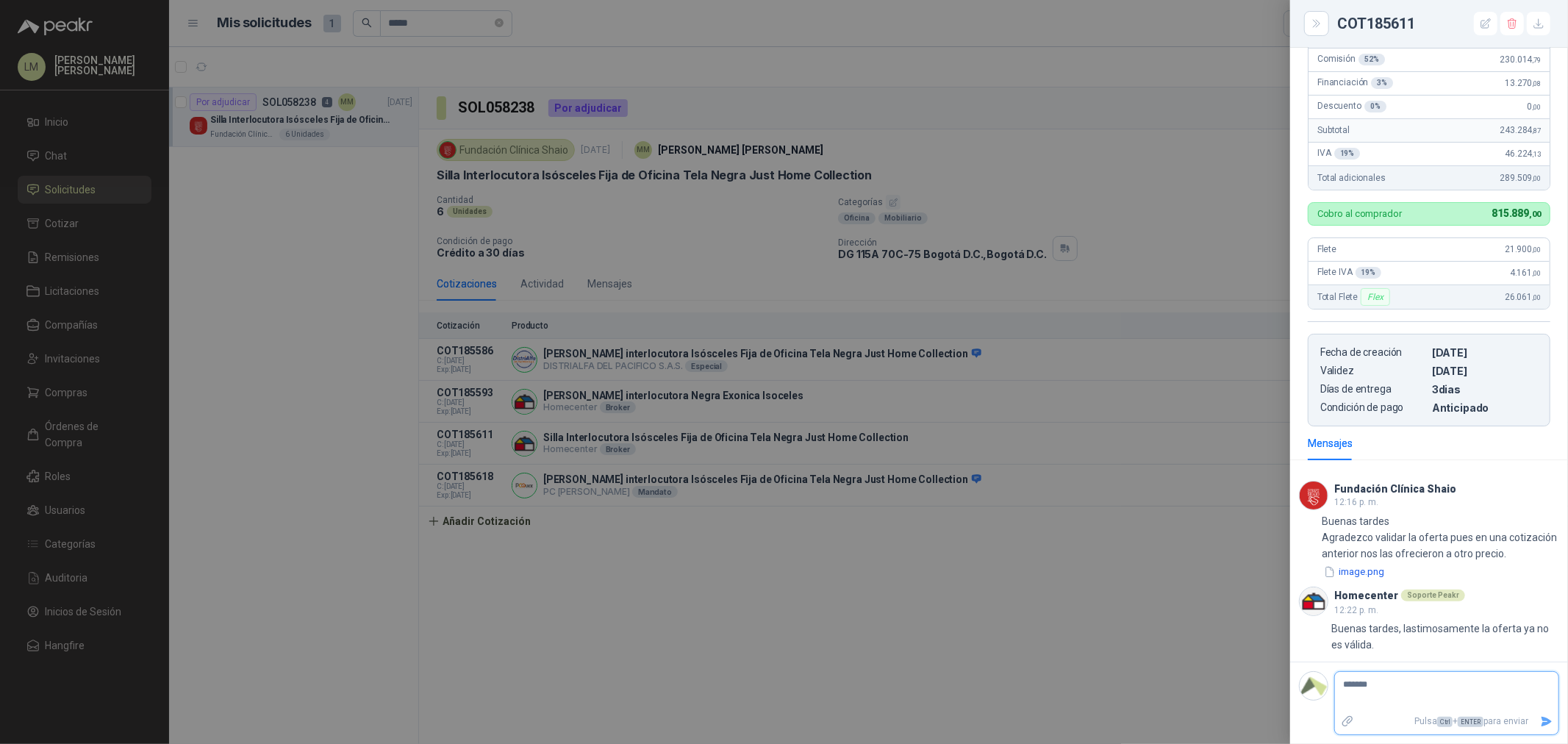
type textarea "********"
type textarea "*********"
type textarea "**********"
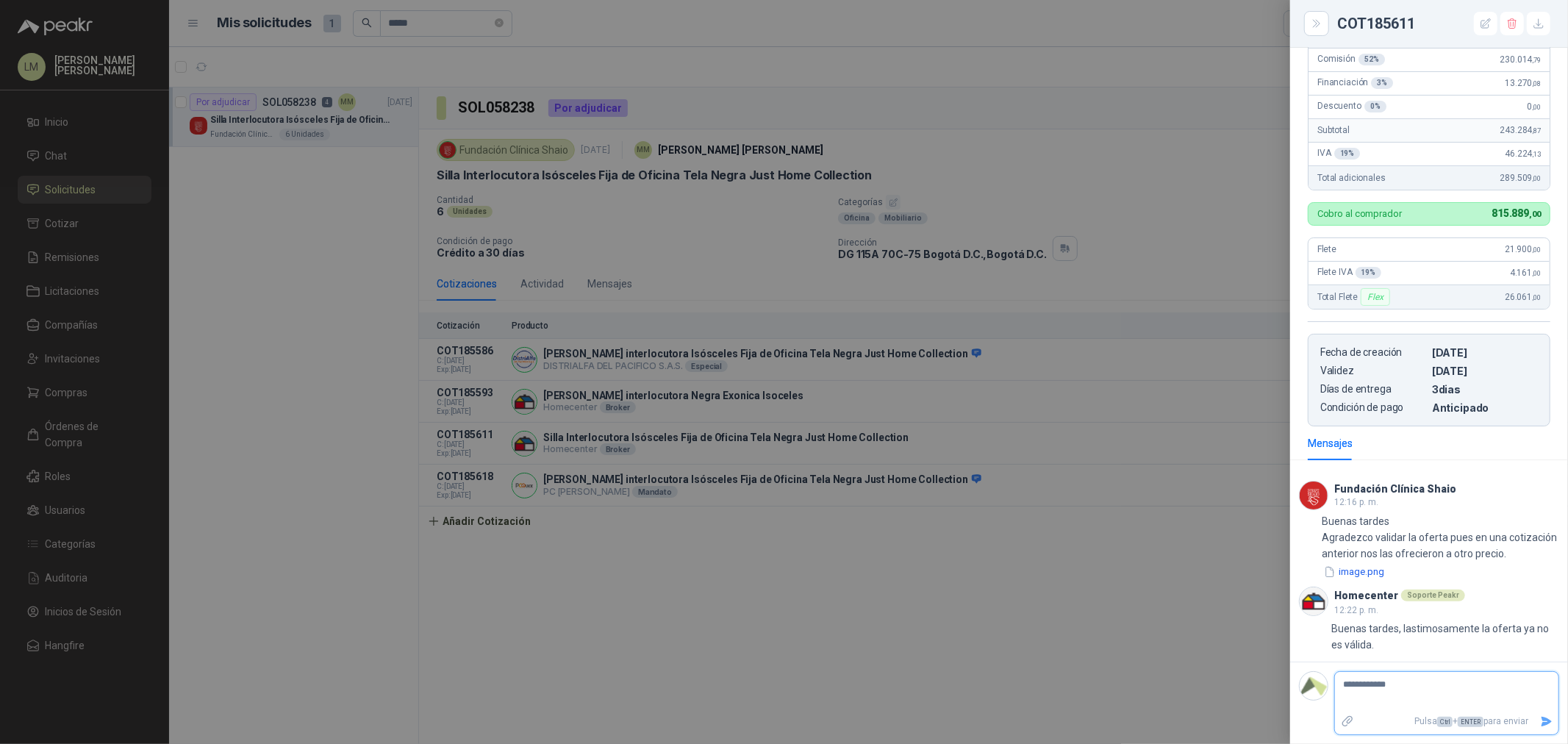
type textarea "**********"
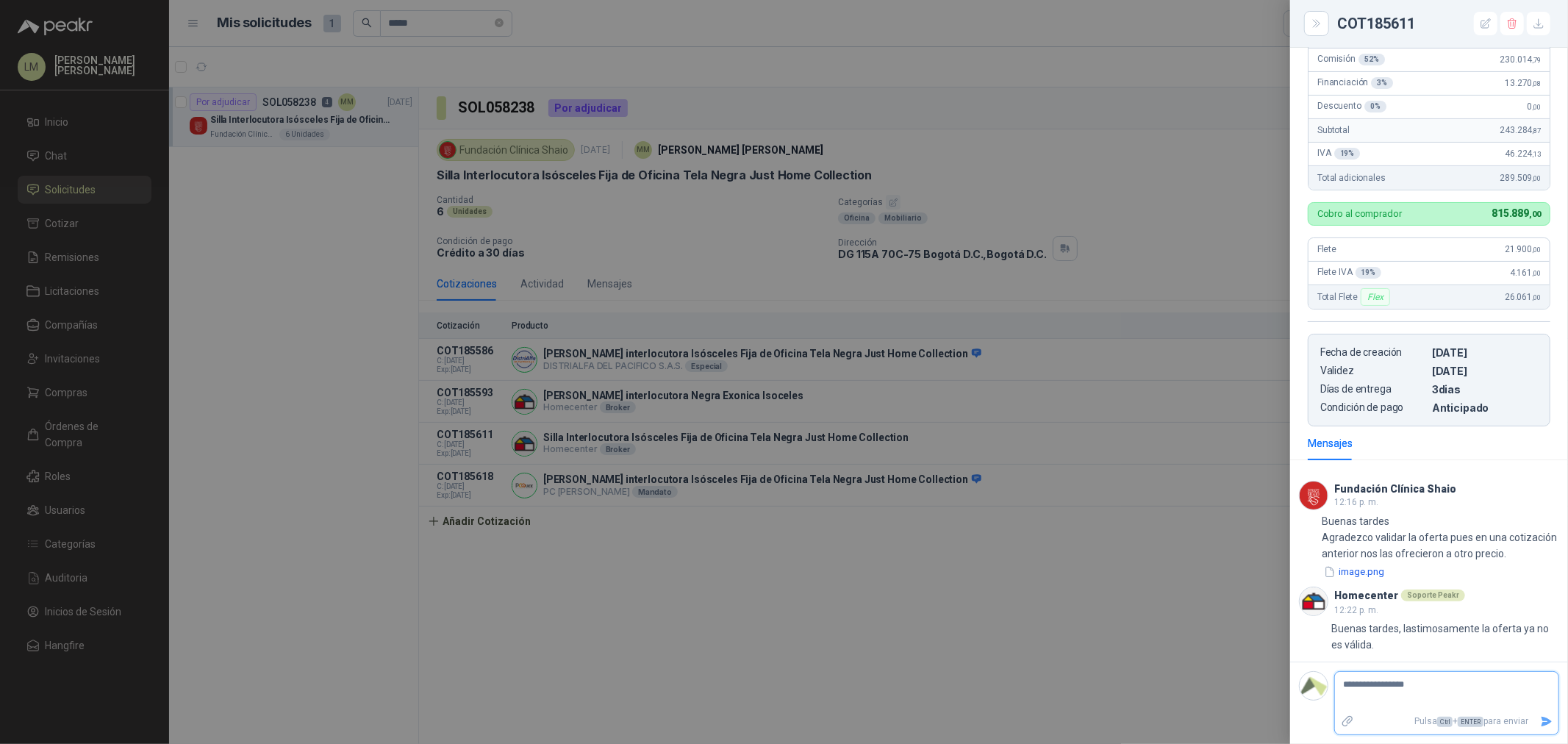
type textarea "**********"
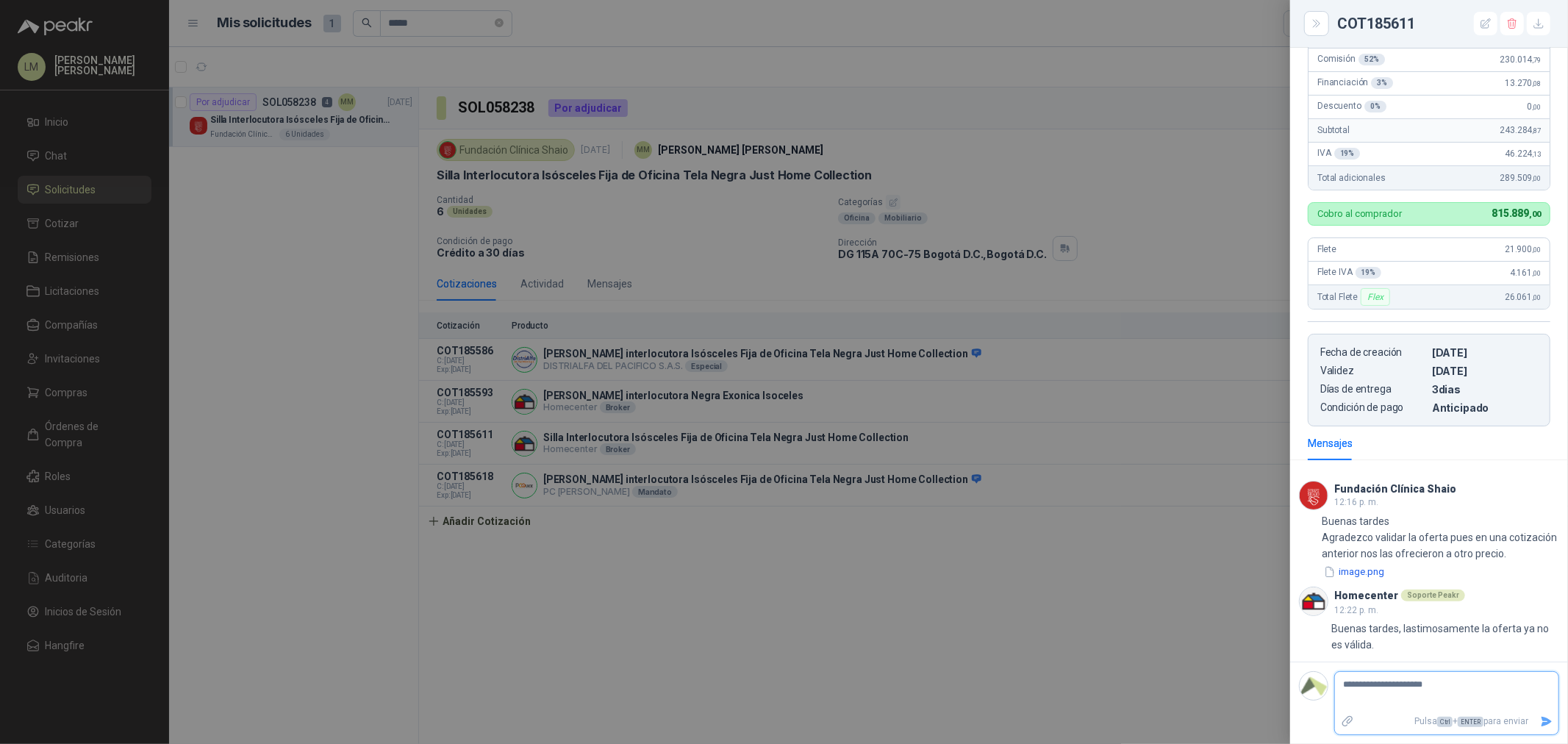
type textarea "**********"
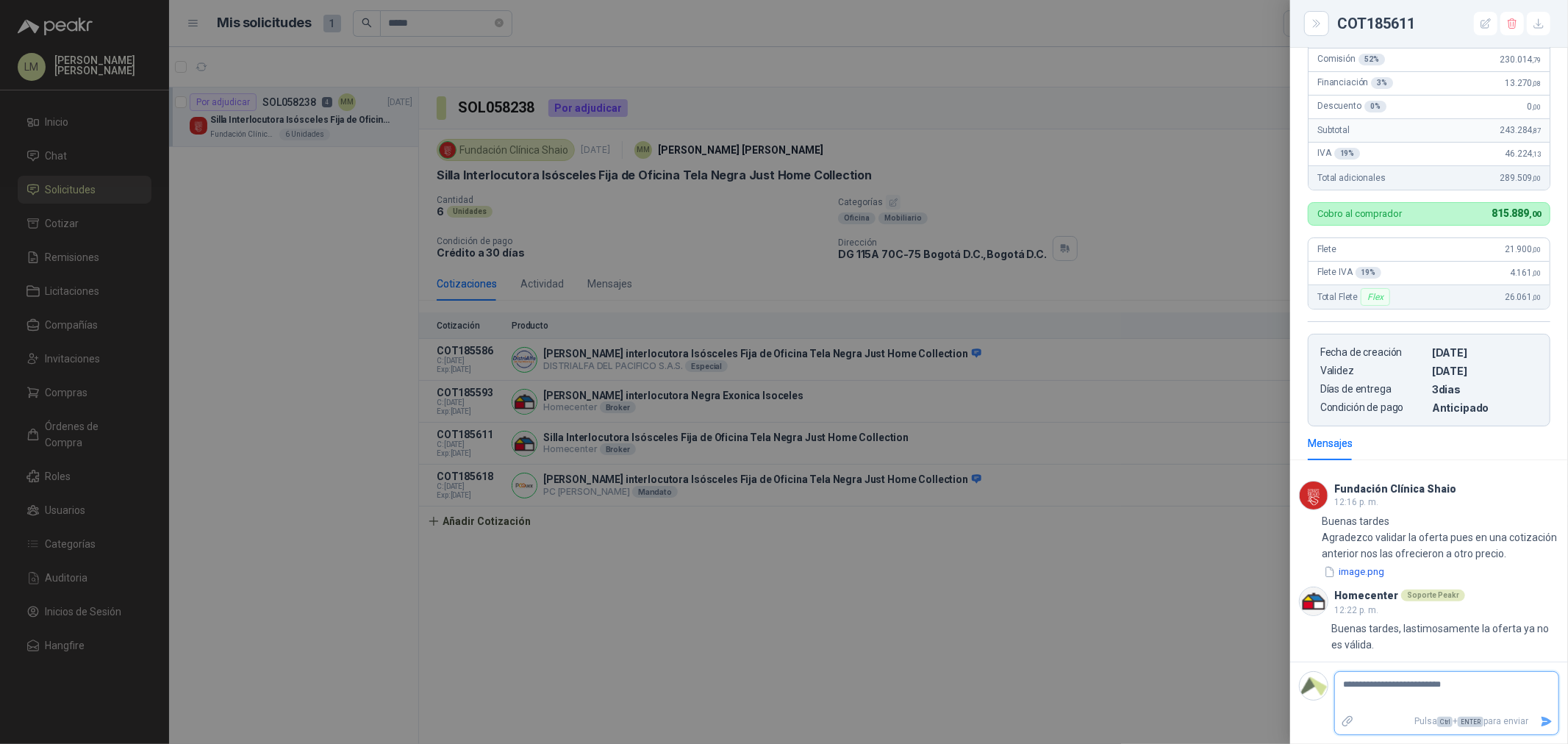
type textarea "**********"
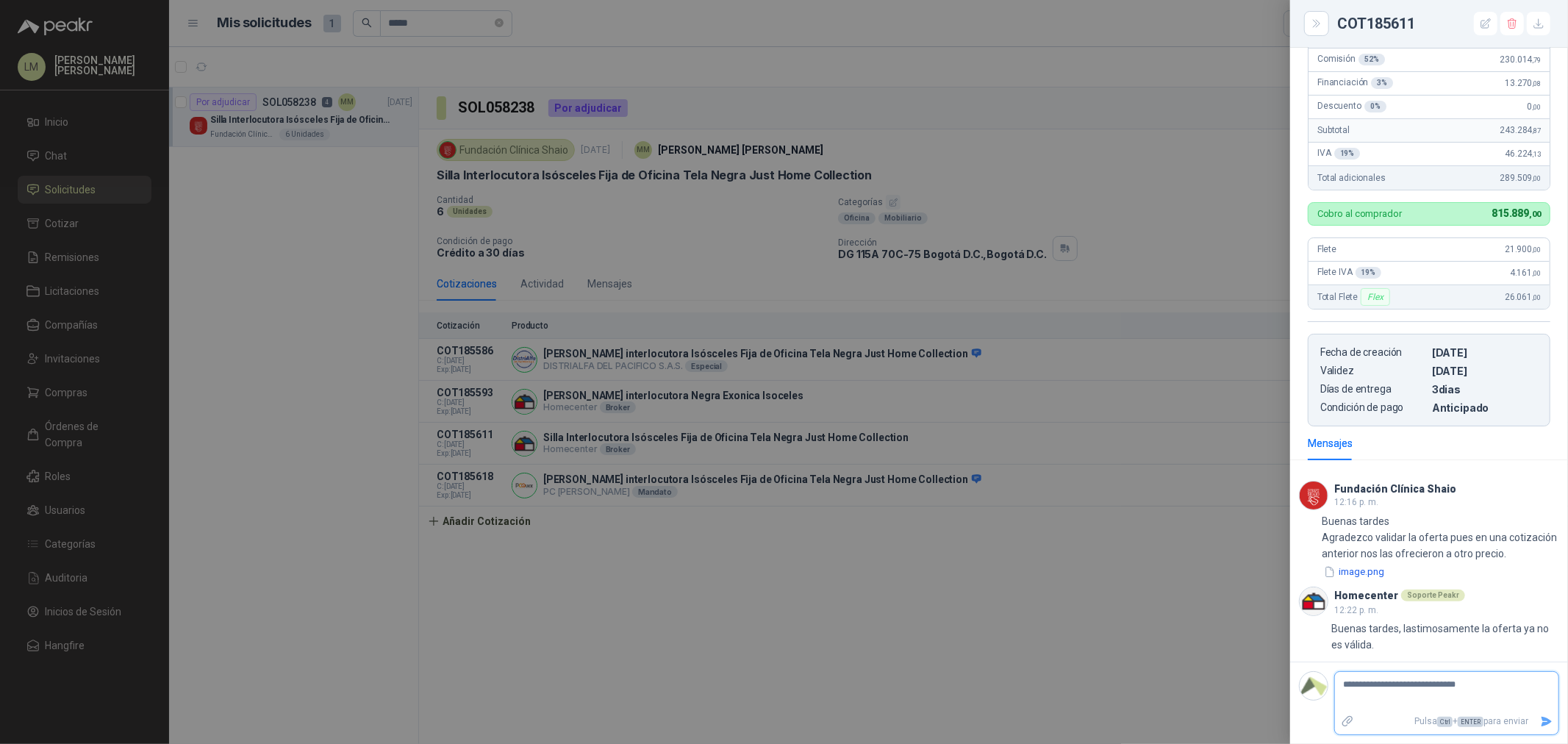
type textarea "**********"
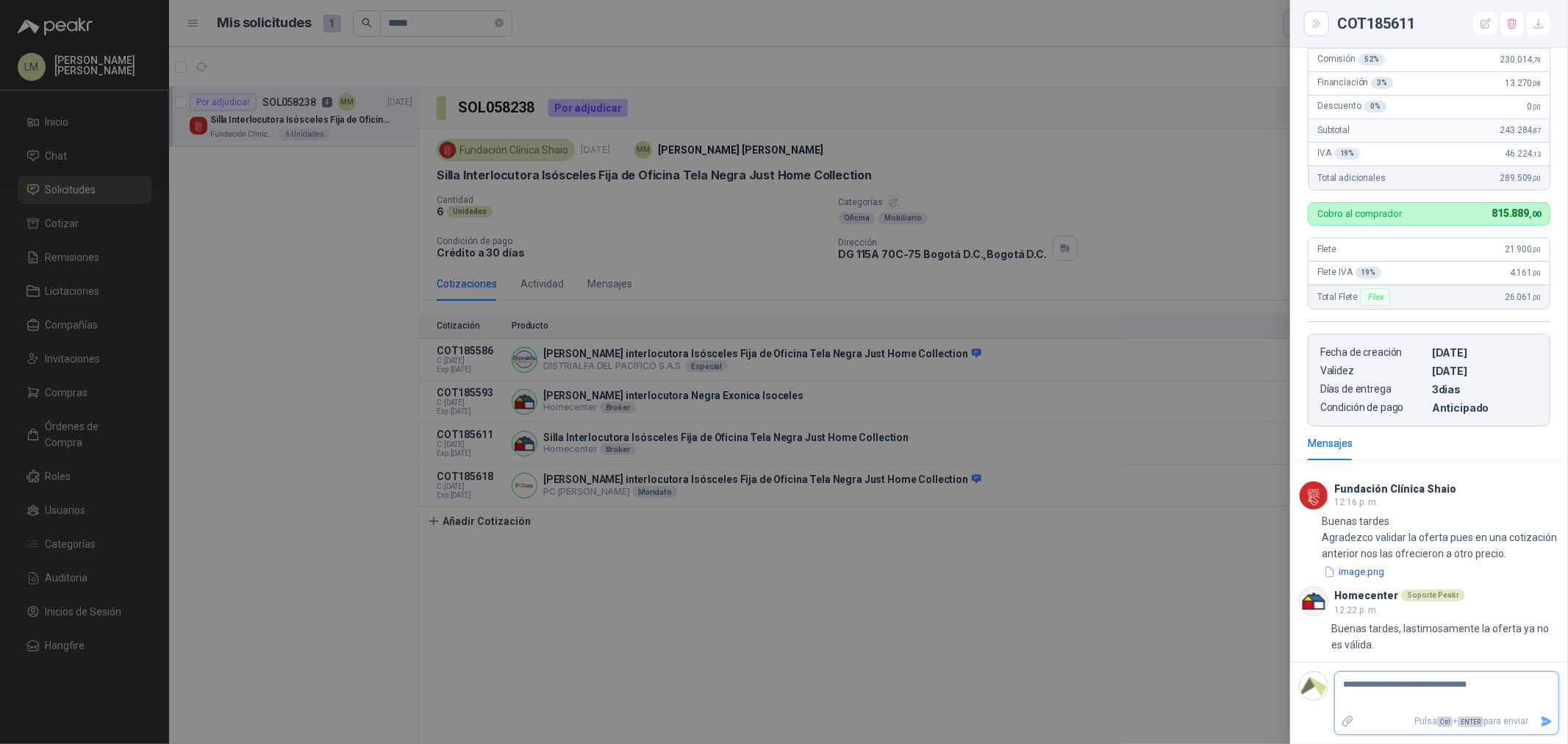
type textarea "**********"
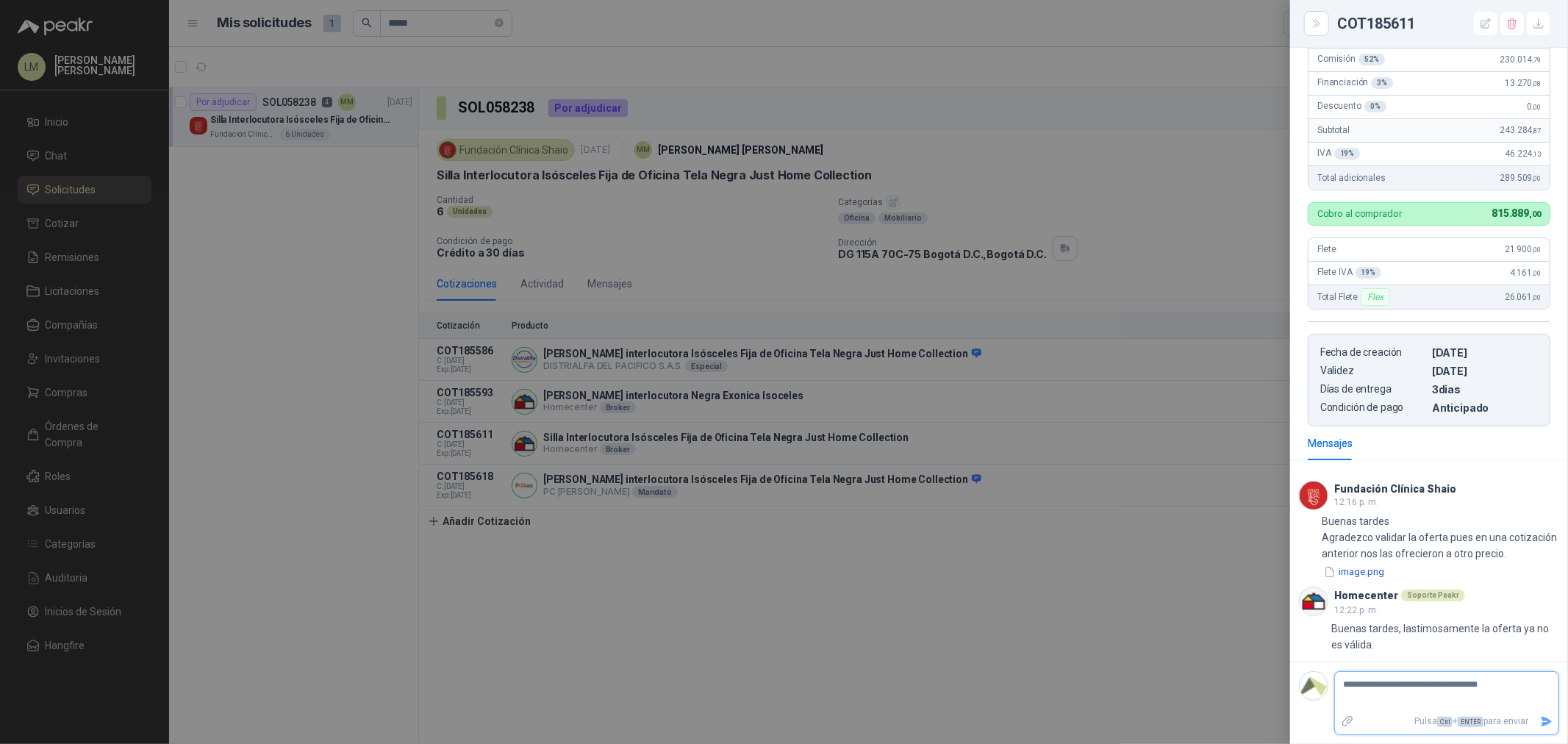
type textarea "**********"
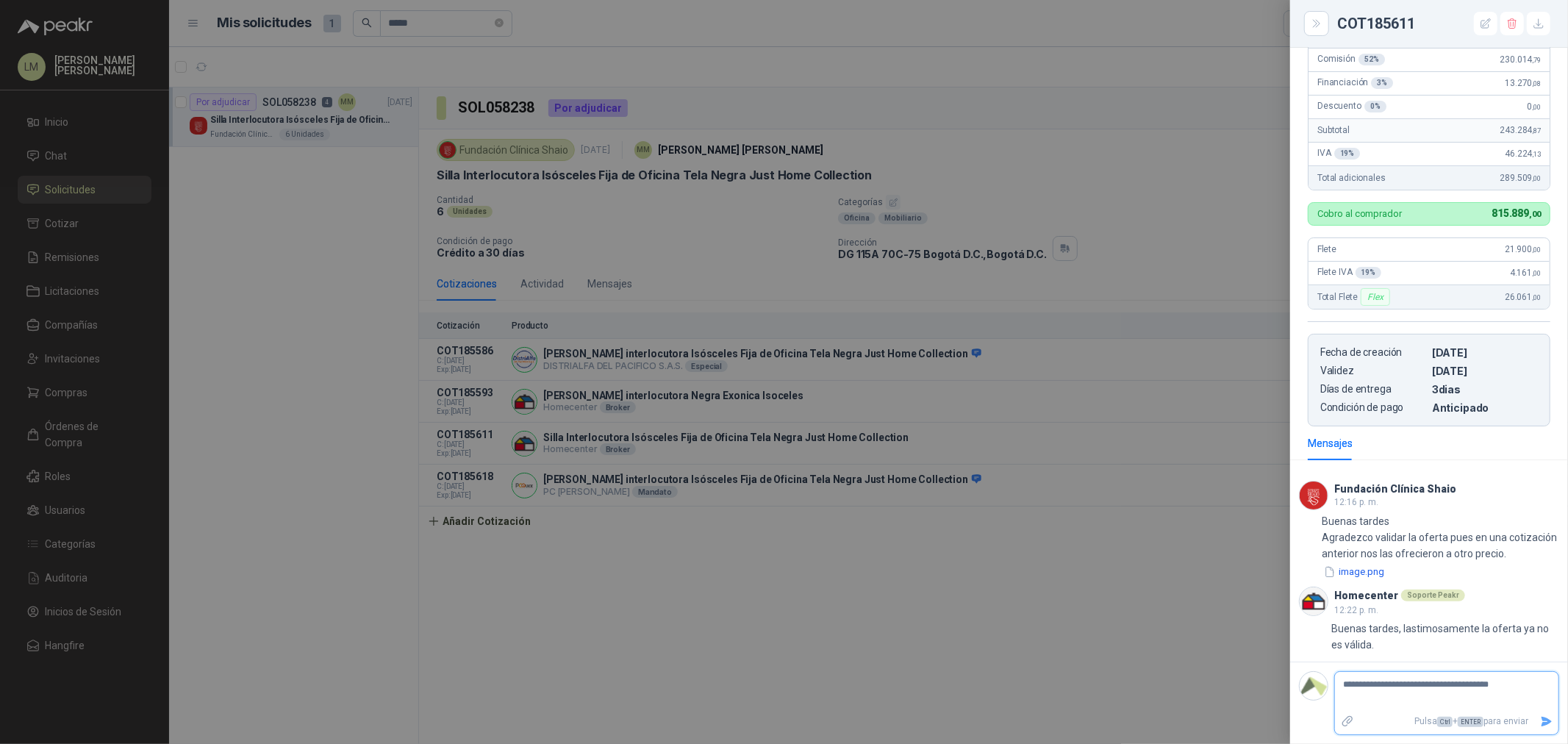
type textarea "**********"
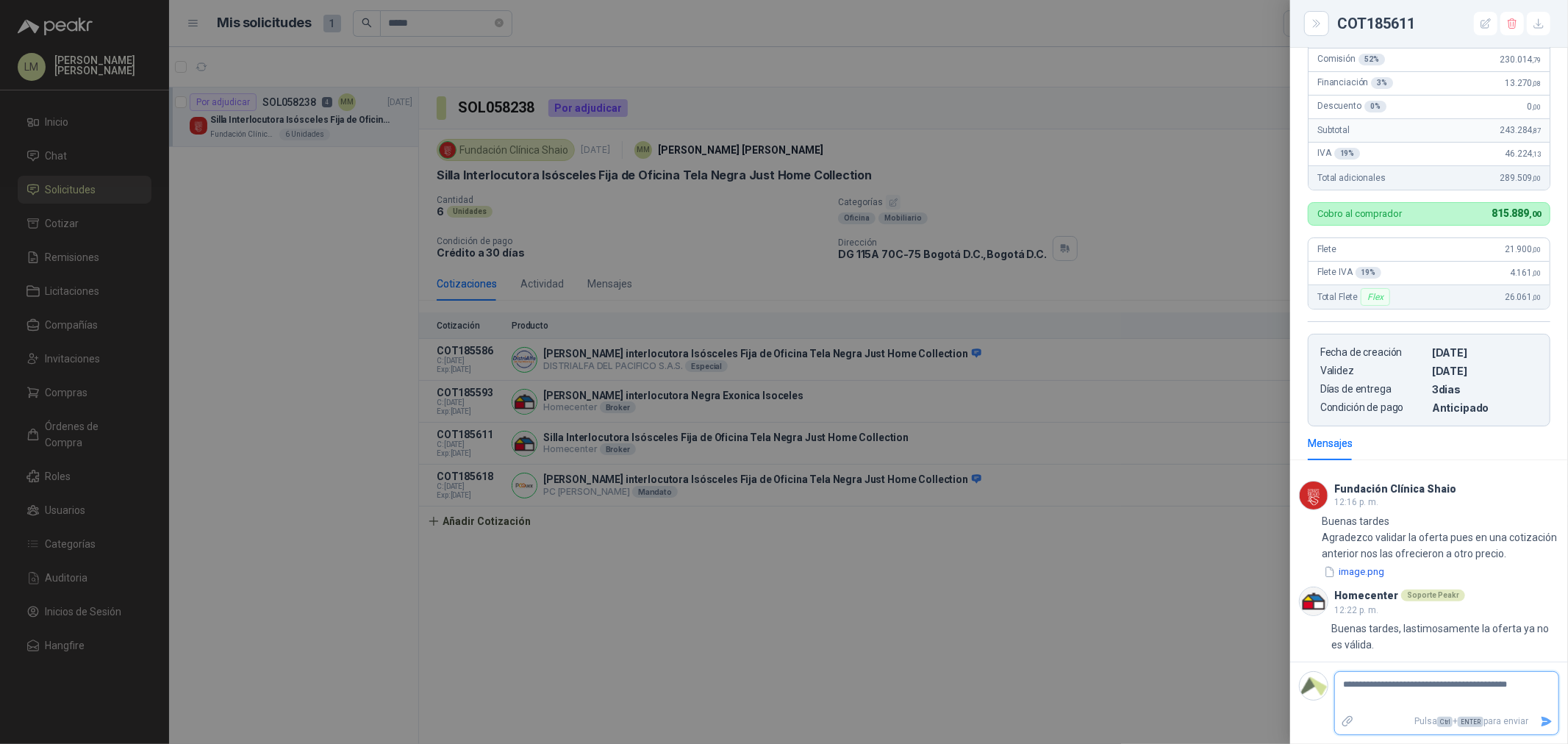
type textarea "**********"
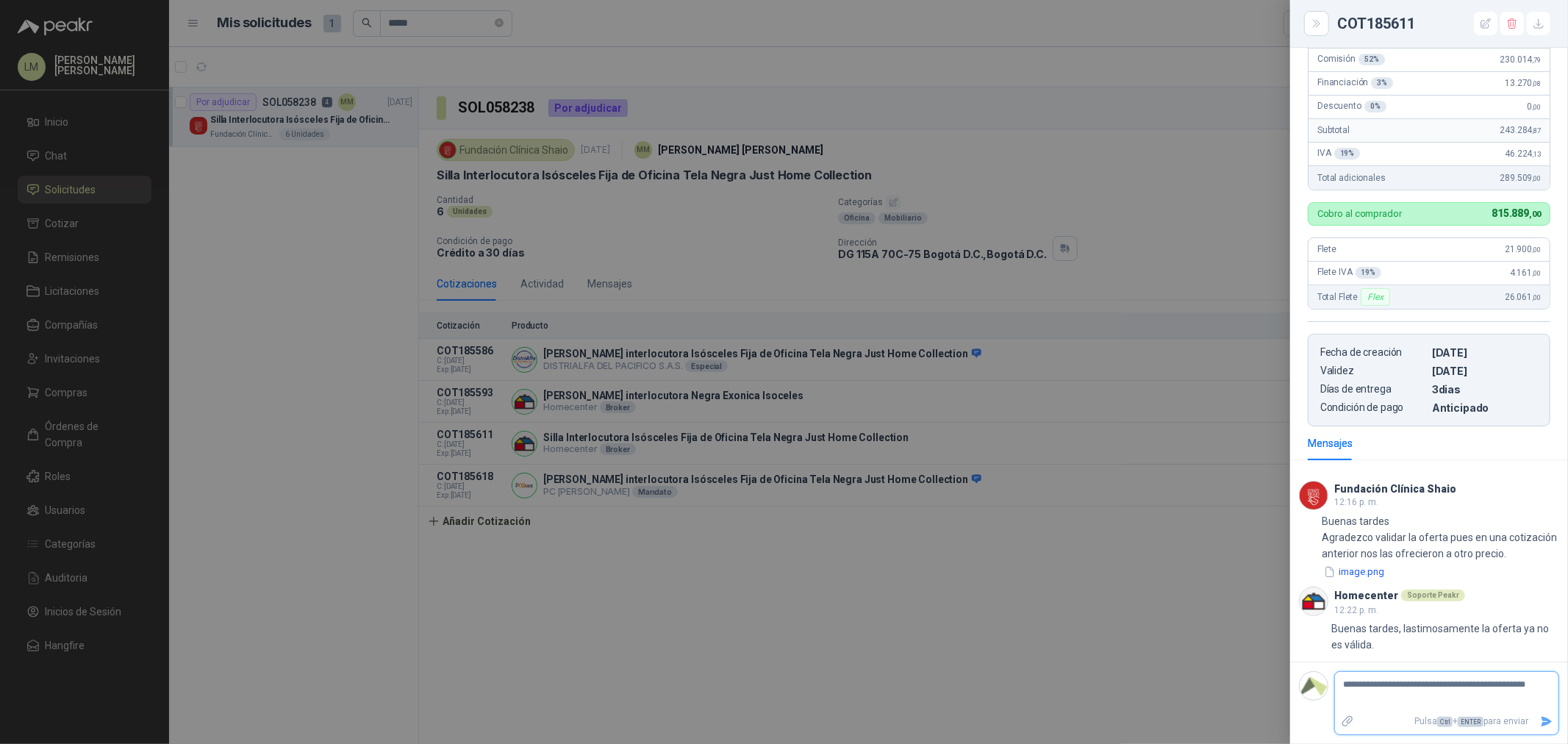
type textarea "**********"
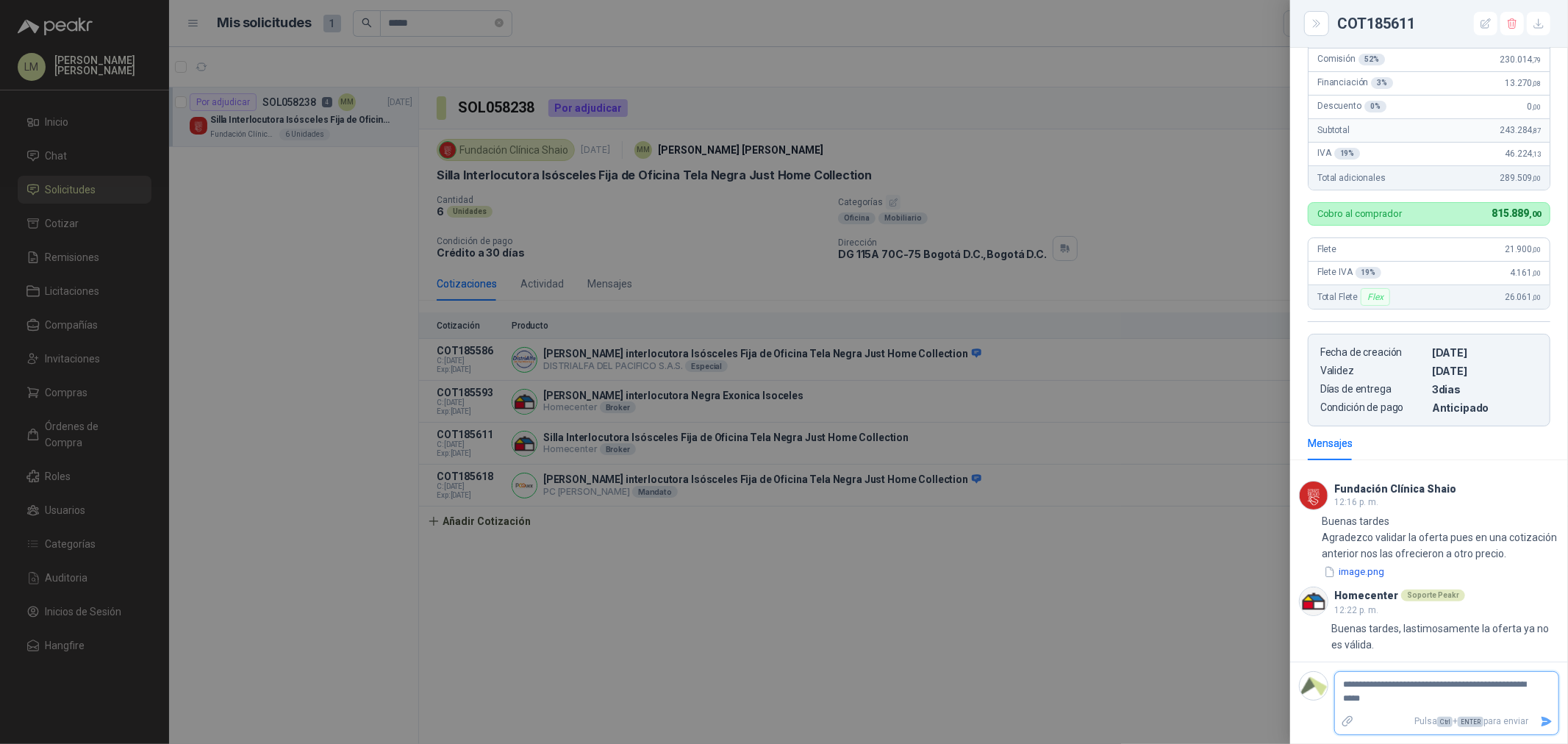
type textarea "**********"
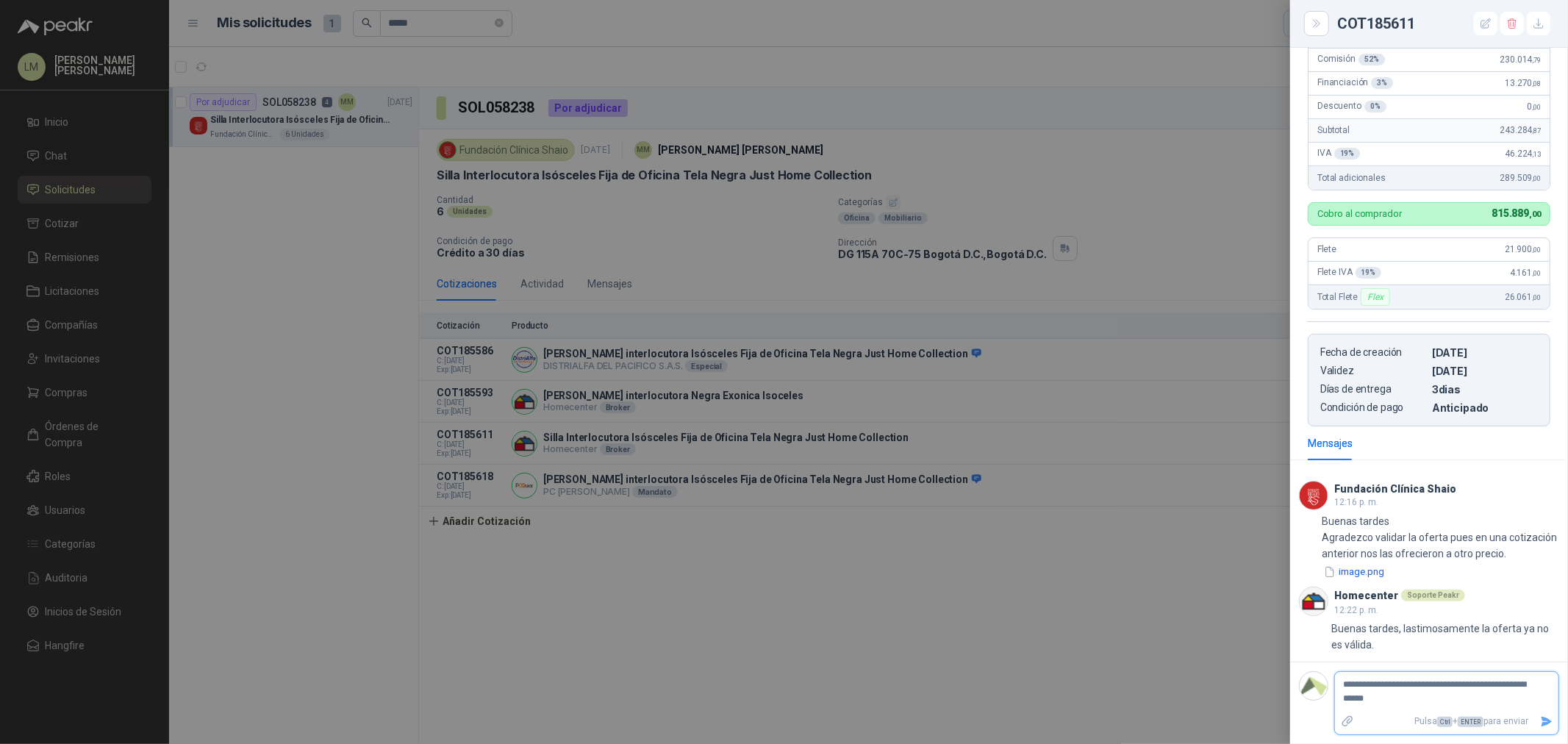
type textarea "**********"
click at [1541, 722] on icon "Enviar" at bounding box center [1546, 722] width 10 height 10
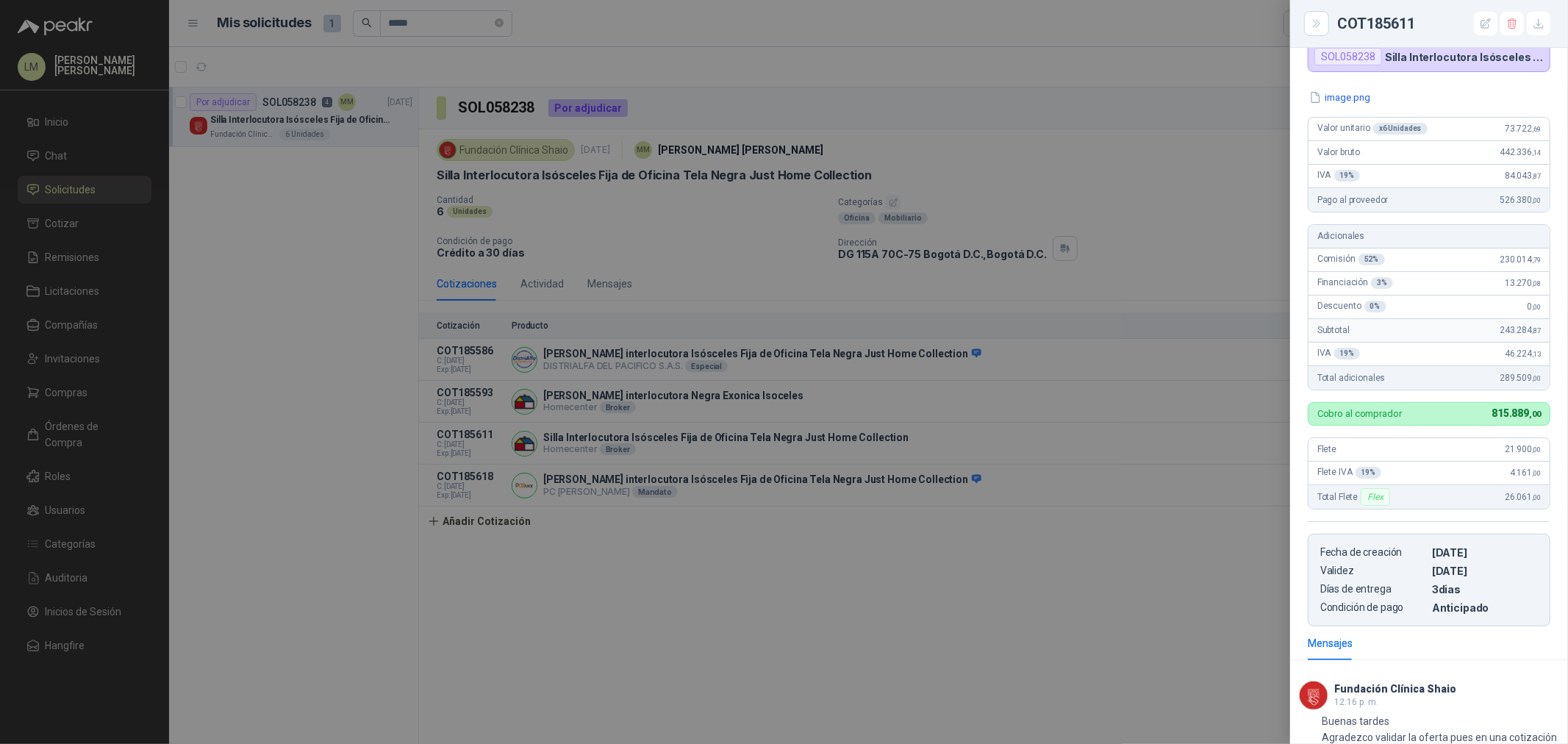
scroll to position [83, 0]
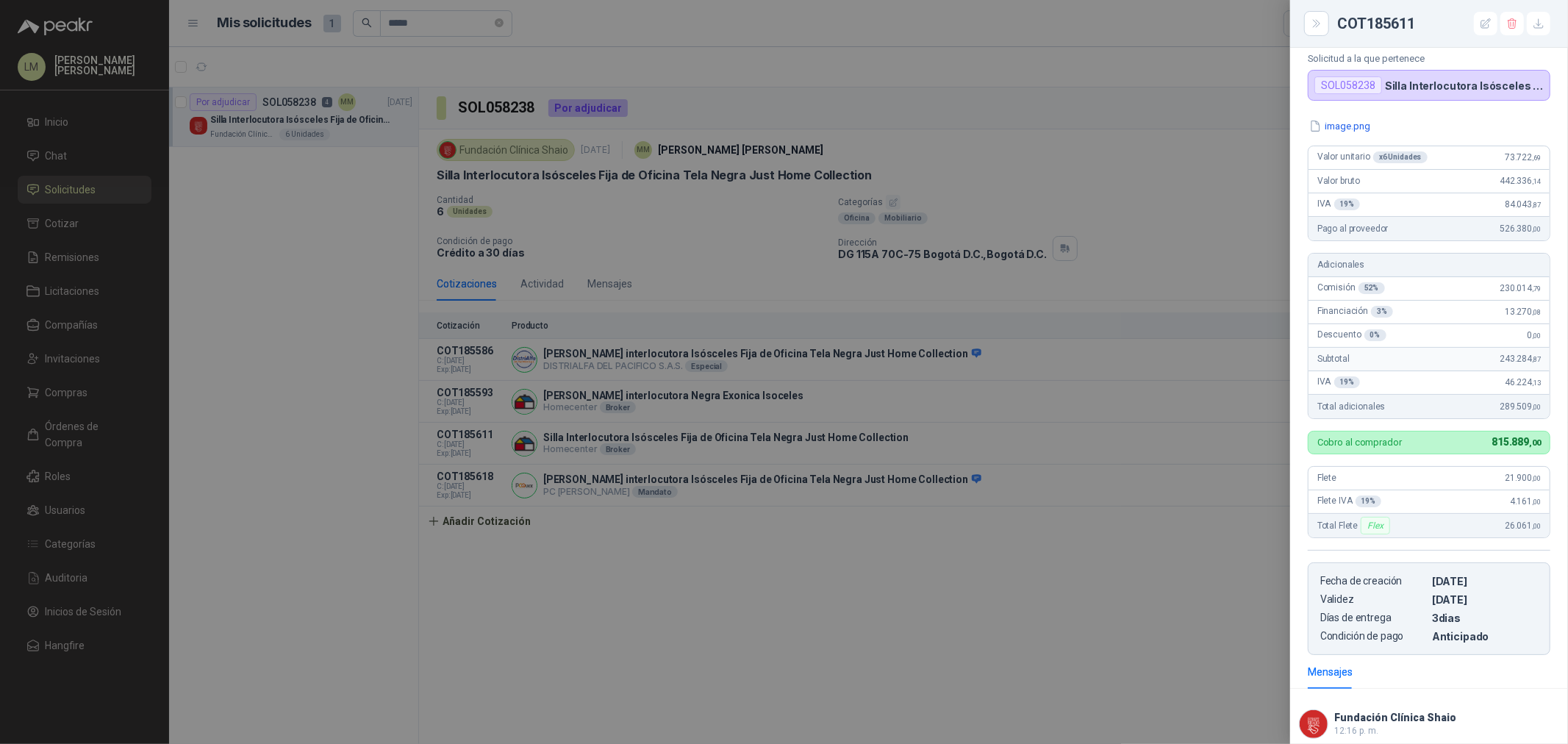
click at [635, 273] on div at bounding box center [784, 372] width 1568 height 744
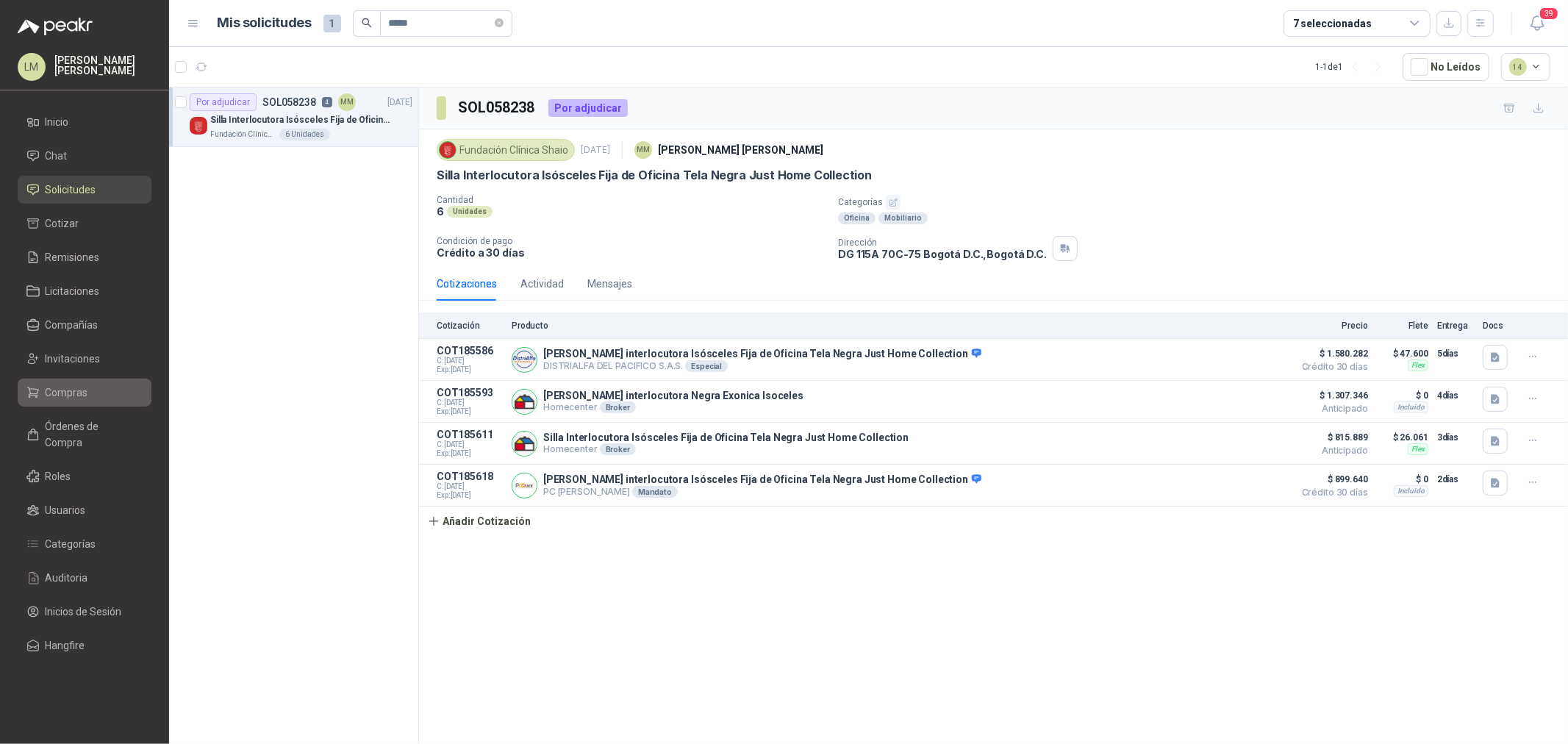
click at [57, 385] on span "Compras" at bounding box center [66, 391] width 42 height 16
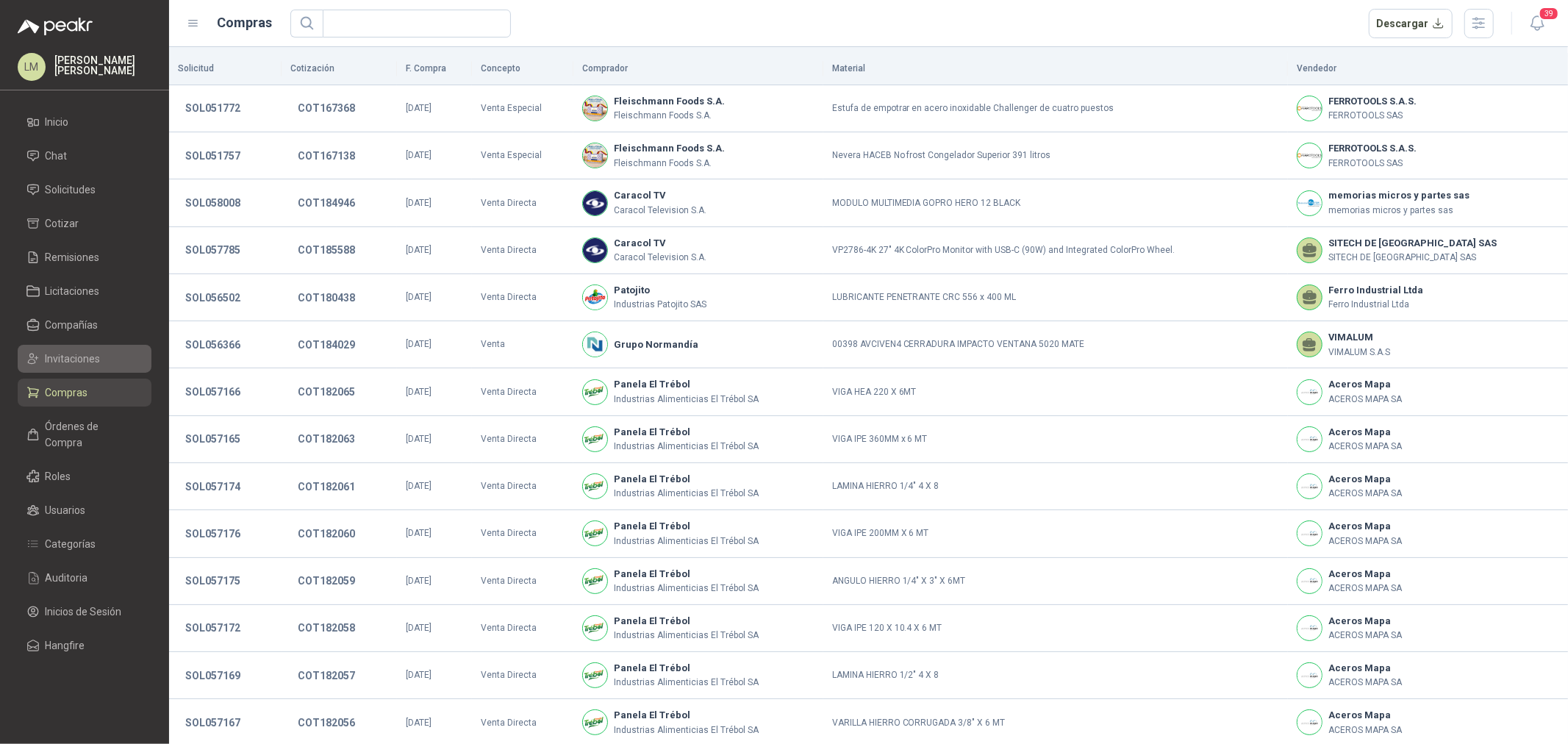
click at [61, 353] on span "Invitaciones" at bounding box center [73, 358] width 55 height 16
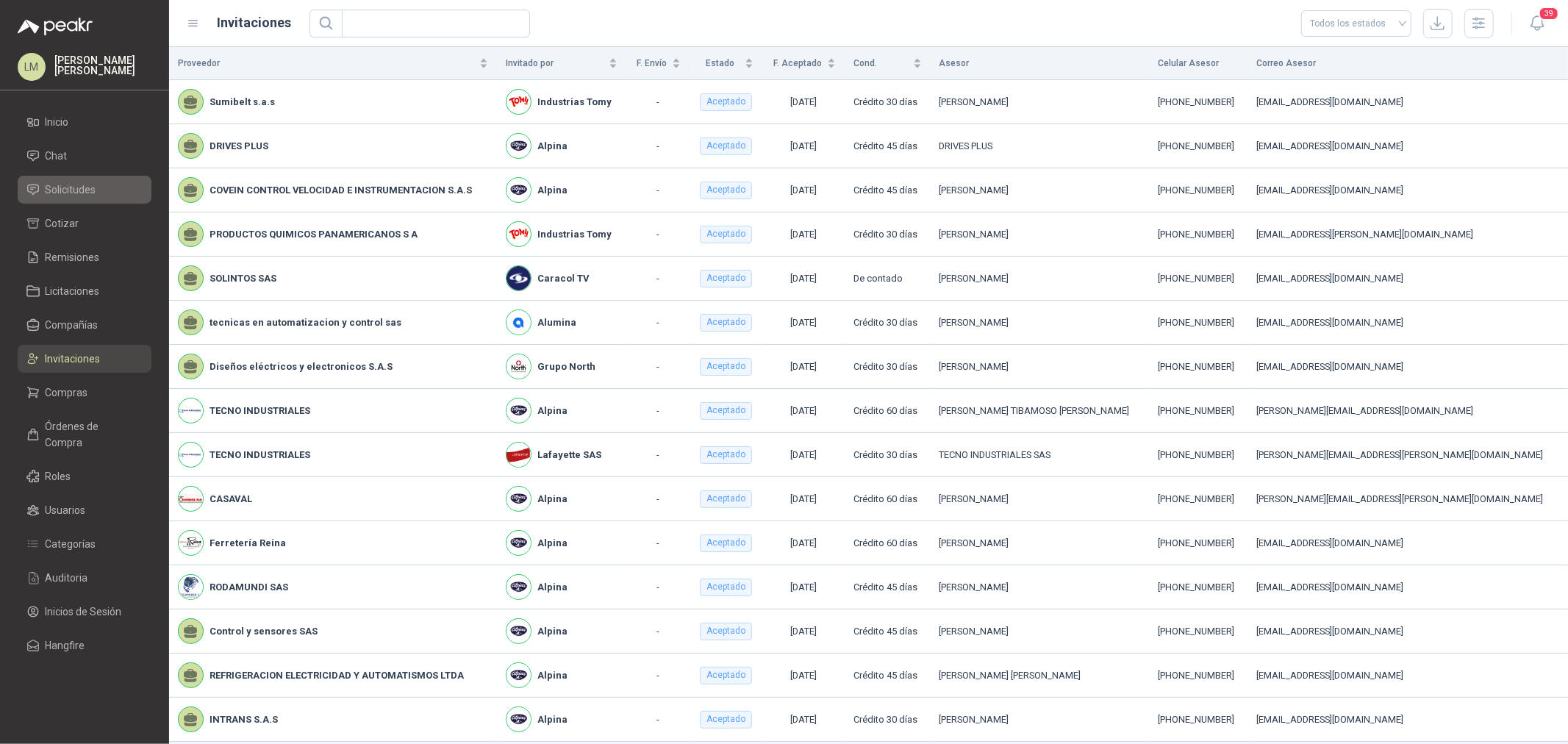
click at [76, 187] on span "Solicitudes" at bounding box center [71, 189] width 51 height 16
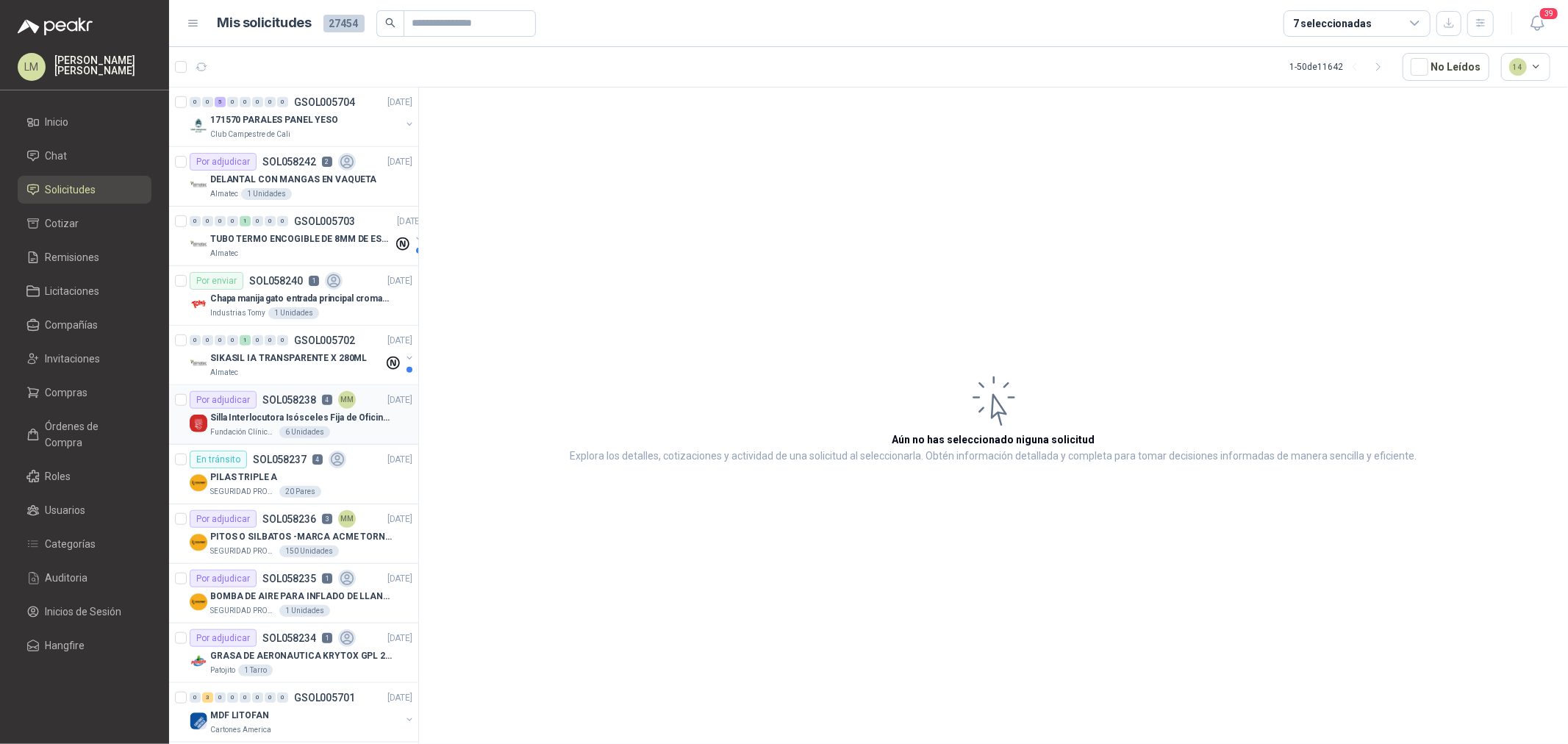
scroll to position [1143, 0]
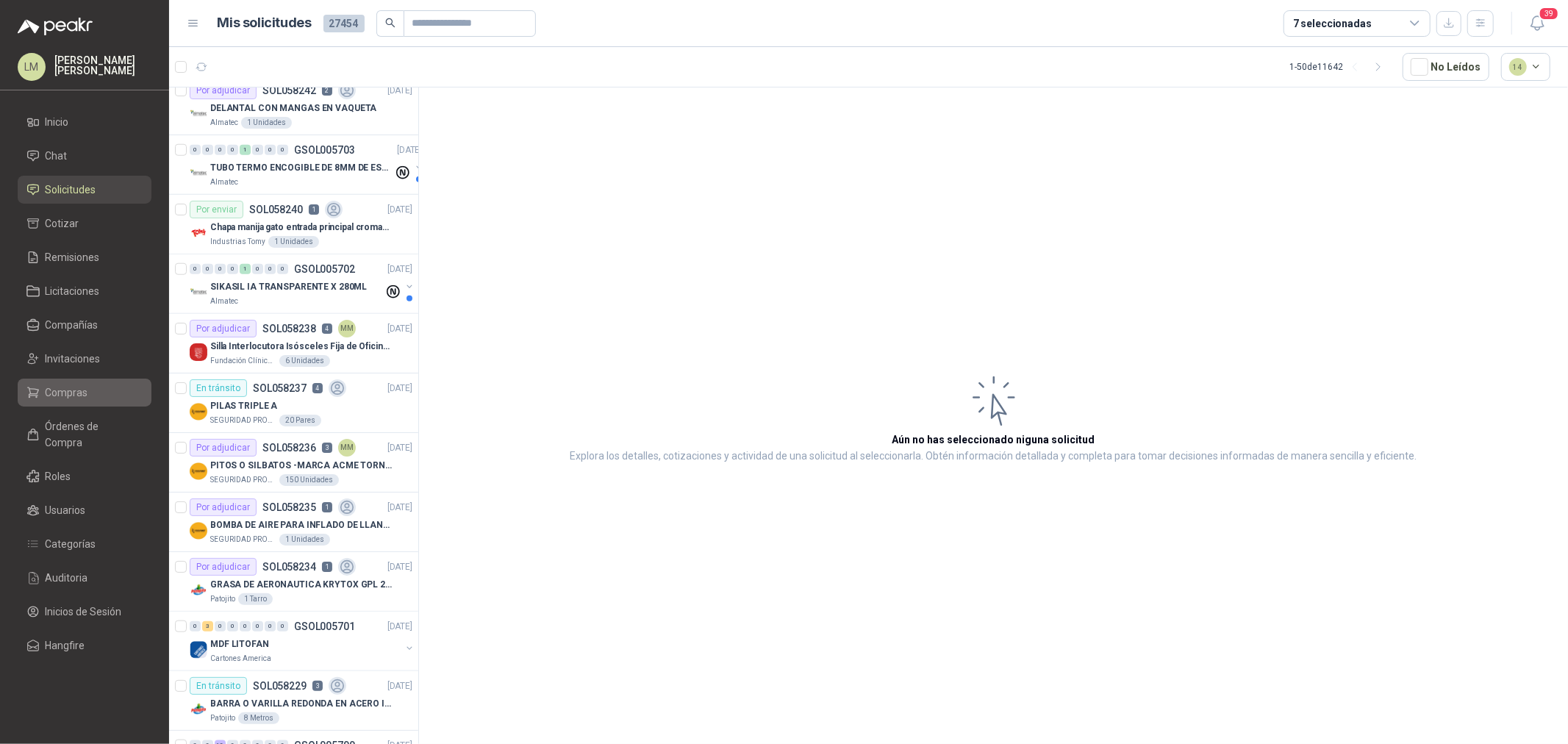
click at [59, 401] on link "Compras" at bounding box center [84, 392] width 134 height 28
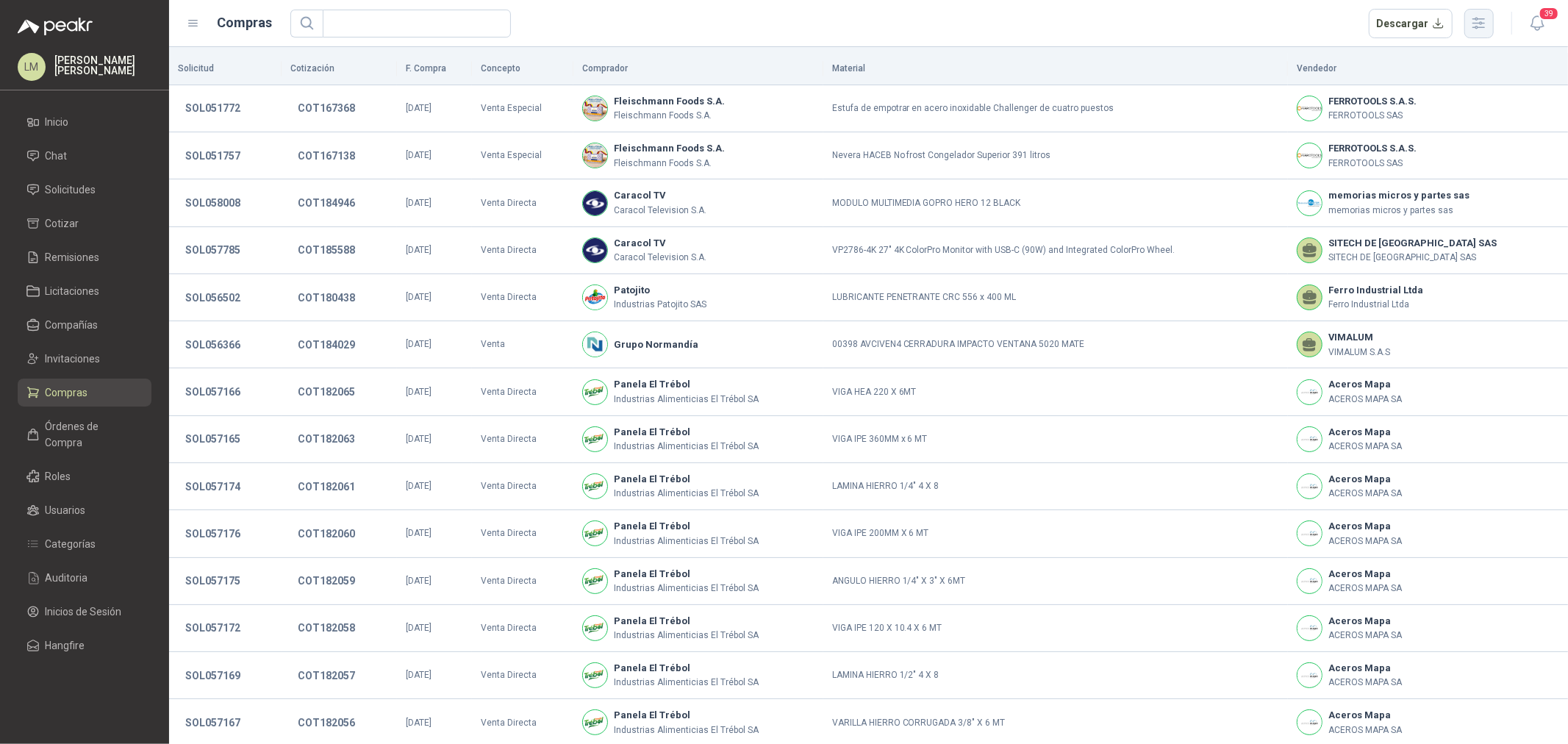
click at [1475, 23] on icon "button" at bounding box center [1478, 23] width 17 height 17
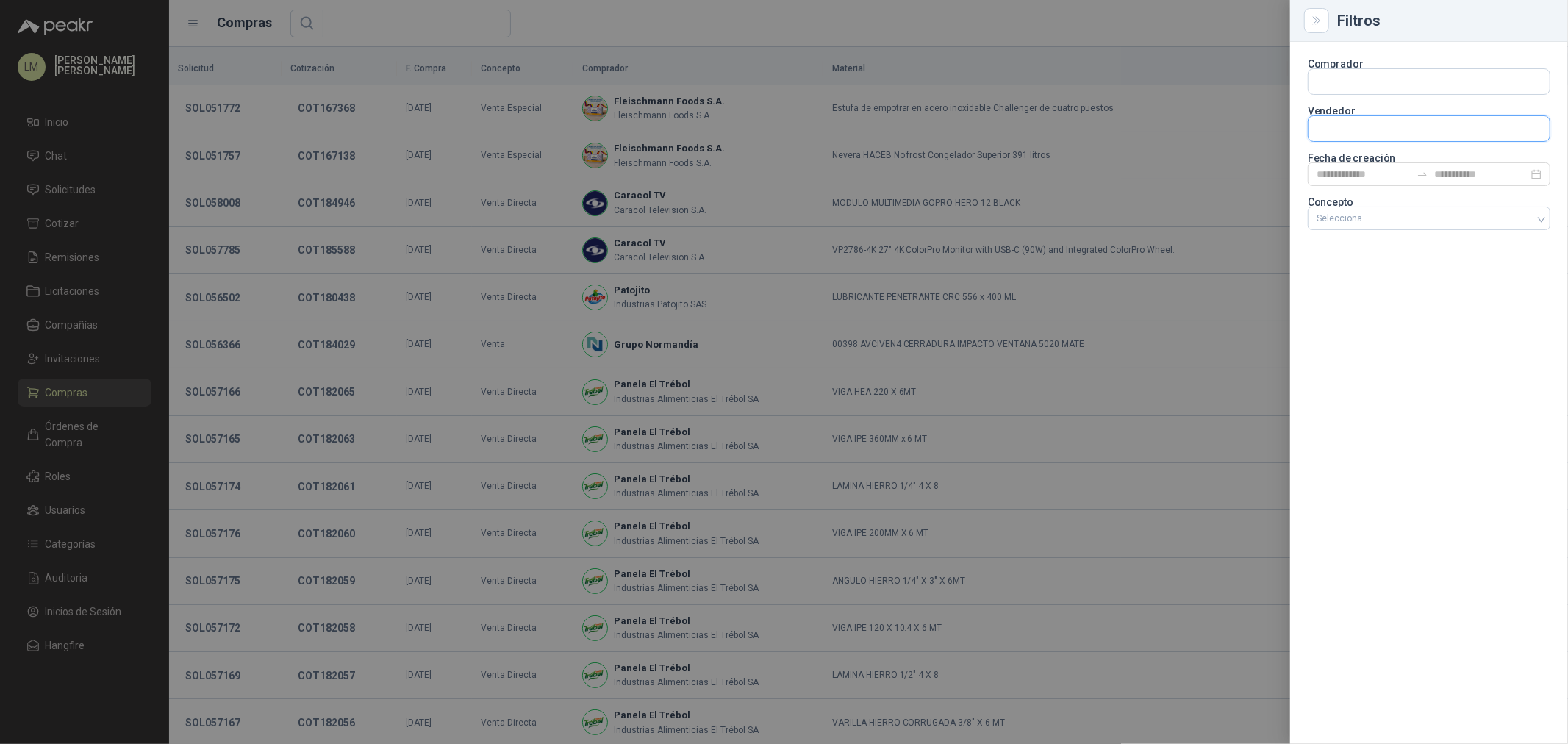
click at [1321, 124] on input "text" at bounding box center [1429, 129] width 241 height 25
type input "*******"
click at [1372, 190] on span "NIT : 901347861" at bounding box center [1368, 193] width 52 height 7
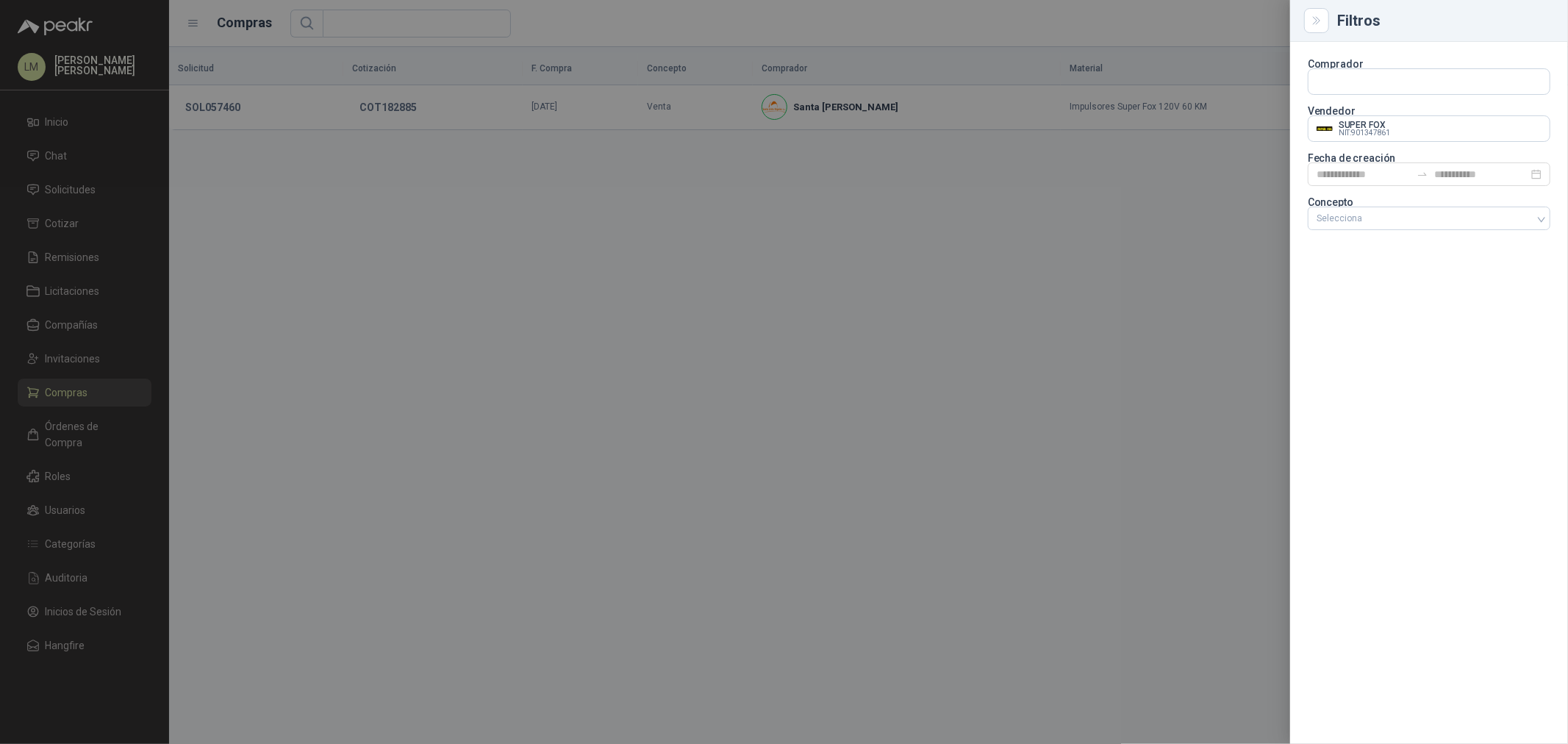
click at [790, 27] on div at bounding box center [784, 372] width 1568 height 744
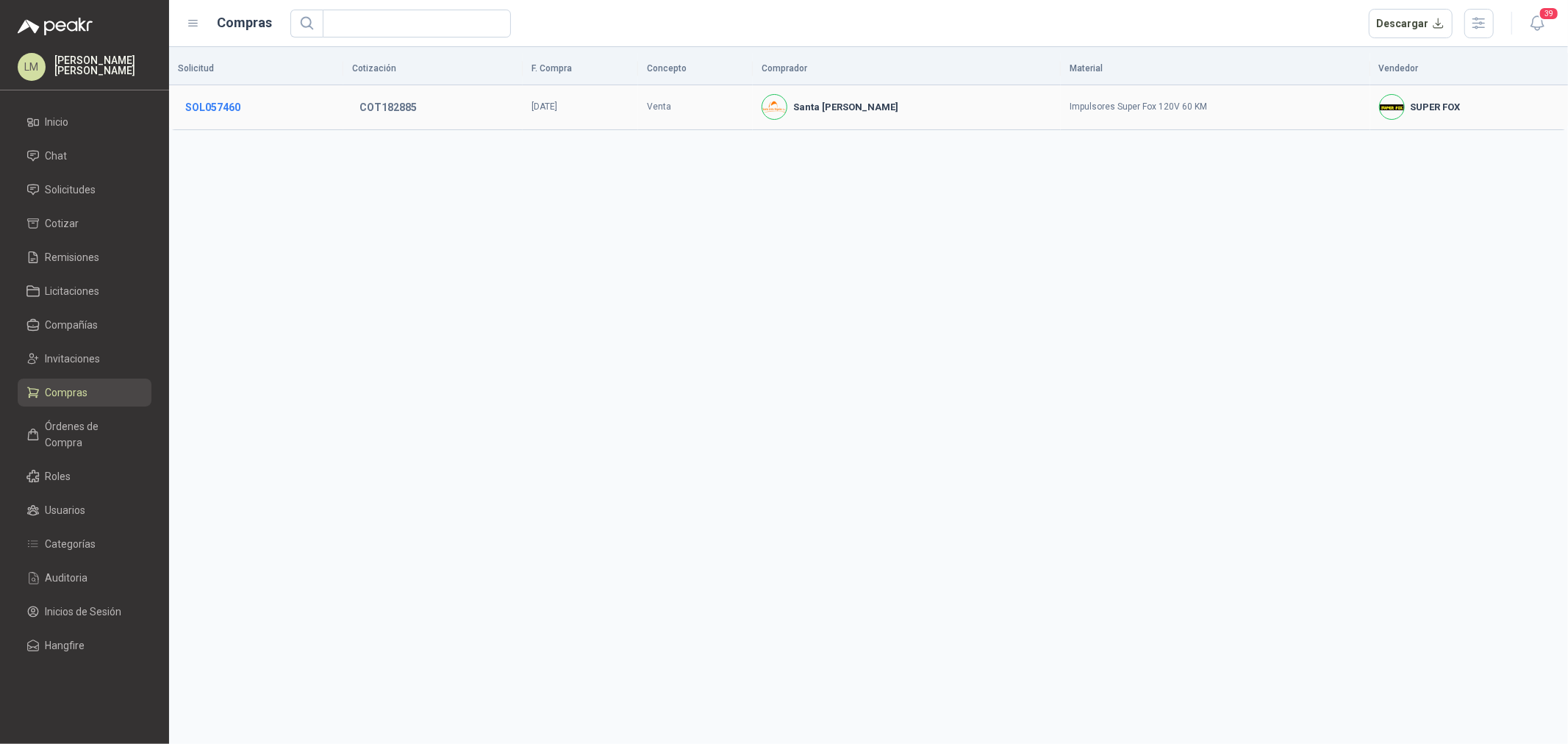
click at [219, 110] on button "SOL057460" at bounding box center [212, 107] width 70 height 27
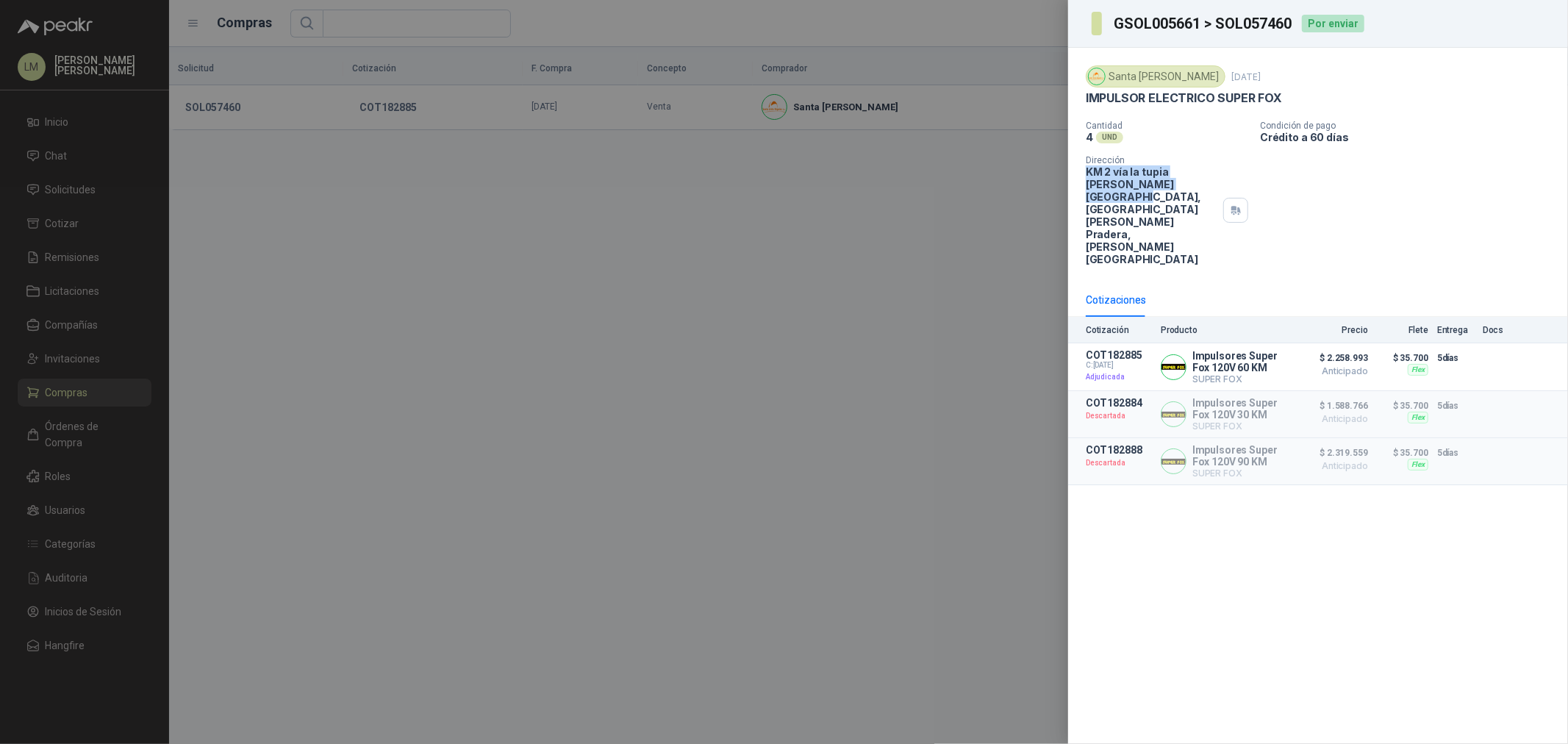
drag, startPoint x: 1084, startPoint y: 171, endPoint x: 1159, endPoint y: 180, distance: 75.5
click at [1159, 180] on div "Santa Anita Napoles 25 sept, 2025 IMPULSOR ELECTRICO SUPER FOX  Cantidad 4 UND…" at bounding box center [1318, 166] width 500 height 236
copy p "KM 2 vía la tupia Pradera-Valle del Cauca"
click at [287, 341] on div at bounding box center [784, 372] width 1568 height 744
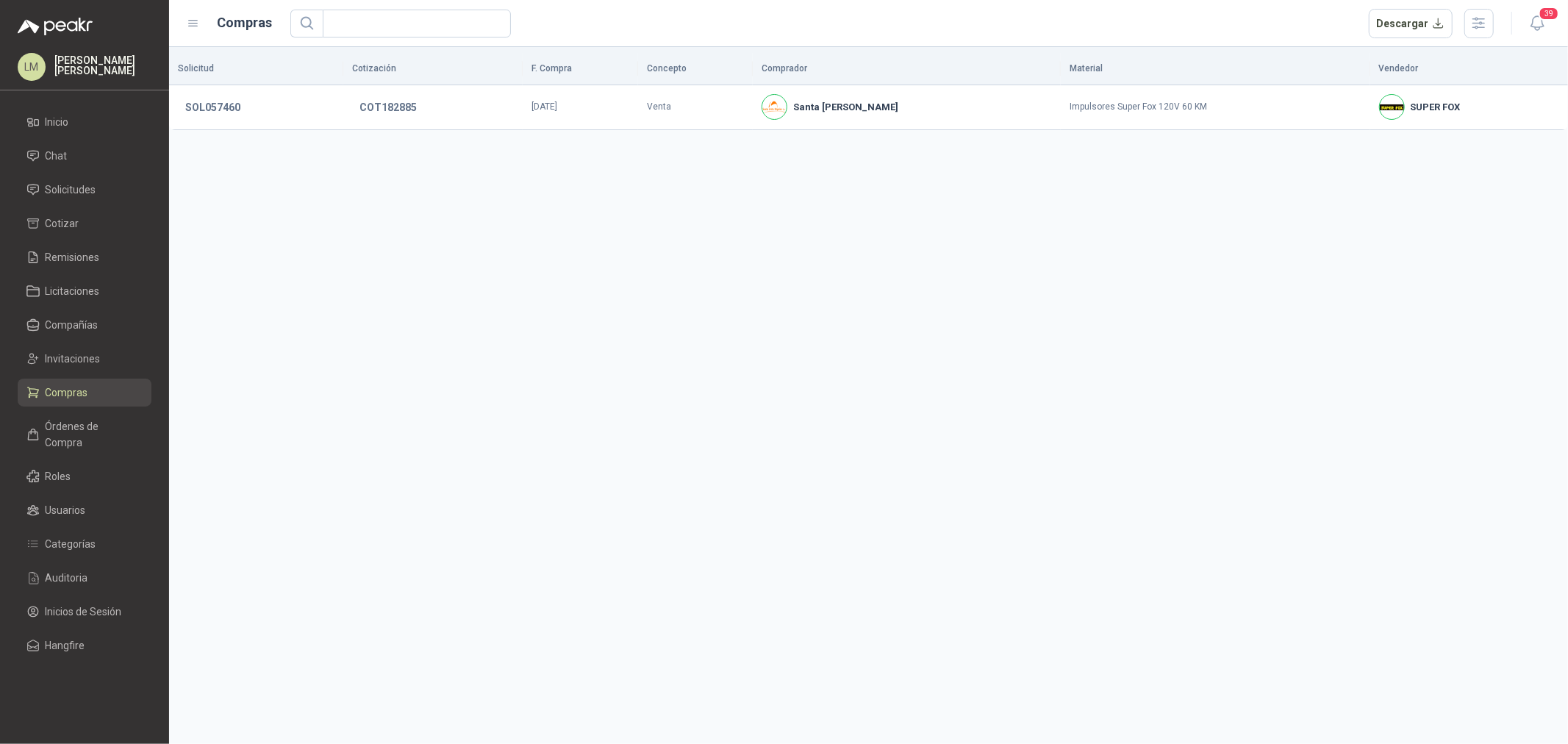
click at [80, 391] on span "Compras" at bounding box center [66, 391] width 42 height 16
click at [77, 430] on span "Órdenes de Compra" at bounding box center [91, 434] width 92 height 32
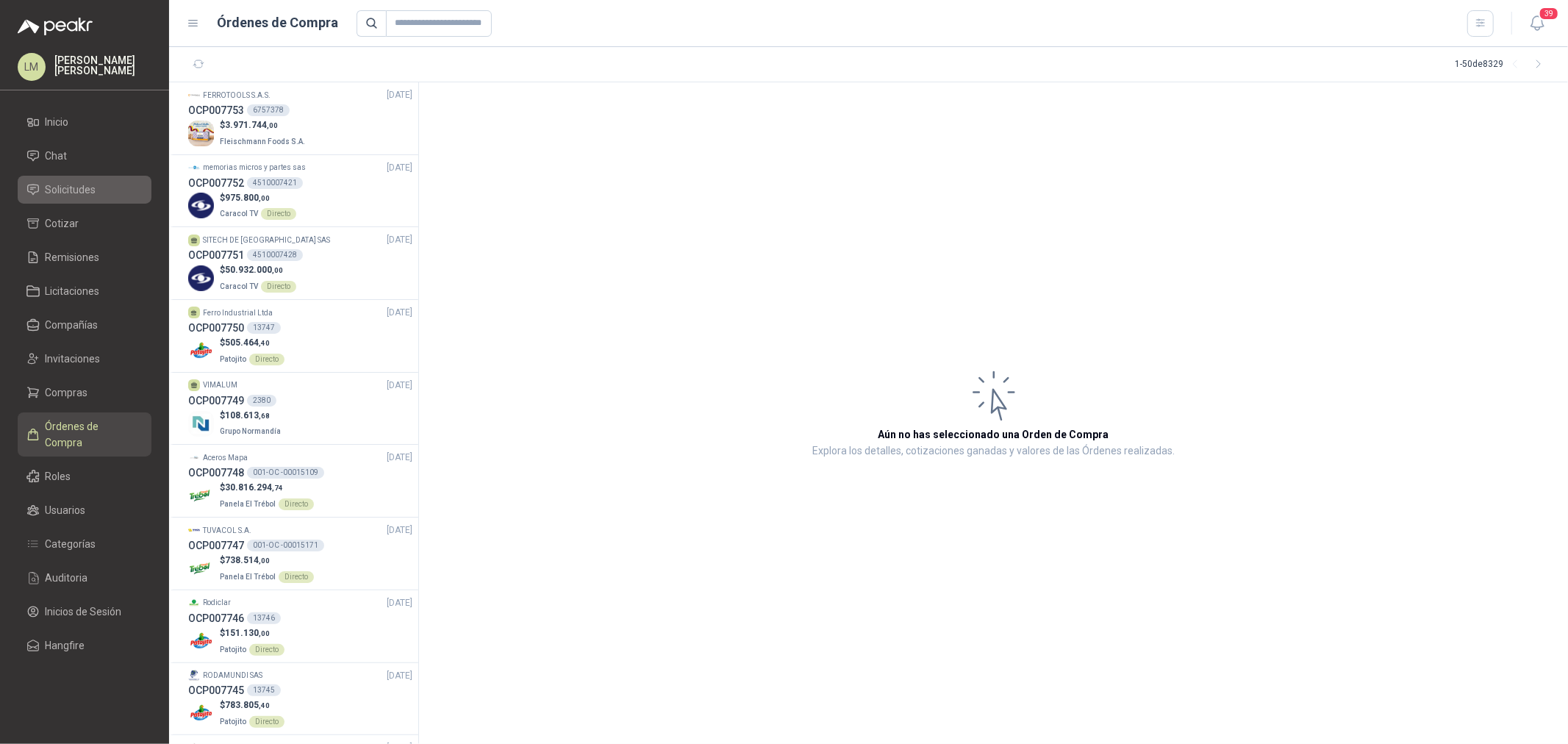
click at [67, 190] on span "Solicitudes" at bounding box center [71, 189] width 51 height 16
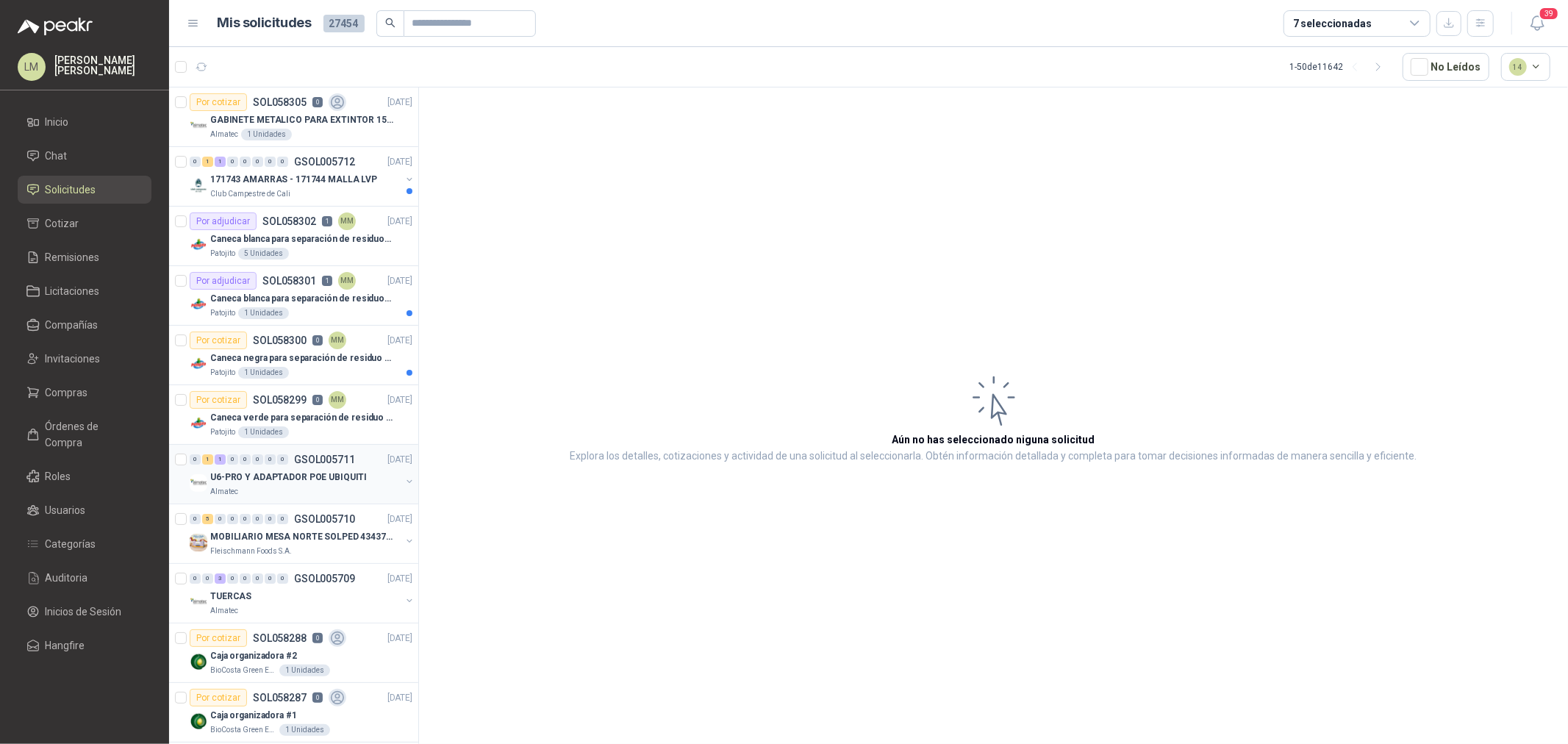
click at [403, 481] on button "button" at bounding box center [409, 481] width 12 height 12
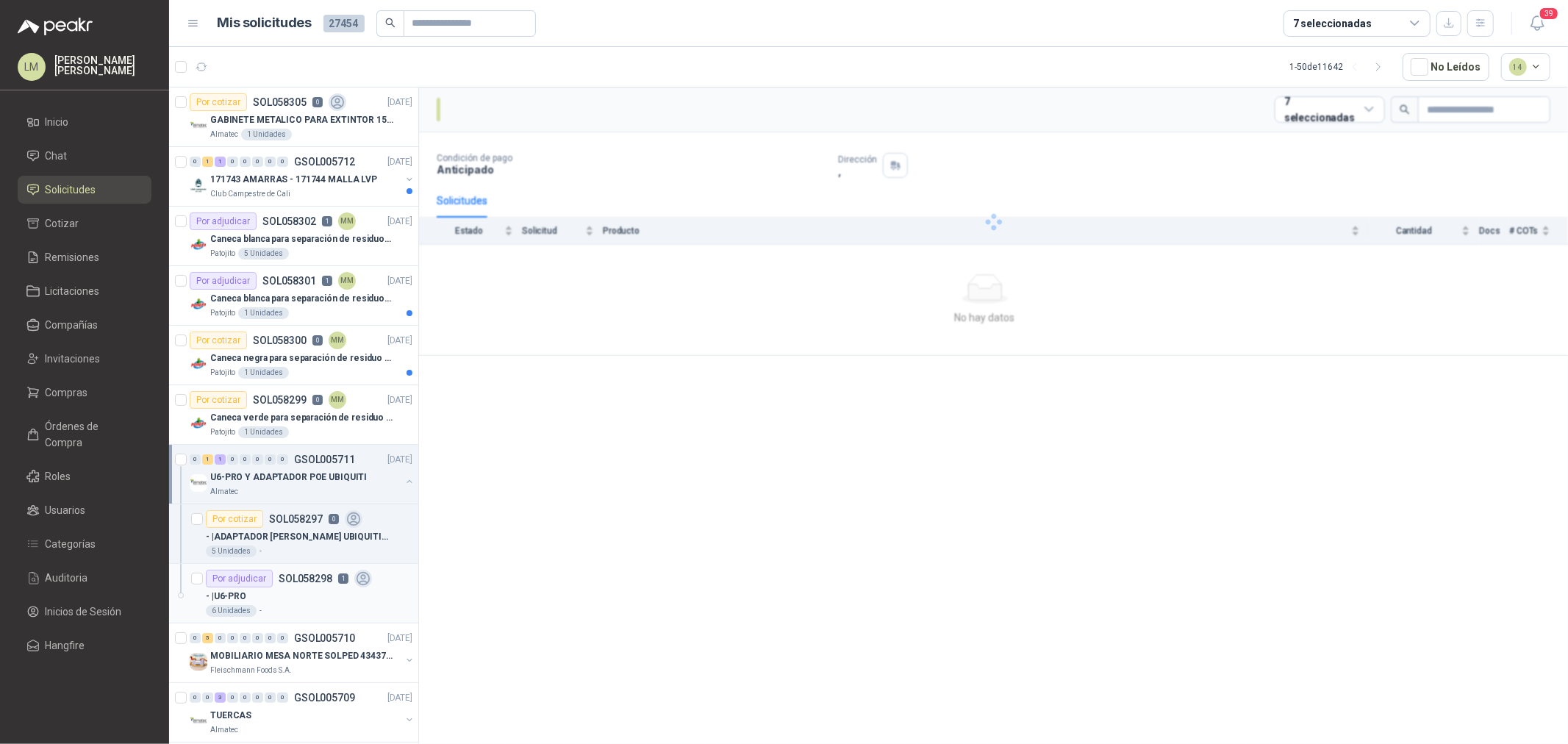
click at [310, 597] on div "- | U6-PRO" at bounding box center [309, 596] width 207 height 17
